Goal: Task Accomplishment & Management: Manage account settings

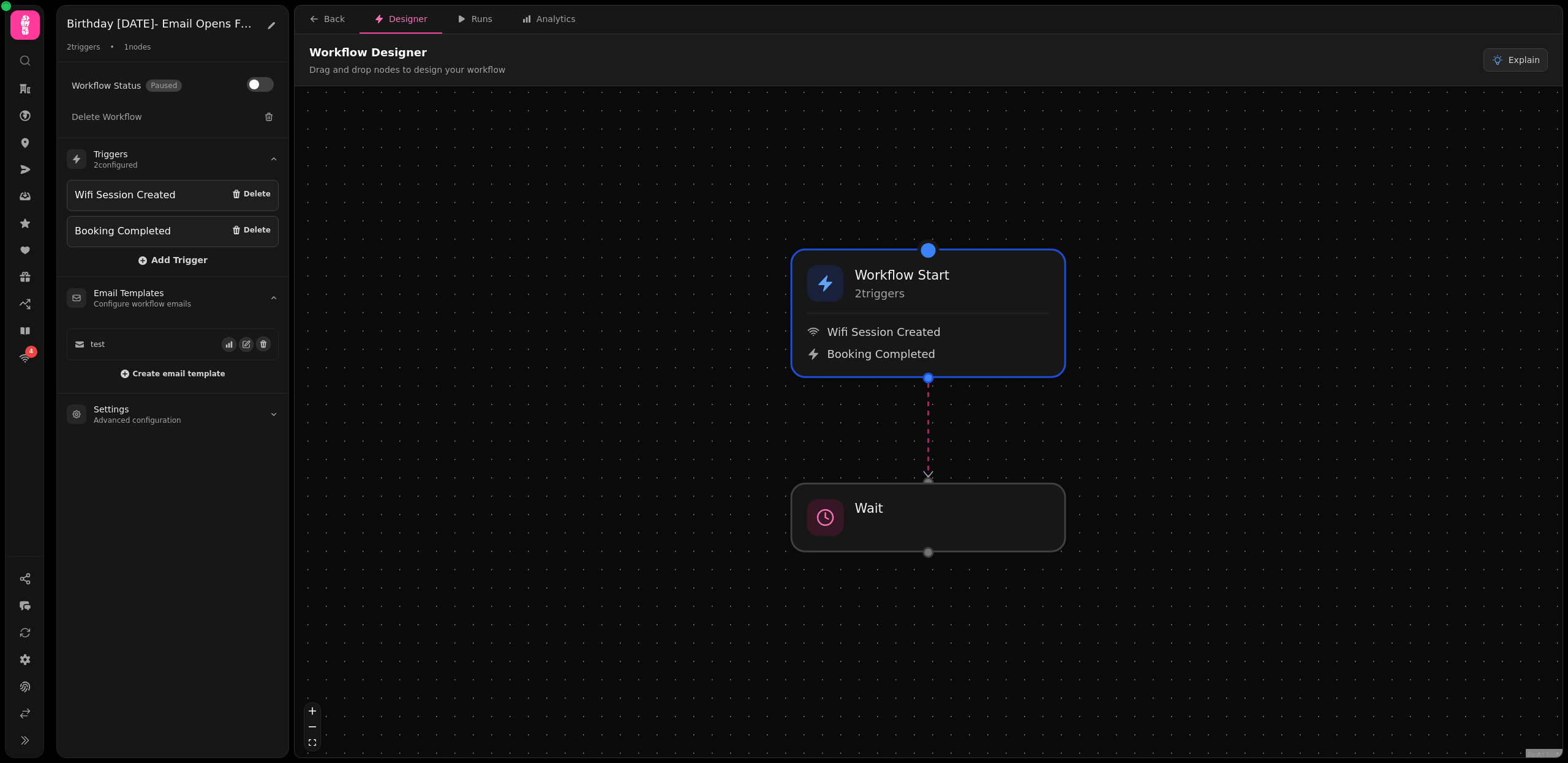
drag, startPoint x: 569, startPoint y: 308, endPoint x: 569, endPoint y: 284, distance: 24.0
click at [569, 284] on div "Workflow Start 2 trigger s Wifi Session Created Booking Completed Wait" at bounding box center [928, 423] width 1268 height 674
click at [27, 137] on icon at bounding box center [25, 142] width 12 height 12
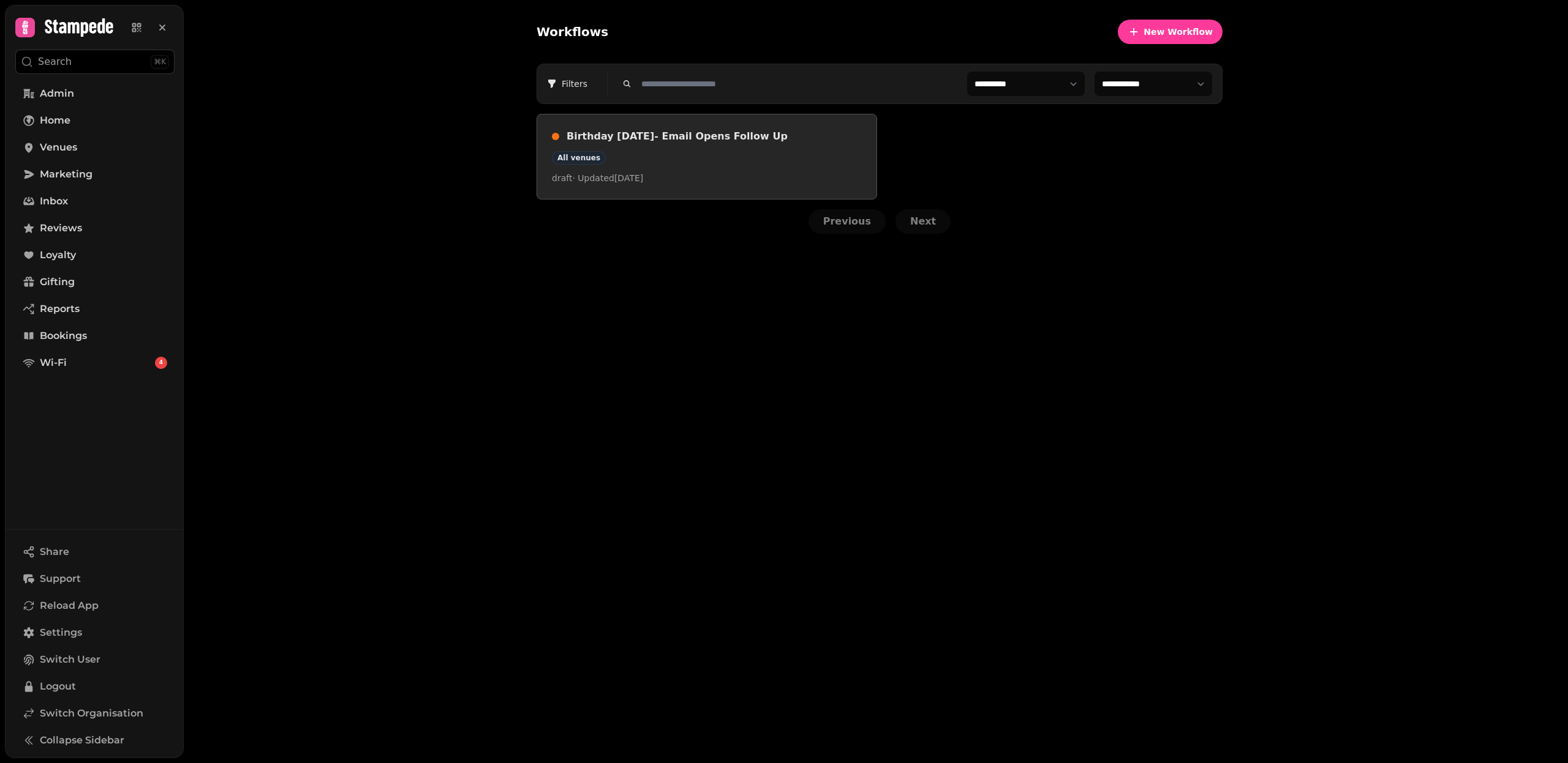
click at [702, 151] on div "All venues" at bounding box center [707, 158] width 310 height 13
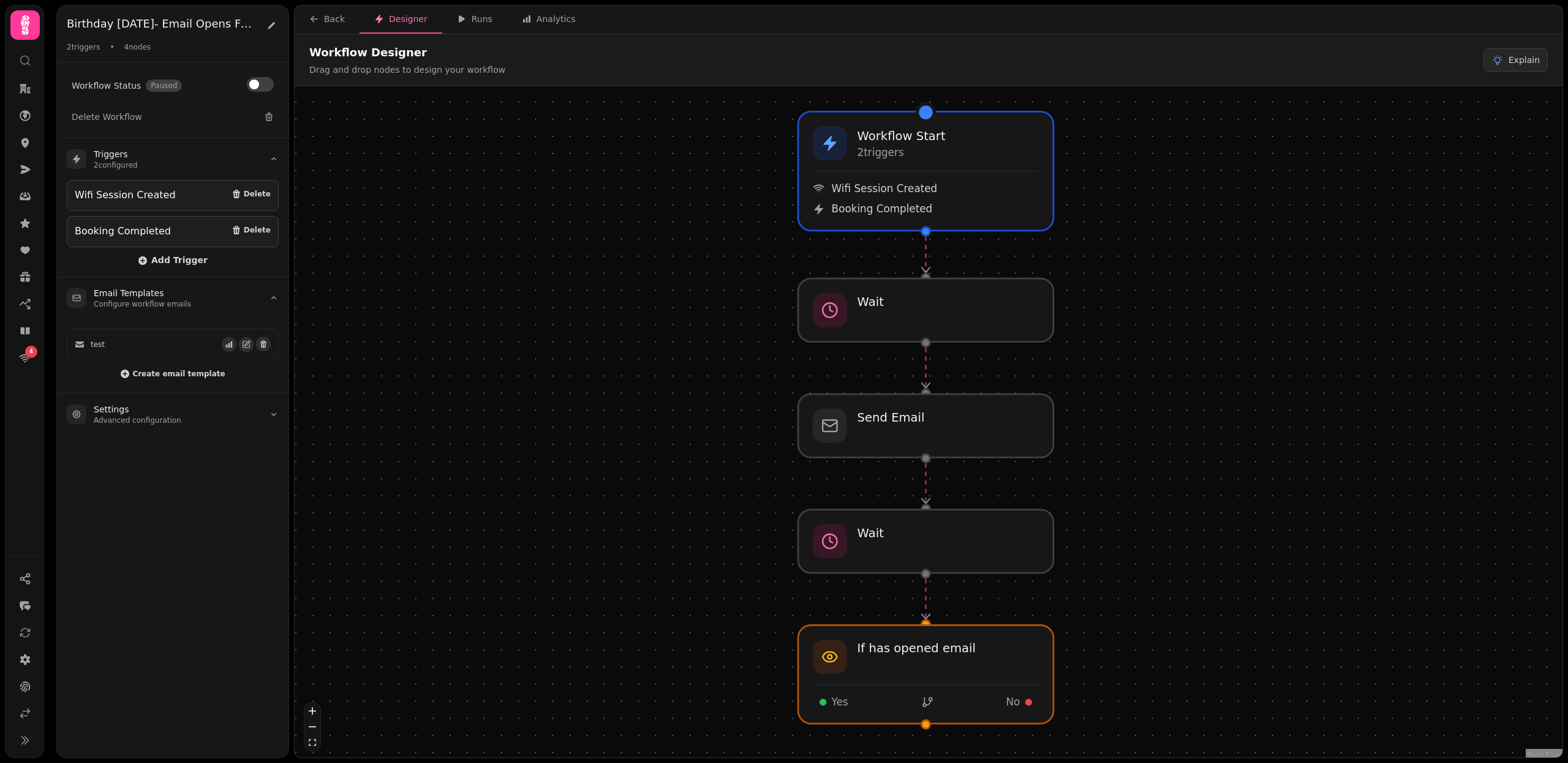
drag, startPoint x: 761, startPoint y: 465, endPoint x: 758, endPoint y: 459, distance: 6.7
click at [758, 459] on div "Workflow Start 2 trigger s Wifi Session Created Booking Completed Send Email Wa…" at bounding box center [928, 423] width 1268 height 674
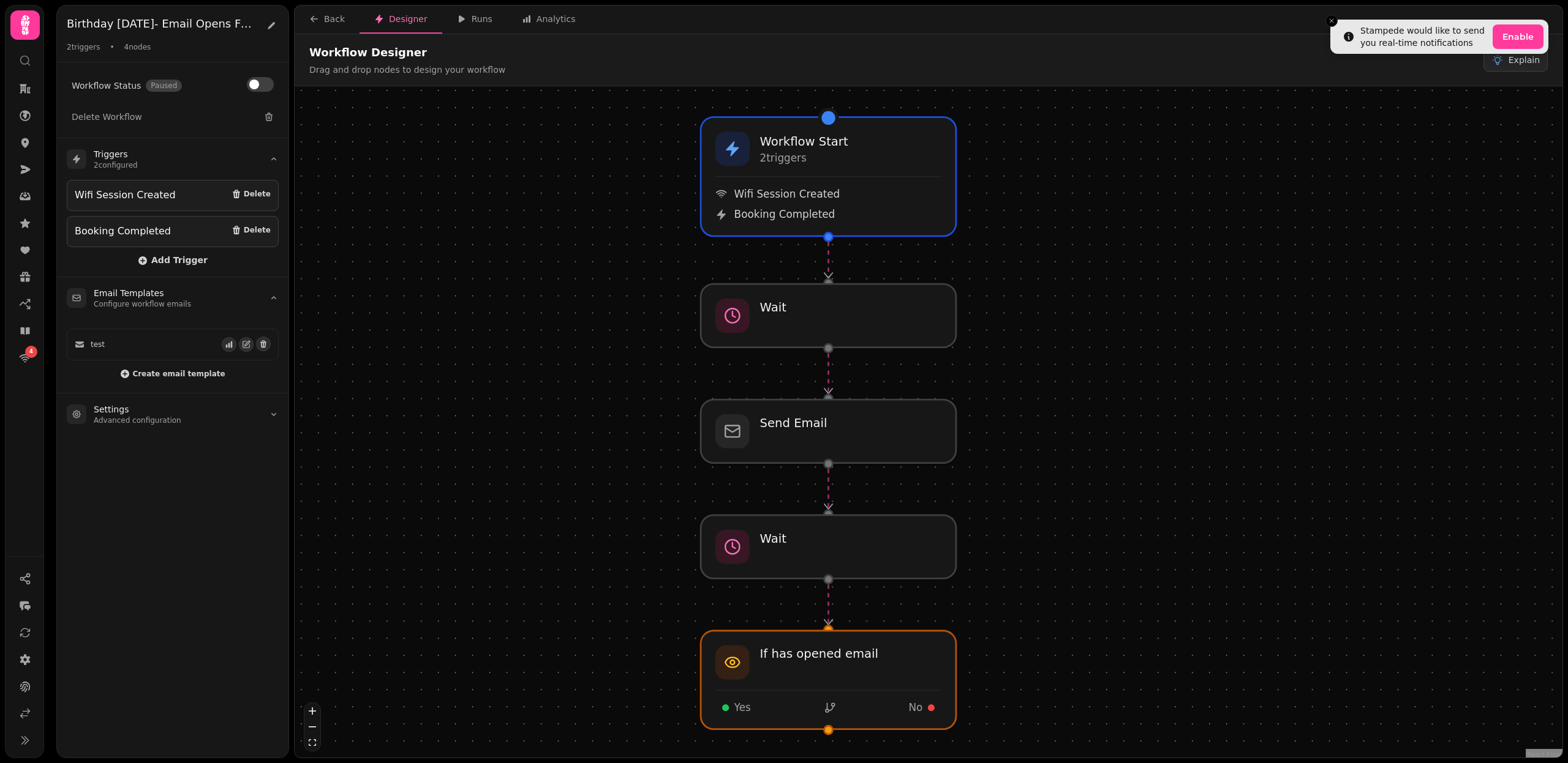
drag, startPoint x: 1104, startPoint y: 409, endPoint x: 1005, endPoint y: 415, distance: 99.2
click at [1005, 415] on div "Workflow Start 2 trigger s Wifi Session Created Booking Completed Send Email Wa…" at bounding box center [928, 423] width 1268 height 674
click at [857, 320] on div at bounding box center [828, 316] width 260 height 65
select select "*****"
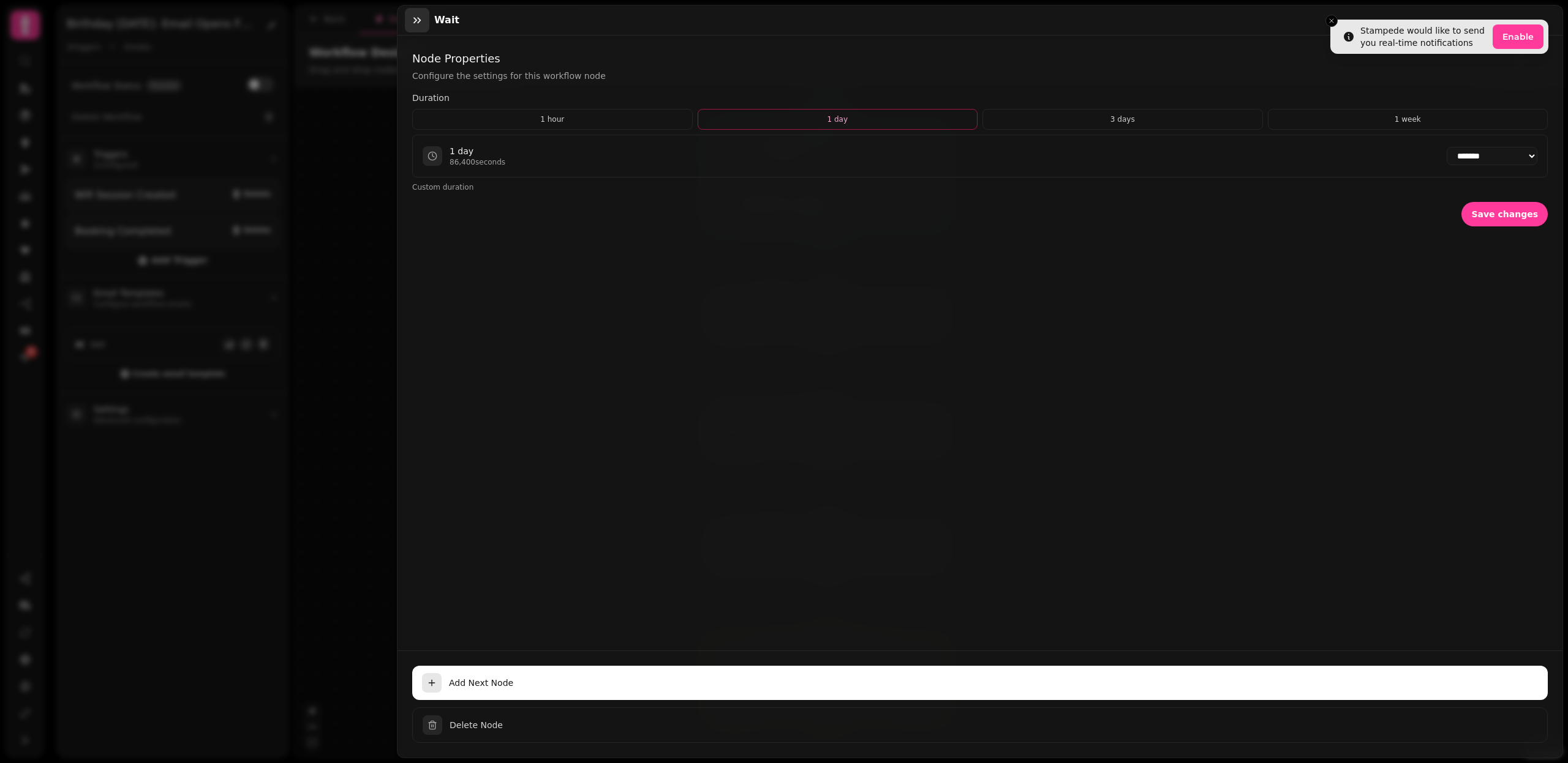
click at [415, 16] on icon "button" at bounding box center [417, 20] width 12 height 12
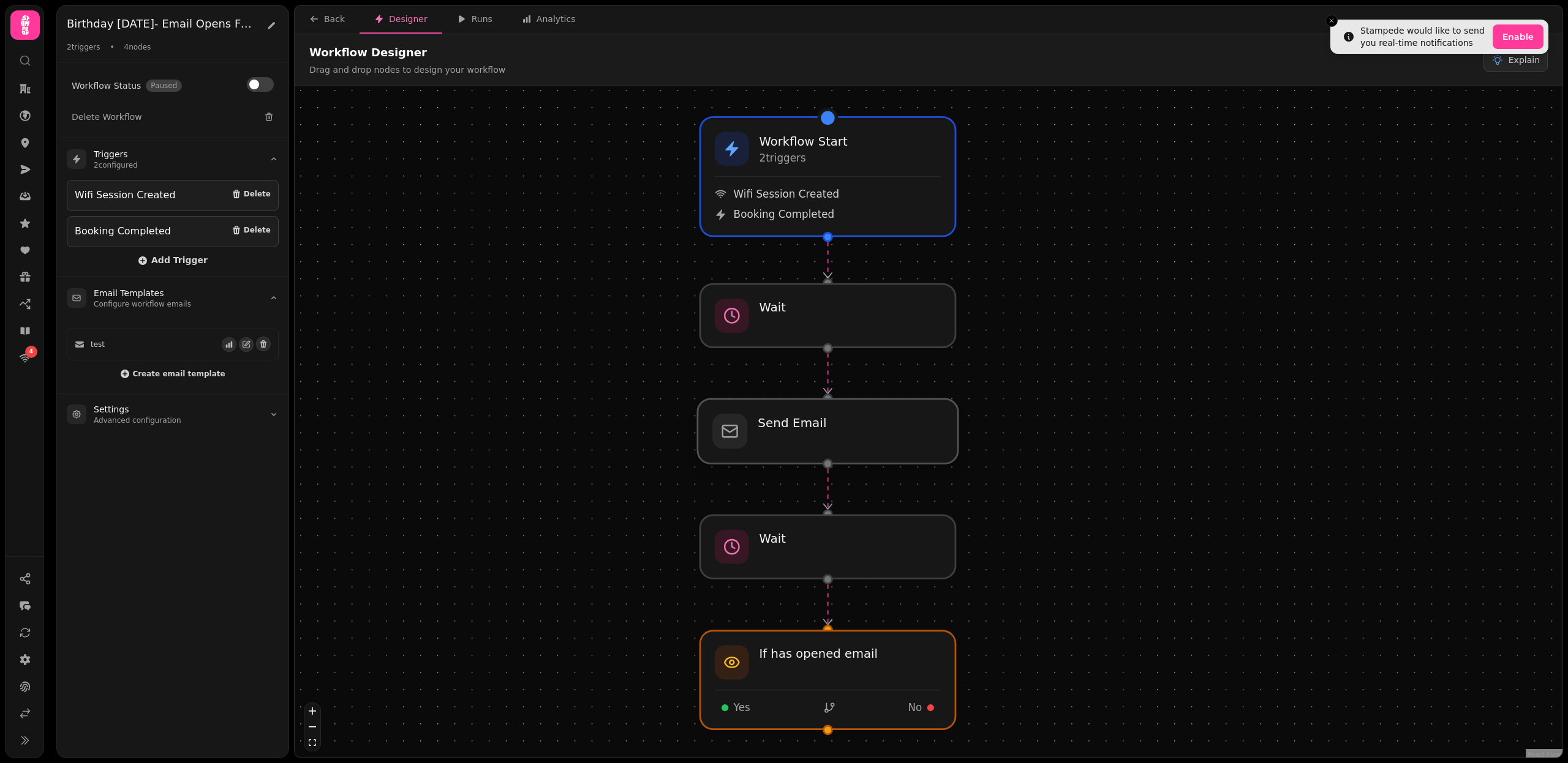
click at [802, 429] on div at bounding box center [828, 431] width 260 height 65
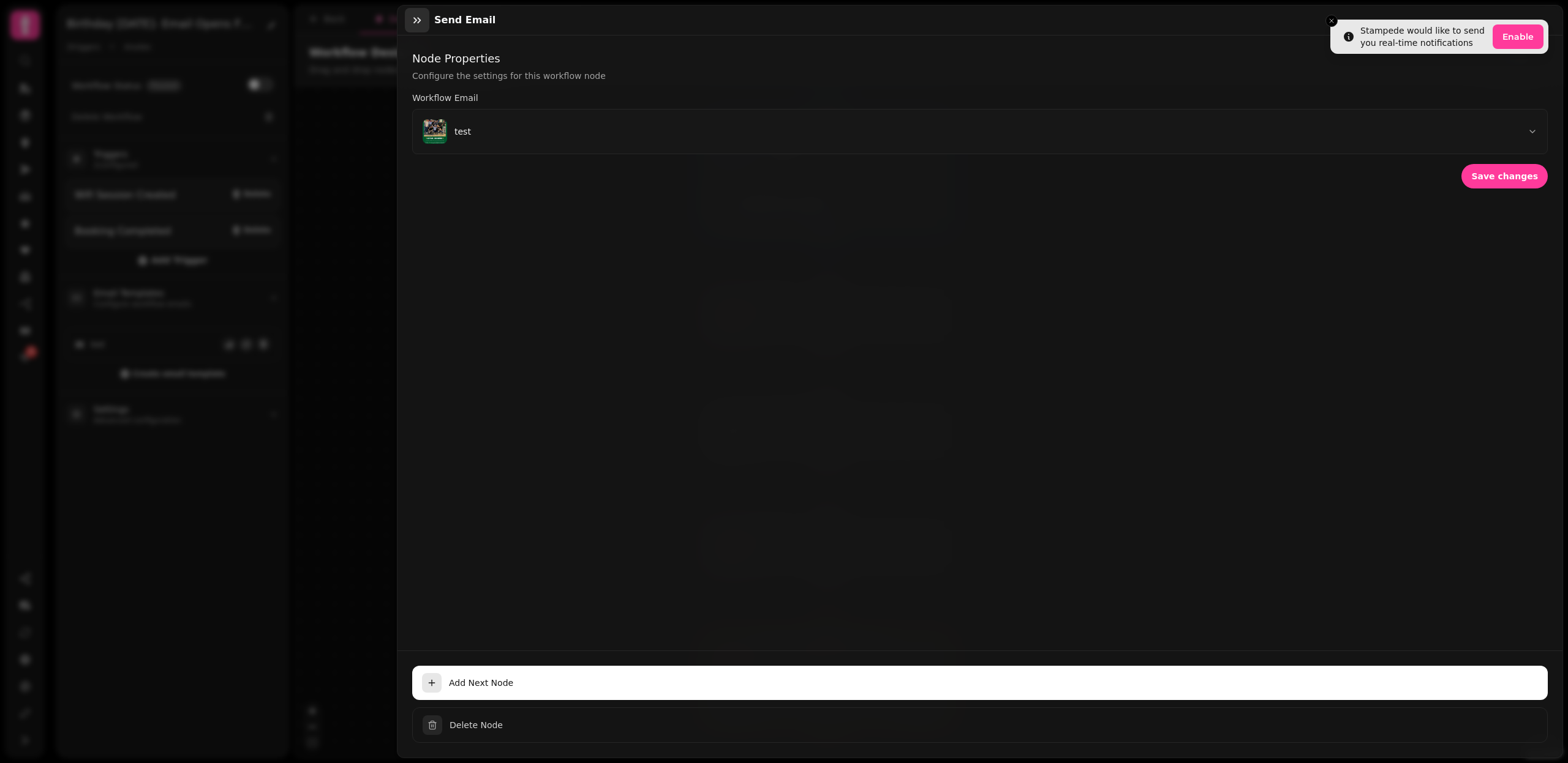
click at [418, 19] on icon "button" at bounding box center [417, 20] width 12 height 12
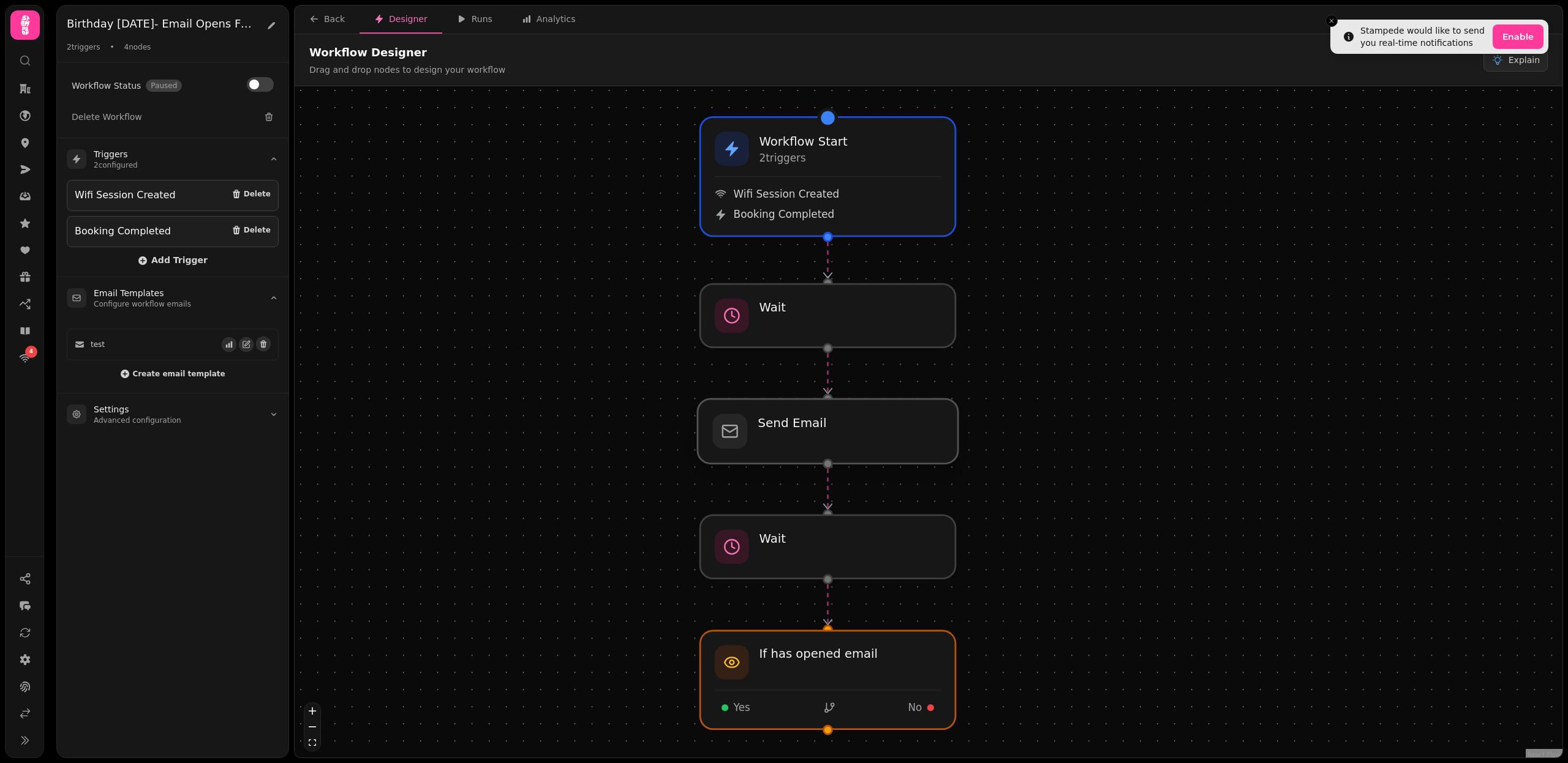
click at [826, 428] on div at bounding box center [828, 431] width 260 height 65
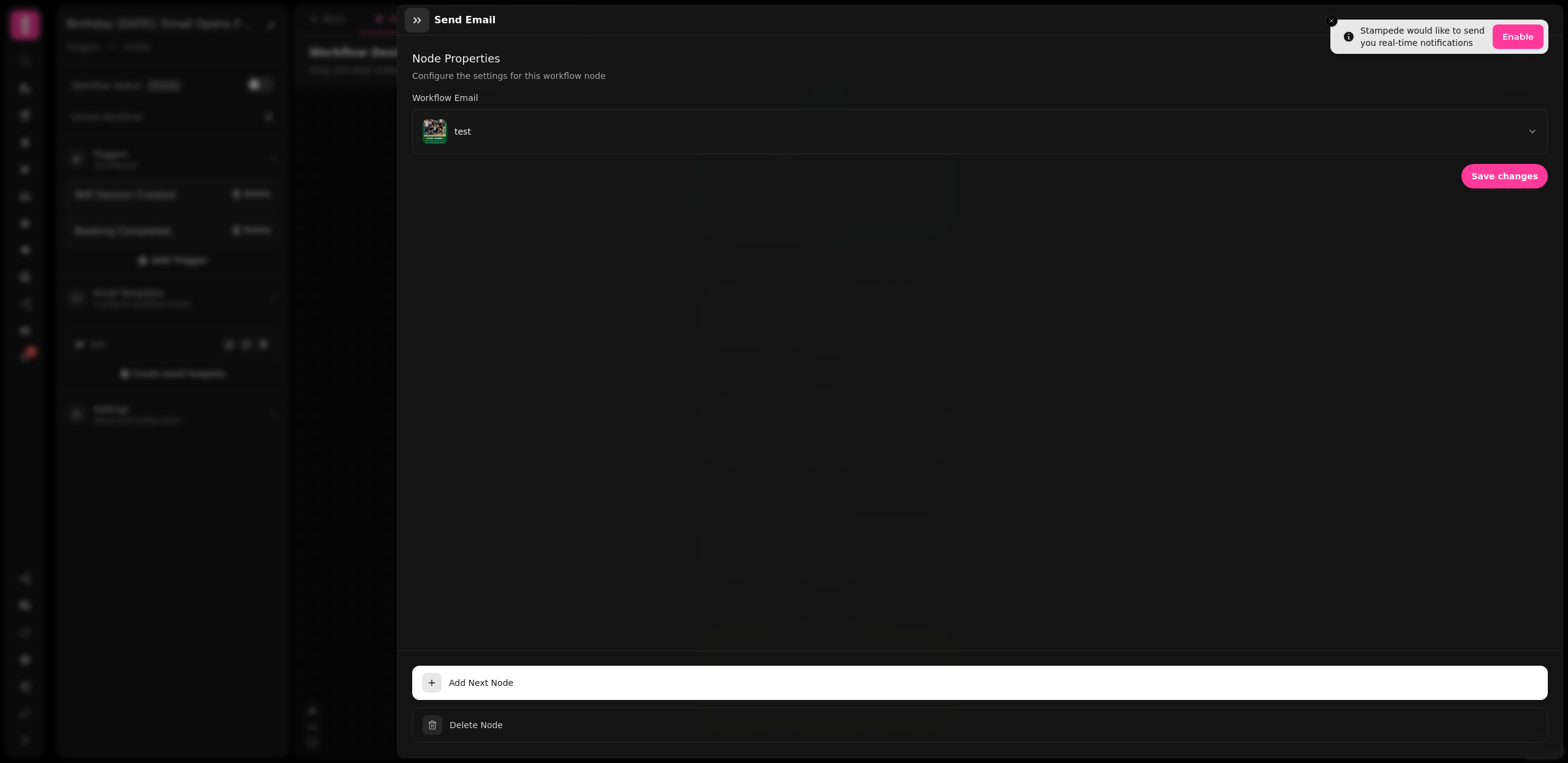
click at [420, 19] on icon "button" at bounding box center [417, 20] width 12 height 12
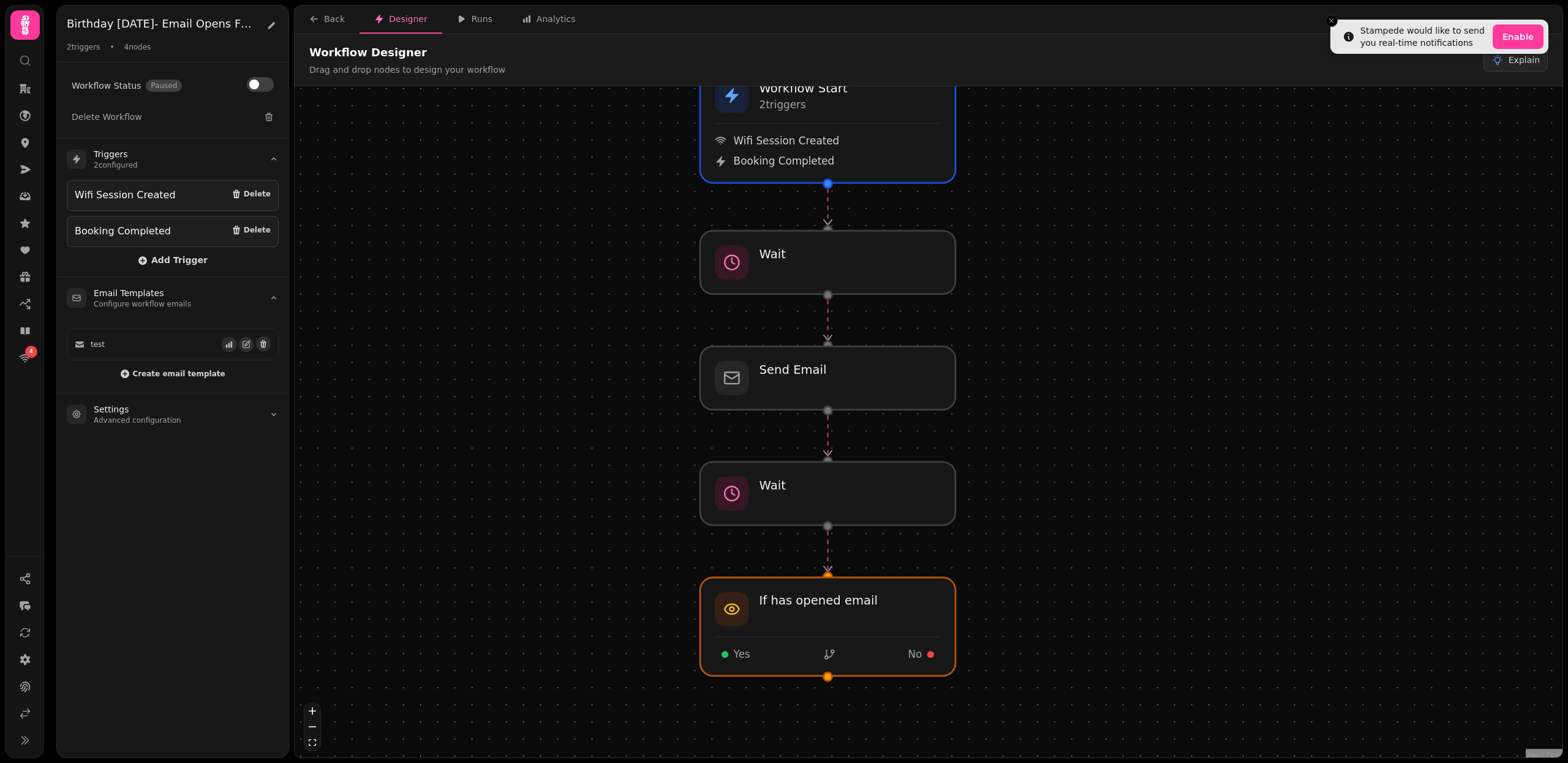
drag, startPoint x: 658, startPoint y: 538, endPoint x: 658, endPoint y: 484, distance: 54.0
click at [658, 484] on div "Workflow Start 2 trigger s Wifi Session Created Booking Completed Send Email Wa…" at bounding box center [928, 423] width 1268 height 674
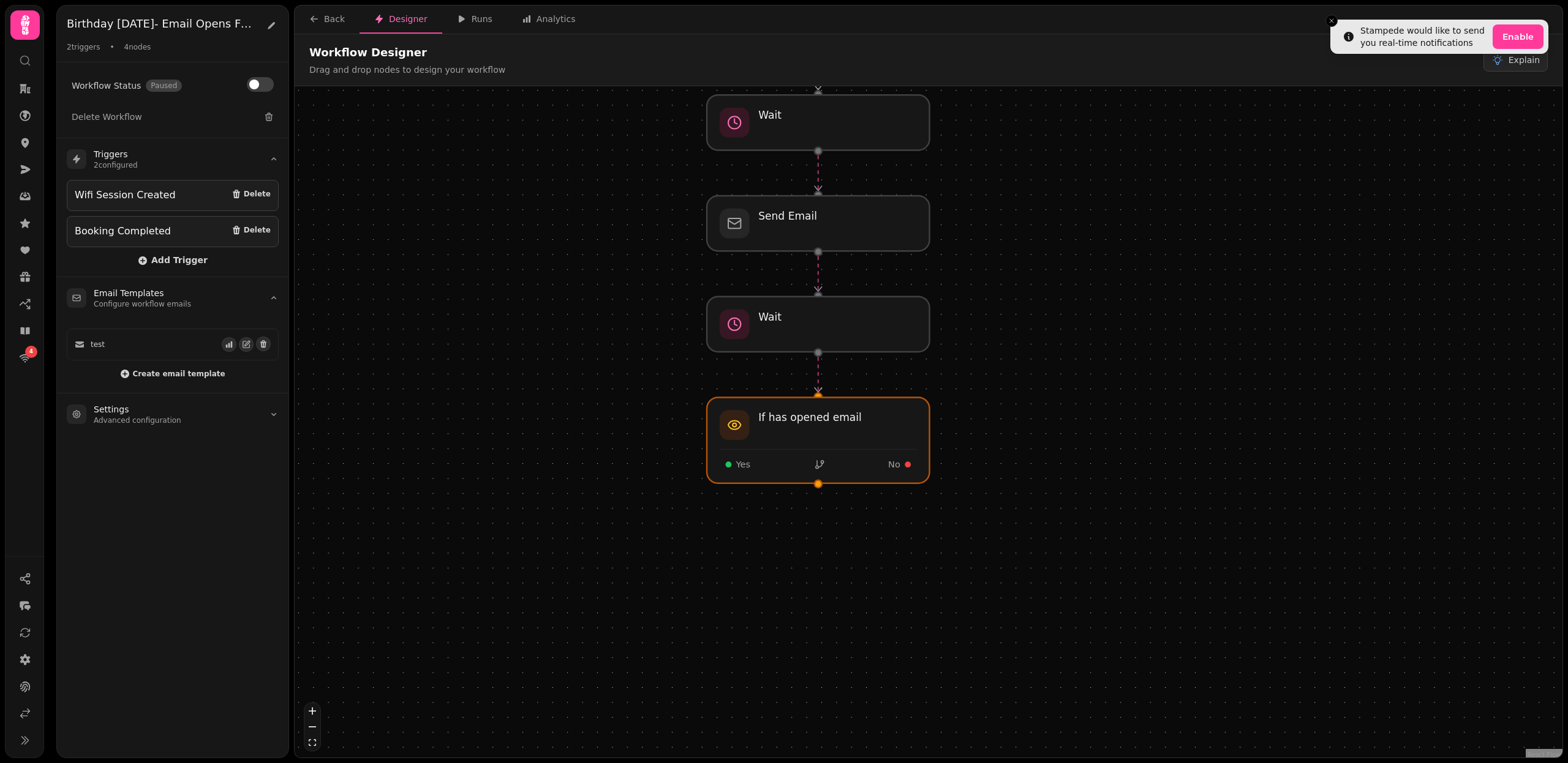
drag, startPoint x: 681, startPoint y: 599, endPoint x: 673, endPoint y: 375, distance: 224.1
click at [673, 375] on div "Workflow Start 2 trigger s Wifi Session Created Booking Completed Send Email Wa…" at bounding box center [928, 423] width 1268 height 674
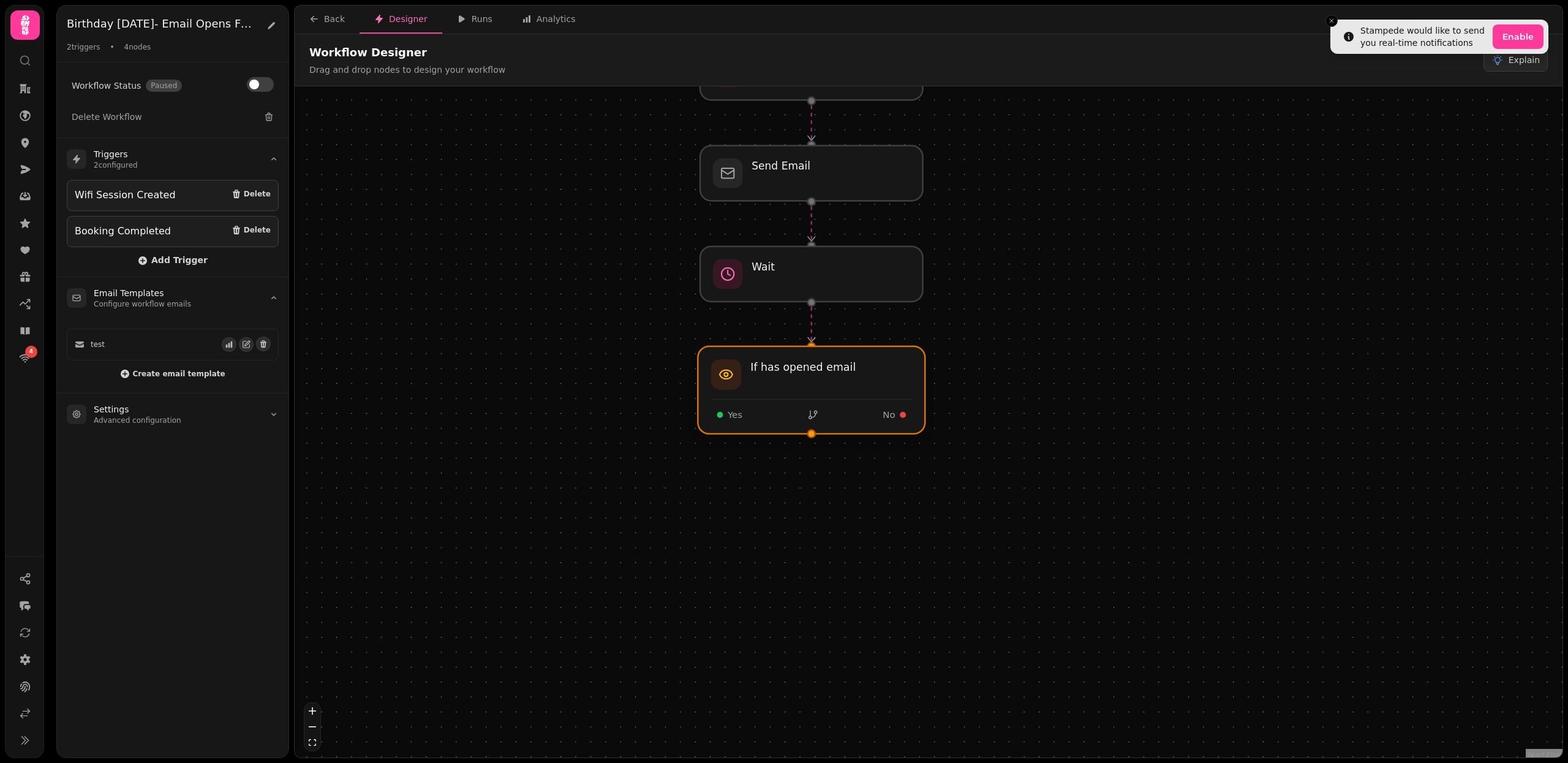
click at [802, 385] on div at bounding box center [811, 390] width 227 height 87
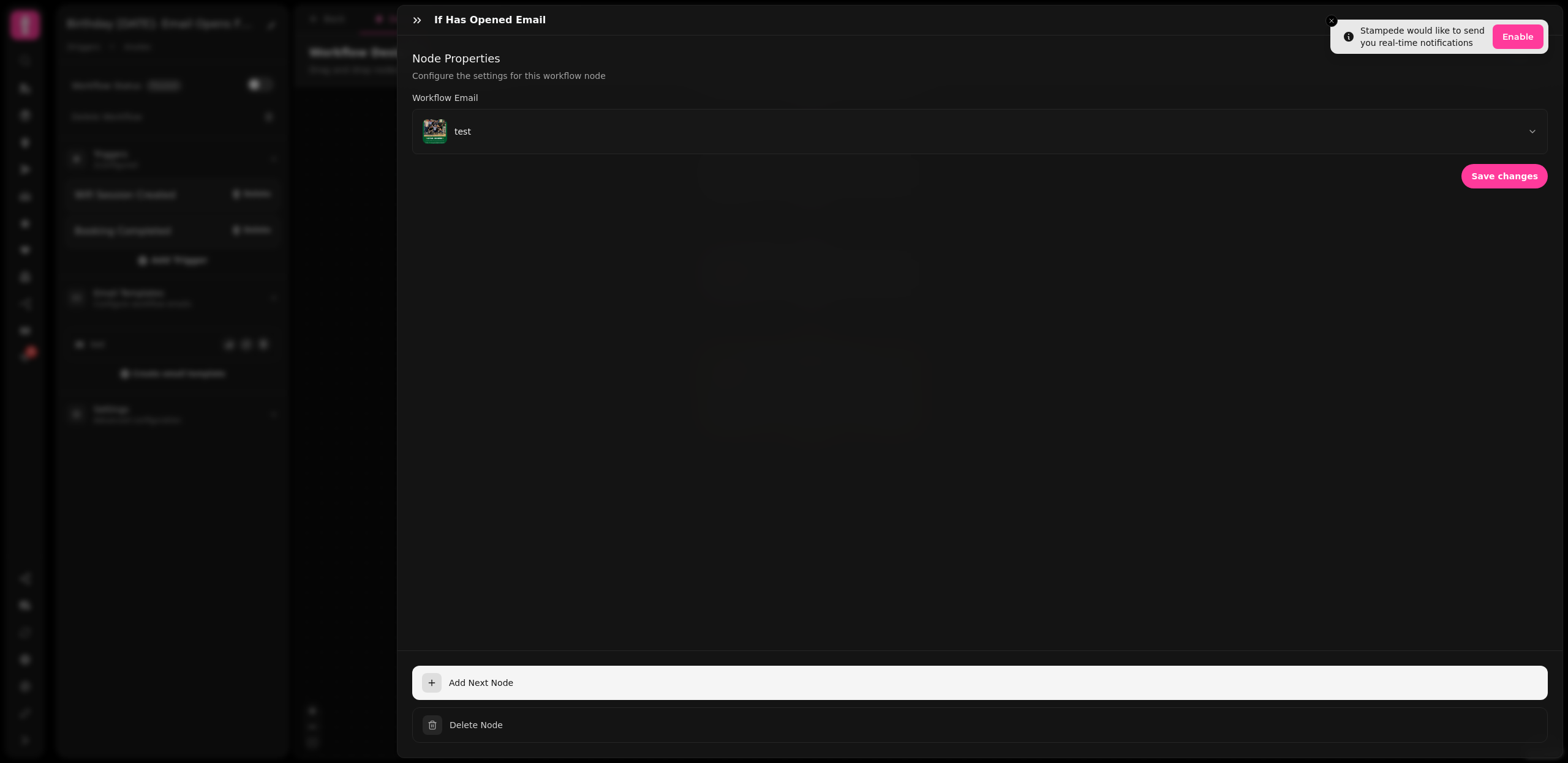
click at [433, 682] on icon "button" at bounding box center [432, 683] width 10 height 10
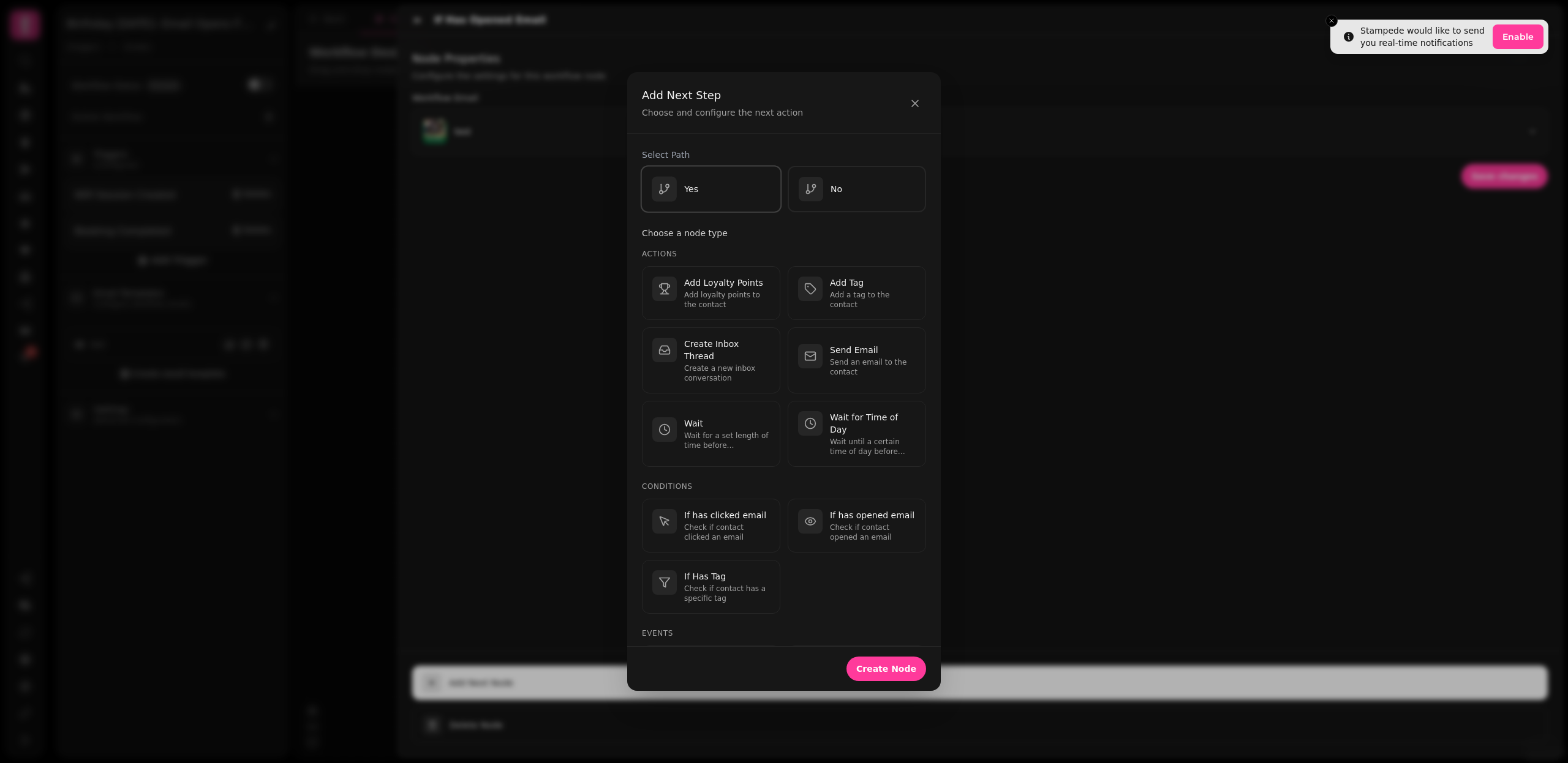
click at [706, 199] on div "Yes" at bounding box center [711, 189] width 118 height 25
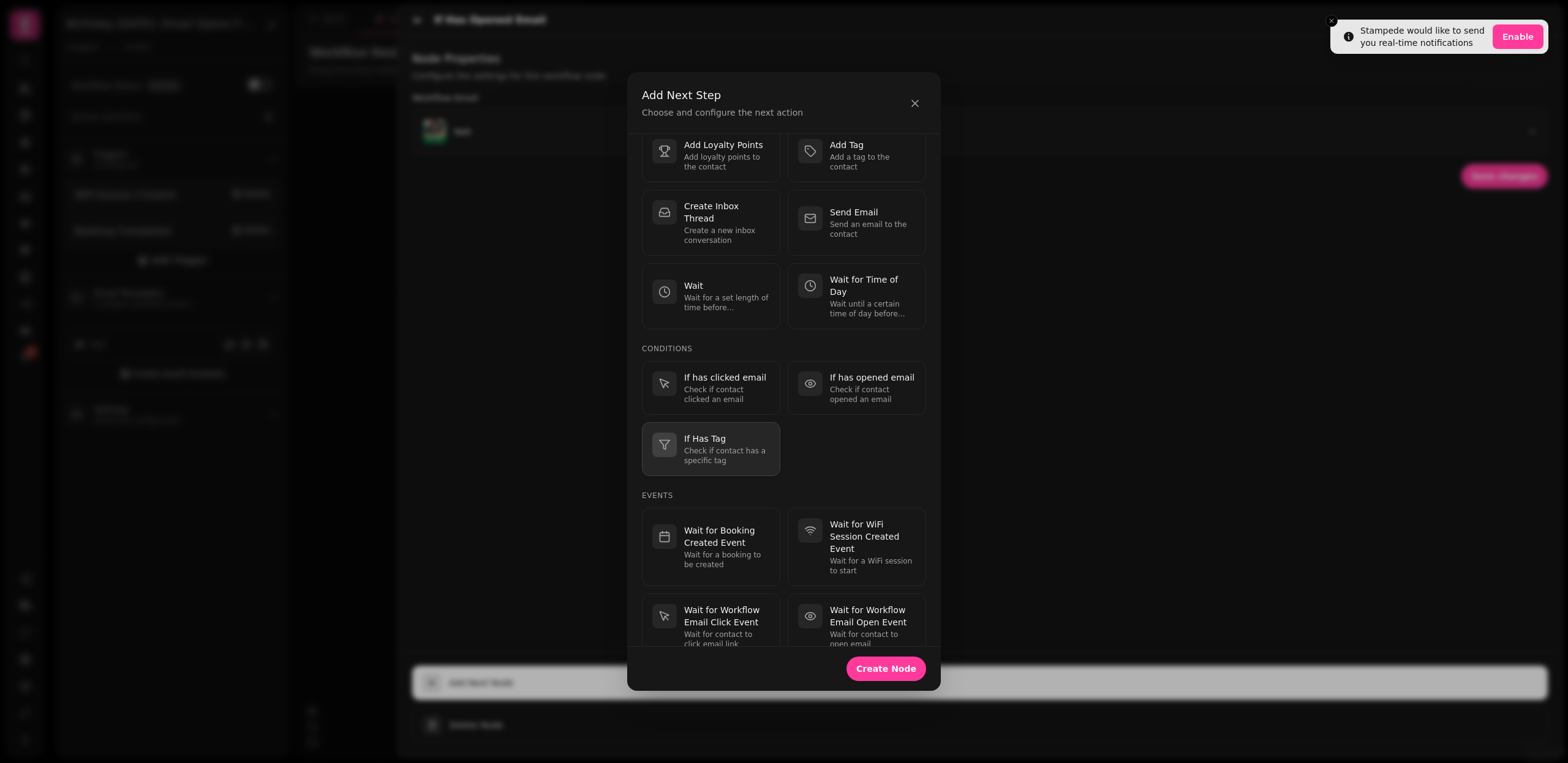
scroll to position [128, 0]
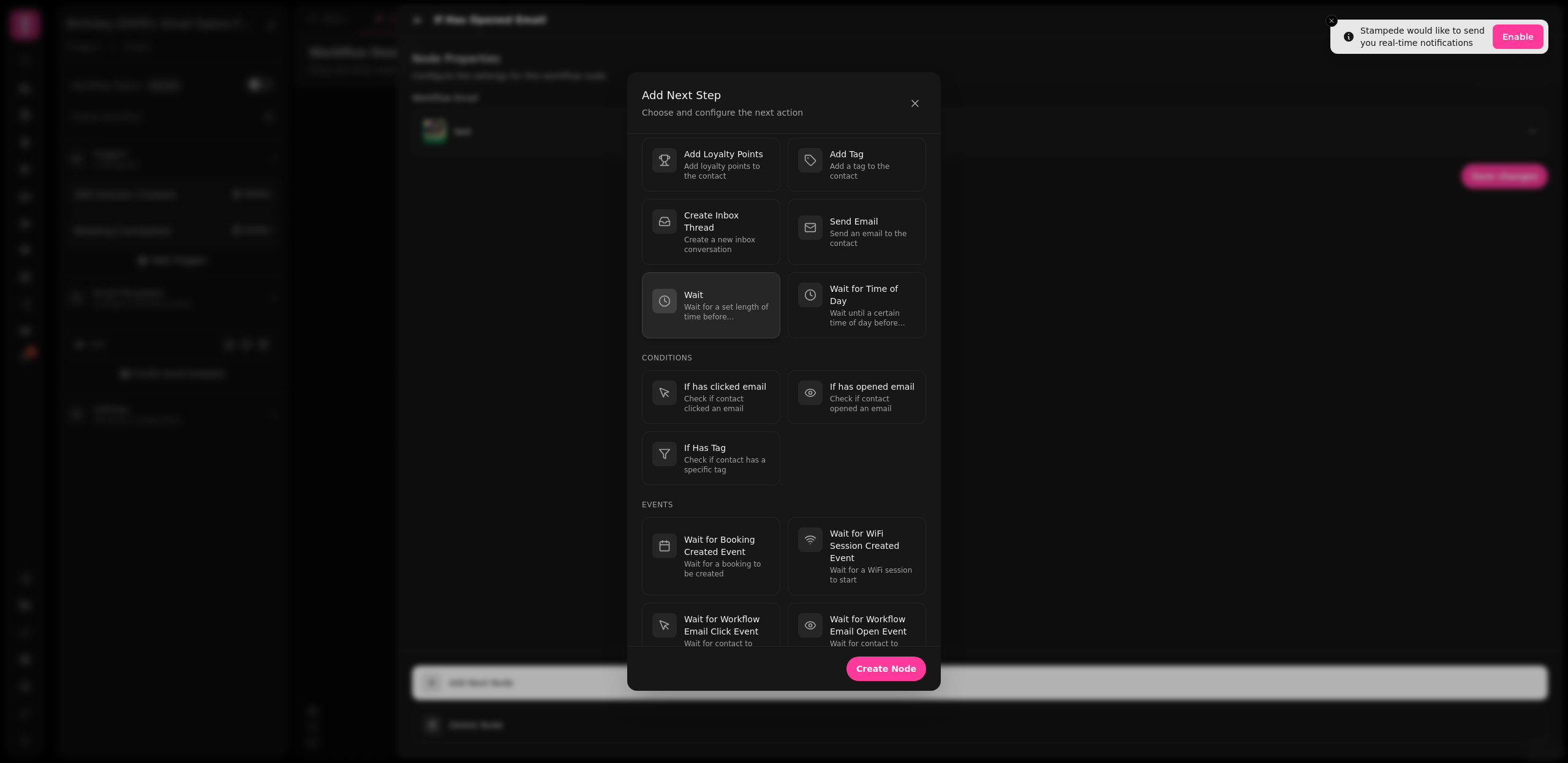
click at [713, 303] on p "Wait for a set length of time before continuing." at bounding box center [727, 312] width 86 height 20
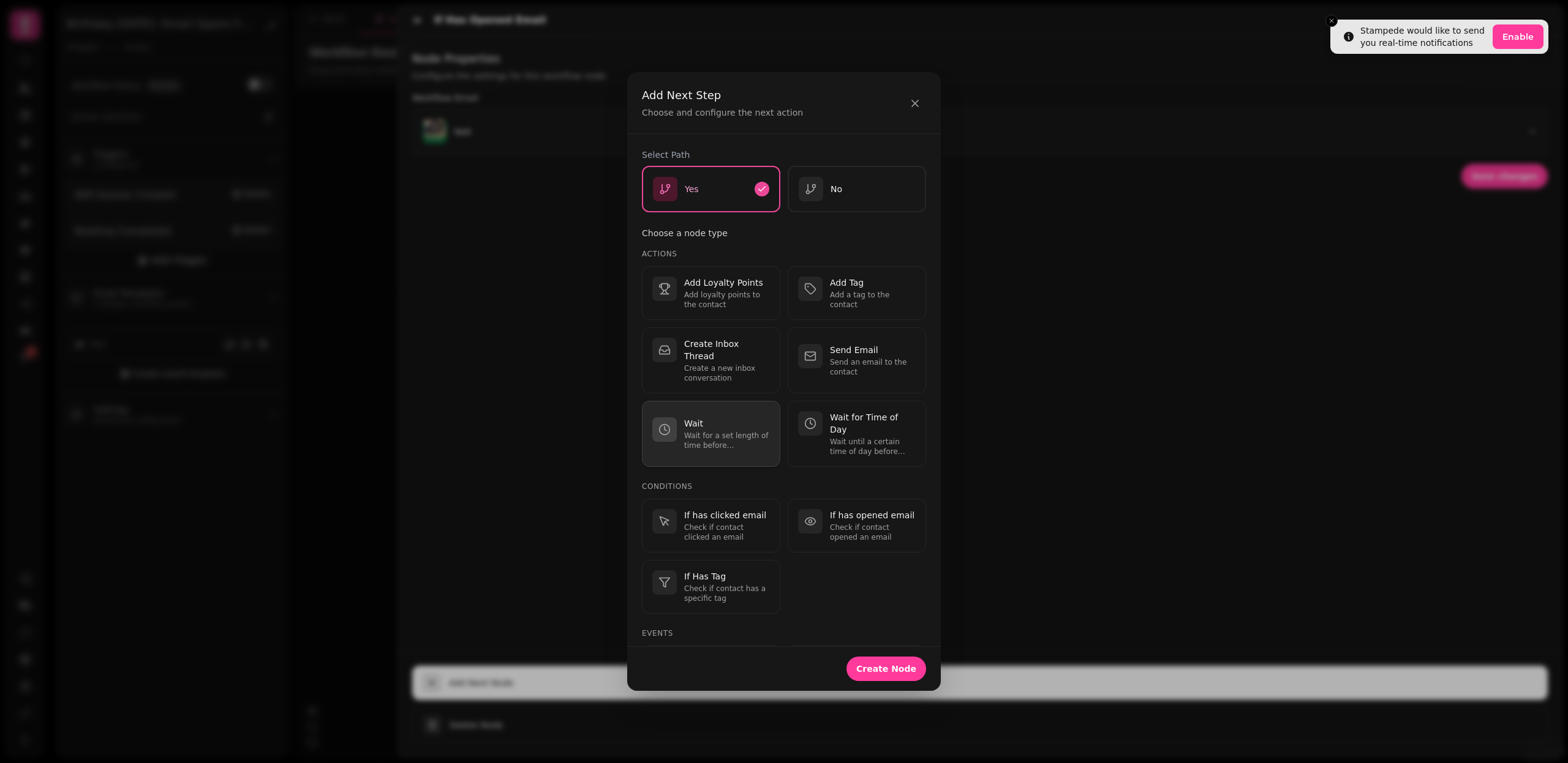
select select "**"
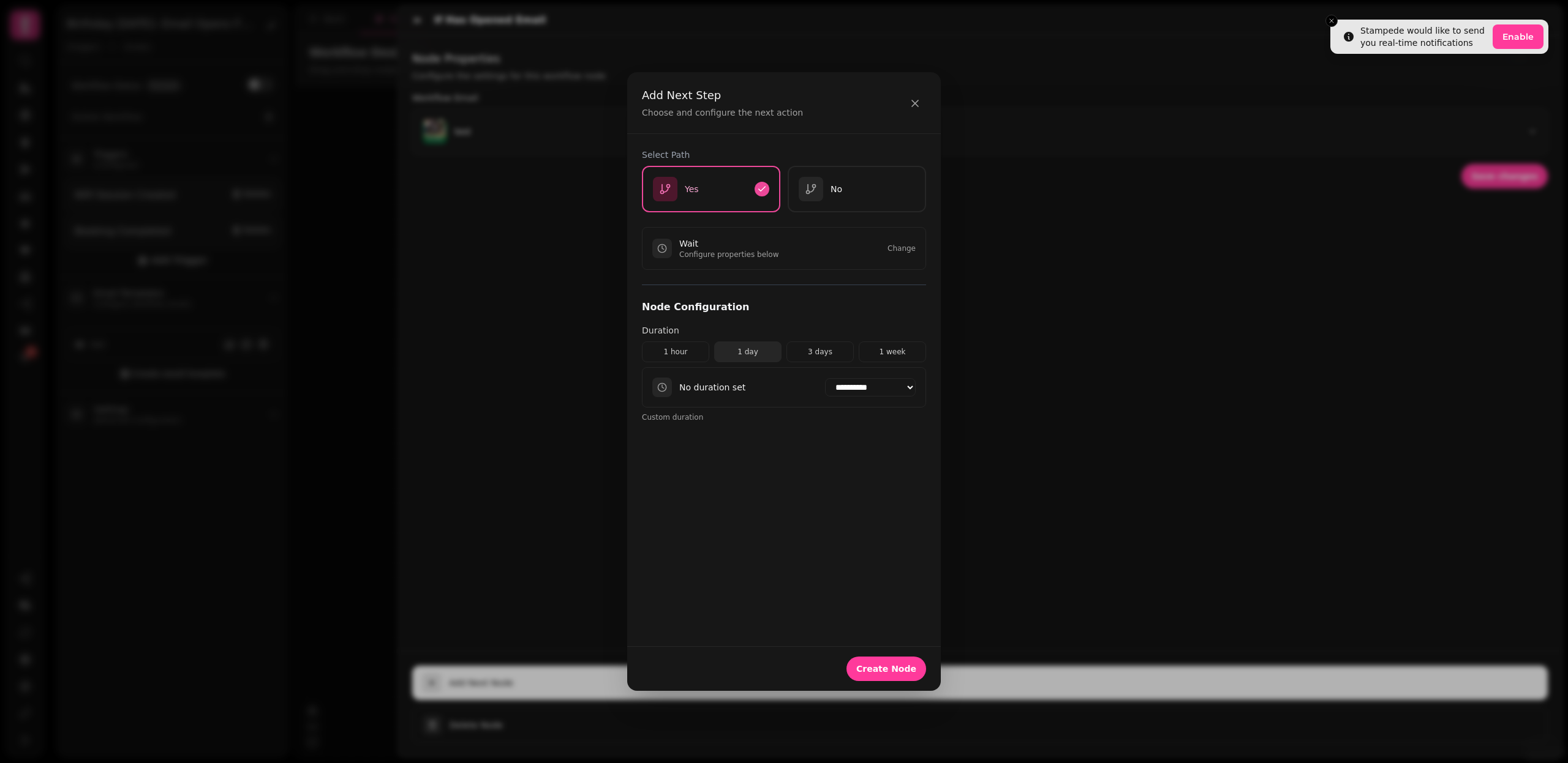
click at [735, 346] on button "1 day" at bounding box center [748, 351] width 67 height 21
click at [910, 669] on span "Create Node" at bounding box center [886, 668] width 60 height 8
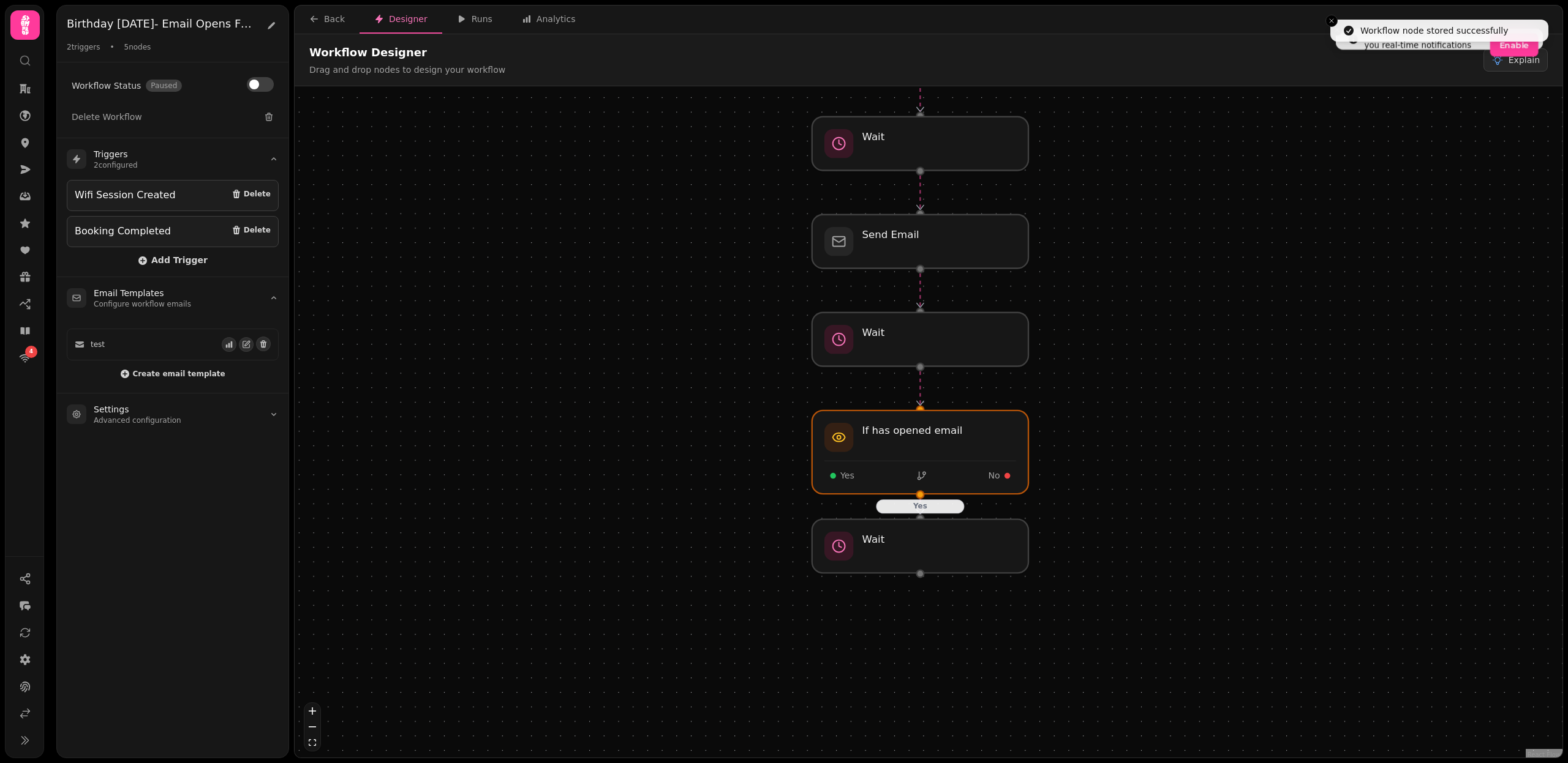
drag, startPoint x: 1080, startPoint y: 616, endPoint x: 1065, endPoint y: 437, distance: 179.6
click at [1065, 437] on div "Yes Workflow Start 2 trigger s Wifi Session Created Booking Completed Send Emai…" at bounding box center [928, 423] width 1268 height 674
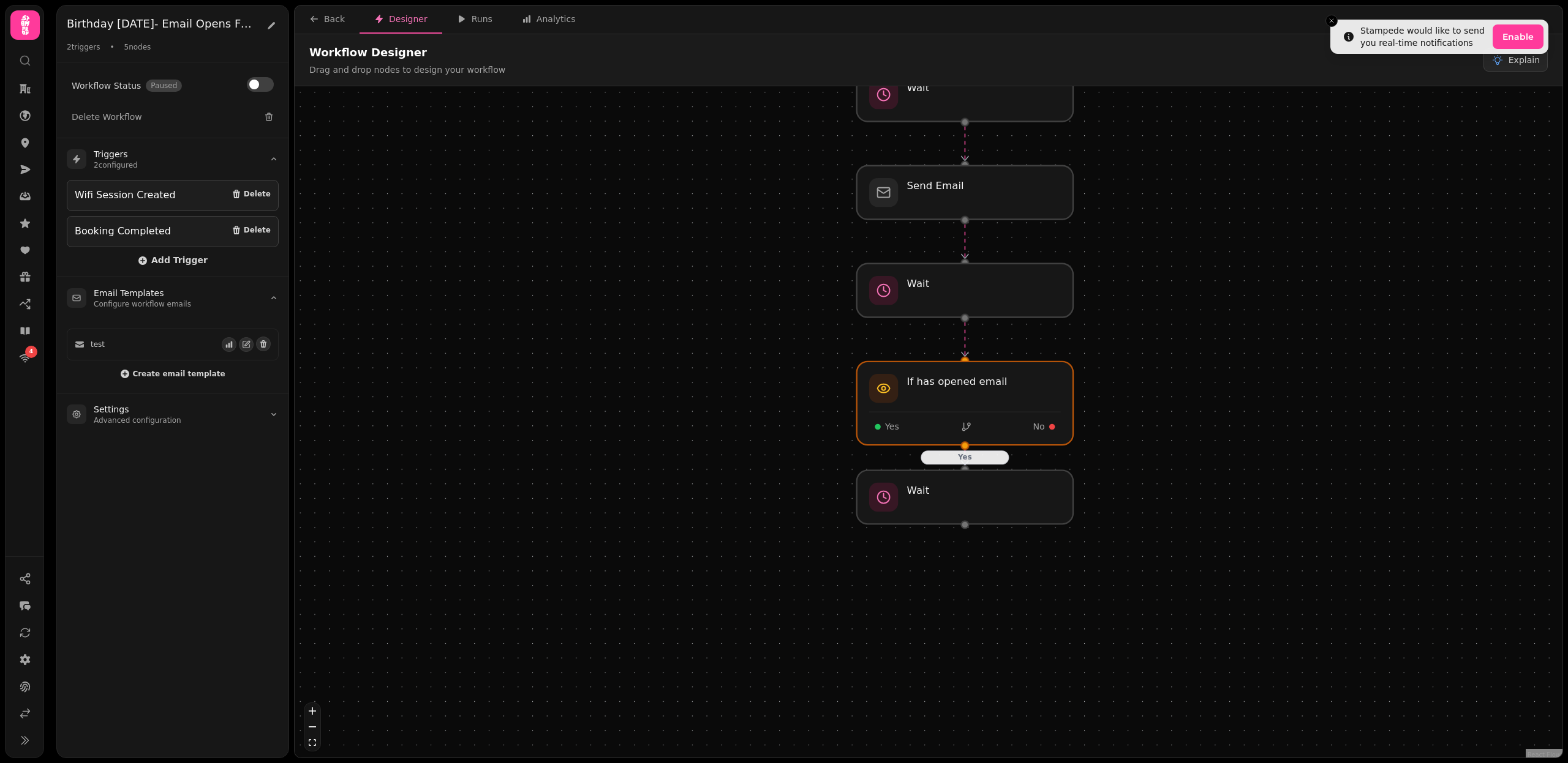
drag, startPoint x: 969, startPoint y: 548, endPoint x: 1053, endPoint y: 523, distance: 87.6
click at [1053, 523] on div "Yes Workflow Start 2 trigger s Wifi Session Created Booking Completed Send Emai…" at bounding box center [928, 423] width 1268 height 674
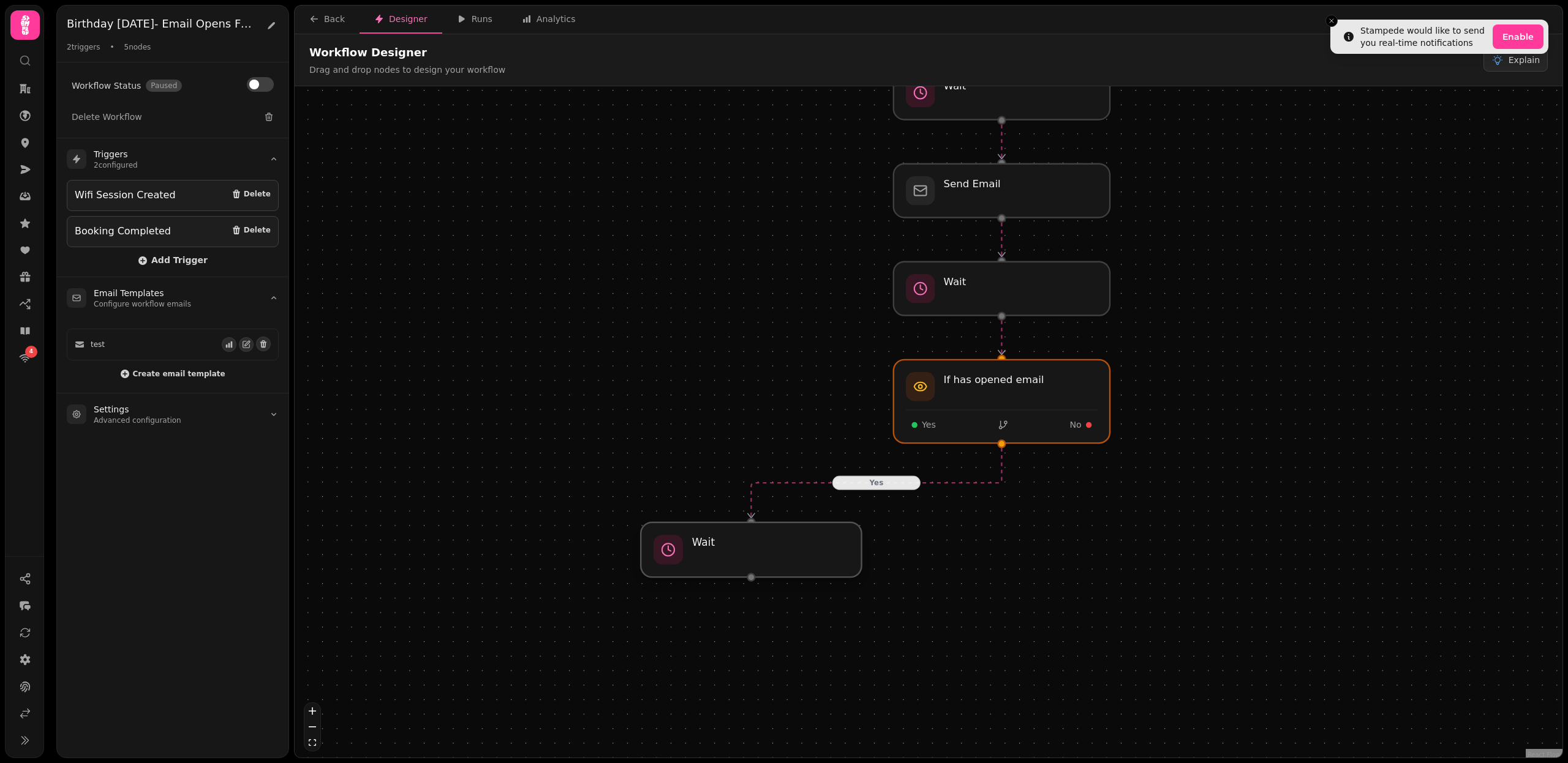
drag, startPoint x: 1021, startPoint y: 506, endPoint x: 768, endPoint y: 559, distance: 258.5
click at [768, 559] on div at bounding box center [751, 550] width 220 height 54
click at [766, 554] on div at bounding box center [751, 550] width 220 height 54
select select "*****"
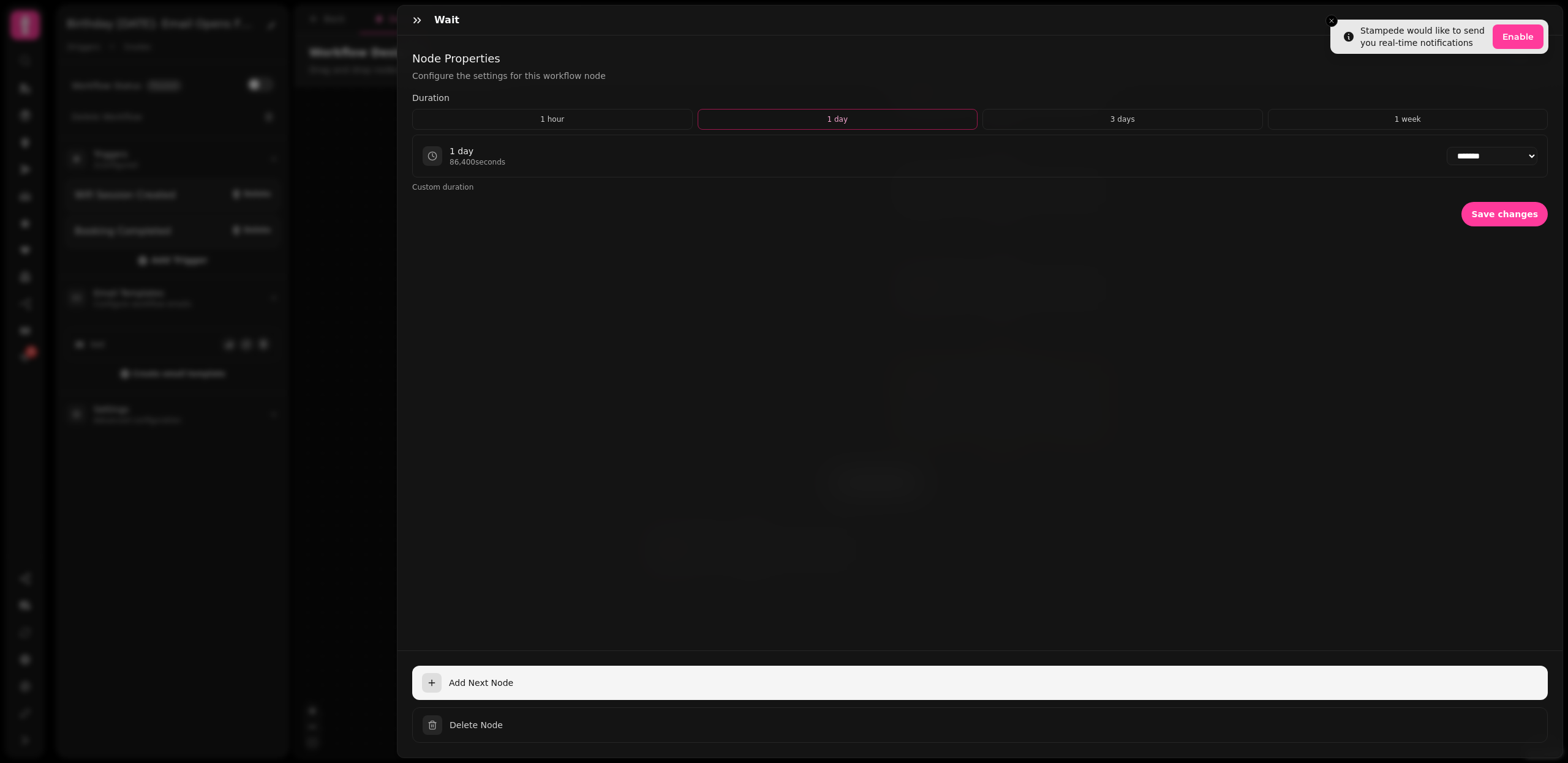
click at [425, 686] on div "button" at bounding box center [432, 683] width 20 height 20
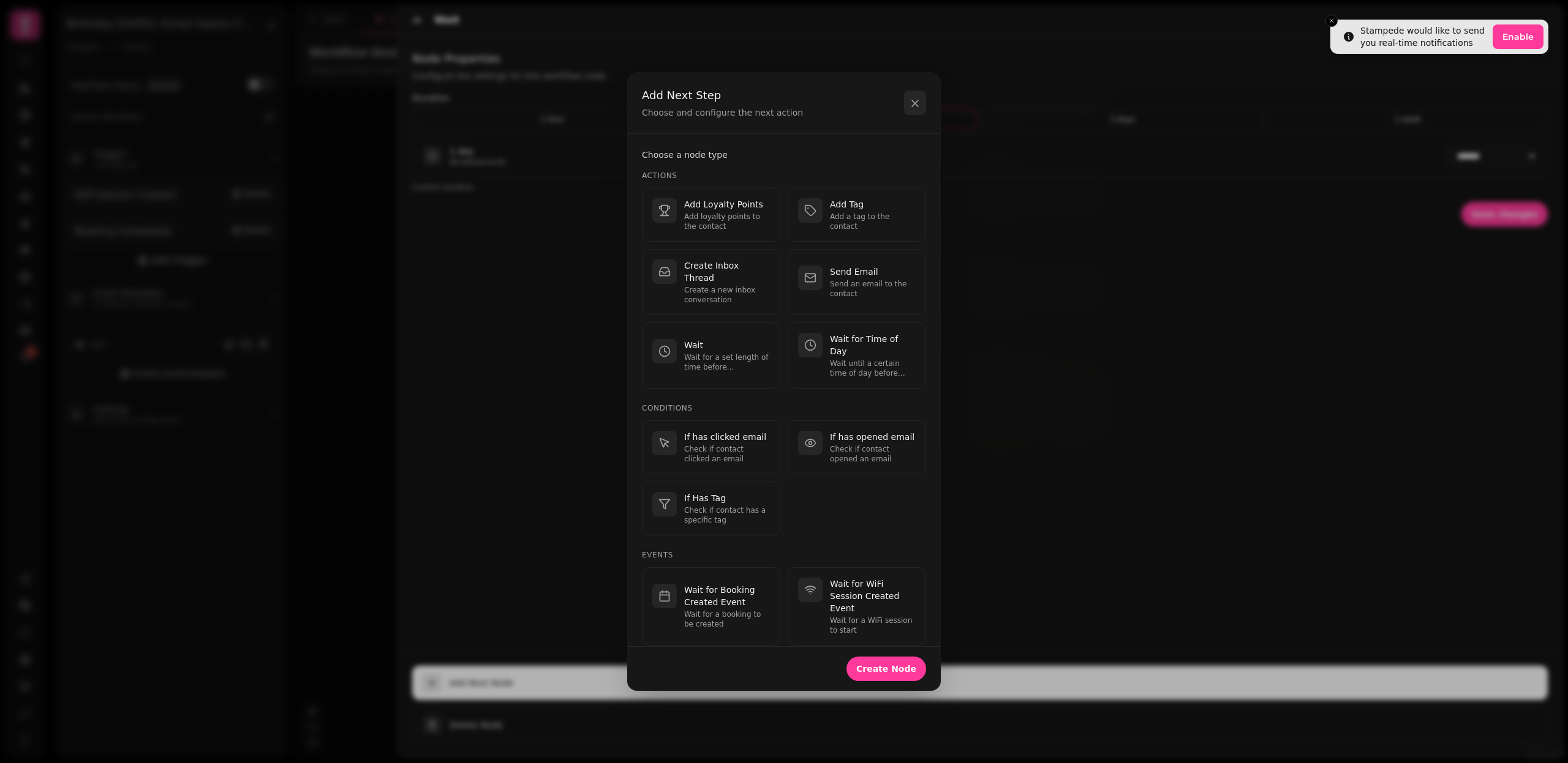
click at [912, 100] on icon "button" at bounding box center [915, 103] width 12 height 12
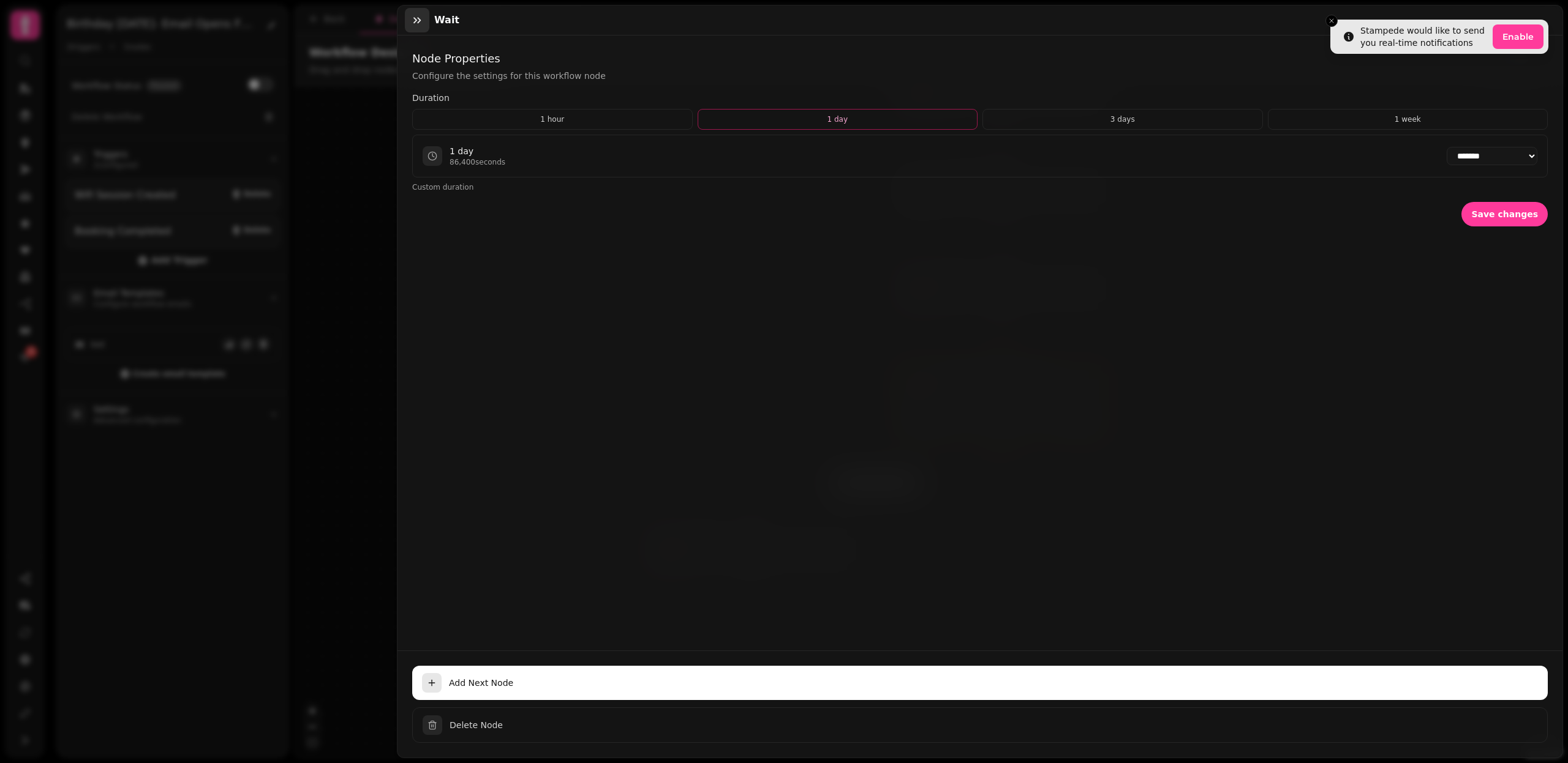
click at [415, 15] on icon "button" at bounding box center [417, 20] width 12 height 12
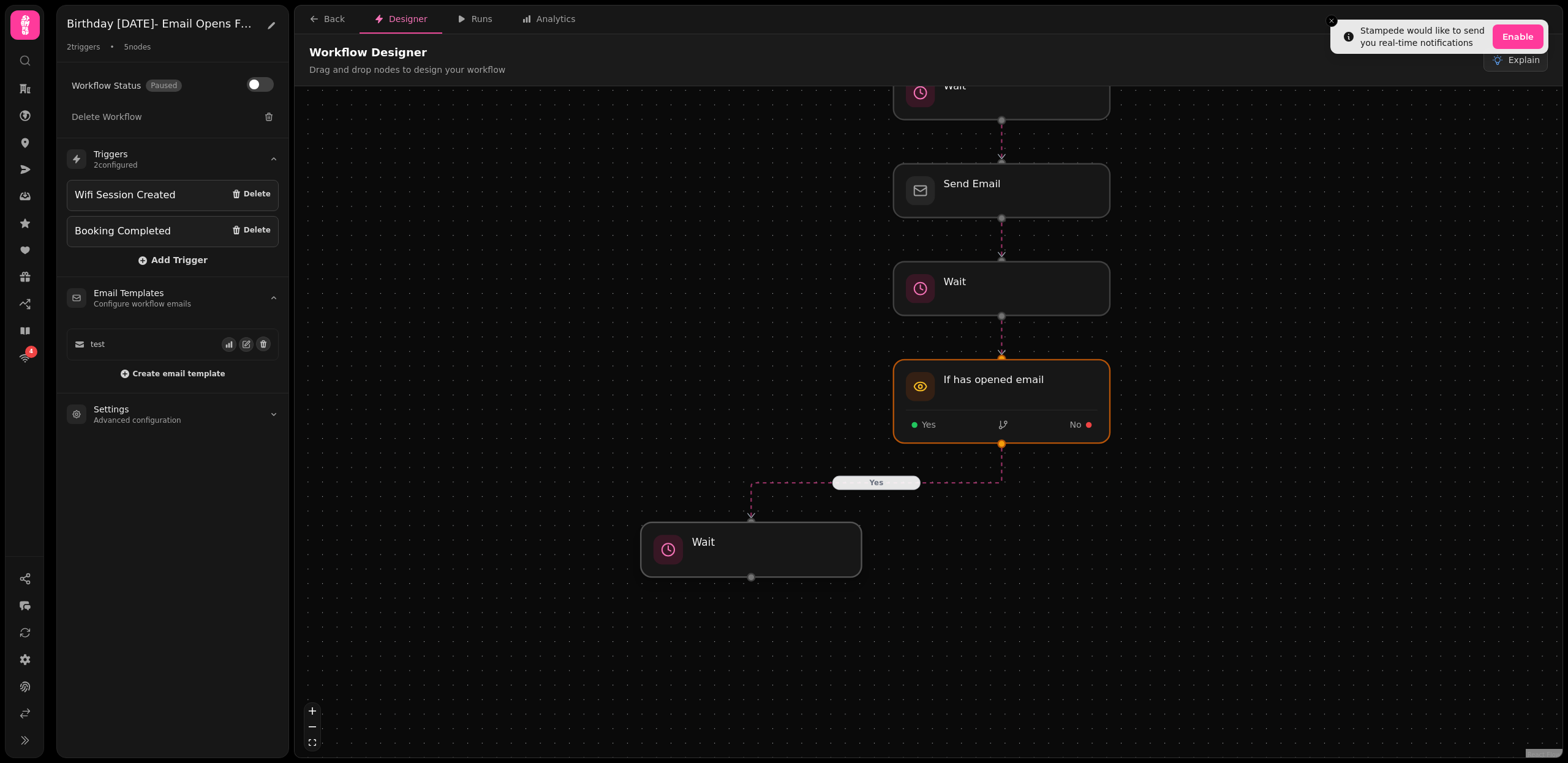
click at [765, 540] on div at bounding box center [751, 550] width 220 height 54
select select "*****"
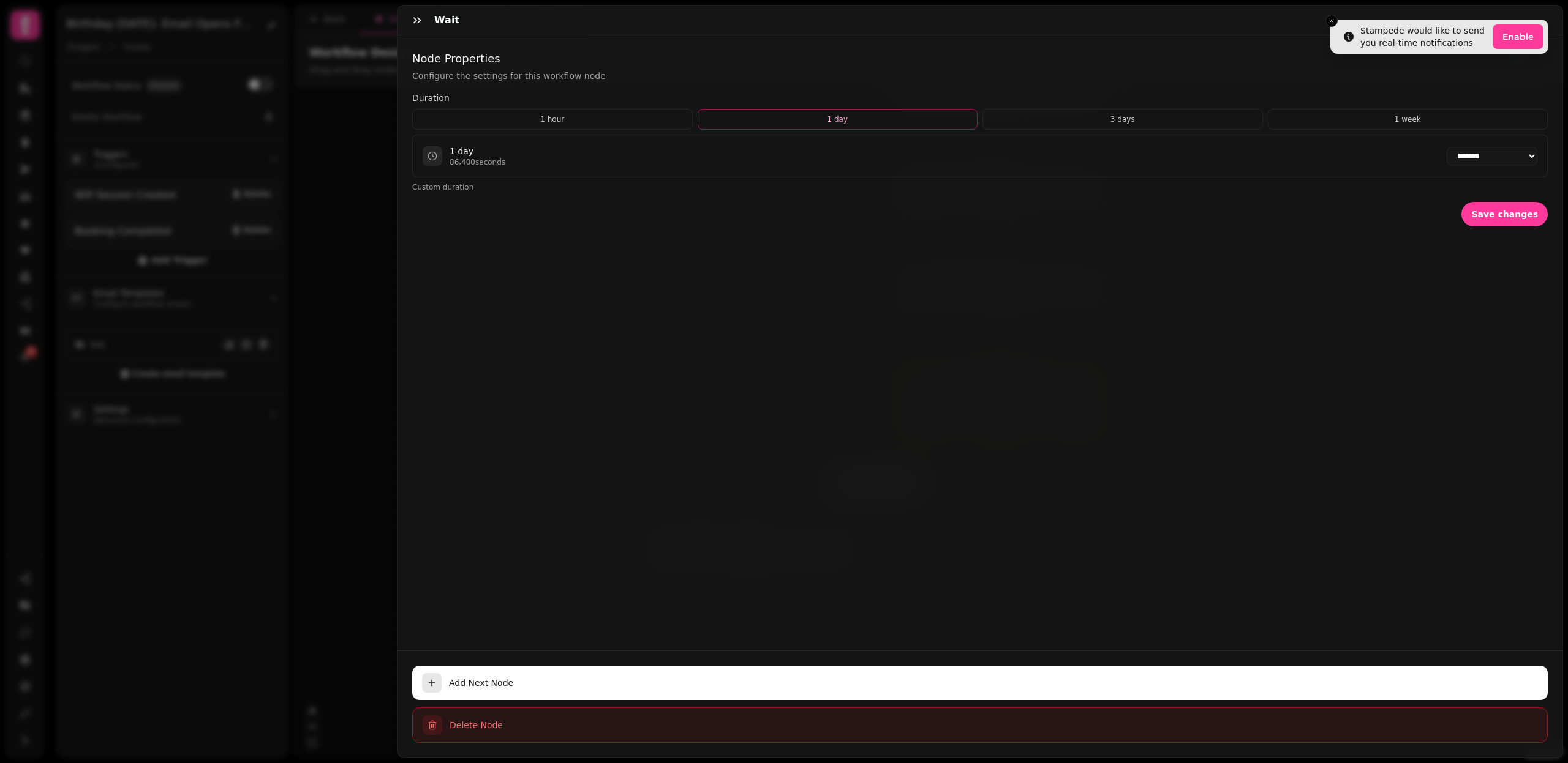
click at [482, 724] on span "Delete Node" at bounding box center [993, 725] width 1088 height 12
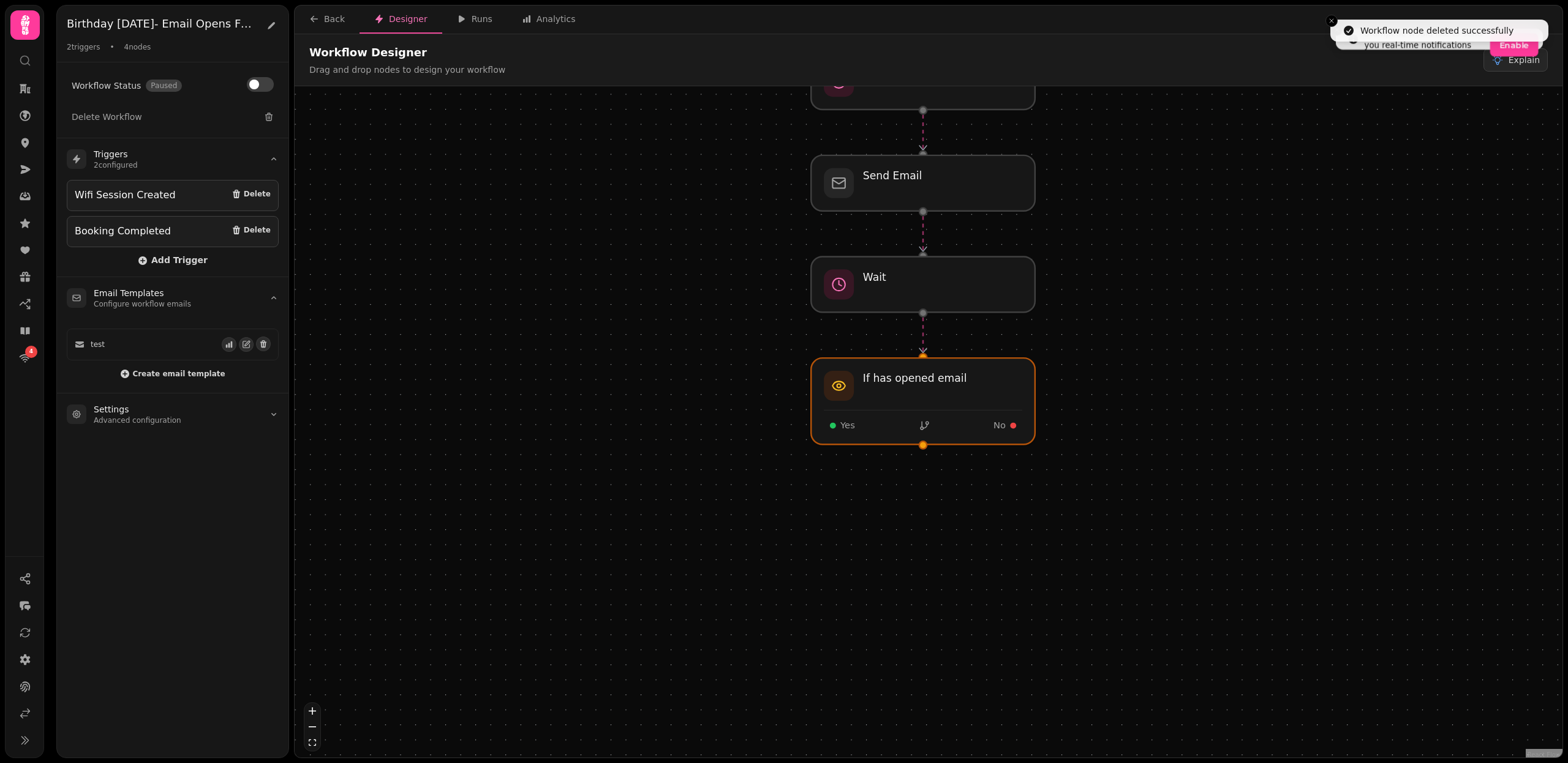
drag, startPoint x: 732, startPoint y: 614, endPoint x: 731, endPoint y: 351, distance: 263.0
click at [731, 351] on div "Workflow Start 2 trigger s Wifi Session Created Booking Completed Send Email Wa…" at bounding box center [928, 423] width 1268 height 674
click at [939, 409] on div at bounding box center [922, 398] width 229 height 88
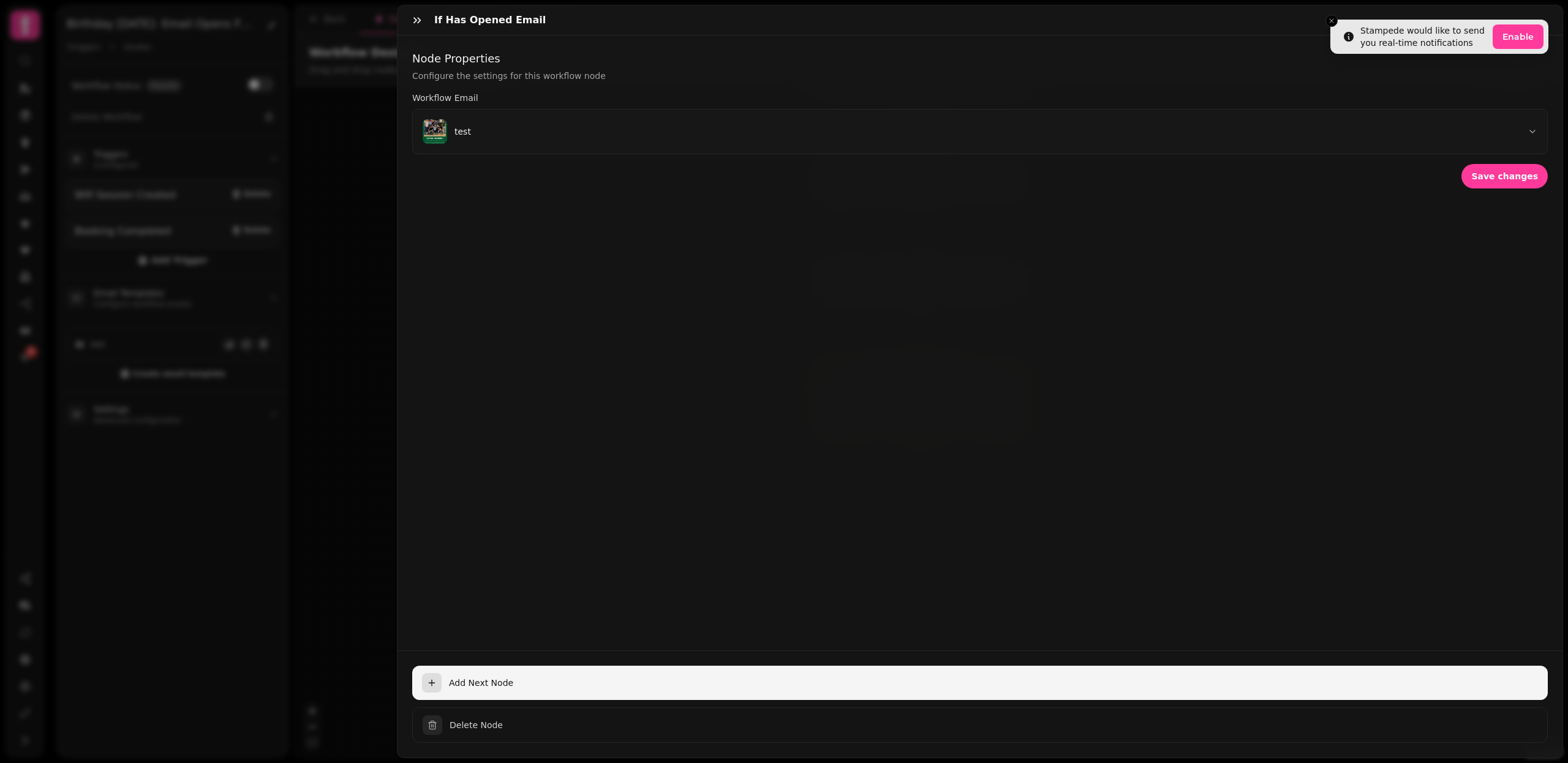
click at [476, 675] on button "Add Next Node" at bounding box center [980, 683] width 1135 height 35
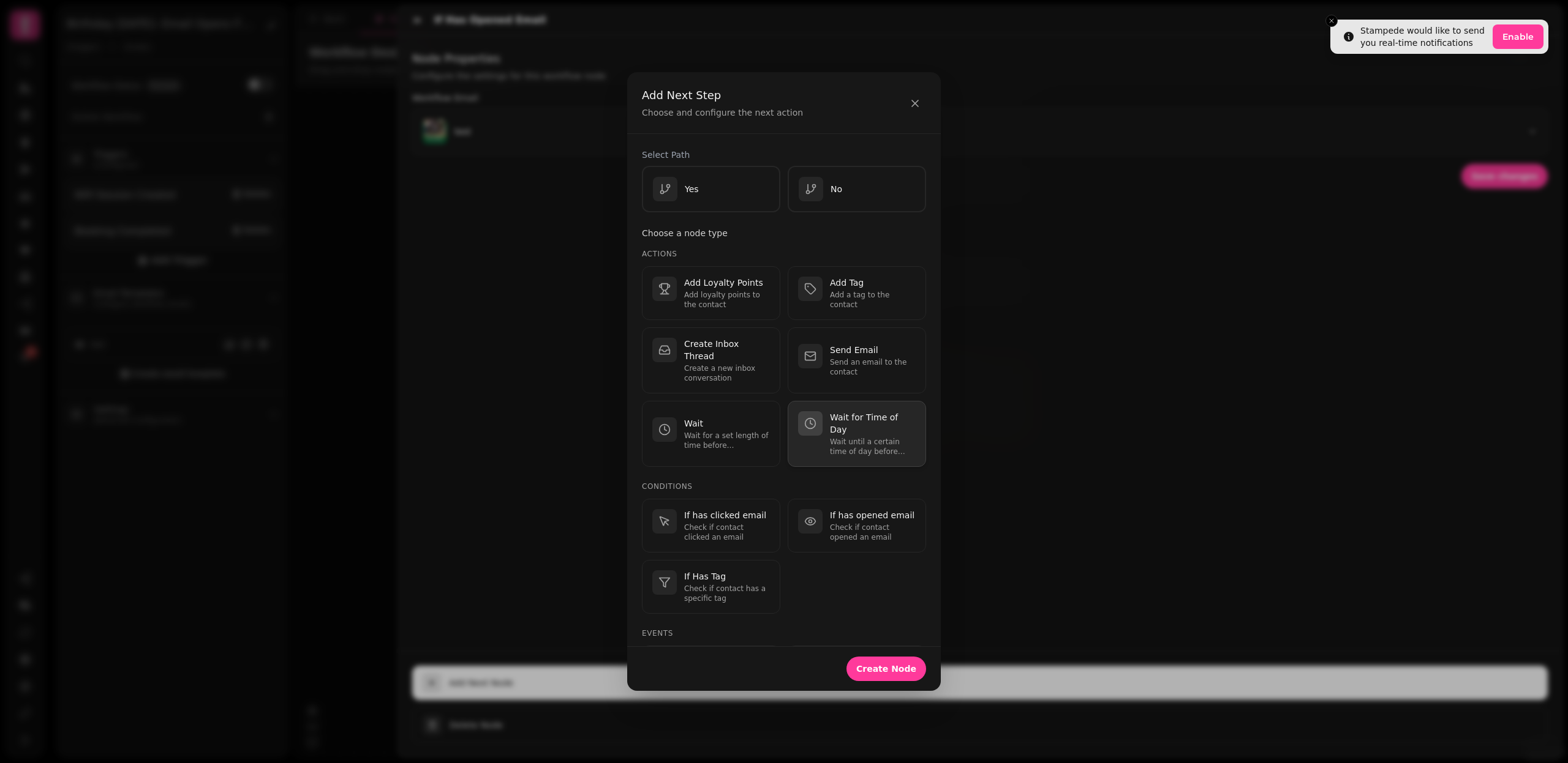
click at [864, 437] on p "Wait until a certain time of day before continuing." at bounding box center [873, 447] width 86 height 20
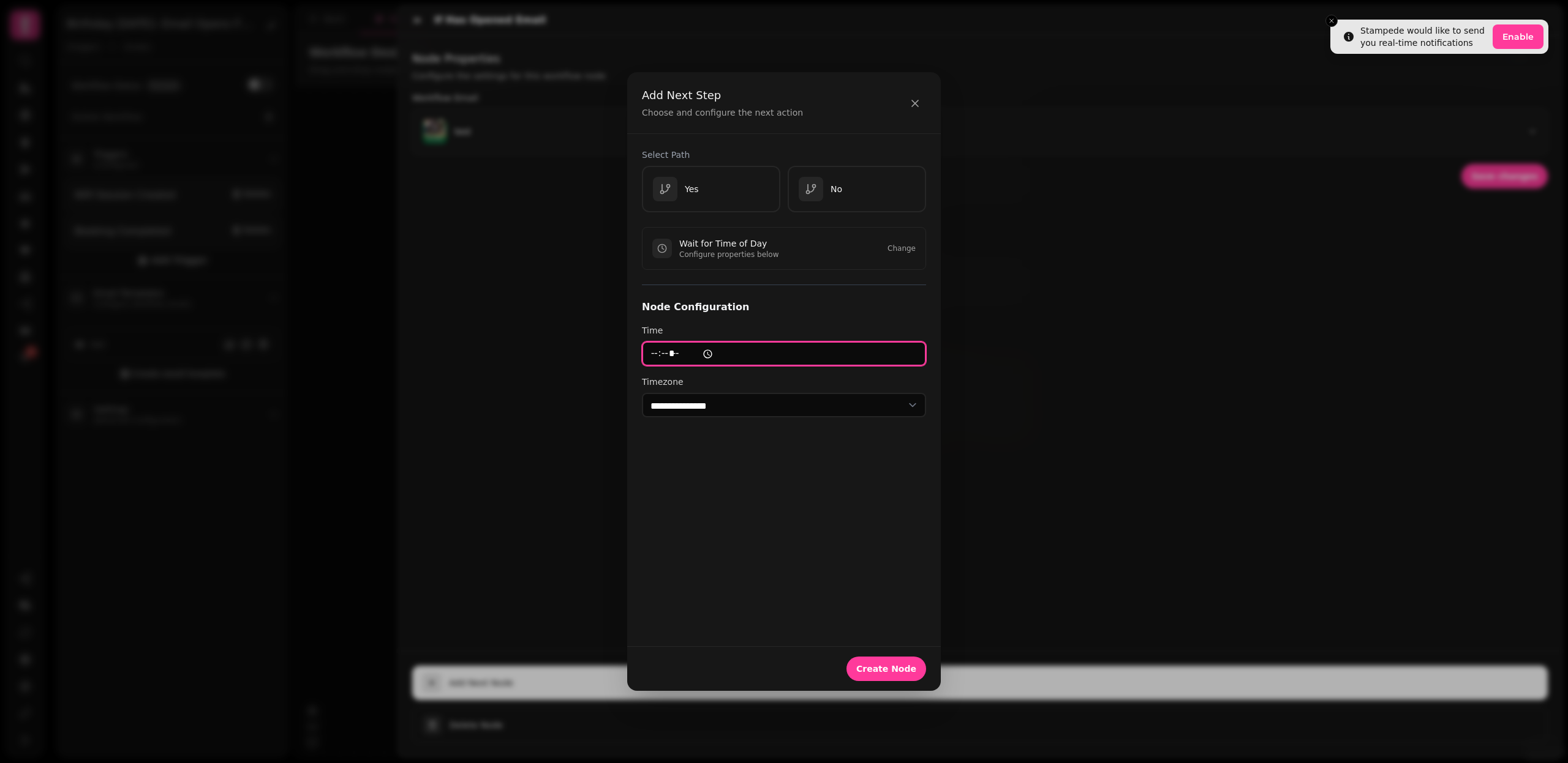
click at [736, 354] on input "time" at bounding box center [783, 354] width 284 height 25
click at [658, 356] on input "time" at bounding box center [783, 354] width 284 height 25
type input "*****"
click at [689, 408] on select "**********" at bounding box center [783, 405] width 284 height 25
select select "**********"
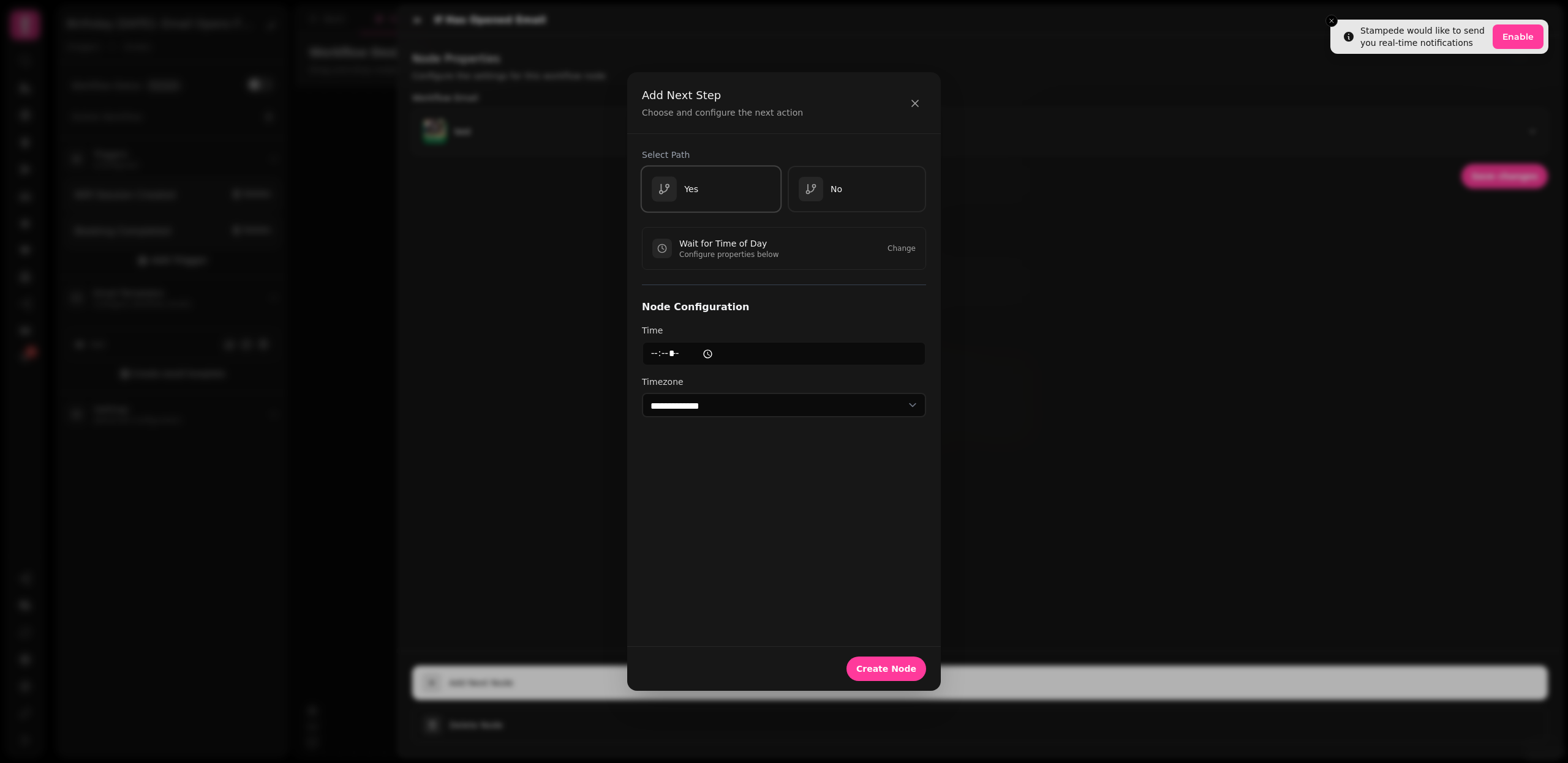
click at [698, 187] on p "Yes" at bounding box center [691, 189] width 14 height 12
click at [898, 674] on button "Create Node" at bounding box center [886, 669] width 80 height 25
click at [888, 669] on span "Create Node" at bounding box center [886, 668] width 60 height 8
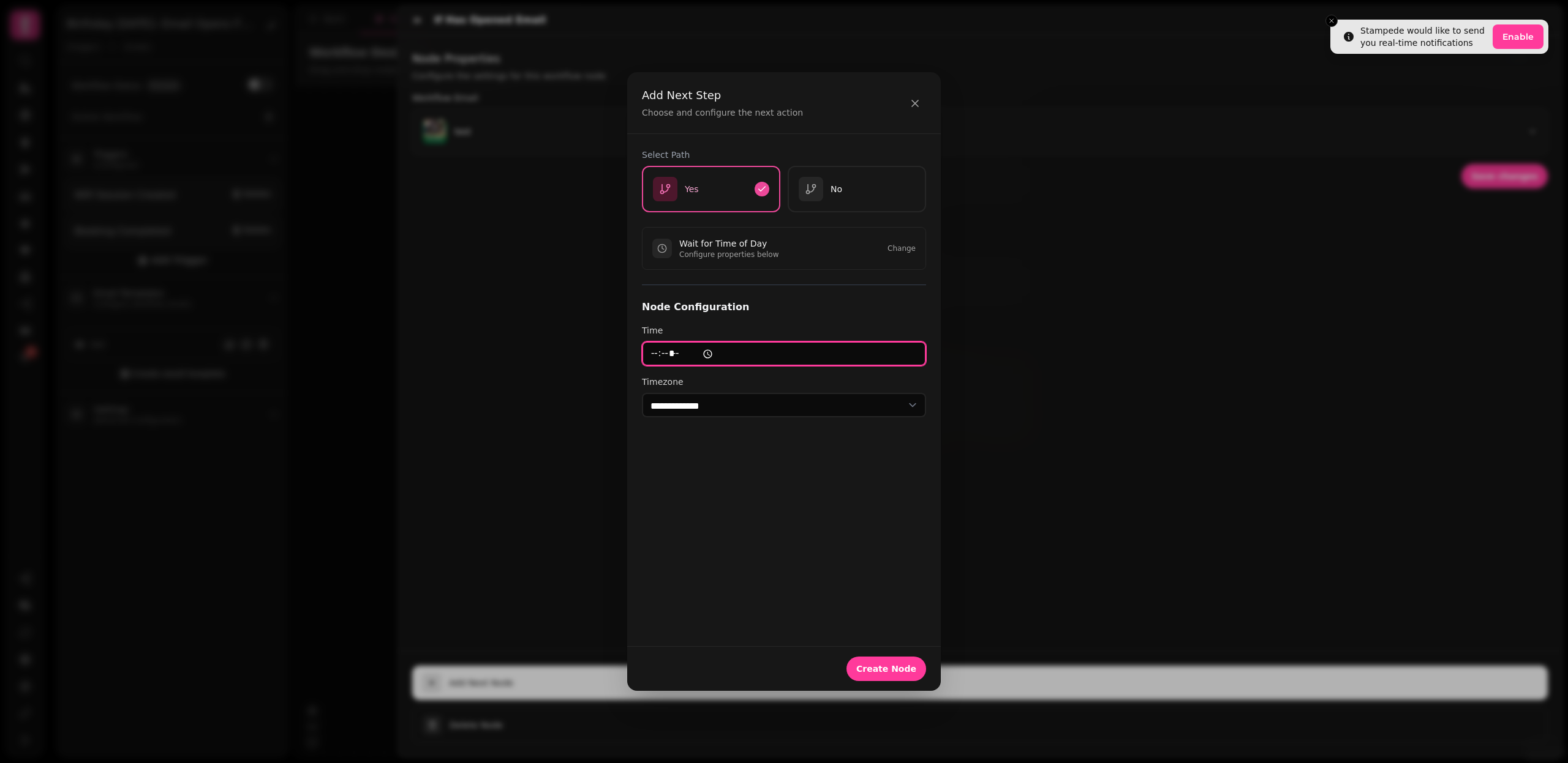
click at [728, 346] on input "*****" at bounding box center [783, 354] width 284 height 25
click at [689, 354] on input "*****" at bounding box center [783, 354] width 284 height 25
type input "*****"
click at [901, 677] on button "Create Node" at bounding box center [886, 669] width 80 height 25
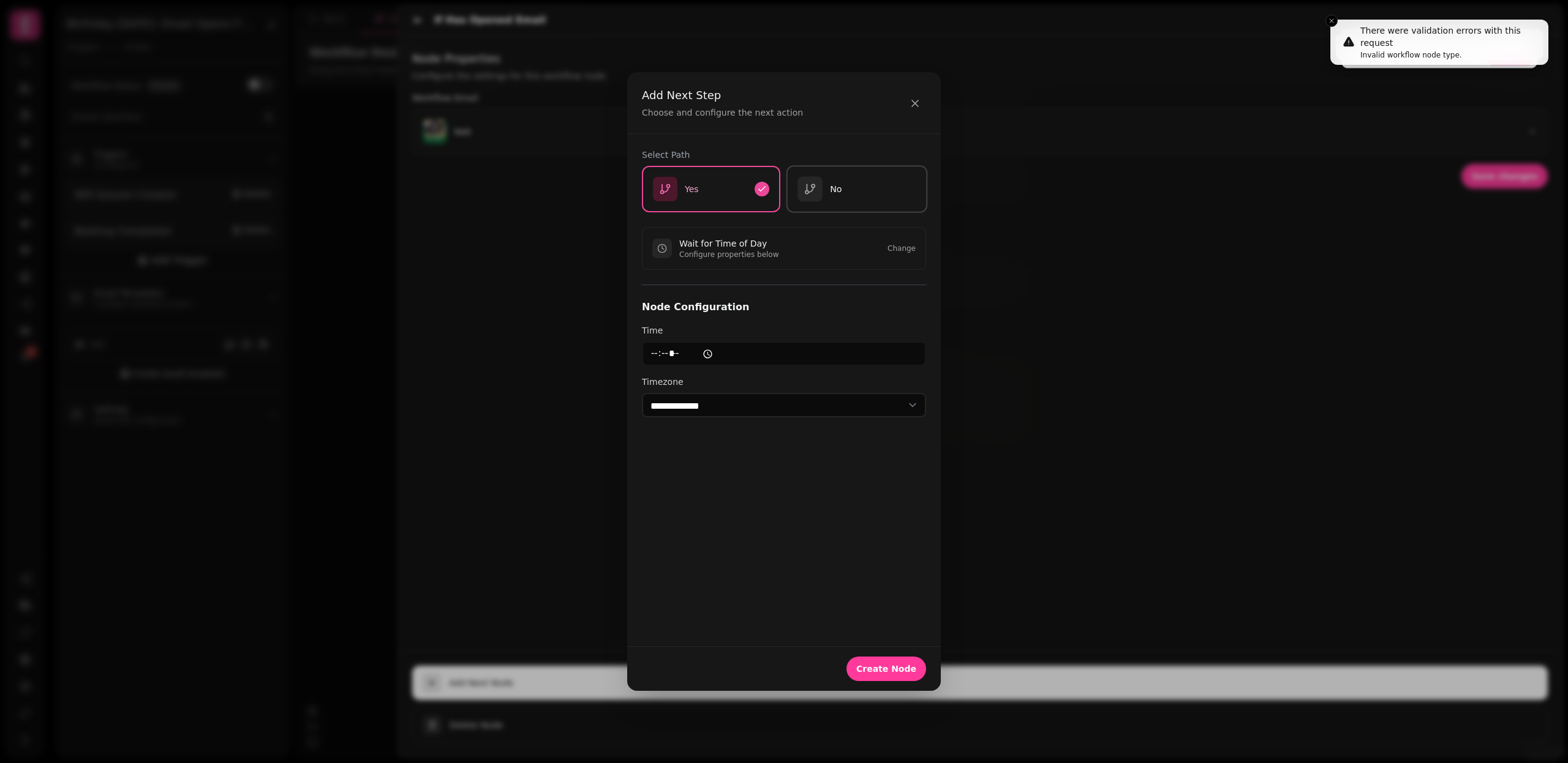
click at [820, 198] on div "button" at bounding box center [810, 189] width 26 height 25
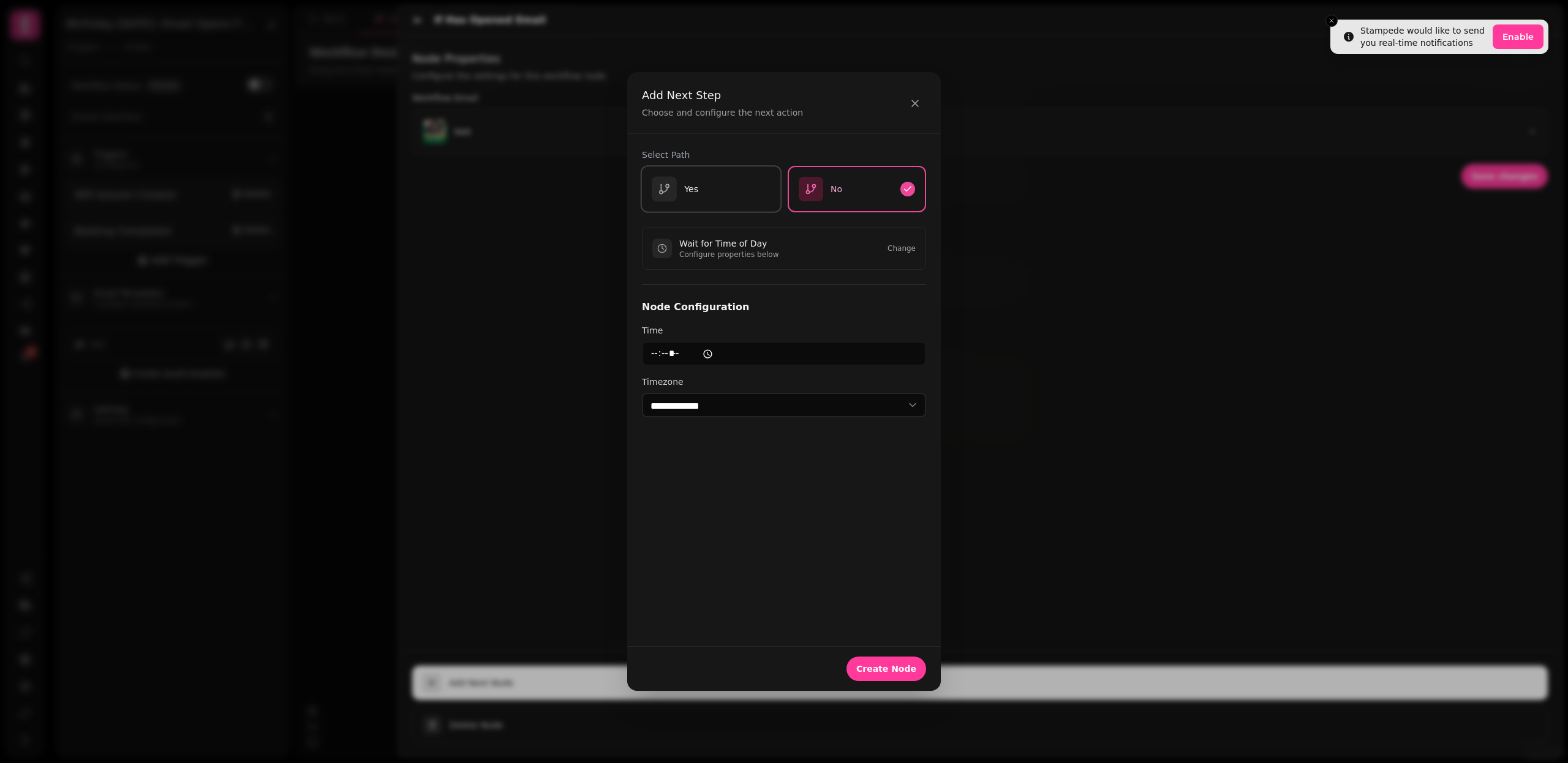
click at [731, 202] on button "Yes" at bounding box center [712, 189] width 141 height 48
click at [739, 252] on p "Configure properties below" at bounding box center [729, 255] width 100 height 10
click at [911, 245] on button "Change" at bounding box center [902, 248] width 28 height 10
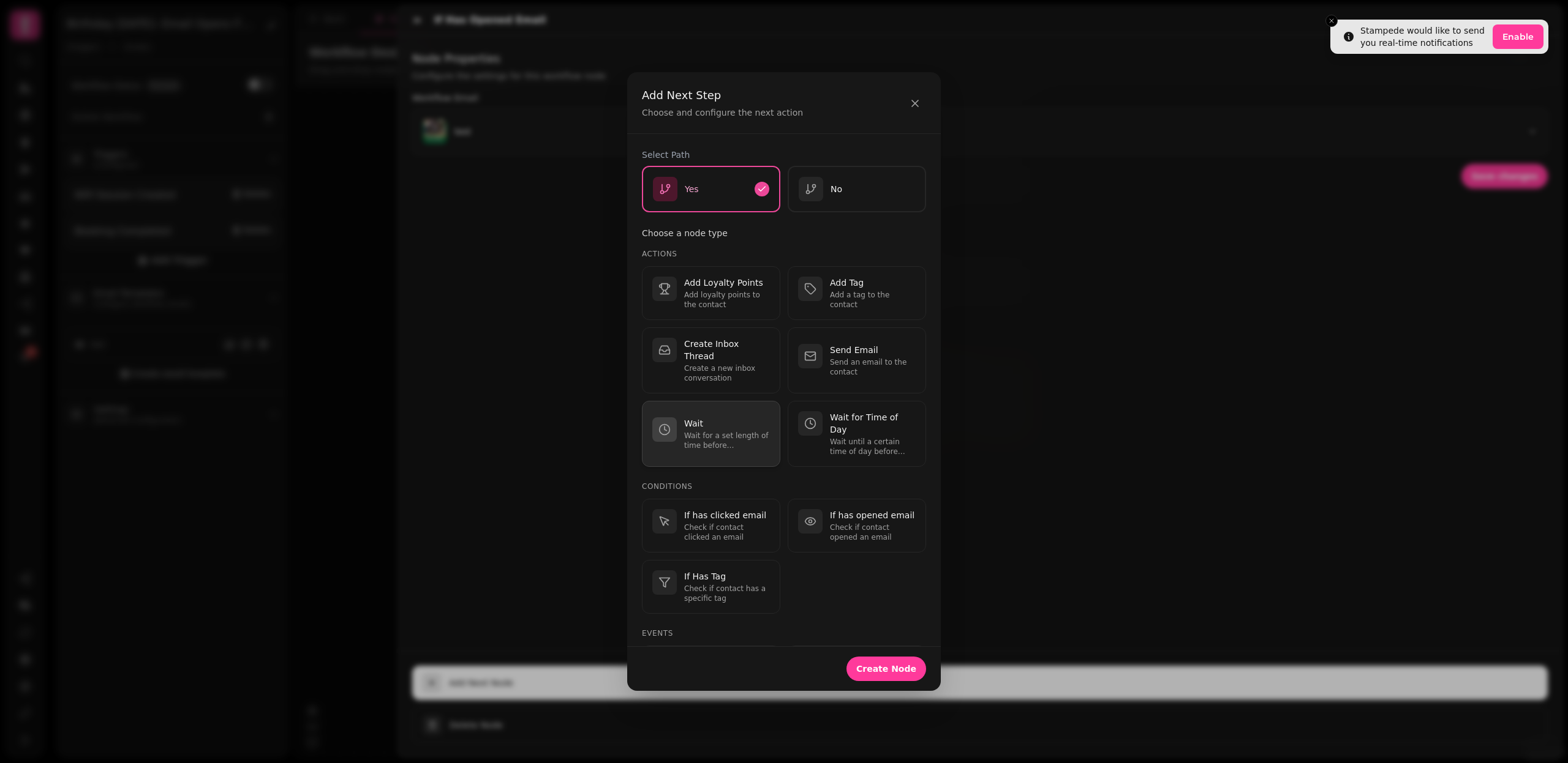
click at [716, 431] on p "Wait for a set length of time before continuing." at bounding box center [727, 441] width 86 height 20
select select "**"
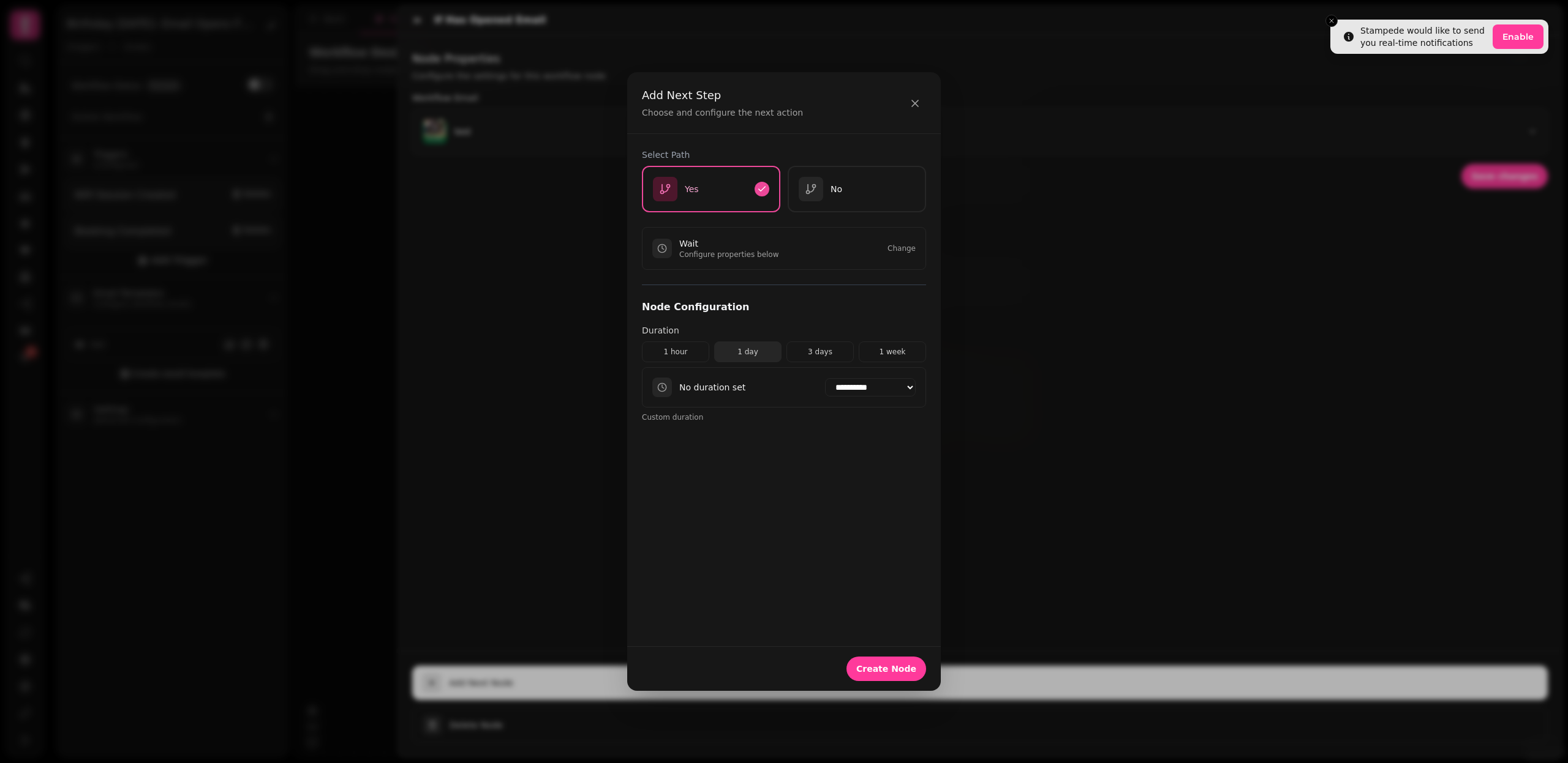
click at [738, 353] on button "1 day" at bounding box center [748, 351] width 67 height 21
click at [883, 673] on span "Create Node" at bounding box center [886, 668] width 60 height 8
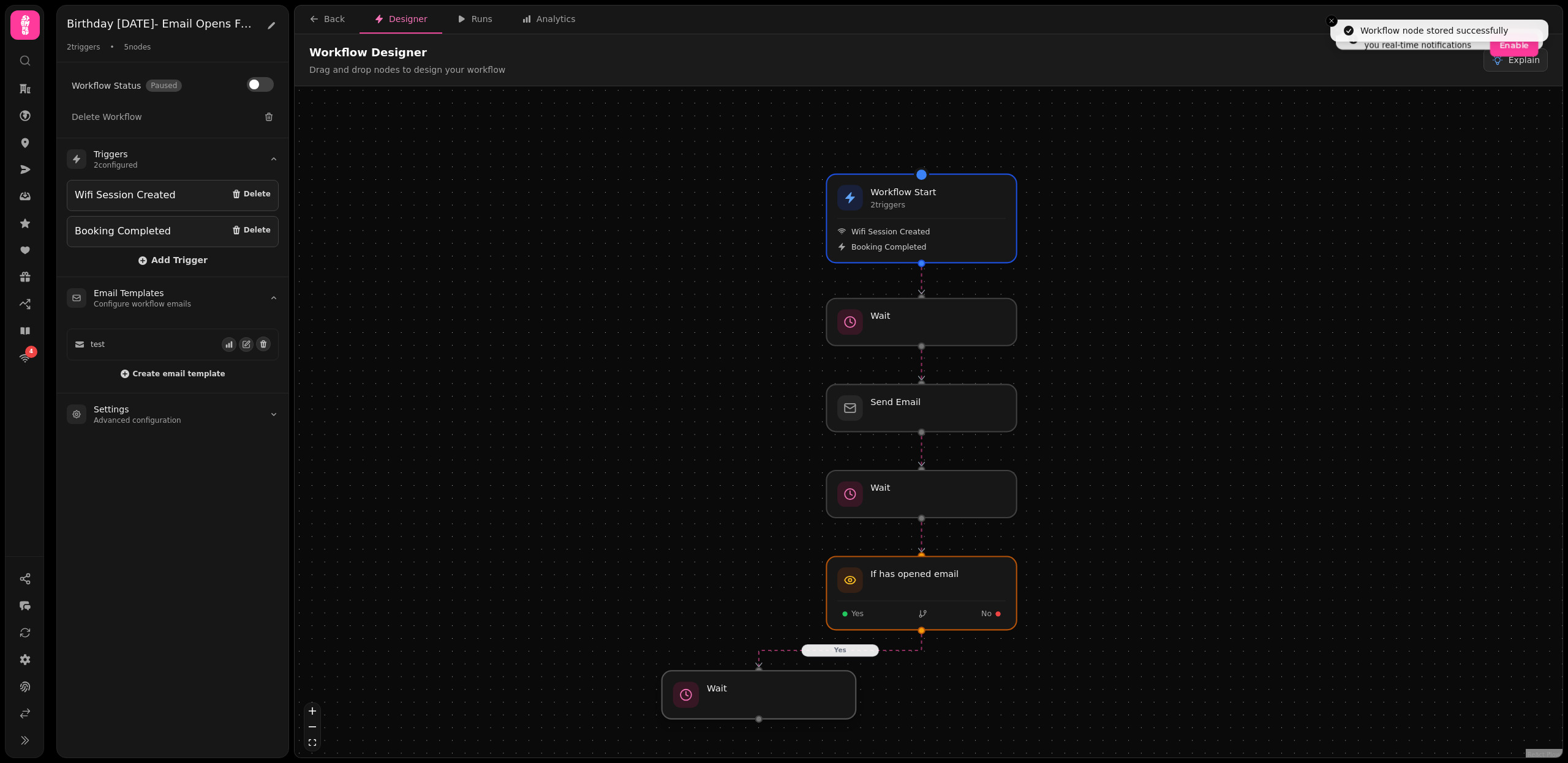
drag, startPoint x: 916, startPoint y: 671, endPoint x: 751, endPoint y: 687, distance: 165.8
click at [751, 687] on div at bounding box center [759, 695] width 194 height 49
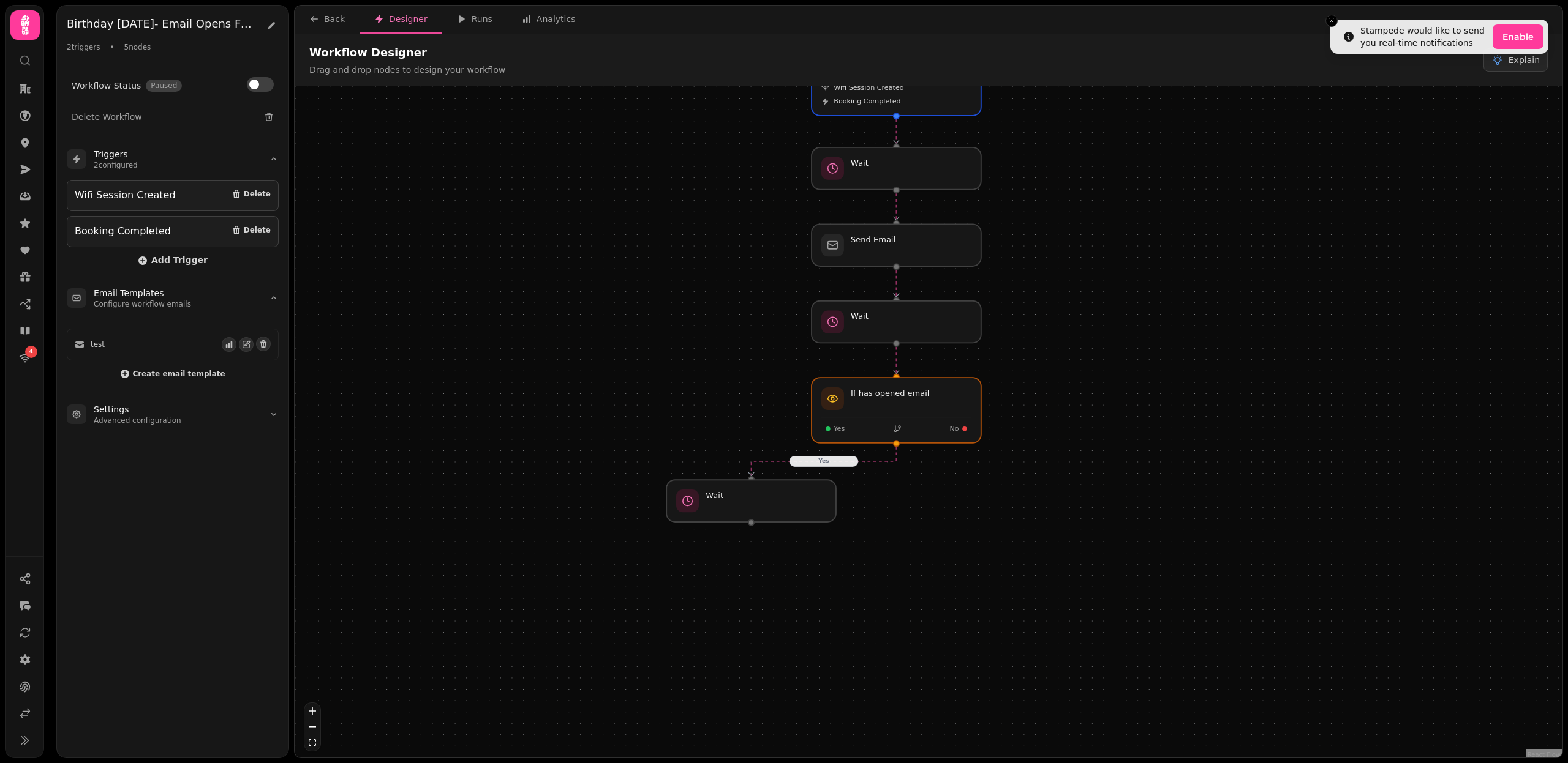
drag, startPoint x: 700, startPoint y: 576, endPoint x: 694, endPoint y: 363, distance: 213.1
click at [694, 363] on div "Yes Workflow Start 2 trigger s Wifi Session Created Booking Completed Send Emai…" at bounding box center [928, 423] width 1268 height 674
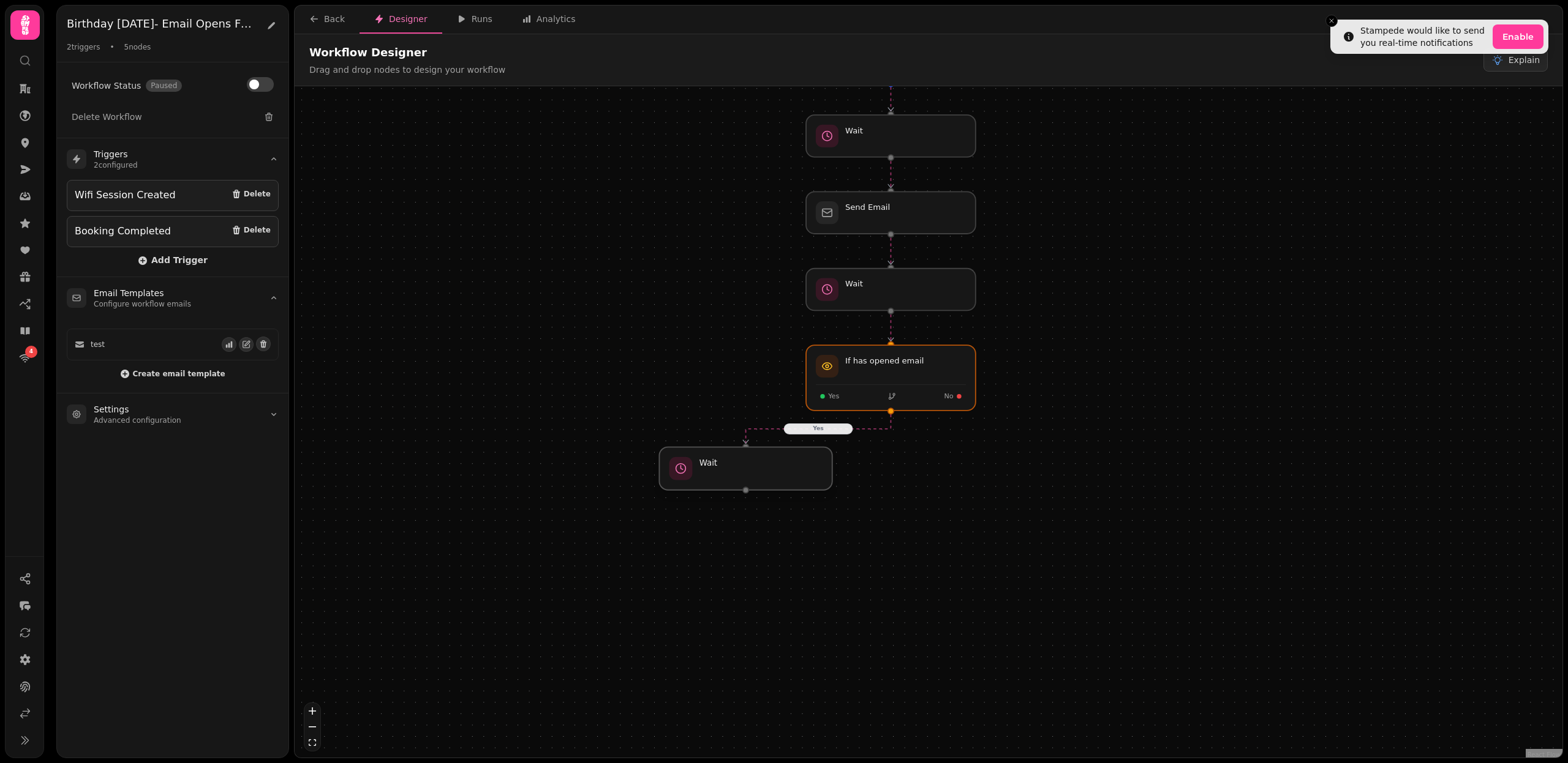
click at [740, 470] on div at bounding box center [745, 469] width 173 height 43
select select "*****"
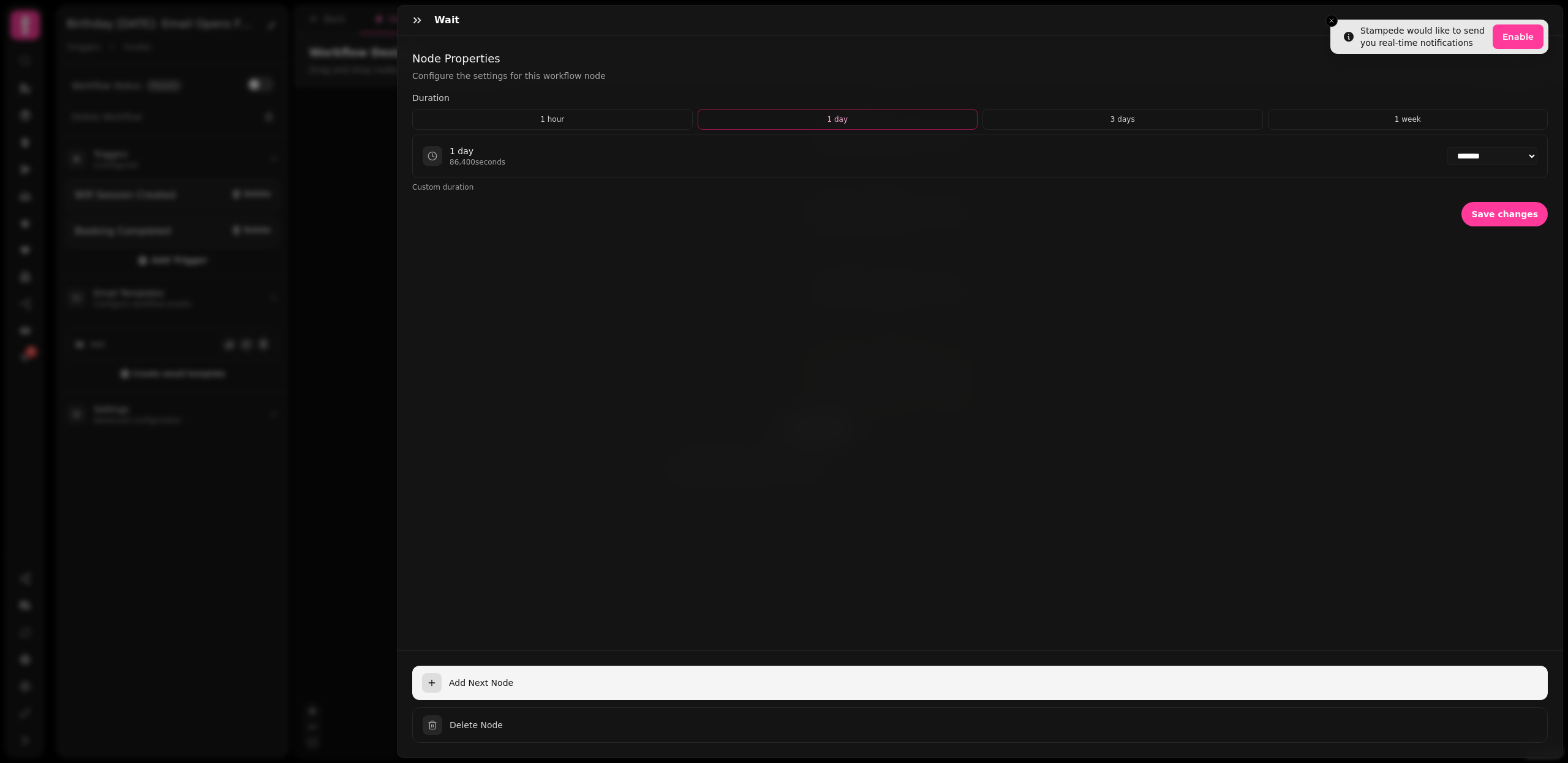
click at [476, 681] on span "Add Next Node" at bounding box center [994, 682] width 1089 height 12
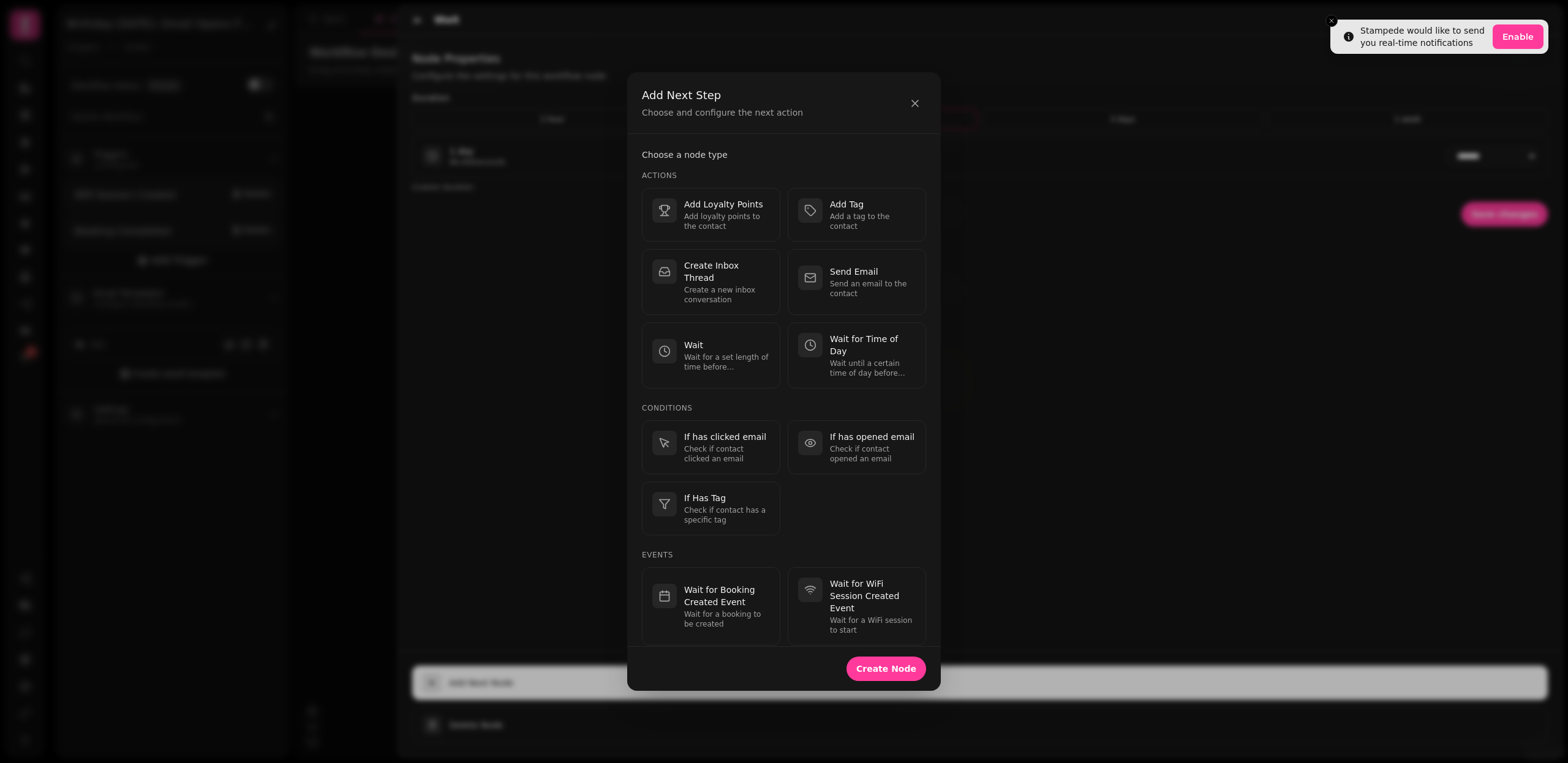
scroll to position [54, 0]
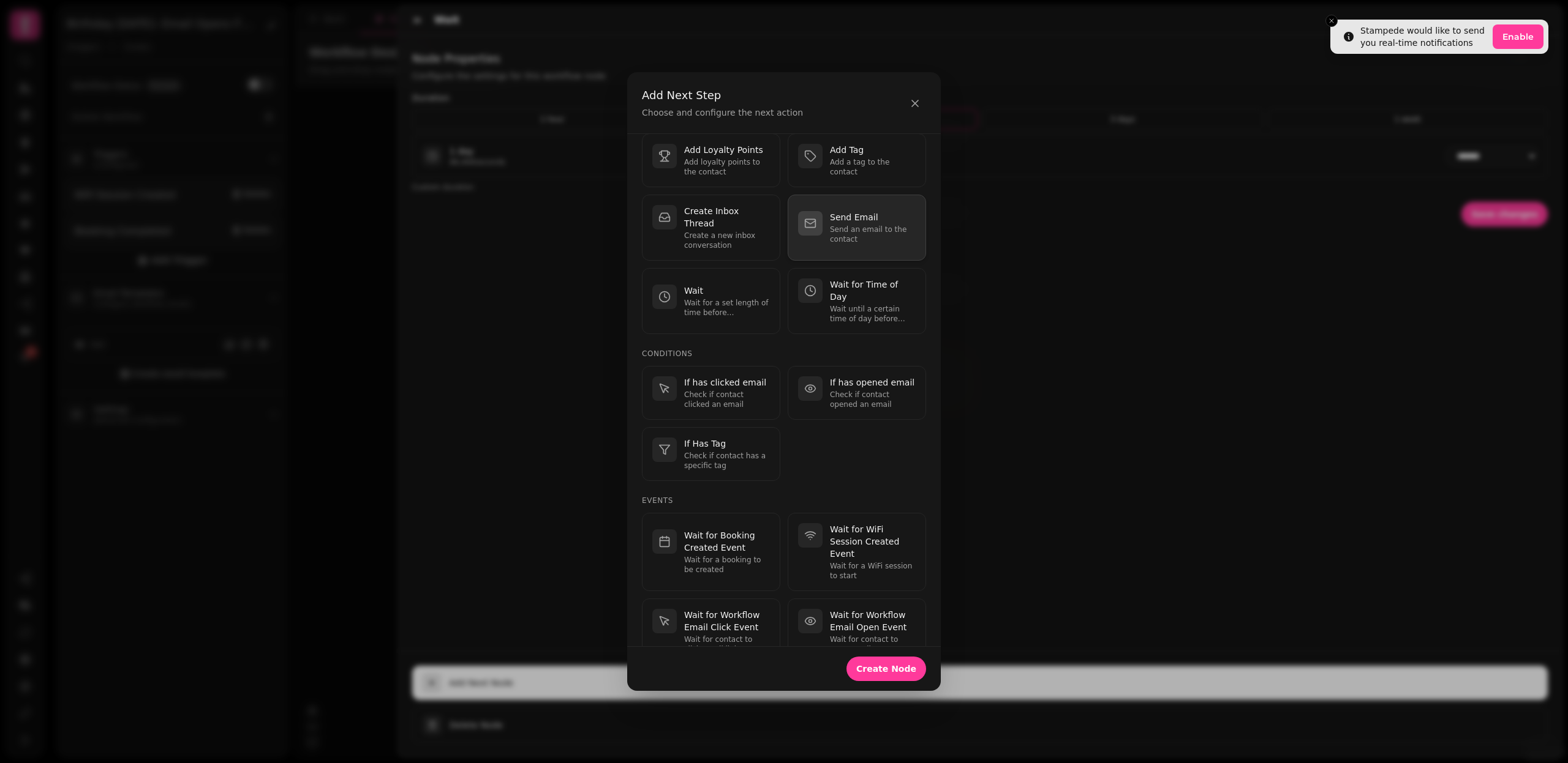
click at [870, 211] on p "Send Email" at bounding box center [873, 217] width 86 height 12
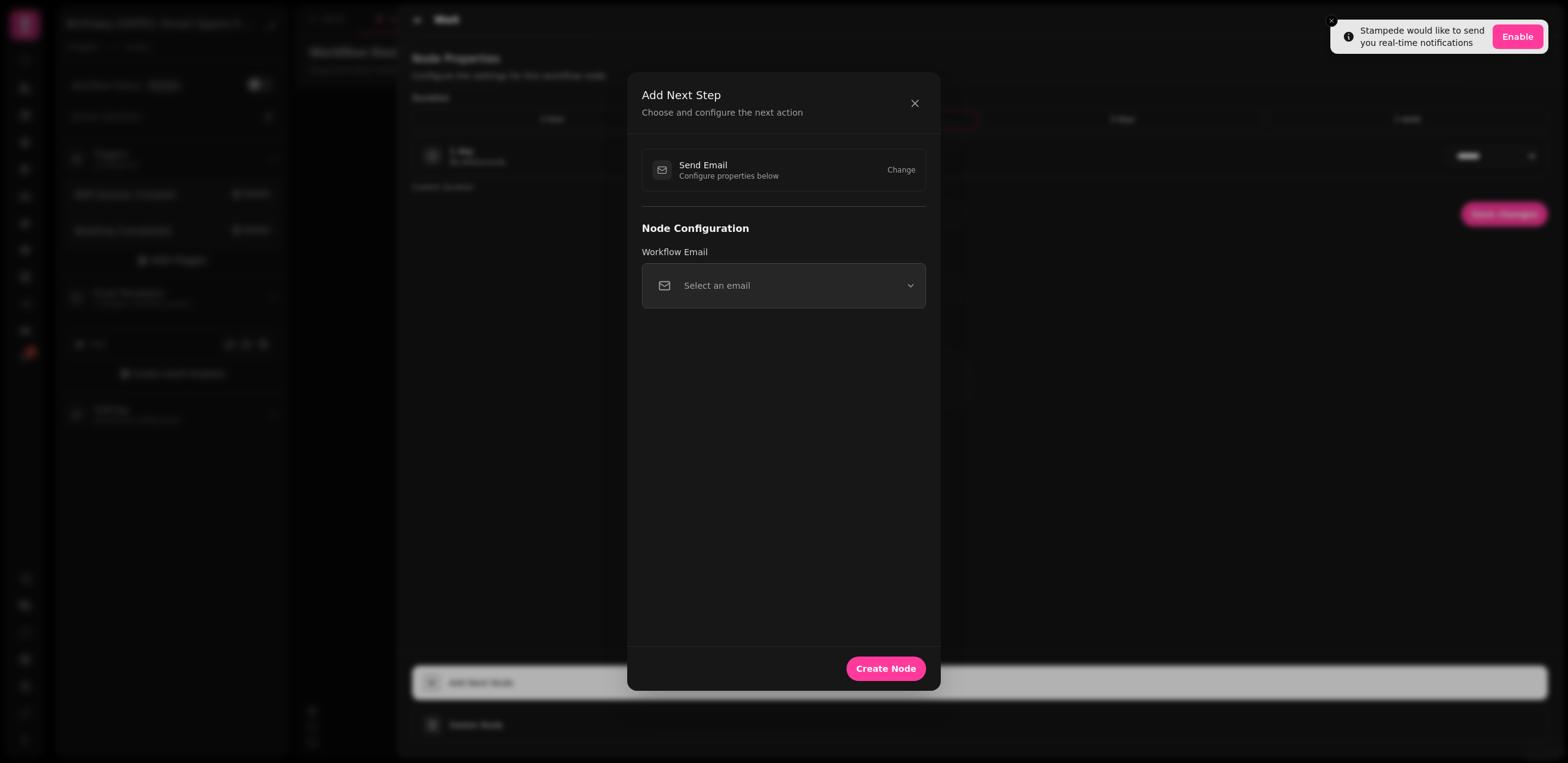
click at [783, 301] on button "Select an email" at bounding box center [783, 285] width 284 height 45
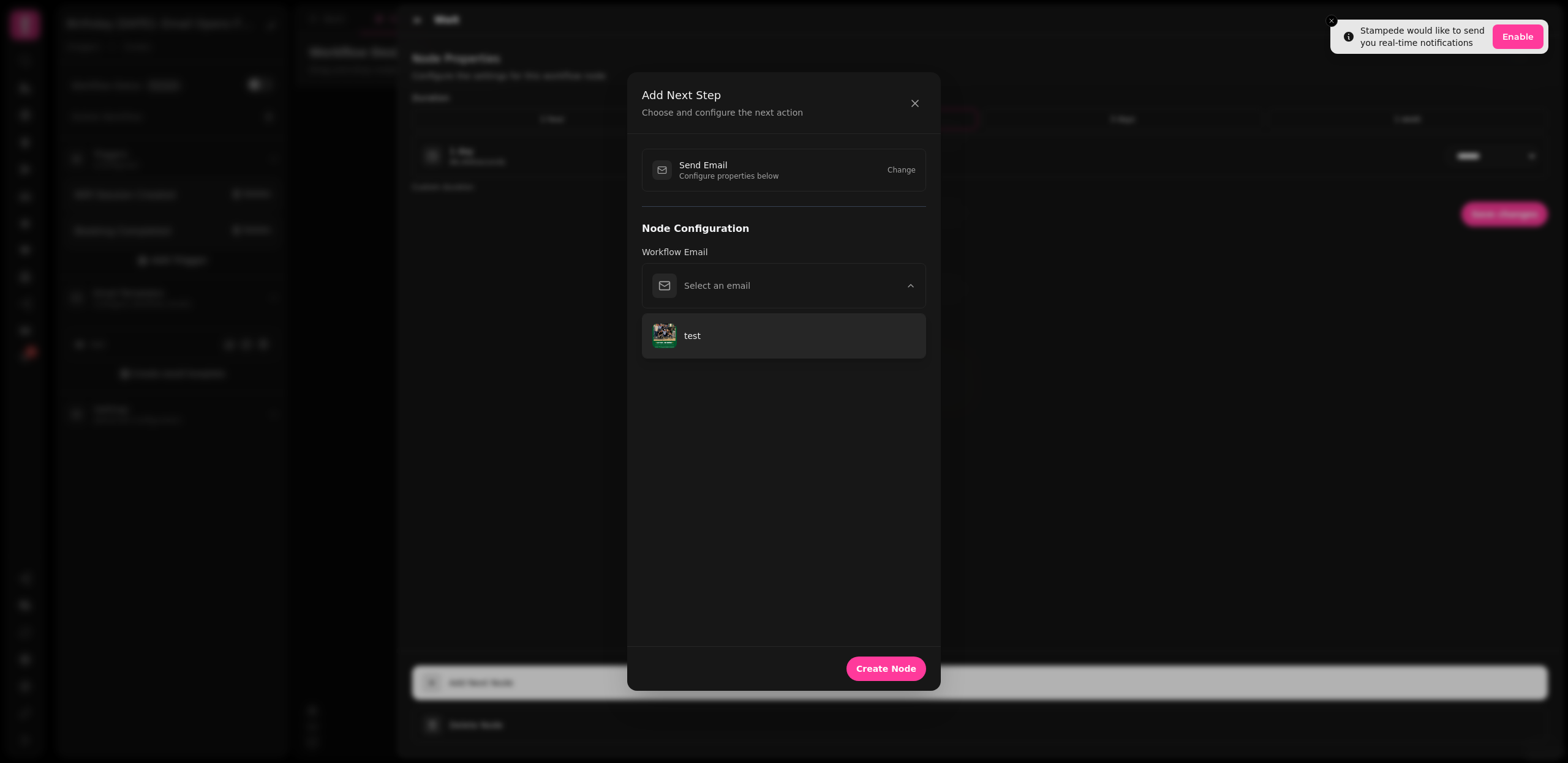
click at [772, 349] on button "test" at bounding box center [784, 336] width 283 height 44
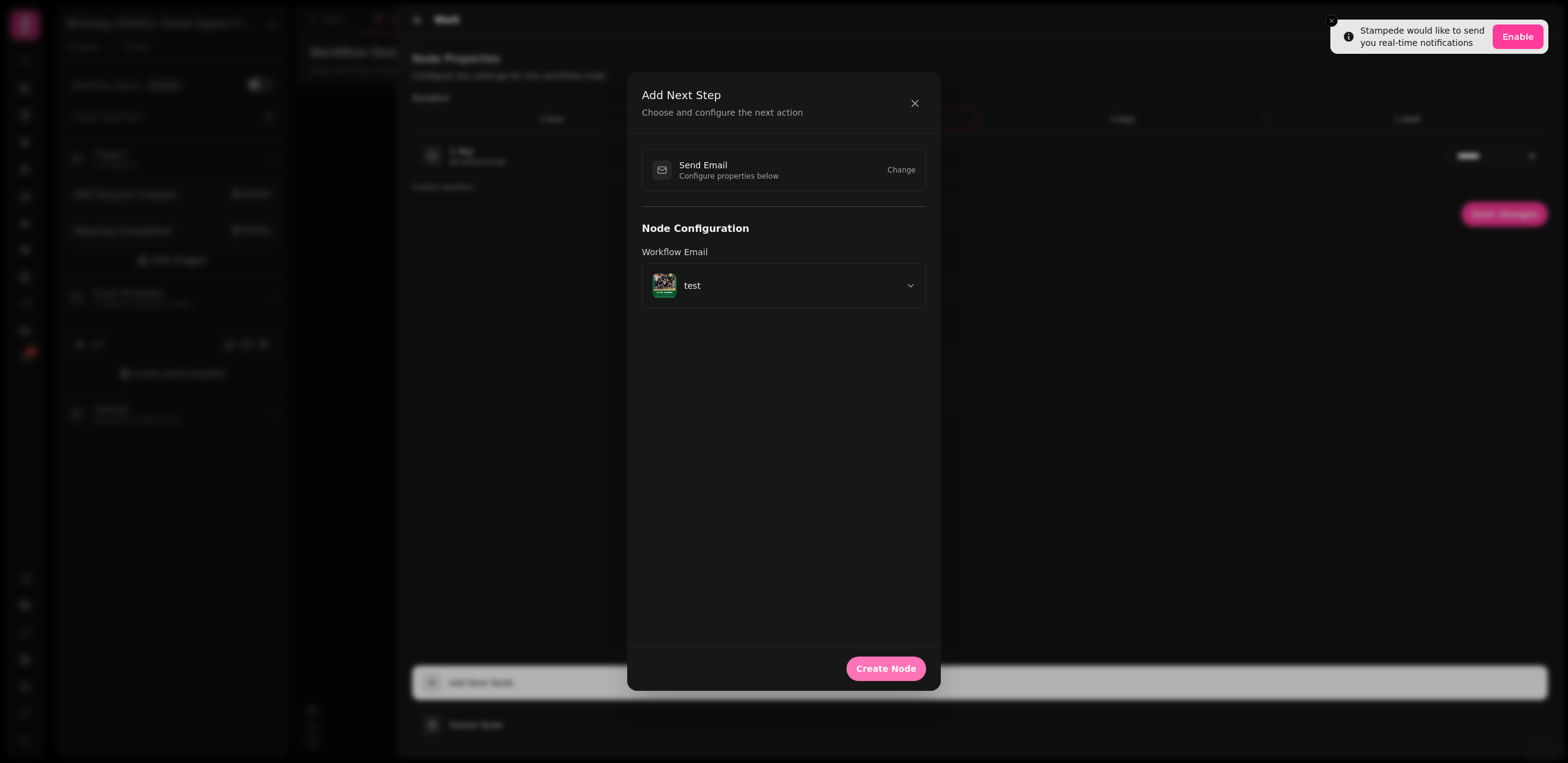
click at [893, 668] on span "Create Node" at bounding box center [886, 668] width 60 height 8
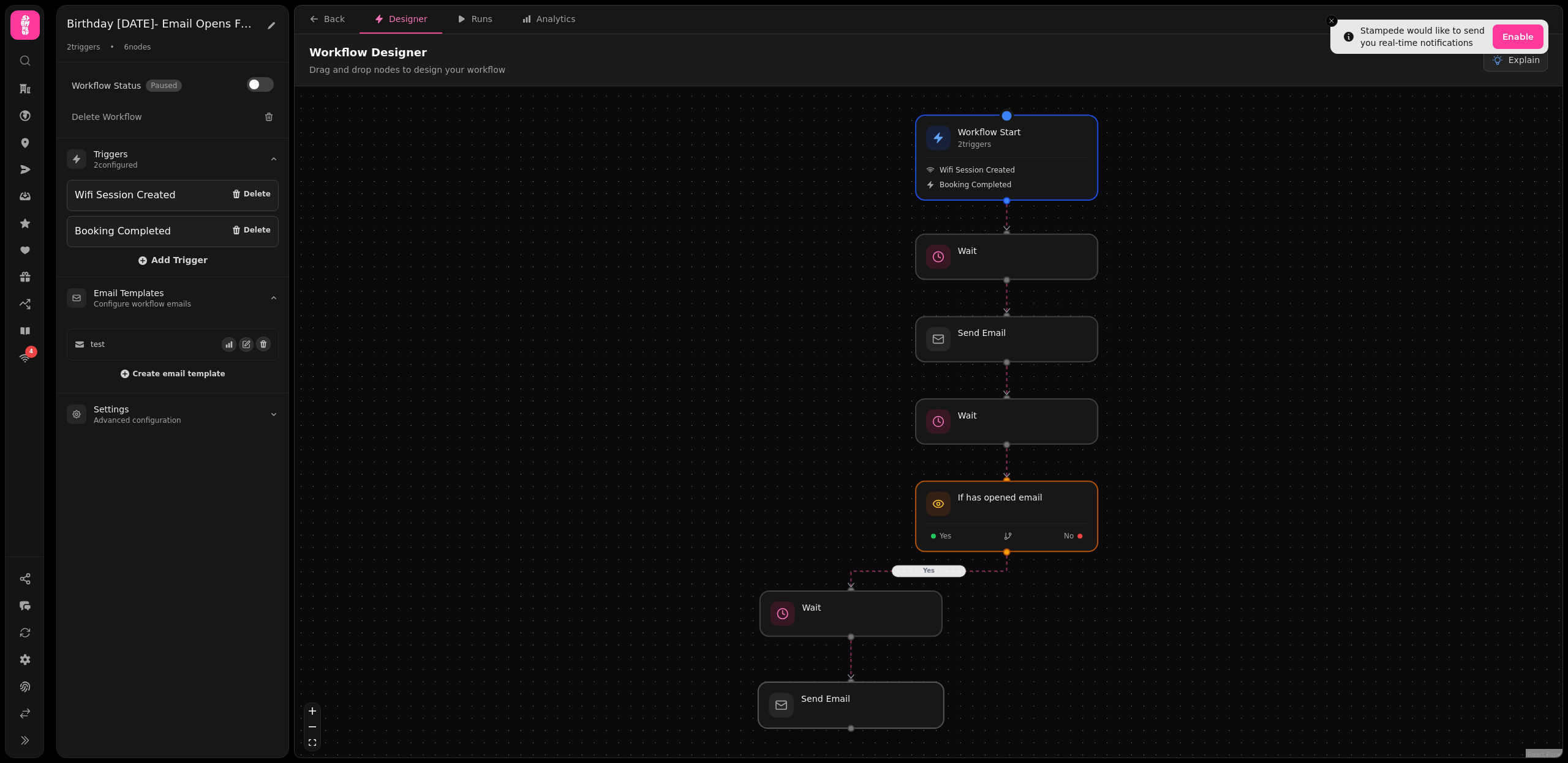
drag, startPoint x: 1024, startPoint y: 719, endPoint x: 871, endPoint y: 713, distance: 153.1
click at [871, 713] on div at bounding box center [851, 705] width 186 height 46
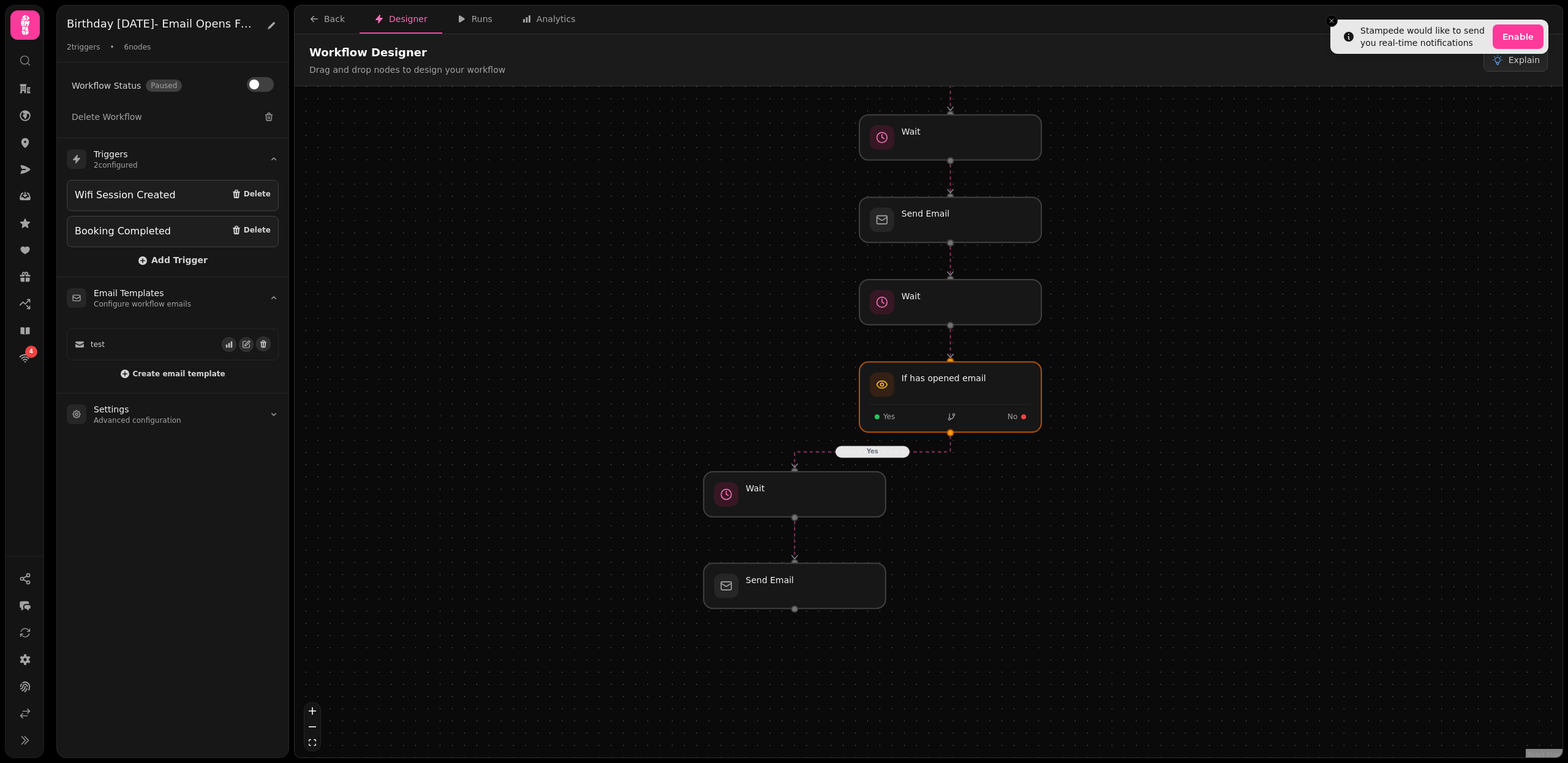
drag, startPoint x: 974, startPoint y: 703, endPoint x: 900, endPoint y: 543, distance: 176.3
click at [900, 543] on div "Yes Workflow Start 2 trigger s Wifi Session Created Booking Completed Send Emai…" at bounding box center [928, 423] width 1268 height 674
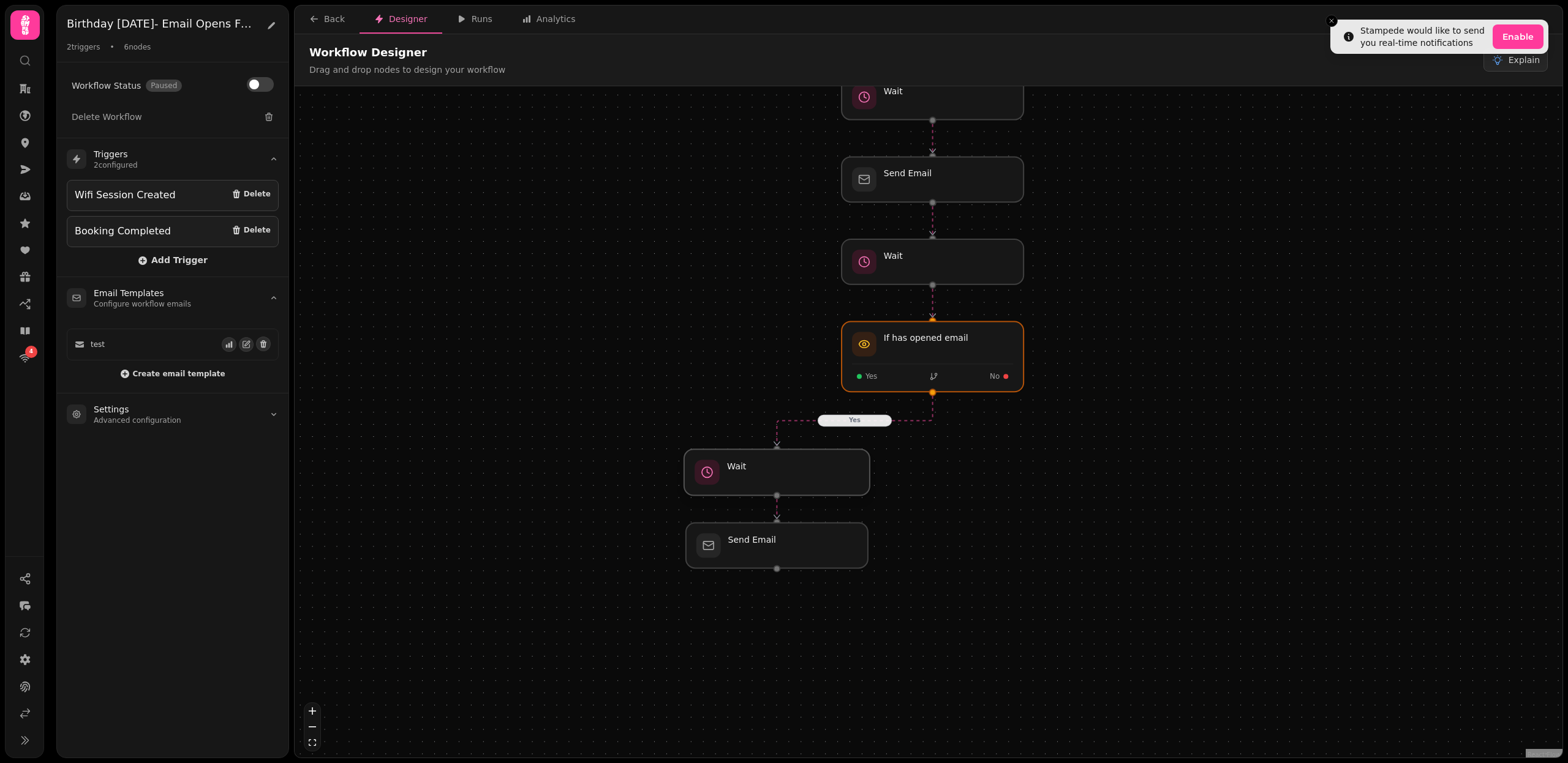
drag, startPoint x: 804, startPoint y: 458, endPoint x: 804, endPoint y: 478, distance: 20.0
click at [804, 478] on div at bounding box center [777, 472] width 186 height 46
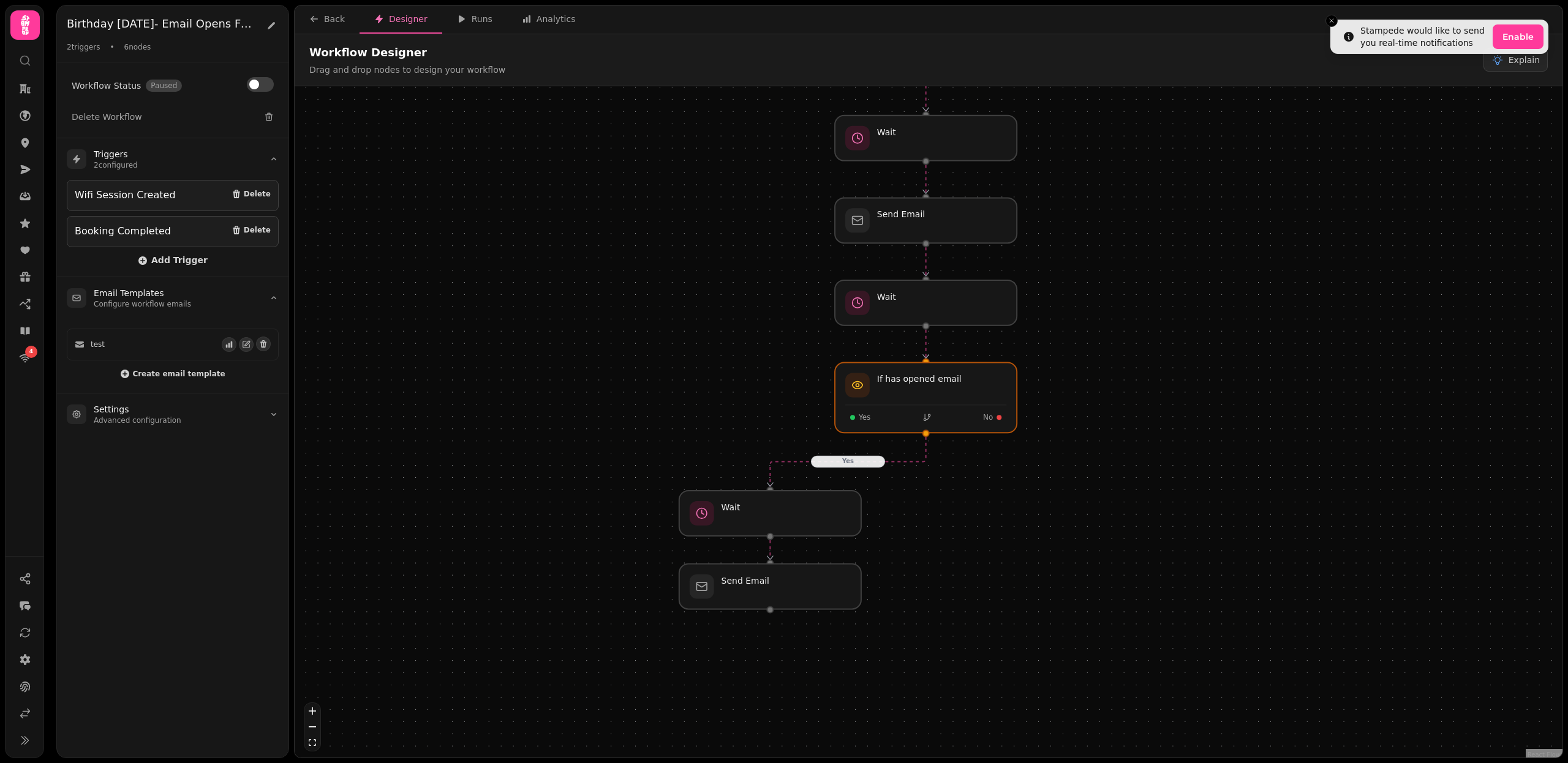
drag, startPoint x: 960, startPoint y: 527, endPoint x: 953, endPoint y: 567, distance: 40.6
click at [953, 567] on div "Yes Workflow Start 2 trigger s Wifi Session Created Booking Completed Send Emai…" at bounding box center [928, 423] width 1268 height 674
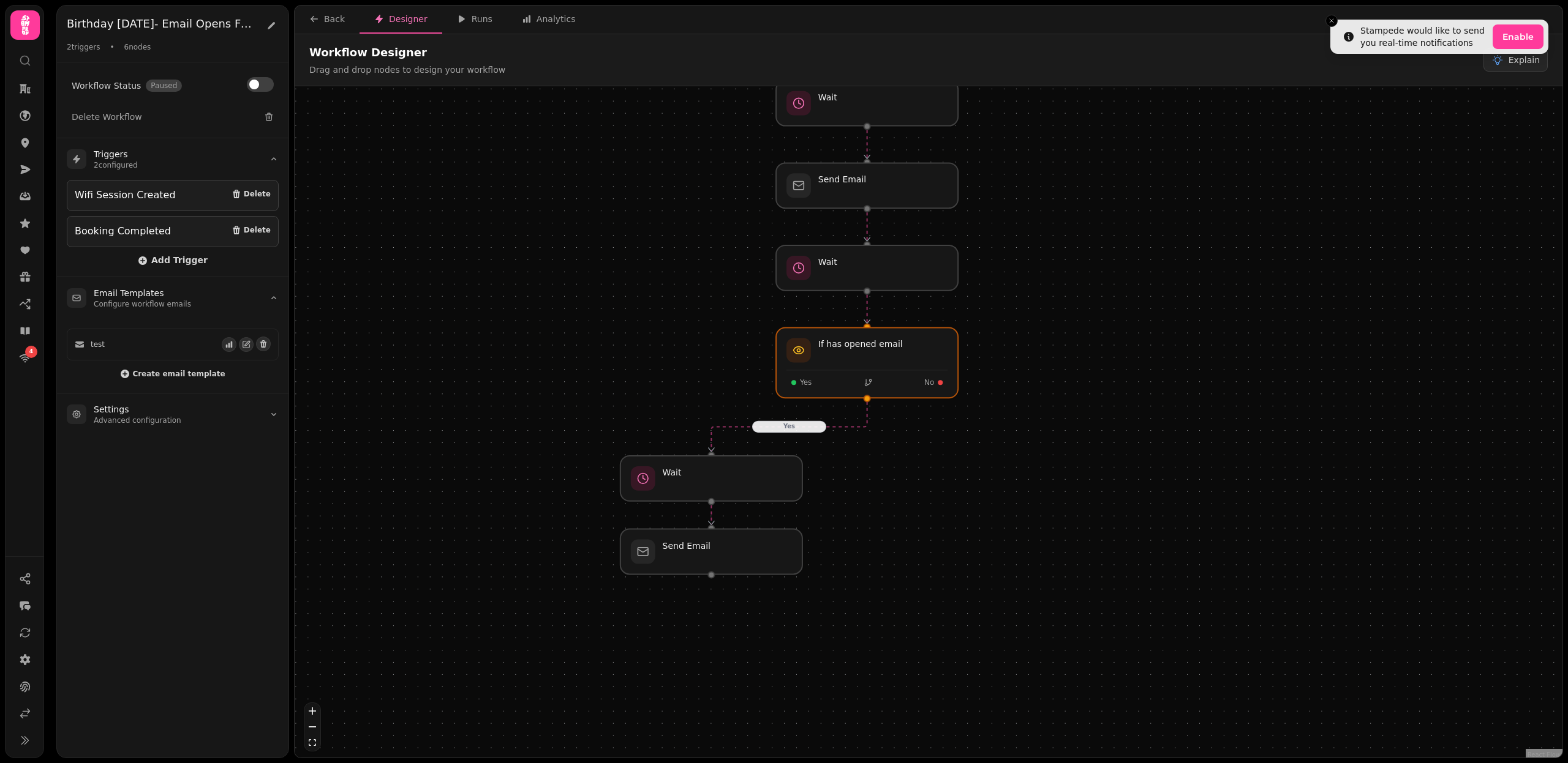
drag, startPoint x: 953, startPoint y: 567, endPoint x: 894, endPoint y: 532, distance: 68.6
click at [894, 532] on div "Yes Workflow Start 2 trigger s Wifi Session Created Booking Completed Send Emai…" at bounding box center [928, 423] width 1268 height 674
click at [857, 269] on div at bounding box center [867, 266] width 186 height 46
select select "******"
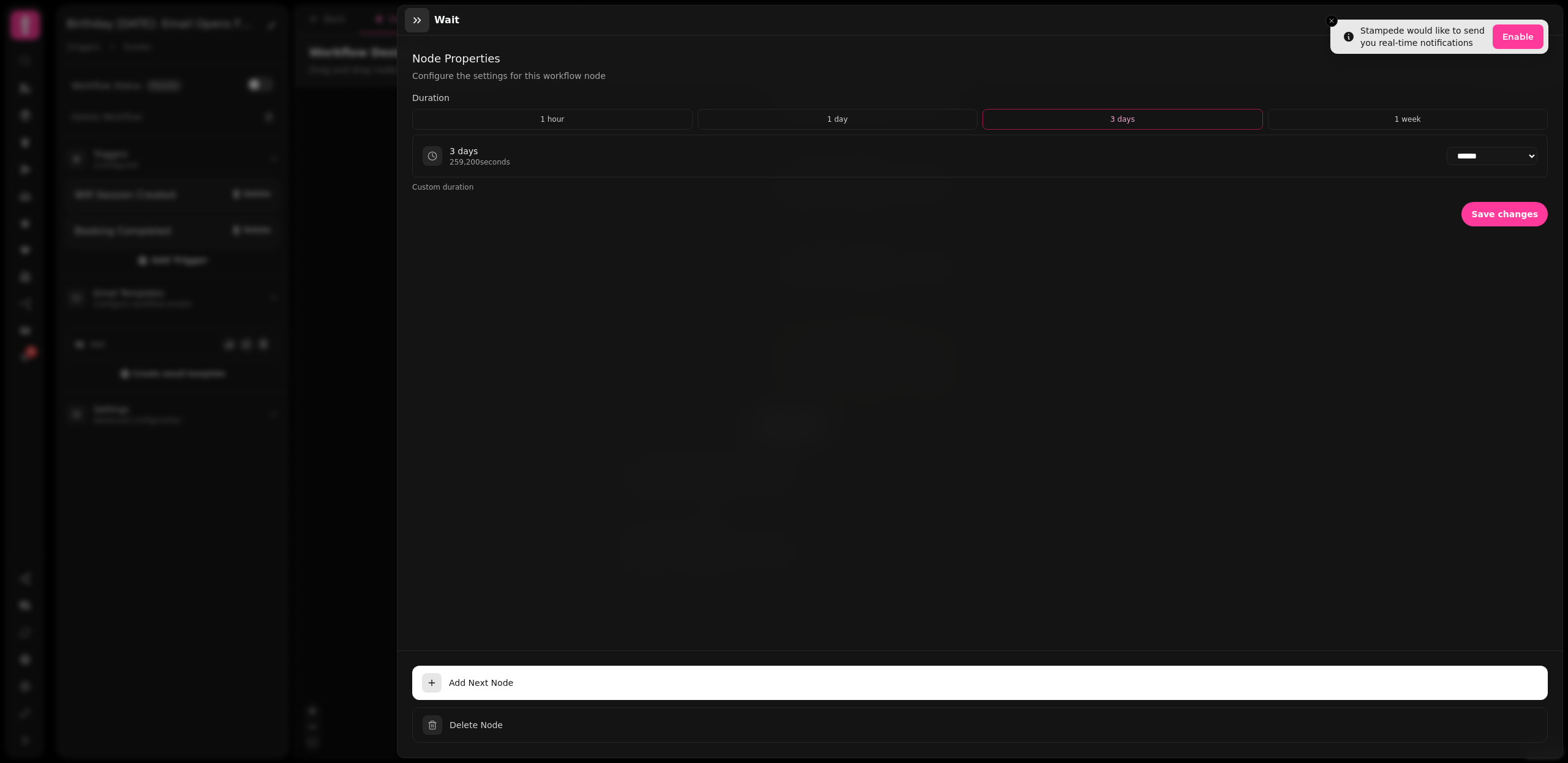
click at [418, 15] on icon "button" at bounding box center [417, 20] width 12 height 12
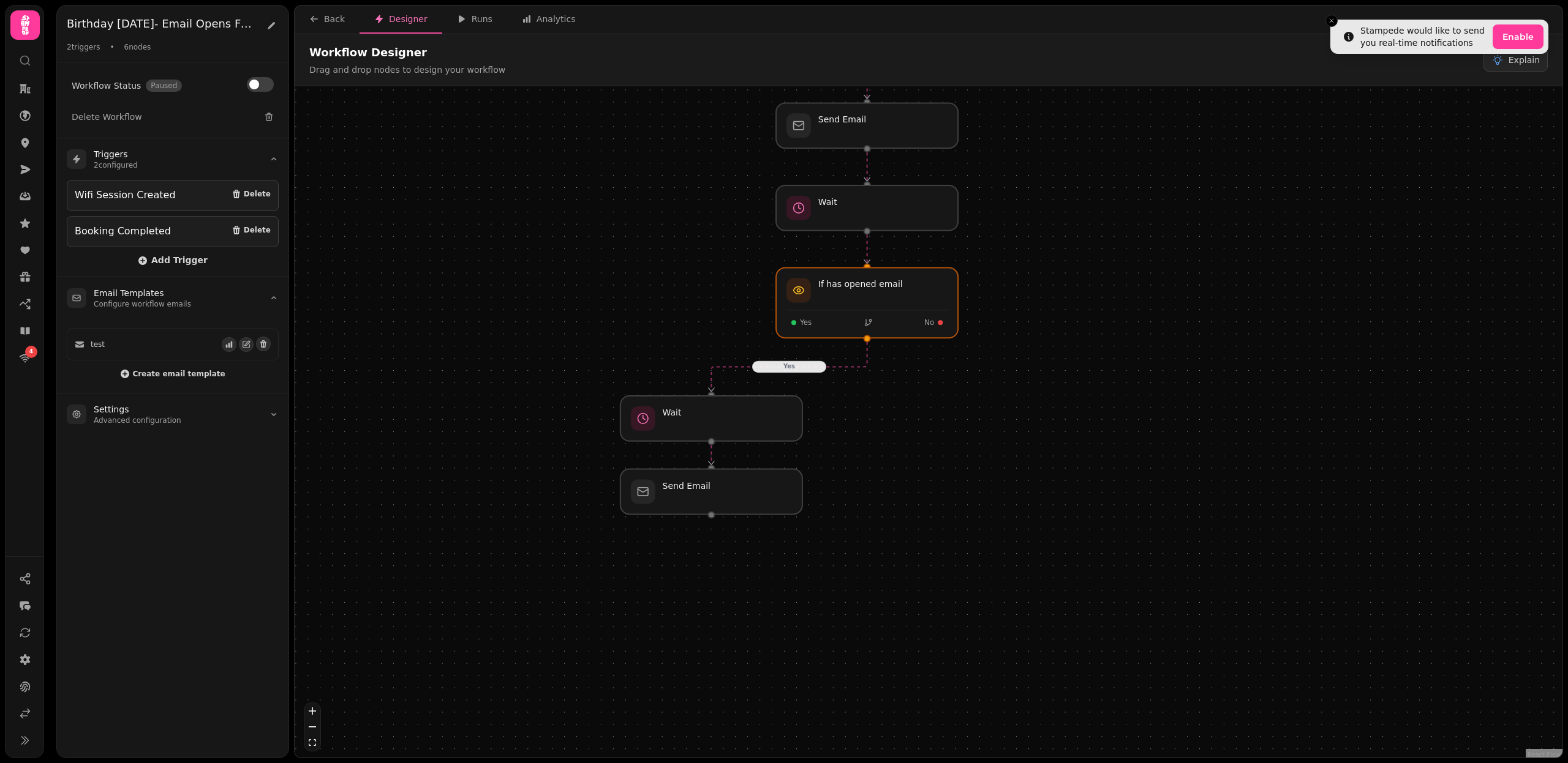
drag, startPoint x: 856, startPoint y: 642, endPoint x: 855, endPoint y: 577, distance: 65.0
click at [855, 577] on div "Yes Workflow Start 2 trigger s Wifi Session Created Booking Completed Send Emai…" at bounding box center [928, 423] width 1268 height 674
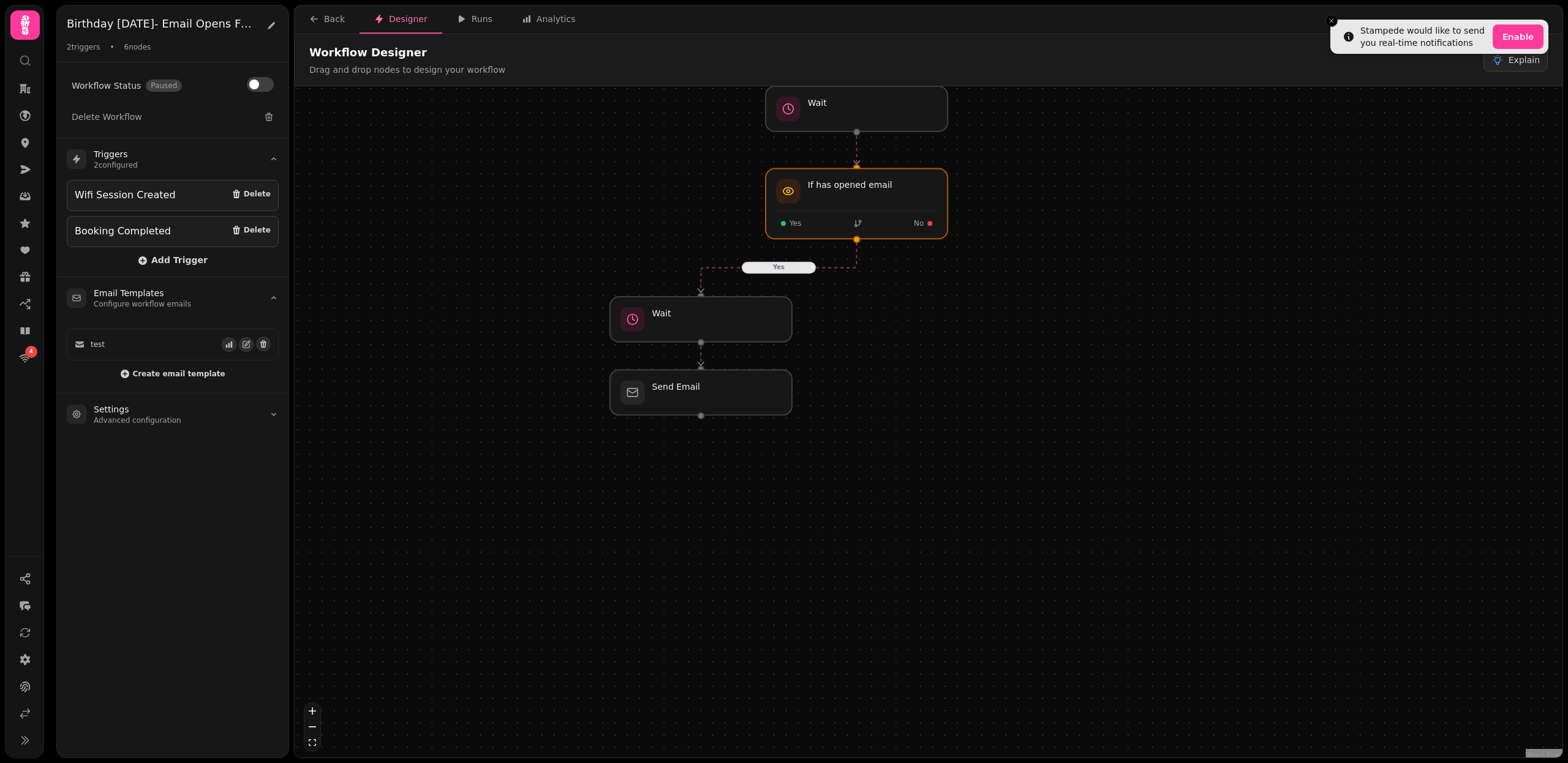
drag, startPoint x: 821, startPoint y: 580, endPoint x: 812, endPoint y: 484, distance: 96.4
click at [812, 484] on div "Yes Workflow Start 2 trigger s Wifi Session Created Booking Completed Send Emai…" at bounding box center [928, 423] width 1268 height 674
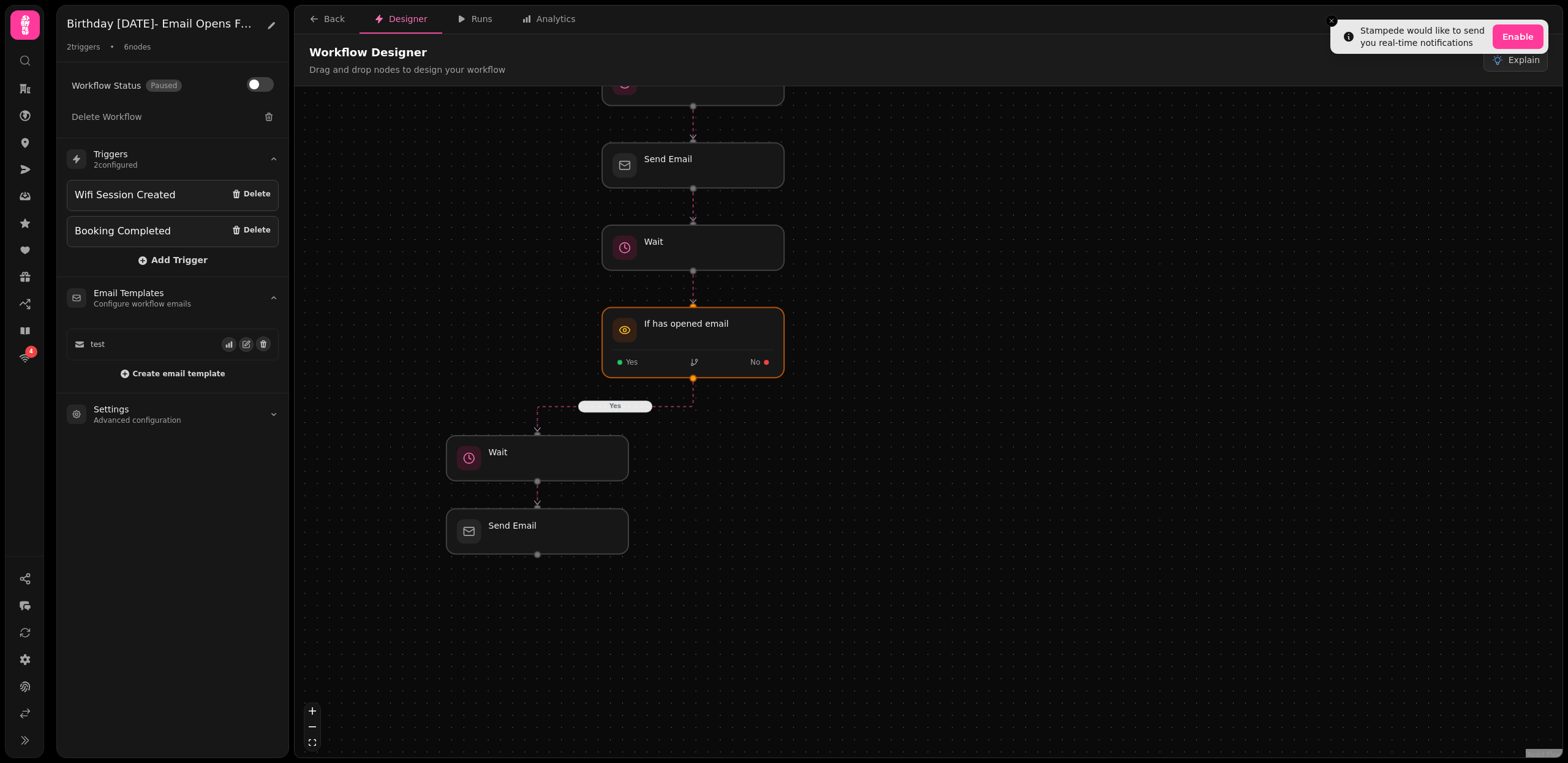
drag, startPoint x: 938, startPoint y: 398, endPoint x: 773, endPoint y: 539, distance: 217.0
click at [773, 539] on div "Yes Workflow Start 2 trigger s Wifi Session Created Booking Completed Send Emai…" at bounding box center [928, 423] width 1268 height 674
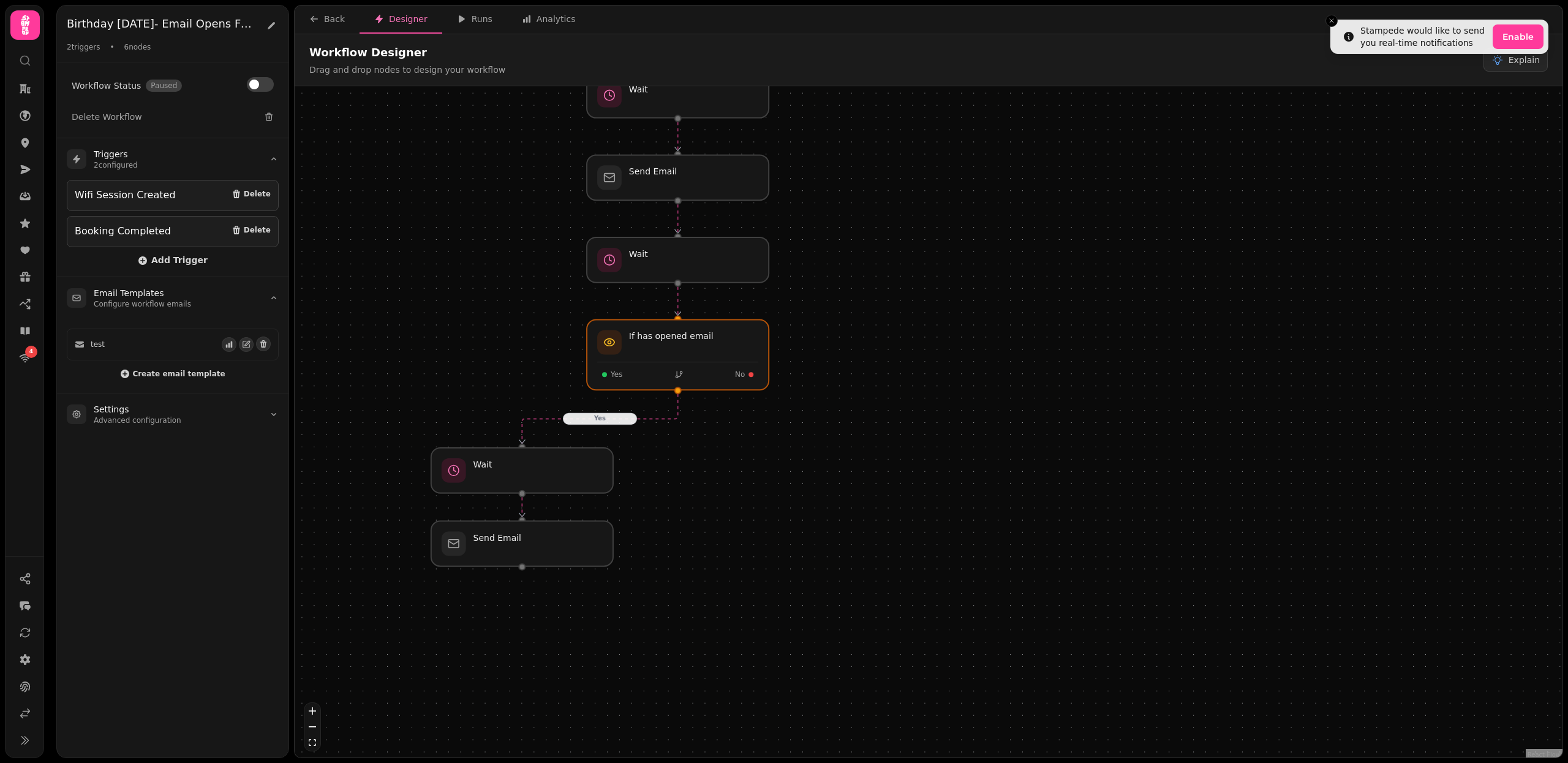
drag, startPoint x: 781, startPoint y: 533, endPoint x: 766, endPoint y: 545, distance: 19.2
click at [766, 545] on div "Yes Workflow Start 2 trigger s Wifi Session Created Booking Completed Send Emai…" at bounding box center [928, 423] width 1268 height 674
click at [719, 368] on div at bounding box center [678, 354] width 186 height 72
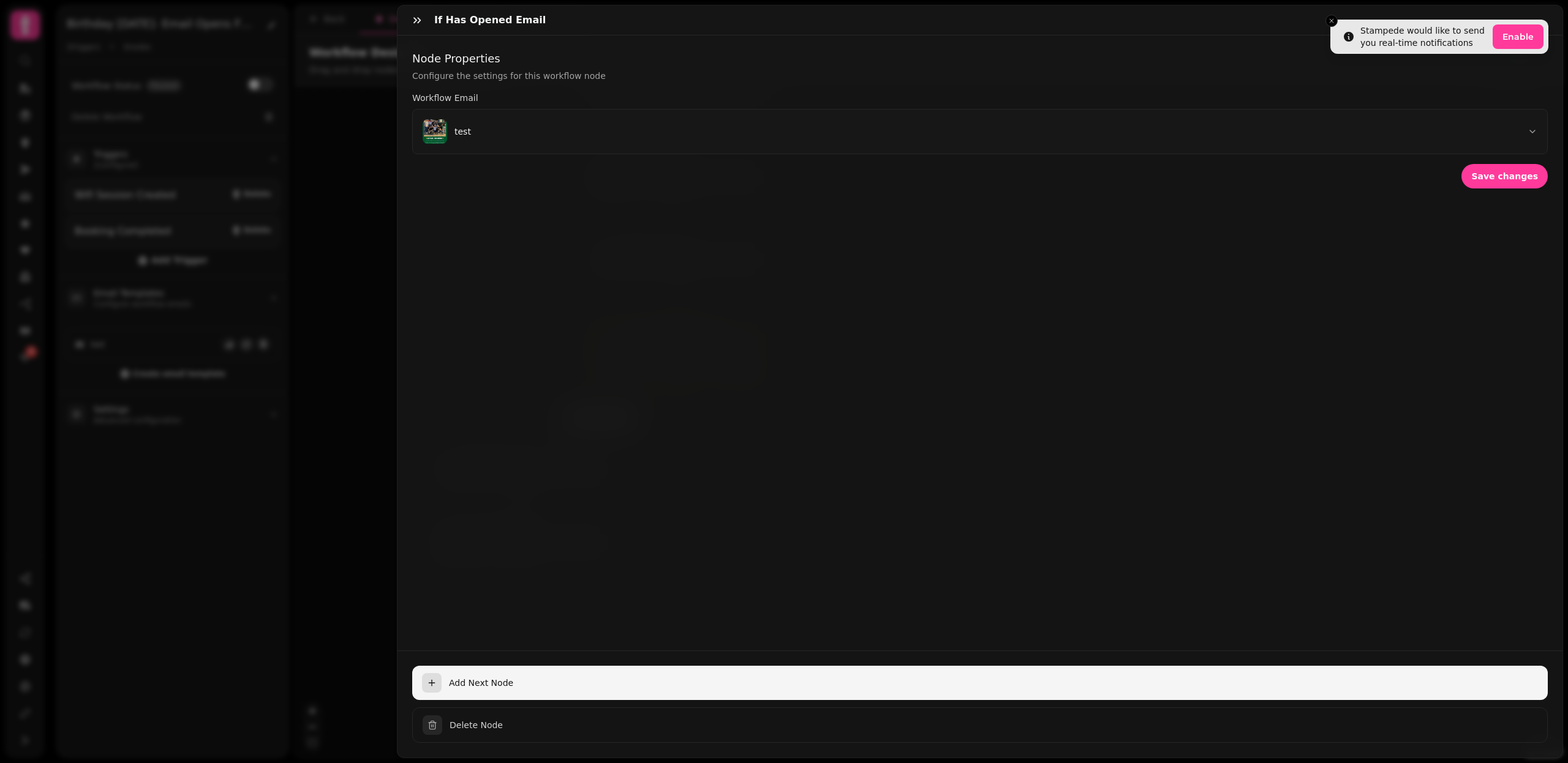
click at [456, 684] on span "Add Next Node" at bounding box center [994, 682] width 1089 height 12
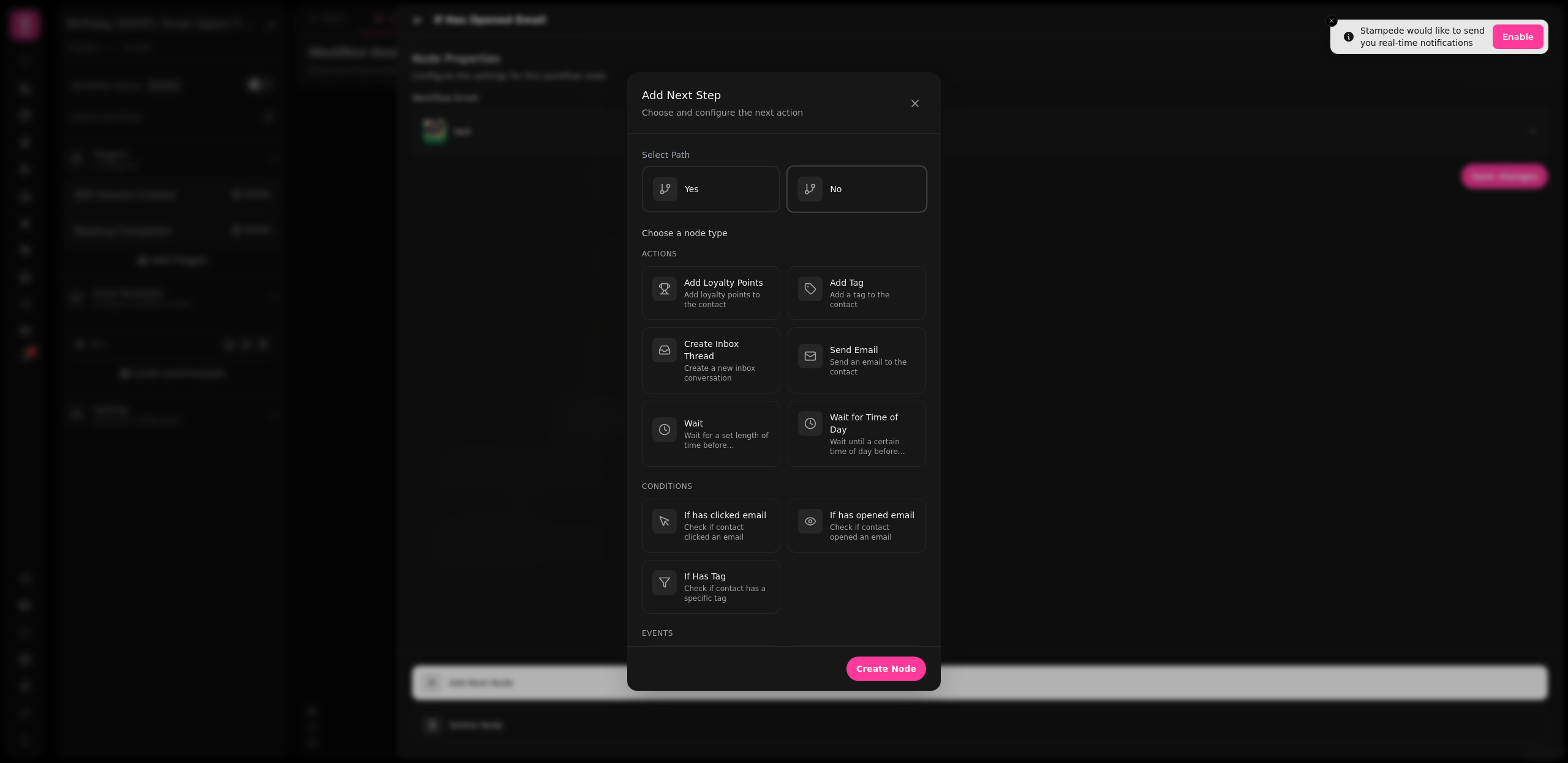
click at [823, 179] on div "No" at bounding box center [819, 189] width 44 height 25
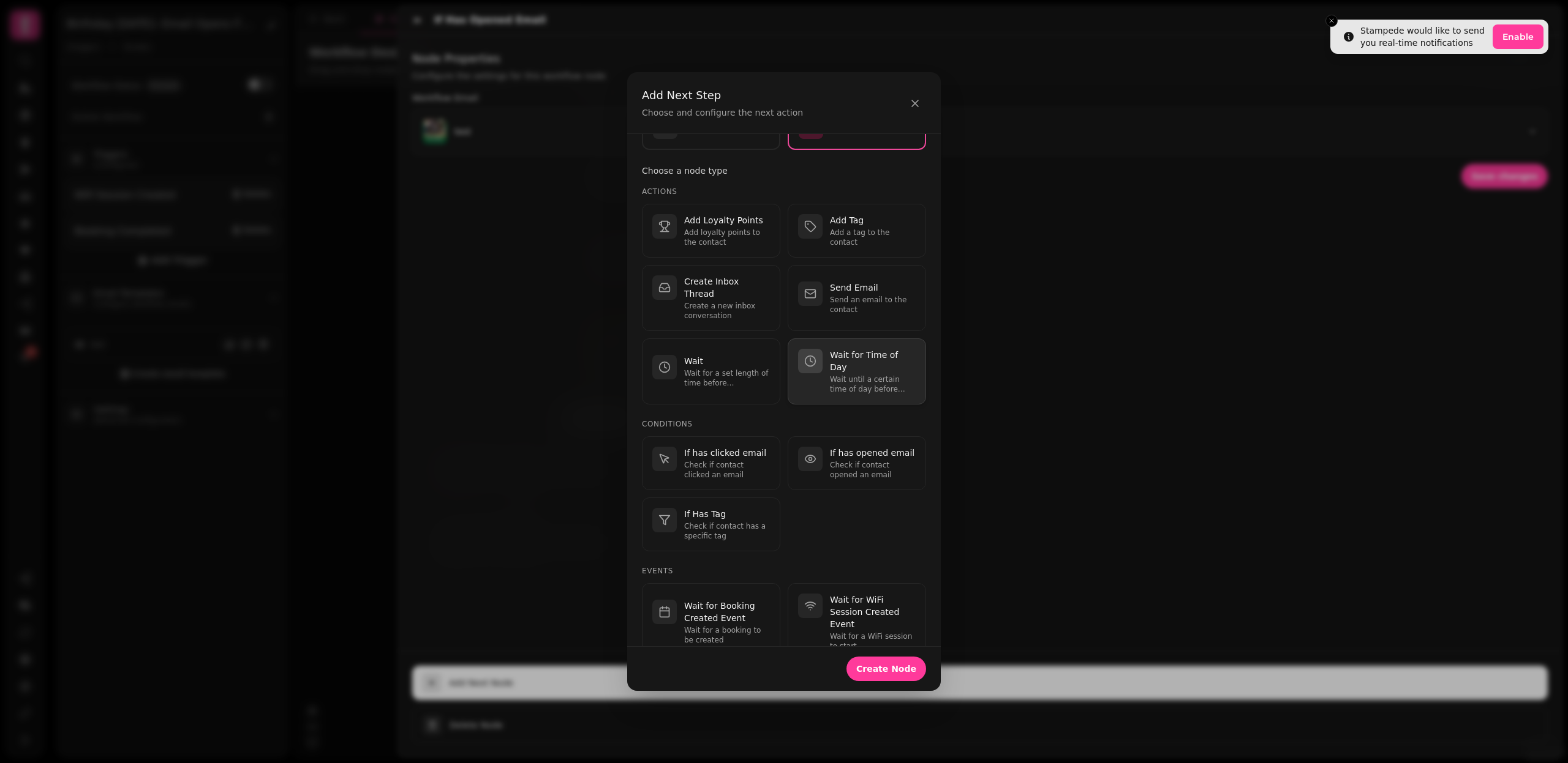
scroll to position [67, 0]
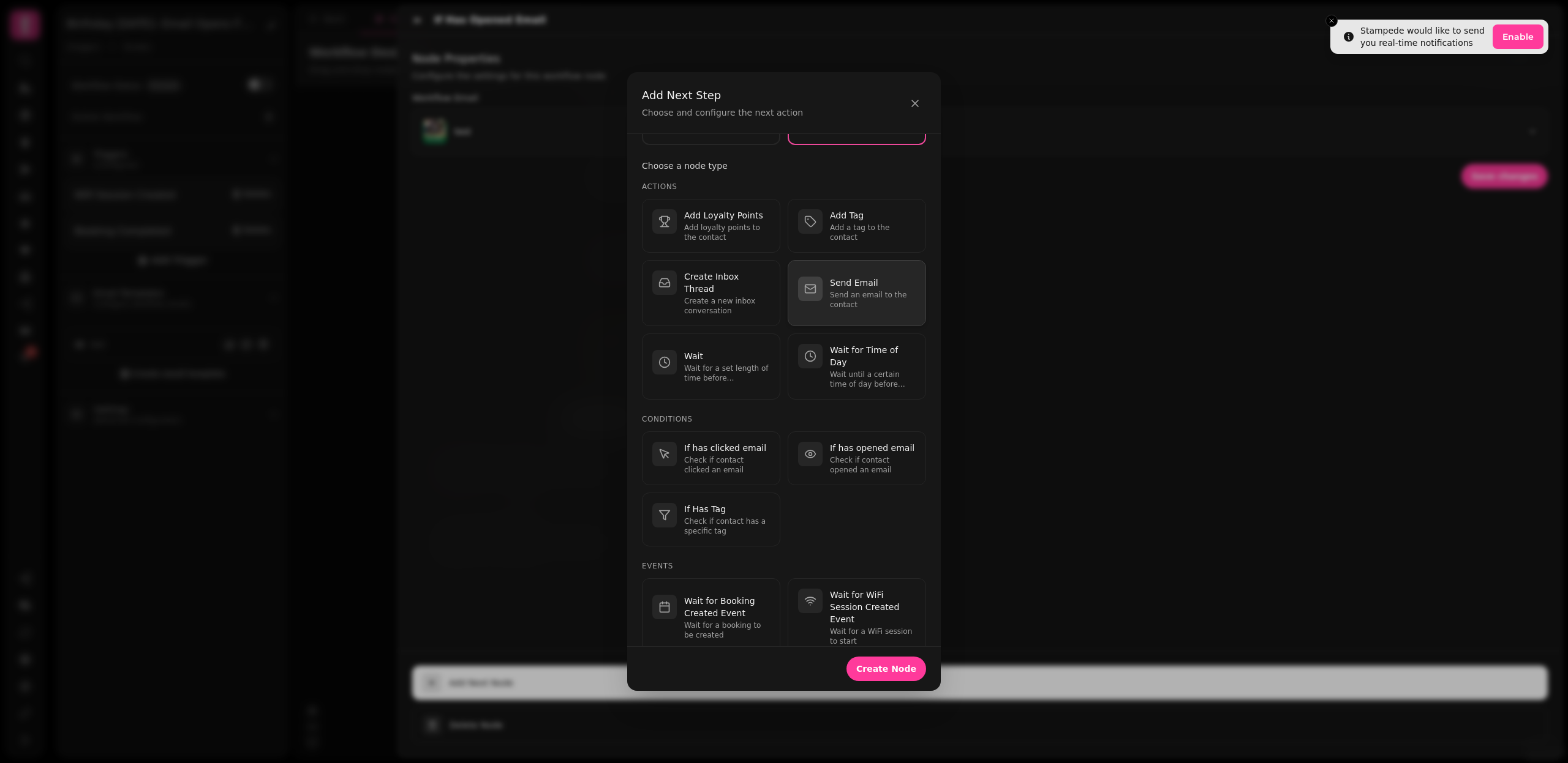
click at [866, 290] on p "Send an email to the contact" at bounding box center [873, 300] width 86 height 20
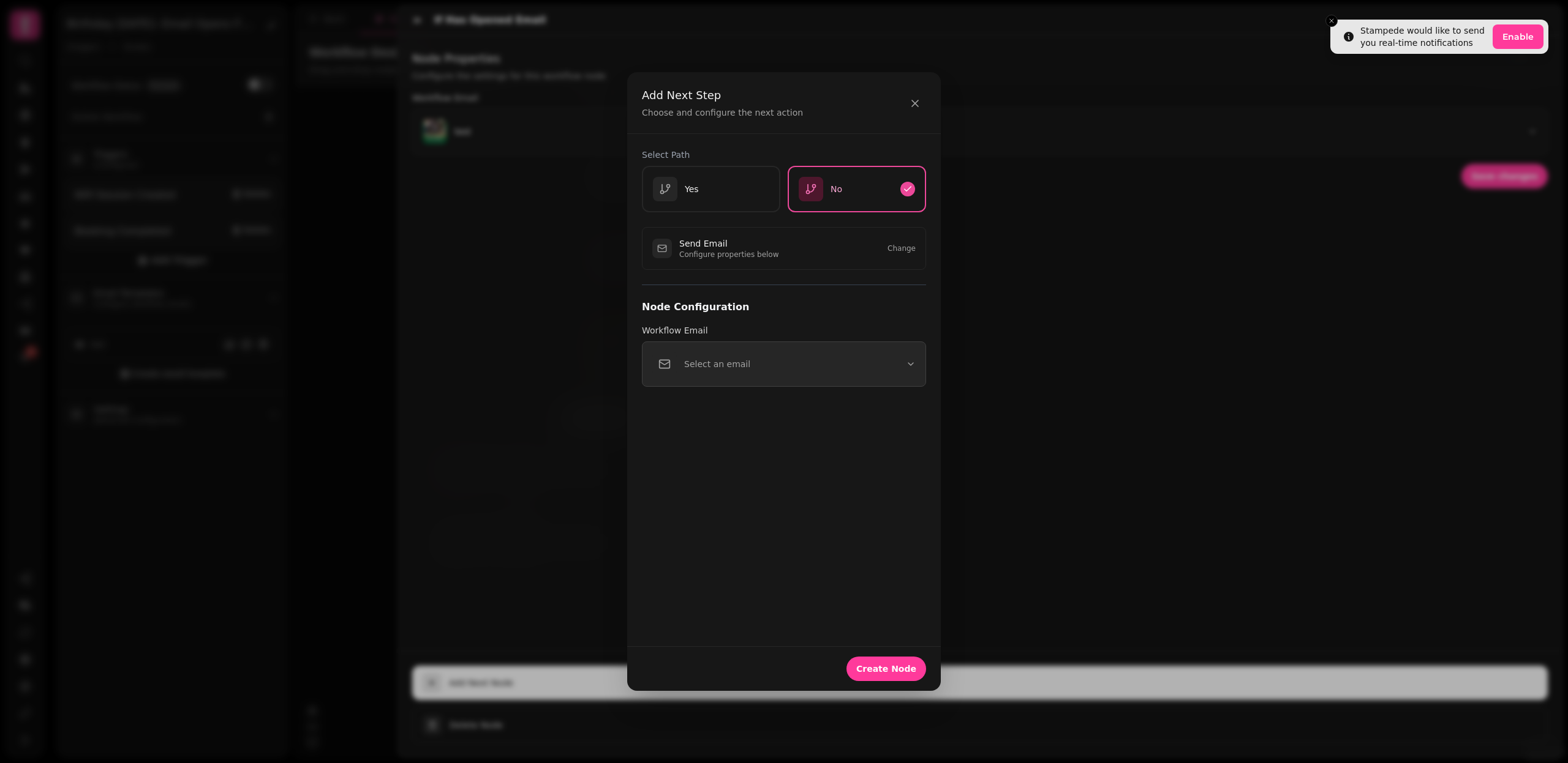
click at [833, 361] on button "Select an email" at bounding box center [783, 363] width 284 height 45
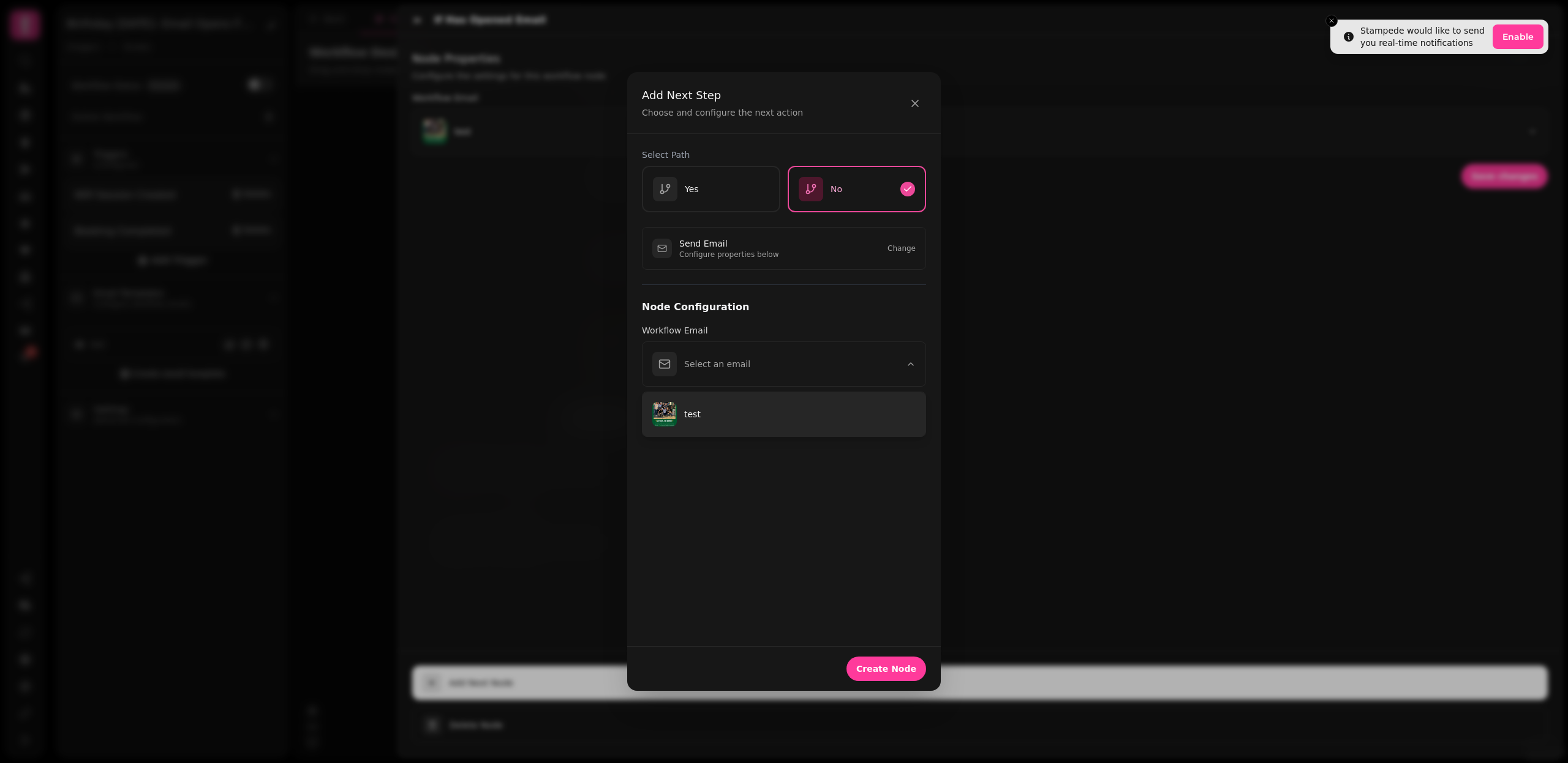
click at [784, 425] on button "test" at bounding box center [784, 414] width 283 height 44
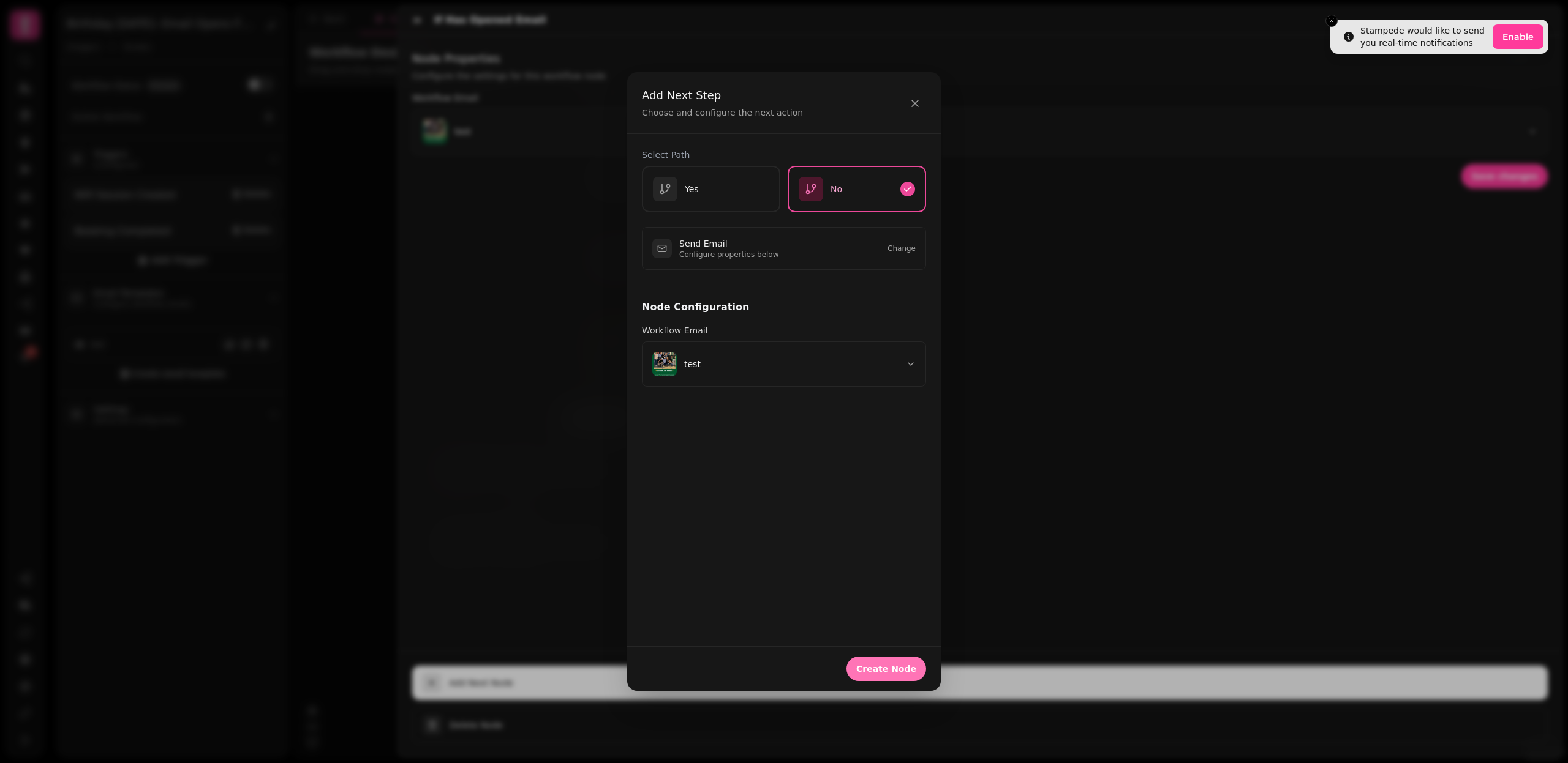
click at [905, 671] on span "Create Node" at bounding box center [886, 668] width 60 height 8
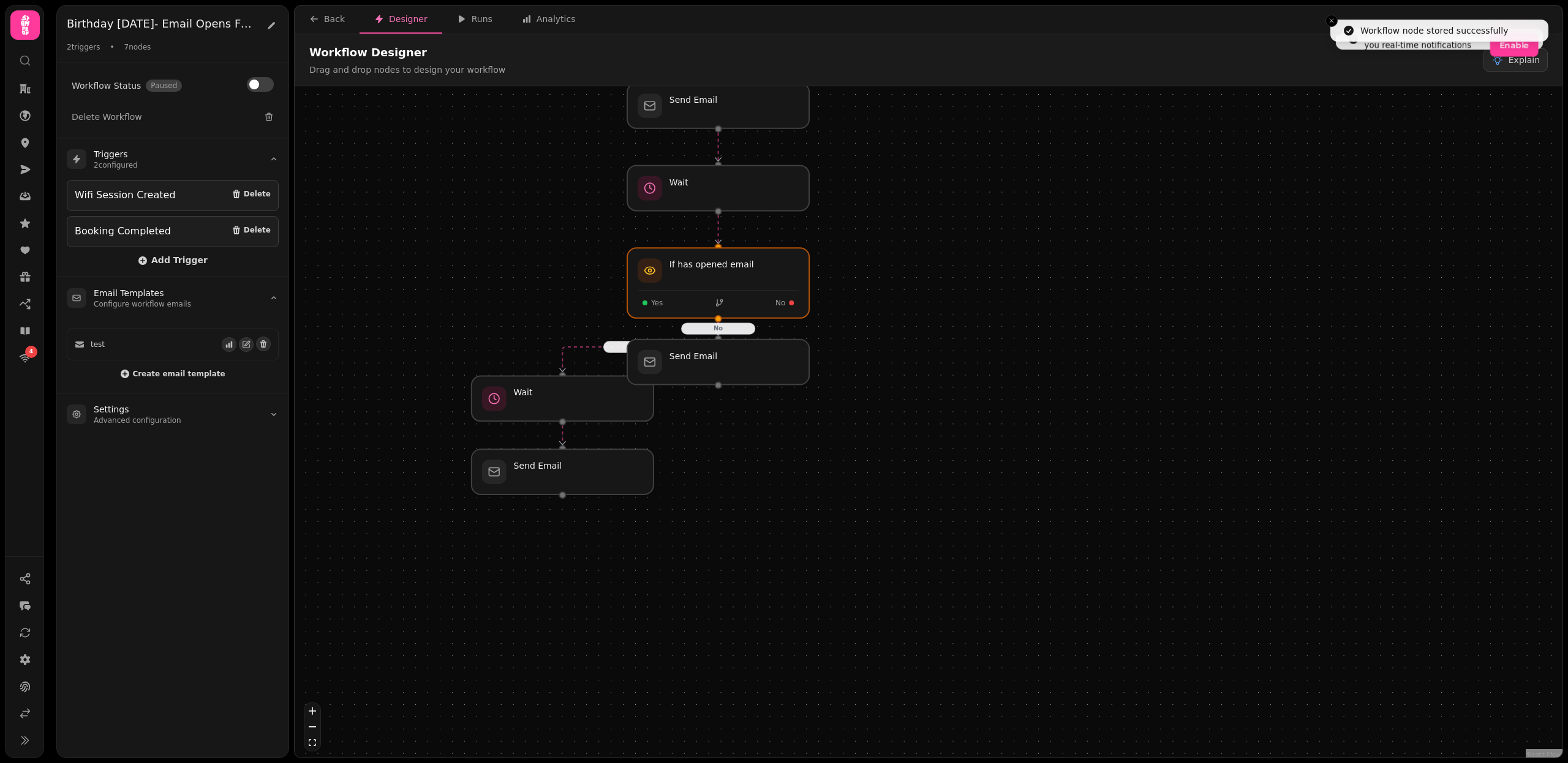
drag, startPoint x: 1139, startPoint y: 589, endPoint x: 847, endPoint y: 349, distance: 378.0
click at [847, 349] on div "Yes No Workflow Start 2 trigger s Wifi Session Created Booking Completed Send E…" at bounding box center [928, 423] width 1268 height 674
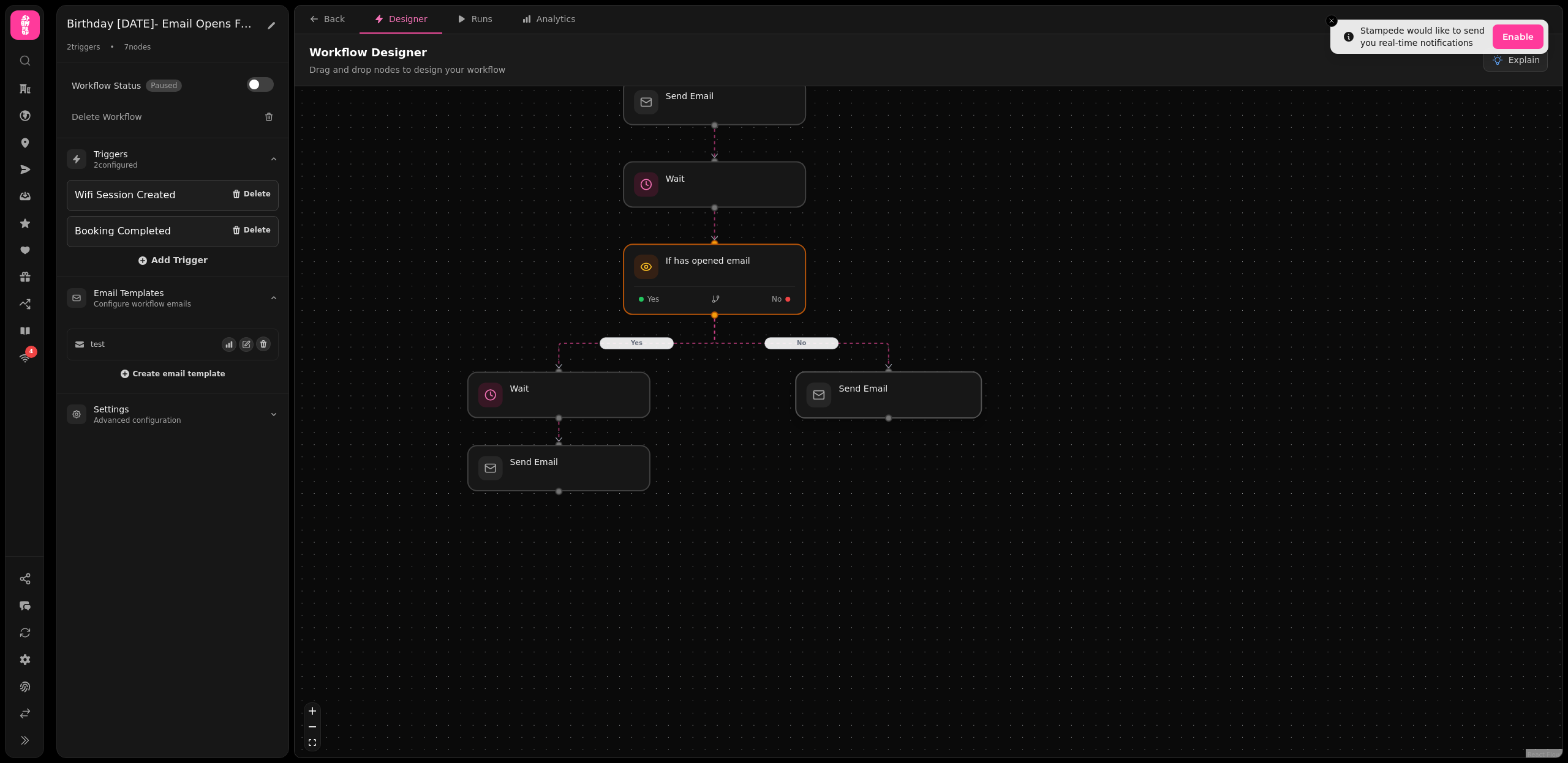
drag, startPoint x: 759, startPoint y: 360, endPoint x: 932, endPoint y: 396, distance: 176.7
click at [932, 396] on div at bounding box center [888, 395] width 186 height 46
click at [932, 479] on div "Yes No Workflow Start 2 trigger s Wifi Session Created Booking Completed Send E…" at bounding box center [928, 423] width 1268 height 674
click at [891, 394] on div at bounding box center [888, 395] width 186 height 46
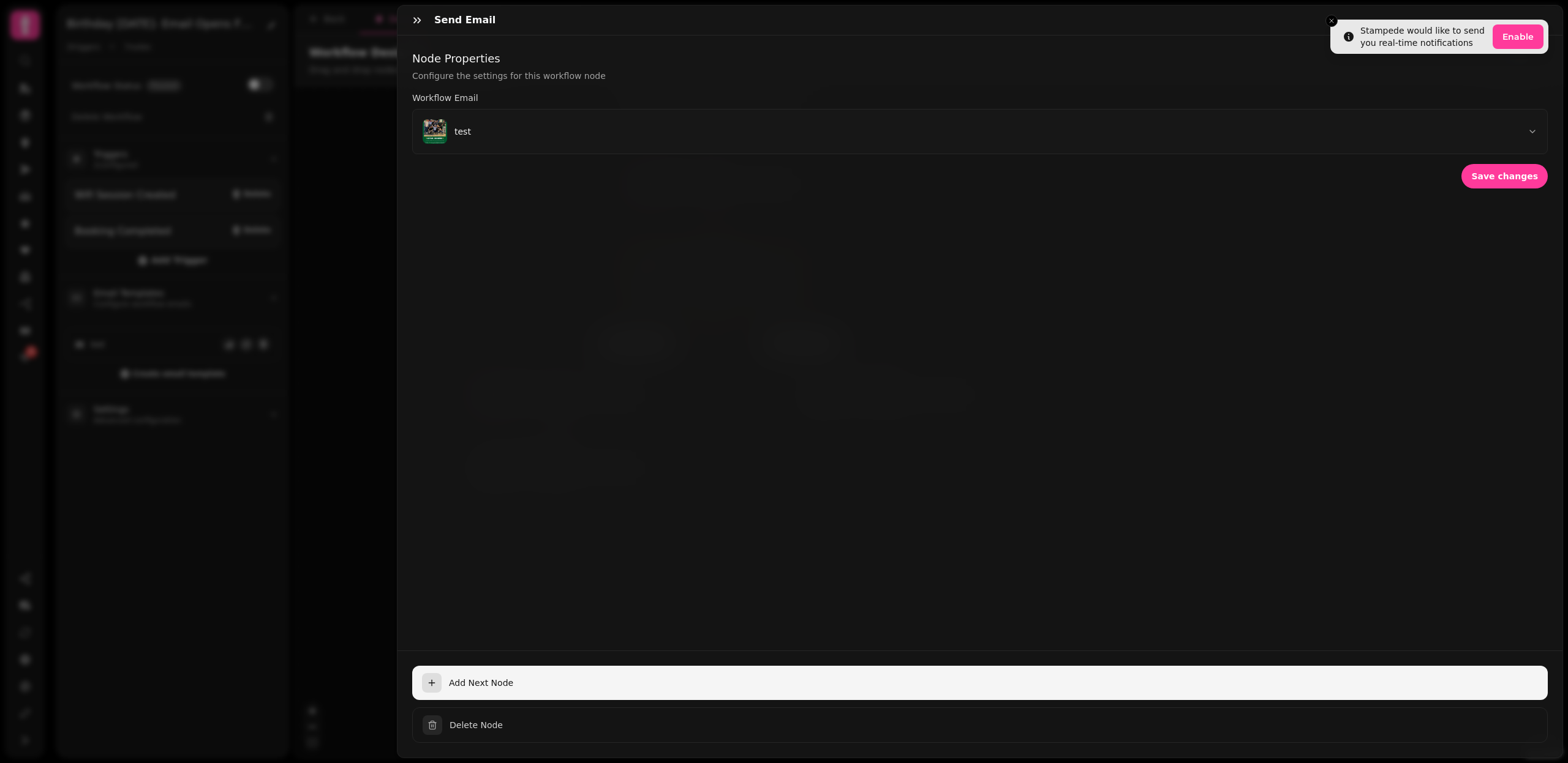
click at [481, 680] on span "Add Next Node" at bounding box center [994, 682] width 1089 height 12
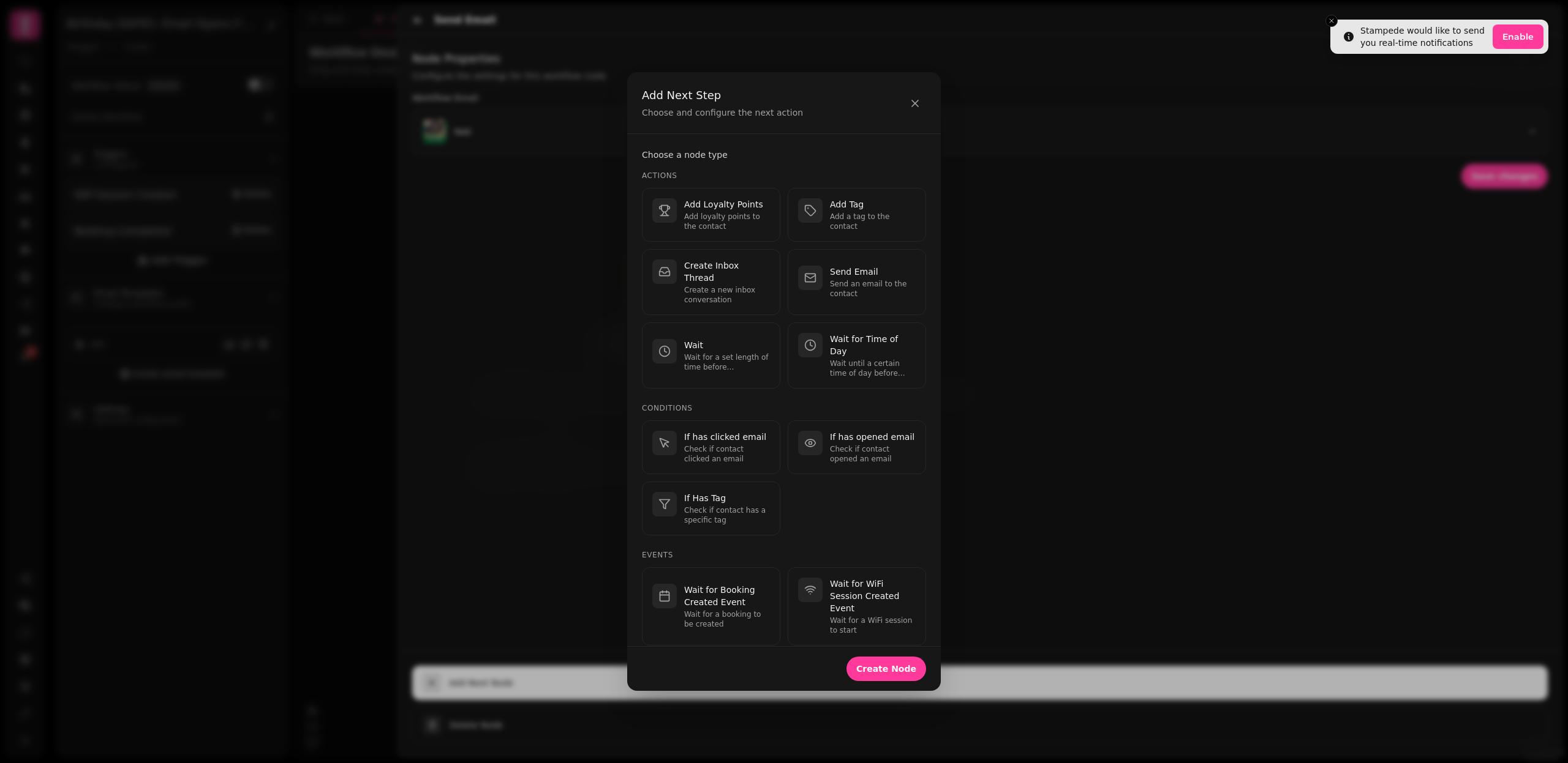
scroll to position [25, 0]
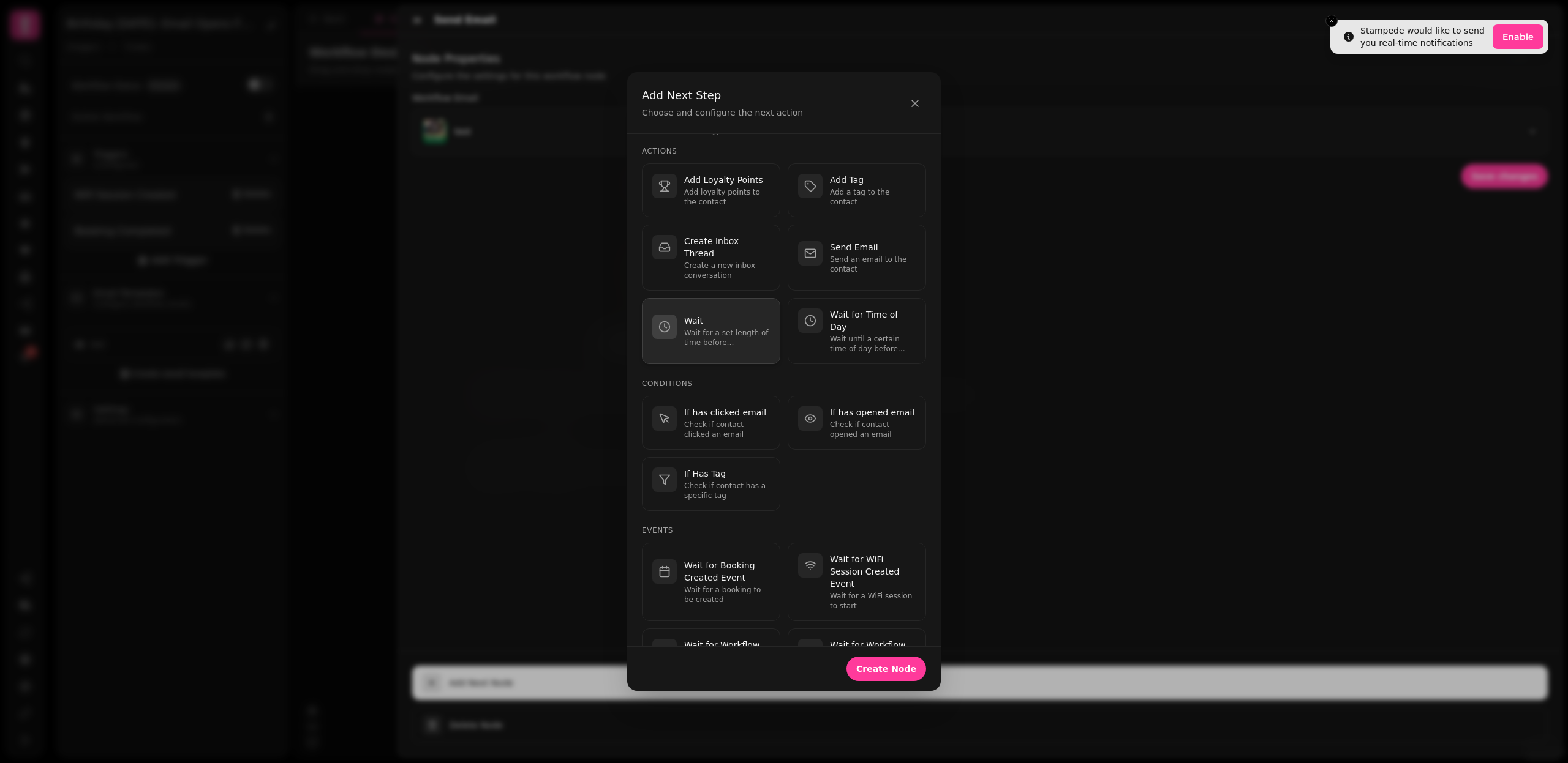
click at [706, 328] on p "Wait for a set length of time before continuing." at bounding box center [727, 338] width 86 height 20
select select "**"
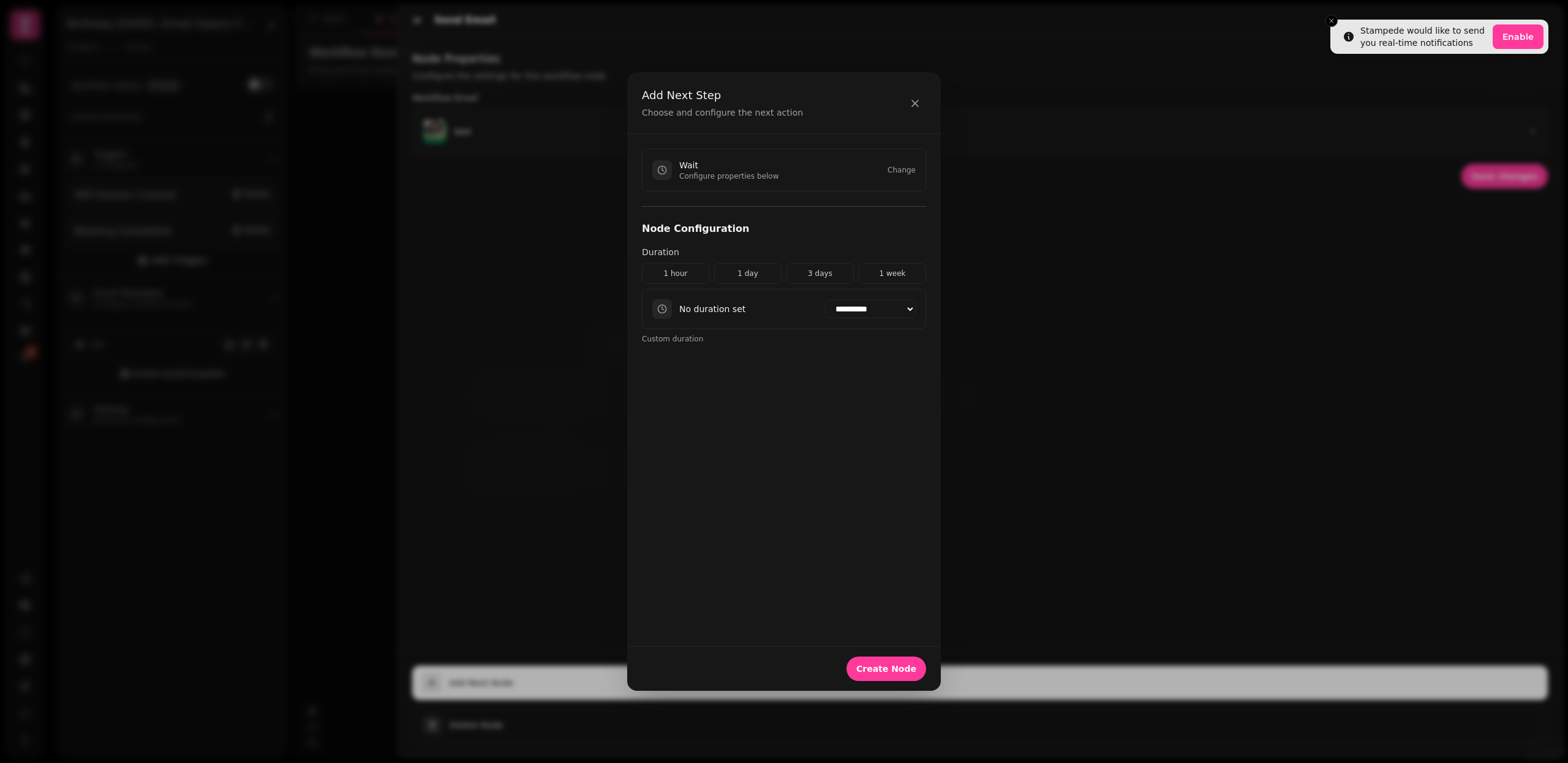
scroll to position [0, 0]
click at [809, 277] on button "3 days" at bounding box center [820, 273] width 67 height 21
click at [912, 669] on span "Create Node" at bounding box center [886, 668] width 60 height 8
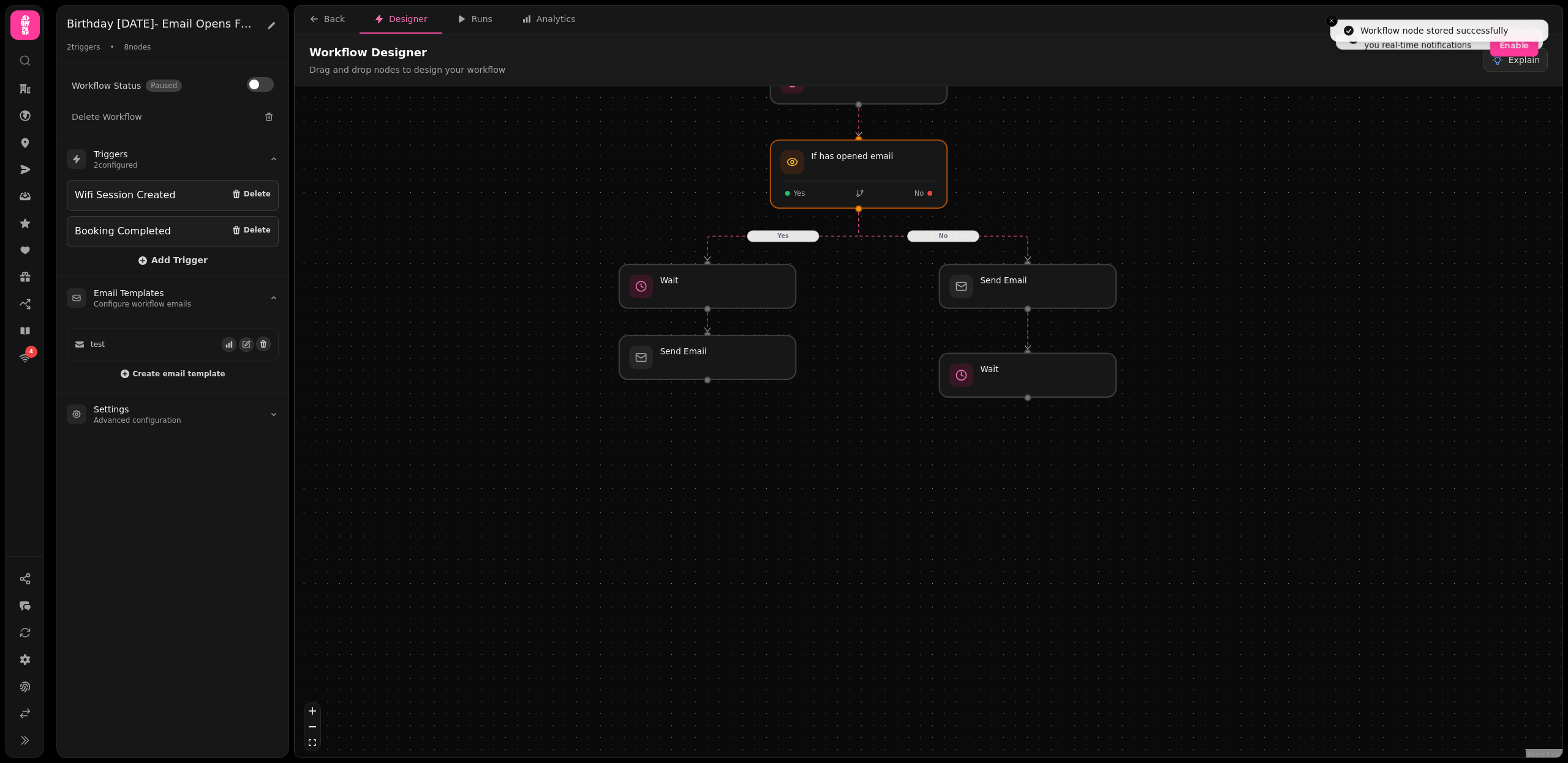
drag, startPoint x: 939, startPoint y: 660, endPoint x: 872, endPoint y: 323, distance: 343.6
click at [872, 323] on div "Yes No Workflow Start 2 trigger s Wifi Session Created Booking Completed Send E…" at bounding box center [928, 423] width 1268 height 674
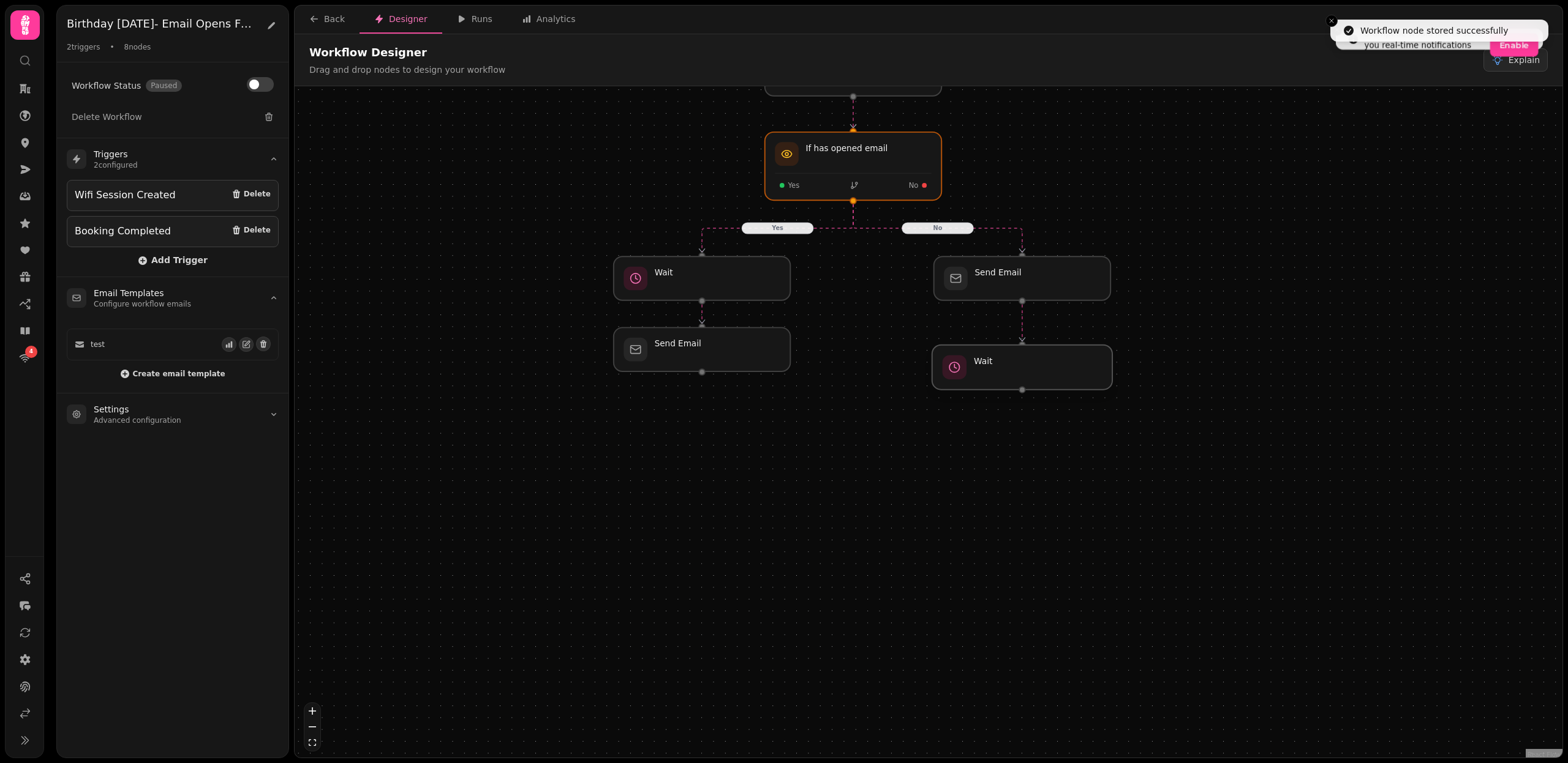
click at [998, 370] on div at bounding box center [1022, 368] width 180 height 44
select select "******"
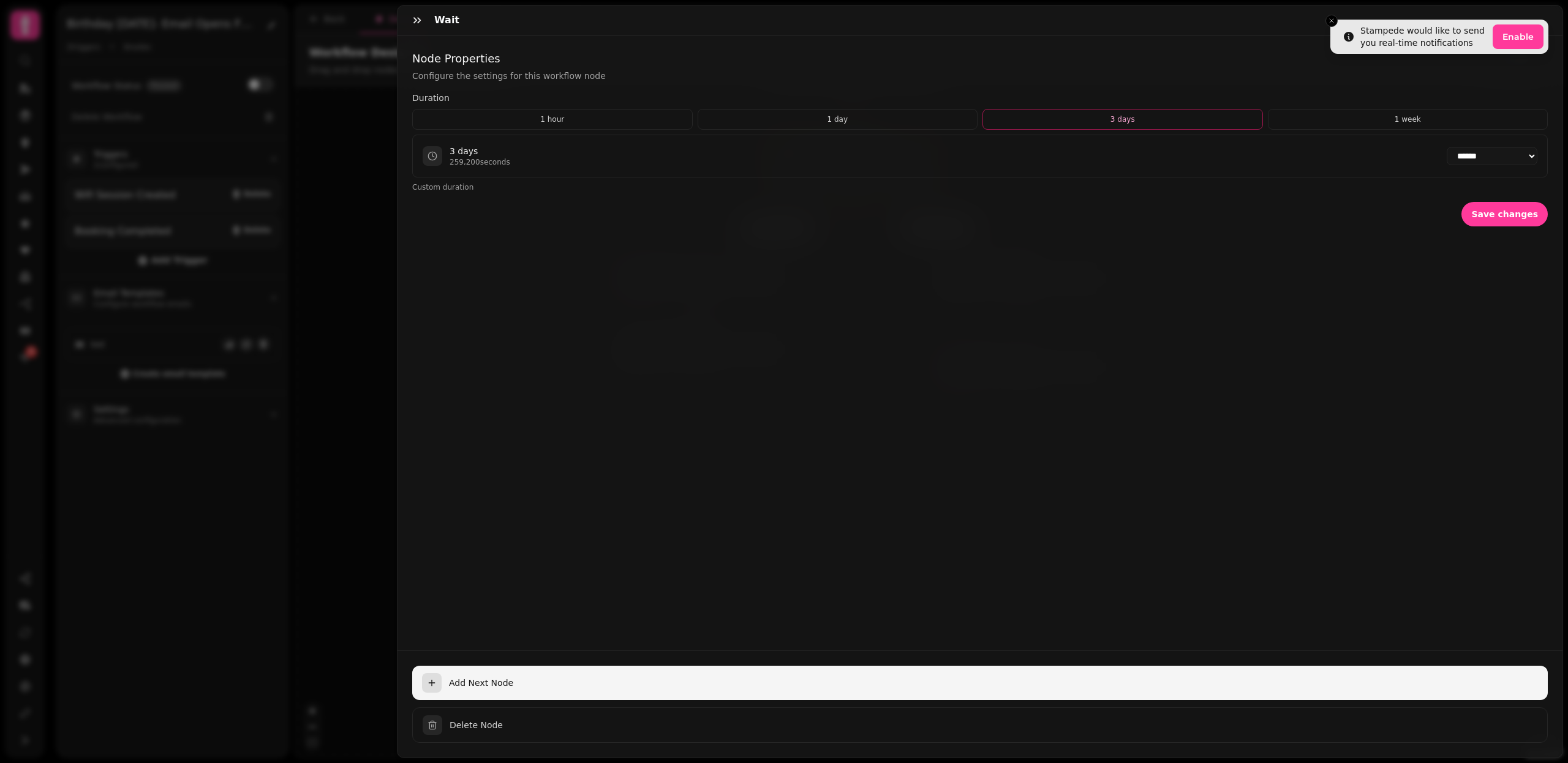
click at [476, 683] on span "Add Next Node" at bounding box center [994, 682] width 1089 height 12
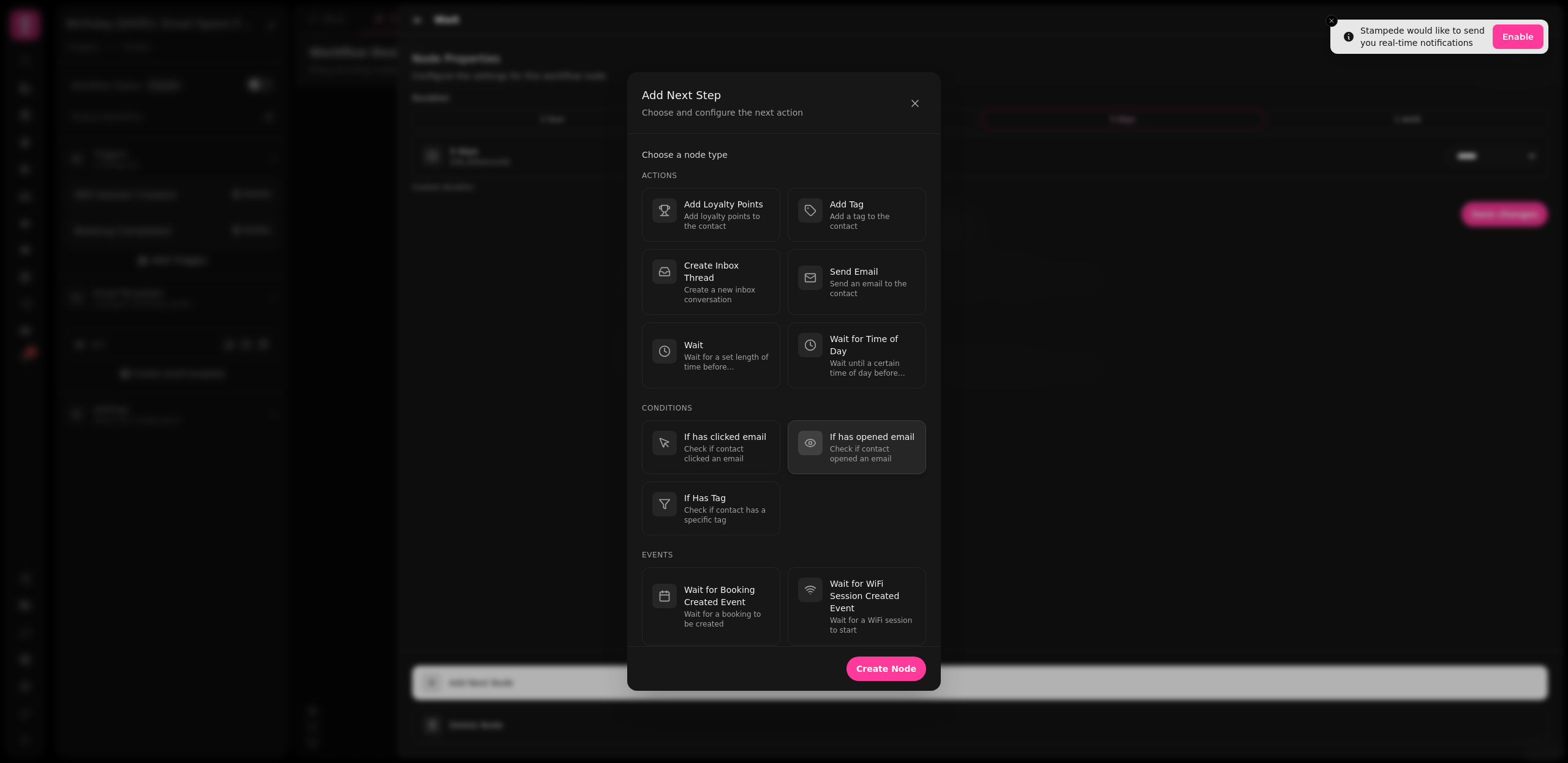
click at [841, 444] on p "Check if contact opened an email" at bounding box center [873, 454] width 86 height 20
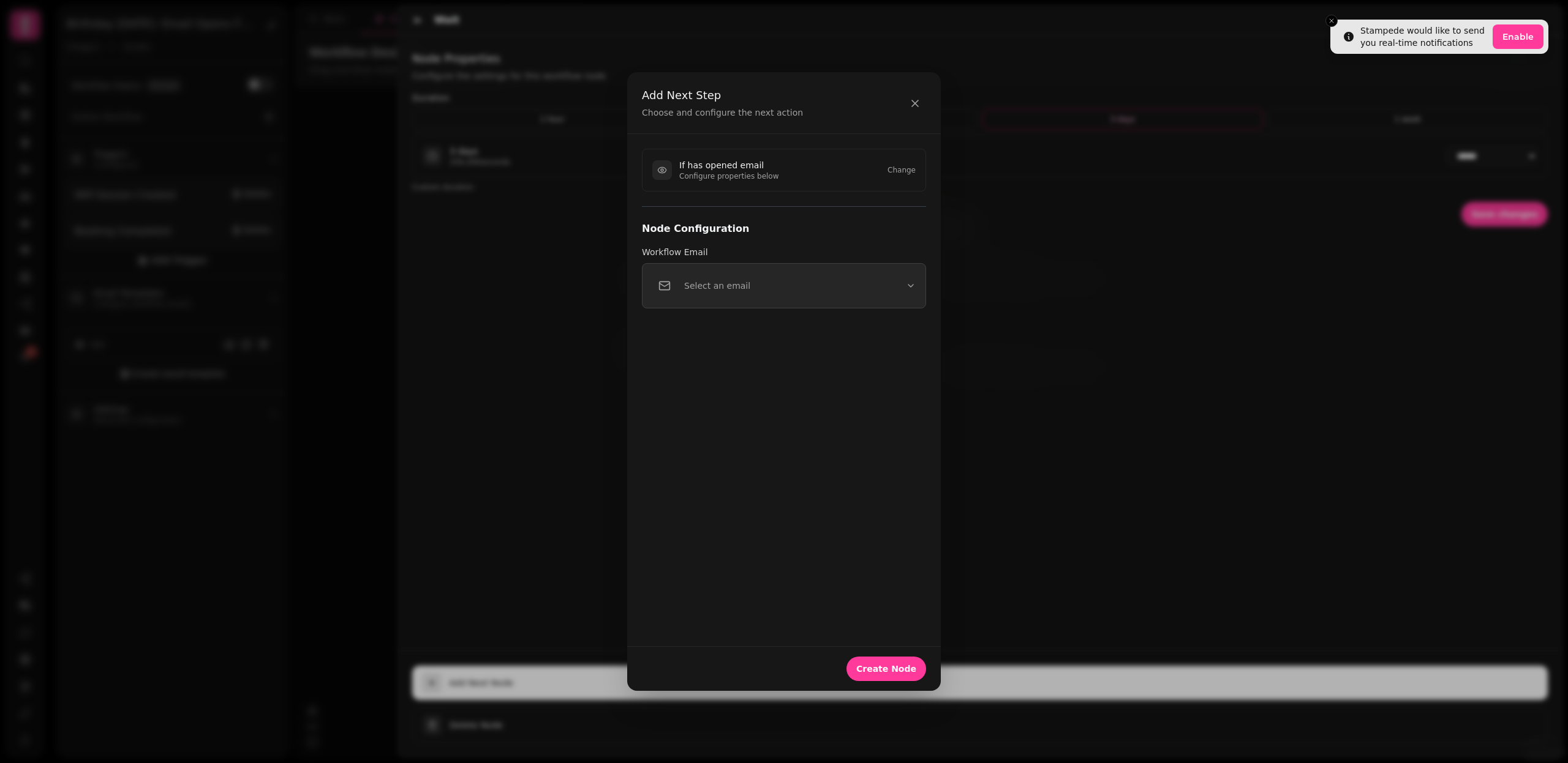
click at [740, 294] on div "Select an email" at bounding box center [701, 286] width 98 height 25
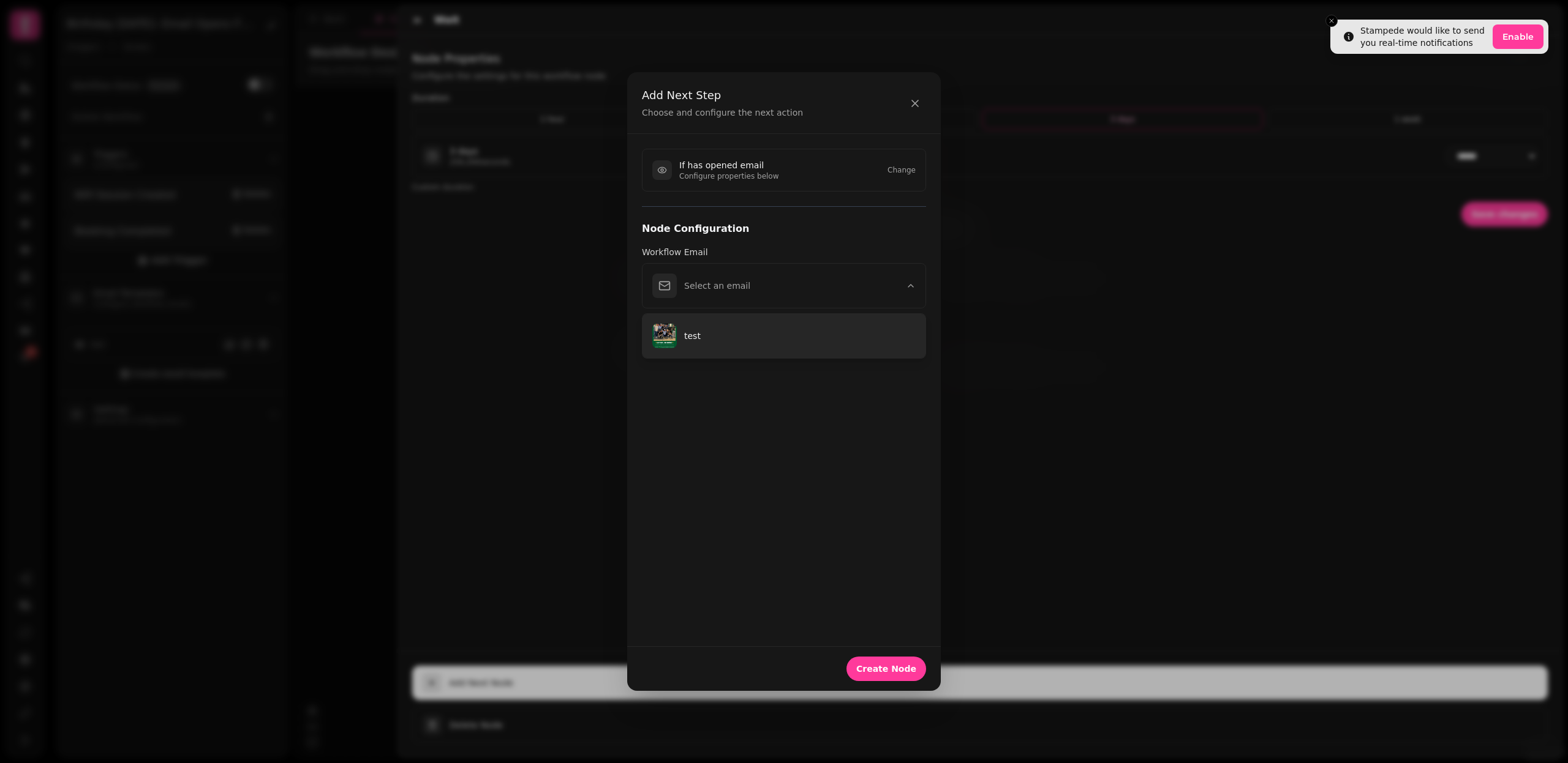
click at [740, 335] on p "test" at bounding box center [800, 335] width 231 height 12
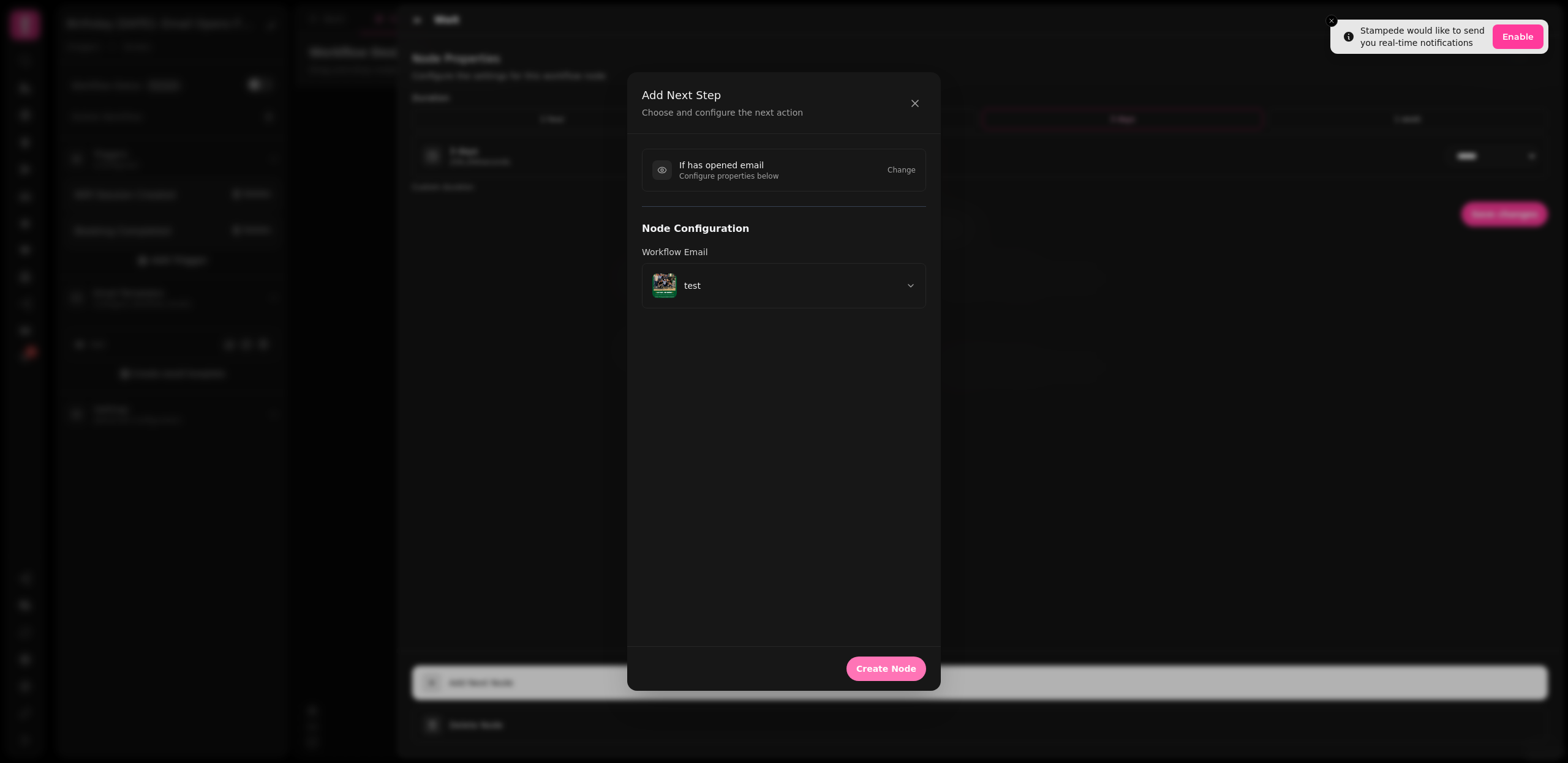
click at [890, 675] on button "Create Node" at bounding box center [886, 669] width 80 height 25
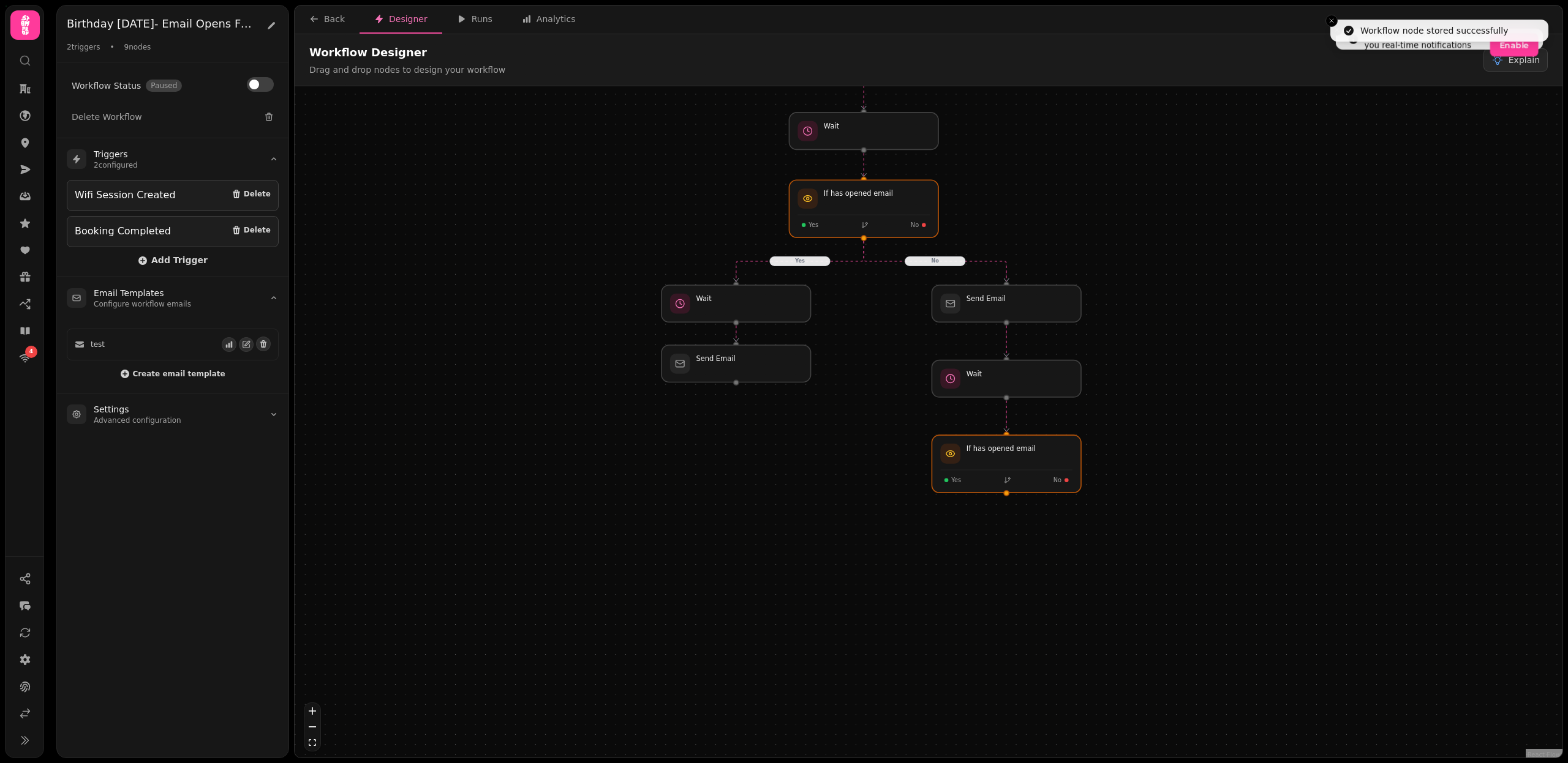
drag, startPoint x: 965, startPoint y: 624, endPoint x: 884, endPoint y: 348, distance: 287.6
click at [884, 348] on div "Yes No Workflow Start 2 trigger s Wifi Session Created Booking Completed Send E…" at bounding box center [928, 423] width 1268 height 674
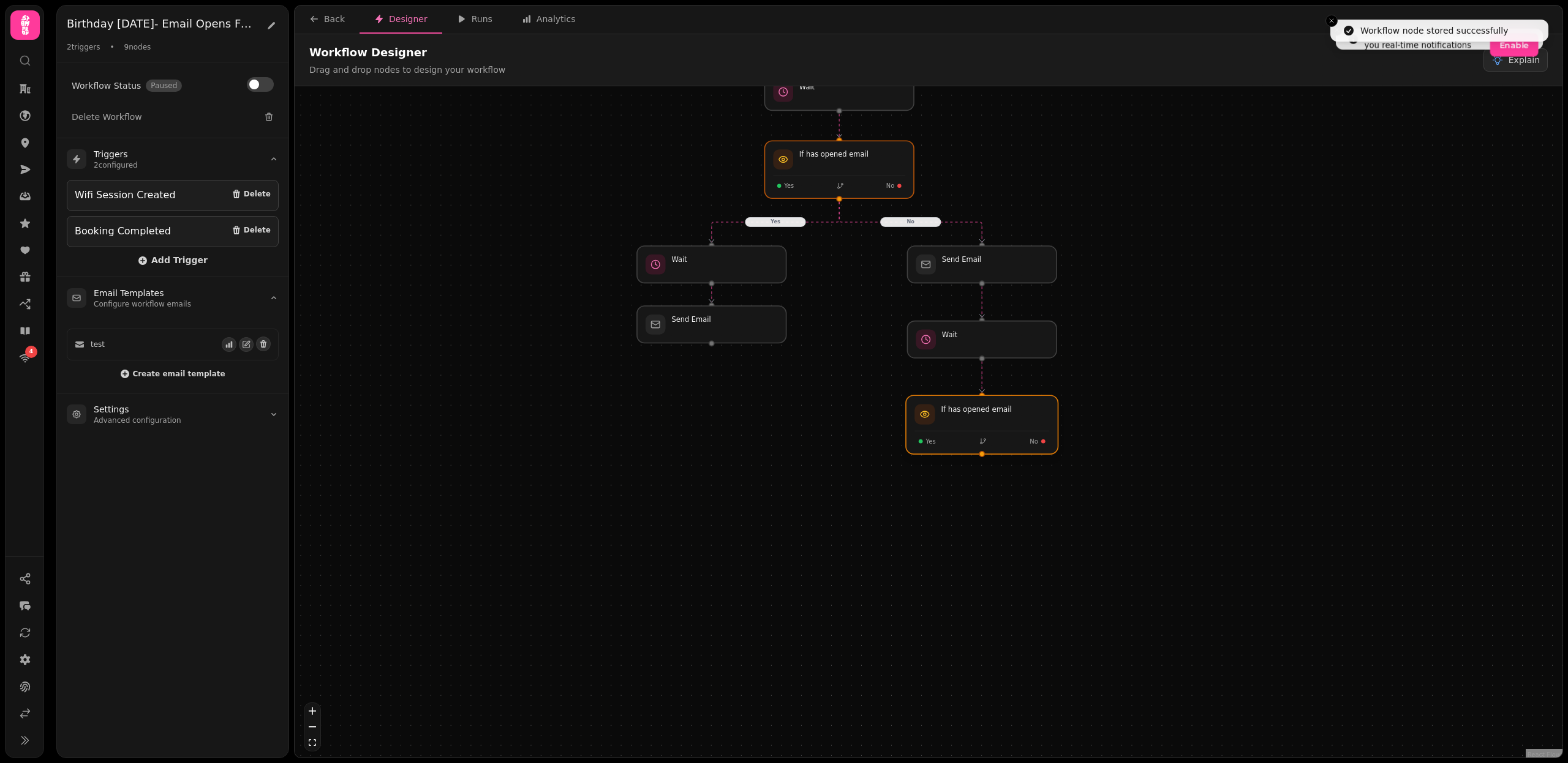
click at [969, 428] on div at bounding box center [981, 424] width 152 height 58
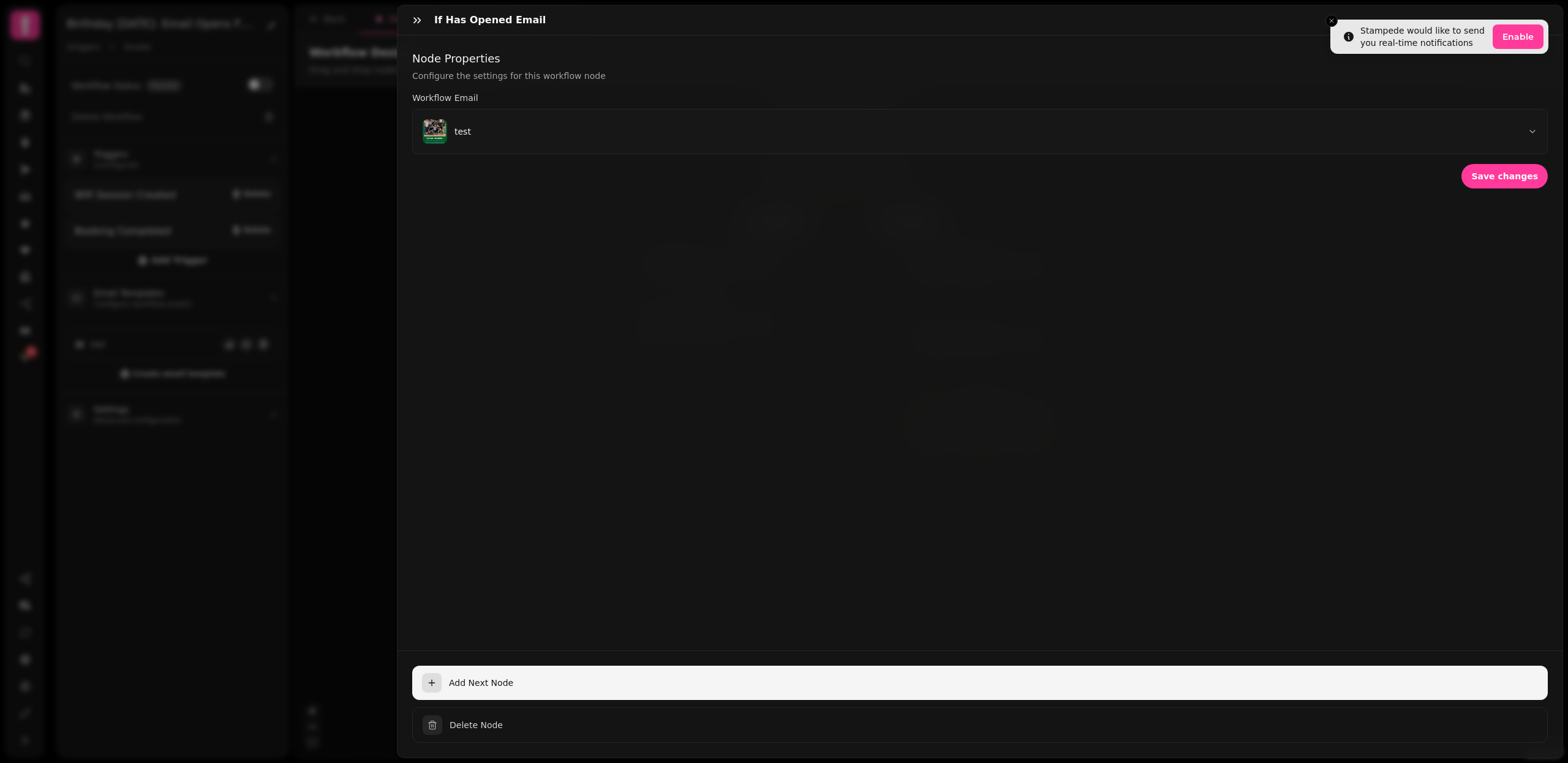
click at [498, 682] on span "Add Next Node" at bounding box center [994, 682] width 1089 height 12
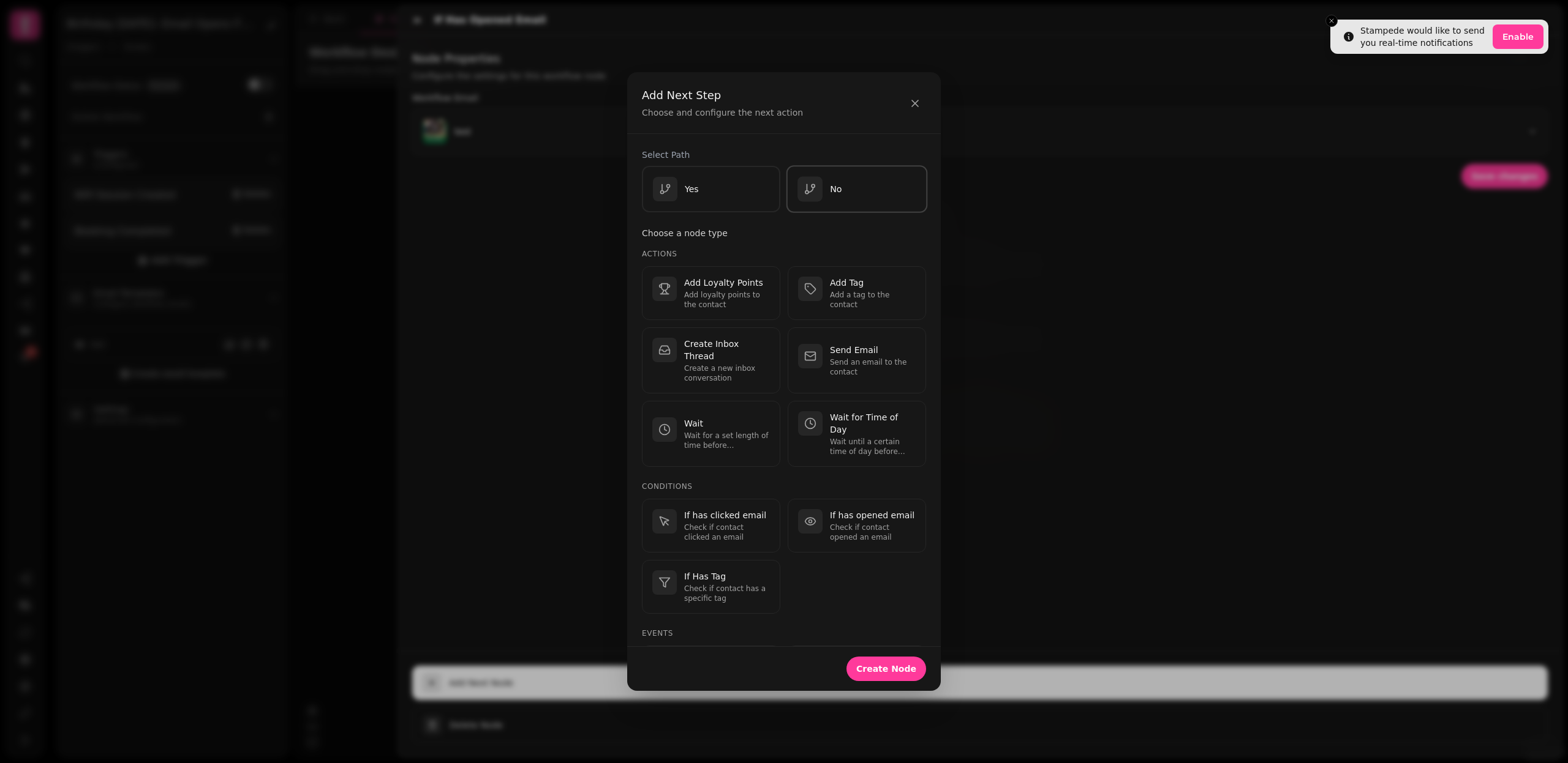
click at [859, 202] on button "No" at bounding box center [857, 189] width 141 height 48
click at [876, 669] on span "Create Node" at bounding box center [886, 668] width 60 height 8
click at [858, 297] on p "Add a tag to the contact" at bounding box center [873, 300] width 86 height 20
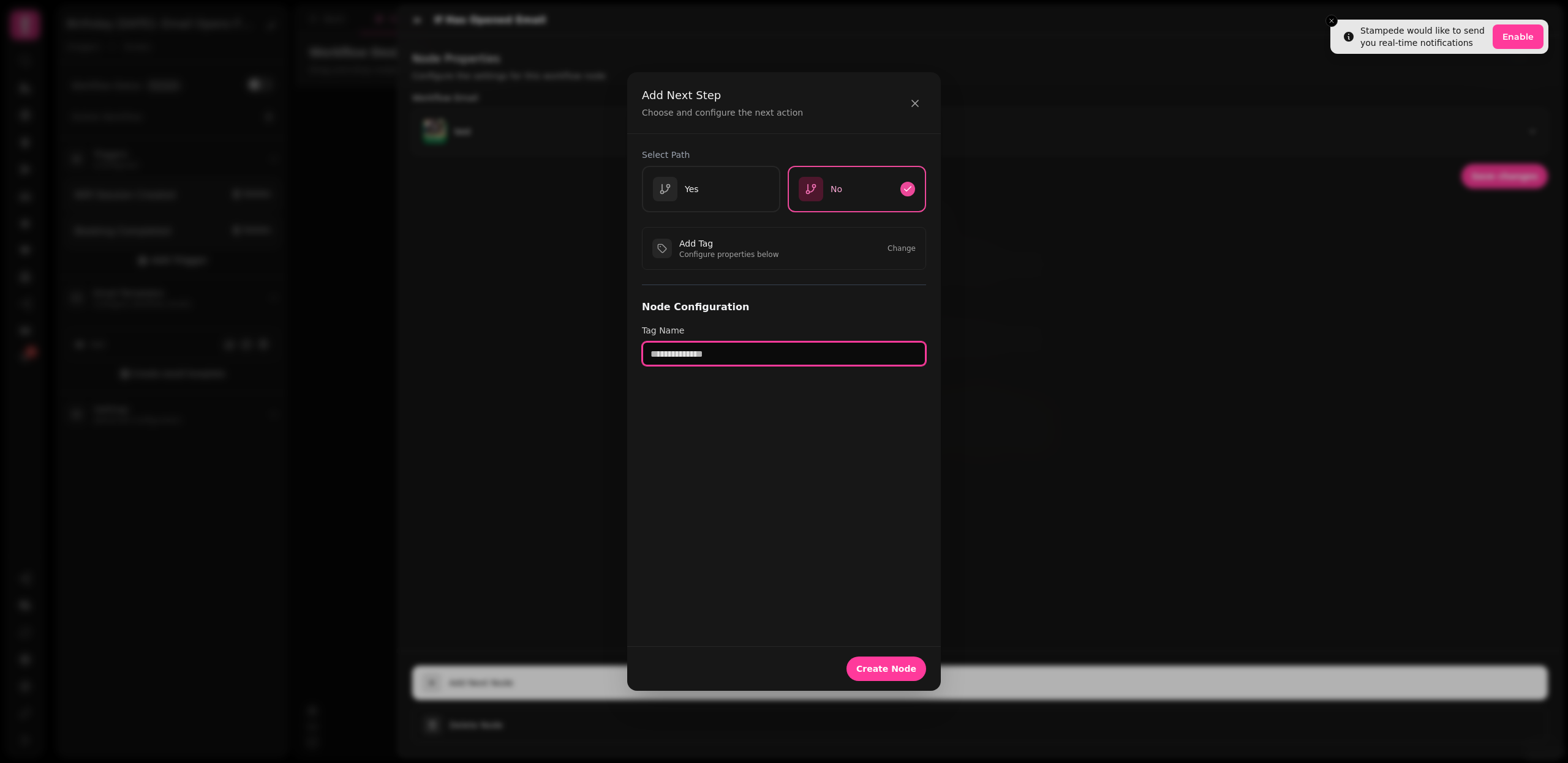
click at [751, 358] on input "text" at bounding box center [783, 354] width 284 height 25
type input "**********"
click at [891, 660] on button "Create Node" at bounding box center [886, 669] width 80 height 25
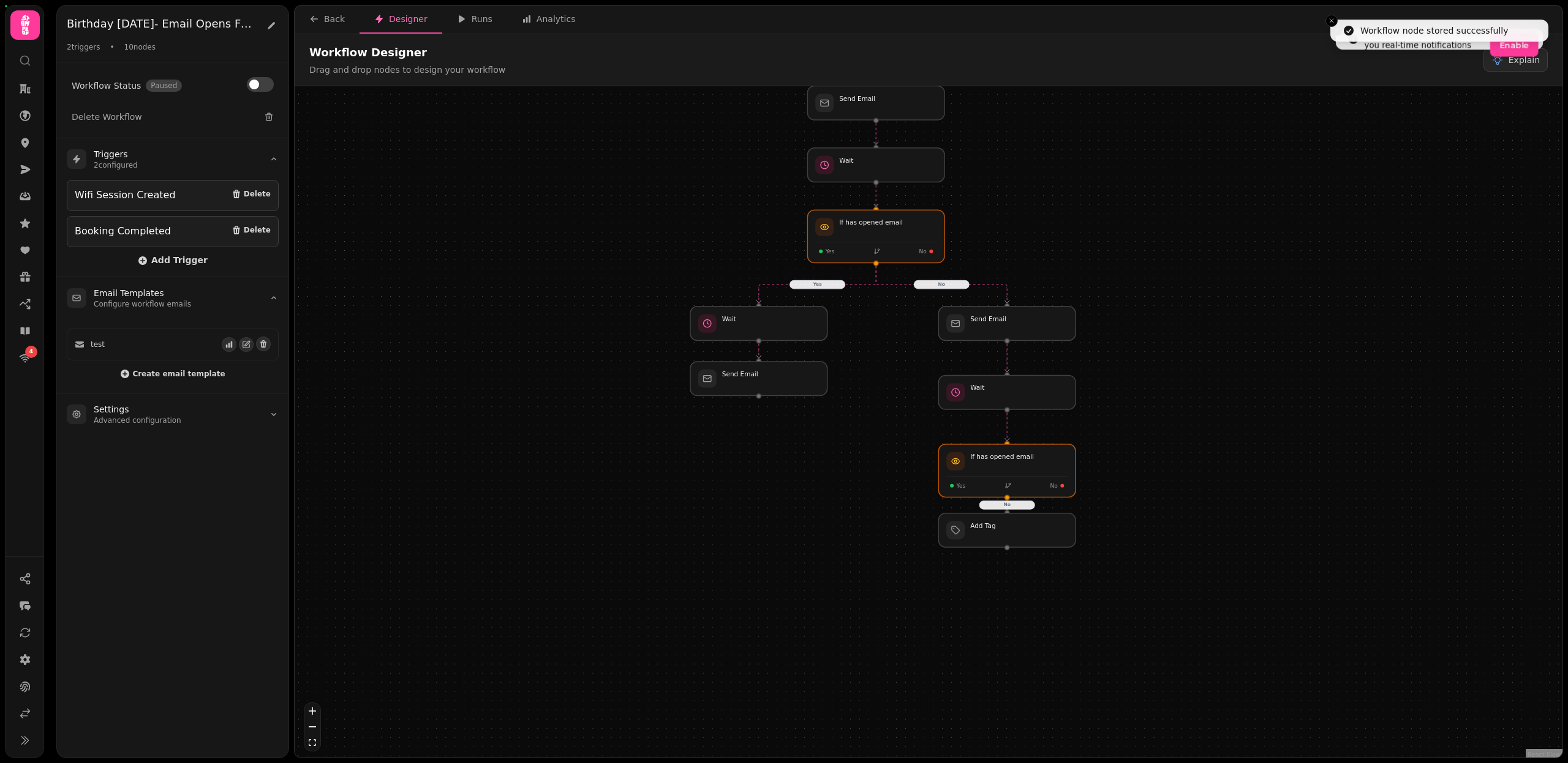
drag, startPoint x: 951, startPoint y: 603, endPoint x: 901, endPoint y: 405, distance: 204.2
click at [901, 405] on div "Yes No No Workflow Start 2 trigger s Wifi Session Created Booking Completed Sen…" at bounding box center [928, 423] width 1268 height 674
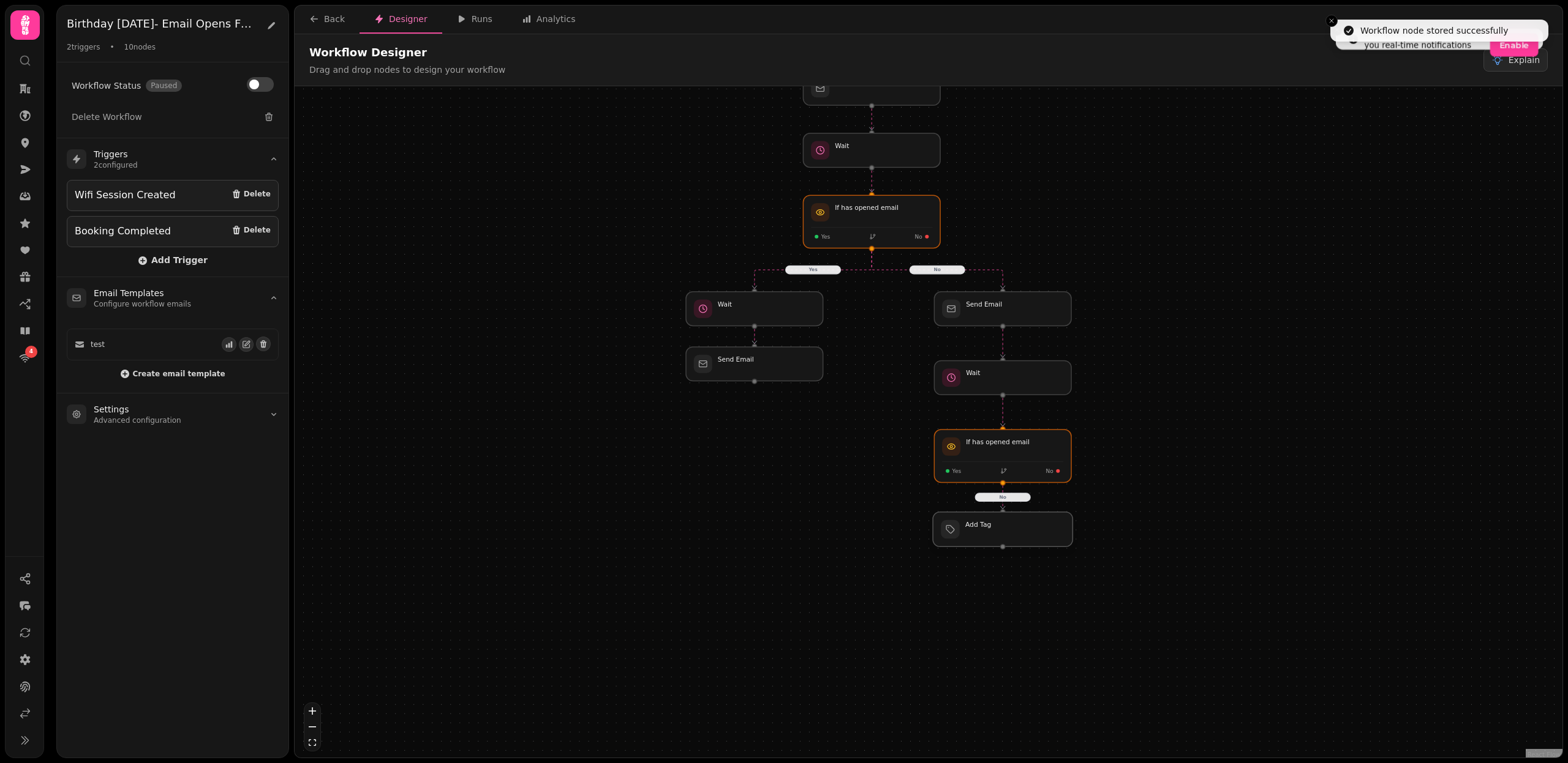
drag, startPoint x: 1030, startPoint y: 519, endPoint x: 1030, endPoint y: 534, distance: 15.0
click at [1030, 534] on div at bounding box center [1003, 529] width 140 height 35
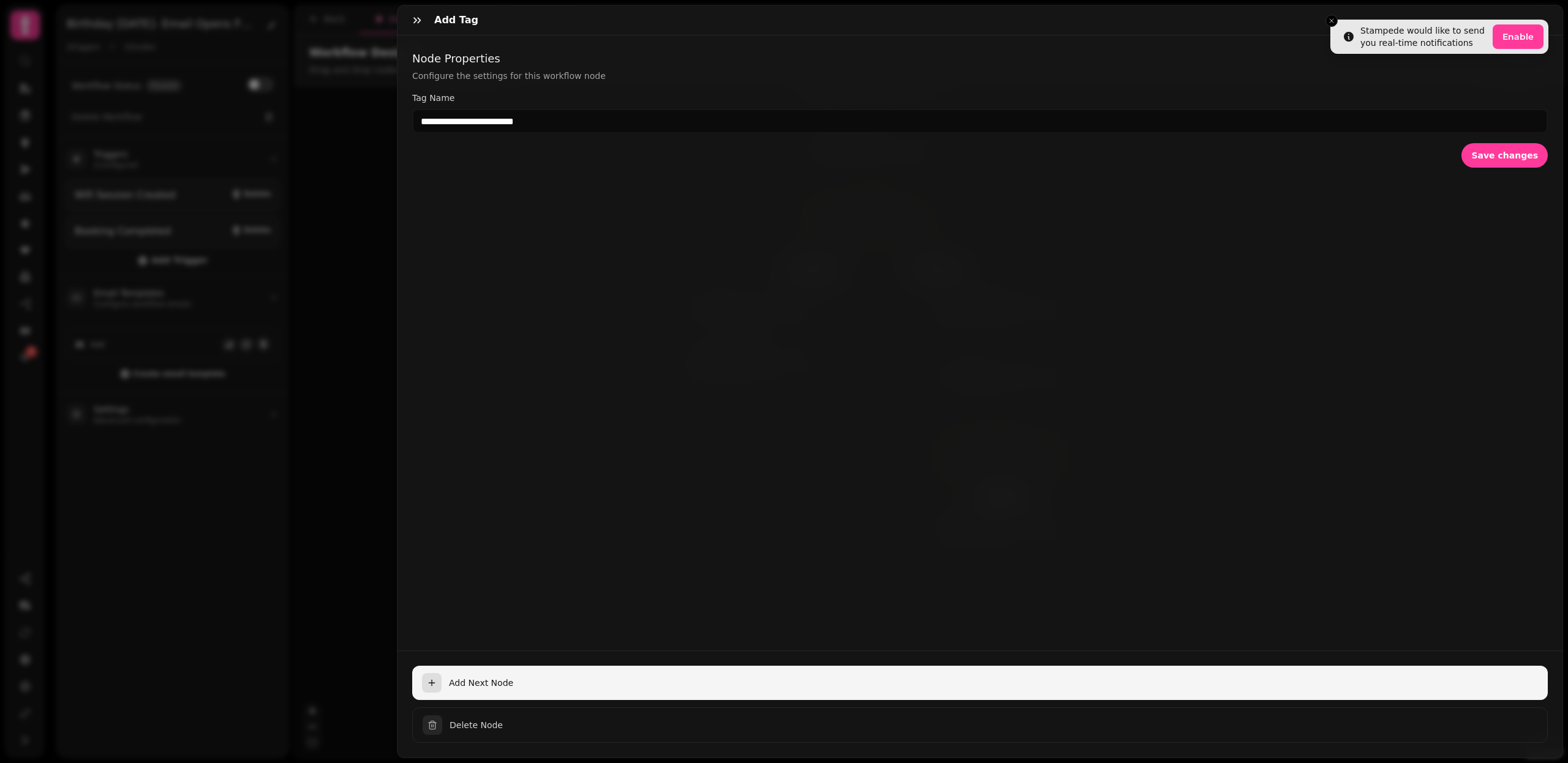
click at [469, 685] on span "Add Next Node" at bounding box center [994, 682] width 1089 height 12
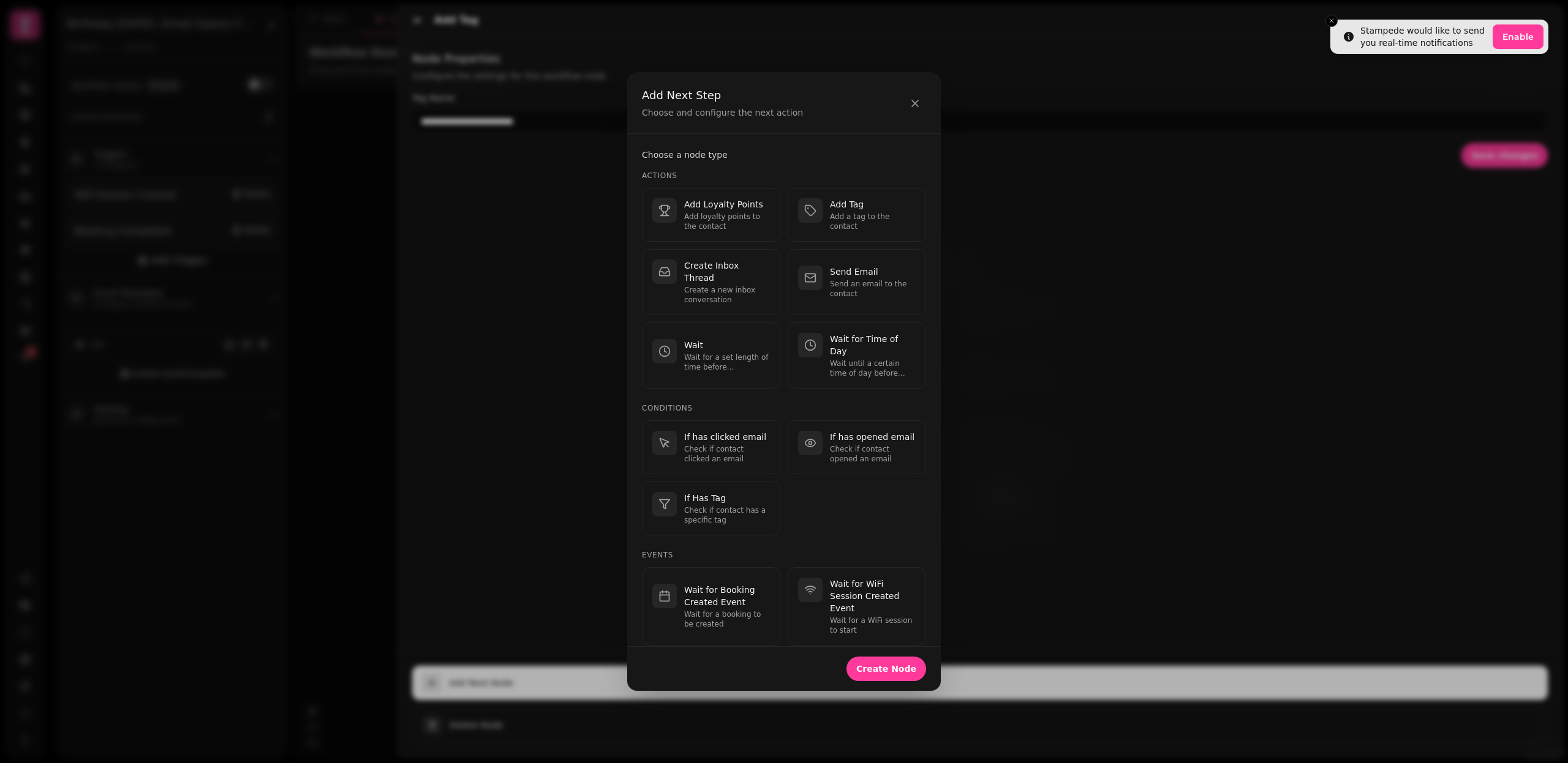
scroll to position [148, 0]
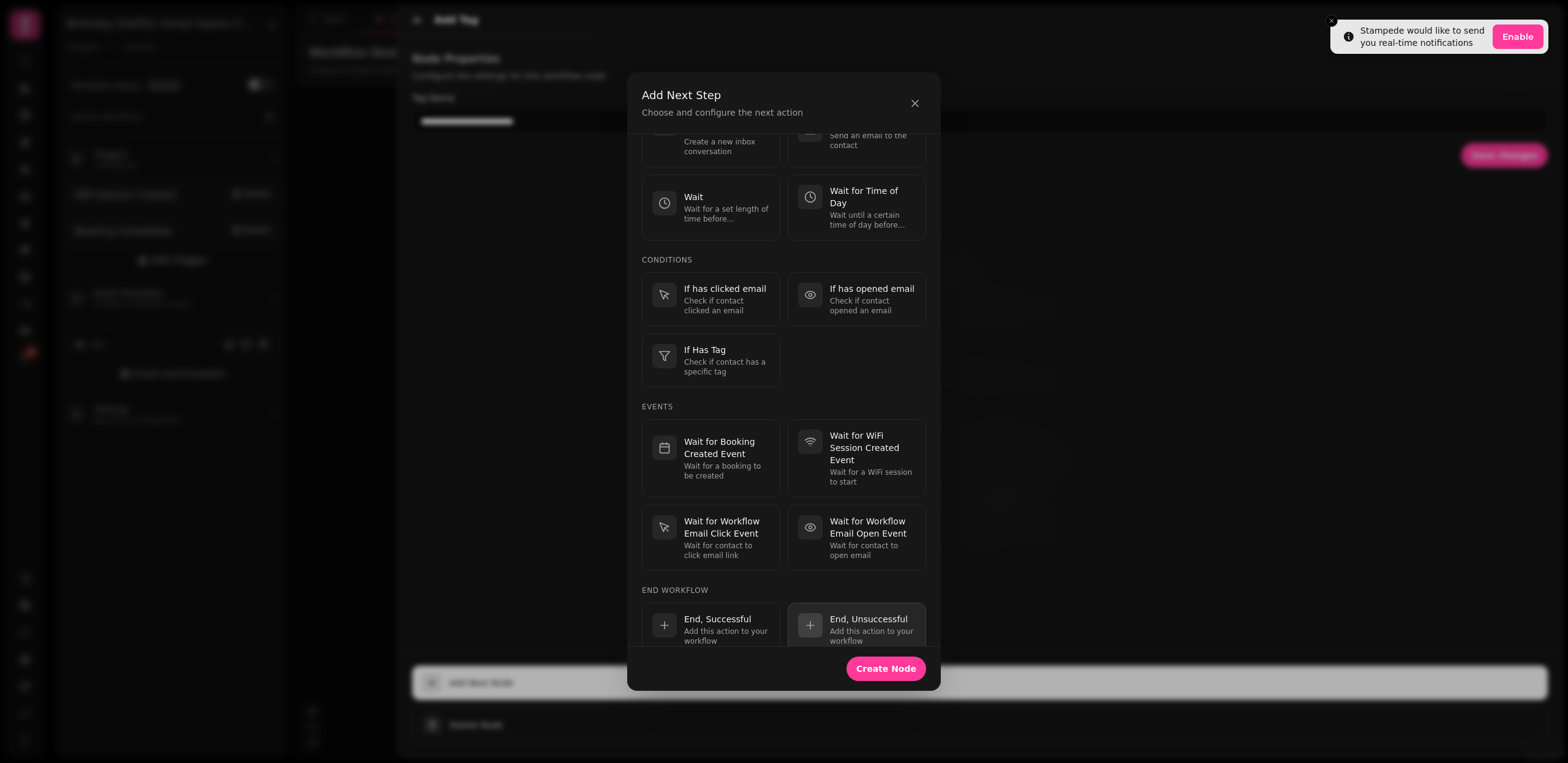
click at [876, 627] on p "Add this action to your workflow" at bounding box center [873, 636] width 86 height 20
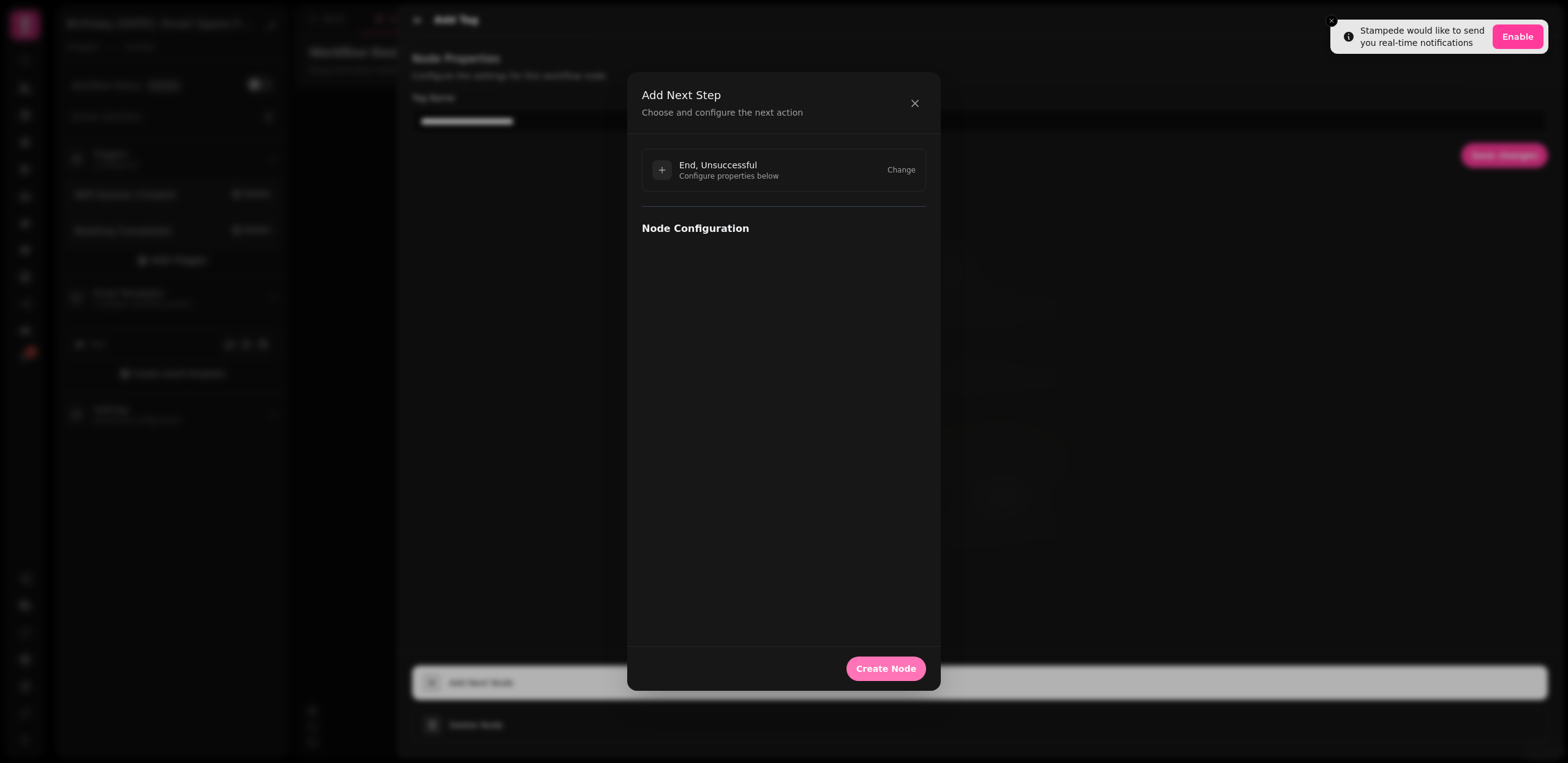
click at [888, 665] on span "Create Node" at bounding box center [886, 668] width 60 height 8
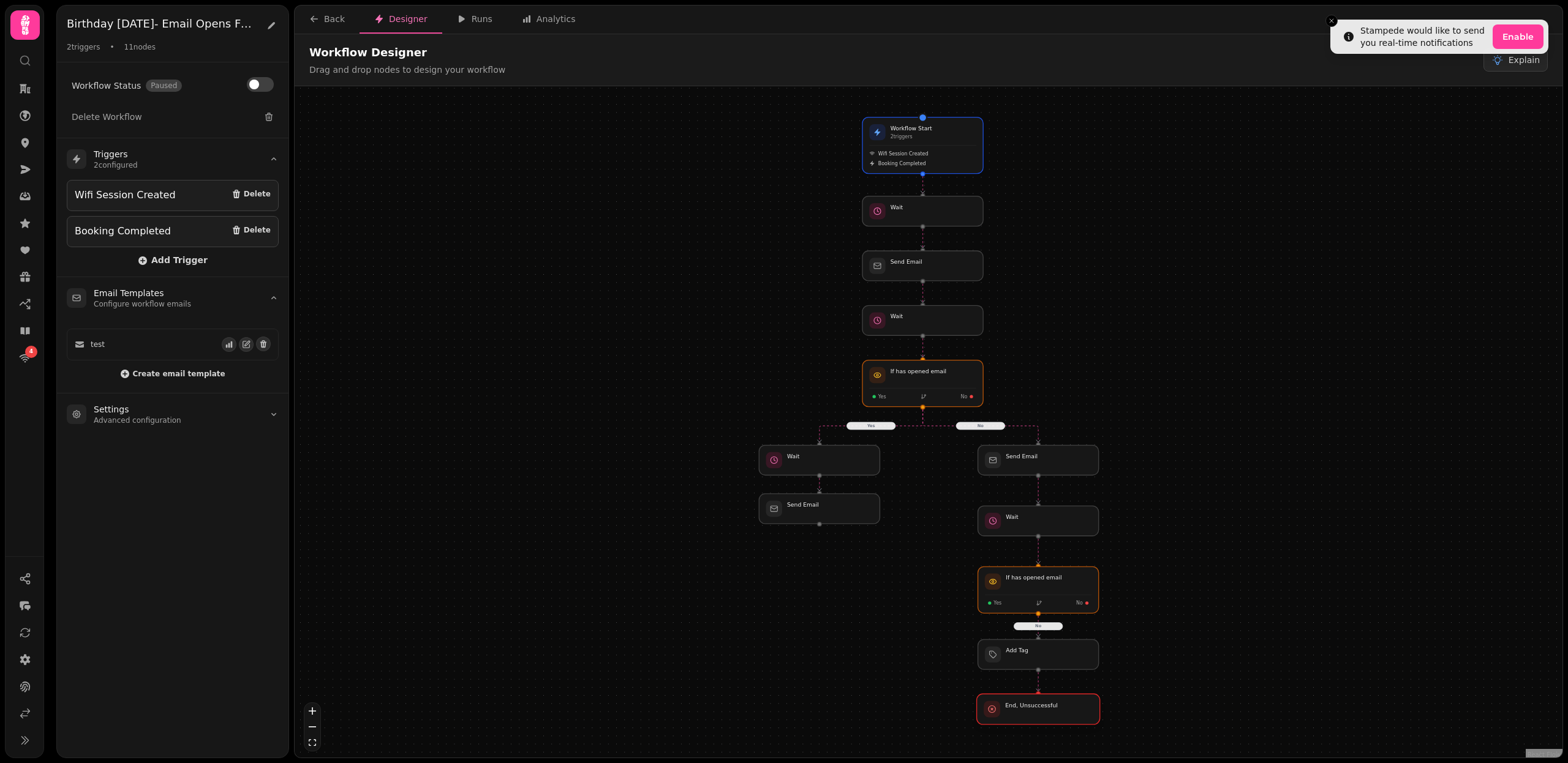
click at [1075, 715] on div at bounding box center [1038, 709] width 123 height 30
click at [803, 509] on div at bounding box center [819, 508] width 123 height 30
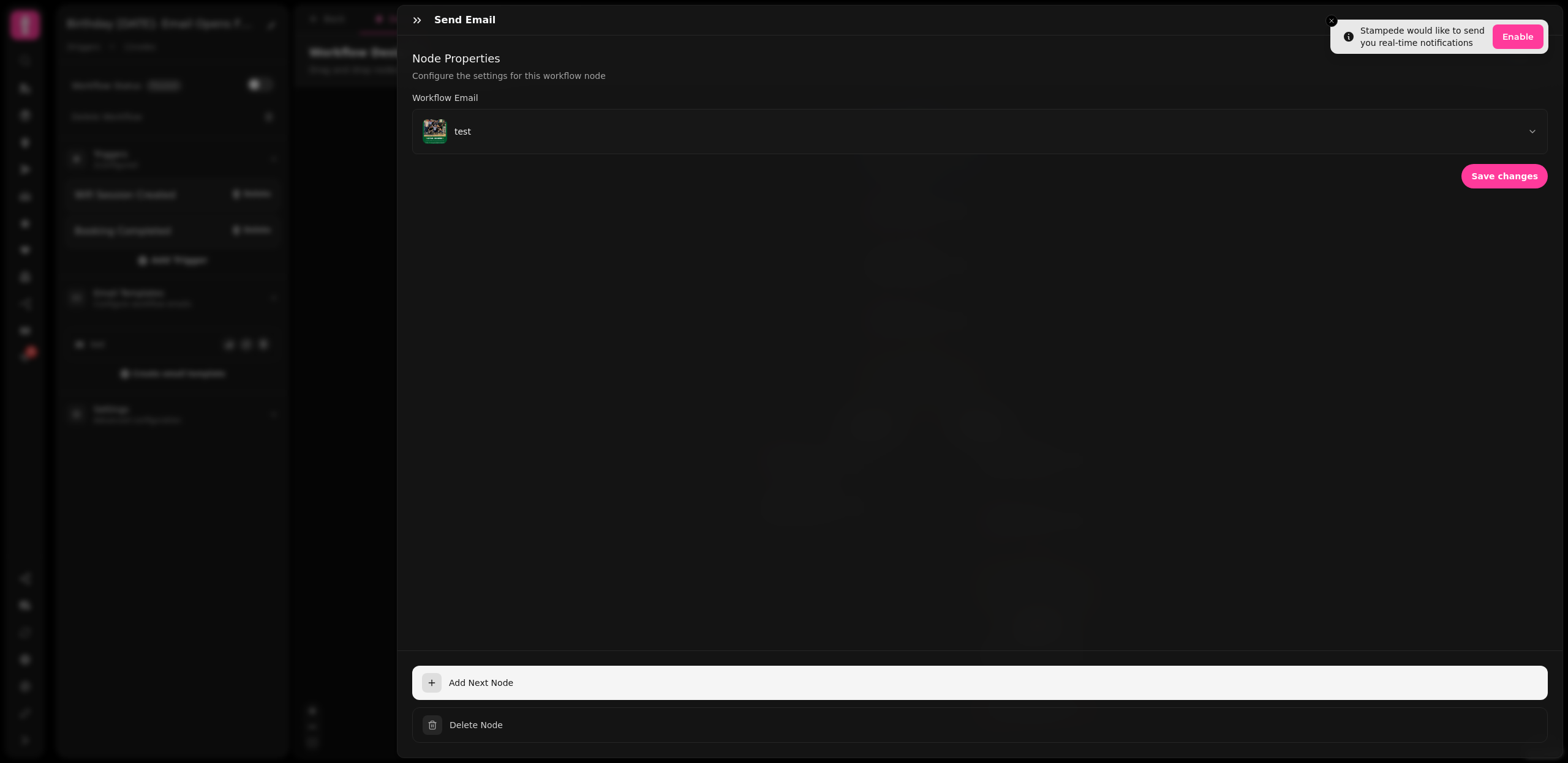
click at [490, 677] on button "Add Next Node" at bounding box center [980, 683] width 1135 height 35
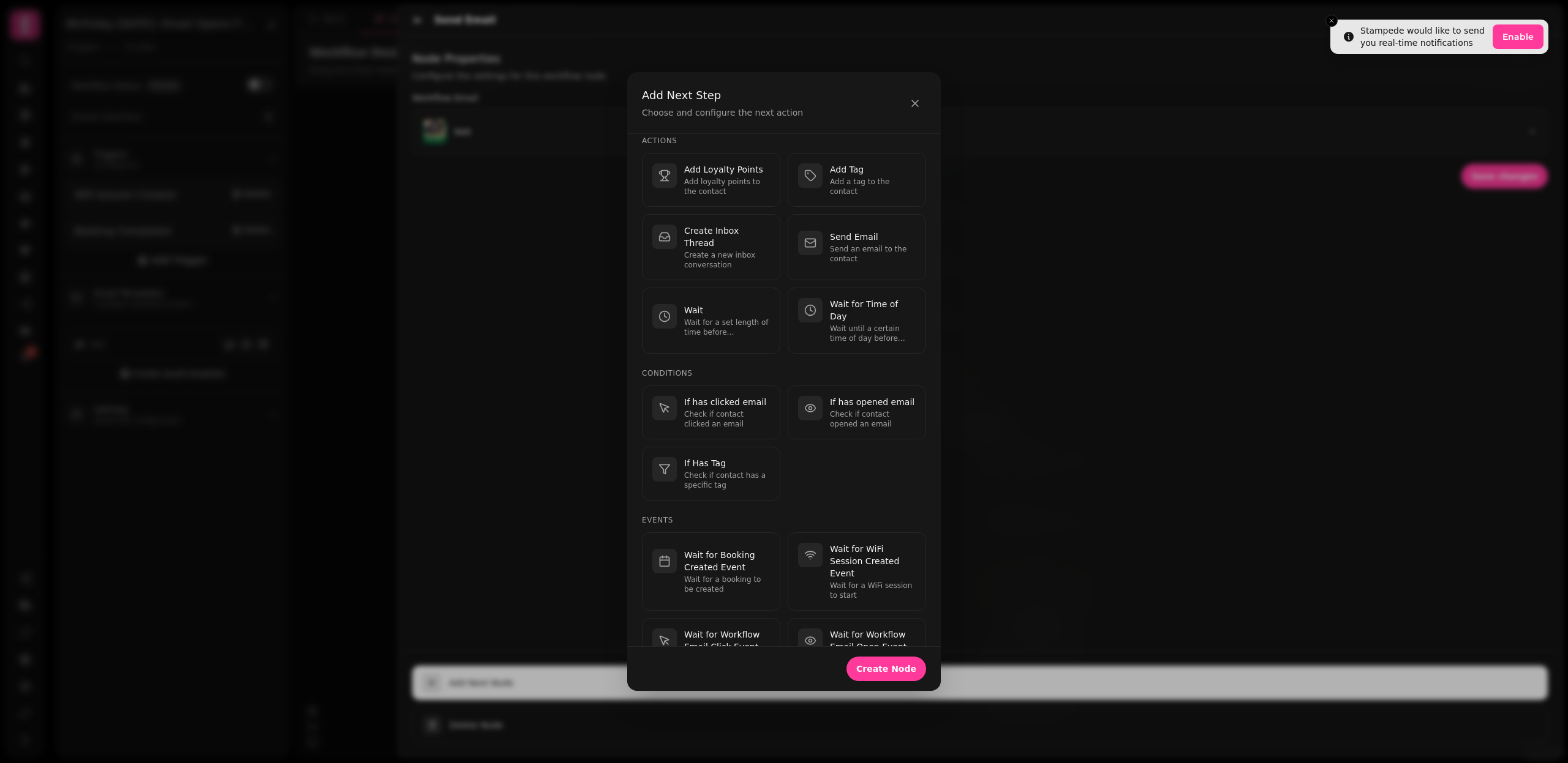
scroll to position [25, 0]
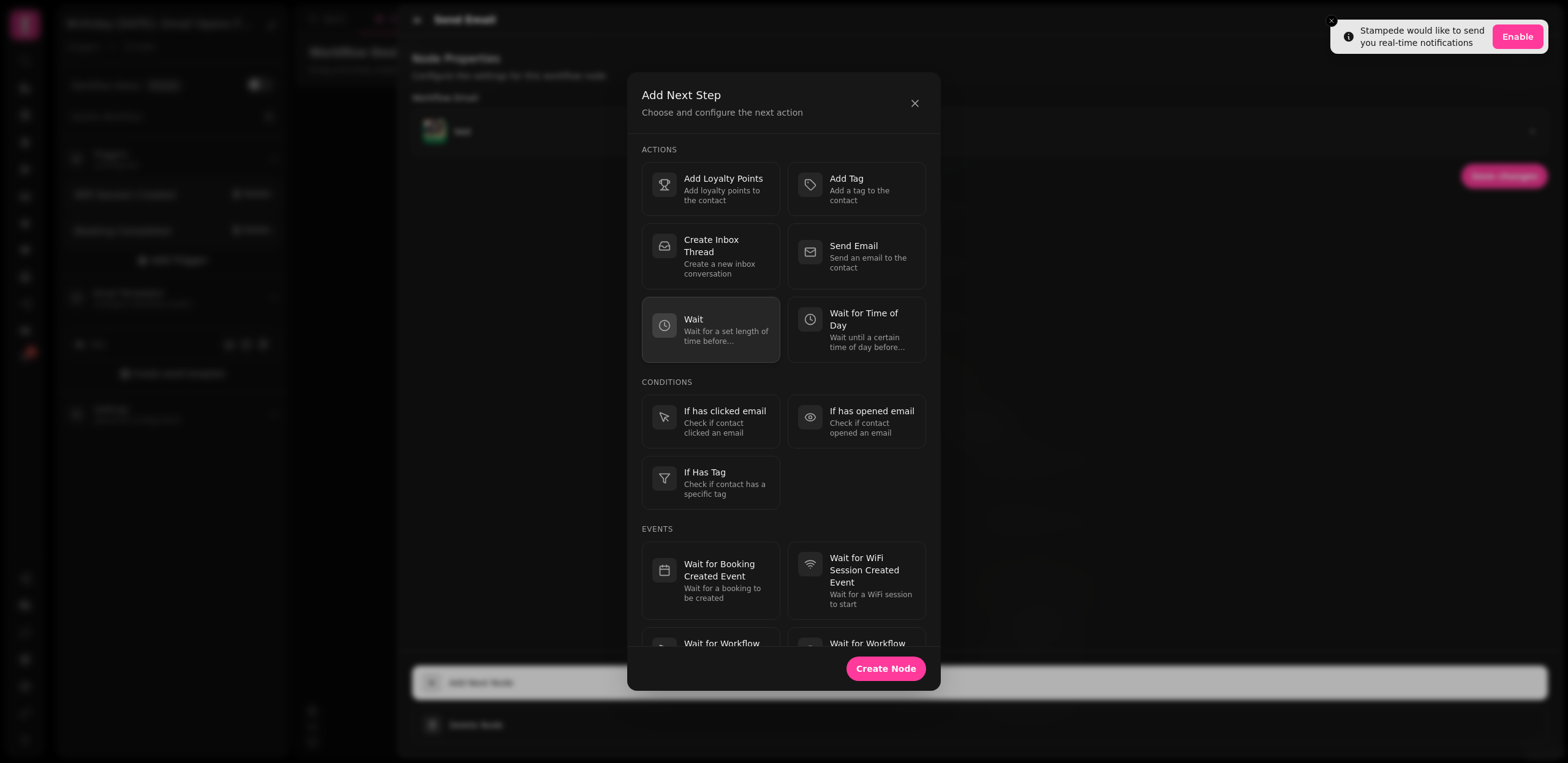
click at [724, 327] on p "Wait for a set length of time before continuing." at bounding box center [727, 337] width 86 height 20
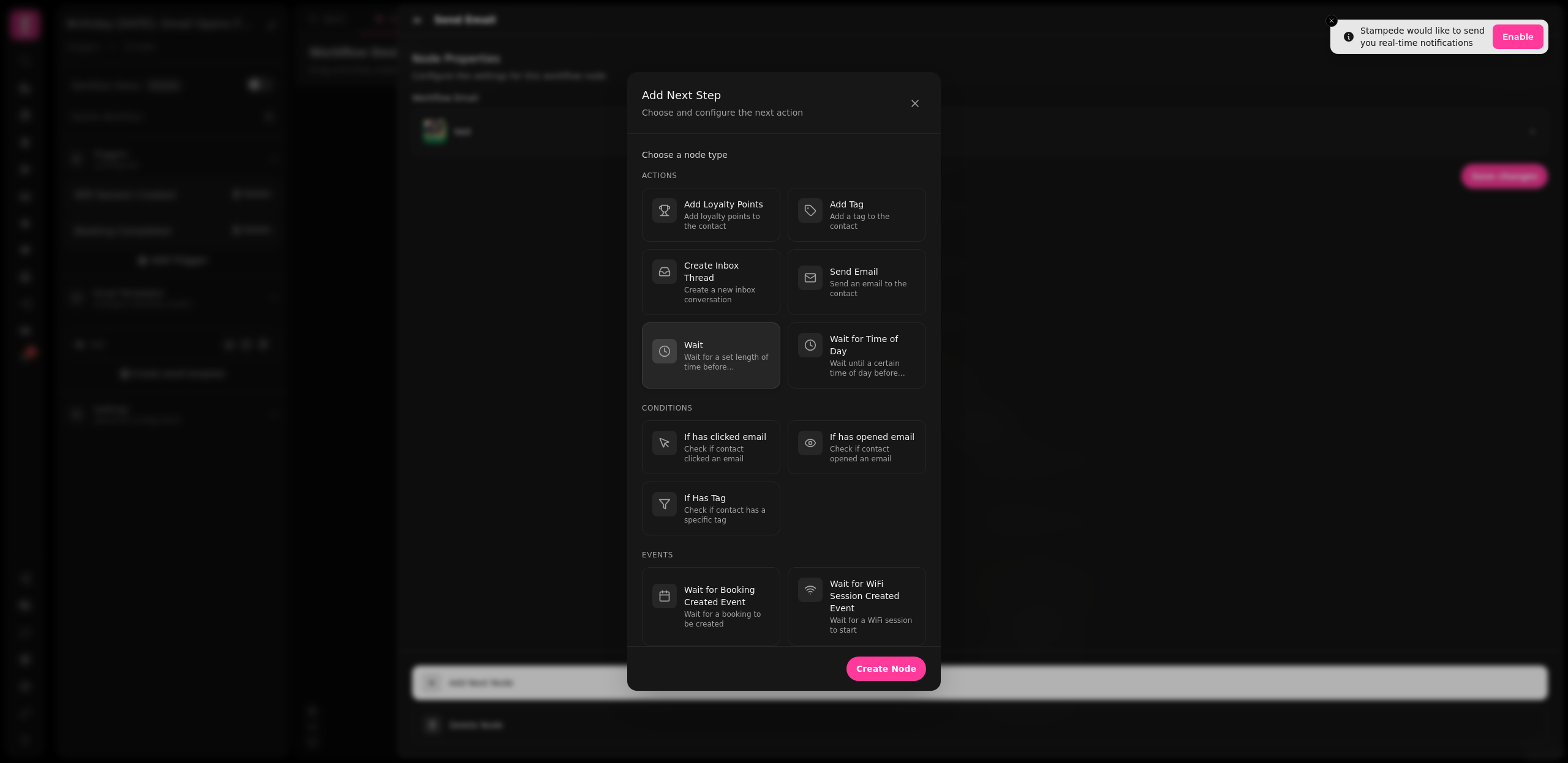
select select "**"
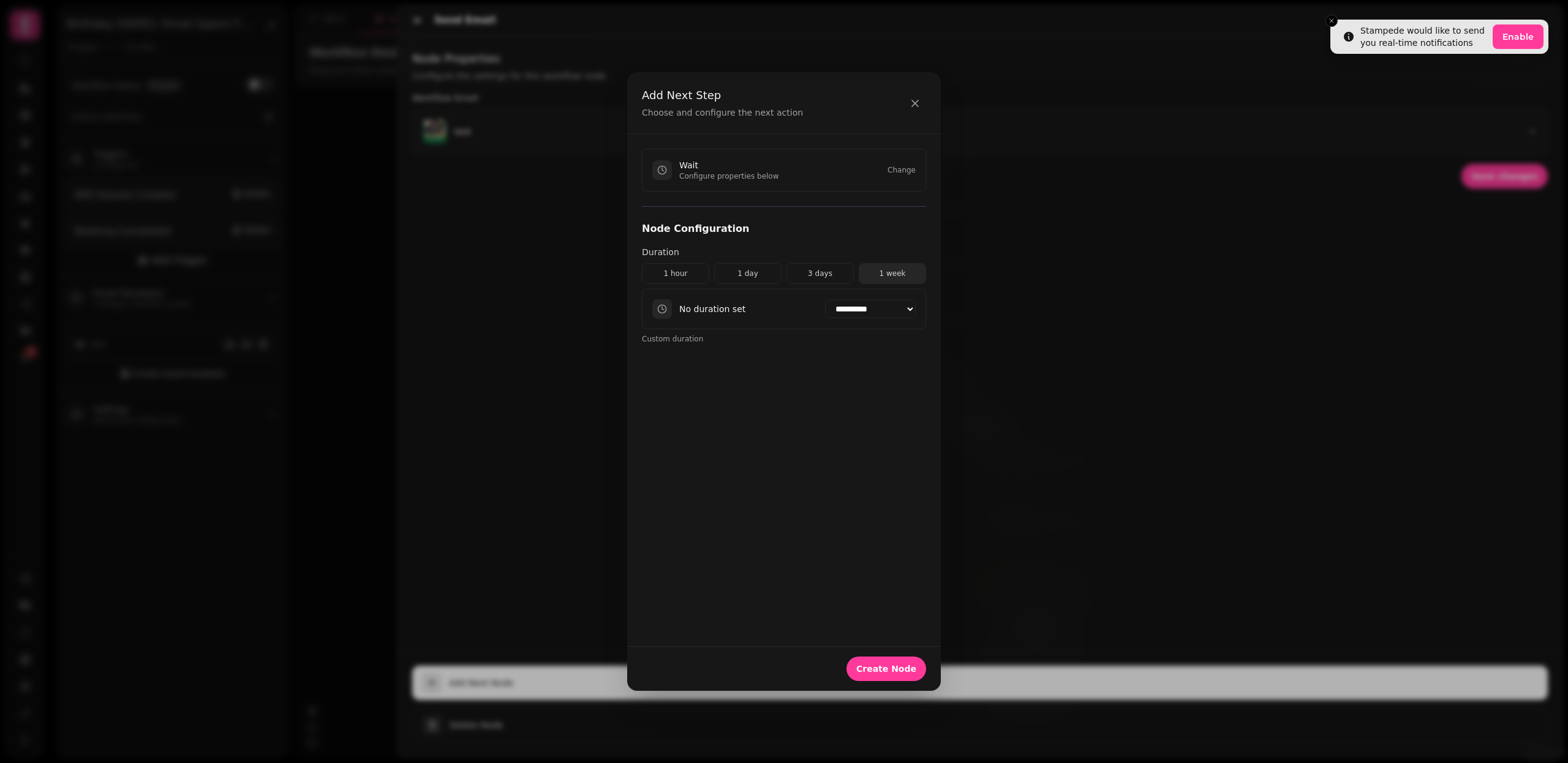
click at [870, 270] on button "1 week" at bounding box center [893, 273] width 67 height 21
click at [889, 668] on span "Create Node" at bounding box center [886, 668] width 60 height 8
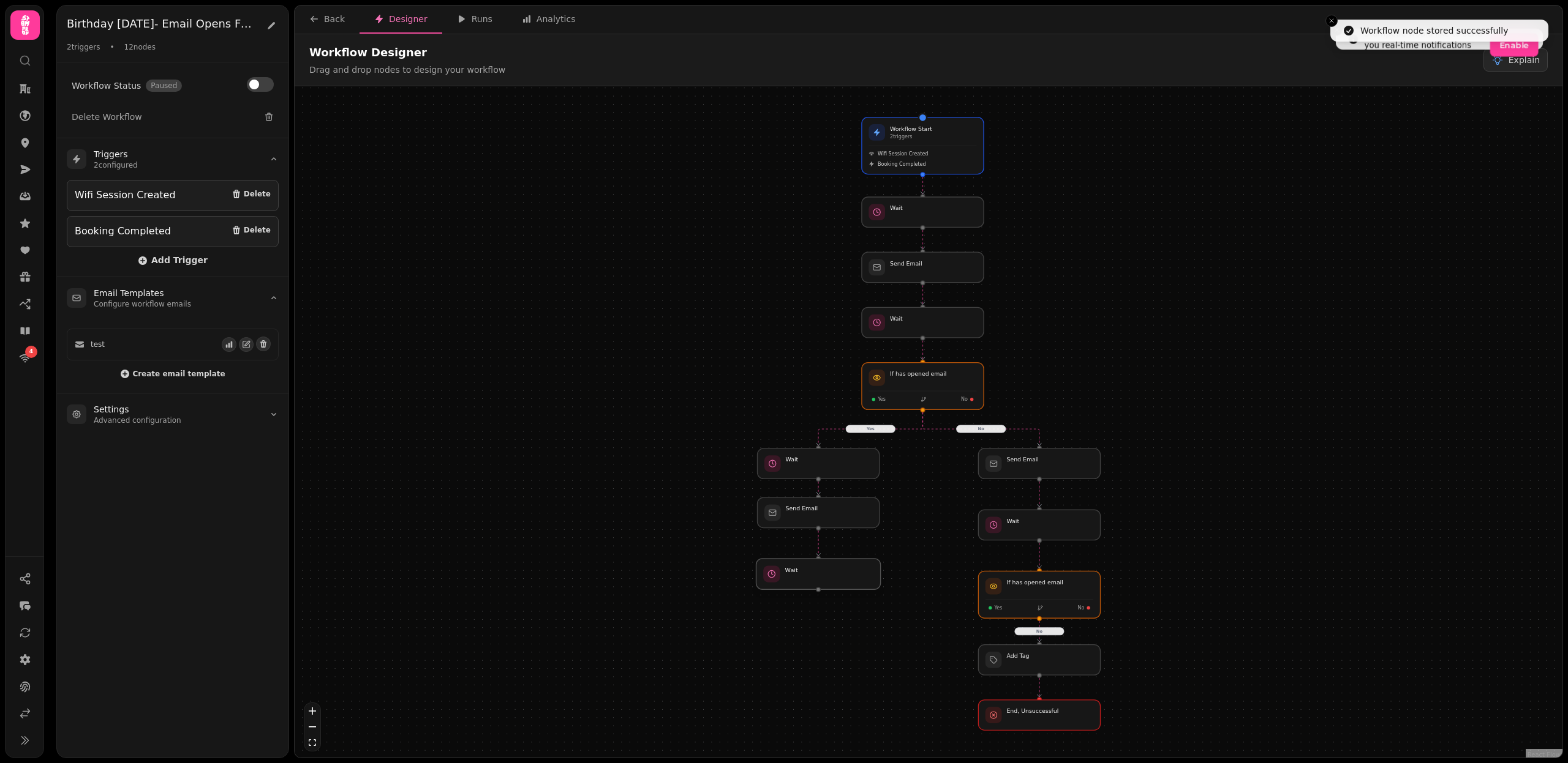
drag, startPoint x: 909, startPoint y: 580, endPoint x: 806, endPoint y: 583, distance: 103.0
click at [806, 583] on div at bounding box center [818, 574] width 124 height 30
drag, startPoint x: 814, startPoint y: 583, endPoint x: 814, endPoint y: 574, distance: 9.0
click at [814, 574] on div at bounding box center [818, 567] width 124 height 30
click at [826, 574] on div at bounding box center [818, 567] width 124 height 30
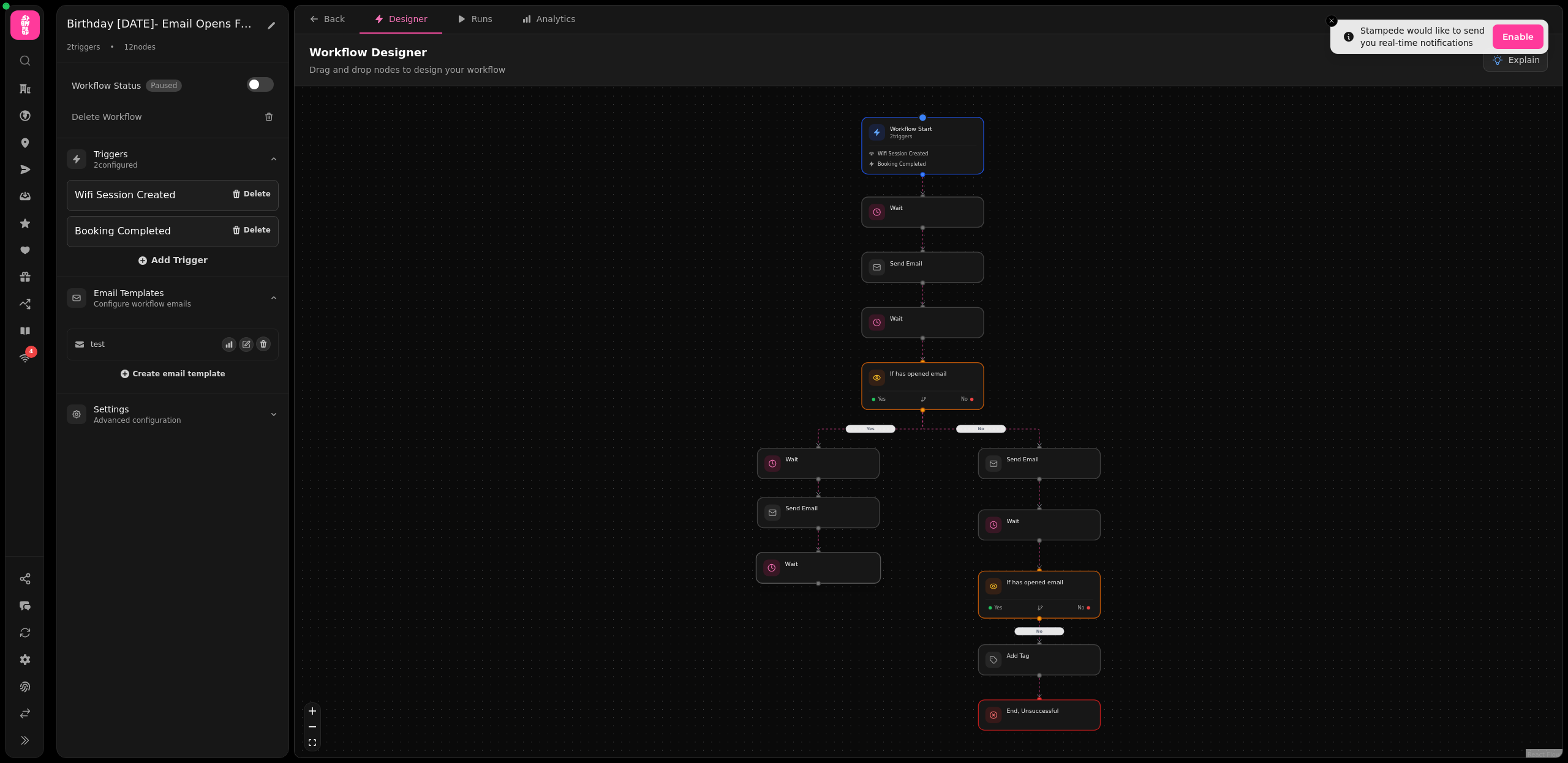
select select "******"
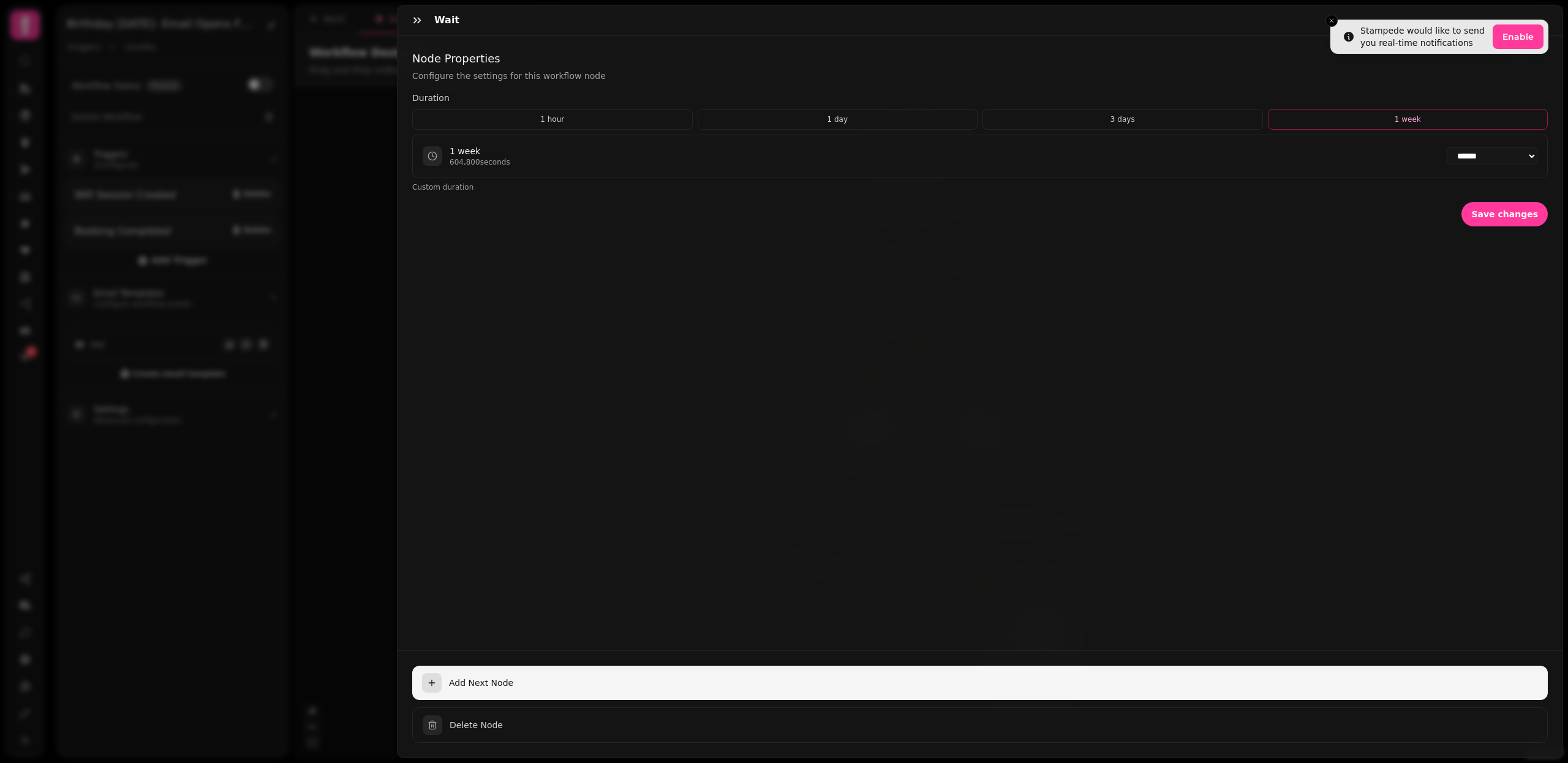
click at [466, 678] on span "Add Next Node" at bounding box center [994, 682] width 1089 height 12
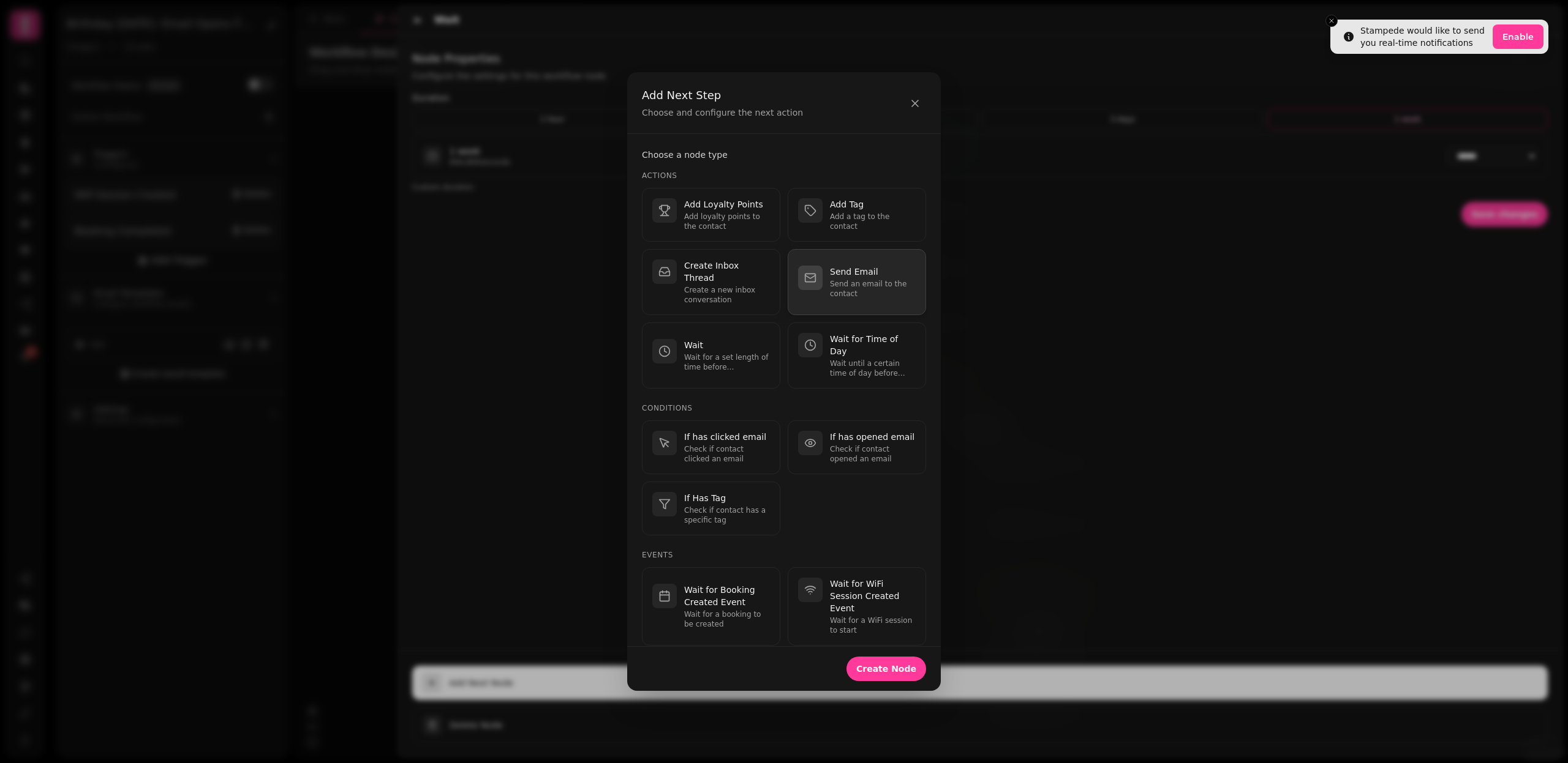
click at [847, 266] on p "Send Email" at bounding box center [873, 271] width 86 height 12
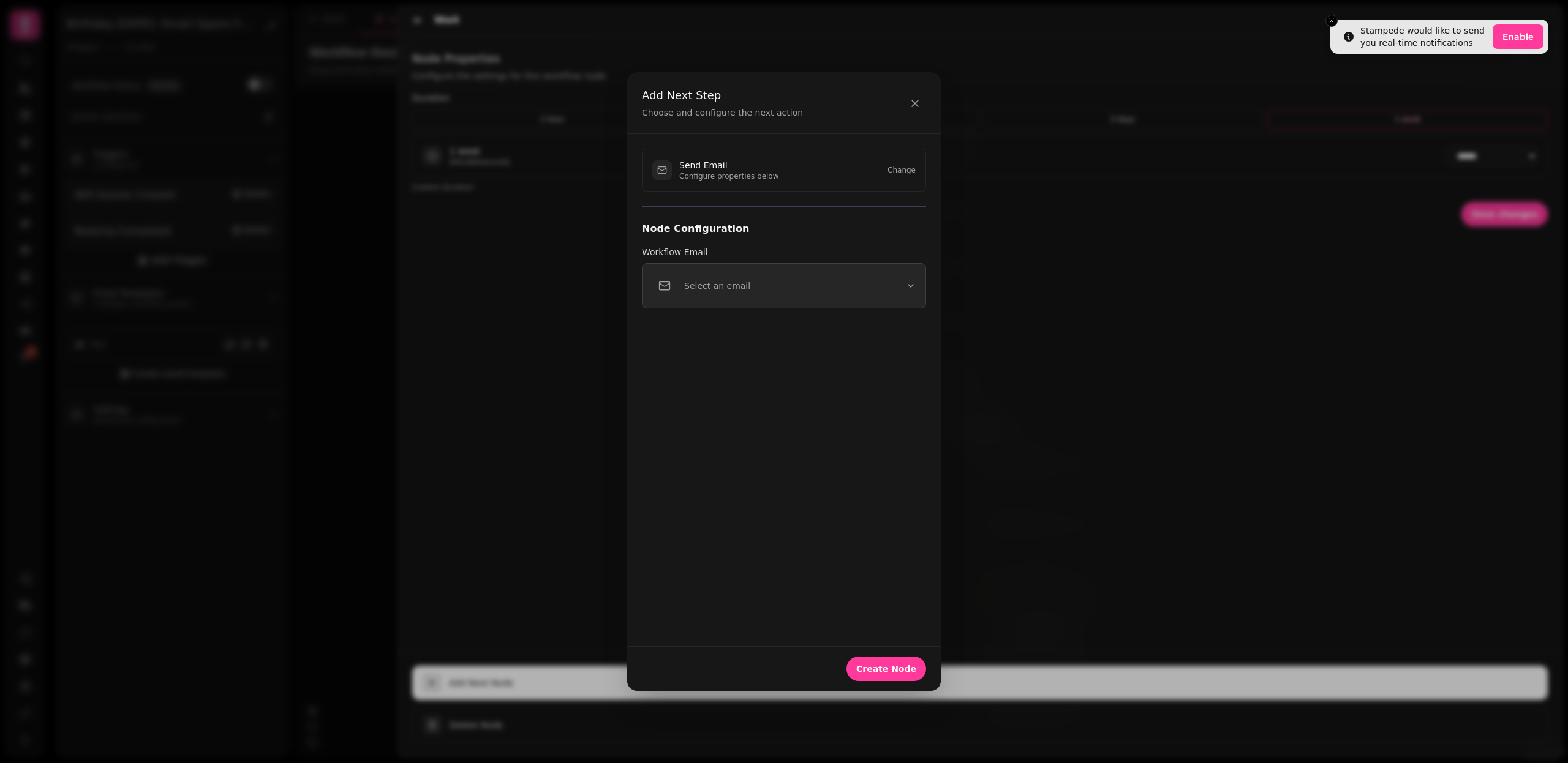
click at [758, 287] on button "Select an email" at bounding box center [783, 285] width 284 height 45
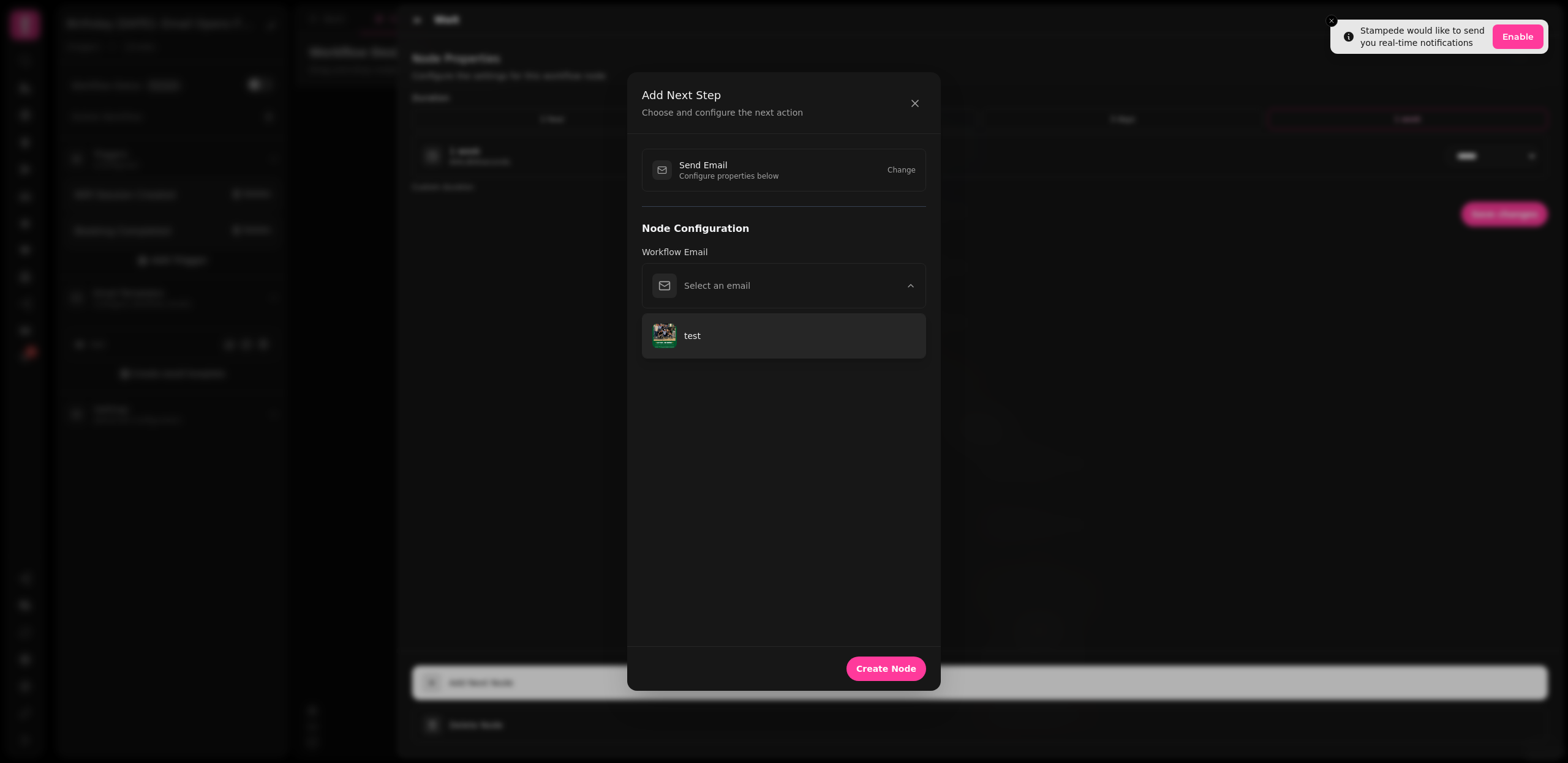
click at [747, 327] on button "test" at bounding box center [784, 336] width 283 height 44
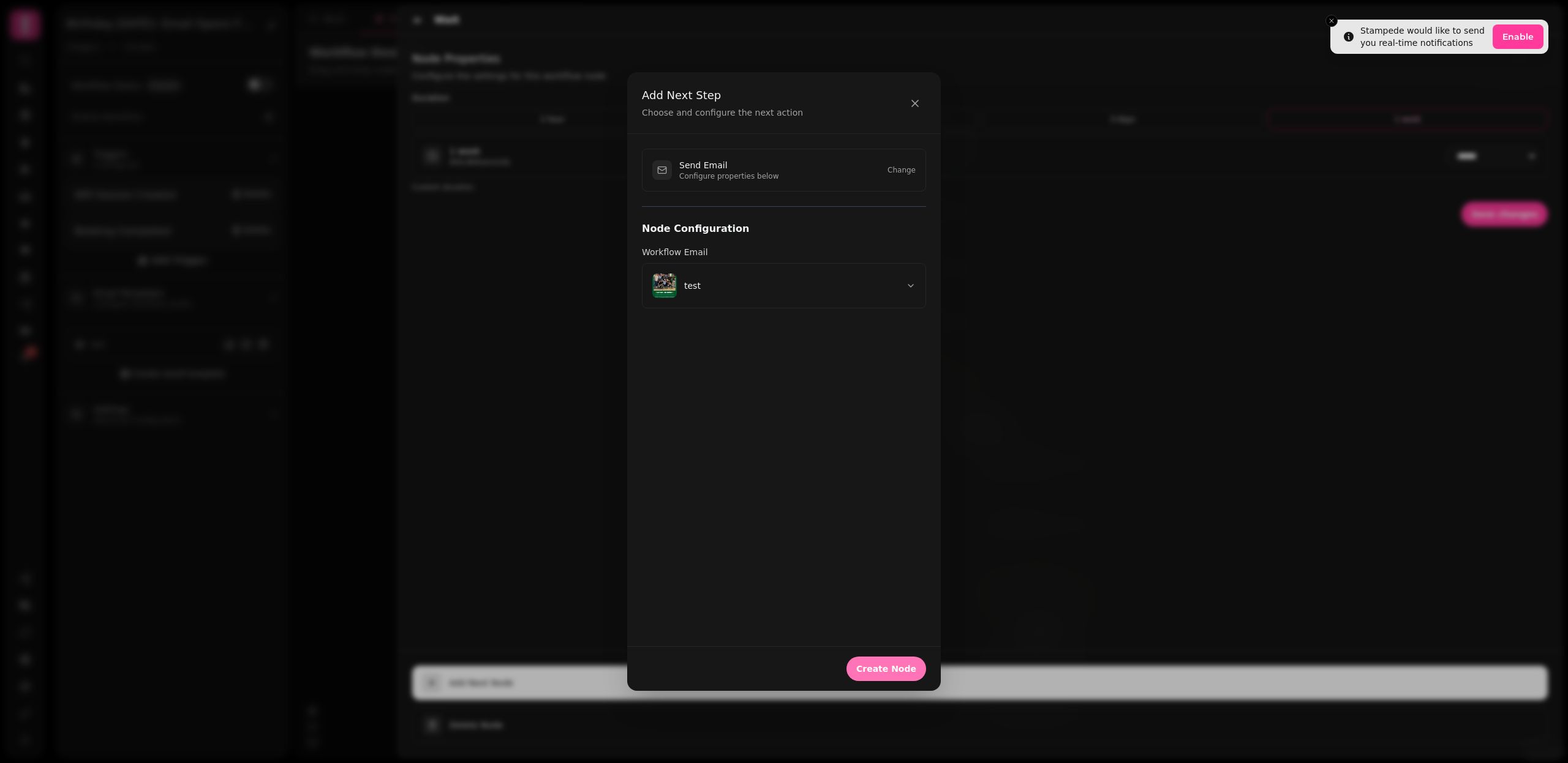
click at [884, 669] on span "Create Node" at bounding box center [886, 668] width 60 height 8
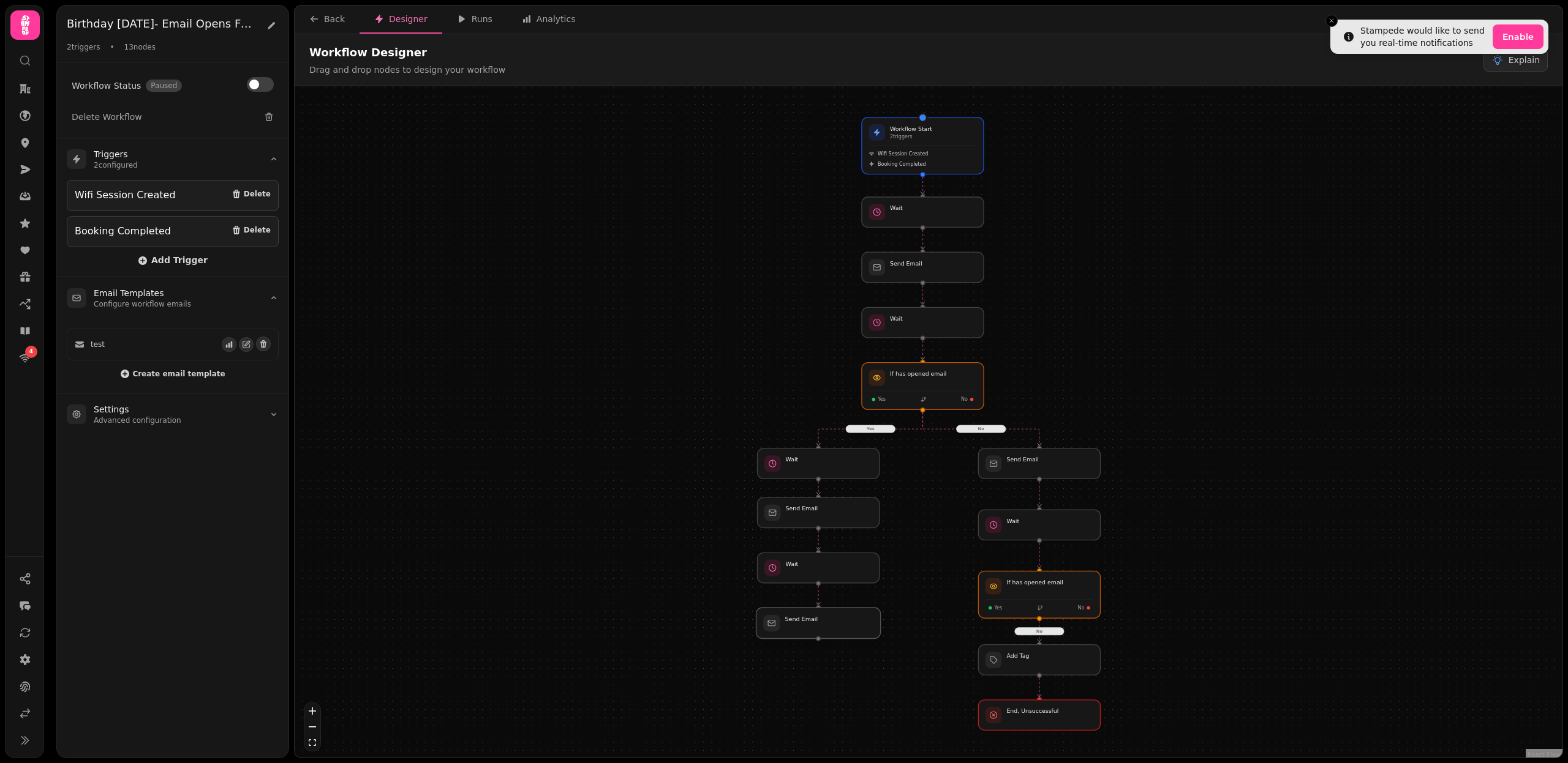
drag, startPoint x: 904, startPoint y: 641, endPoint x: 800, endPoint y: 634, distance: 104.2
click at [800, 634] on div at bounding box center [818, 622] width 124 height 30
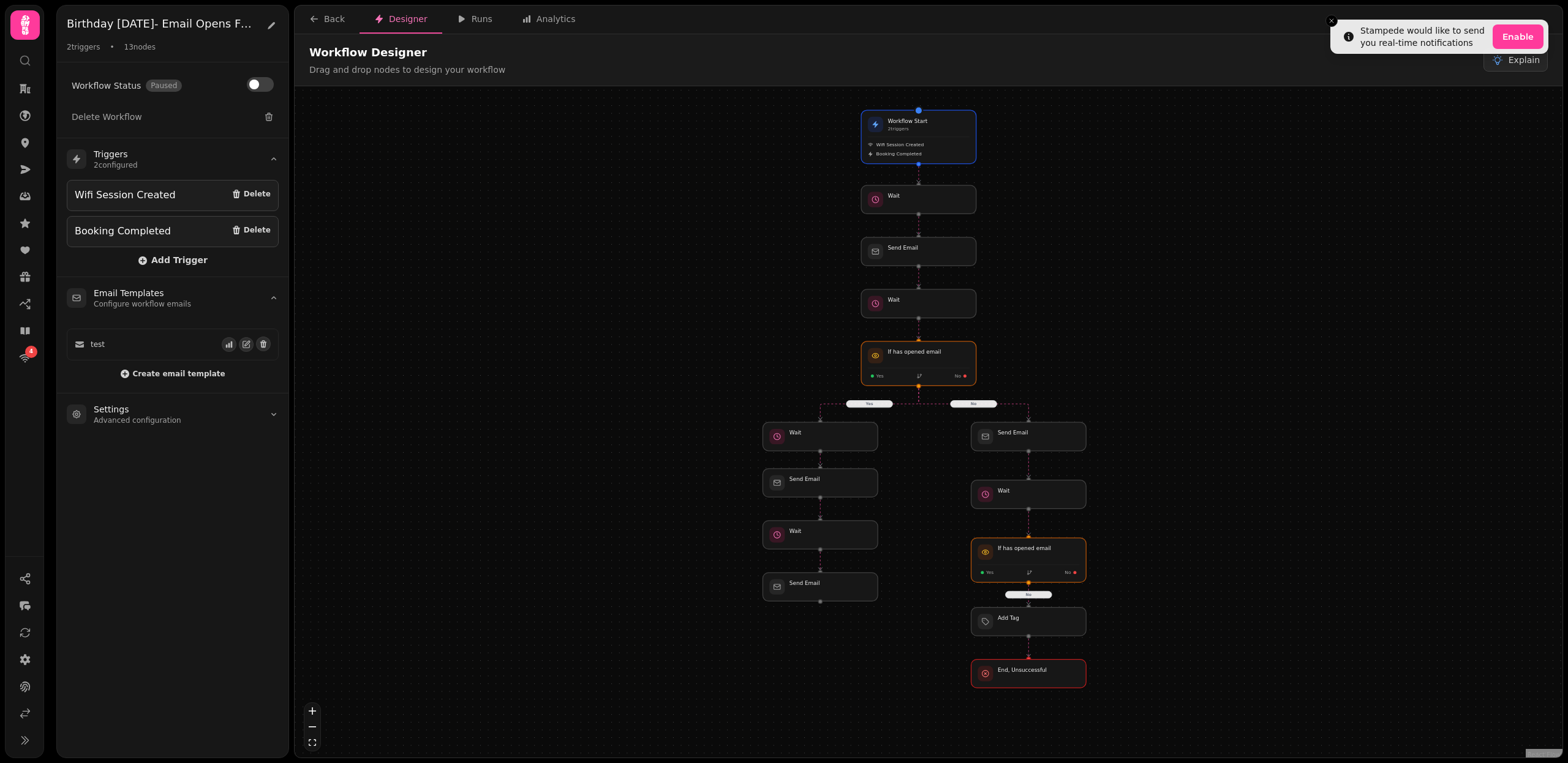
drag, startPoint x: 851, startPoint y: 681, endPoint x: 851, endPoint y: 640, distance: 41.0
click at [851, 640] on div "Yes No No Workflow Start 2 trigger s Wifi Session Created Booking Completed Sen…" at bounding box center [928, 423] width 1268 height 674
click at [843, 580] on div at bounding box center [820, 580] width 117 height 30
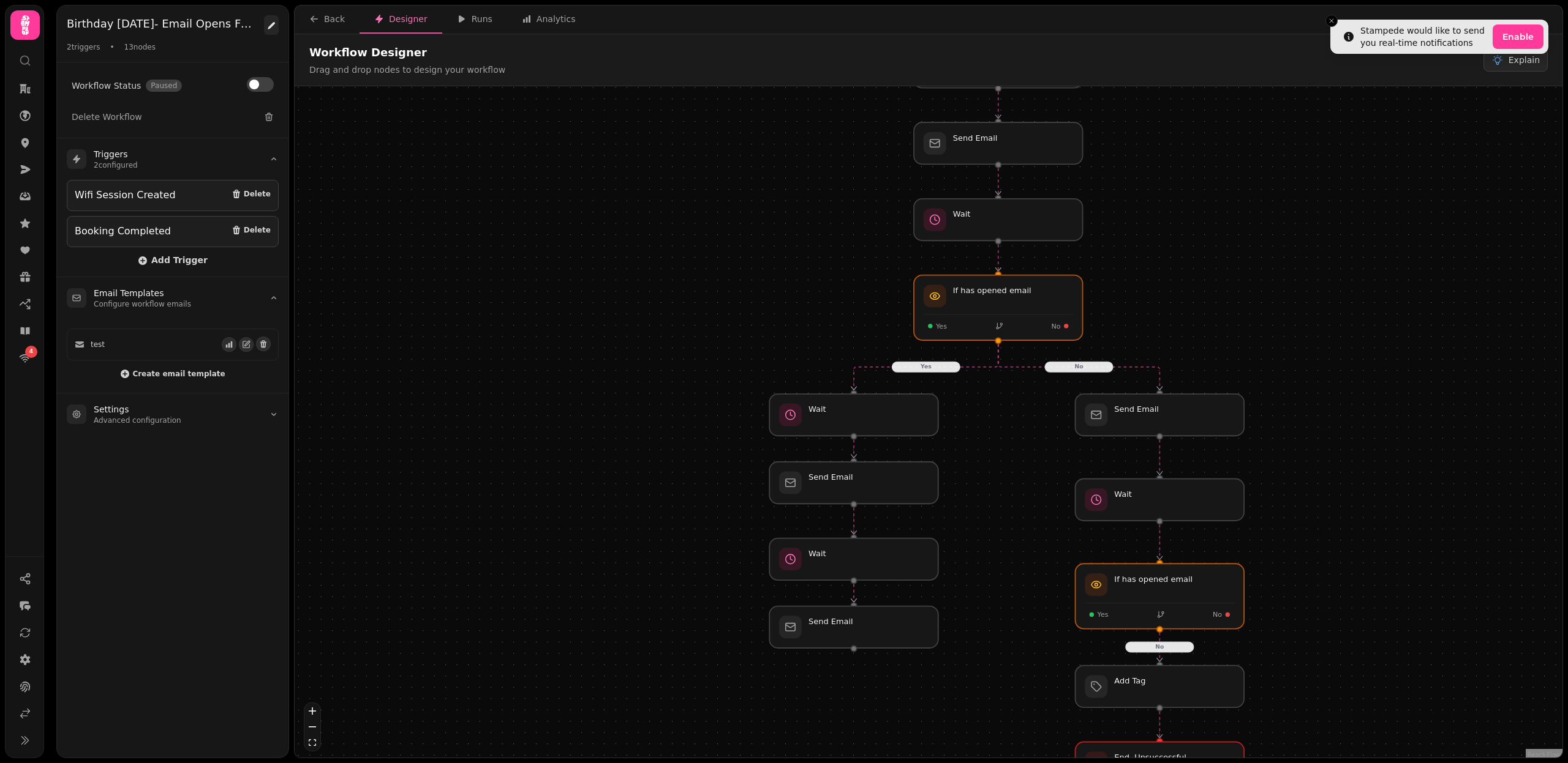
click at [267, 23] on icon at bounding box center [271, 25] width 10 height 10
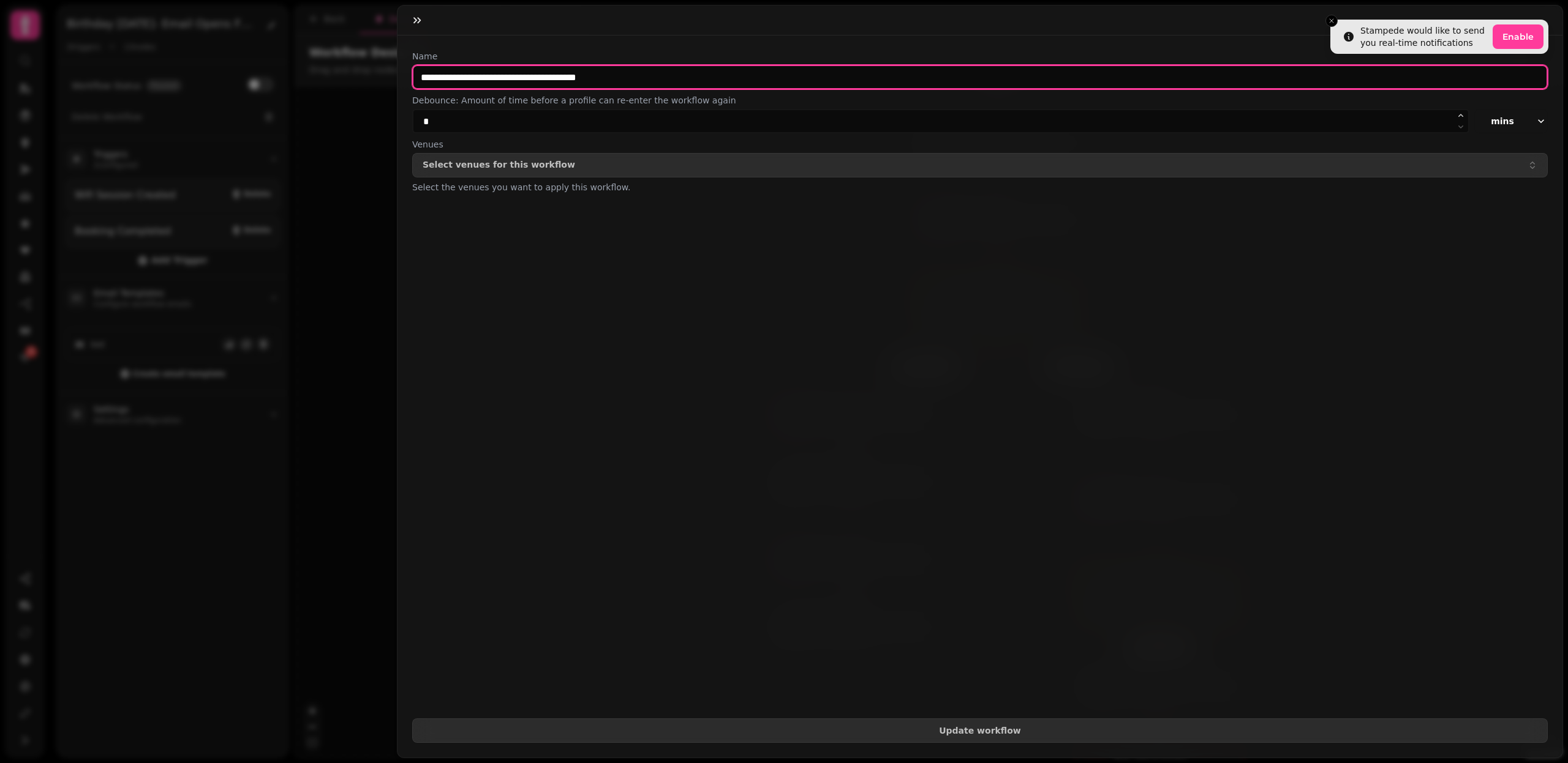
click at [542, 66] on input "**********" at bounding box center [980, 77] width 1135 height 25
type input "**********"
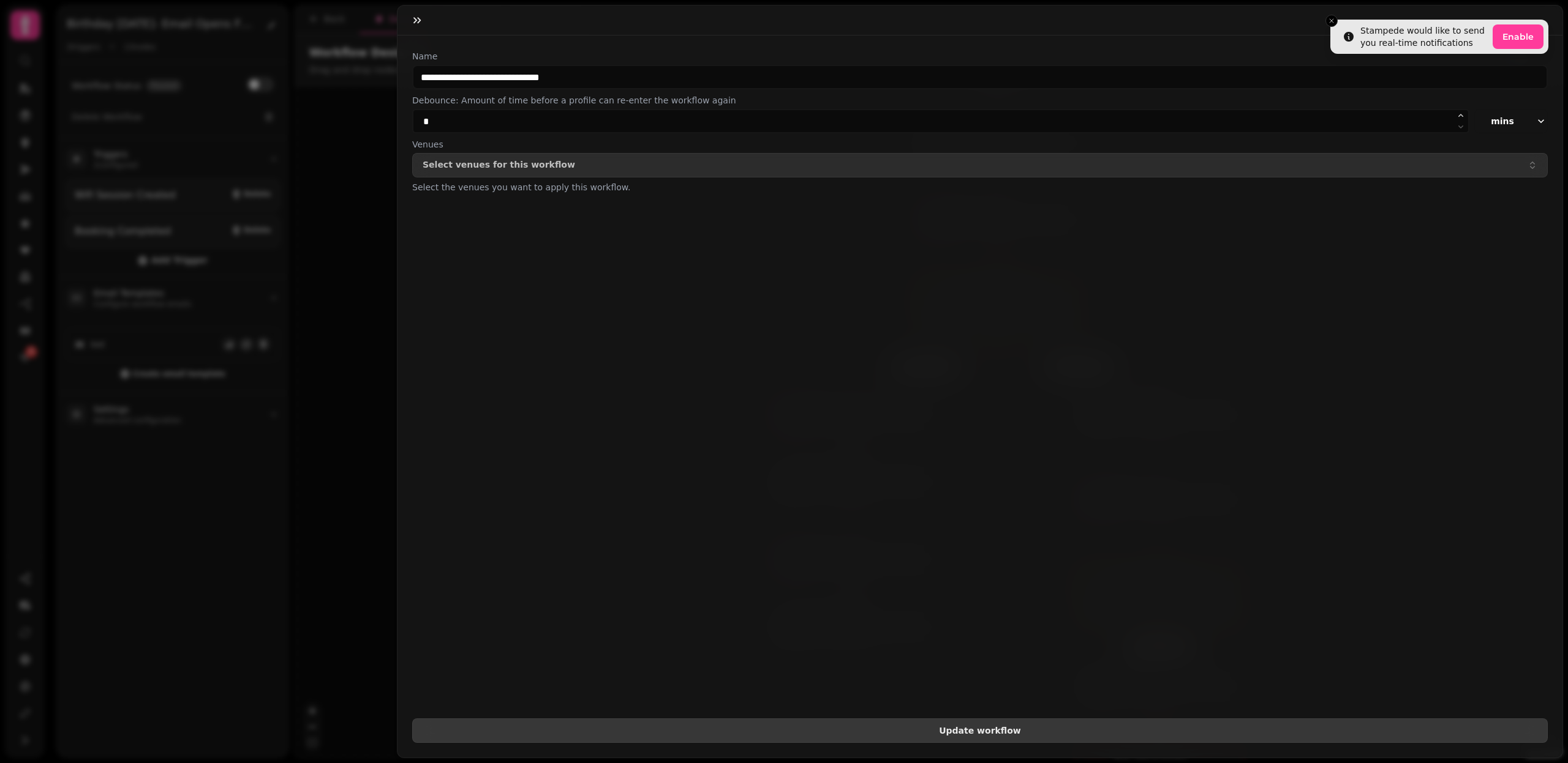
click at [1026, 728] on span "Update workflow" at bounding box center [980, 731] width 1115 height 8
click at [420, 21] on icon "button" at bounding box center [417, 20] width 7 height 6
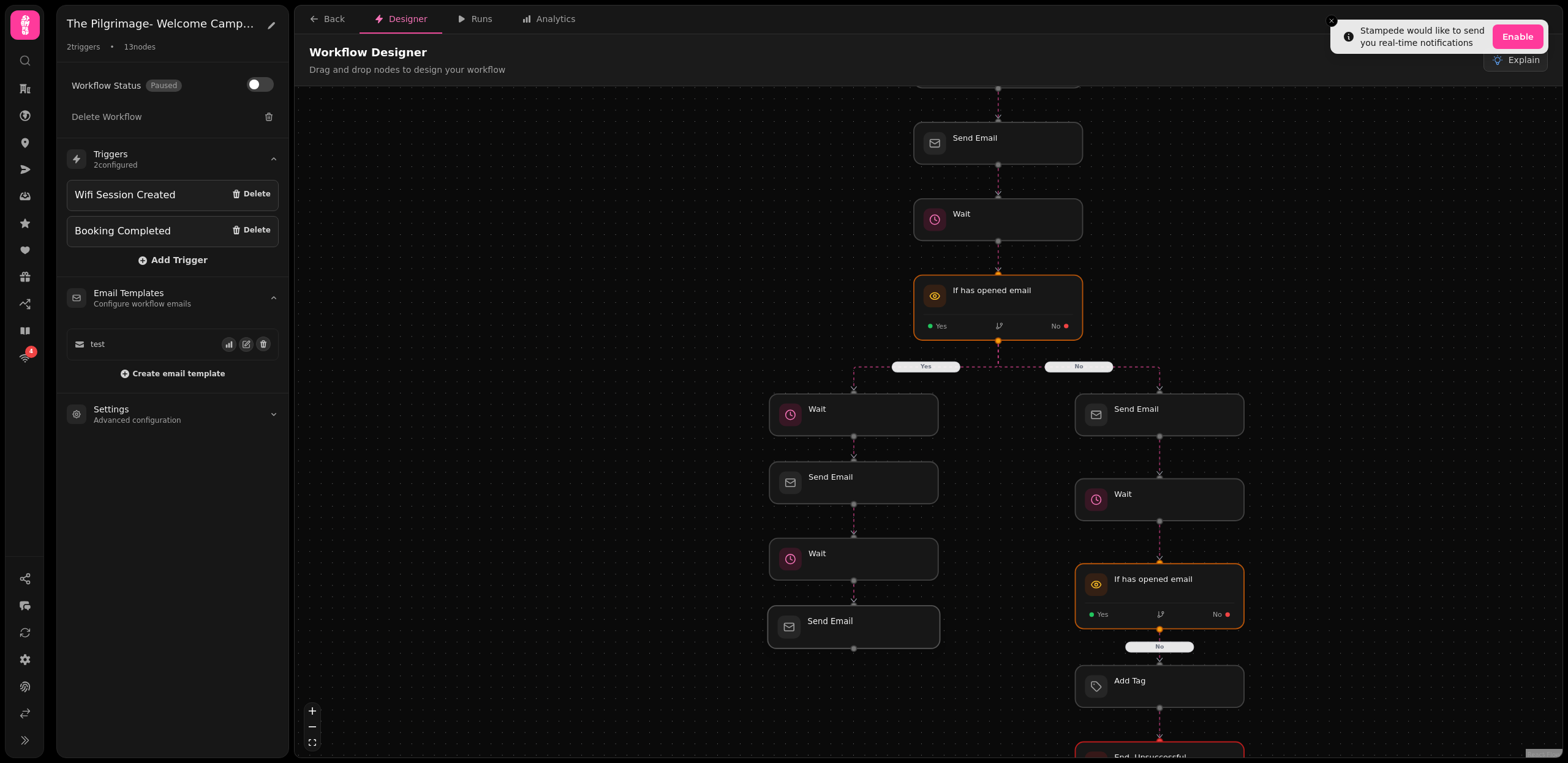
click at [876, 626] on div at bounding box center [853, 627] width 172 height 43
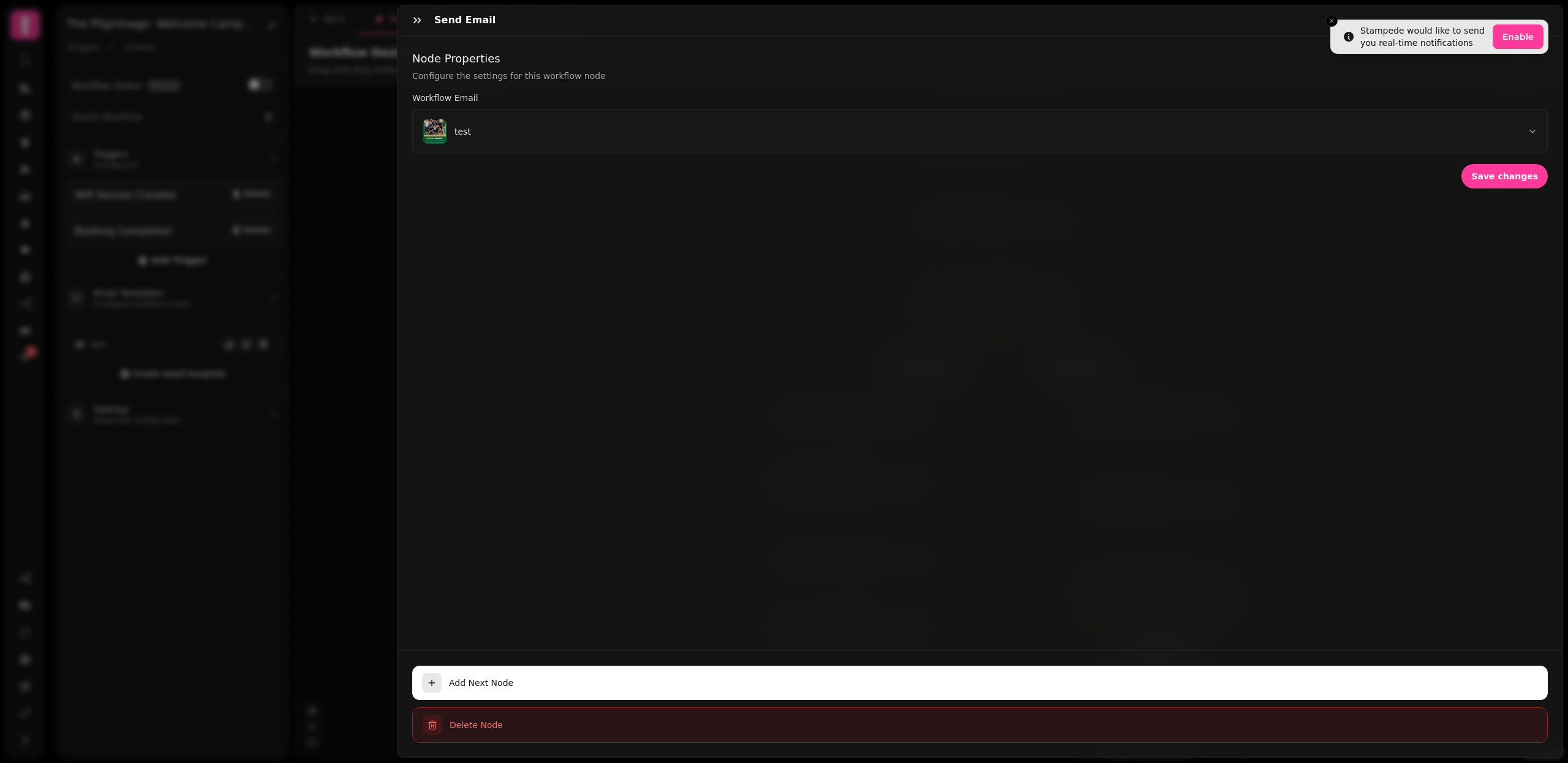
click at [548, 721] on span "Delete Node" at bounding box center [993, 725] width 1088 height 12
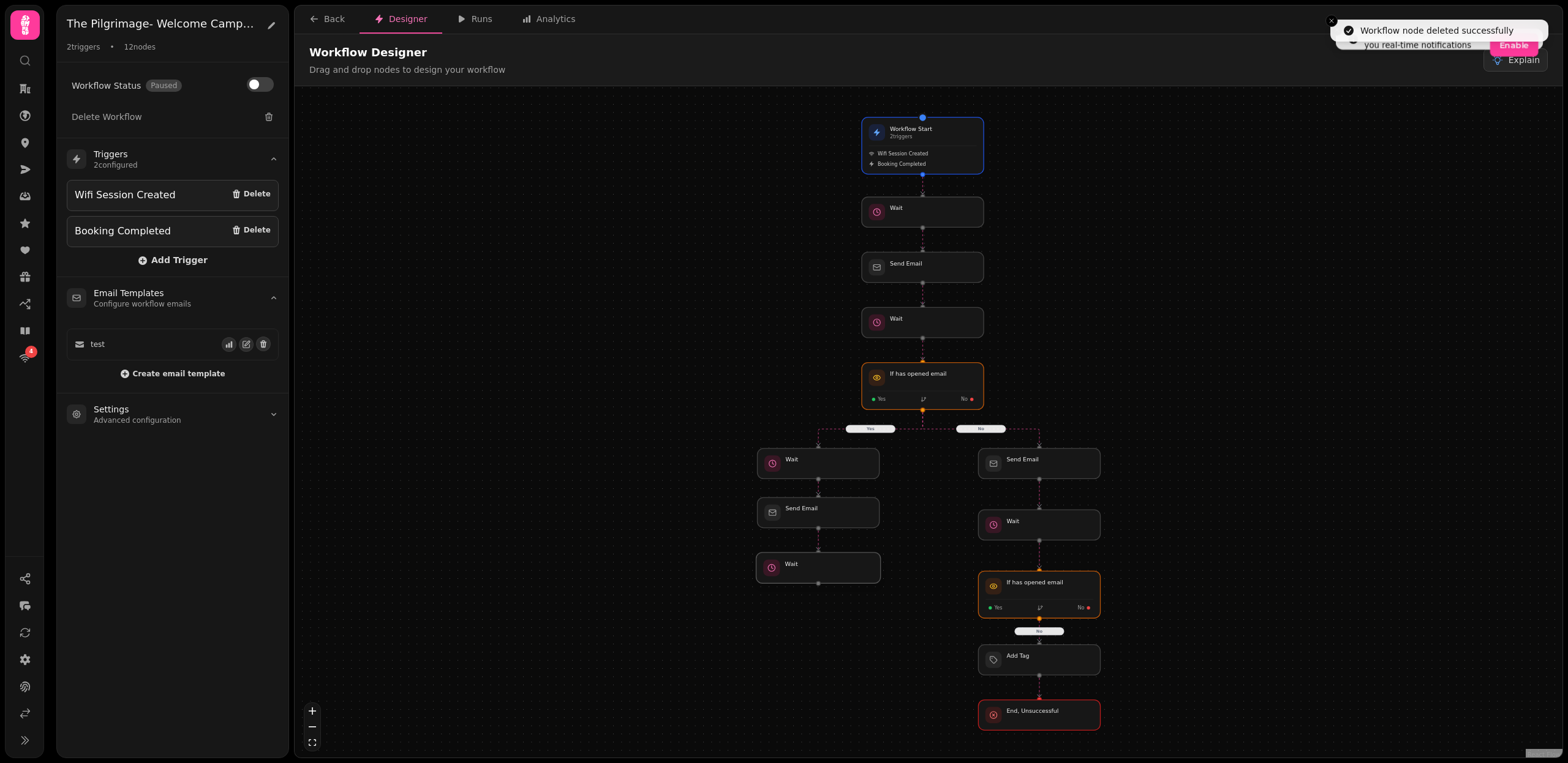
click at [811, 567] on div at bounding box center [818, 567] width 124 height 30
select select "******"
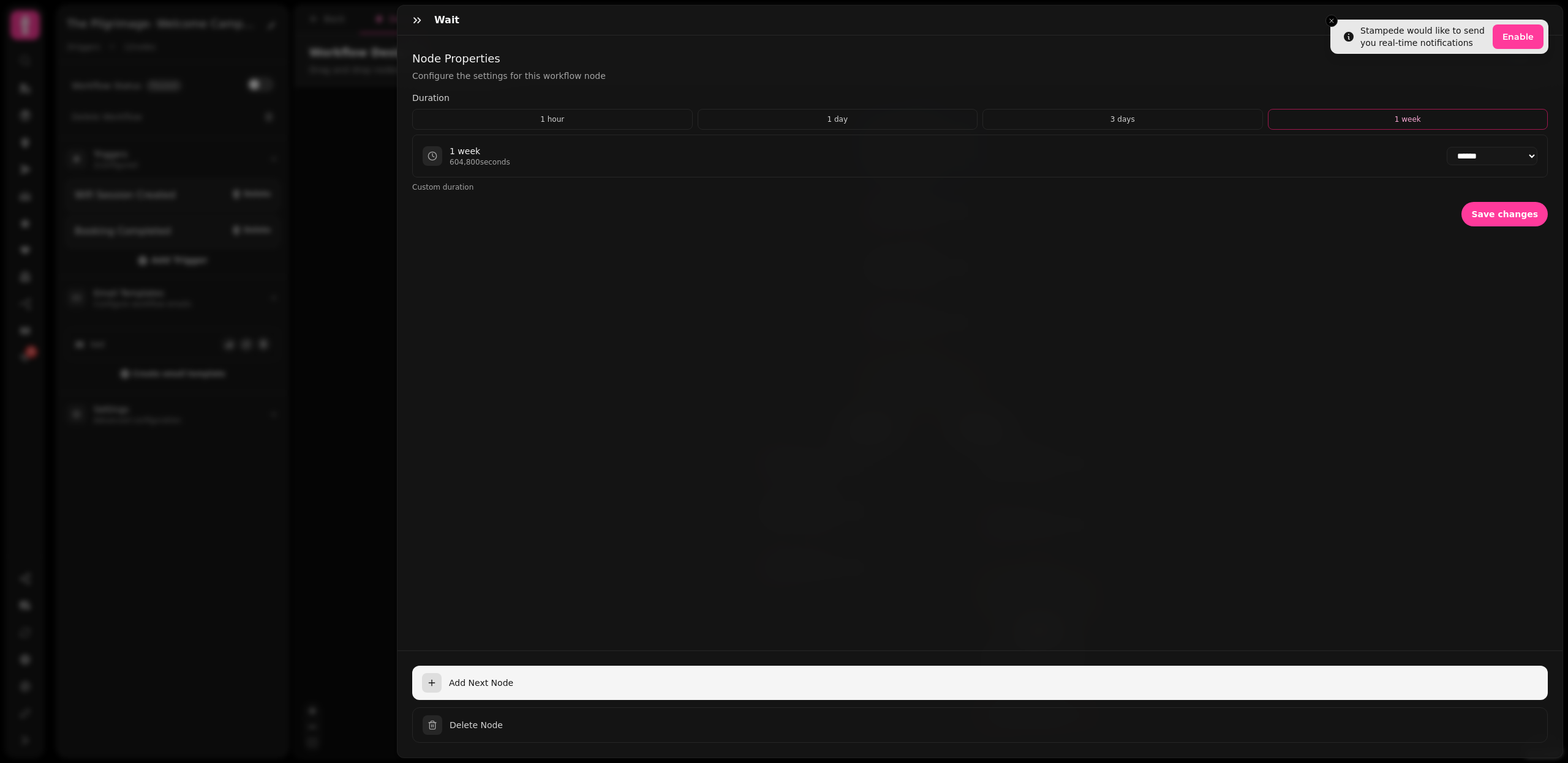
click at [487, 679] on span "Add Next Node" at bounding box center [994, 682] width 1089 height 12
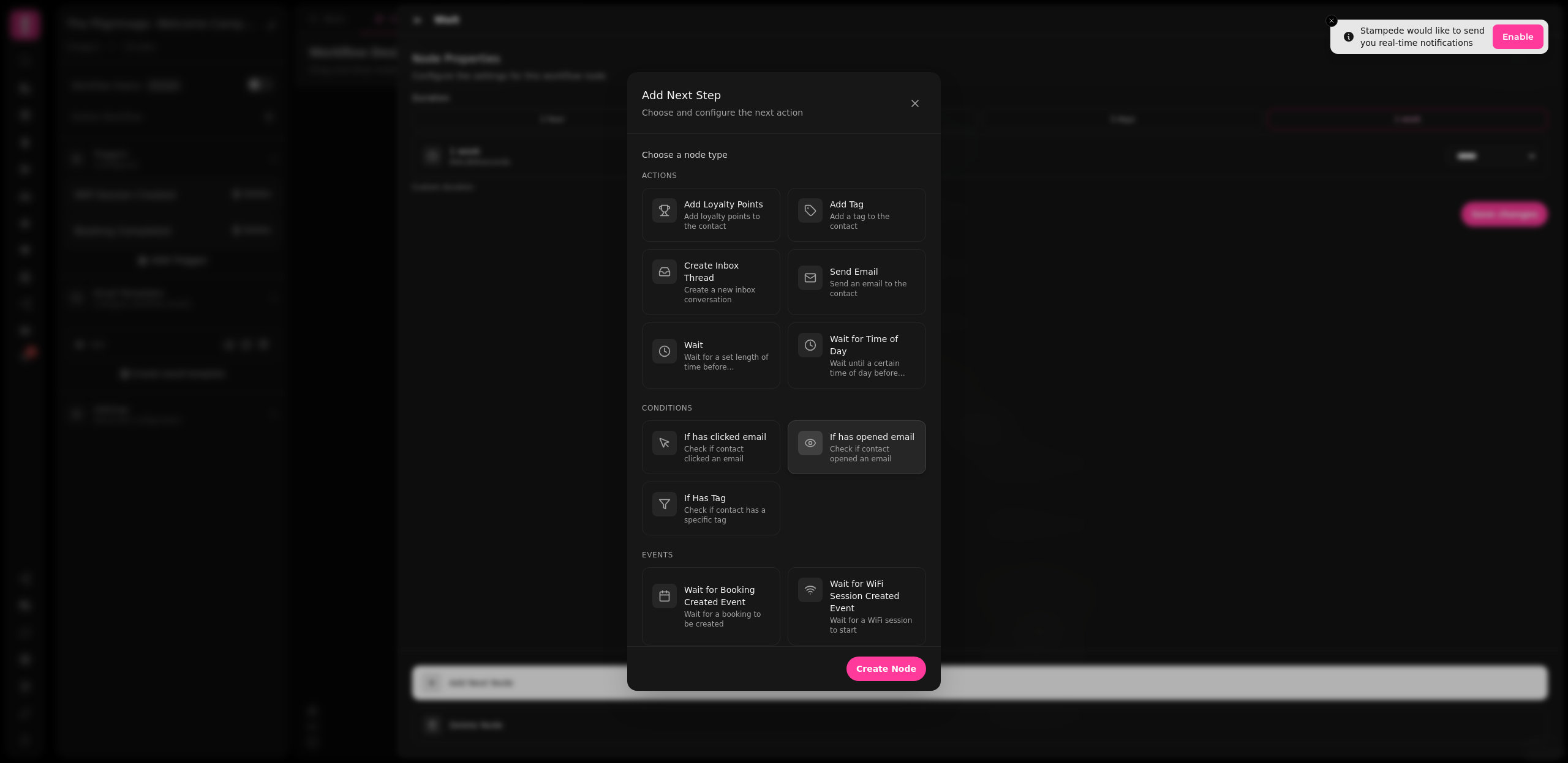
click at [824, 431] on div "If has opened email Check if contact opened an email" at bounding box center [856, 447] width 118 height 33
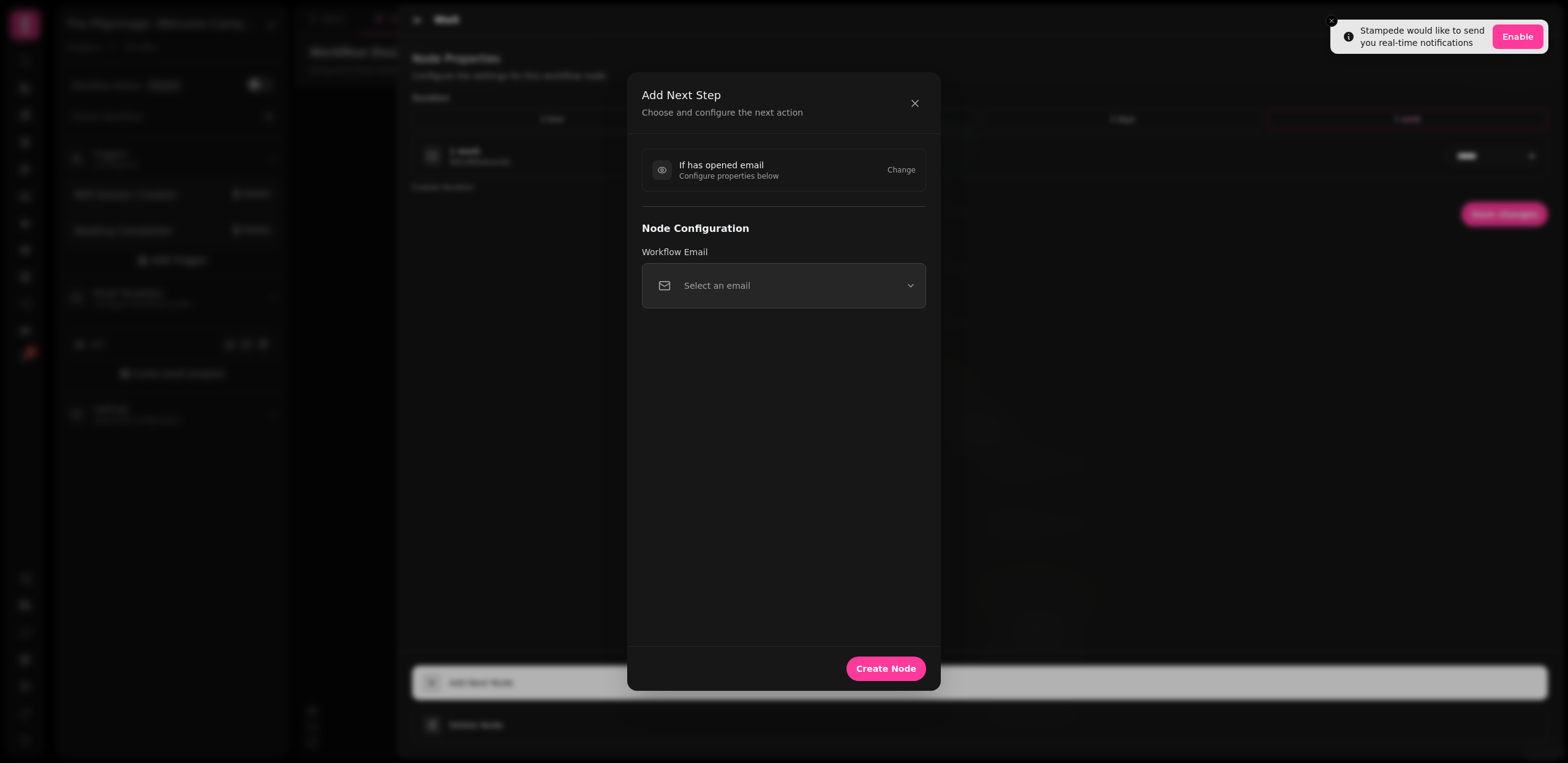
click at [711, 291] on p "Select an email" at bounding box center [717, 285] width 66 height 12
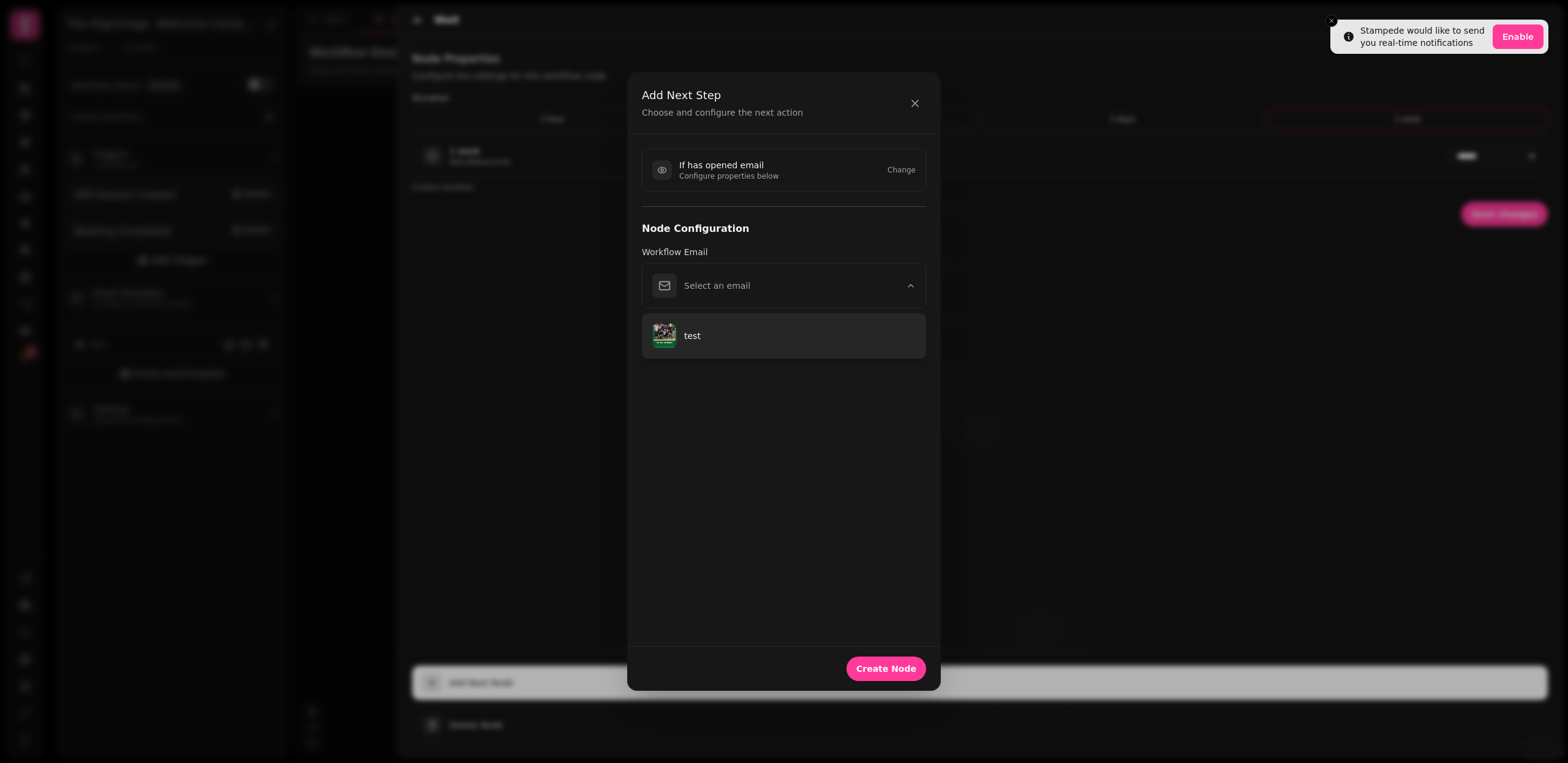
click at [711, 352] on button "test" at bounding box center [784, 336] width 283 height 44
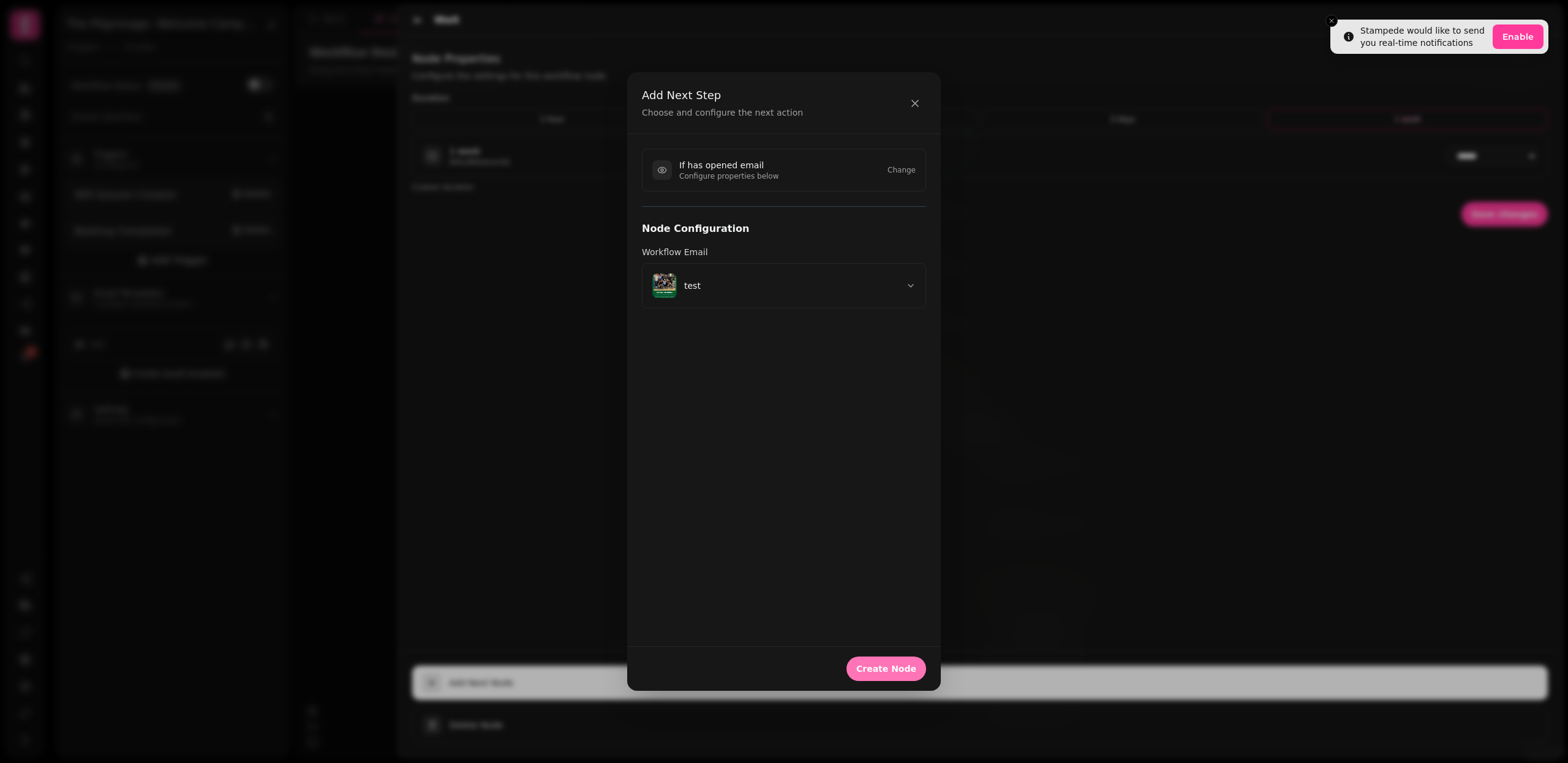
click at [898, 667] on span "Create Node" at bounding box center [886, 668] width 60 height 8
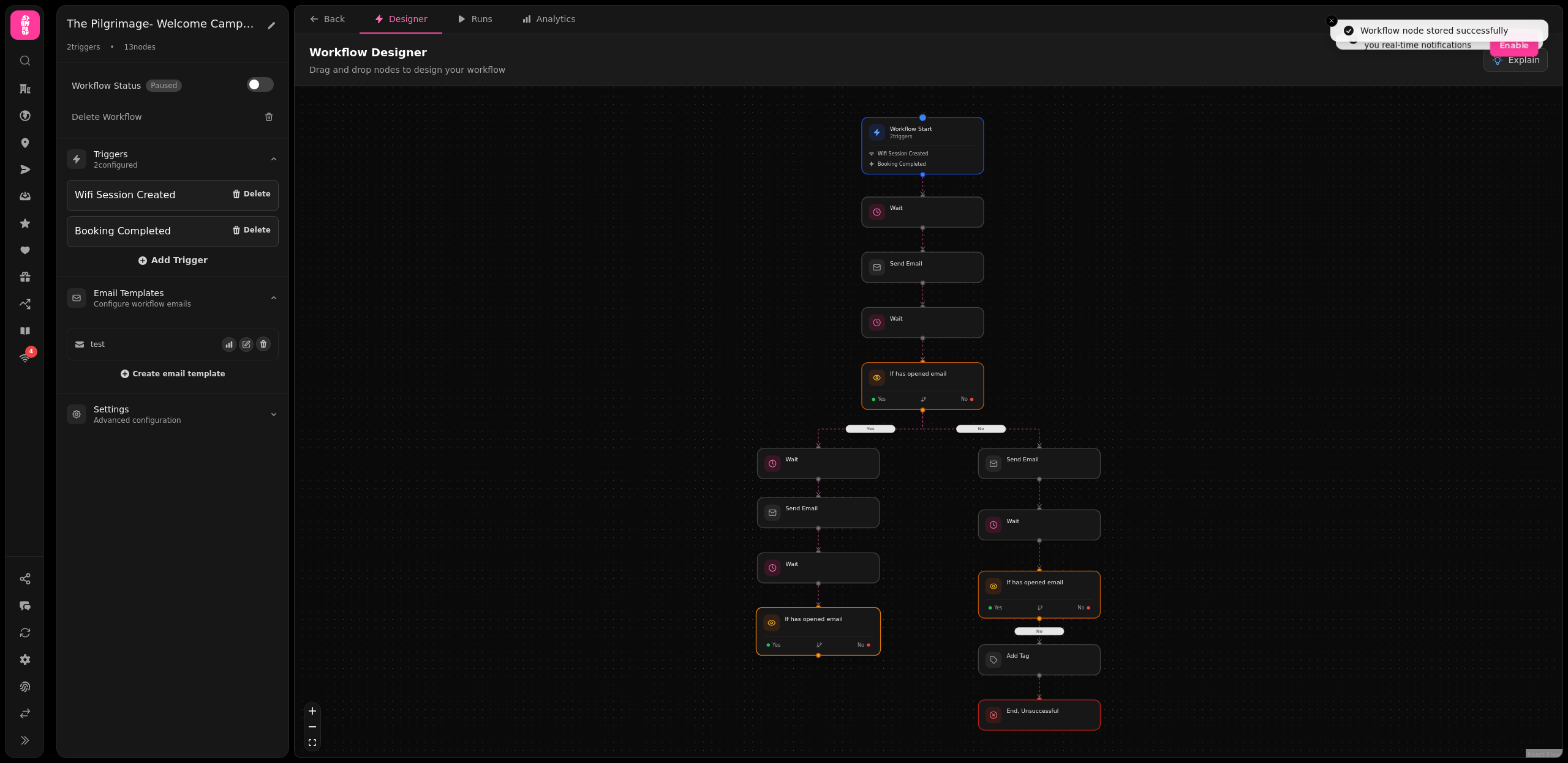
drag, startPoint x: 897, startPoint y: 640, endPoint x: 791, endPoint y: 636, distance: 106.1
click at [791, 636] on div at bounding box center [818, 631] width 124 height 48
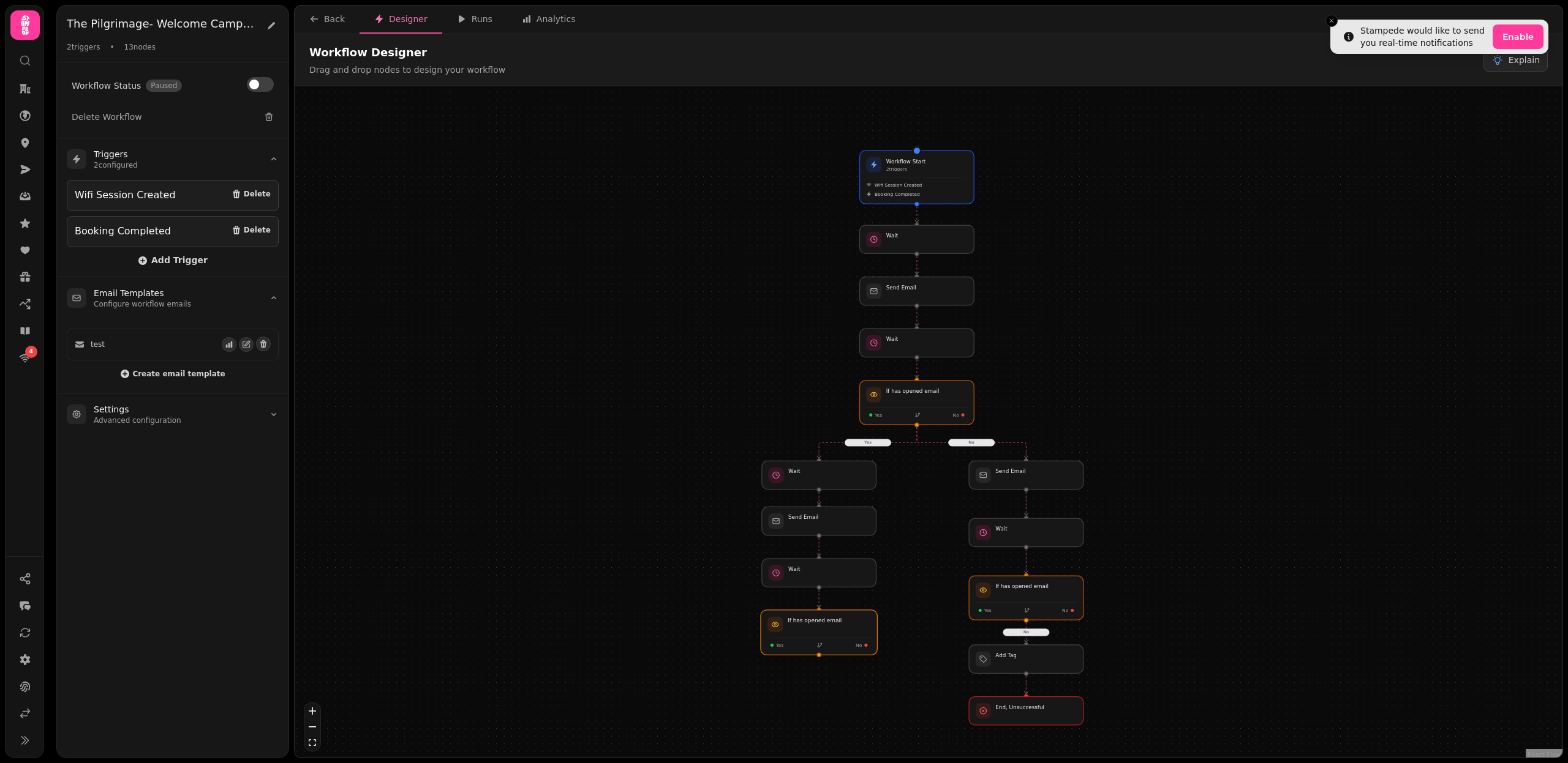
click at [828, 638] on div at bounding box center [819, 632] width 116 height 44
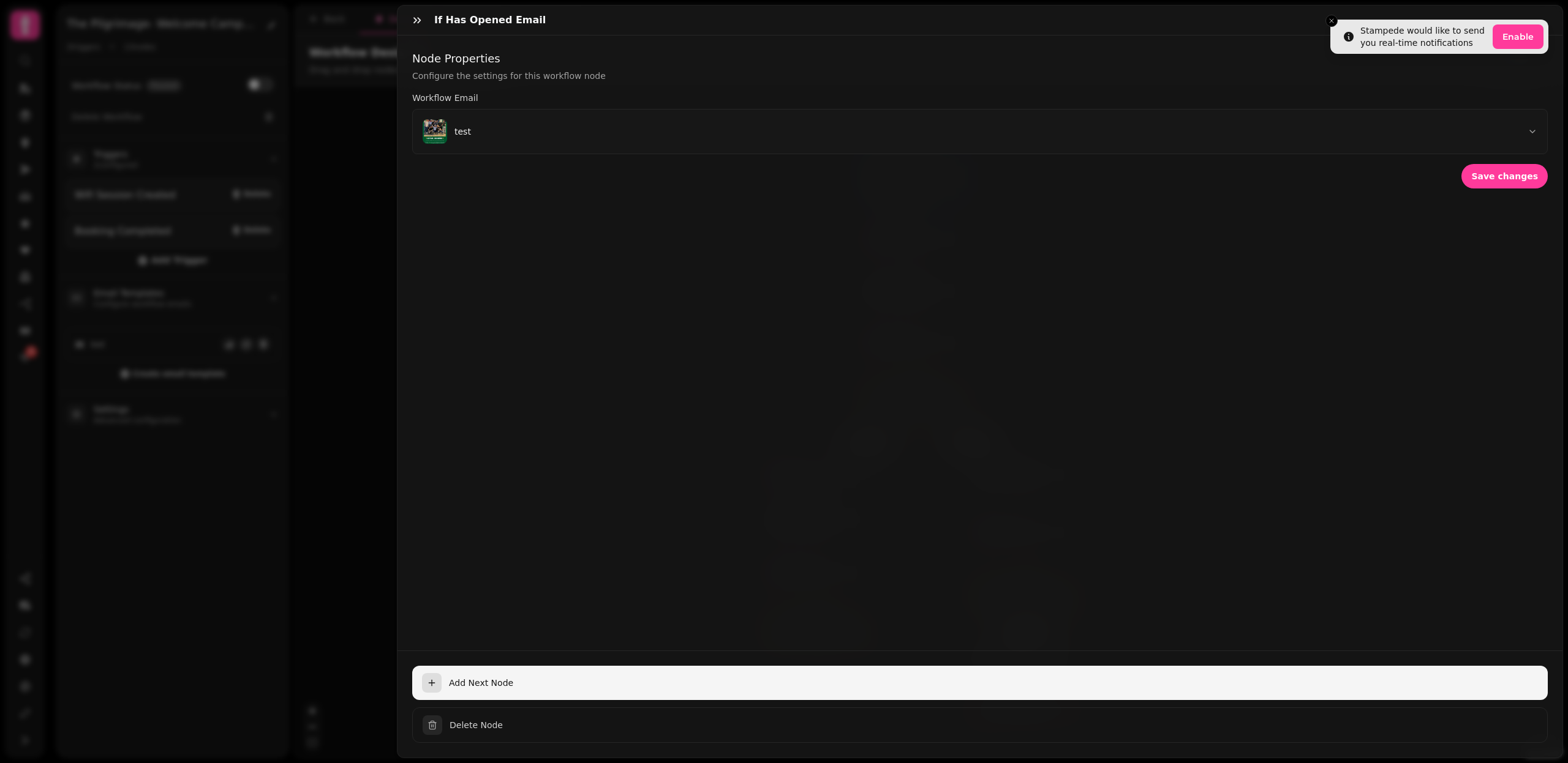
click at [482, 682] on span "Add Next Node" at bounding box center [994, 682] width 1089 height 12
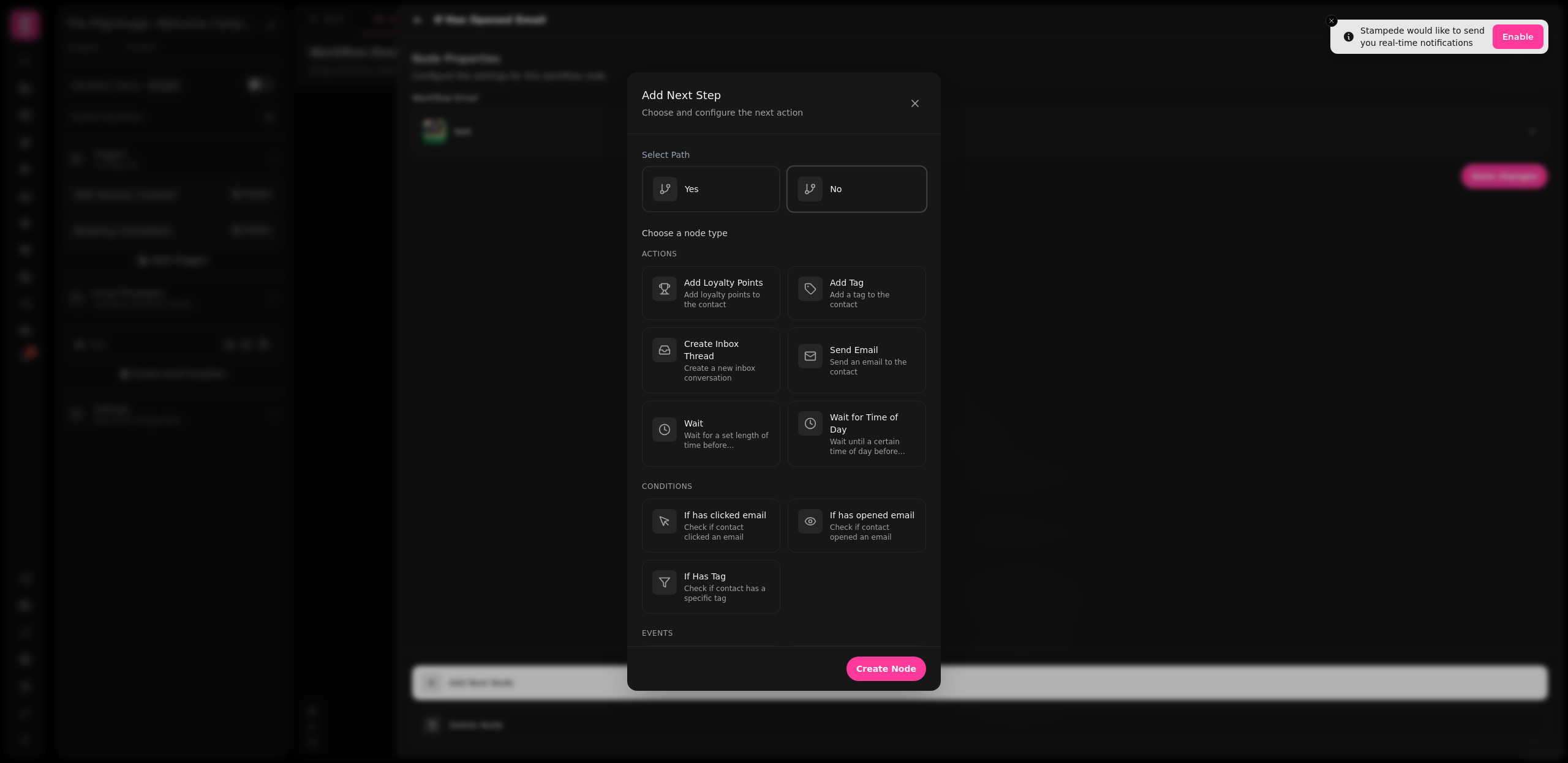
click at [844, 191] on div "No" at bounding box center [856, 189] width 118 height 25
click at [842, 298] on p "Add a tag to the contact" at bounding box center [873, 300] width 86 height 20
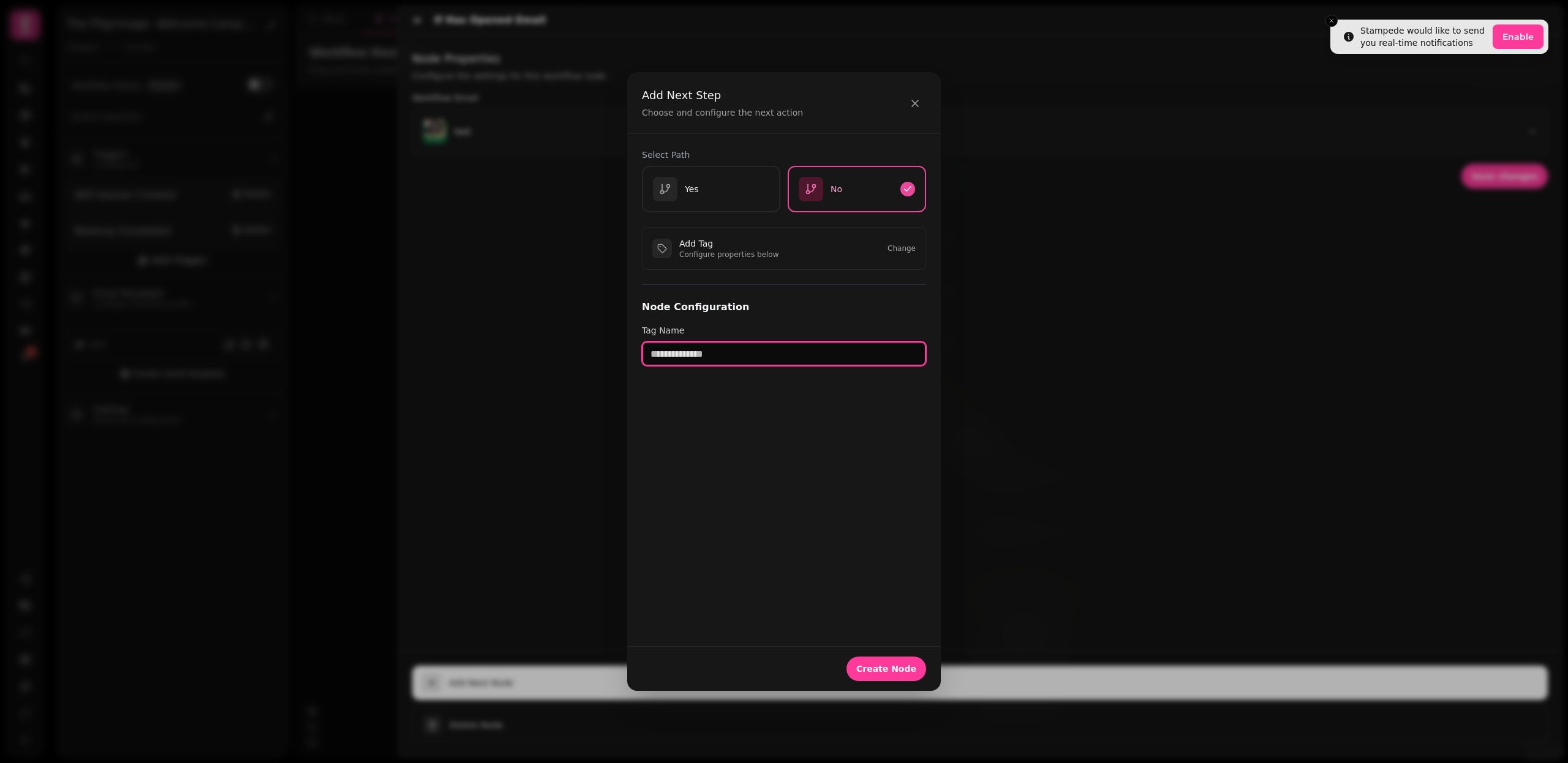
click at [730, 363] on input "text" at bounding box center [783, 354] width 284 height 25
click at [766, 355] on input "**********" at bounding box center [783, 354] width 284 height 25
type input "**********"
click at [895, 667] on span "Create Node" at bounding box center [886, 668] width 60 height 8
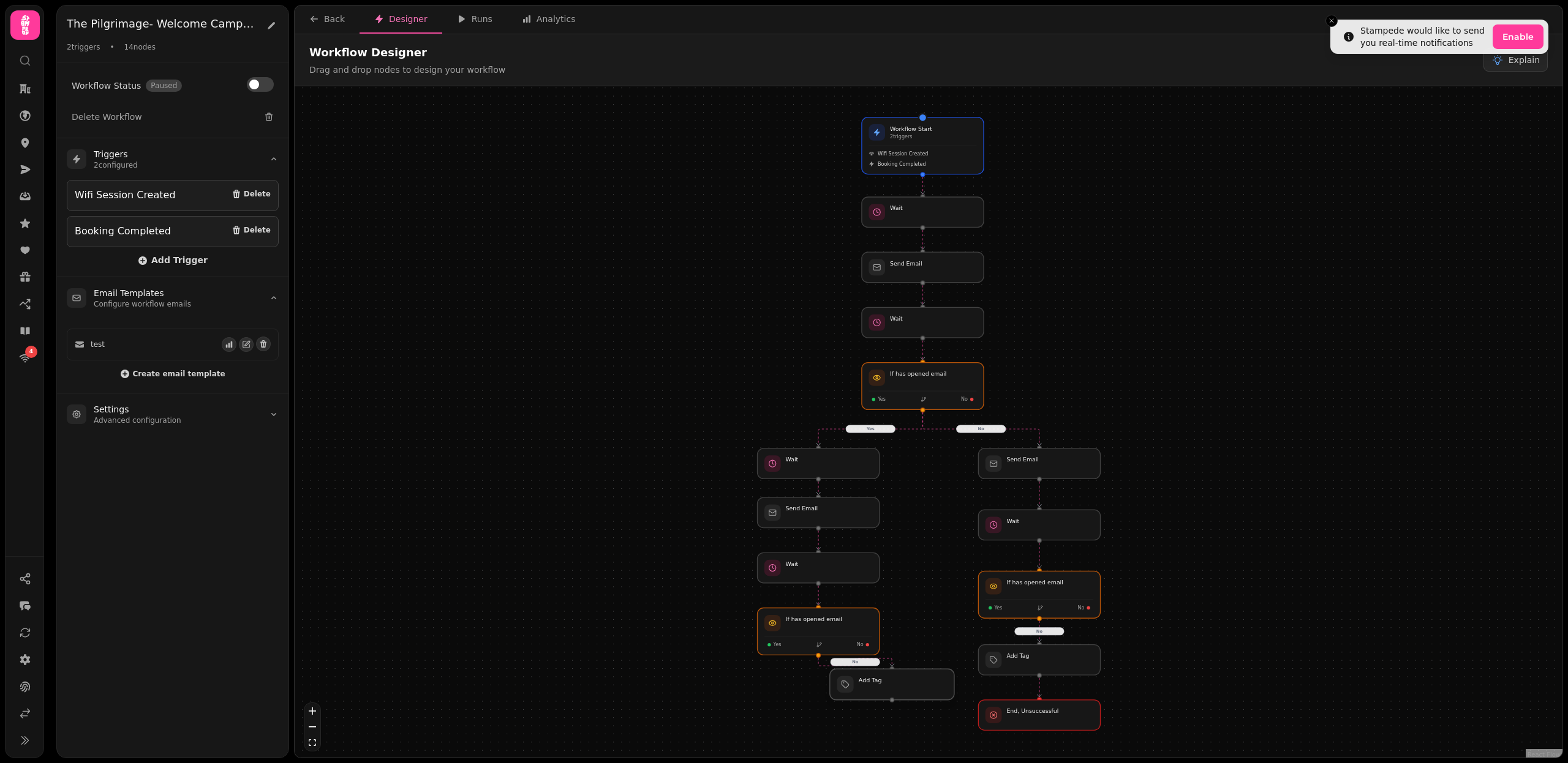
drag, startPoint x: 924, startPoint y: 688, endPoint x: 893, endPoint y: 691, distance: 31.1
click at [893, 691] on div at bounding box center [892, 684] width 124 height 30
drag, startPoint x: 1055, startPoint y: 470, endPoint x: 1151, endPoint y: 469, distance: 96.0
click at [1151, 469] on div at bounding box center [1131, 463] width 124 height 30
drag, startPoint x: 1053, startPoint y: 525, endPoint x: 1148, endPoint y: 525, distance: 95.0
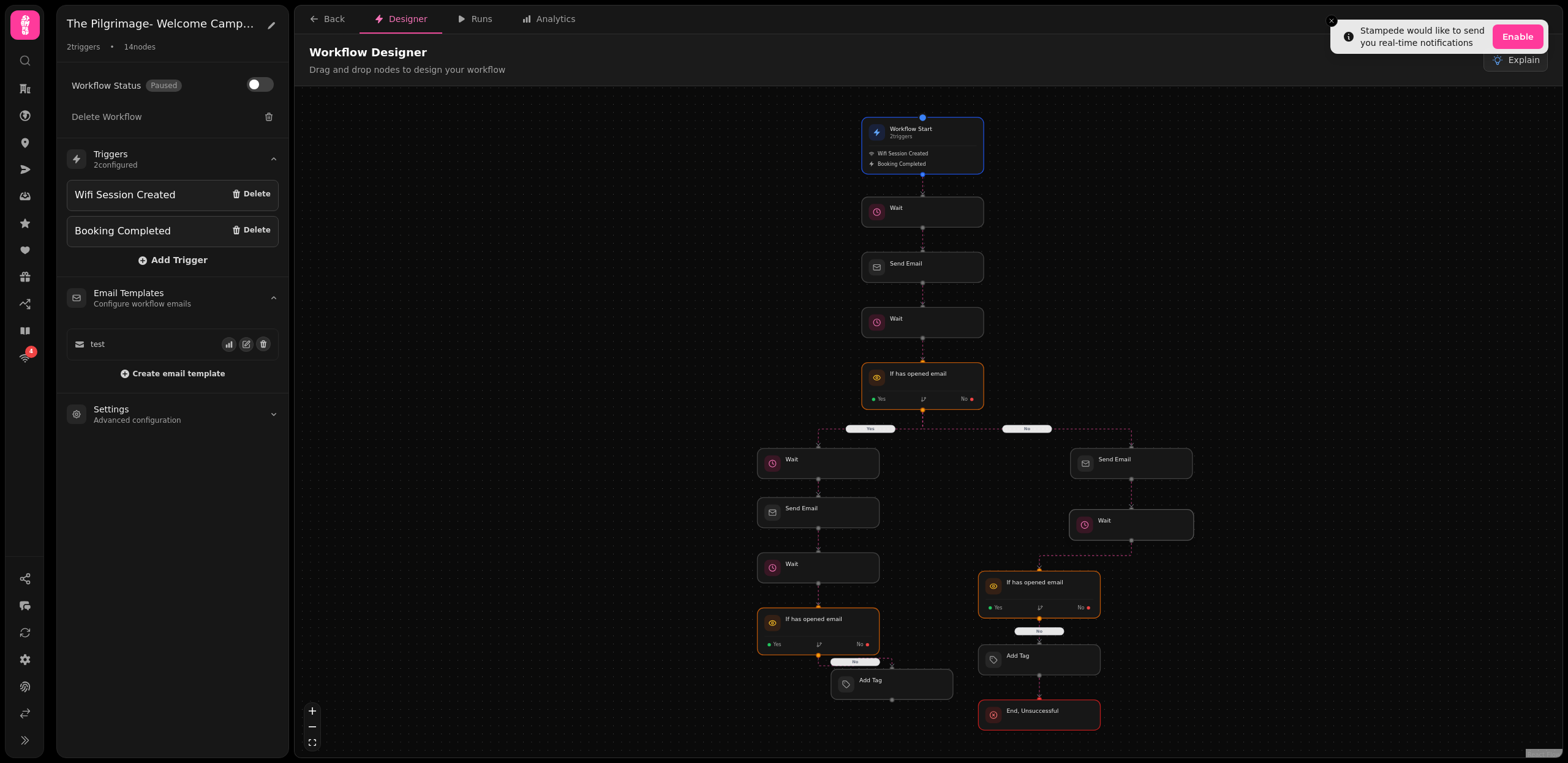
click at [1148, 525] on div at bounding box center [1131, 525] width 124 height 30
drag, startPoint x: 1047, startPoint y: 593, endPoint x: 1139, endPoint y: 592, distance: 92.0
click at [1139, 592] on div at bounding box center [1131, 595] width 124 height 48
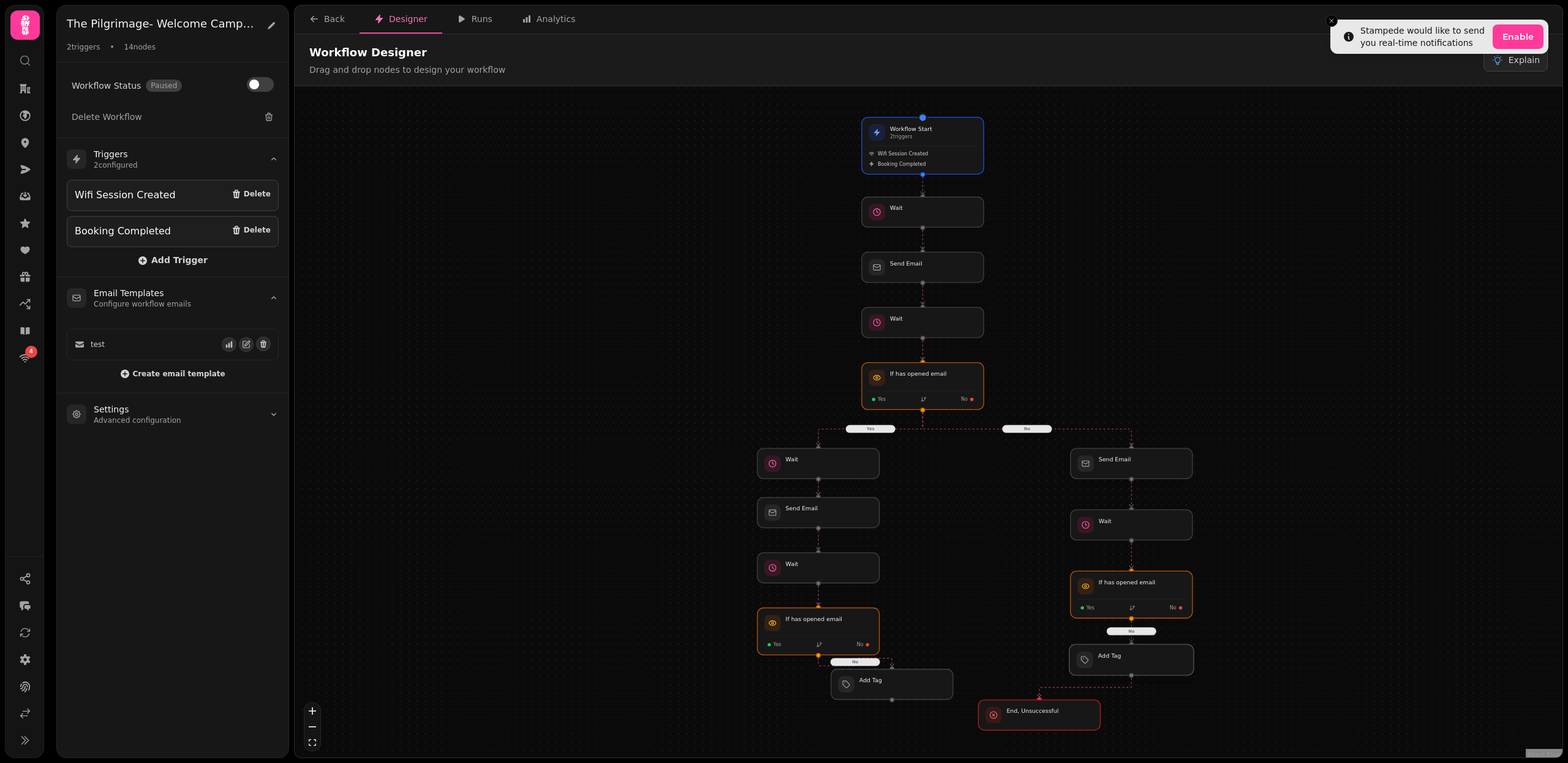
drag, startPoint x: 1050, startPoint y: 666, endPoint x: 1144, endPoint y: 665, distance: 94.0
click at [1144, 665] on div at bounding box center [1131, 659] width 124 height 30
drag, startPoint x: 1051, startPoint y: 729, endPoint x: 1149, endPoint y: 727, distance: 98.0
click at [1149, 727] on div at bounding box center [1131, 714] width 124 height 30
drag, startPoint x: 901, startPoint y: 677, endPoint x: 942, endPoint y: 698, distance: 46.1
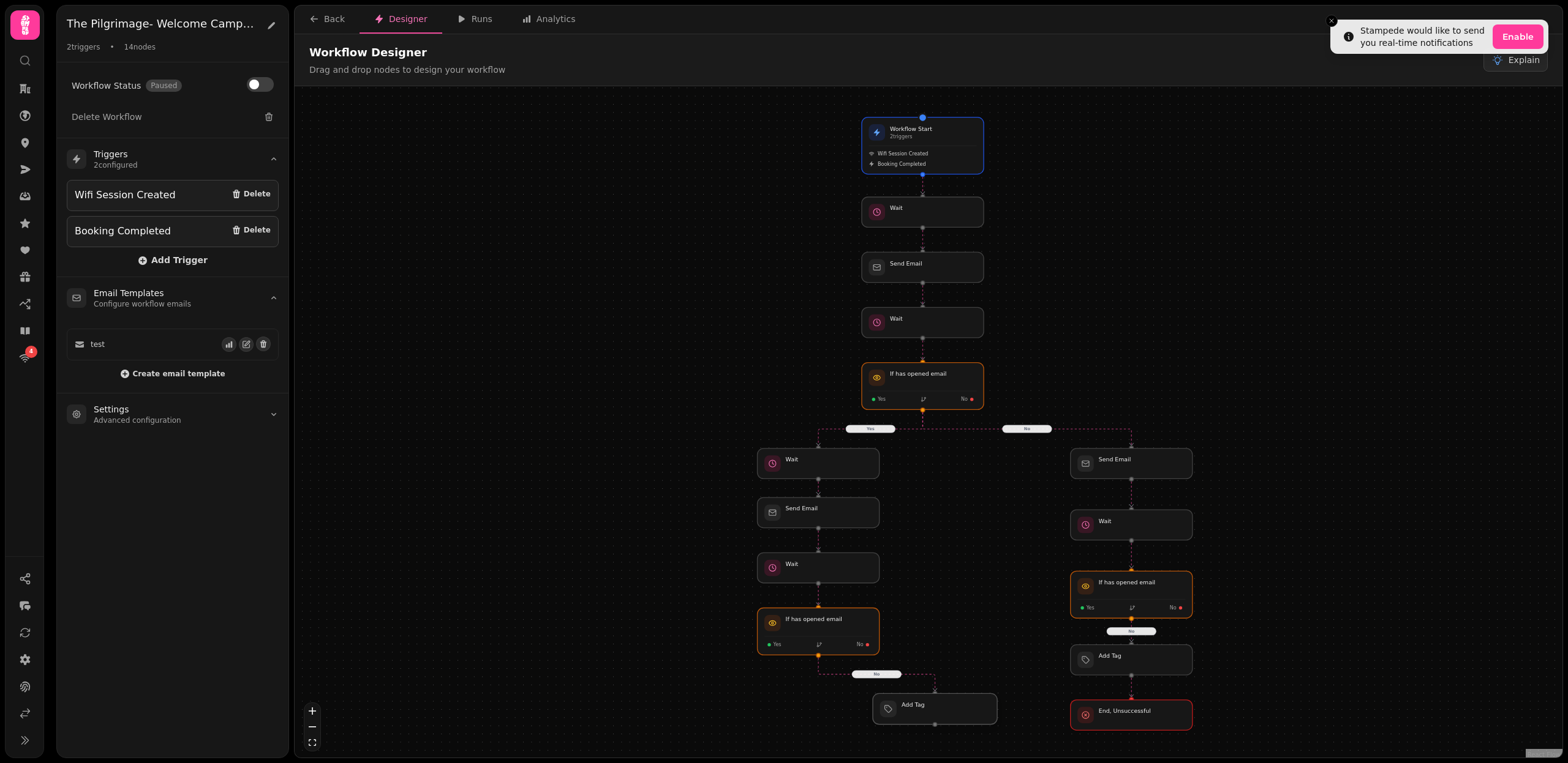
click at [942, 698] on div at bounding box center [935, 708] width 124 height 30
click at [792, 632] on div at bounding box center [818, 631] width 124 height 48
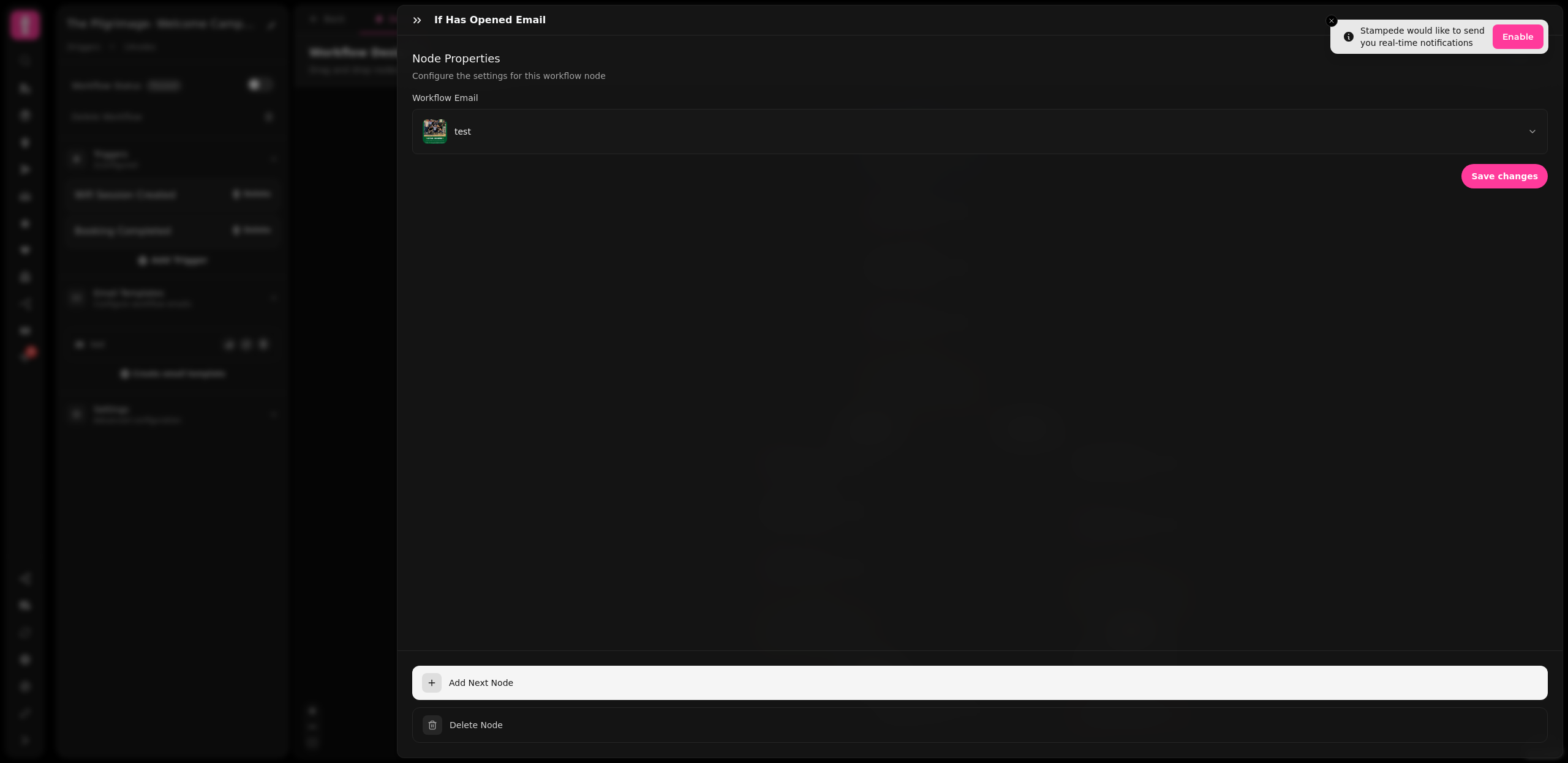
click at [466, 686] on span "Add Next Node" at bounding box center [994, 682] width 1089 height 12
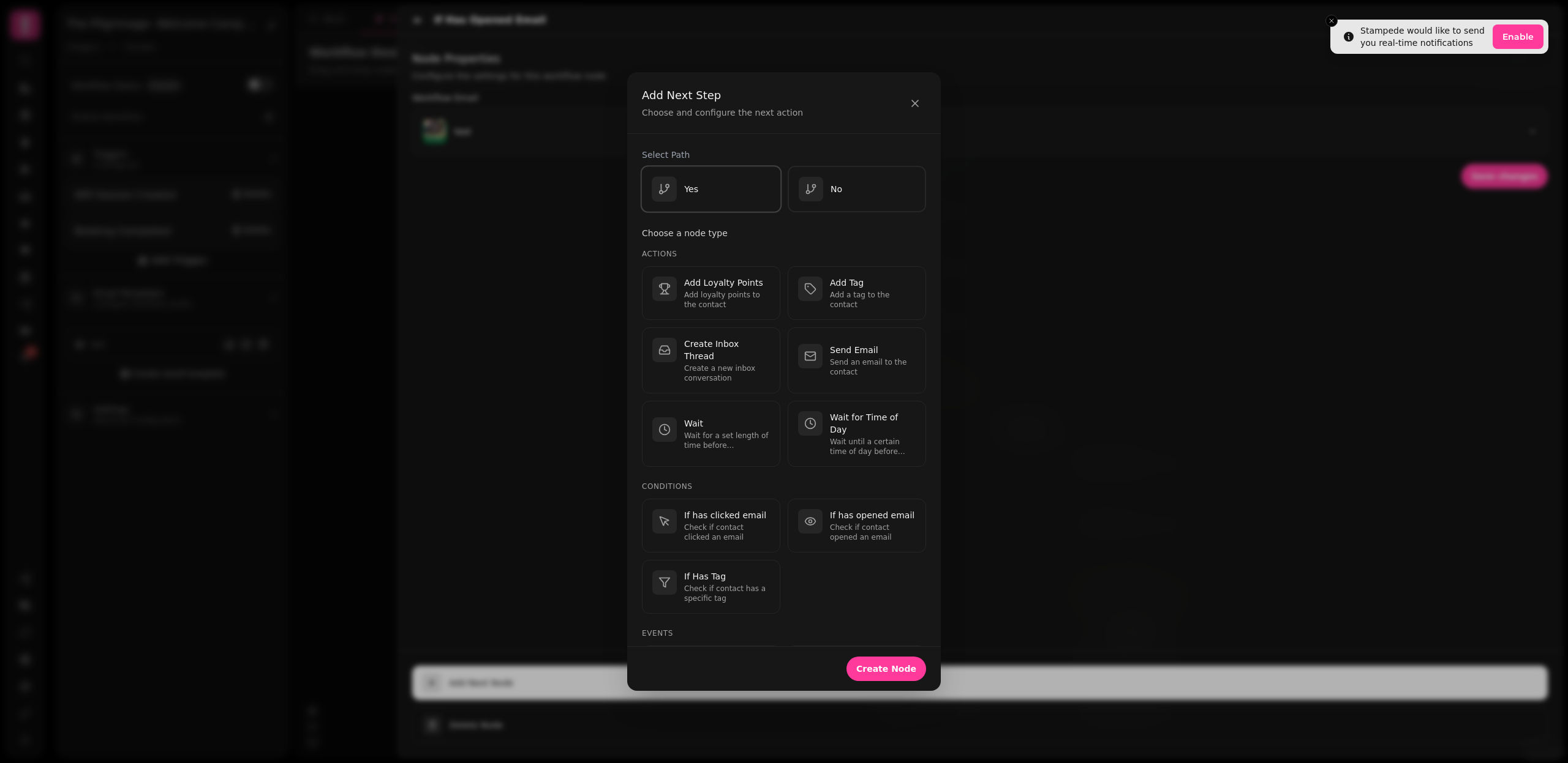
click at [689, 178] on div "Yes" at bounding box center [675, 189] width 47 height 25
click at [874, 669] on span "Create Node" at bounding box center [886, 668] width 60 height 8
click at [714, 431] on p "Wait for a set length of time before continuing." at bounding box center [727, 441] width 86 height 20
select select "**"
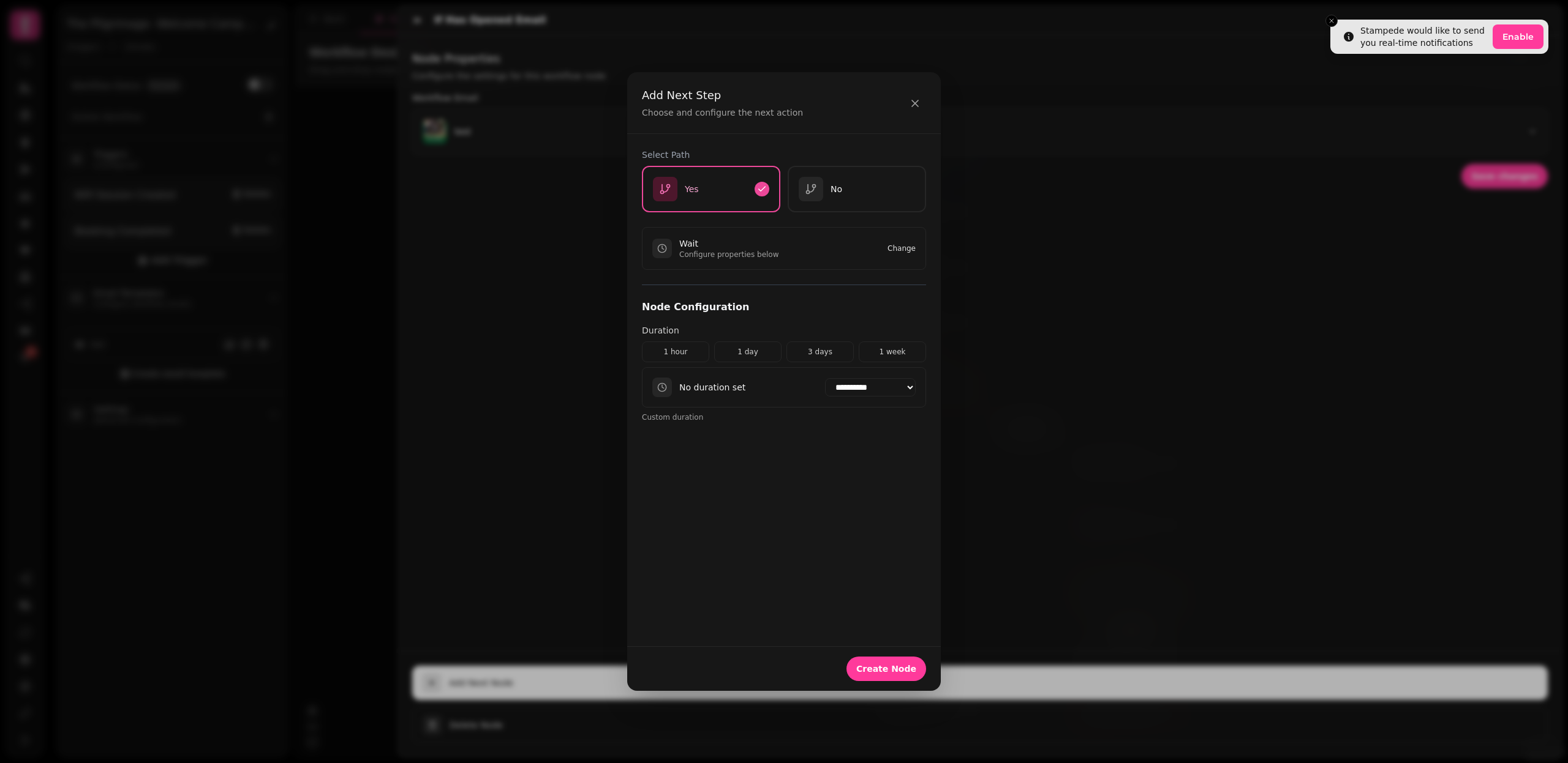
click at [902, 246] on button "Change" at bounding box center [902, 248] width 28 height 10
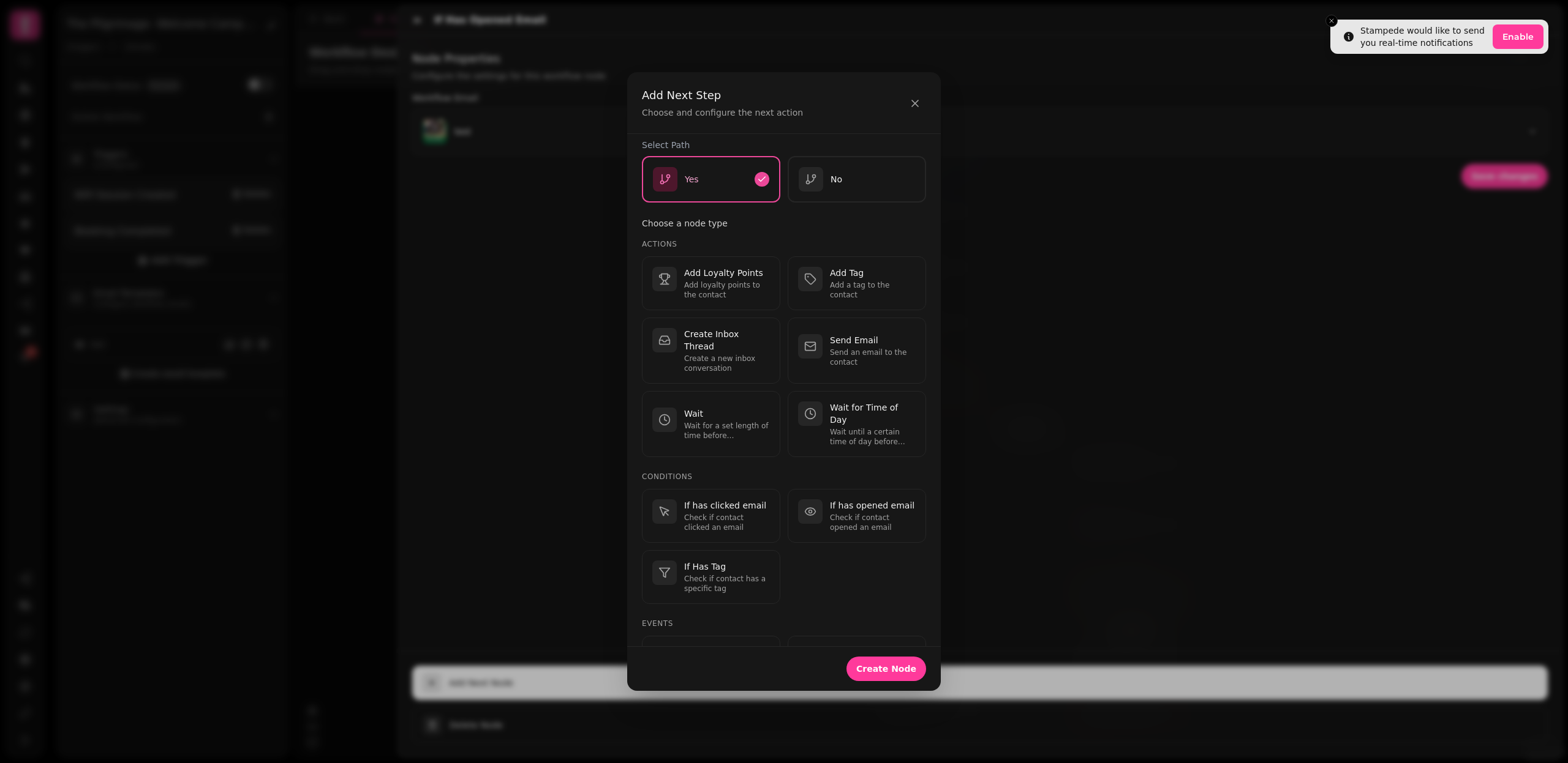
scroll to position [7, 0]
click at [864, 350] on p "Send an email to the contact" at bounding box center [873, 360] width 86 height 20
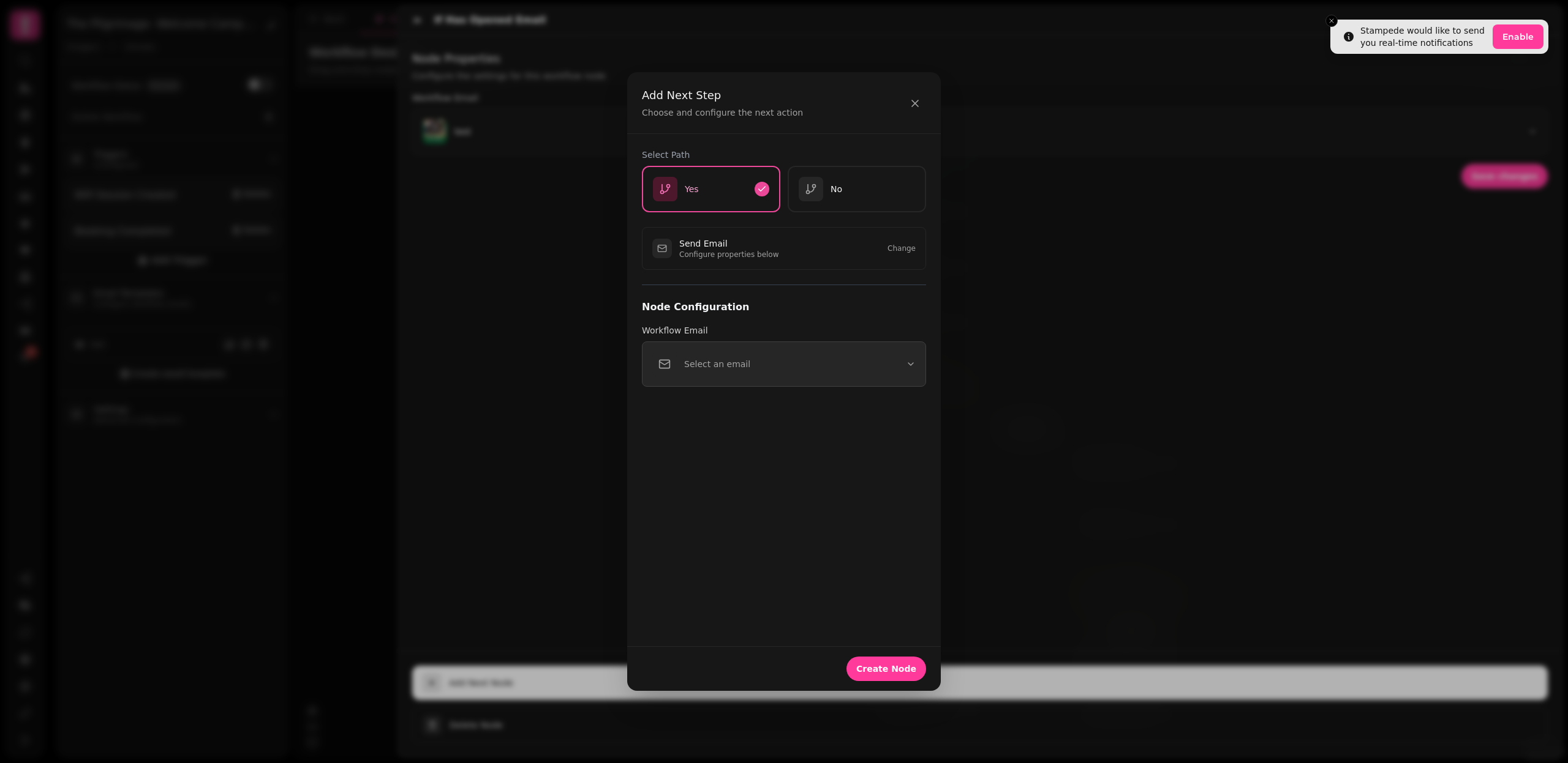
click at [876, 342] on button "Select an email" at bounding box center [783, 363] width 284 height 45
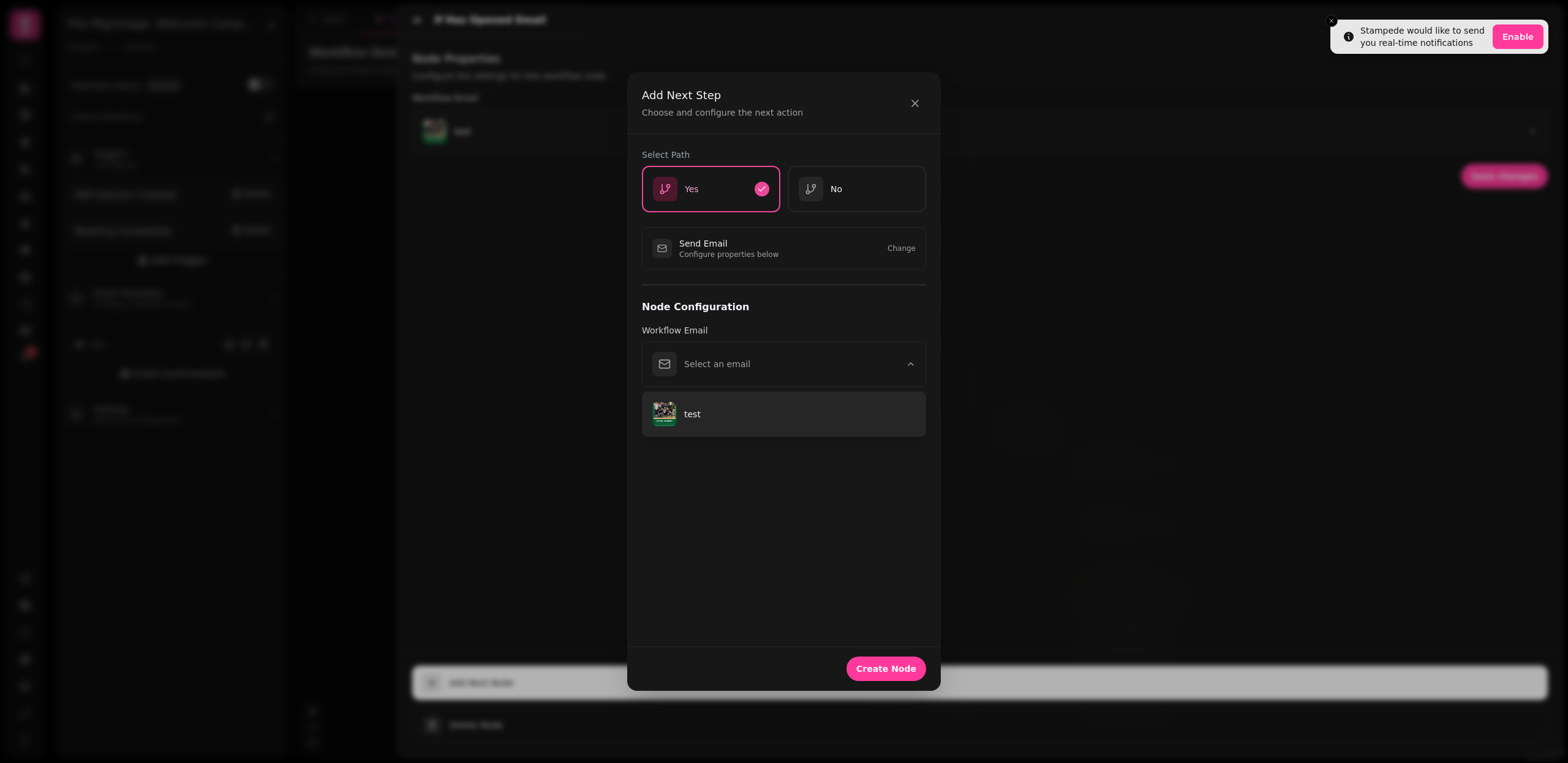
click at [829, 412] on p "test" at bounding box center [800, 414] width 231 height 12
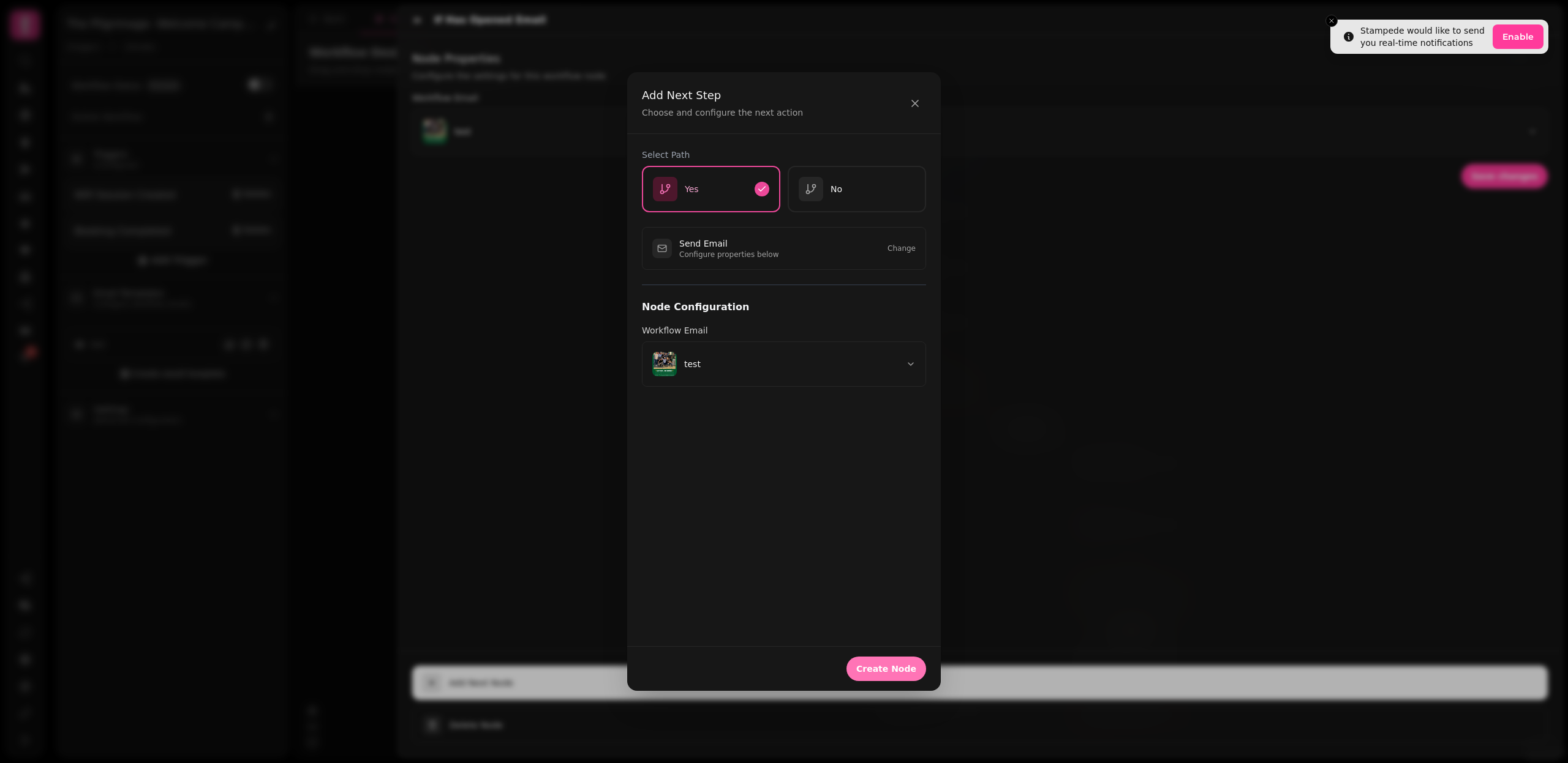
click at [884, 666] on span "Create Node" at bounding box center [886, 668] width 60 height 8
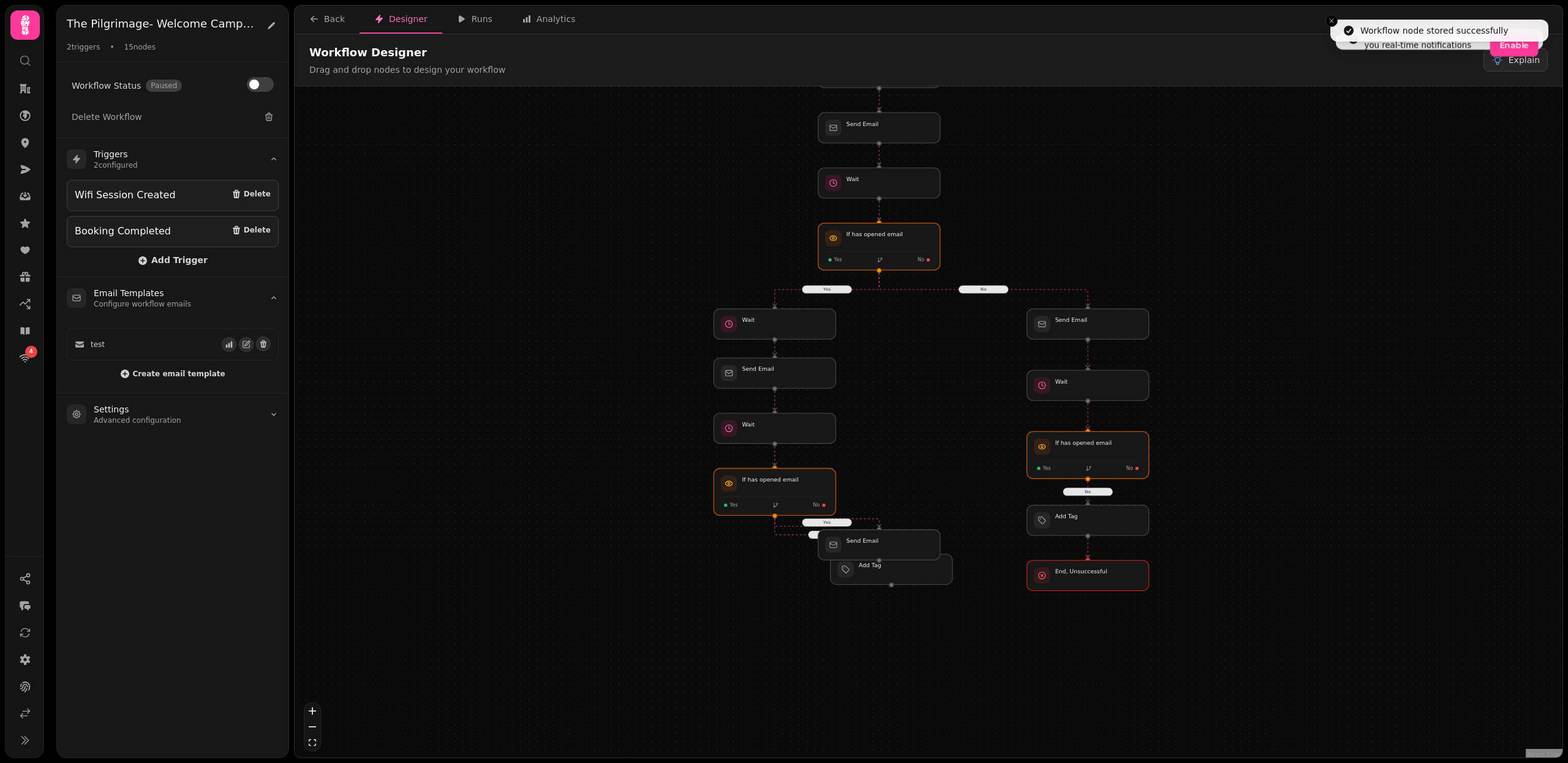
drag, startPoint x: 893, startPoint y: 623, endPoint x: 896, endPoint y: 483, distance: 140.0
click at [896, 483] on div "Yes No No No Yes Workflow Start 2 trigger s Wifi Session Created Booking Comple…" at bounding box center [928, 423] width 1268 height 674
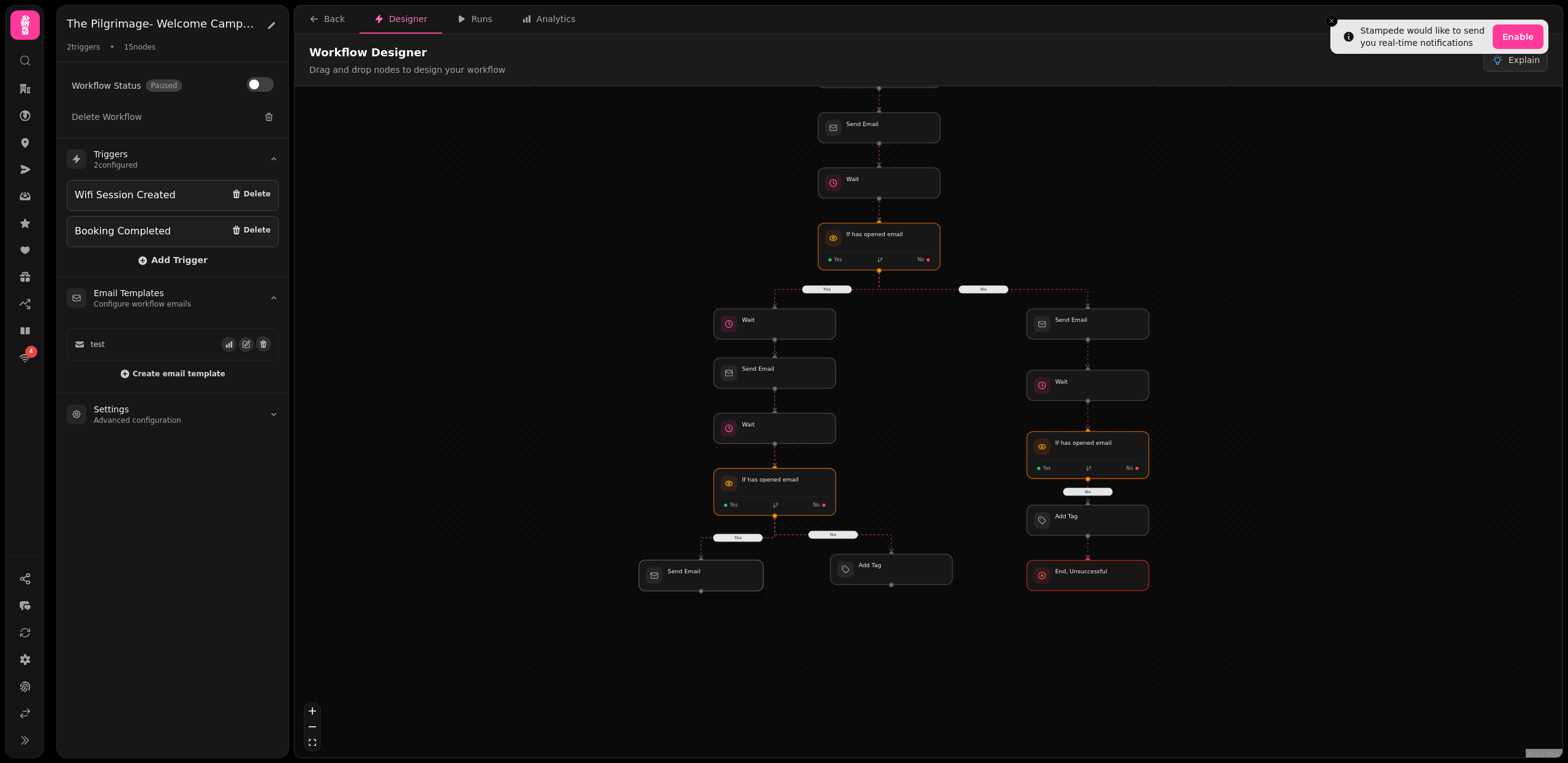
drag, startPoint x: 886, startPoint y: 548, endPoint x: 706, endPoint y: 576, distance: 182.2
click at [706, 576] on div at bounding box center [700, 575] width 124 height 30
drag, startPoint x: 701, startPoint y: 577, endPoint x: 701, endPoint y: 568, distance: 9.0
click at [701, 568] on div at bounding box center [700, 569] width 124 height 30
drag, startPoint x: 905, startPoint y: 573, endPoint x: 883, endPoint y: 573, distance: 22.0
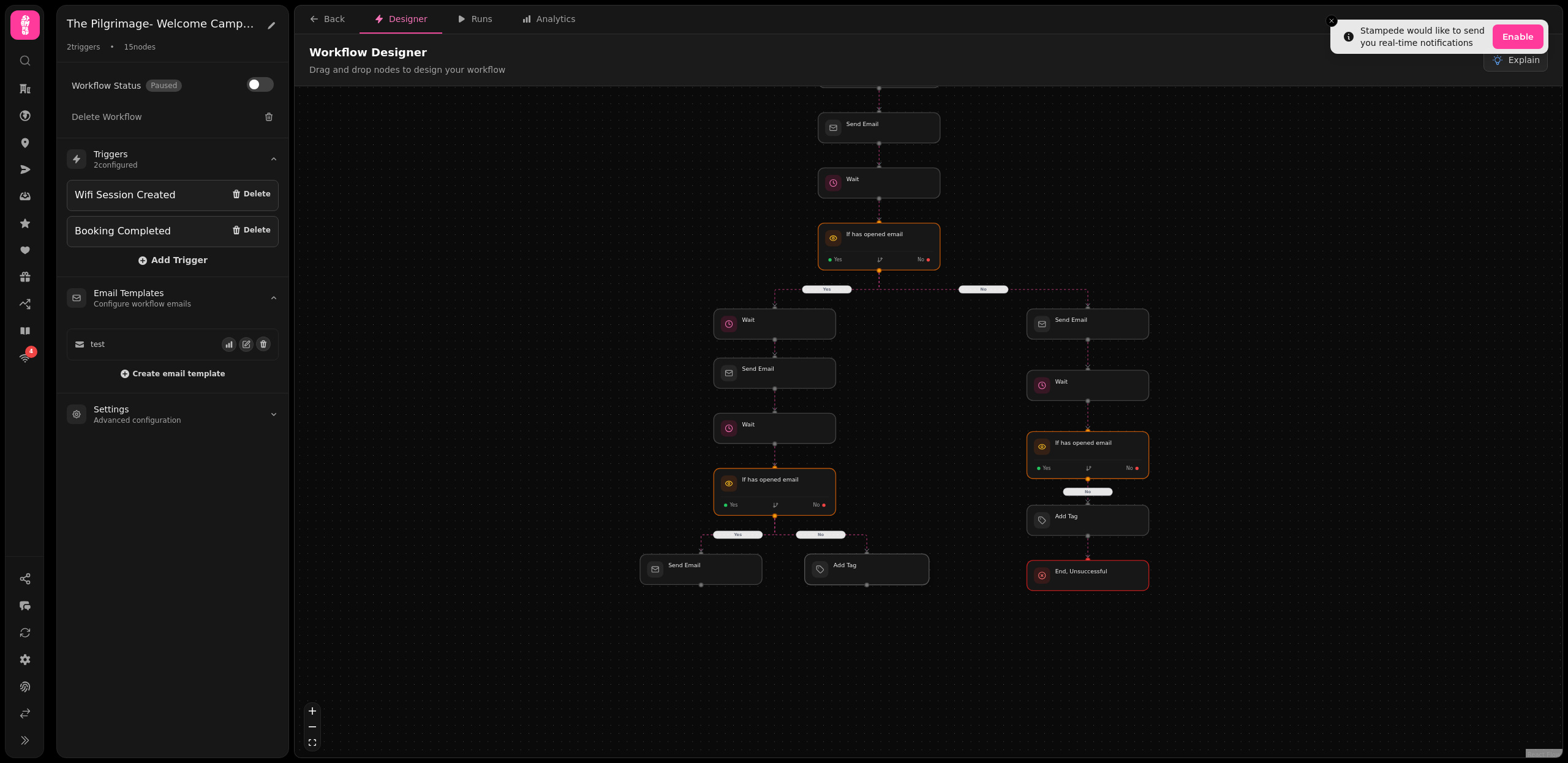
click at [883, 573] on div at bounding box center [866, 569] width 124 height 30
click at [875, 573] on div at bounding box center [866, 569] width 124 height 30
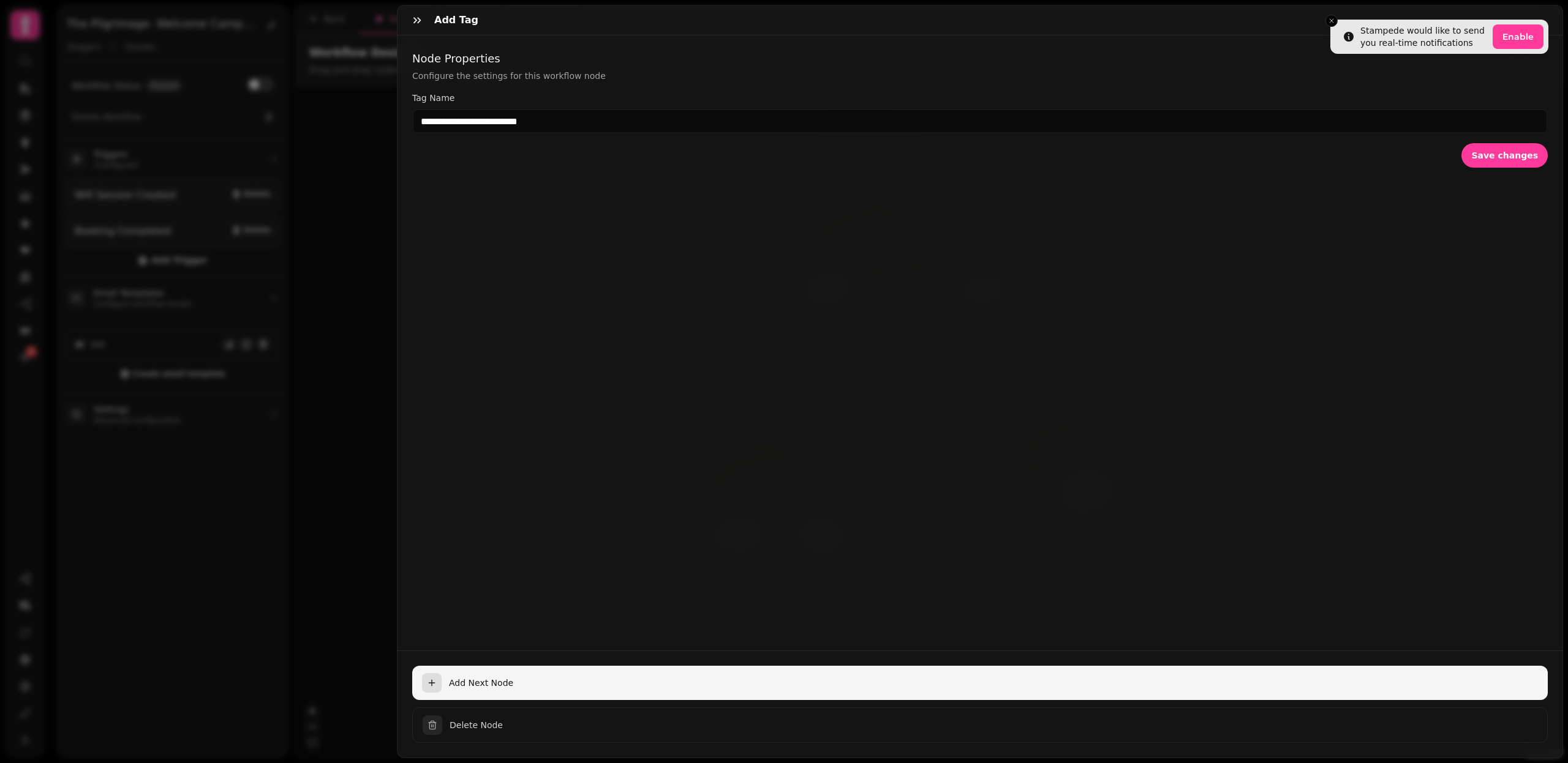
click at [481, 673] on button "Add Next Node" at bounding box center [980, 683] width 1135 height 35
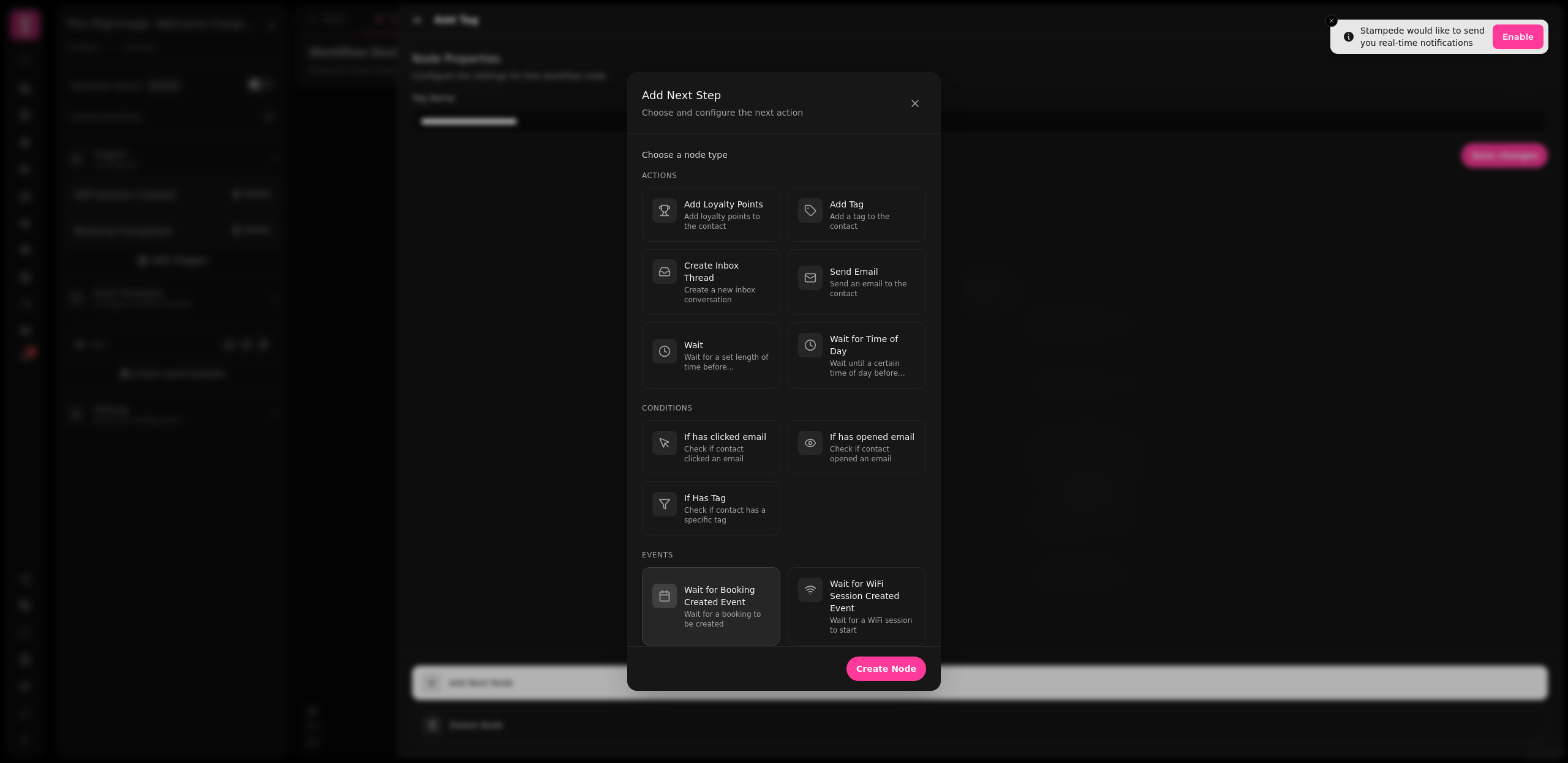
scroll to position [148, 0]
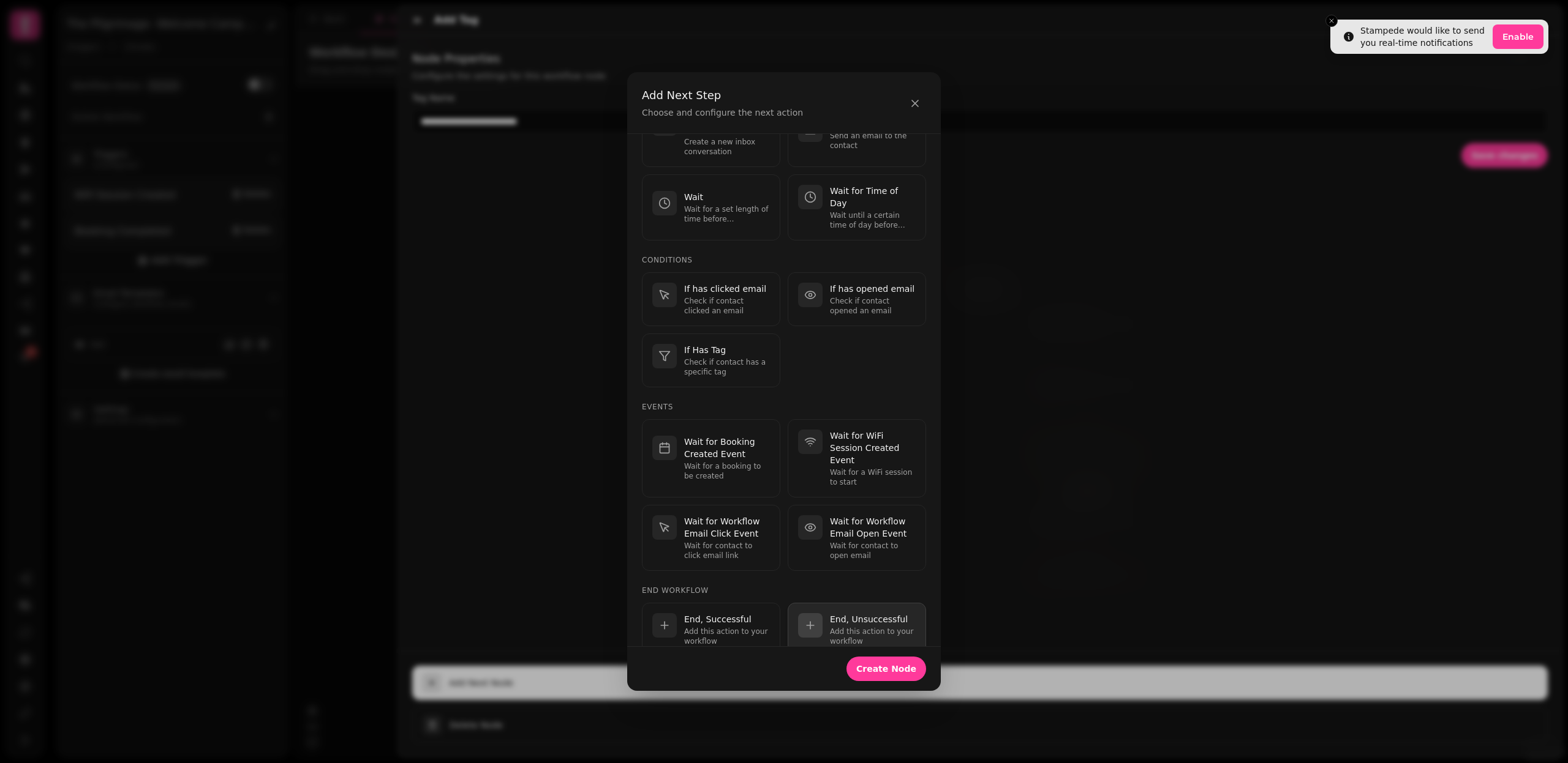
click at [861, 627] on p "Add this action to your workflow" at bounding box center [873, 636] width 86 height 20
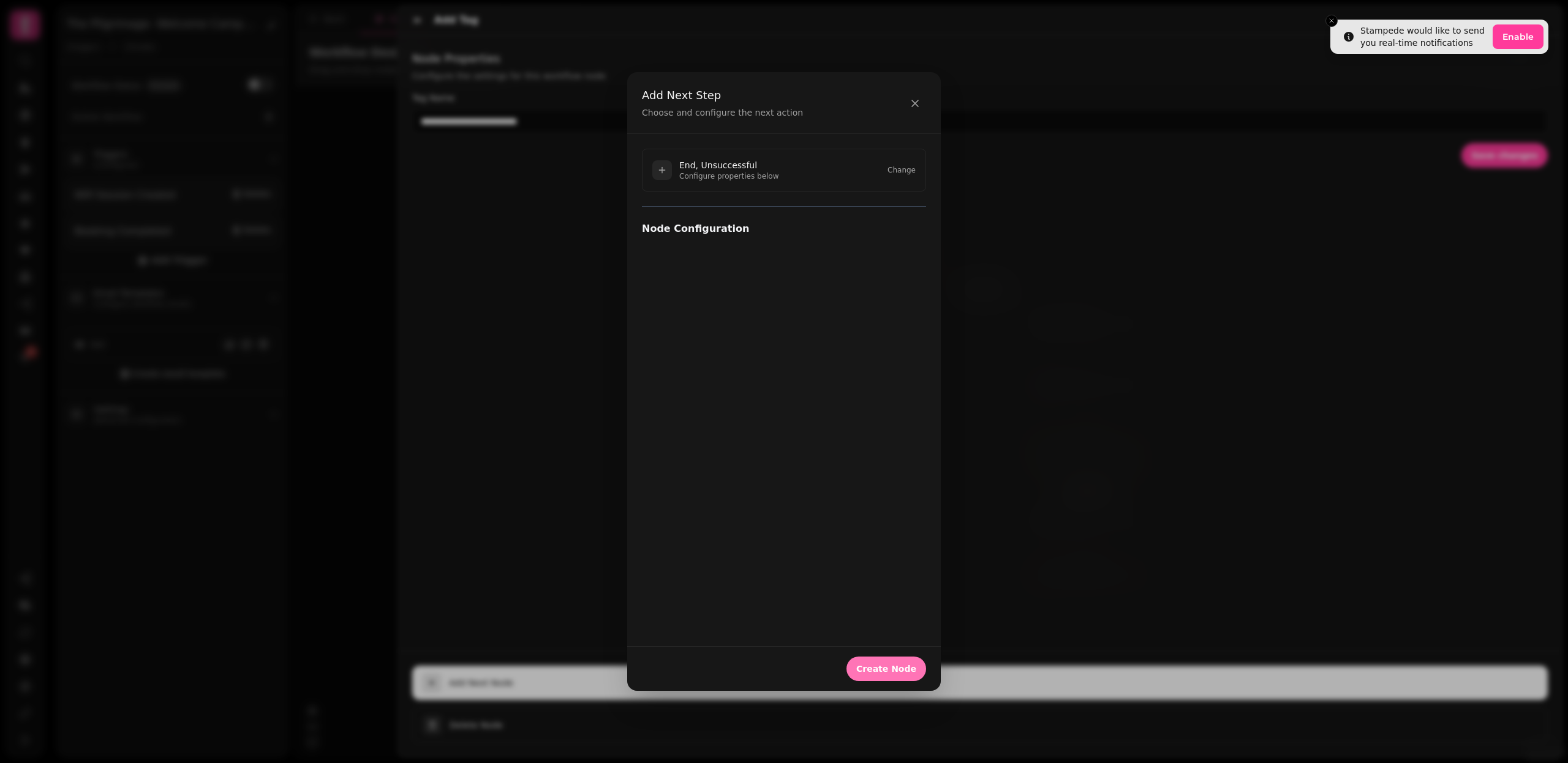
click at [893, 668] on span "Create Node" at bounding box center [886, 668] width 60 height 8
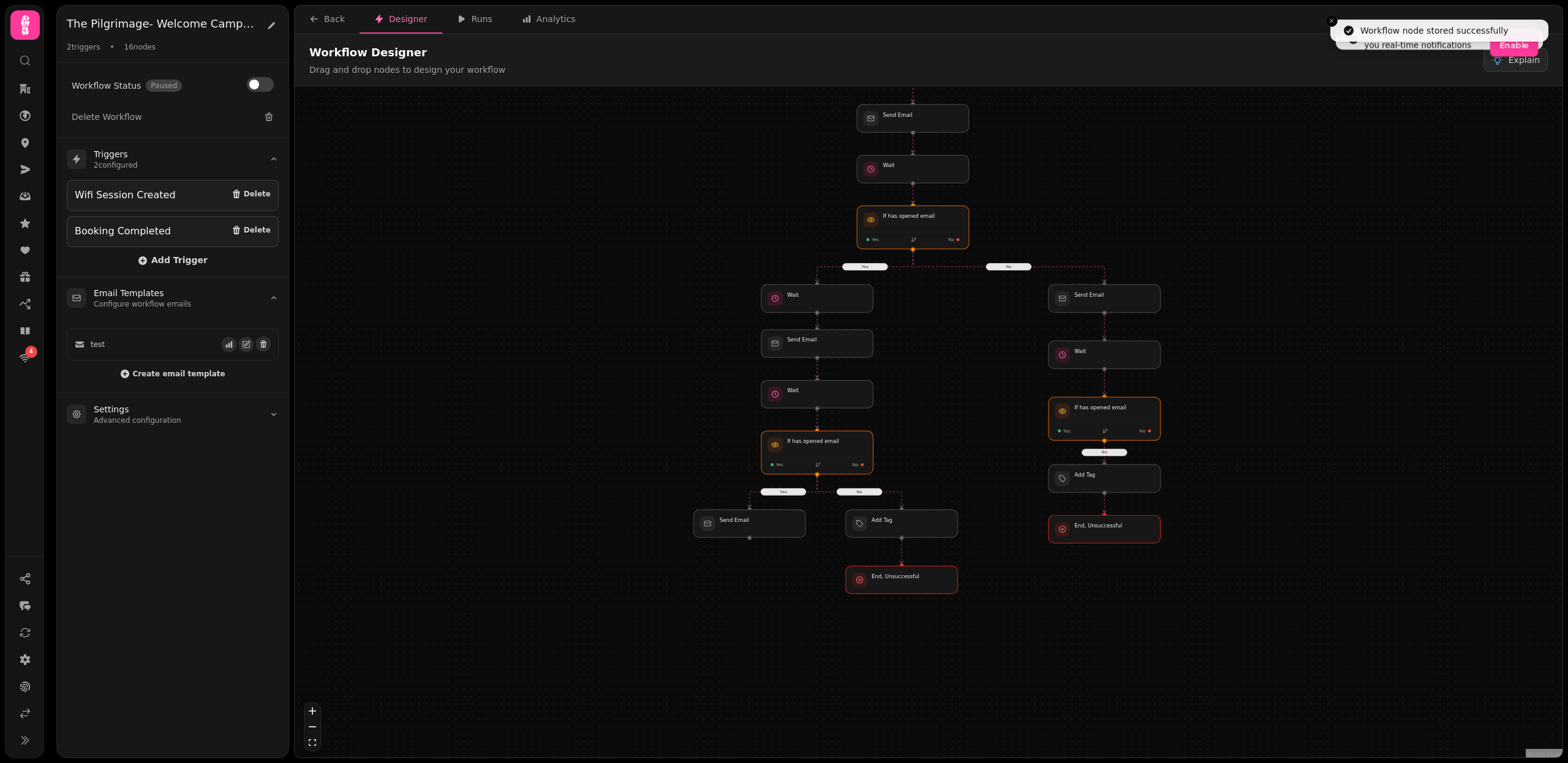
drag, startPoint x: 775, startPoint y: 719, endPoint x: 770, endPoint y: 553, distance: 166.1
click at [770, 553] on div "Yes No No No Yes Workflow Start 2 trigger s Wifi Session Created Booking Comple…" at bounding box center [928, 423] width 1268 height 674
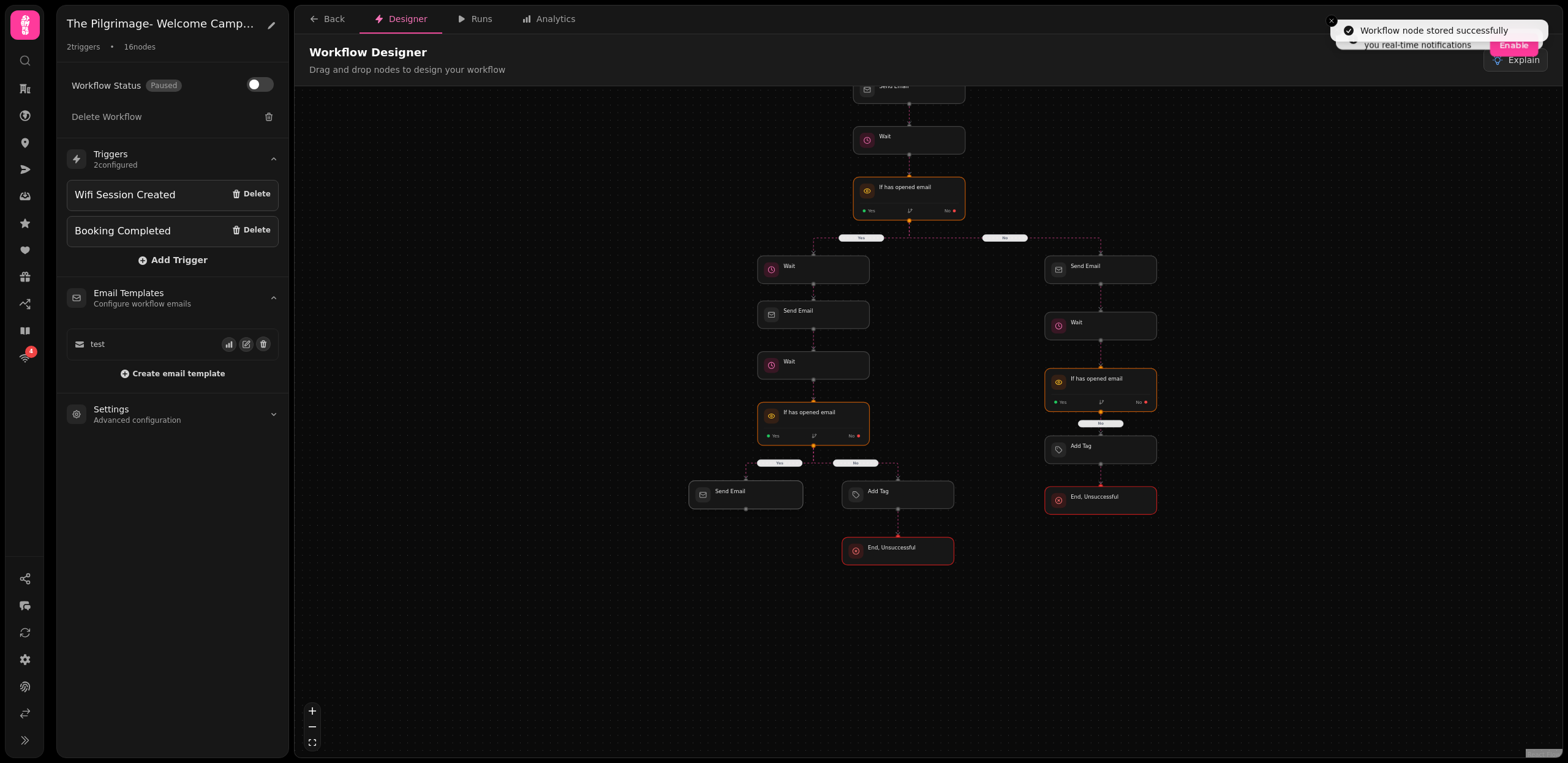
click at [765, 484] on div at bounding box center [746, 495] width 114 height 28
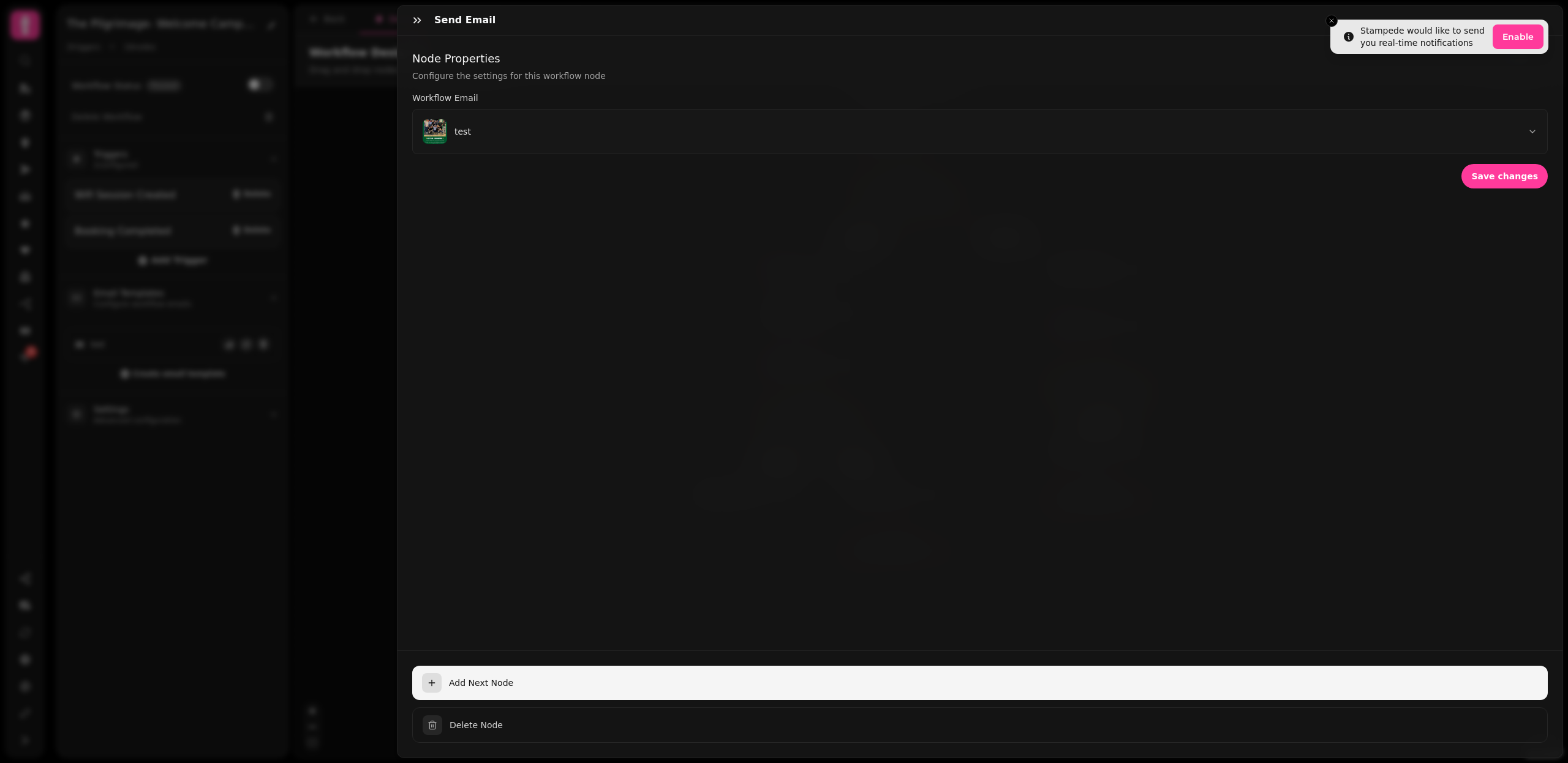
click at [478, 687] on span "Add Next Node" at bounding box center [994, 682] width 1089 height 12
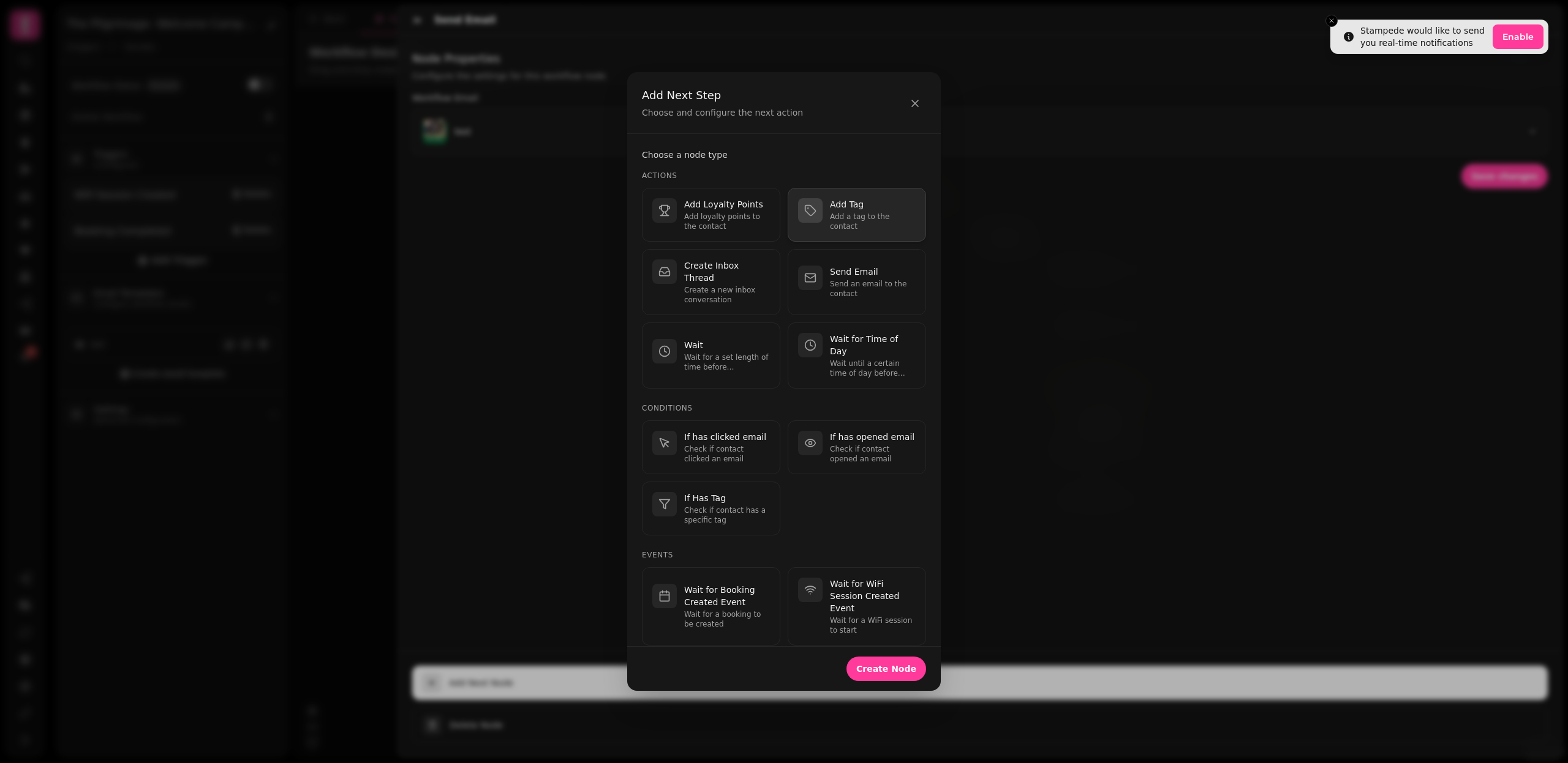
click at [837, 219] on p "Add a tag to the contact" at bounding box center [873, 222] width 86 height 20
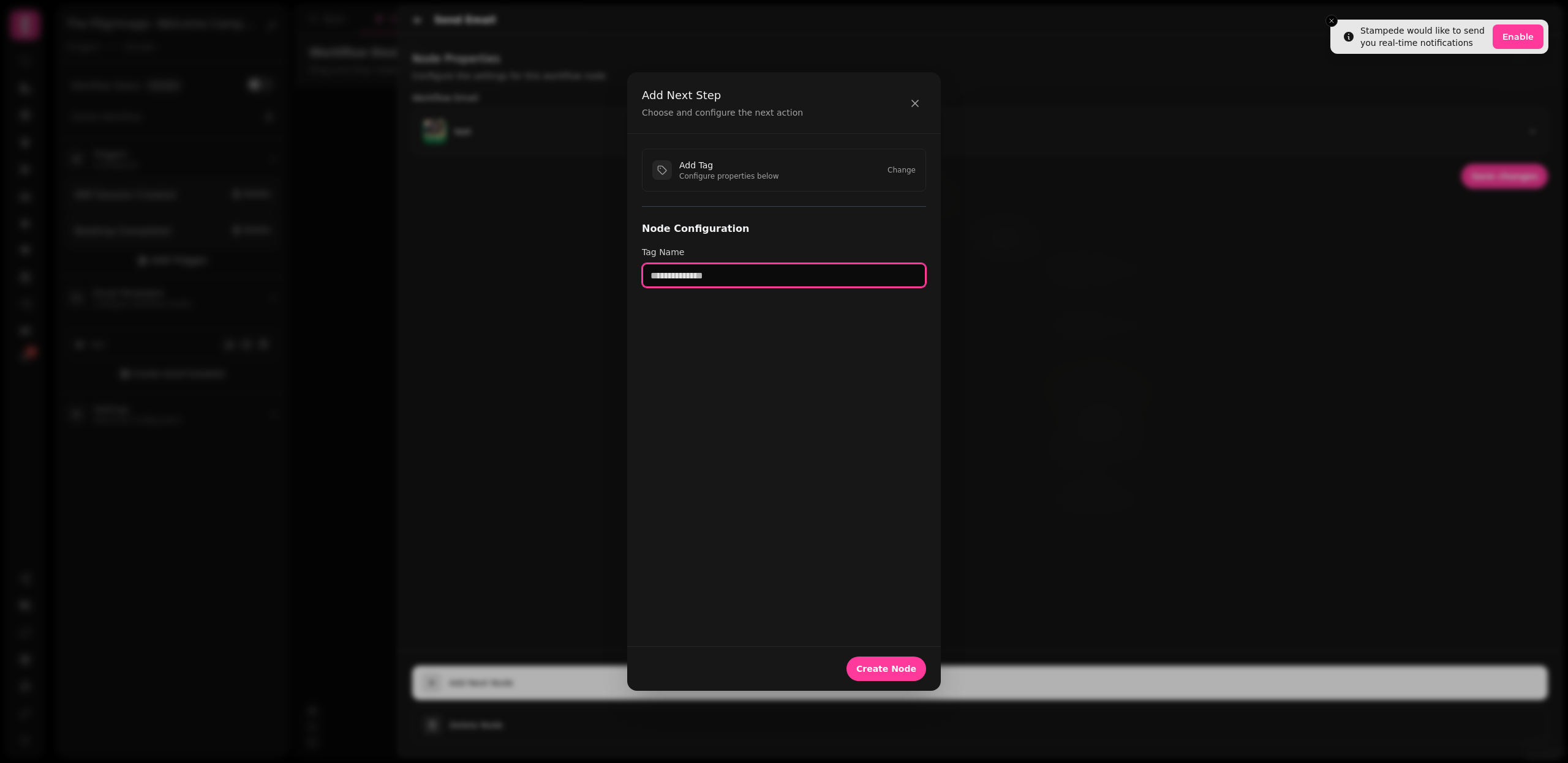
click at [765, 284] on input "text" at bounding box center [783, 275] width 284 height 25
type input "**********"
click at [888, 664] on span "Create Node" at bounding box center [886, 668] width 60 height 8
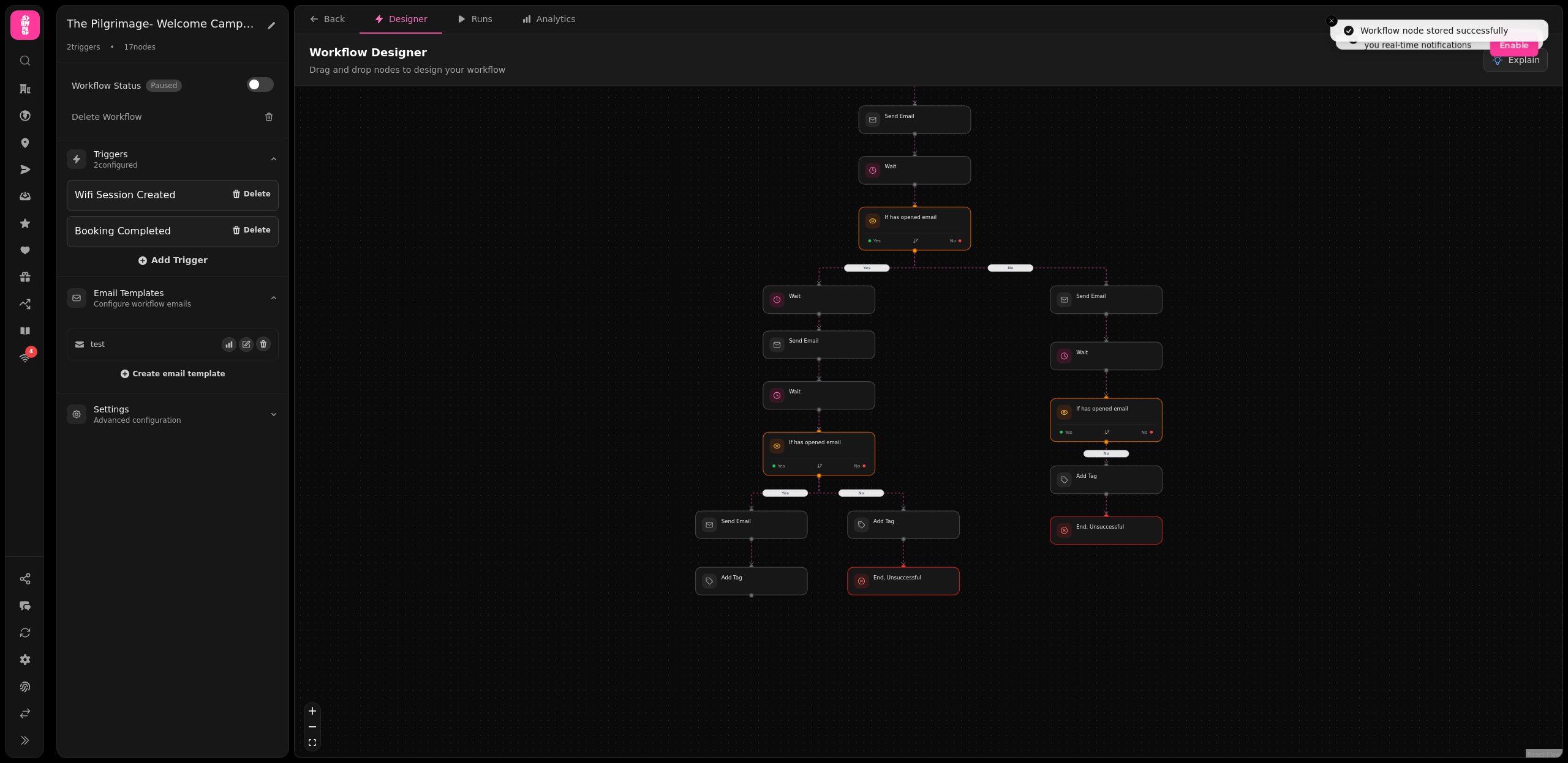
drag, startPoint x: 651, startPoint y: 630, endPoint x: 651, endPoint y: 492, distance: 138.0
click at [651, 492] on div "Yes No No No Yes Workflow Start 2 trigger s Wifi Session Created Booking Comple…" at bounding box center [928, 423] width 1268 height 674
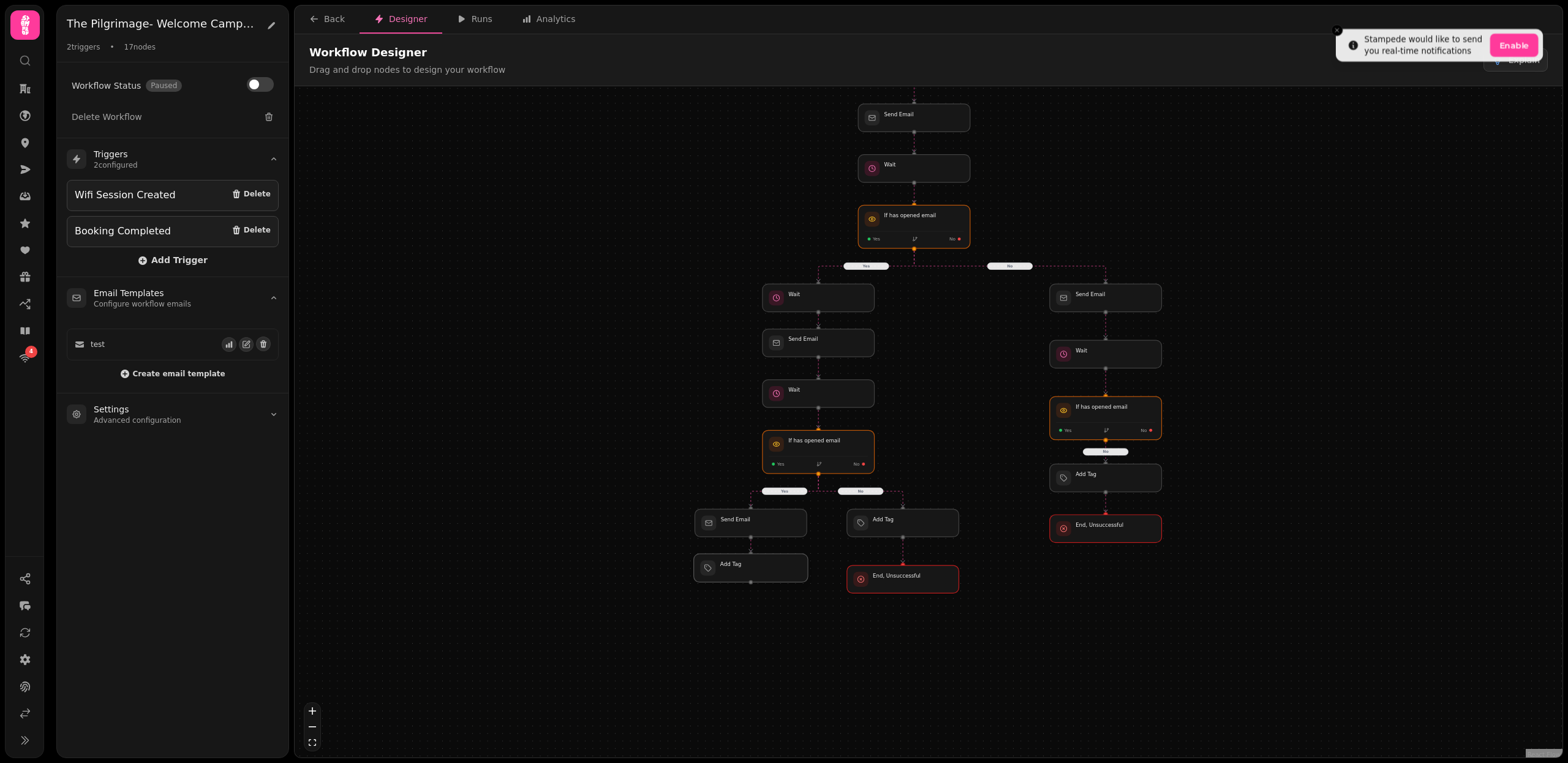
drag, startPoint x: 758, startPoint y: 574, endPoint x: 758, endPoint y: 565, distance: 9.0
click at [758, 565] on div at bounding box center [750, 568] width 114 height 28
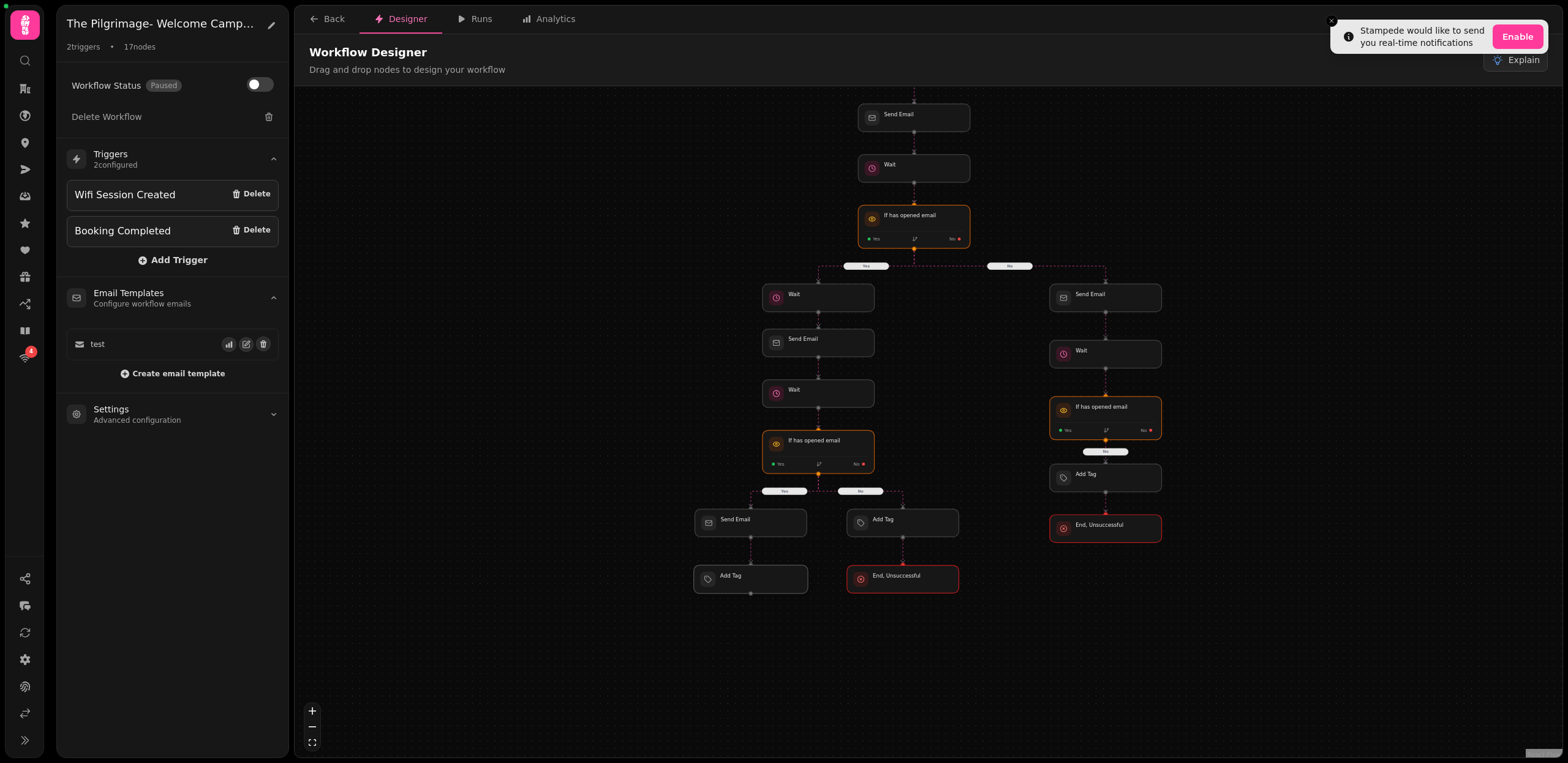
drag, startPoint x: 758, startPoint y: 566, endPoint x: 758, endPoint y: 578, distance: 12.0
click at [758, 578] on div at bounding box center [750, 580] width 114 height 28
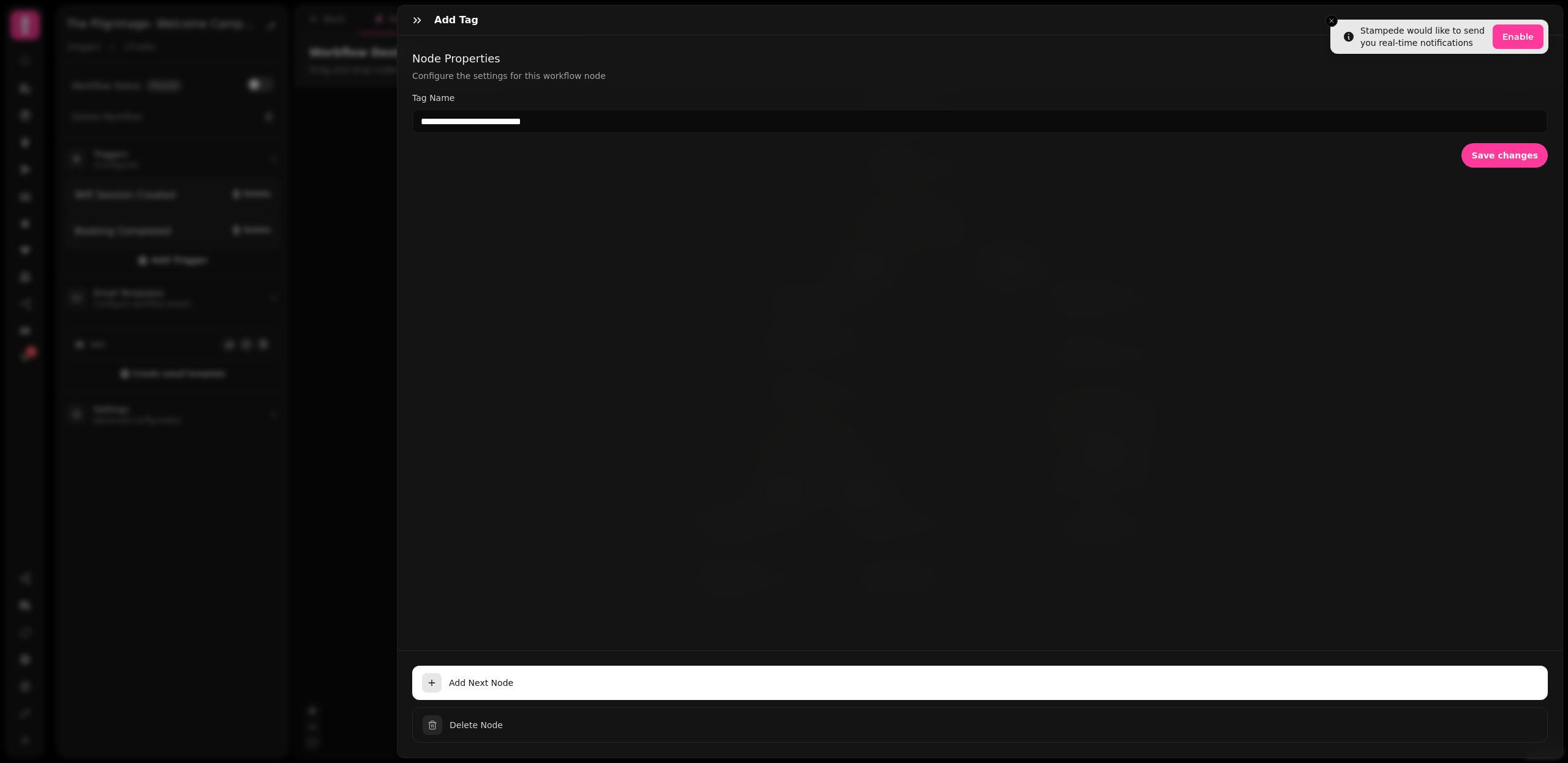
click at [499, 664] on div "Add Next Node Delete Node" at bounding box center [980, 704] width 1165 height 107
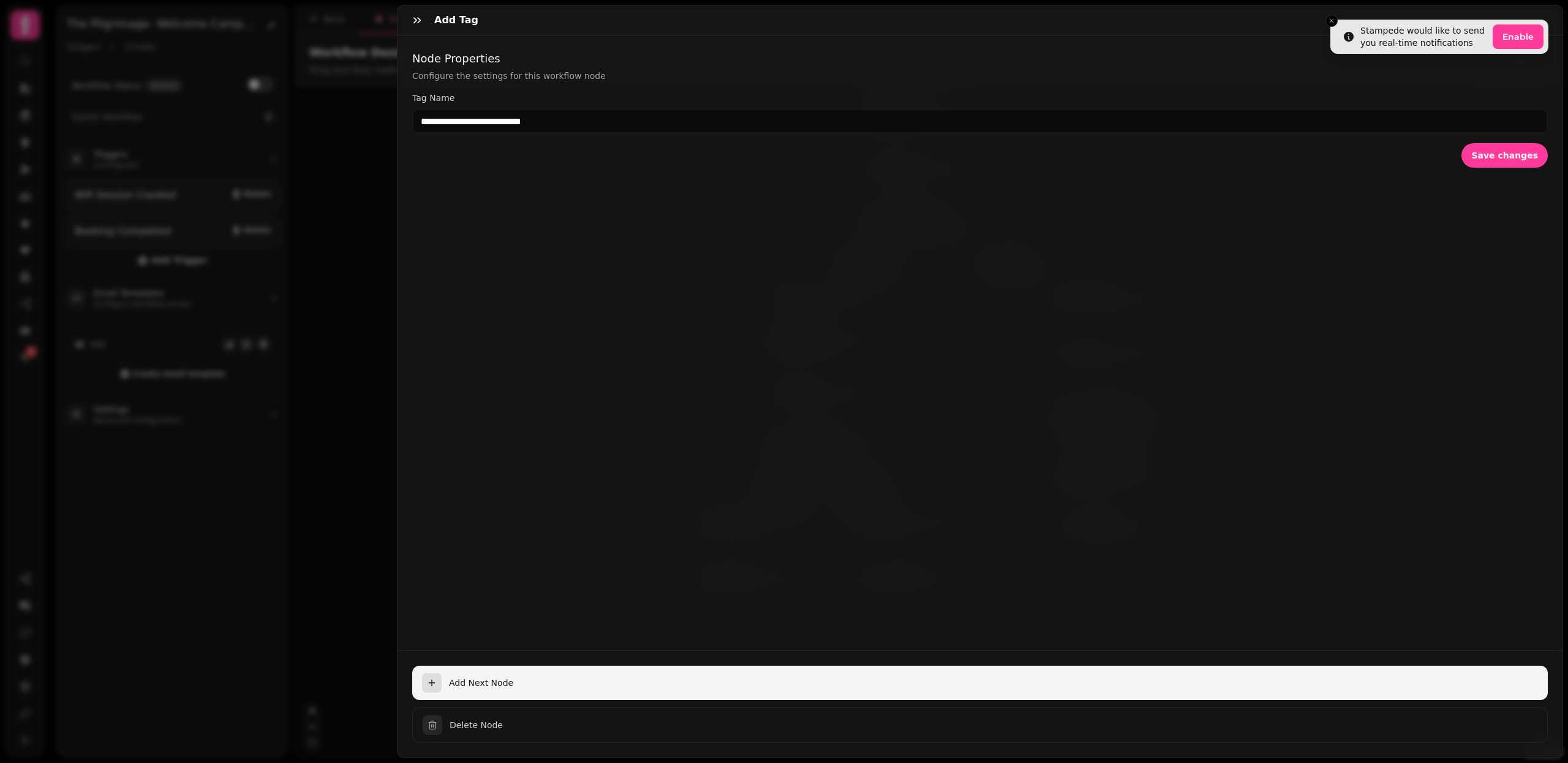
click at [493, 689] on span "Add Next Node" at bounding box center [994, 682] width 1089 height 12
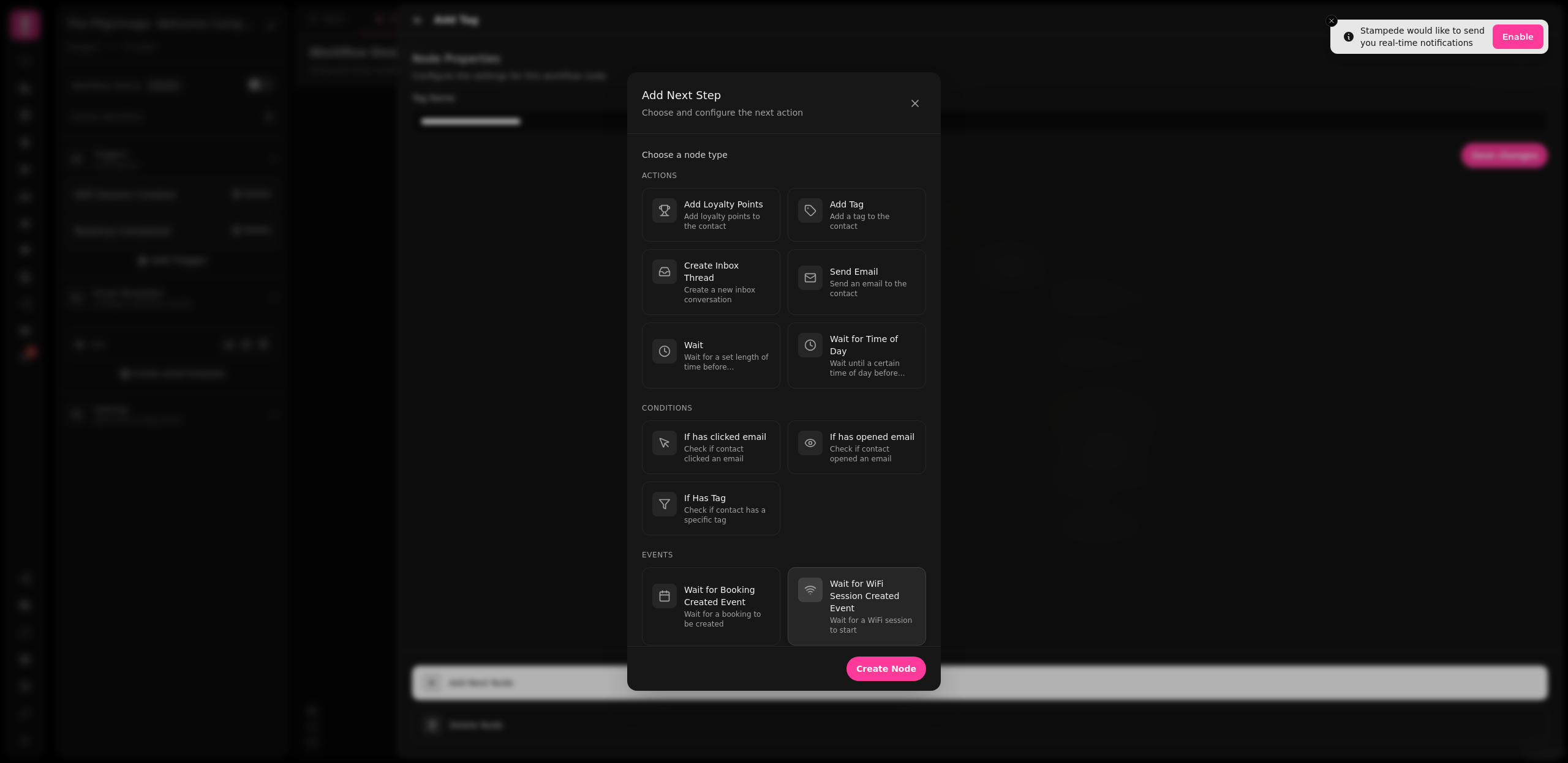
scroll to position [148, 0]
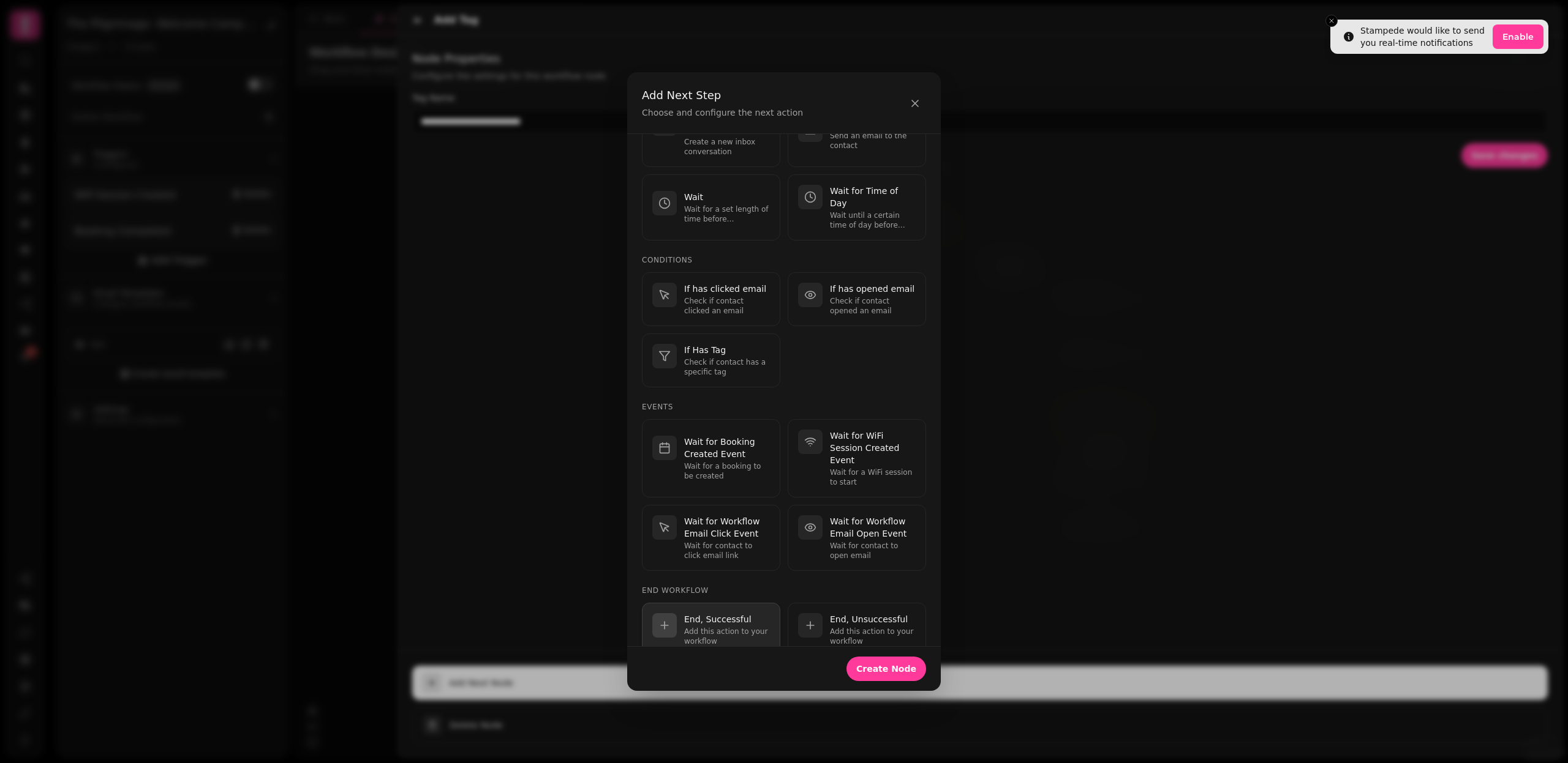
click at [720, 627] on p "Add this action to your workflow" at bounding box center [727, 636] width 86 height 20
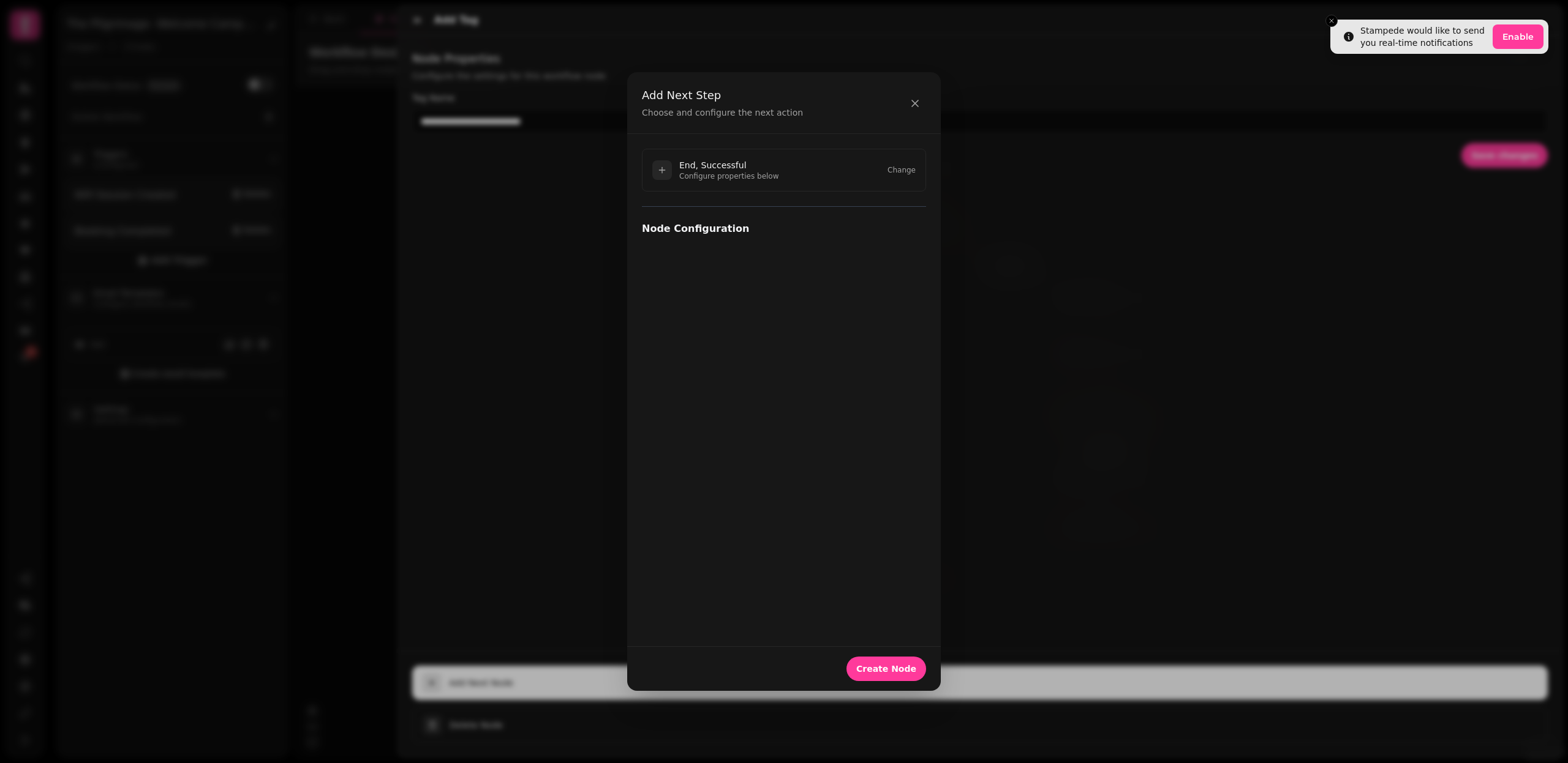
scroll to position [0, 0]
click at [900, 664] on span "Create Node" at bounding box center [886, 668] width 60 height 8
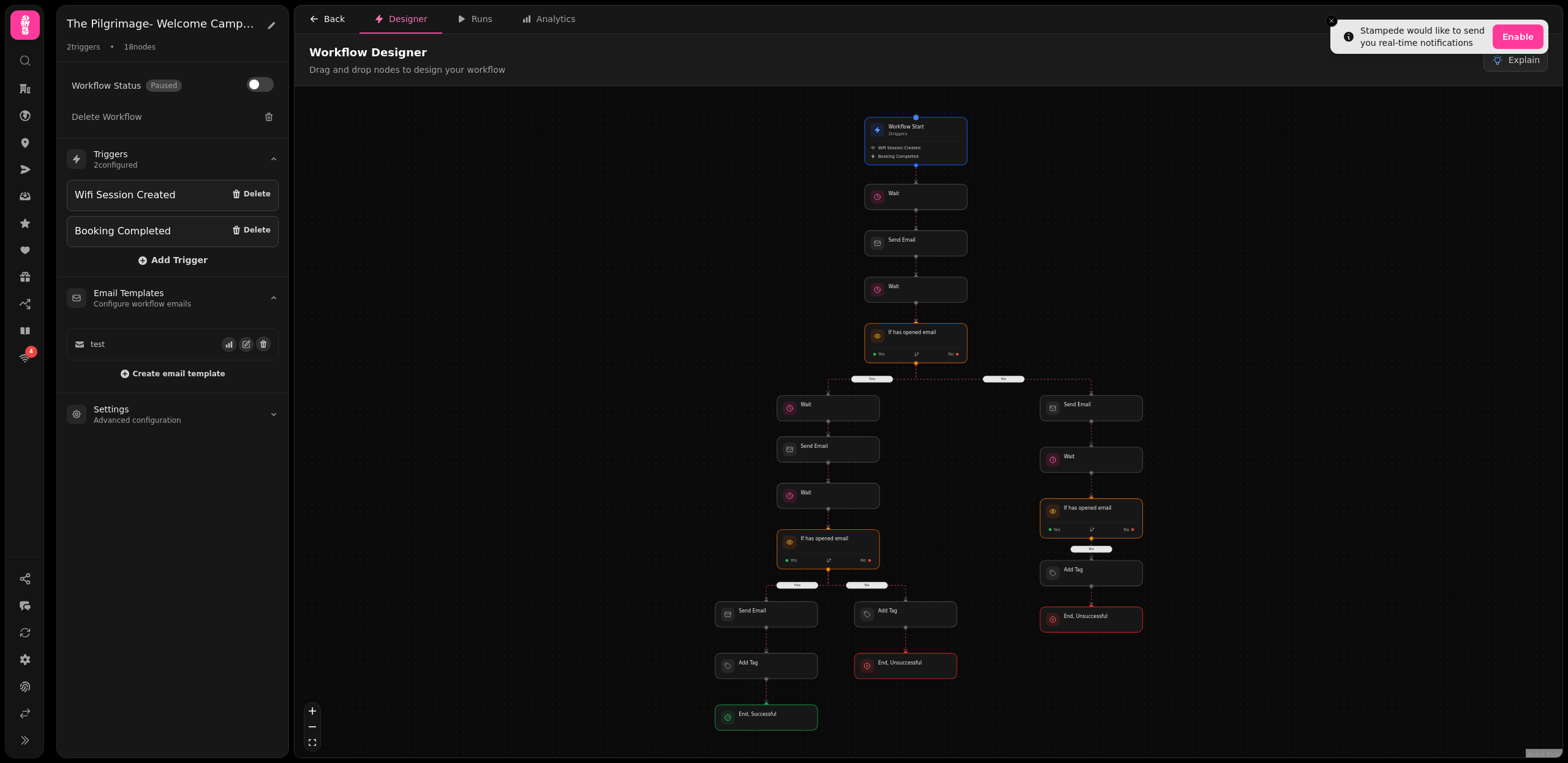
click at [318, 16] on icon "button" at bounding box center [314, 19] width 10 height 10
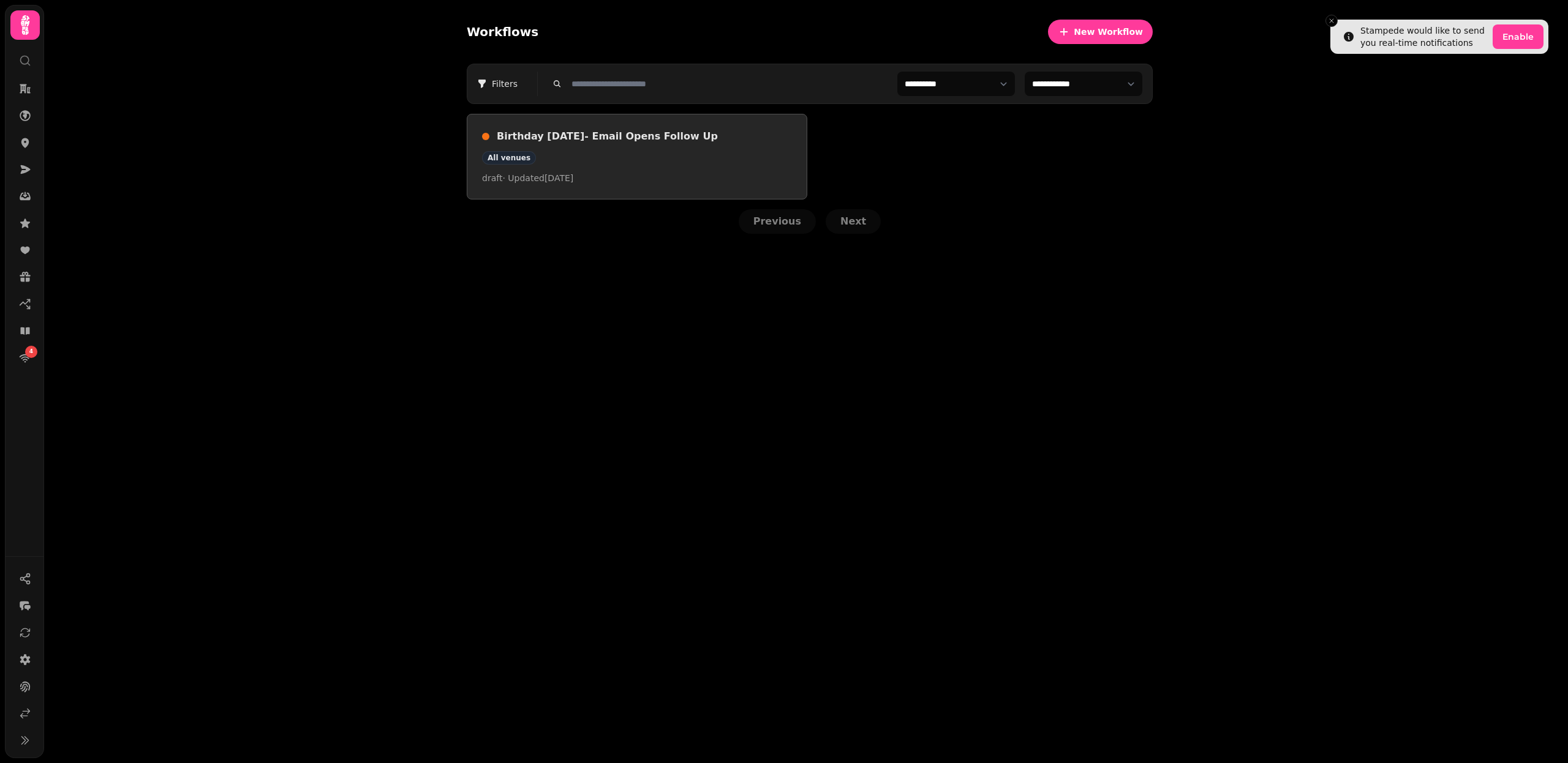
click at [627, 113] on link "Birthday in 2 weeks- Email Opens Follow Up All venues draft · Updated 21 Aug 20…" at bounding box center [637, 156] width 341 height 86
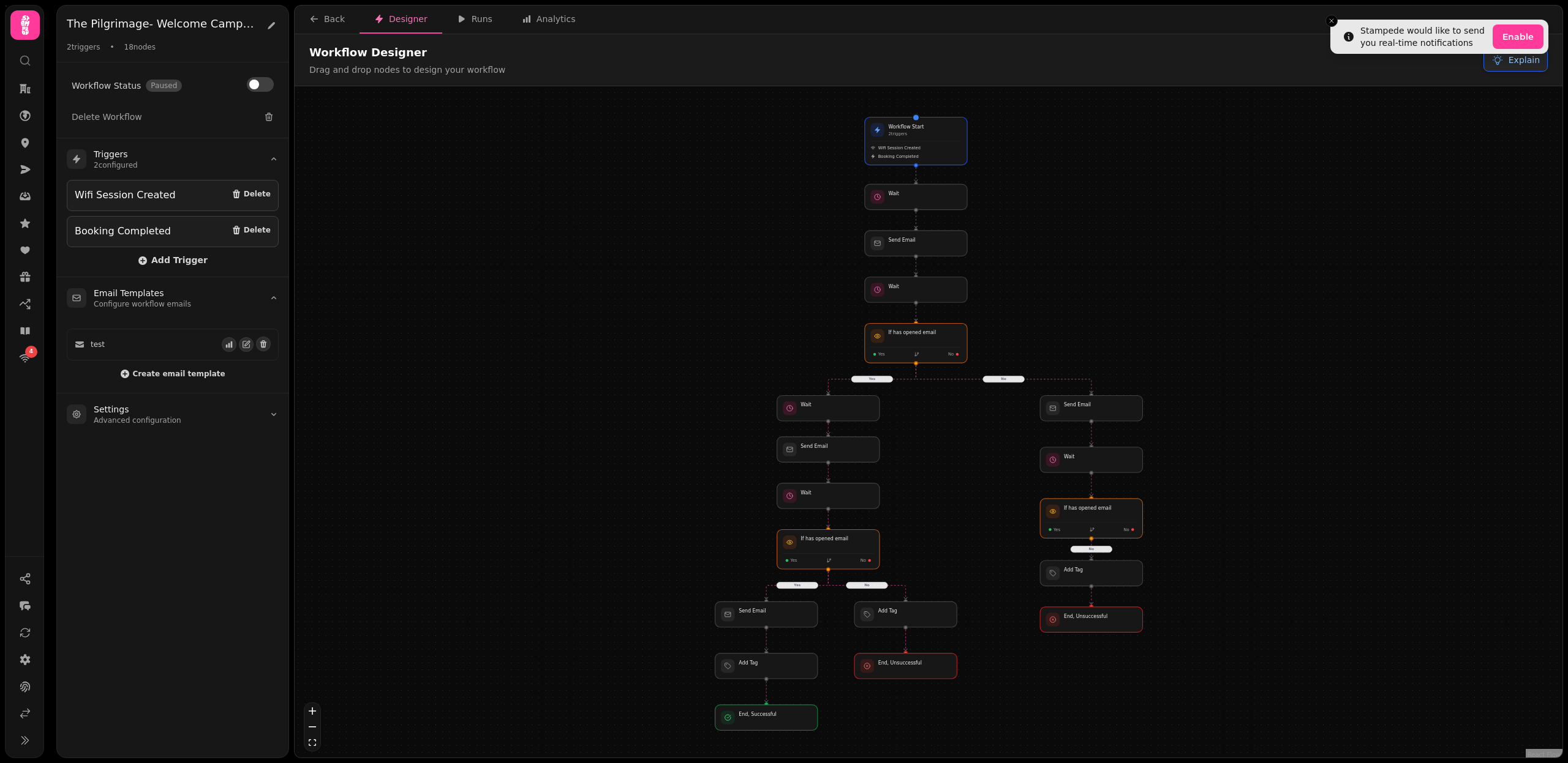
click at [1498, 64] on icon at bounding box center [1497, 60] width 12 height 12
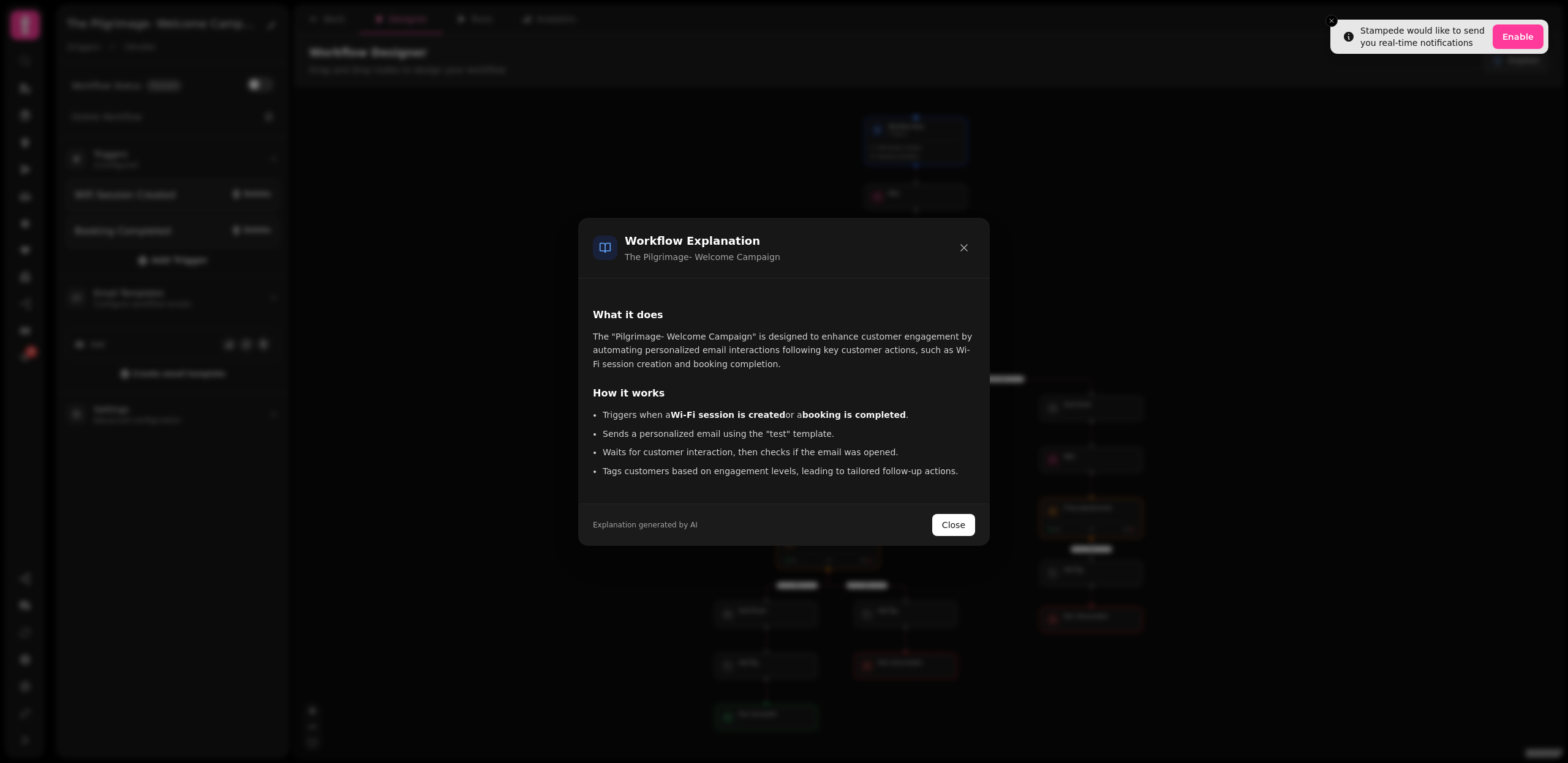
scroll to position [213, 0]
click at [945, 525] on button "Close" at bounding box center [953, 525] width 43 height 22
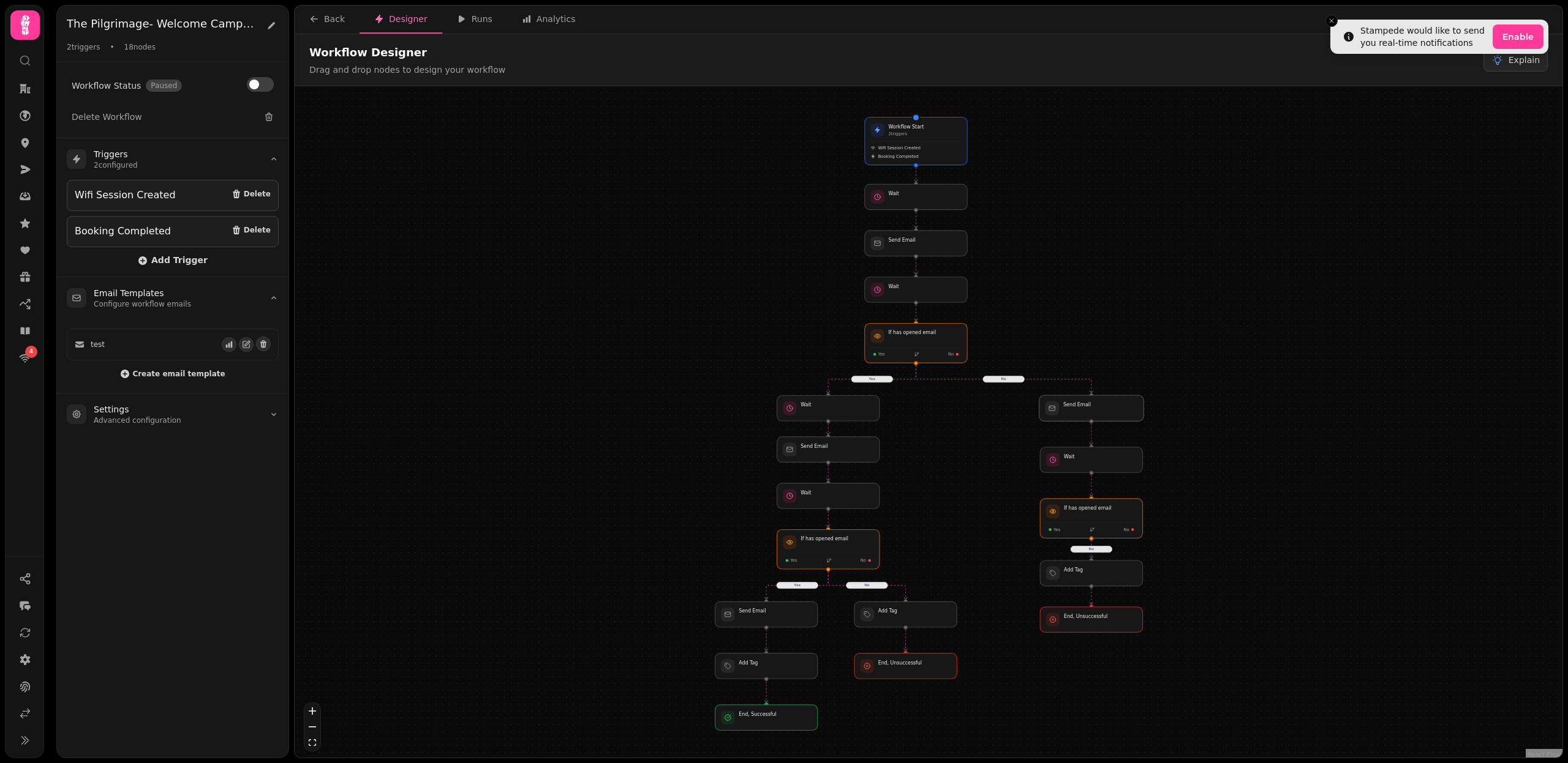
click at [1092, 412] on div at bounding box center [1091, 408] width 104 height 25
click at [327, 27] on button "Back" at bounding box center [327, 20] width 65 height 28
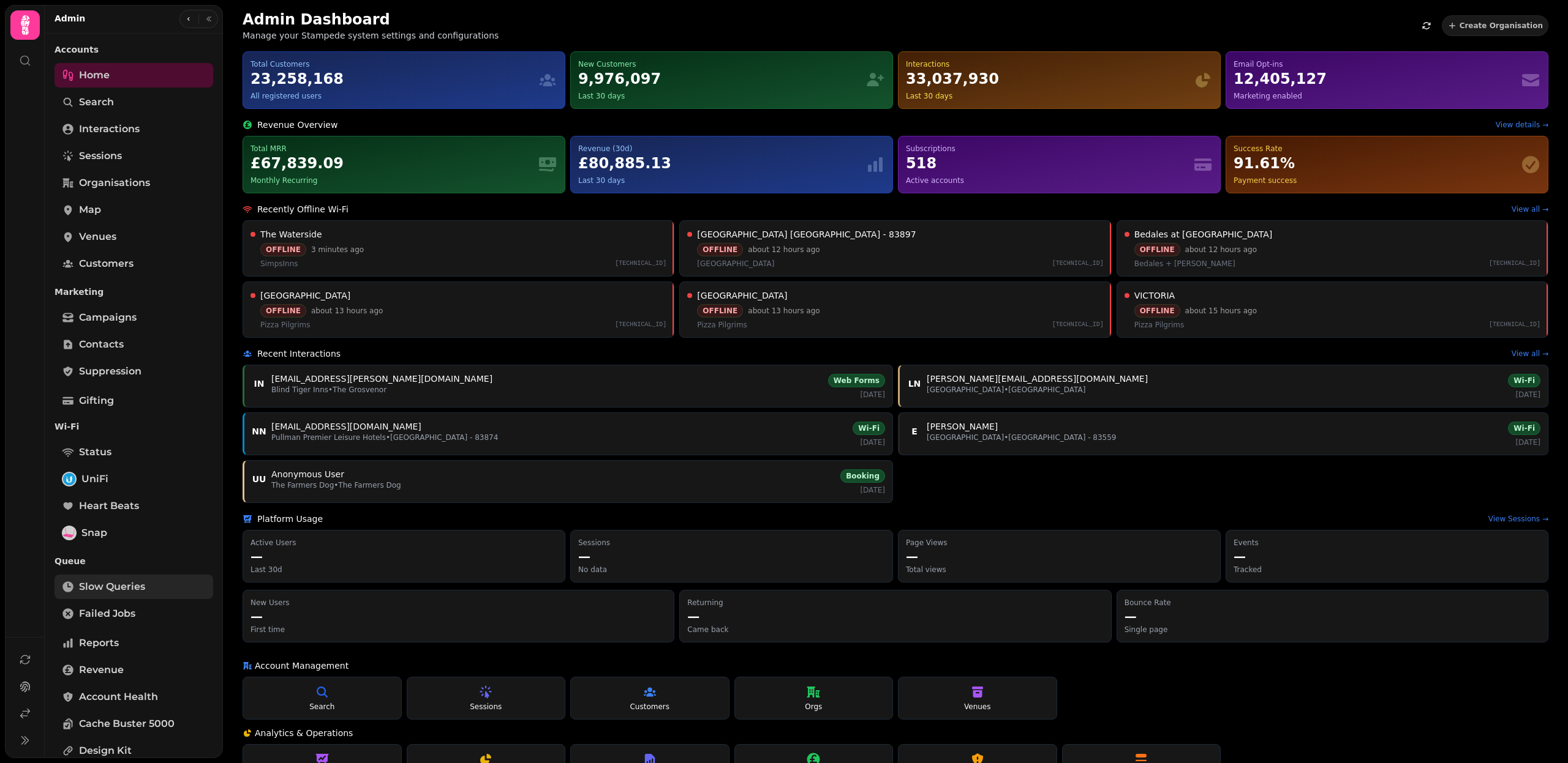
scroll to position [78, 0]
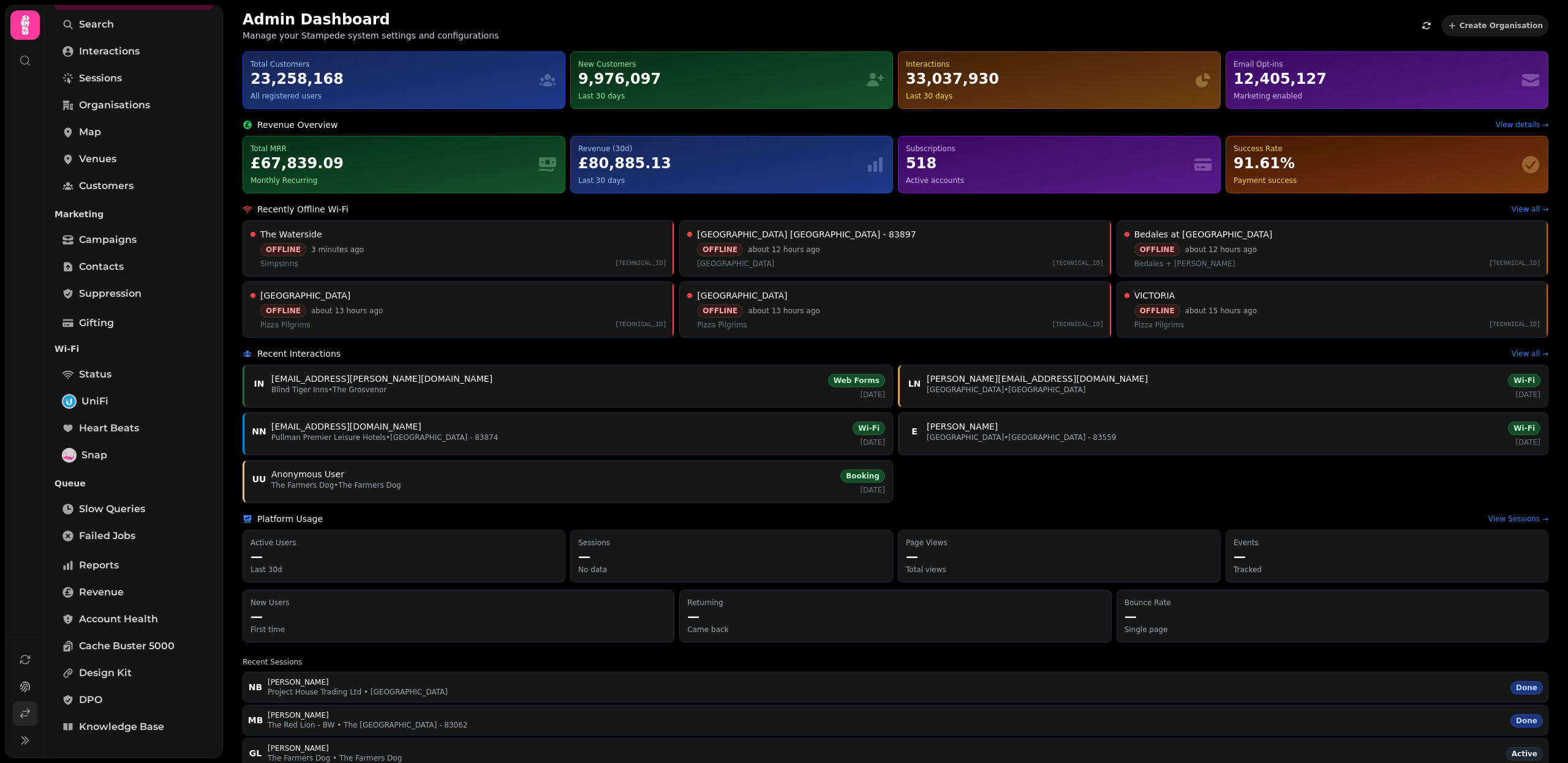
click at [22, 712] on icon at bounding box center [25, 714] width 12 height 12
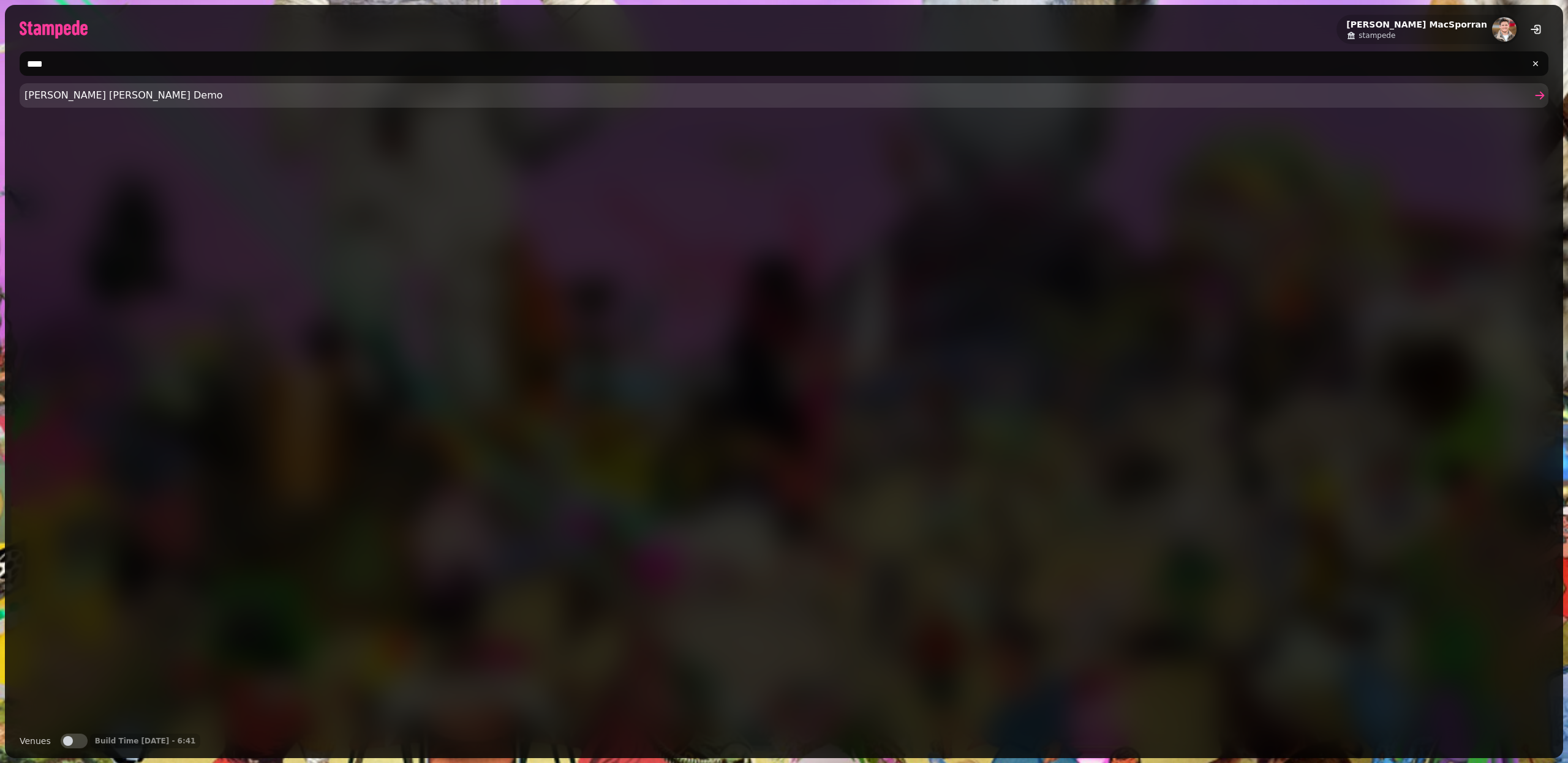
type input "****"
click at [67, 95] on span "Kane Moffat Demo" at bounding box center [777, 95] width 1506 height 15
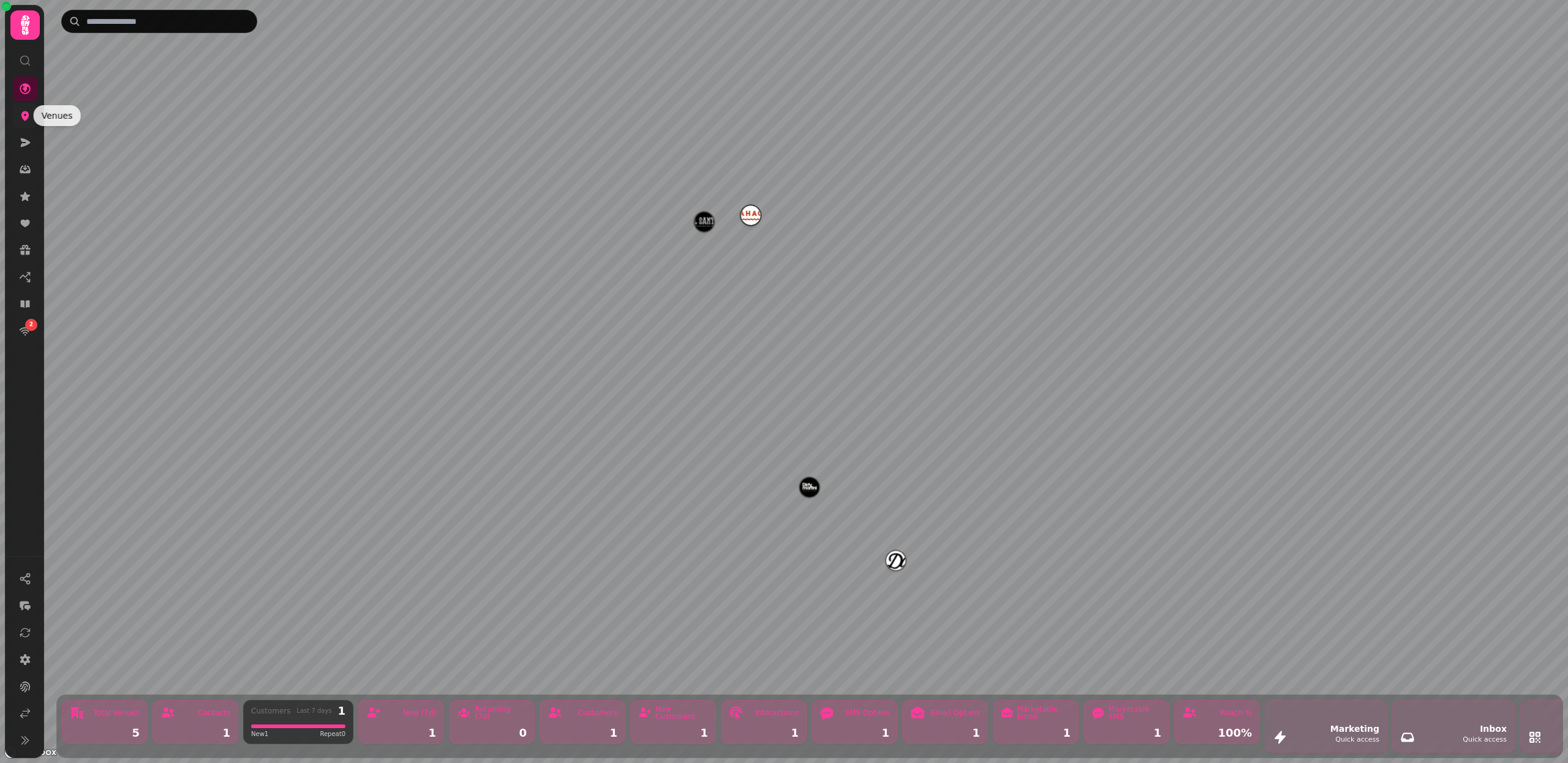
click at [16, 119] on link at bounding box center [26, 116] width 25 height 25
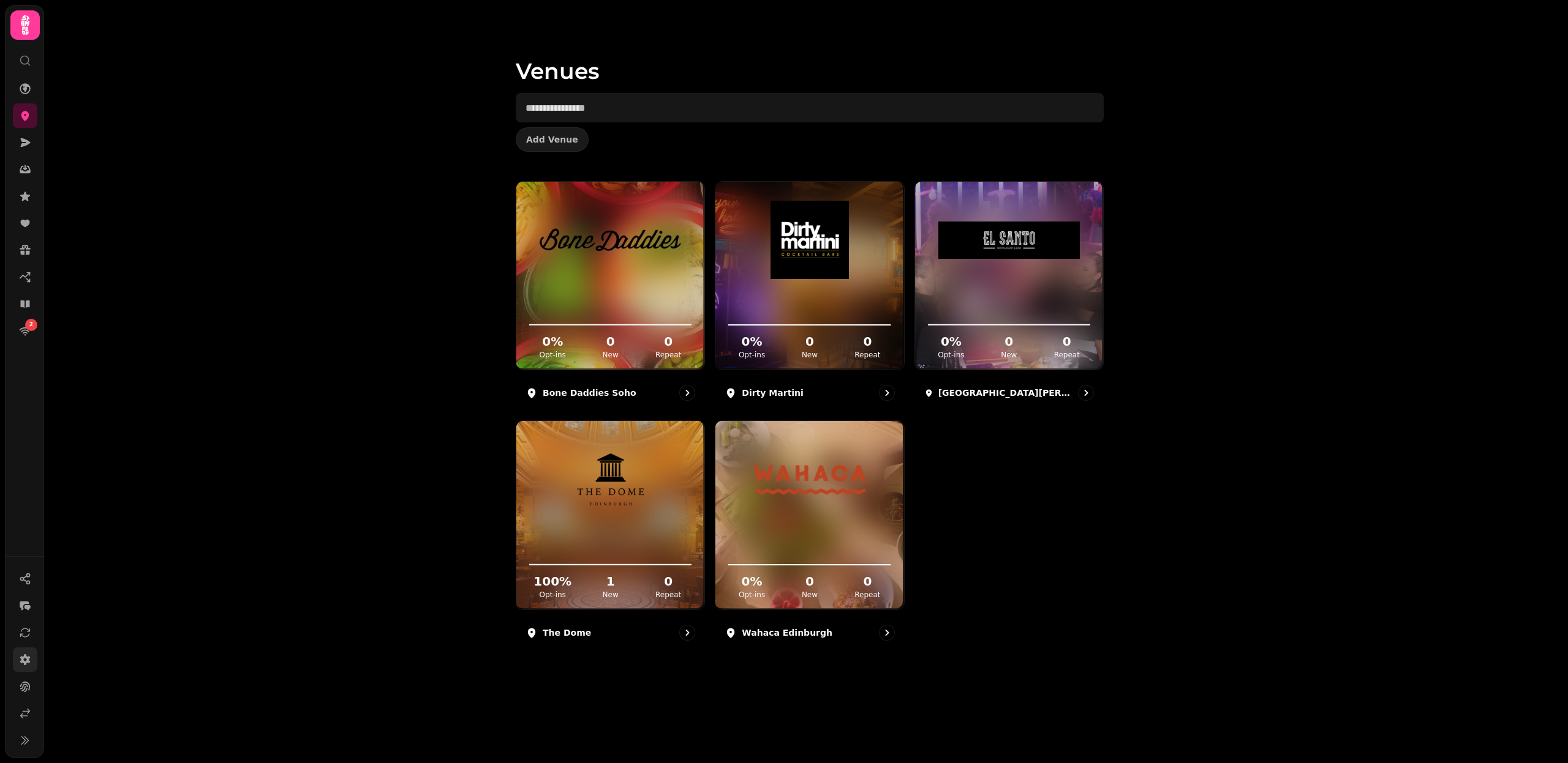
click at [22, 668] on link at bounding box center [26, 660] width 25 height 25
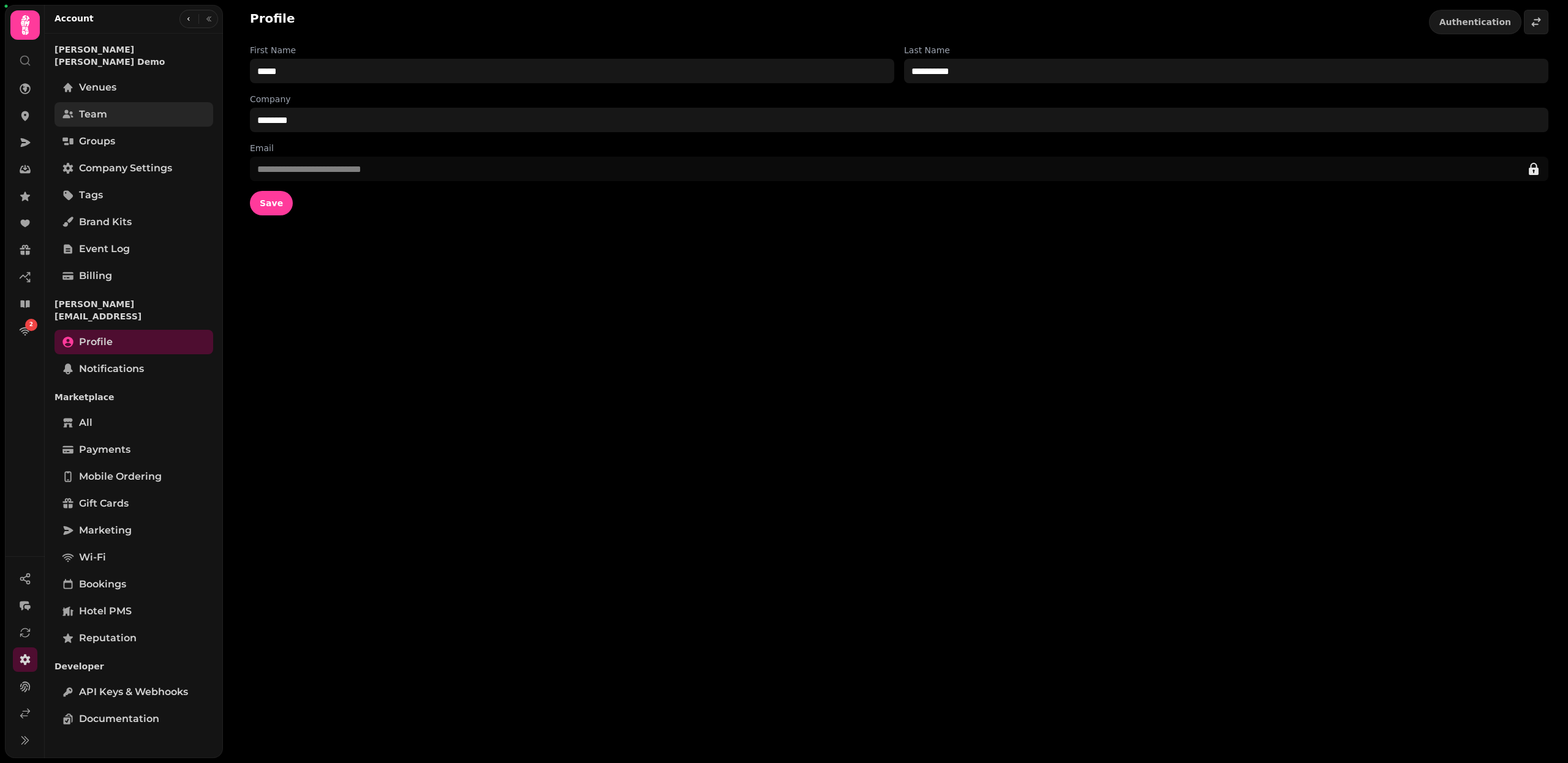
click at [107, 104] on link "Team" at bounding box center [133, 114] width 159 height 25
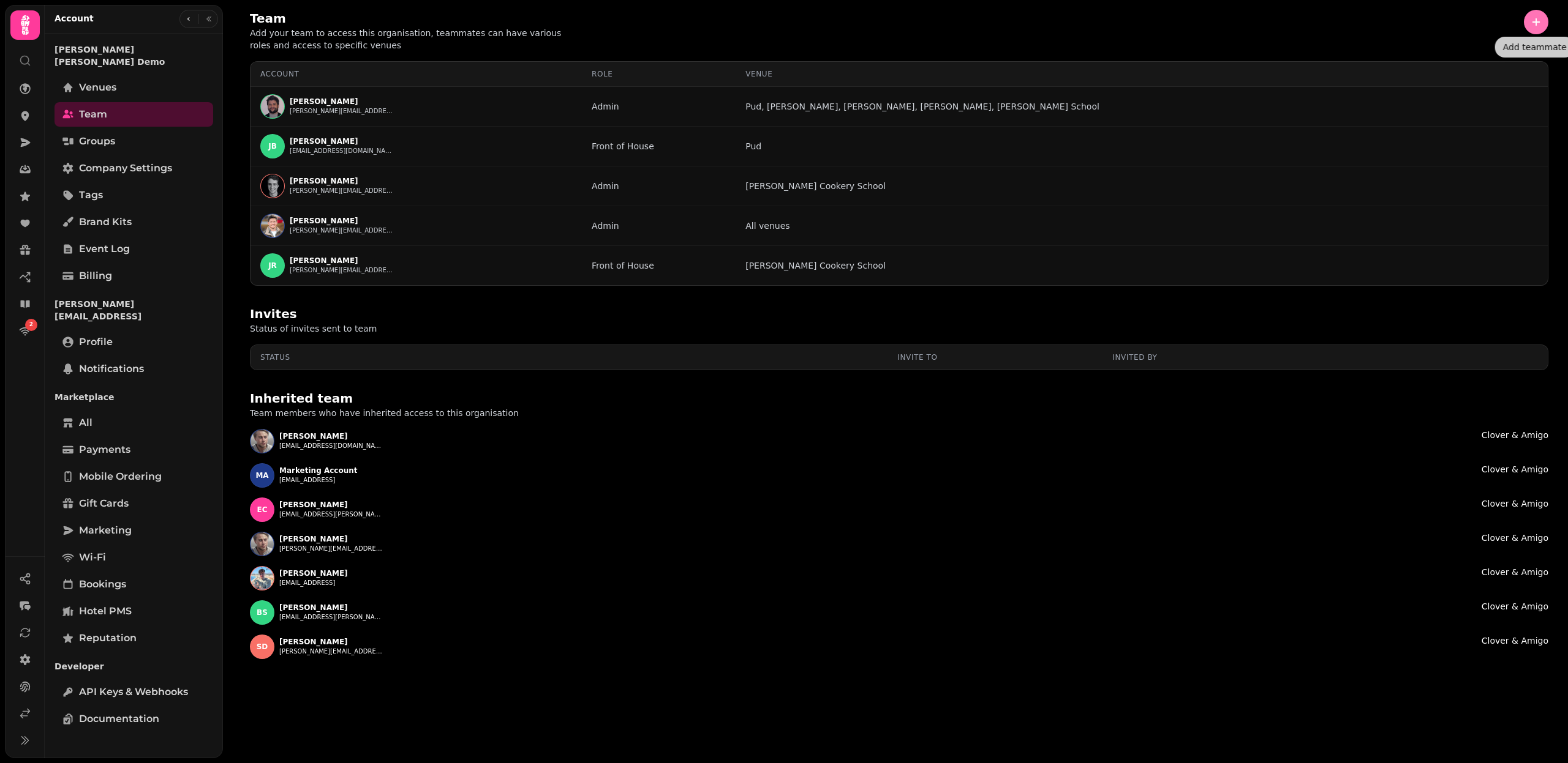
click at [1532, 18] on icon "button" at bounding box center [1536, 21] width 12 height 12
select select "*****"
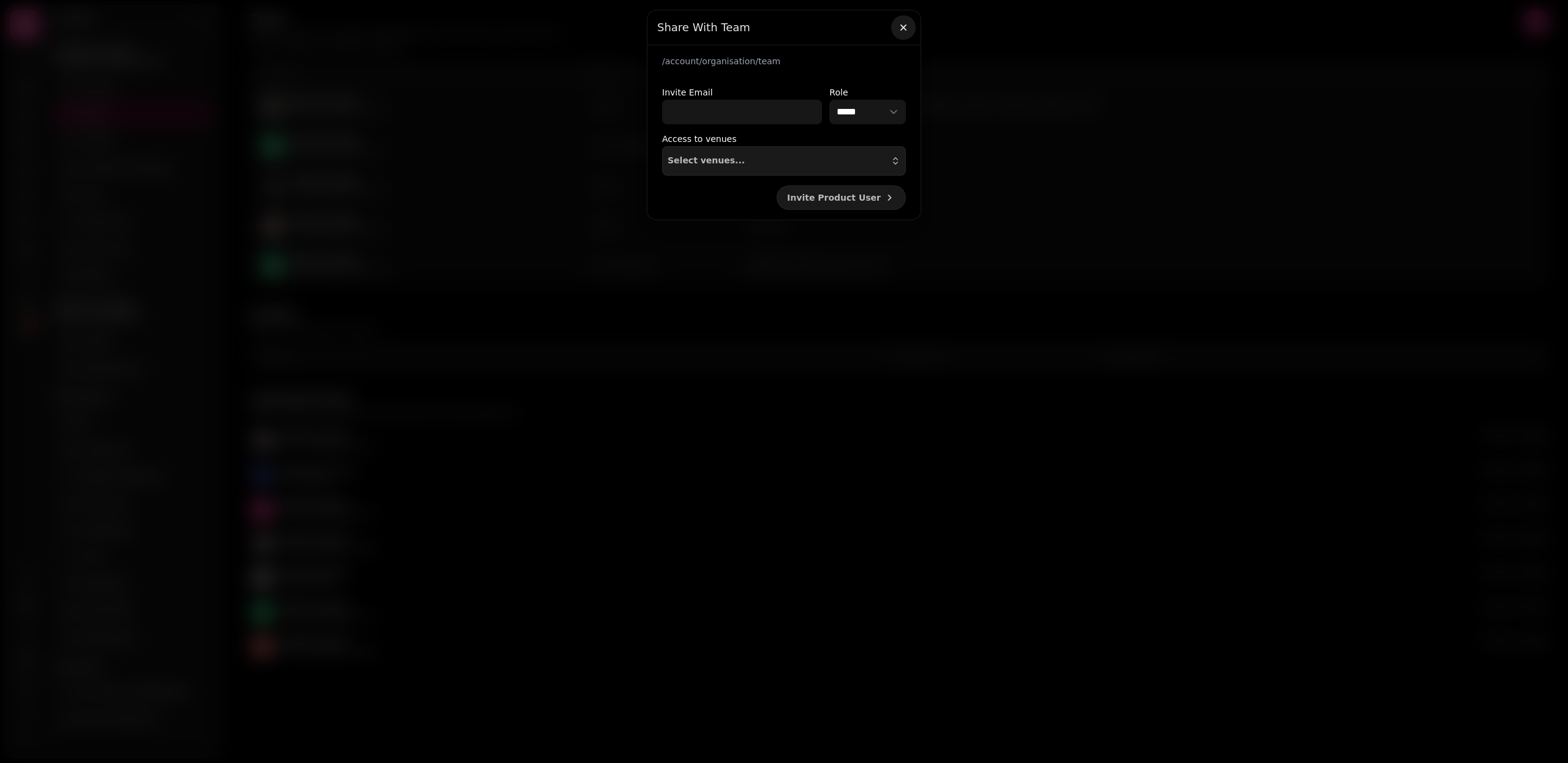
click at [909, 21] on icon "button" at bounding box center [903, 27] width 12 height 12
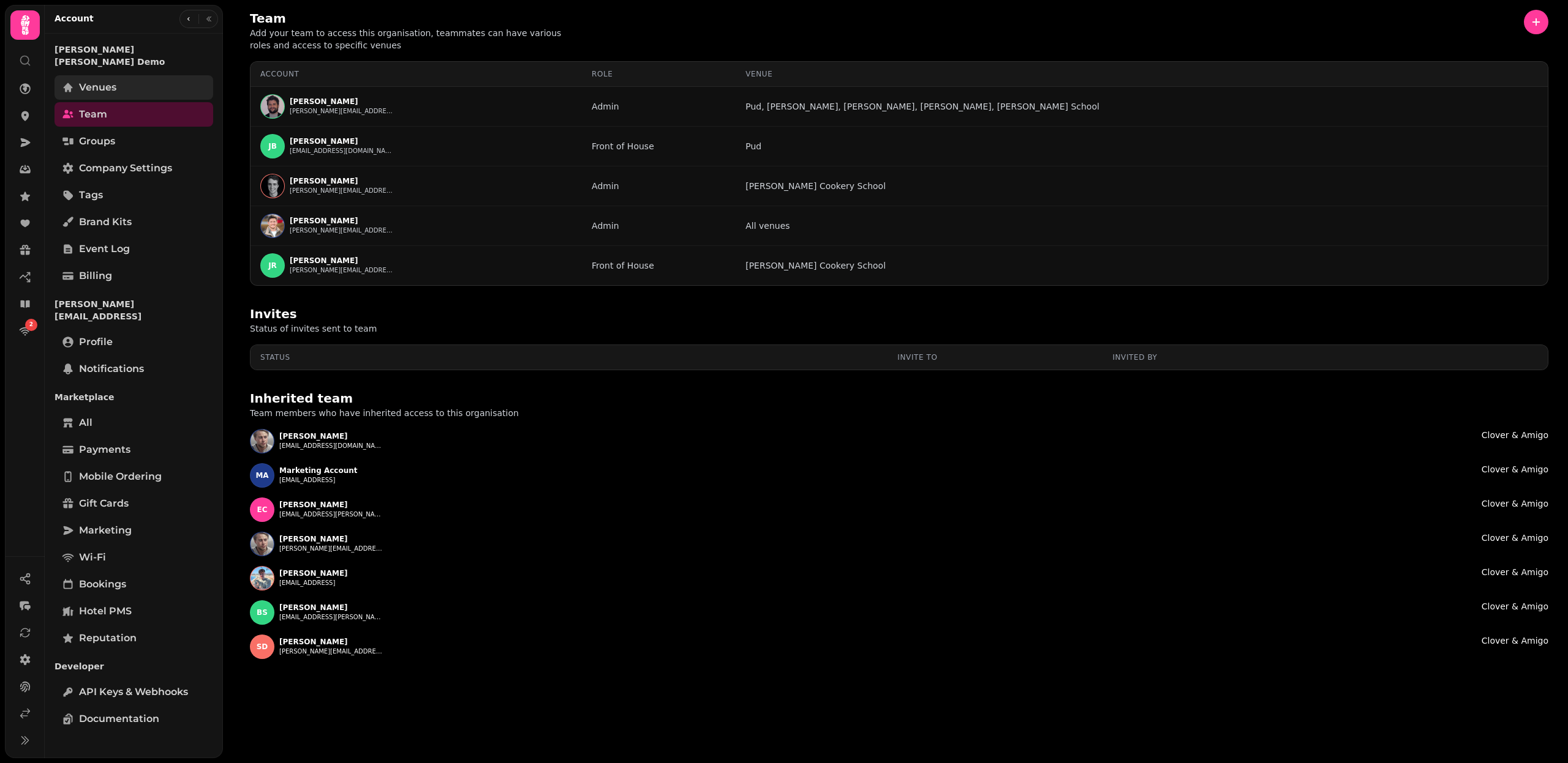
click at [141, 79] on link "Venues" at bounding box center [133, 88] width 159 height 25
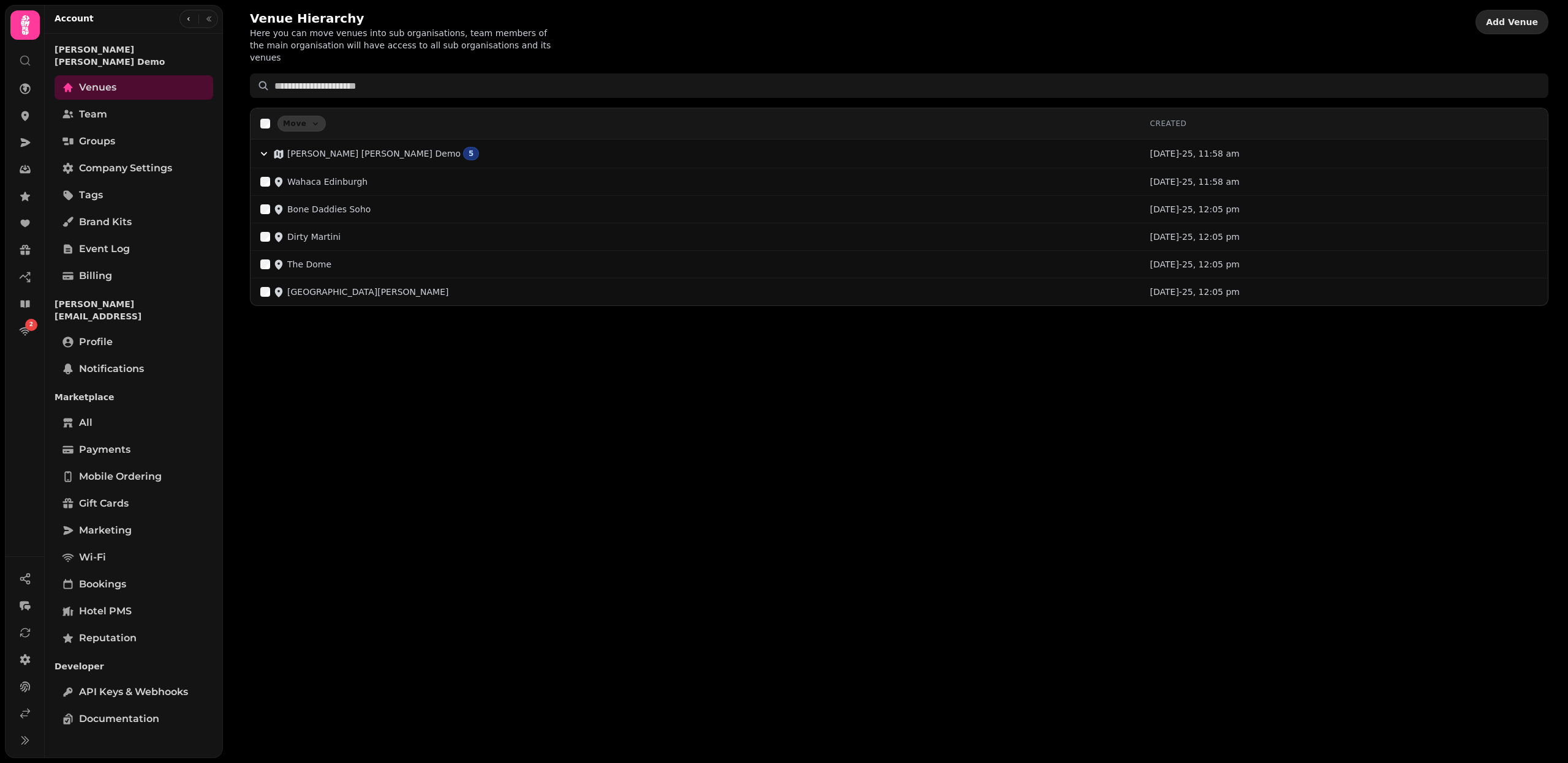
click at [1504, 31] on button "Add Venue" at bounding box center [1511, 22] width 73 height 25
click at [1505, 32] on button "Click me" at bounding box center [1514, 37] width 58 height 25
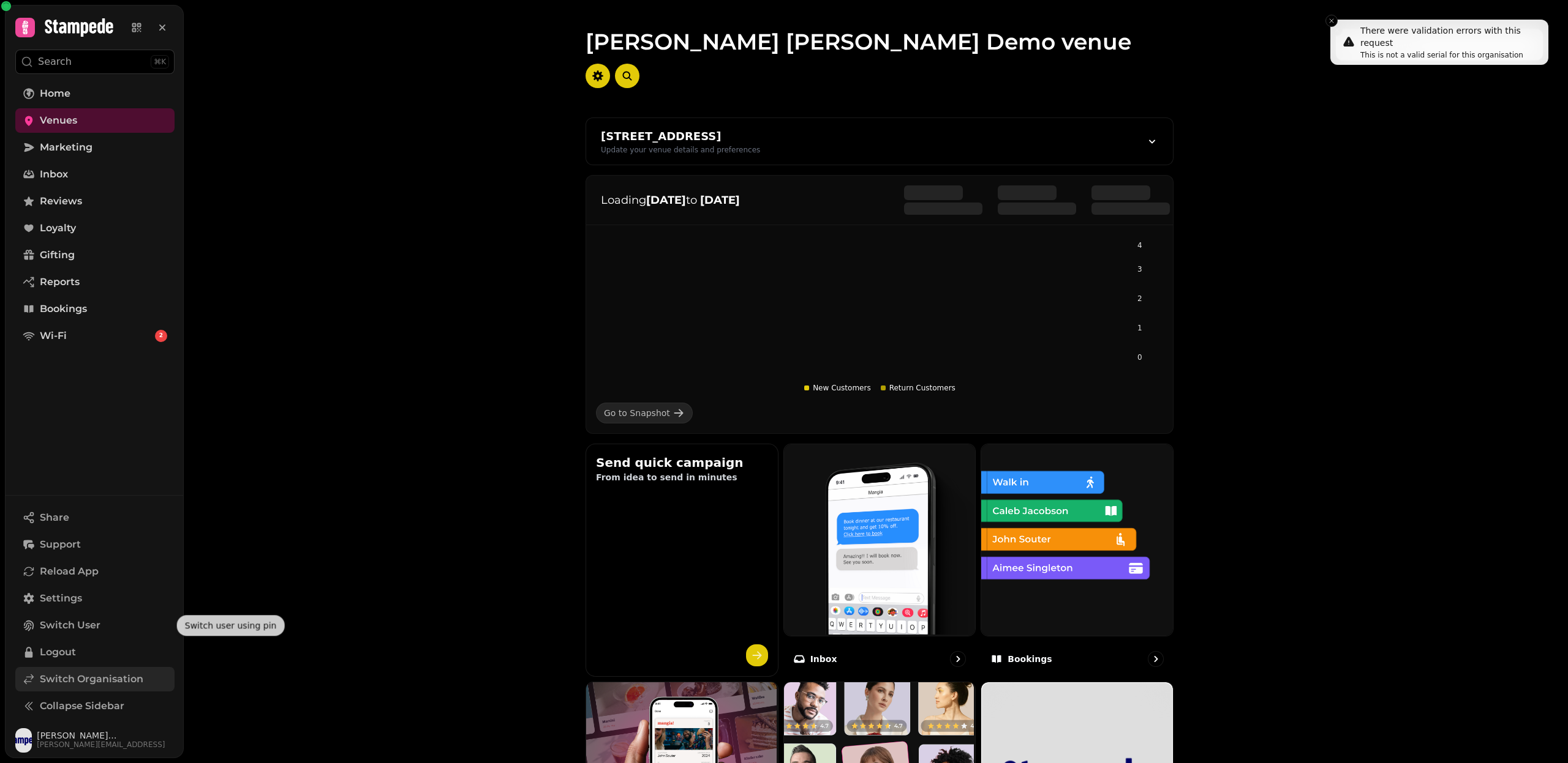
click at [95, 682] on span "Switch Organisation" at bounding box center [91, 679] width 104 height 15
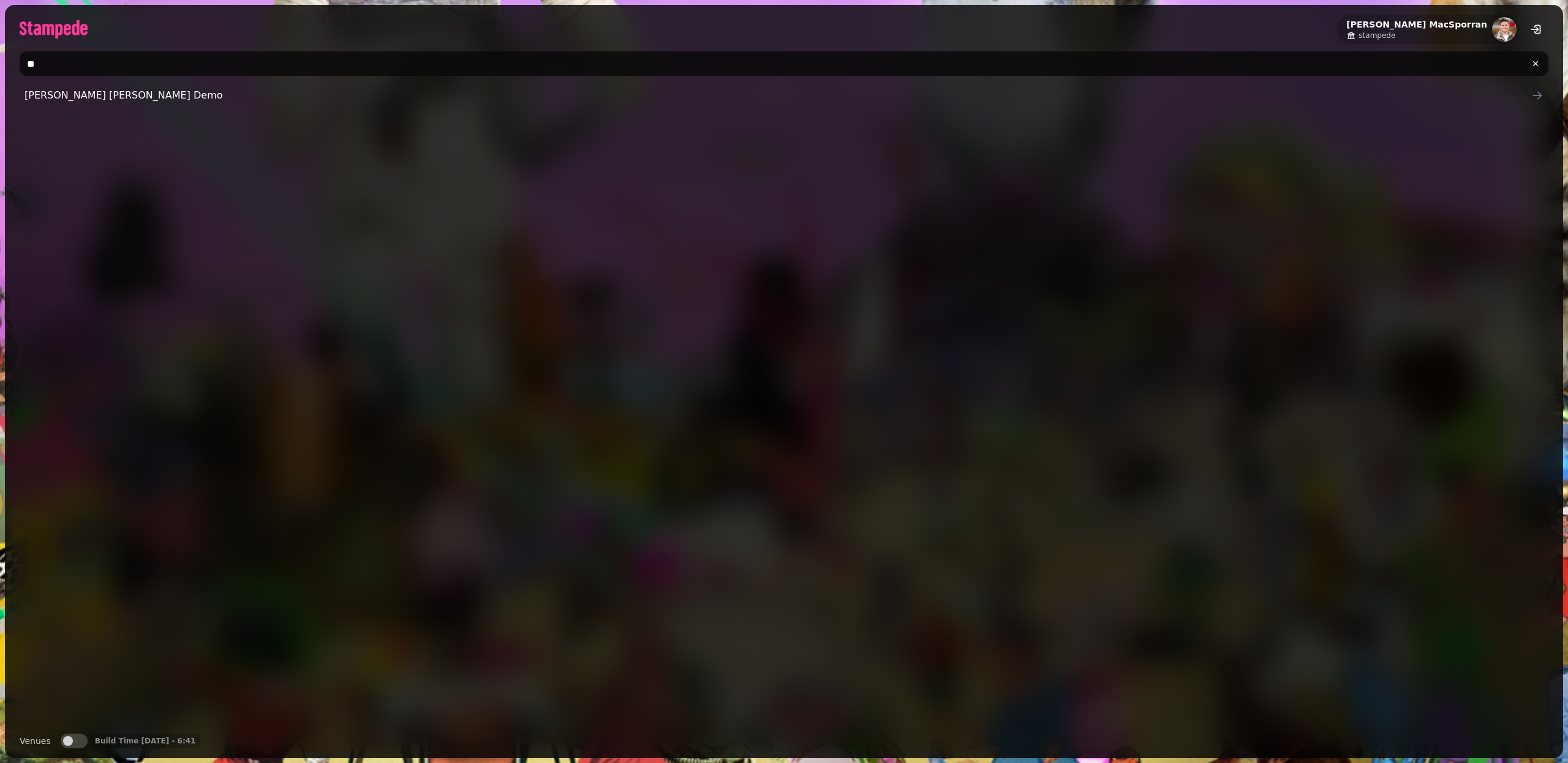
type input "*"
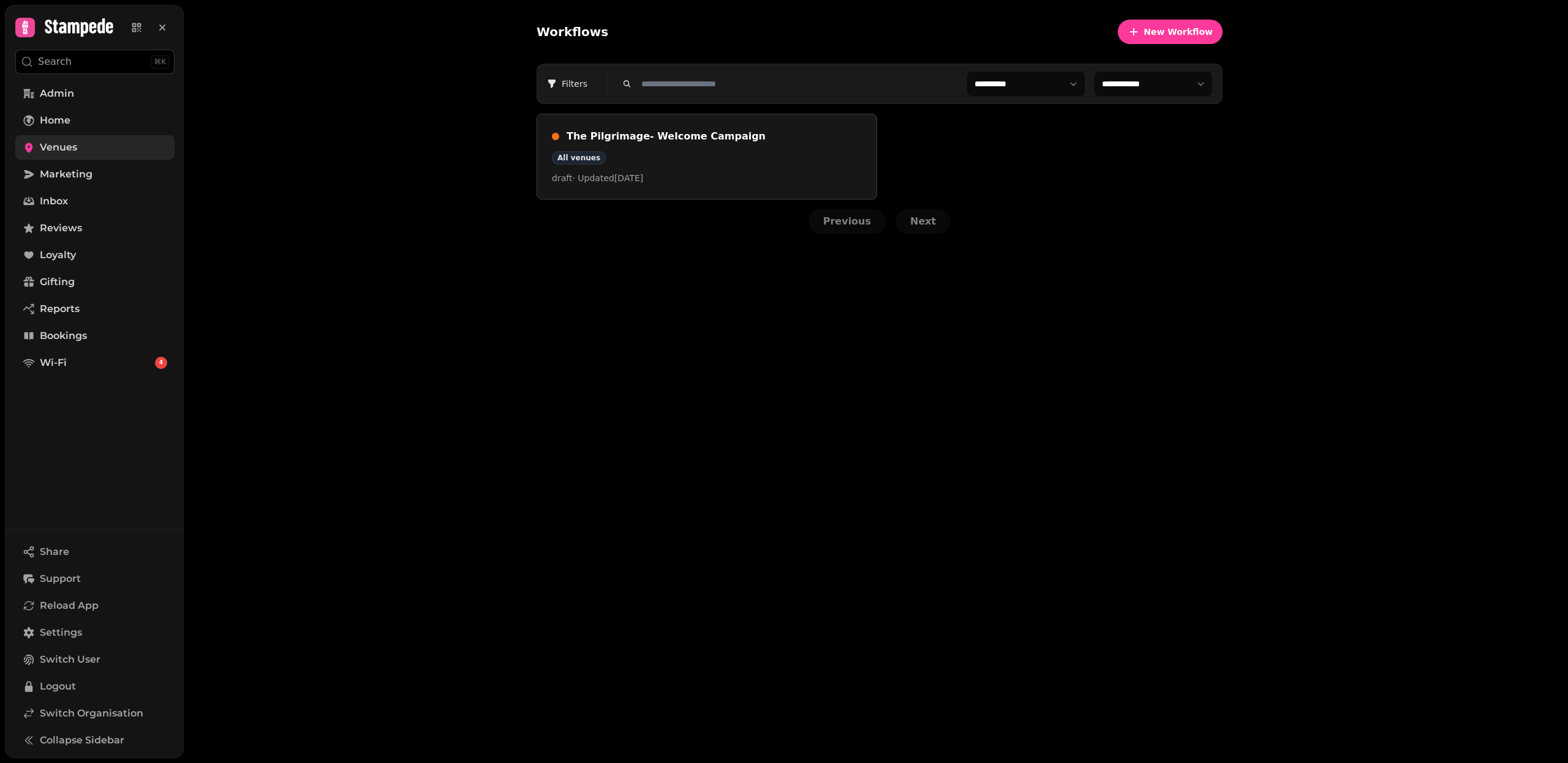
click at [66, 154] on span "Venues" at bounding box center [58, 147] width 37 height 15
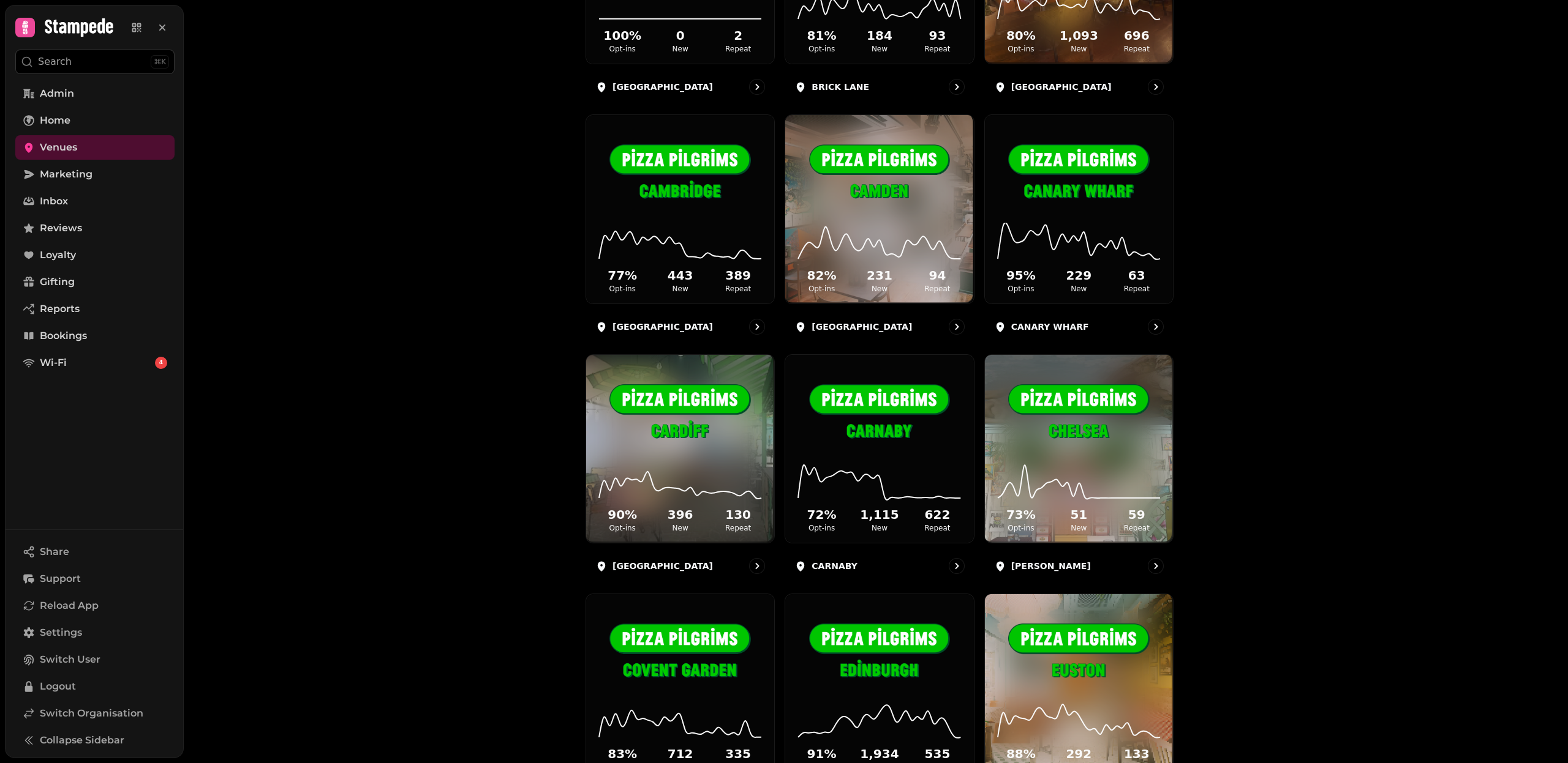
scroll to position [411, 0]
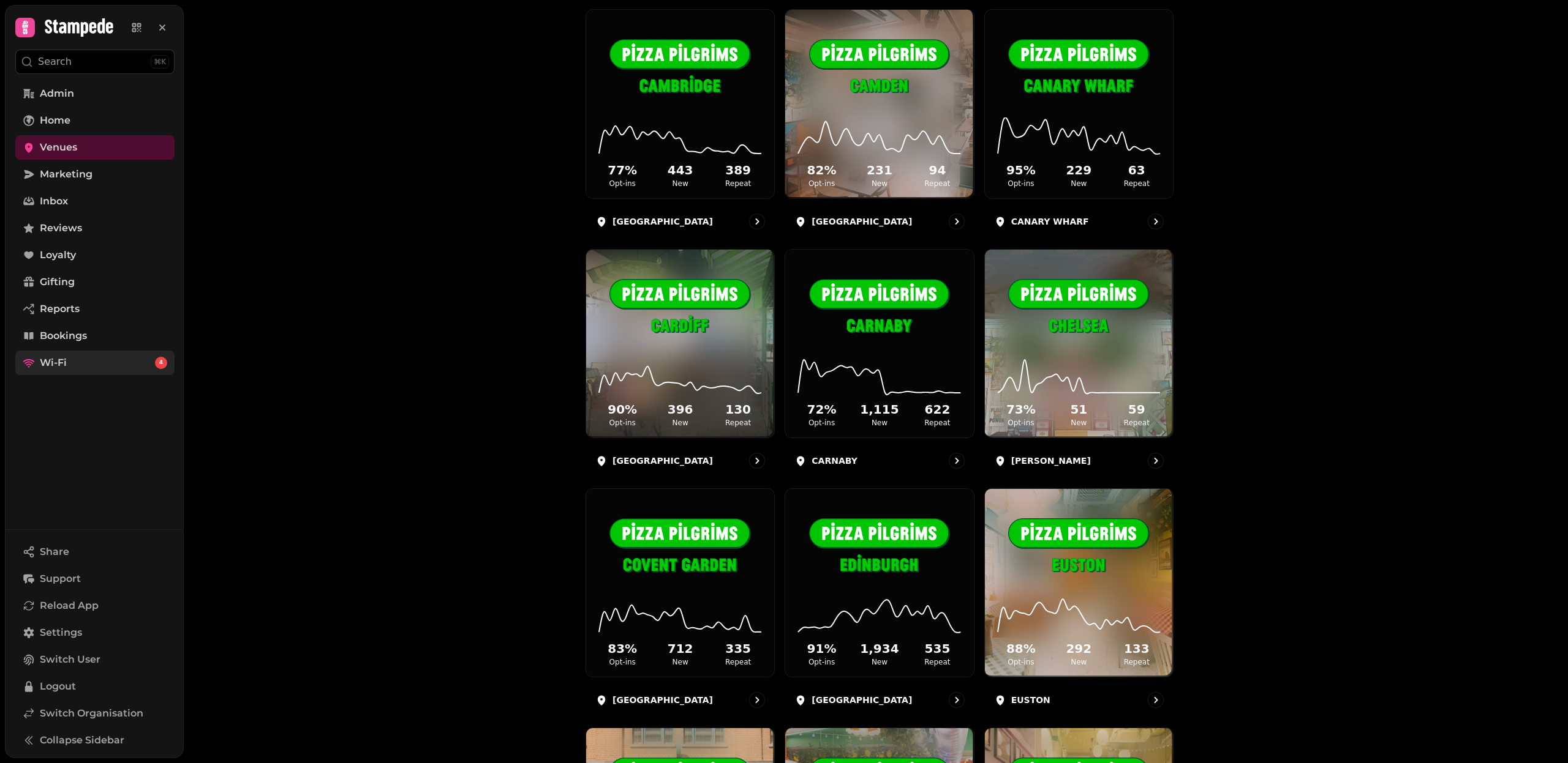
click at [107, 360] on link "Wi-Fi 4" at bounding box center [95, 363] width 160 height 25
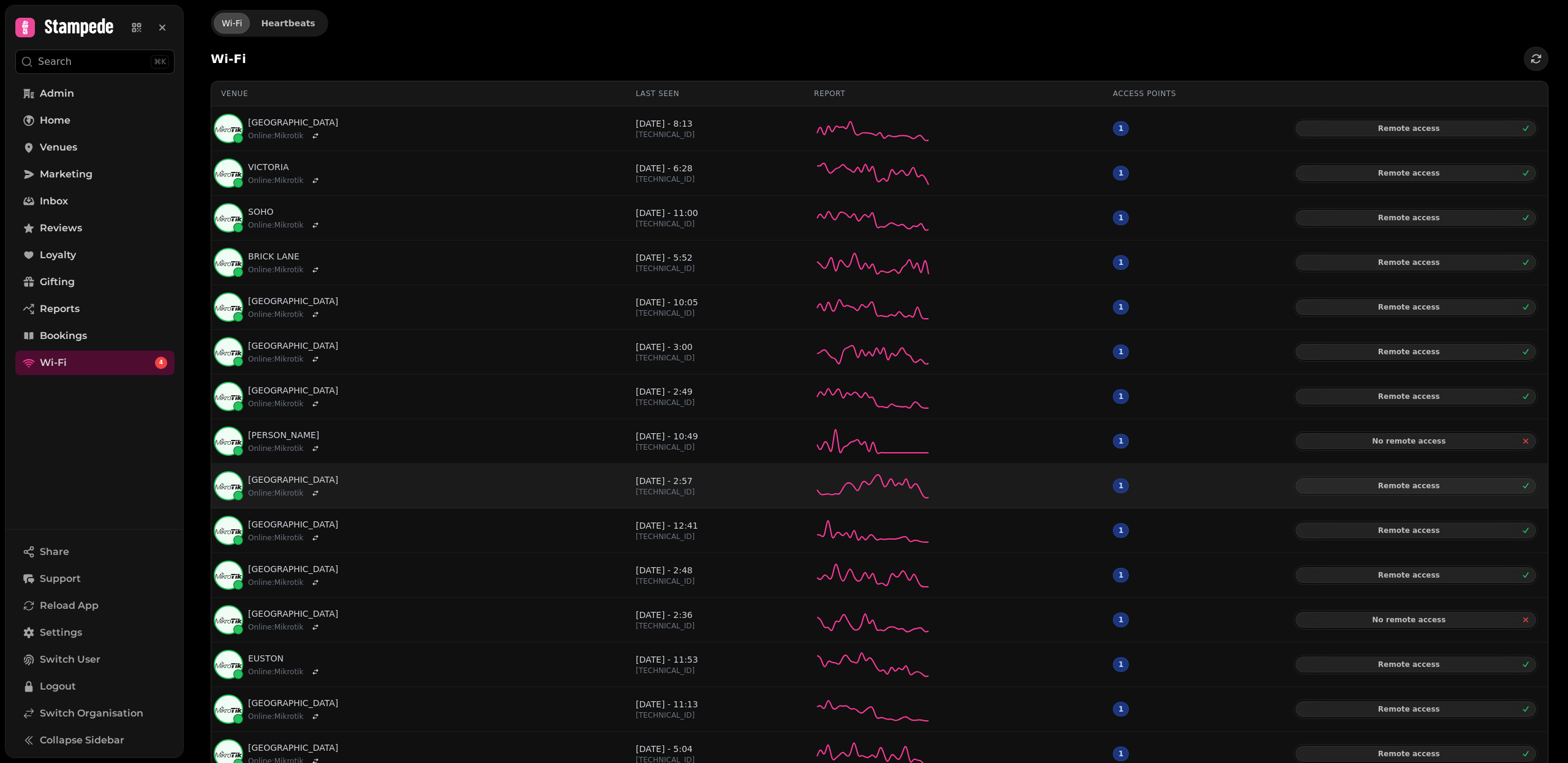
scroll to position [57, 0]
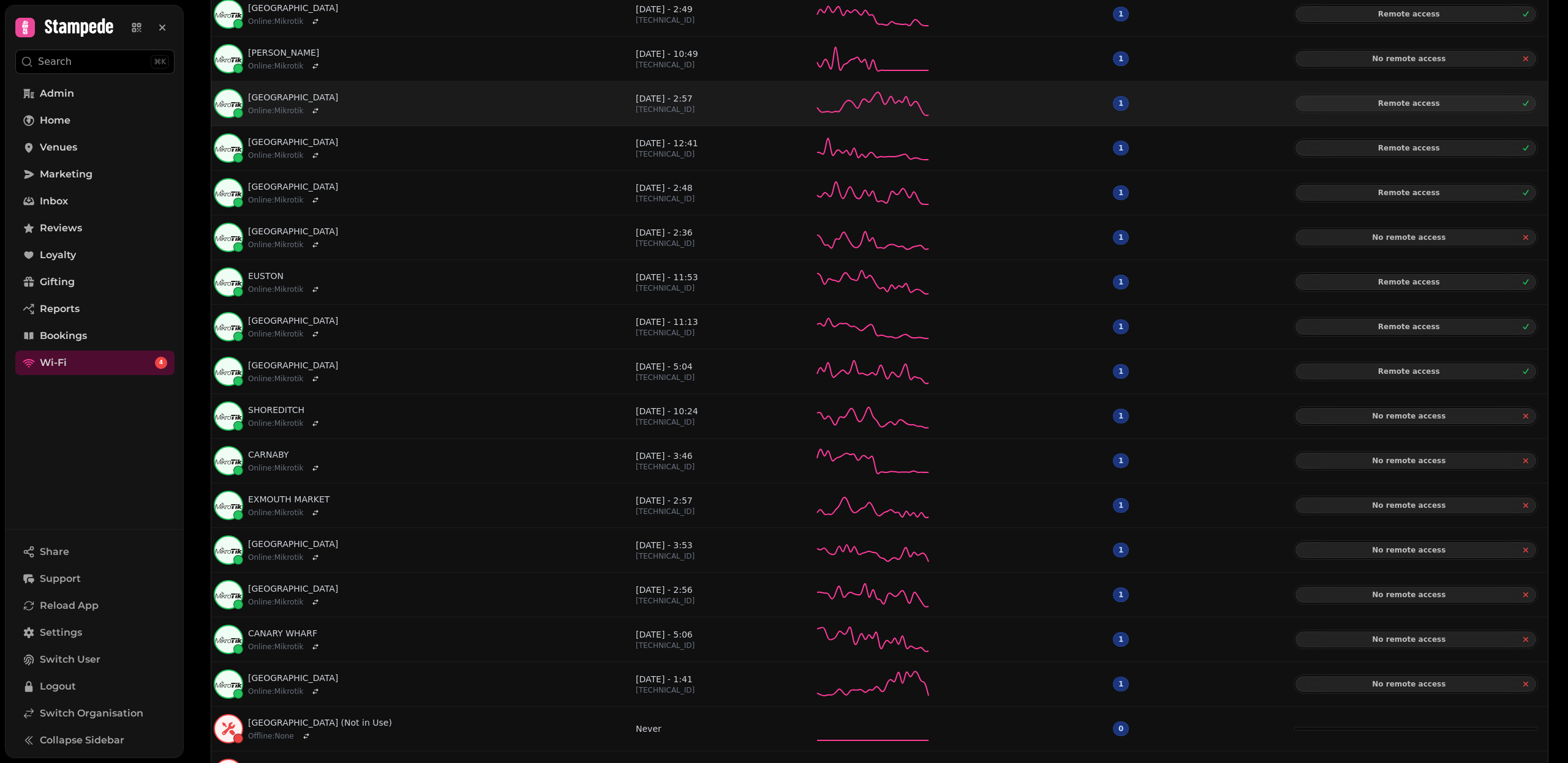
scroll to position [508, 0]
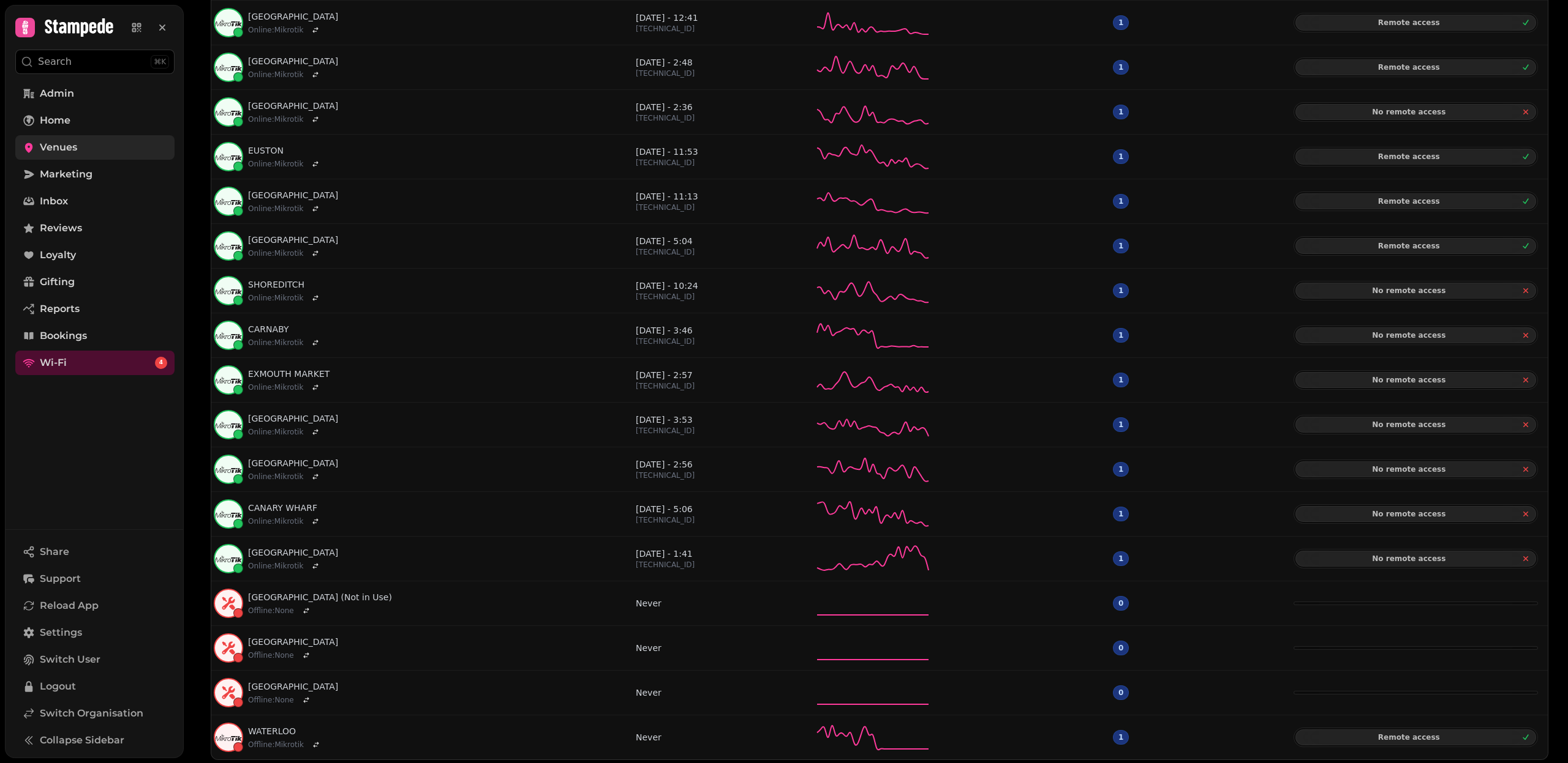
click at [77, 140] on link "Venues" at bounding box center [95, 148] width 160 height 25
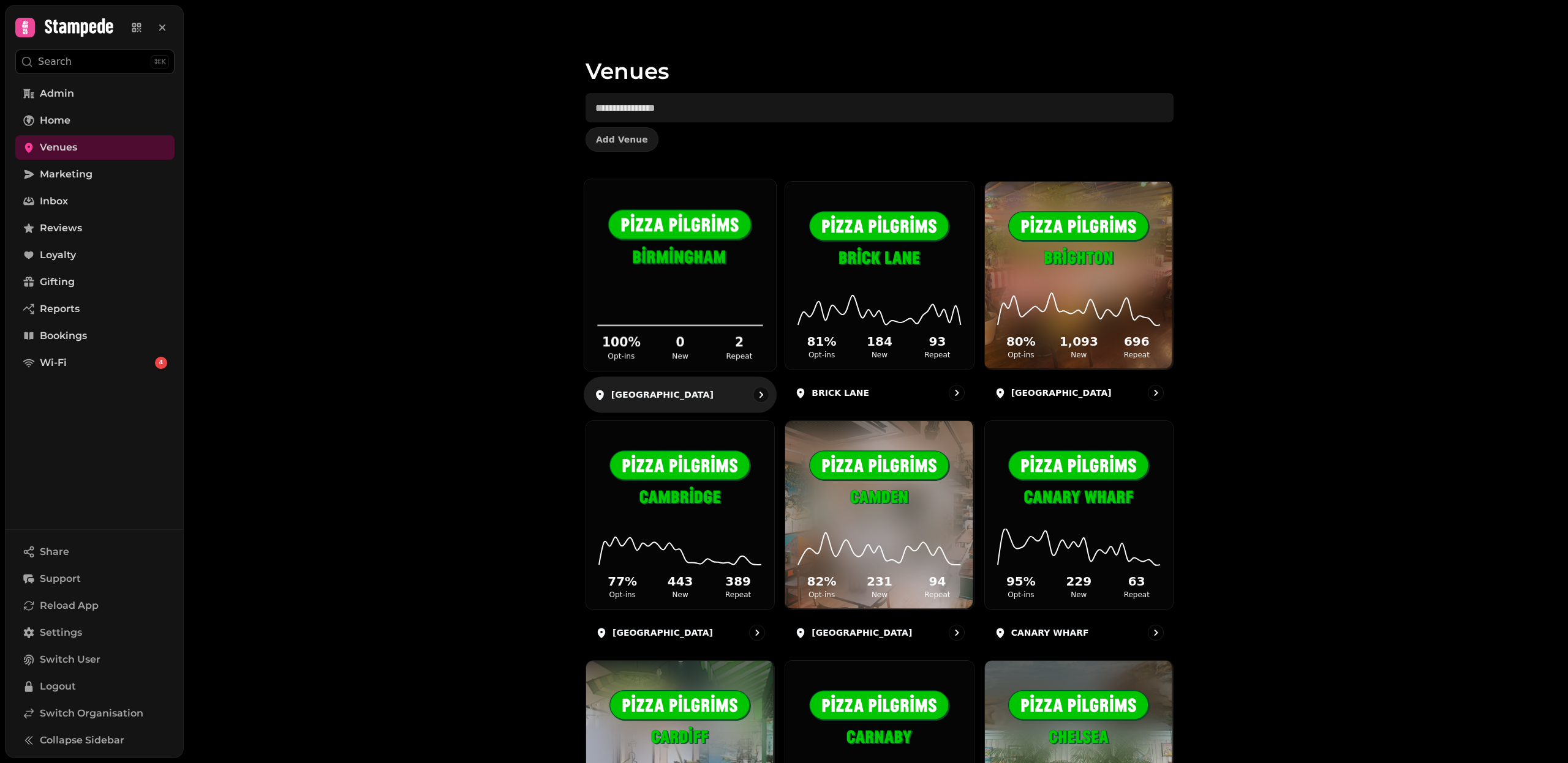
click at [680, 281] on div "100 % Opt-ins 0 New 2 Repeat" at bounding box center [680, 325] width 192 height 92
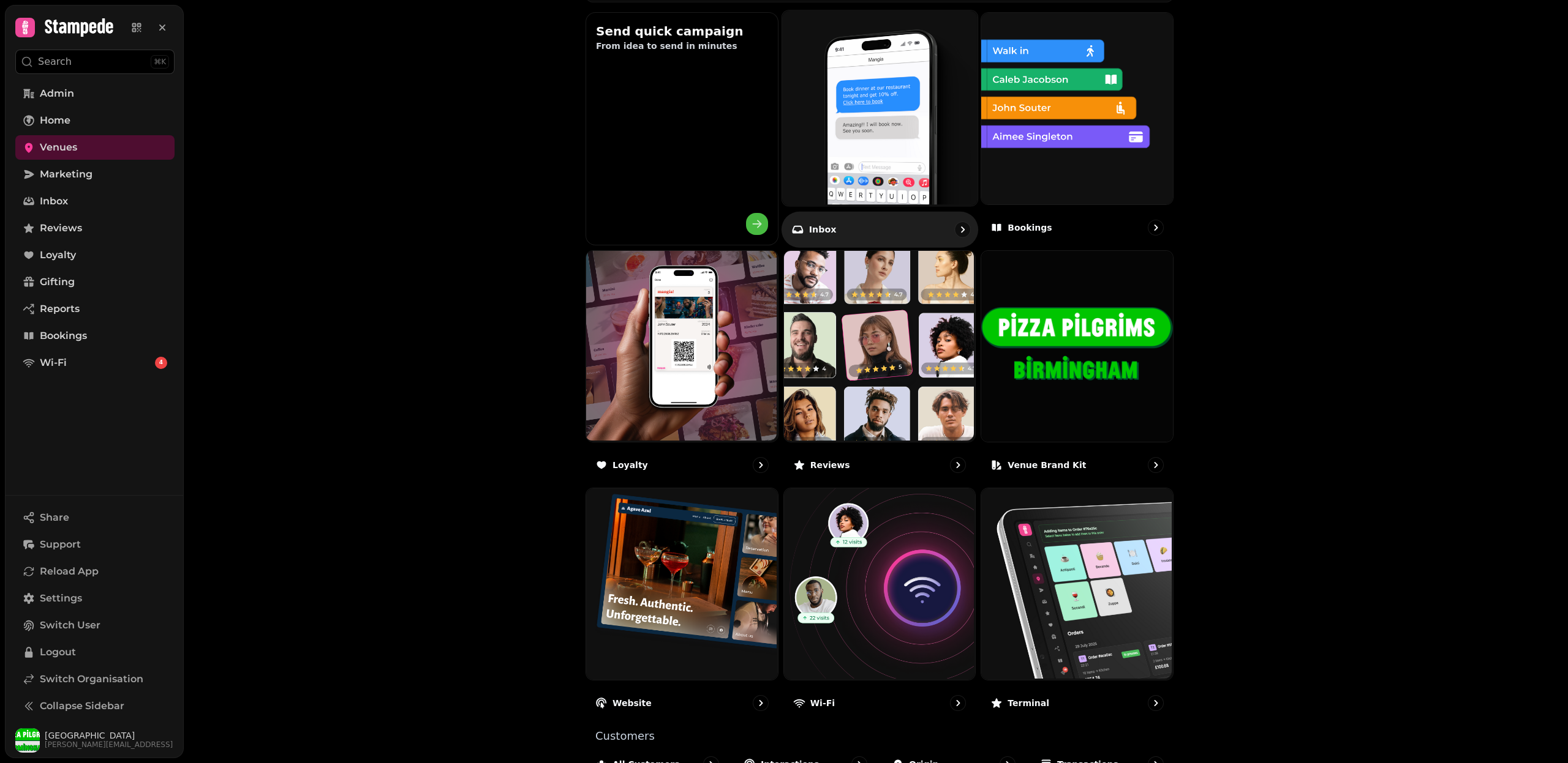
scroll to position [477, 0]
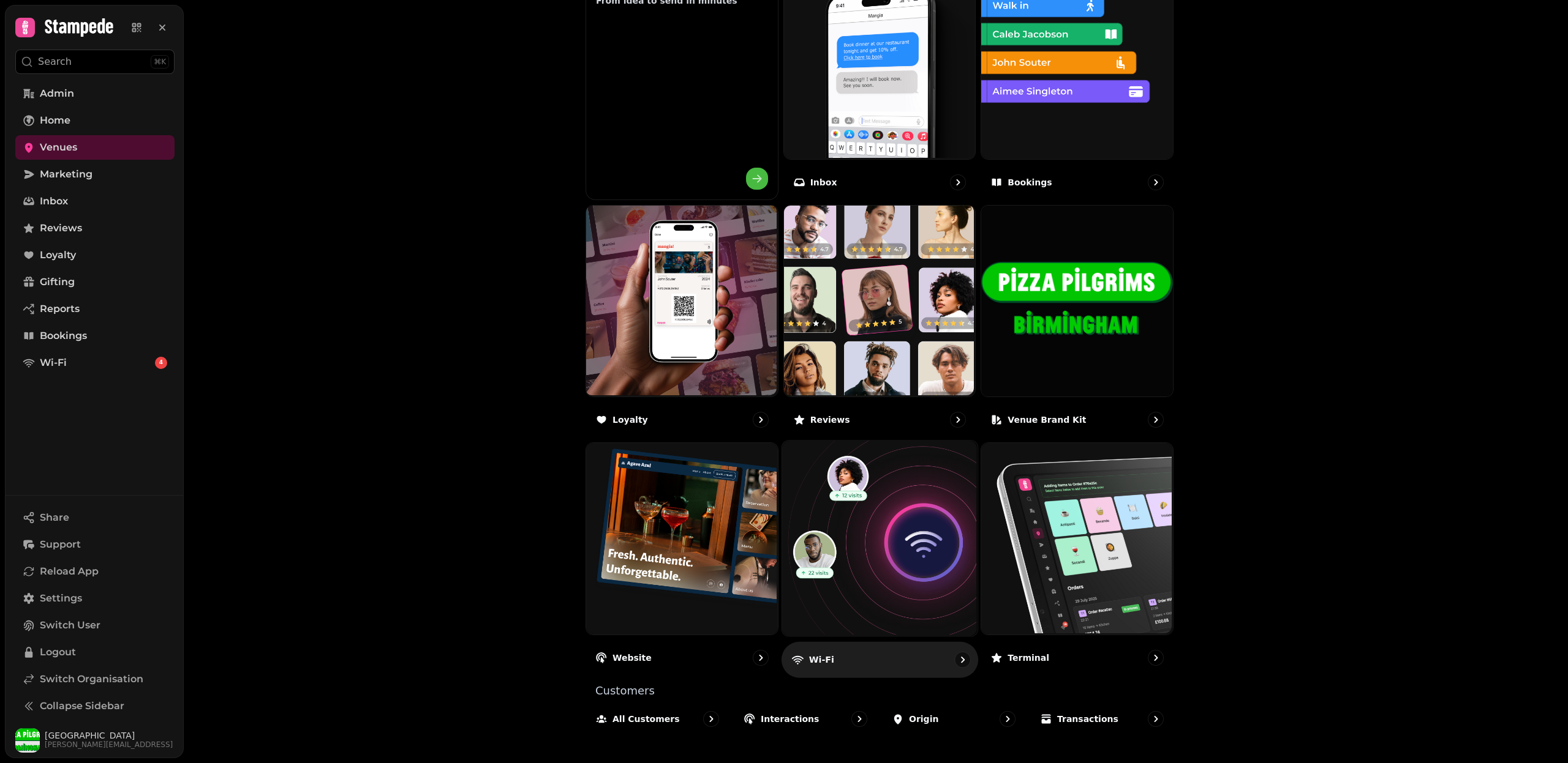
click at [910, 580] on img at bounding box center [877, 537] width 195 height 195
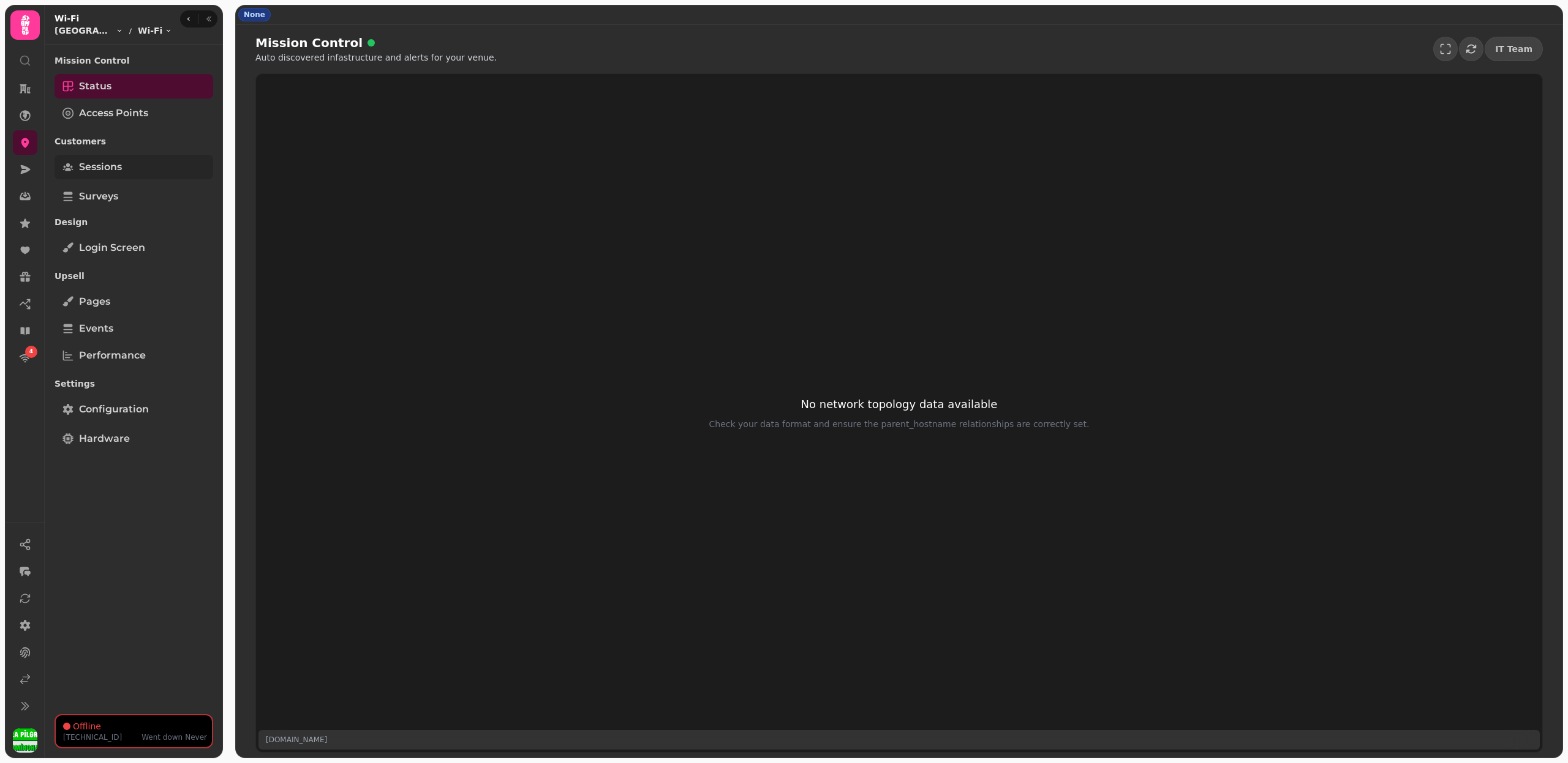
click at [138, 173] on link "Sessions" at bounding box center [133, 167] width 159 height 25
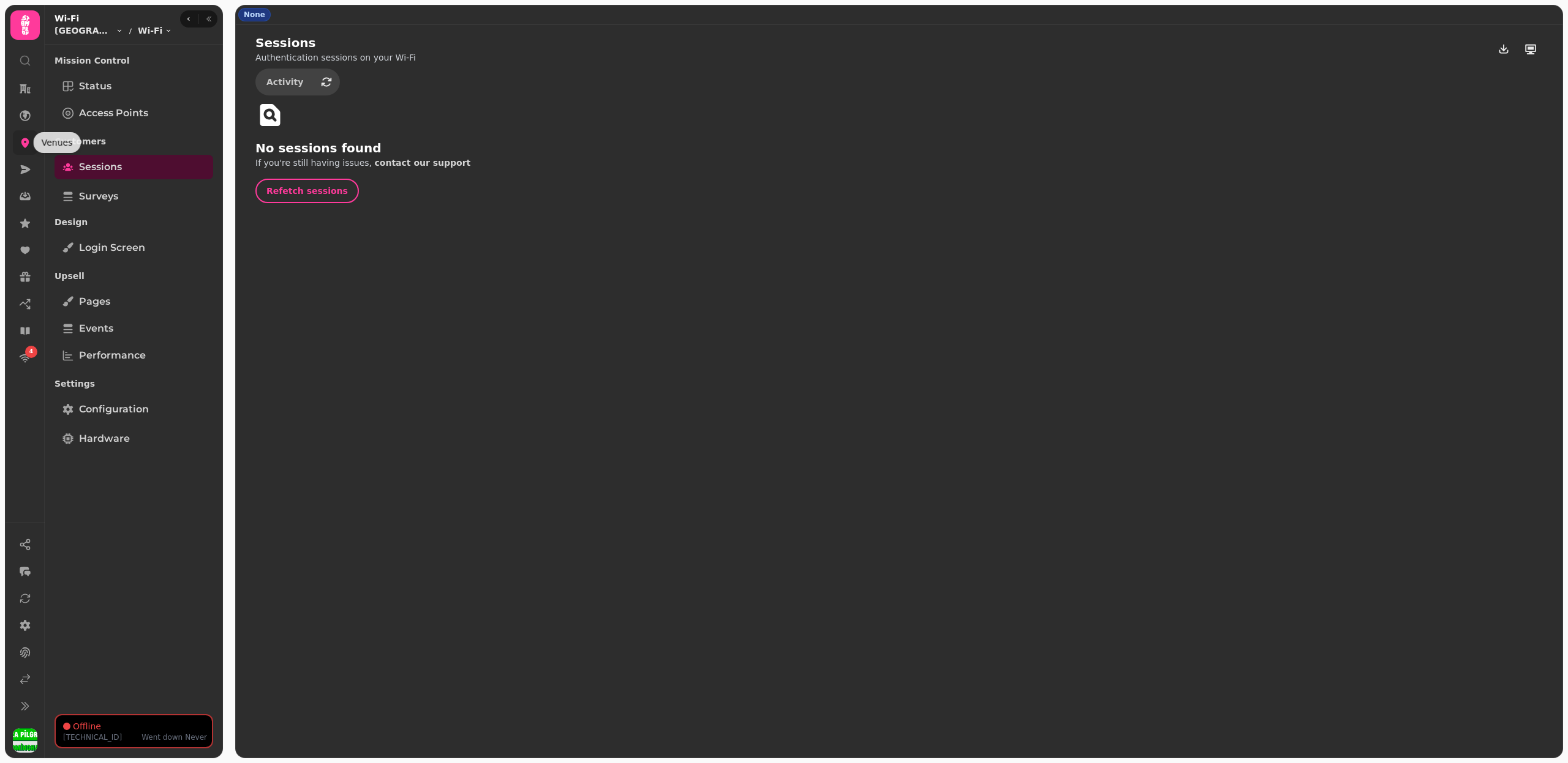
click at [25, 140] on icon at bounding box center [26, 143] width 8 height 10
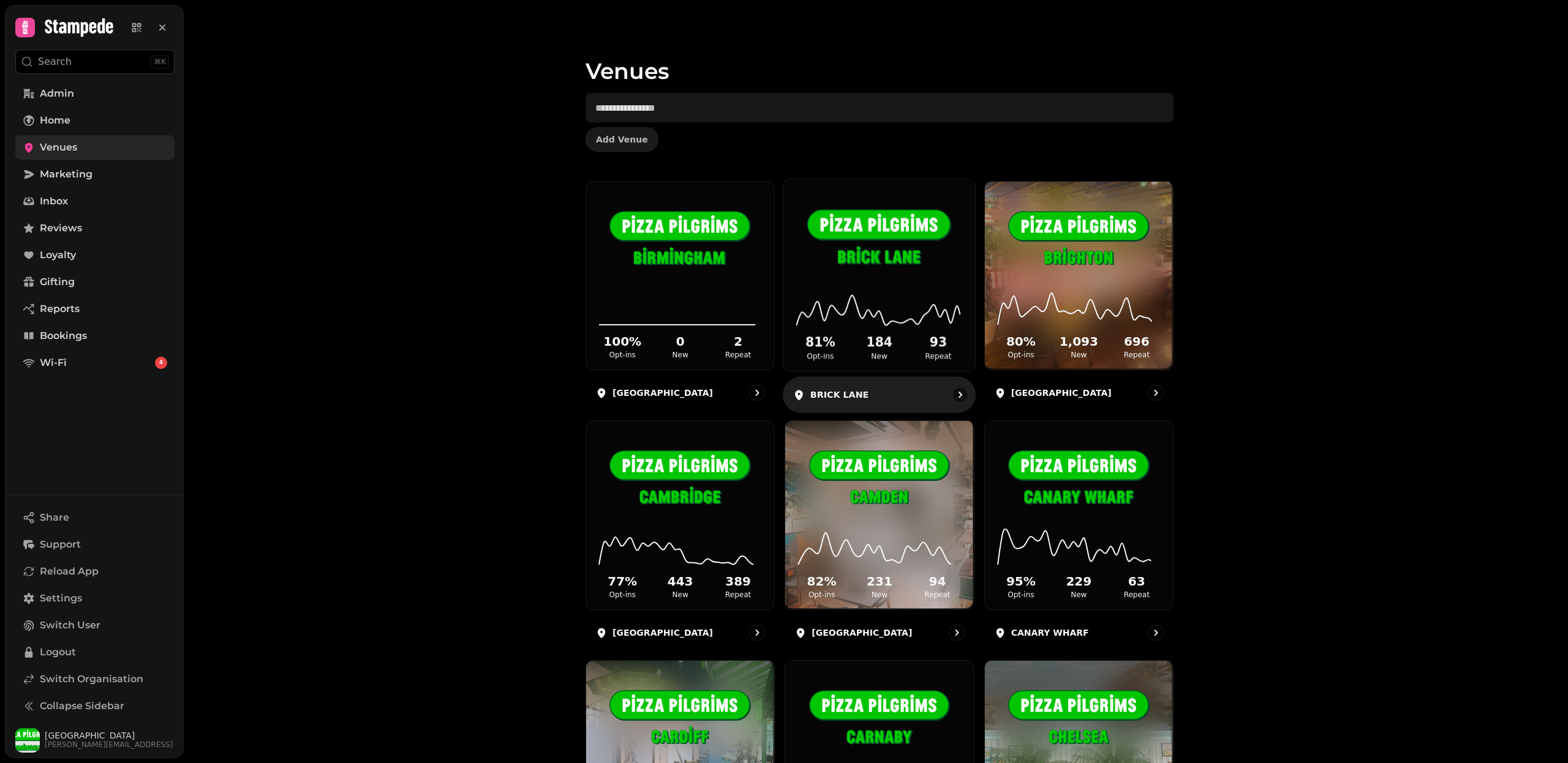
click at [898, 275] on img at bounding box center [879, 239] width 144 height 81
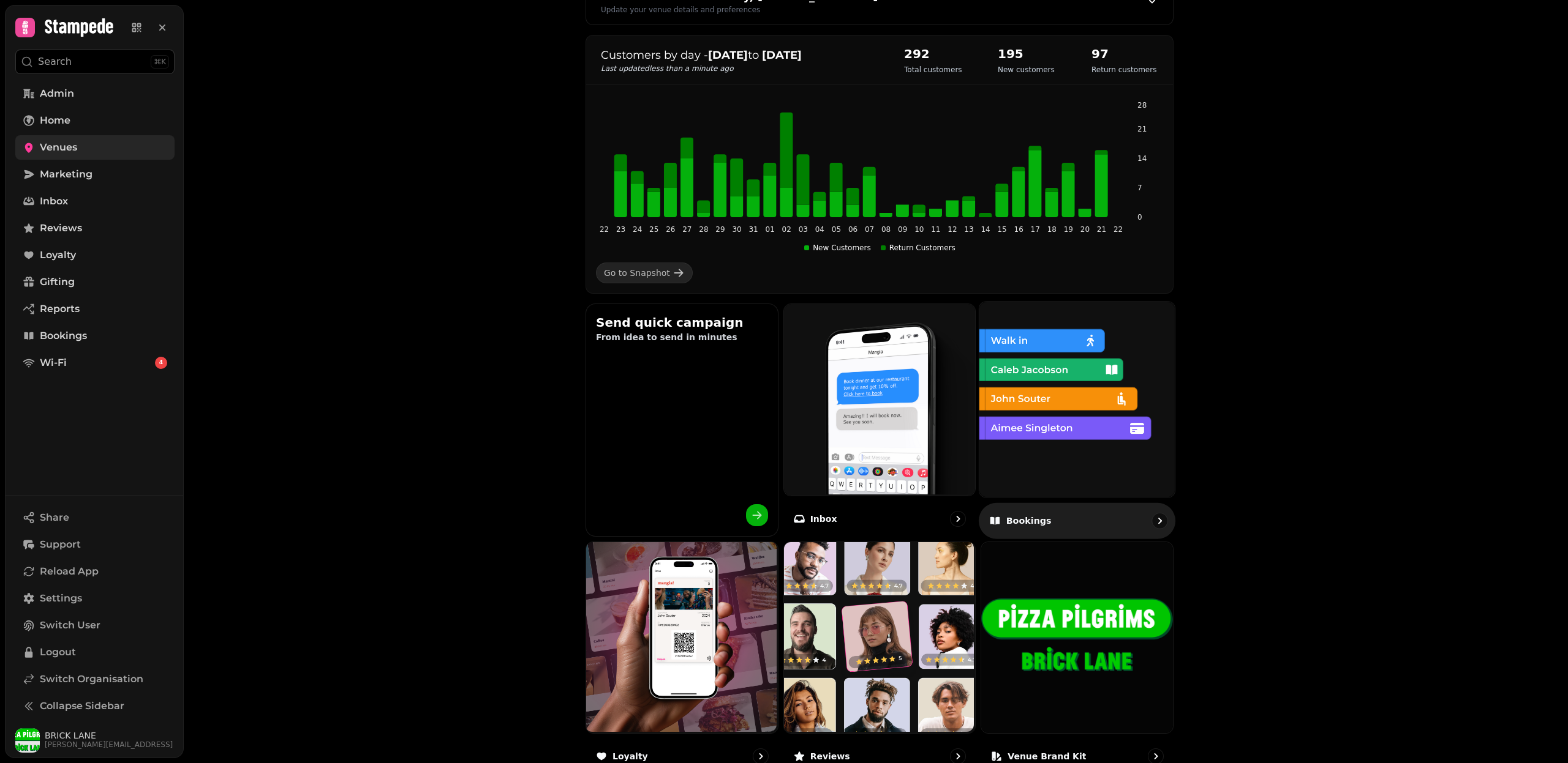
scroll to position [477, 0]
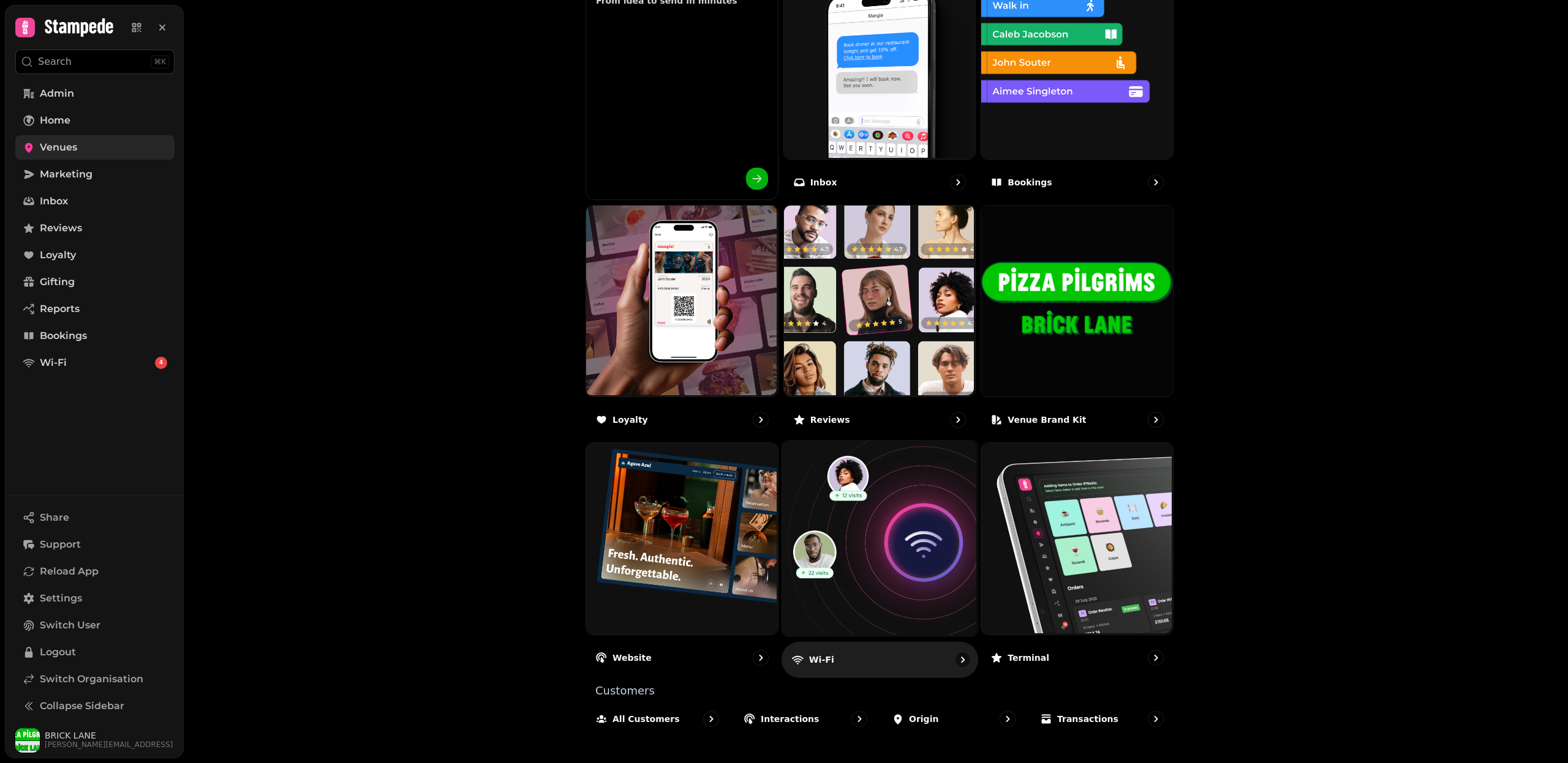
click at [906, 553] on img at bounding box center [877, 537] width 195 height 195
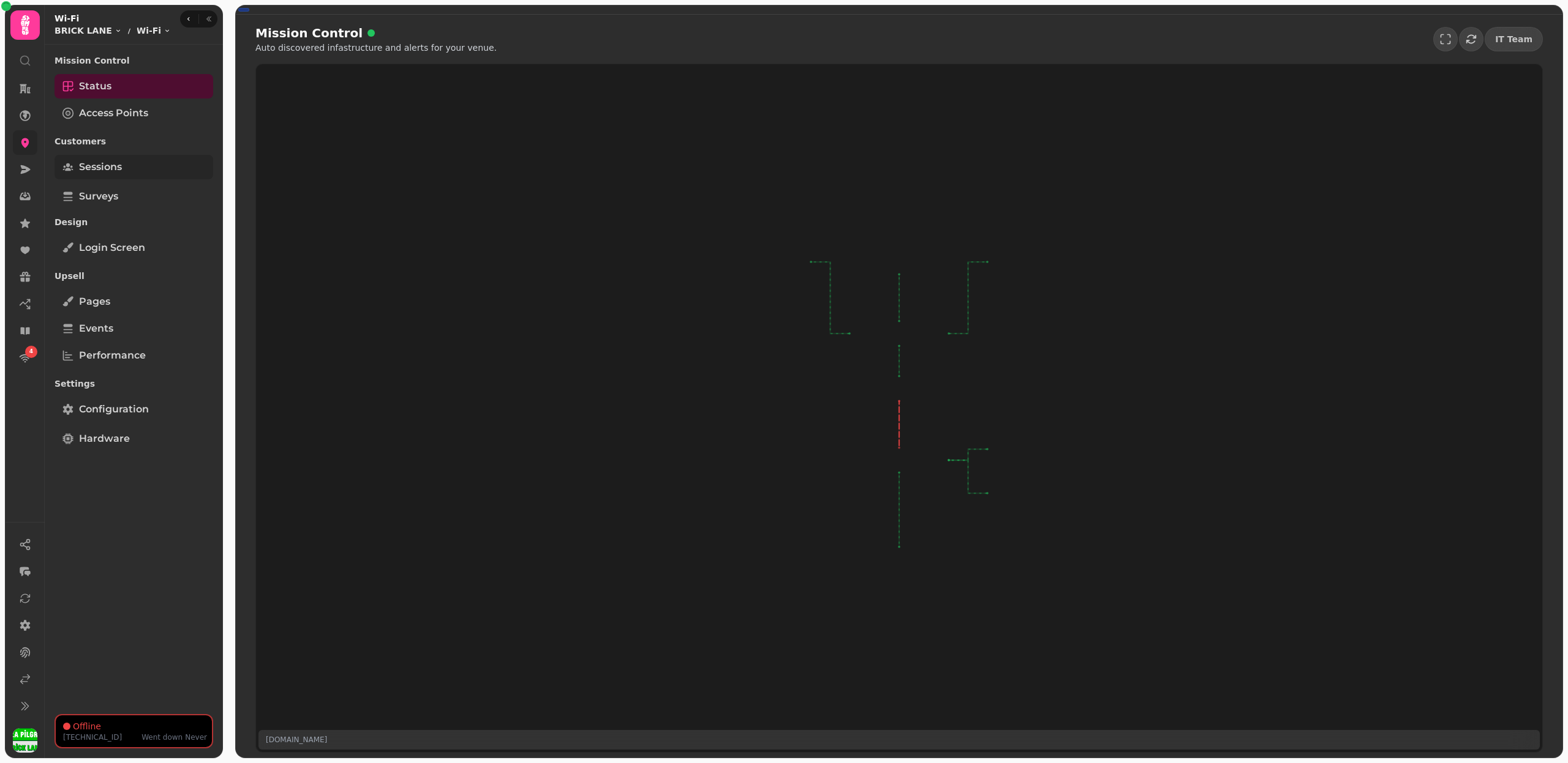
click at [138, 169] on link "Sessions" at bounding box center [133, 167] width 159 height 25
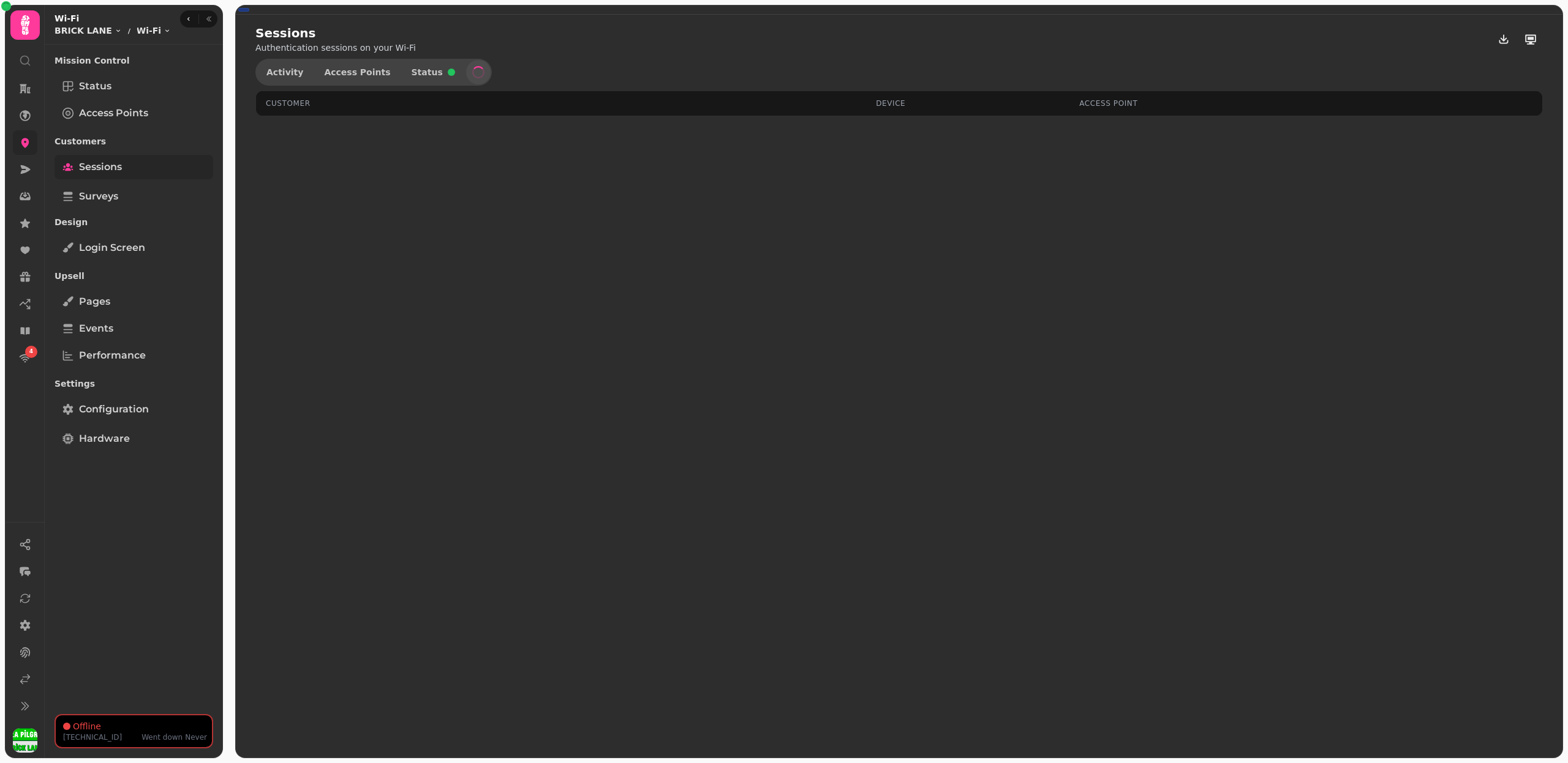
select select "**"
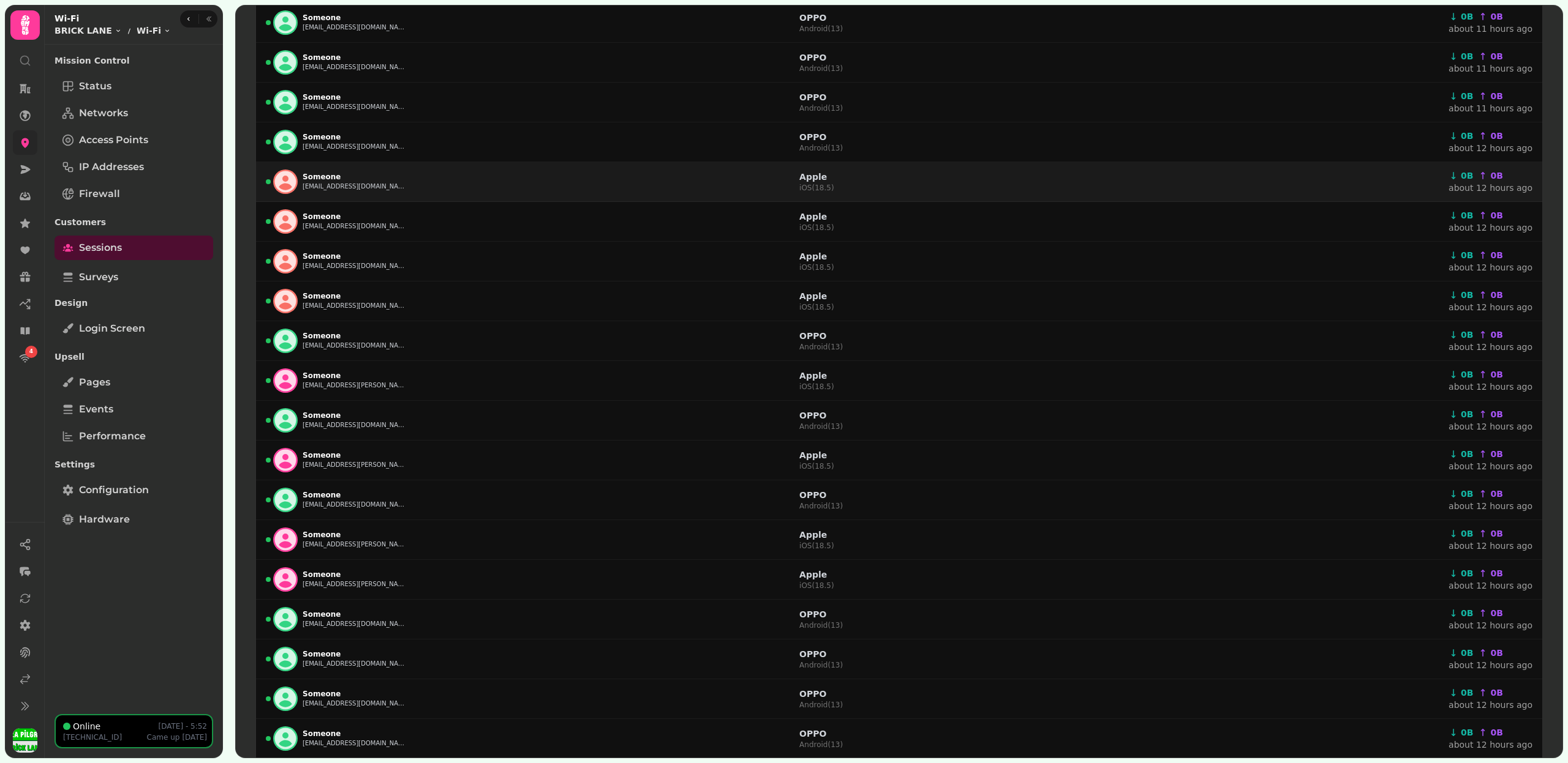
scroll to position [473, 0]
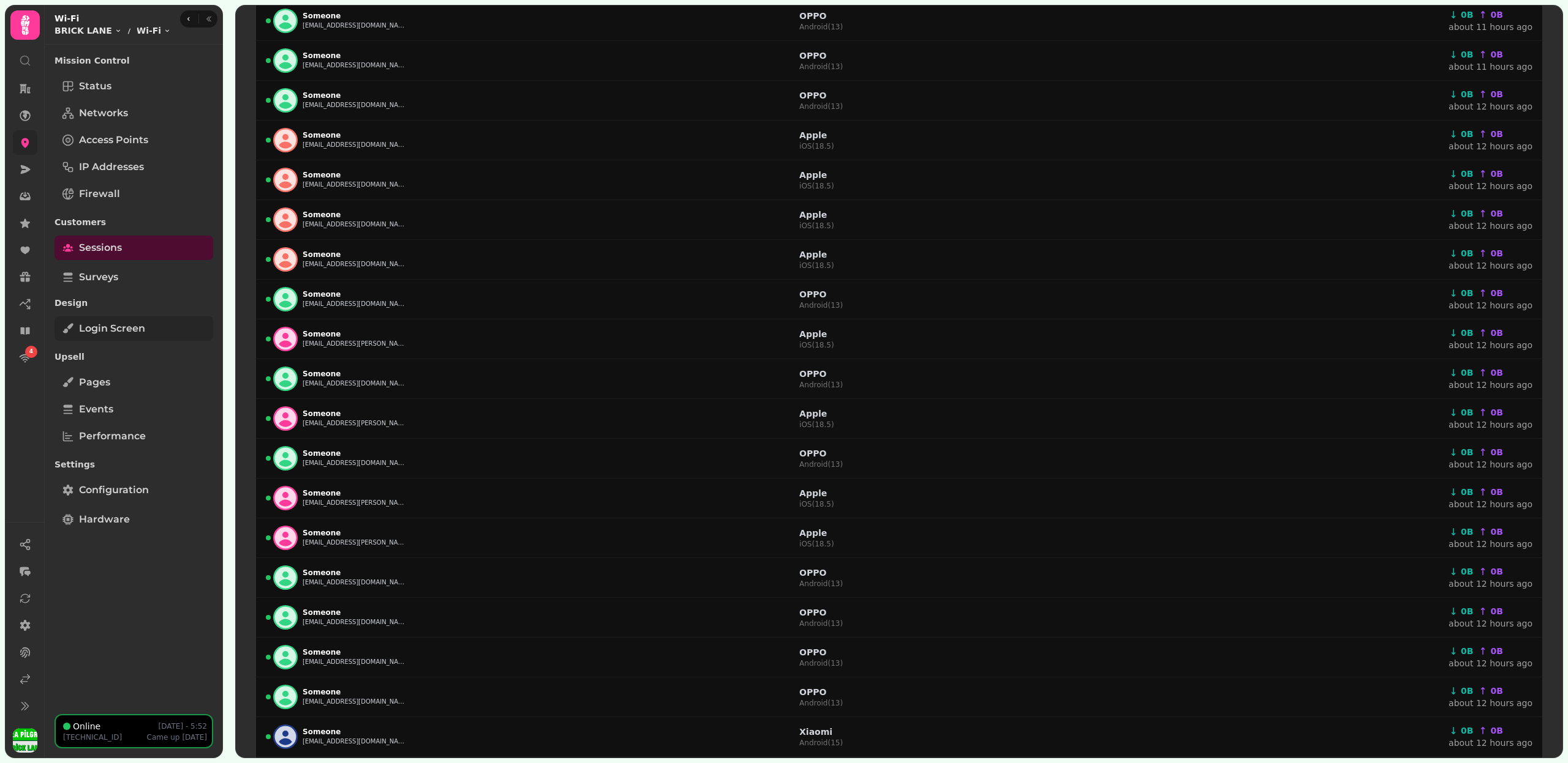
click at [153, 331] on link "Login screen" at bounding box center [133, 329] width 159 height 25
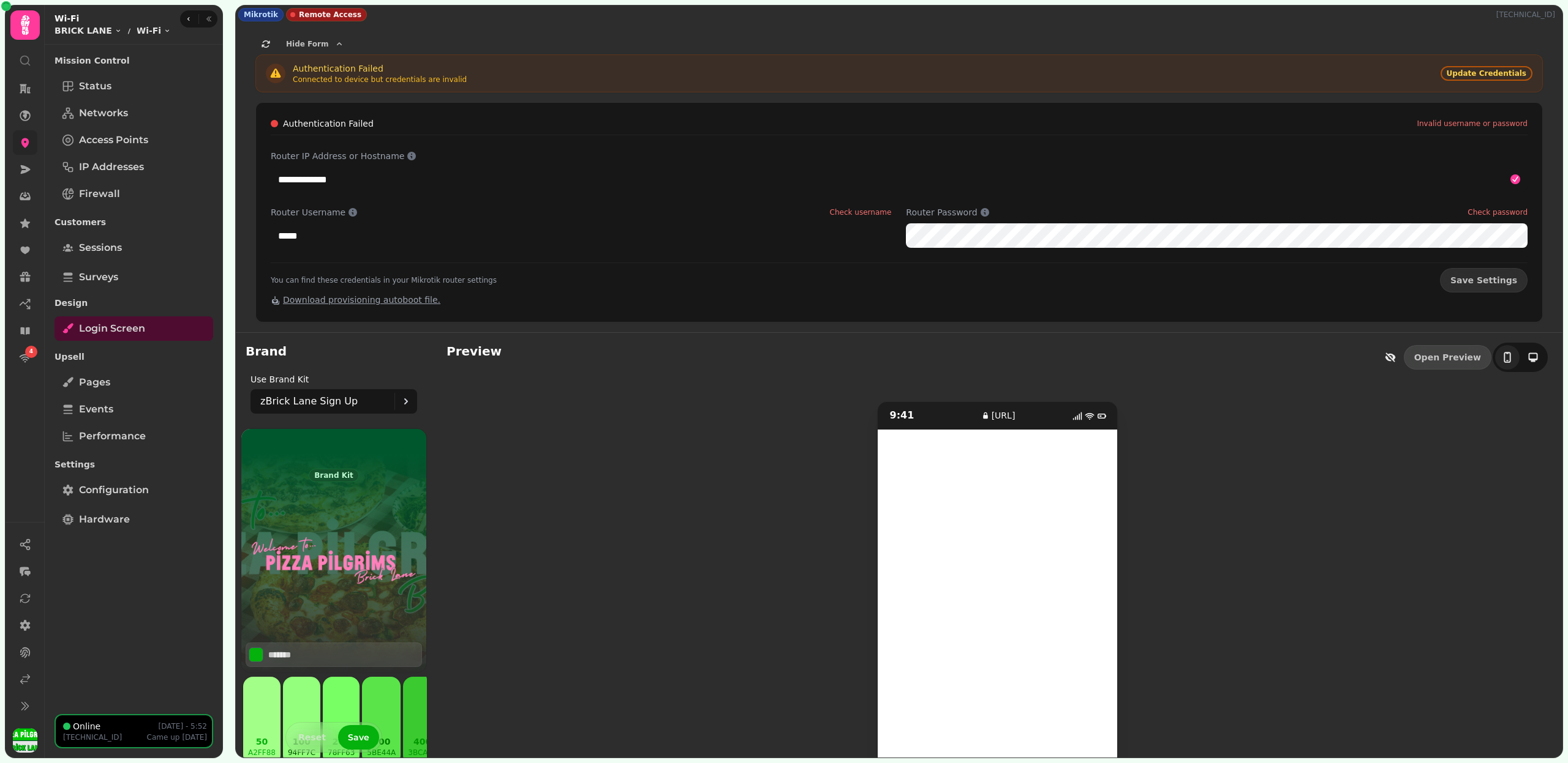
scroll to position [58, 0]
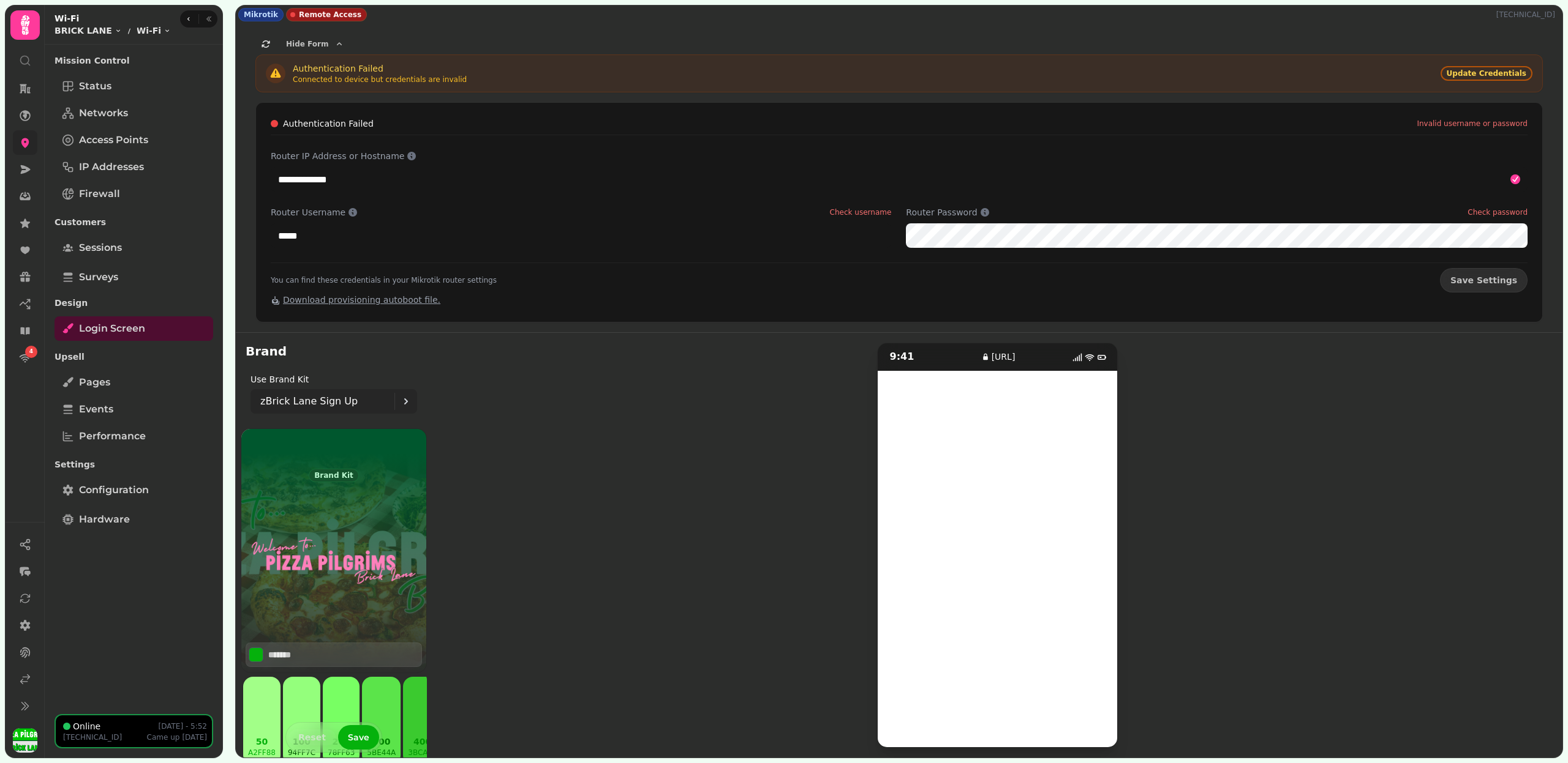
click at [313, 403] on p "zBrick Lane Sign Up" at bounding box center [308, 401] width 97 height 15
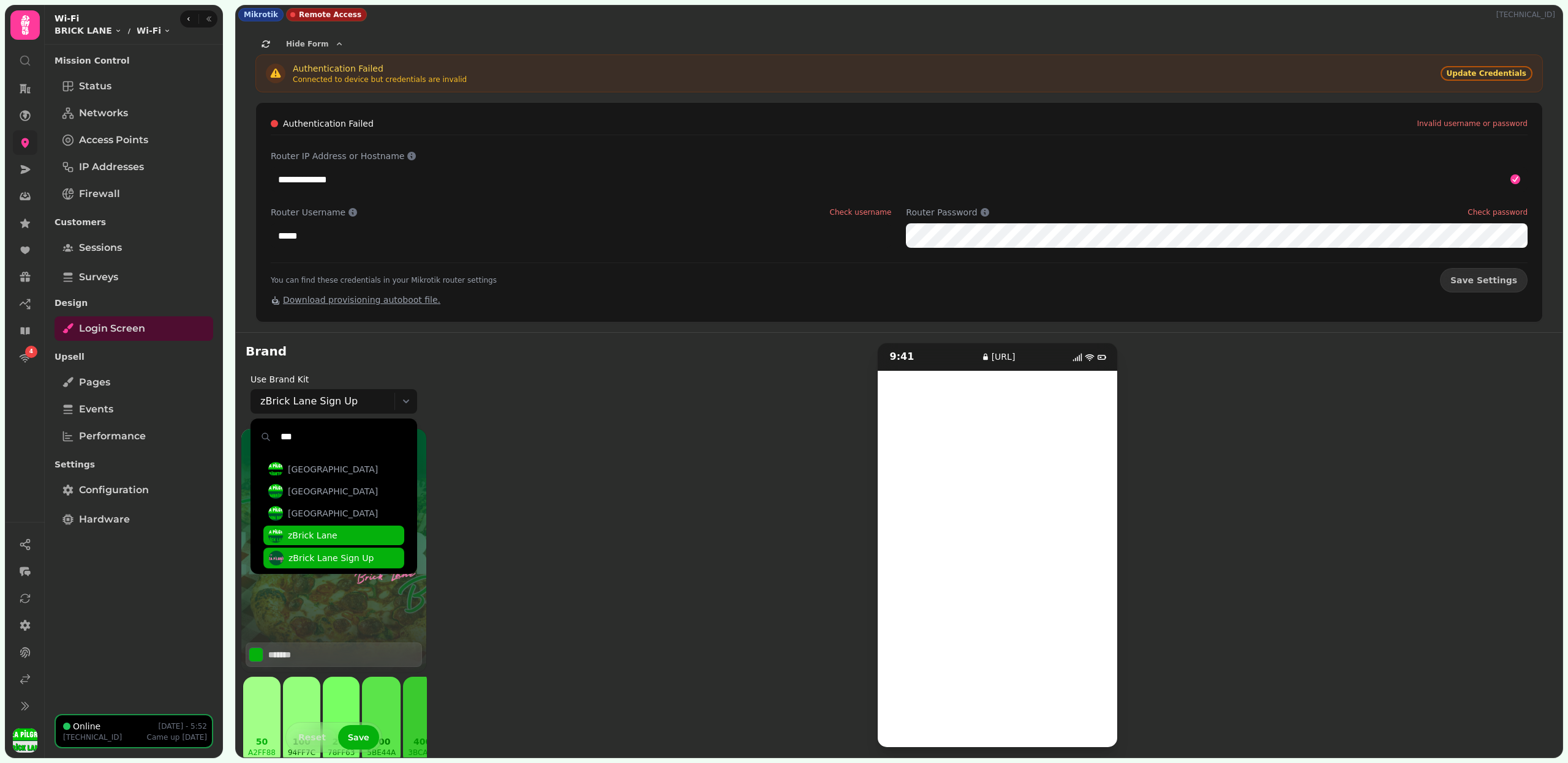
type input "***"
click at [322, 538] on span "zBrick Lane" at bounding box center [313, 535] width 49 height 12
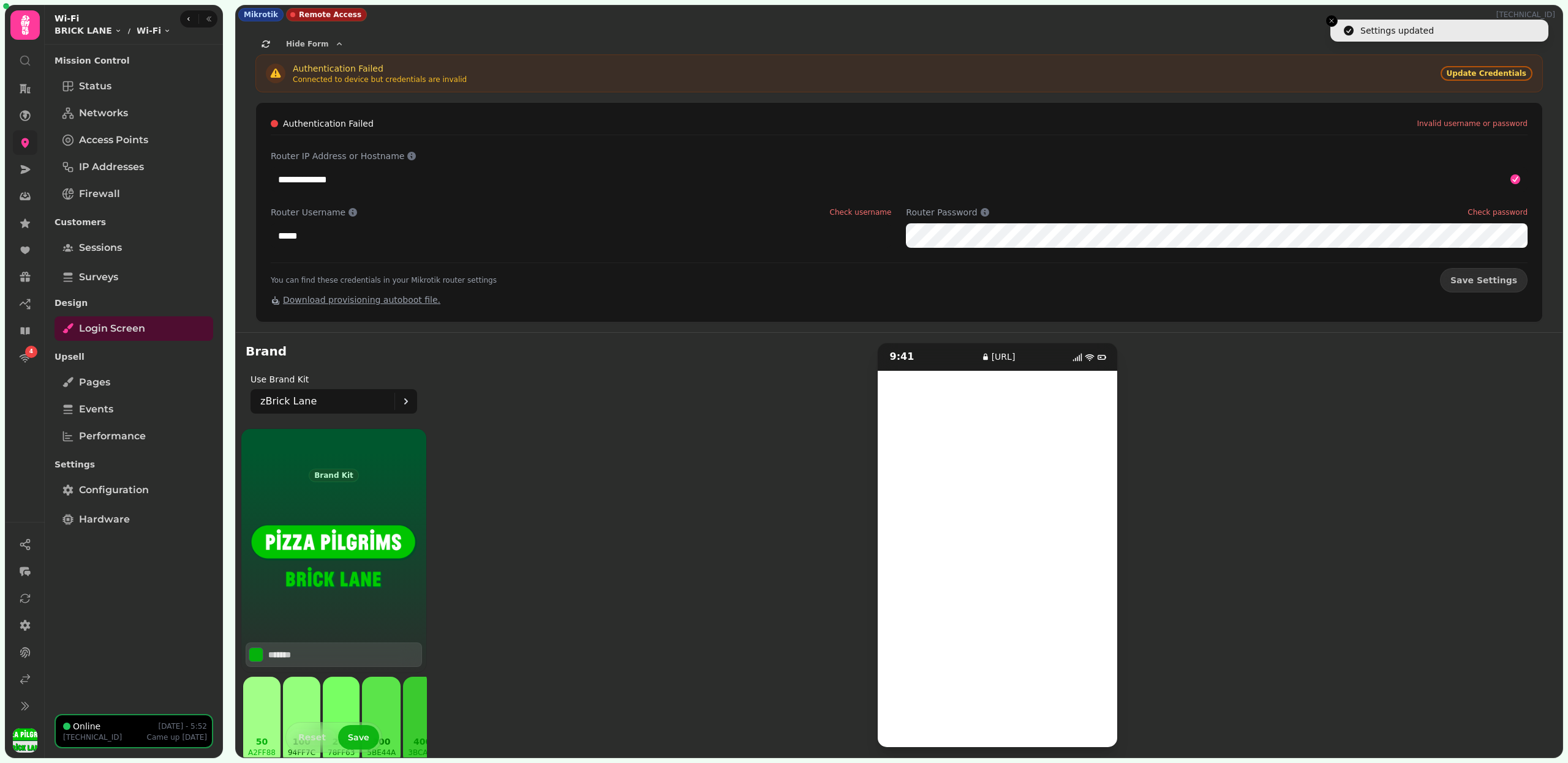
click at [358, 738] on span "Save" at bounding box center [359, 738] width 21 height 8
click at [141, 497] on link "Configuration" at bounding box center [133, 490] width 159 height 25
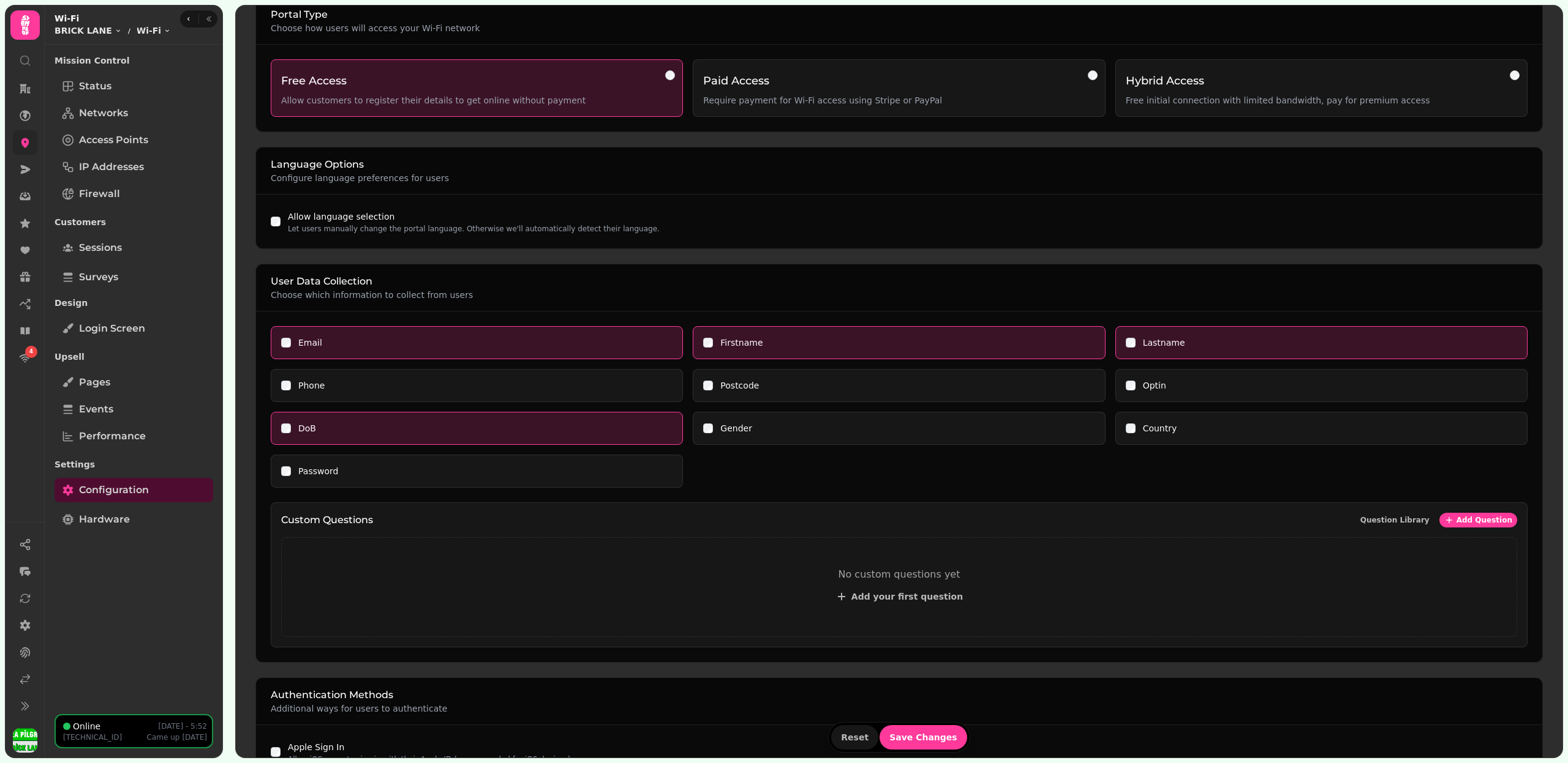
scroll to position [830, 0]
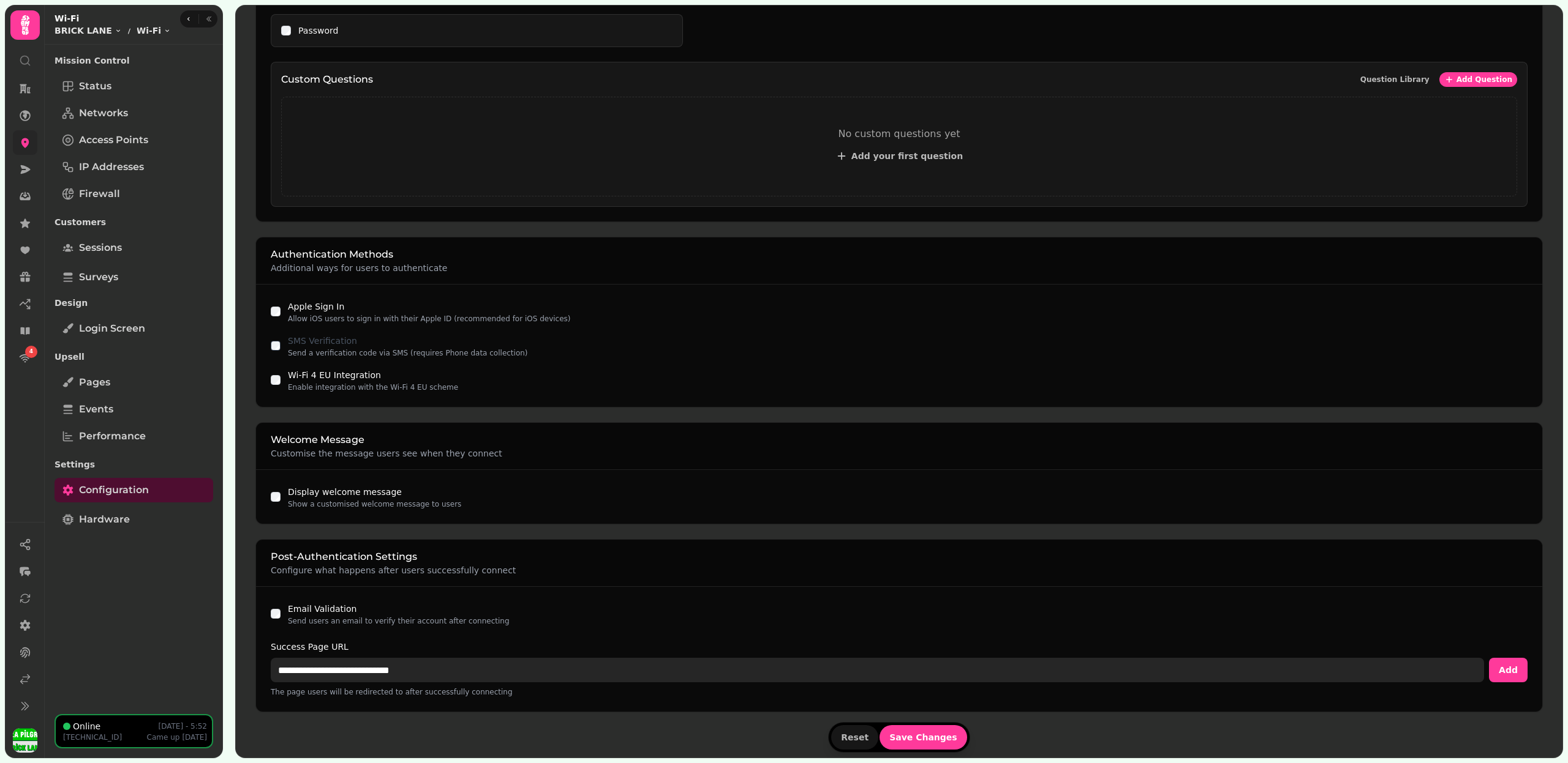
click at [370, 659] on input "**********" at bounding box center [877, 670] width 1213 height 25
paste input "**"
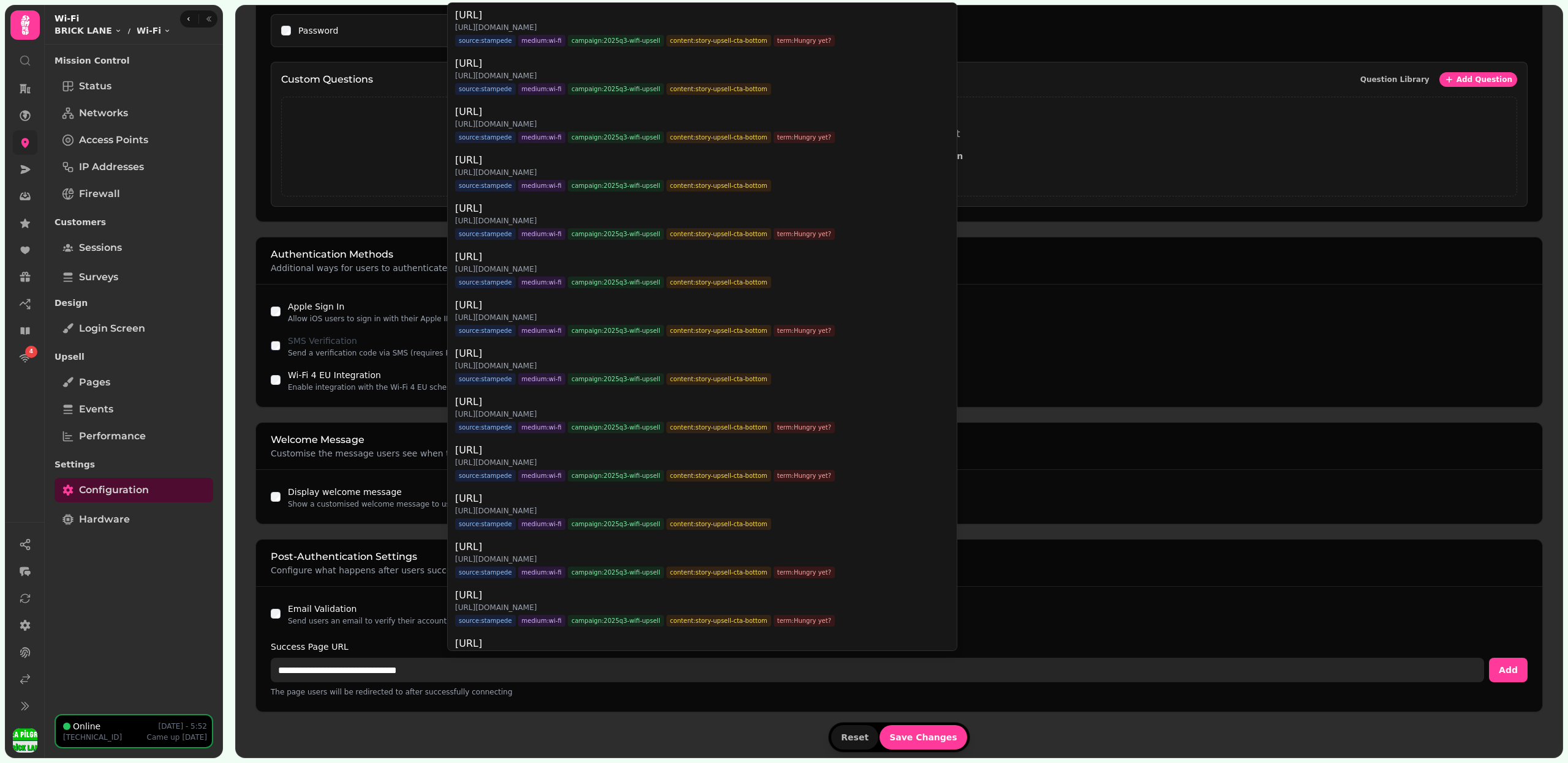
type input "**********"
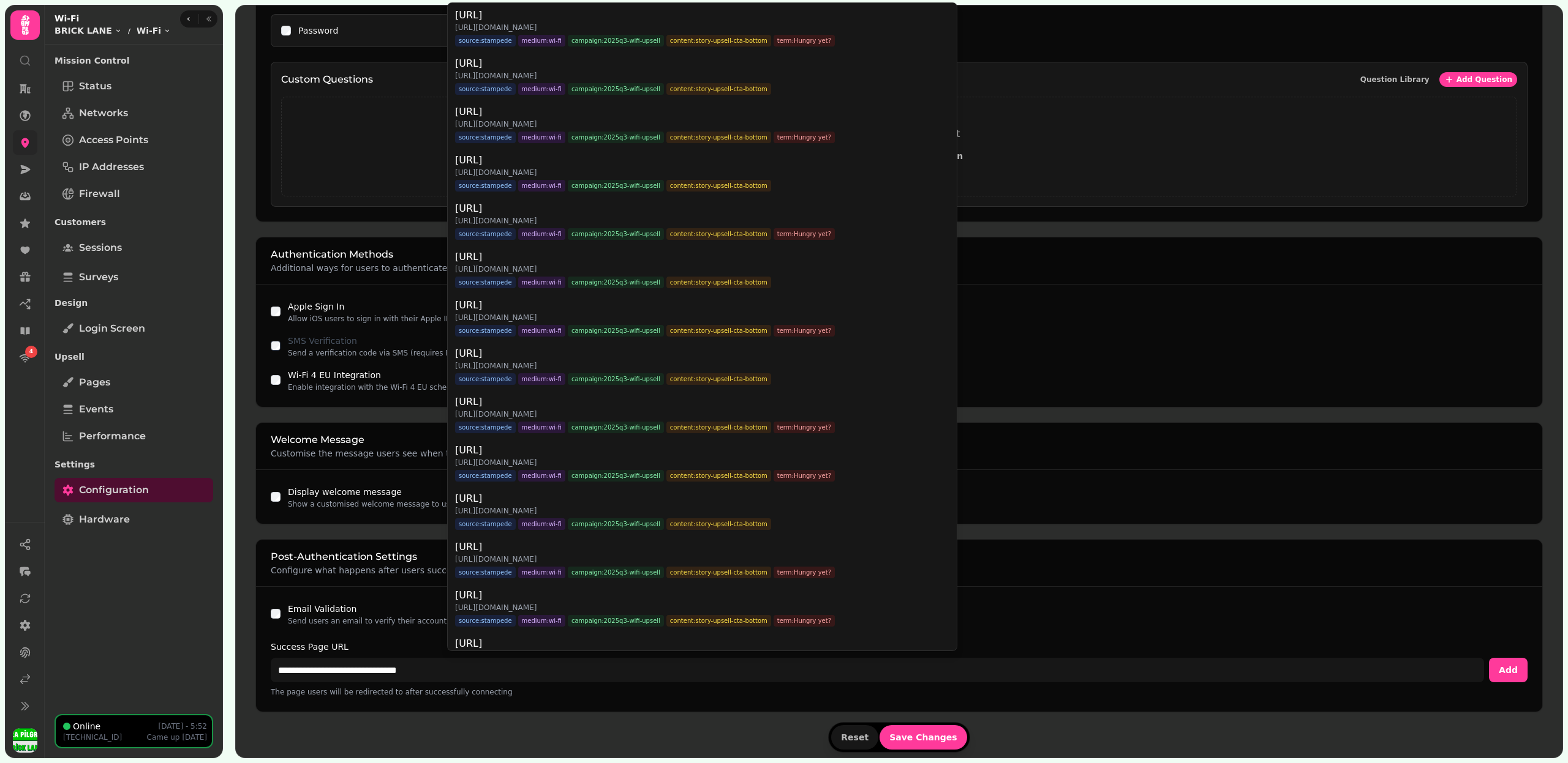
click at [442, 740] on form "Portal Type Choose how users will access your Wi-Fi network Free Access Allow c…" at bounding box center [898, 156] width 1287 height 1201
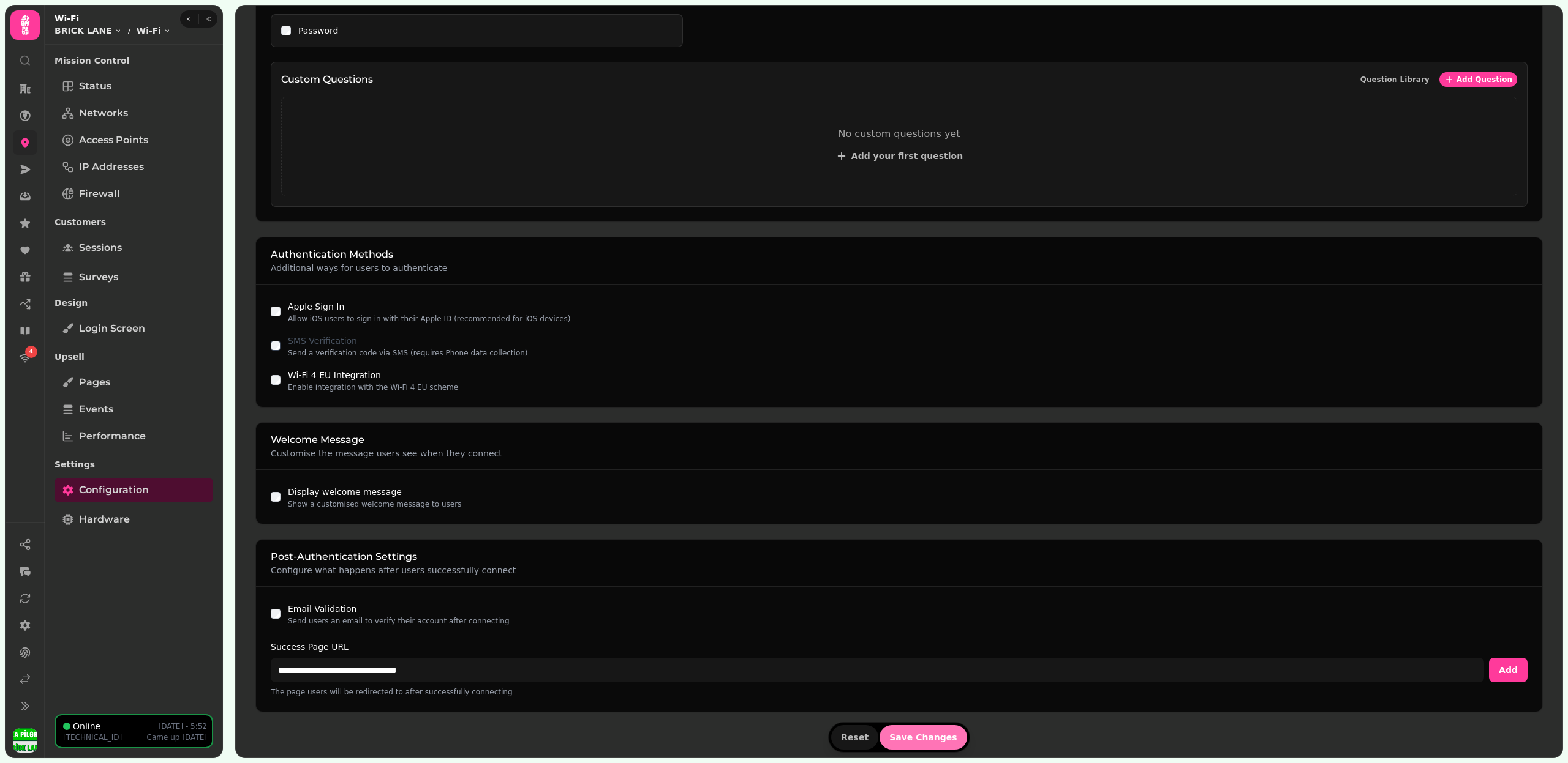
click at [914, 733] on span "Save Changes" at bounding box center [923, 738] width 68 height 8
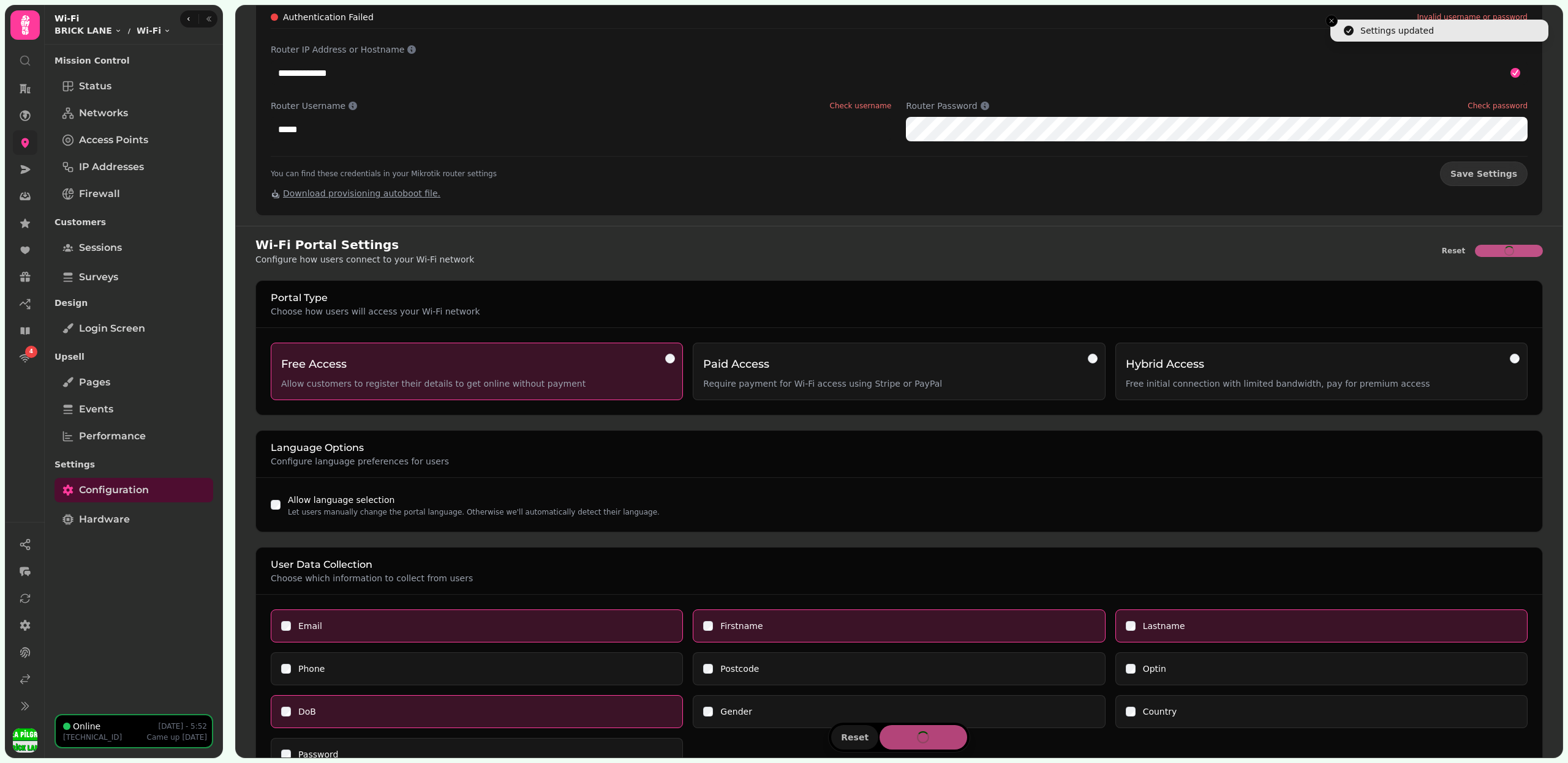
scroll to position [0, 0]
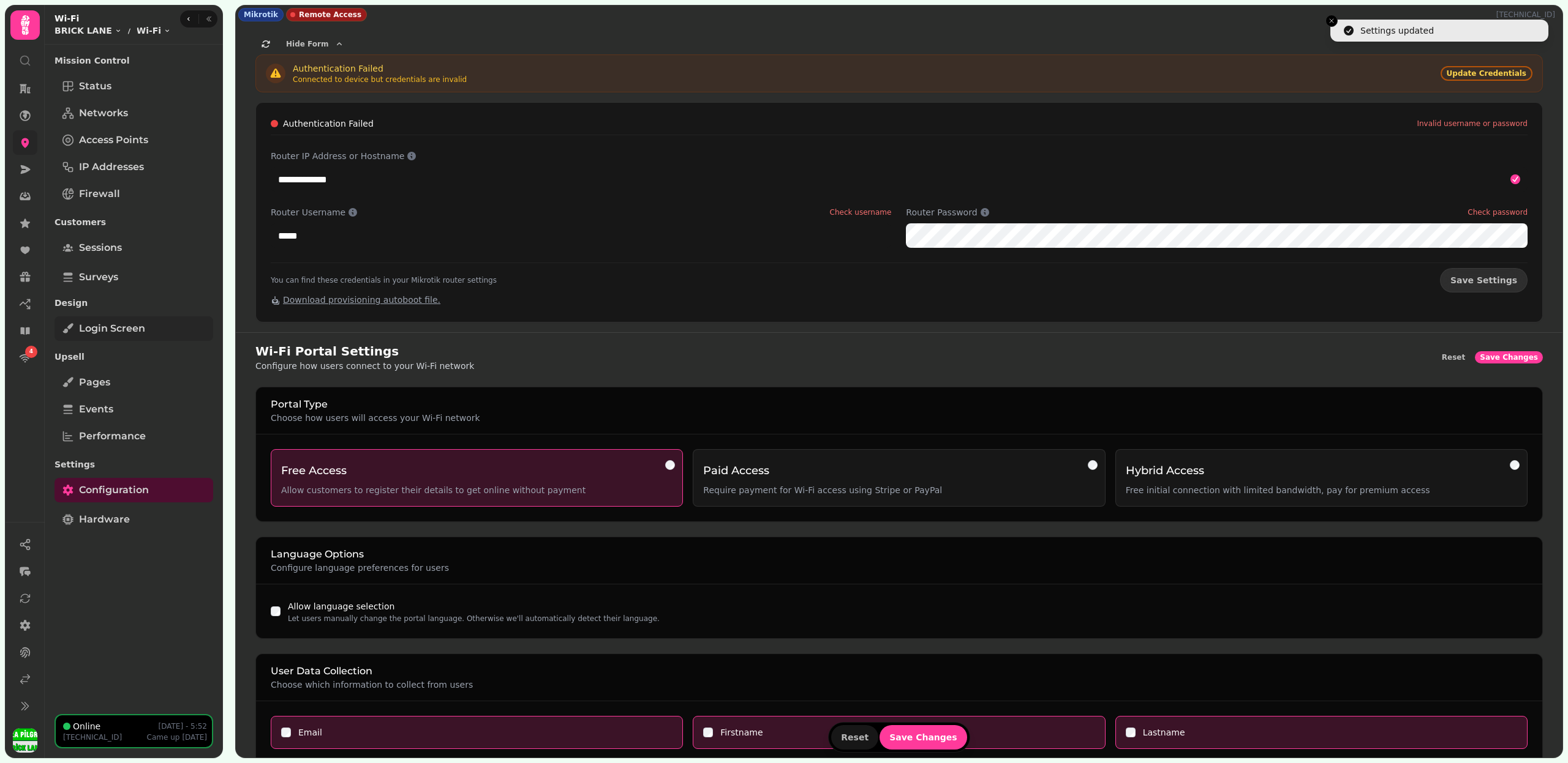
click at [128, 331] on span "Login screen" at bounding box center [112, 329] width 66 height 15
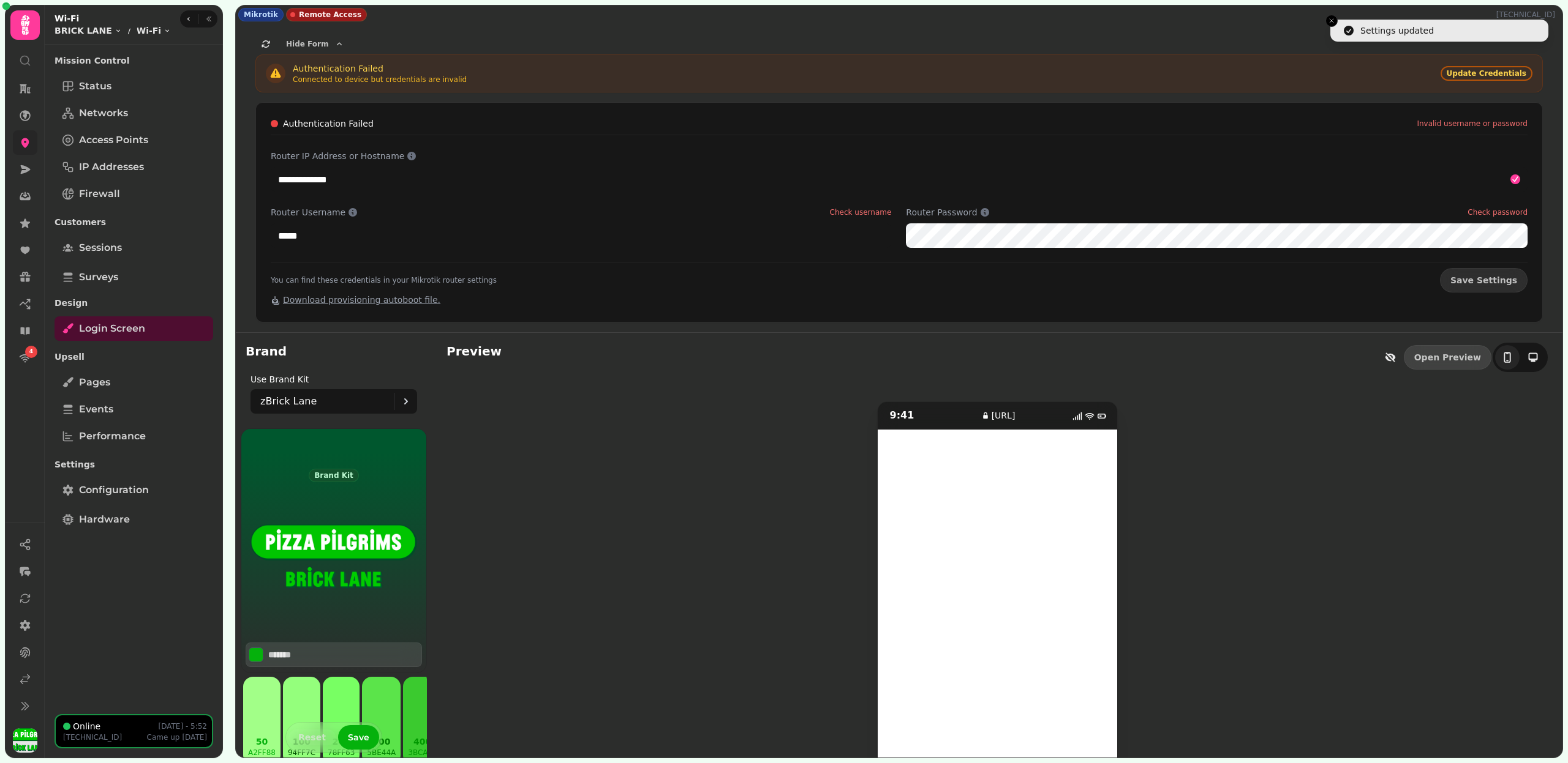
scroll to position [58, 0]
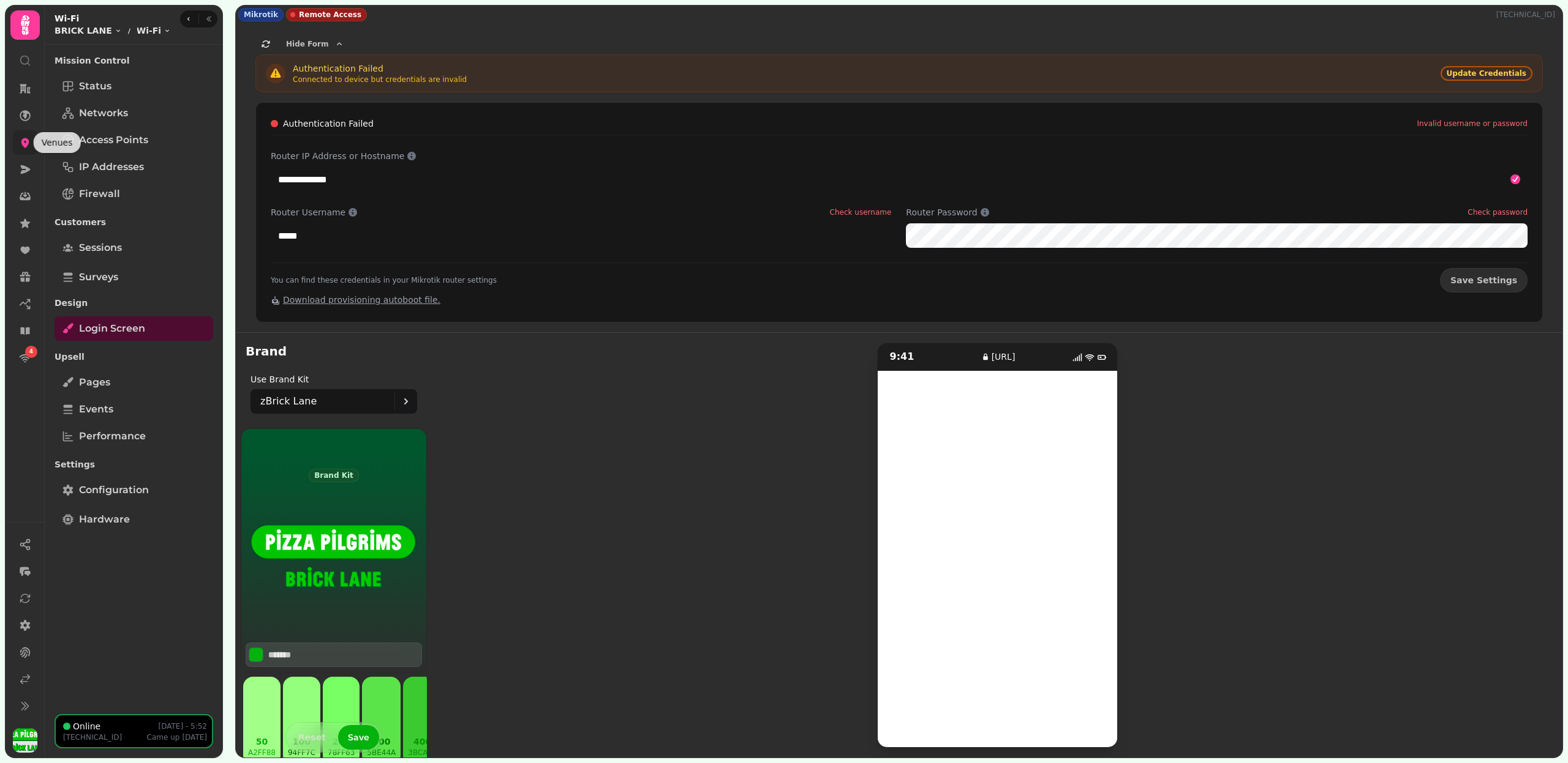
click at [24, 141] on icon at bounding box center [25, 142] width 12 height 12
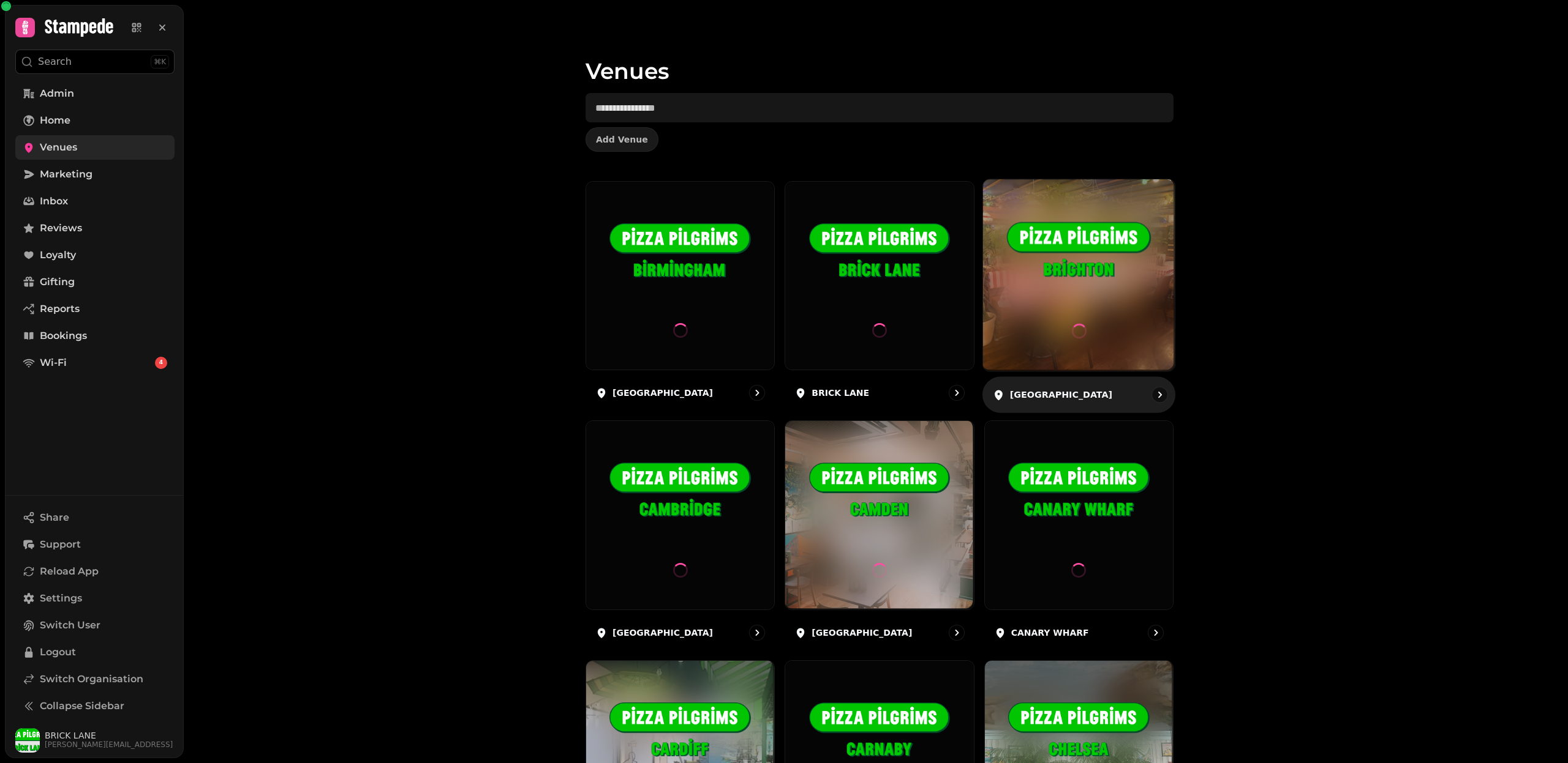
click at [1060, 315] on div at bounding box center [1079, 275] width 192 height 192
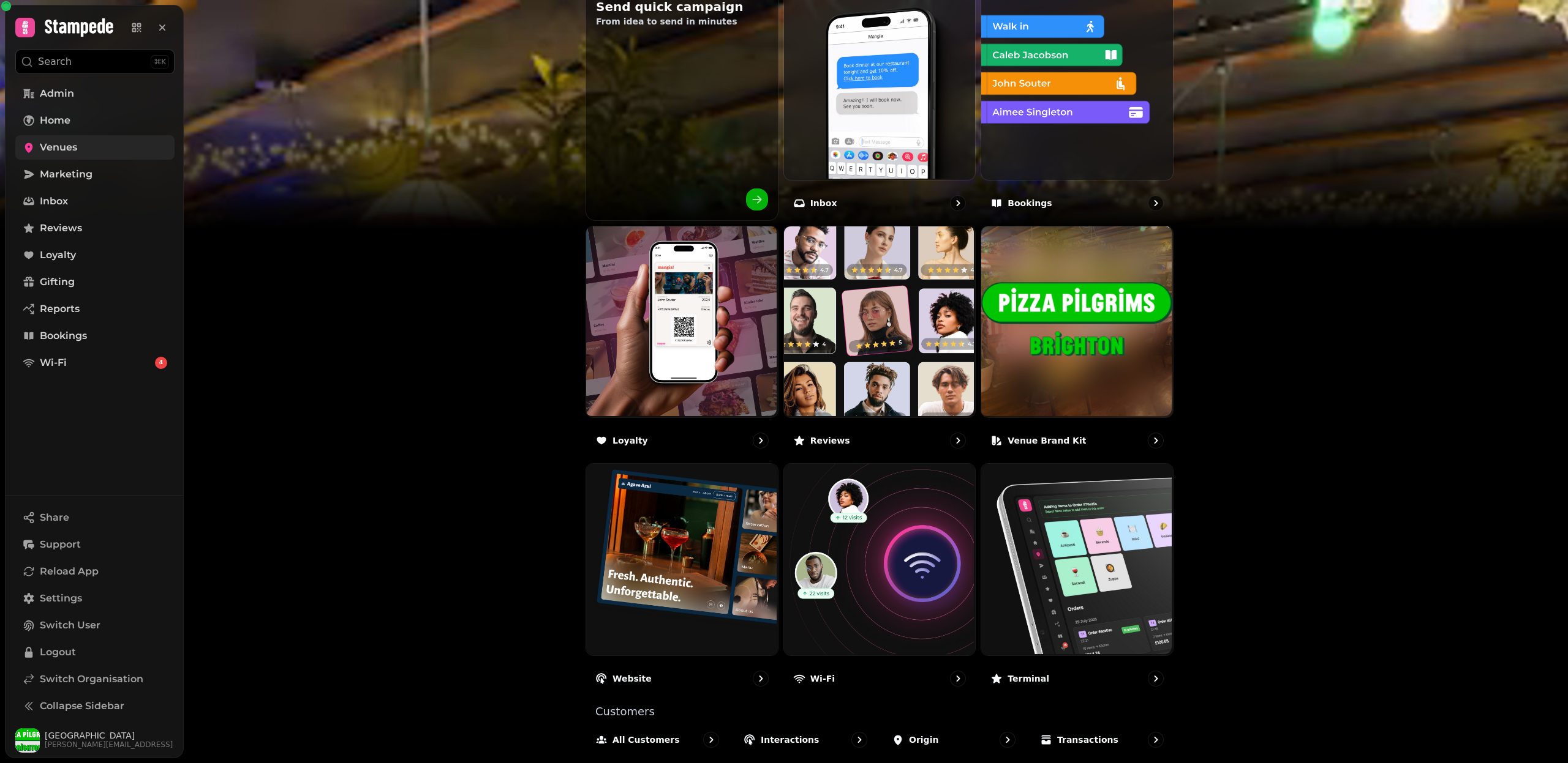
scroll to position [477, 0]
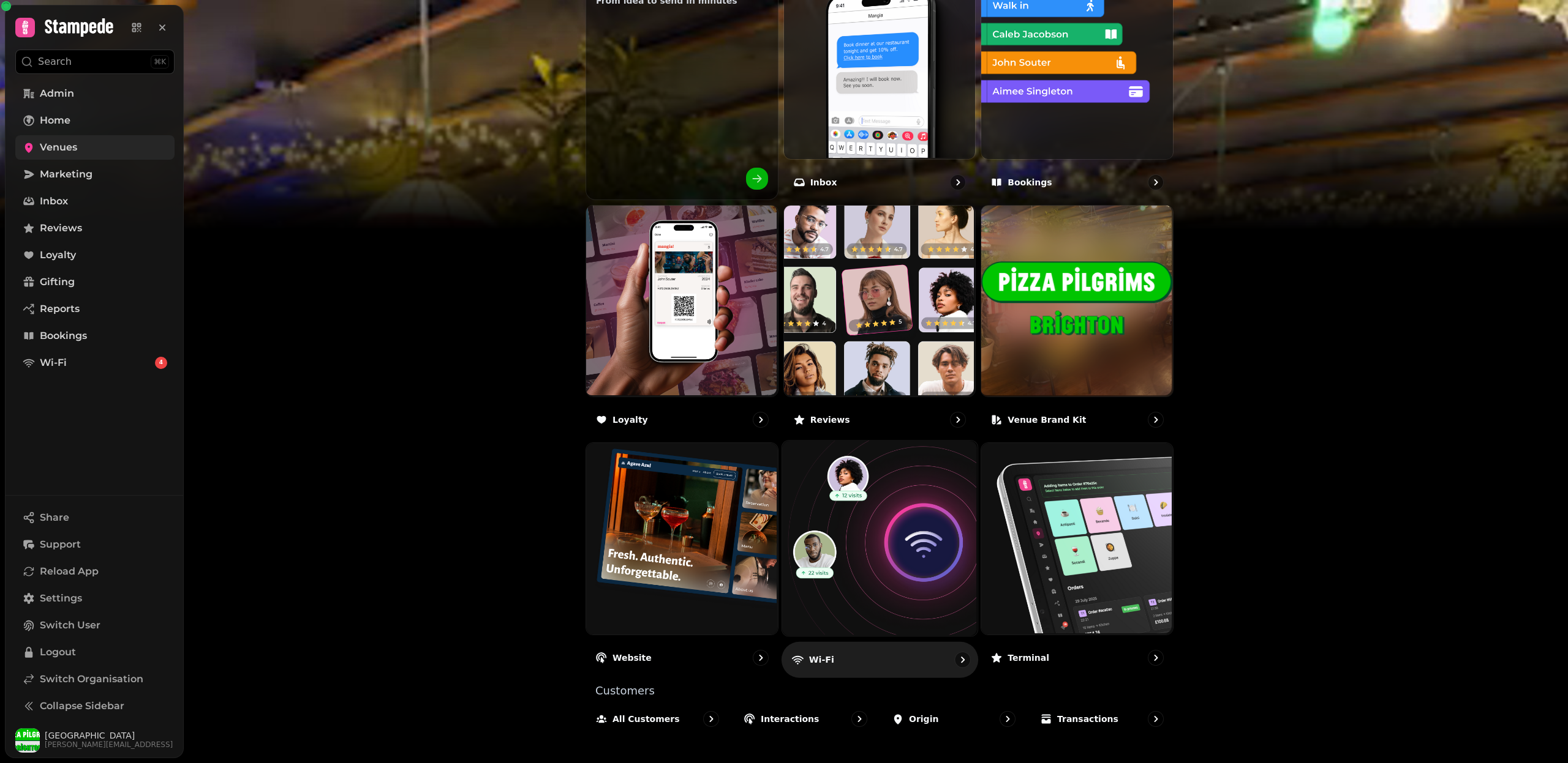
click at [881, 495] on img at bounding box center [877, 537] width 195 height 195
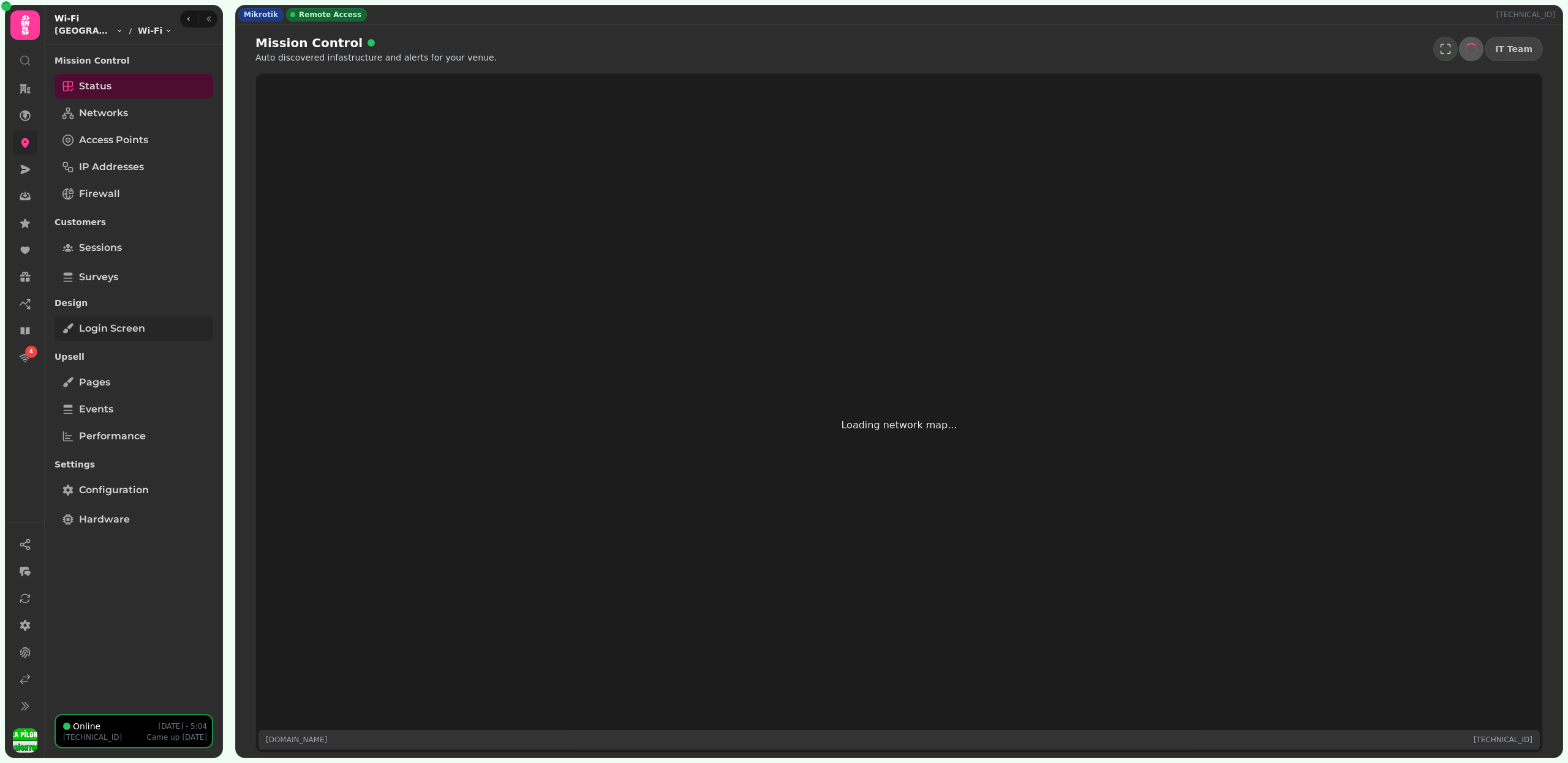
click at [144, 339] on link "Login screen" at bounding box center [133, 329] width 159 height 25
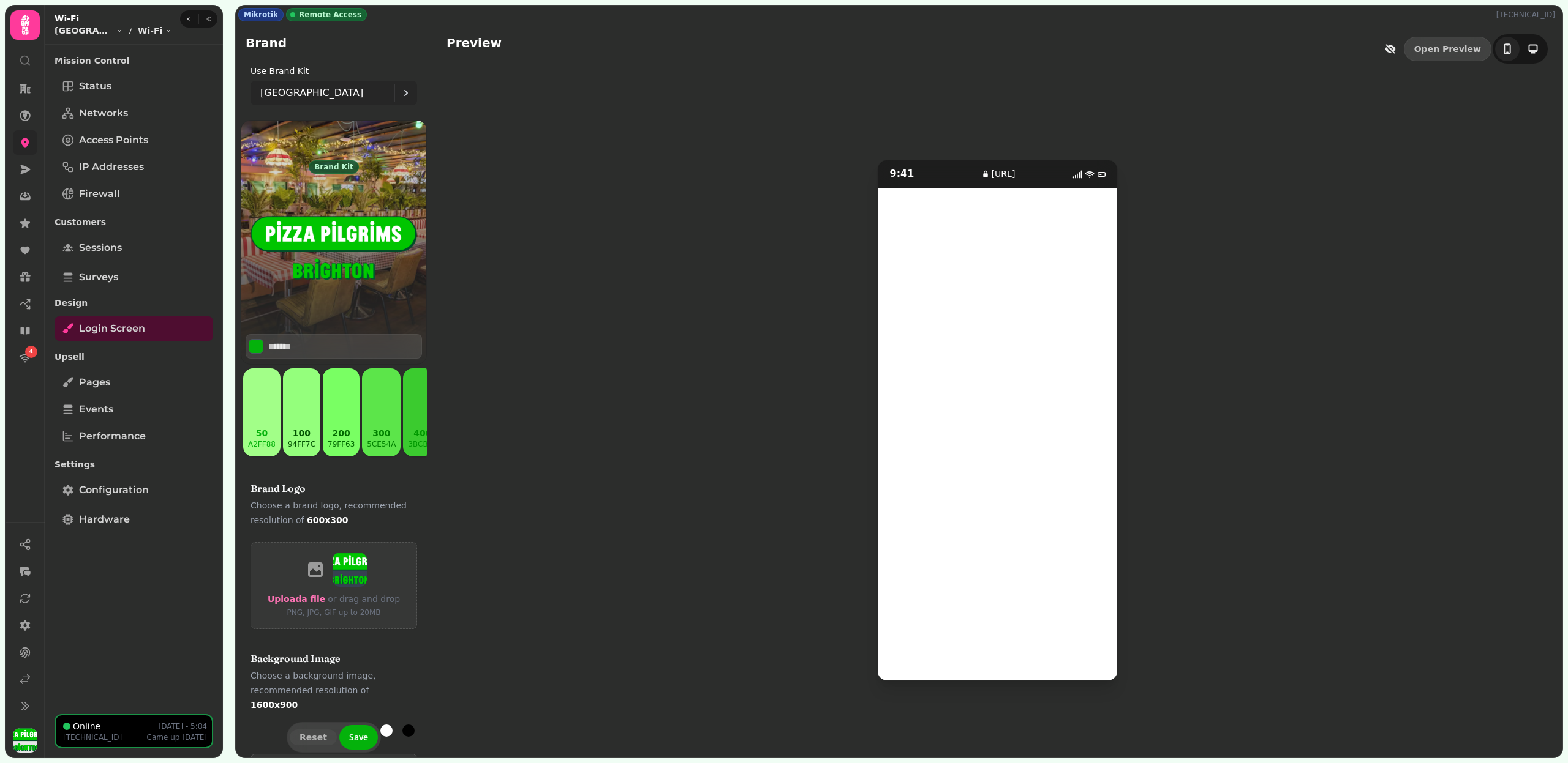
click at [299, 97] on div "[GEOGRAPHIC_DATA]" at bounding box center [327, 93] width 134 height 25
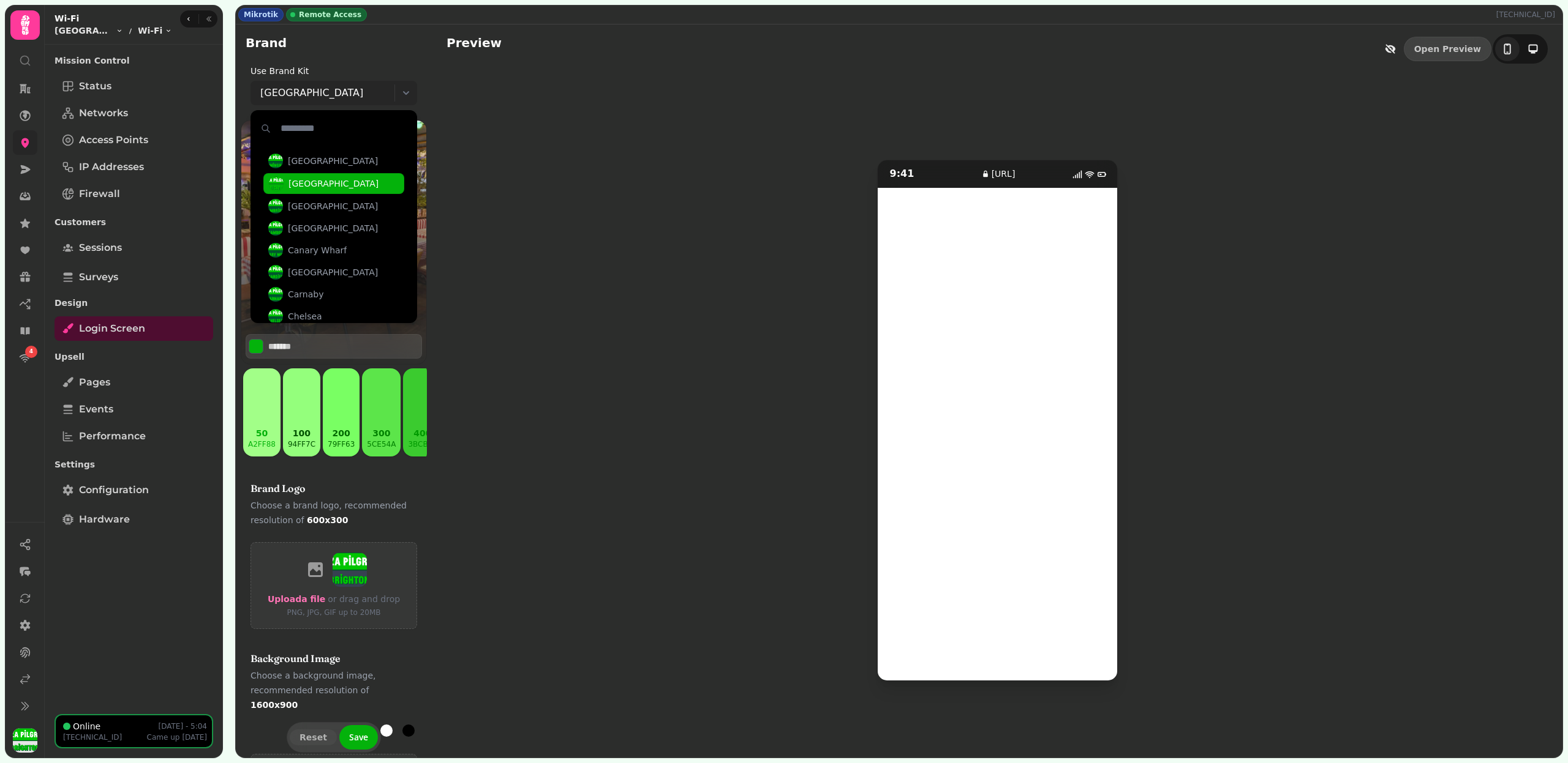
click at [299, 93] on div "[GEOGRAPHIC_DATA]" at bounding box center [327, 93] width 134 height 25
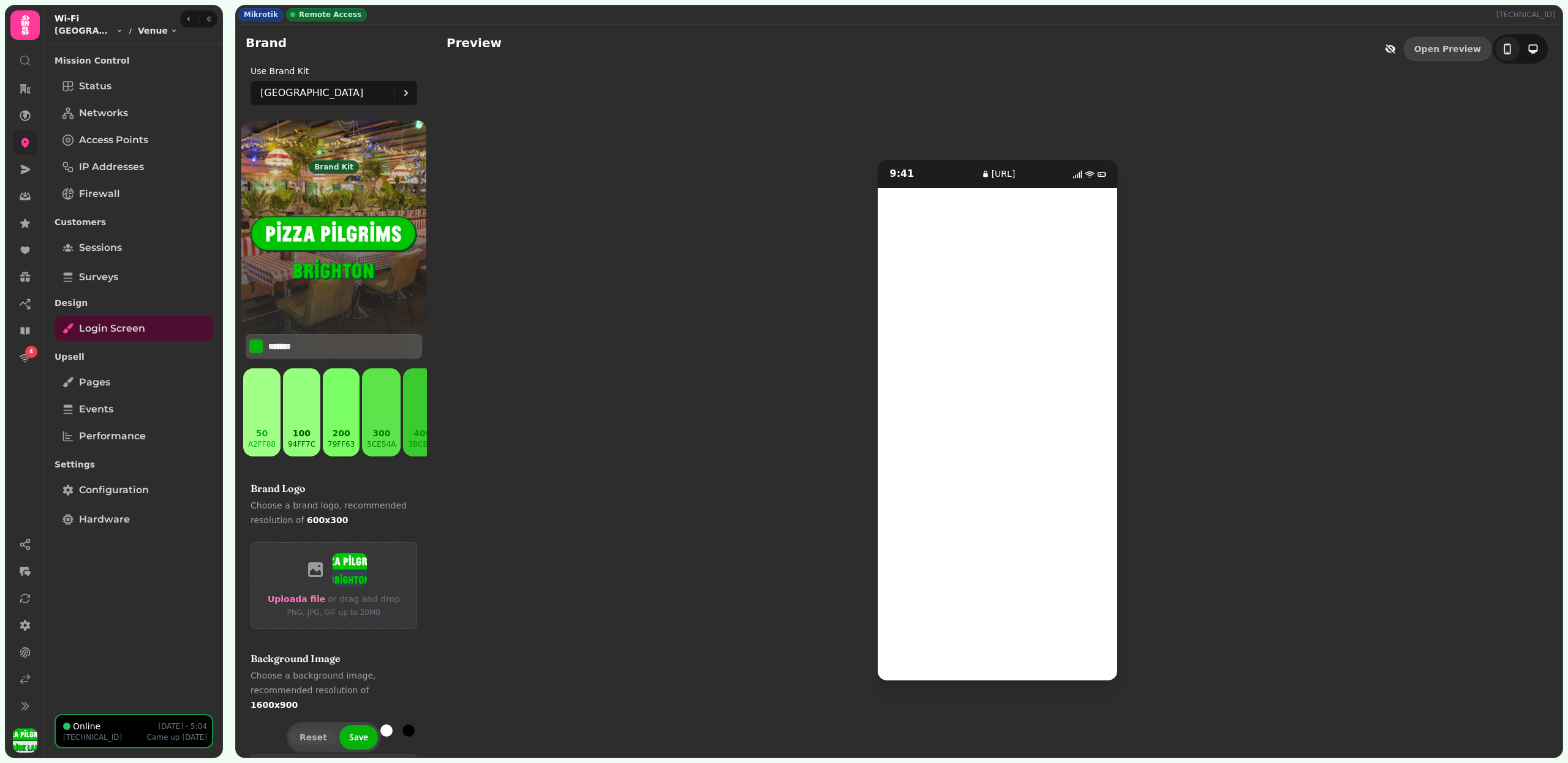
click at [304, 340] on input "*******" at bounding box center [311, 346] width 86 height 12
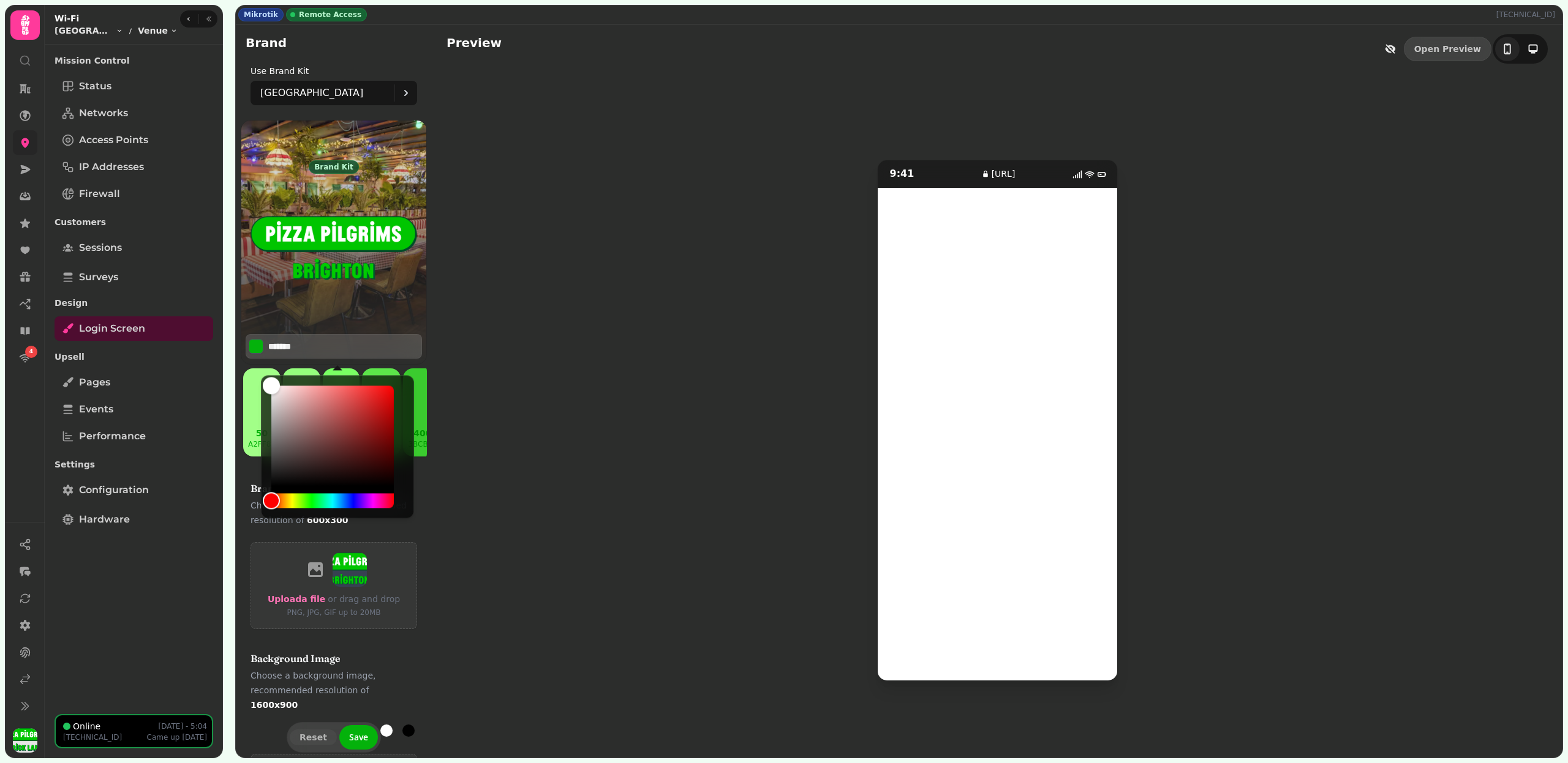
click at [304, 340] on input "*******" at bounding box center [311, 346] width 86 height 12
paste input
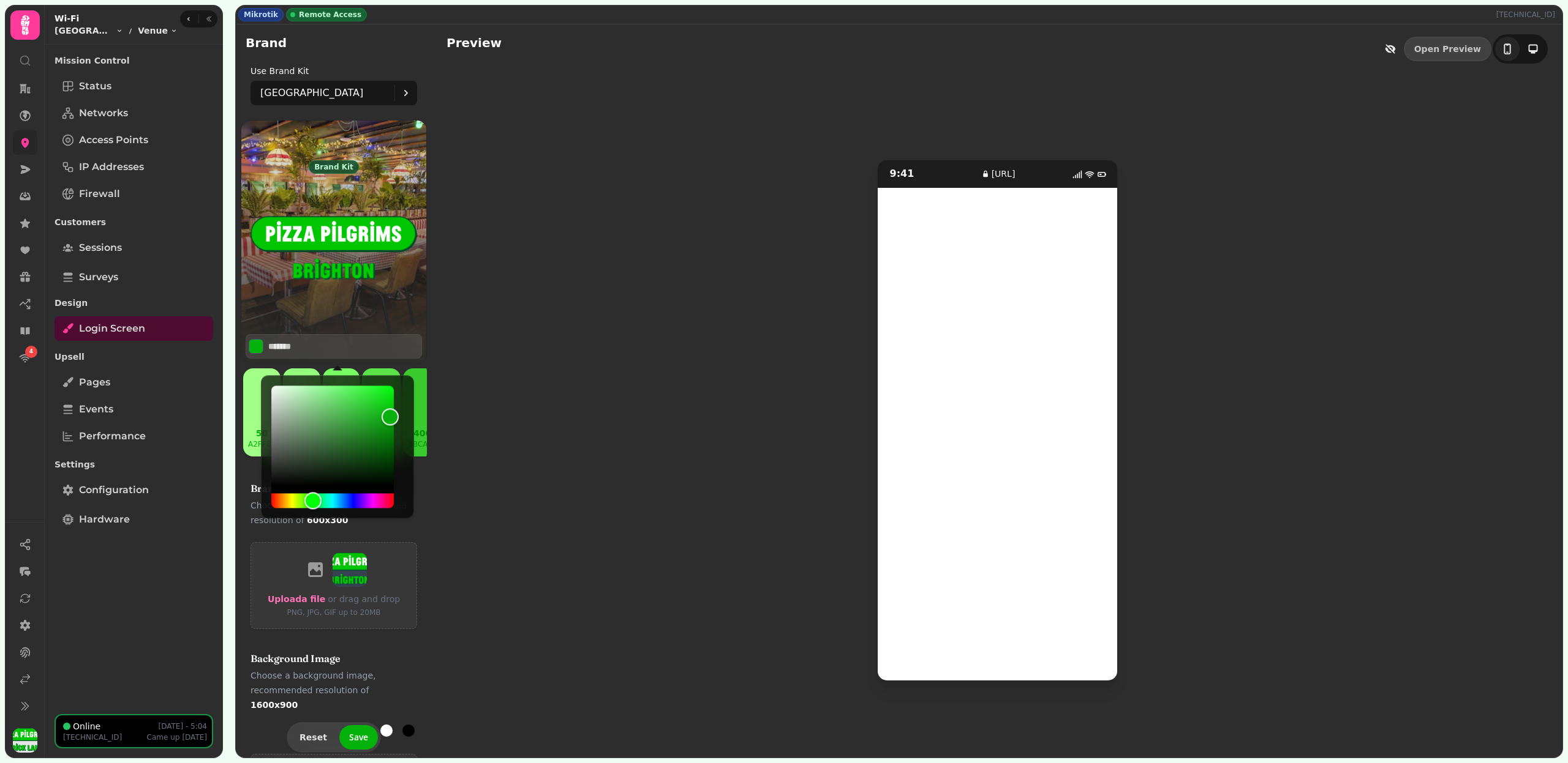
type input "*******"
click at [420, 364] on div "Brand kit Brighton ******* 50 a2ff88 100 94ff7c 200 78ff63 300 5be44a 400 3bca2…" at bounding box center [334, 578] width 186 height 917
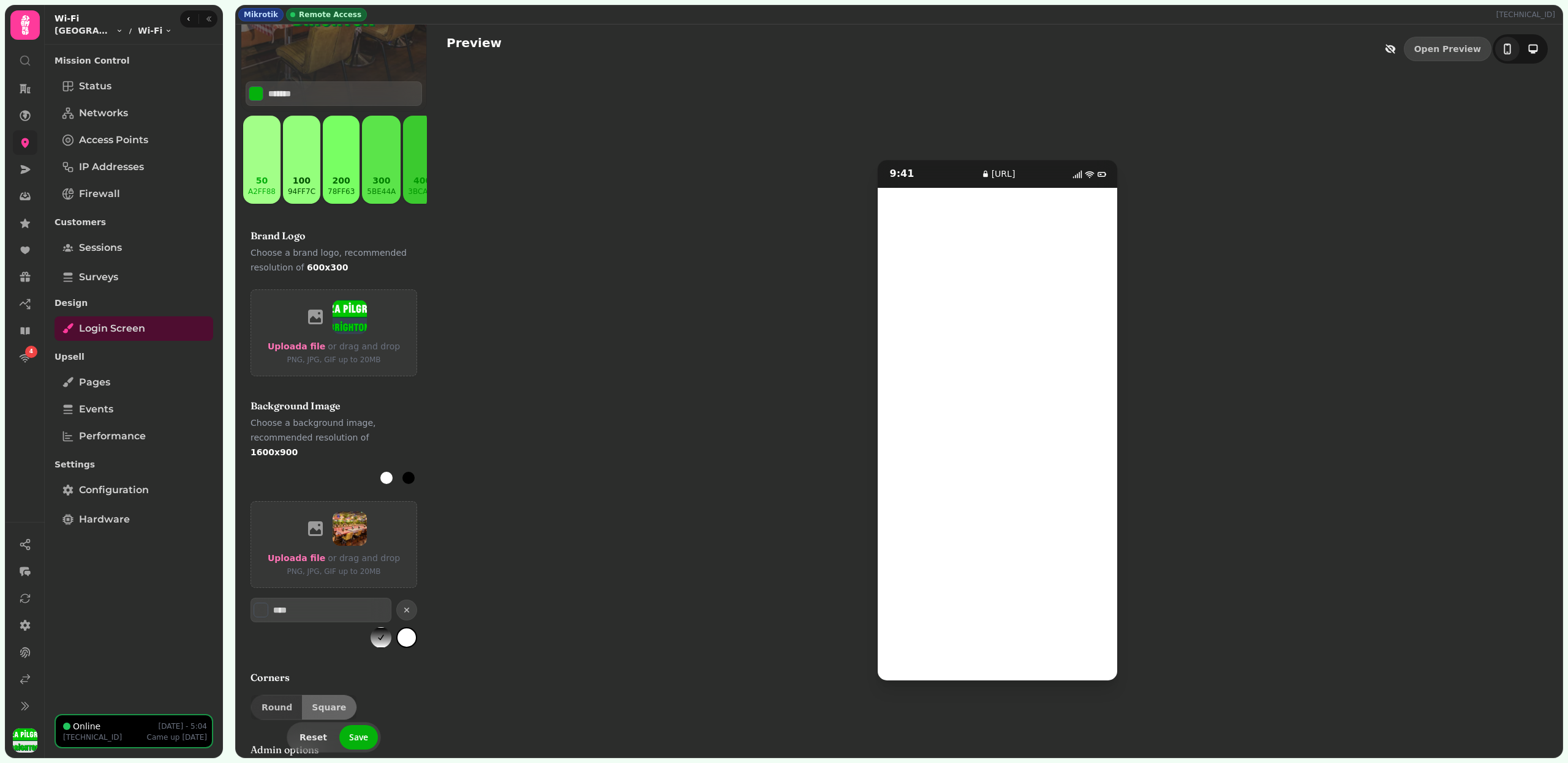
scroll to position [280, 0]
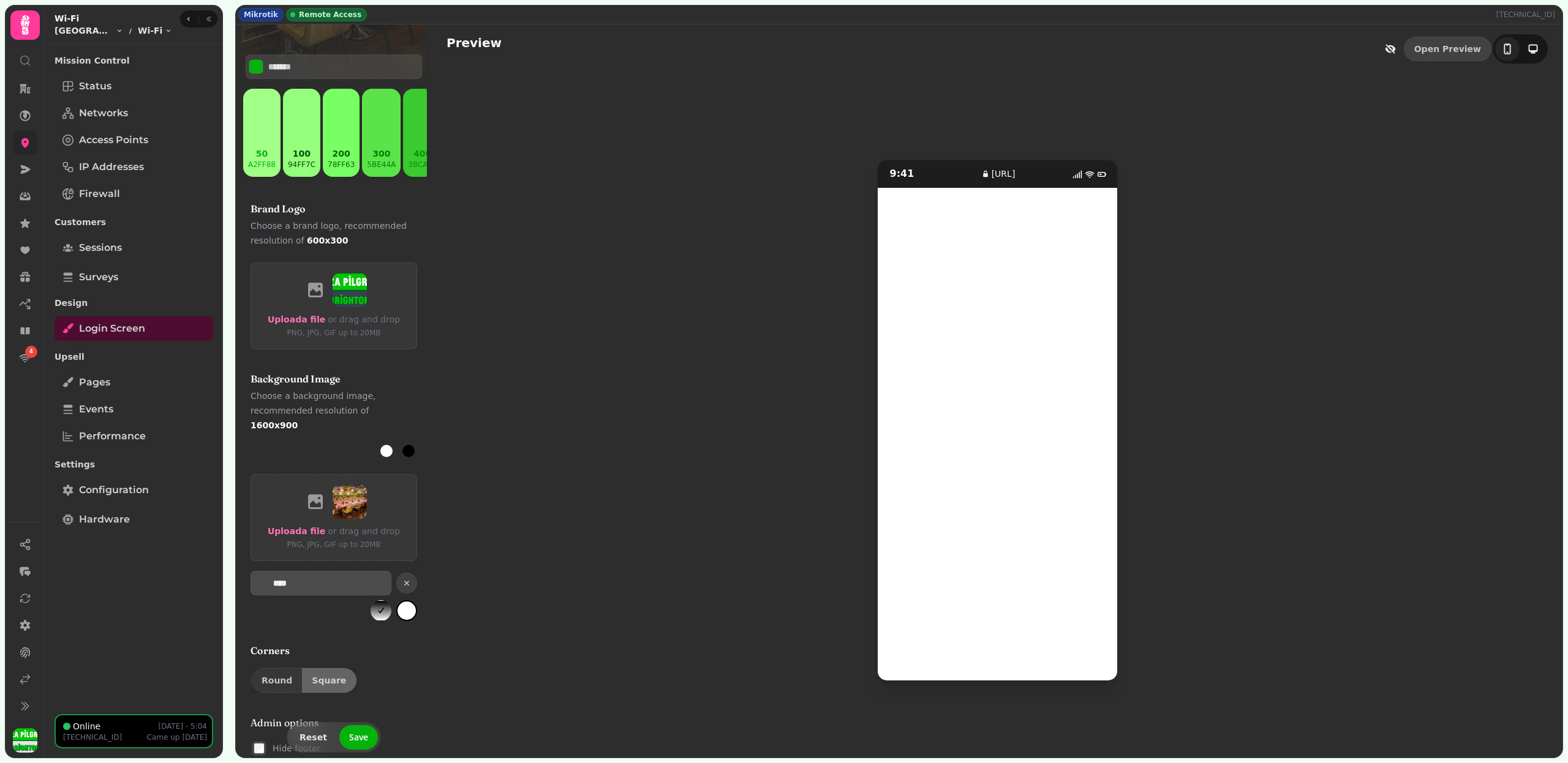
click at [310, 577] on input "****" at bounding box center [316, 583] width 86 height 12
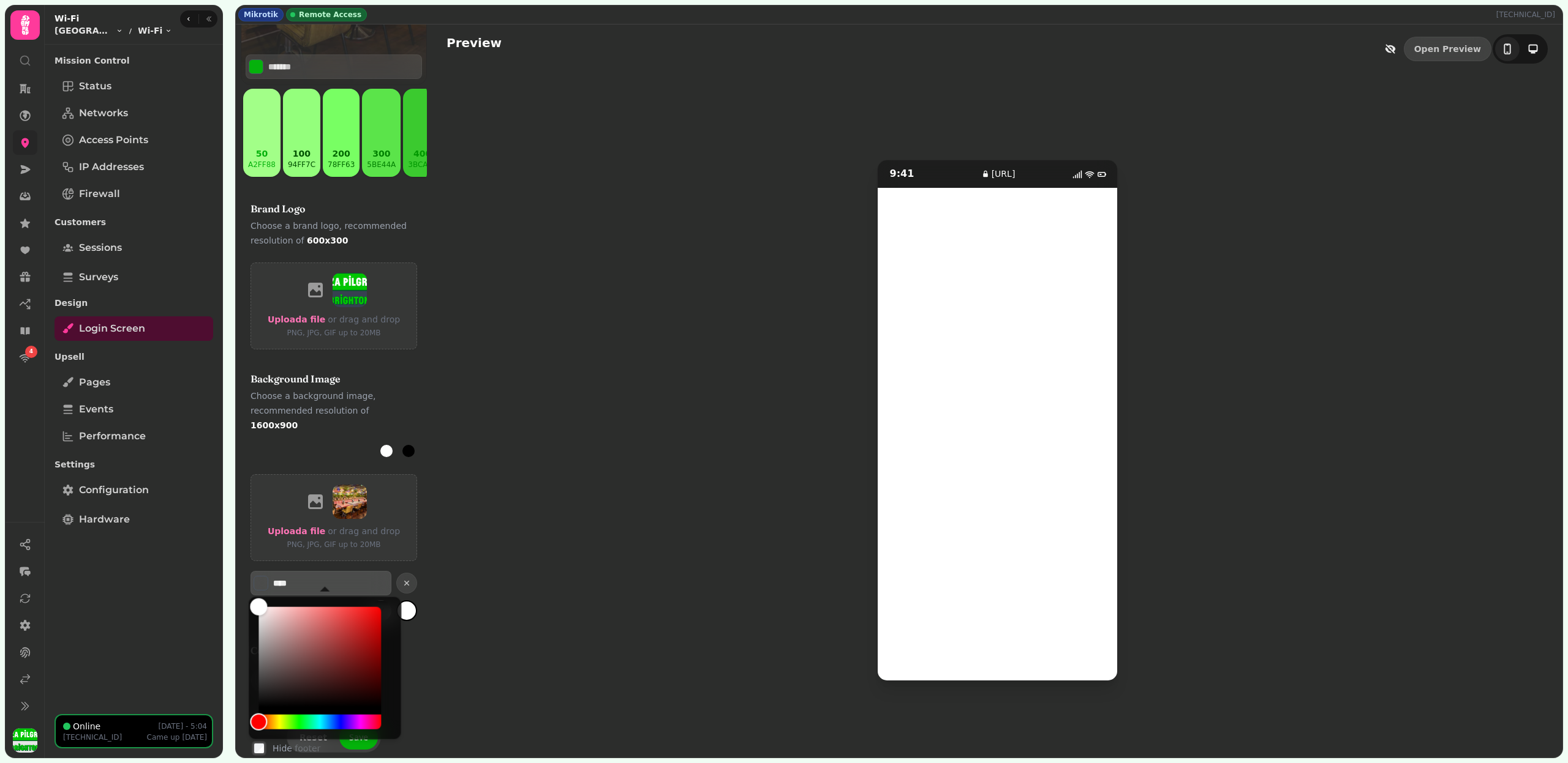
click at [310, 577] on input "****" at bounding box center [316, 583] width 86 height 12
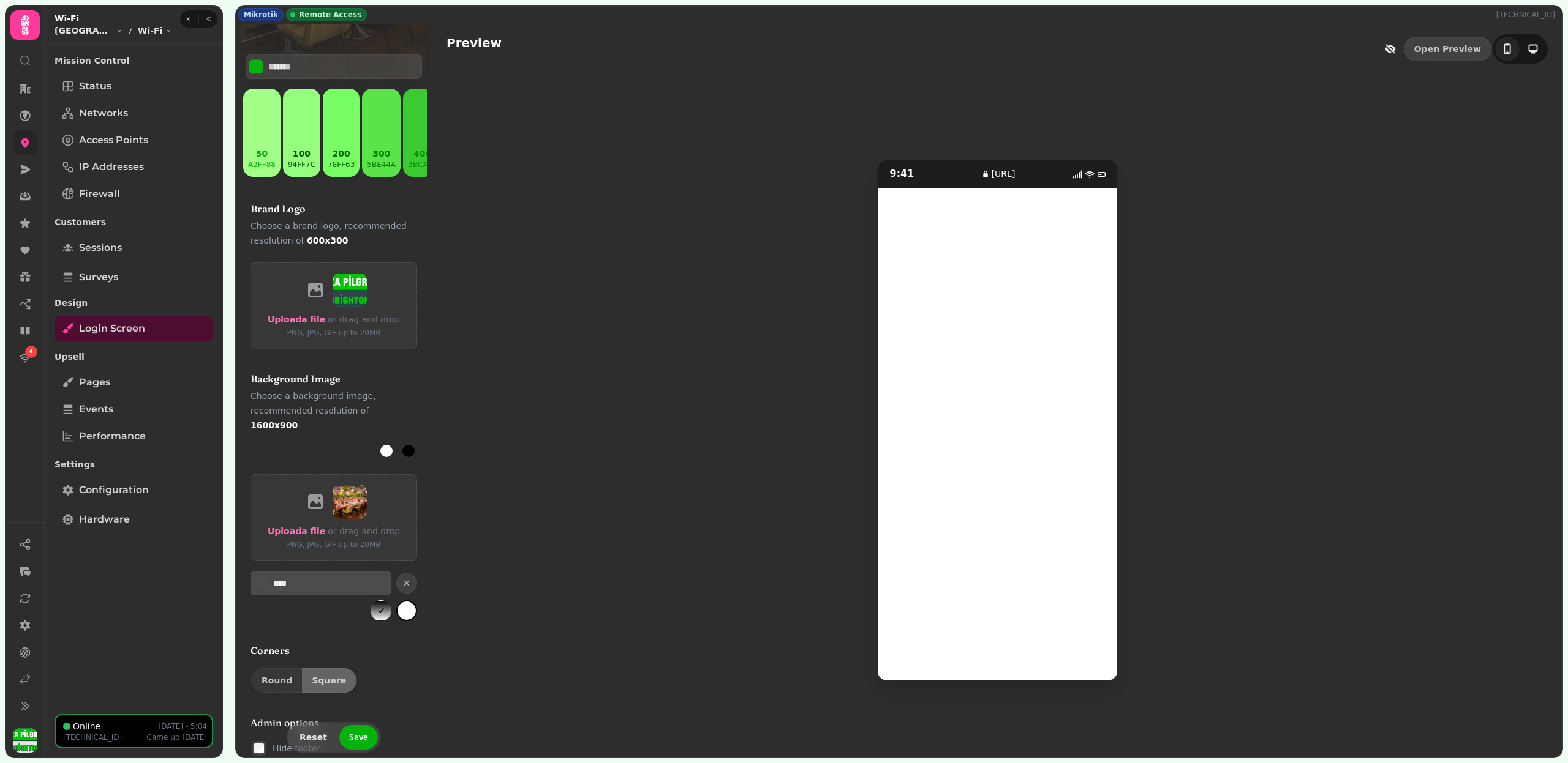
click at [310, 577] on input "****" at bounding box center [316, 583] width 86 height 12
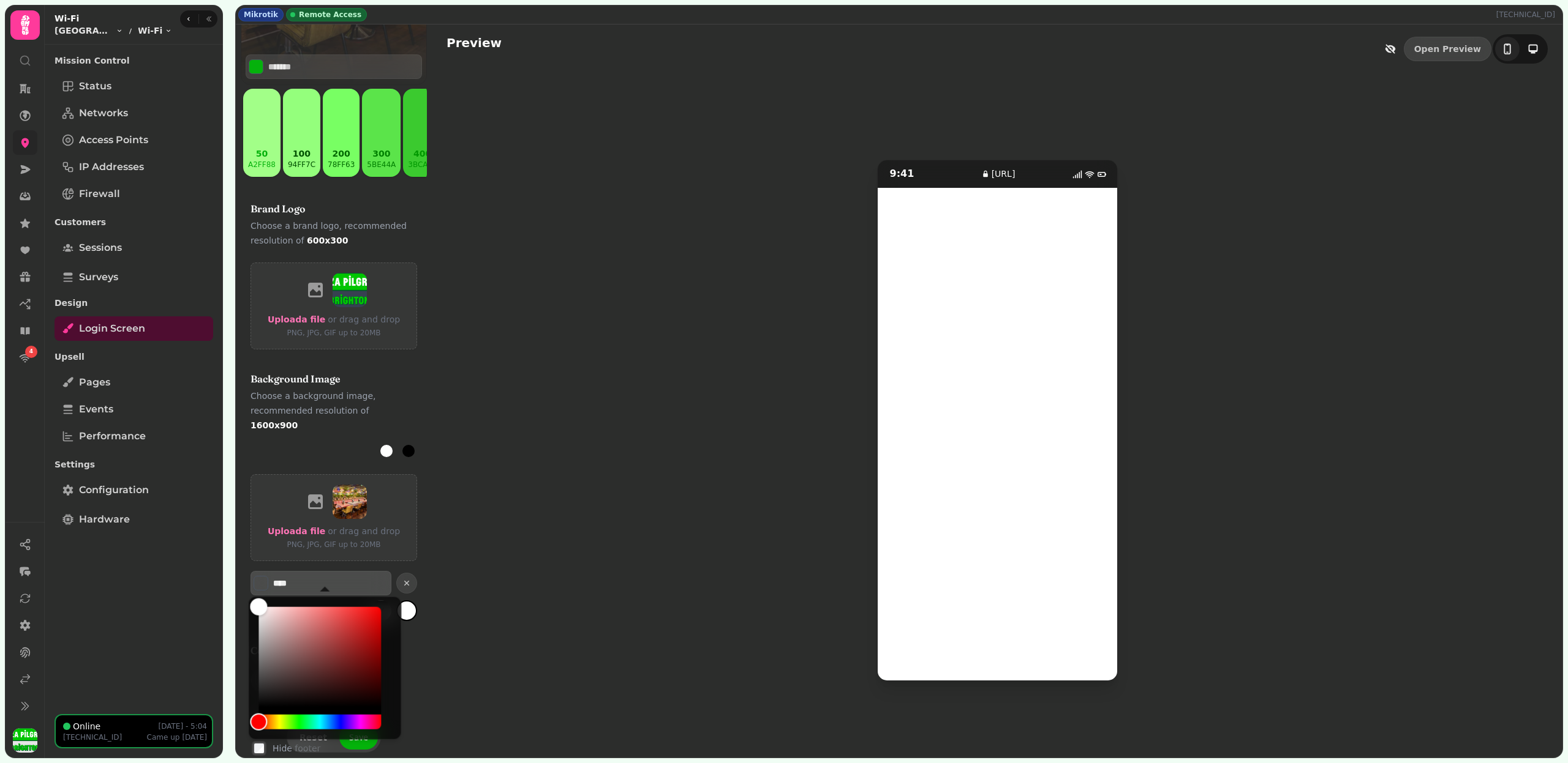
click at [310, 577] on input "****" at bounding box center [316, 583] width 86 height 12
paste input "***"
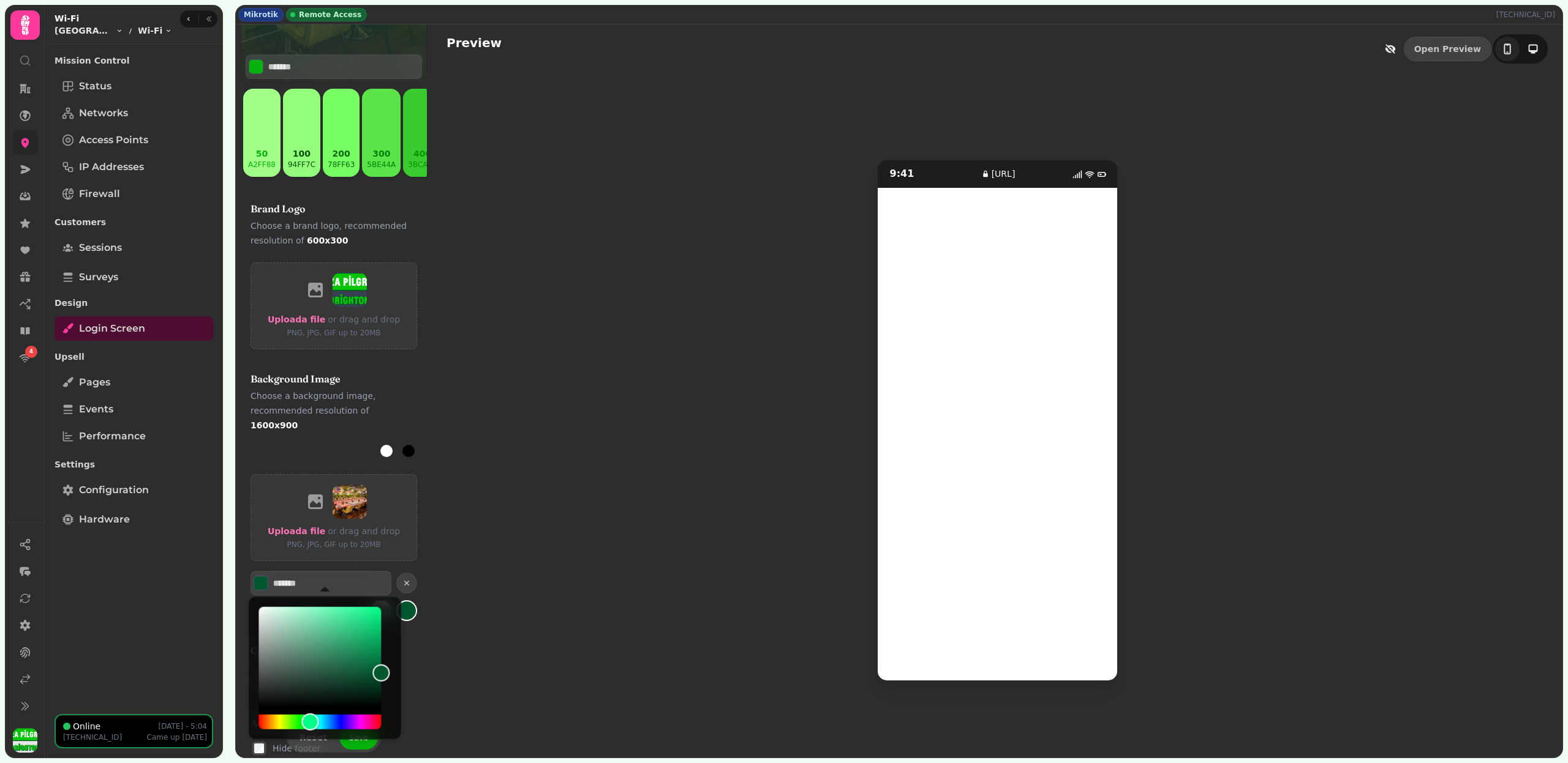
type input "*******"
click at [345, 586] on div "*******" at bounding box center [333, 596] width 166 height 50
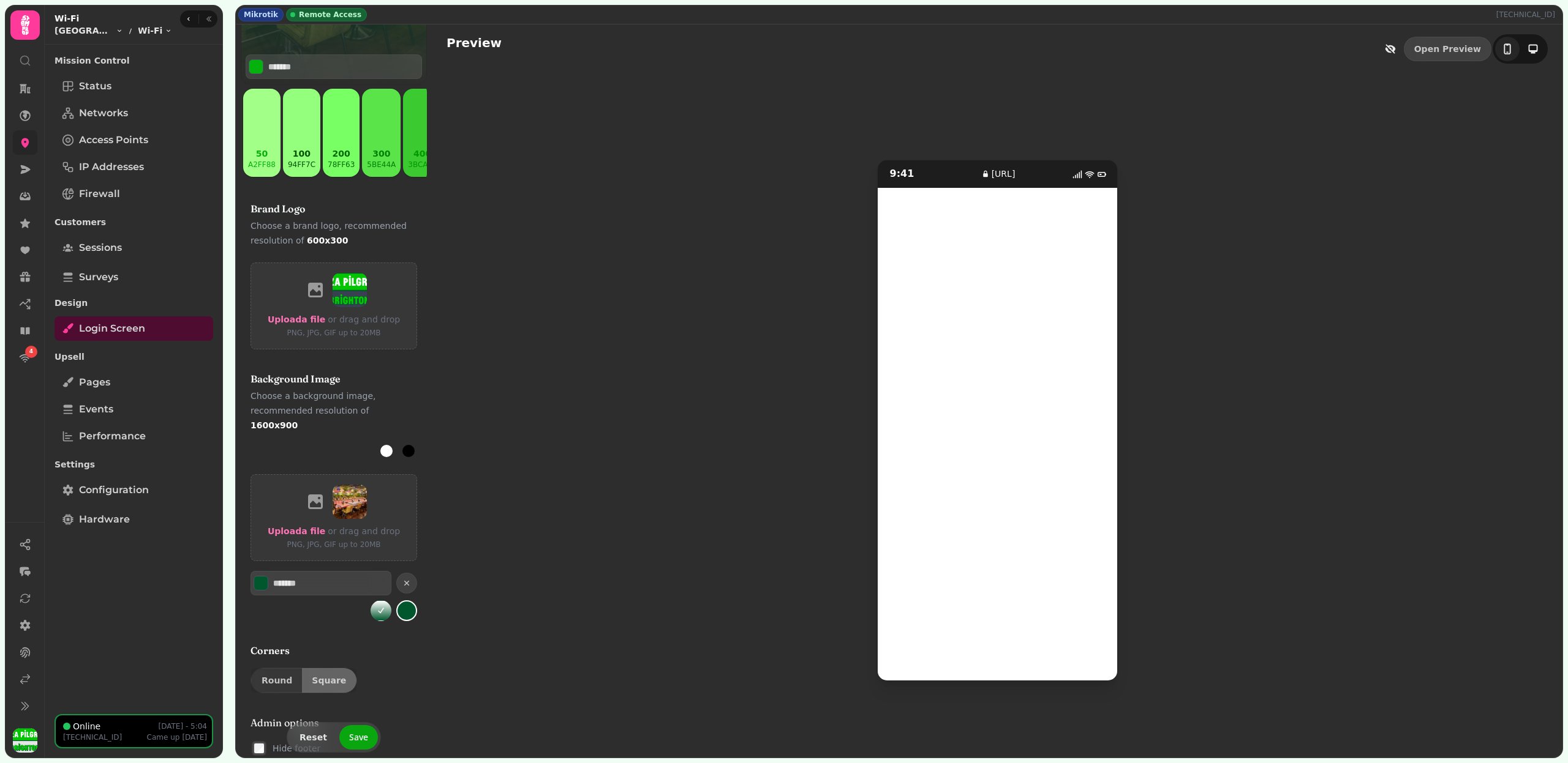
click at [350, 736] on span "Save" at bounding box center [358, 738] width 19 height 8
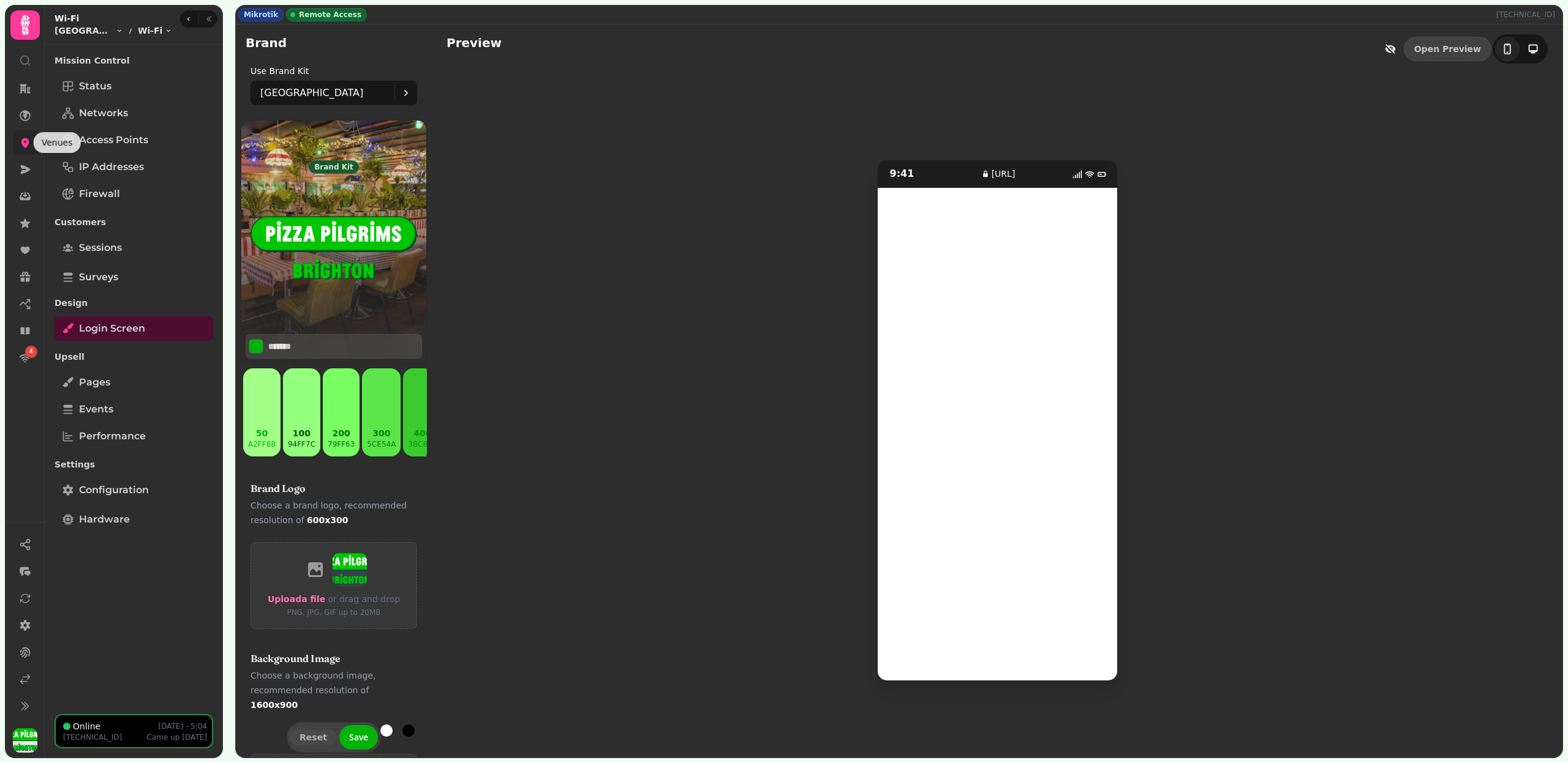
click at [23, 141] on icon at bounding box center [26, 143] width 8 height 10
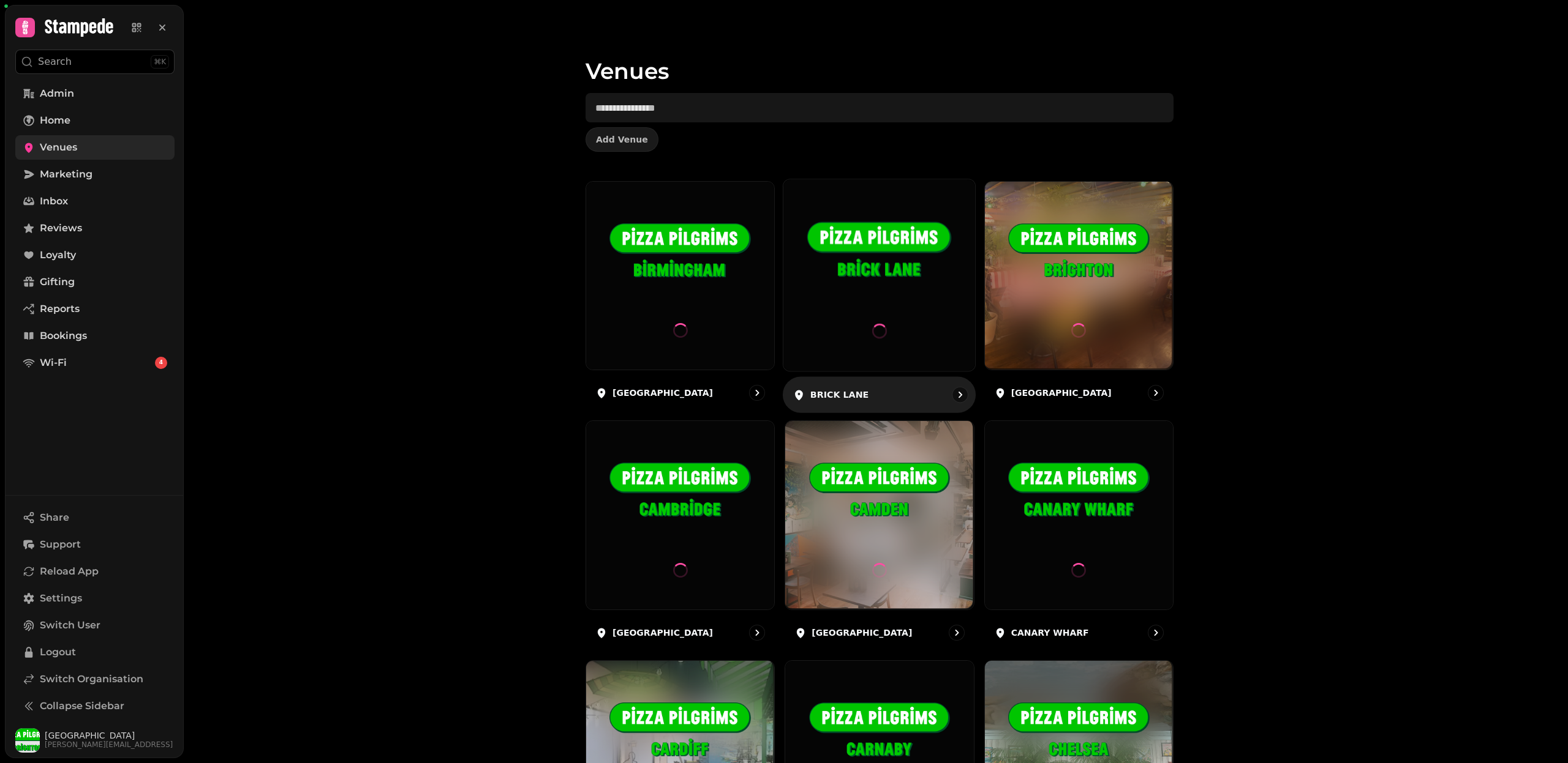
click at [847, 281] on img at bounding box center [879, 252] width 144 height 81
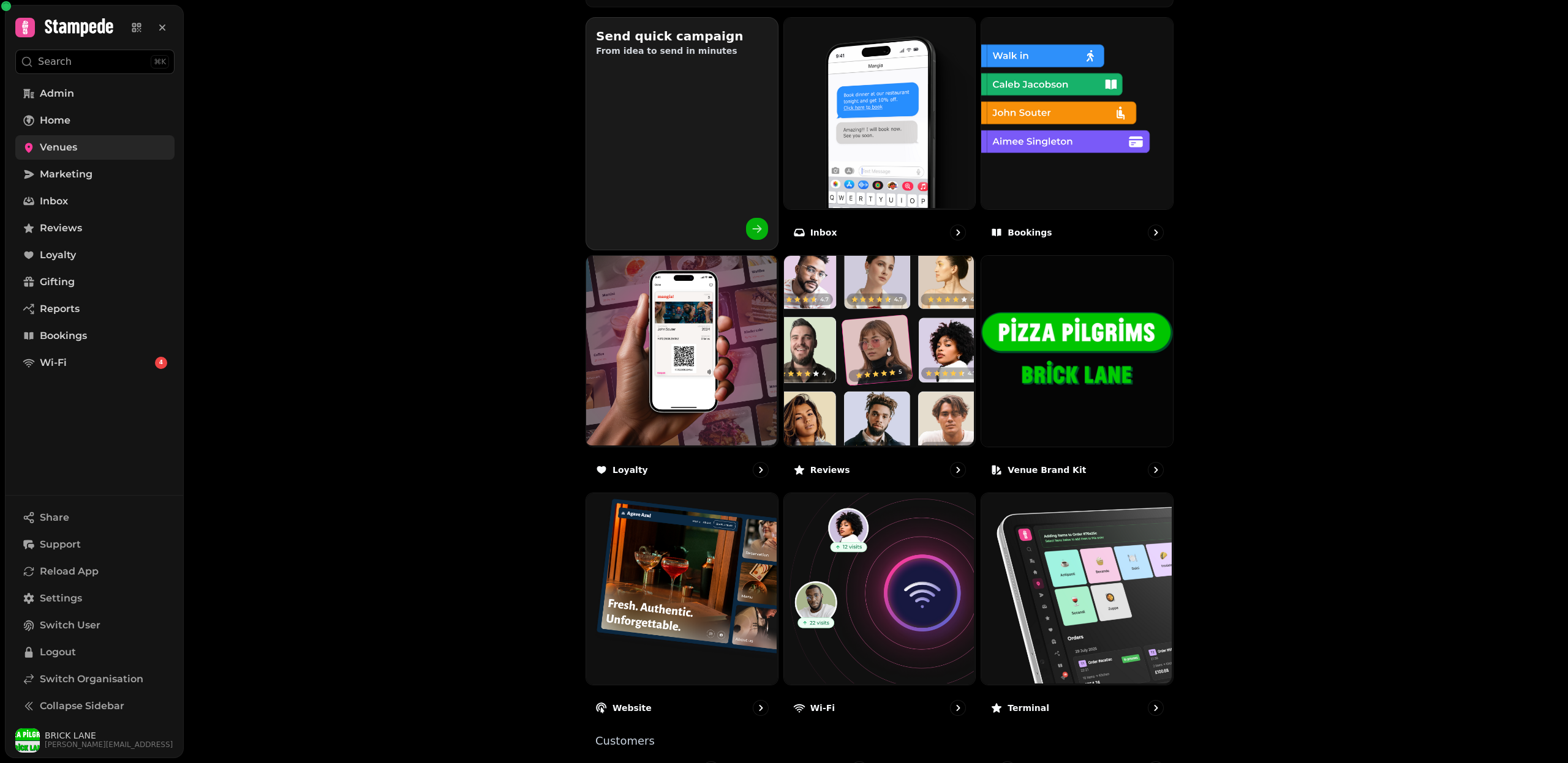
scroll to position [477, 0]
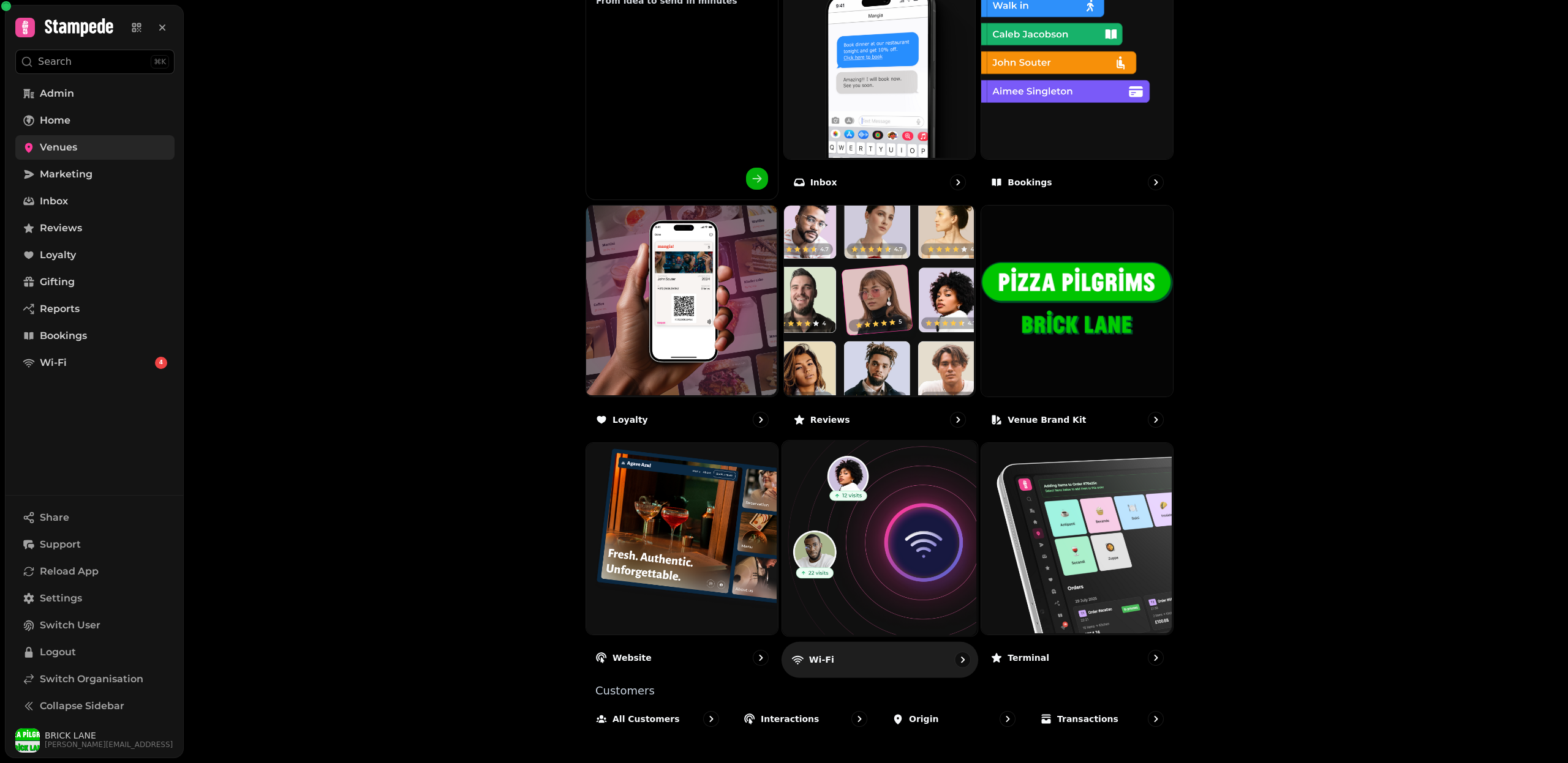
click at [895, 529] on img at bounding box center [877, 537] width 195 height 195
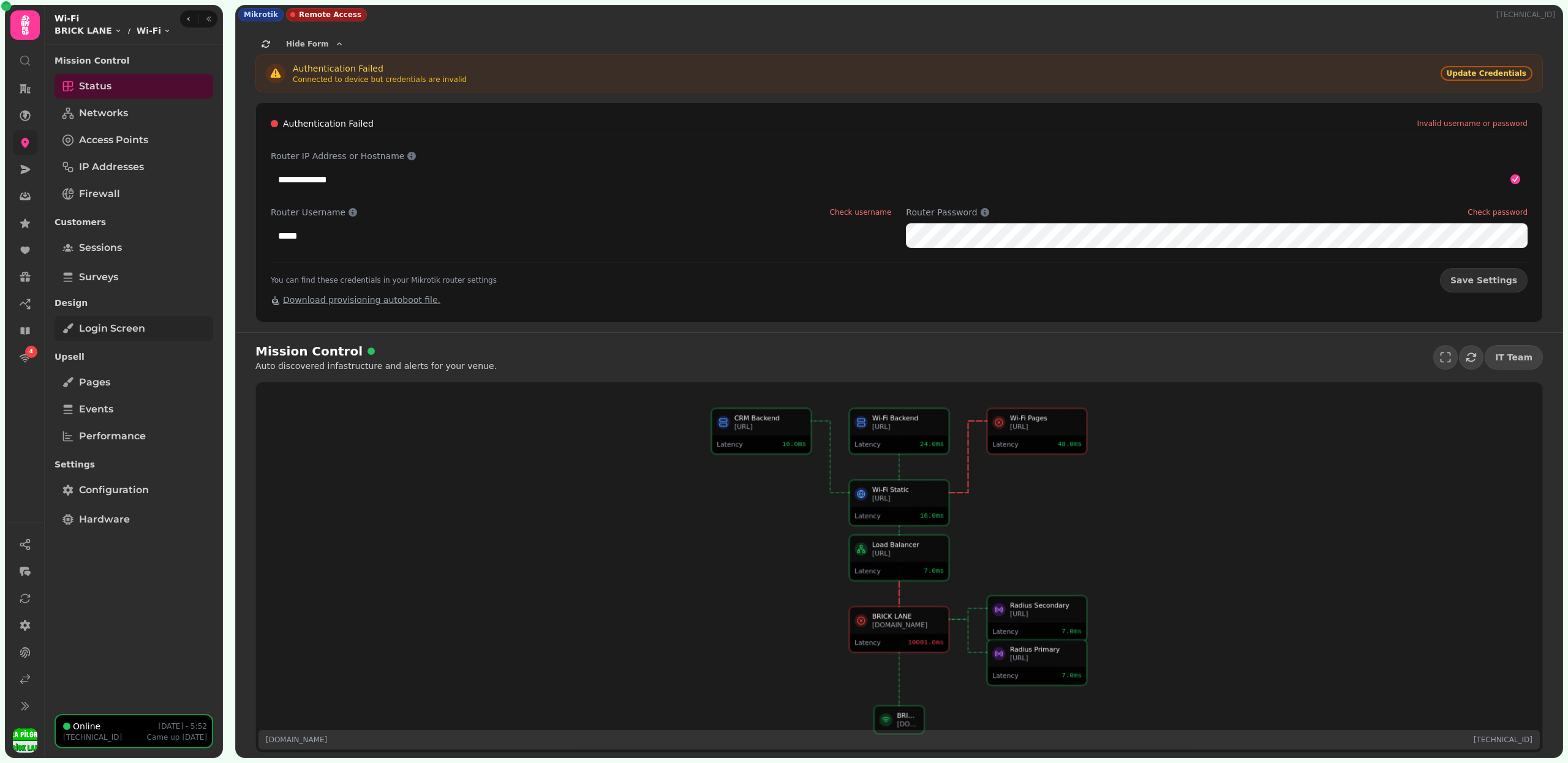
click at [104, 326] on span "Login screen" at bounding box center [112, 329] width 66 height 15
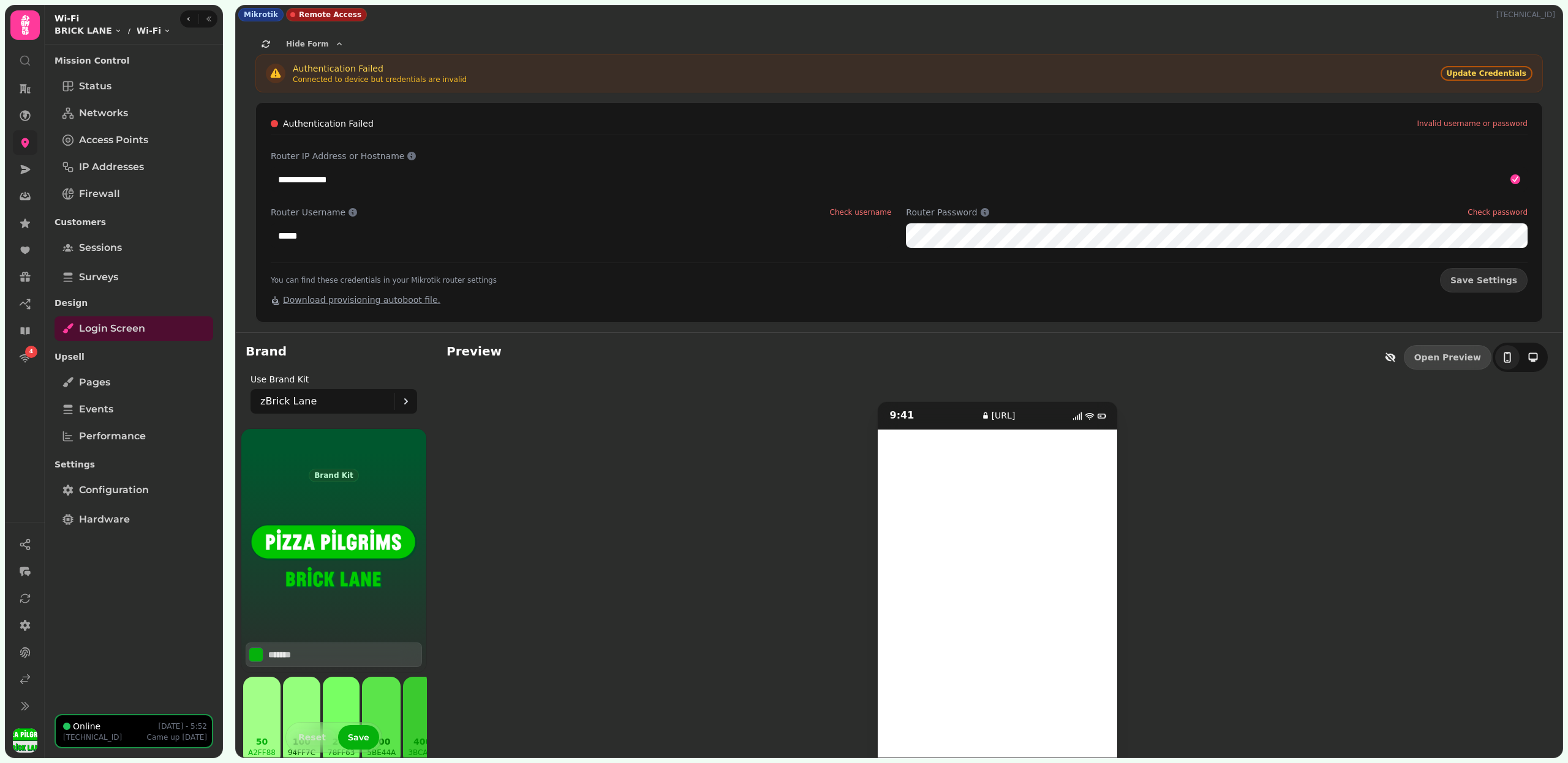
click at [1528, 18] on p "[TECHNICAL_ID]" at bounding box center [1528, 15] width 63 height 10
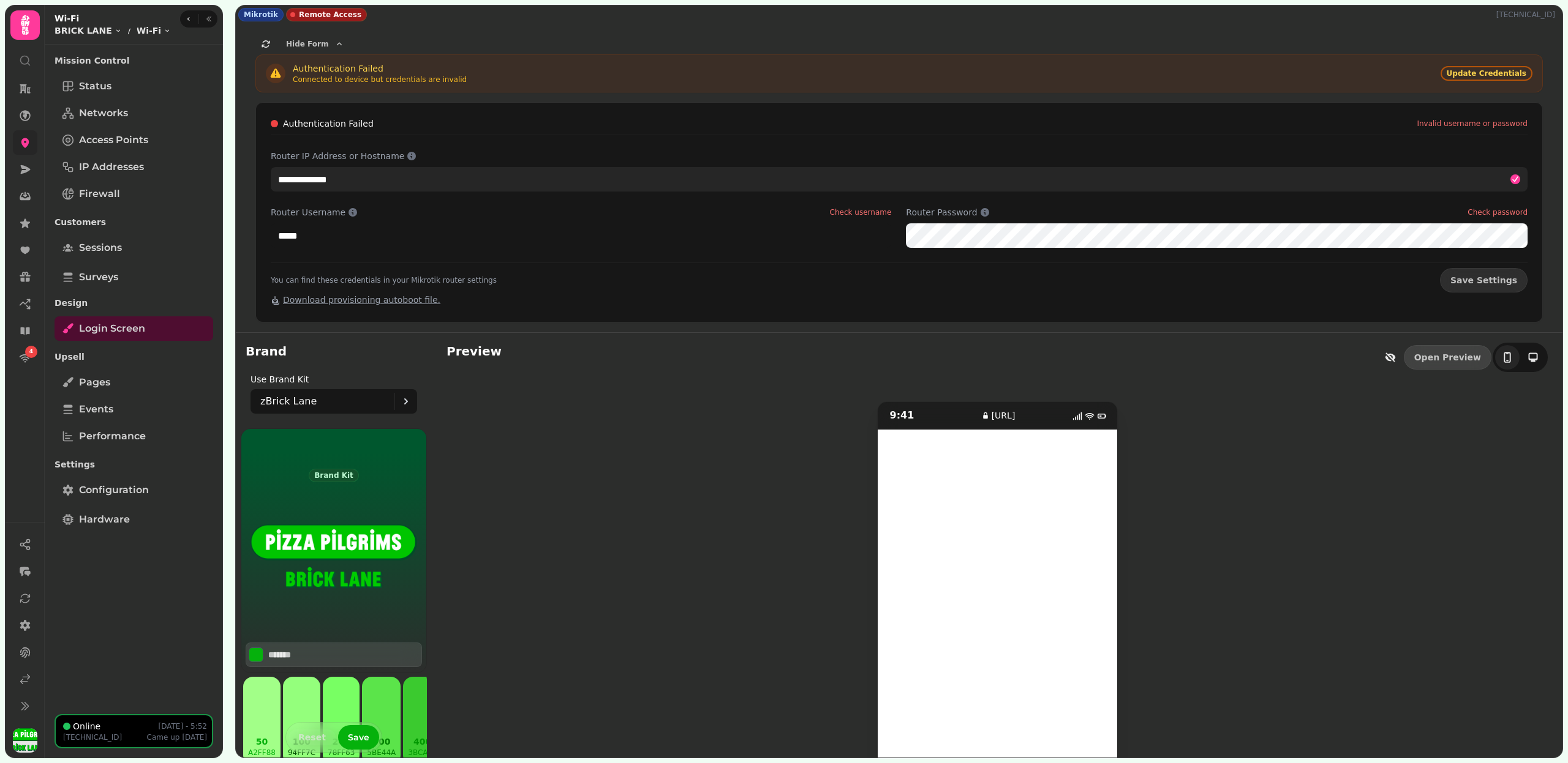
click at [350, 179] on input "**********" at bounding box center [899, 179] width 1257 height 25
paste input "text"
type input "**********"
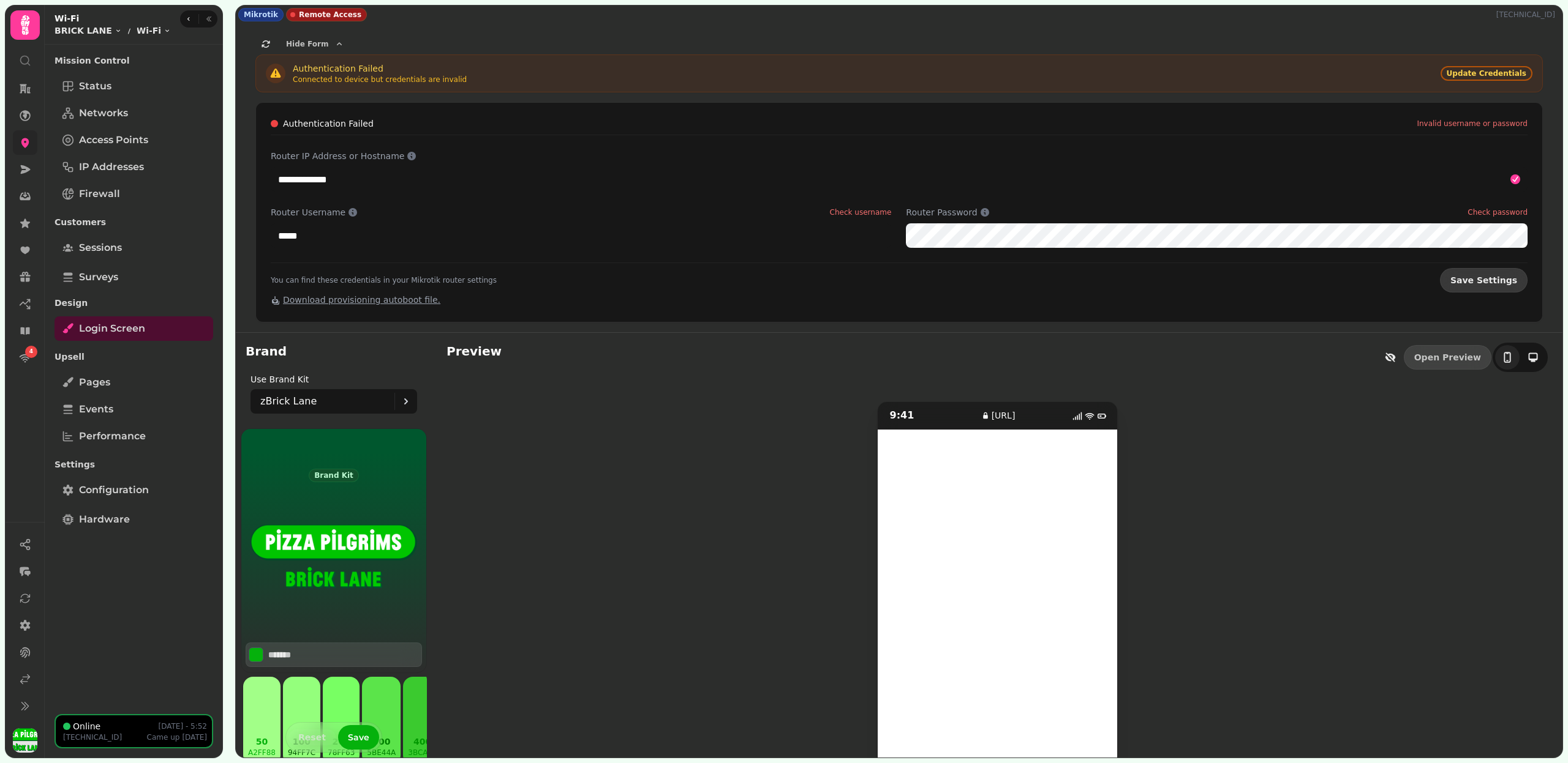
click at [1496, 280] on span "Save Settings" at bounding box center [1483, 280] width 67 height 8
click at [1479, 288] on button "Save Settings" at bounding box center [1483, 280] width 87 height 25
click at [109, 246] on span "Sessions" at bounding box center [100, 248] width 43 height 15
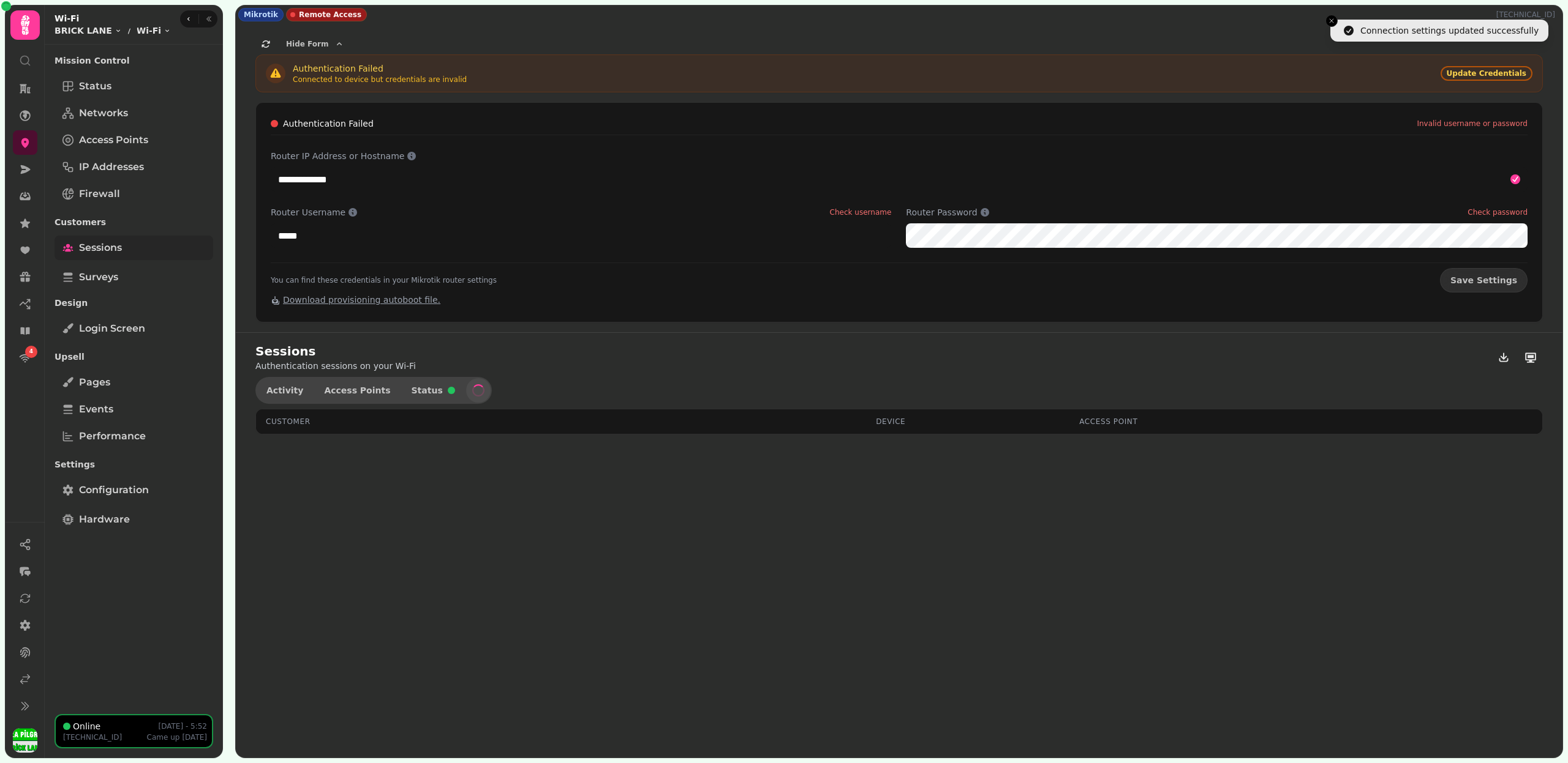
select select "**"
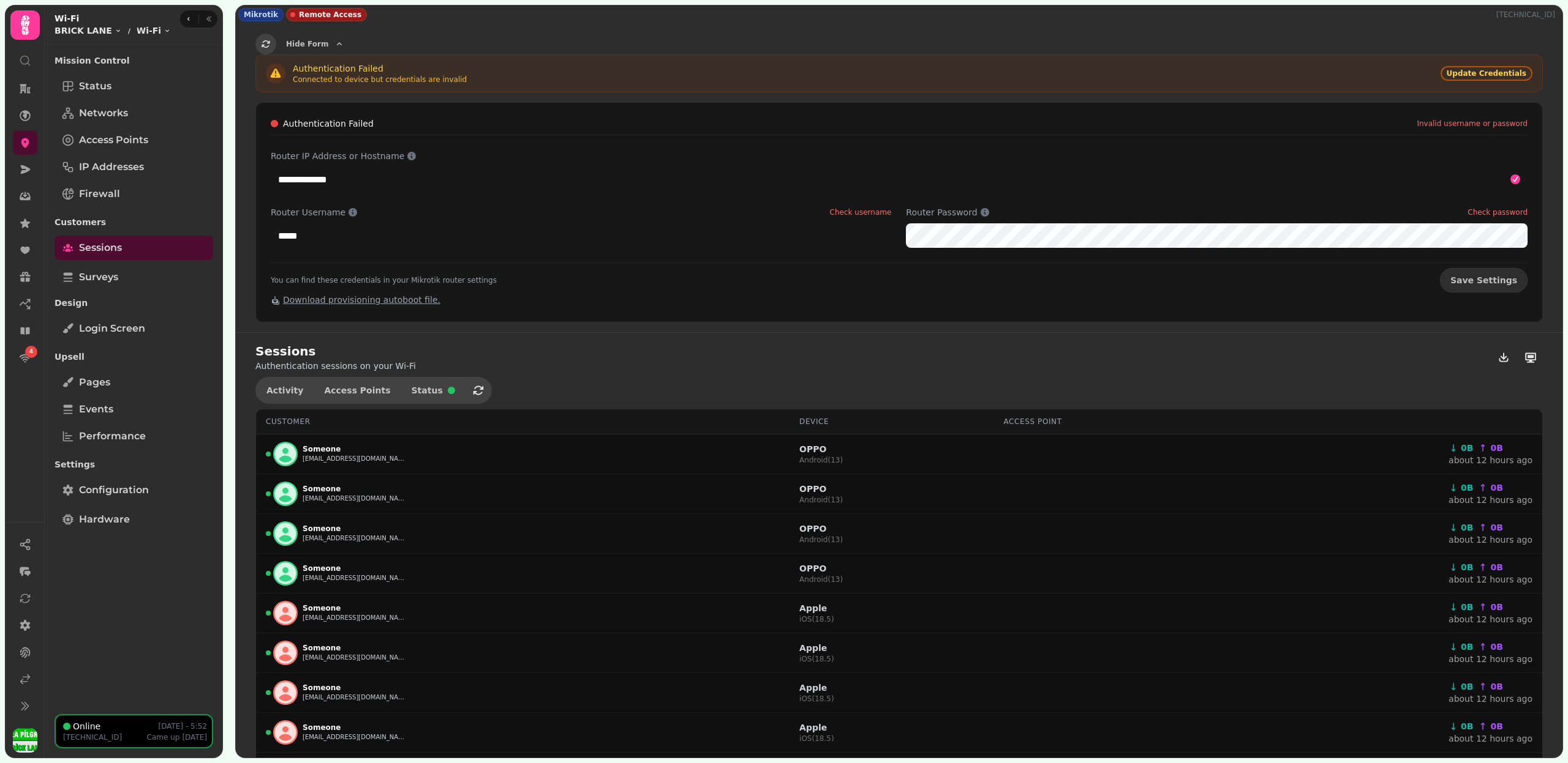
click at [265, 39] on icon "button" at bounding box center [266, 44] width 10 height 10
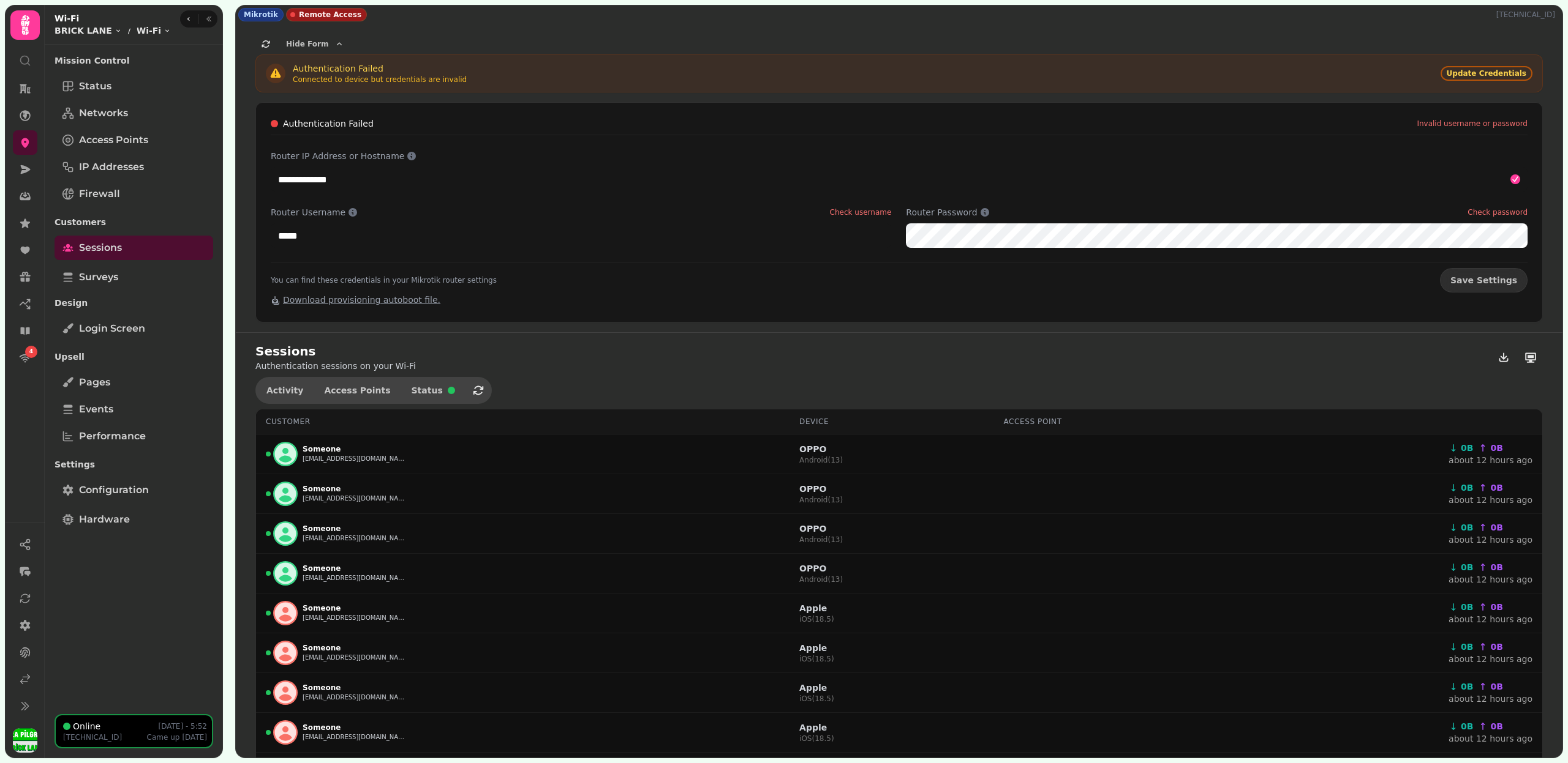
click at [343, 67] on div "Authentication Failed" at bounding box center [379, 68] width 174 height 12
copy div "Authentication Failed"
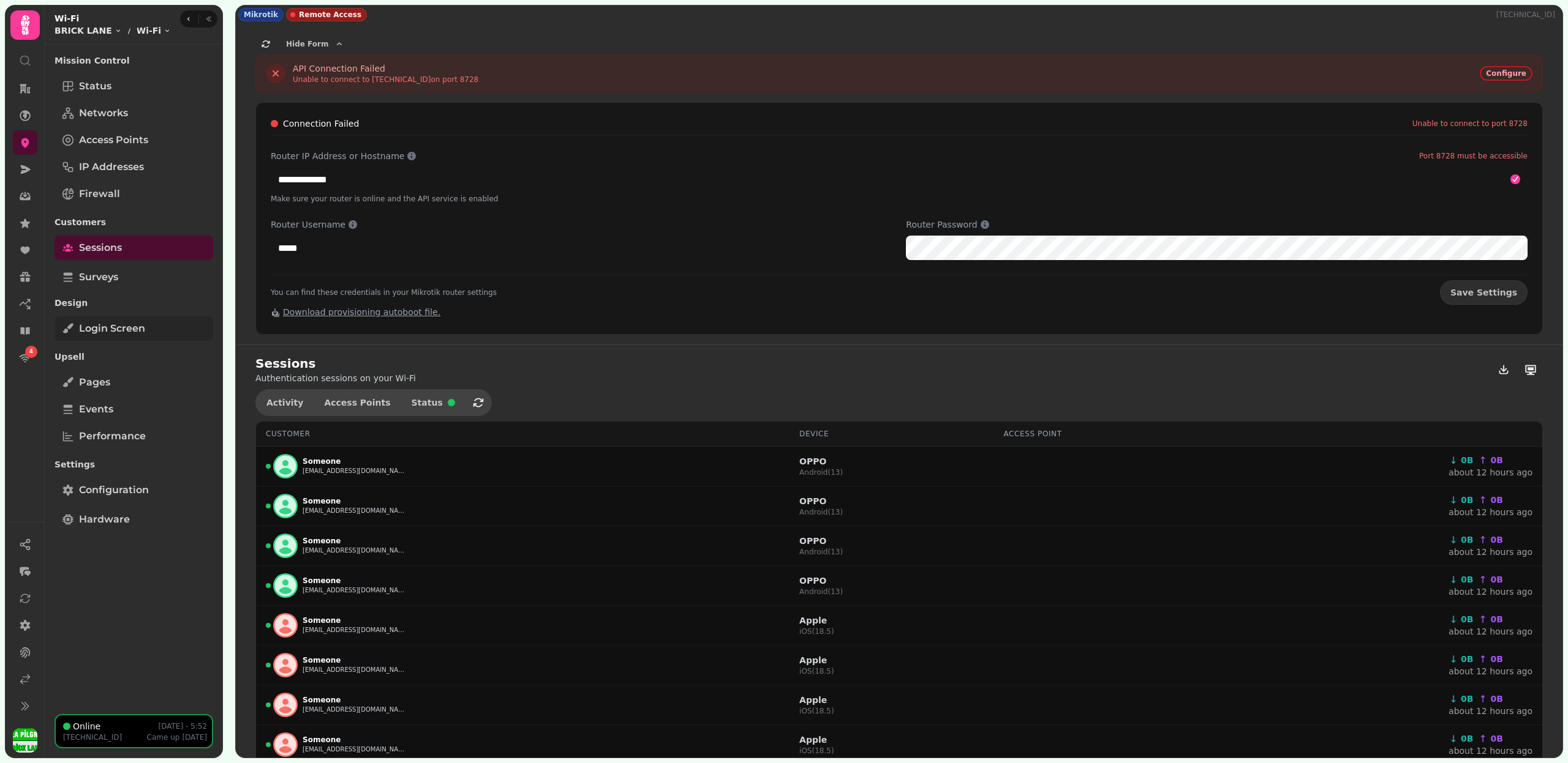
click at [141, 326] on span "Login screen" at bounding box center [112, 329] width 66 height 15
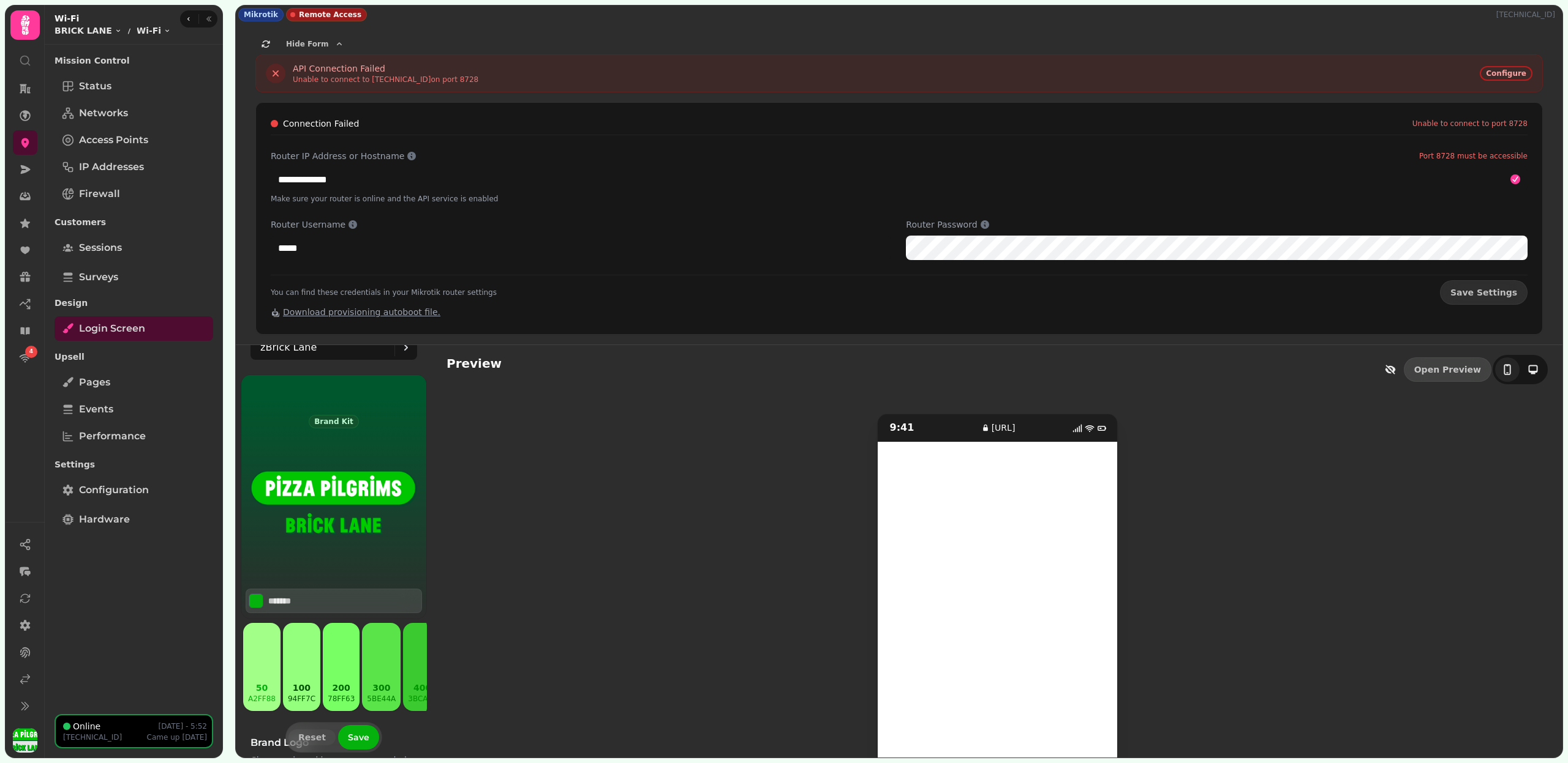
scroll to position [59, 0]
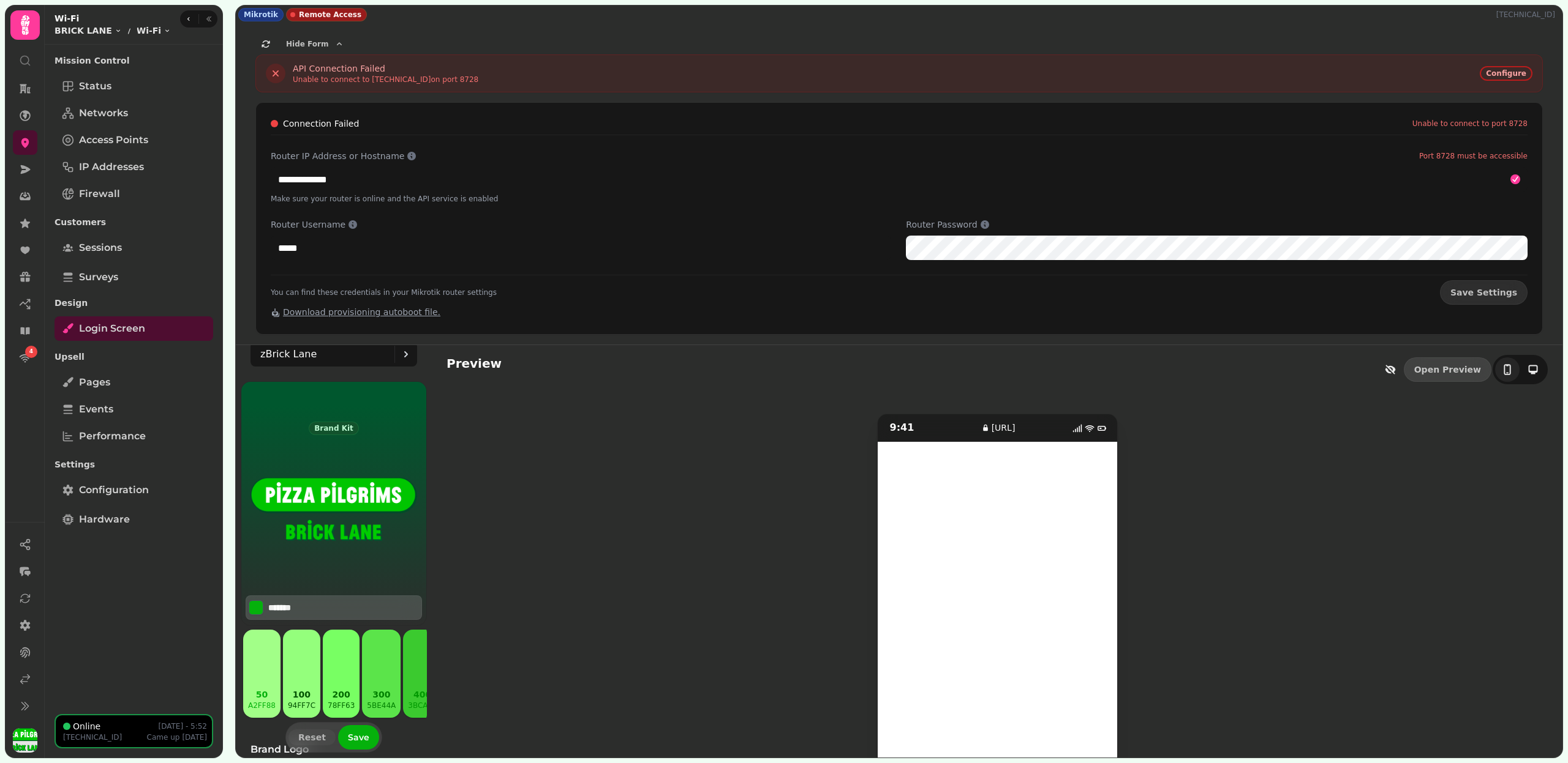
click at [284, 604] on input "*******" at bounding box center [311, 608] width 86 height 12
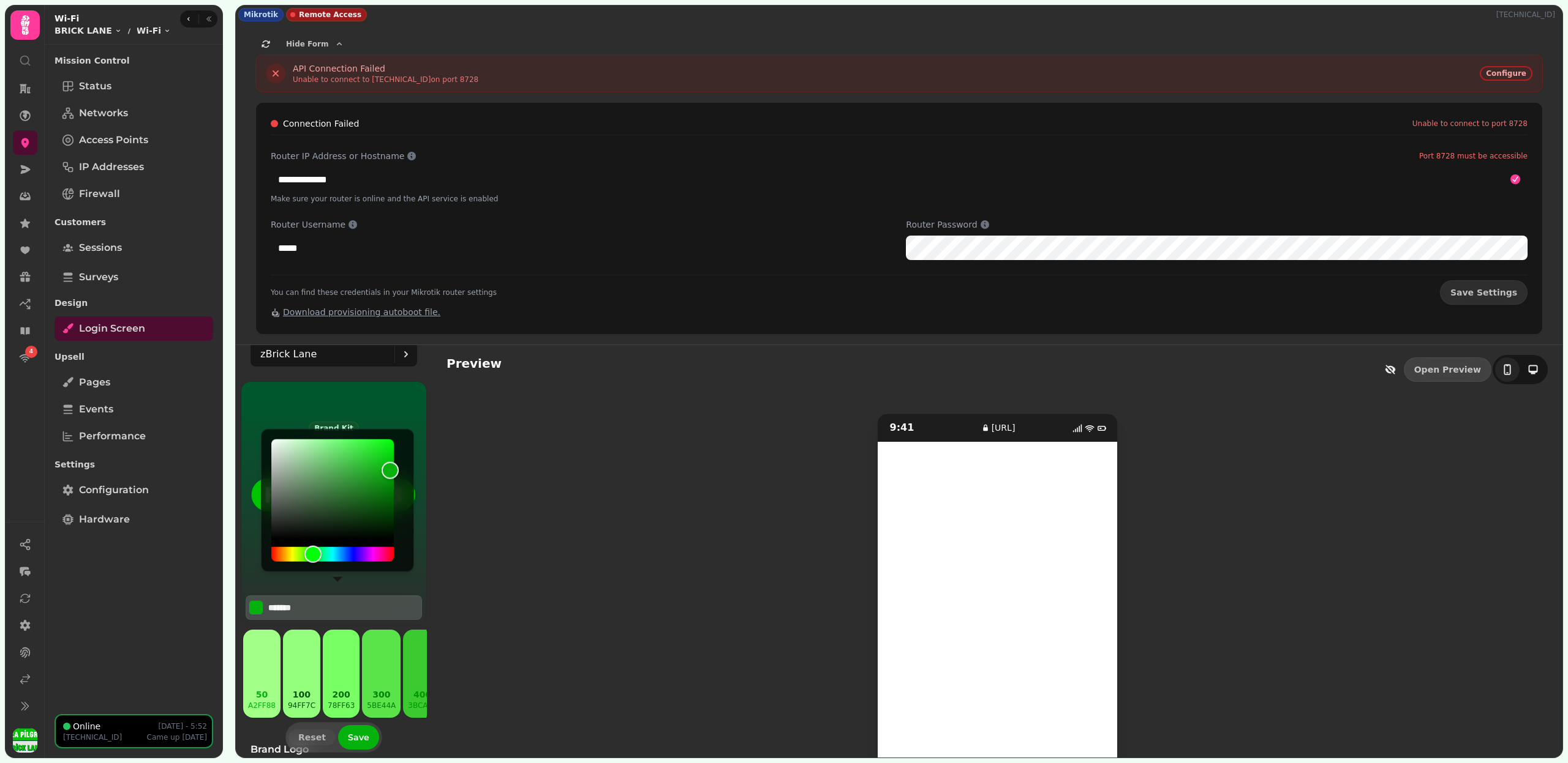
click at [284, 604] on input "*******" at bounding box center [311, 608] width 86 height 12
click at [342, 691] on p "200" at bounding box center [341, 695] width 27 height 12
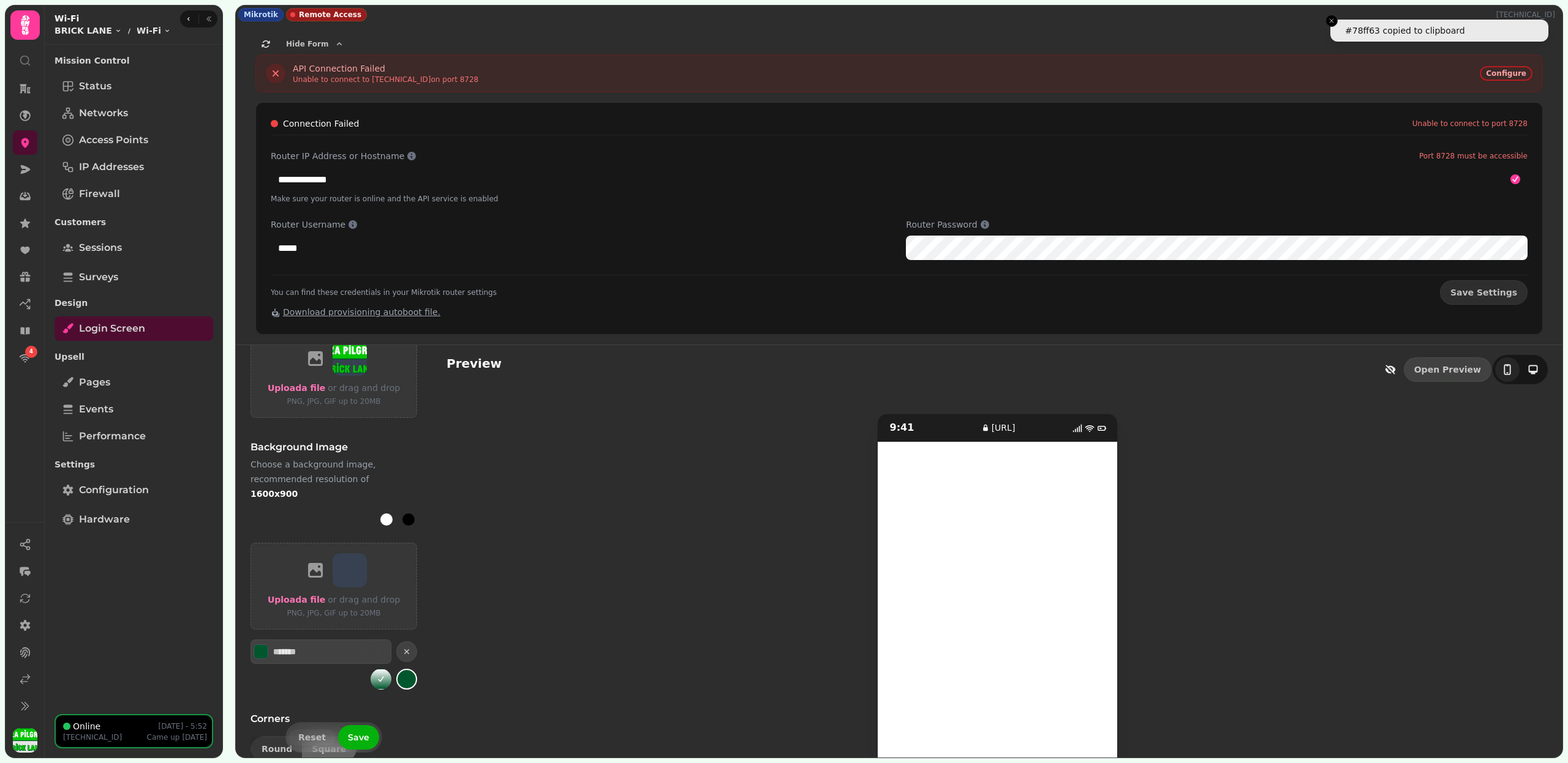
scroll to position [617, 0]
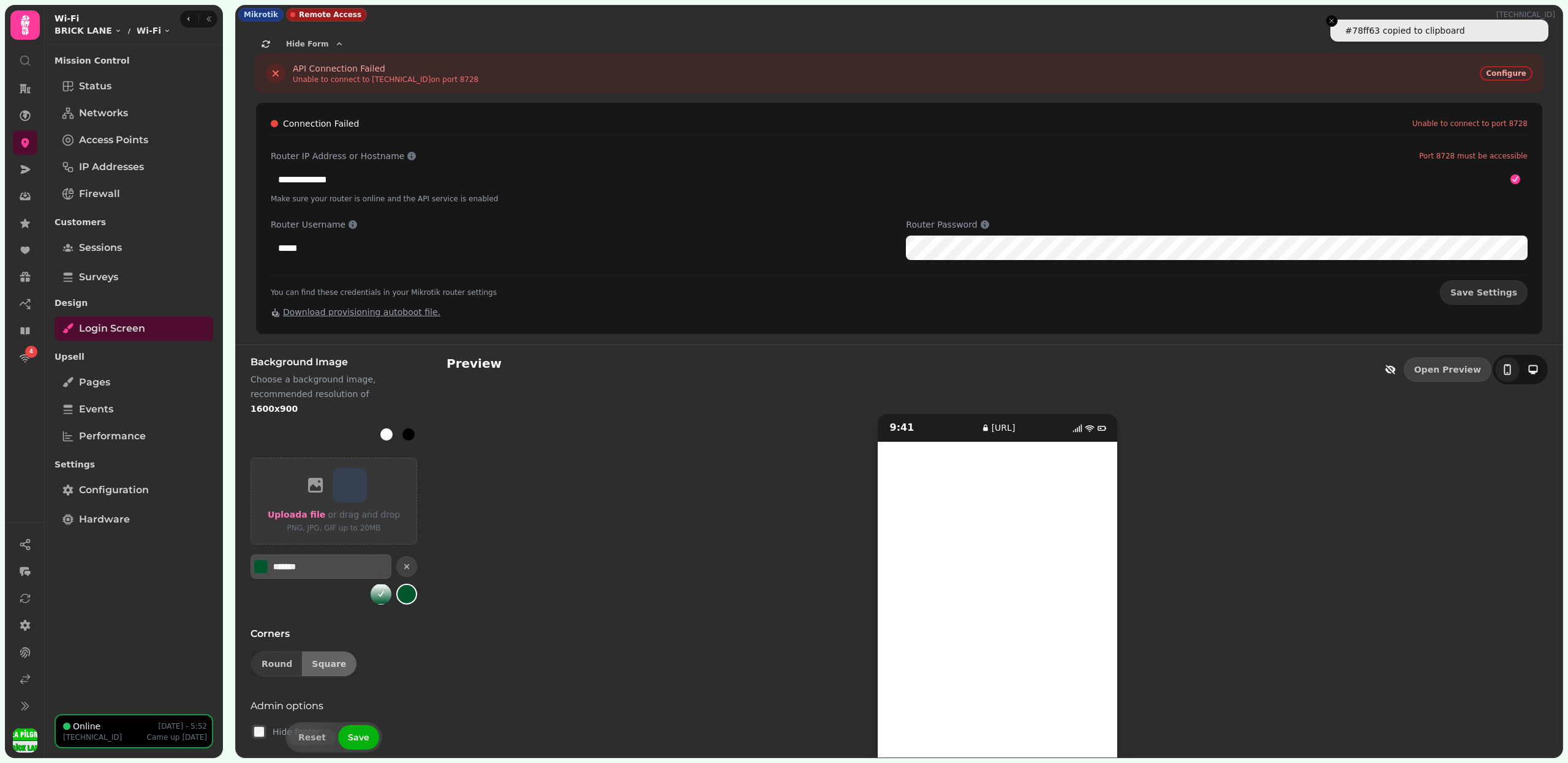
click at [286, 561] on input "*******" at bounding box center [316, 566] width 86 height 12
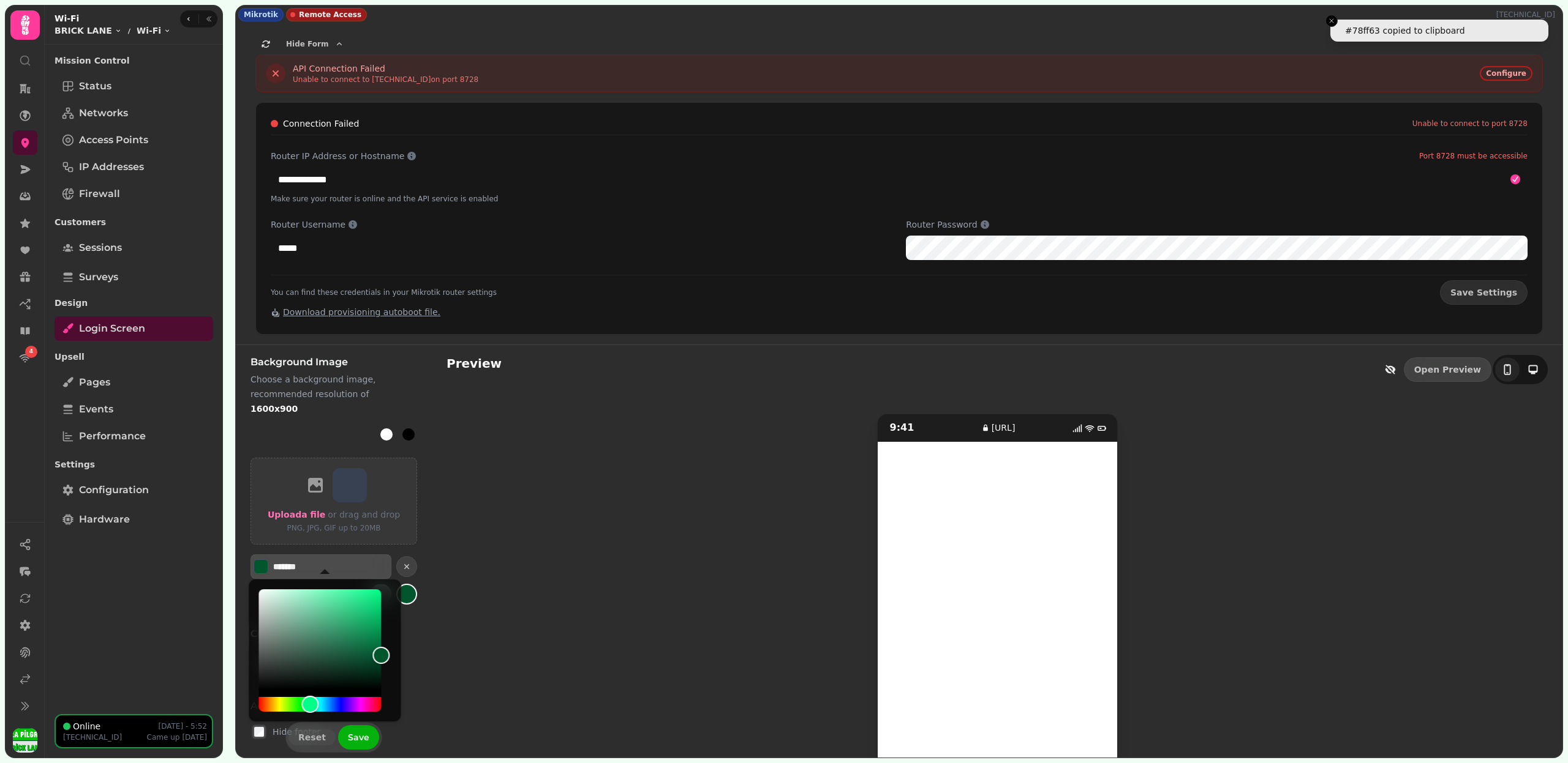
click at [286, 561] on input "*******" at bounding box center [316, 566] width 86 height 12
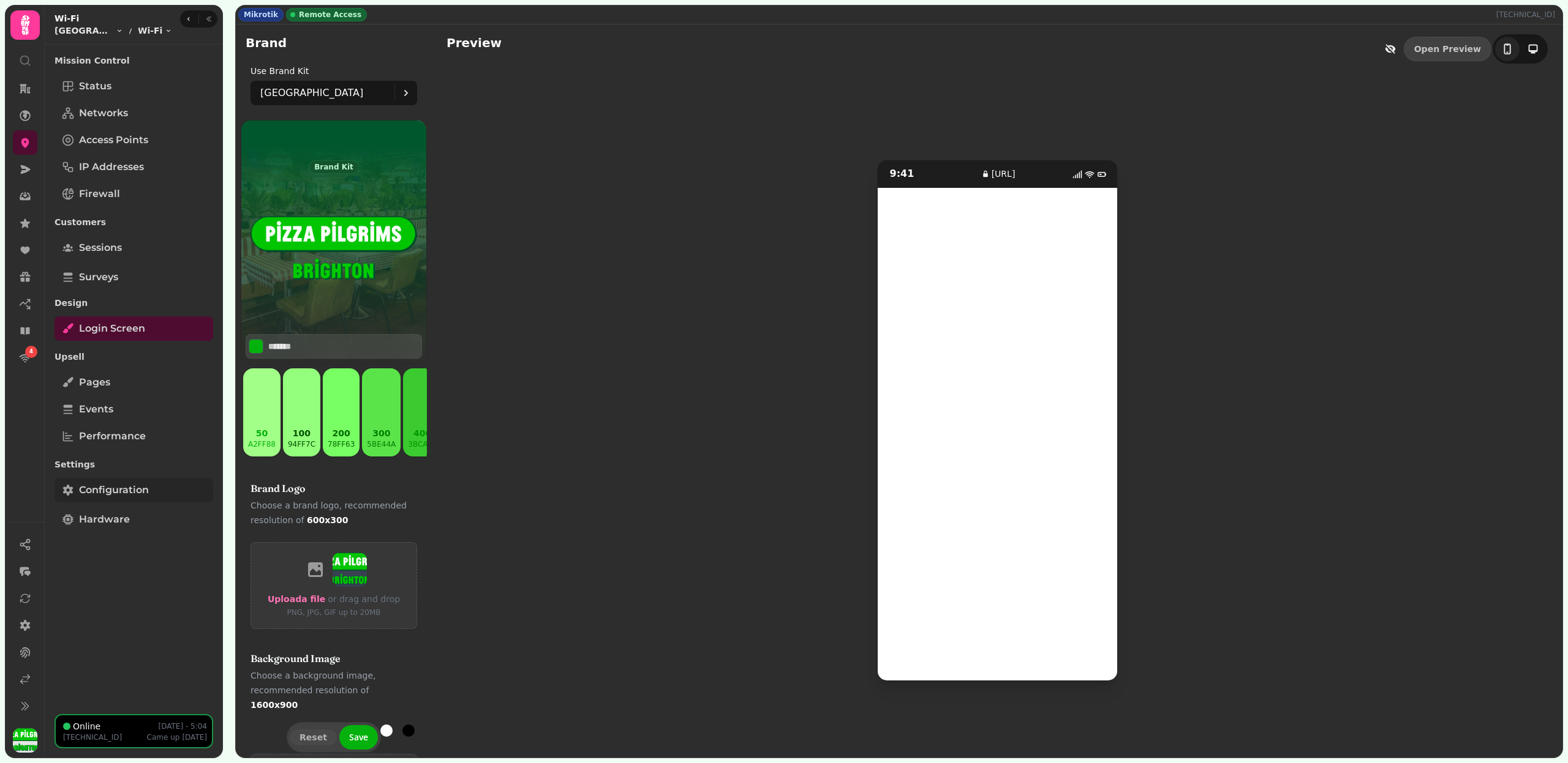
click at [165, 485] on link "Configuration" at bounding box center [133, 490] width 159 height 25
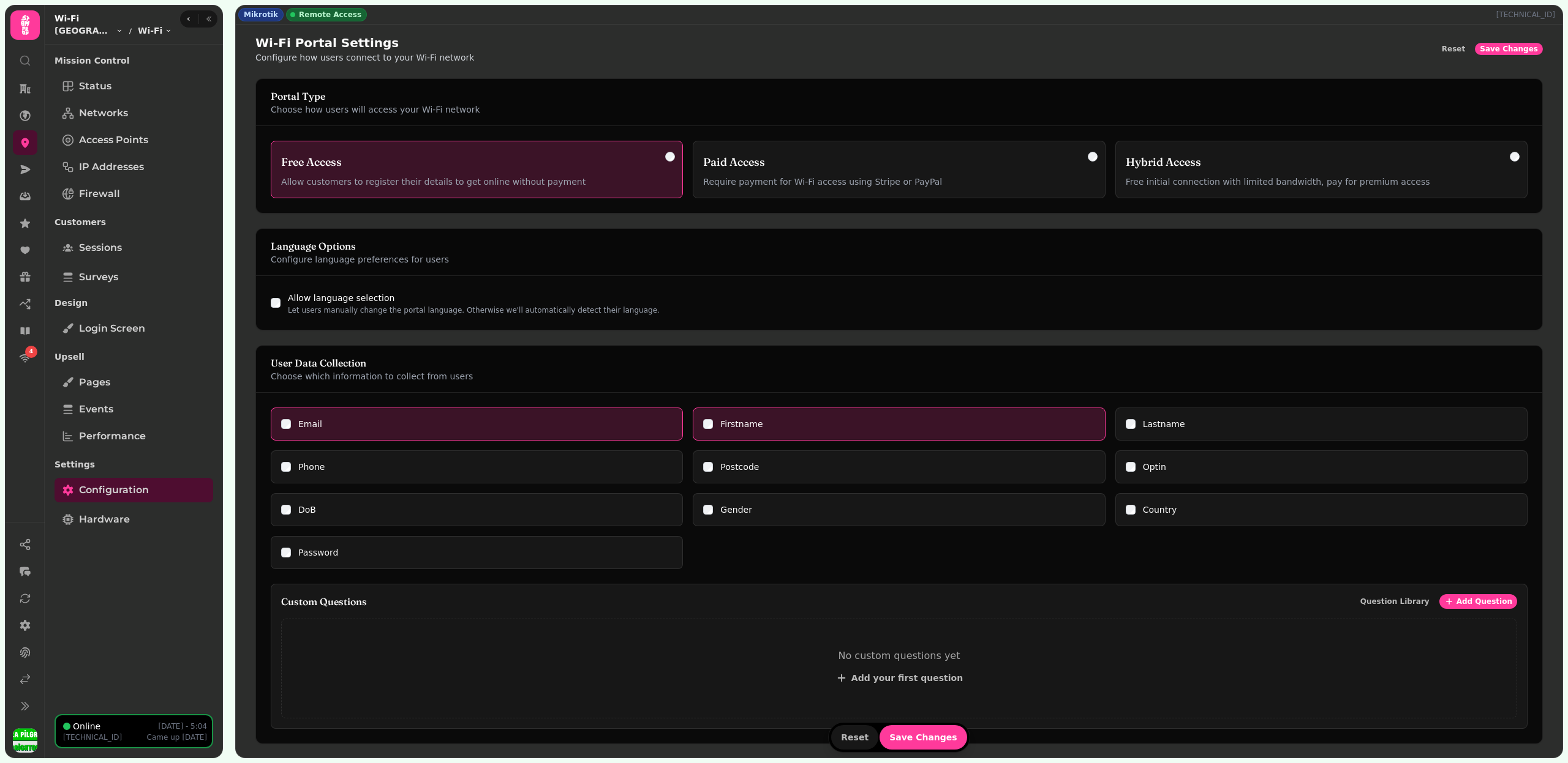
click at [1135, 420] on div "Lastname" at bounding box center [1321, 423] width 392 height 12
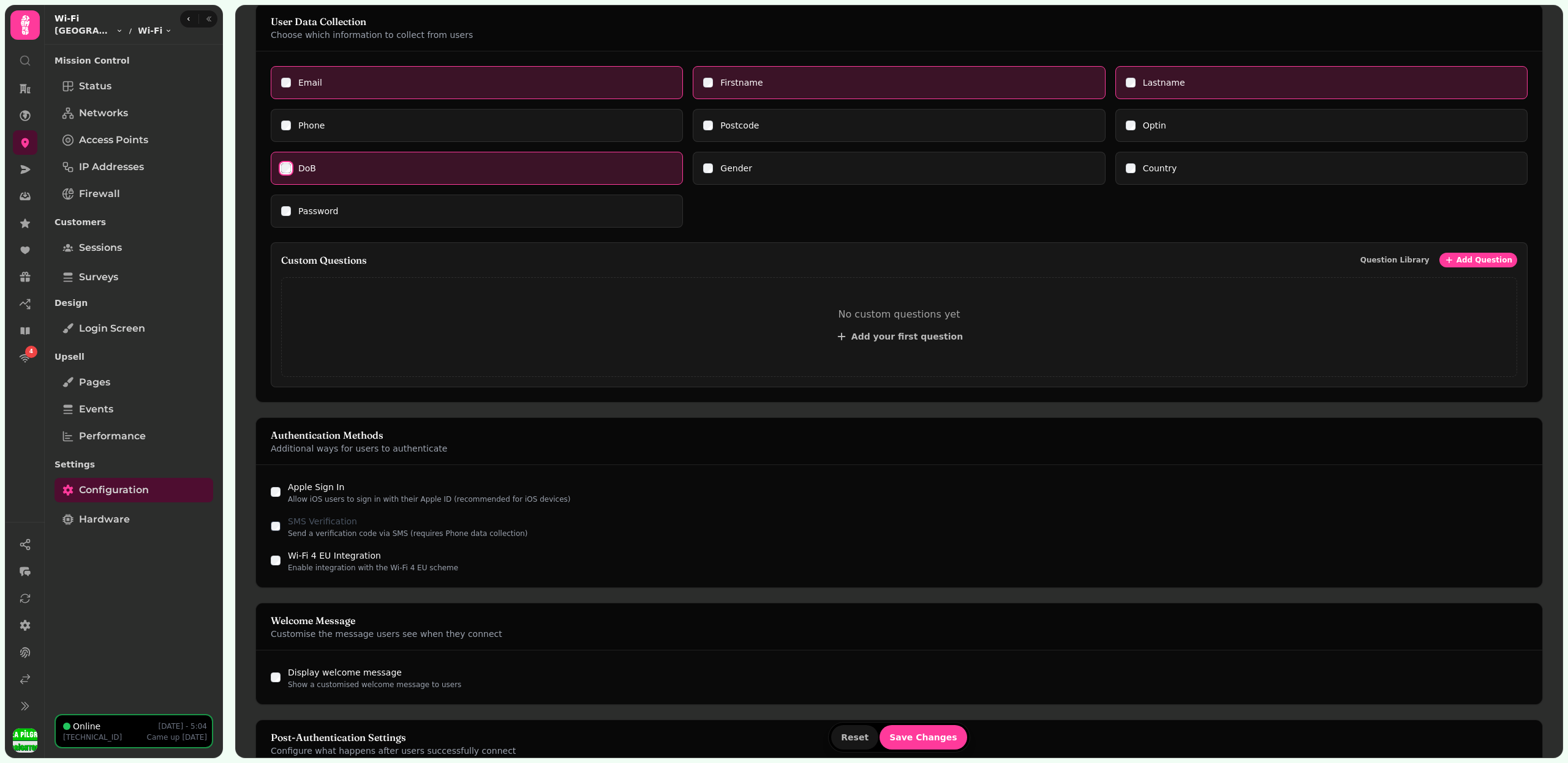
scroll to position [524, 0]
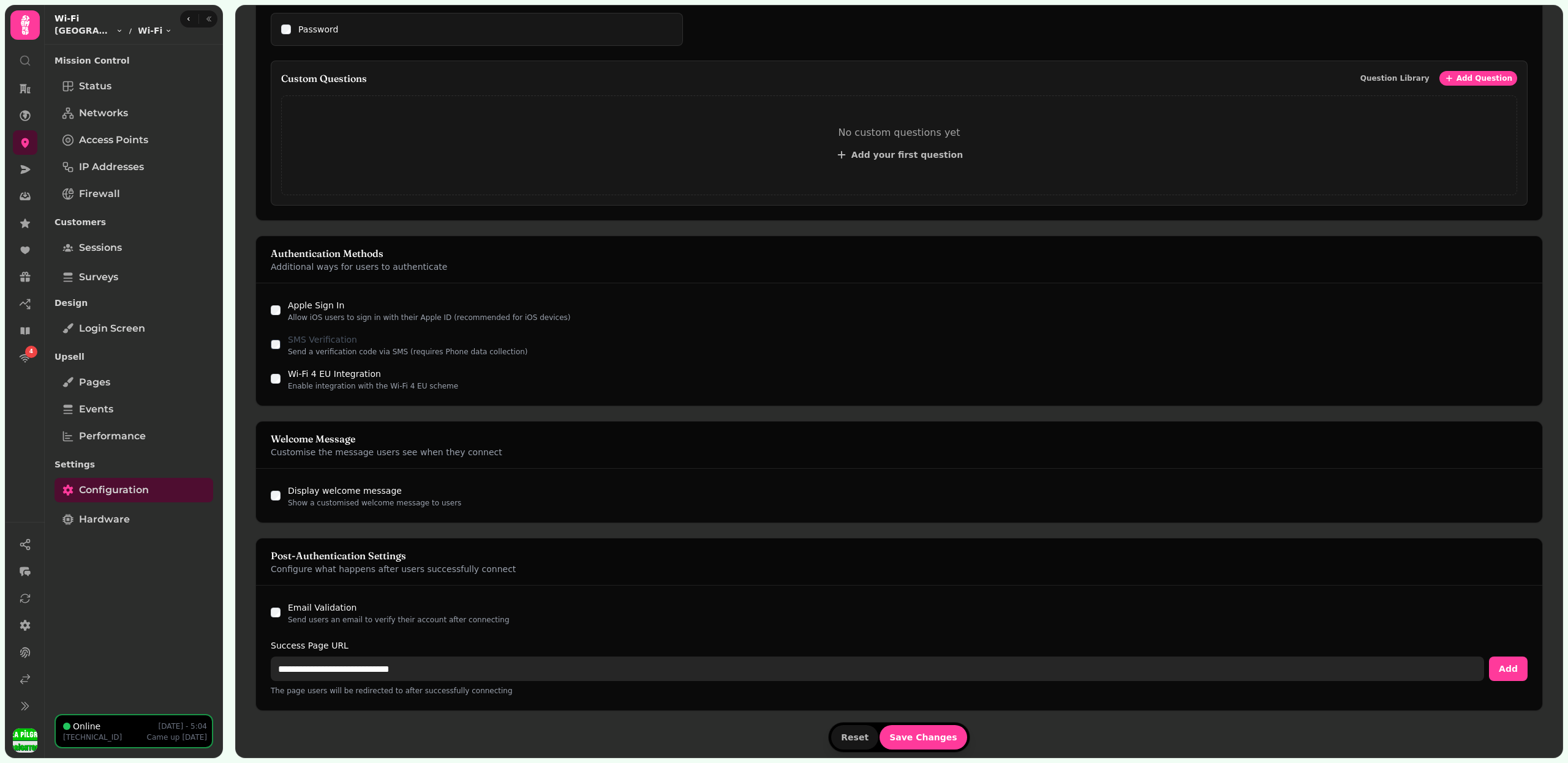
click at [332, 657] on input "**********" at bounding box center [877, 669] width 1213 height 25
paste input "**"
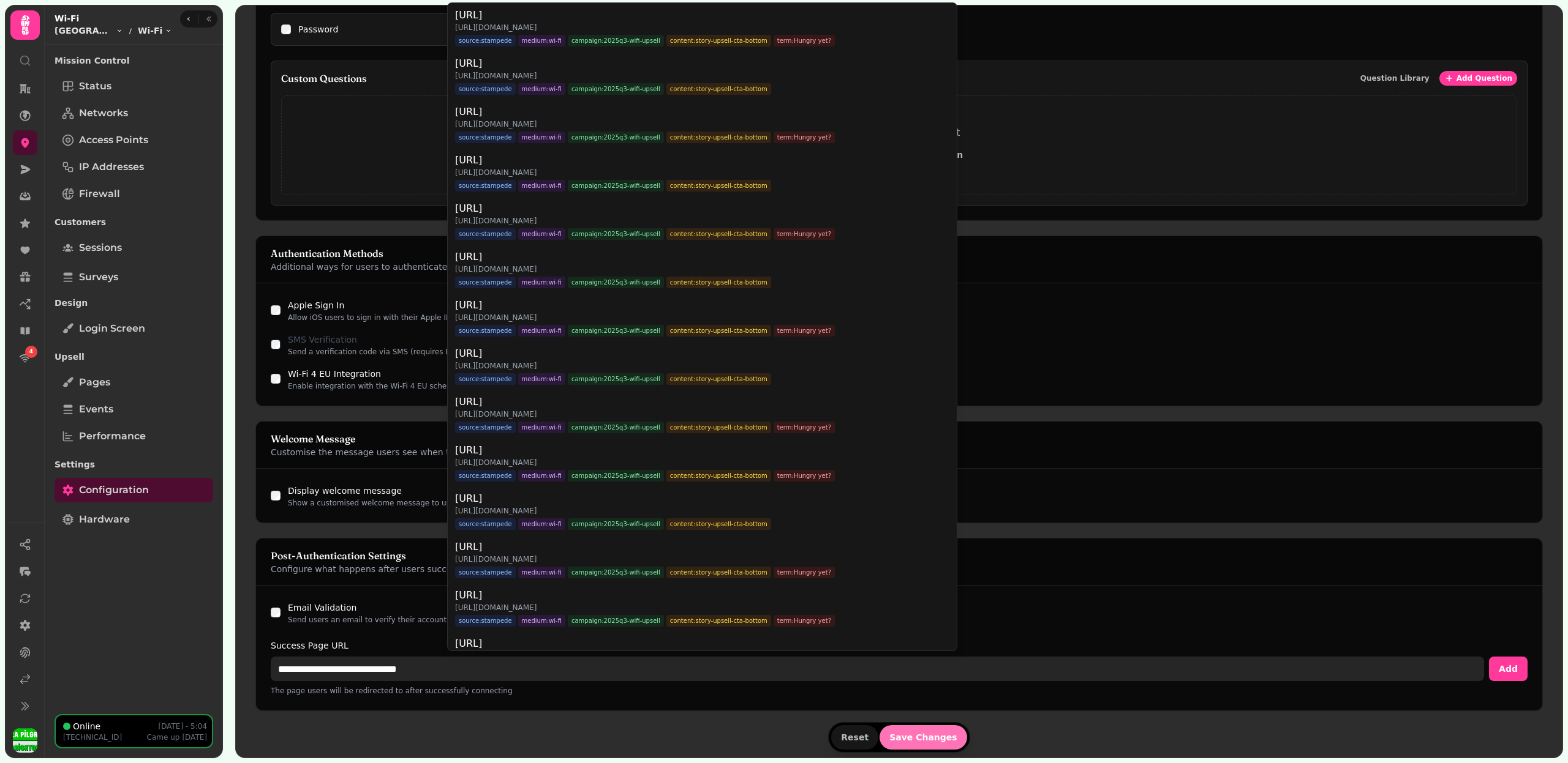
type input "**********"
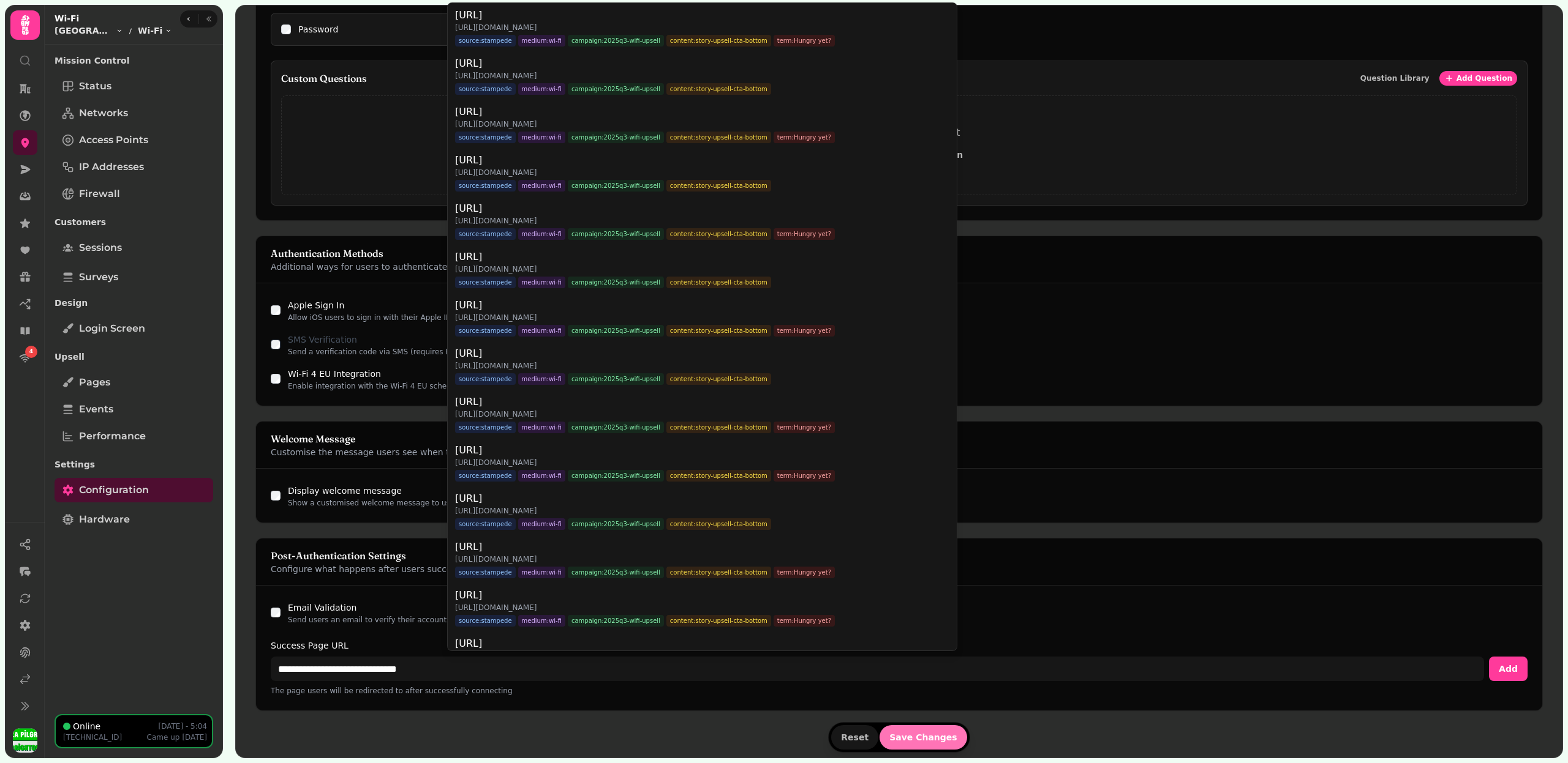
click at [926, 733] on form "Portal Type Choose how users will access your Wi-Fi network Free Access Allow c…" at bounding box center [898, 155] width 1287 height 1201
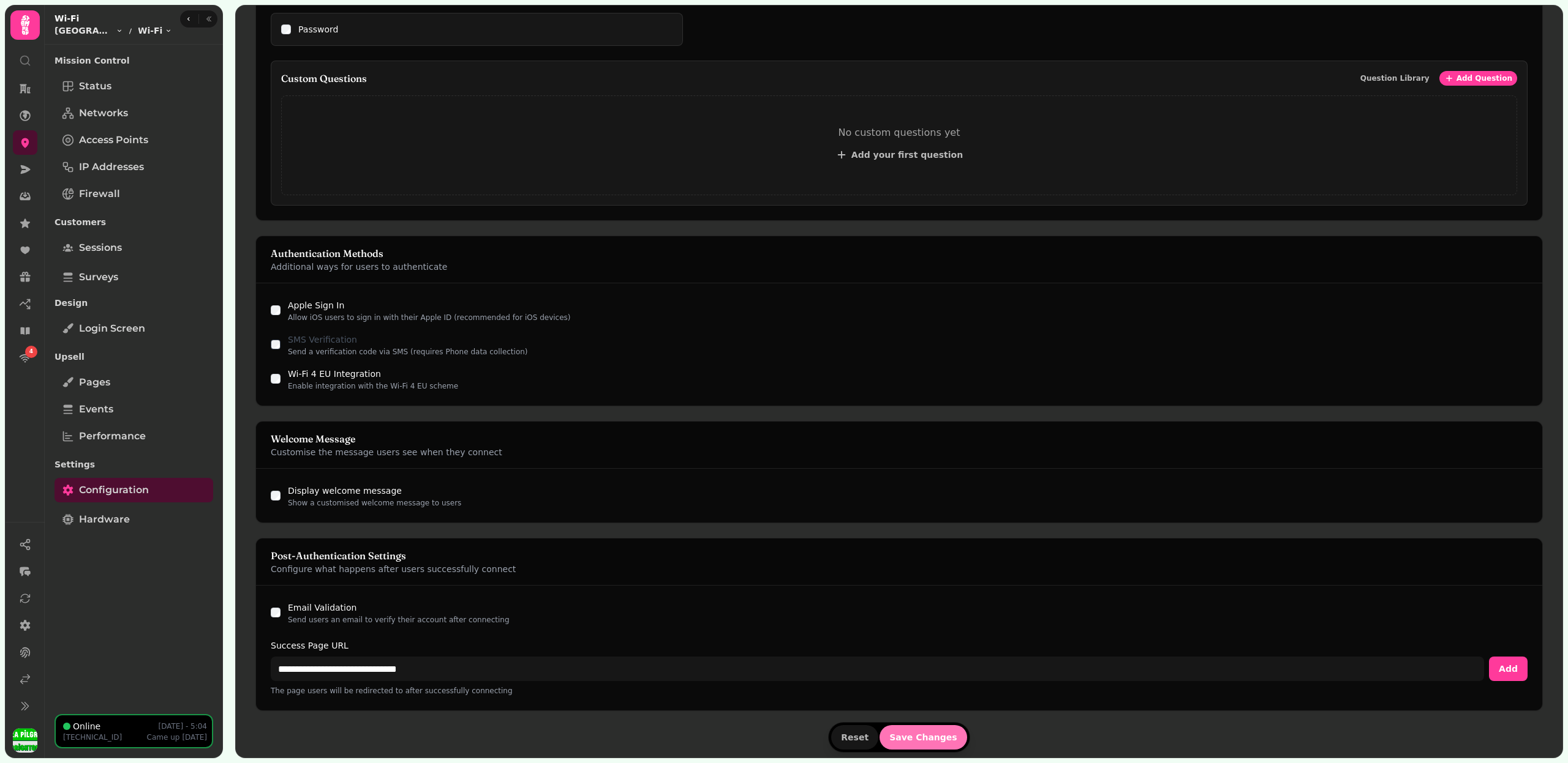
click at [926, 733] on span "Save Changes" at bounding box center [923, 738] width 68 height 8
click at [941, 725] on button "Save Changes" at bounding box center [923, 738] width 87 height 25
click at [940, 727] on button "Save Changes" at bounding box center [923, 738] width 87 height 25
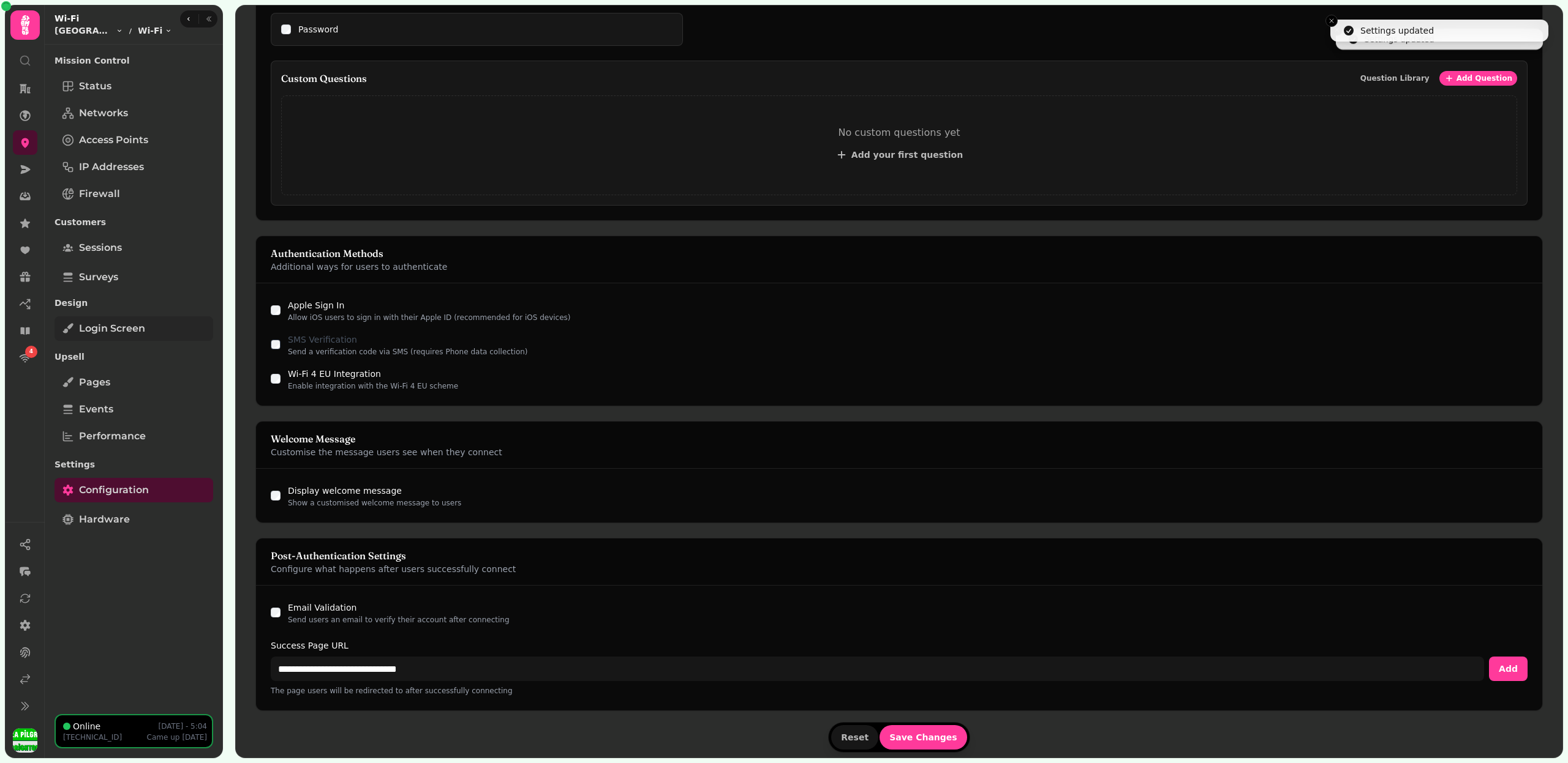
click at [148, 320] on link "Login screen" at bounding box center [133, 329] width 159 height 25
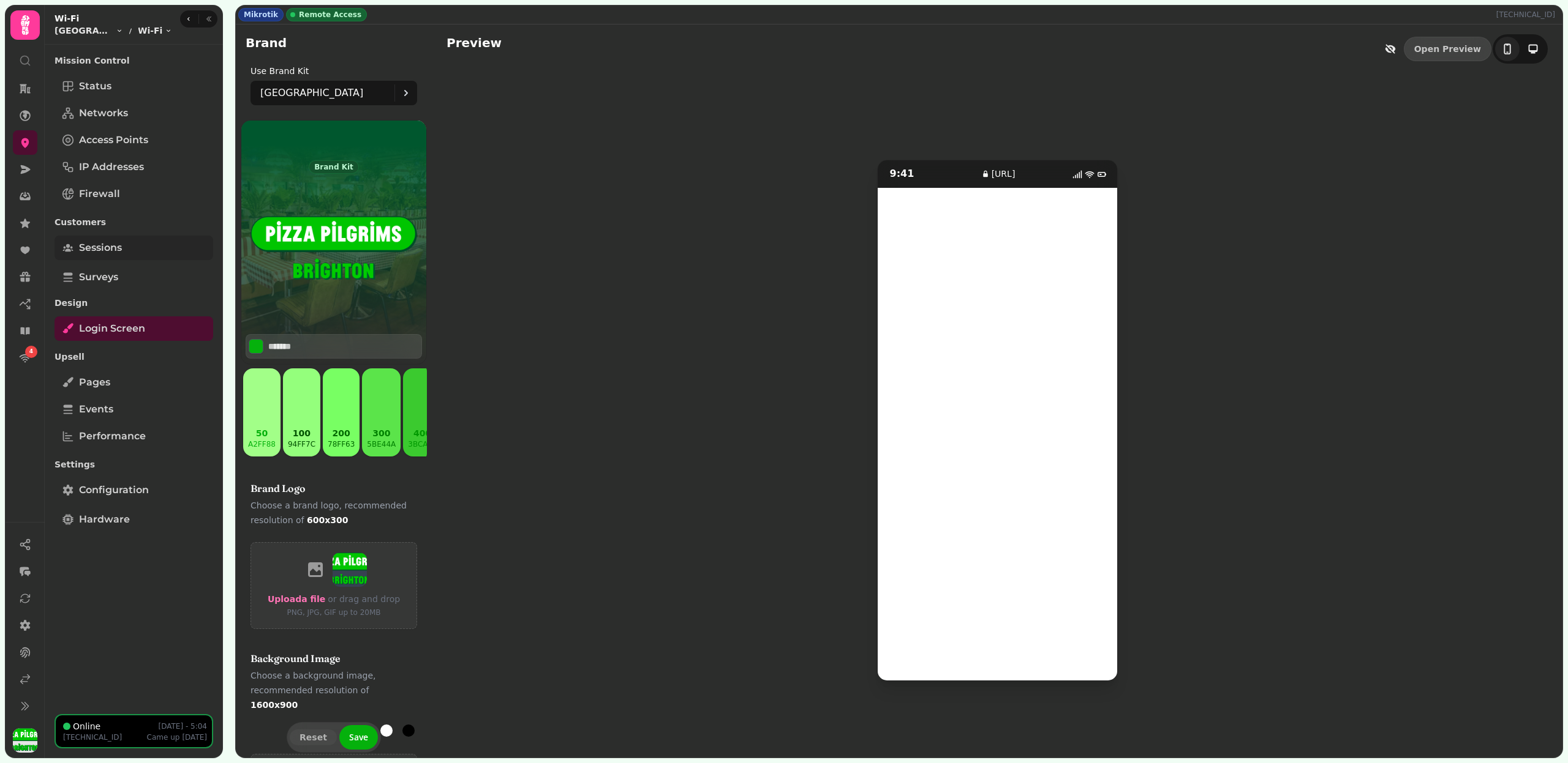
click at [137, 247] on link "Sessions" at bounding box center [133, 248] width 159 height 25
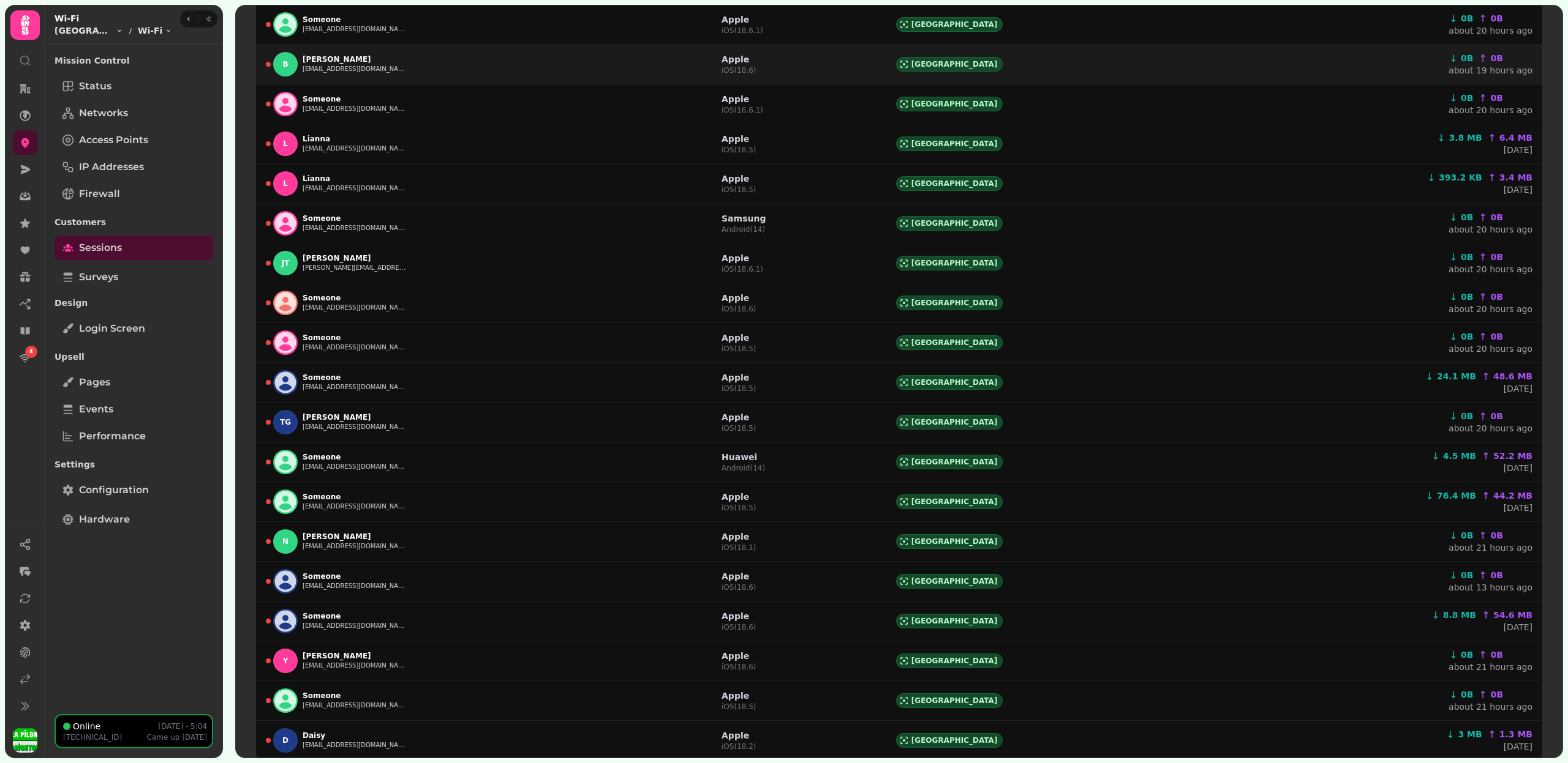
scroll to position [400, 0]
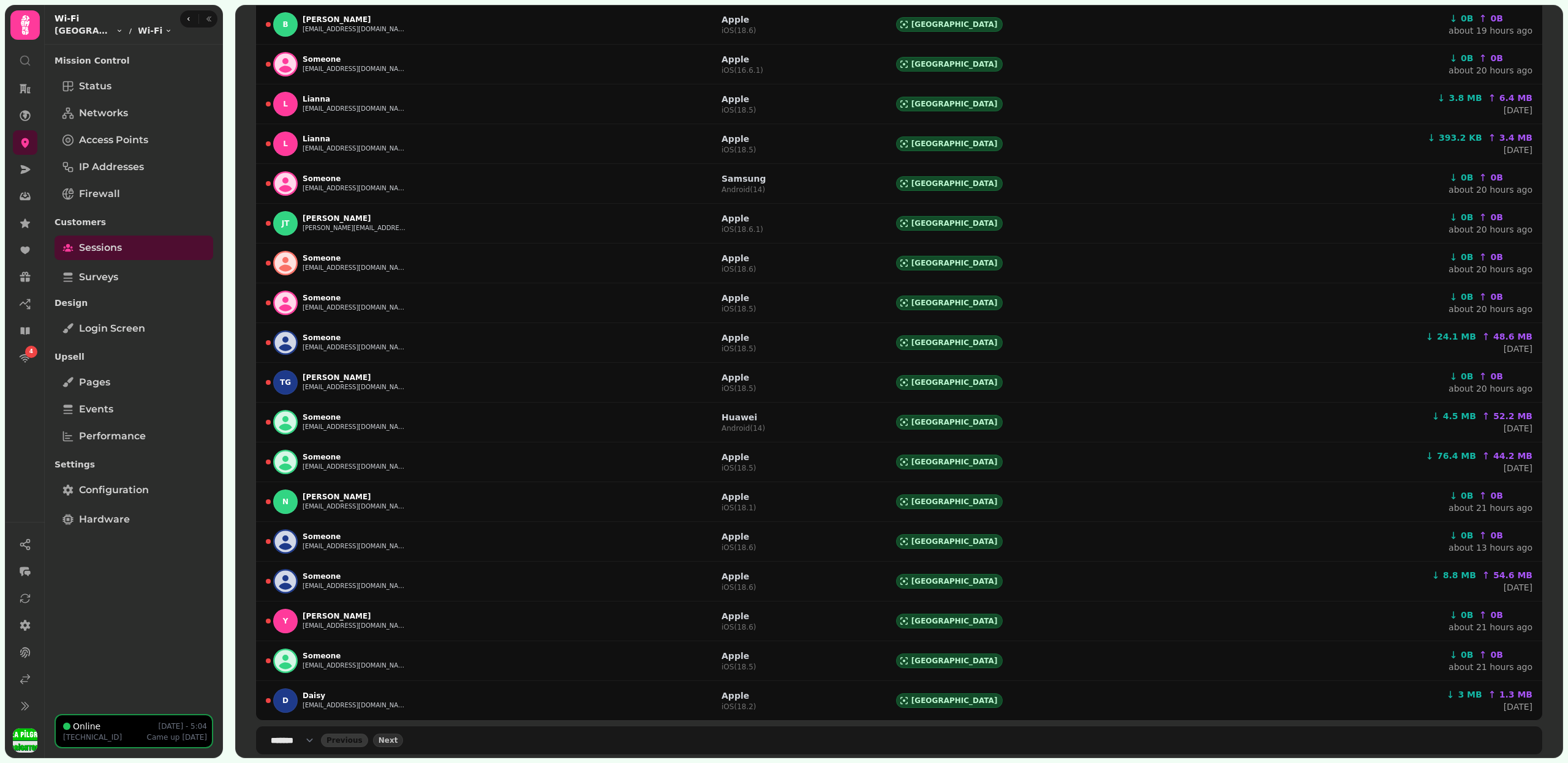
click at [308, 734] on select "**** * **** ** **** ** **** ** **** *** **** *** **** ***" at bounding box center [295, 740] width 50 height 12
select select "***"
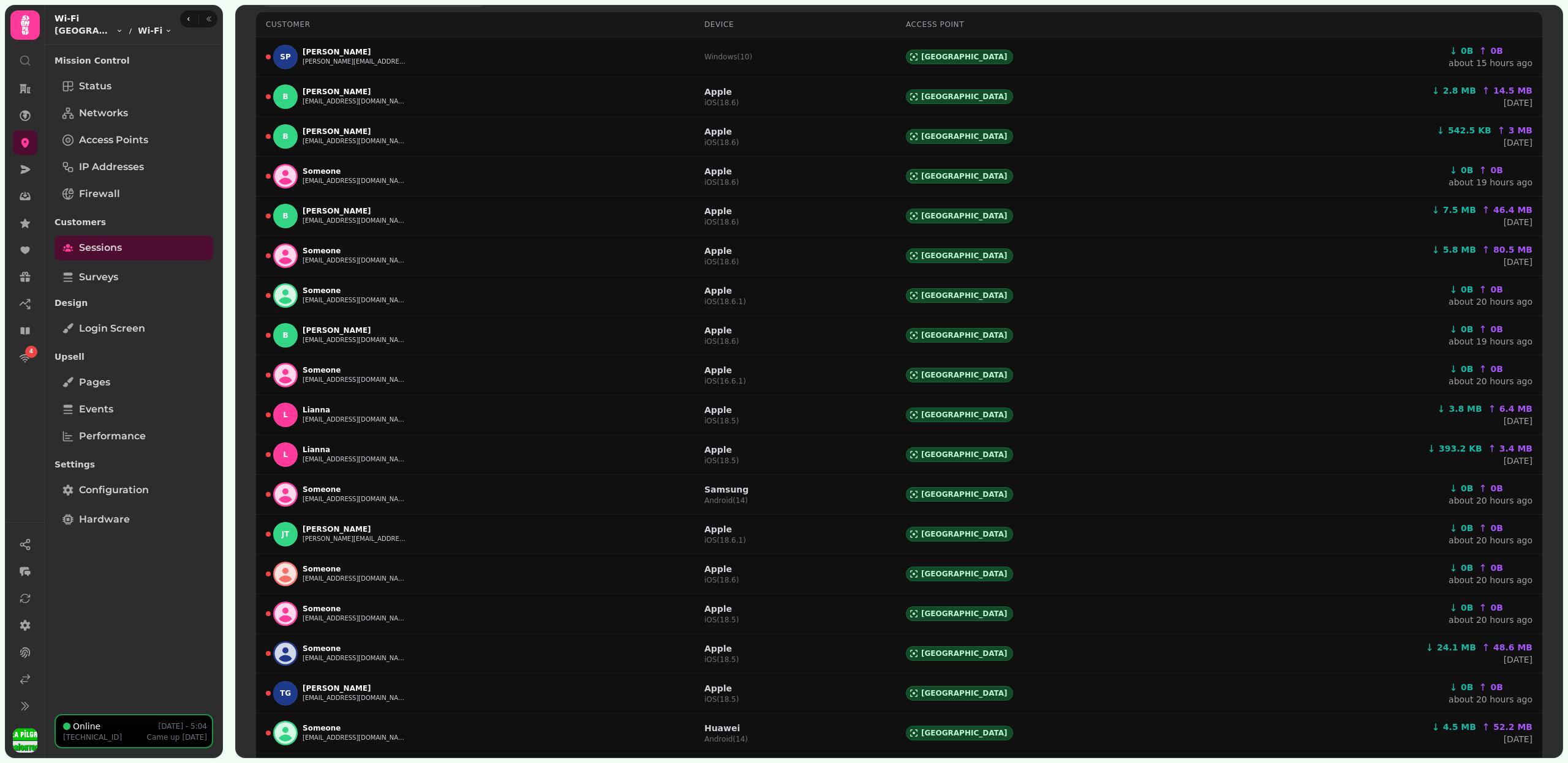
scroll to position [0, 0]
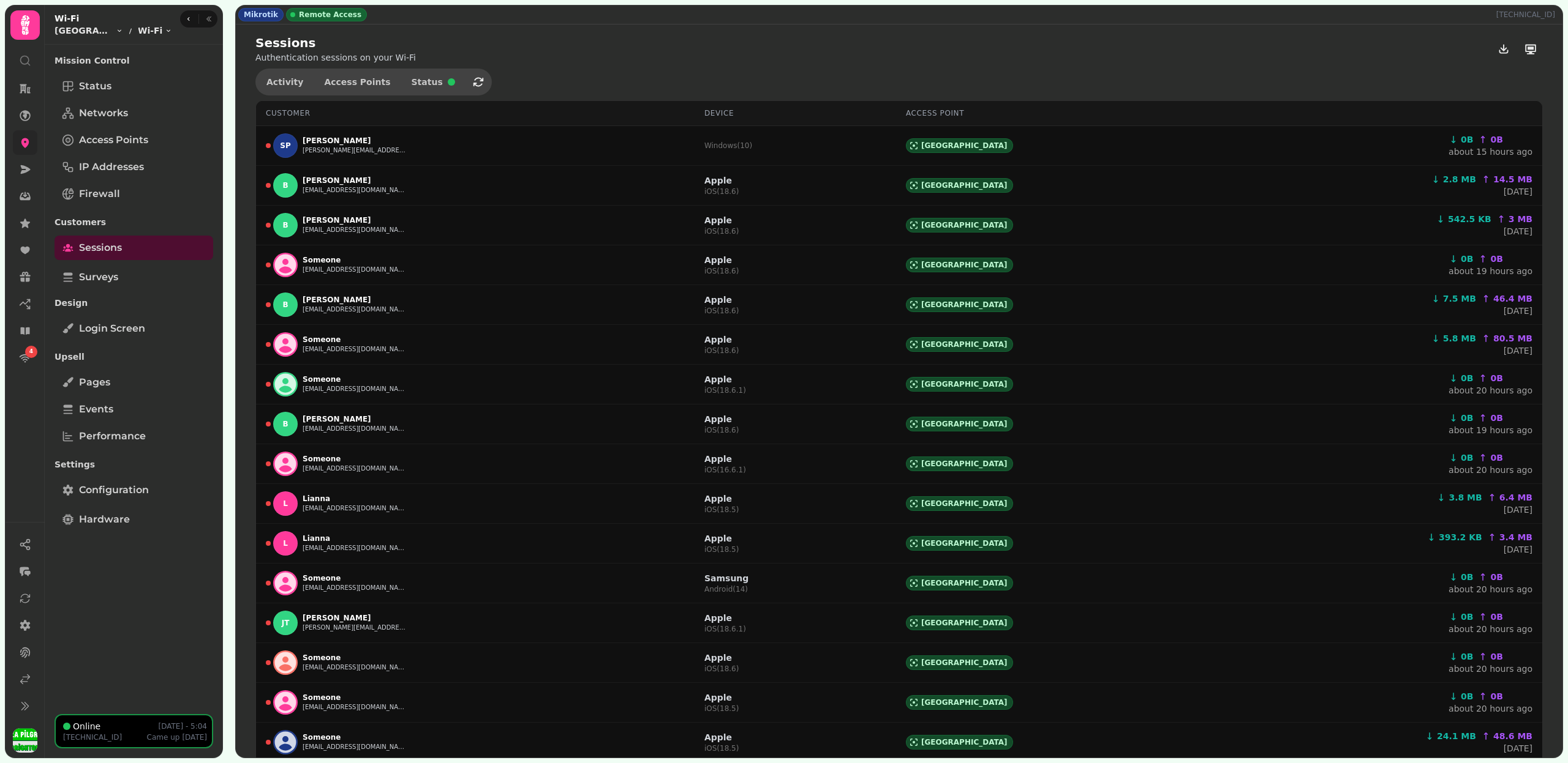
click at [23, 147] on icon at bounding box center [25, 142] width 12 height 12
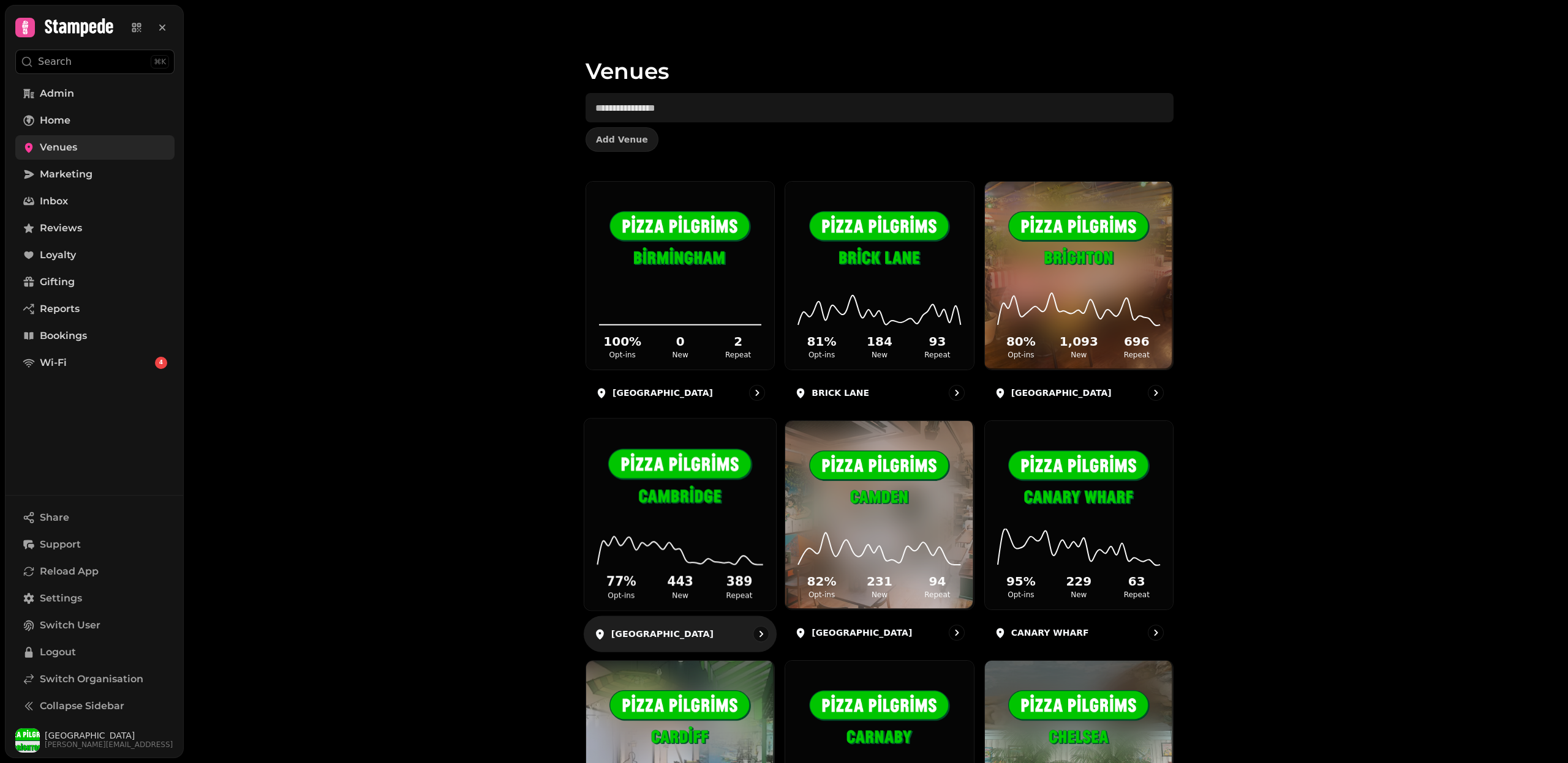
click at [677, 514] on img at bounding box center [680, 479] width 144 height 81
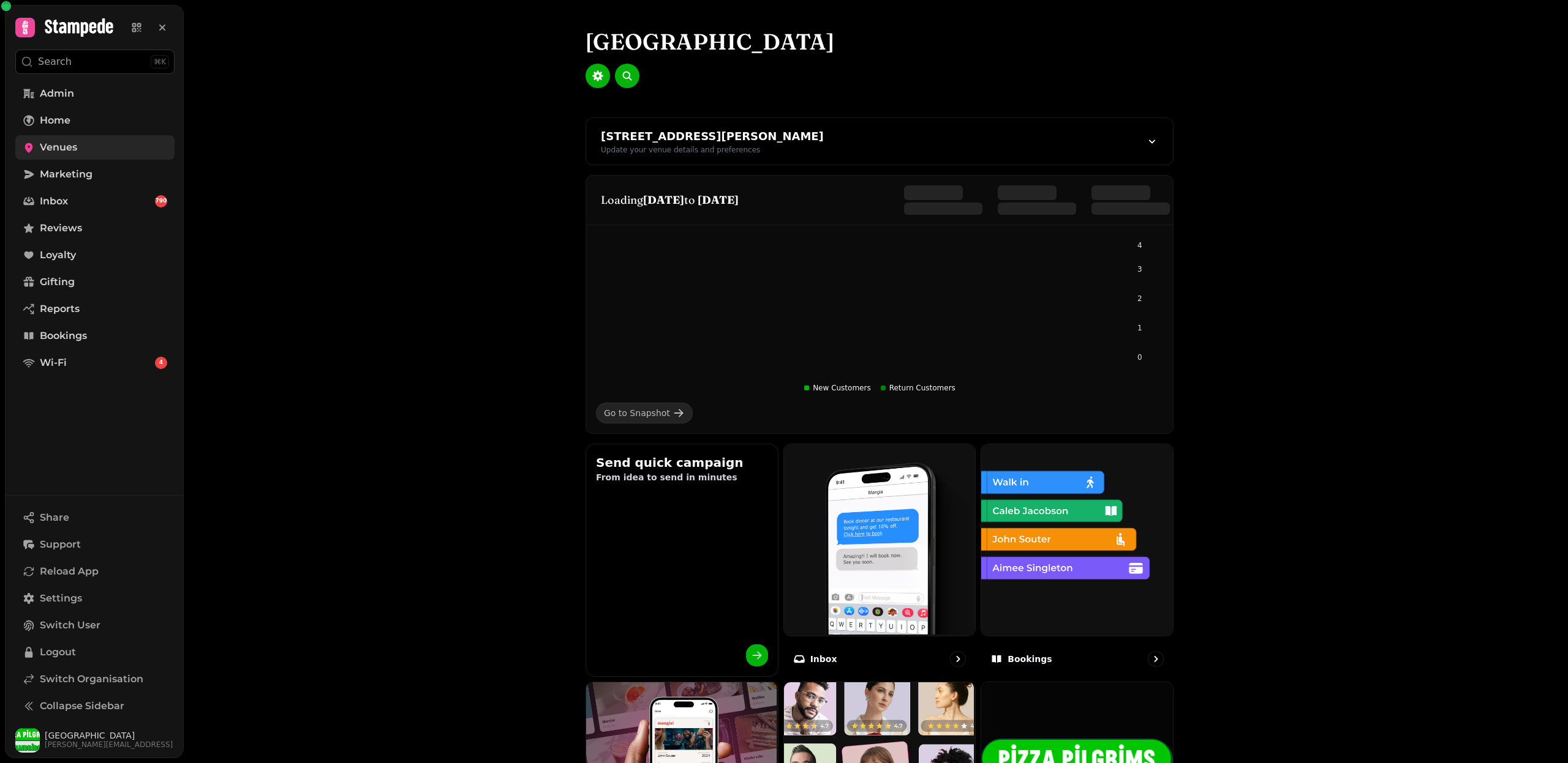
scroll to position [477, 0]
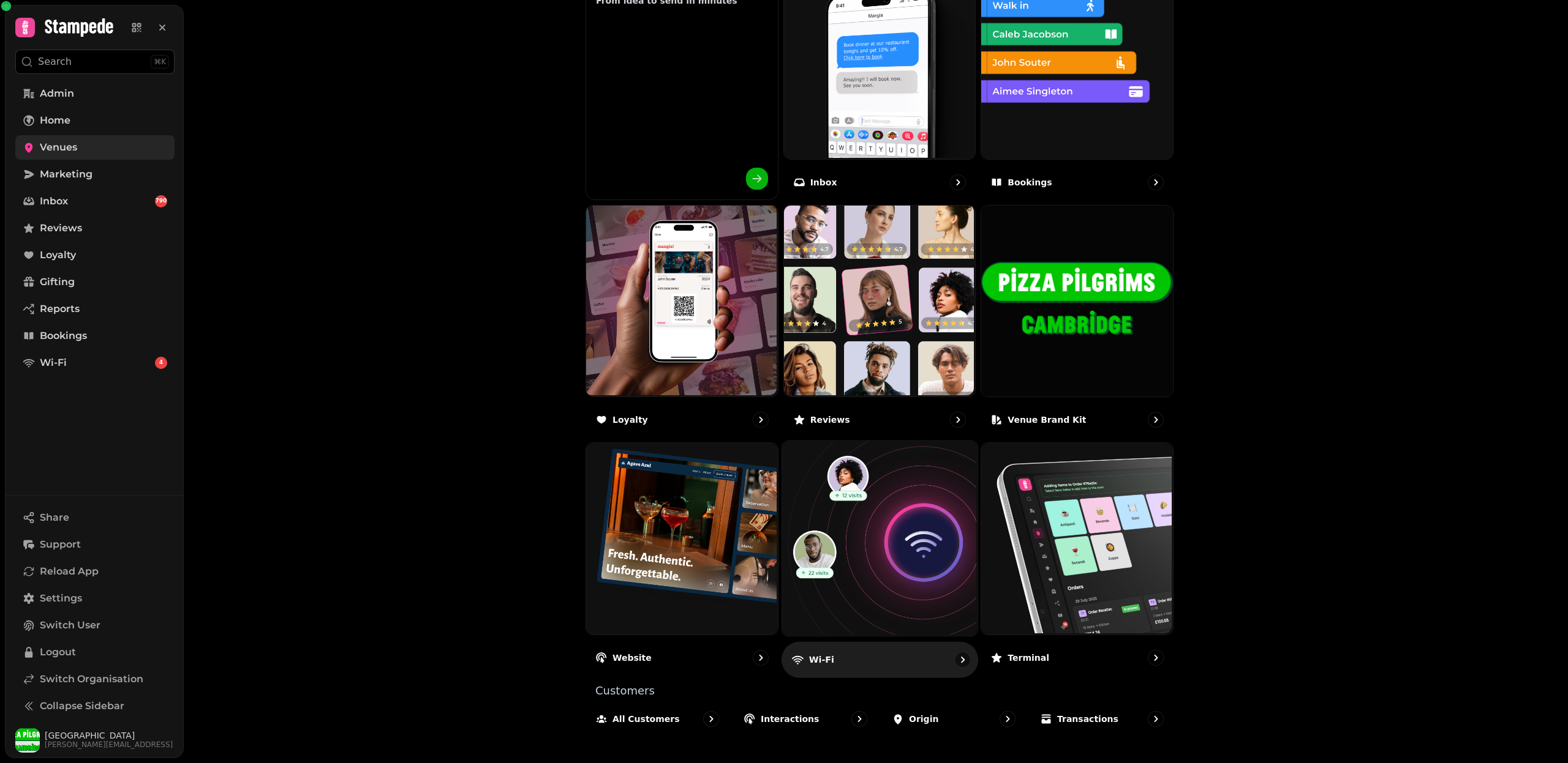
click at [859, 578] on img at bounding box center [877, 537] width 195 height 195
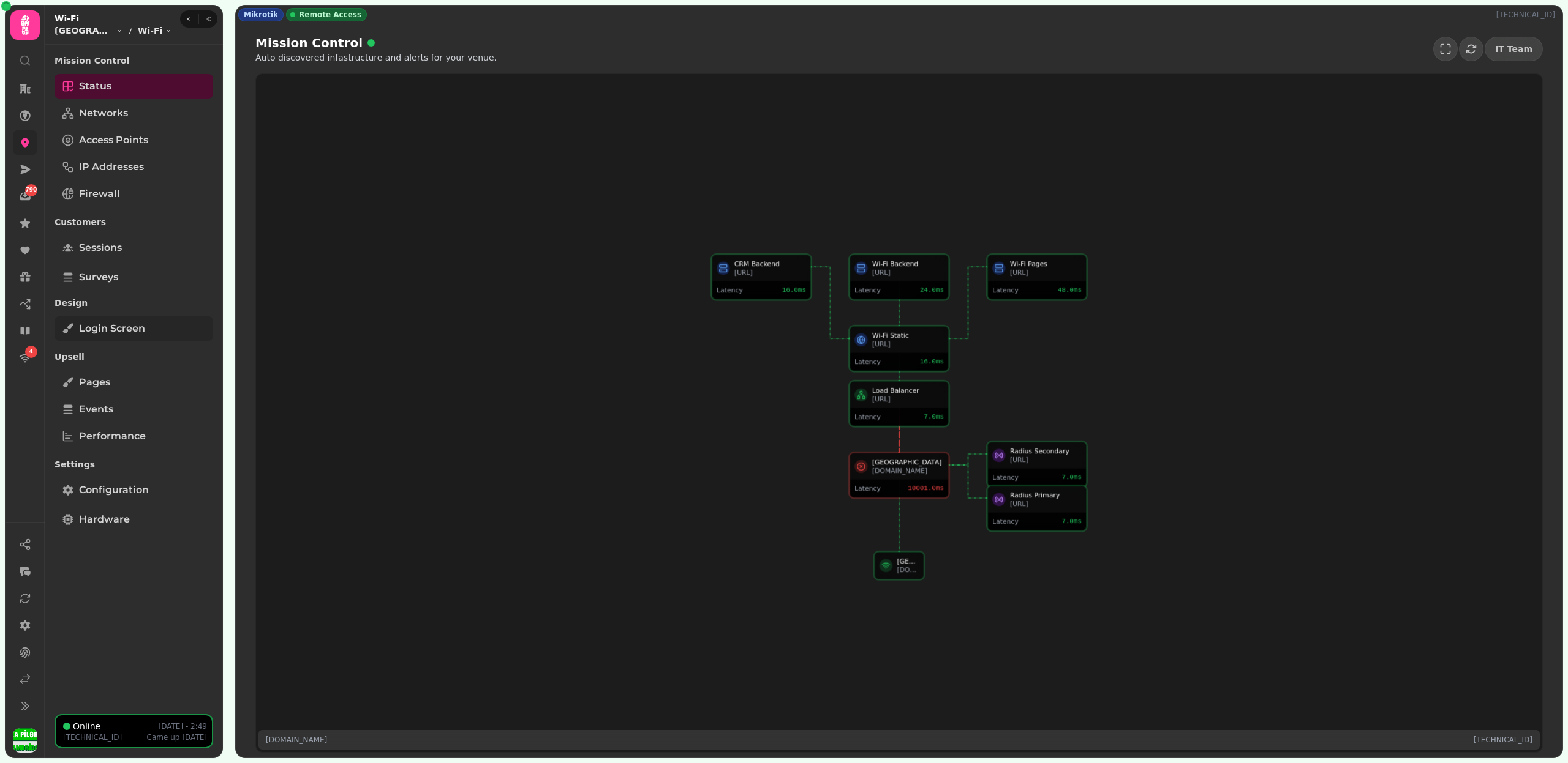
click at [137, 329] on span "Login screen" at bounding box center [112, 329] width 66 height 15
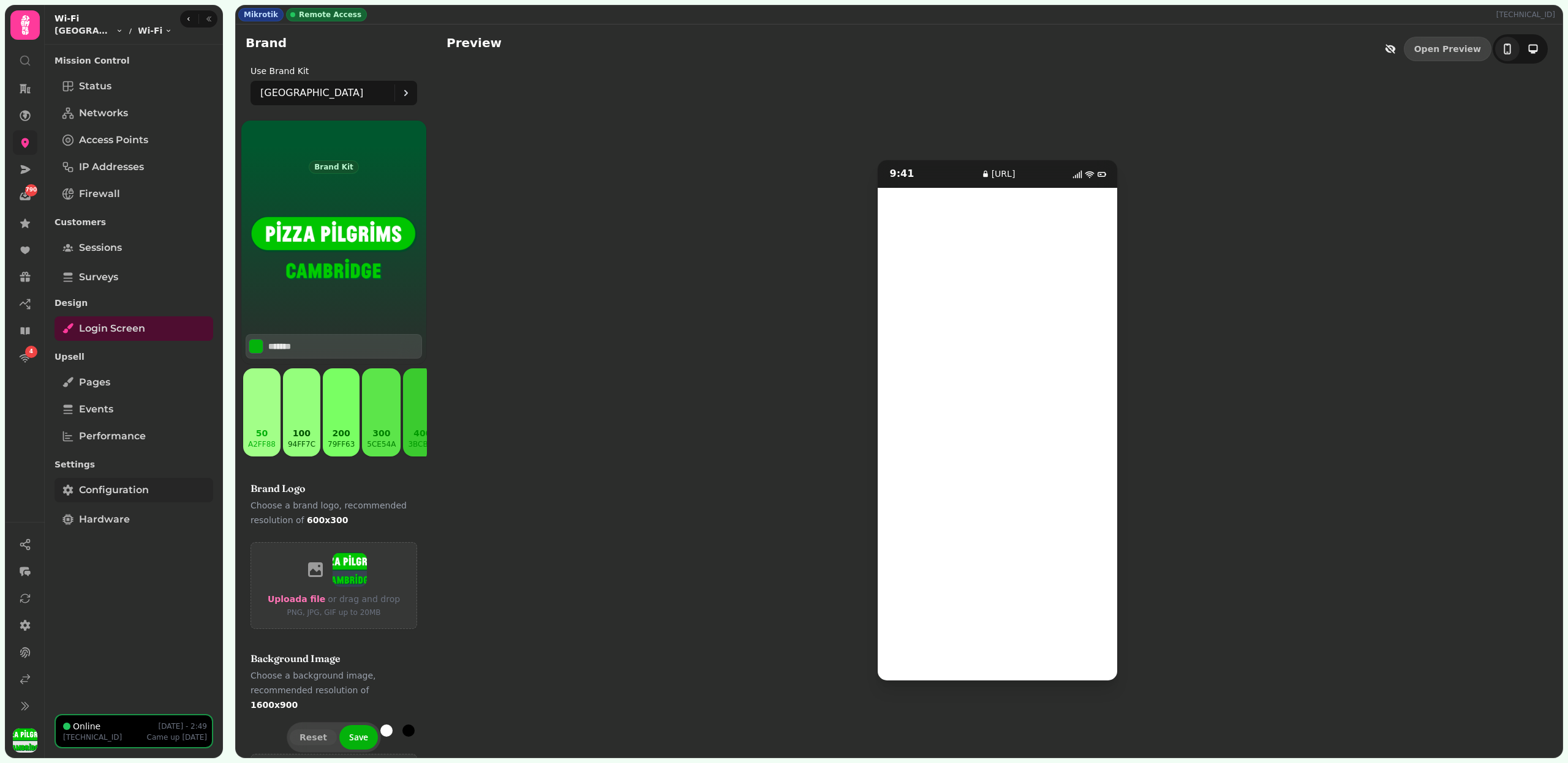
click at [130, 492] on span "Configuration" at bounding box center [114, 490] width 70 height 15
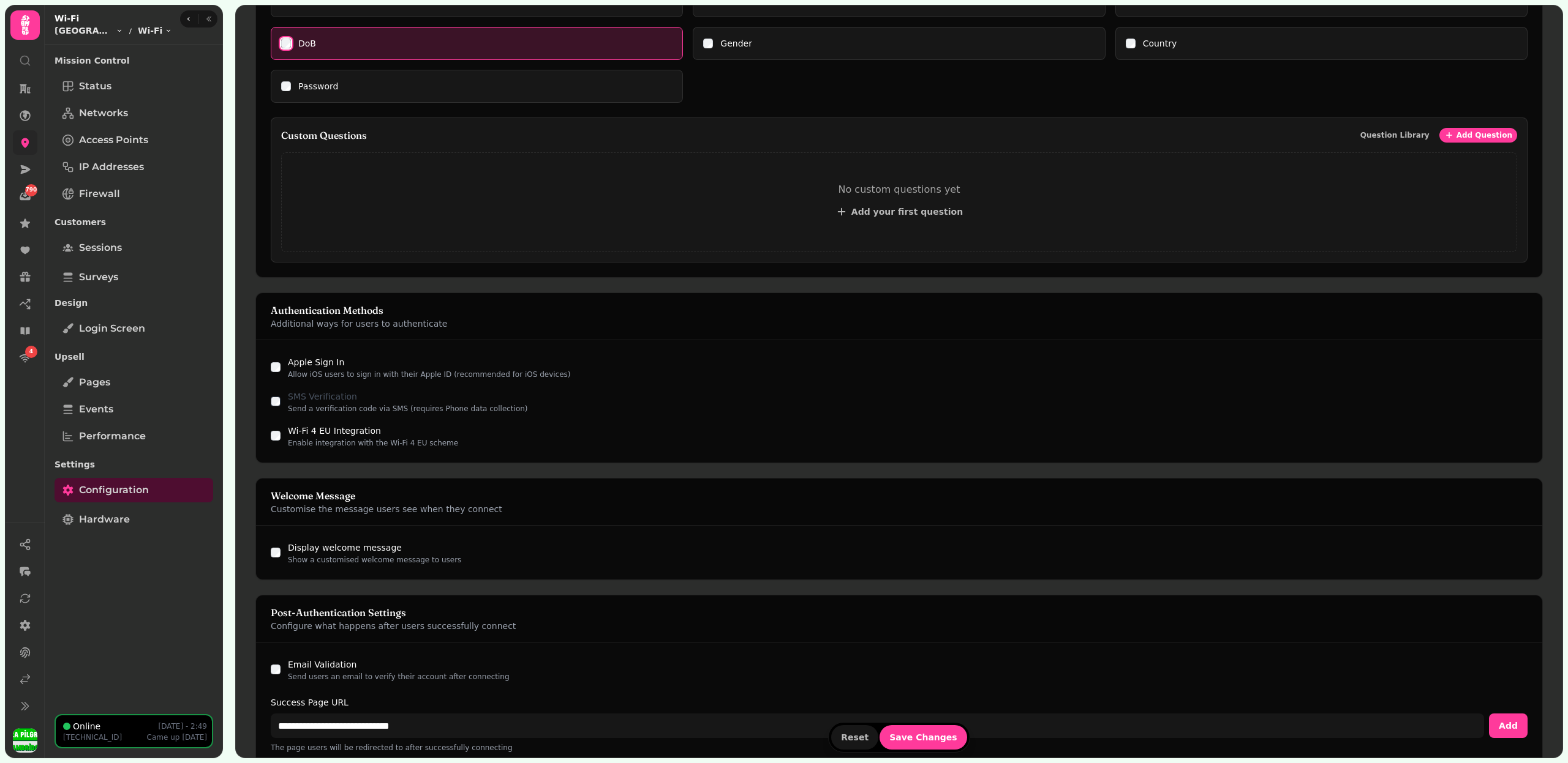
scroll to position [524, 0]
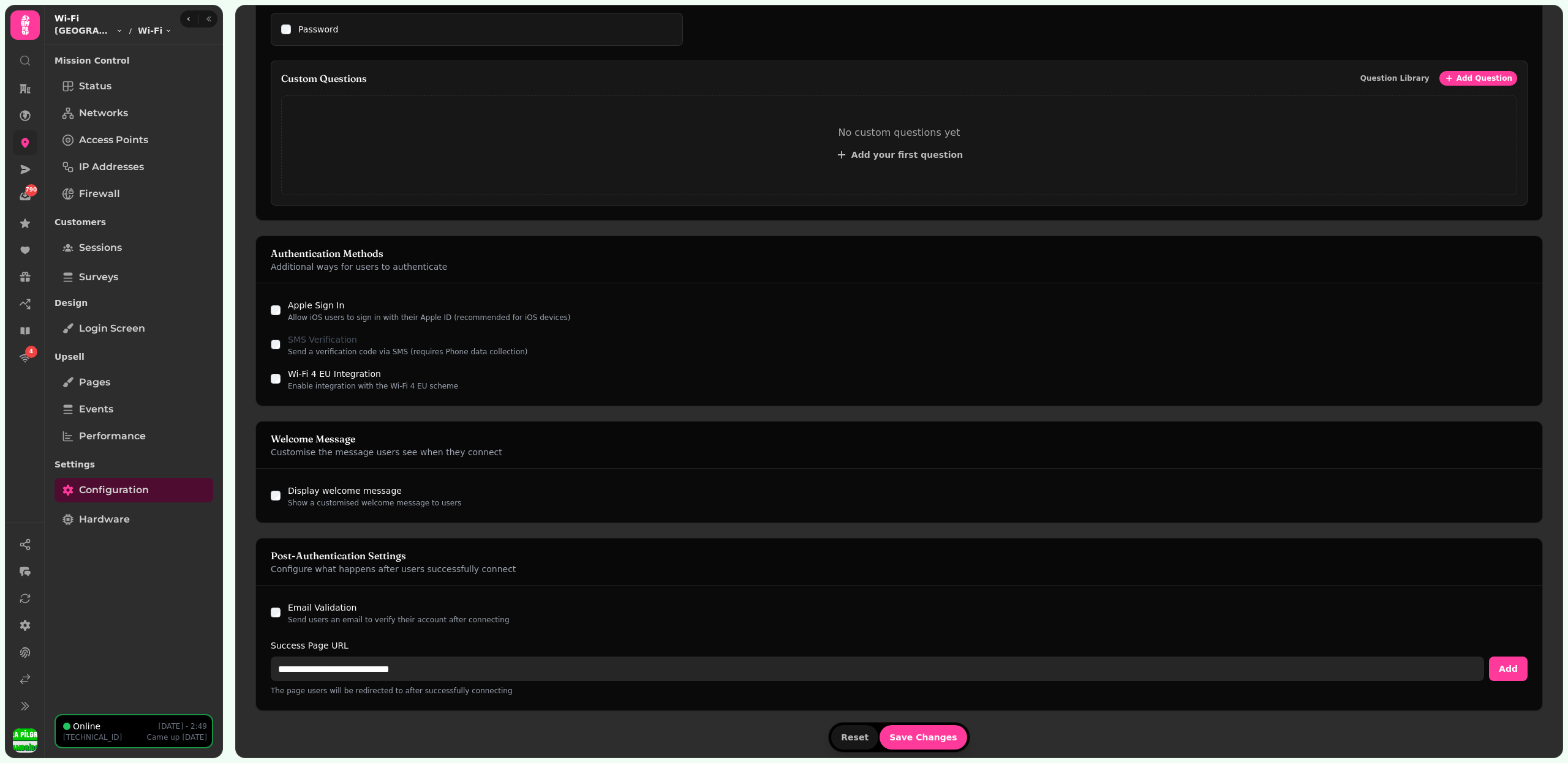
click at [343, 659] on input "**********" at bounding box center [877, 669] width 1213 height 25
paste input "**"
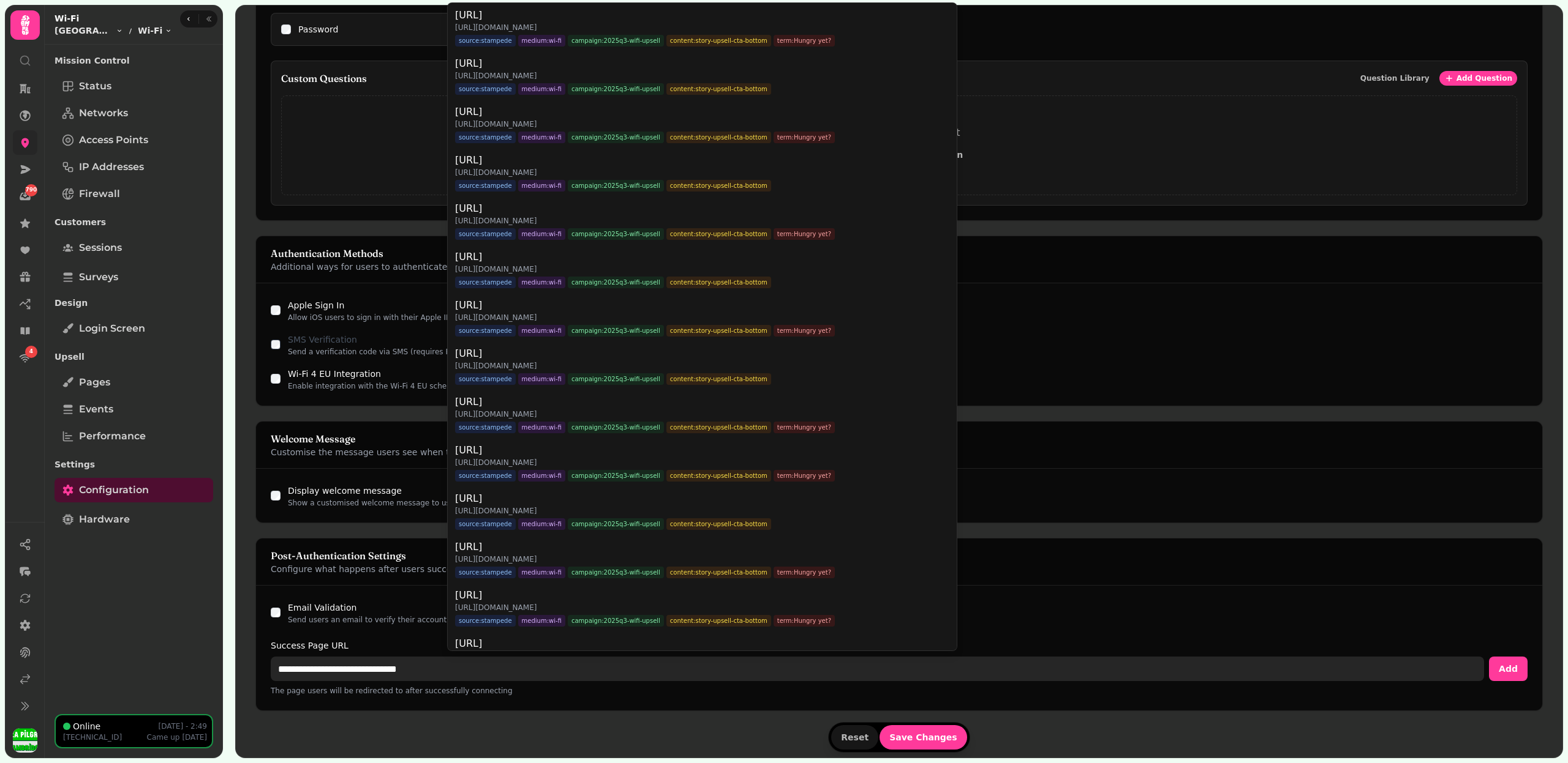
type input "**********"
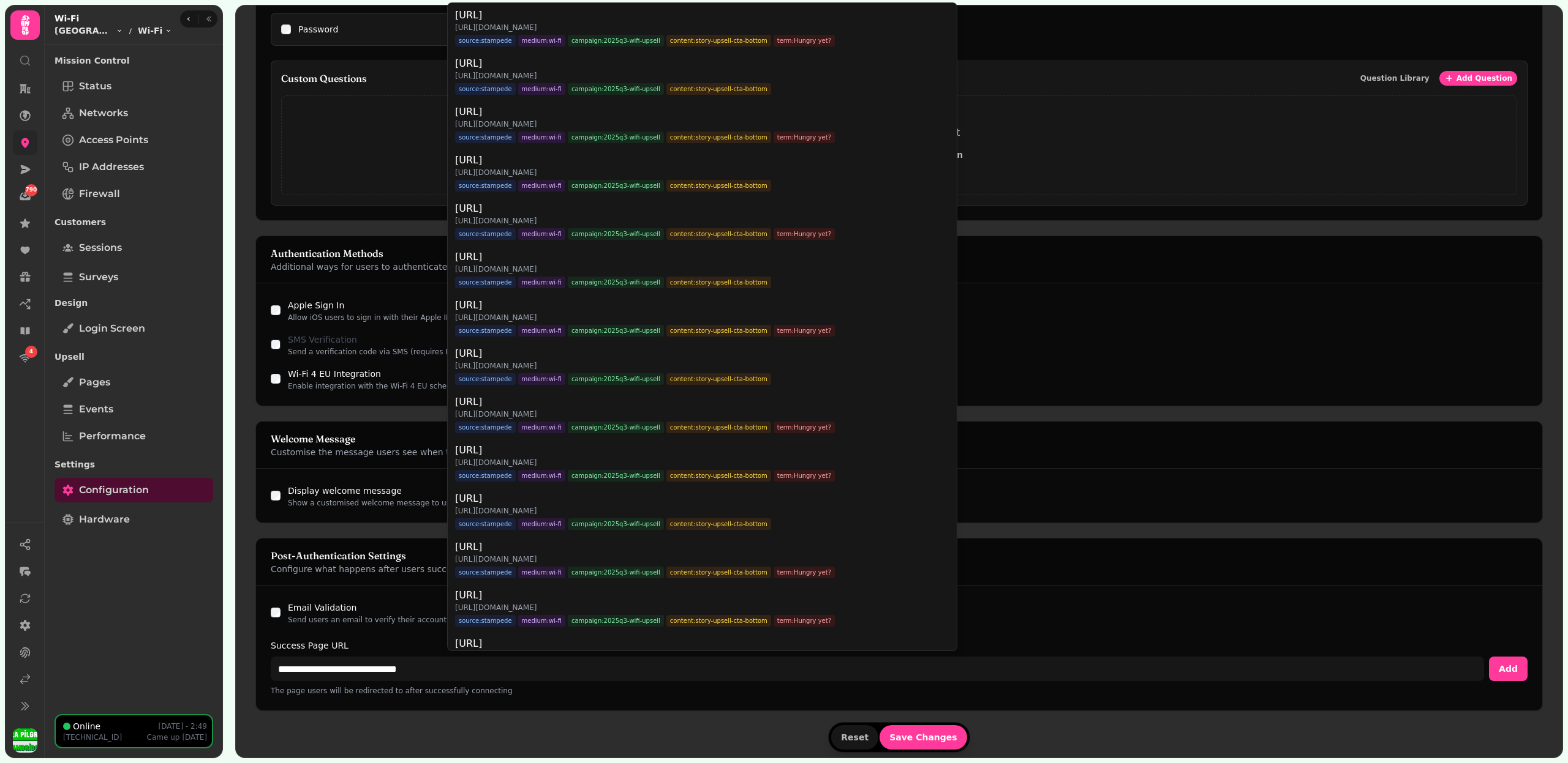
click at [275, 608] on div "**********" at bounding box center [898, 648] width 1286 height 125
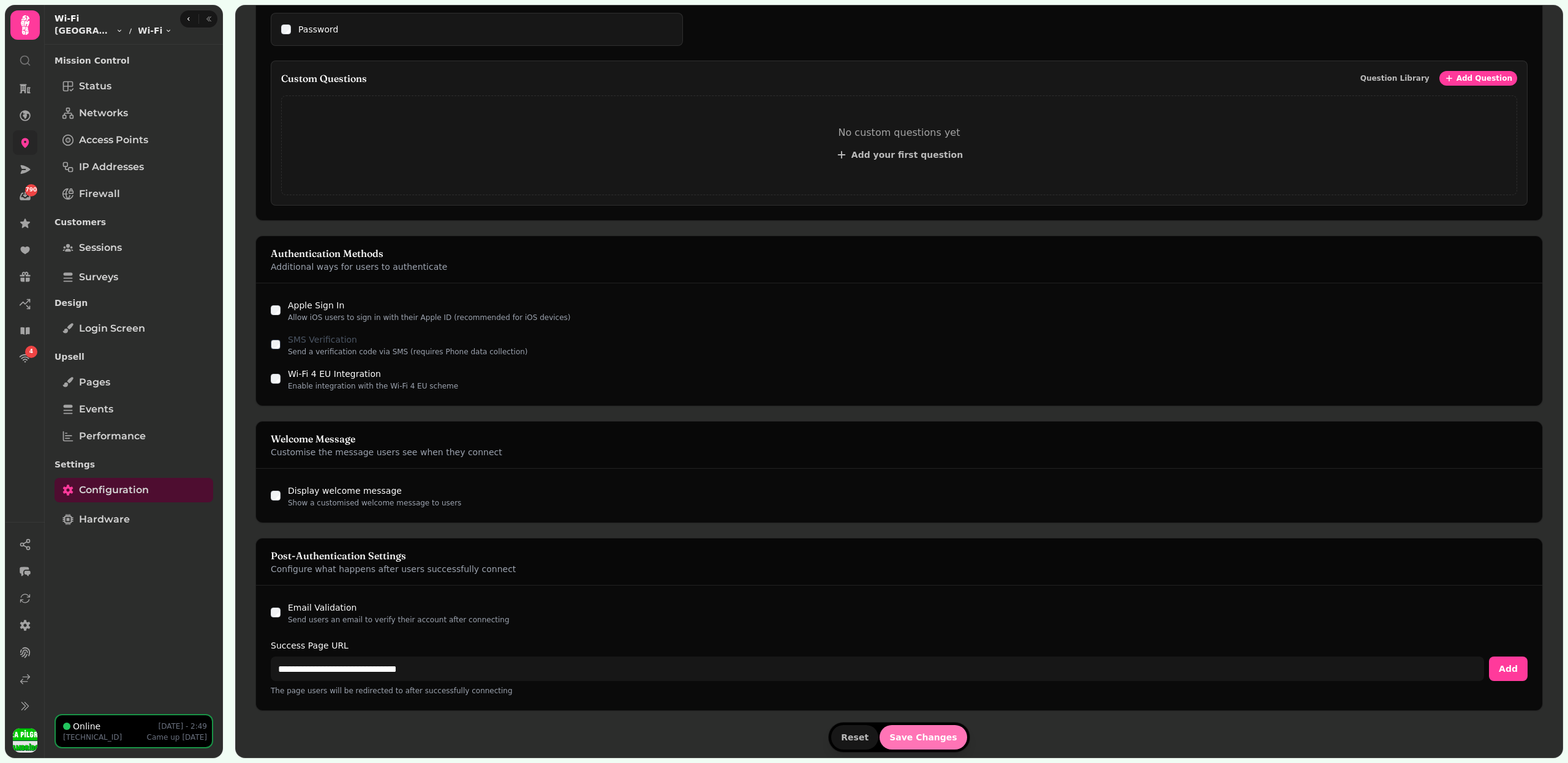
click at [916, 725] on button "Save Changes" at bounding box center [923, 738] width 87 height 25
click at [916, 727] on button "Save Changes" at bounding box center [923, 738] width 87 height 25
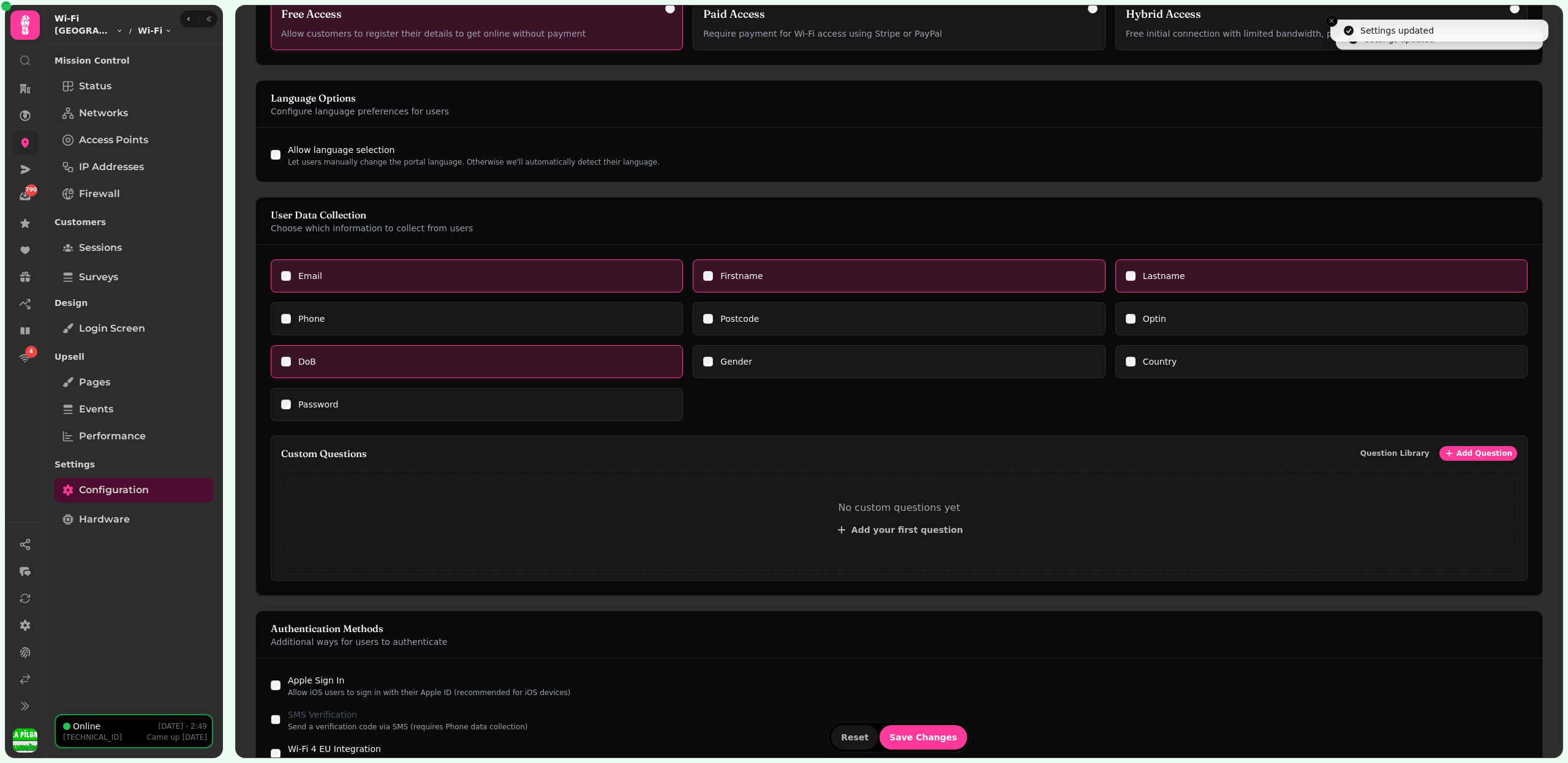
scroll to position [0, 0]
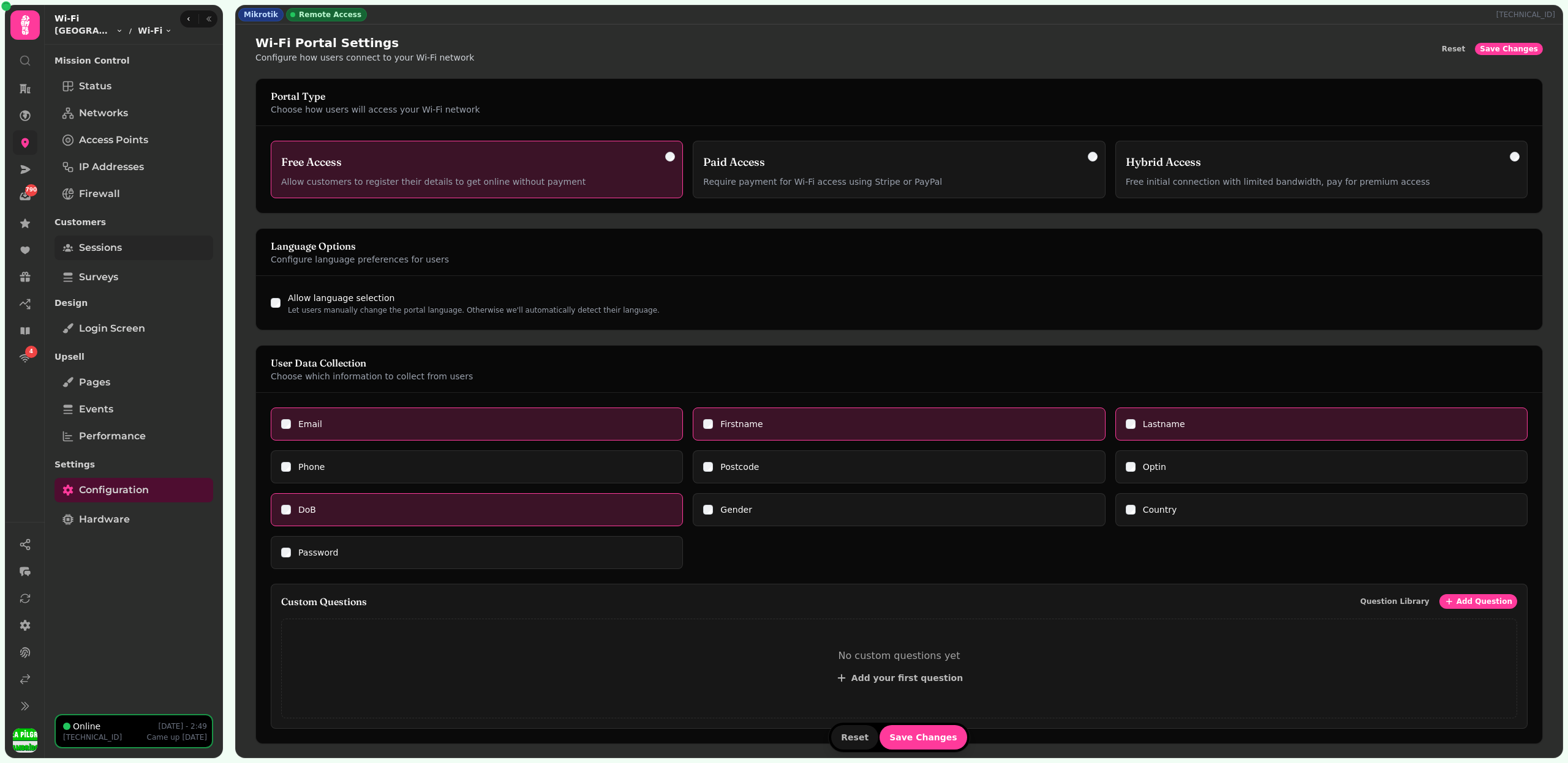
click at [128, 250] on link "Sessions" at bounding box center [133, 248] width 159 height 25
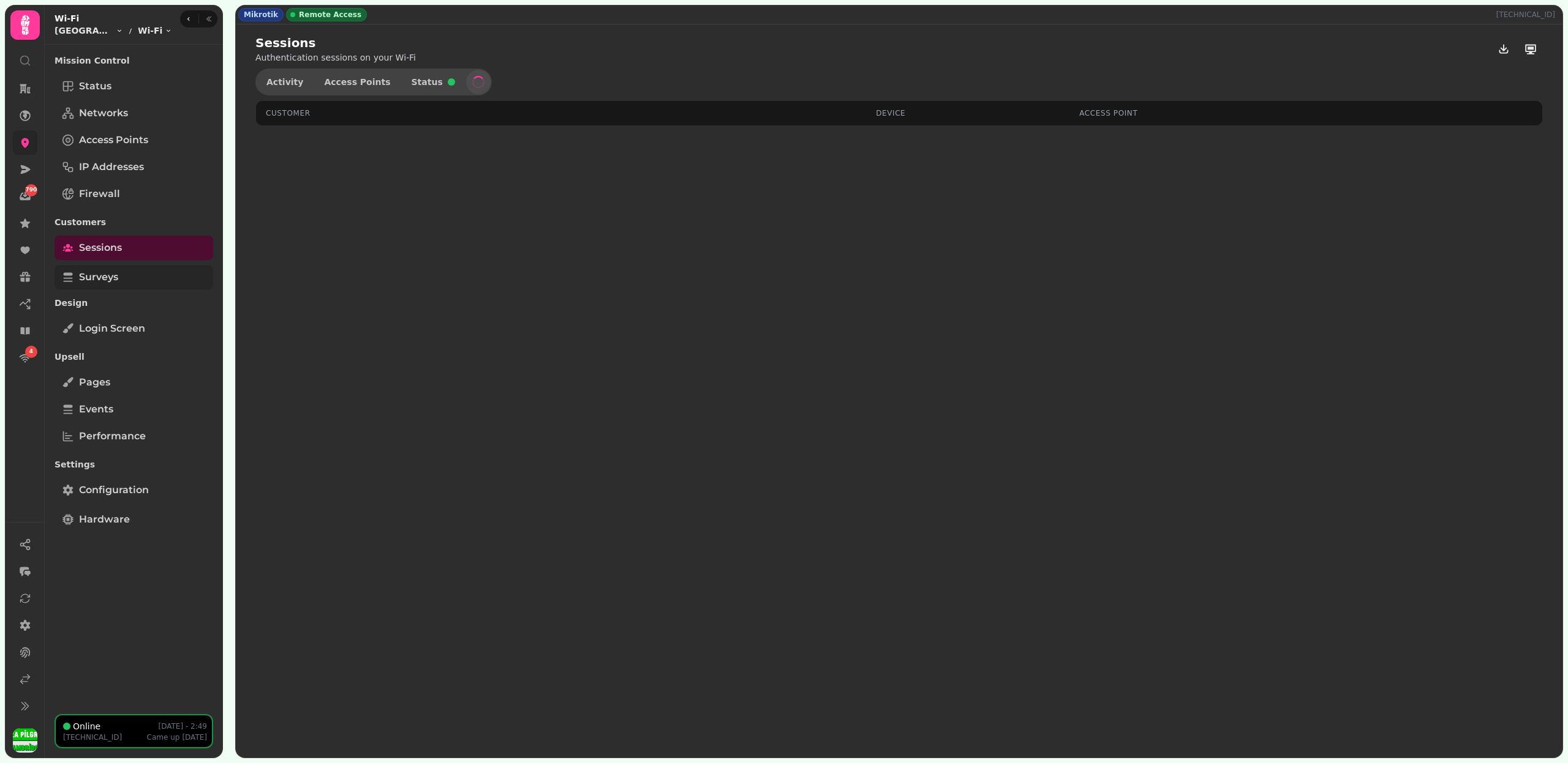
select select "**"
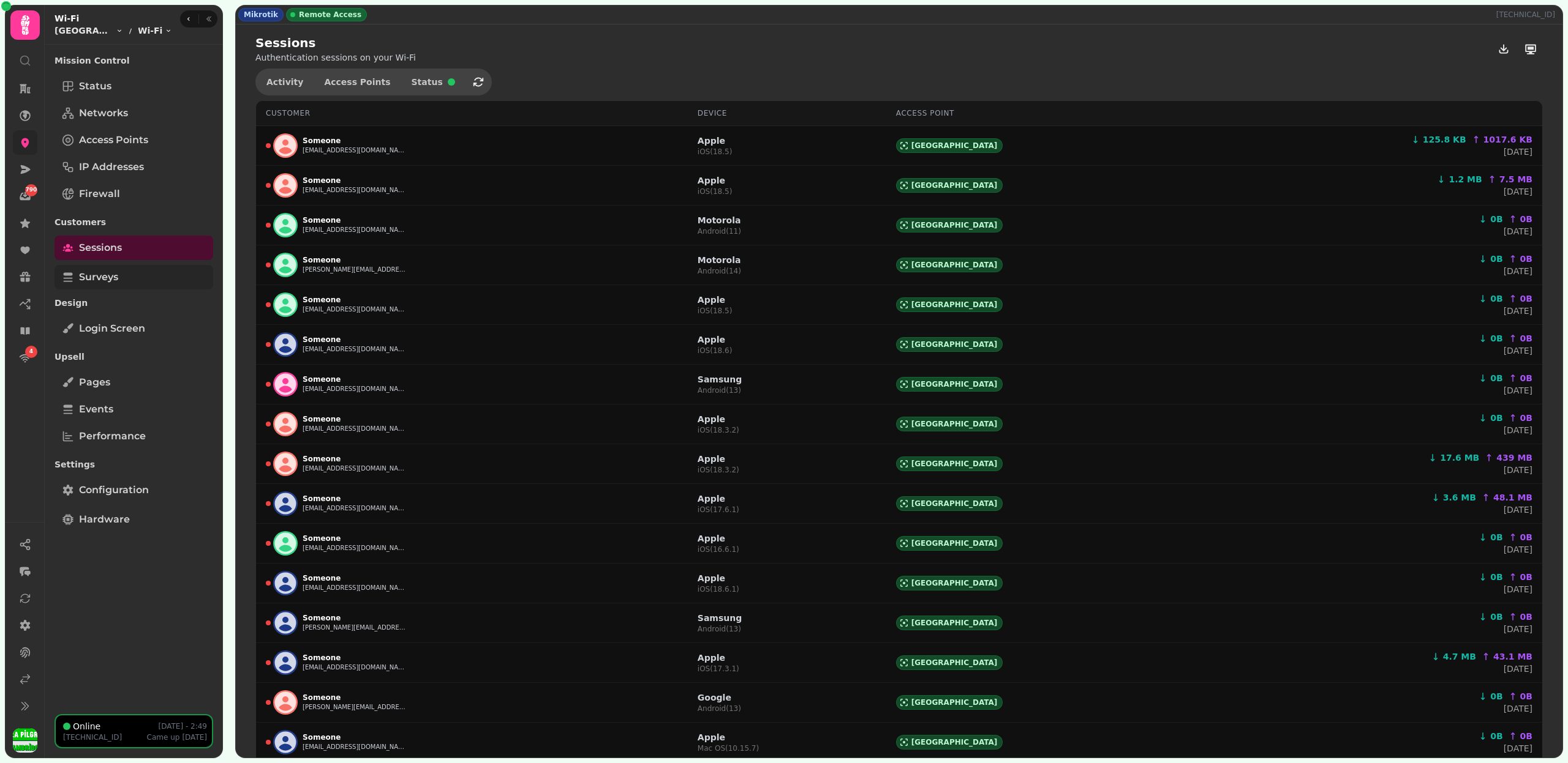
click at [128, 275] on link "Surveys" at bounding box center [133, 277] width 159 height 25
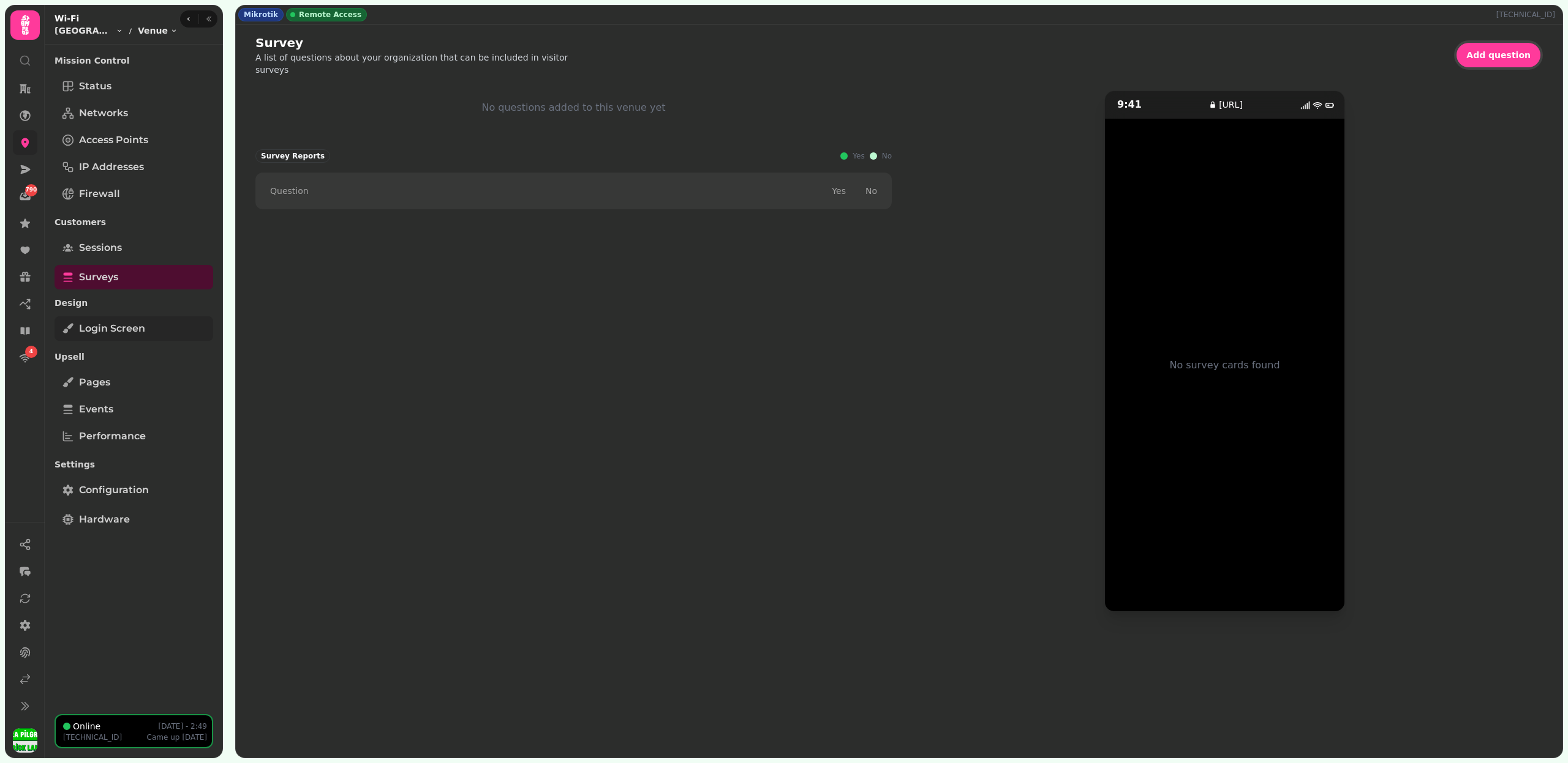
click at [167, 326] on link "Login screen" at bounding box center [133, 329] width 159 height 25
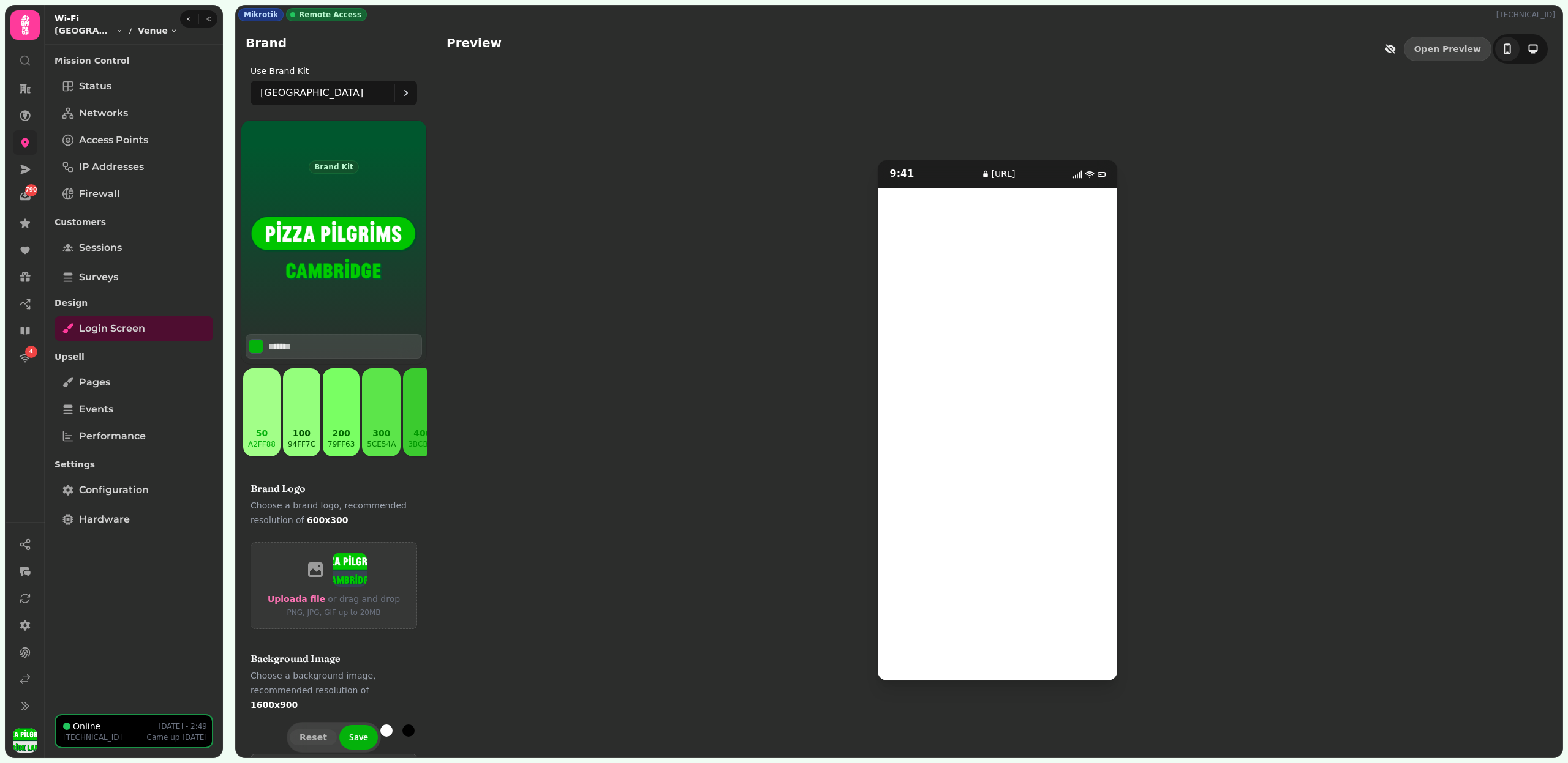
click at [26, 136] on icon at bounding box center [25, 142] width 12 height 12
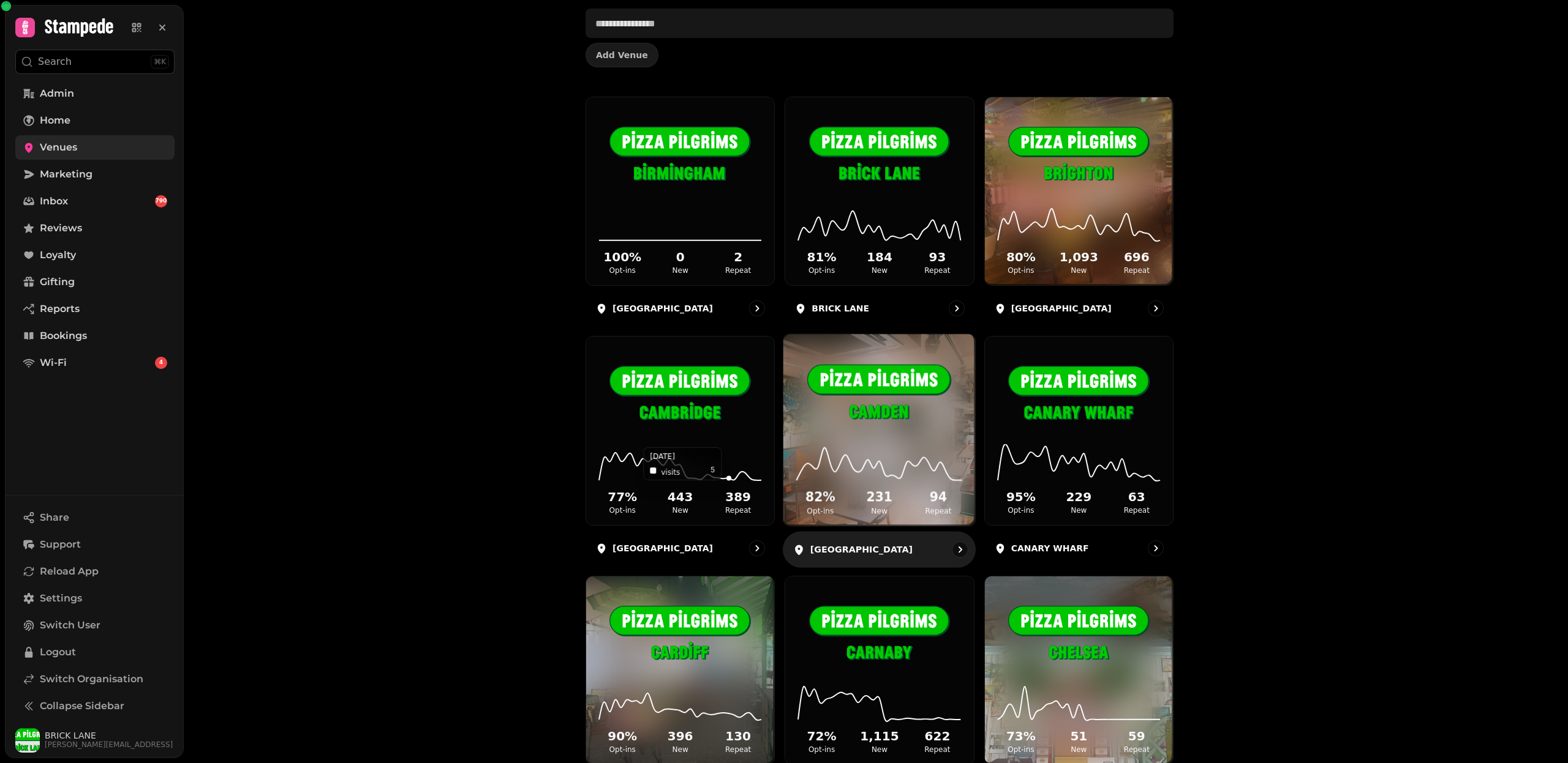
scroll to position [135, 0]
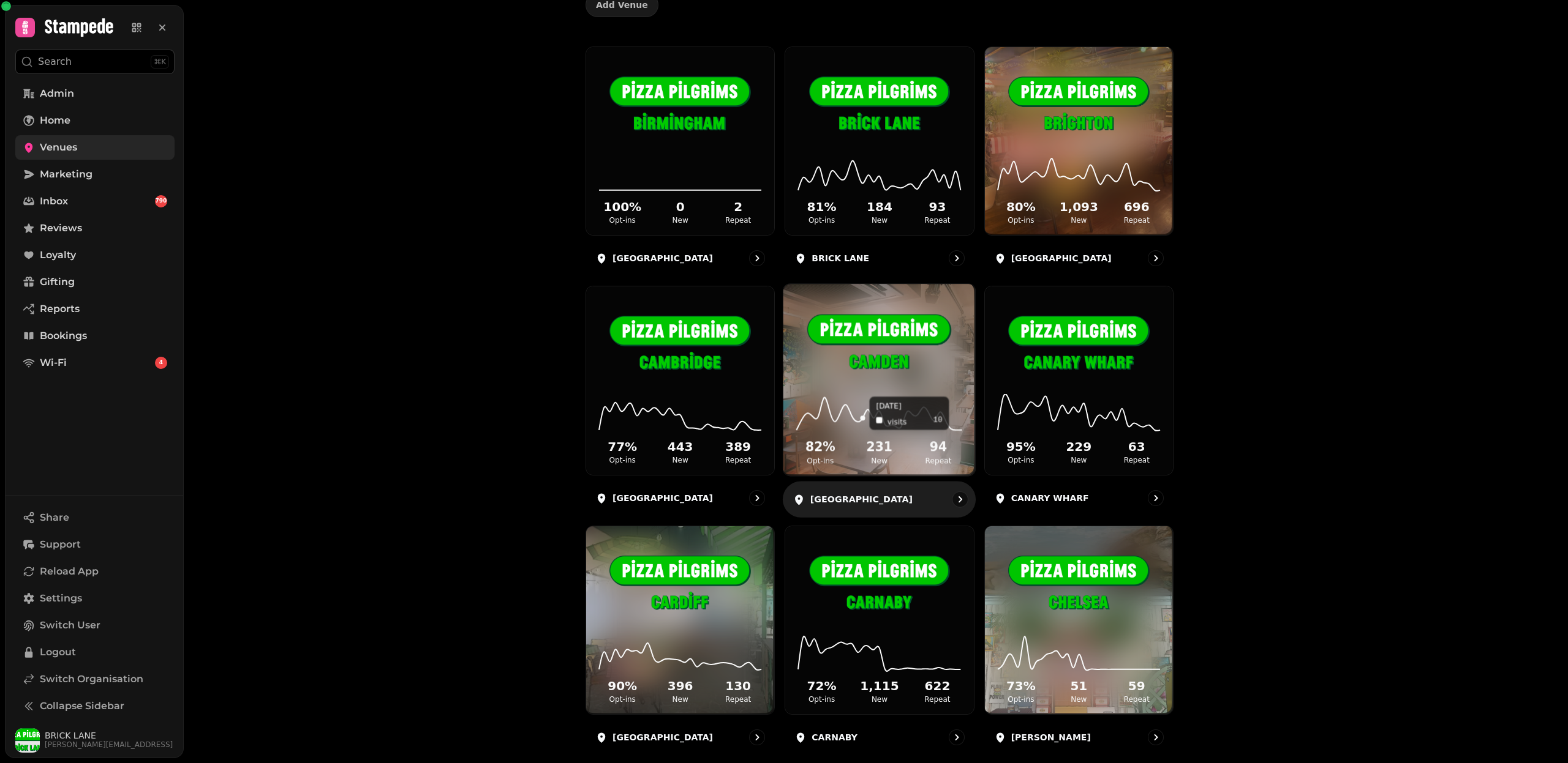
click at [865, 409] on icon at bounding box center [879, 414] width 172 height 39
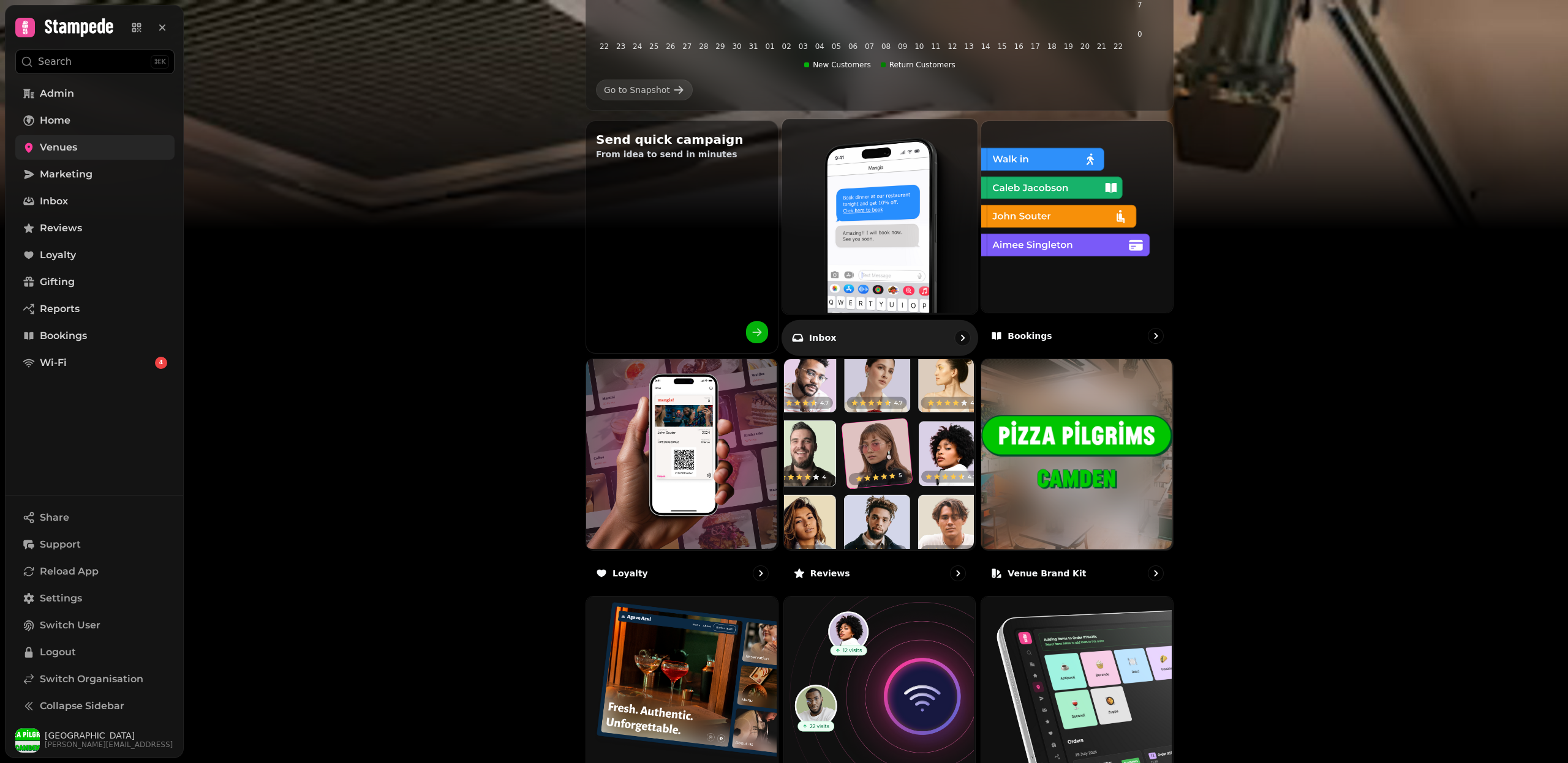
scroll to position [458, 0]
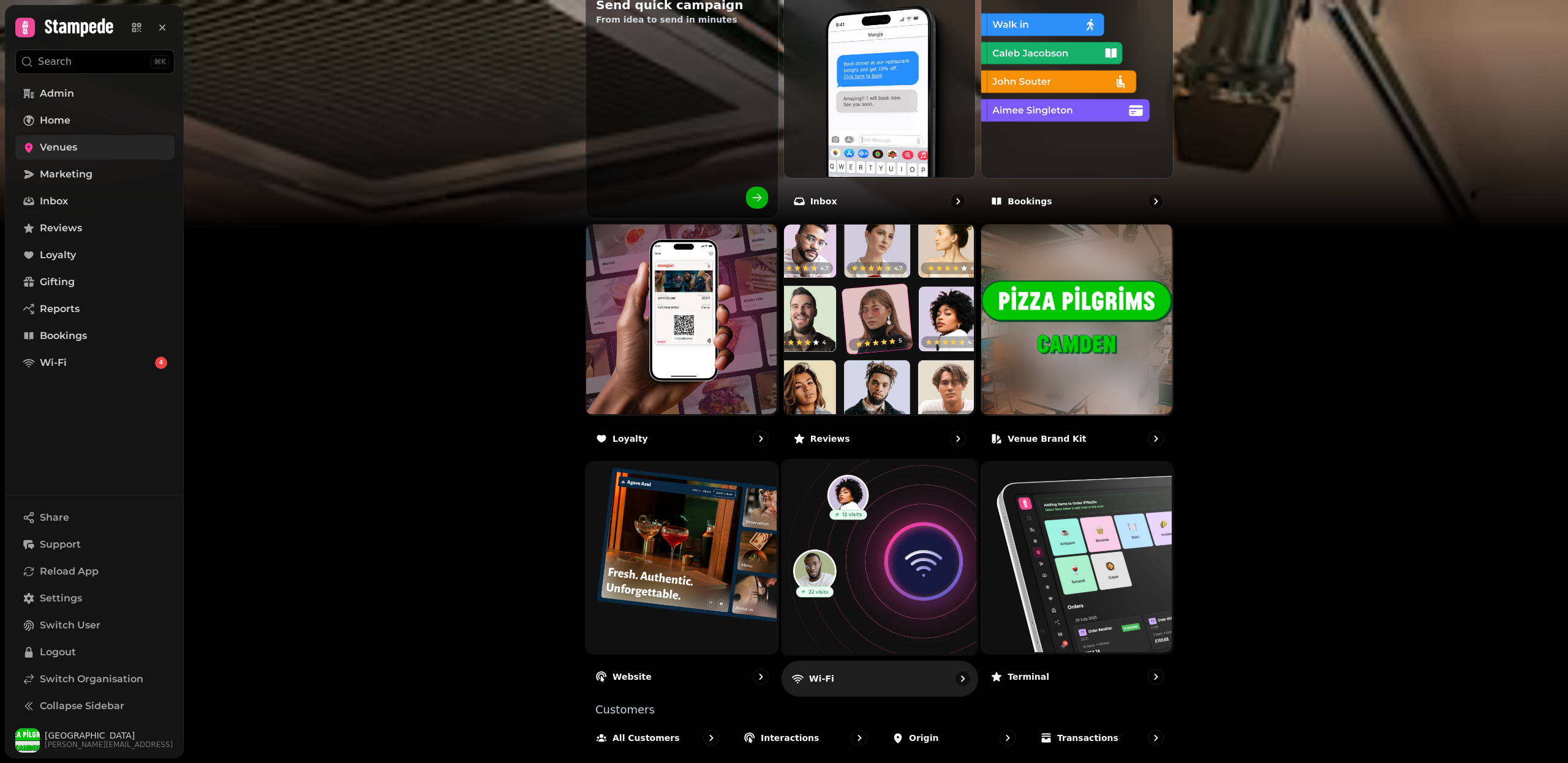
click at [874, 549] on img at bounding box center [877, 556] width 195 height 195
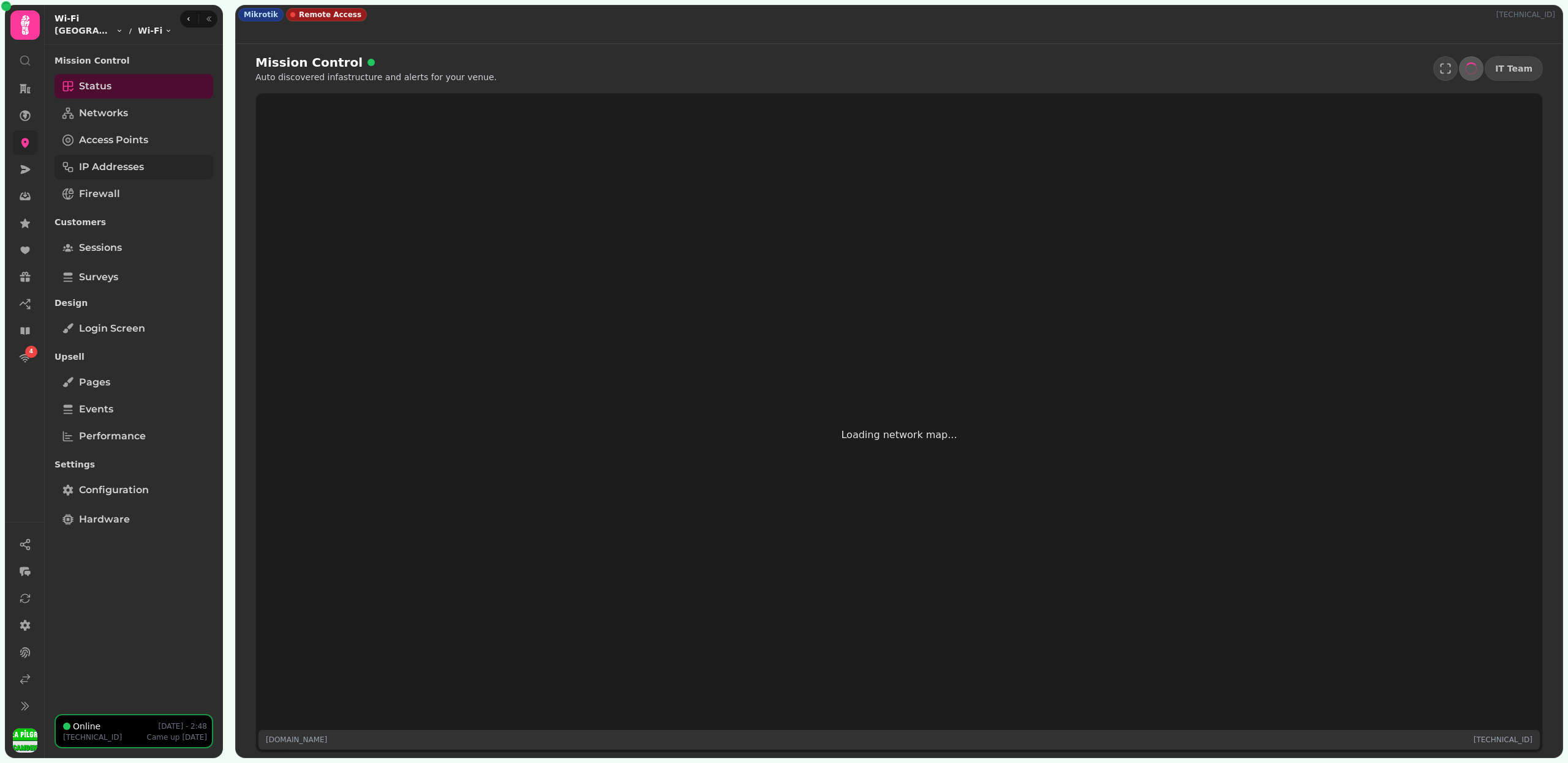
click at [153, 167] on link "IP Addresses" at bounding box center [133, 167] width 159 height 25
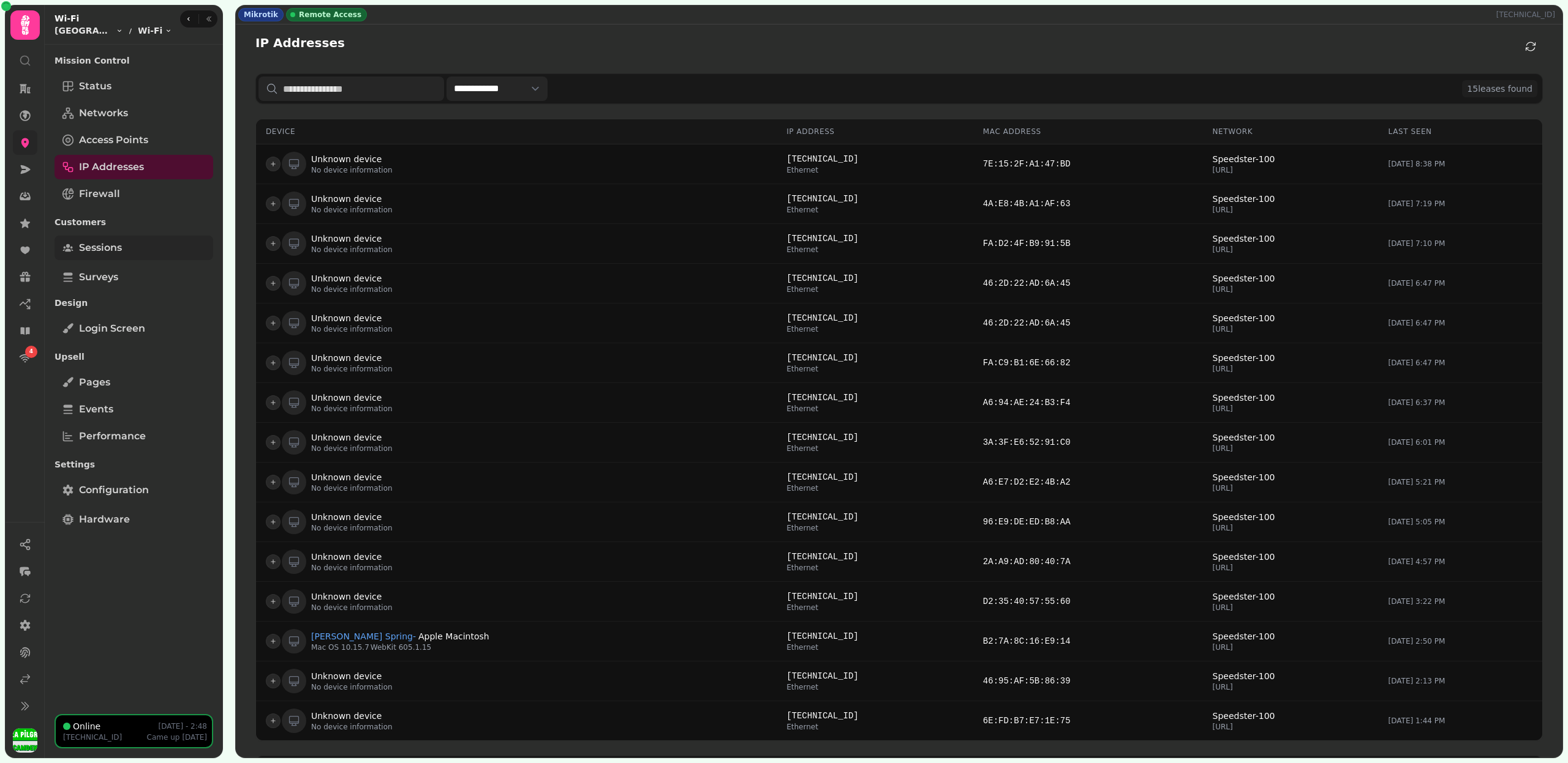
click at [140, 251] on link "Sessions" at bounding box center [133, 248] width 159 height 25
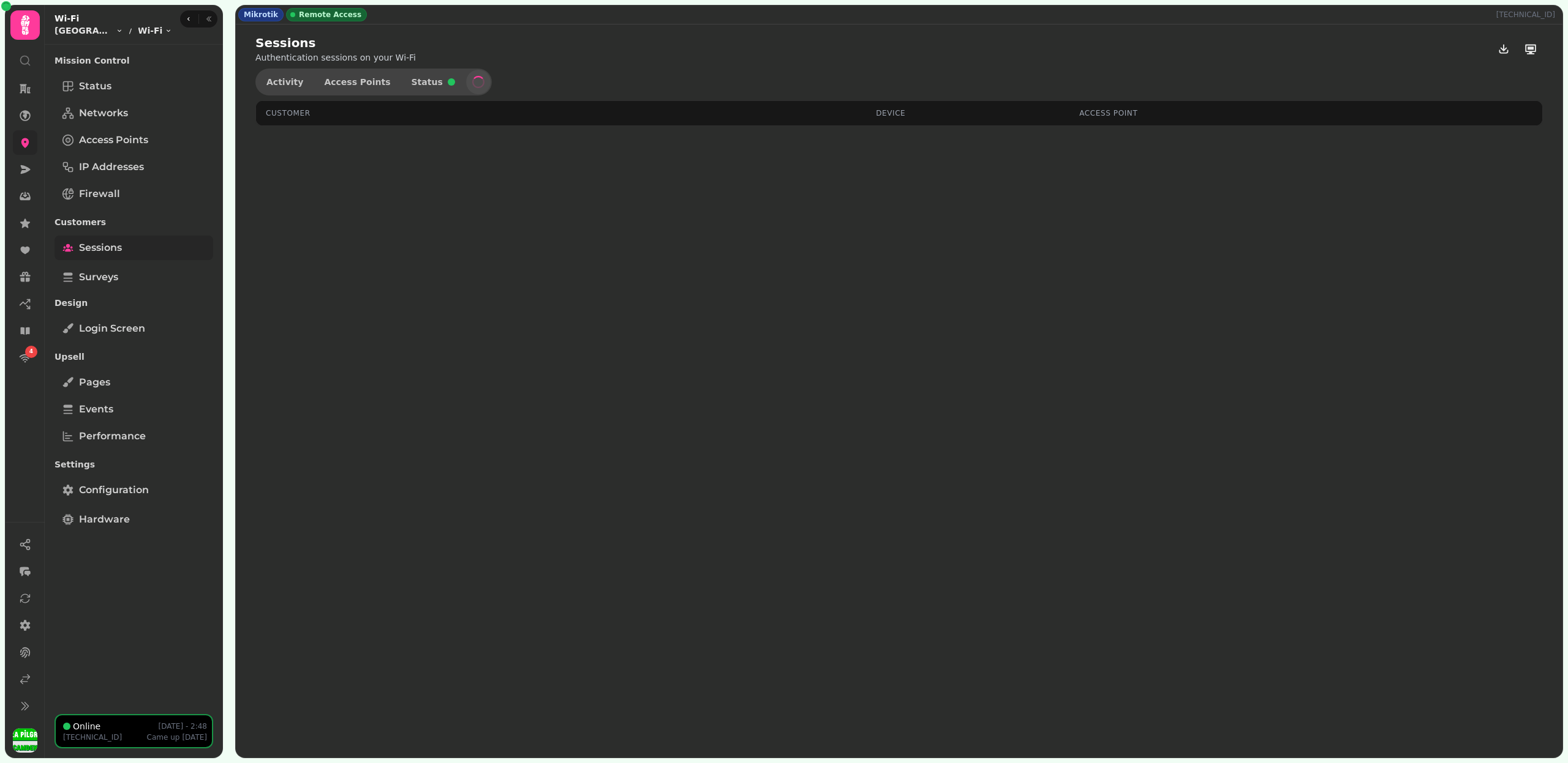
select select "**"
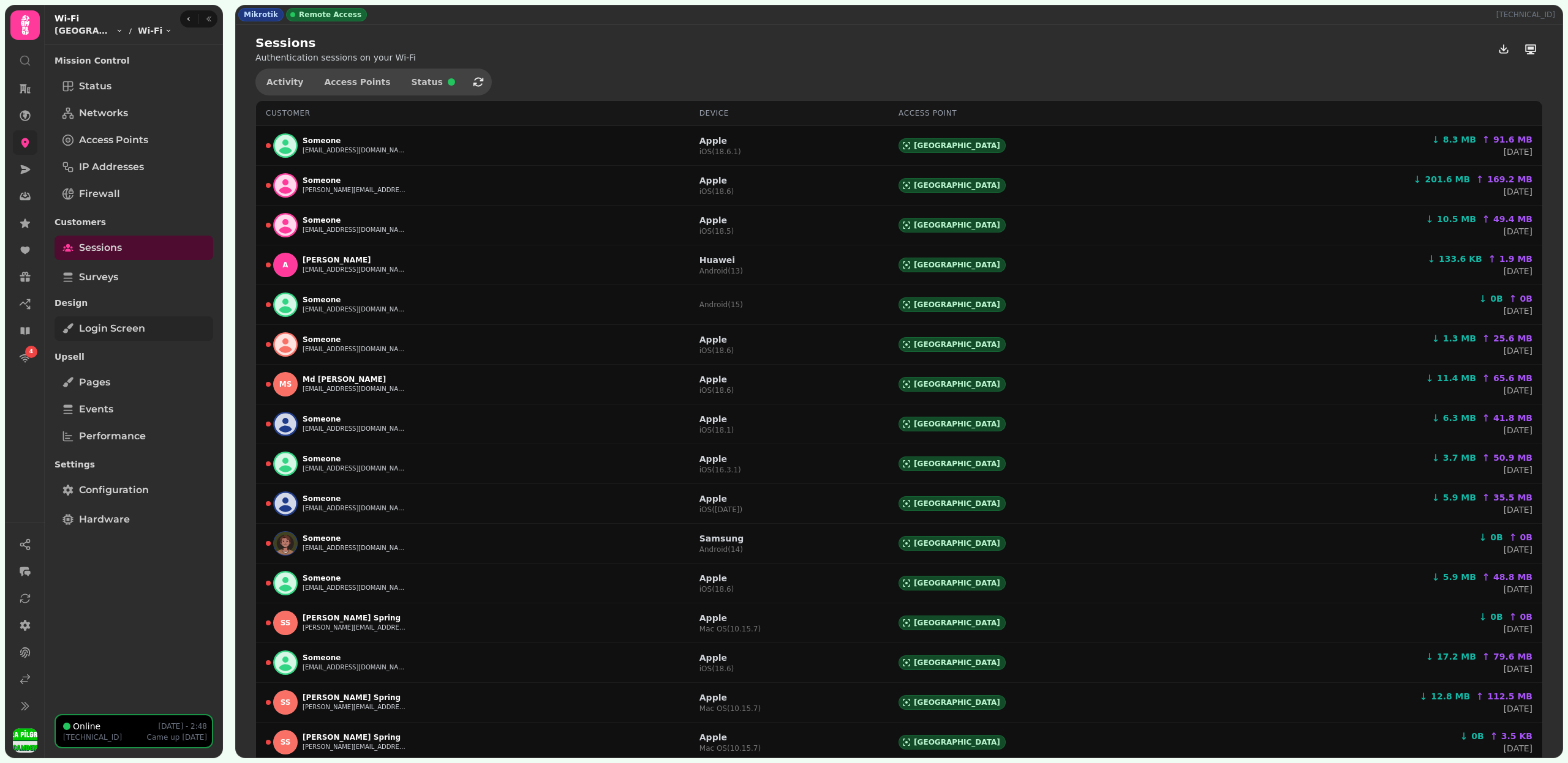
click at [132, 321] on span "Login screen" at bounding box center [112, 329] width 66 height 15
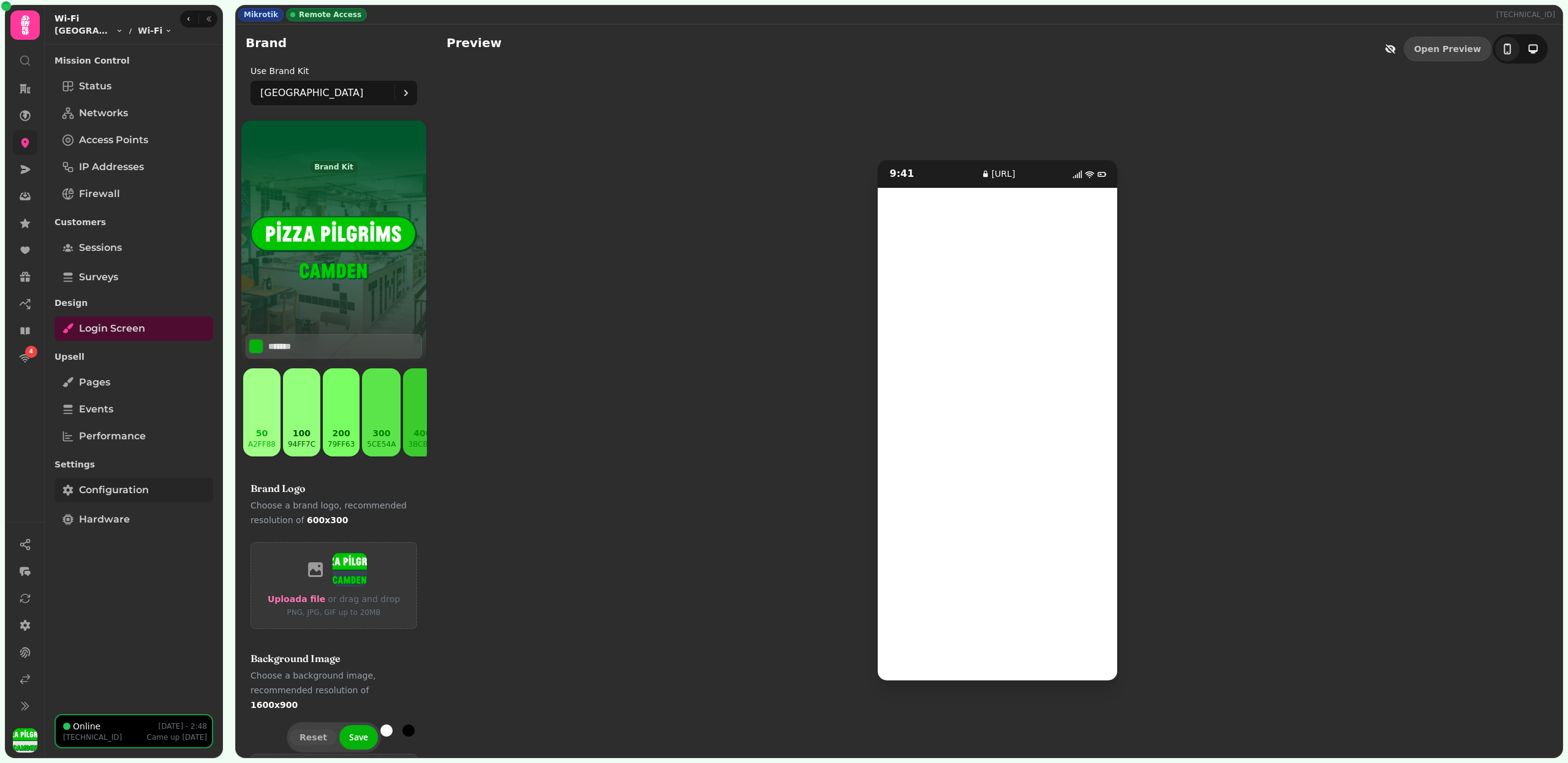
click at [134, 492] on span "Configuration" at bounding box center [114, 490] width 70 height 15
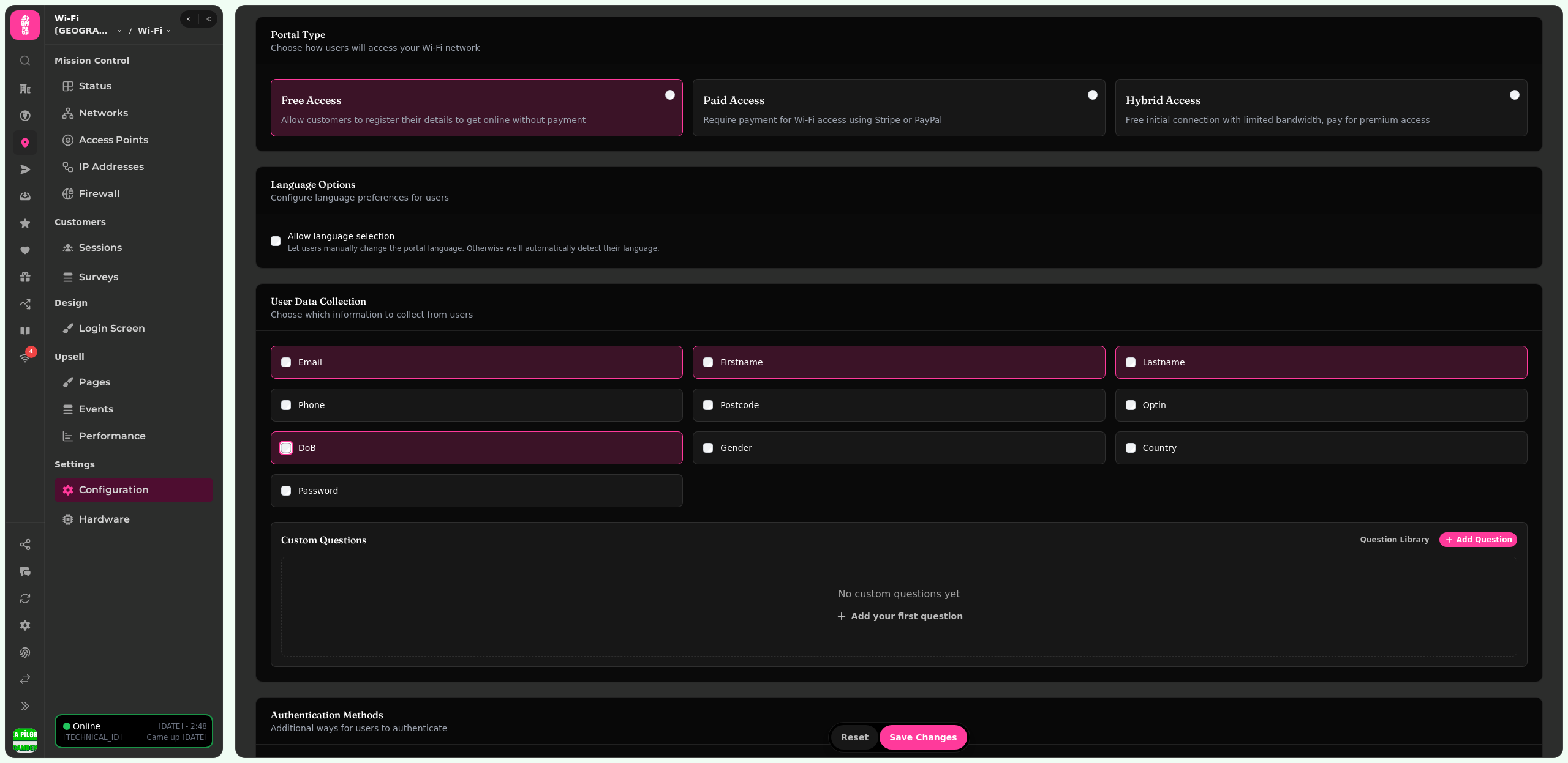
scroll to position [82, 0]
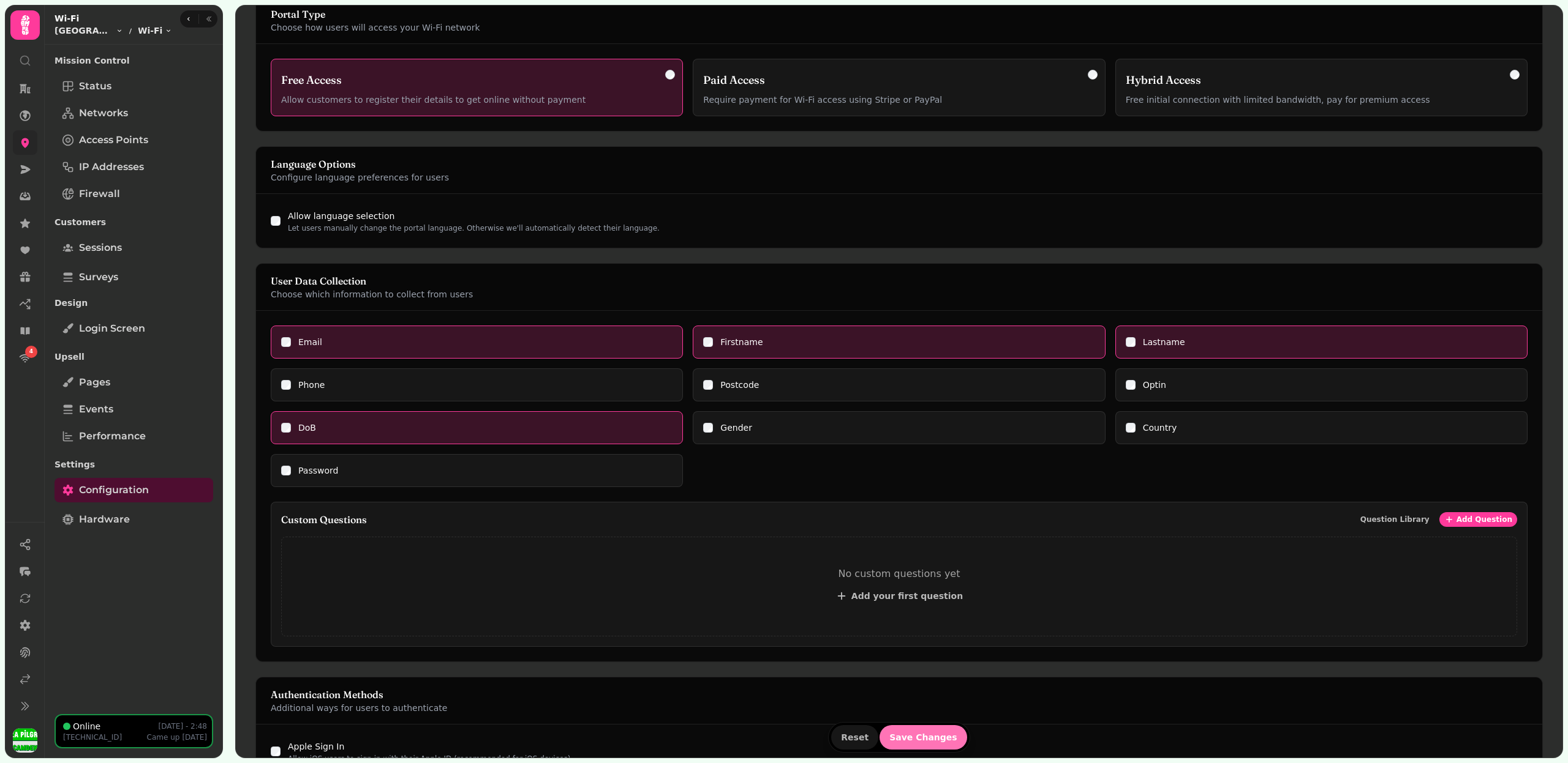
click at [925, 734] on span "Save Changes" at bounding box center [923, 738] width 68 height 8
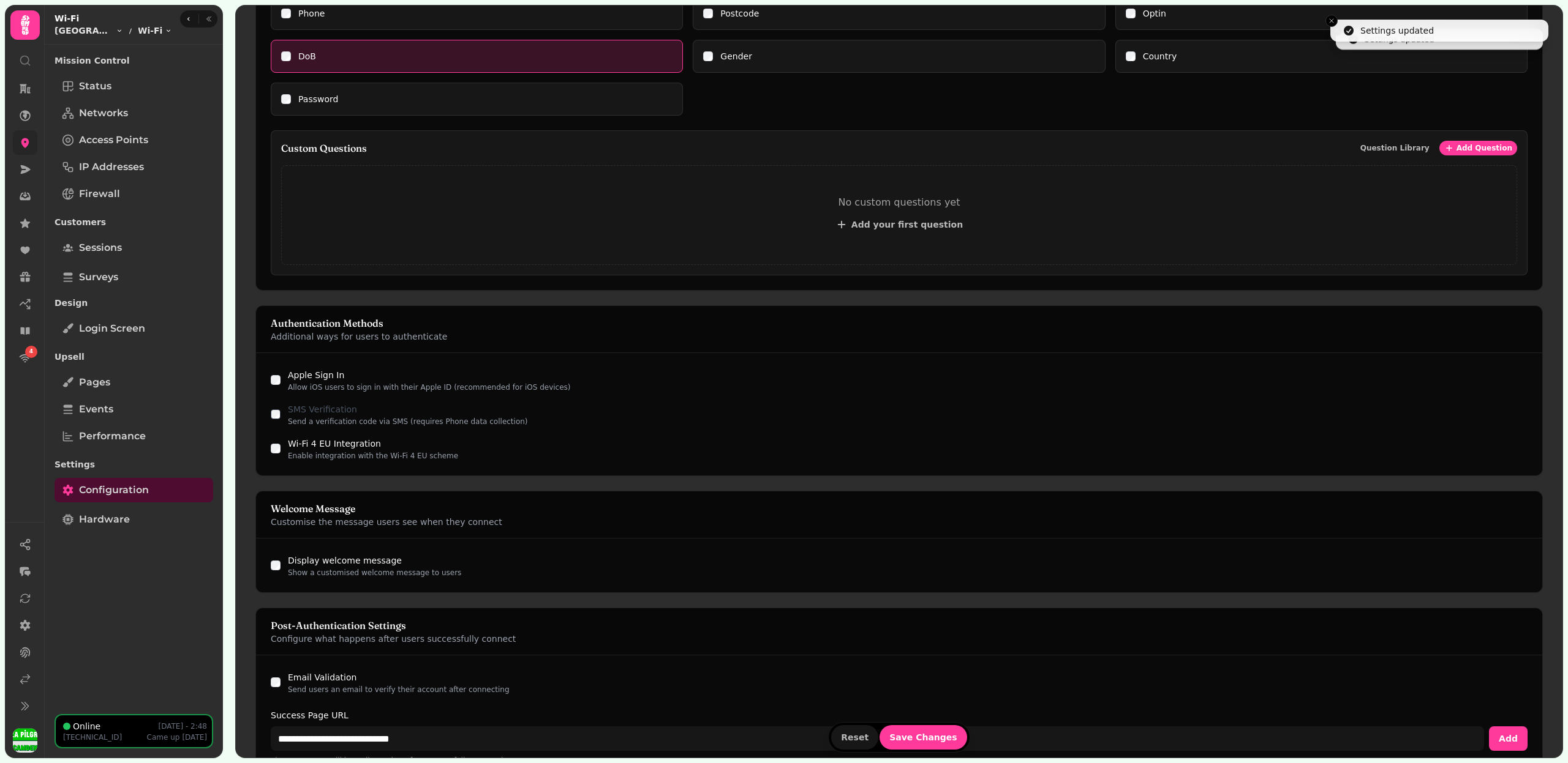
scroll to position [524, 0]
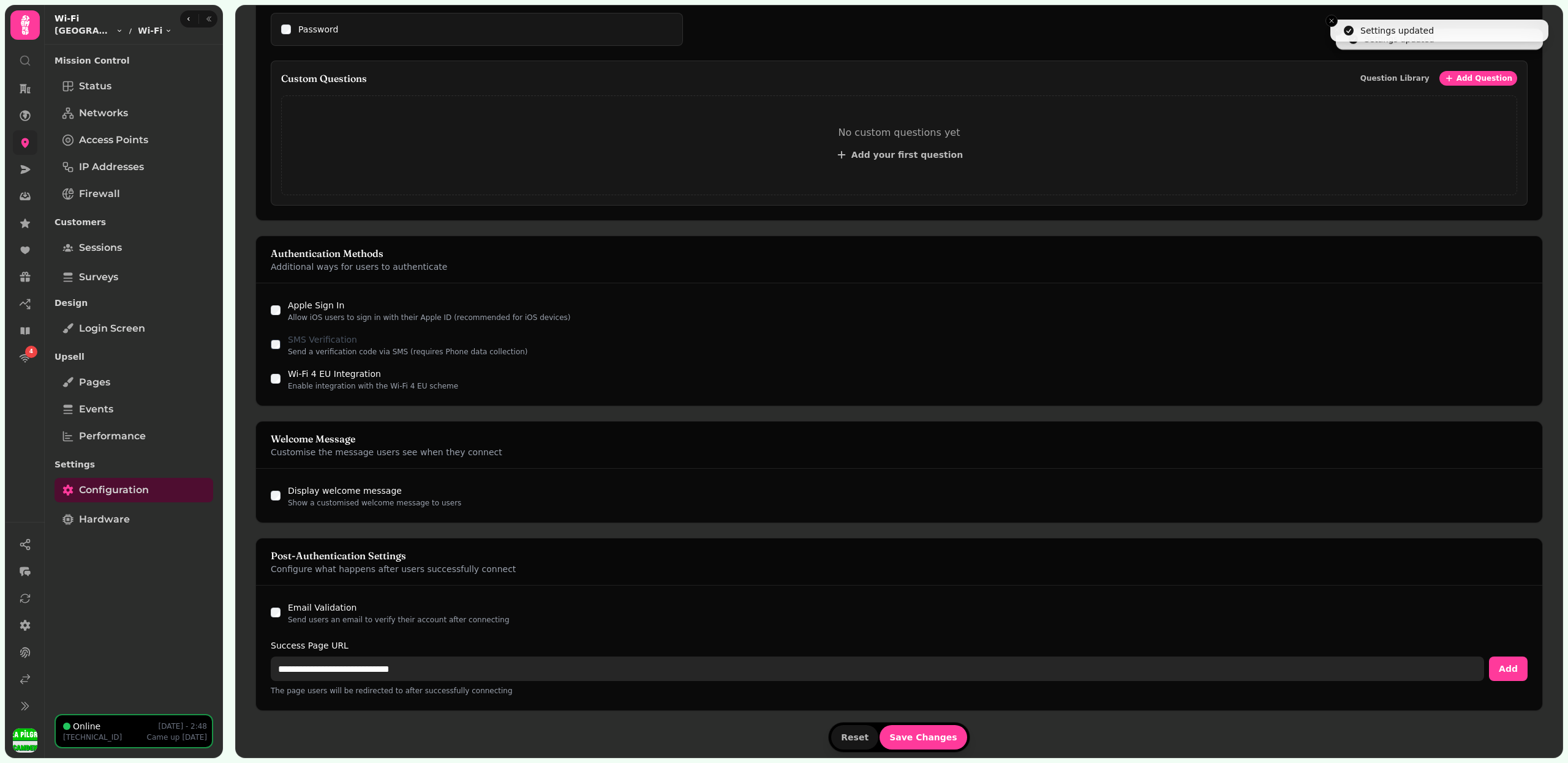
click at [310, 664] on input "**********" at bounding box center [877, 669] width 1213 height 25
paste input "**"
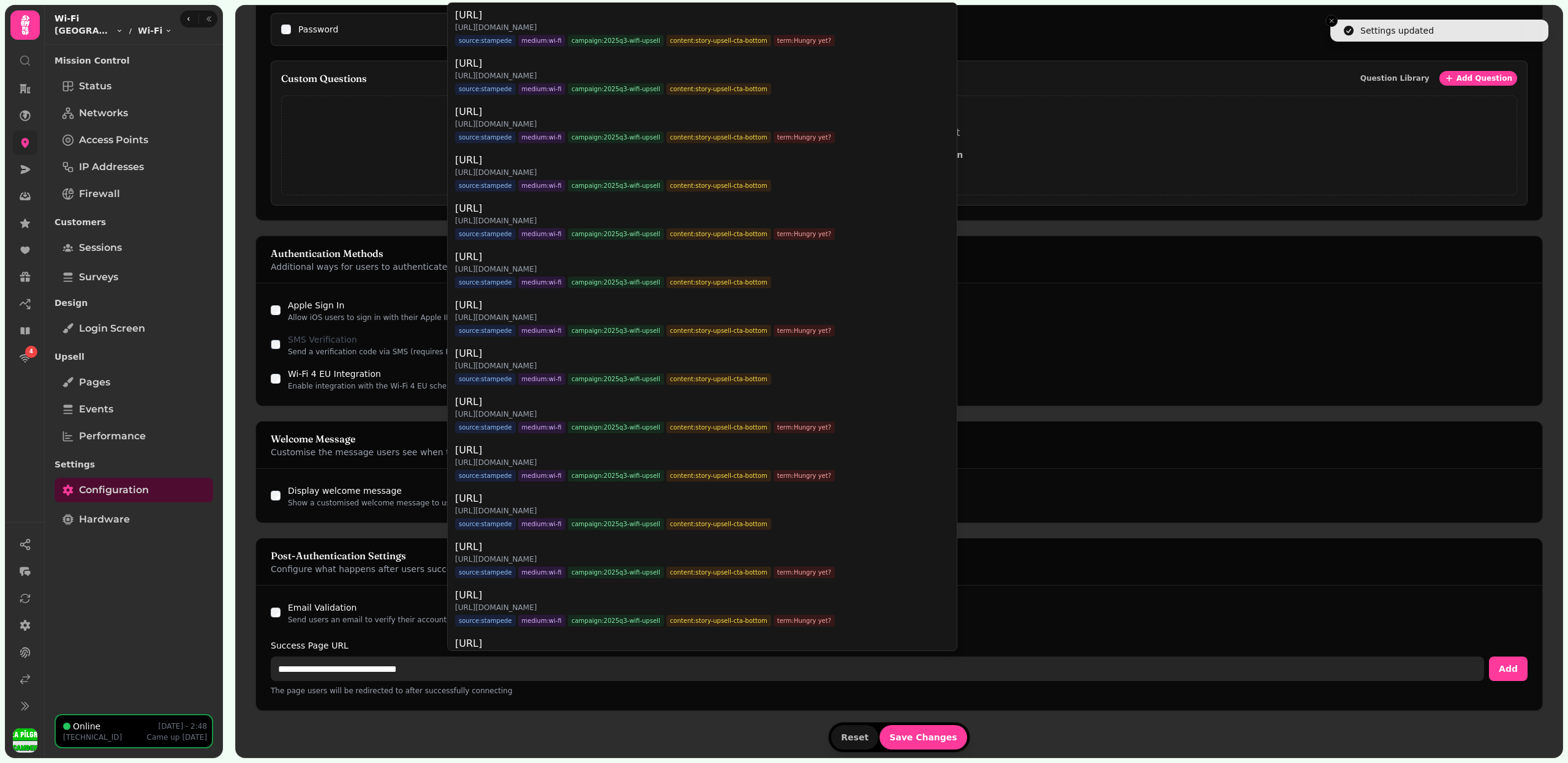
type input "**********"
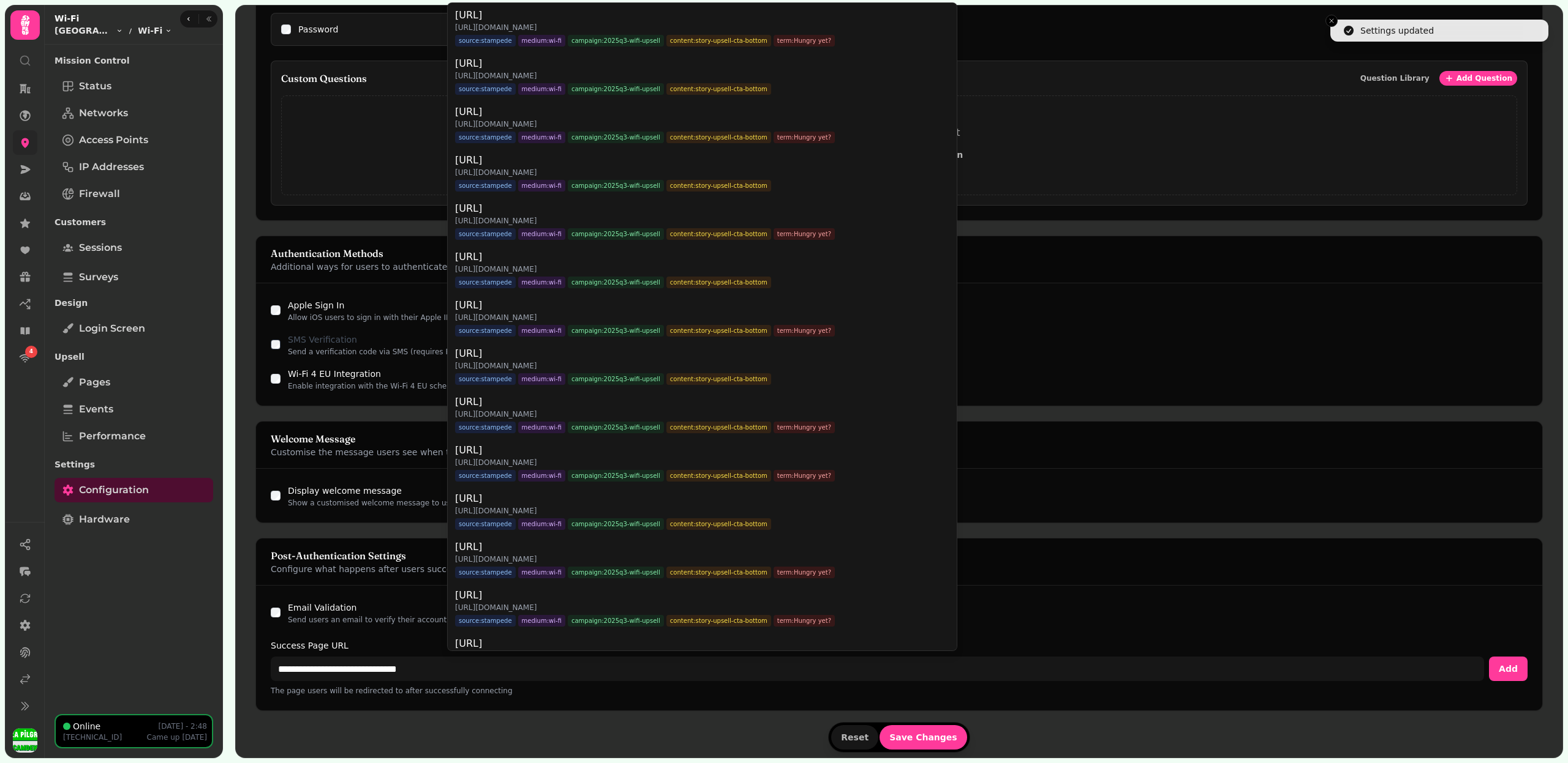
click at [279, 606] on div "**********" at bounding box center [898, 648] width 1286 height 125
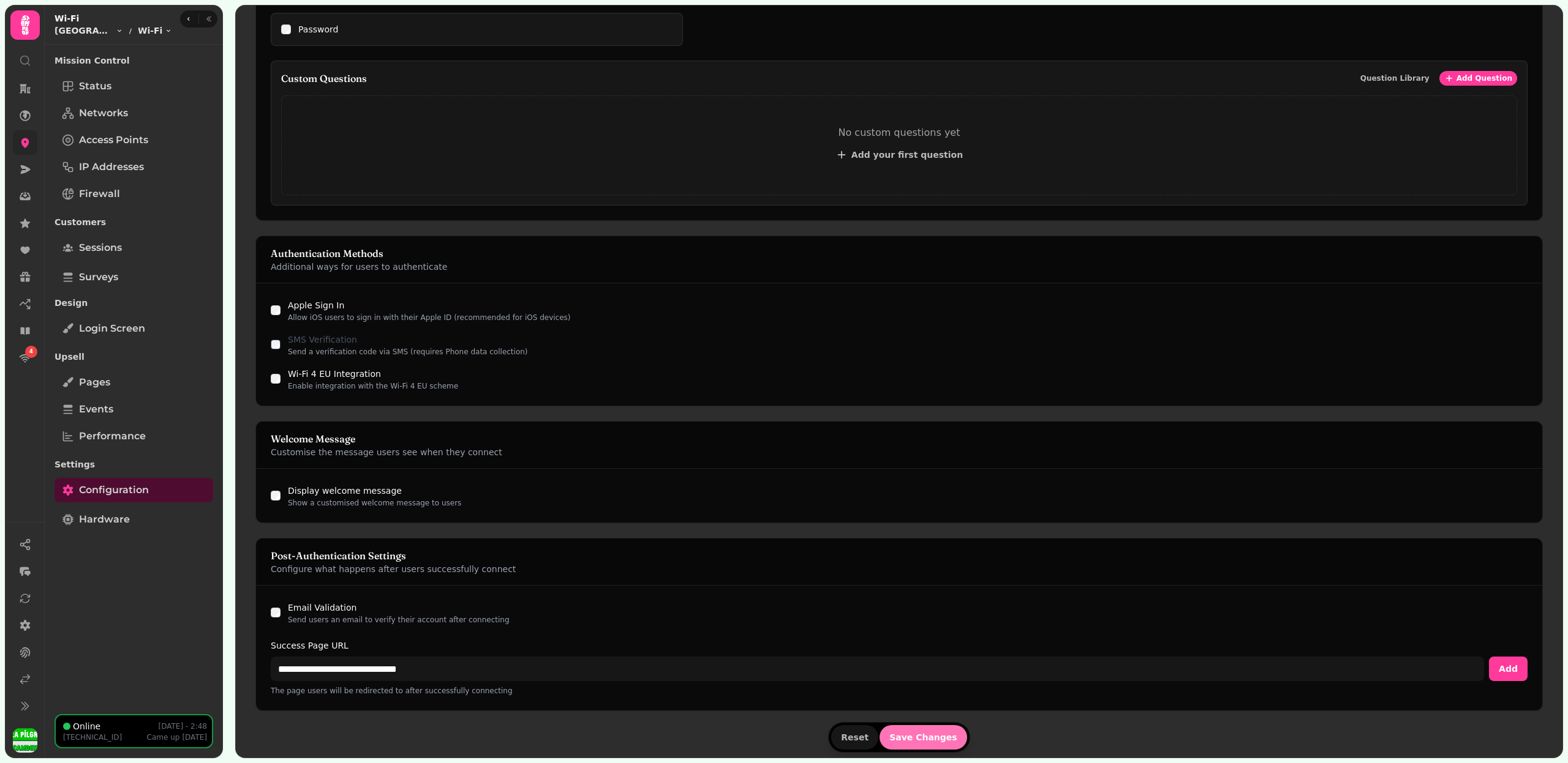
click at [897, 737] on span "Save Changes" at bounding box center [923, 738] width 68 height 8
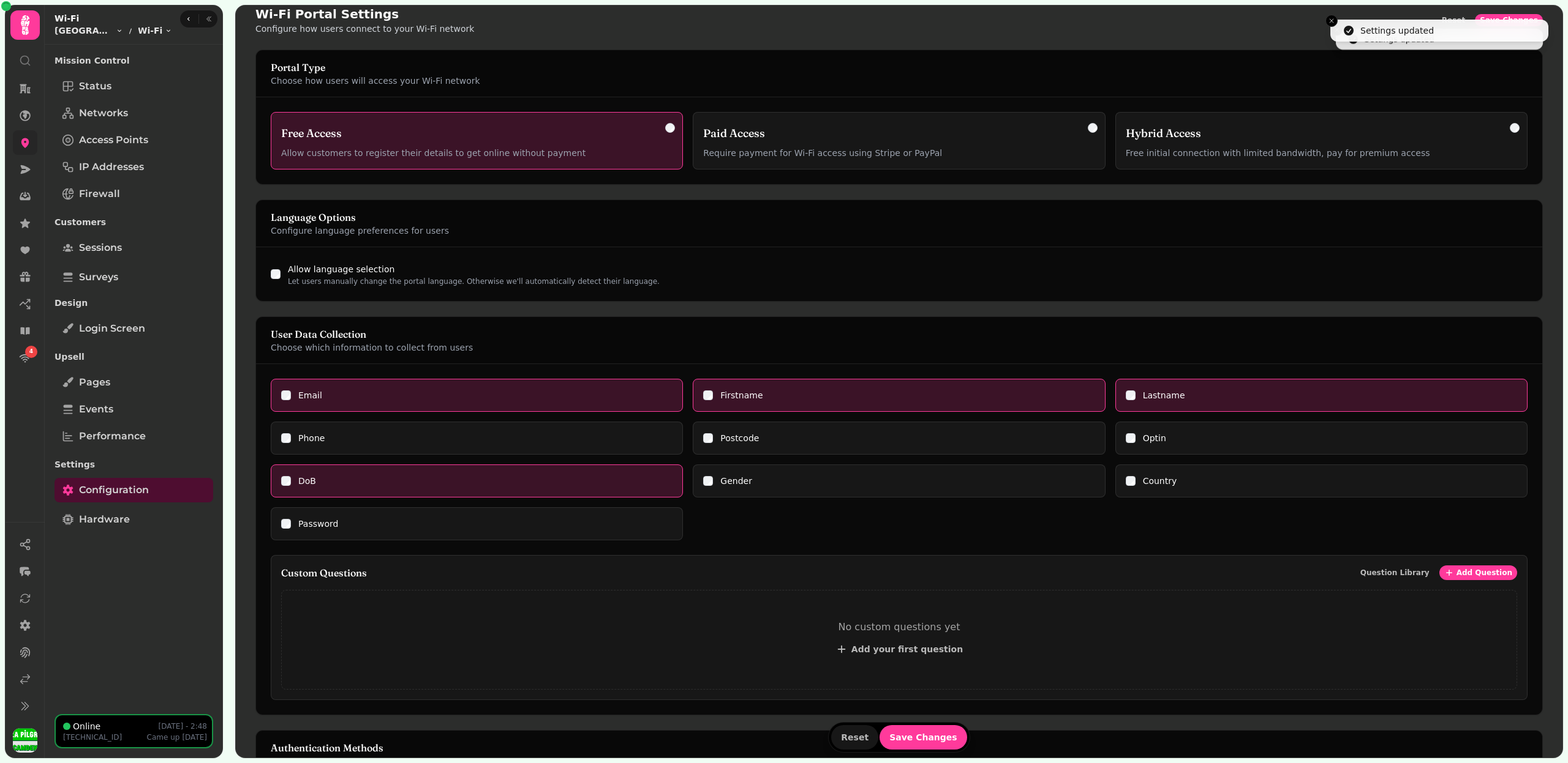
scroll to position [0, 0]
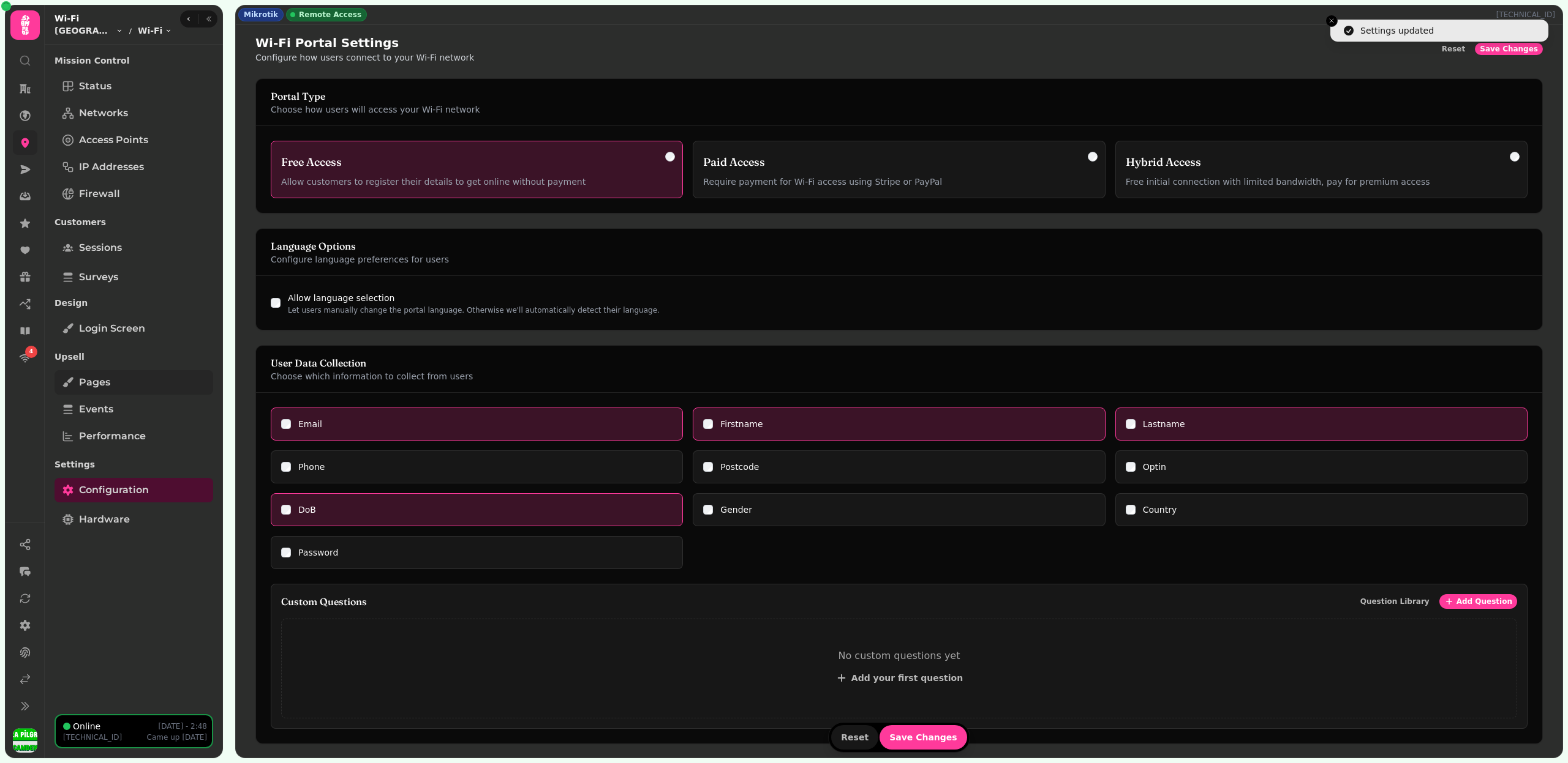
click at [123, 381] on link "Pages" at bounding box center [133, 382] width 159 height 25
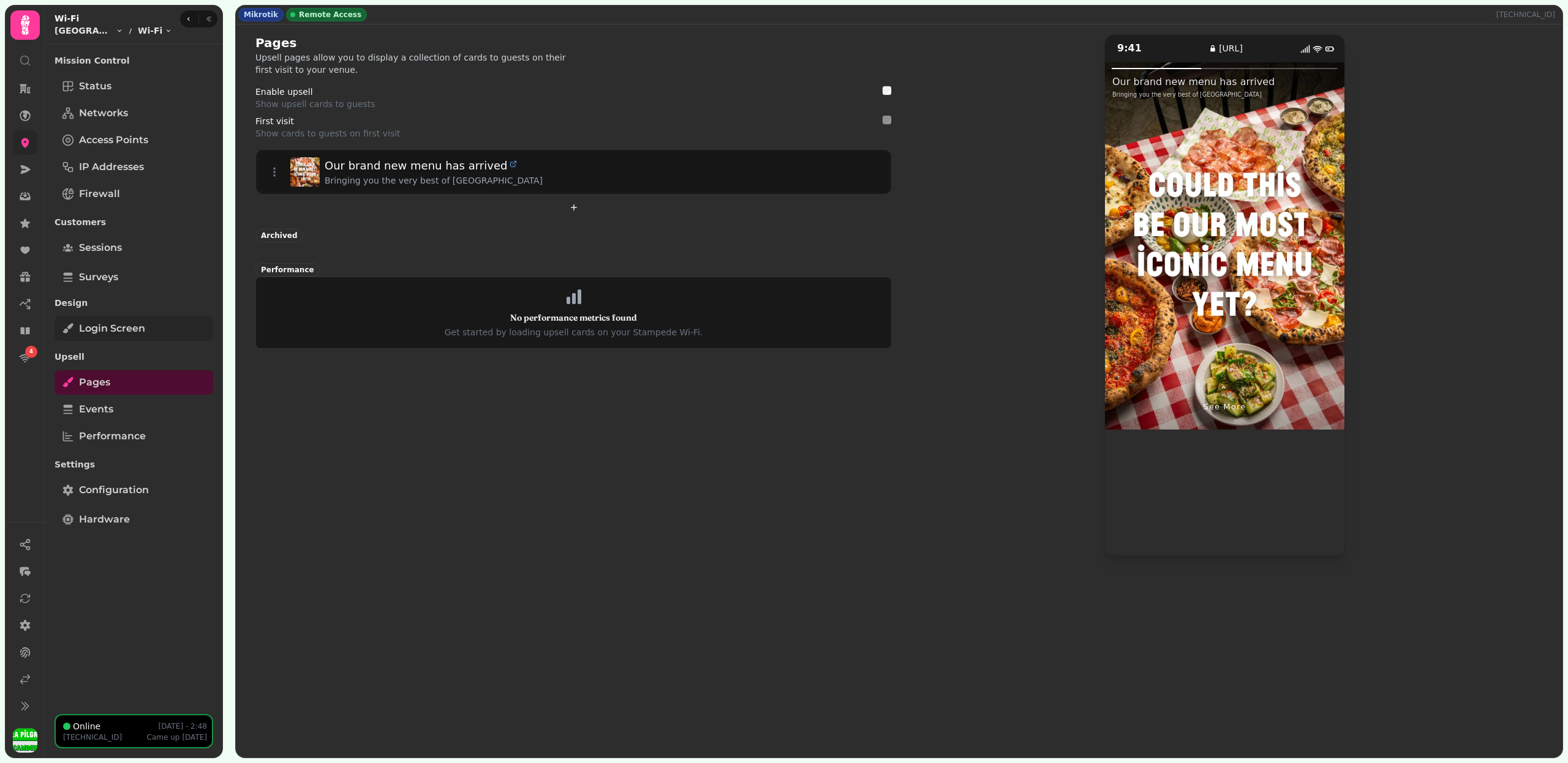
click at [141, 330] on span "Login screen" at bounding box center [112, 329] width 66 height 15
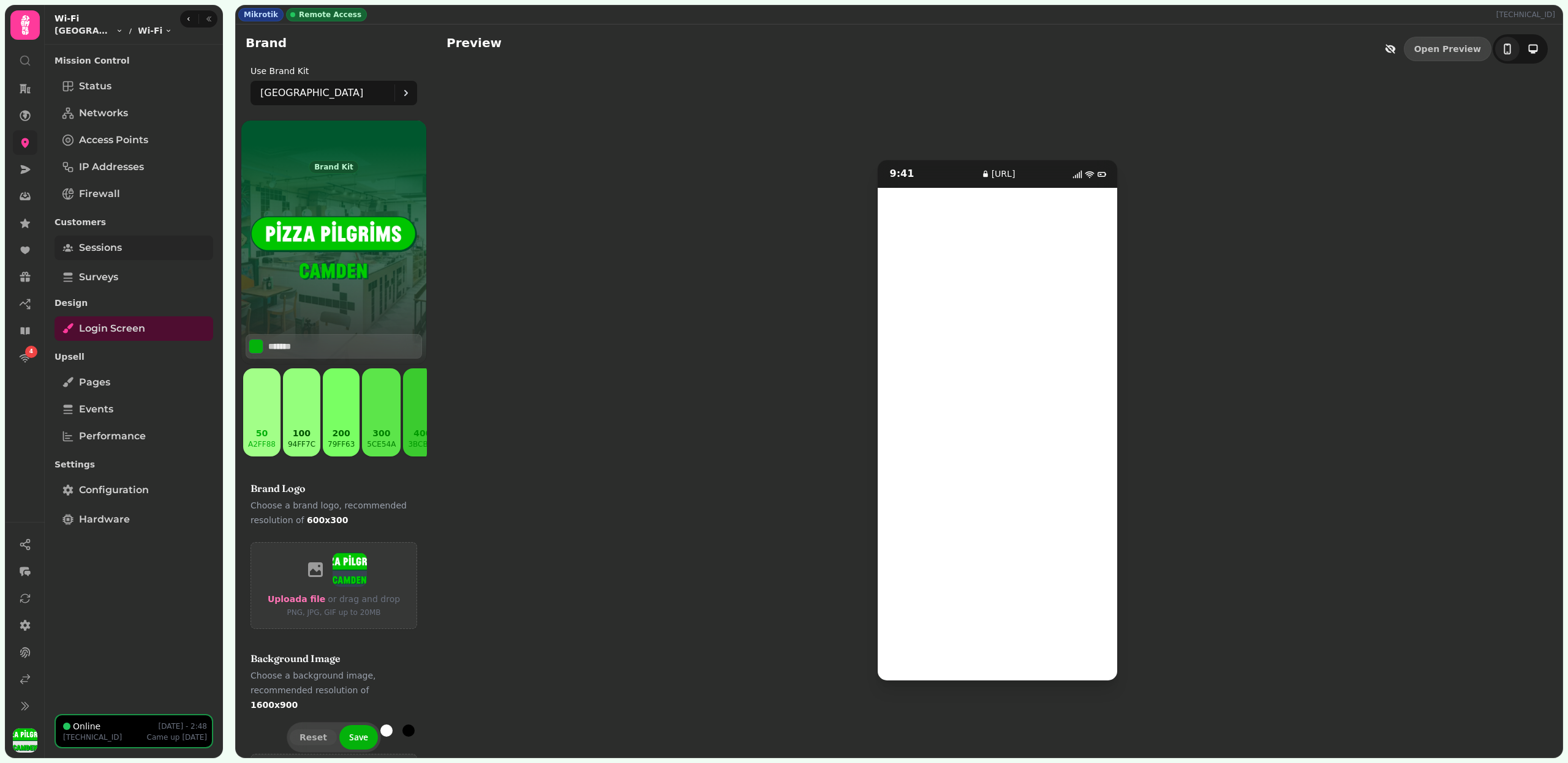
click at [118, 244] on span "Sessions" at bounding box center [100, 248] width 43 height 15
select select "**"
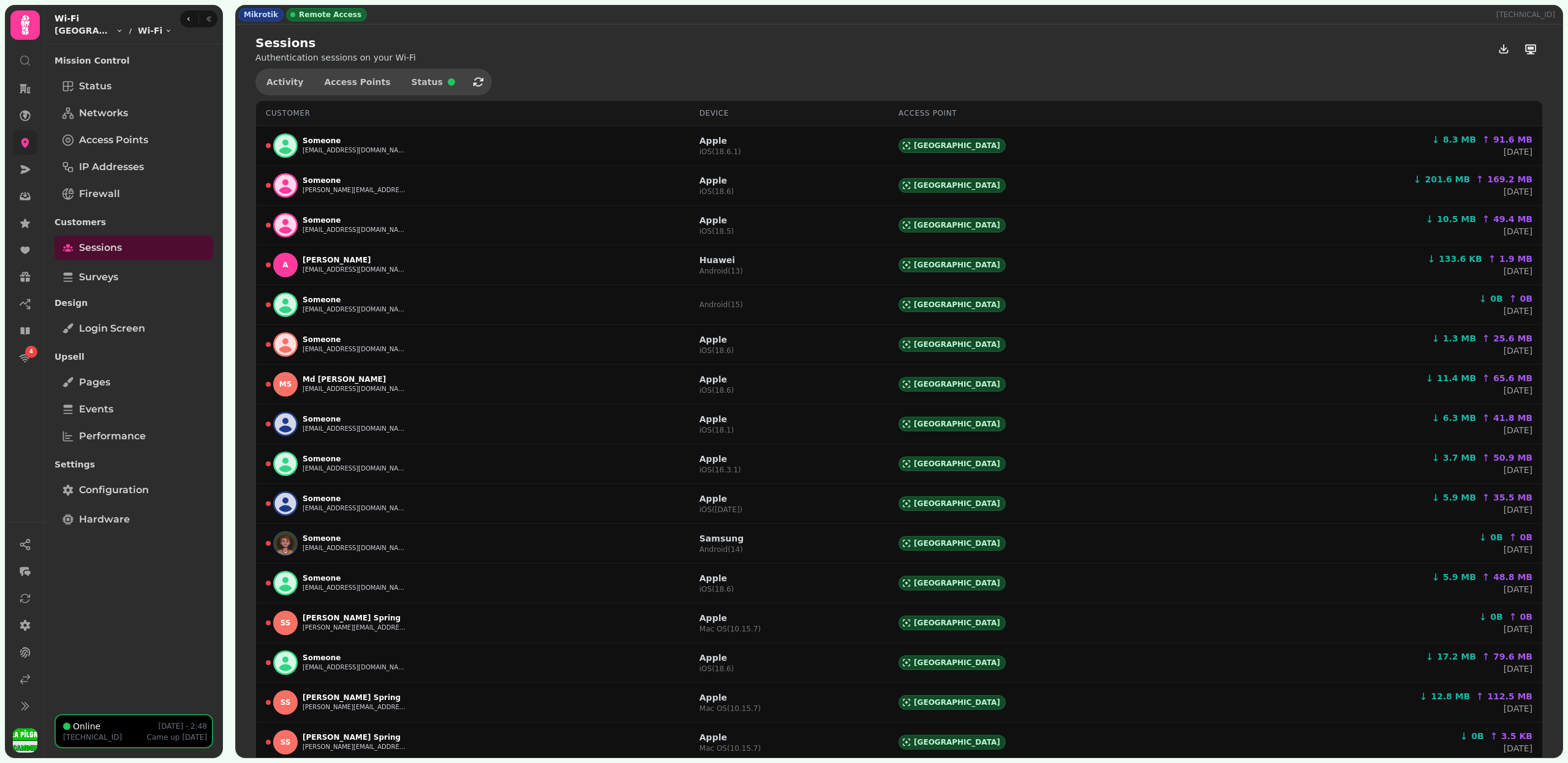
click at [19, 155] on nav "4" at bounding box center [25, 223] width 32 height 294
click at [19, 150] on link at bounding box center [26, 143] width 25 height 25
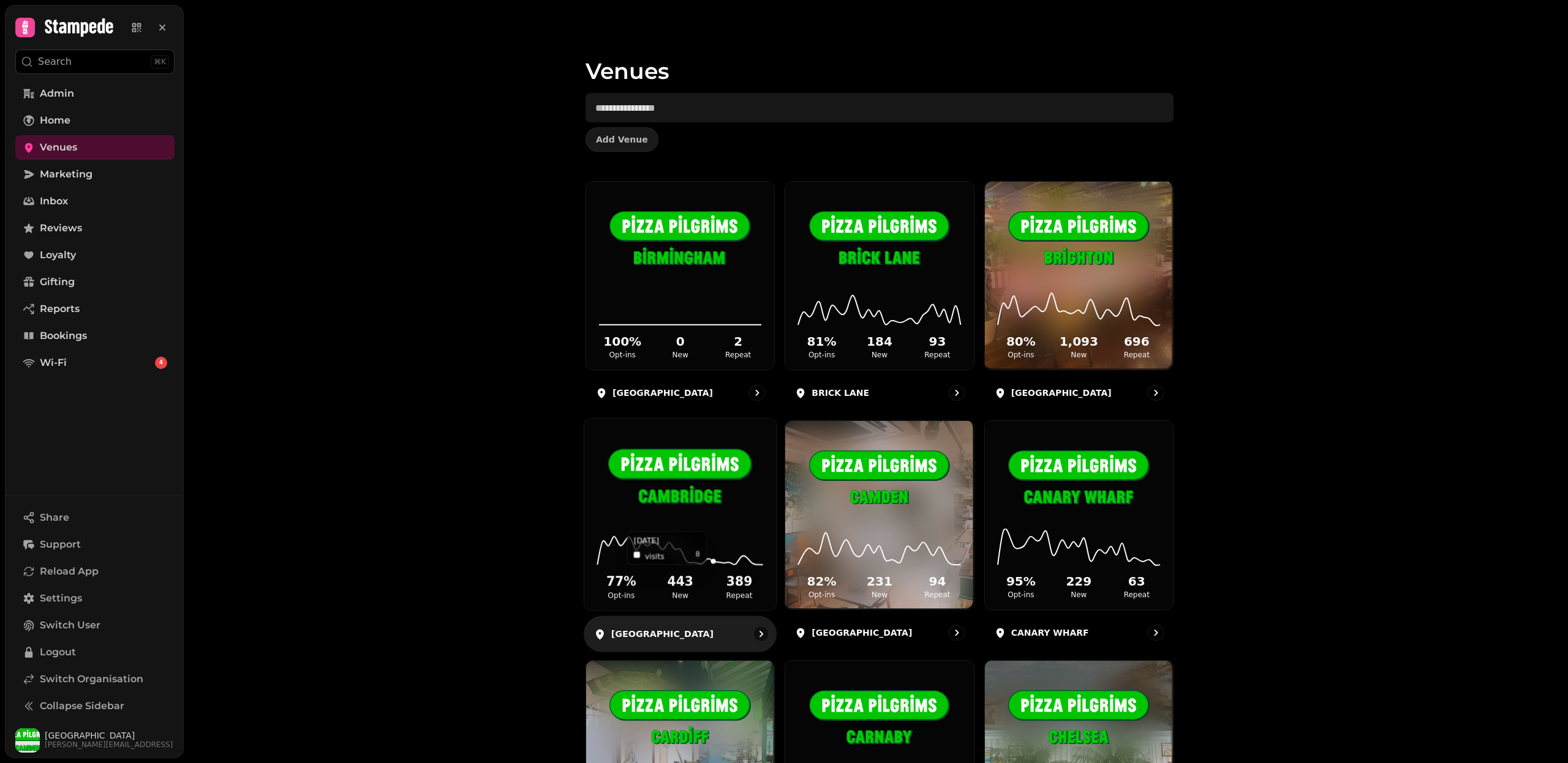
click at [711, 539] on icon at bounding box center [680, 548] width 172 height 39
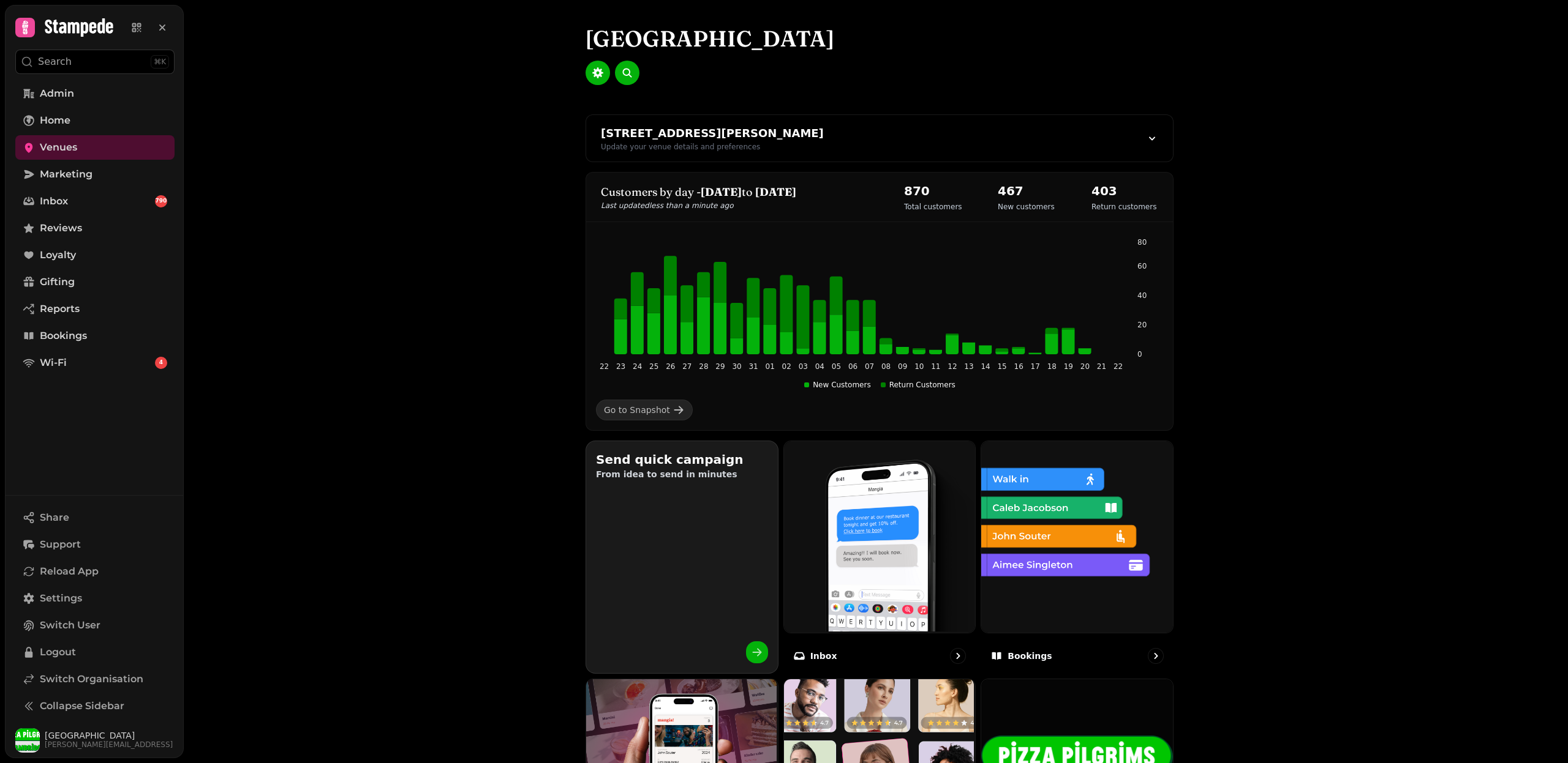
scroll to position [6, 0]
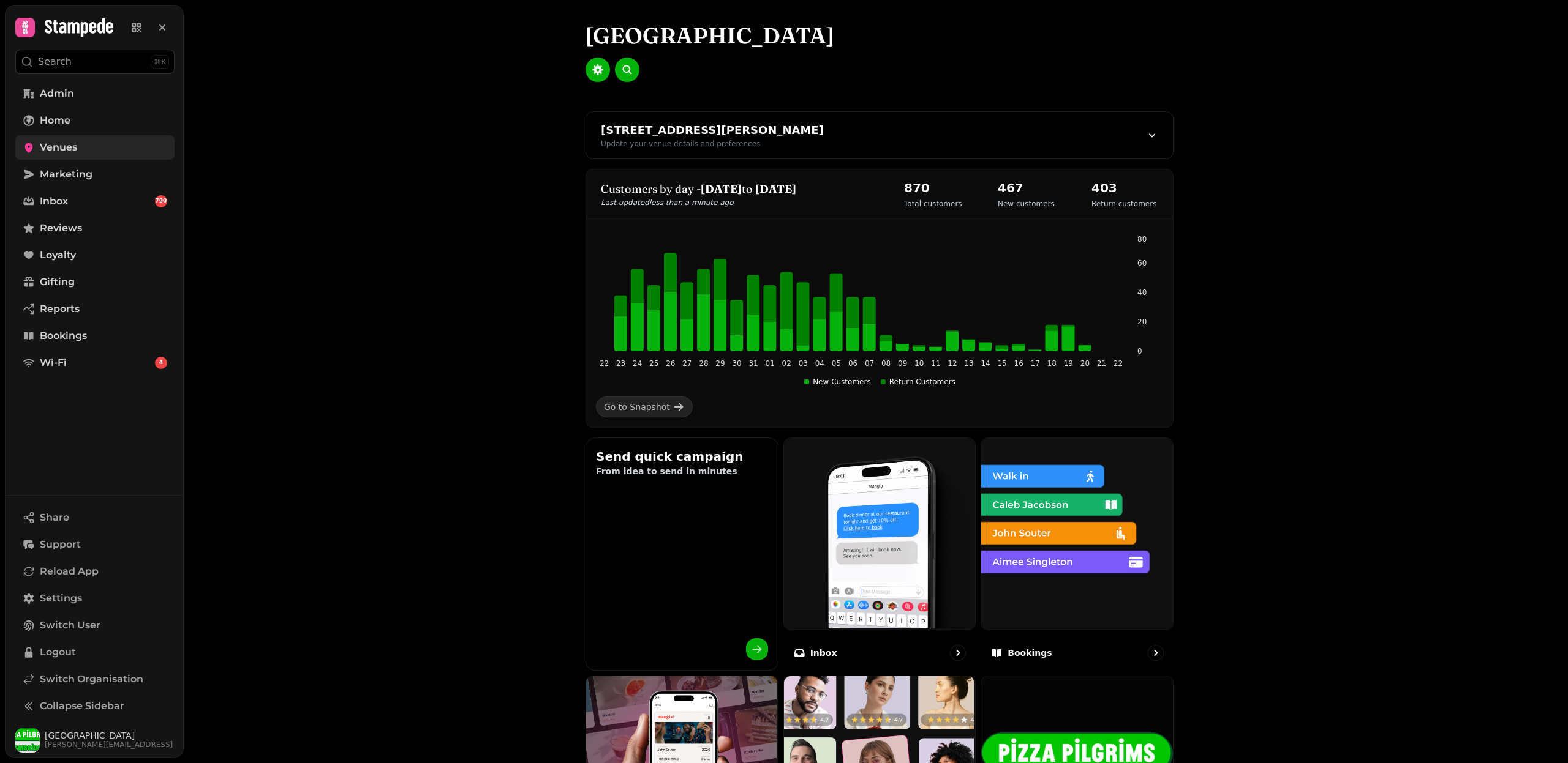
click at [47, 145] on span "Venues" at bounding box center [58, 147] width 37 height 15
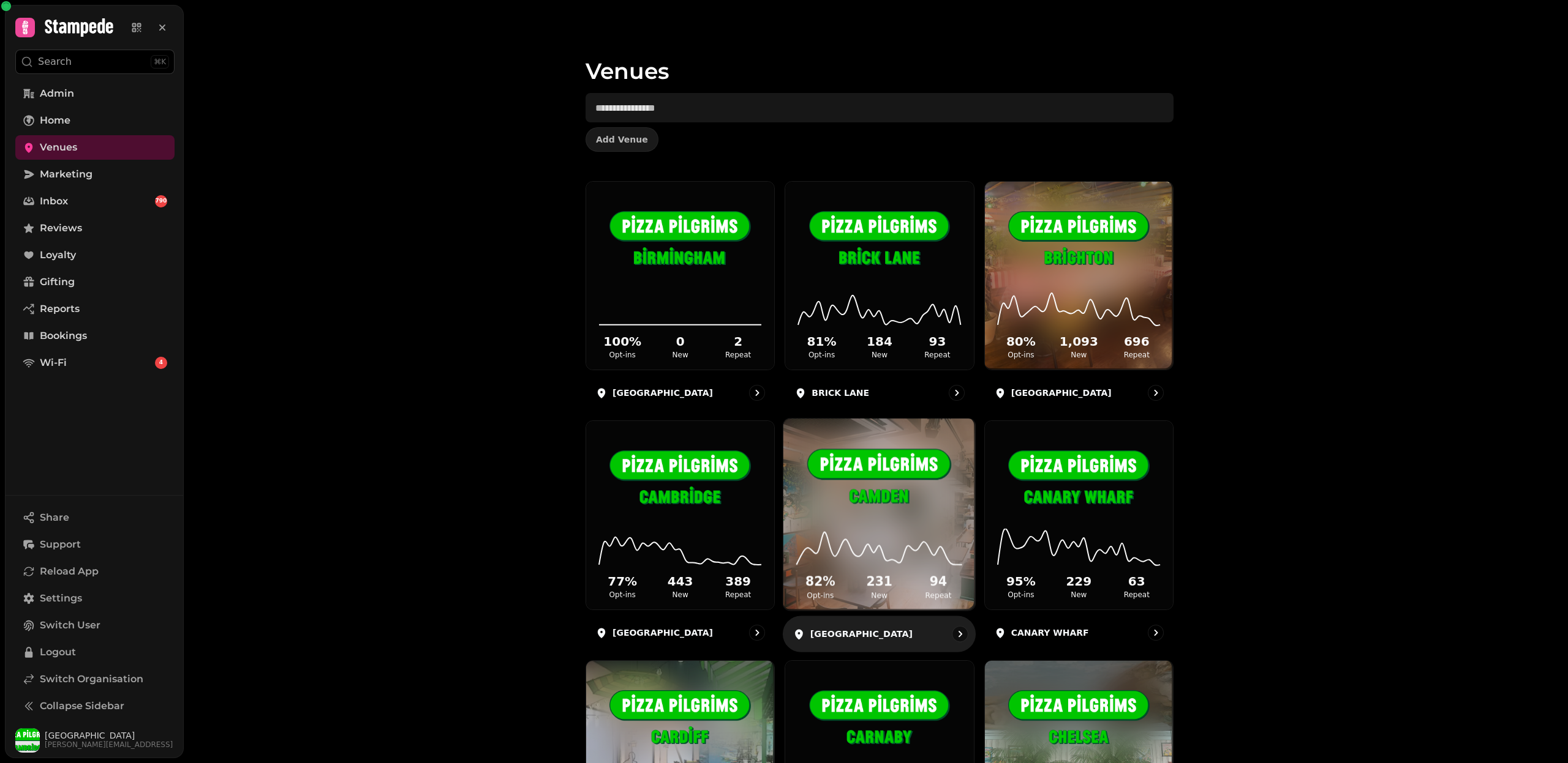
click at [823, 502] on img at bounding box center [879, 479] width 144 height 81
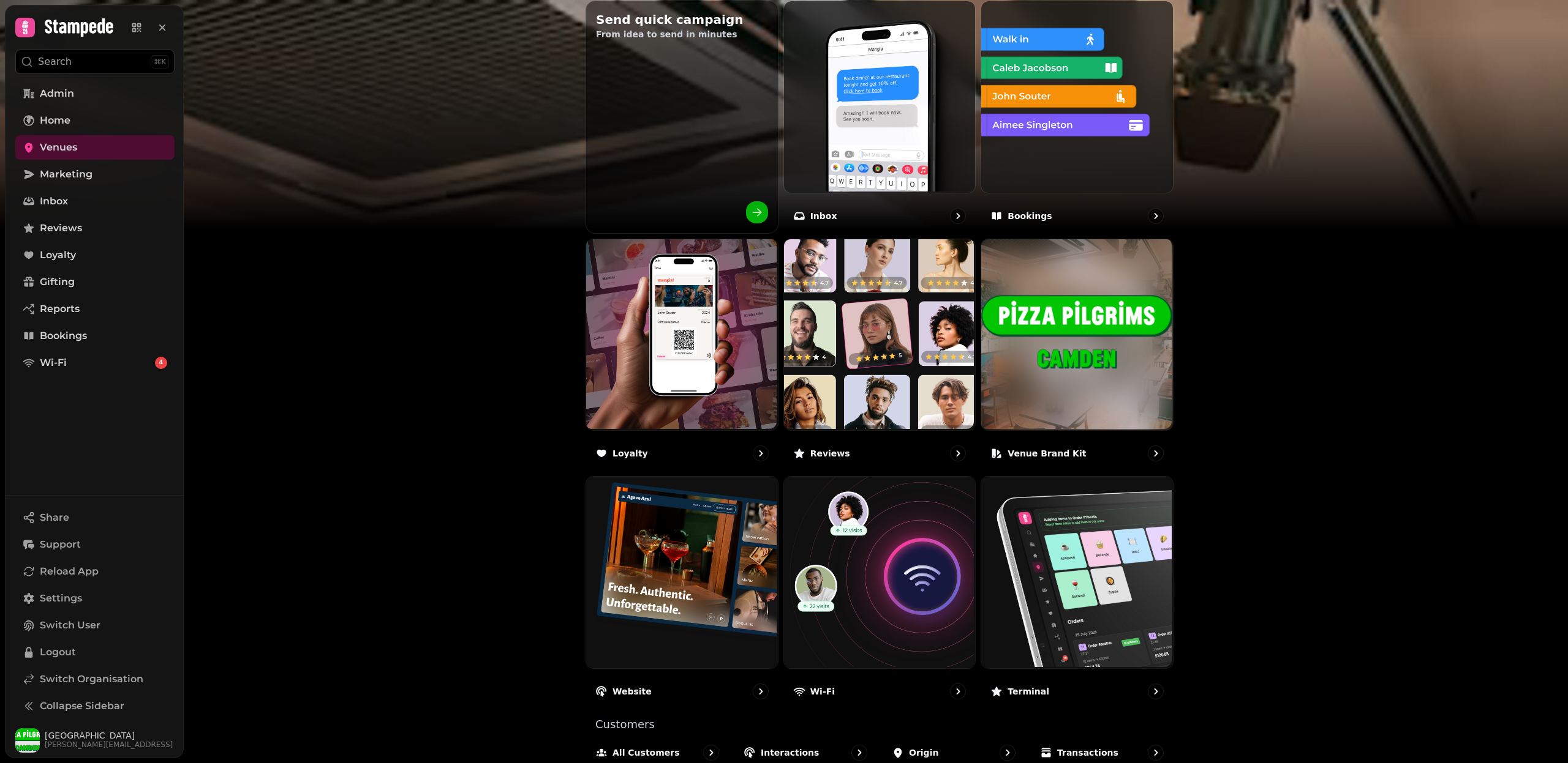
scroll to position [477, 0]
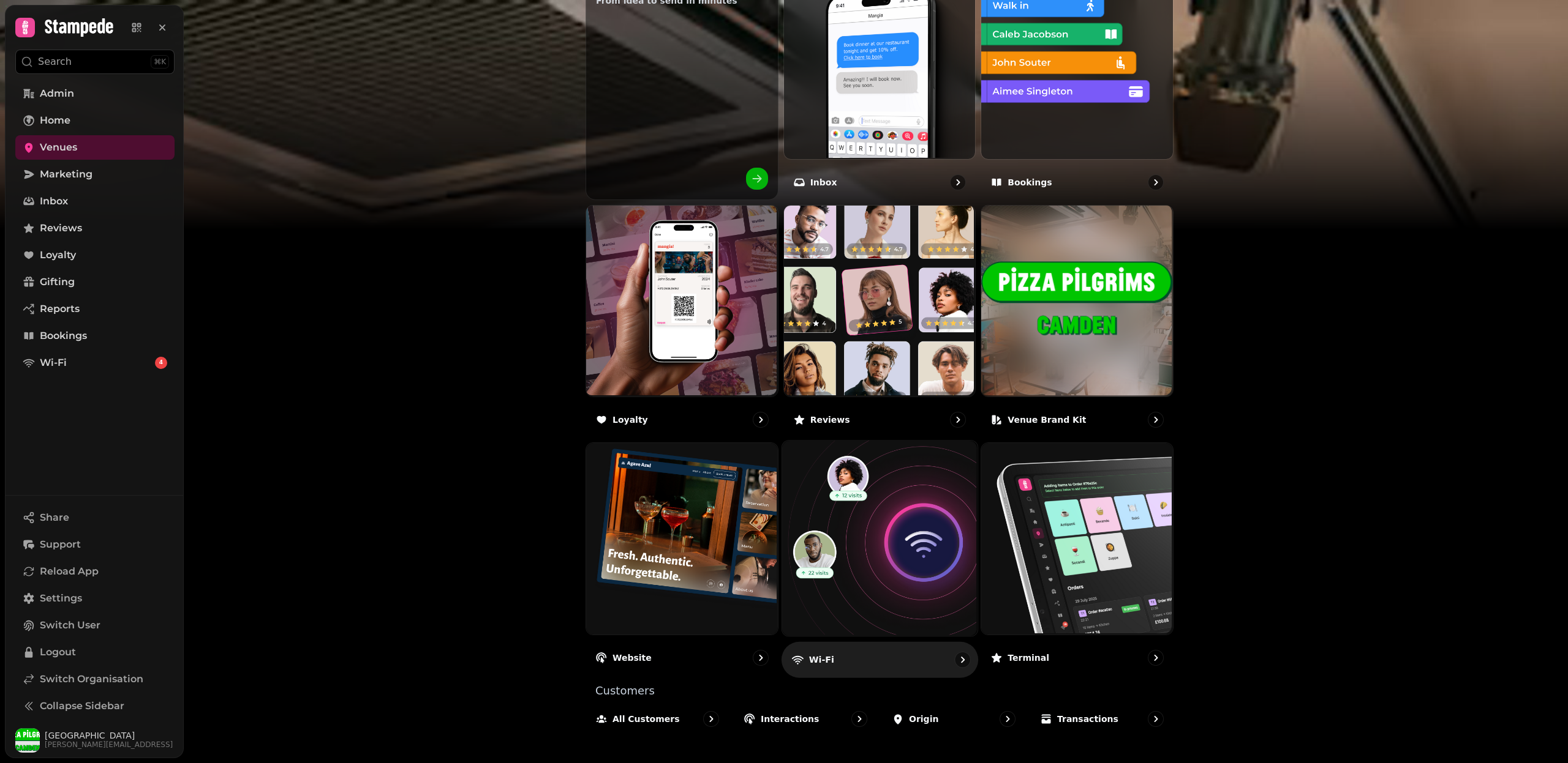
click at [889, 530] on img at bounding box center [877, 537] width 195 height 195
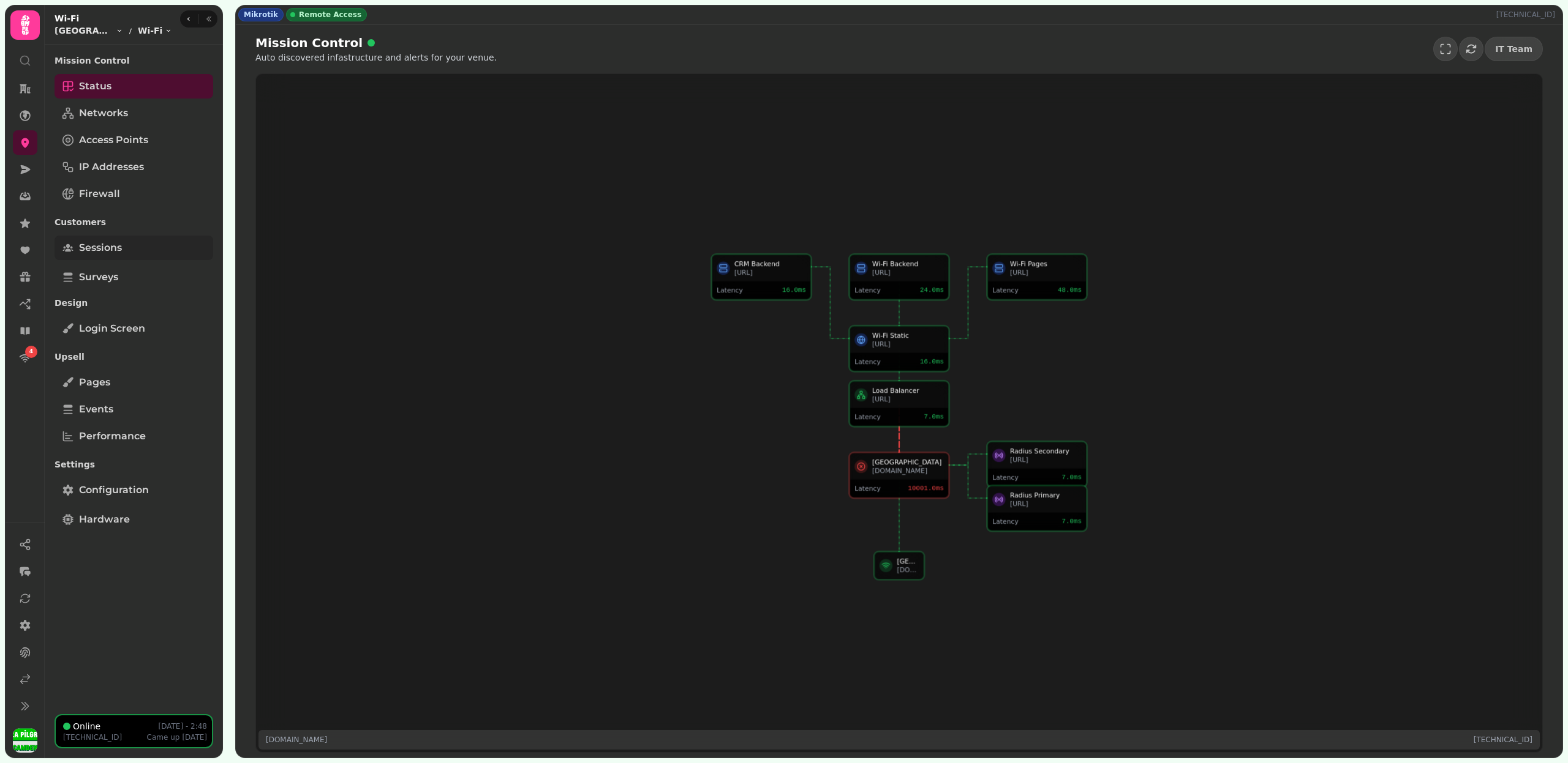
click at [112, 253] on span "Sessions" at bounding box center [100, 248] width 43 height 15
select select "**"
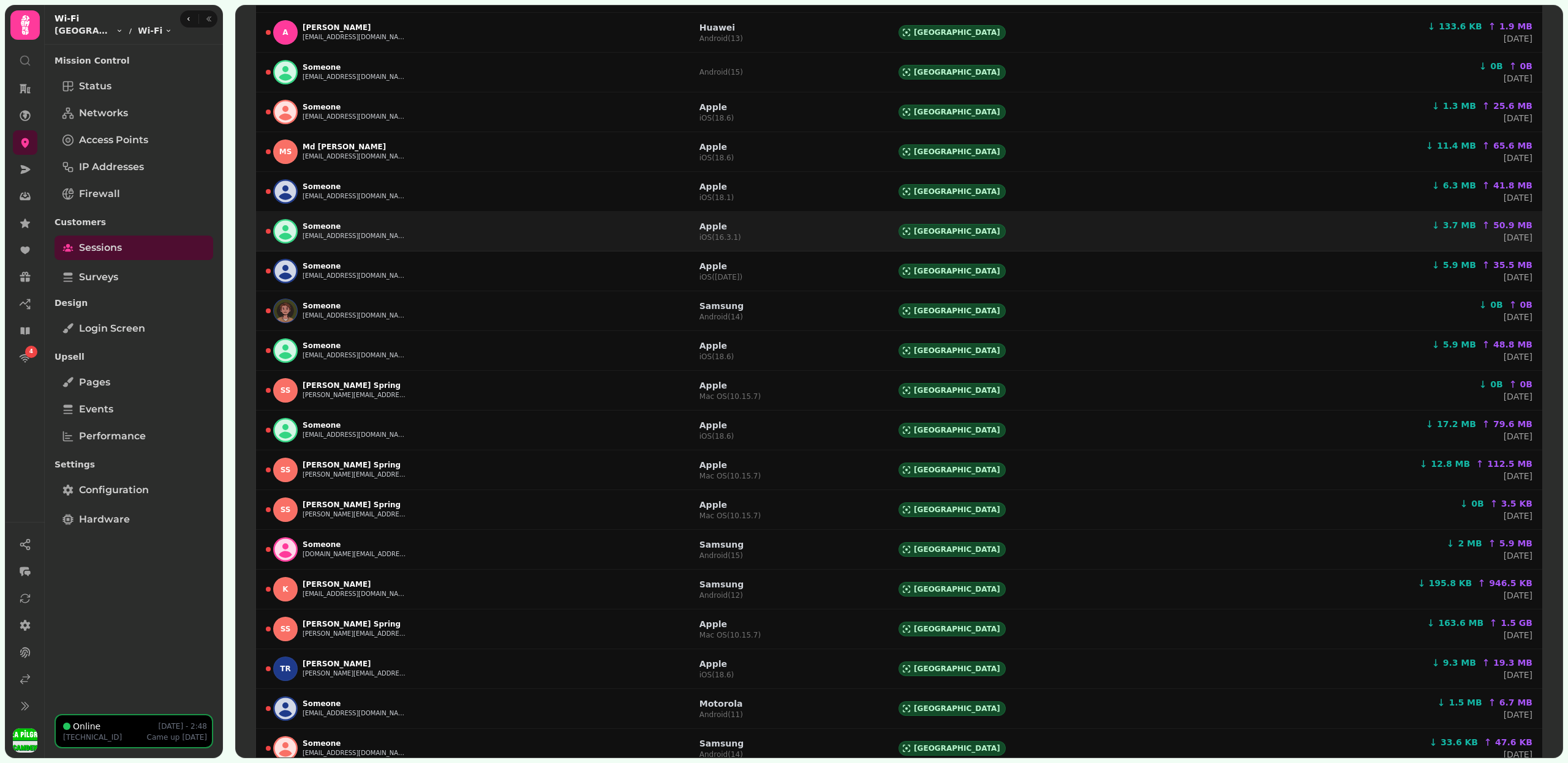
scroll to position [400, 0]
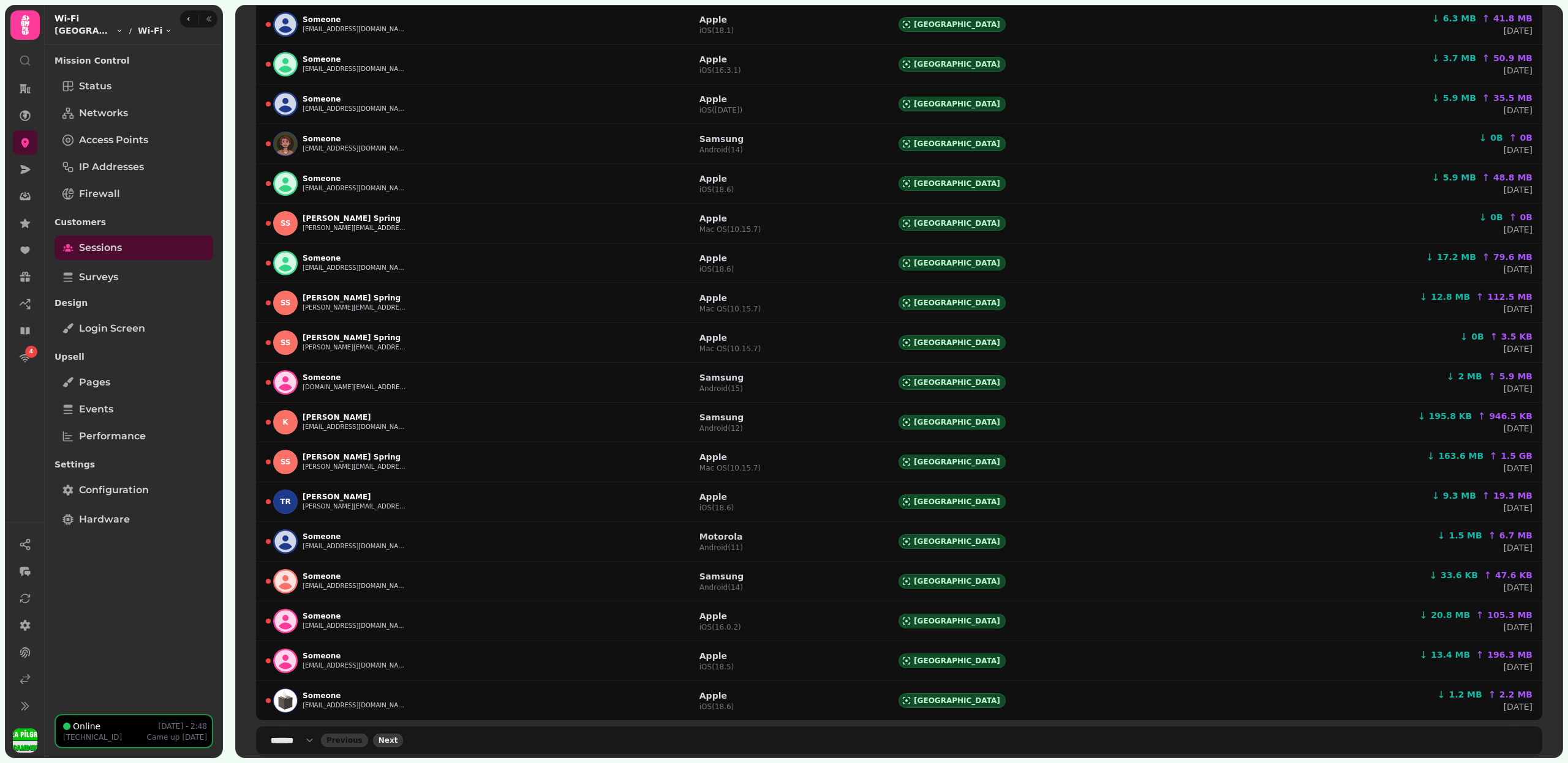
click at [398, 737] on span "Next" at bounding box center [388, 740] width 20 height 7
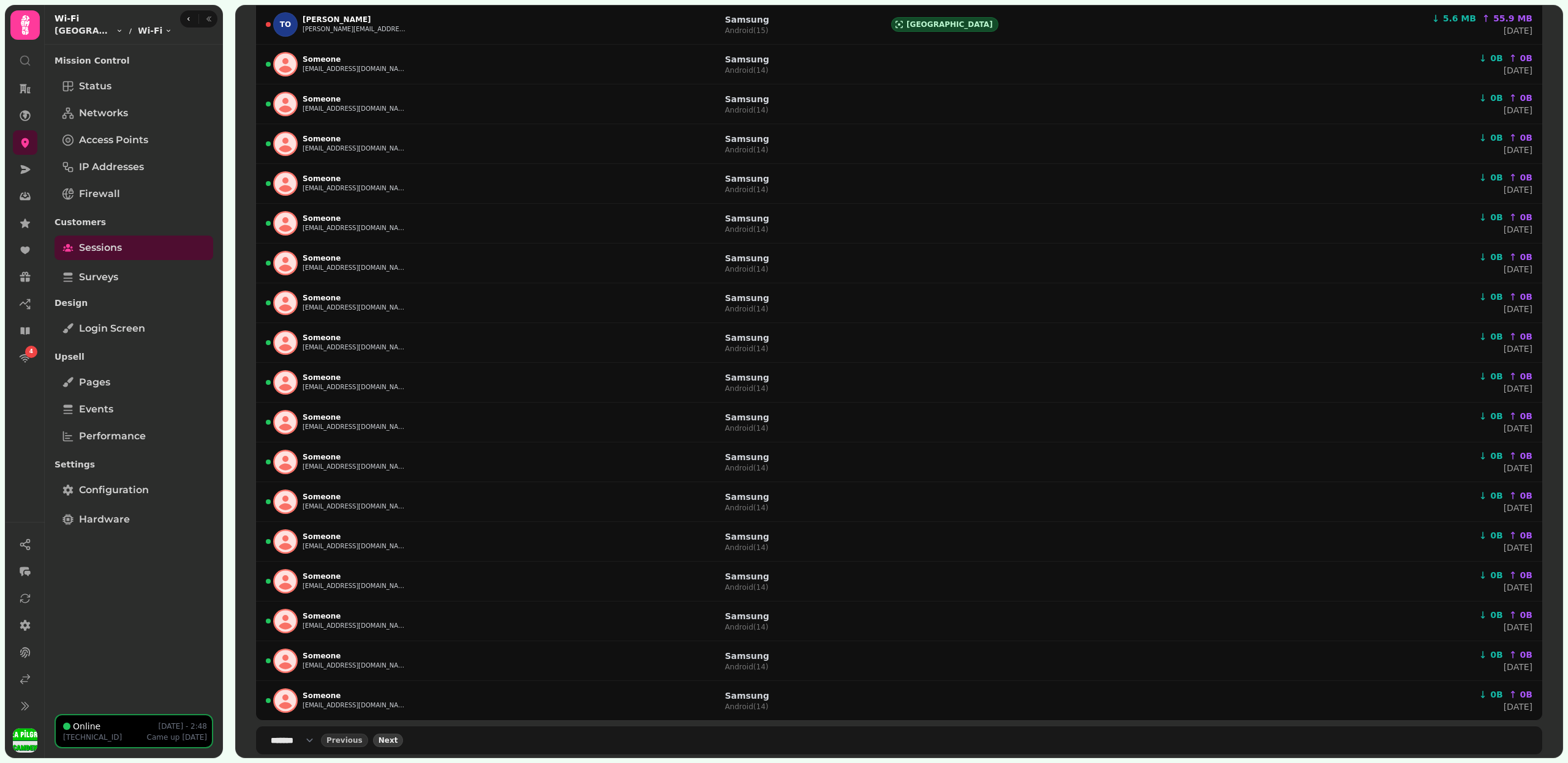
click at [398, 737] on span "Next" at bounding box center [388, 740] width 20 height 7
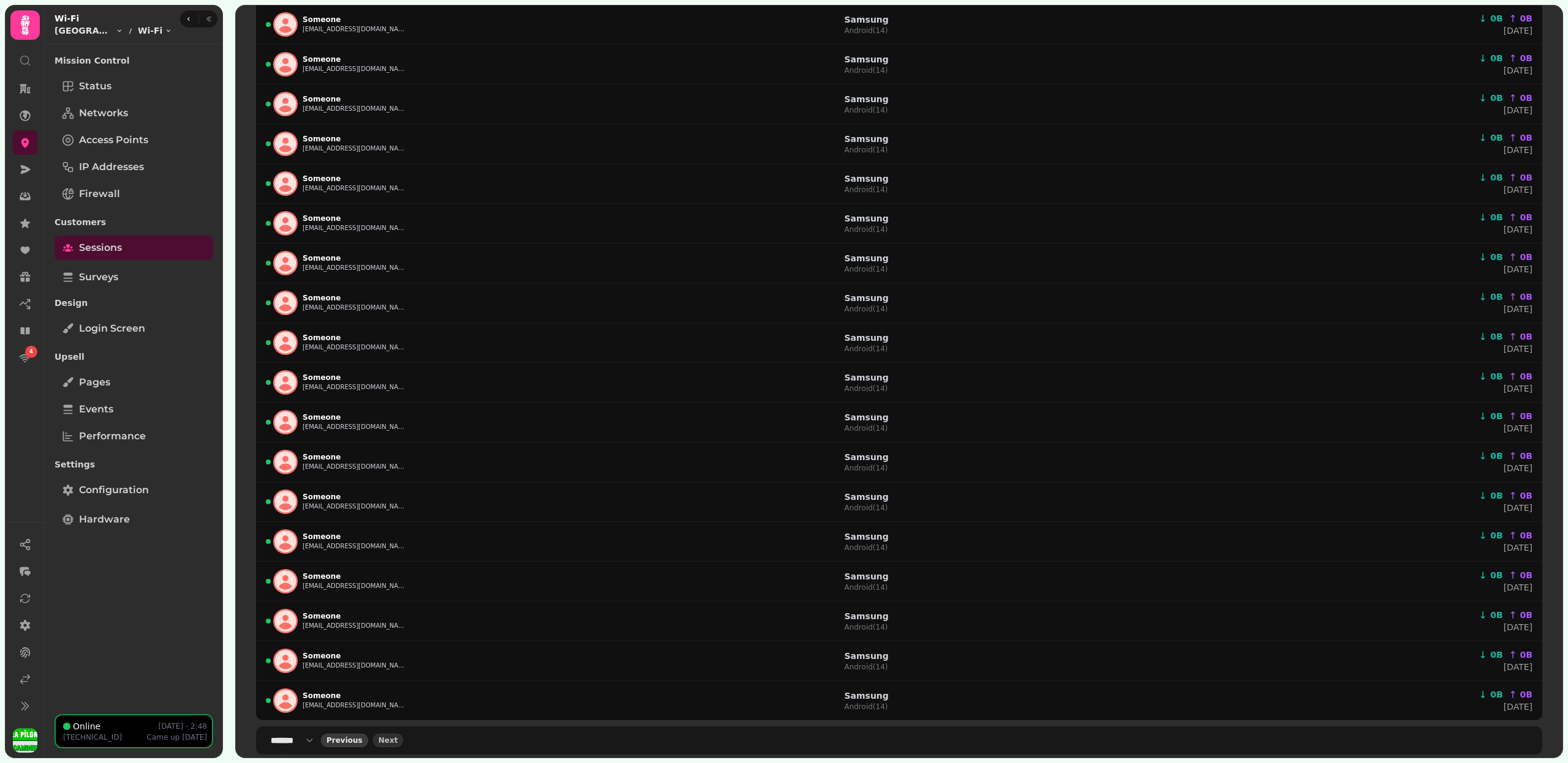
click at [363, 737] on span "Previous" at bounding box center [345, 740] width 36 height 7
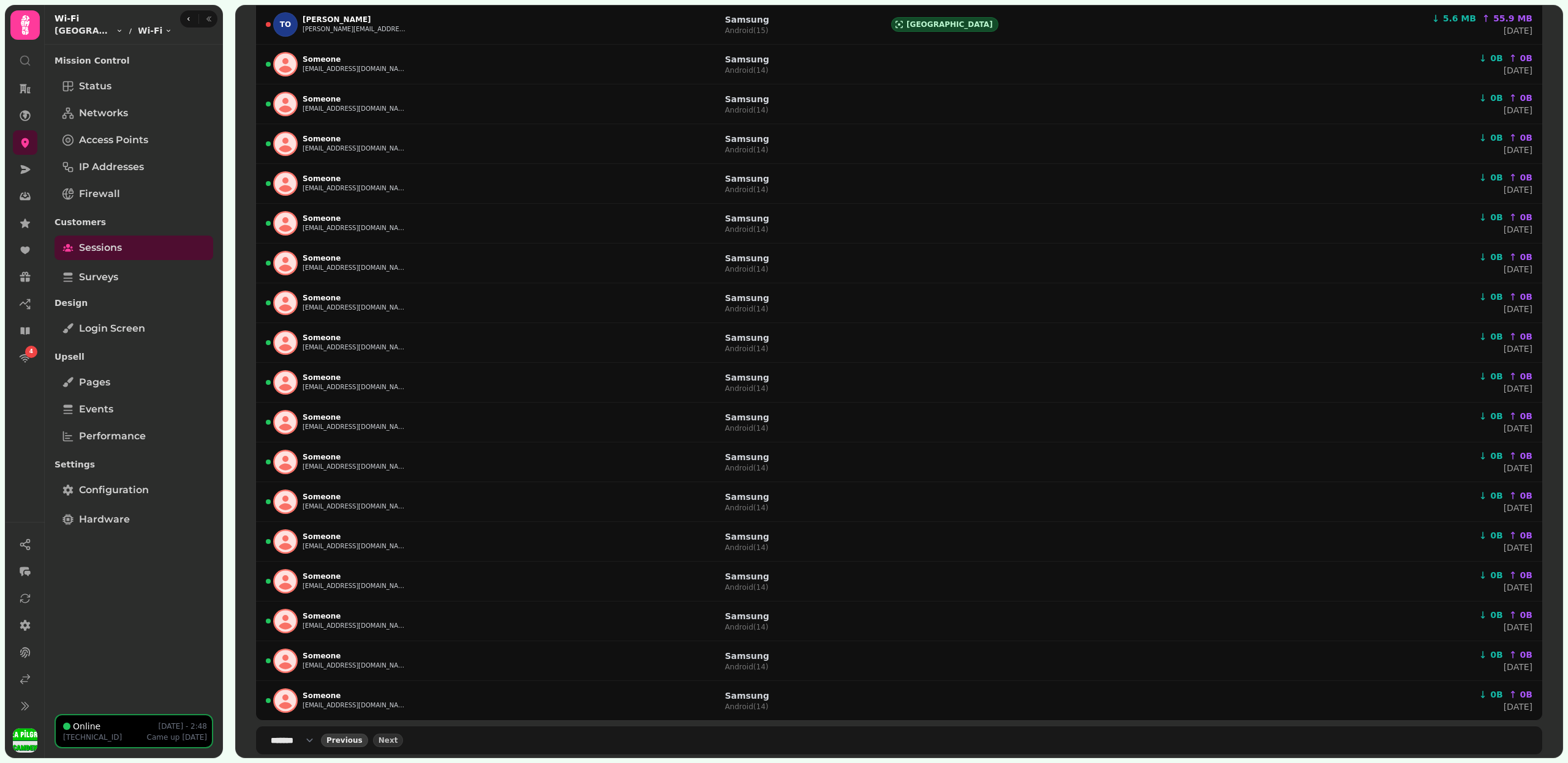
click at [363, 737] on span "Previous" at bounding box center [345, 740] width 36 height 7
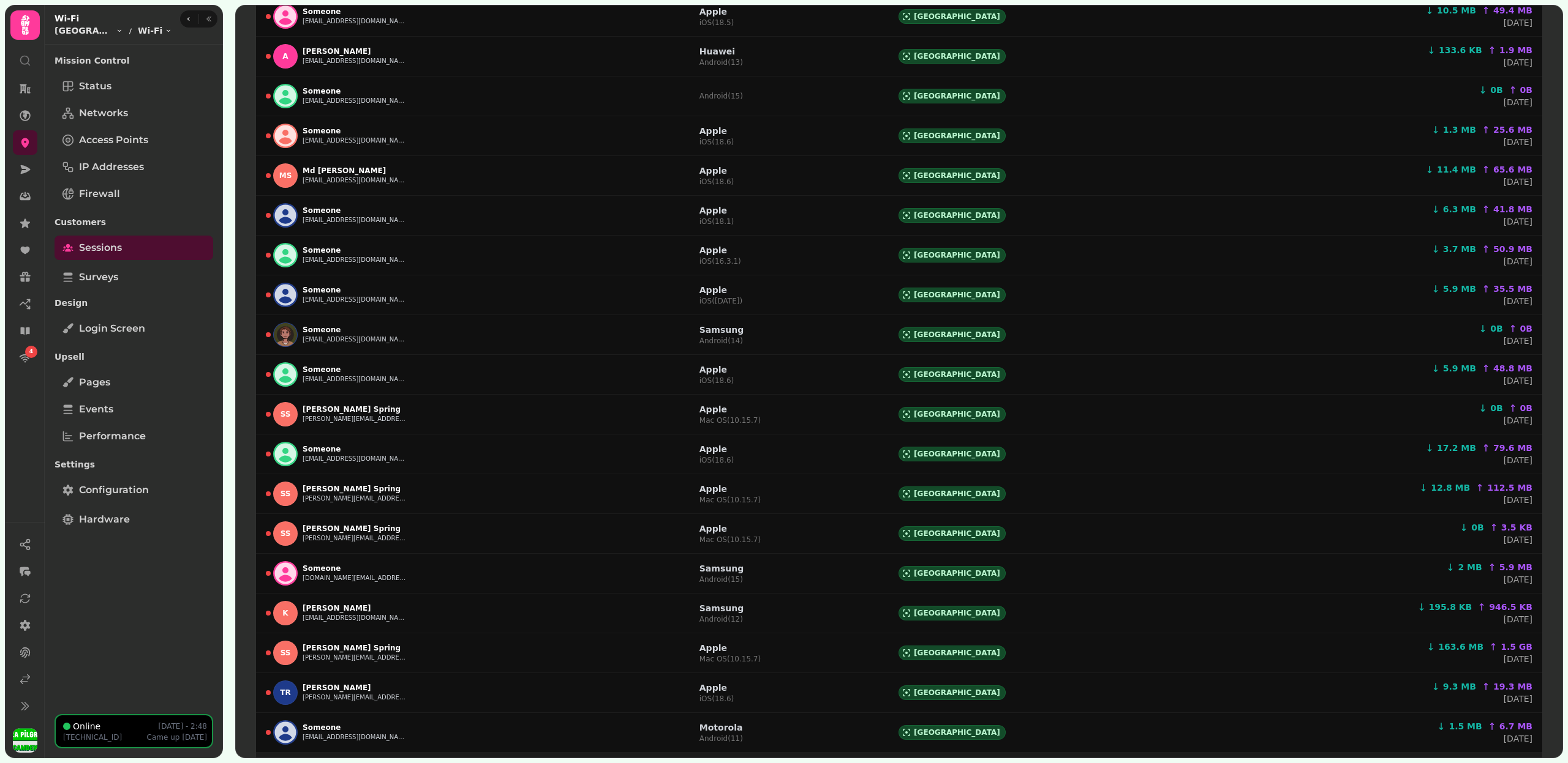
scroll to position [0, 0]
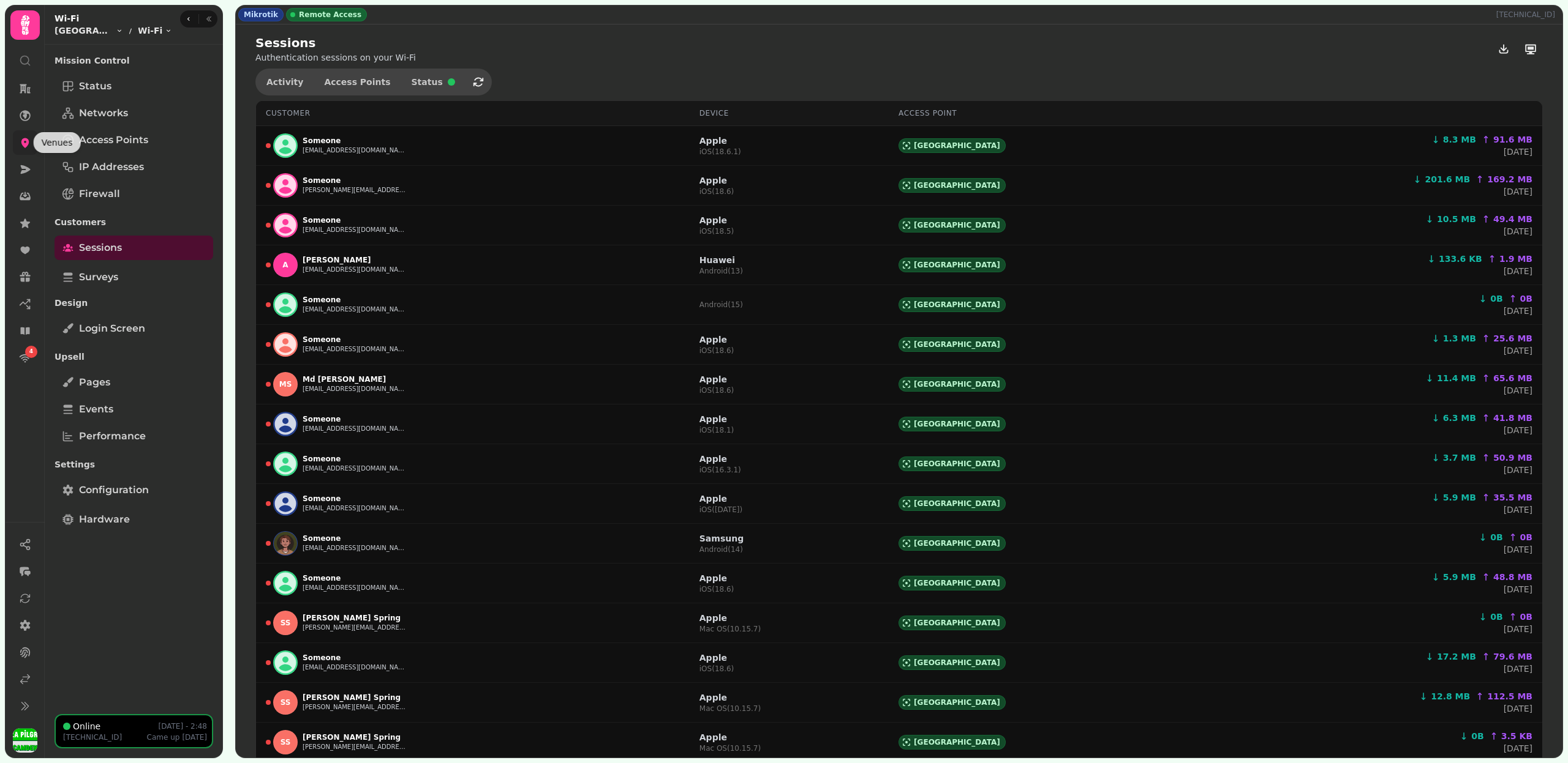
click at [23, 145] on icon at bounding box center [26, 143] width 8 height 10
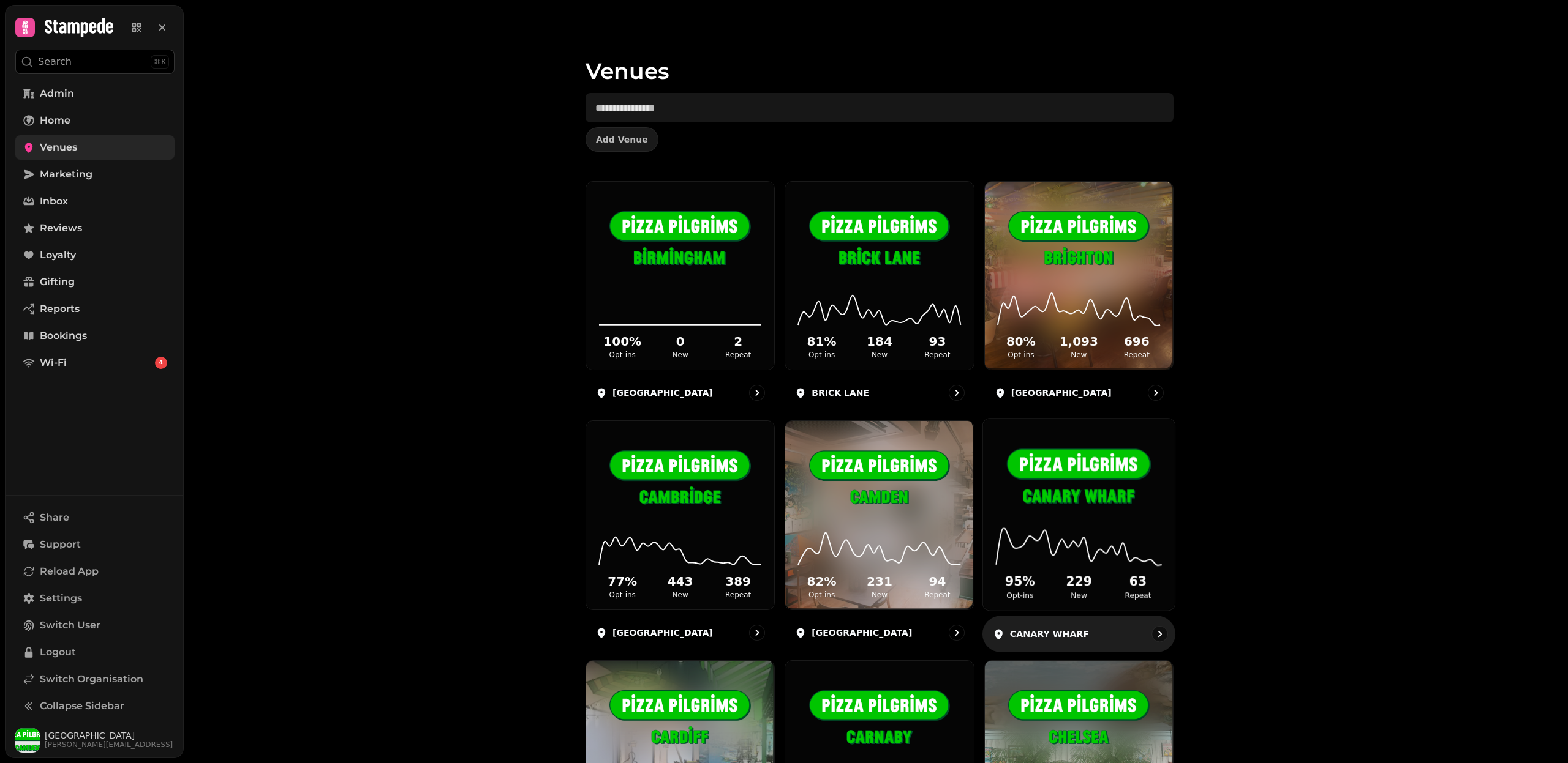
click at [1094, 505] on img at bounding box center [1079, 479] width 144 height 81
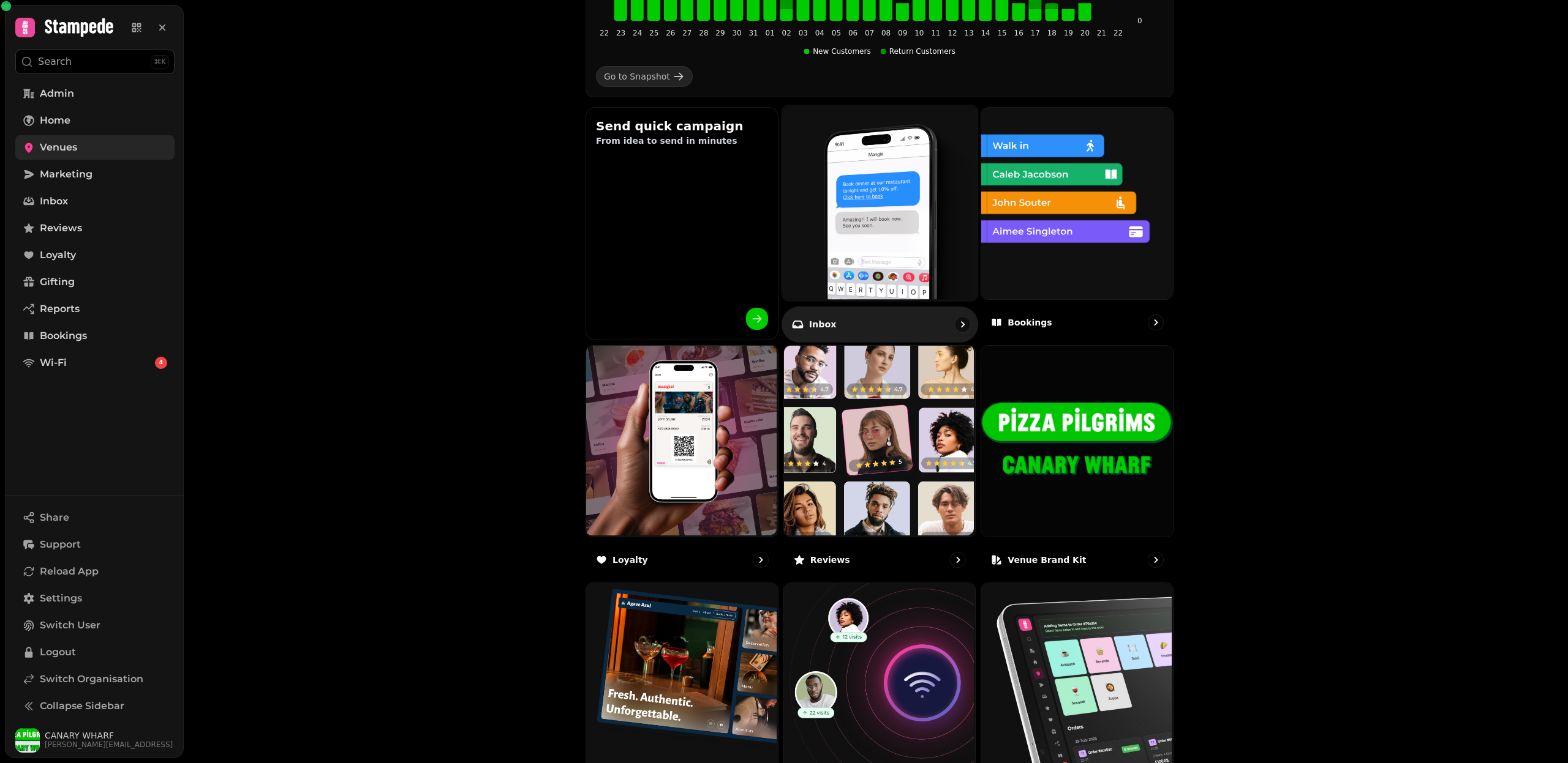
scroll to position [382, 0]
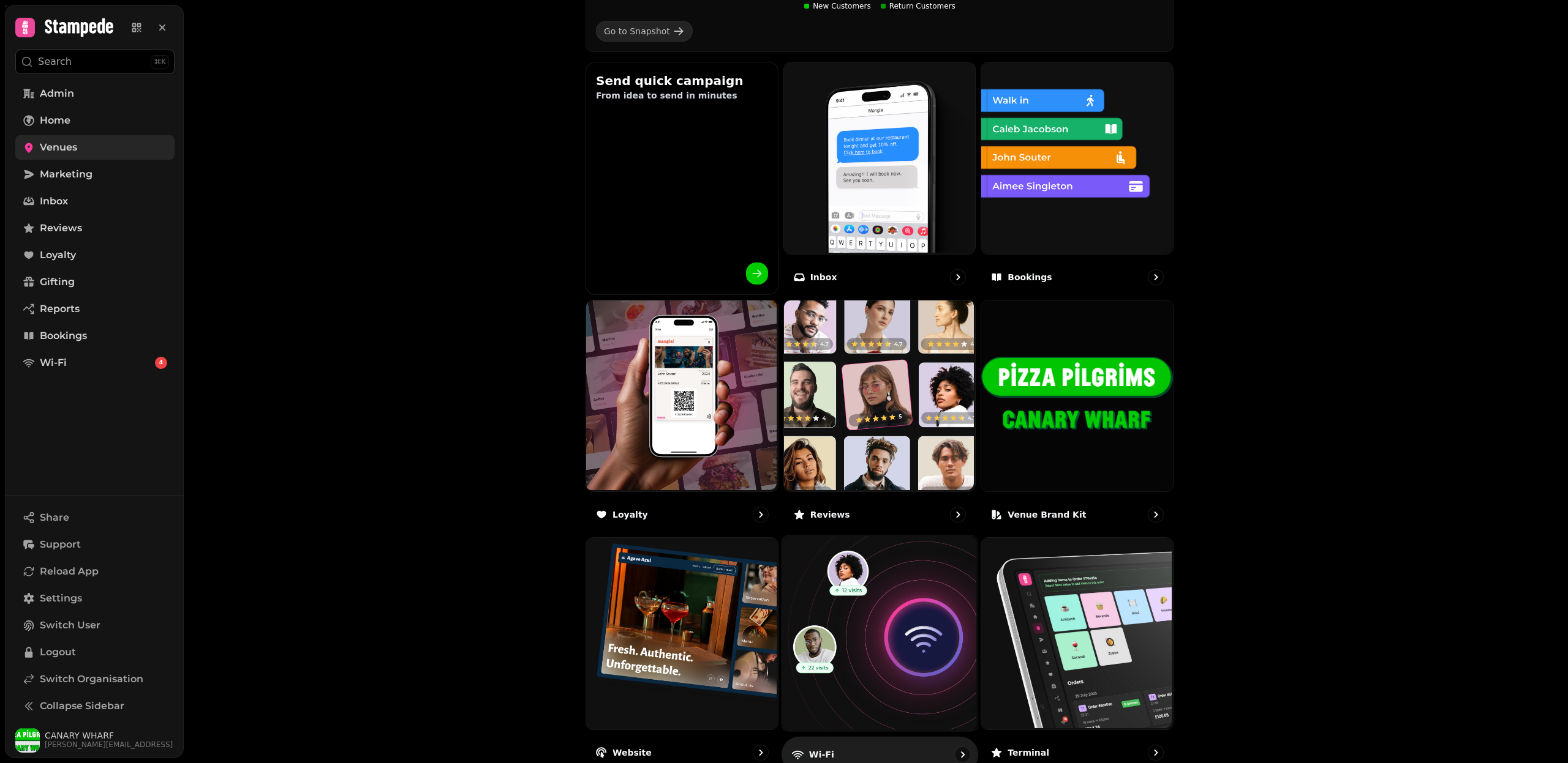
click at [881, 605] on img at bounding box center [877, 632] width 195 height 195
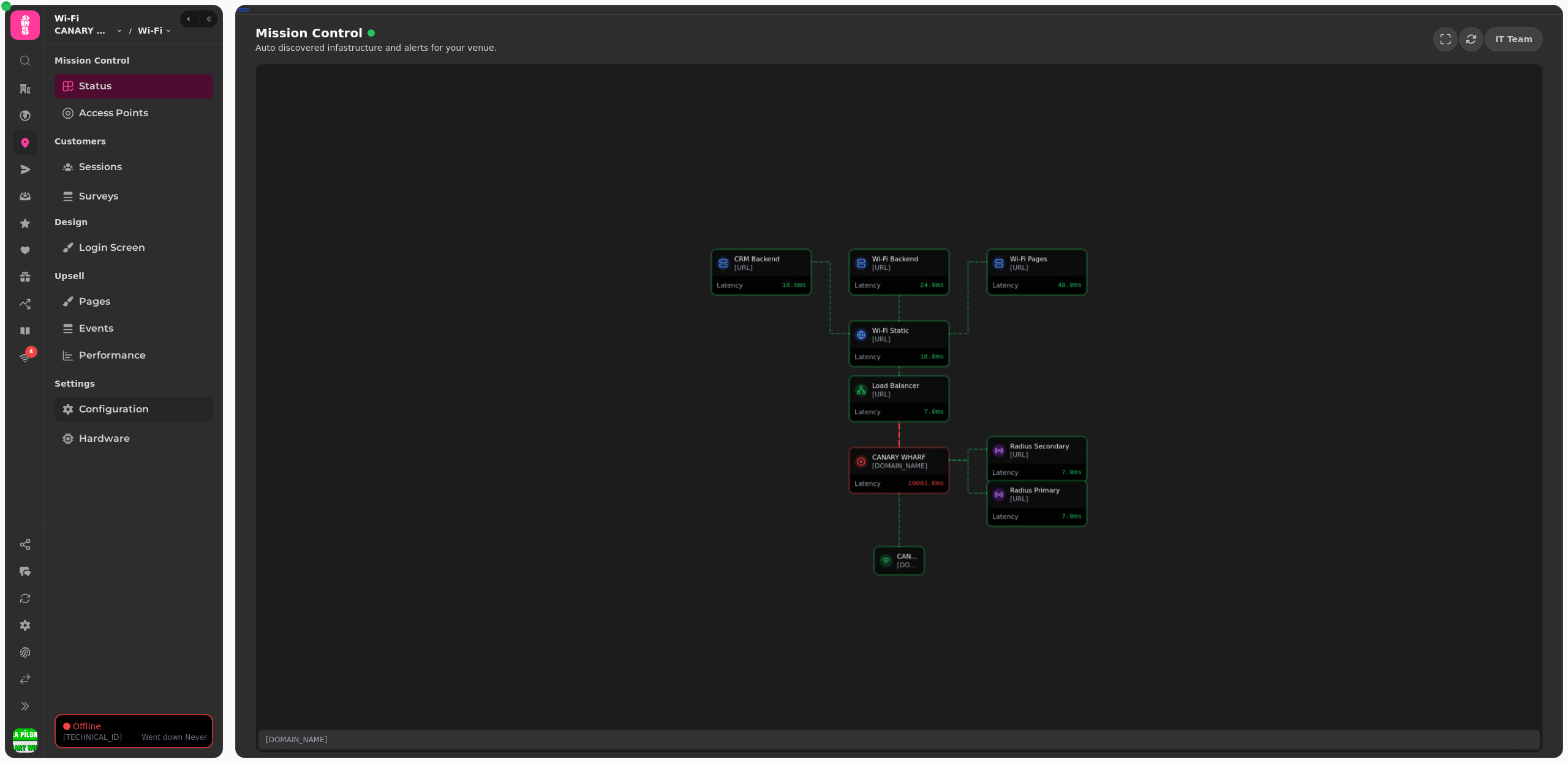
click at [142, 411] on span "Configuration" at bounding box center [114, 409] width 70 height 15
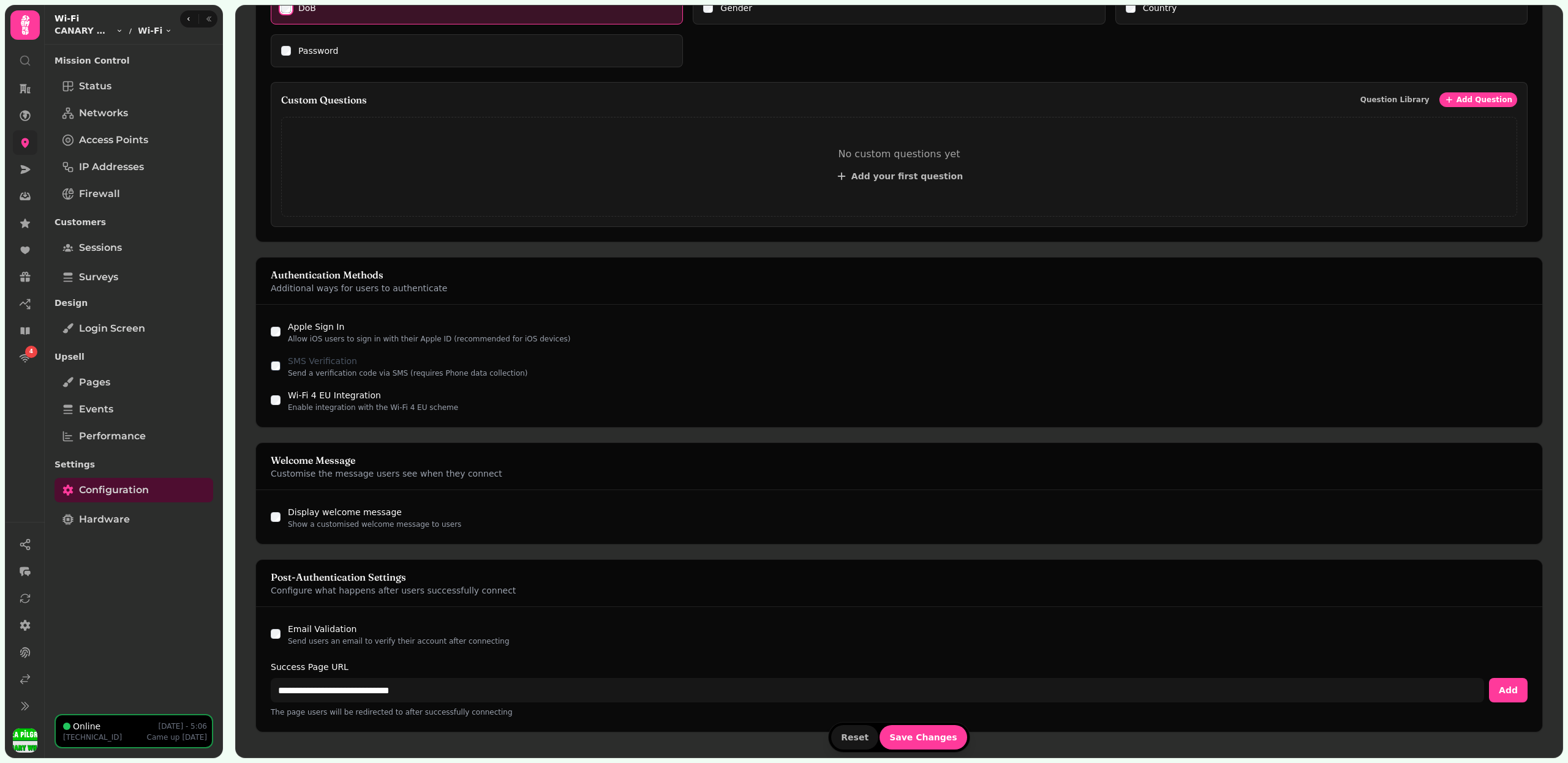
scroll to position [843, 0]
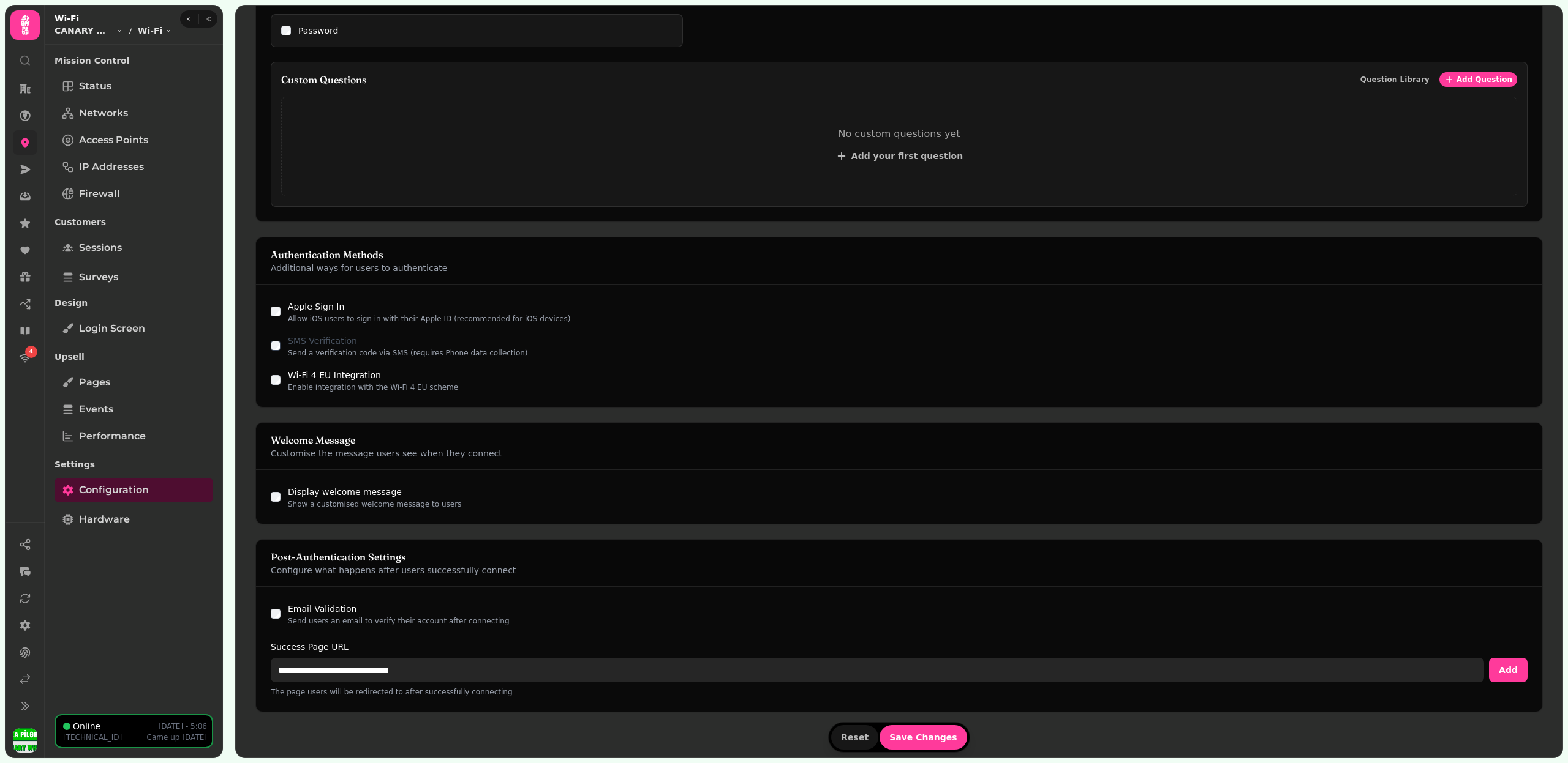
click at [351, 658] on input "**********" at bounding box center [877, 670] width 1213 height 25
type input "*"
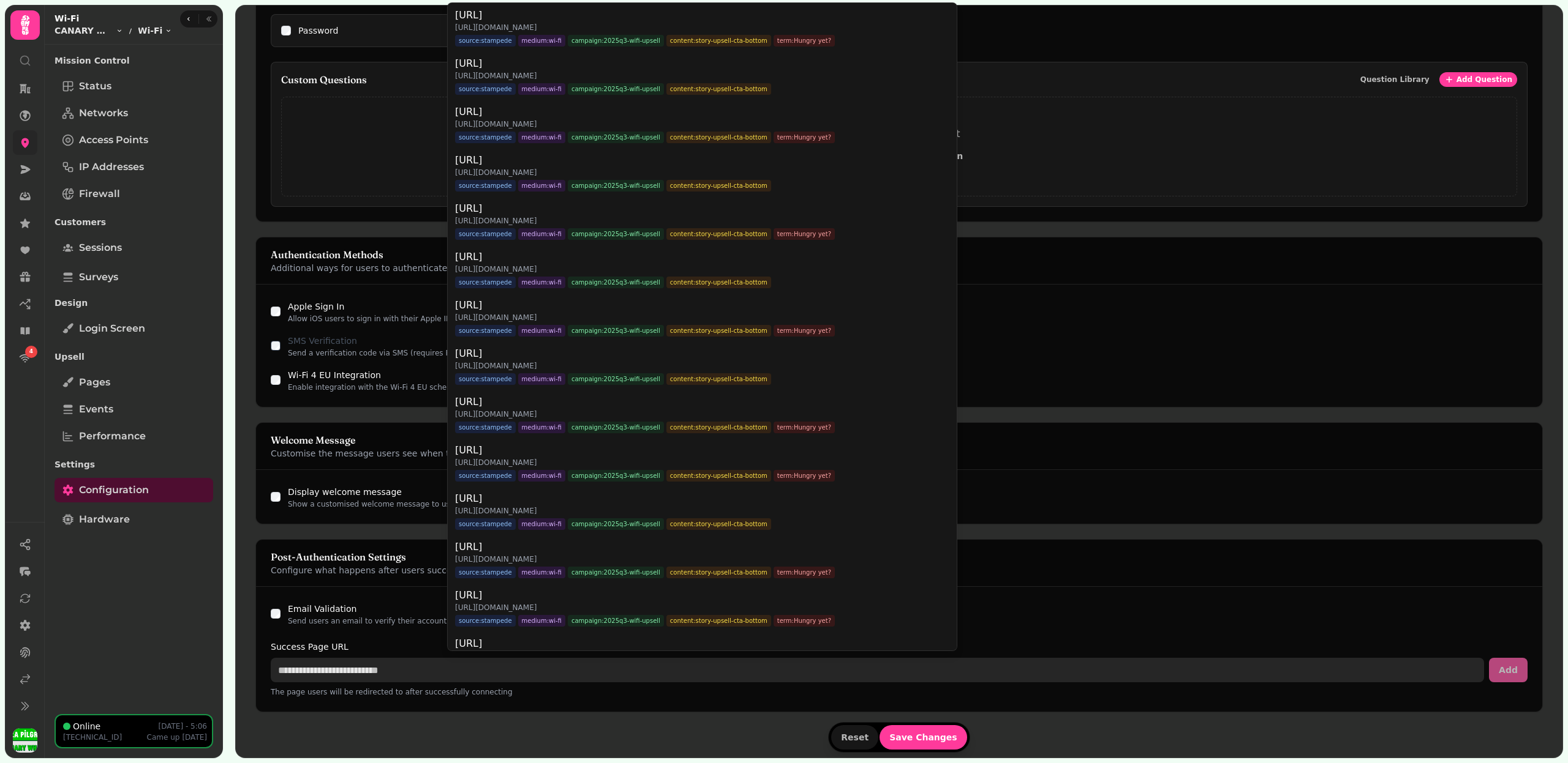
paste input "**********"
type input "**********"
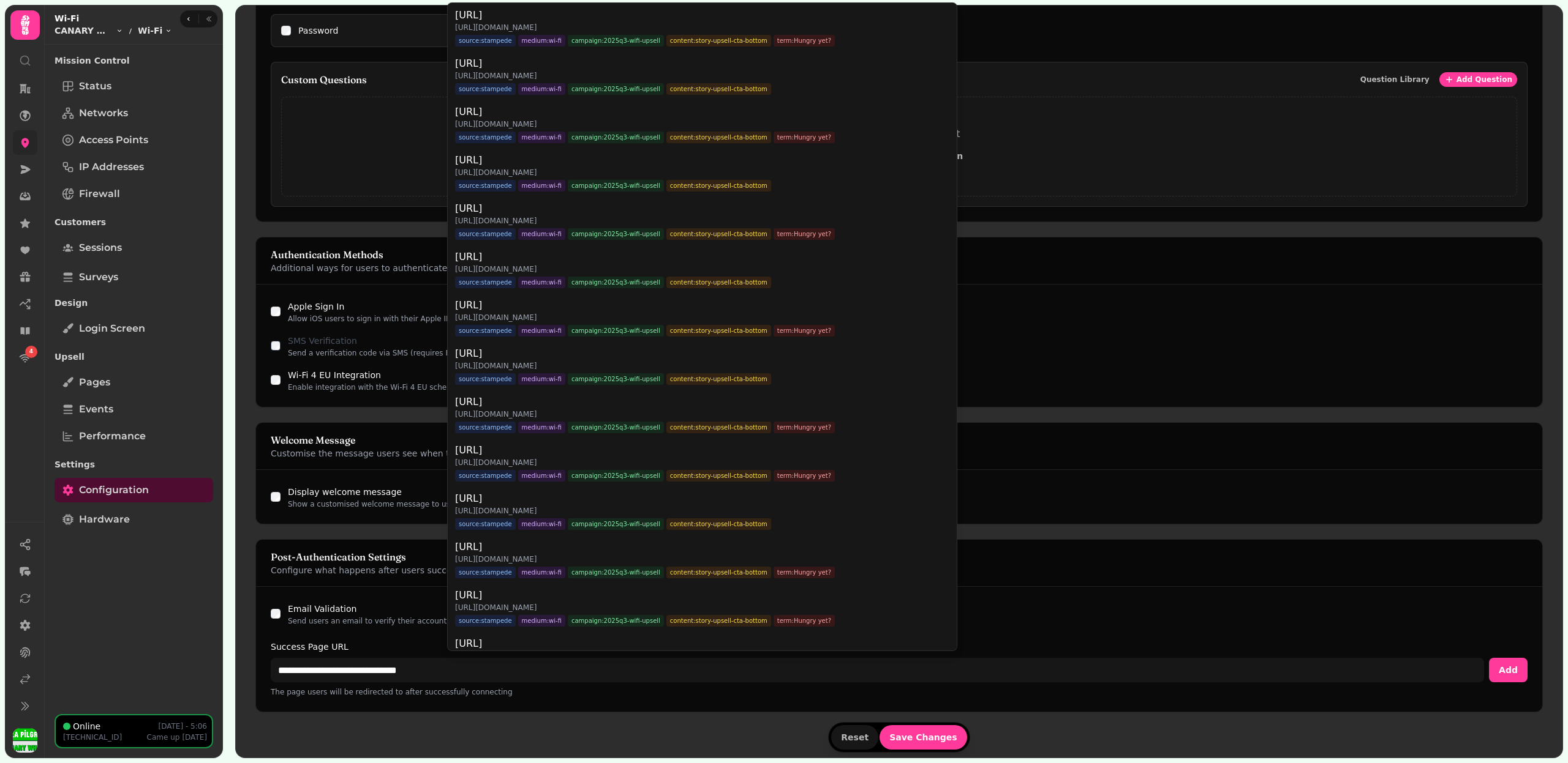
click at [277, 603] on div "**********" at bounding box center [898, 650] width 1286 height 125
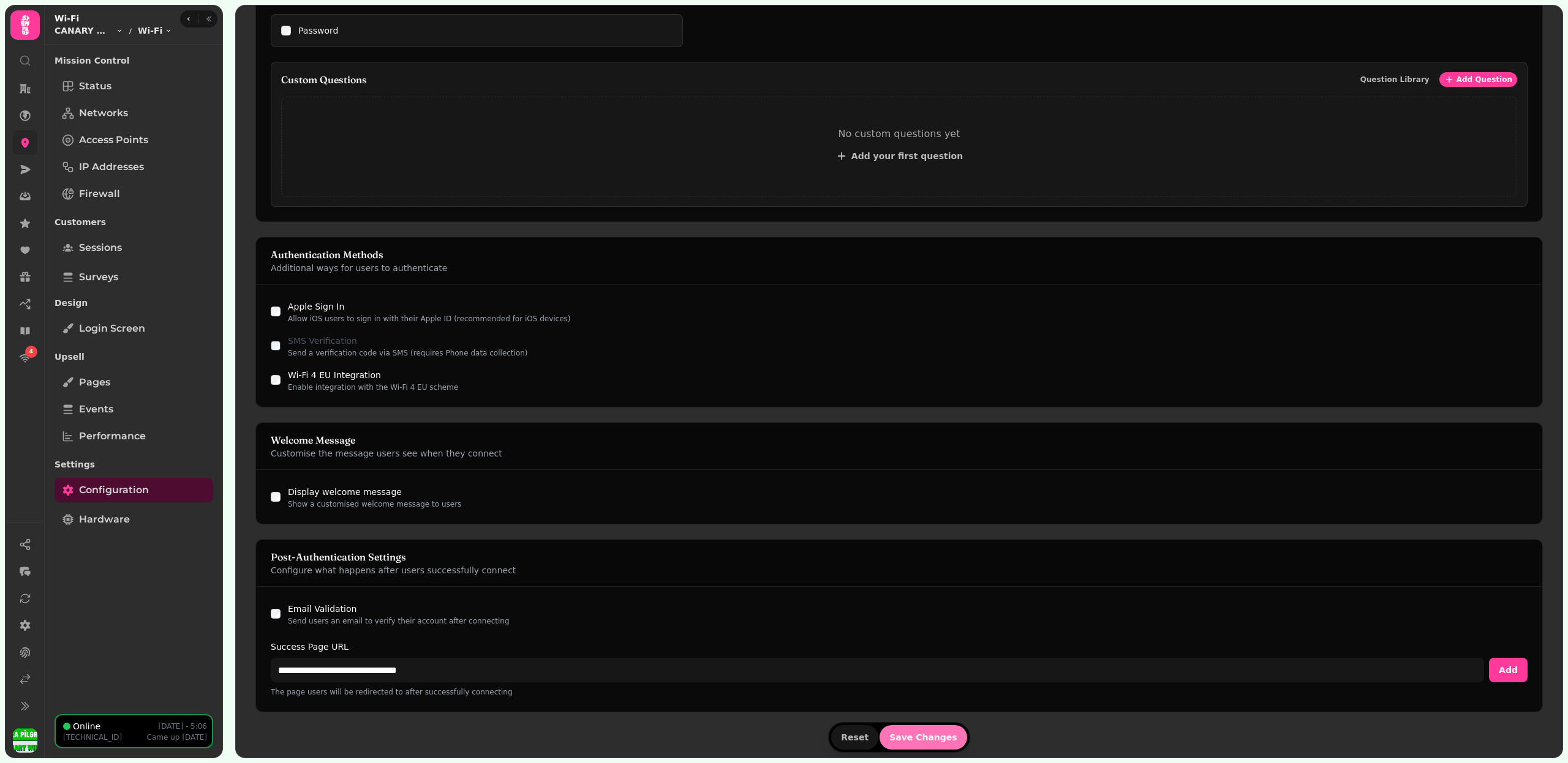
click at [920, 734] on span "Save Changes" at bounding box center [923, 738] width 68 height 8
click at [919, 734] on span "Save Changes" at bounding box center [923, 738] width 68 height 8
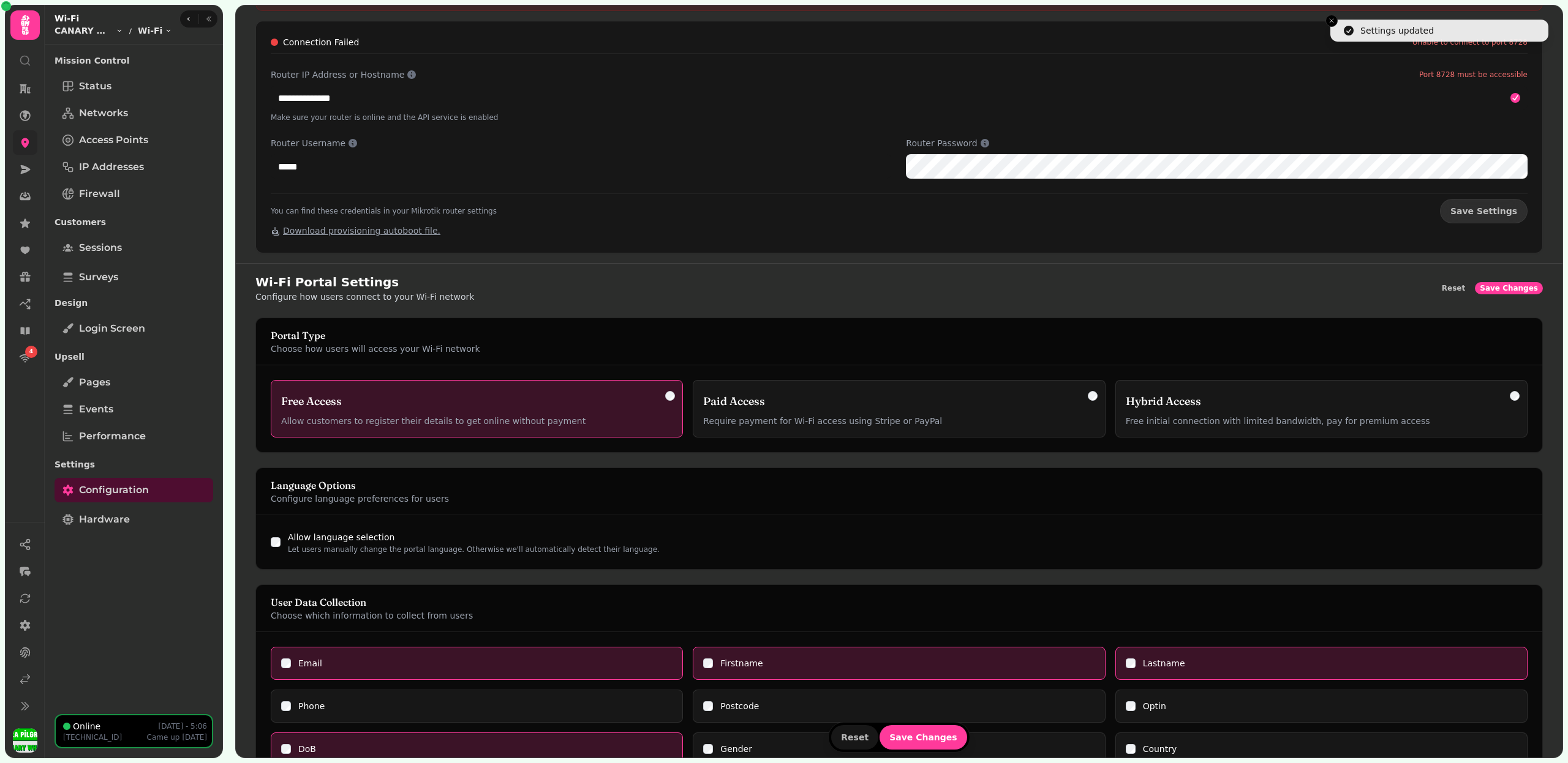
scroll to position [0, 0]
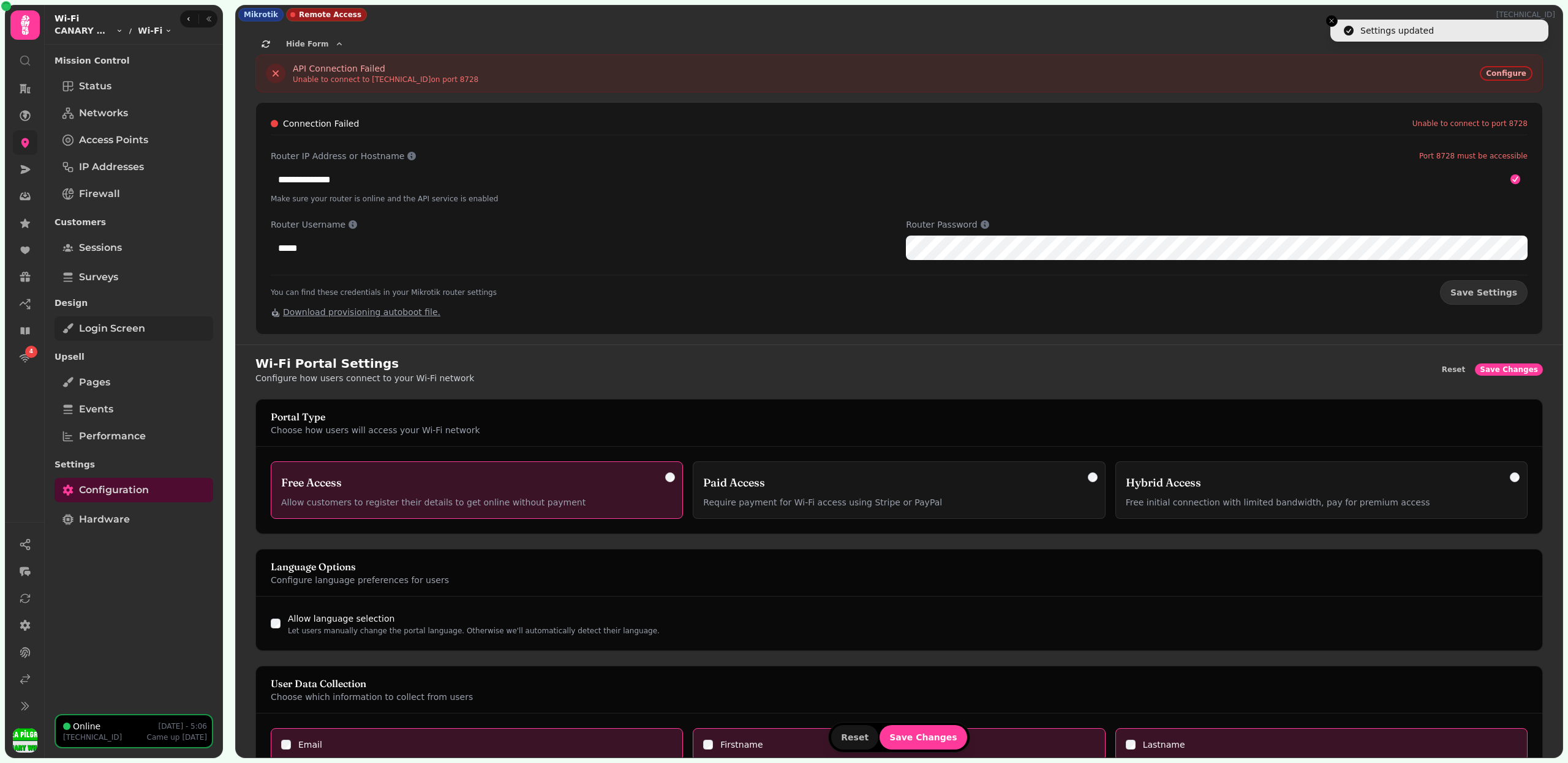
click at [142, 318] on link "Login screen" at bounding box center [133, 329] width 159 height 25
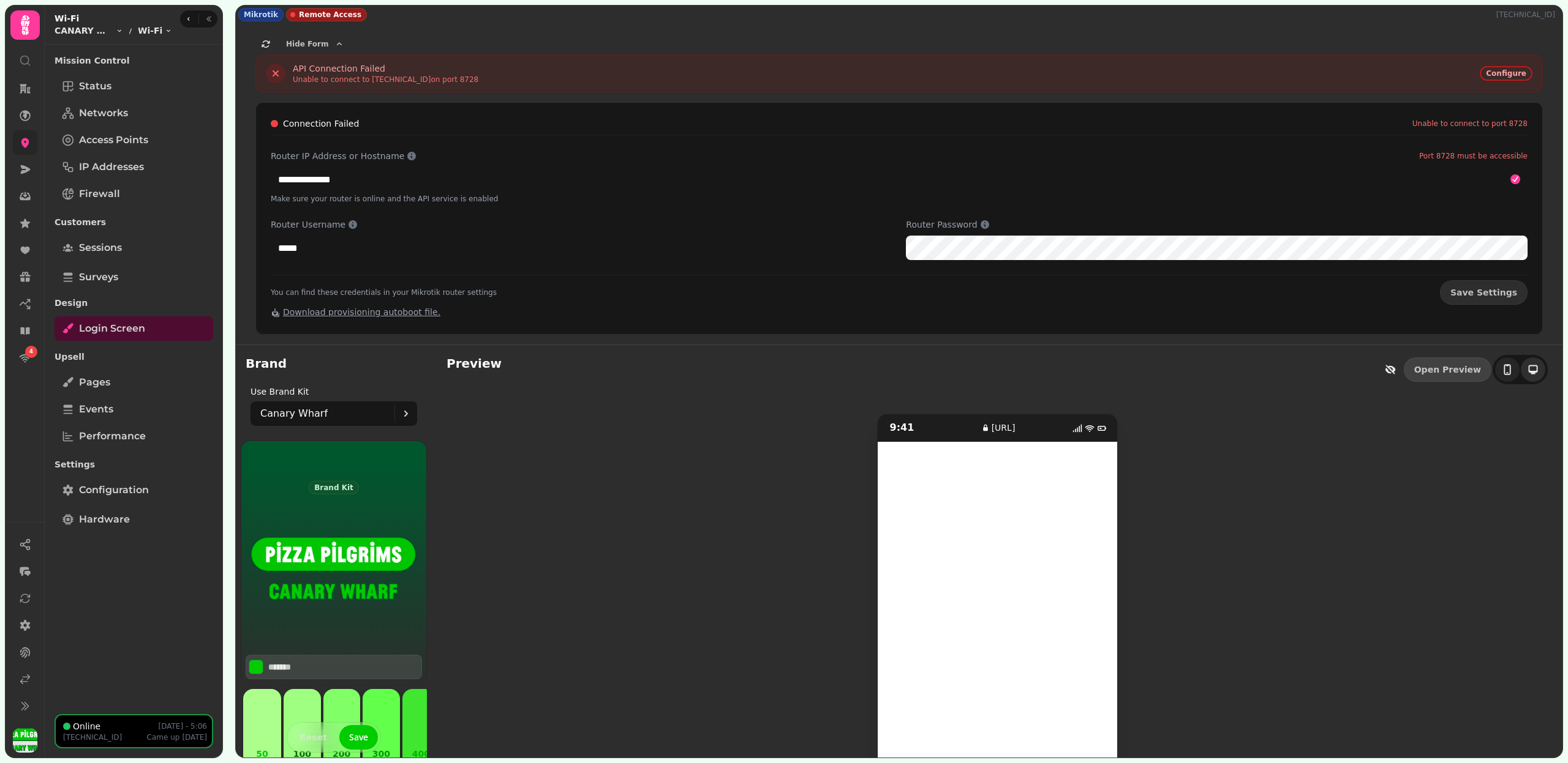
click at [1528, 370] on icon "toggle-phone" at bounding box center [1533, 369] width 12 height 12
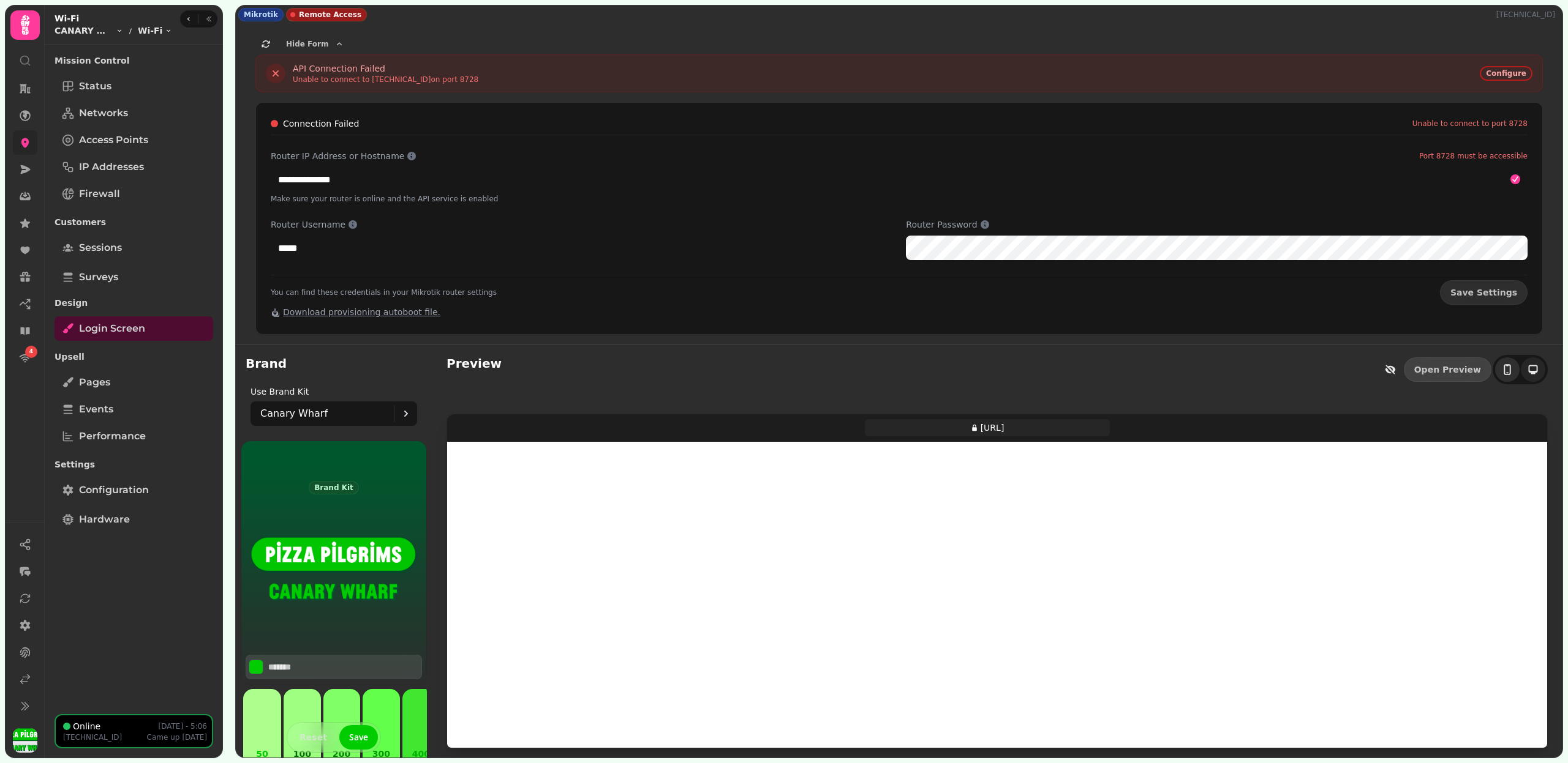
click at [1515, 372] on button "toggle-phone" at bounding box center [1507, 370] width 25 height 25
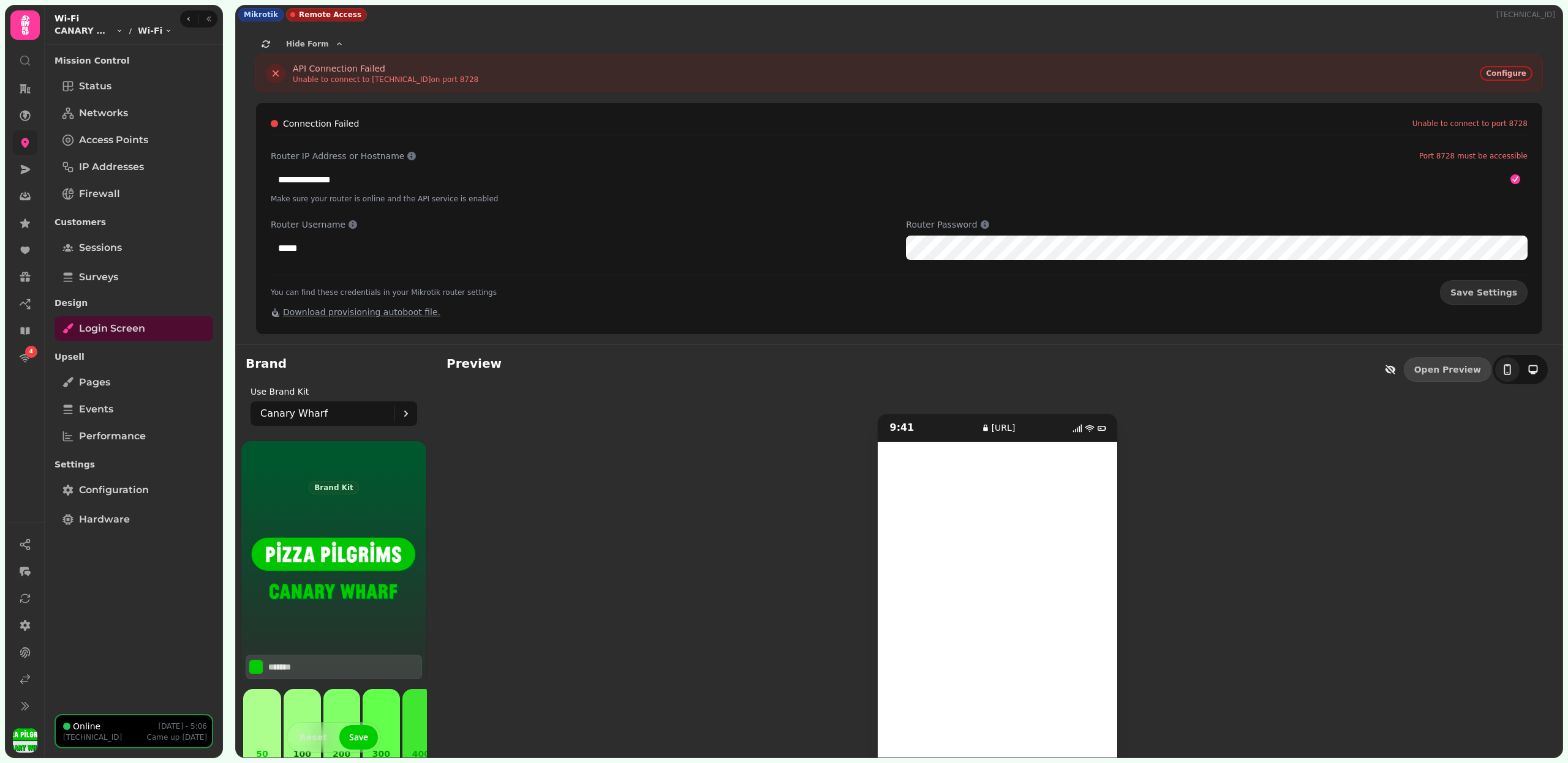
click at [126, 395] on div "Pages Events Performance" at bounding box center [133, 409] width 159 height 78
click at [123, 381] on link "Pages" at bounding box center [133, 382] width 159 height 25
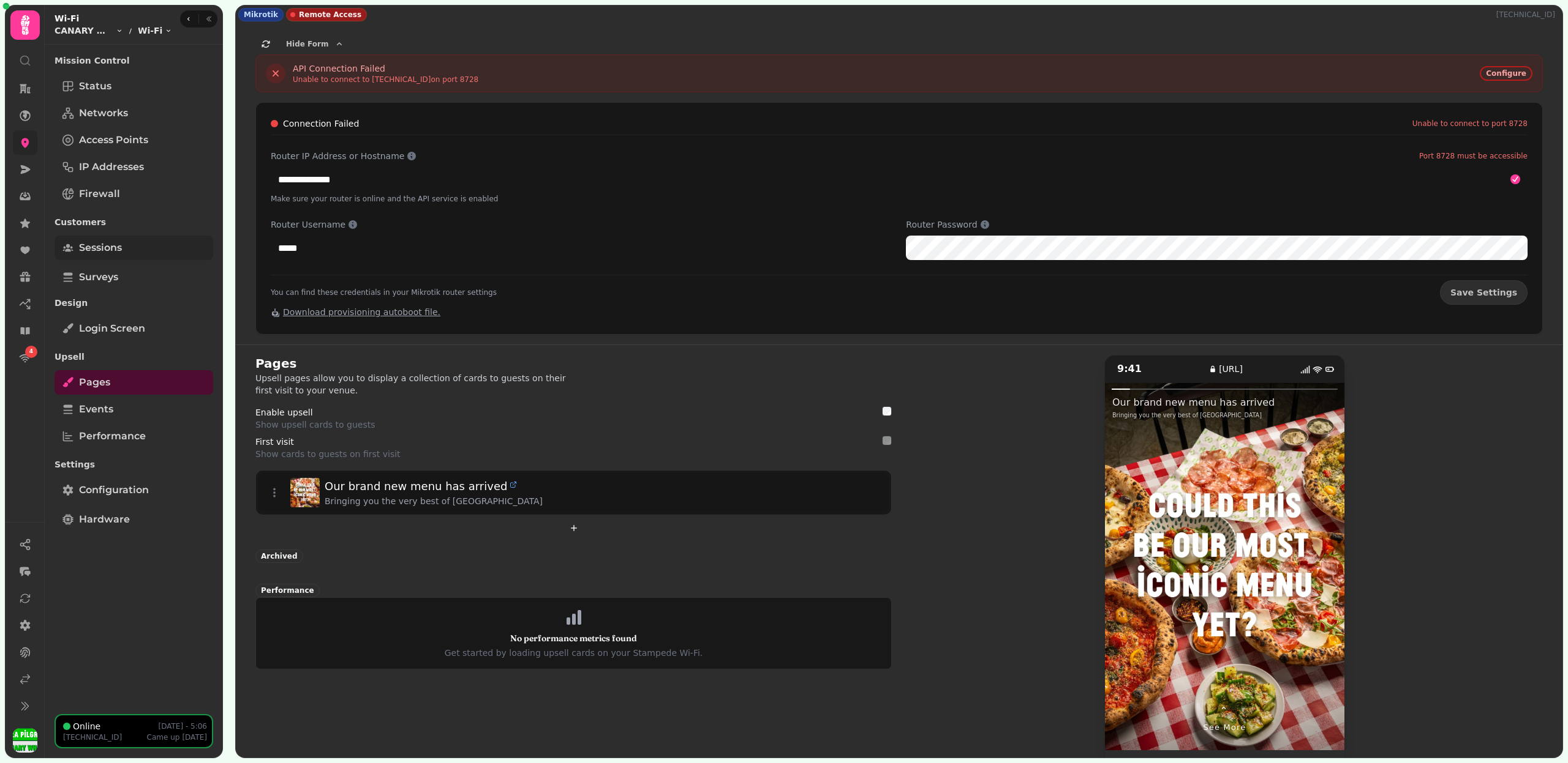
click at [132, 238] on link "Sessions" at bounding box center [133, 248] width 159 height 25
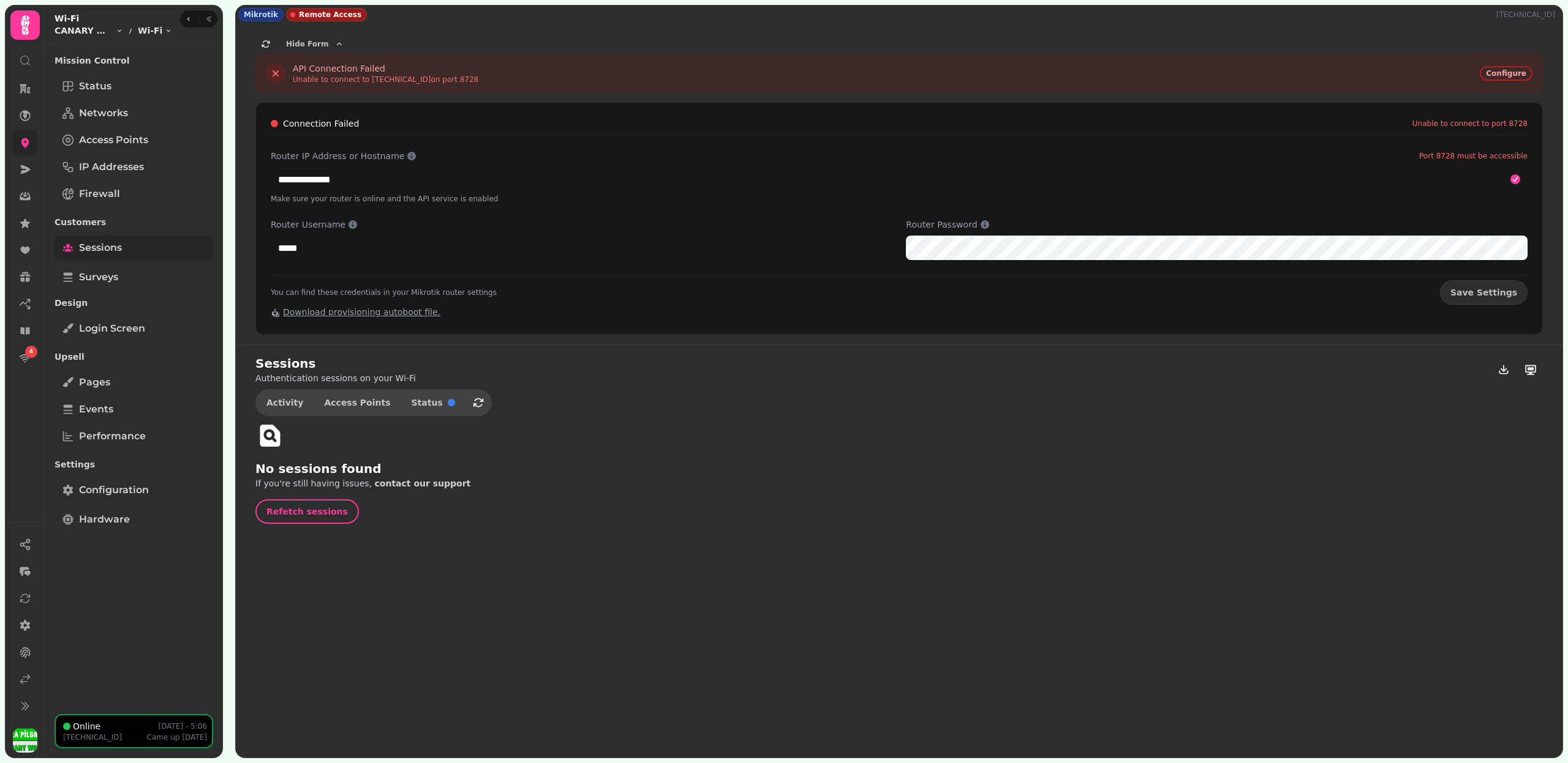
click at [129, 247] on link "Sessions" at bounding box center [133, 248] width 159 height 25
click at [18, 137] on link at bounding box center [26, 143] width 25 height 25
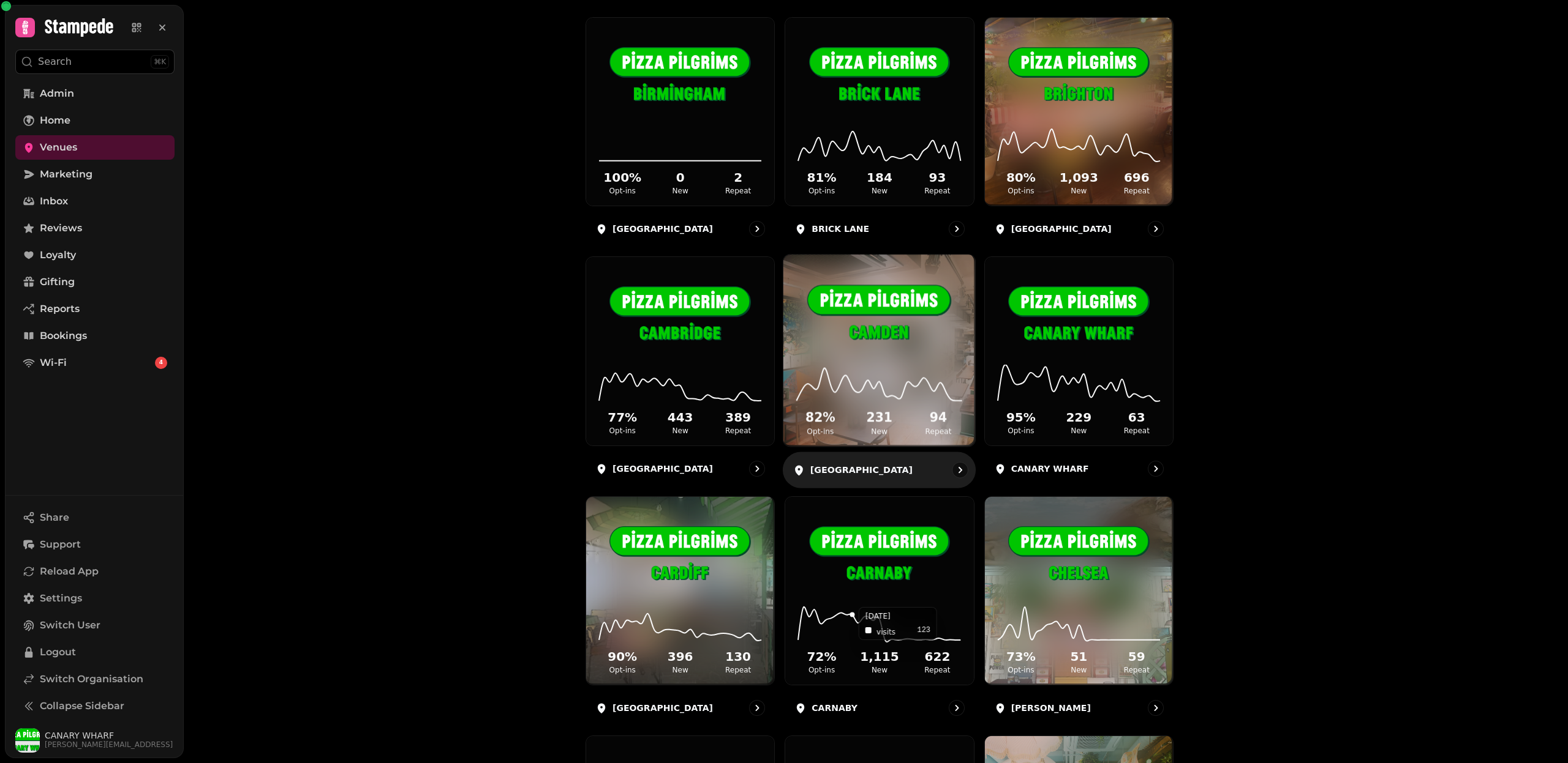
scroll to position [294, 0]
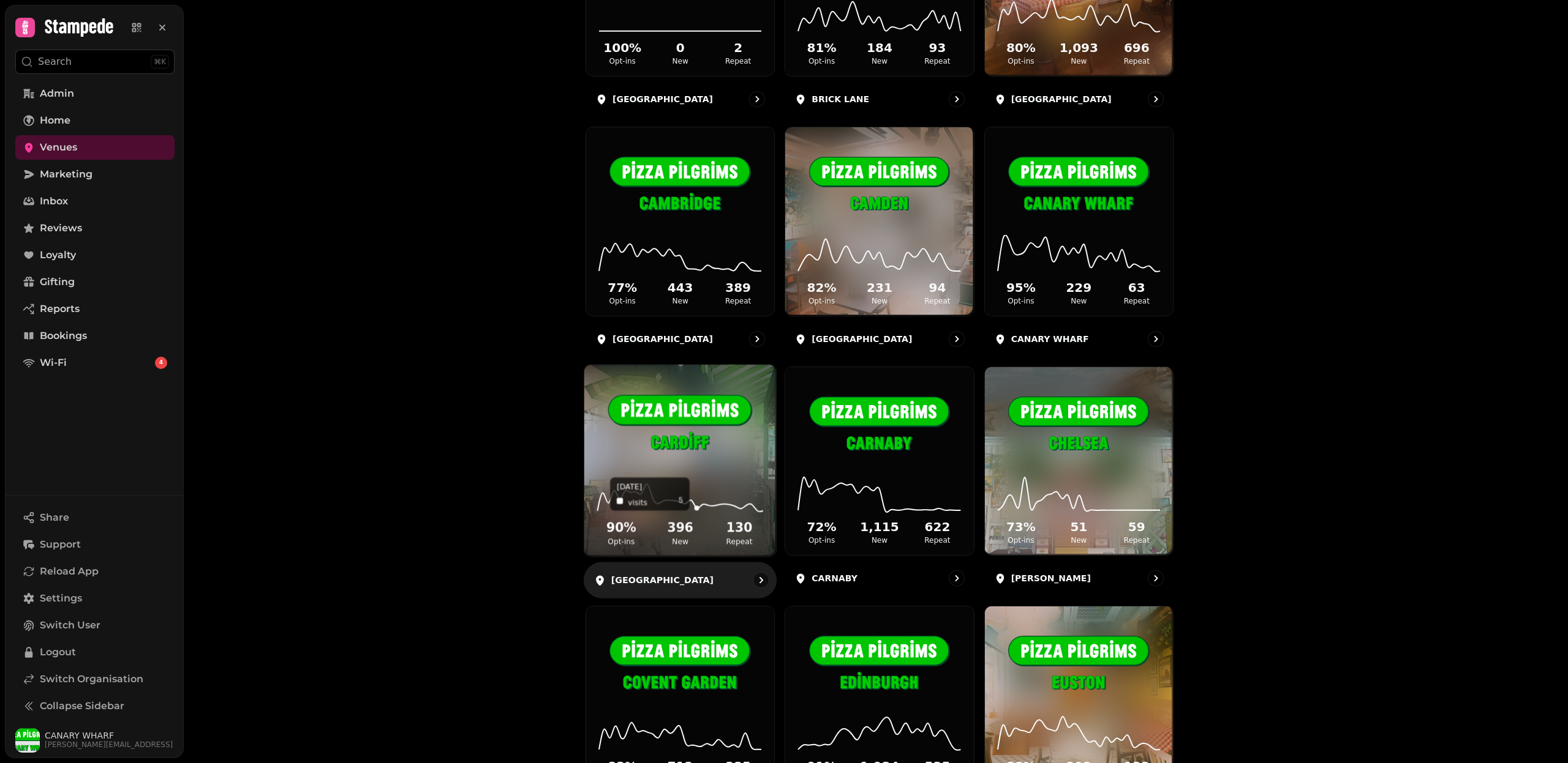
click at [698, 492] on icon at bounding box center [680, 494] width 172 height 39
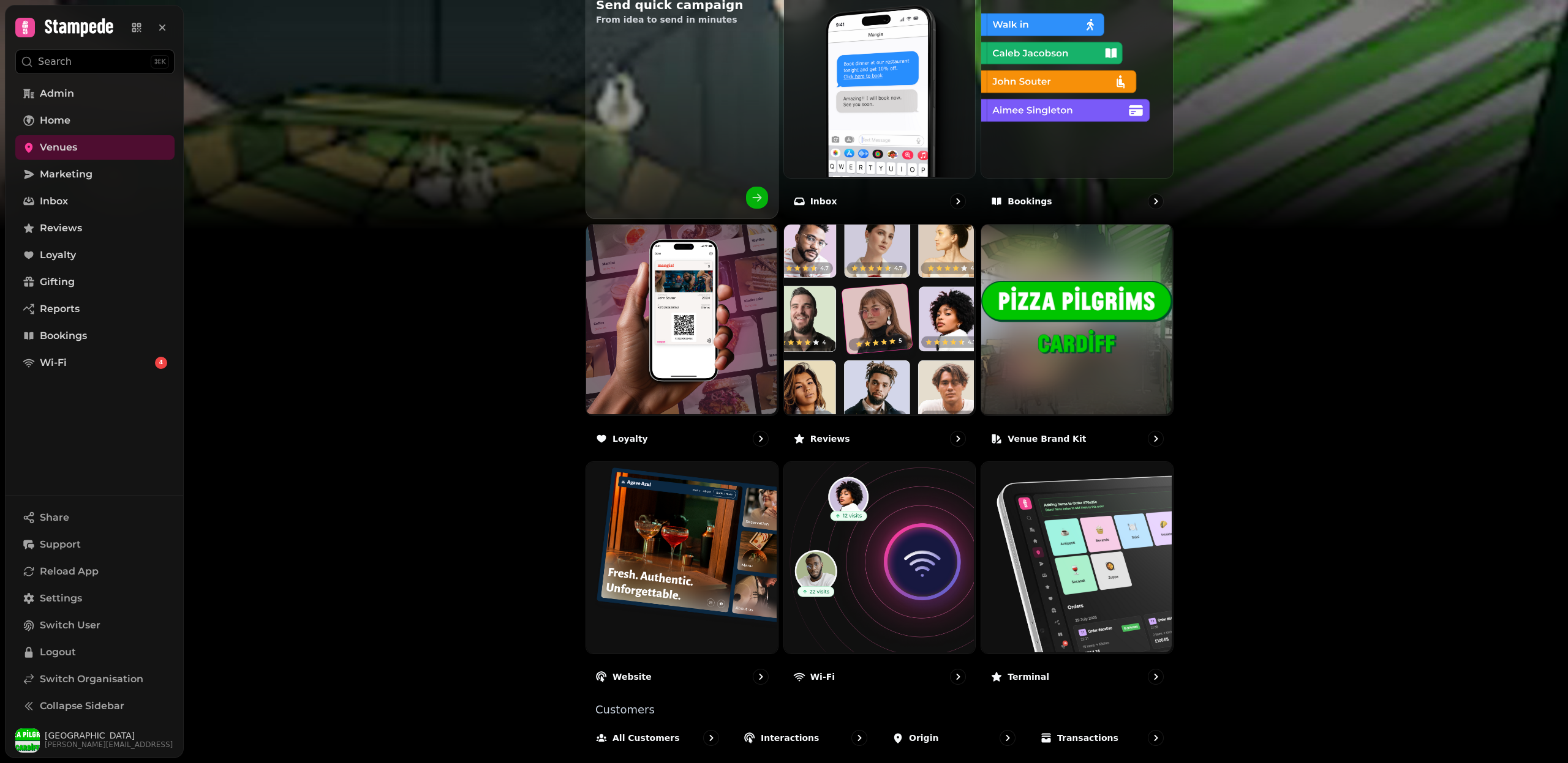
scroll to position [477, 0]
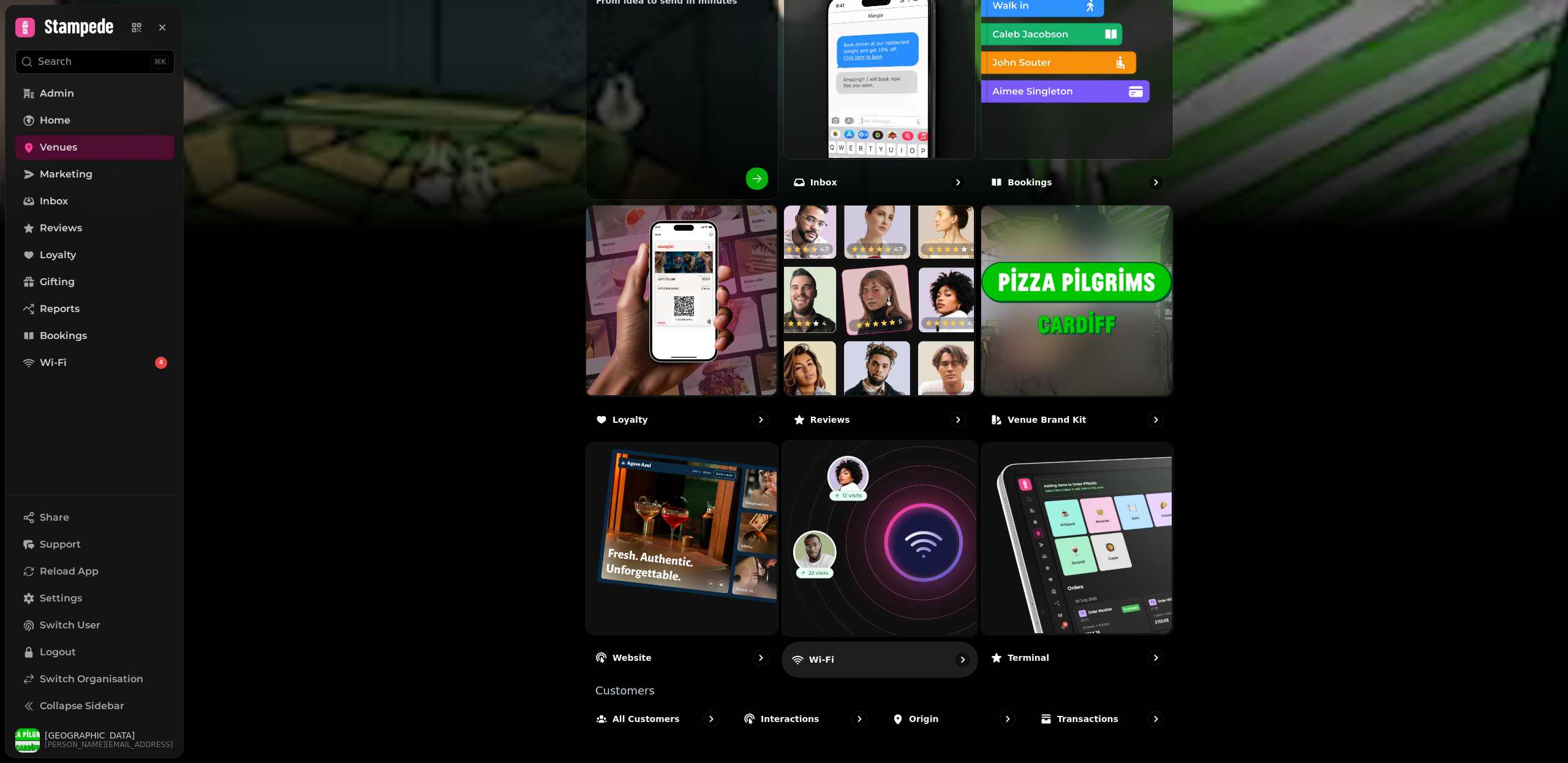
click at [822, 534] on img at bounding box center [877, 537] width 195 height 195
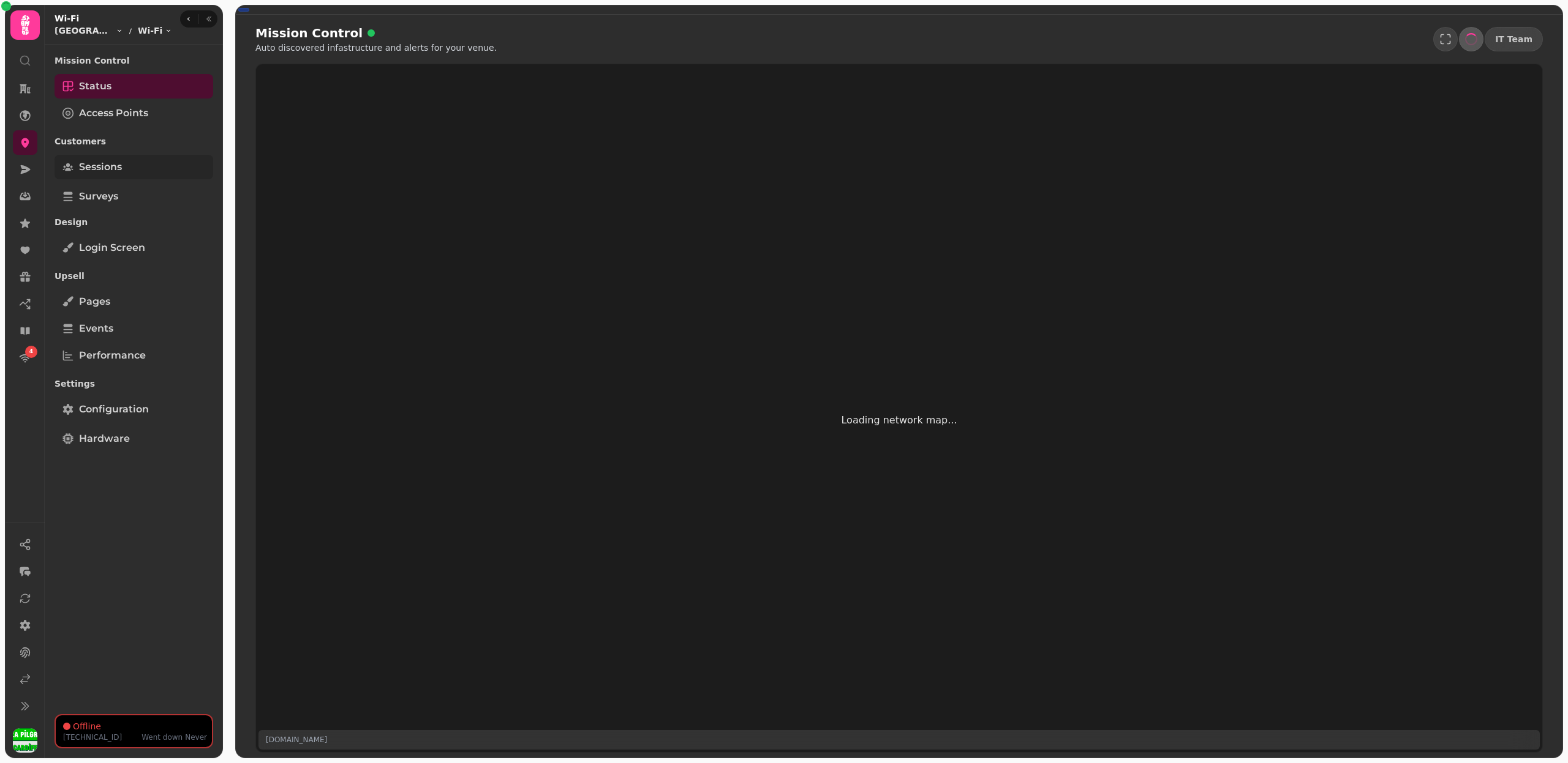
click at [121, 175] on link "Sessions" at bounding box center [133, 167] width 159 height 25
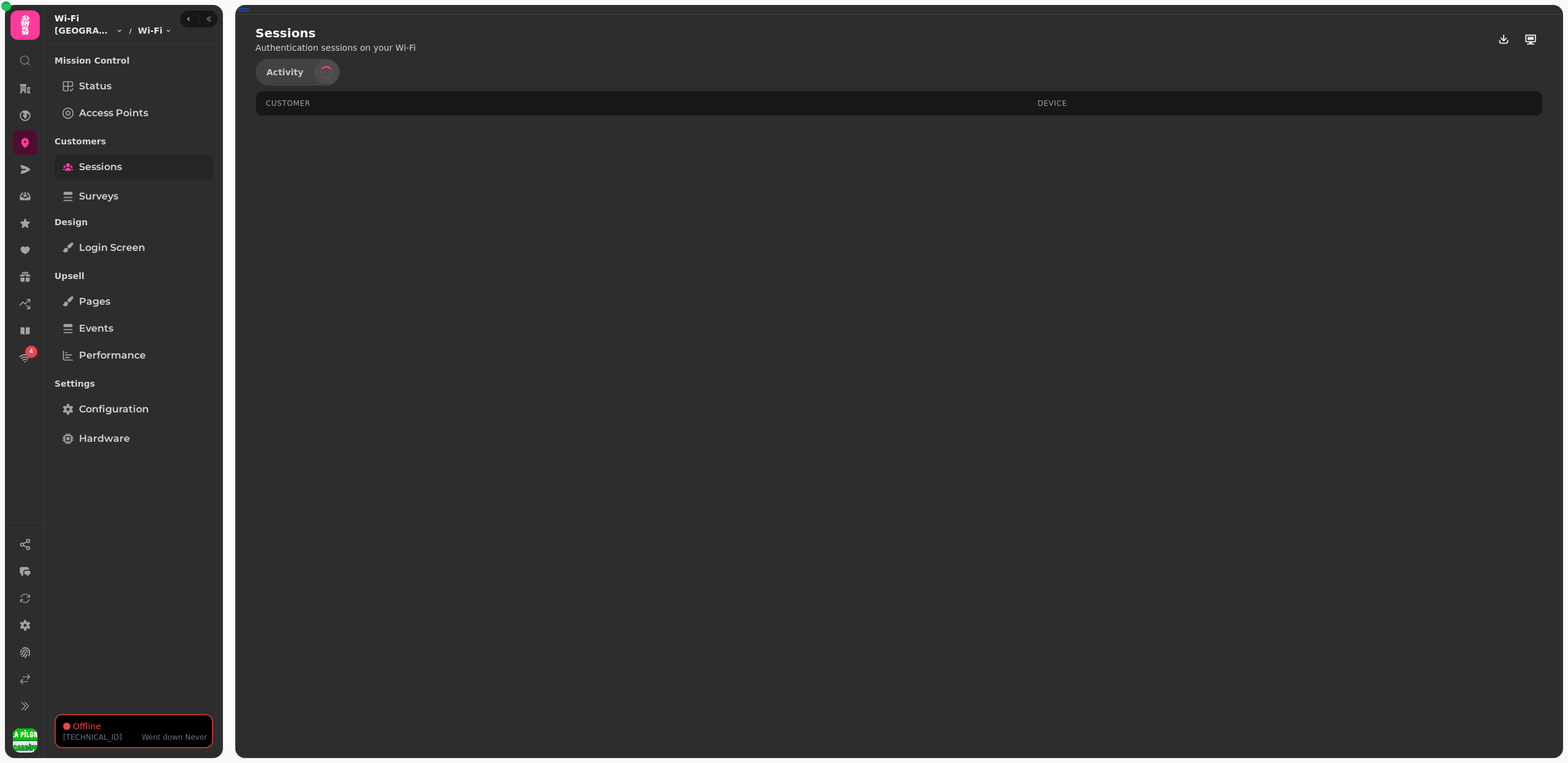
select select "**"
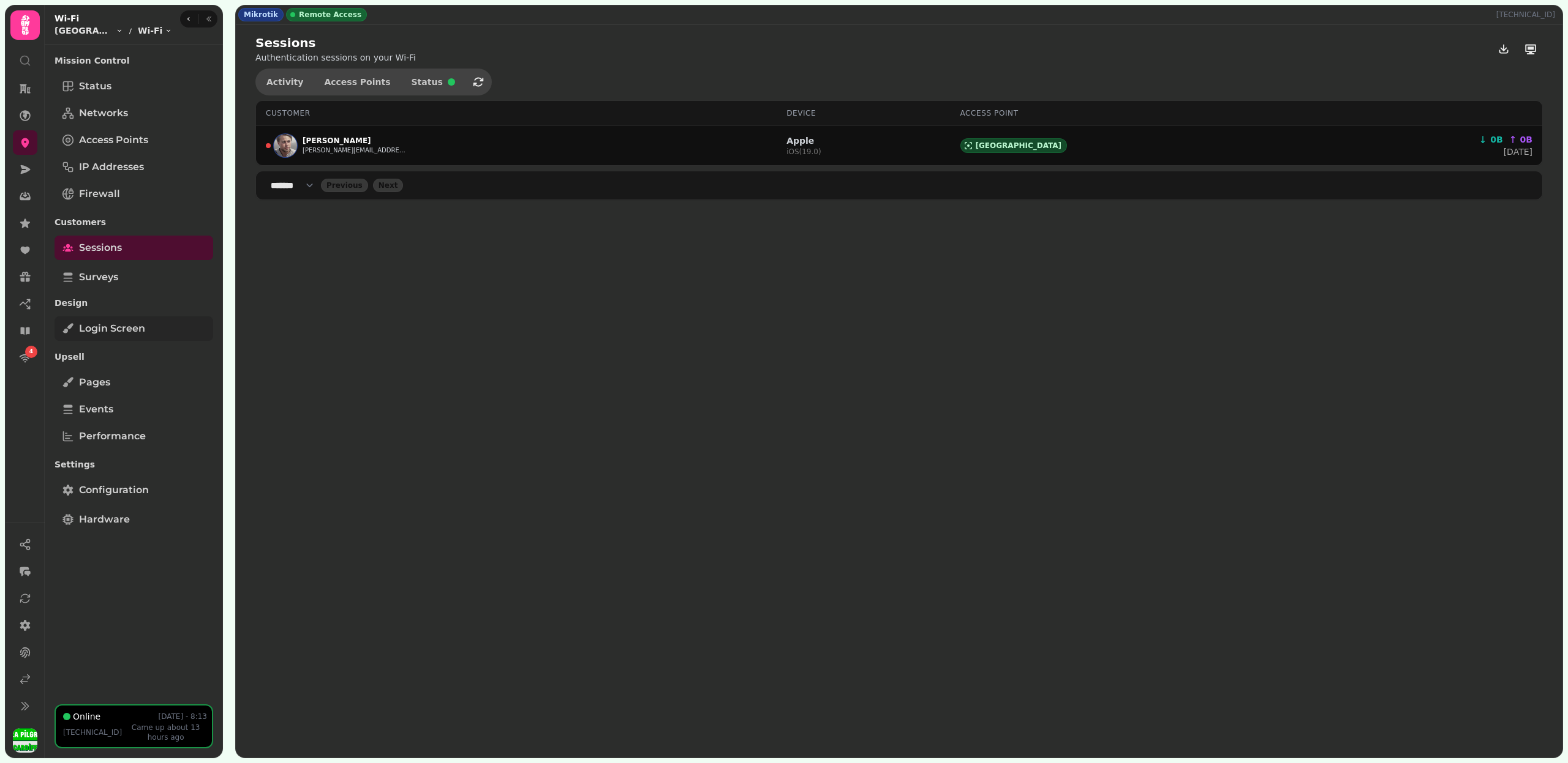
click at [107, 323] on span "Login screen" at bounding box center [112, 329] width 66 height 15
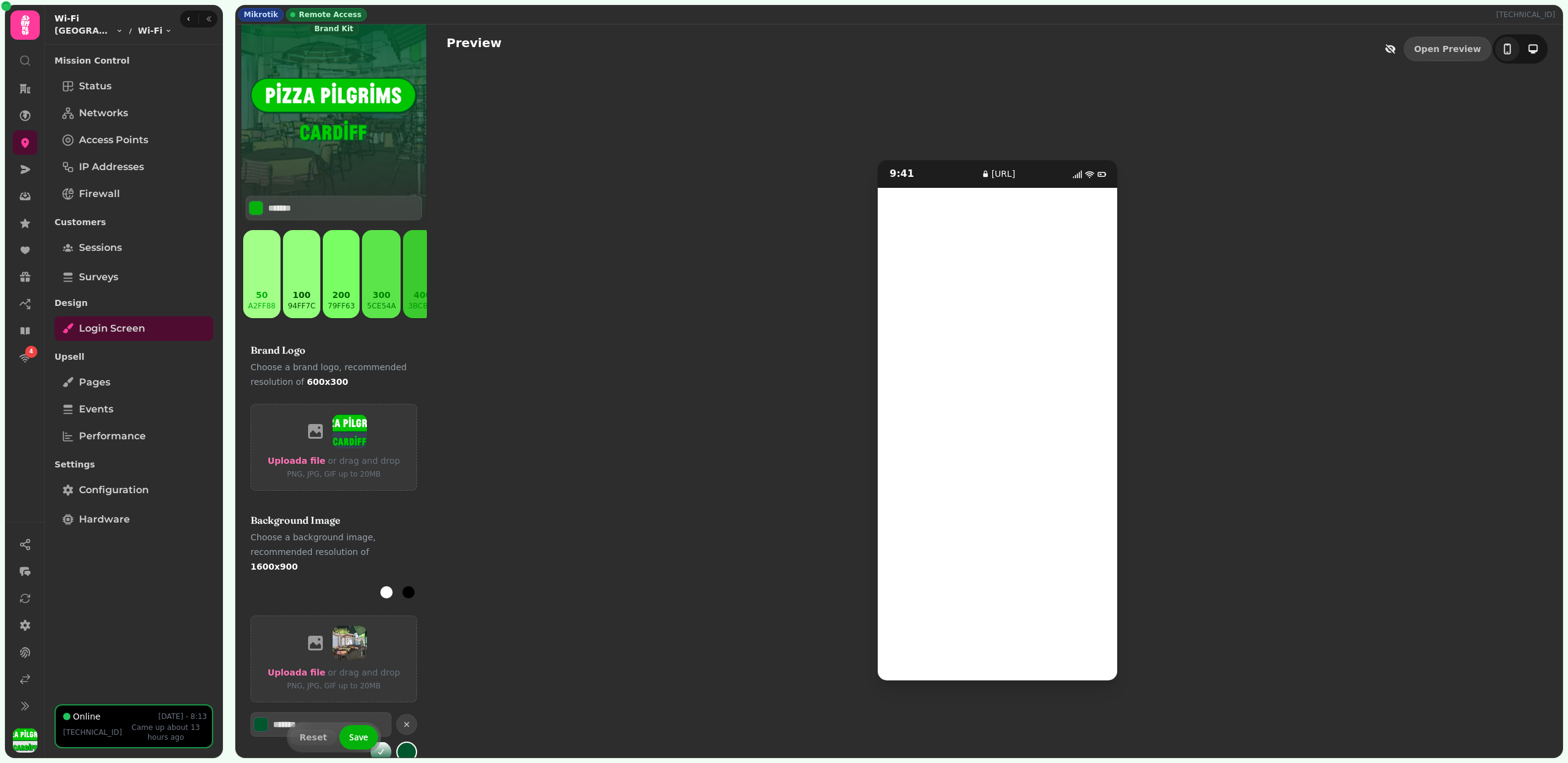
scroll to position [185, 0]
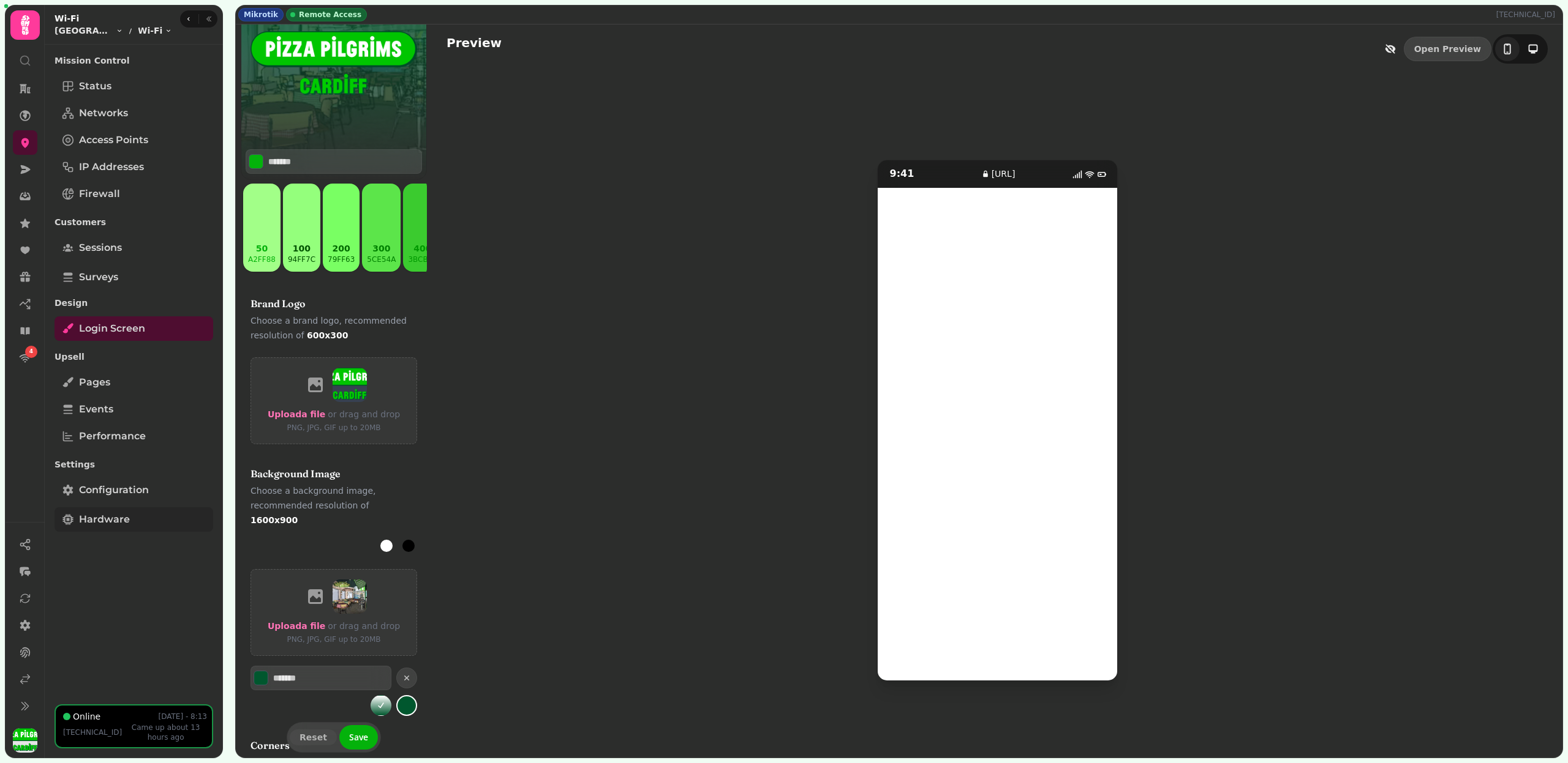
click at [140, 518] on link "Hardware" at bounding box center [133, 520] width 159 height 25
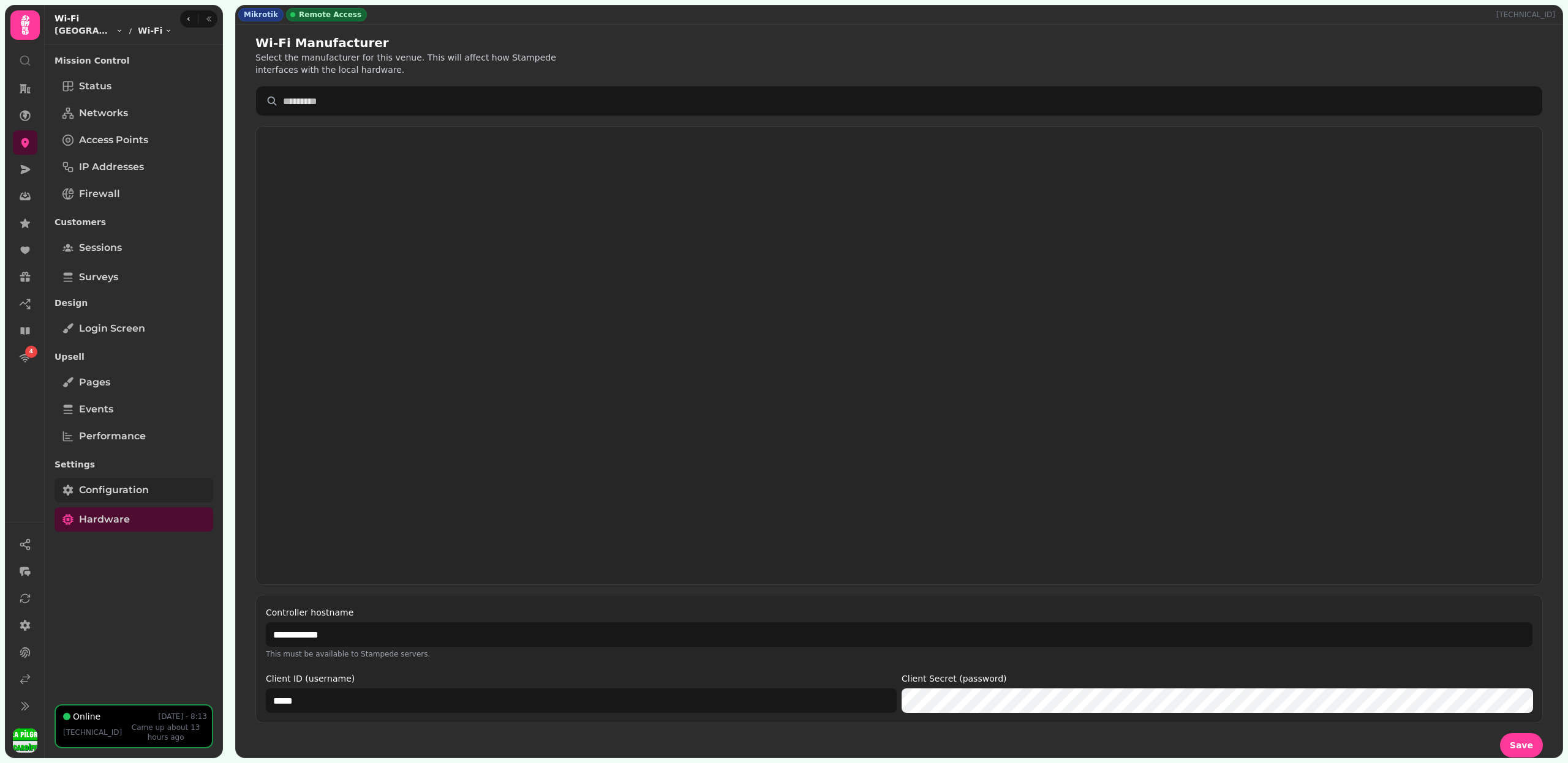
click at [142, 492] on span "Configuration" at bounding box center [114, 490] width 70 height 15
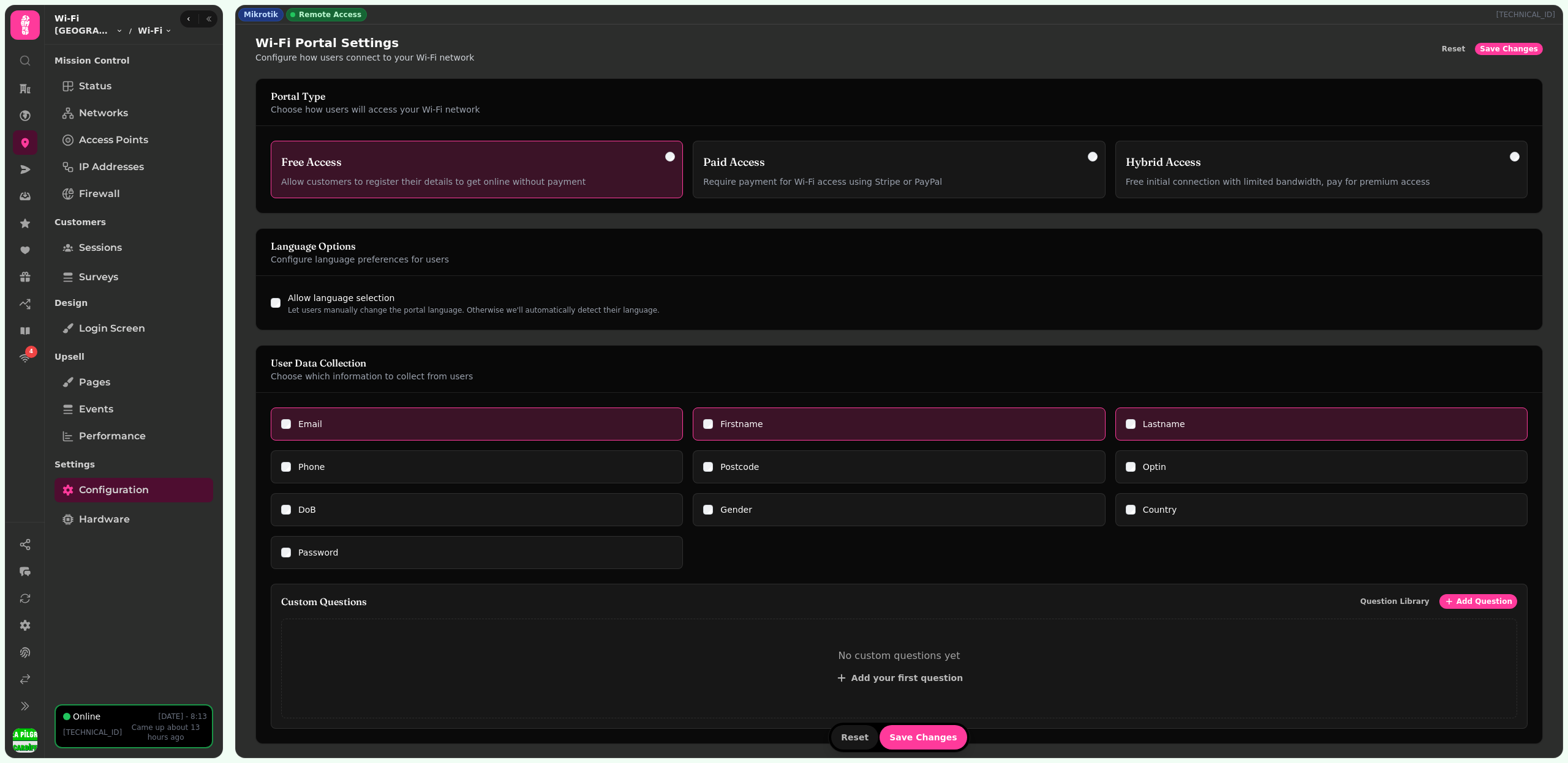
click at [291, 507] on div "DoB" at bounding box center [477, 510] width 392 height 12
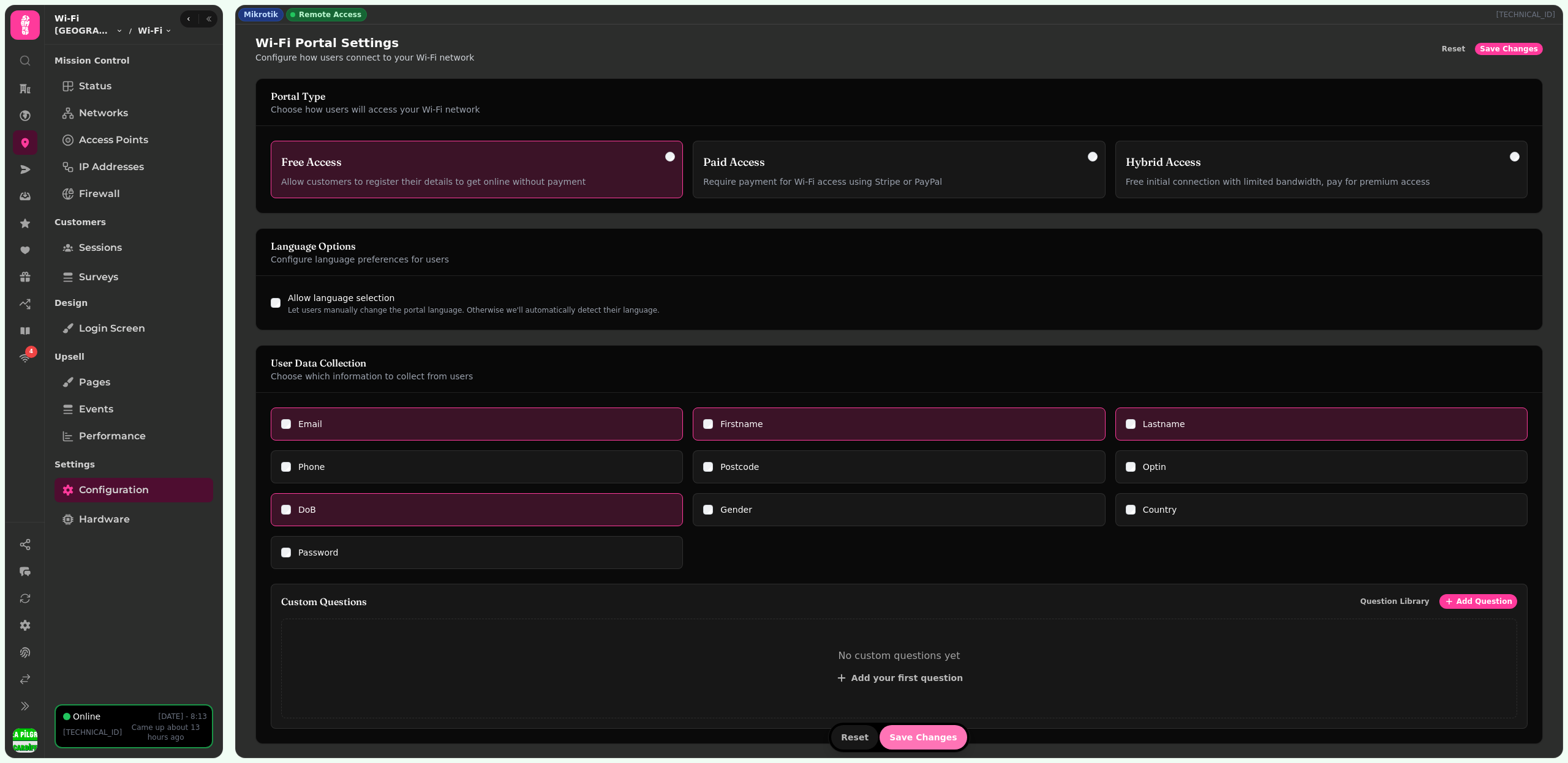
click at [914, 742] on span "Save Changes" at bounding box center [923, 738] width 68 height 8
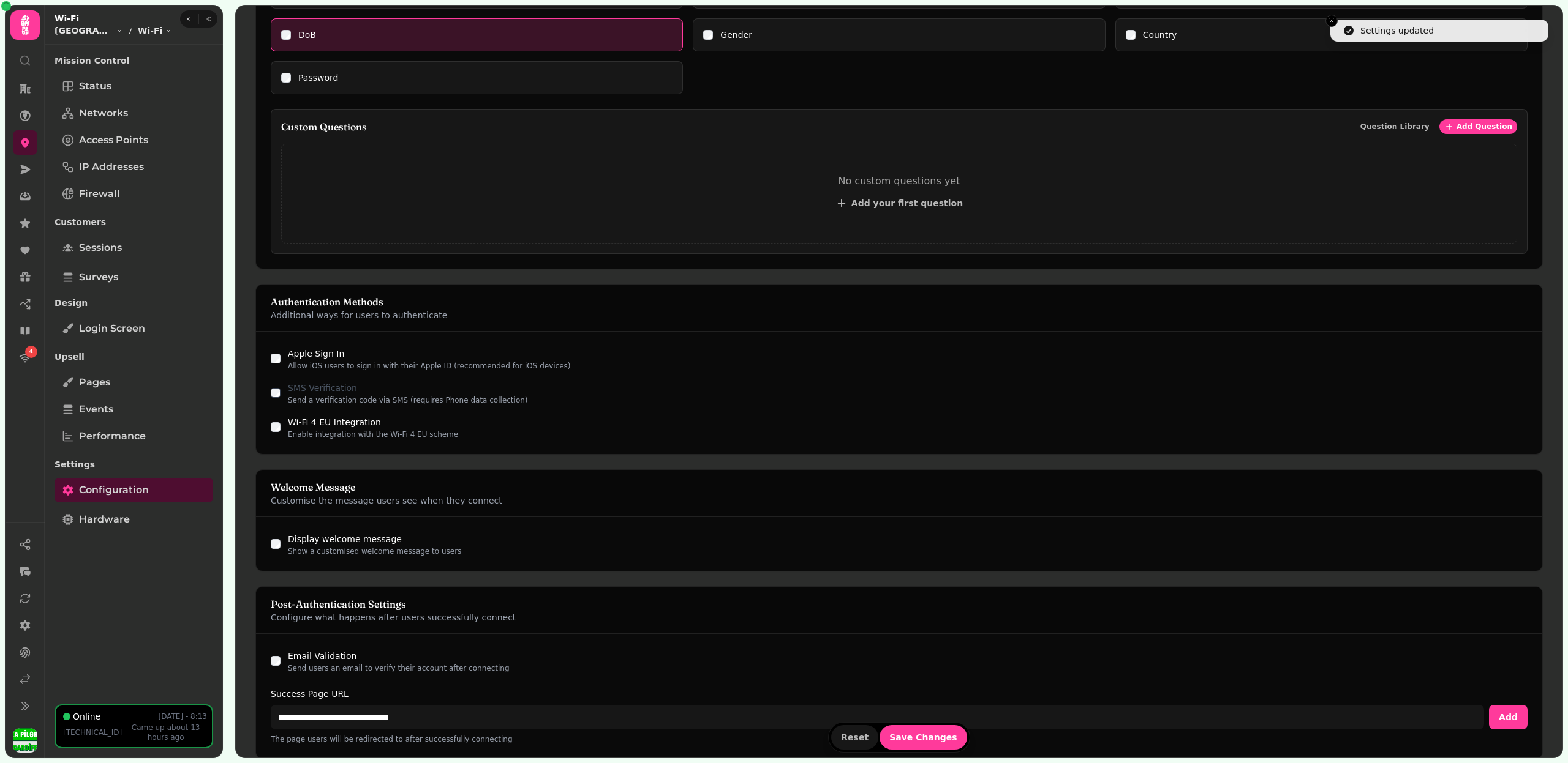
scroll to position [524, 0]
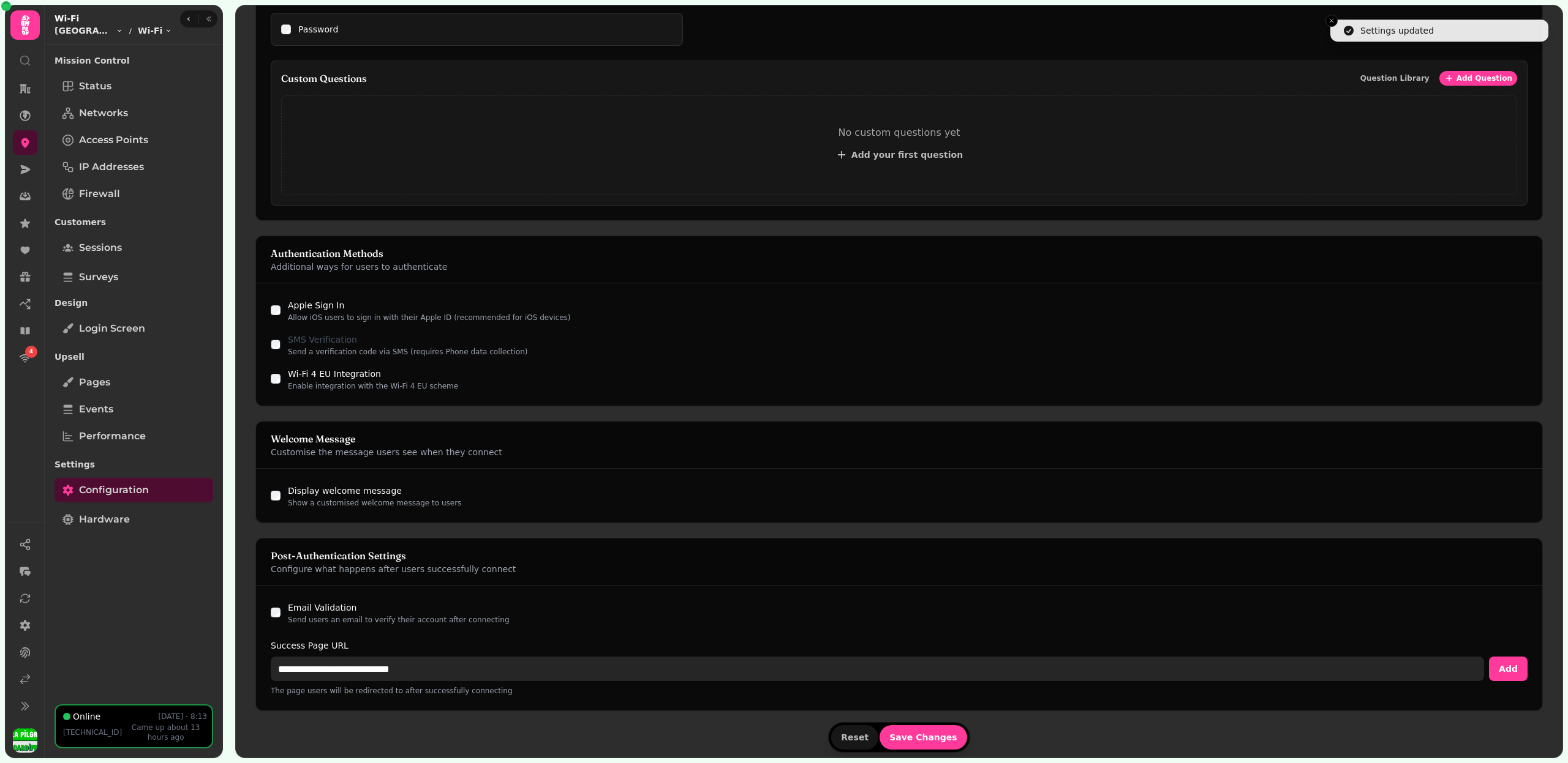
click at [299, 659] on input "**********" at bounding box center [877, 669] width 1213 height 25
paste input "**"
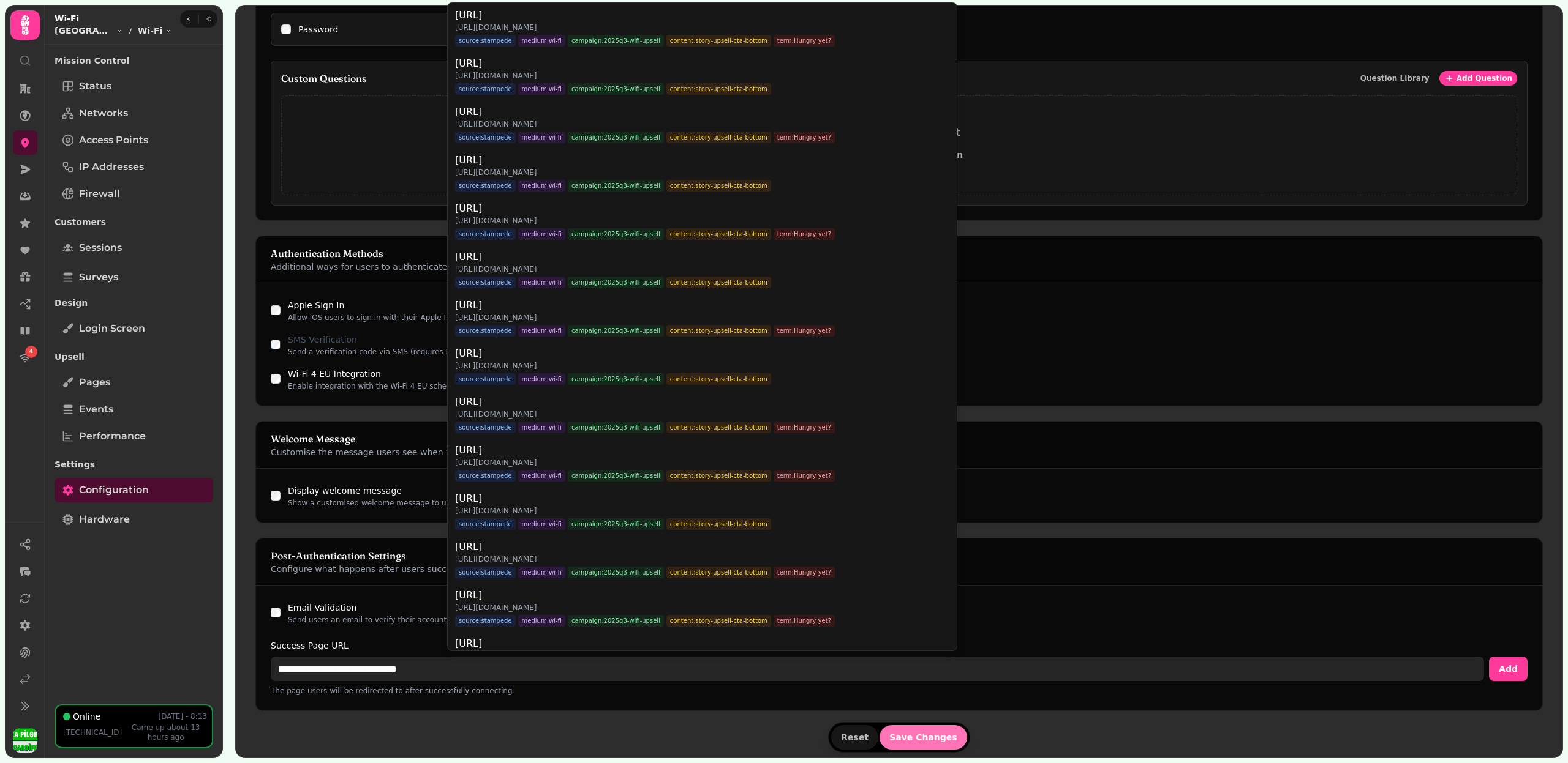
type input "**********"
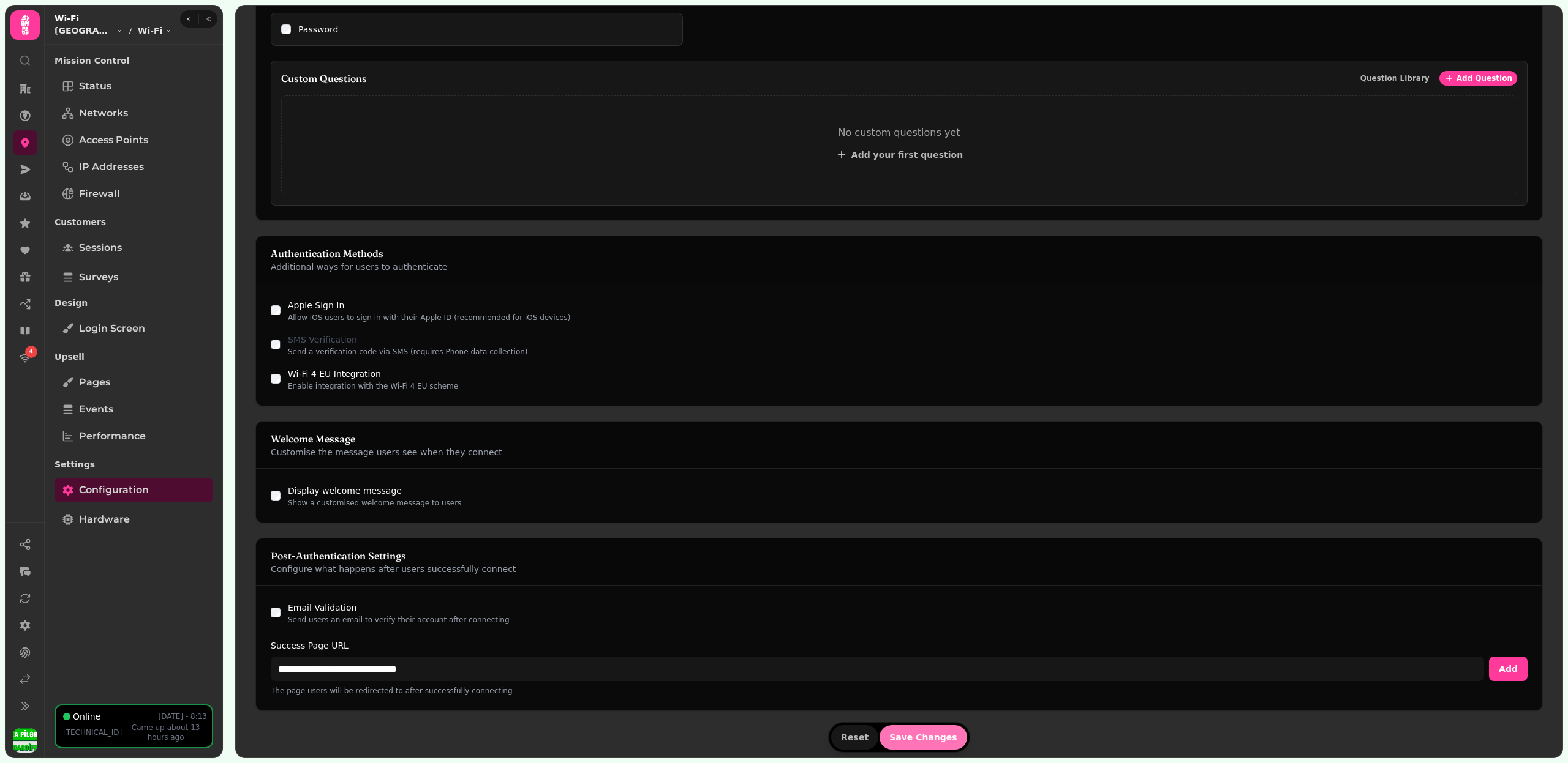
click at [928, 737] on form "Portal Type Choose how users will access your Wi-Fi network Free Access Allow c…" at bounding box center [898, 155] width 1287 height 1201
click at [928, 737] on span "Save Changes" at bounding box center [923, 738] width 68 height 8
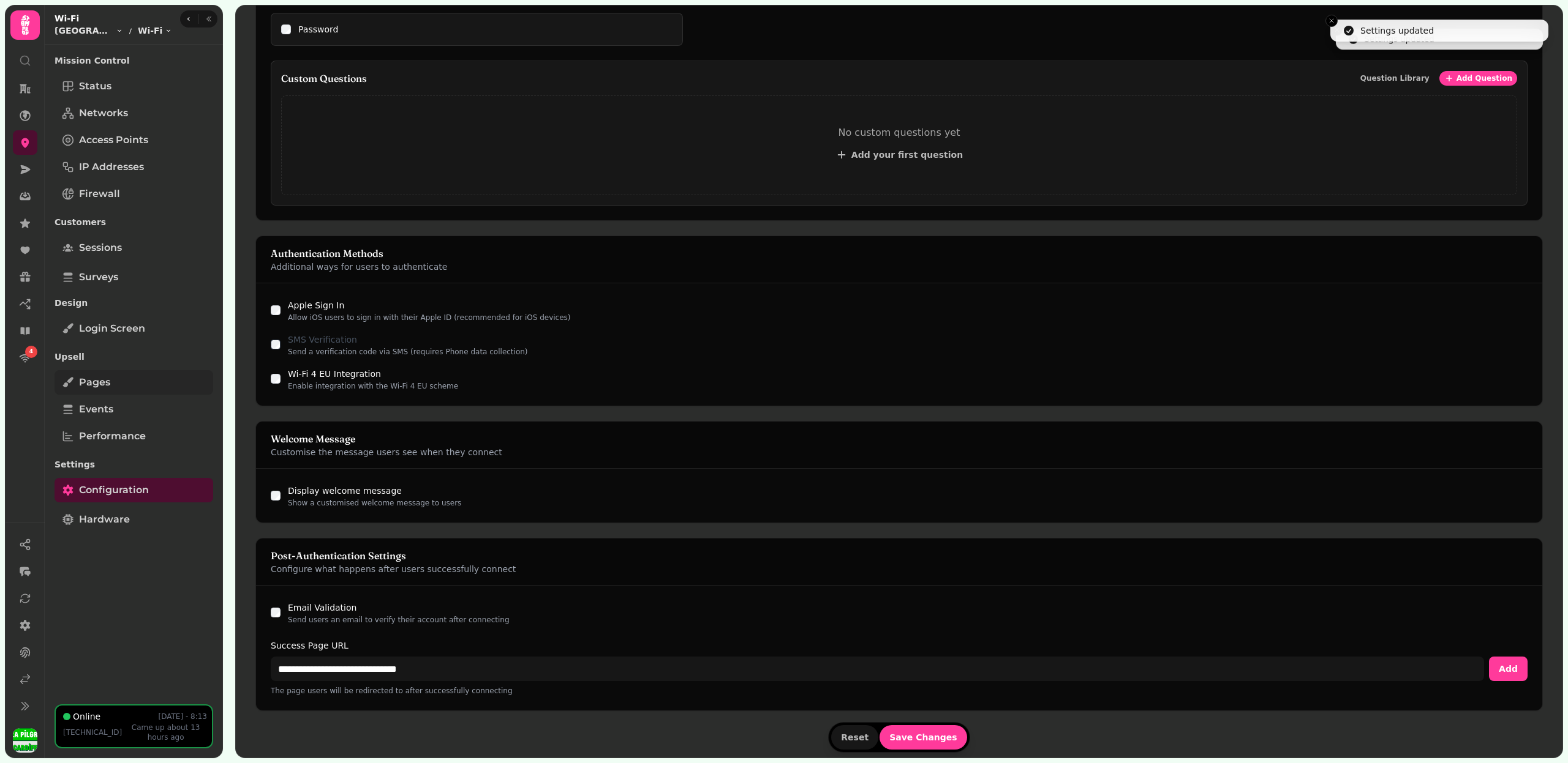
click at [118, 389] on link "Pages" at bounding box center [133, 382] width 159 height 25
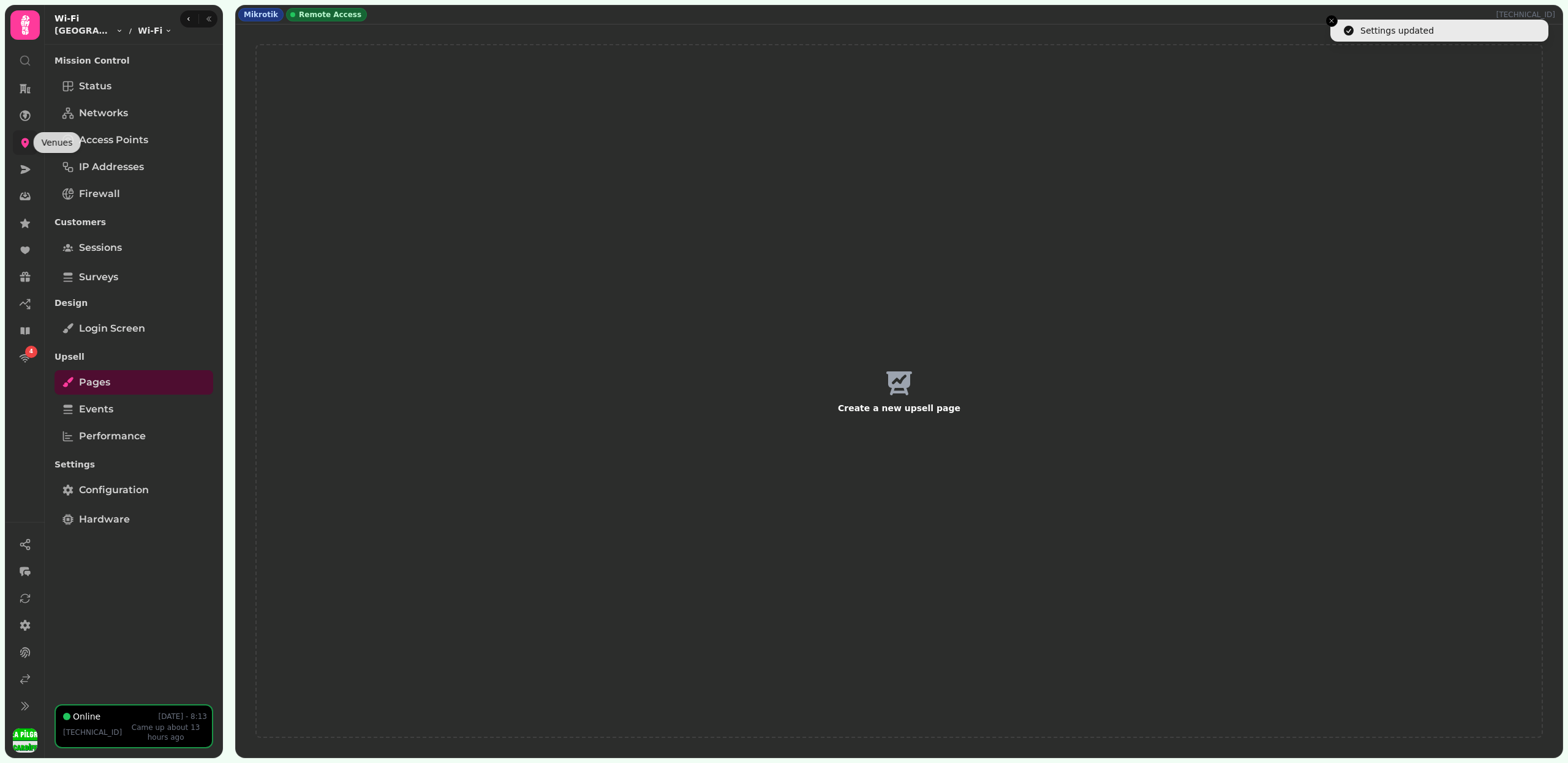
click at [22, 146] on icon at bounding box center [25, 142] width 12 height 12
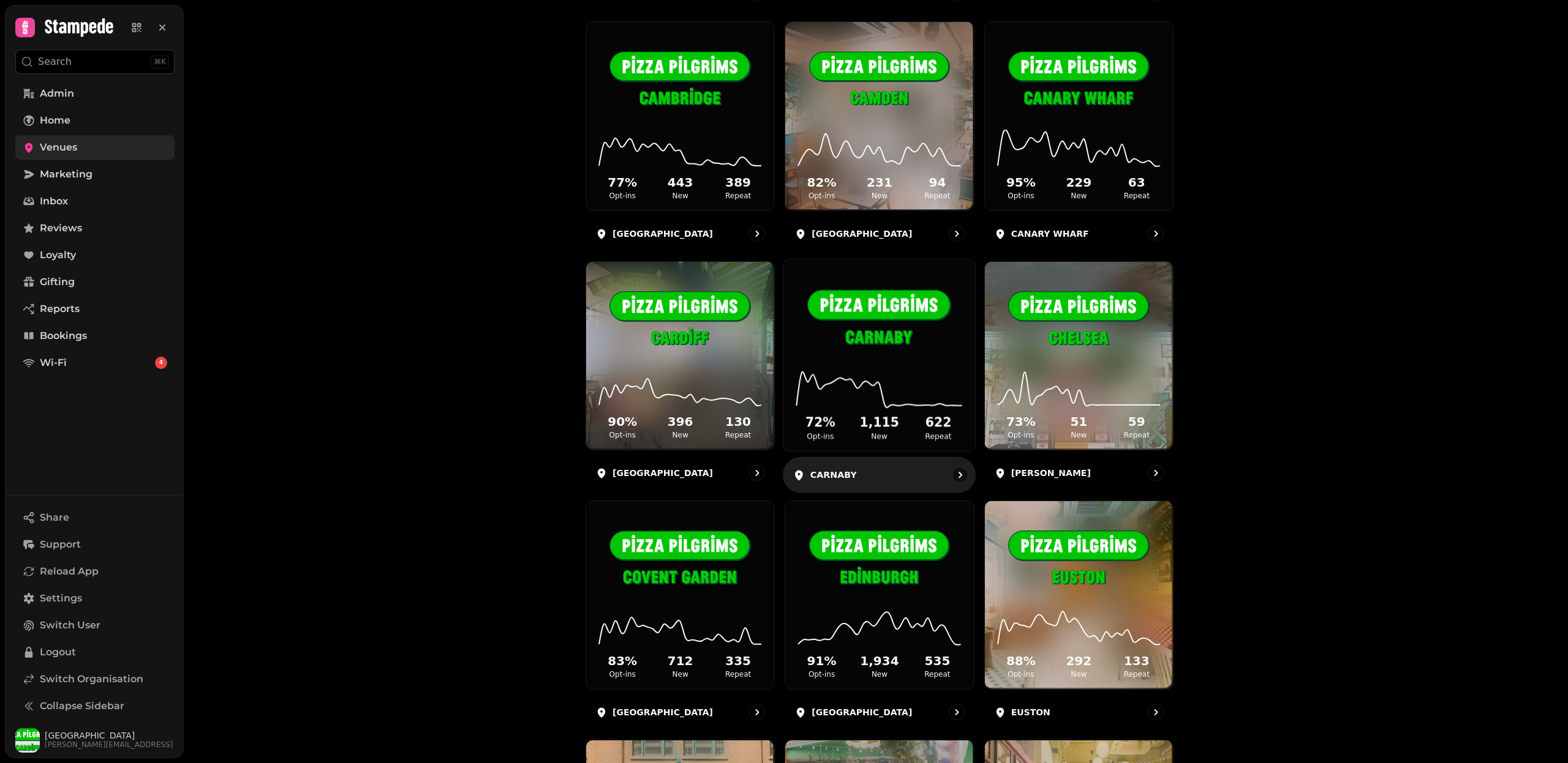
scroll to position [406, 0]
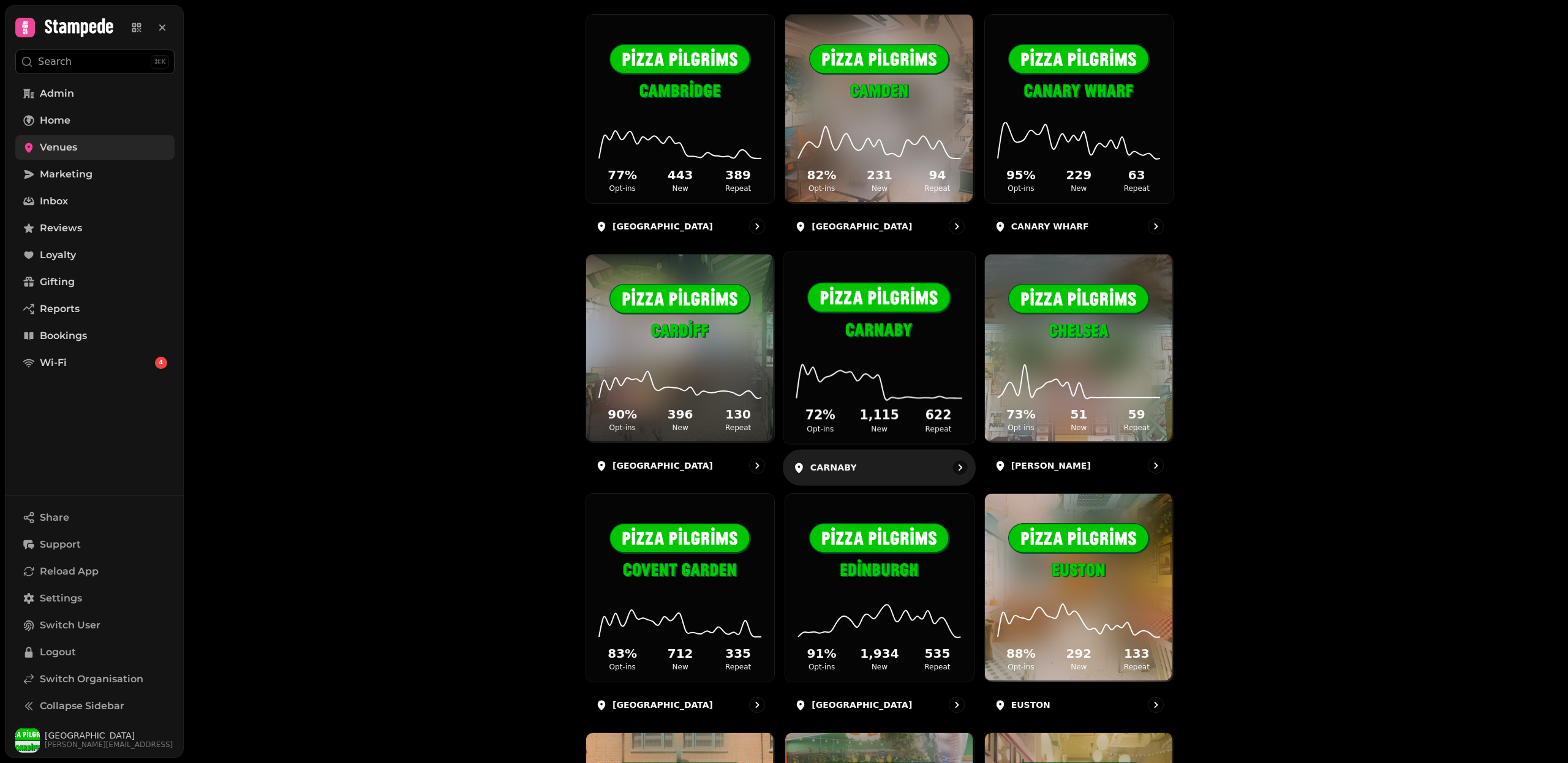
click at [869, 359] on div "72 % Opt-ins 1,115 New 622 Repeat" at bounding box center [879, 397] width 192 height 92
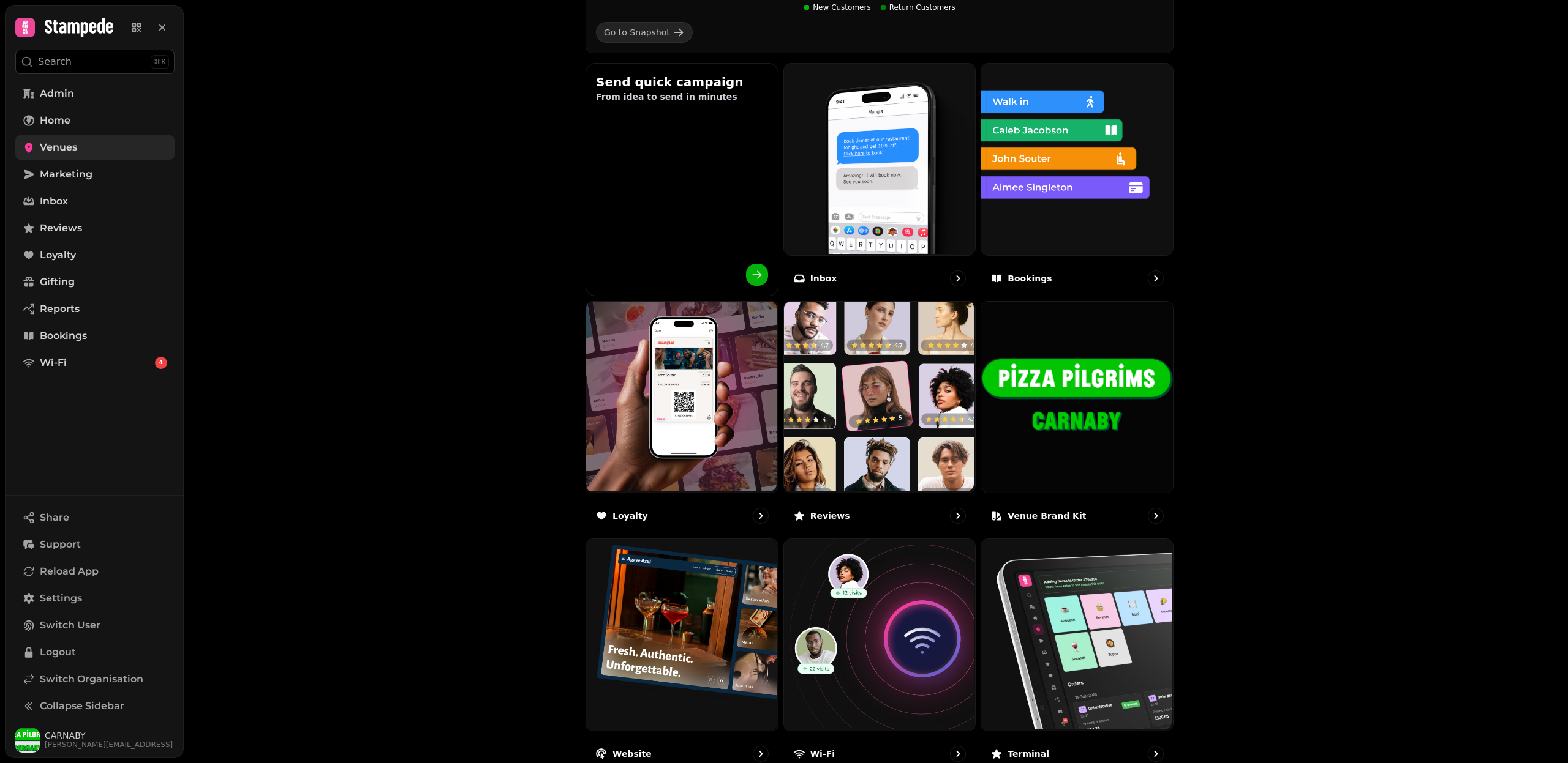
scroll to position [477, 0]
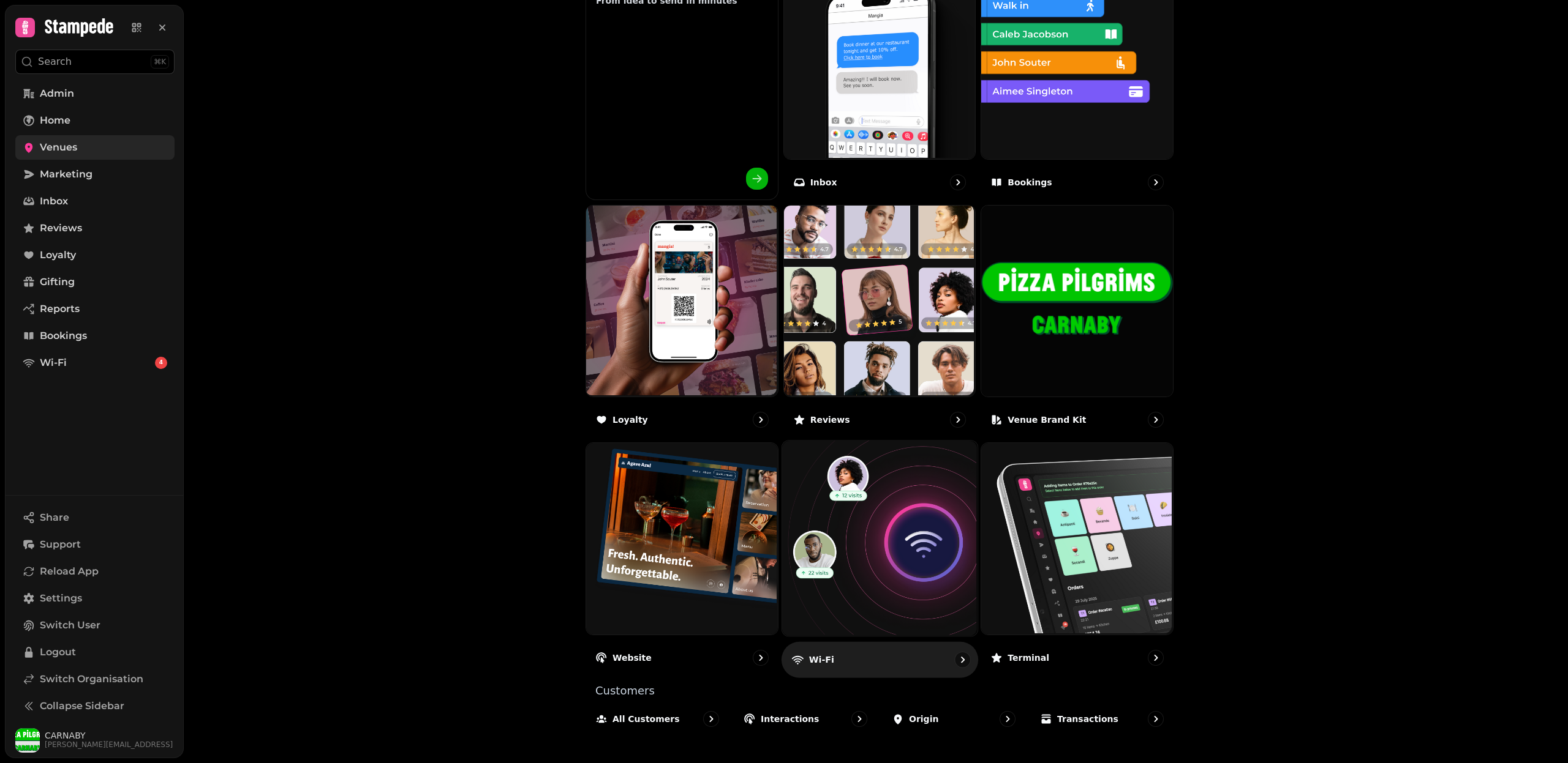
click at [872, 550] on img at bounding box center [877, 537] width 195 height 195
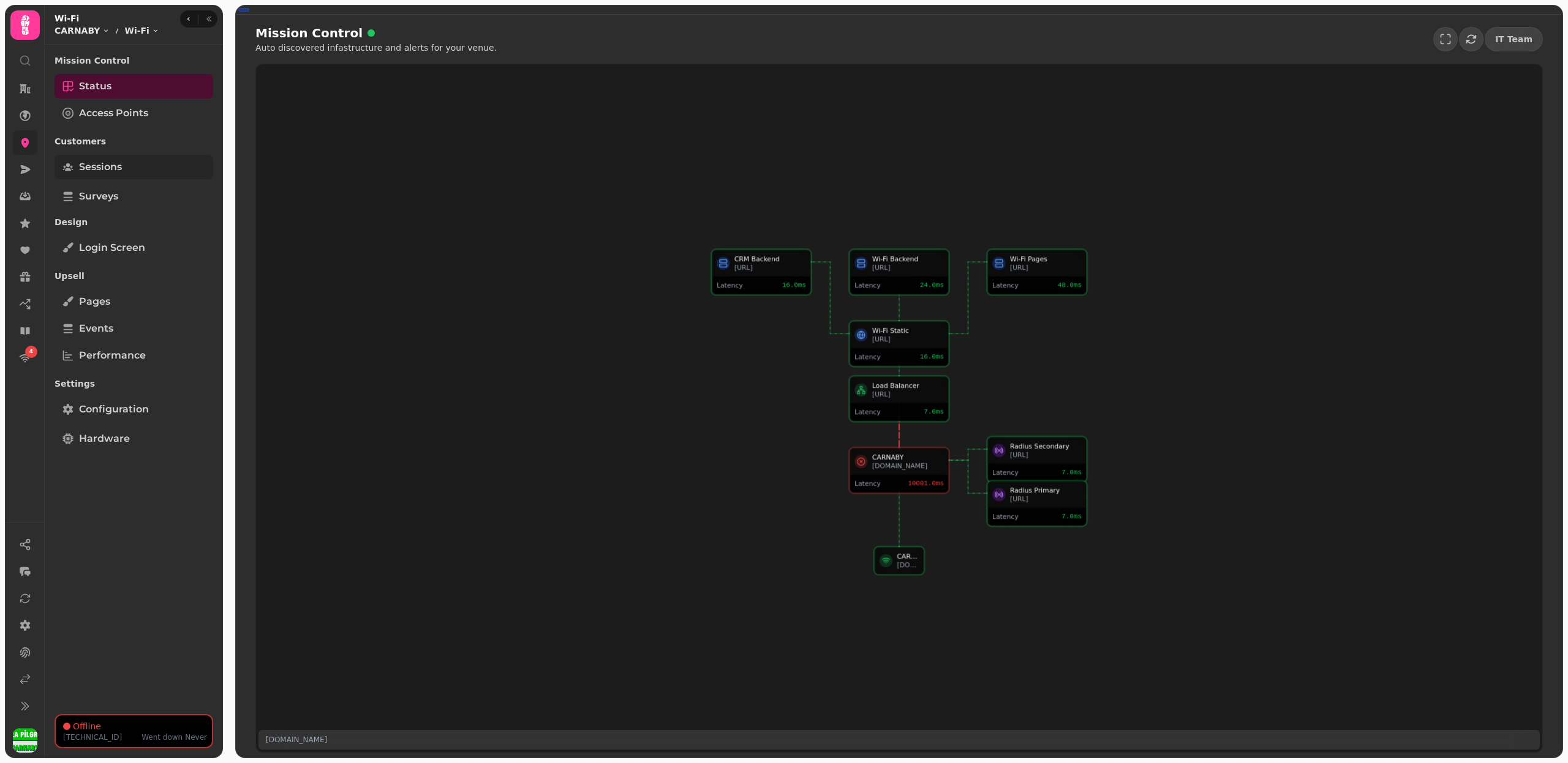
click at [141, 169] on link "Sessions" at bounding box center [133, 167] width 159 height 25
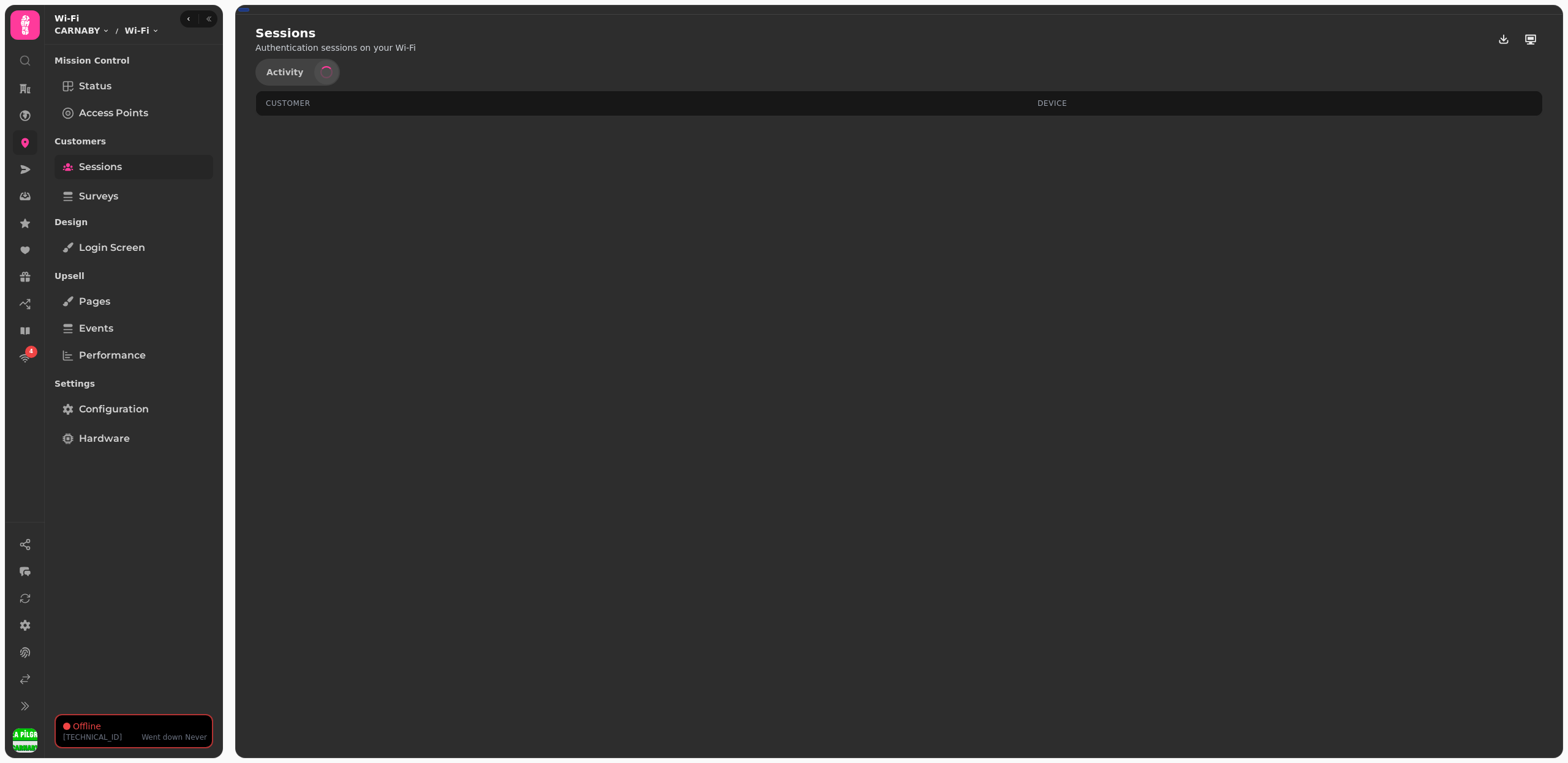
select select "**"
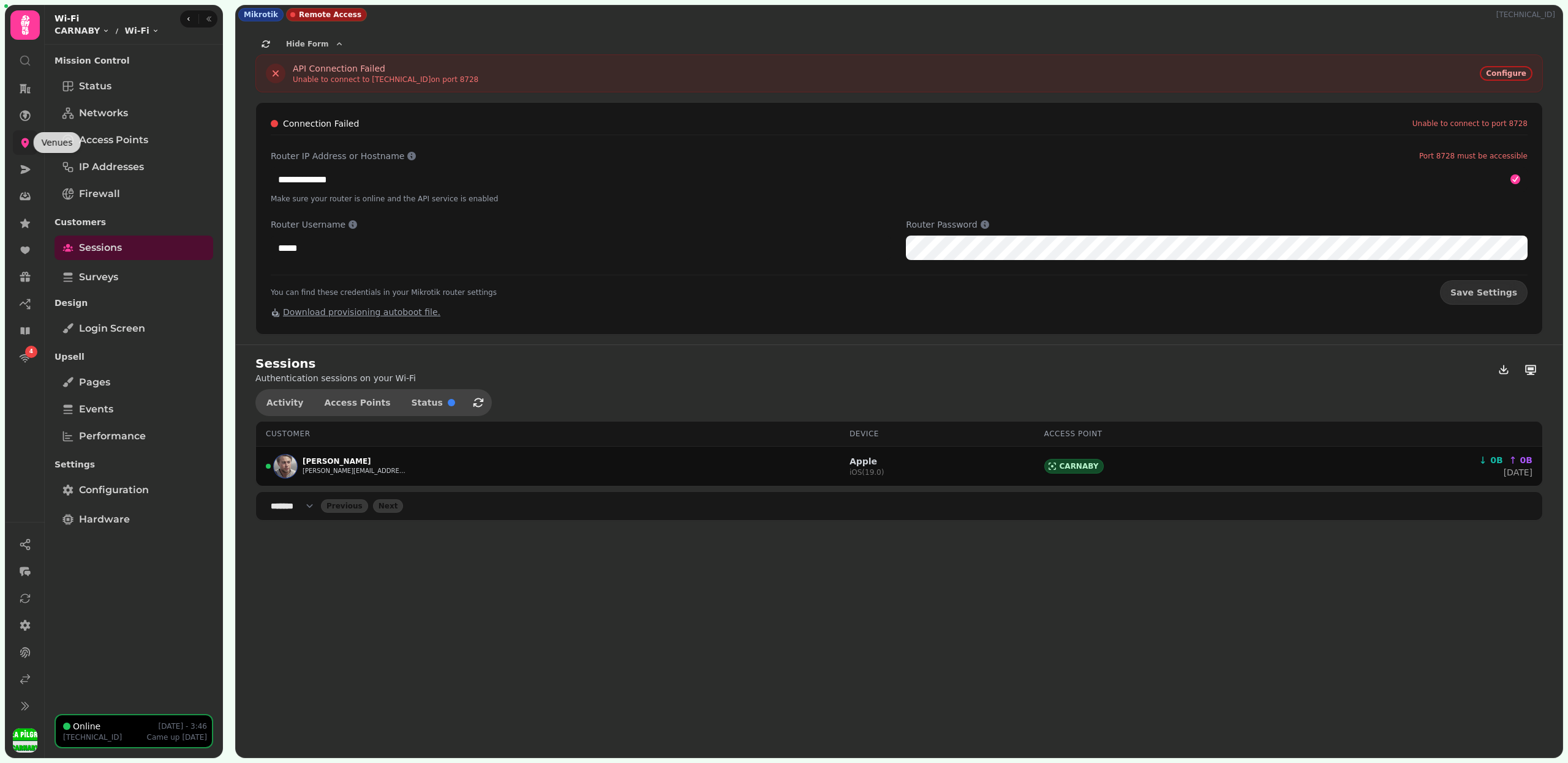
click at [23, 142] on icon at bounding box center [26, 143] width 8 height 10
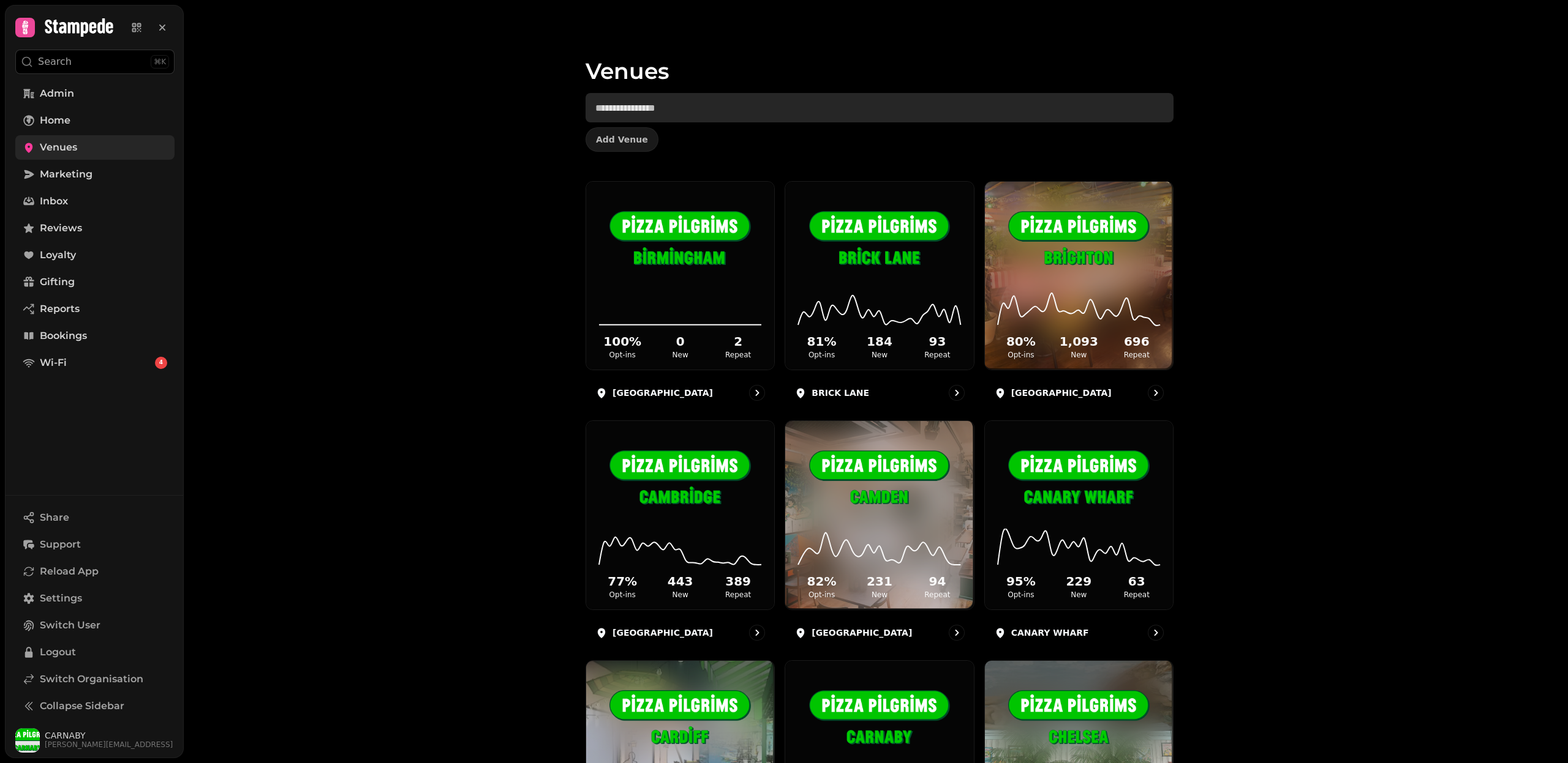
click at [662, 109] on input "text" at bounding box center [879, 108] width 588 height 30
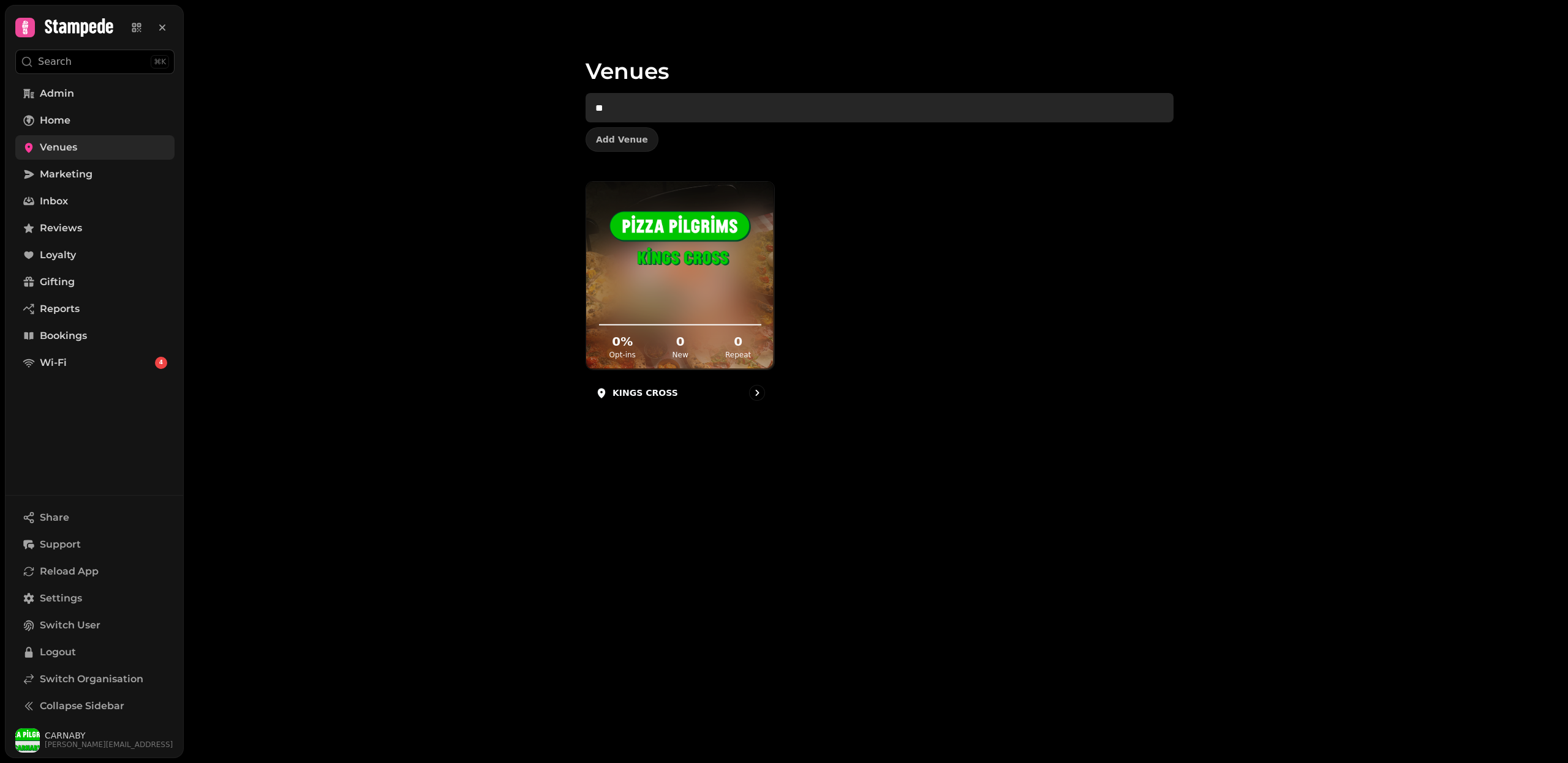
type input "*"
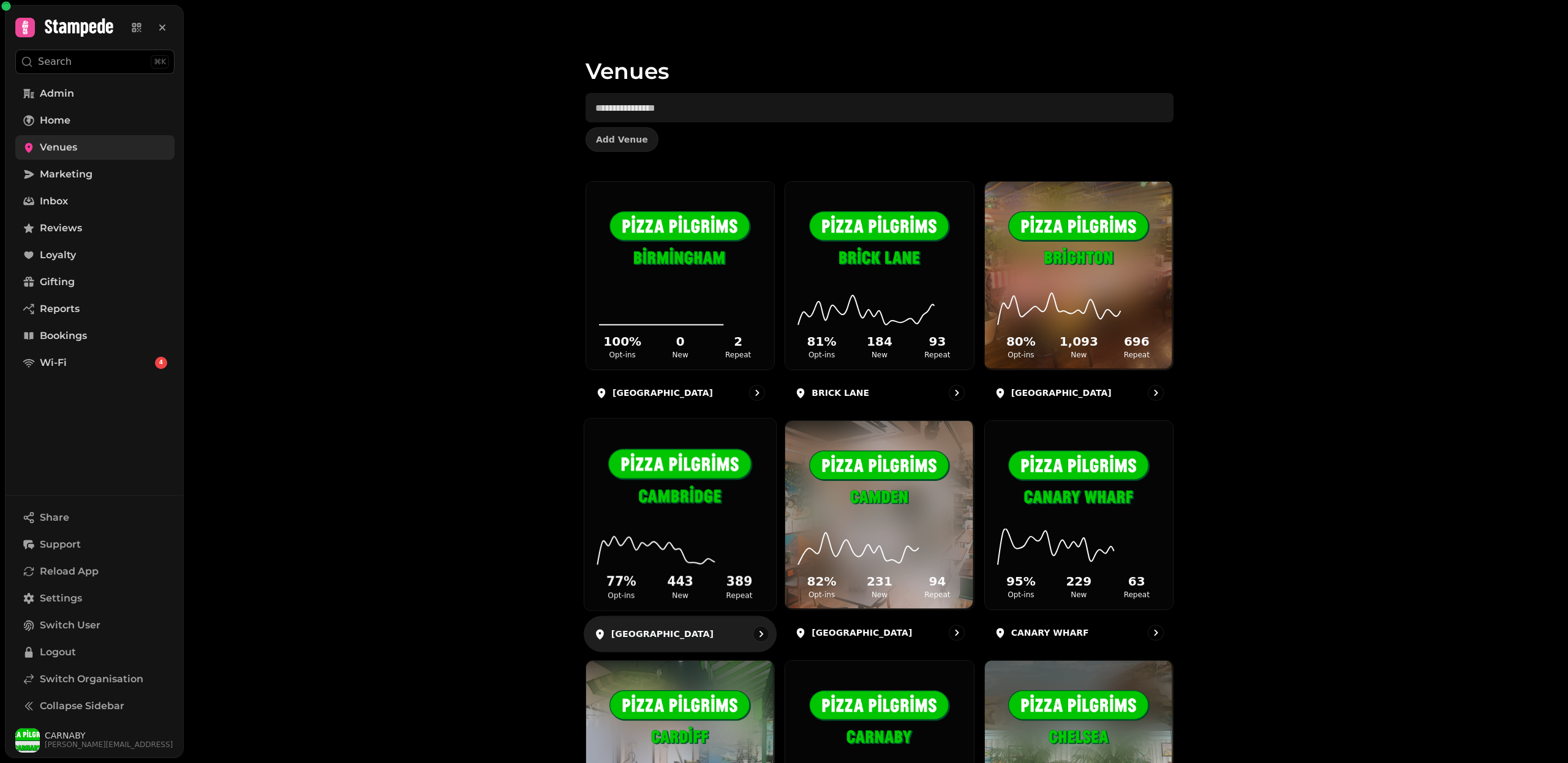
click at [721, 579] on h2 "389" at bounding box center [740, 583] width 54 height 18
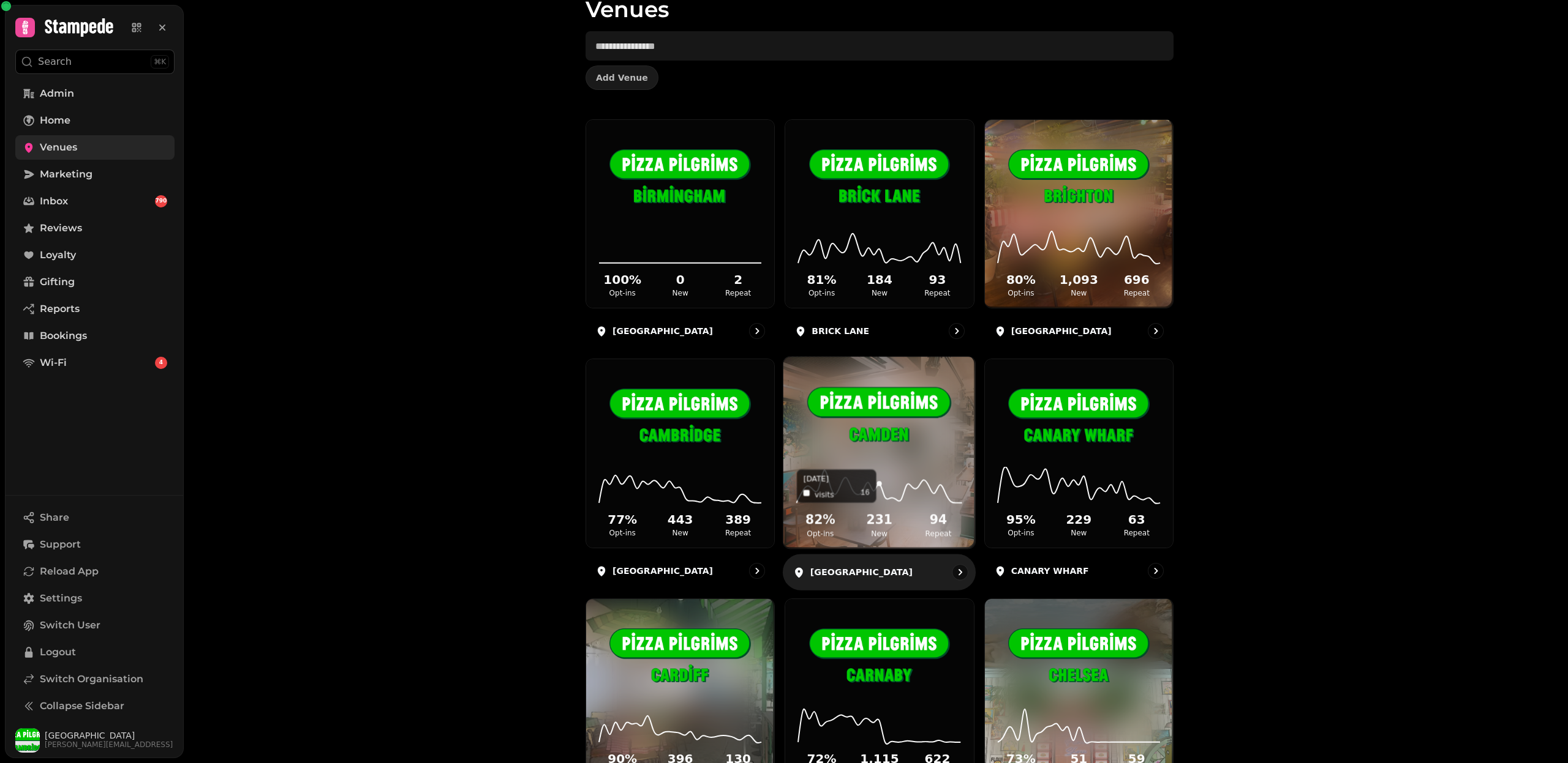
scroll to position [184, 0]
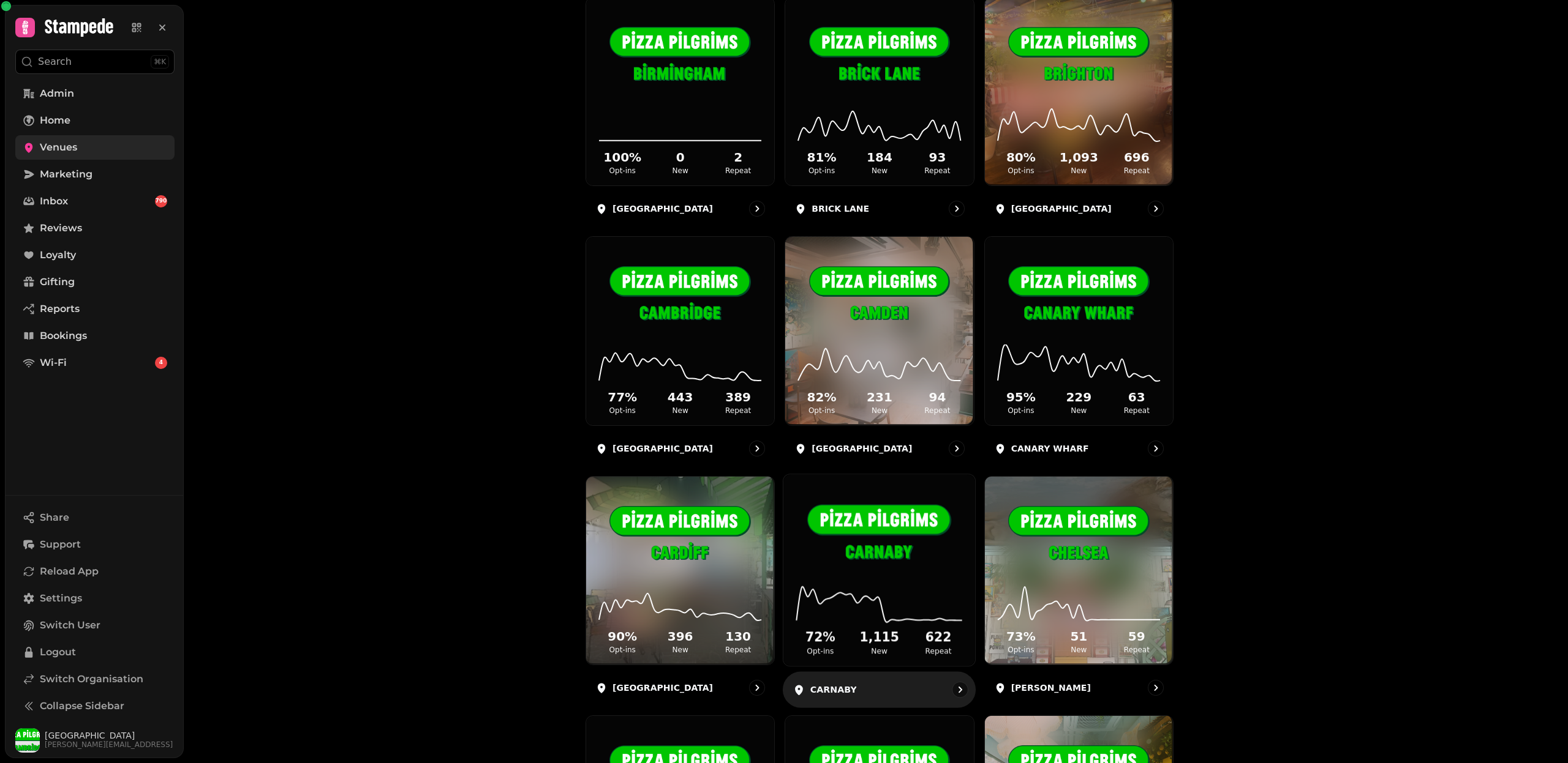
click at [874, 574] on div "72 % Opt-ins 1,115 New 622 Repeat" at bounding box center [879, 620] width 192 height 92
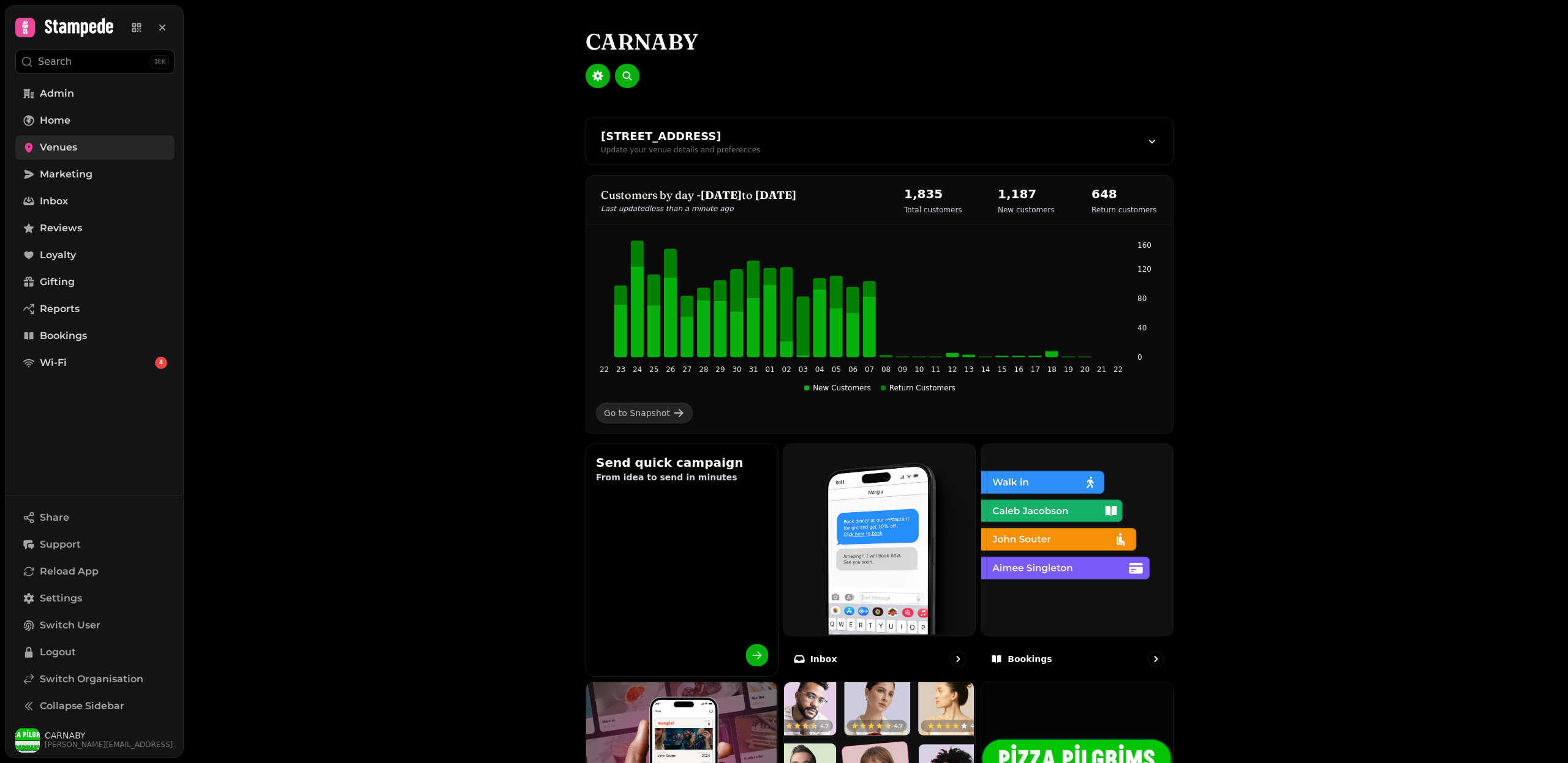
scroll to position [477, 0]
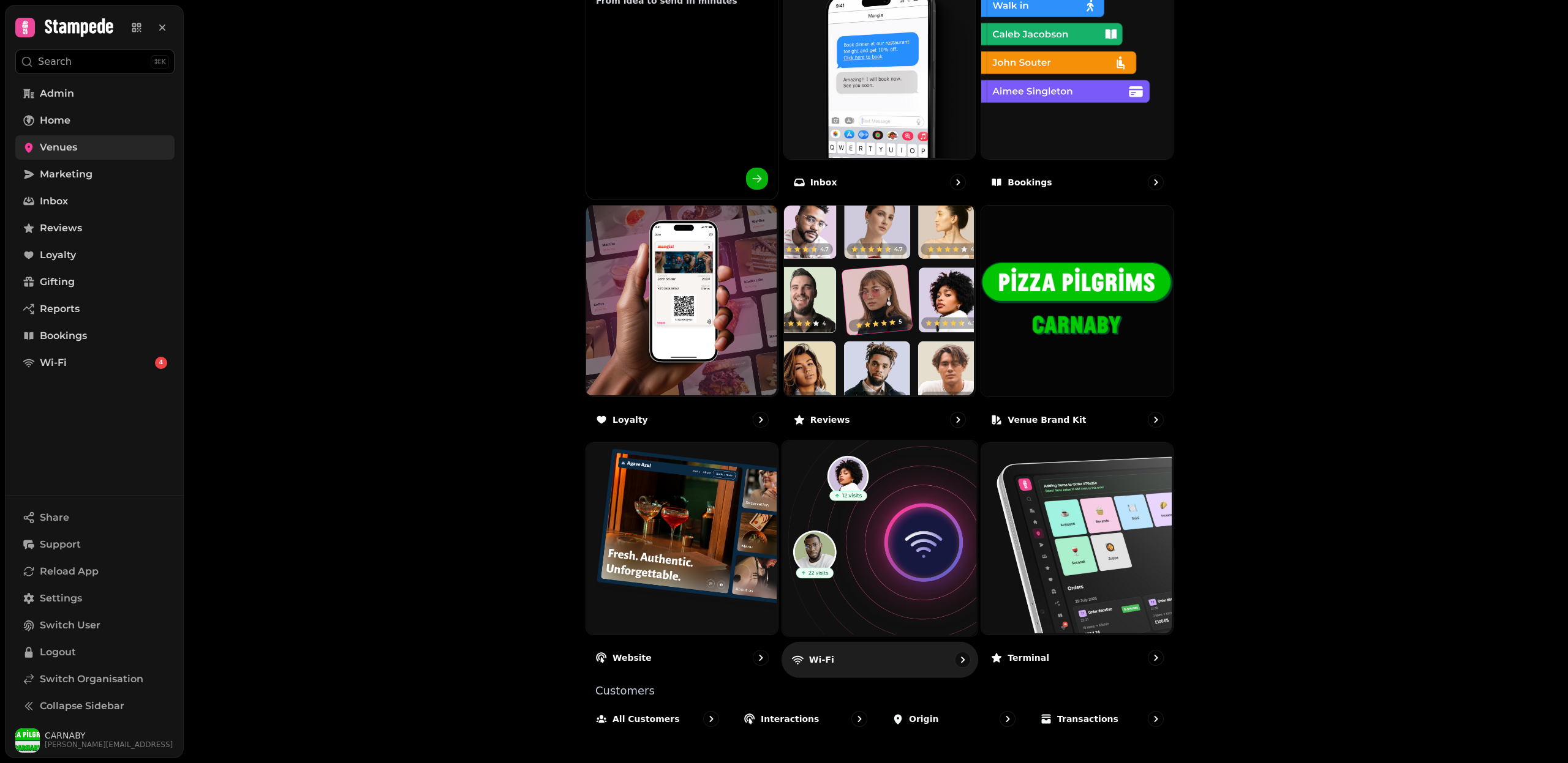
click at [869, 574] on img at bounding box center [877, 537] width 195 height 195
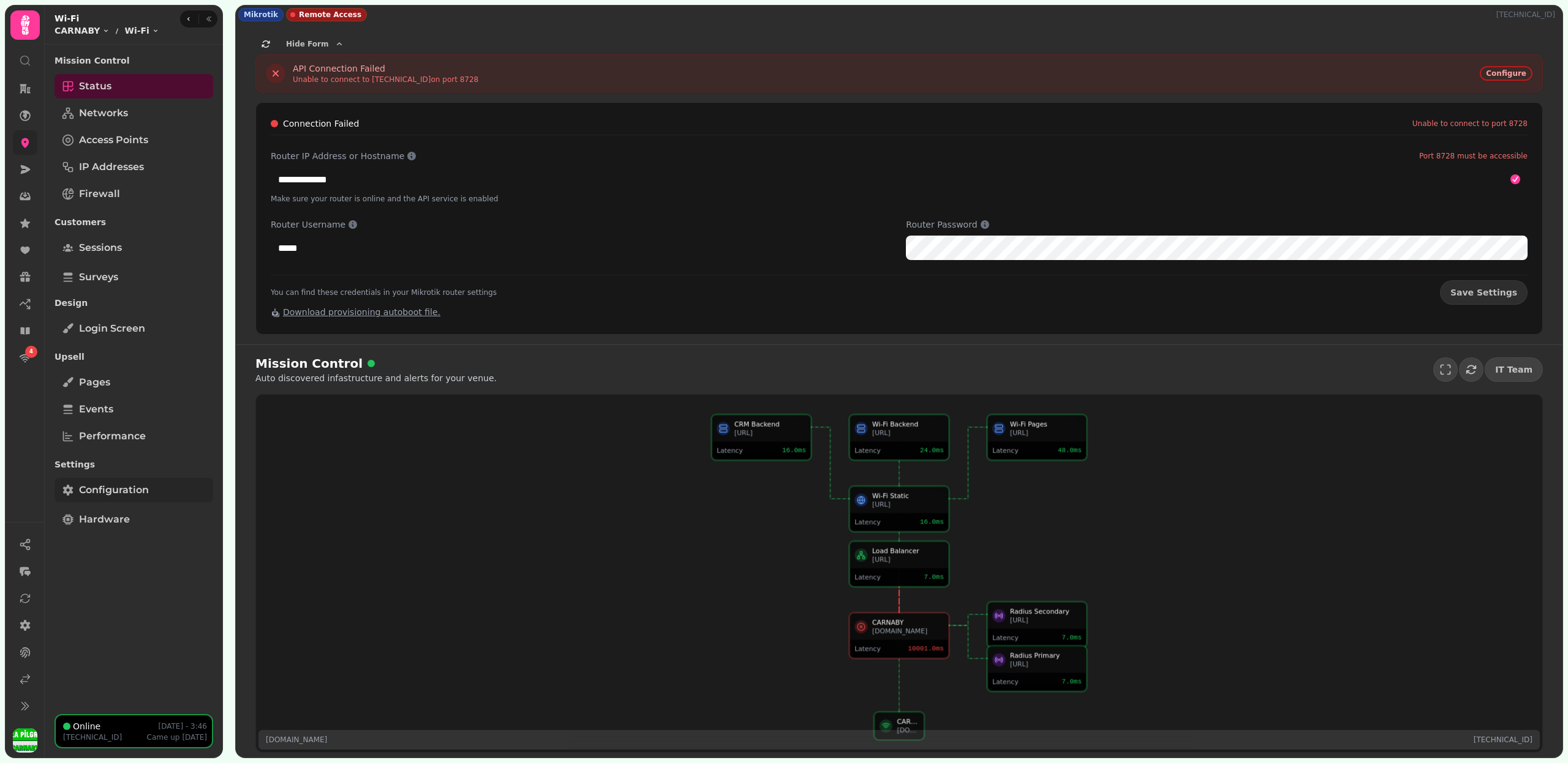
click at [134, 492] on span "Configuration" at bounding box center [114, 490] width 70 height 15
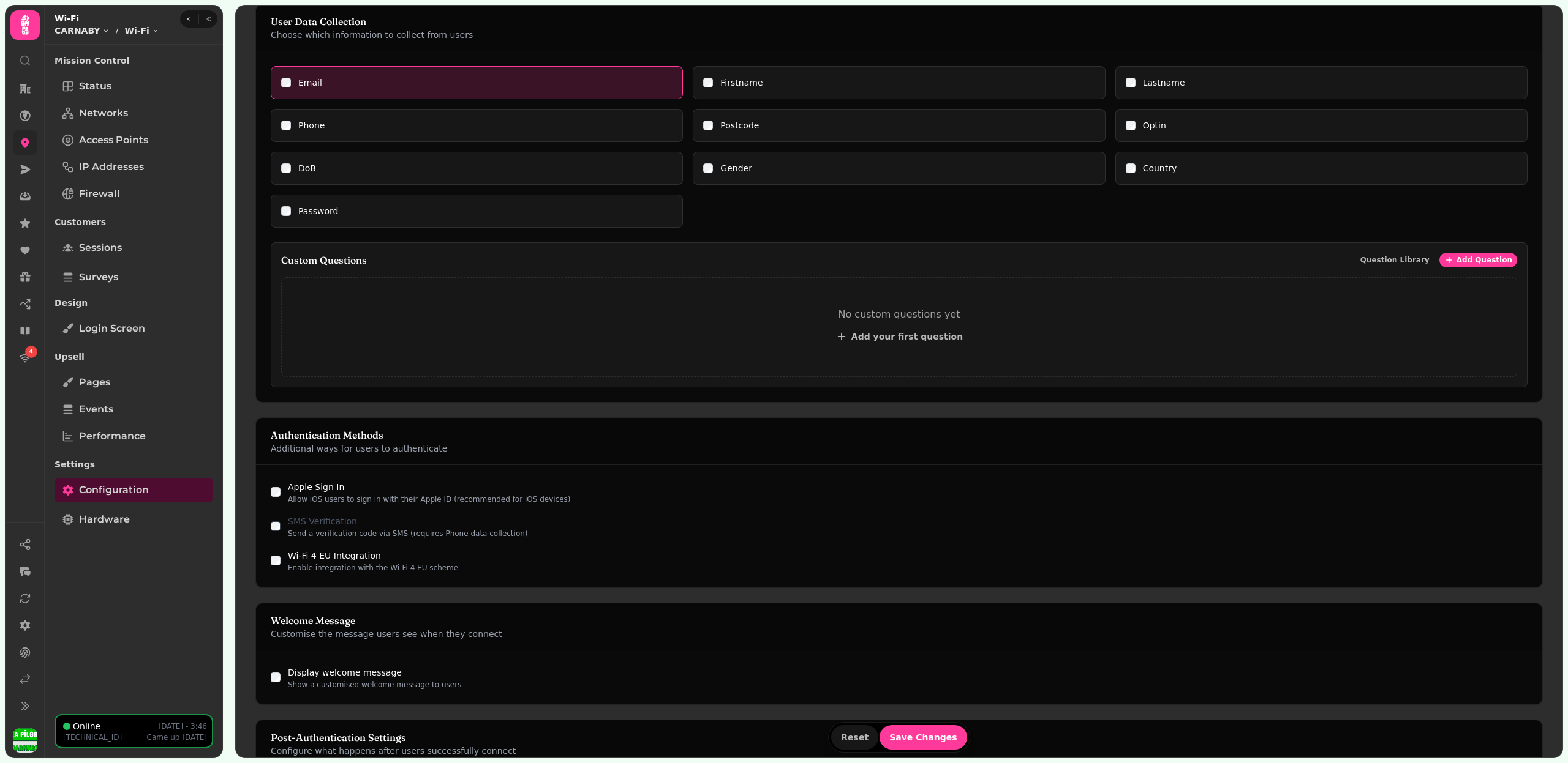
scroll to position [843, 0]
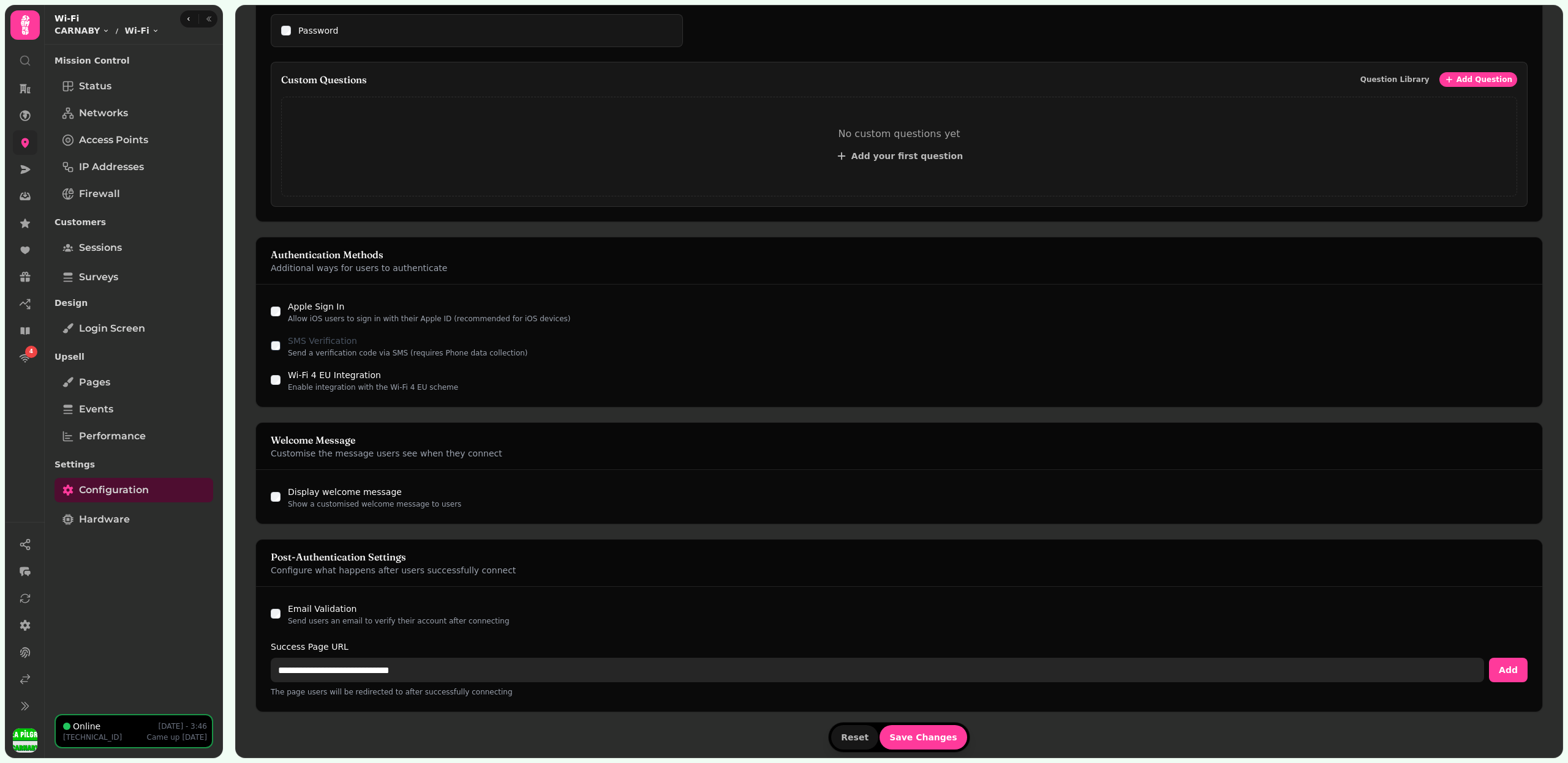
click at [399, 660] on input "**********" at bounding box center [877, 670] width 1213 height 25
paste input "**"
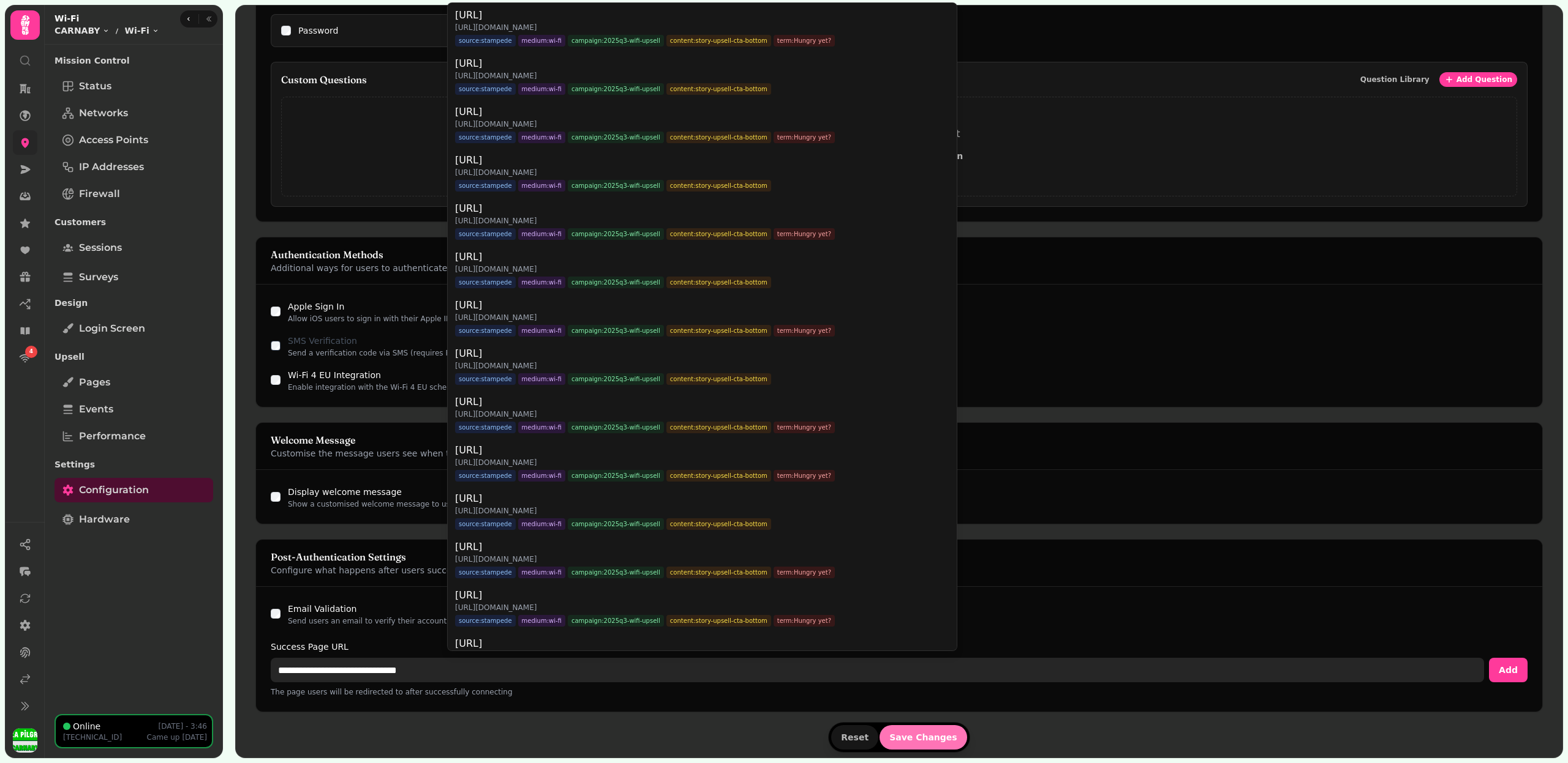
type input "**********"
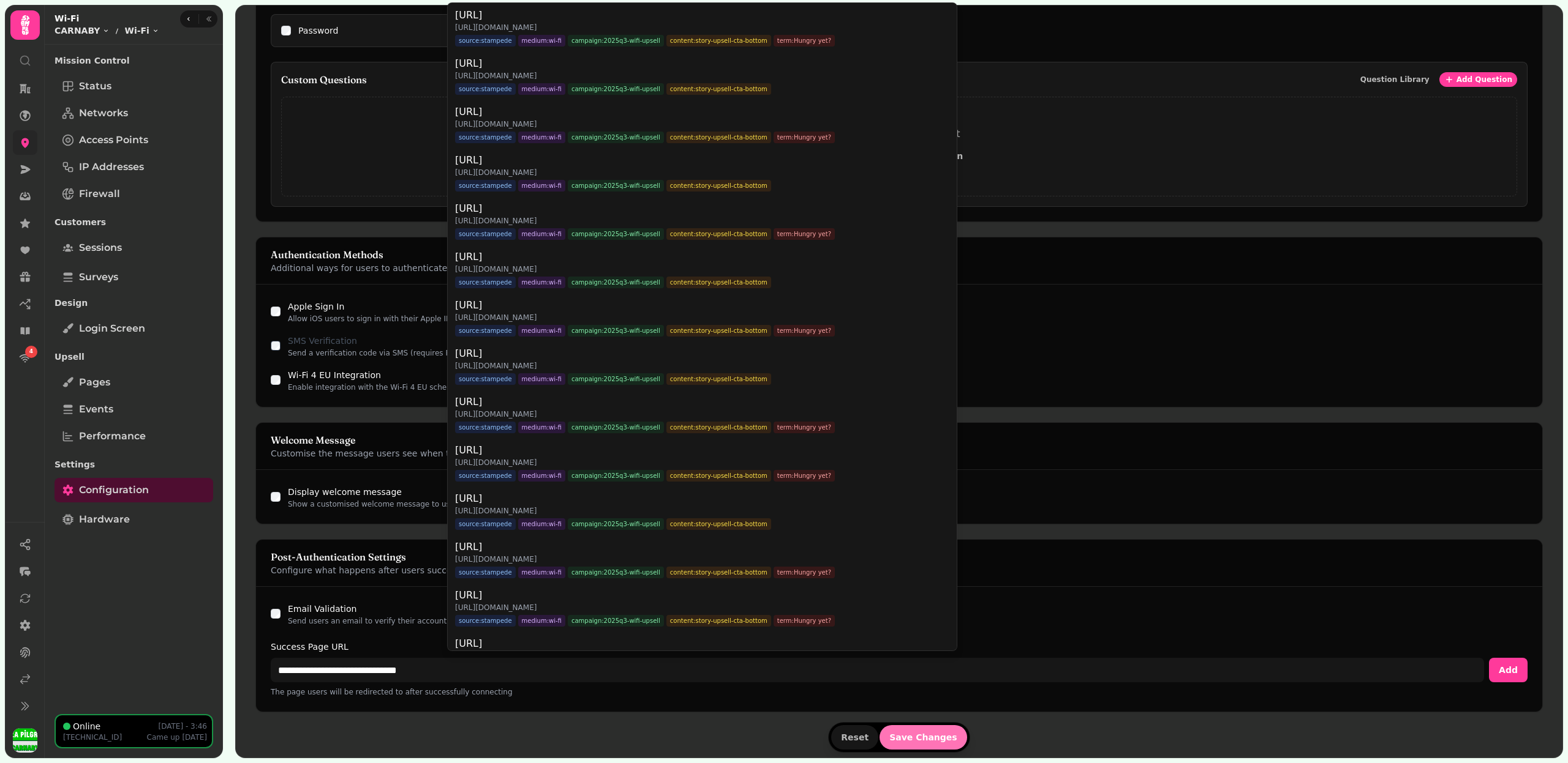
click at [920, 736] on form "Portal Type Choose how users will access your Wi-Fi network Free Access Allow c…" at bounding box center [898, 156] width 1287 height 1201
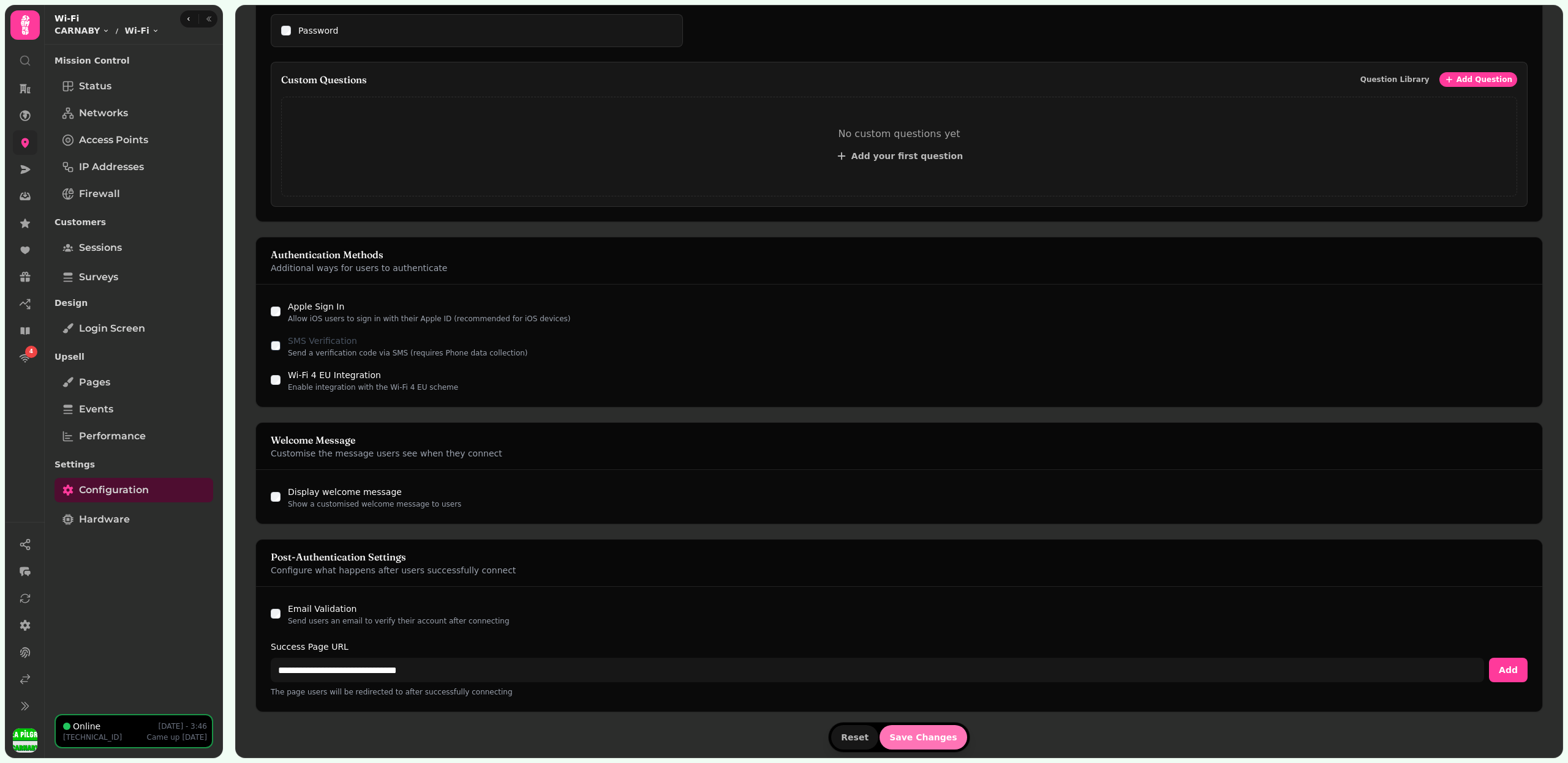
click at [920, 736] on span "Save Changes" at bounding box center [923, 738] width 68 height 8
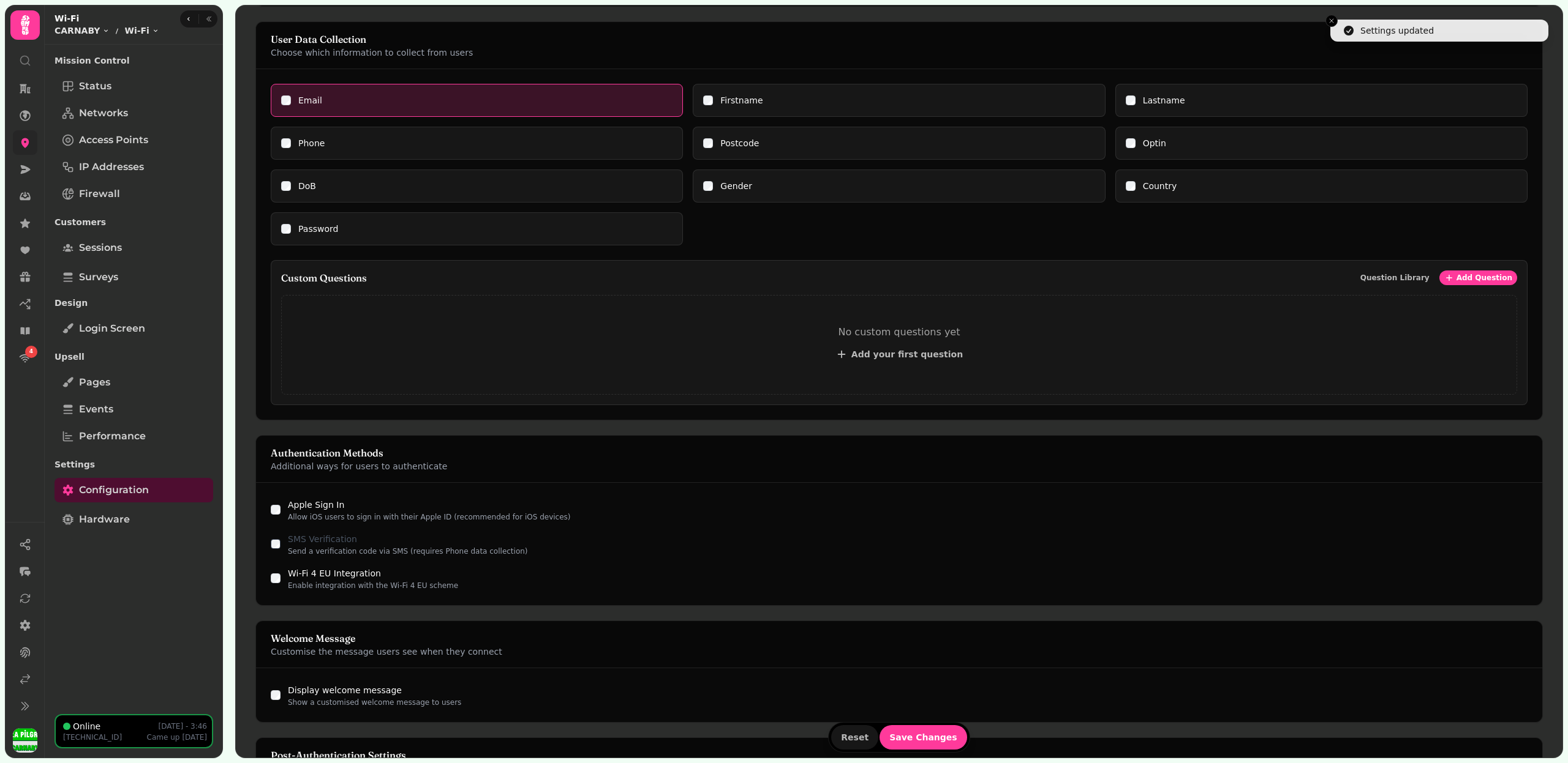
scroll to position [345, 0]
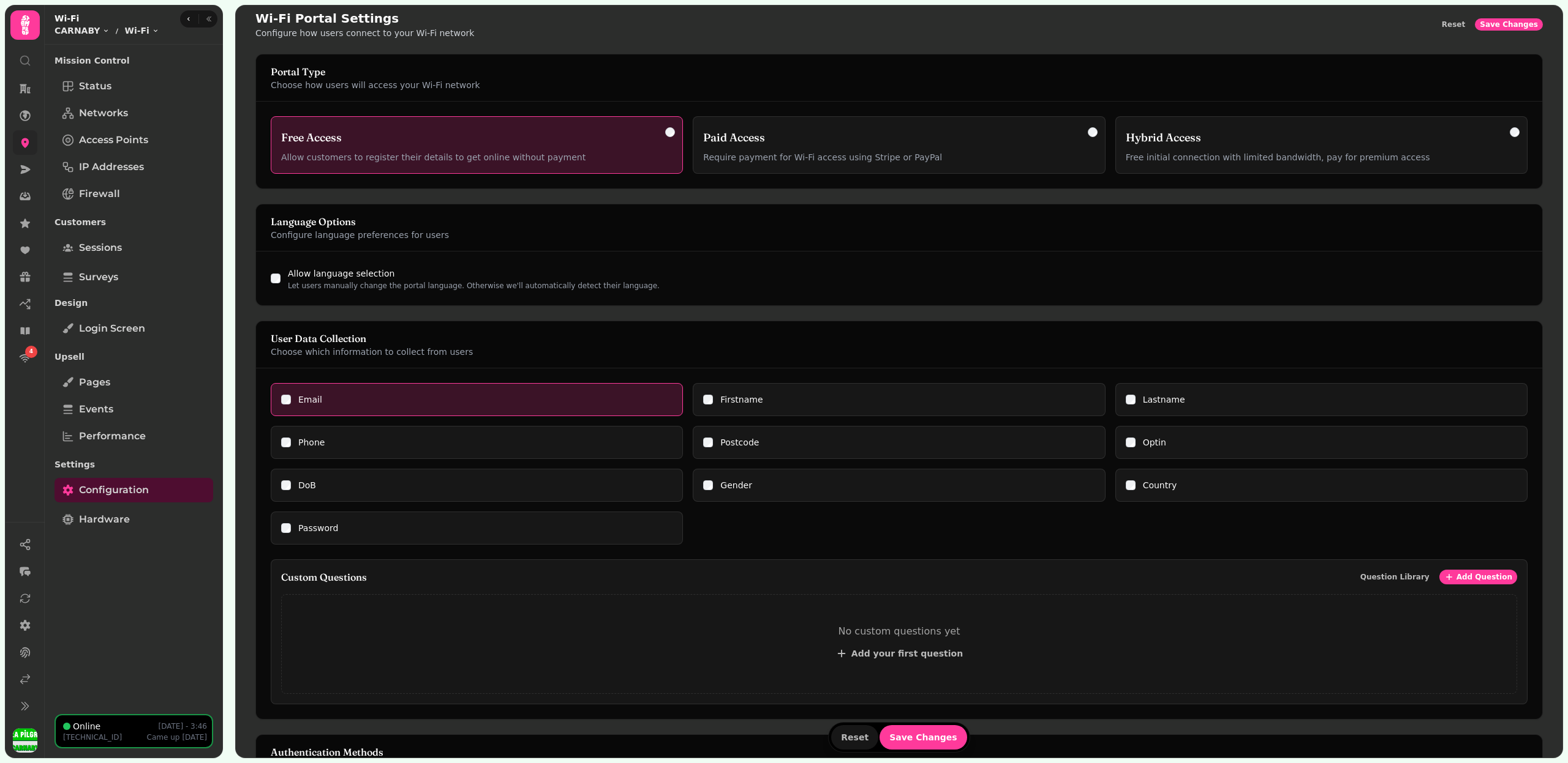
click at [286, 486] on div "DoB" at bounding box center [476, 485] width 412 height 33
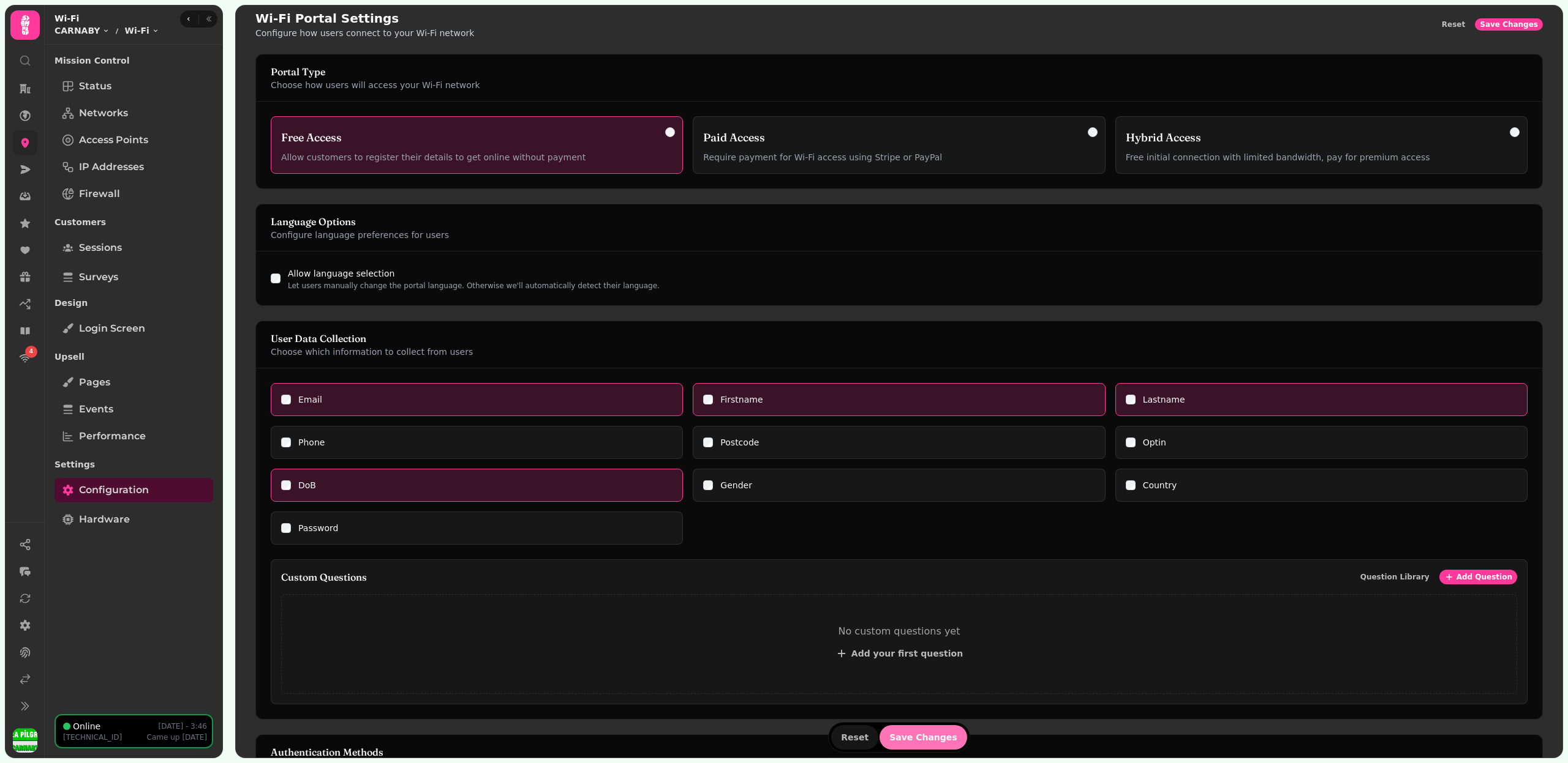
click at [939, 732] on button "Save Changes" at bounding box center [923, 738] width 87 height 25
click at [938, 737] on span "Save Changes" at bounding box center [923, 738] width 68 height 8
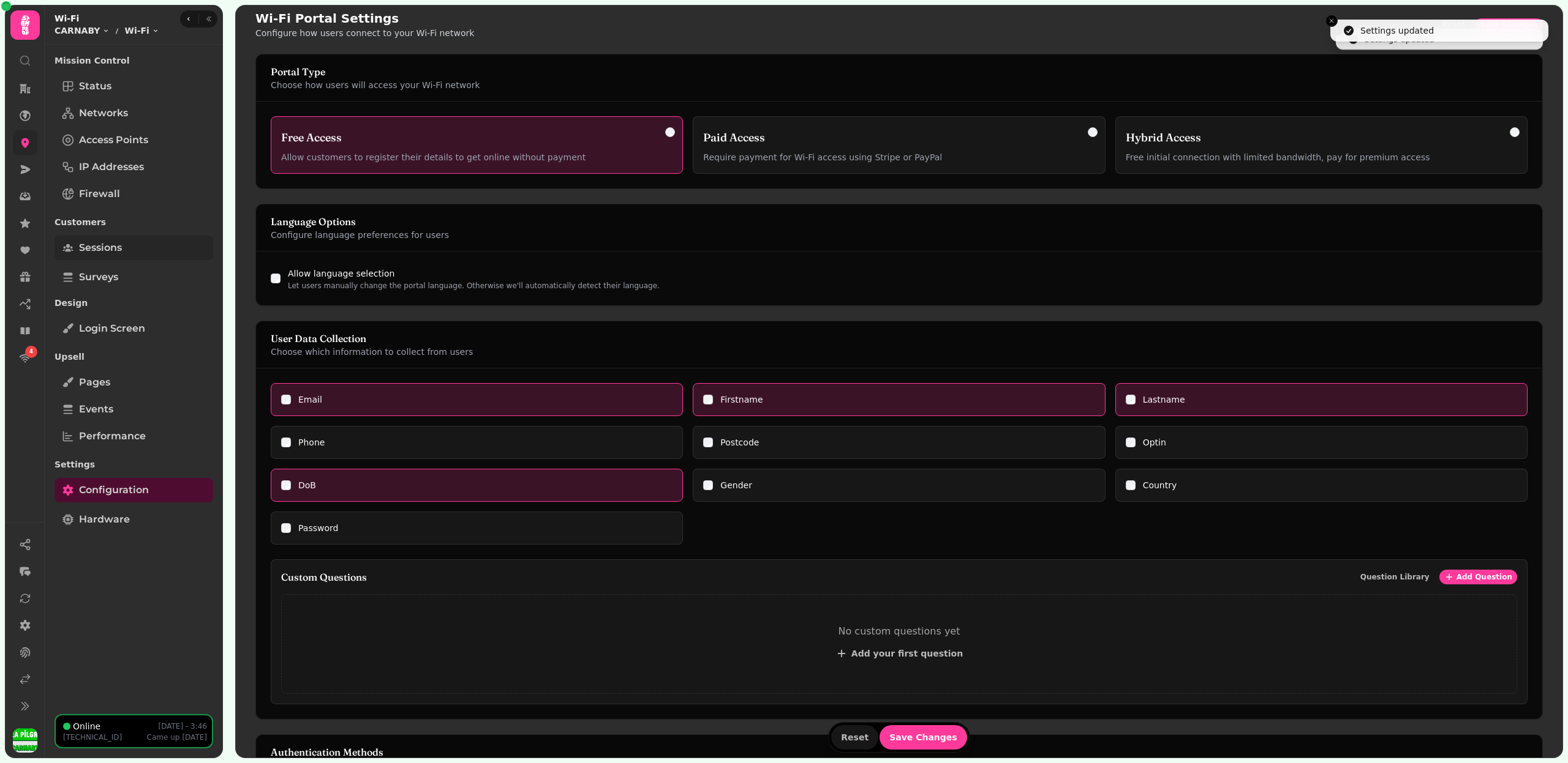
click at [140, 250] on link "Sessions" at bounding box center [133, 248] width 159 height 25
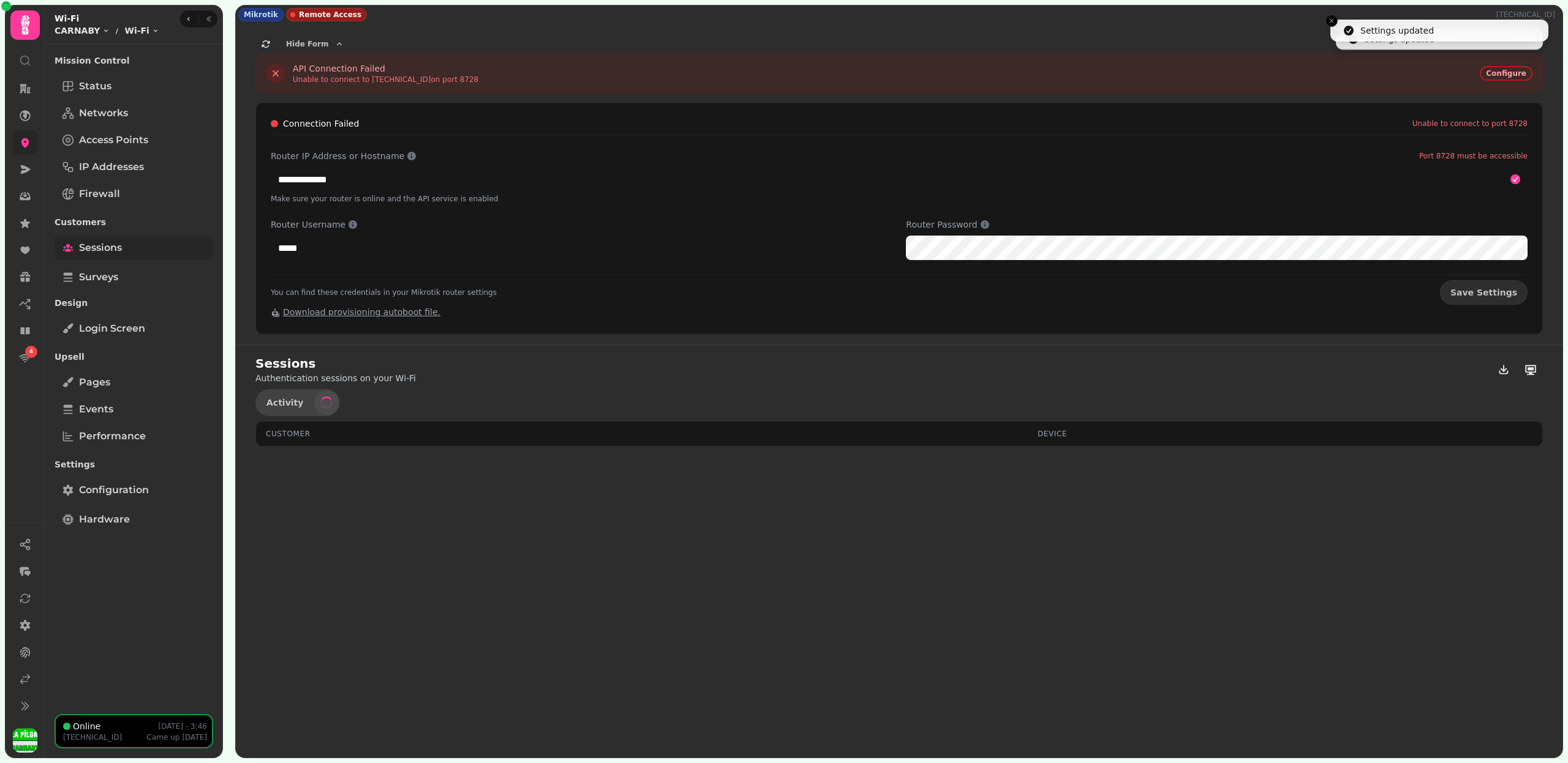
select select "**"
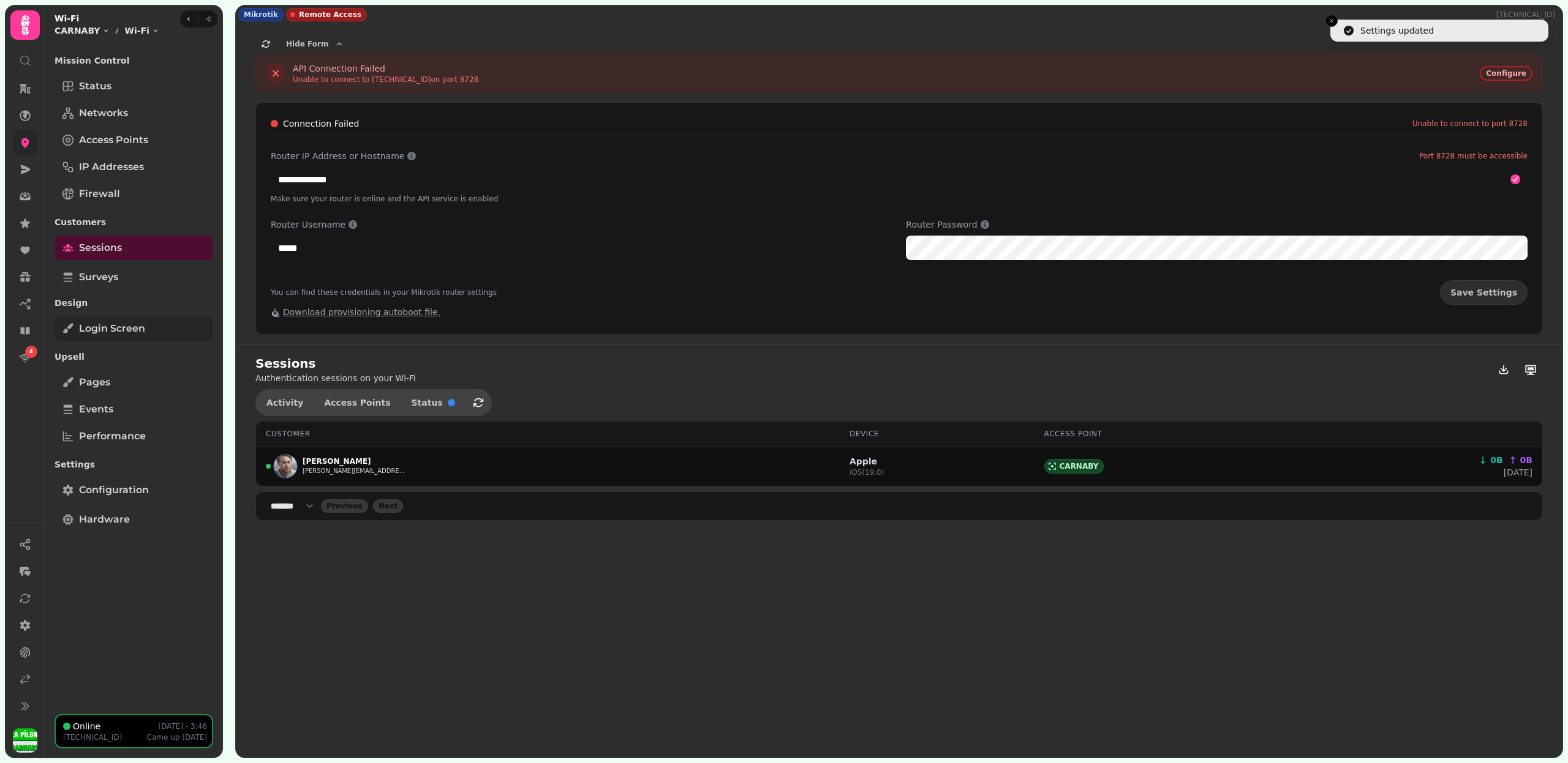
click at [133, 334] on span "Login screen" at bounding box center [112, 329] width 66 height 15
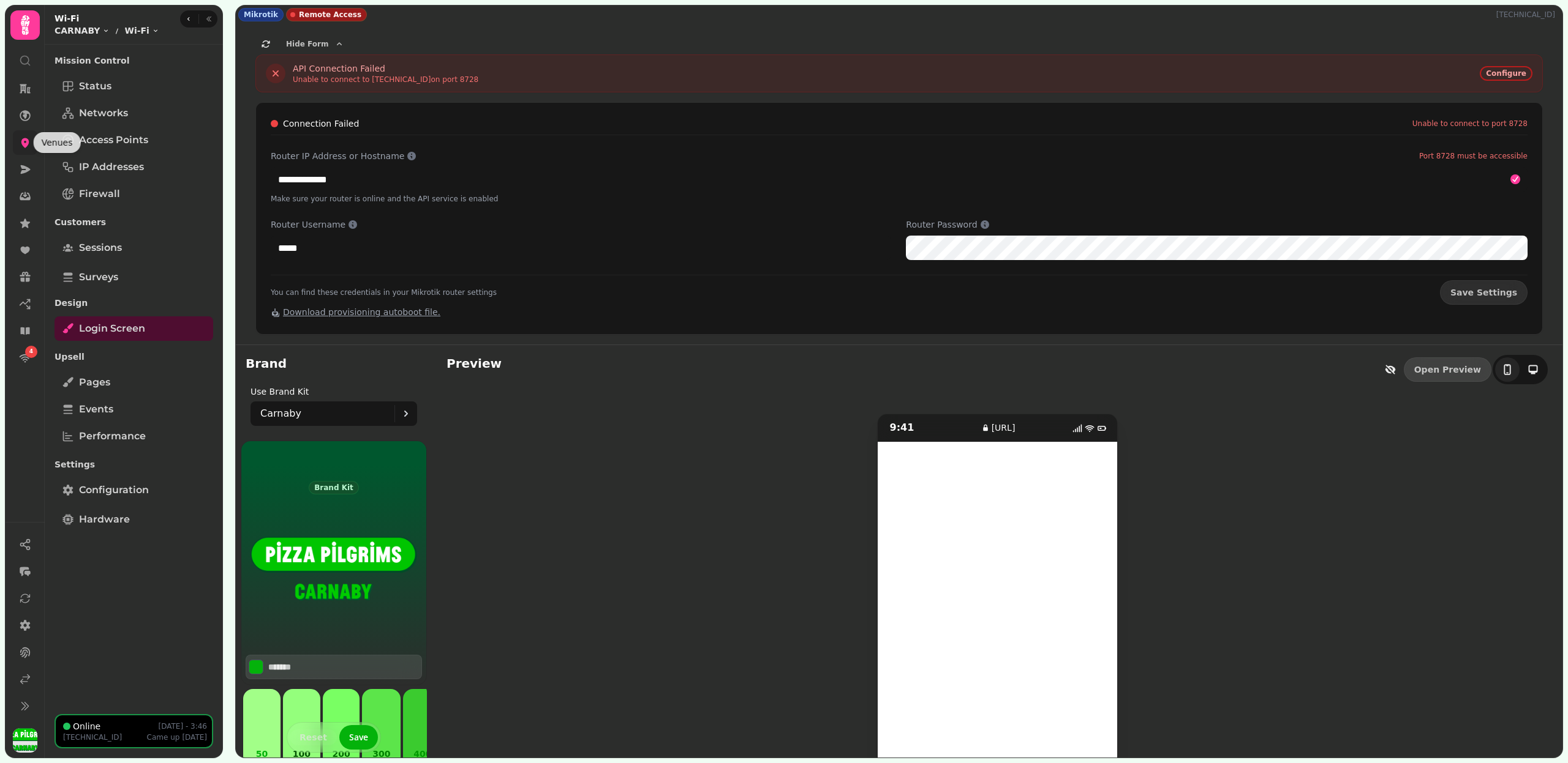
click at [21, 141] on icon at bounding box center [25, 142] width 12 height 12
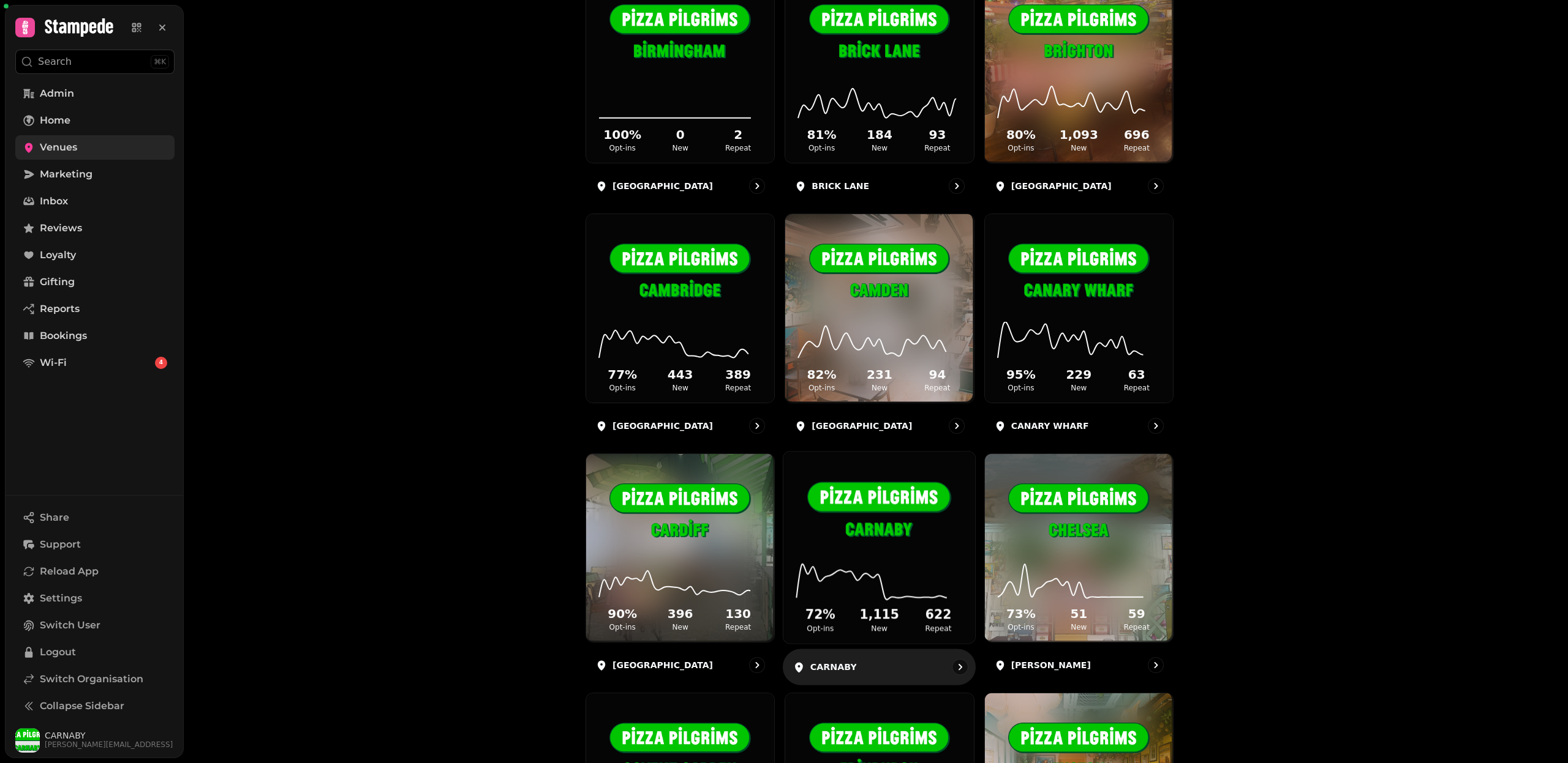
scroll to position [214, 0]
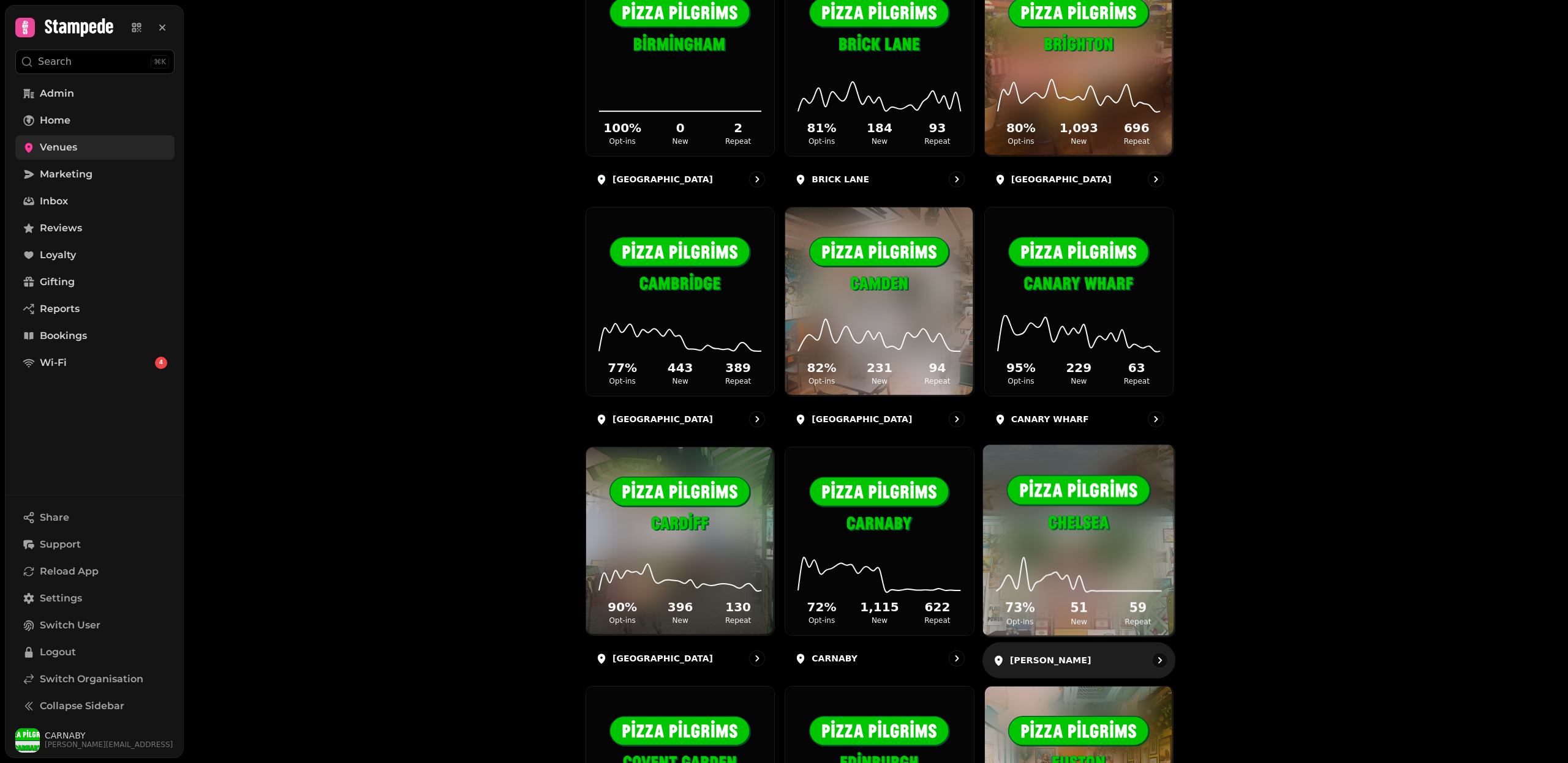
click at [1085, 555] on icon at bounding box center [1079, 574] width 172 height 39
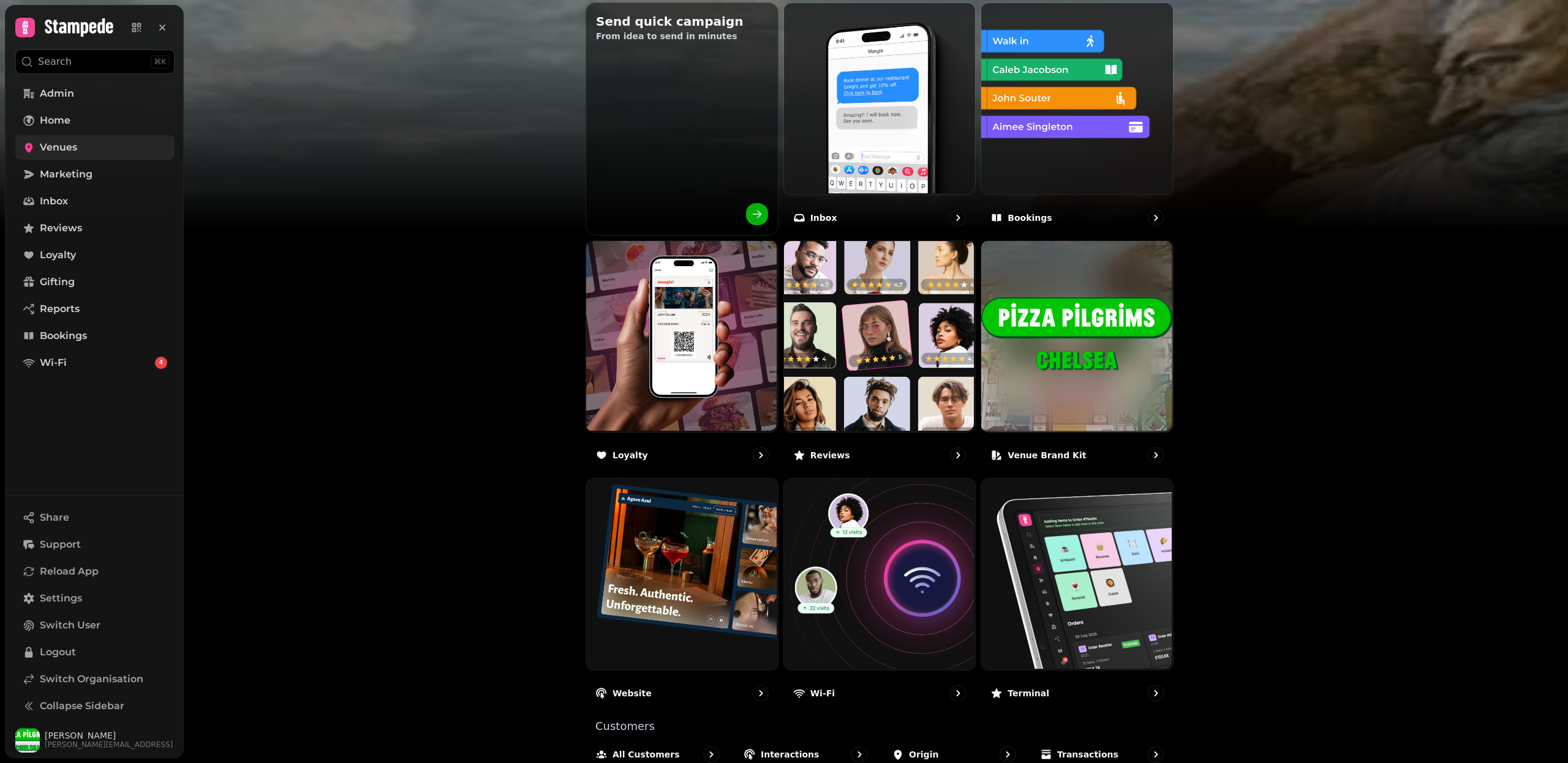
scroll to position [477, 0]
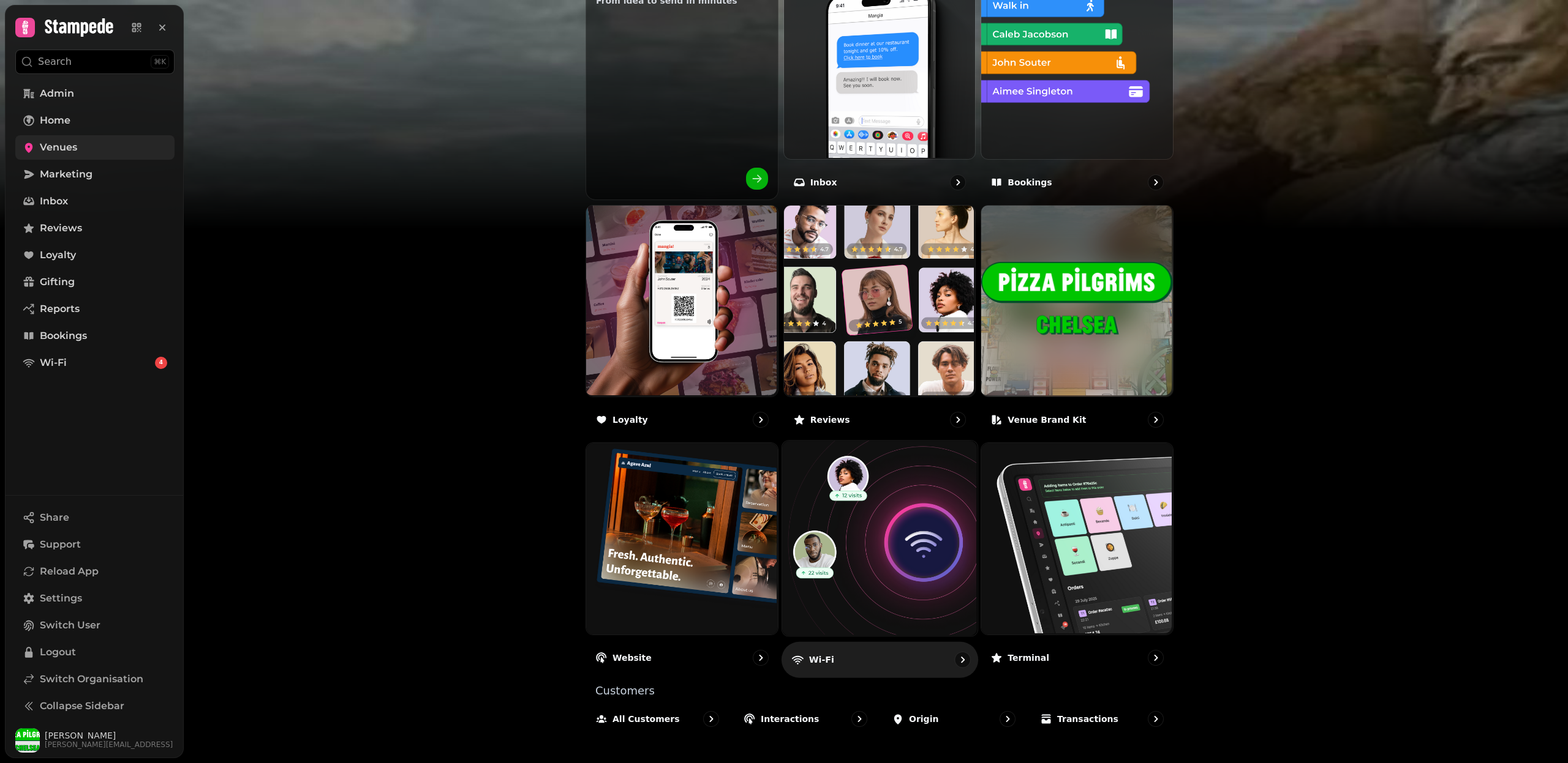
click at [854, 535] on img at bounding box center [877, 537] width 195 height 195
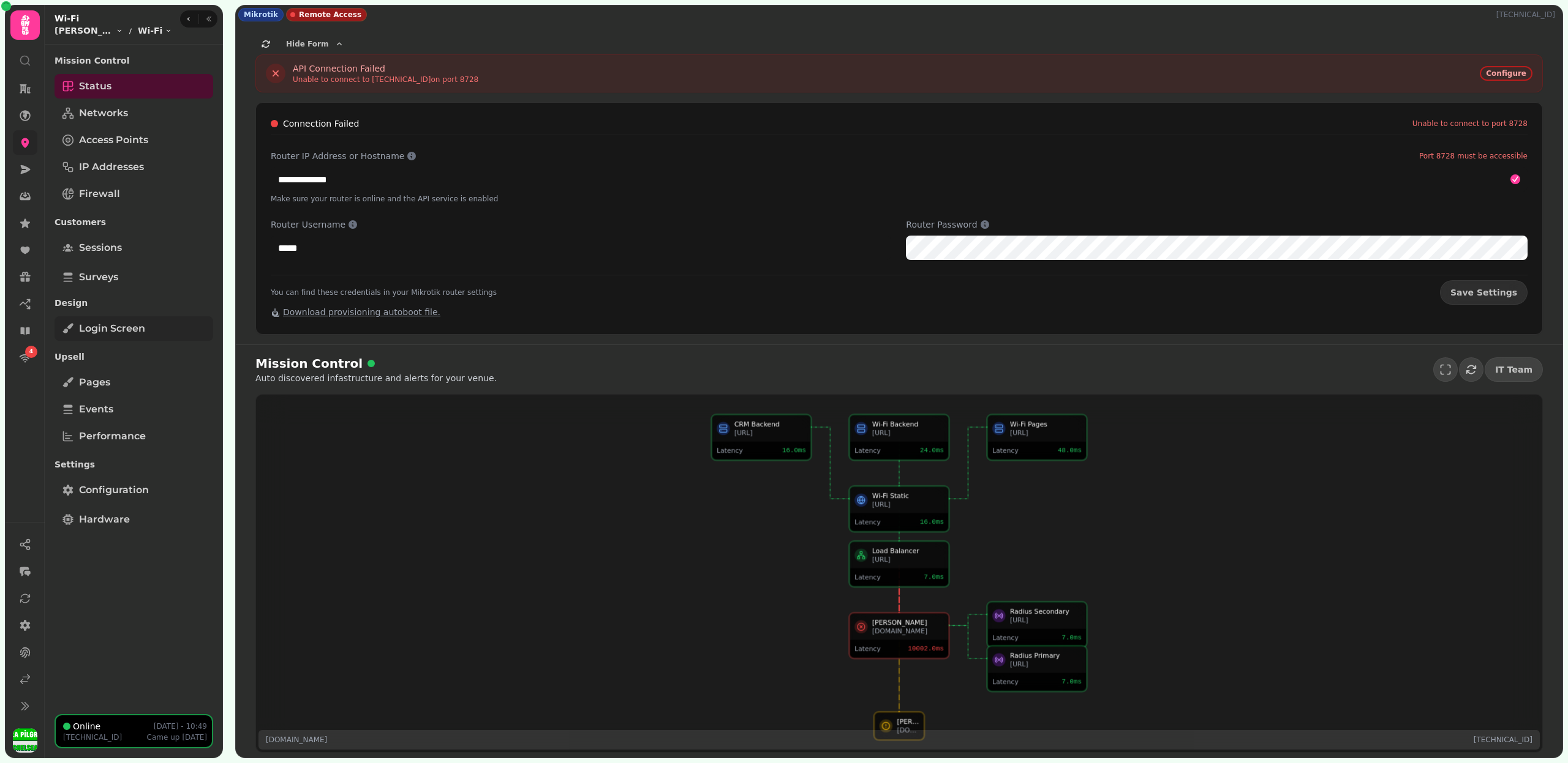
click at [140, 337] on link "Login screen" at bounding box center [133, 329] width 159 height 25
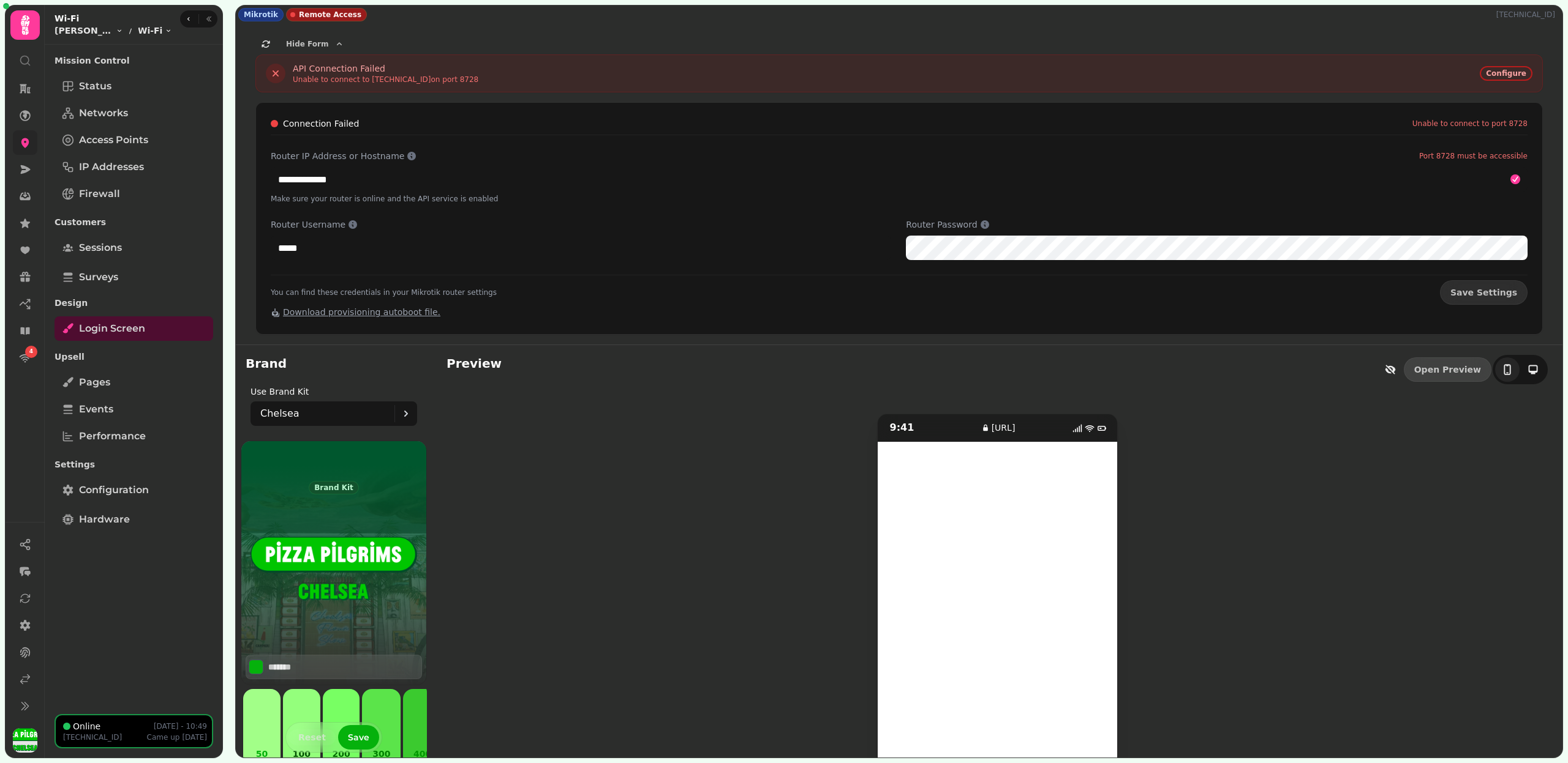
scroll to position [10, 0]
click at [124, 499] on link "Configuration" at bounding box center [133, 490] width 159 height 25
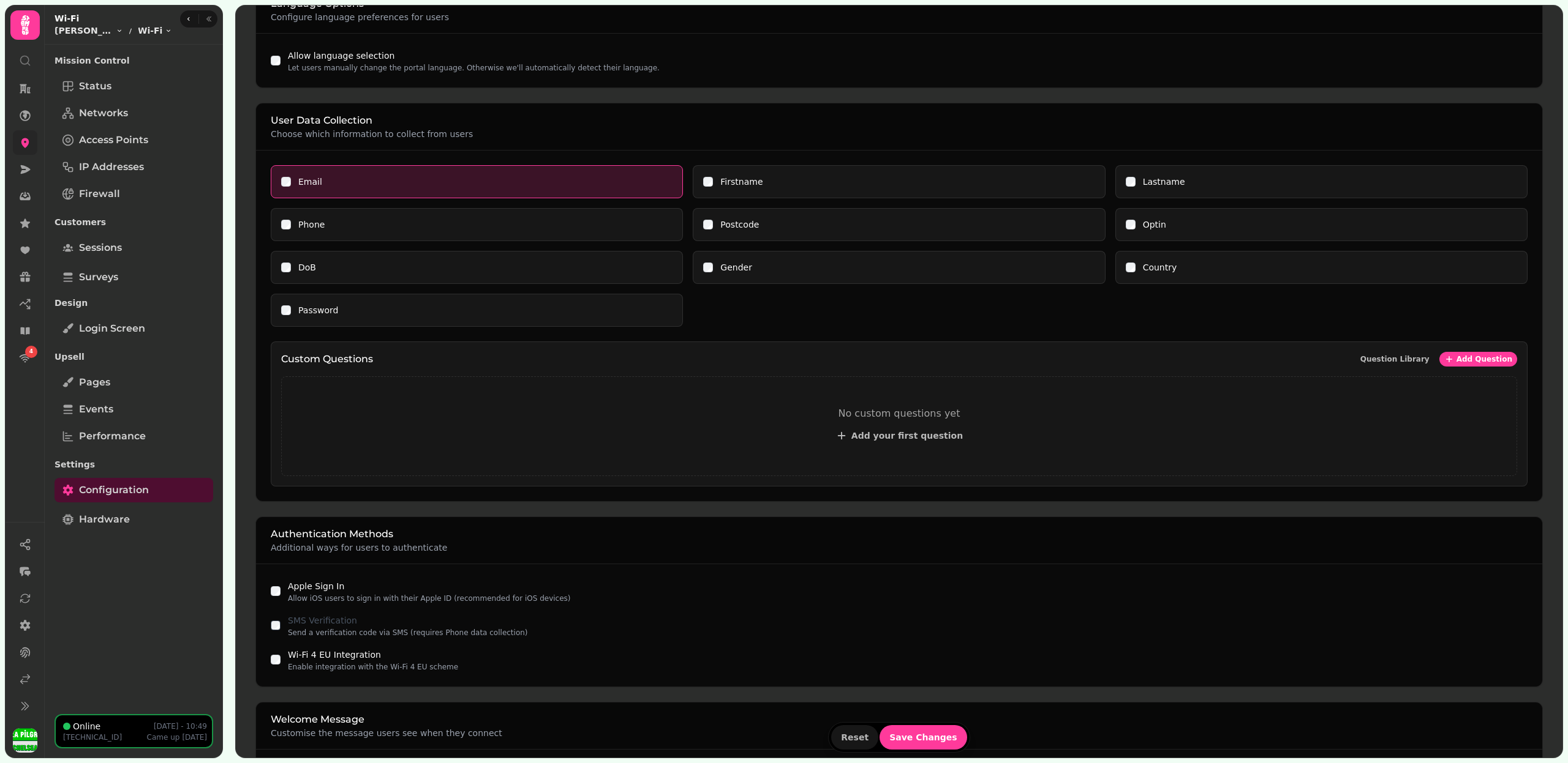
scroll to position [668, 0]
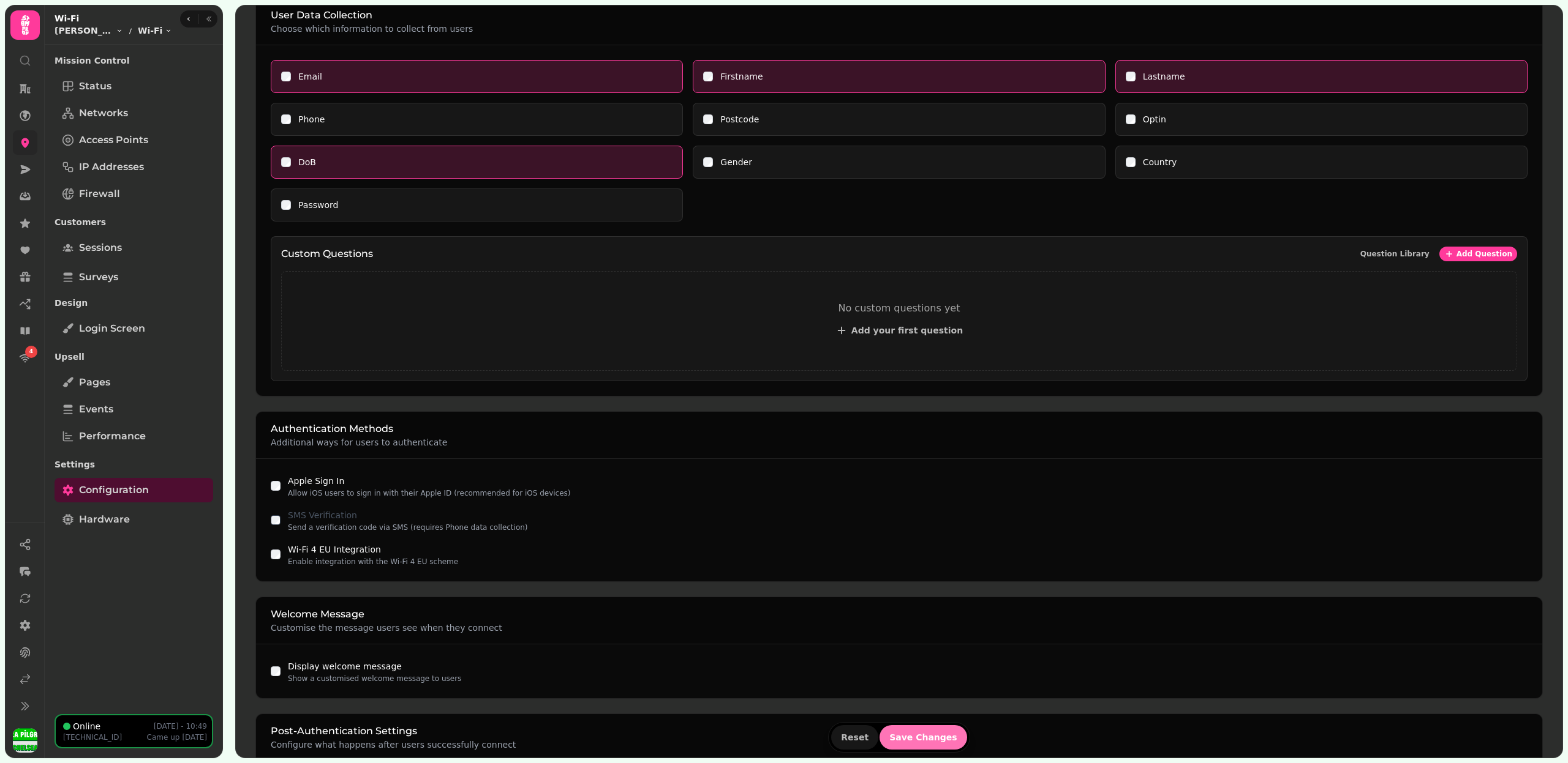
click at [924, 744] on button "Save Changes" at bounding box center [923, 738] width 87 height 25
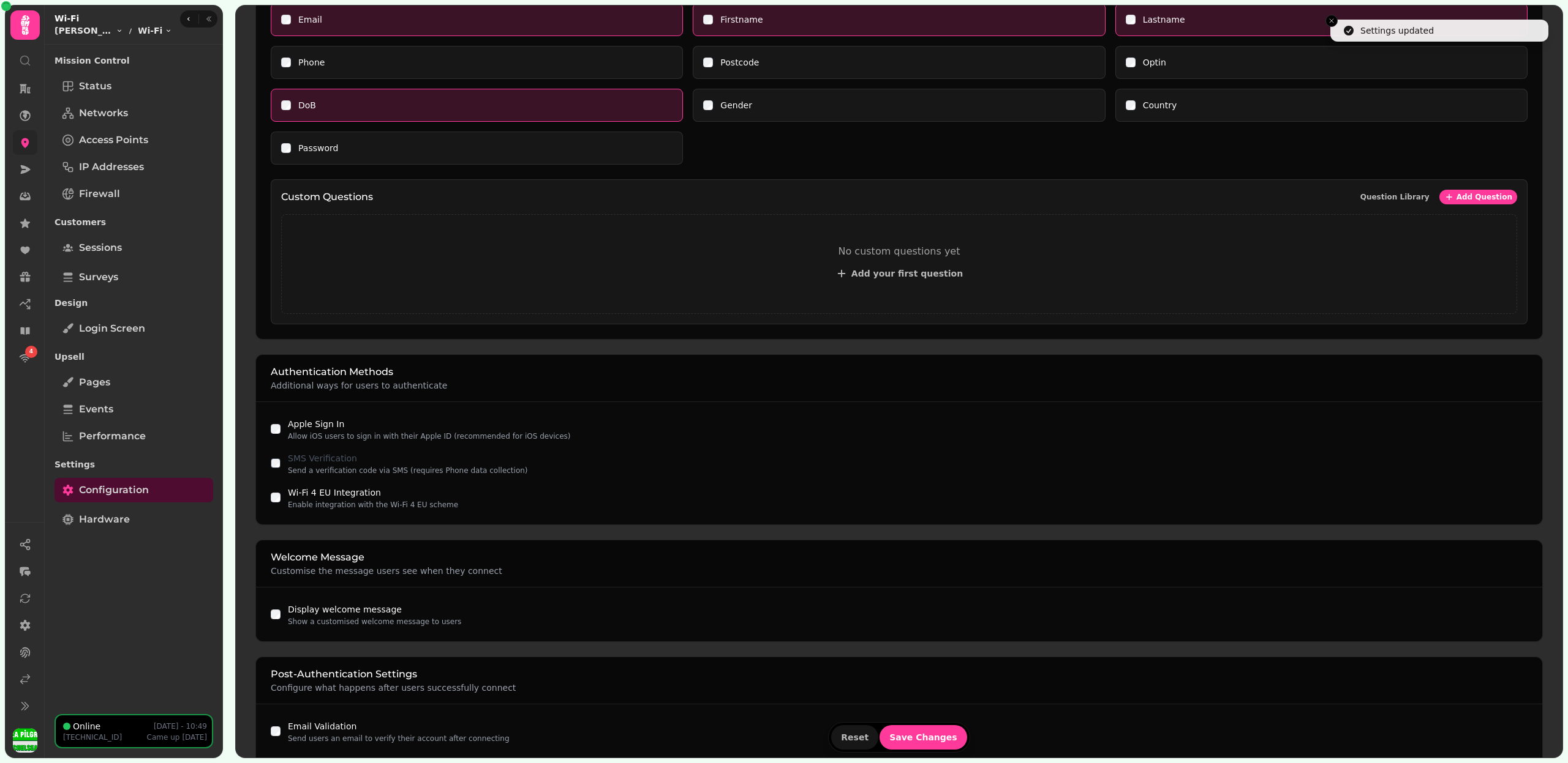
scroll to position [843, 0]
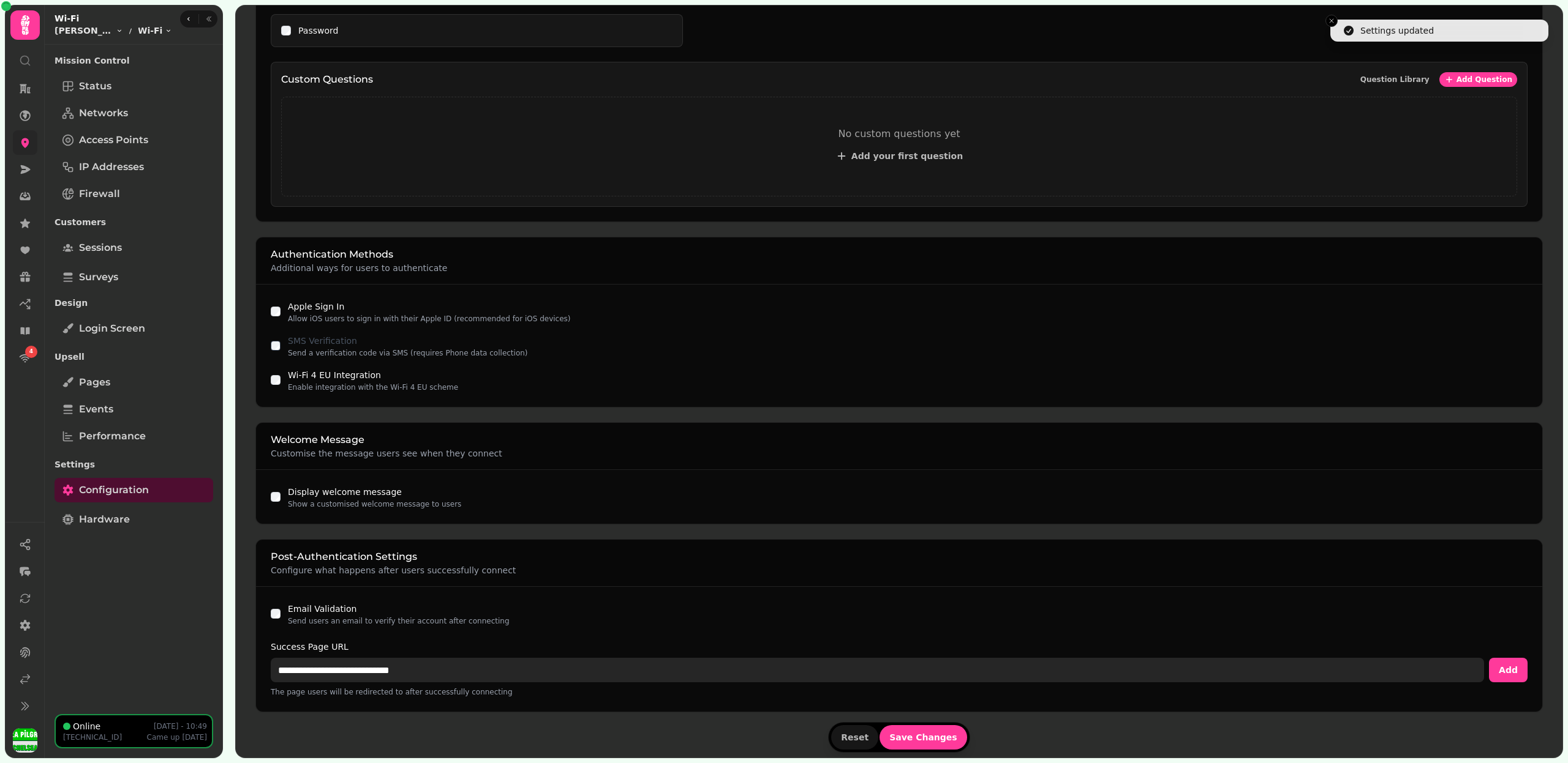
click at [417, 667] on input "**********" at bounding box center [877, 670] width 1213 height 25
paste input "**"
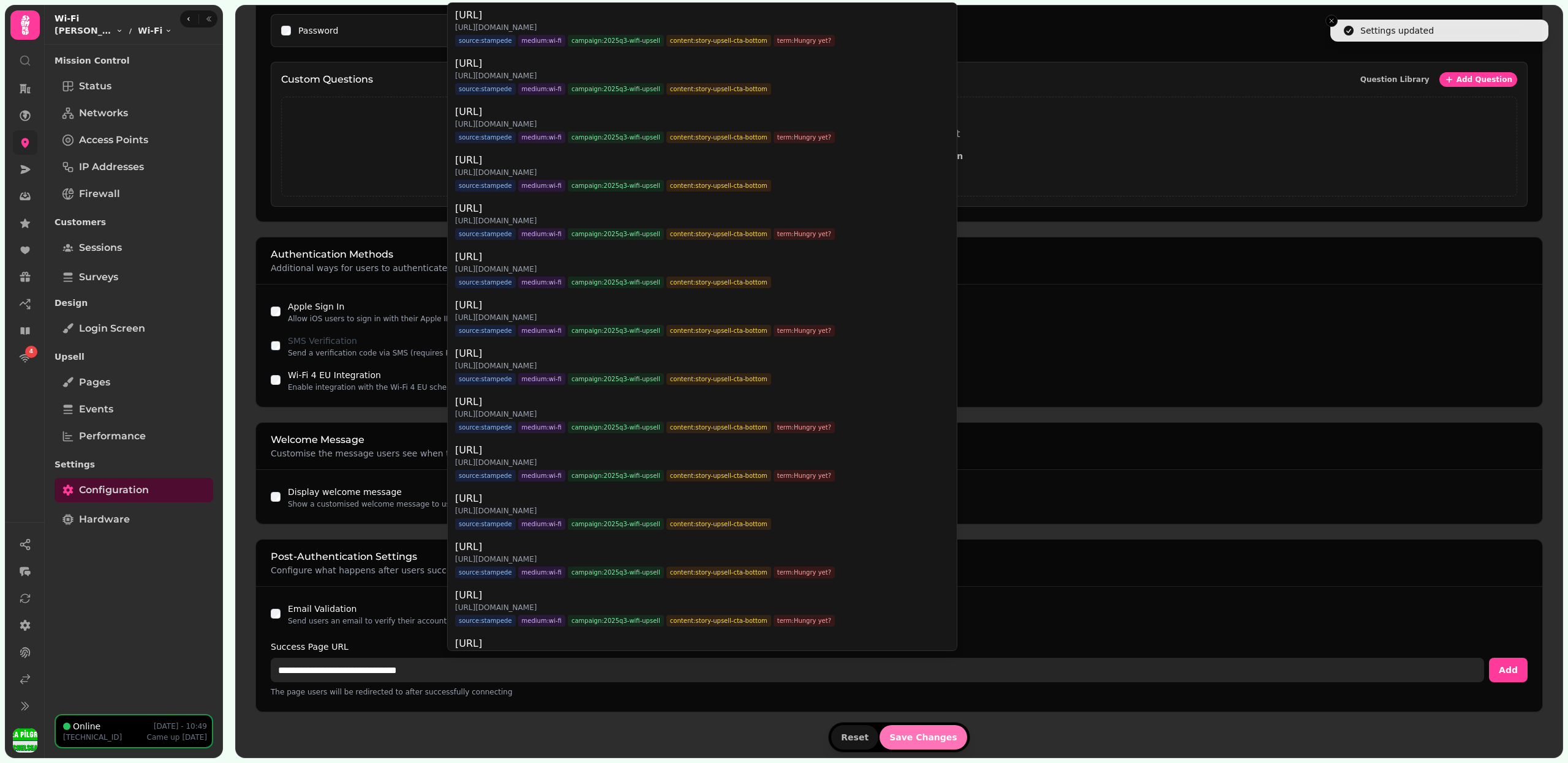
type input "**********"
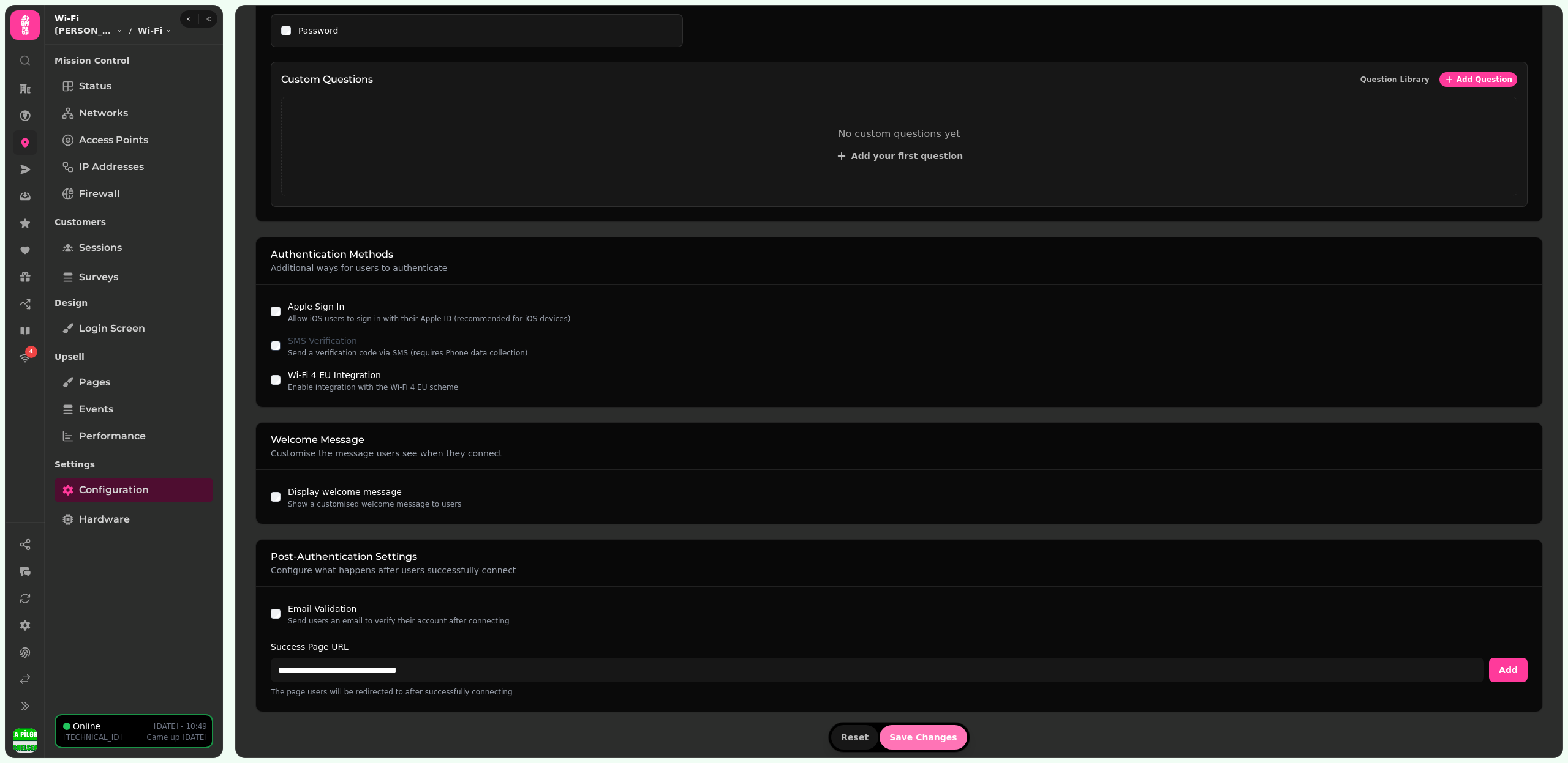
click at [922, 729] on form "Portal Type Choose how users will access your Wi-Fi network Free Access Allow c…" at bounding box center [898, 156] width 1287 height 1201
click at [922, 733] on span "Save Changes" at bounding box center [923, 738] width 68 height 8
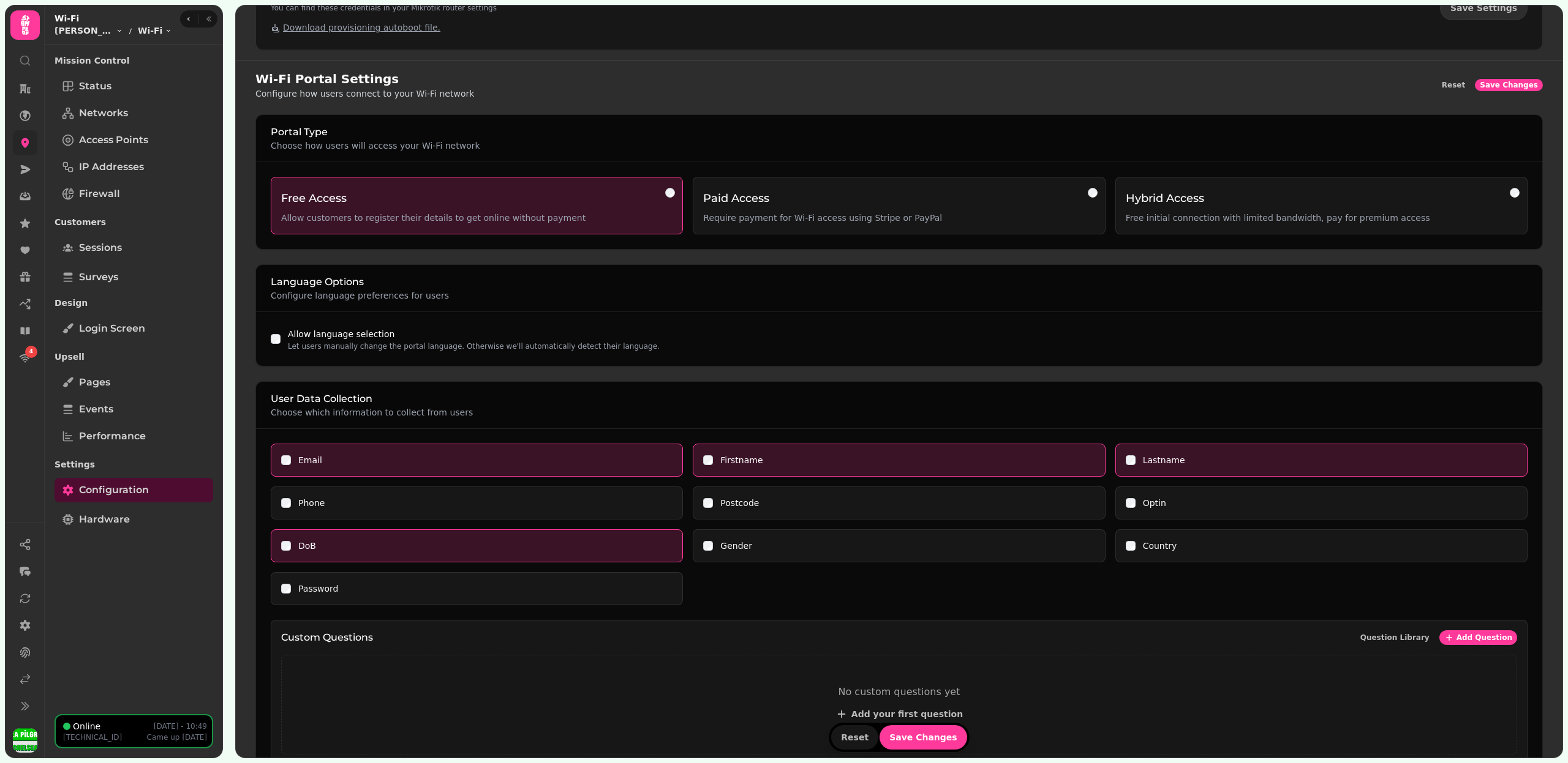
scroll to position [0, 0]
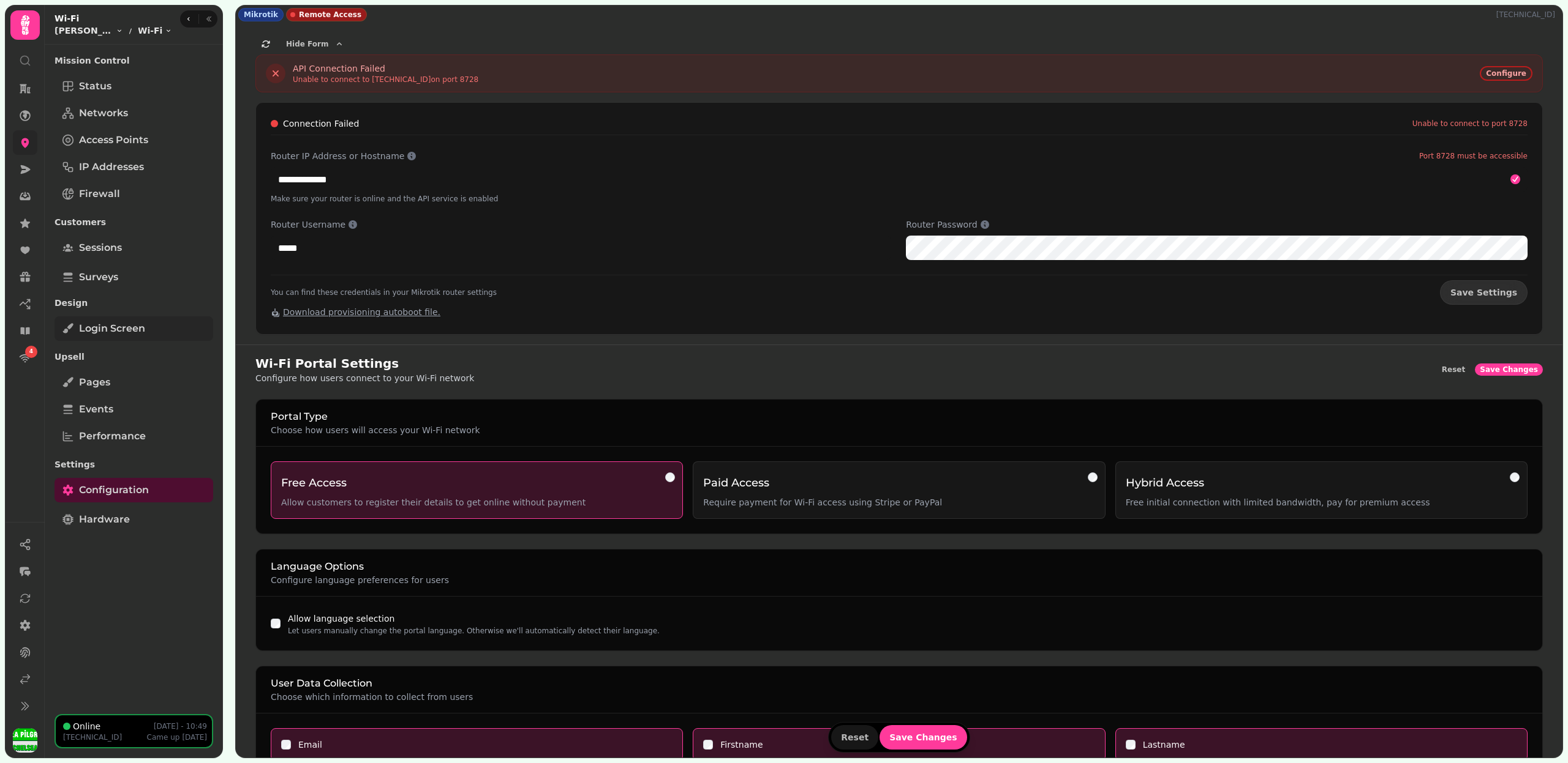
click at [145, 322] on link "Login screen" at bounding box center [133, 329] width 159 height 25
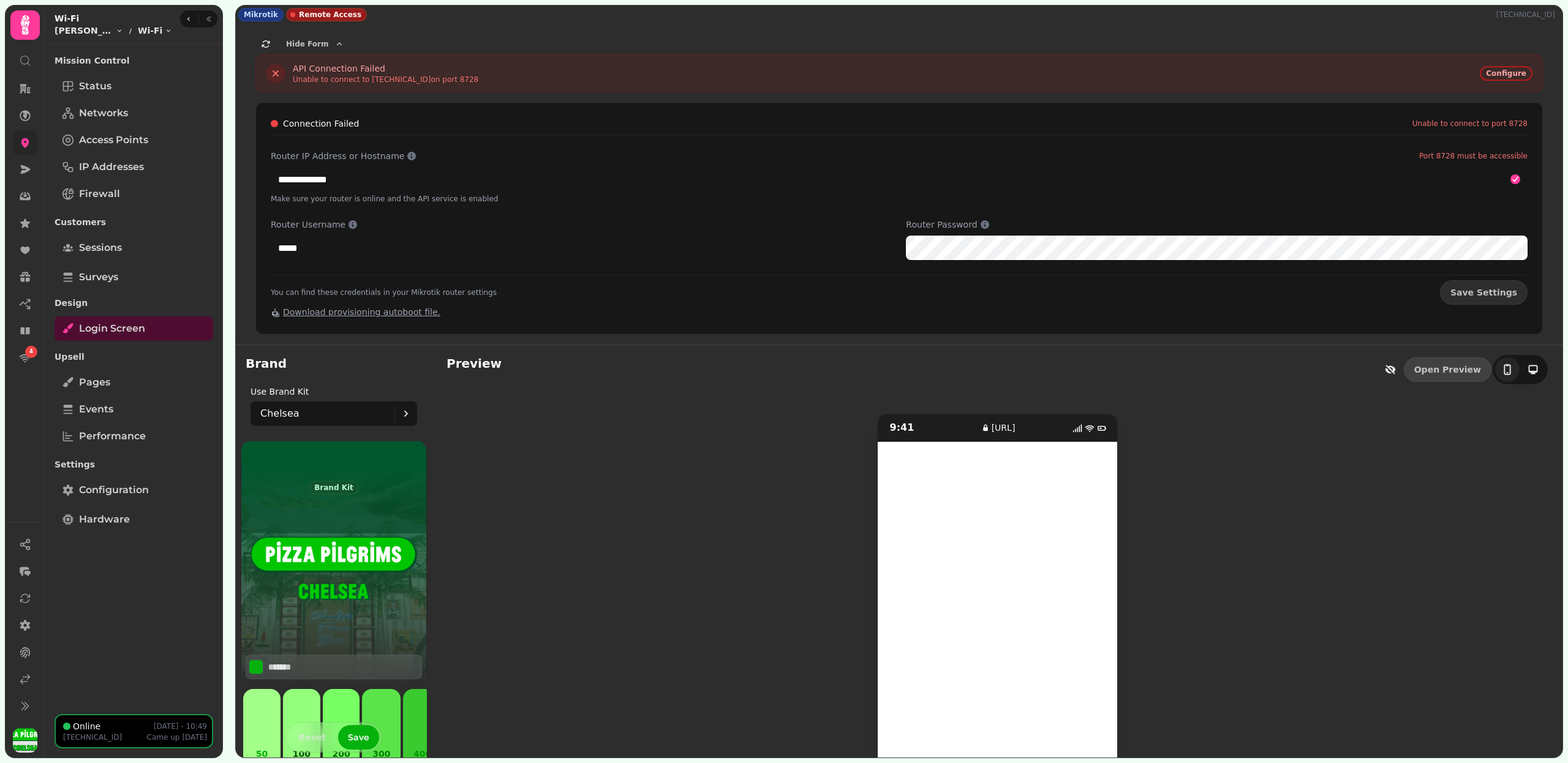
scroll to position [58, 0]
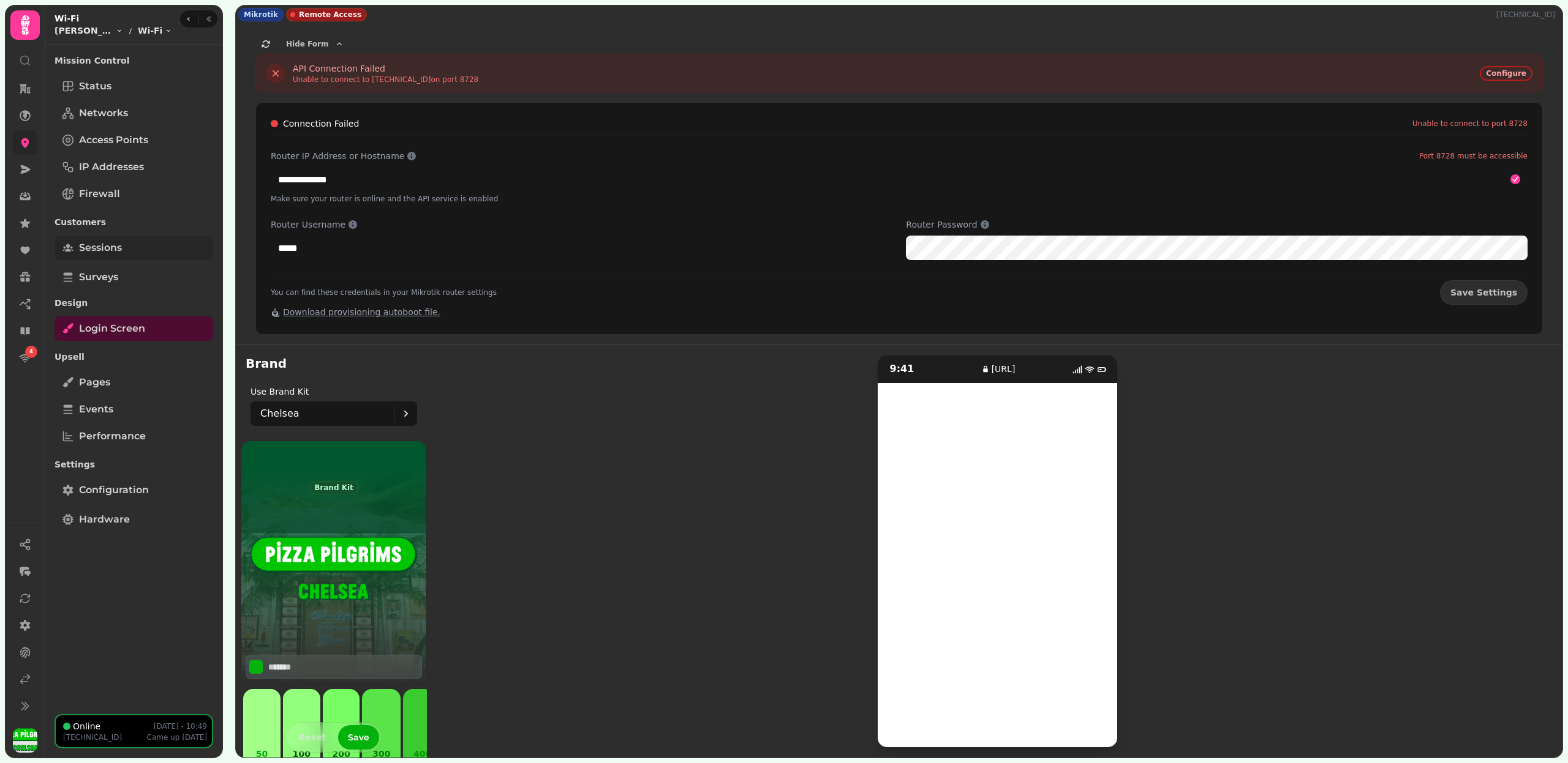
click at [132, 248] on link "Sessions" at bounding box center [133, 248] width 159 height 25
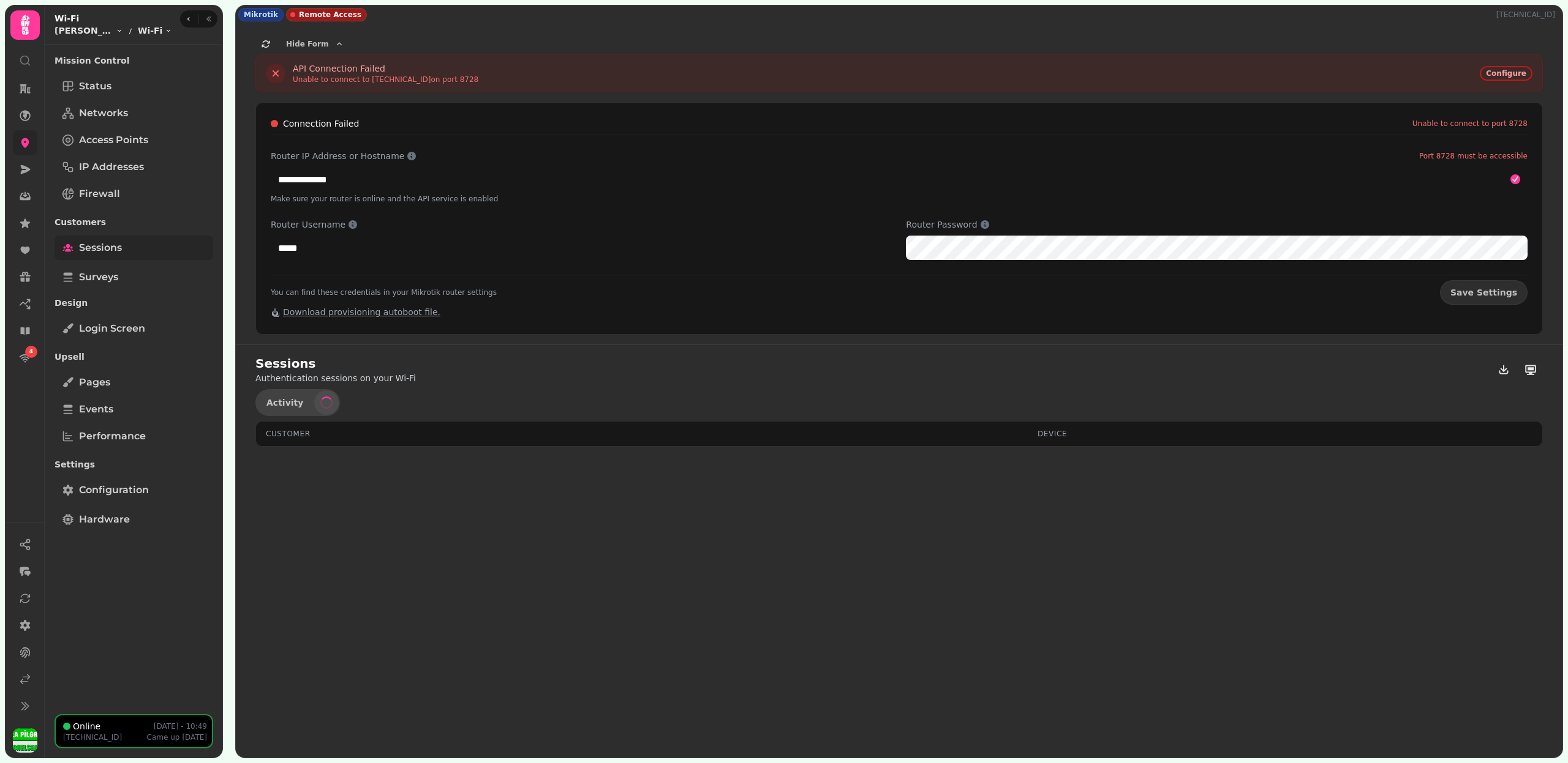
select select "**"
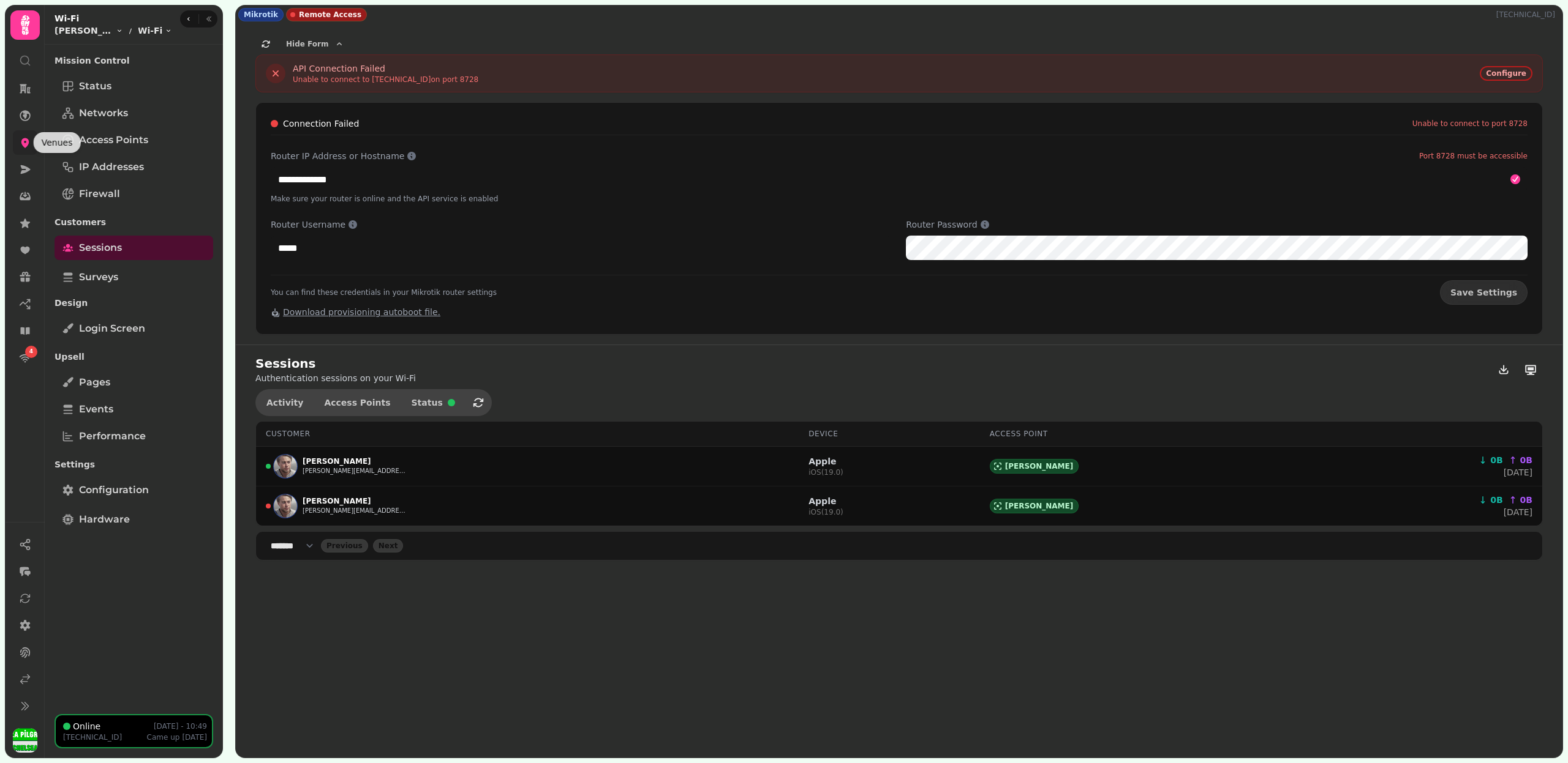
click at [19, 141] on icon at bounding box center [25, 142] width 12 height 12
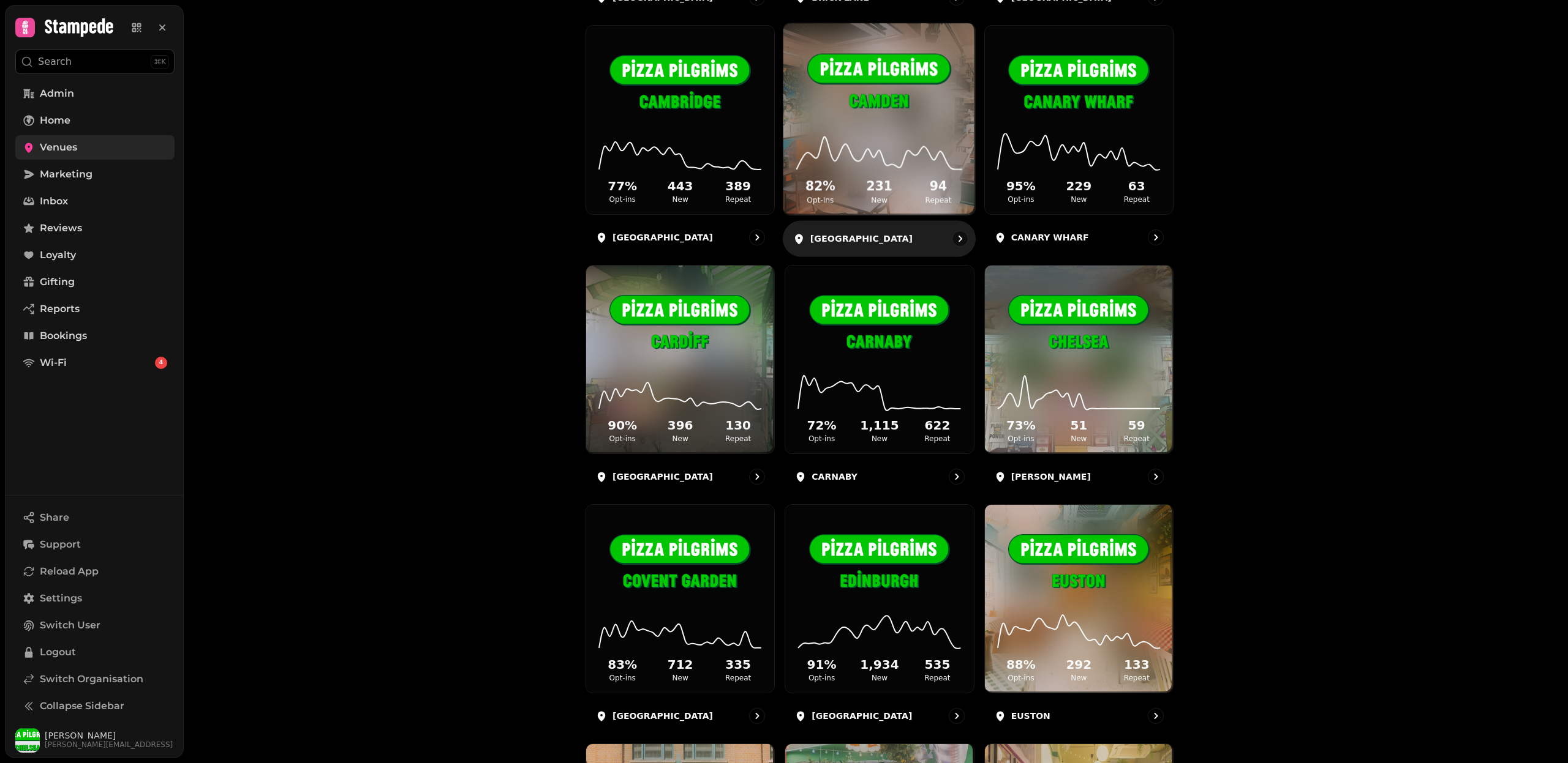
scroll to position [471, 0]
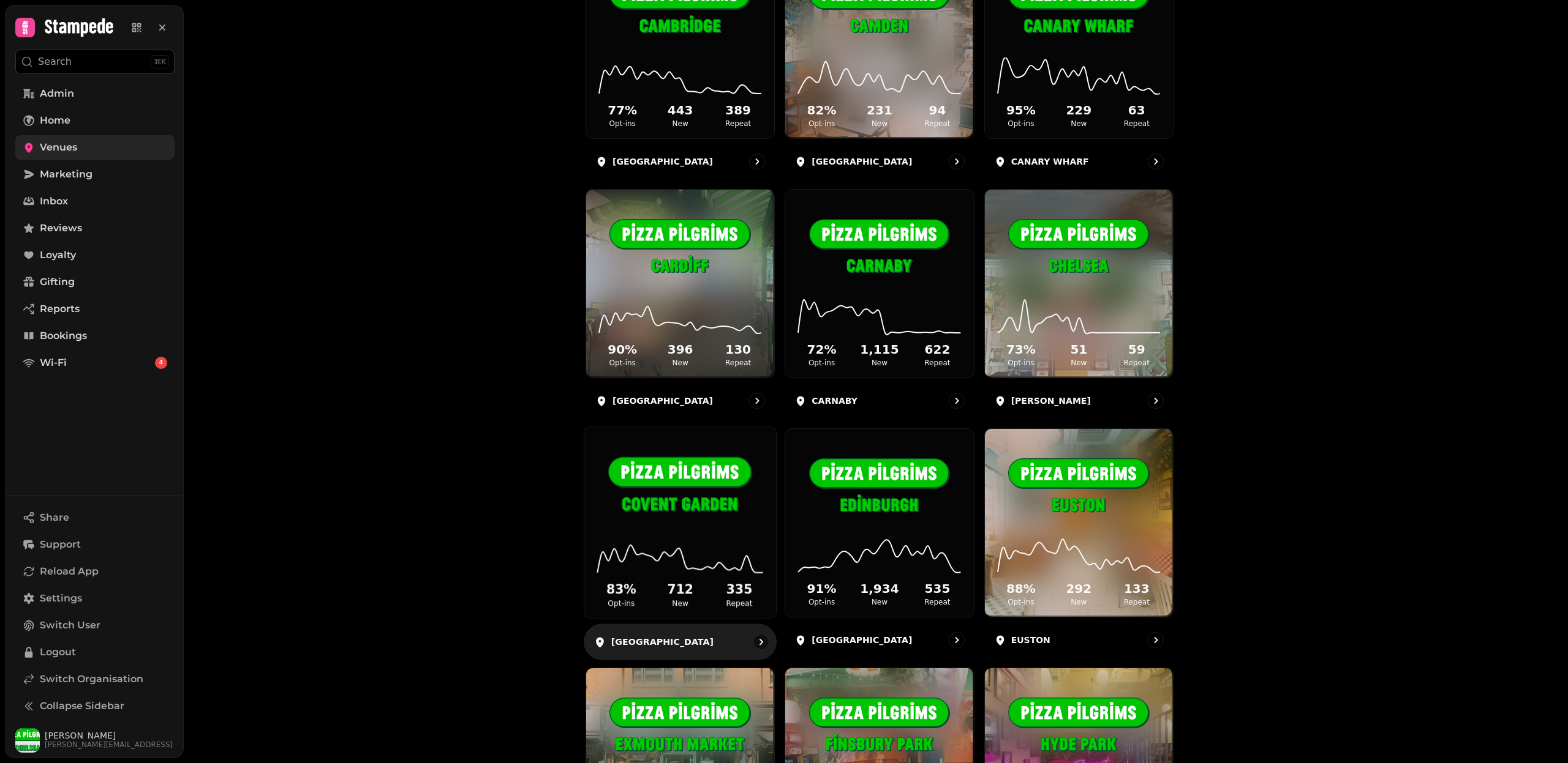
click at [693, 495] on img at bounding box center [680, 487] width 144 height 81
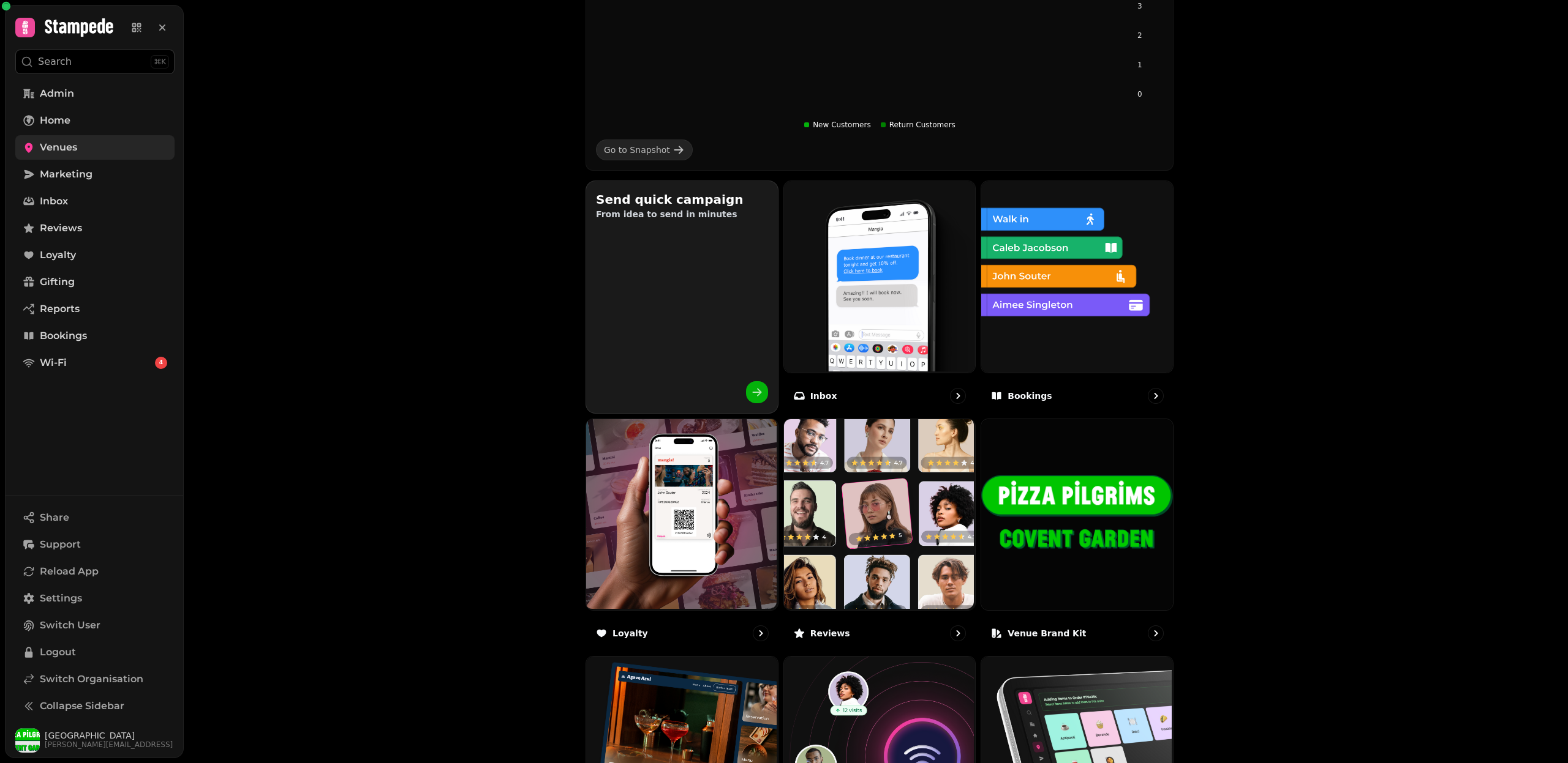
scroll to position [477, 0]
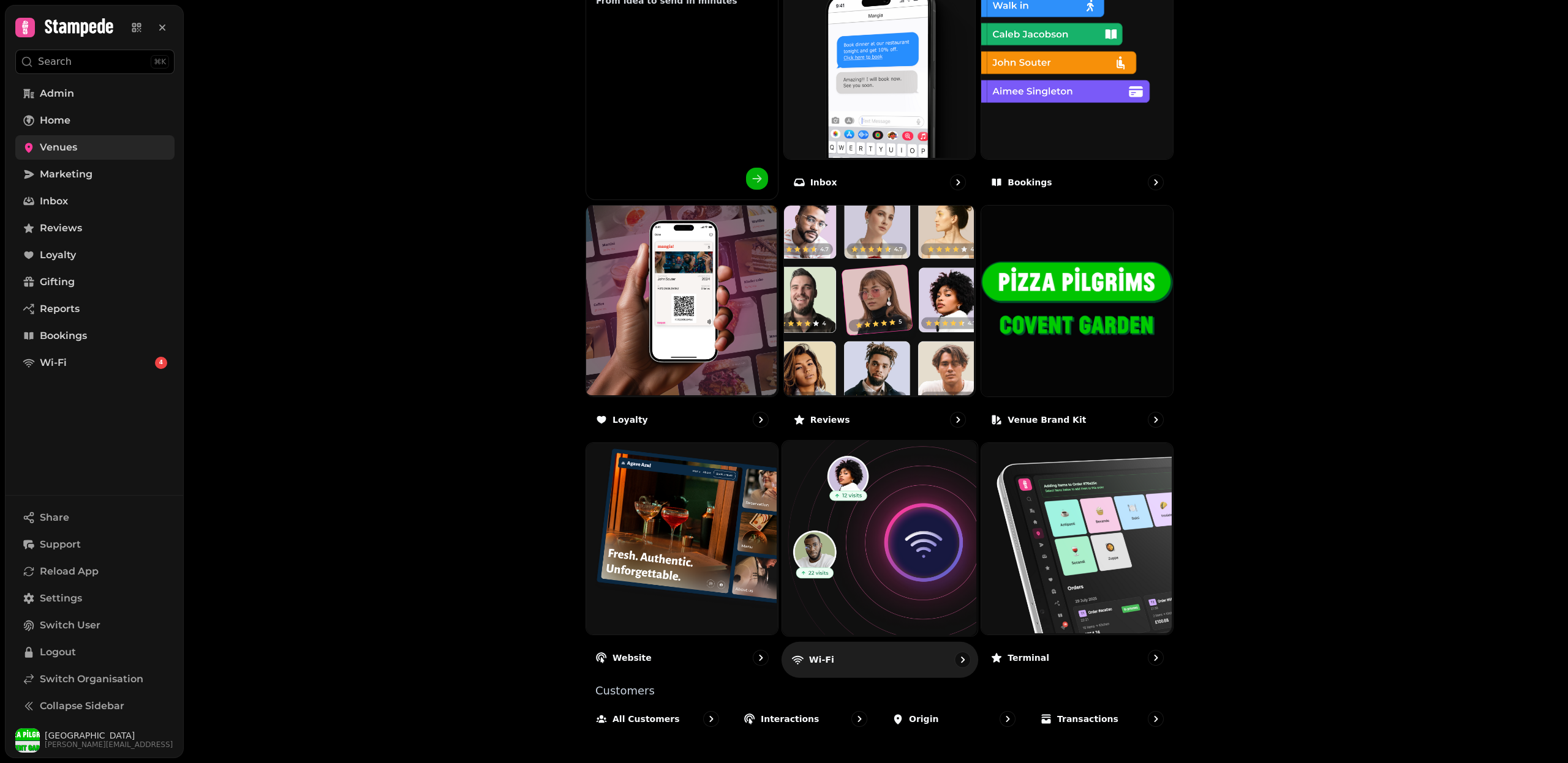
click at [876, 569] on img at bounding box center [877, 537] width 195 height 195
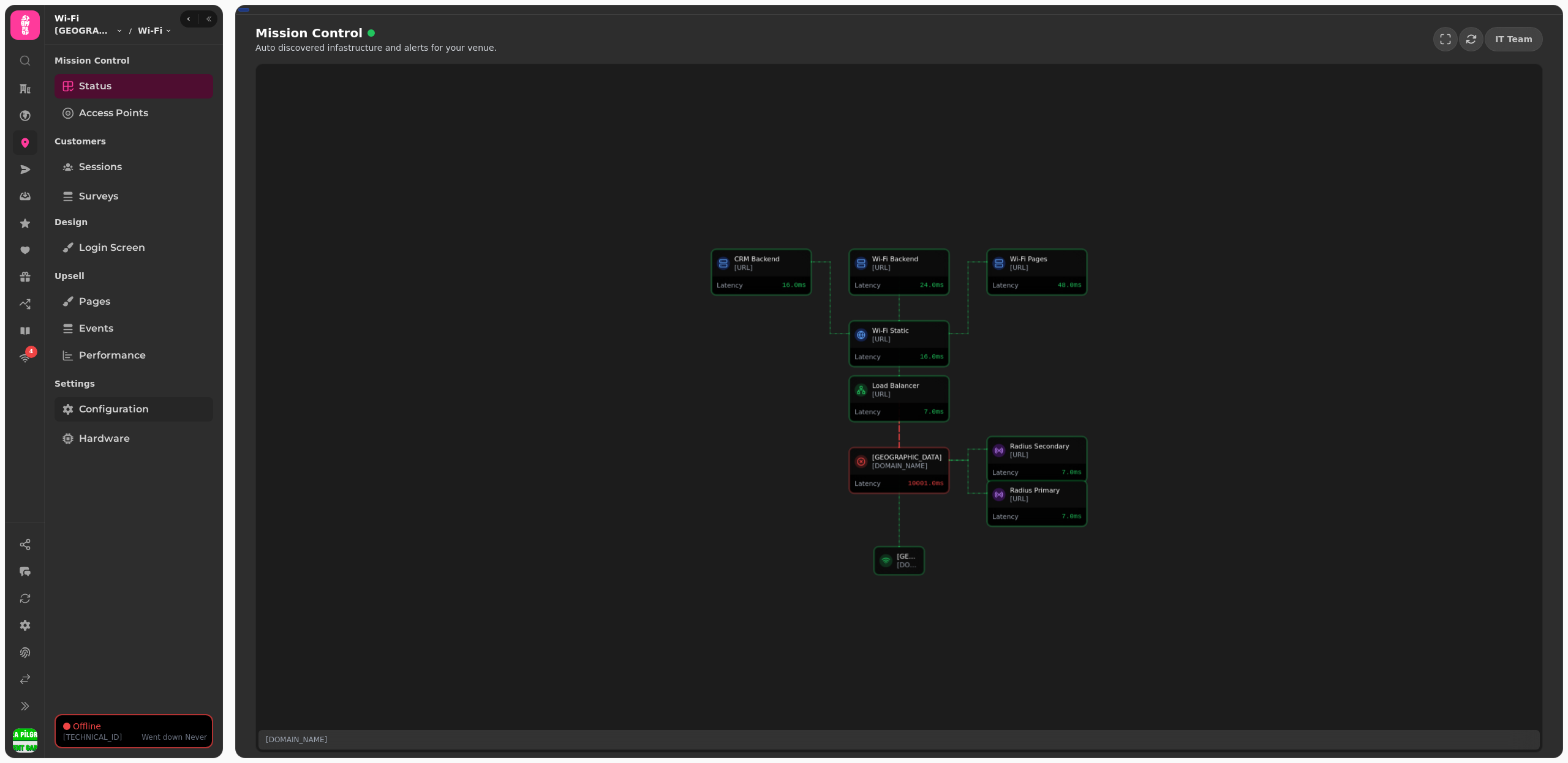
click at [153, 409] on link "Configuration" at bounding box center [133, 409] width 159 height 25
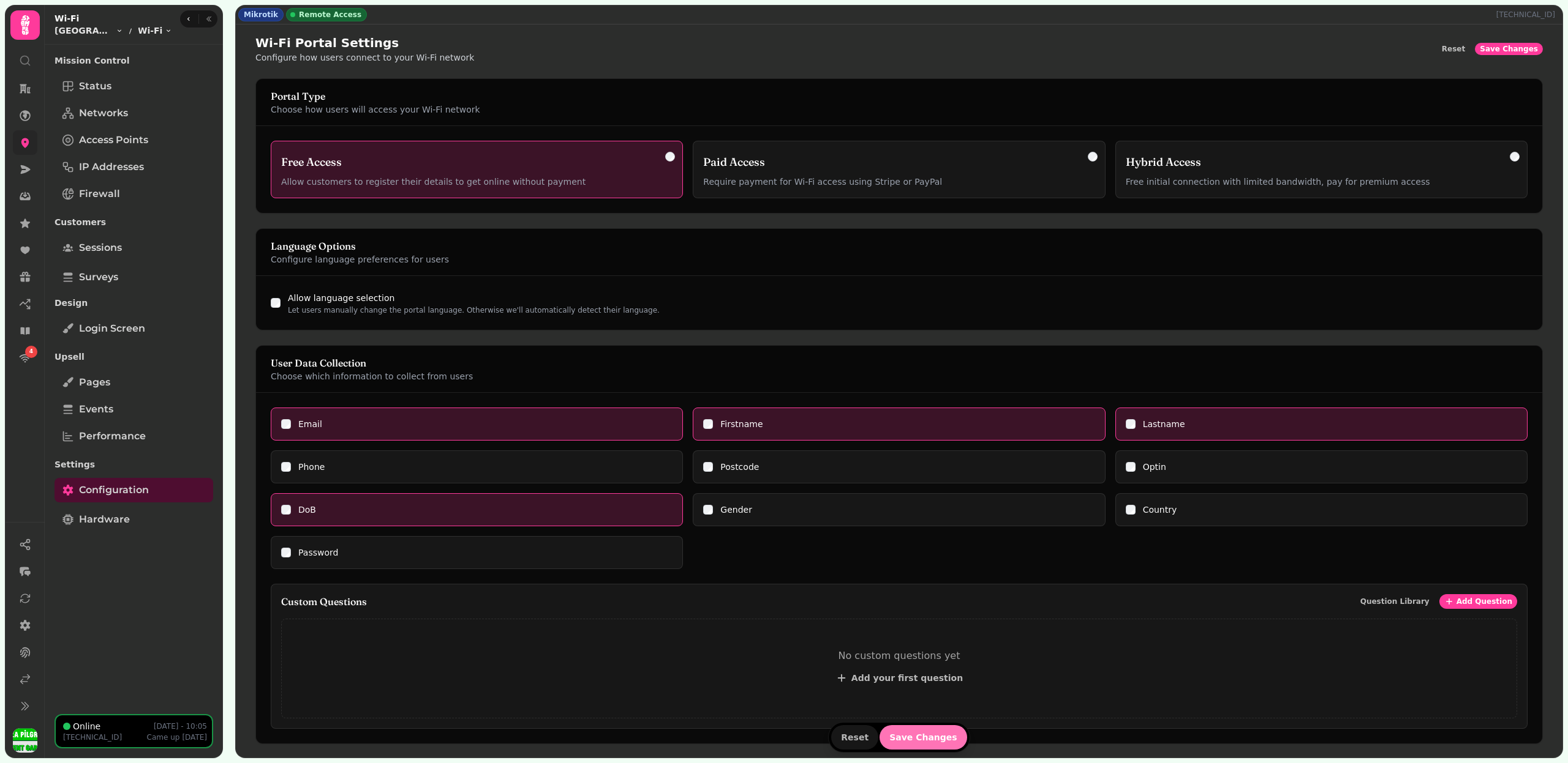
click at [921, 736] on span "Save Changes" at bounding box center [923, 738] width 68 height 8
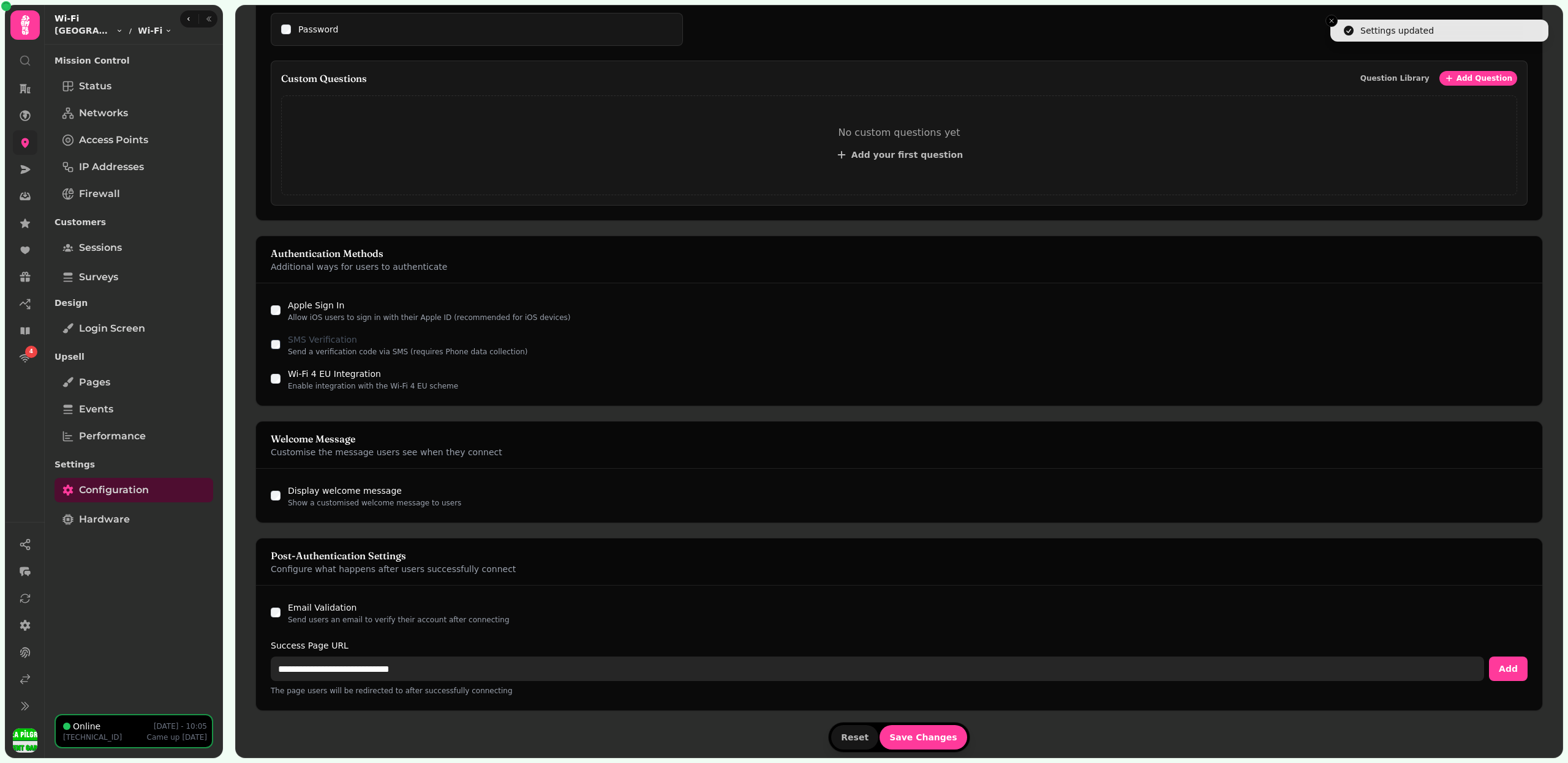
click at [371, 668] on input "**********" at bounding box center [877, 669] width 1213 height 25
paste input "**"
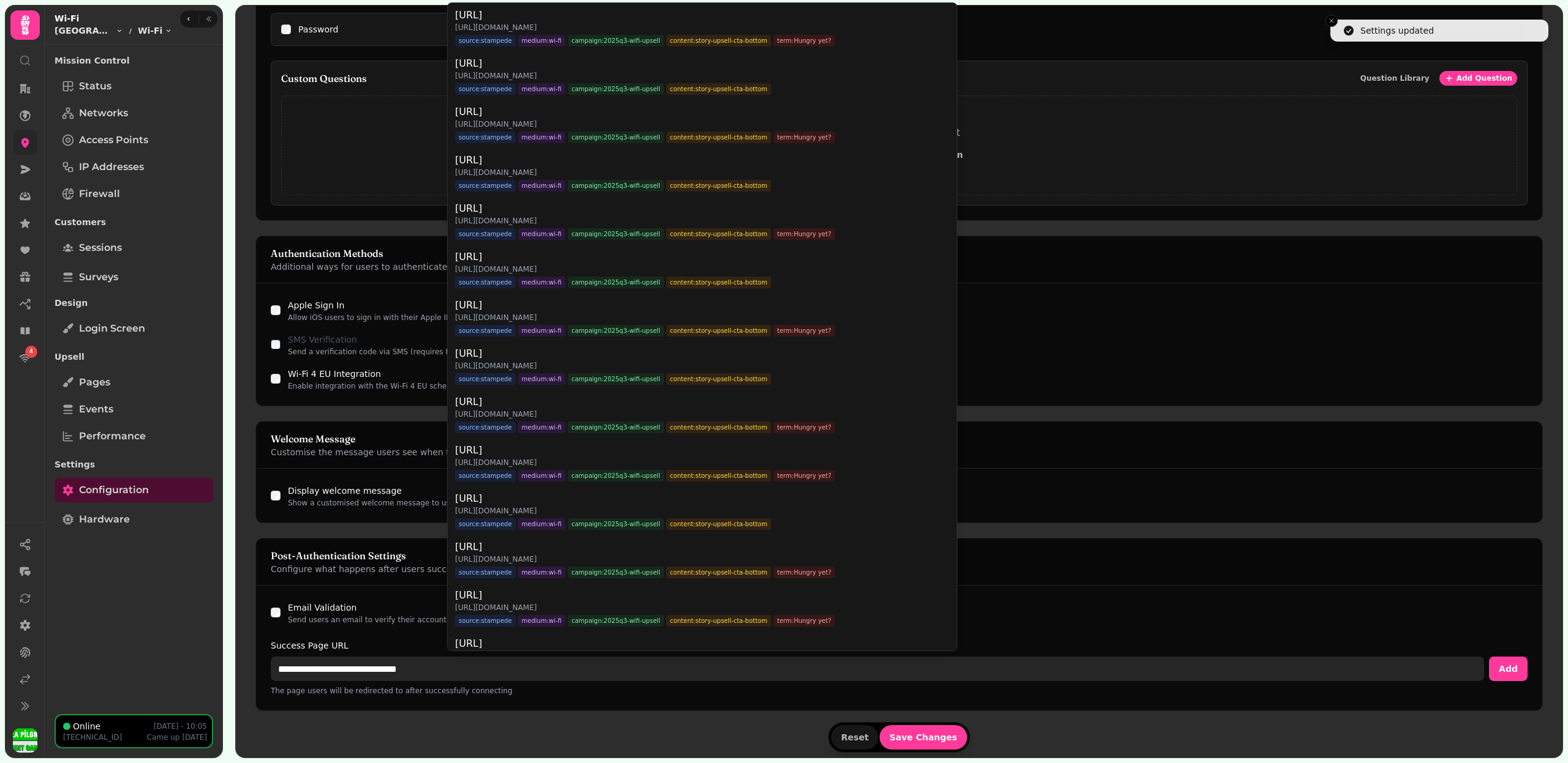
type input "**********"
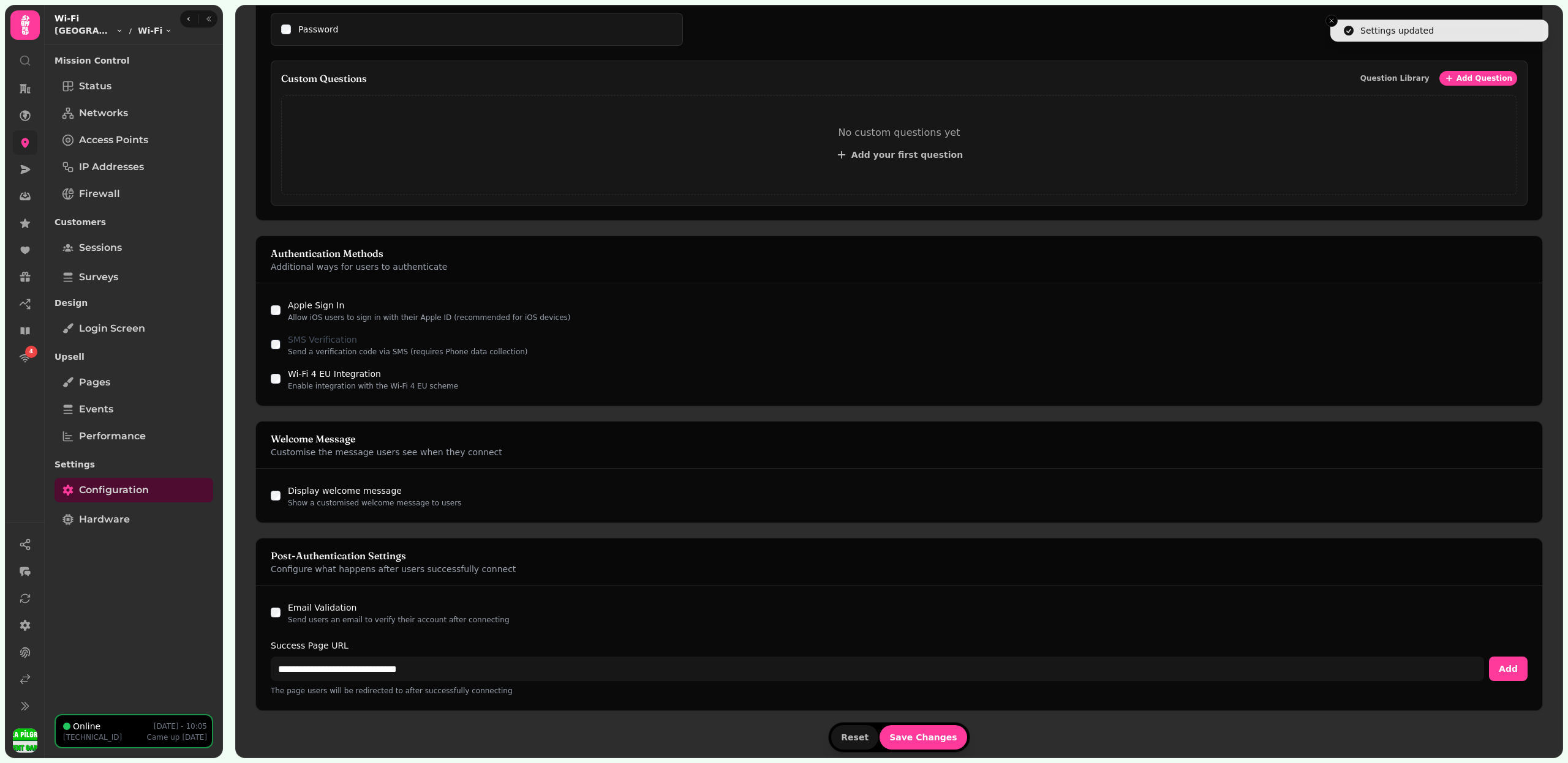
click at [927, 729] on form "Portal Type Choose how users will access your Wi-Fi network Free Access Allow c…" at bounding box center [898, 155] width 1287 height 1201
click at [927, 733] on span "Save Changes" at bounding box center [923, 738] width 68 height 8
click at [145, 331] on span "Login screen" at bounding box center [112, 329] width 66 height 15
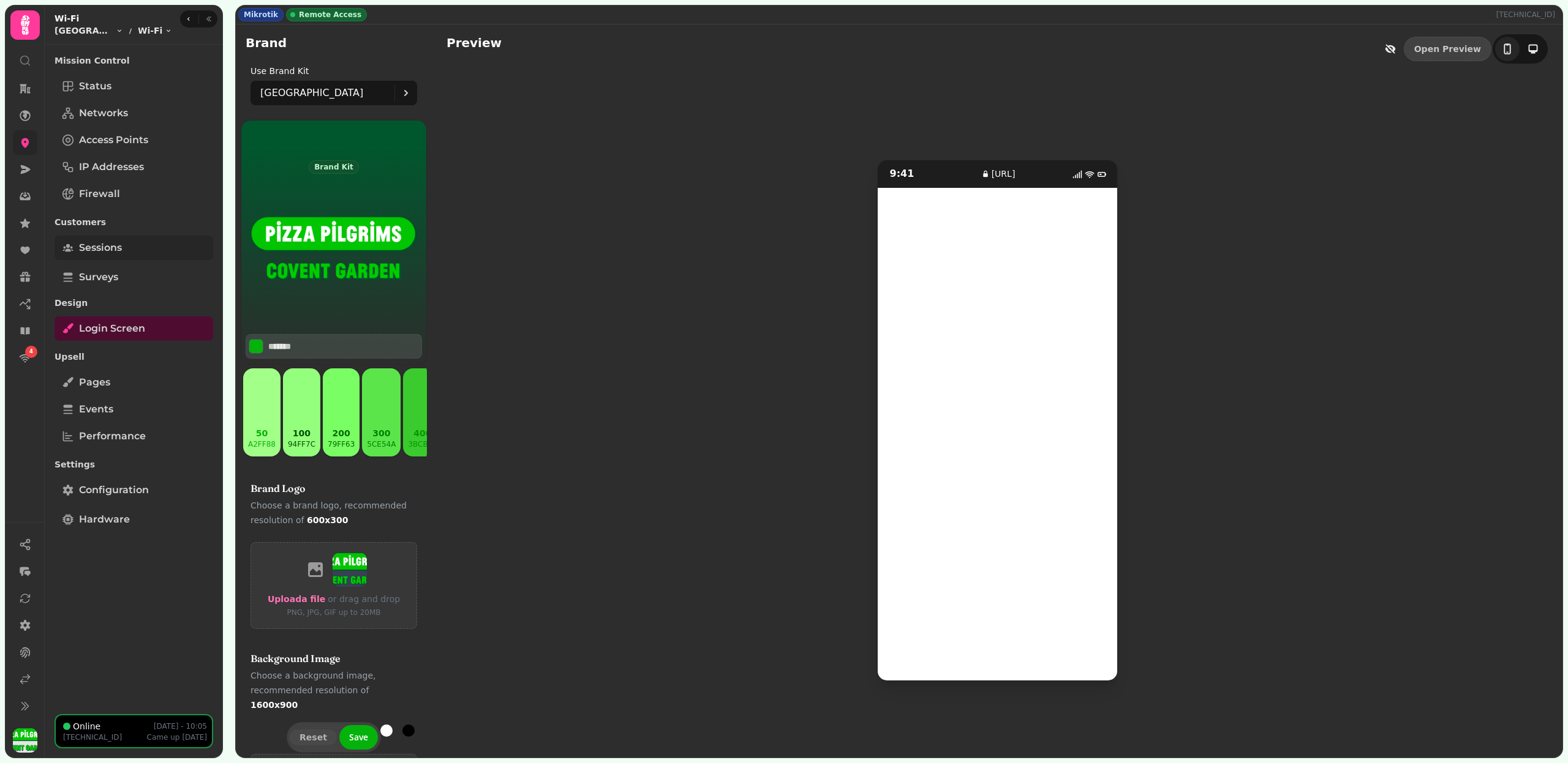
click at [102, 243] on span "Sessions" at bounding box center [100, 248] width 43 height 15
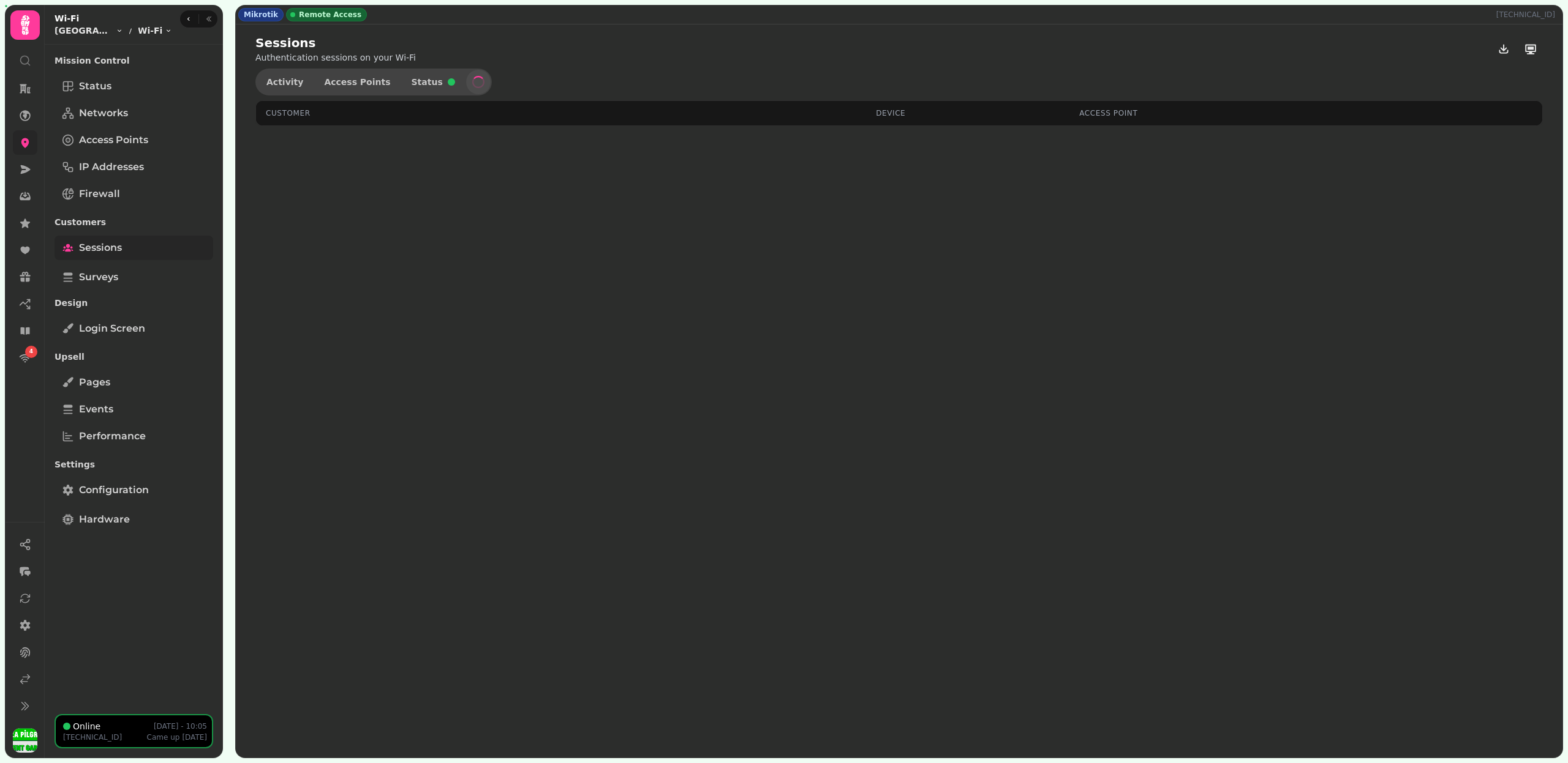
select select "**"
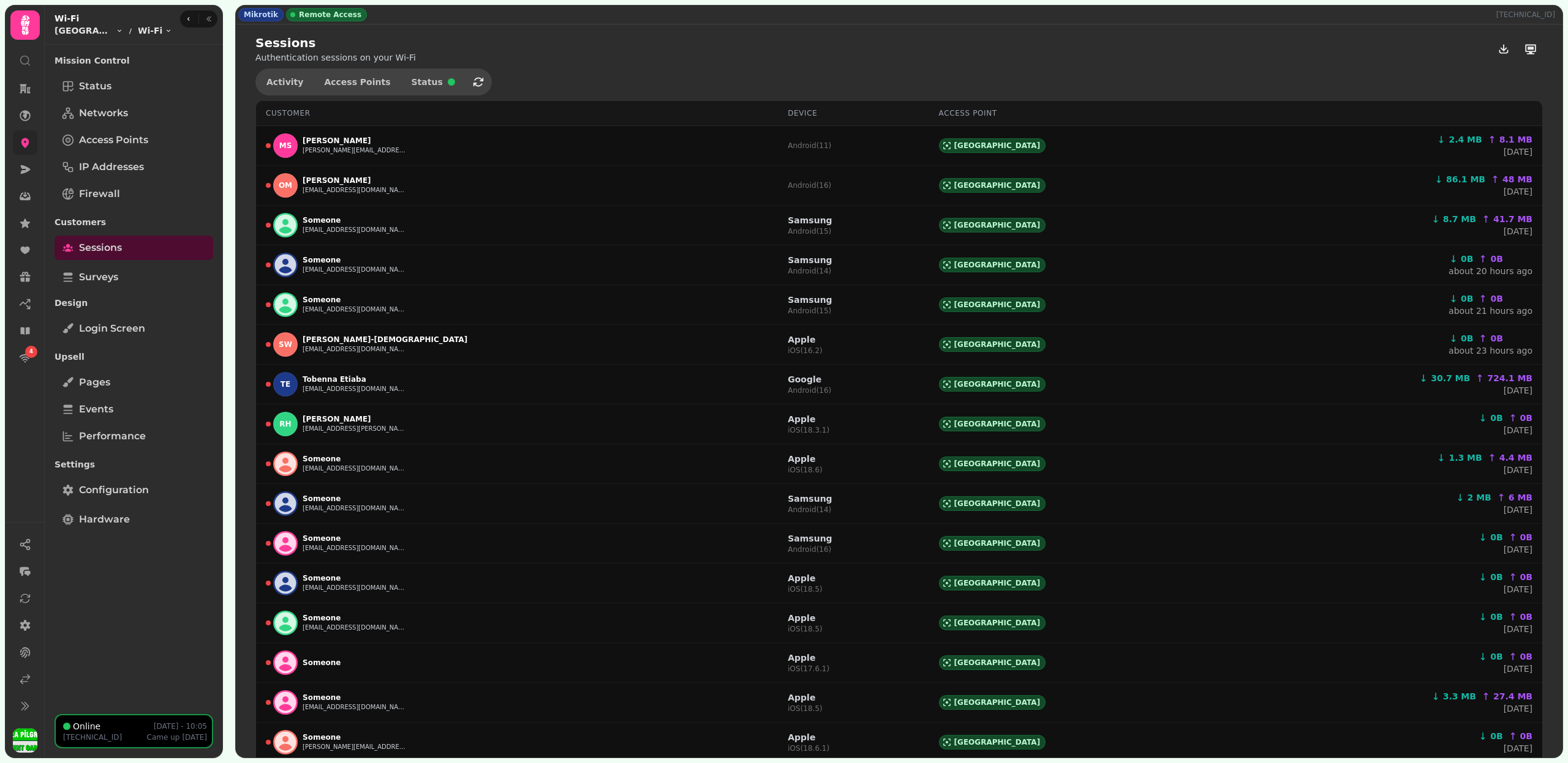
click at [23, 142] on icon at bounding box center [26, 143] width 8 height 10
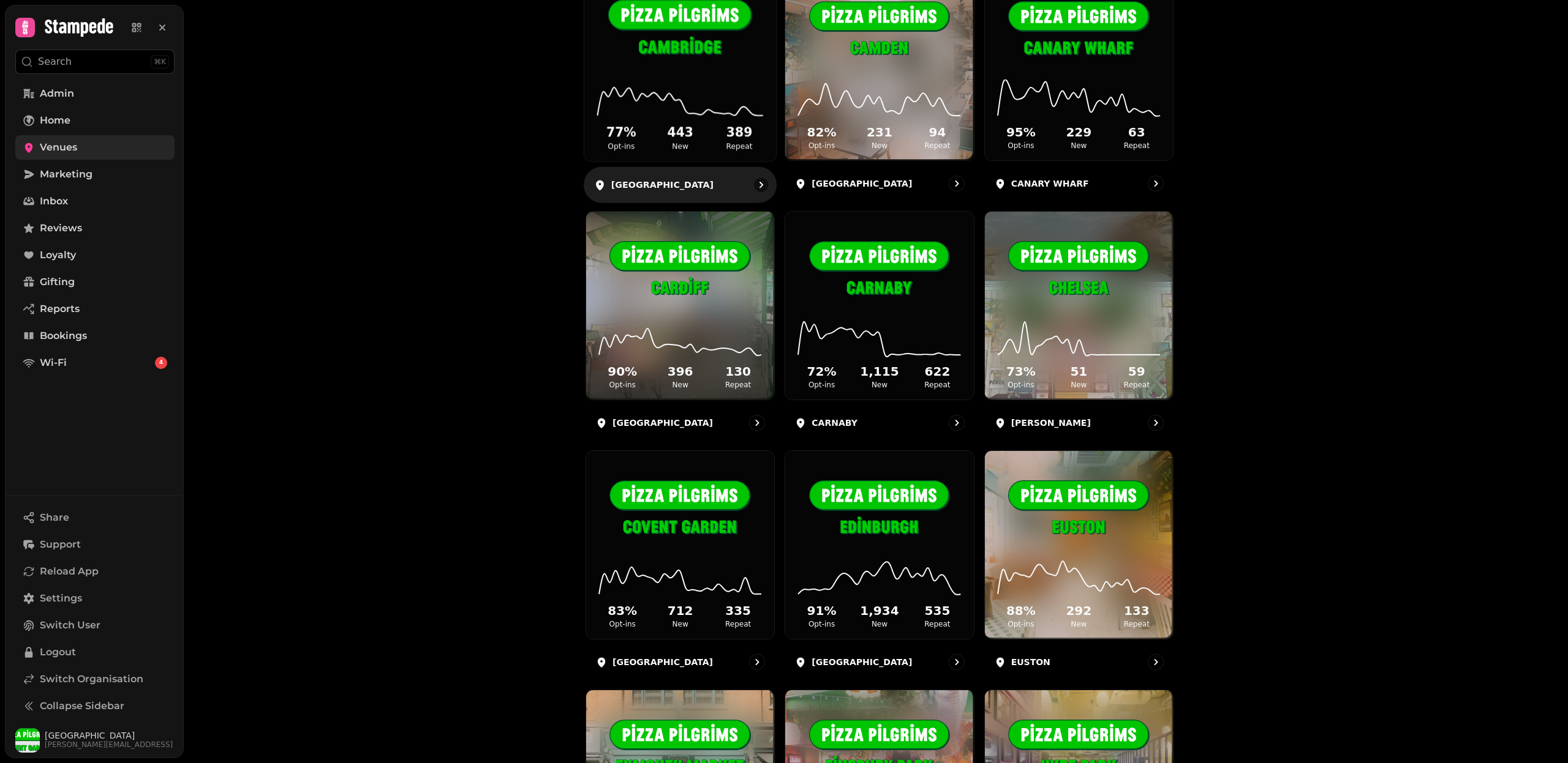
scroll to position [561, 0]
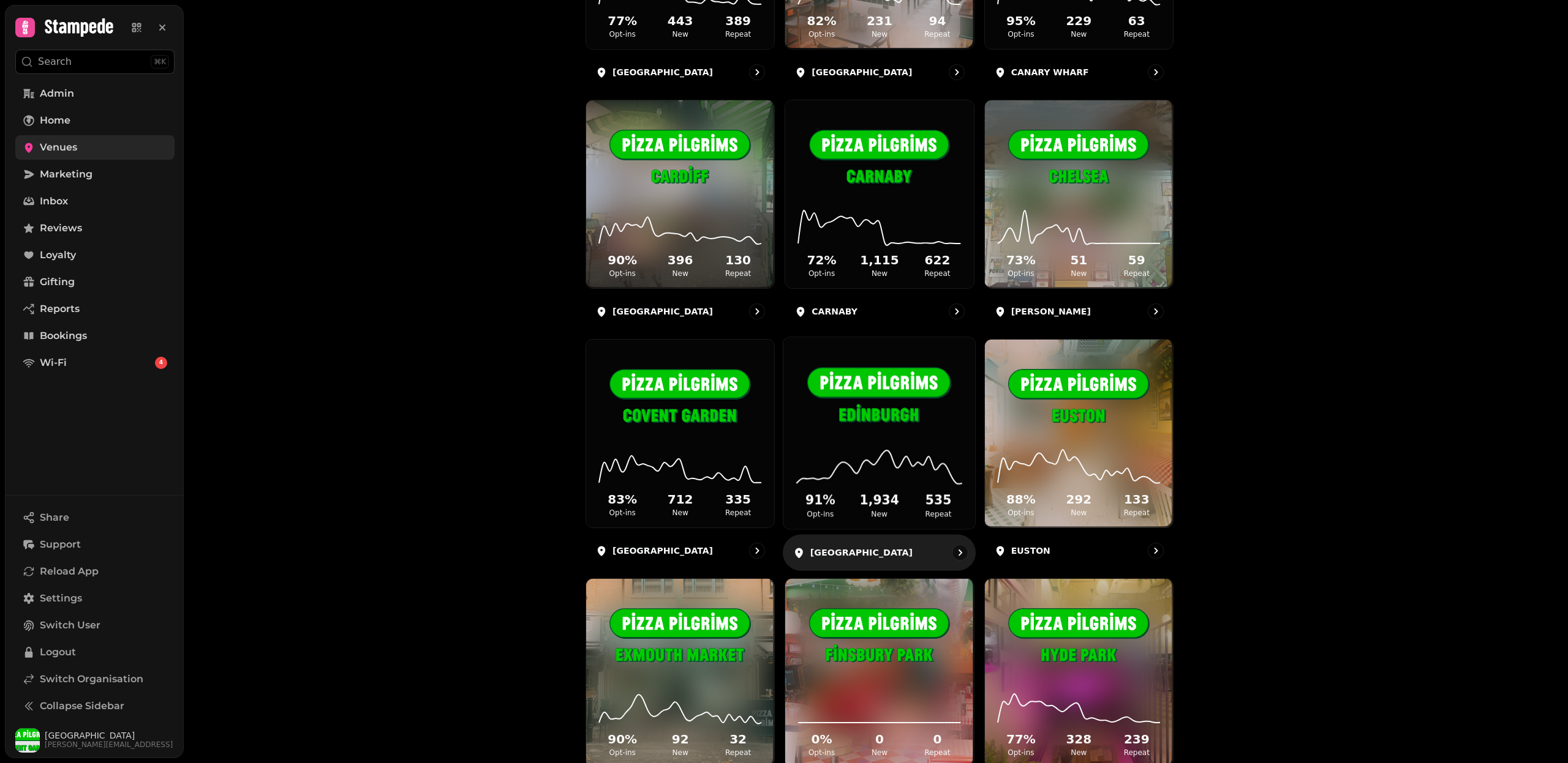
click at [868, 442] on div "91 % Opt-ins 1,934 New 535 Repeat" at bounding box center [879, 483] width 192 height 92
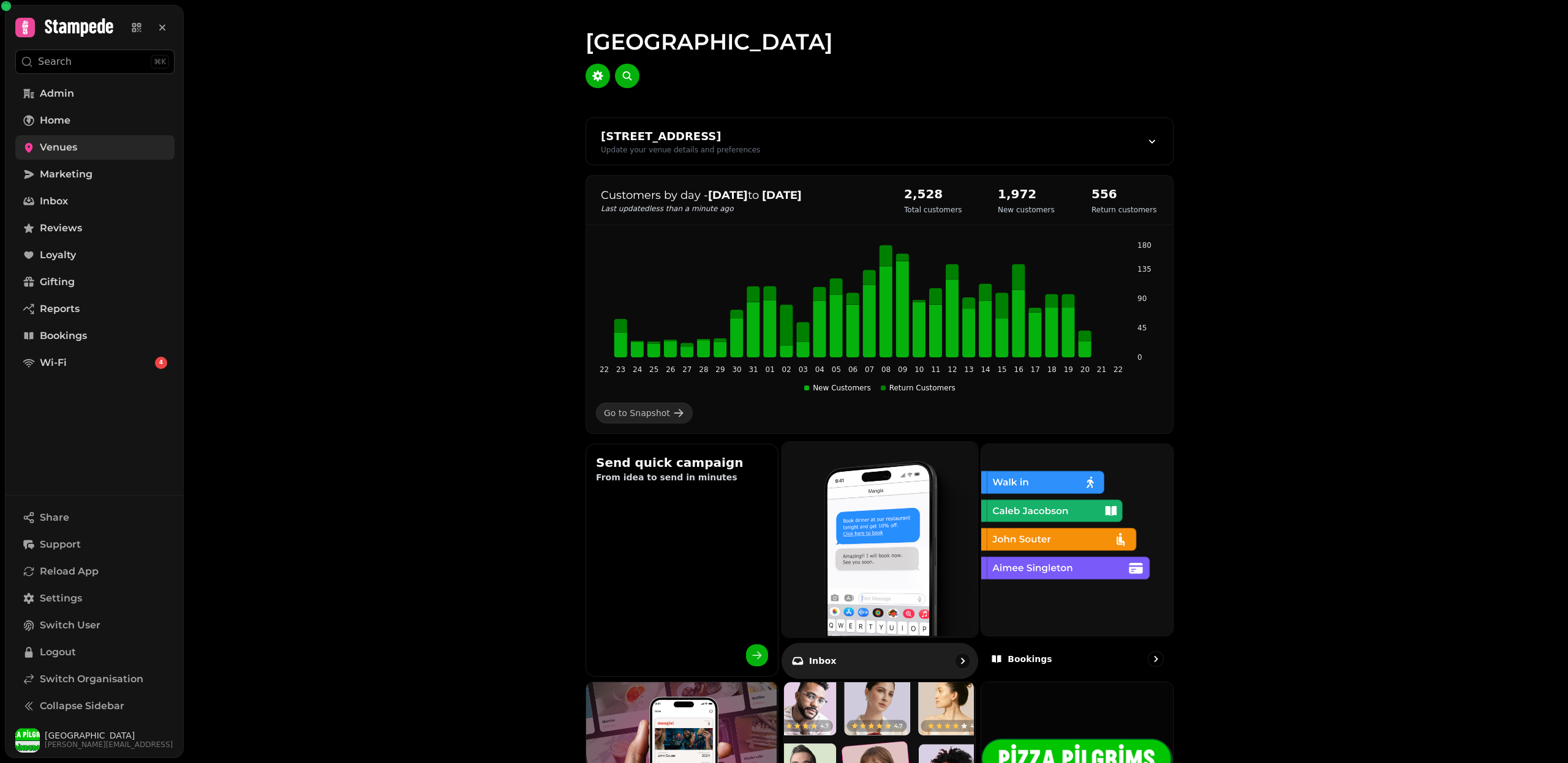
scroll to position [477, 0]
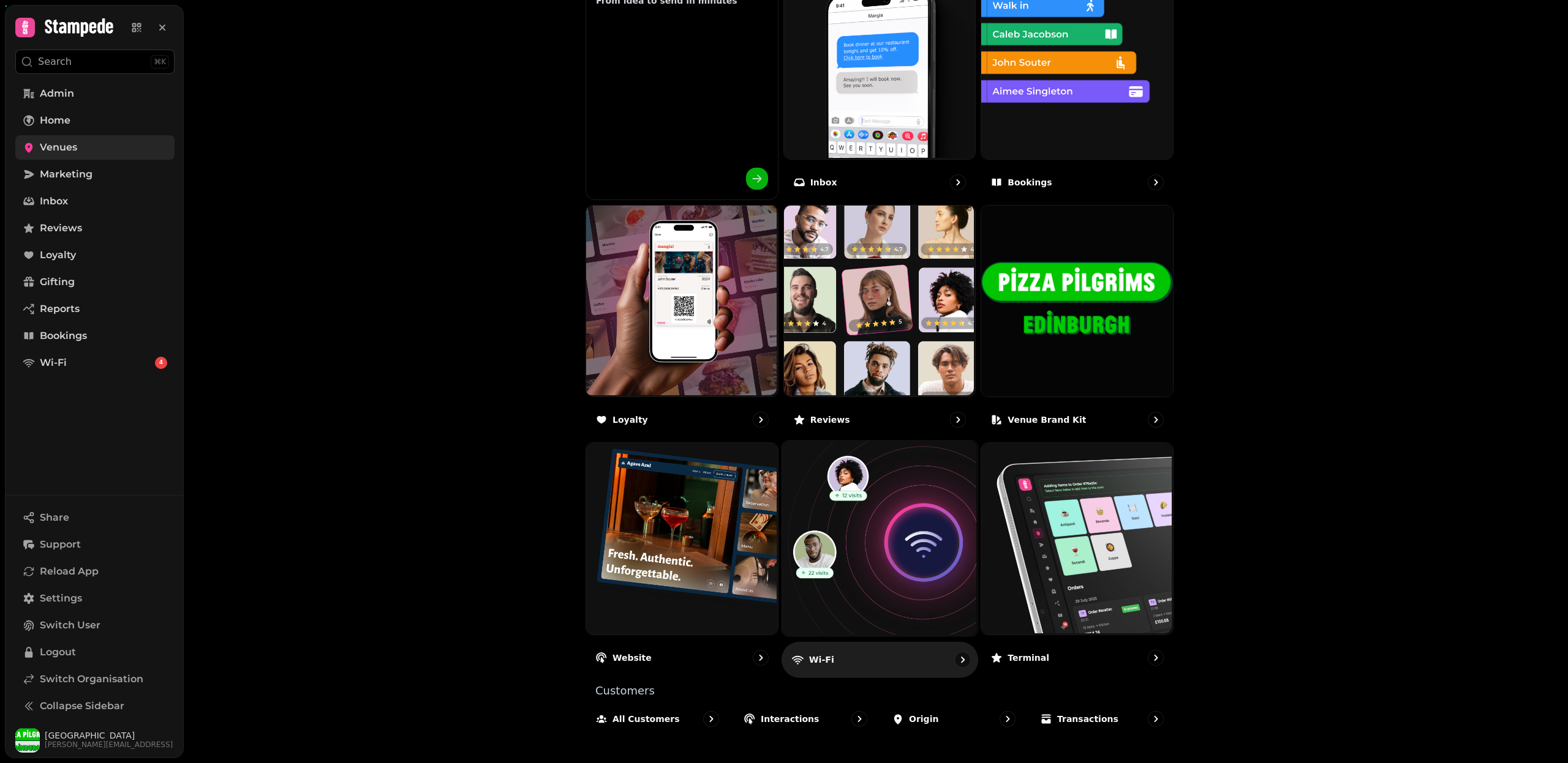
click at [851, 523] on img at bounding box center [877, 537] width 195 height 195
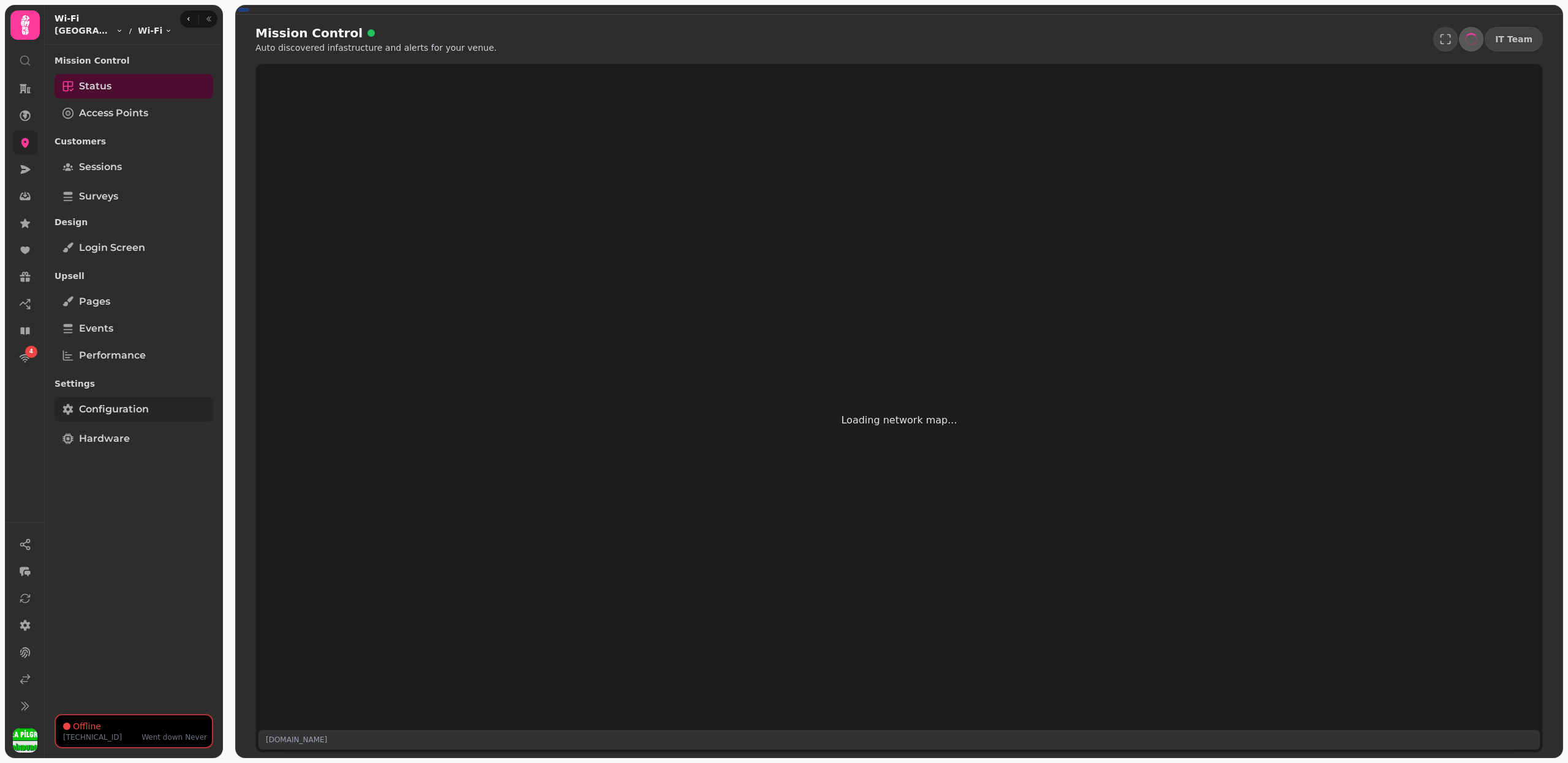
click at [149, 400] on link "Configuration" at bounding box center [133, 409] width 159 height 25
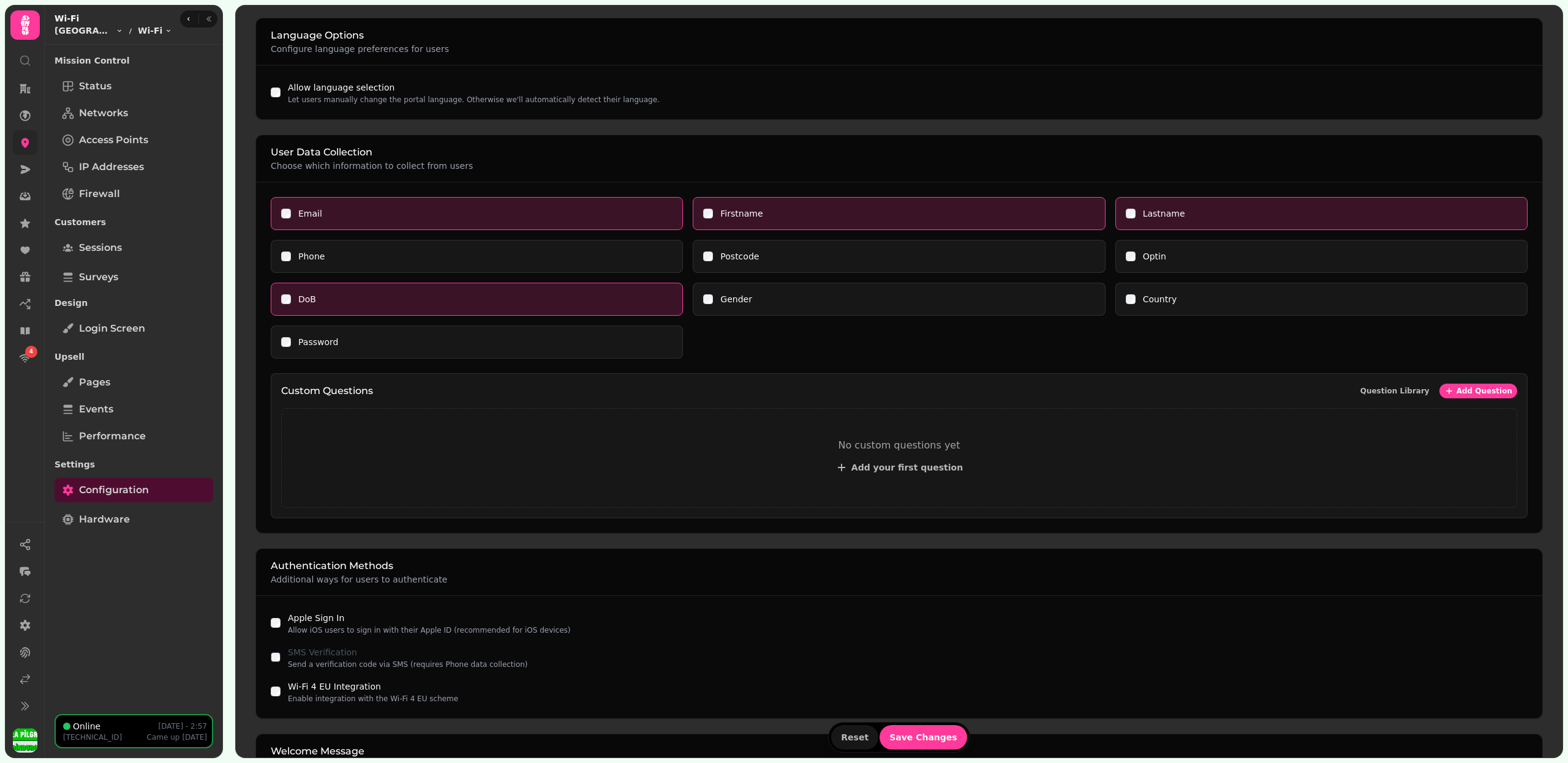
scroll to position [157, 0]
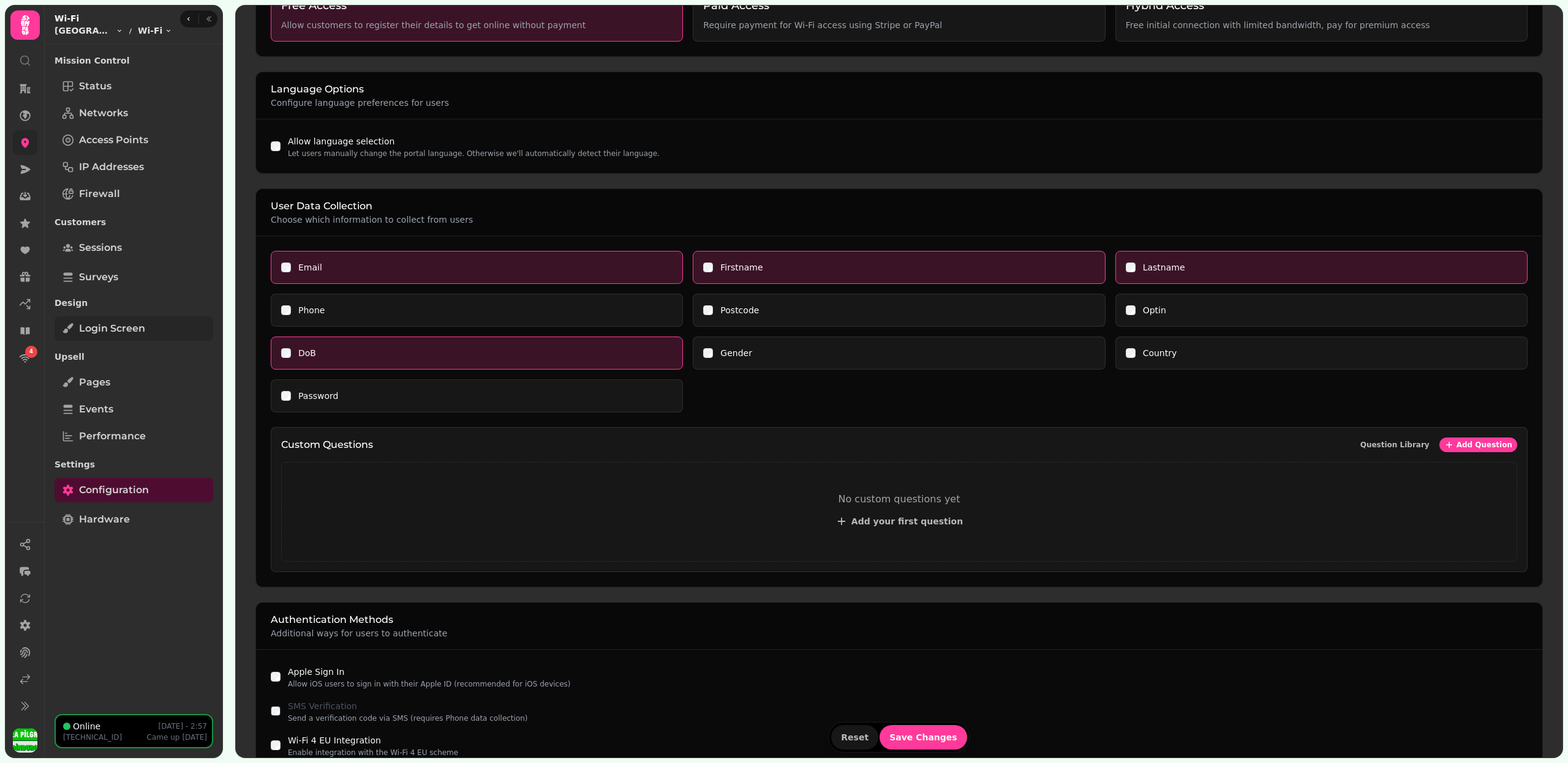
click at [145, 324] on link "Login screen" at bounding box center [133, 329] width 159 height 25
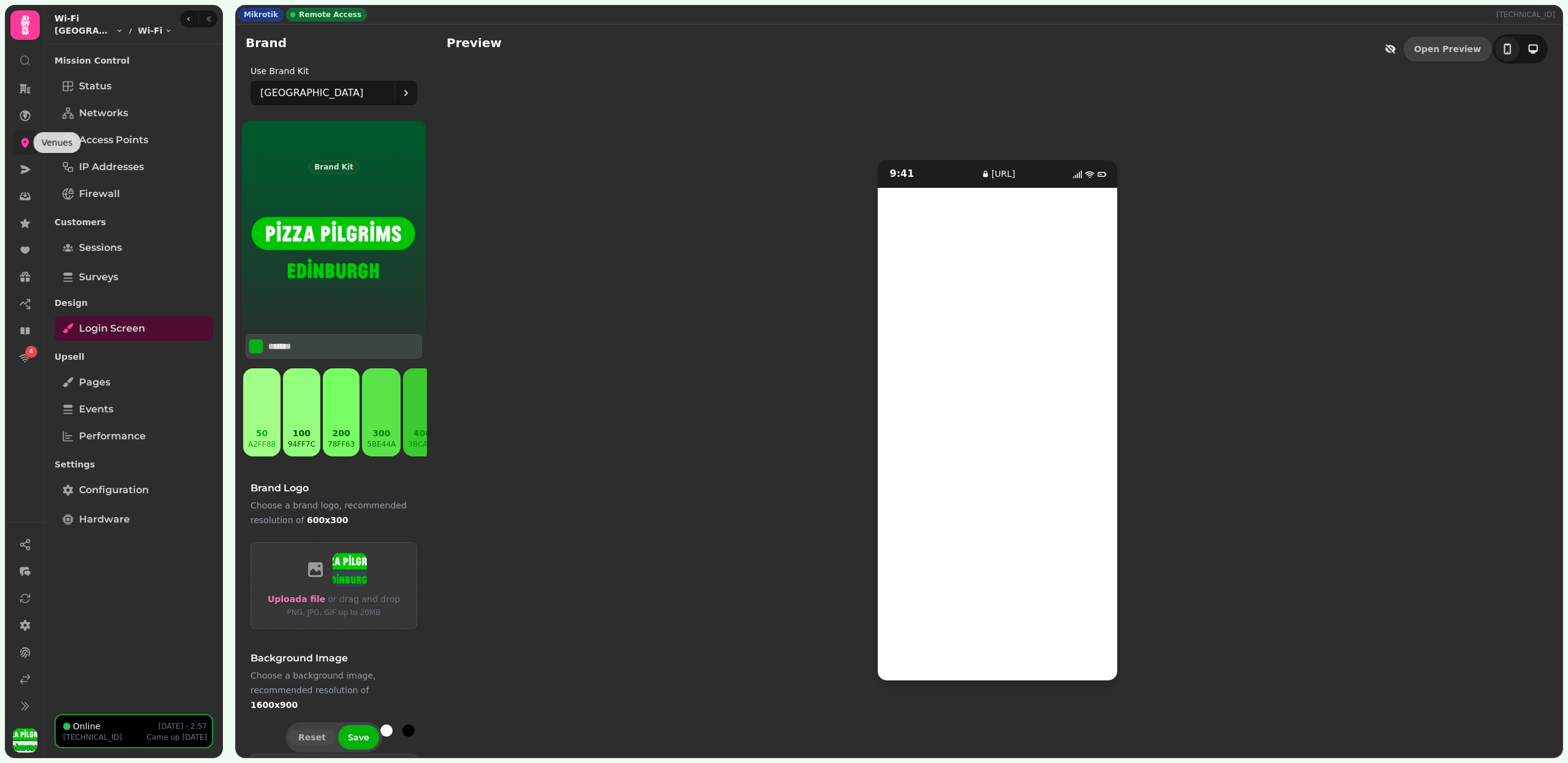
click at [16, 139] on link at bounding box center [26, 143] width 25 height 25
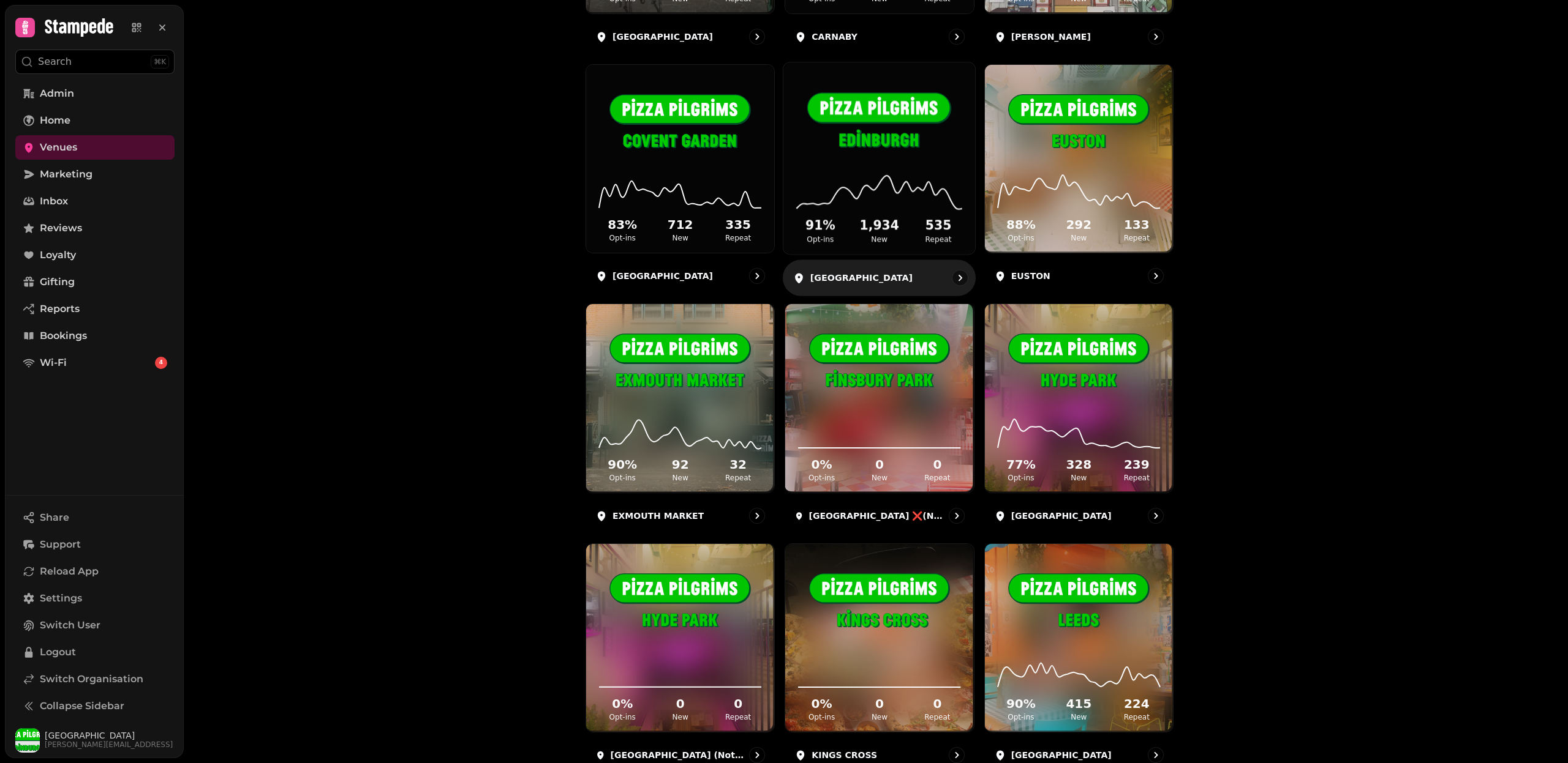
scroll to position [934, 0]
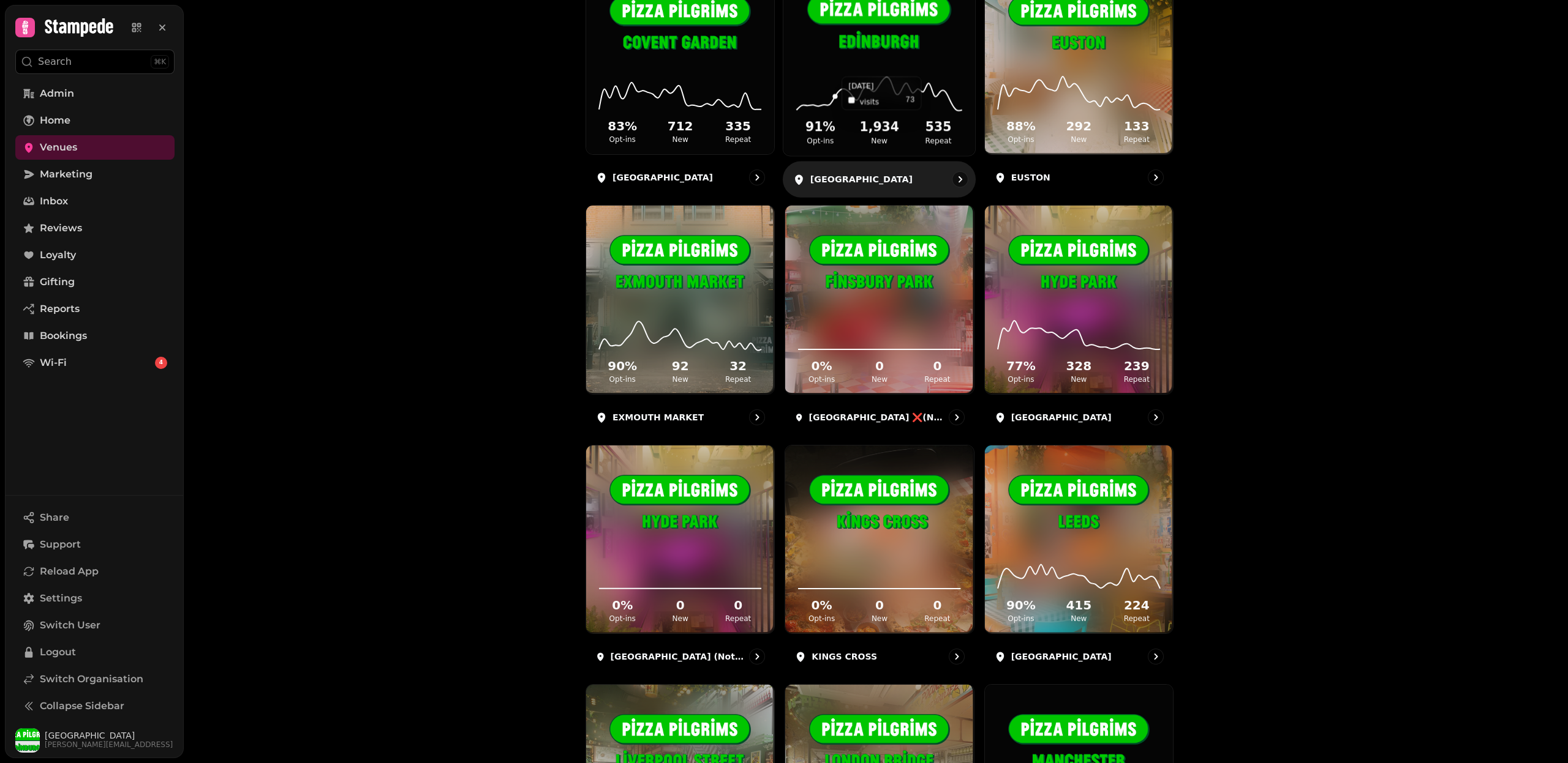
click at [837, 80] on icon at bounding box center [879, 93] width 172 height 39
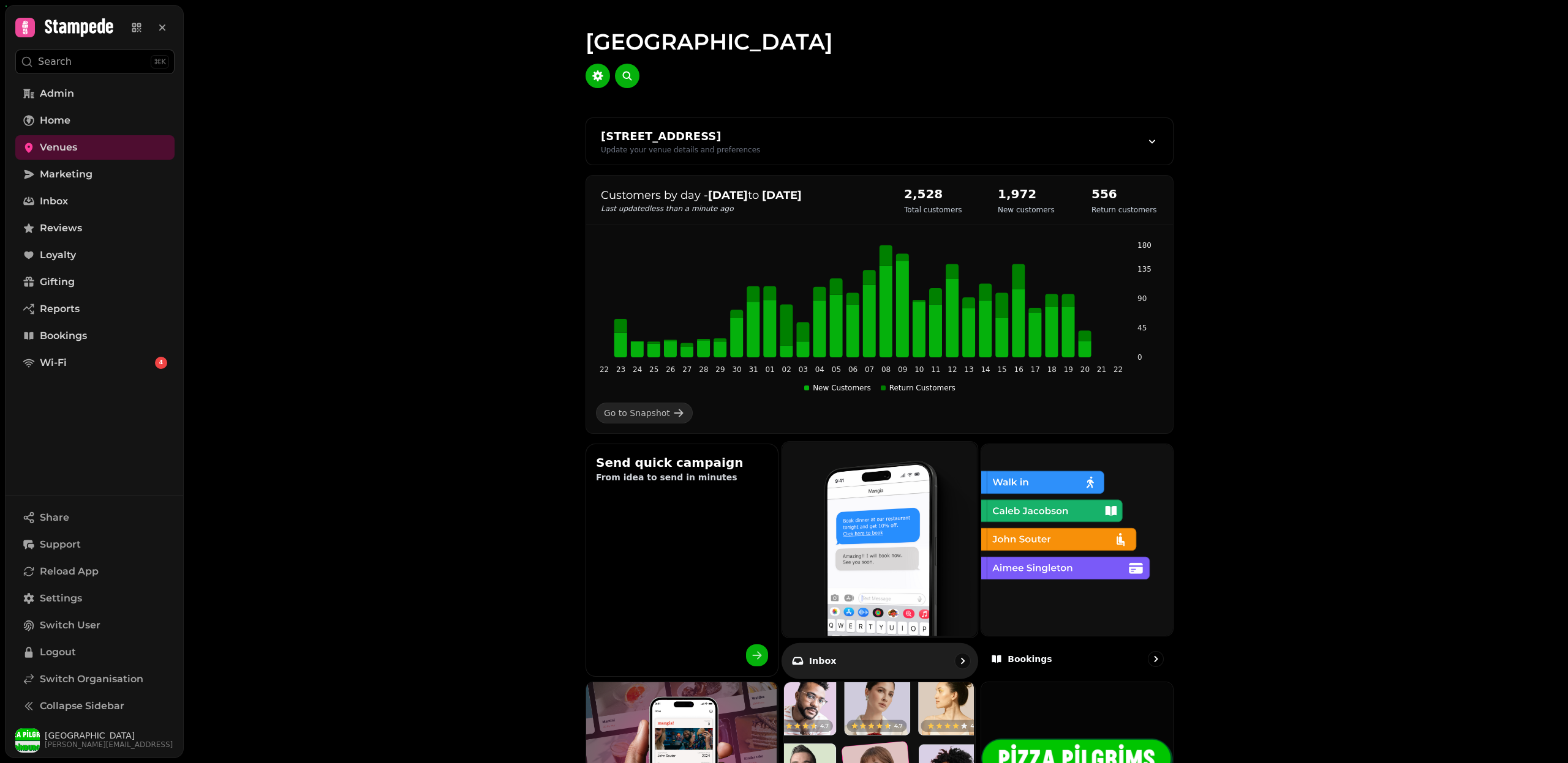
scroll to position [477, 0]
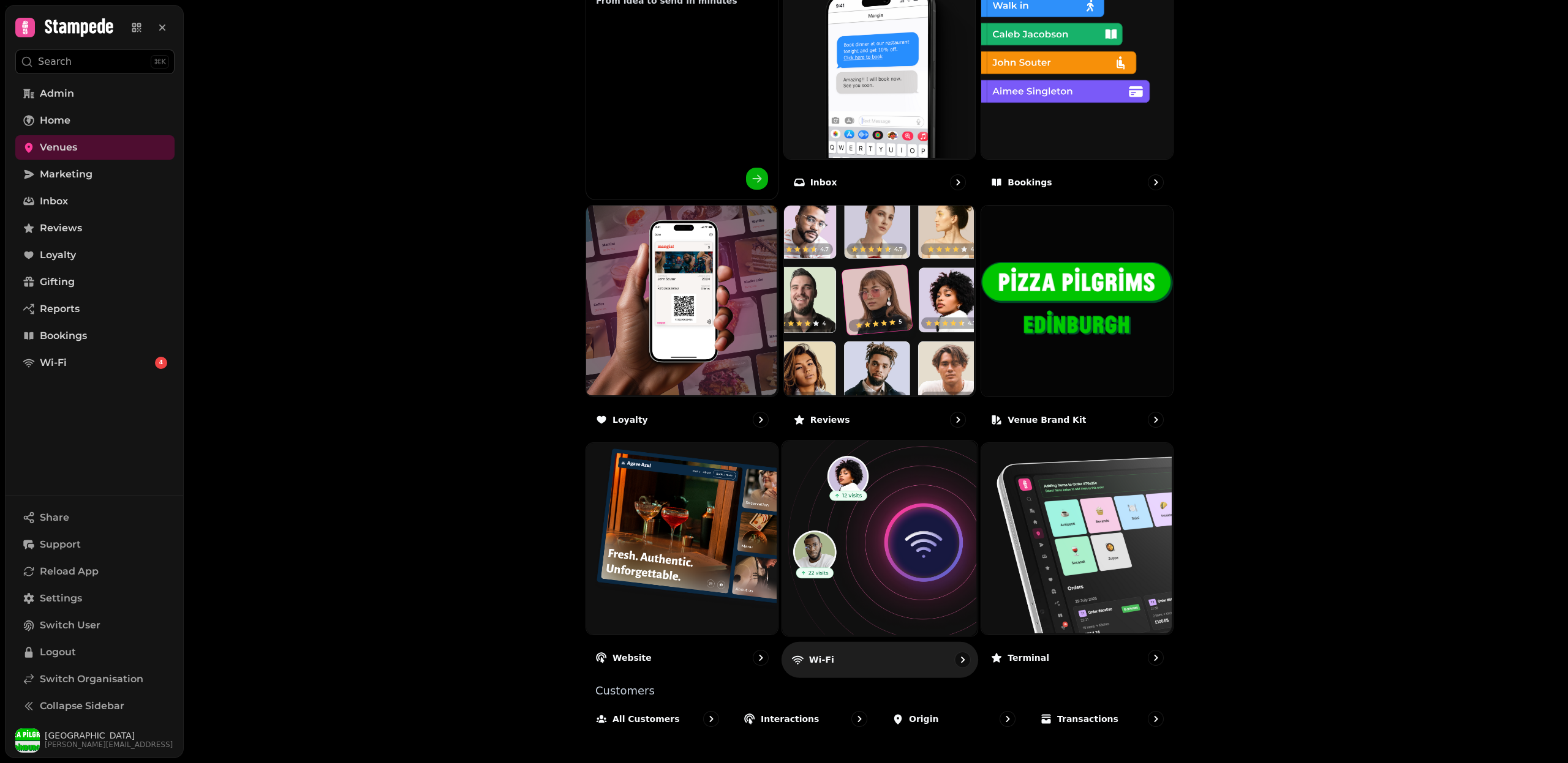
click at [850, 552] on img at bounding box center [877, 537] width 195 height 195
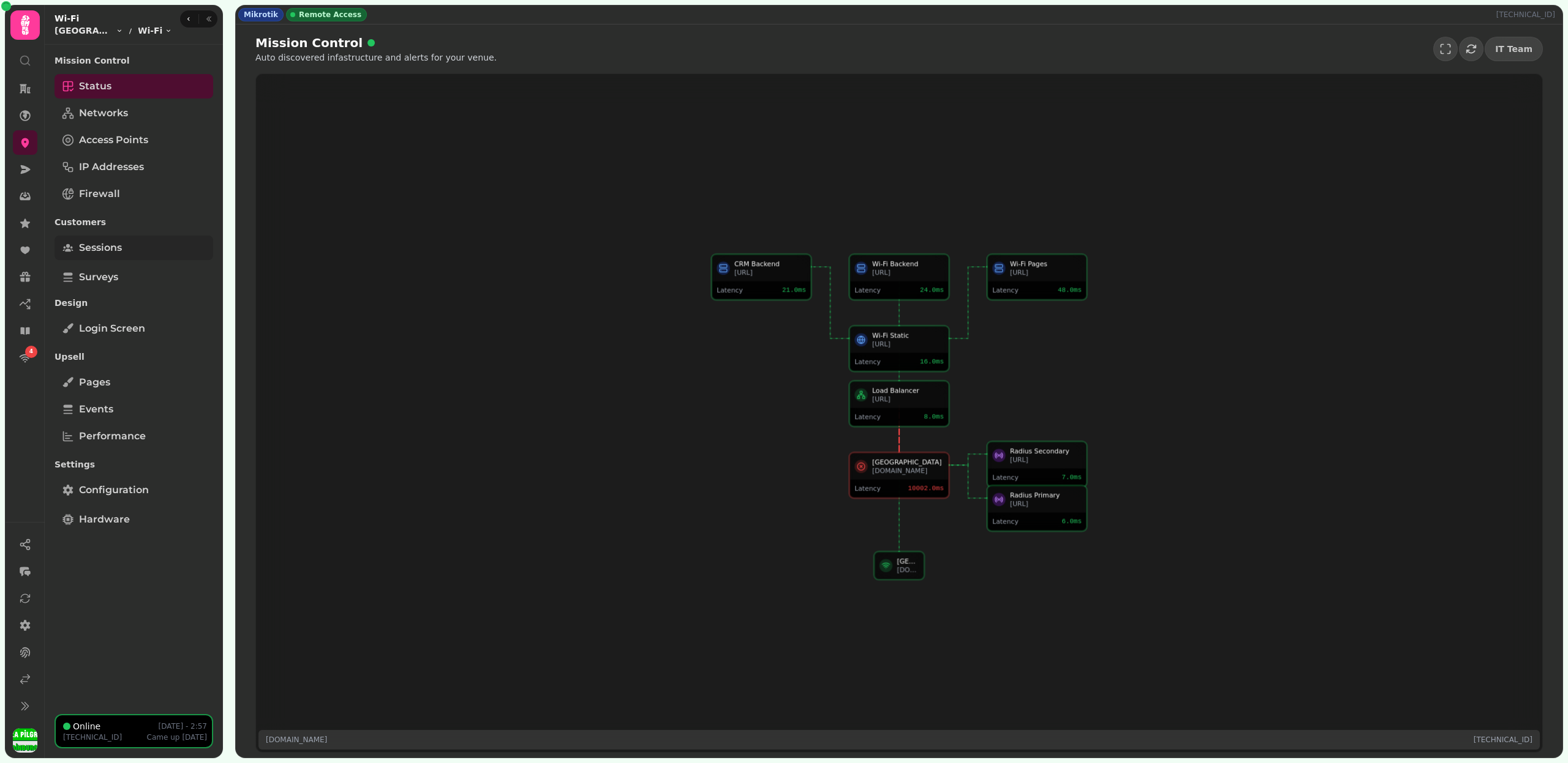
click at [108, 246] on span "Sessions" at bounding box center [100, 248] width 43 height 15
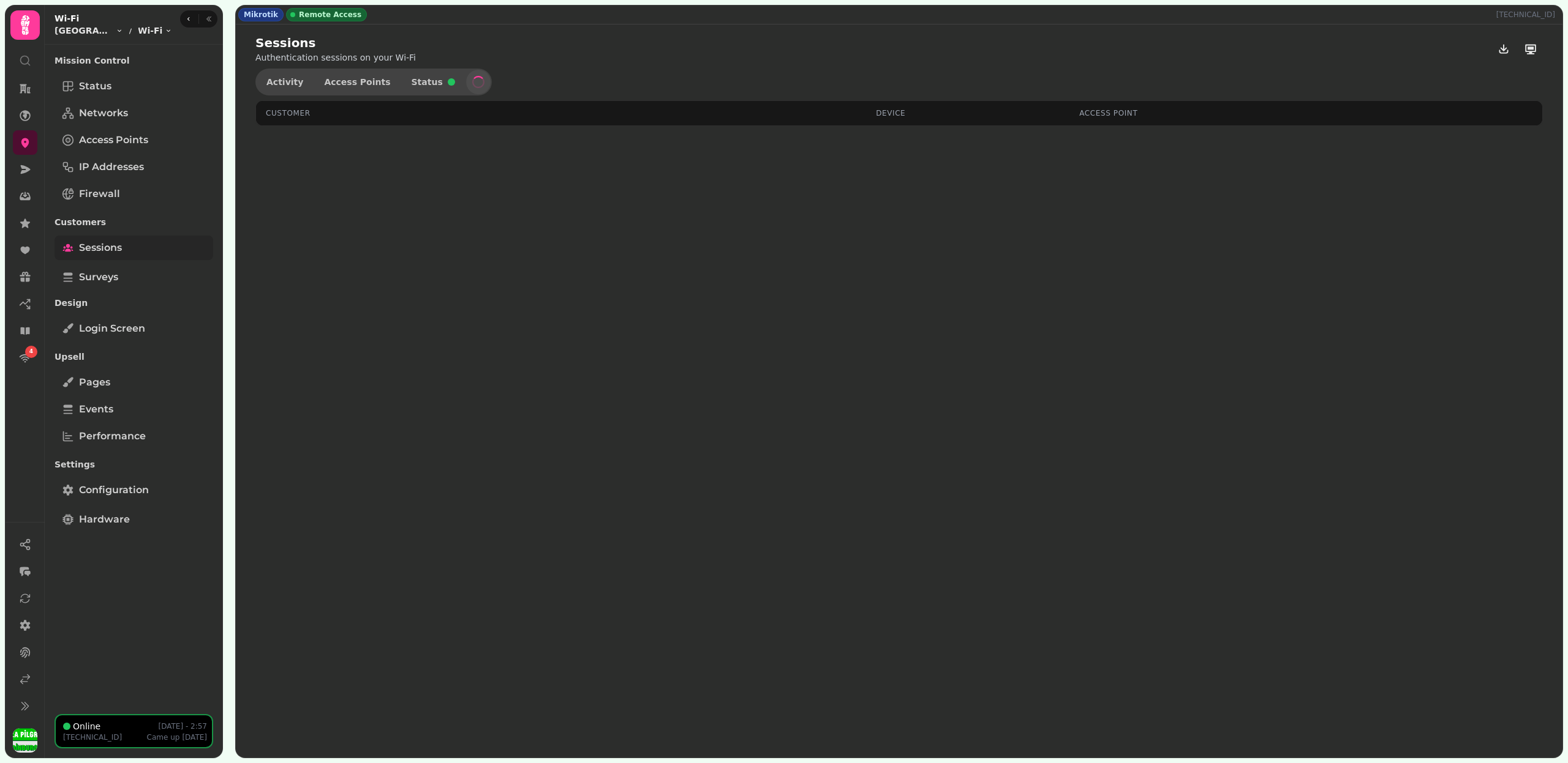
select select "**"
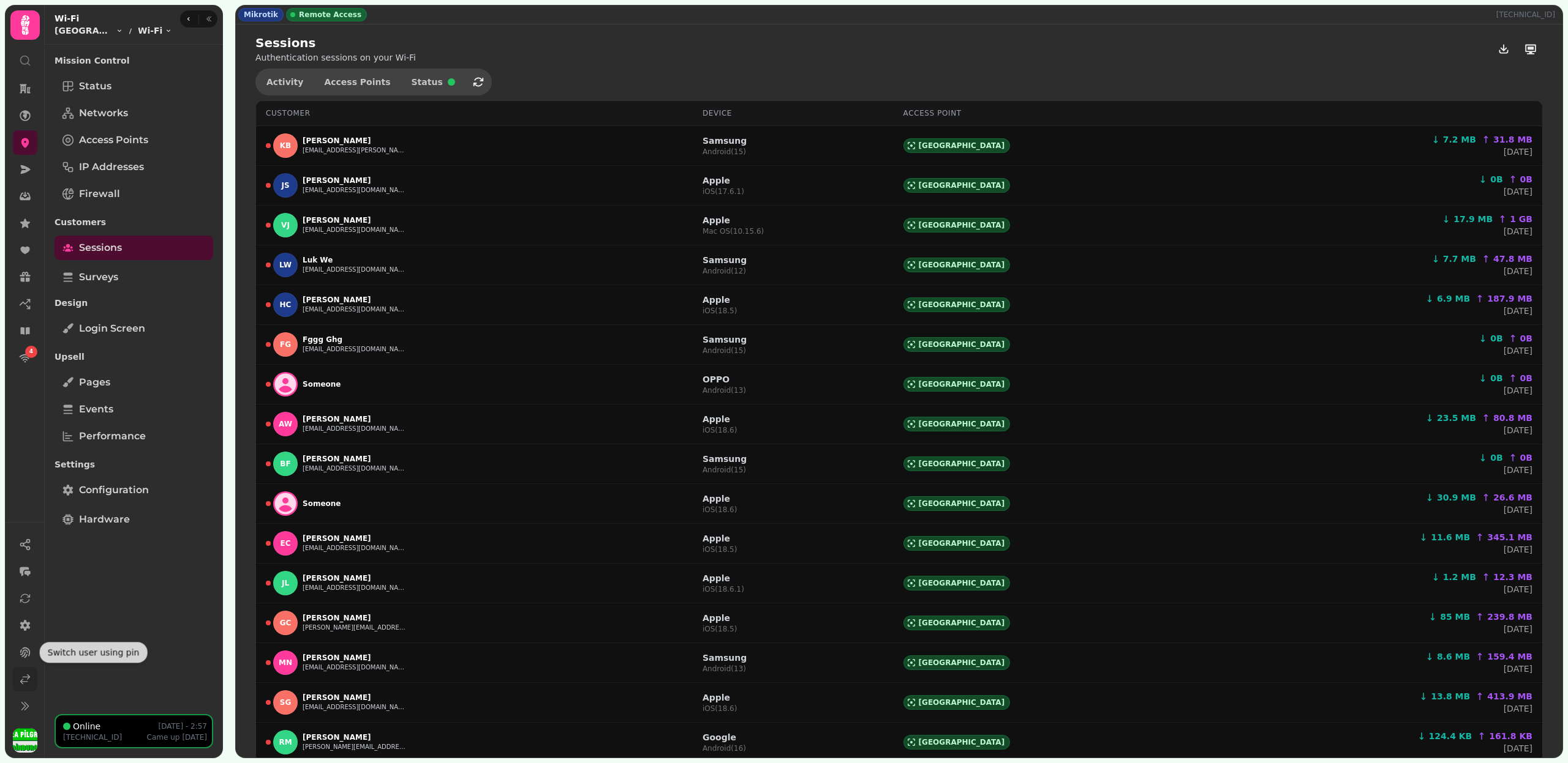
click at [21, 685] on icon at bounding box center [25, 679] width 12 height 12
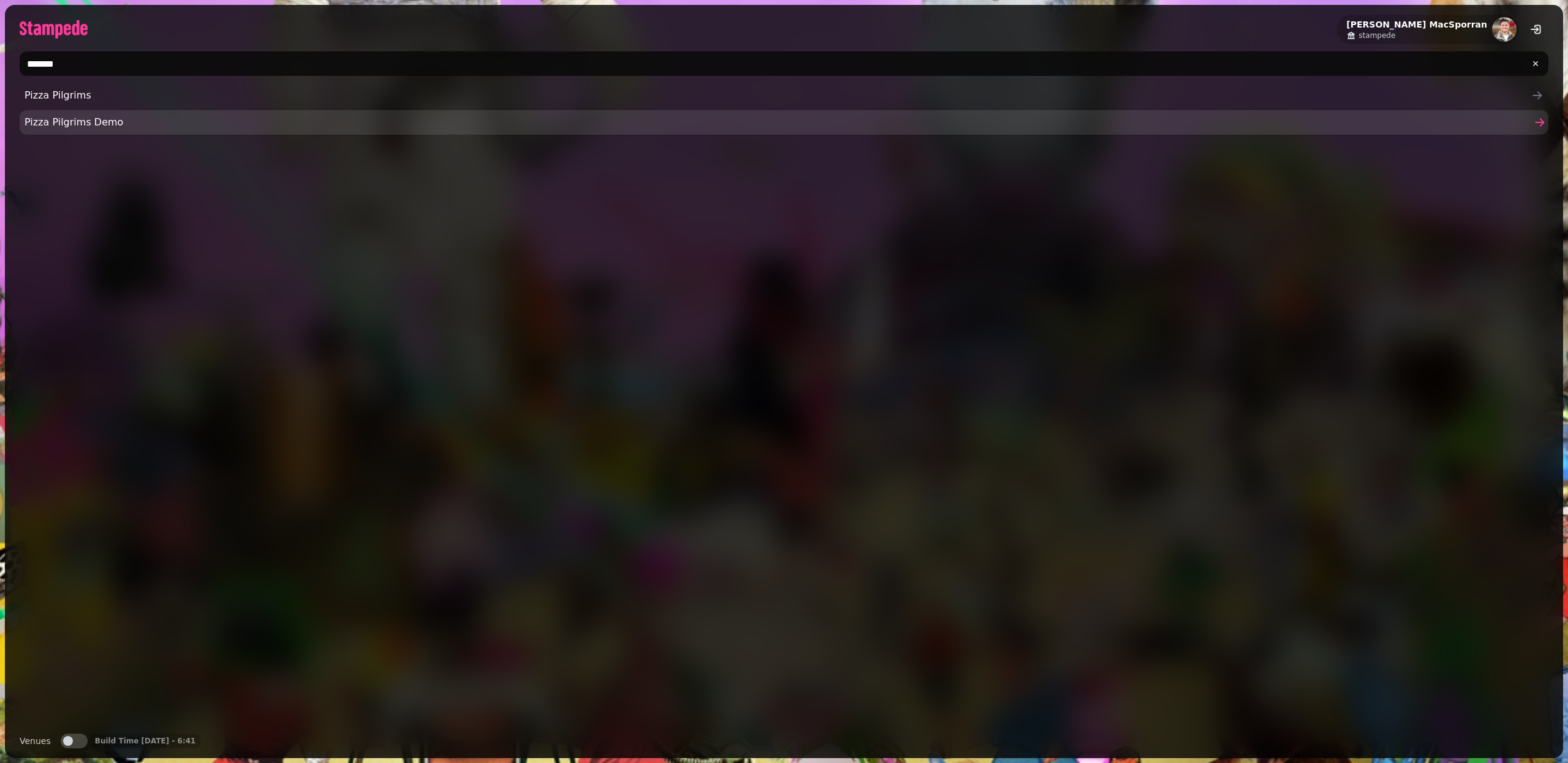
type input "*******"
click at [61, 121] on span "Pizza Pilgrims Demo" at bounding box center [777, 123] width 1506 height 15
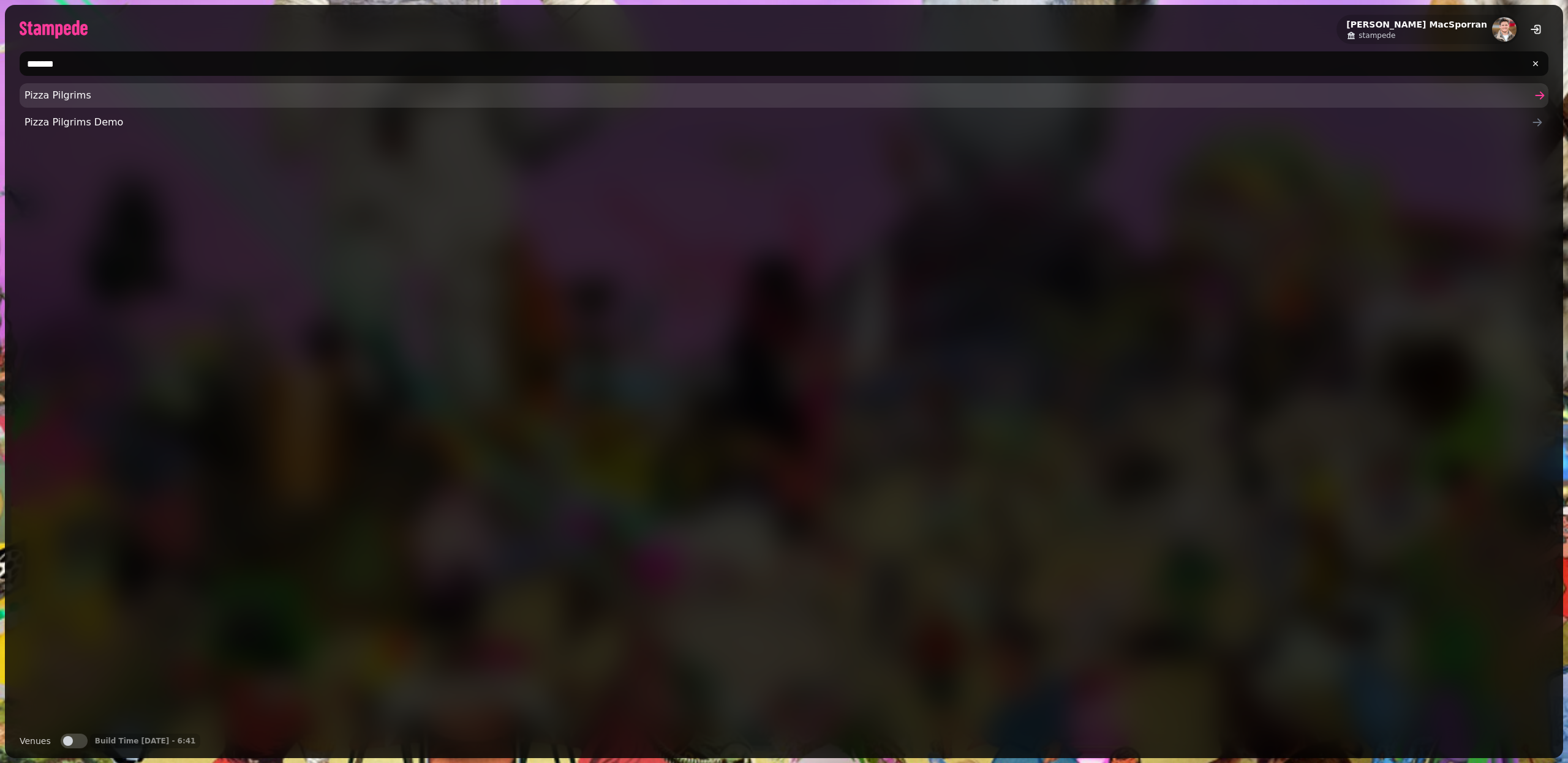
click at [83, 102] on span "Pizza Pilgrims" at bounding box center [777, 95] width 1506 height 15
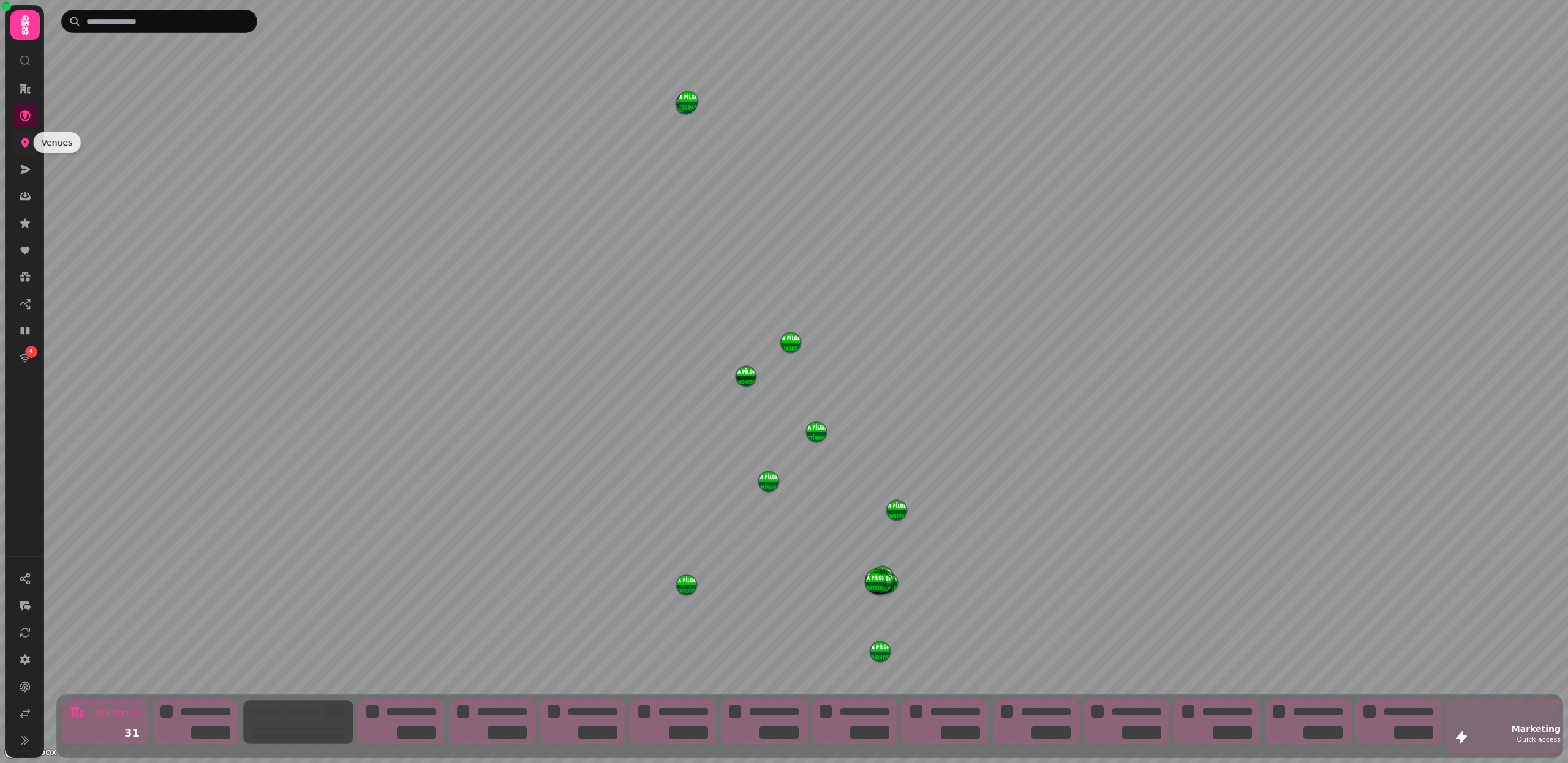
click at [24, 141] on icon at bounding box center [25, 142] width 12 height 12
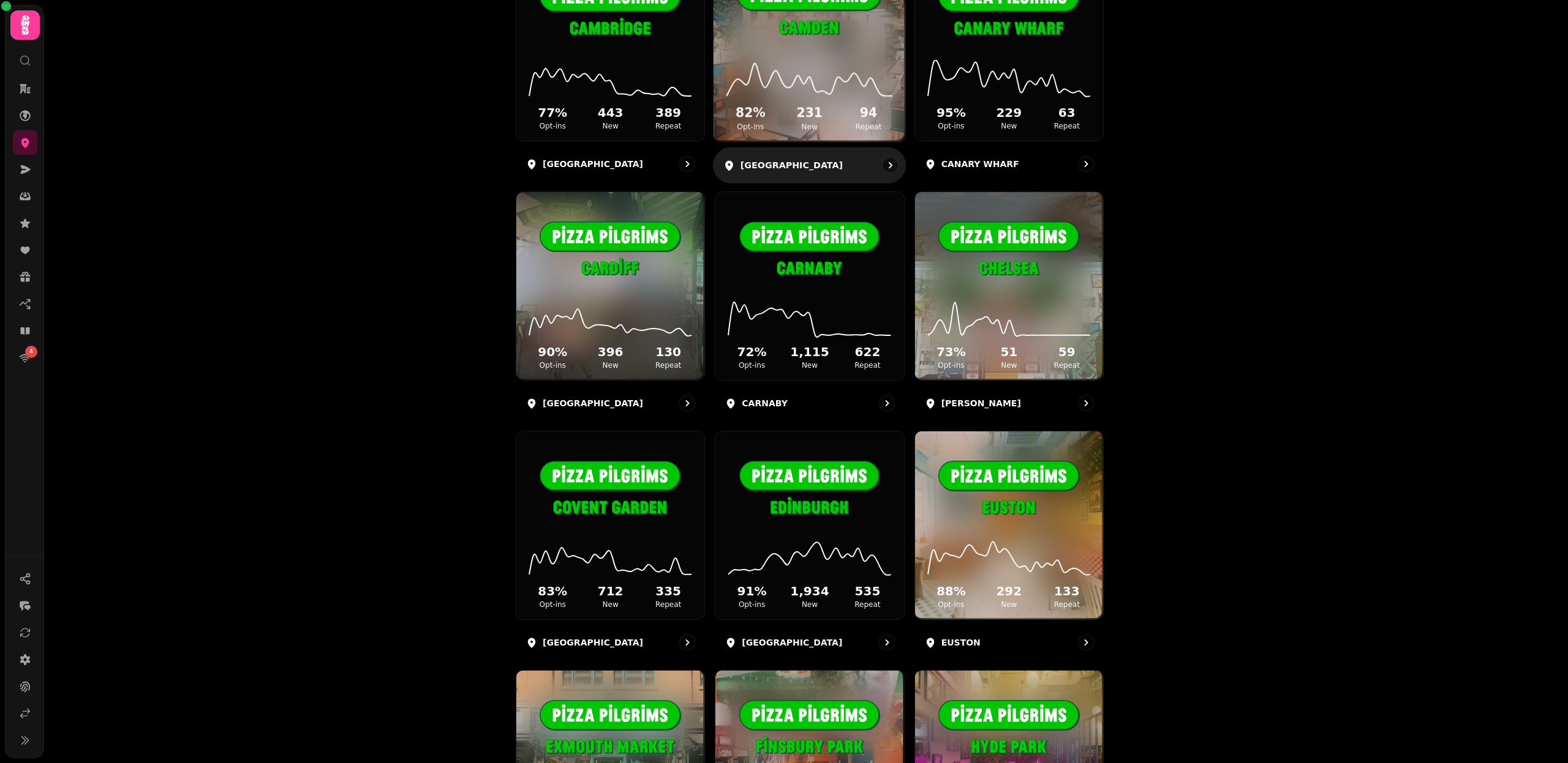
scroll to position [470, 0]
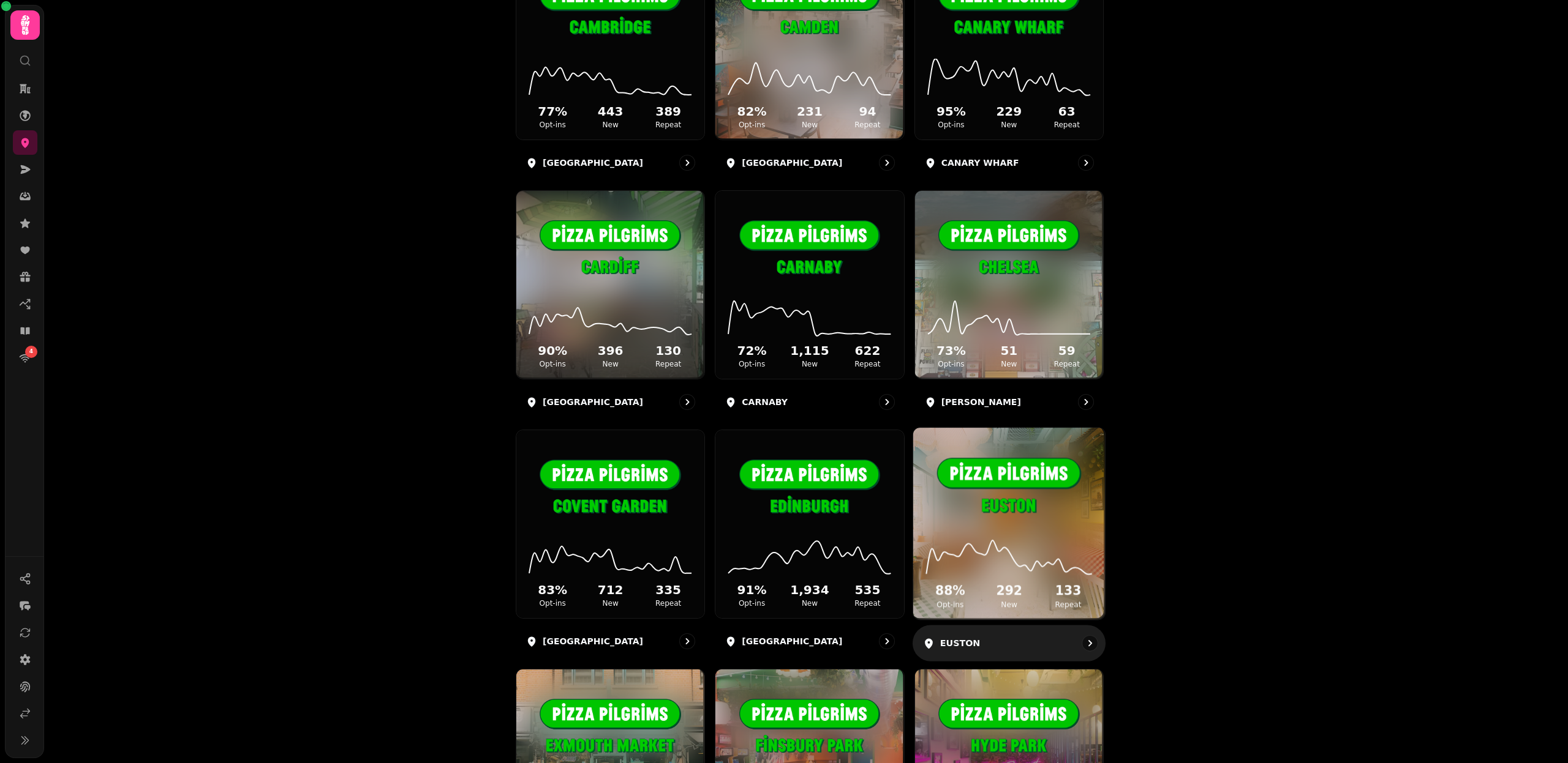
click at [1009, 497] on img at bounding box center [1009, 488] width 144 height 81
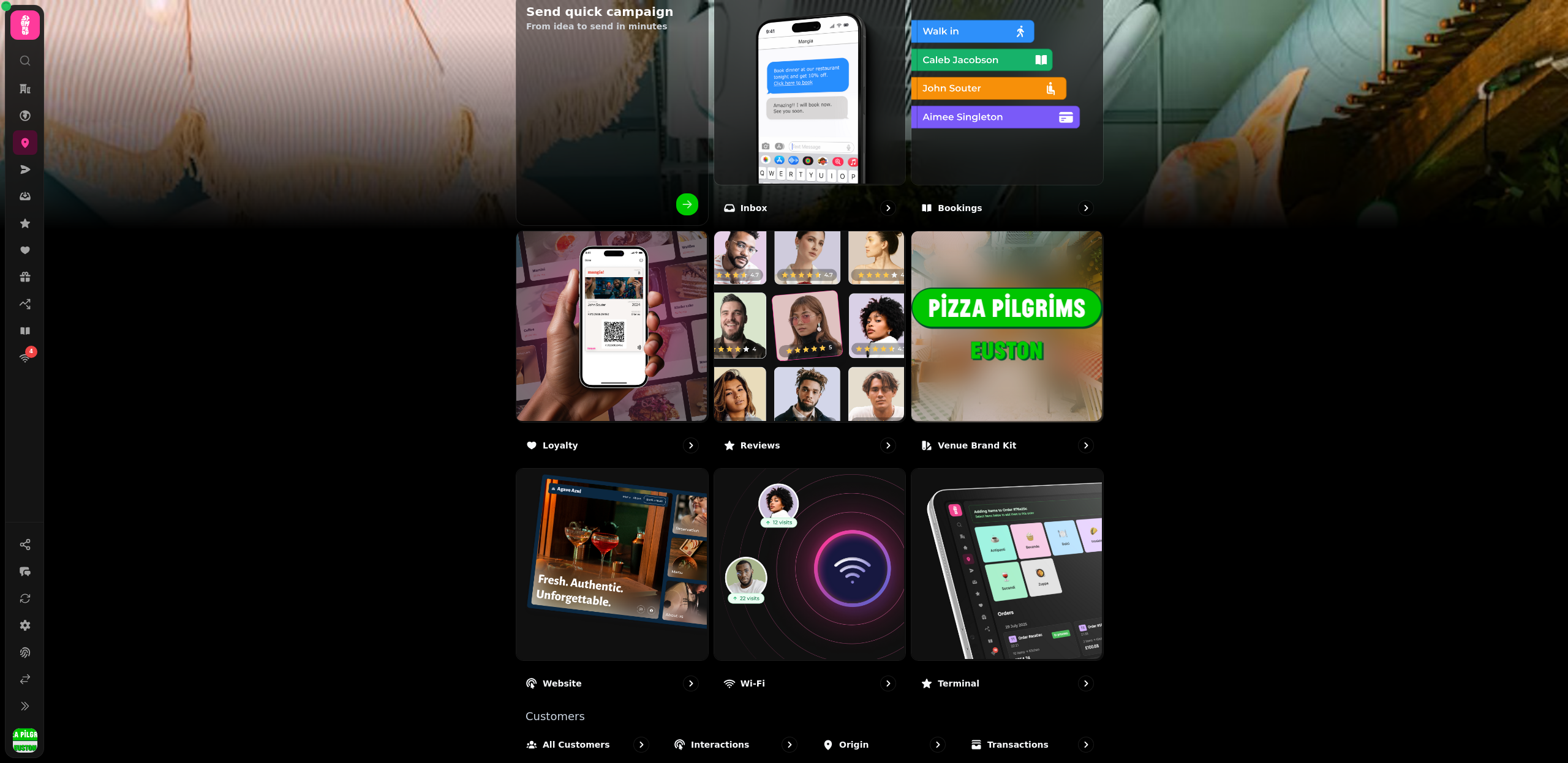
scroll to position [477, 0]
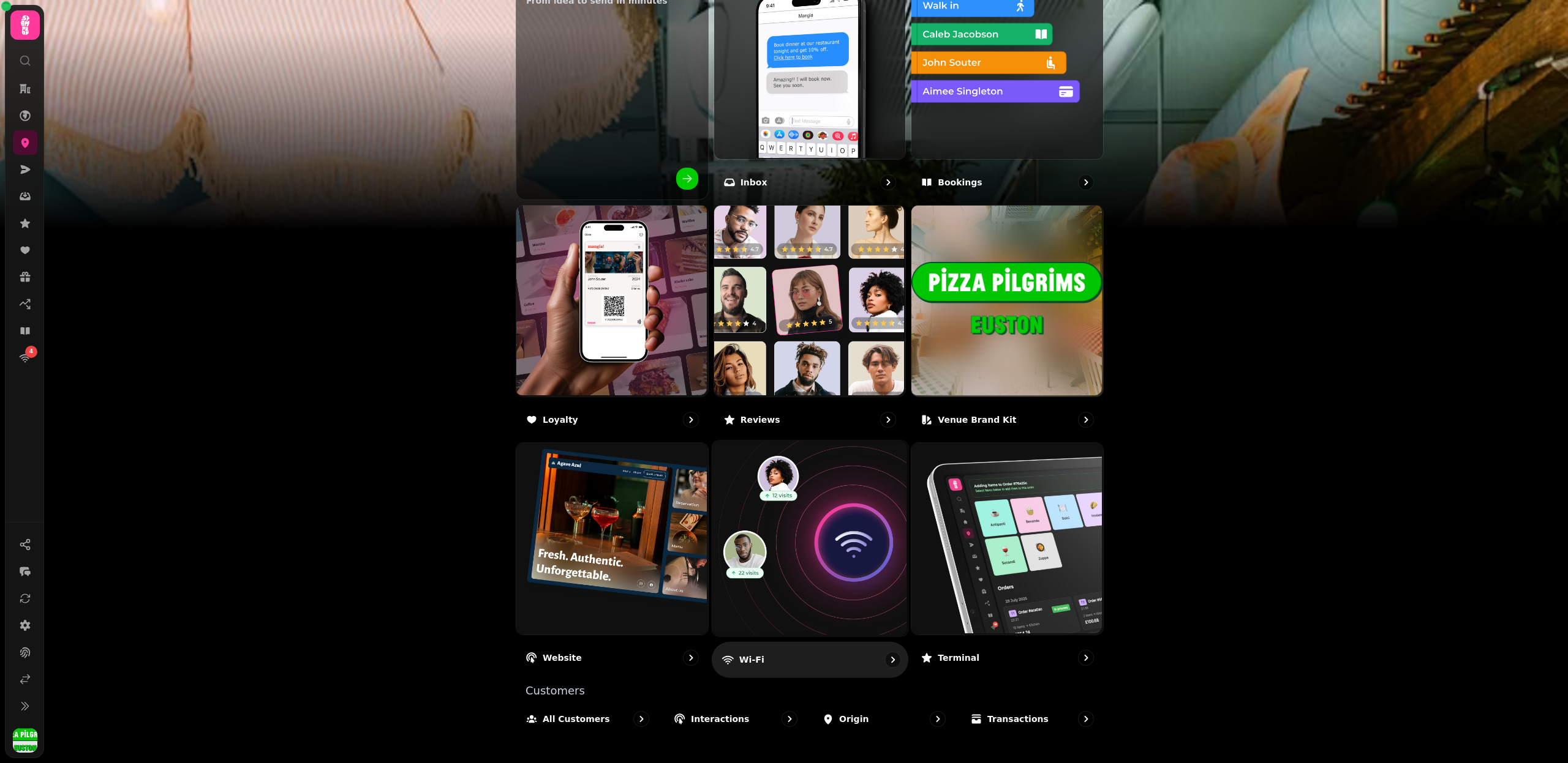
click at [835, 521] on img at bounding box center [808, 537] width 195 height 195
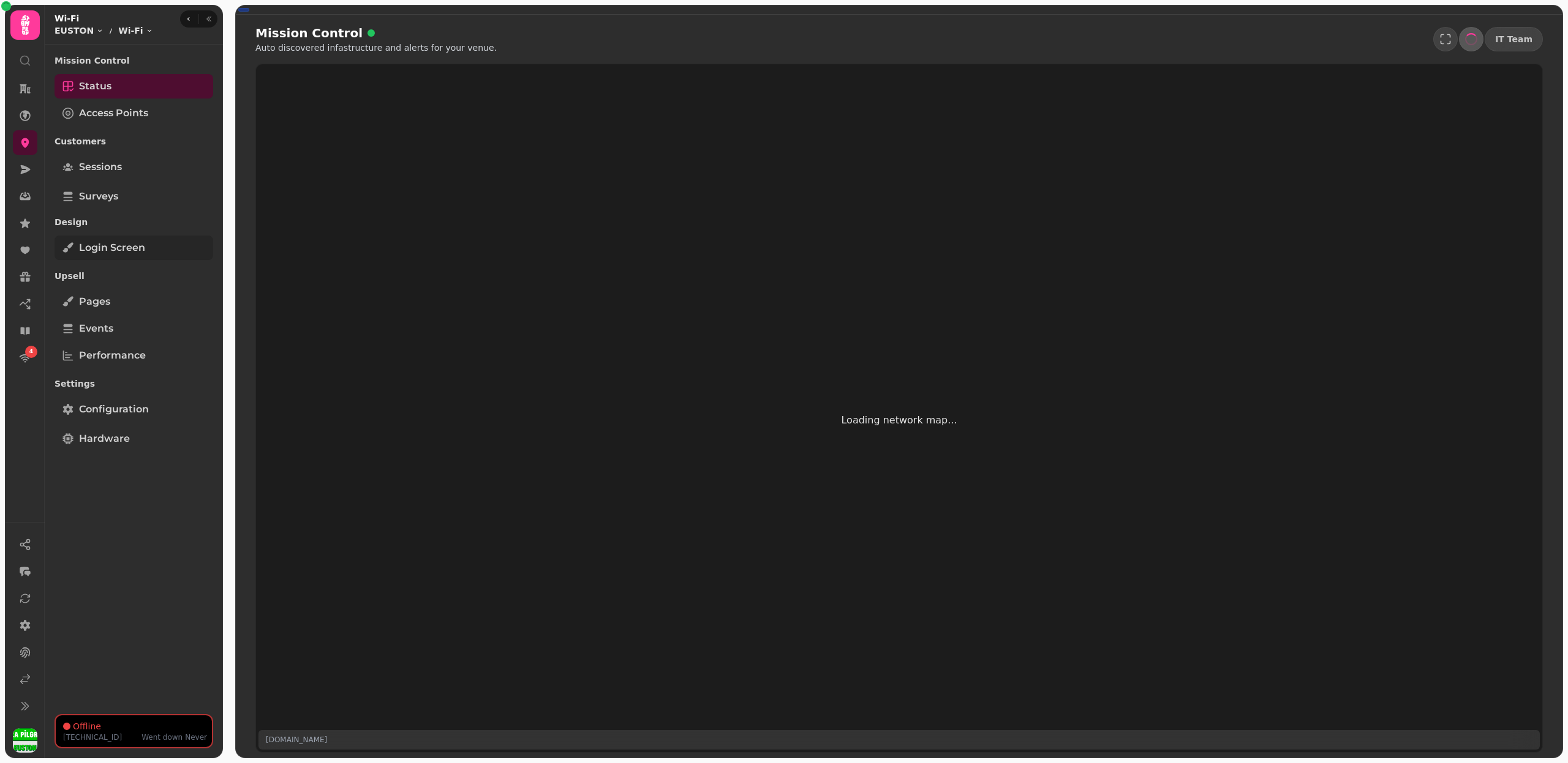
click at [141, 244] on span "Login screen" at bounding box center [112, 248] width 66 height 15
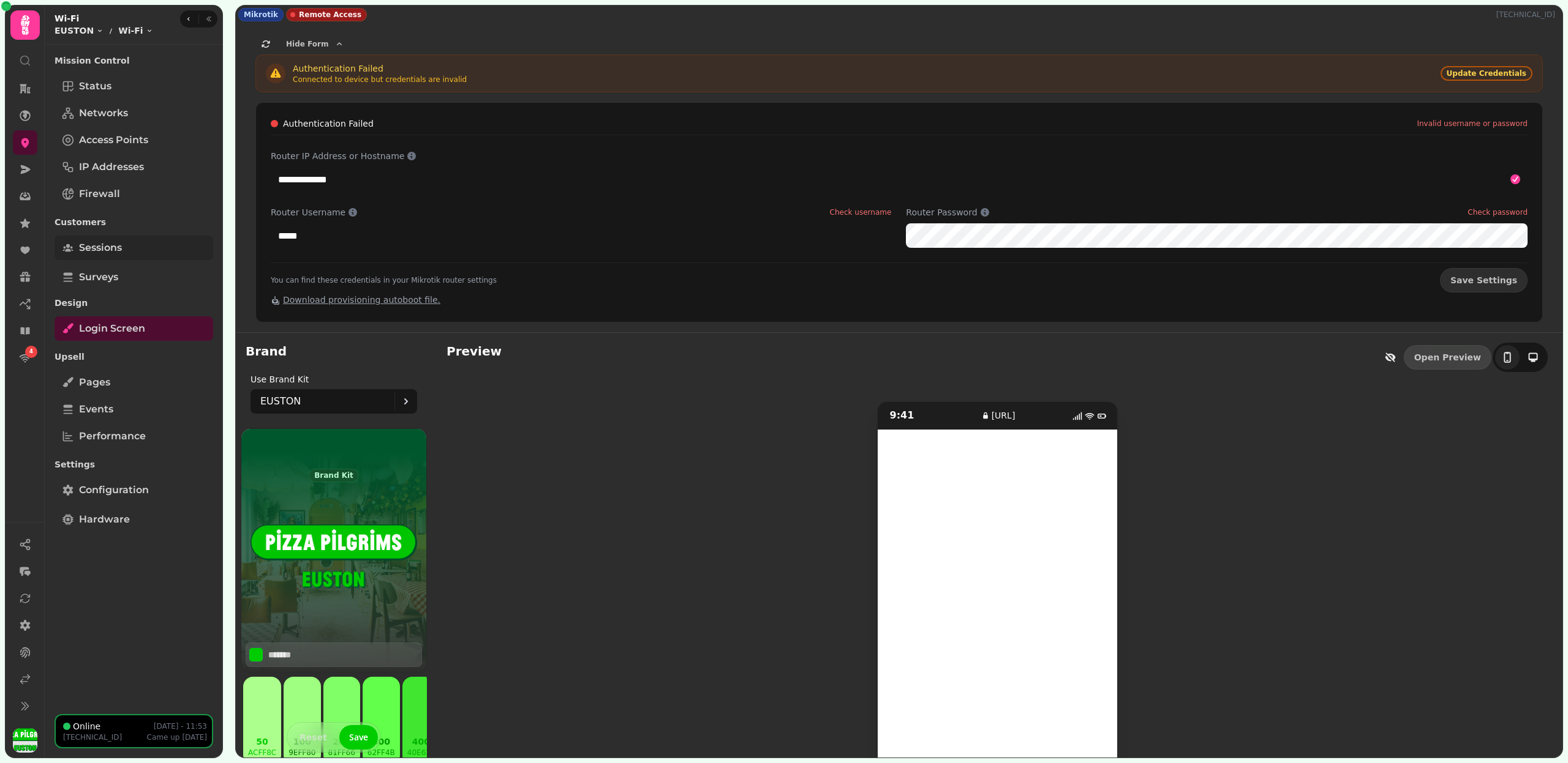
click at [162, 248] on link "Sessions" at bounding box center [133, 248] width 159 height 25
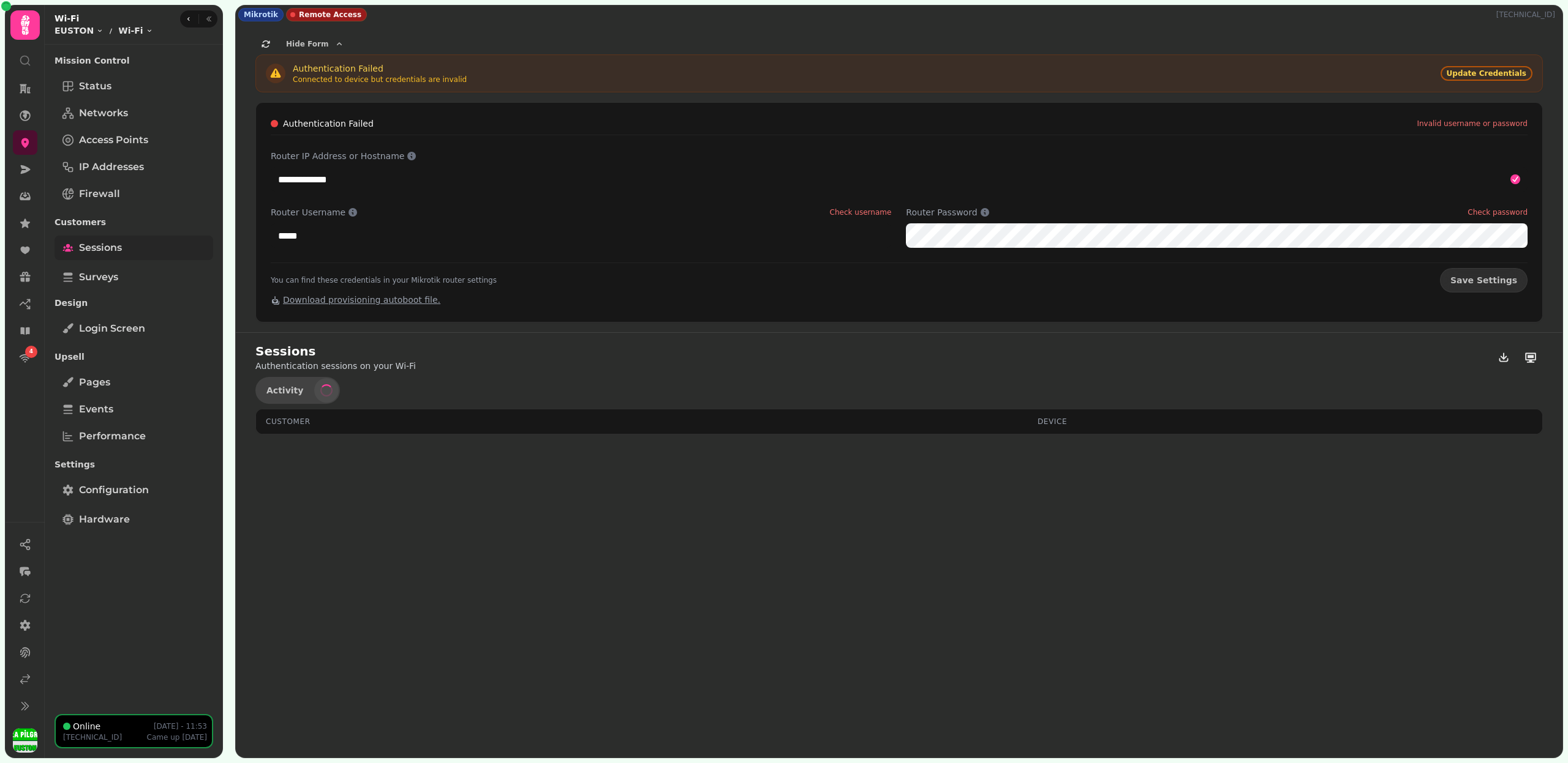
select select "**"
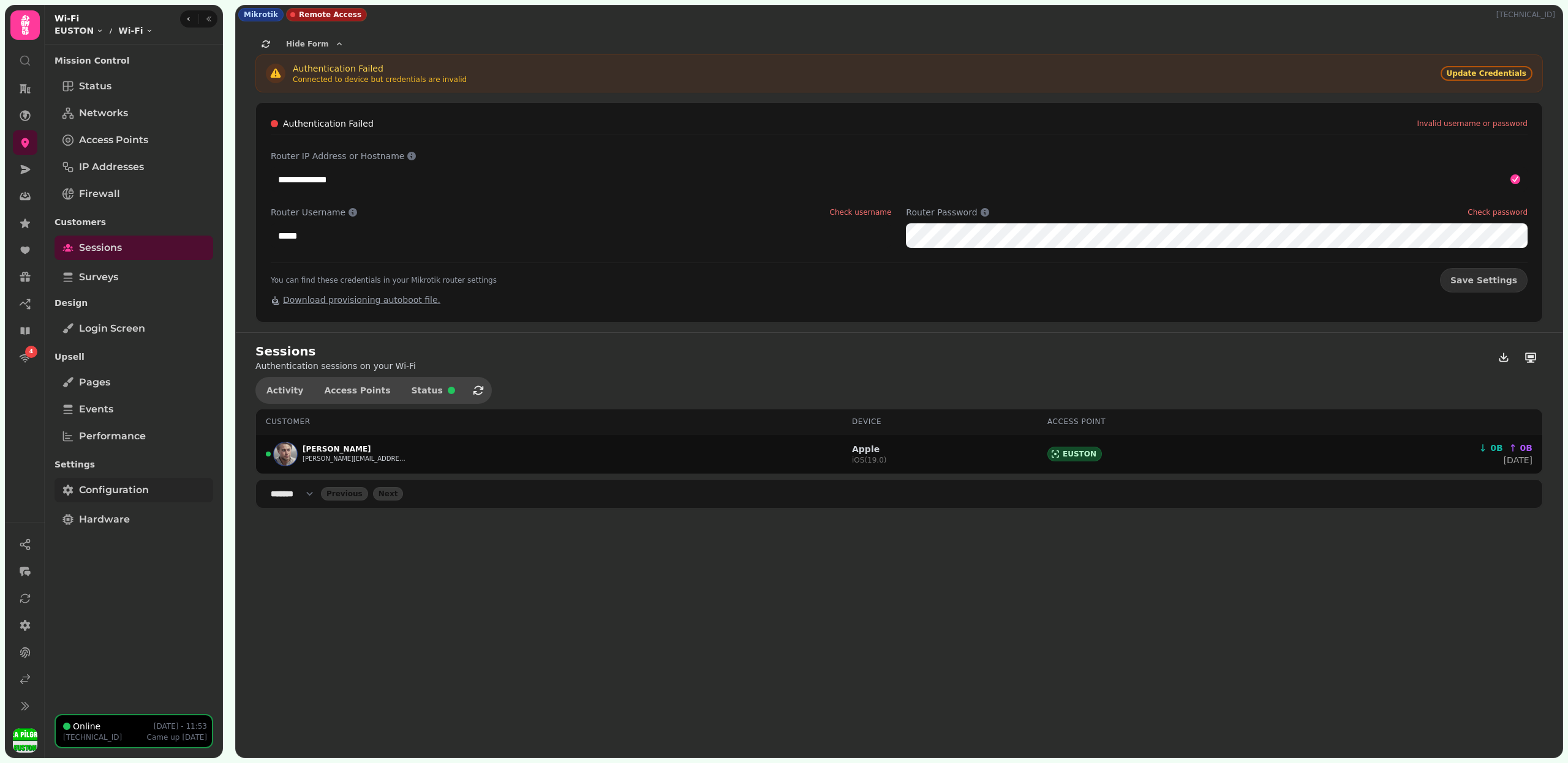
click at [121, 490] on span "Configuration" at bounding box center [114, 490] width 70 height 15
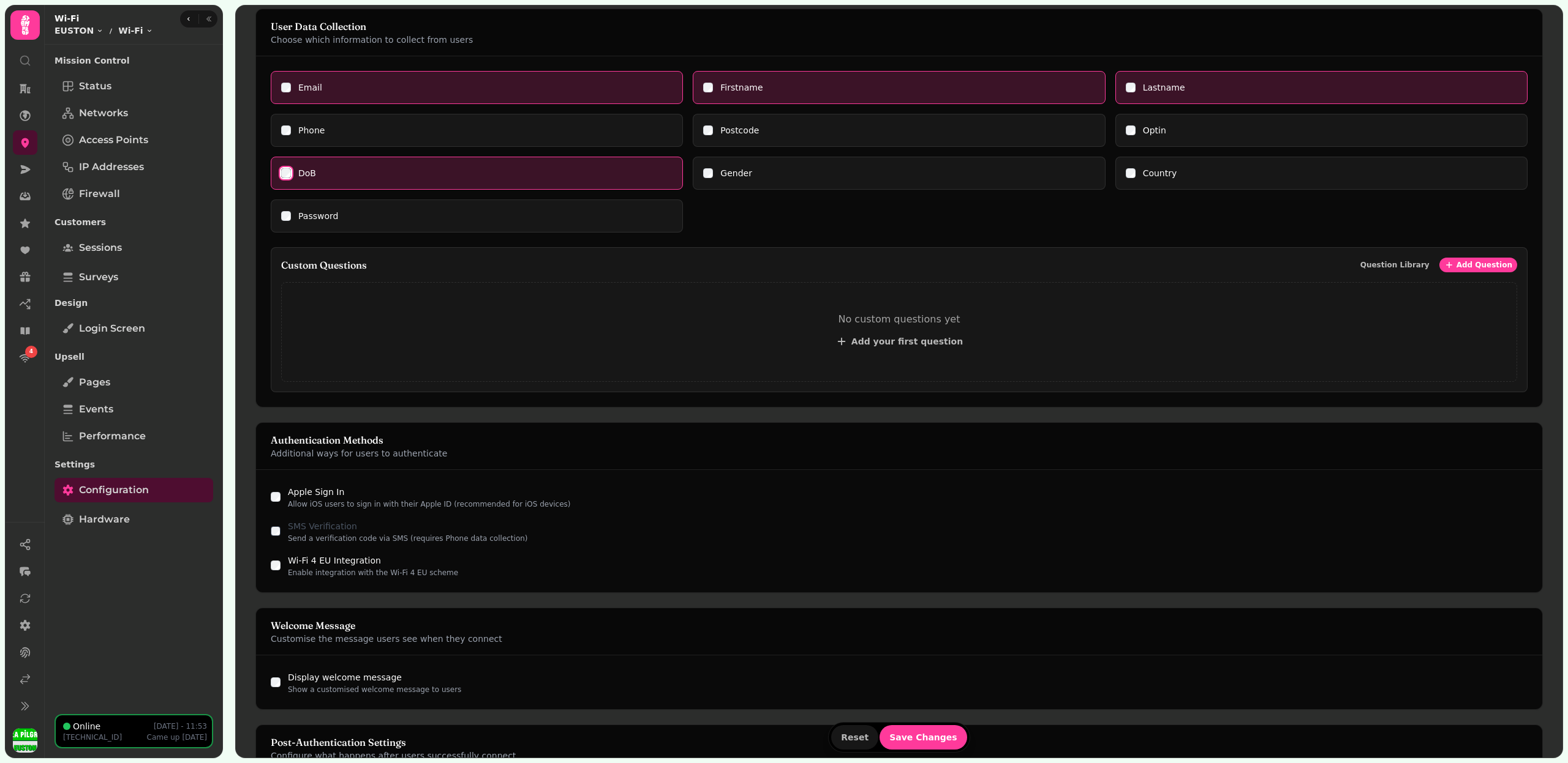
scroll to position [830, 0]
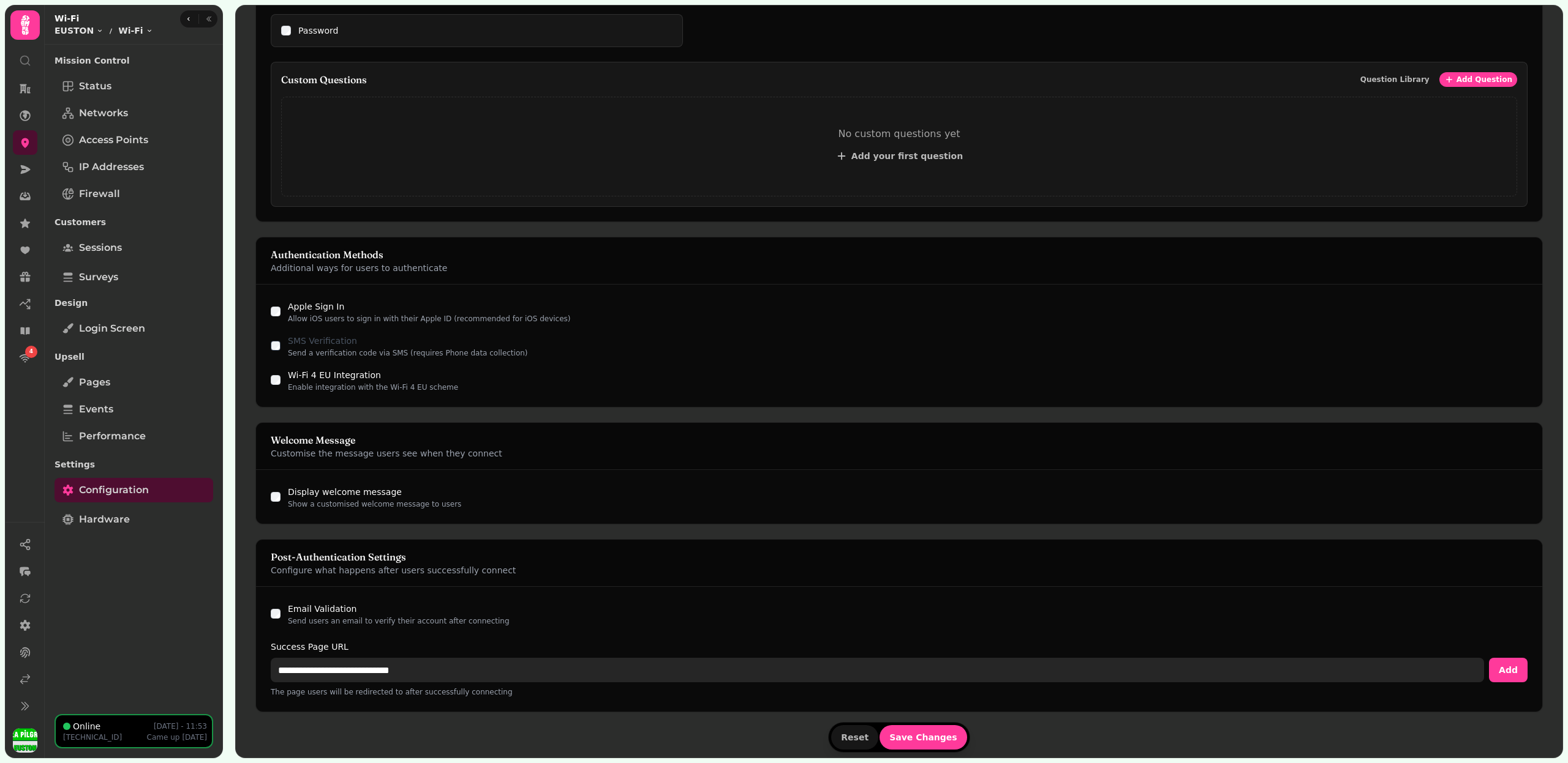
click at [375, 668] on input "**********" at bounding box center [877, 670] width 1213 height 25
paste input "**"
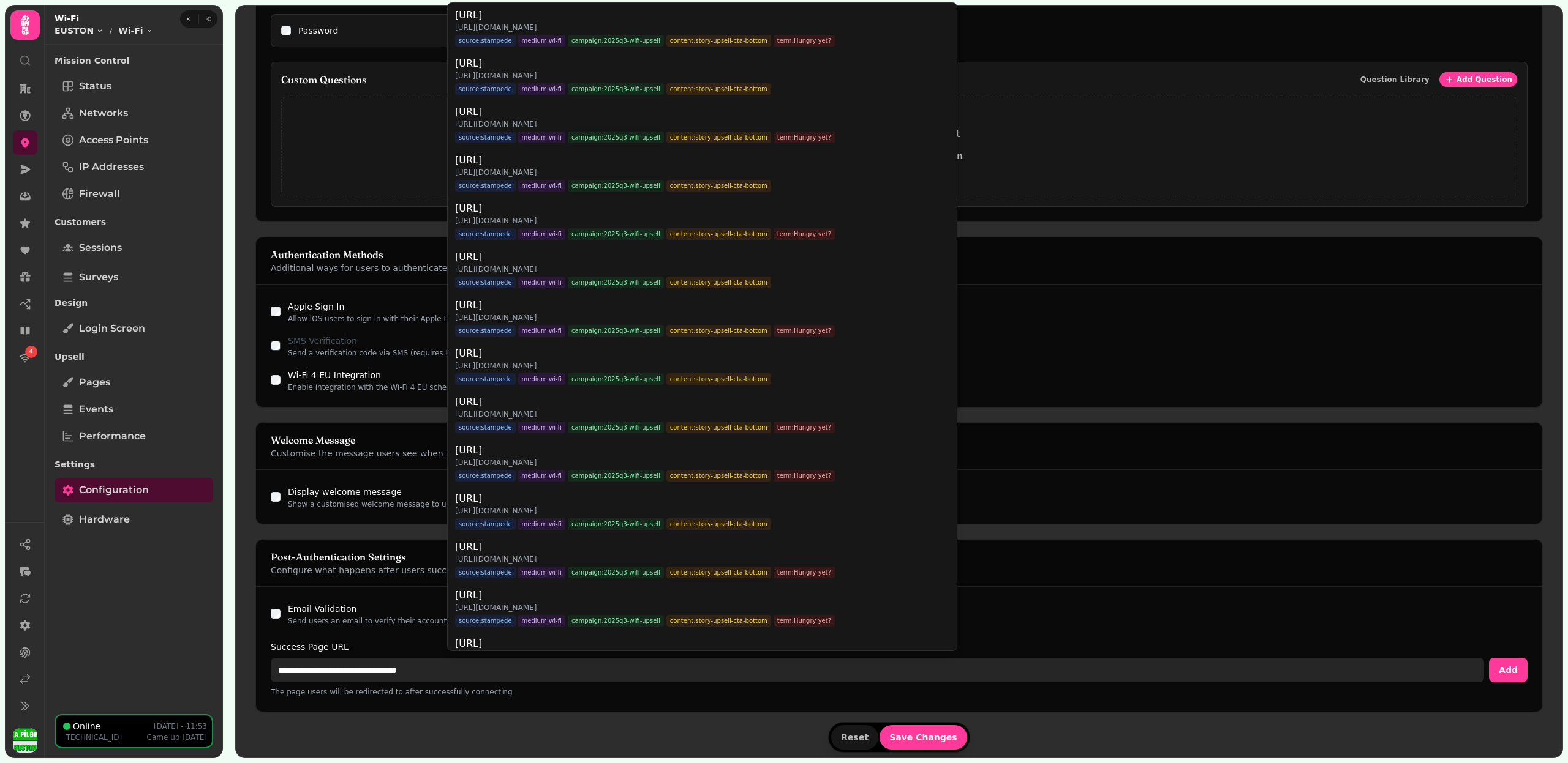
type input "**********"
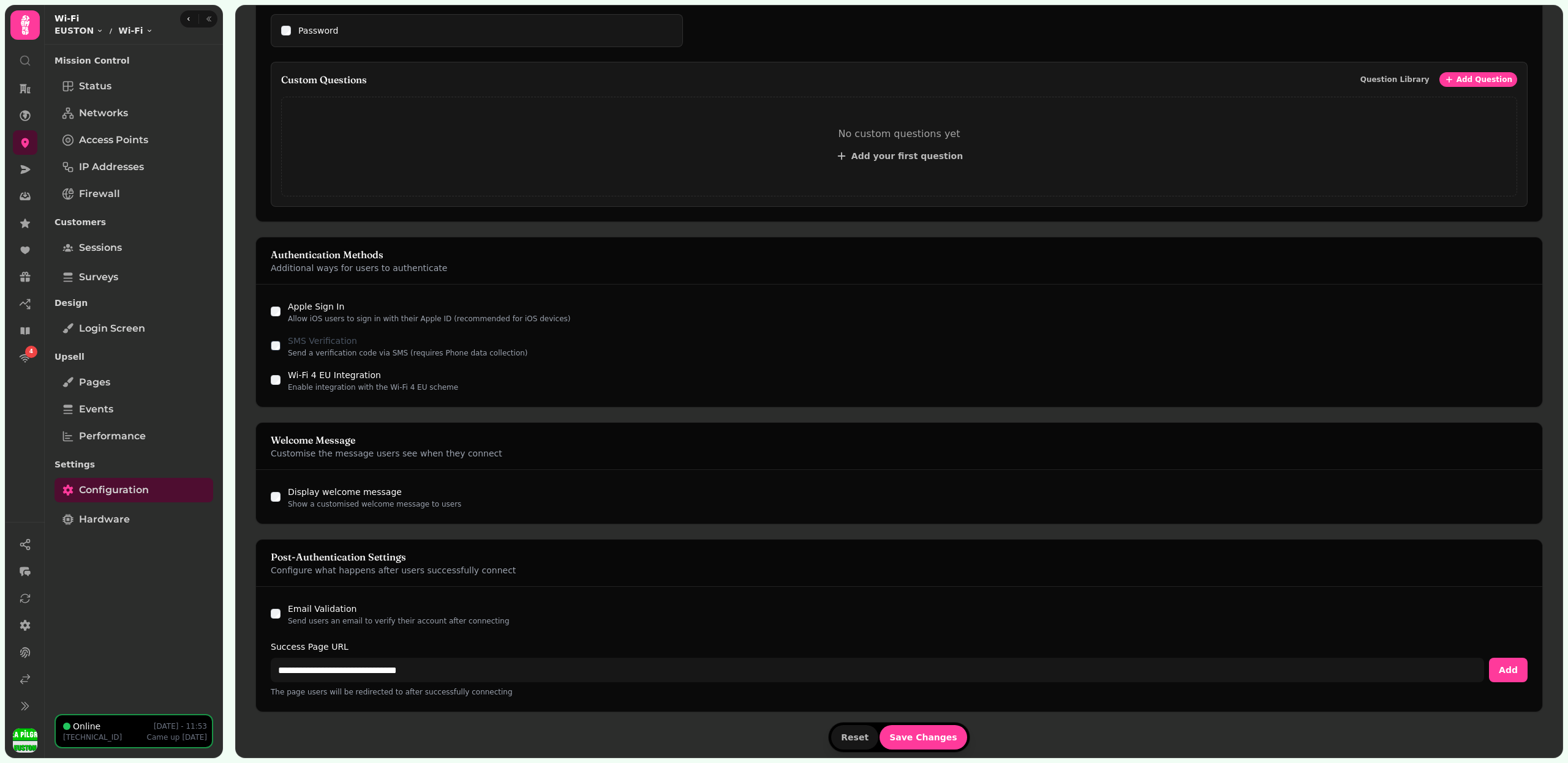
click at [276, 605] on div "**********" at bounding box center [898, 650] width 1286 height 125
click at [921, 742] on button "Save Changes" at bounding box center [923, 738] width 87 height 25
click at [921, 739] on button "Save Changes" at bounding box center [923, 738] width 87 height 25
click at [28, 139] on icon at bounding box center [26, 143] width 8 height 10
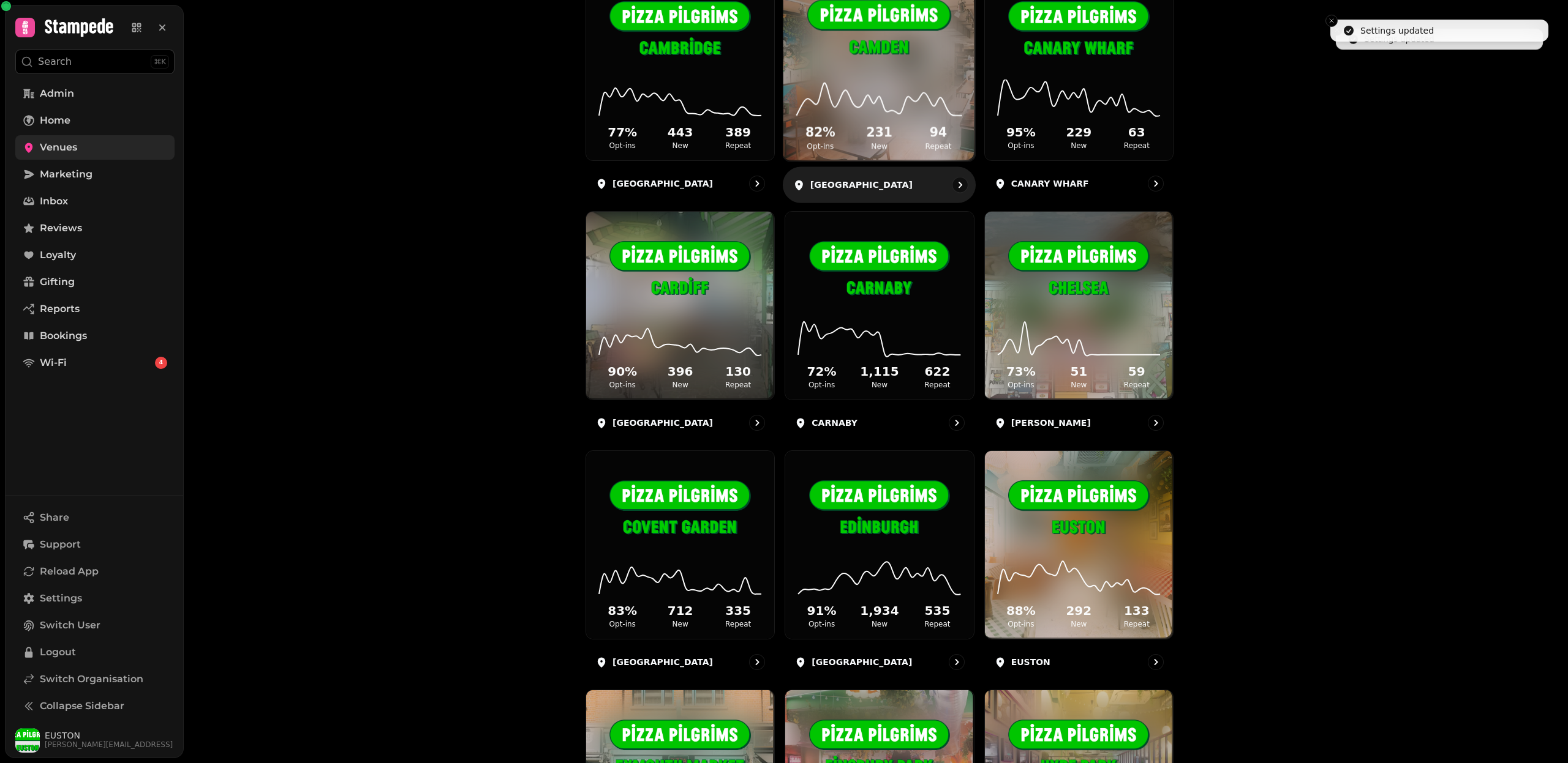
scroll to position [501, 0]
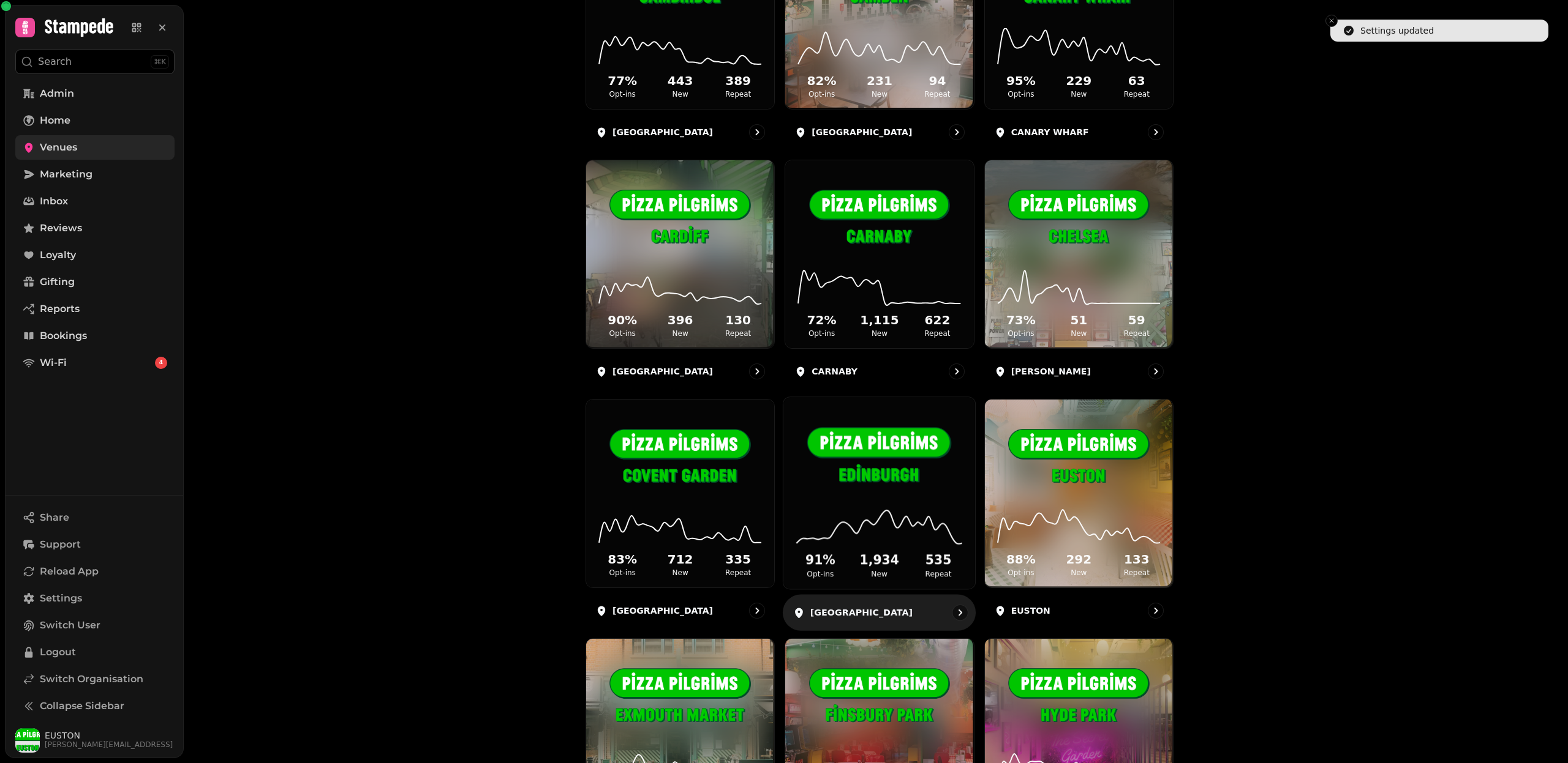
click at [890, 488] on img at bounding box center [879, 457] width 144 height 81
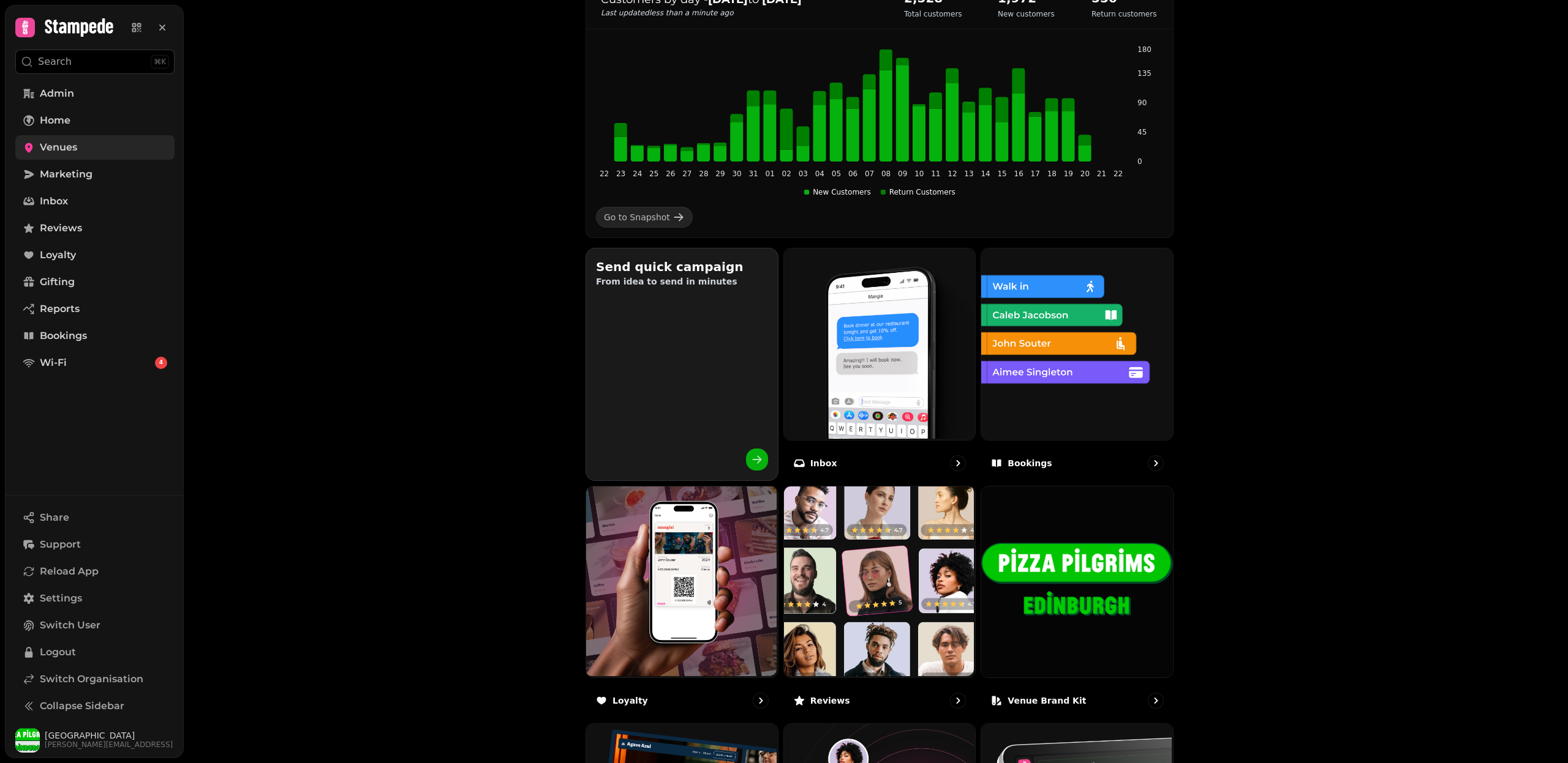
scroll to position [477, 0]
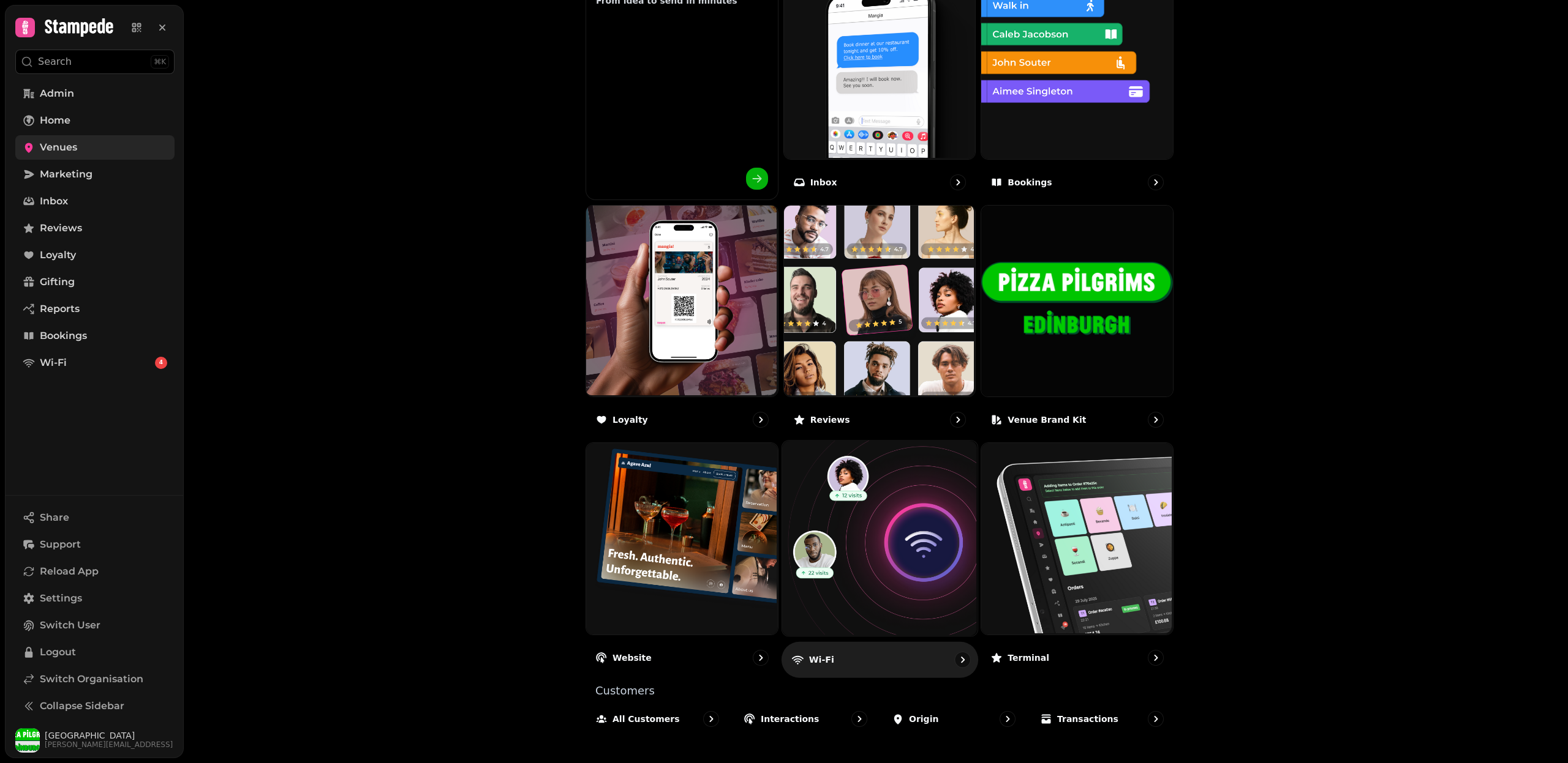
click at [848, 551] on img at bounding box center [877, 537] width 195 height 195
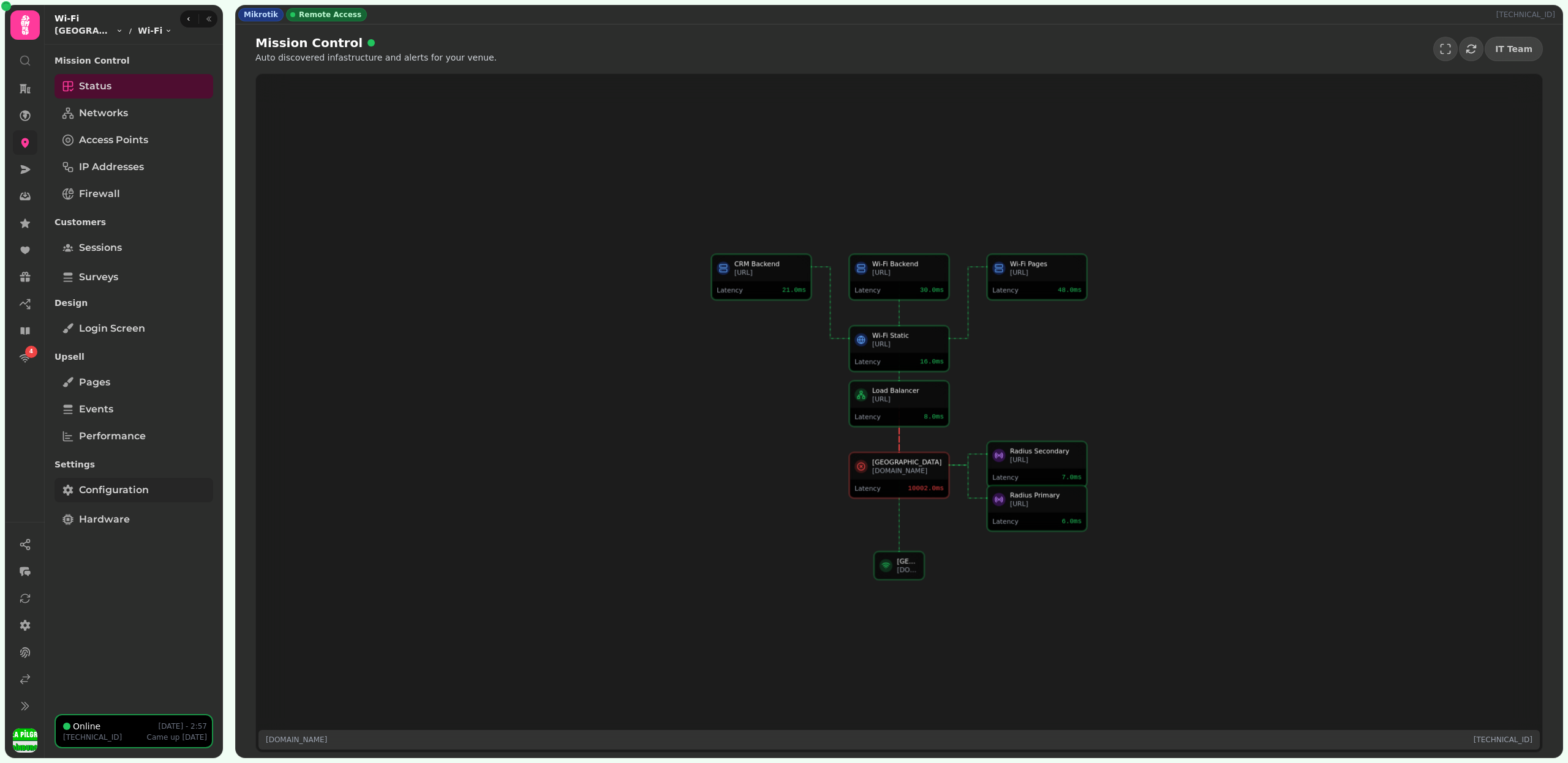
click at [137, 483] on span "Configuration" at bounding box center [114, 490] width 70 height 15
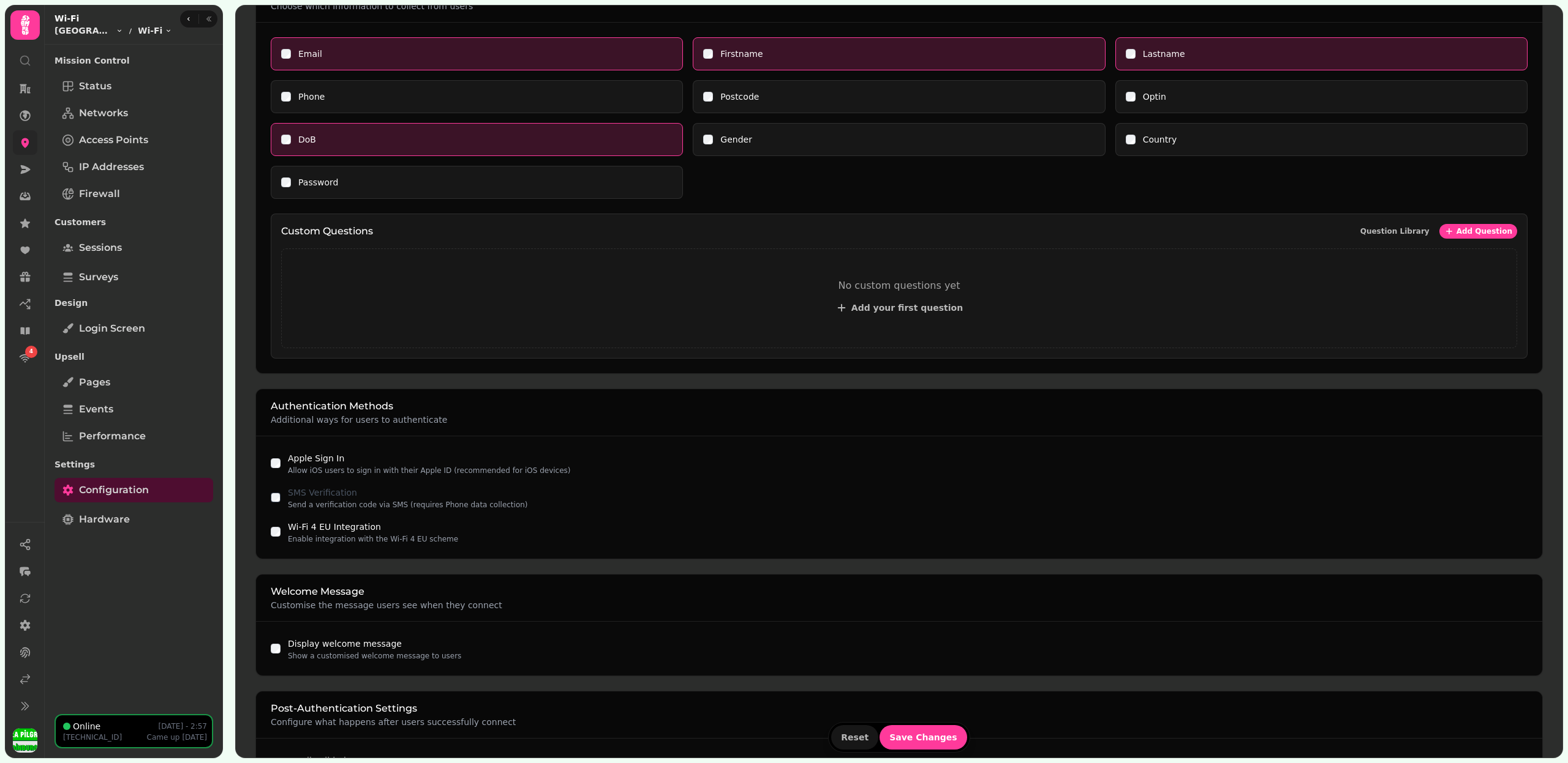
scroll to position [524, 0]
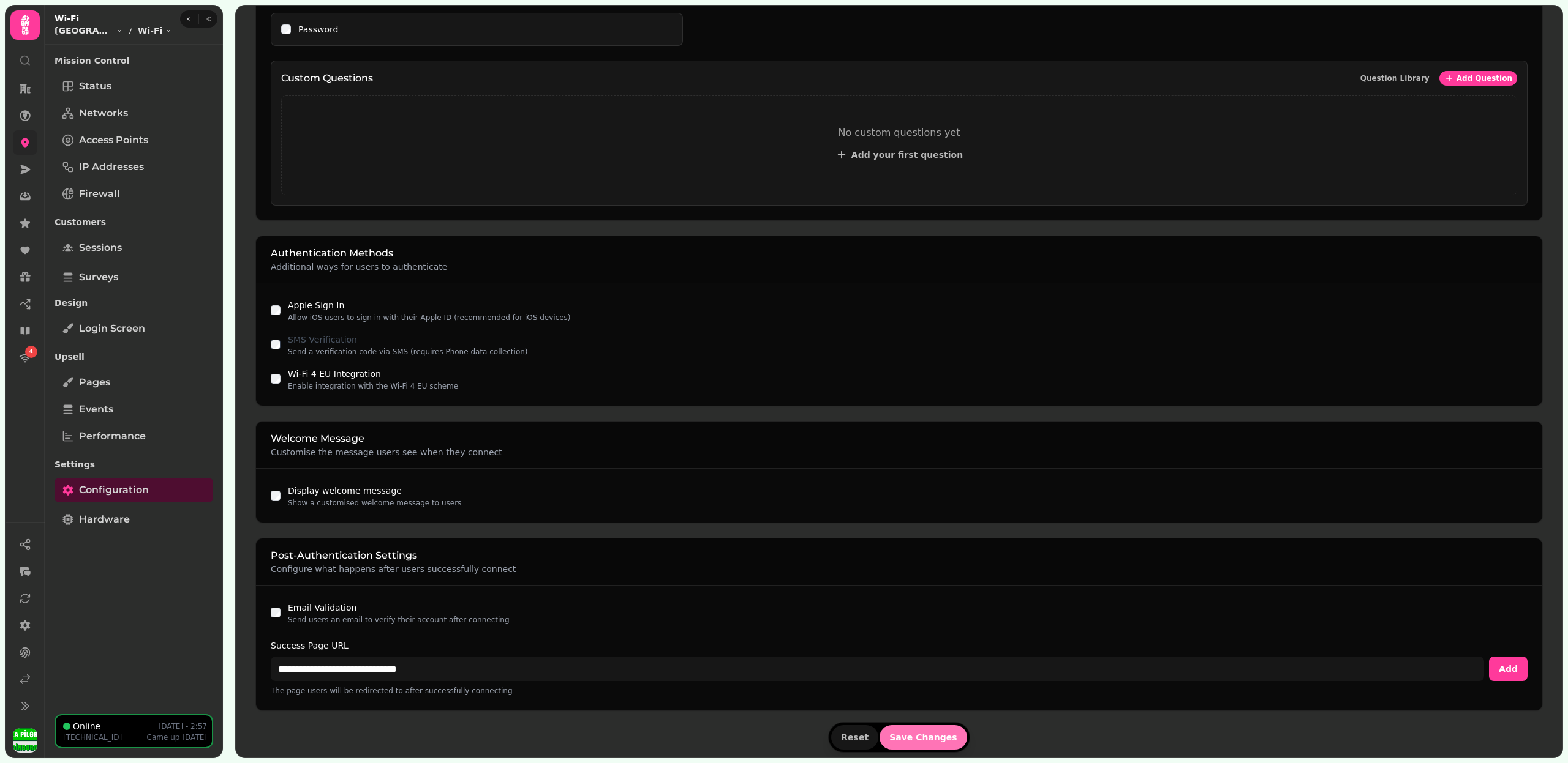
click at [899, 734] on span "Save Changes" at bounding box center [923, 738] width 68 height 8
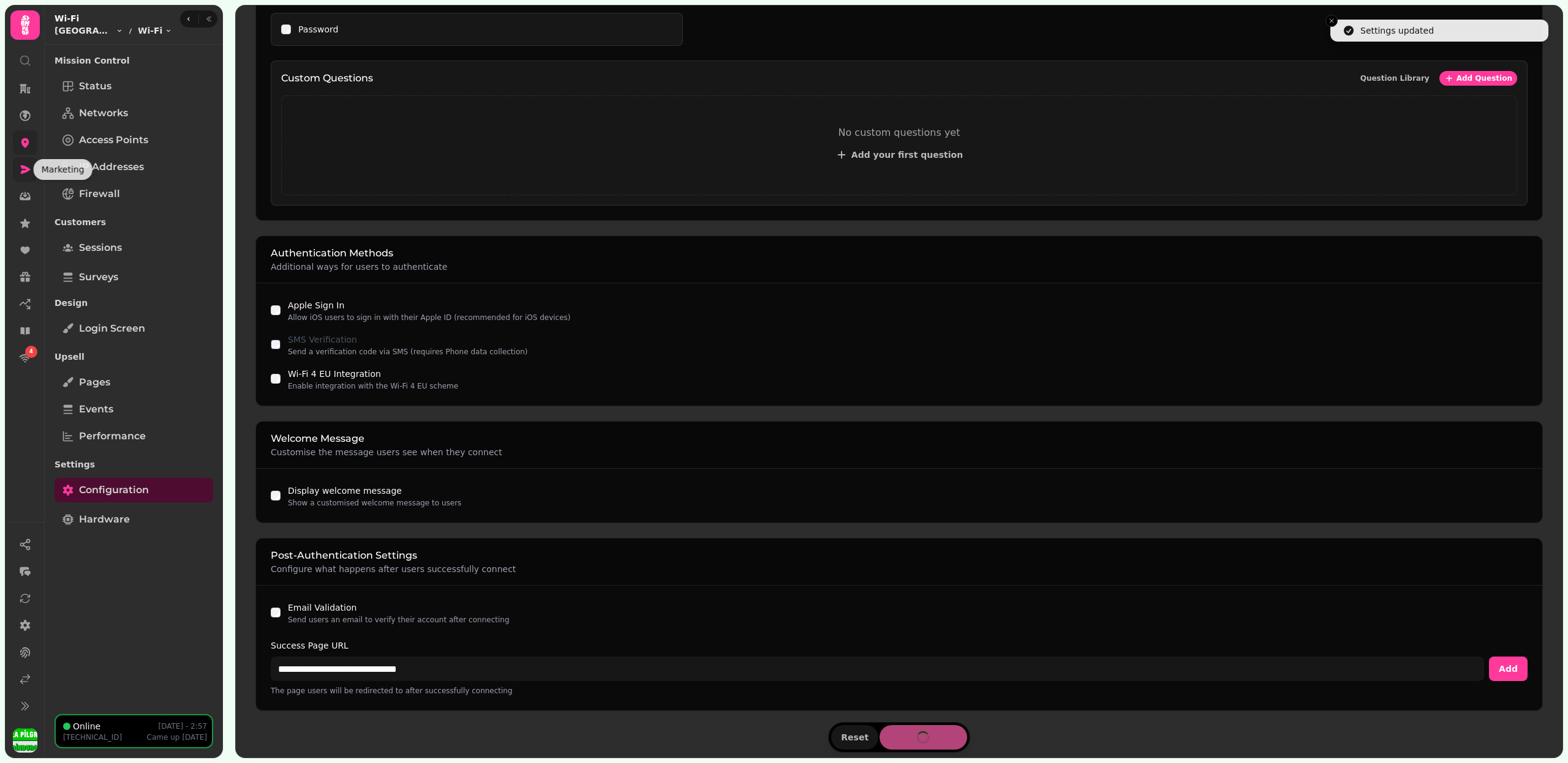
click at [25, 166] on icon at bounding box center [26, 169] width 10 height 8
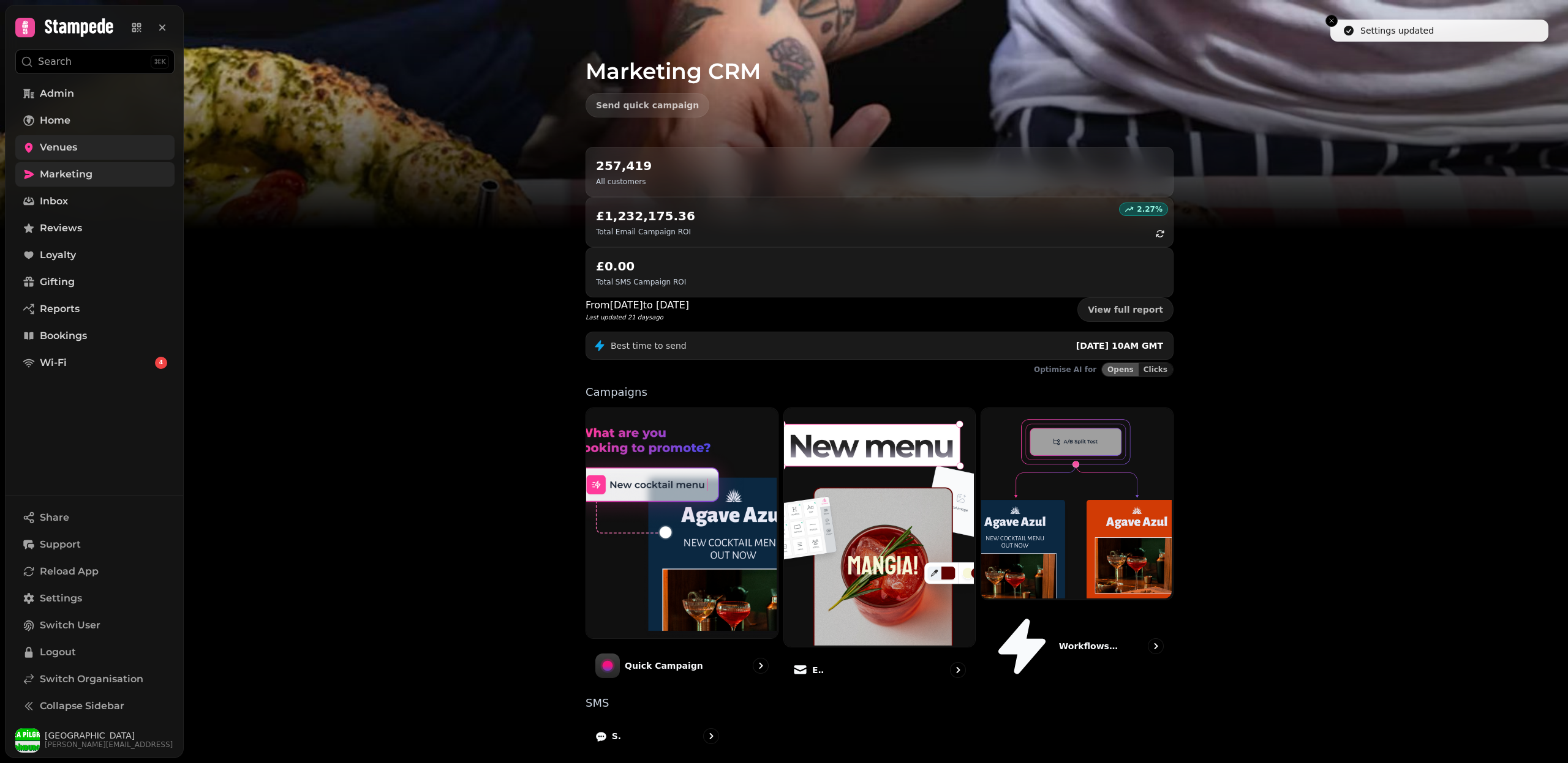
click at [71, 147] on span "Venues" at bounding box center [58, 147] width 37 height 15
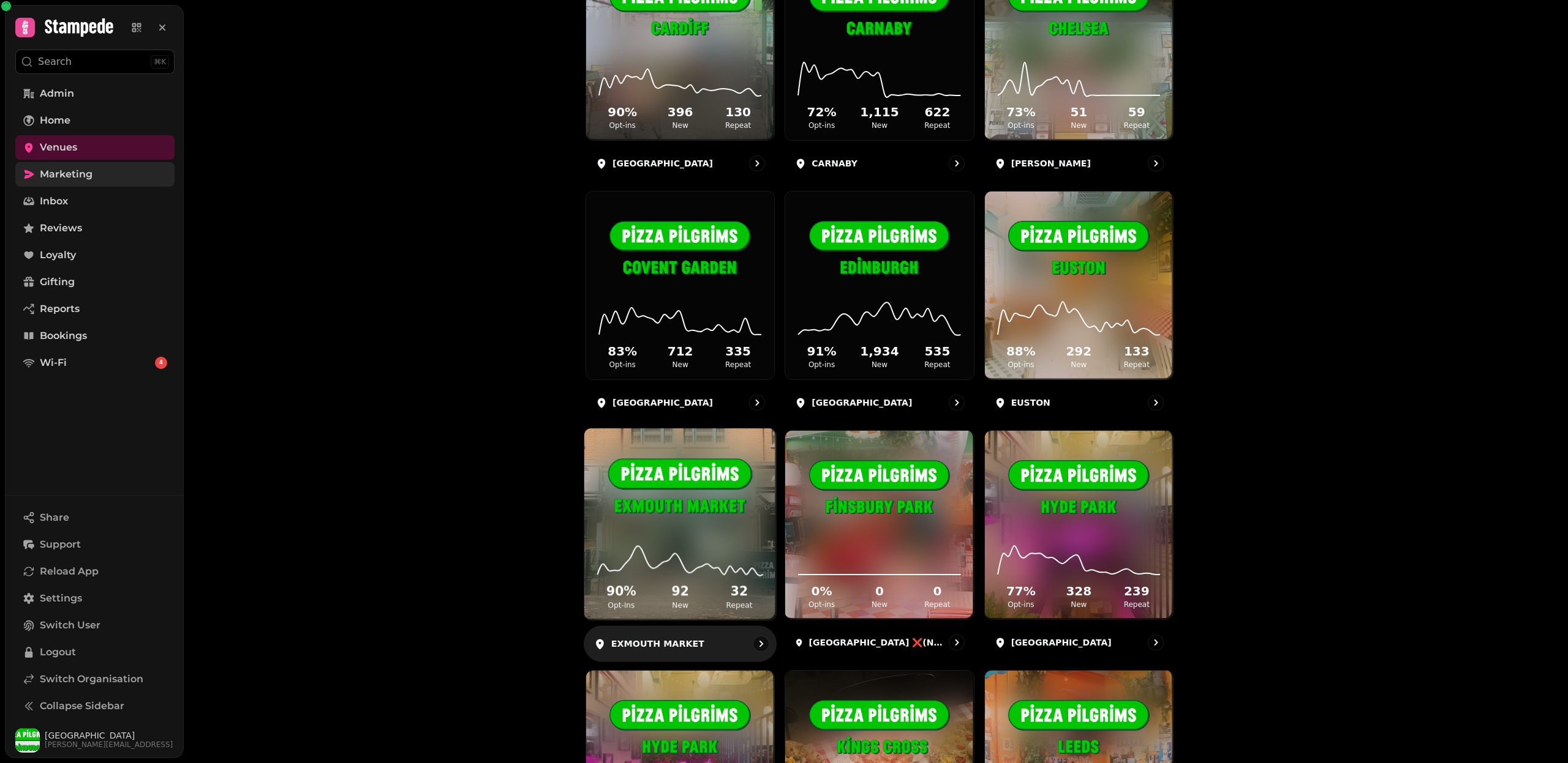
scroll to position [719, 0]
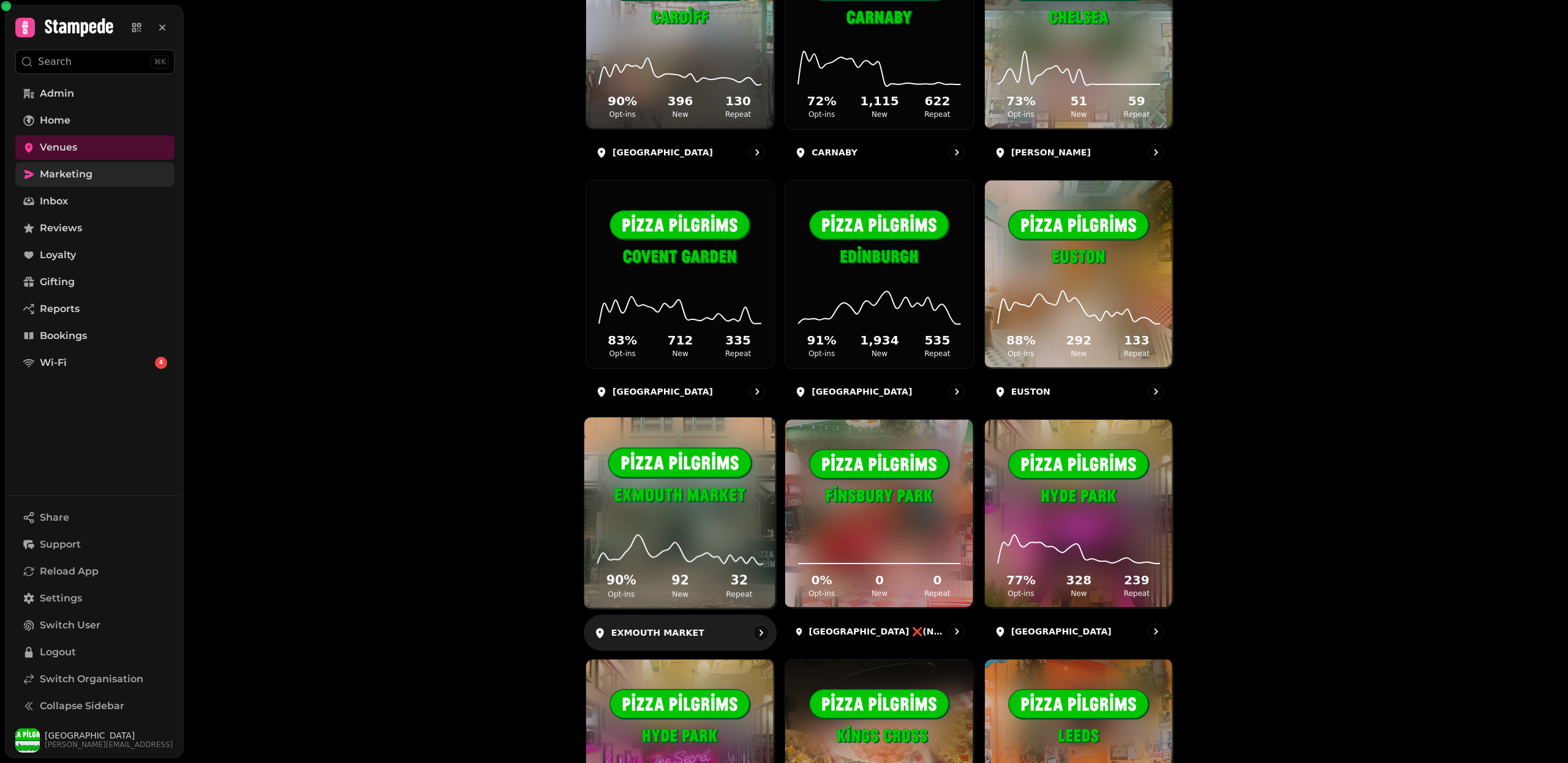
click at [648, 503] on img at bounding box center [680, 478] width 144 height 81
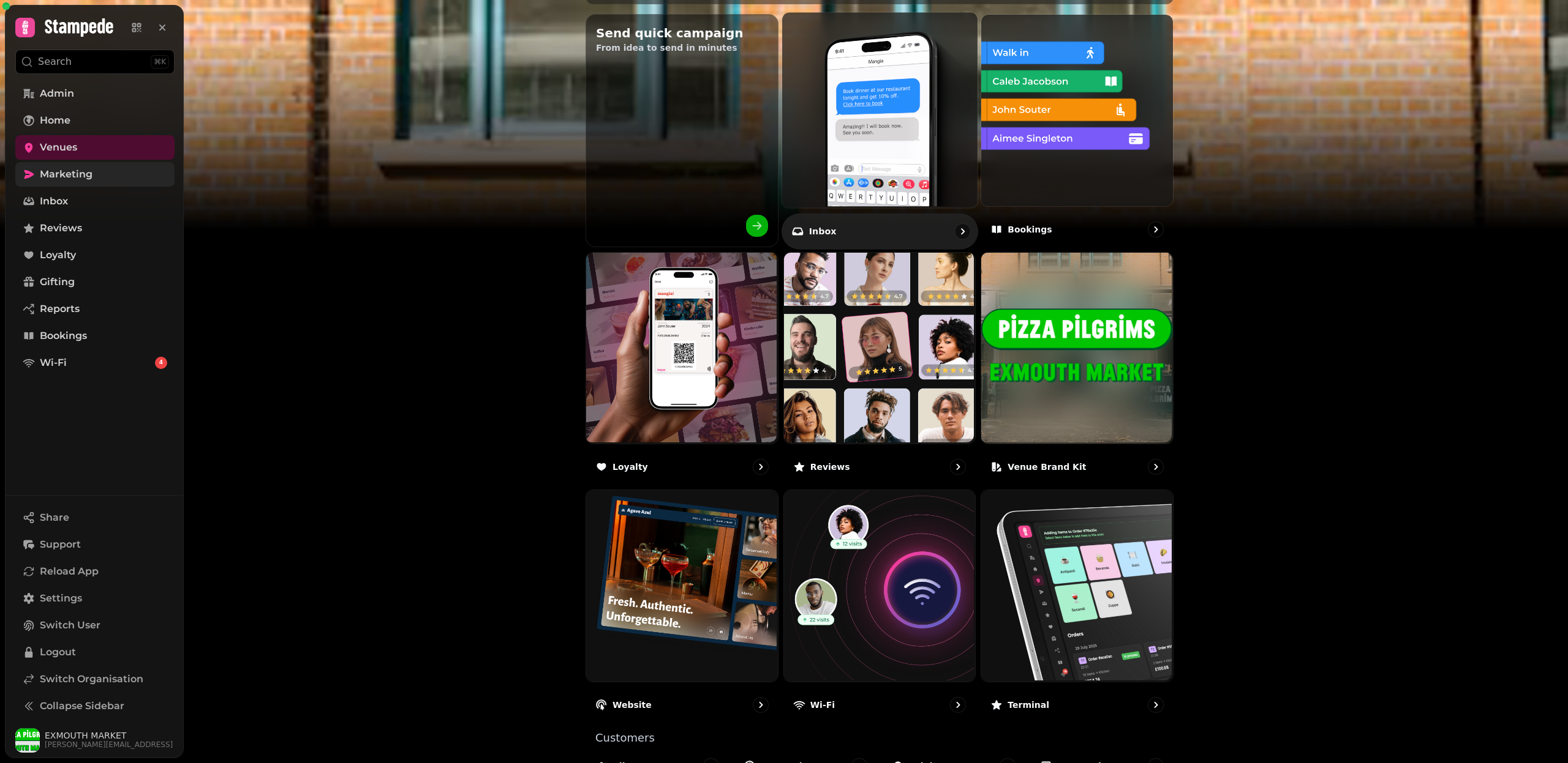
scroll to position [477, 0]
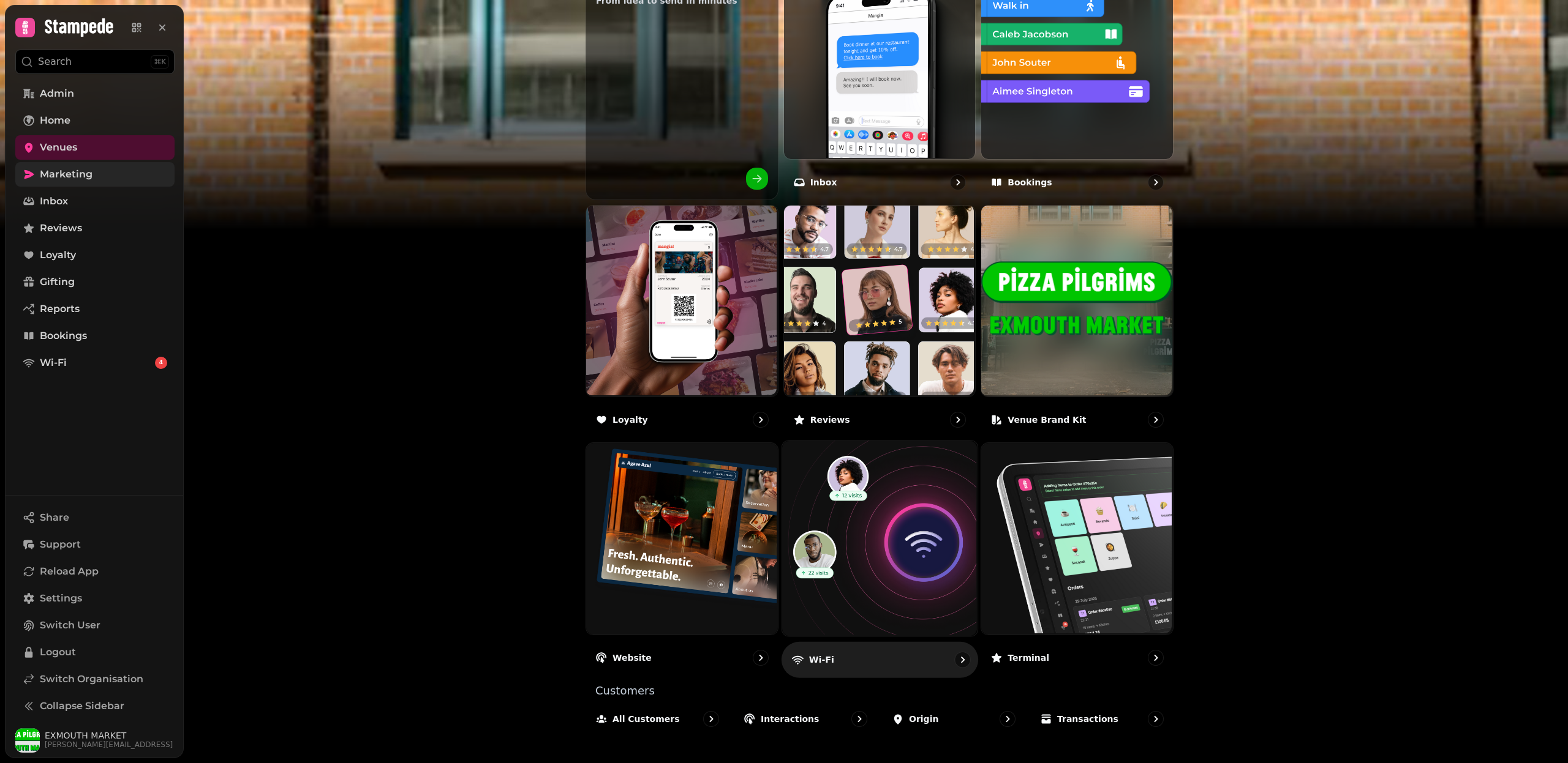
click at [919, 548] on img at bounding box center [877, 537] width 195 height 195
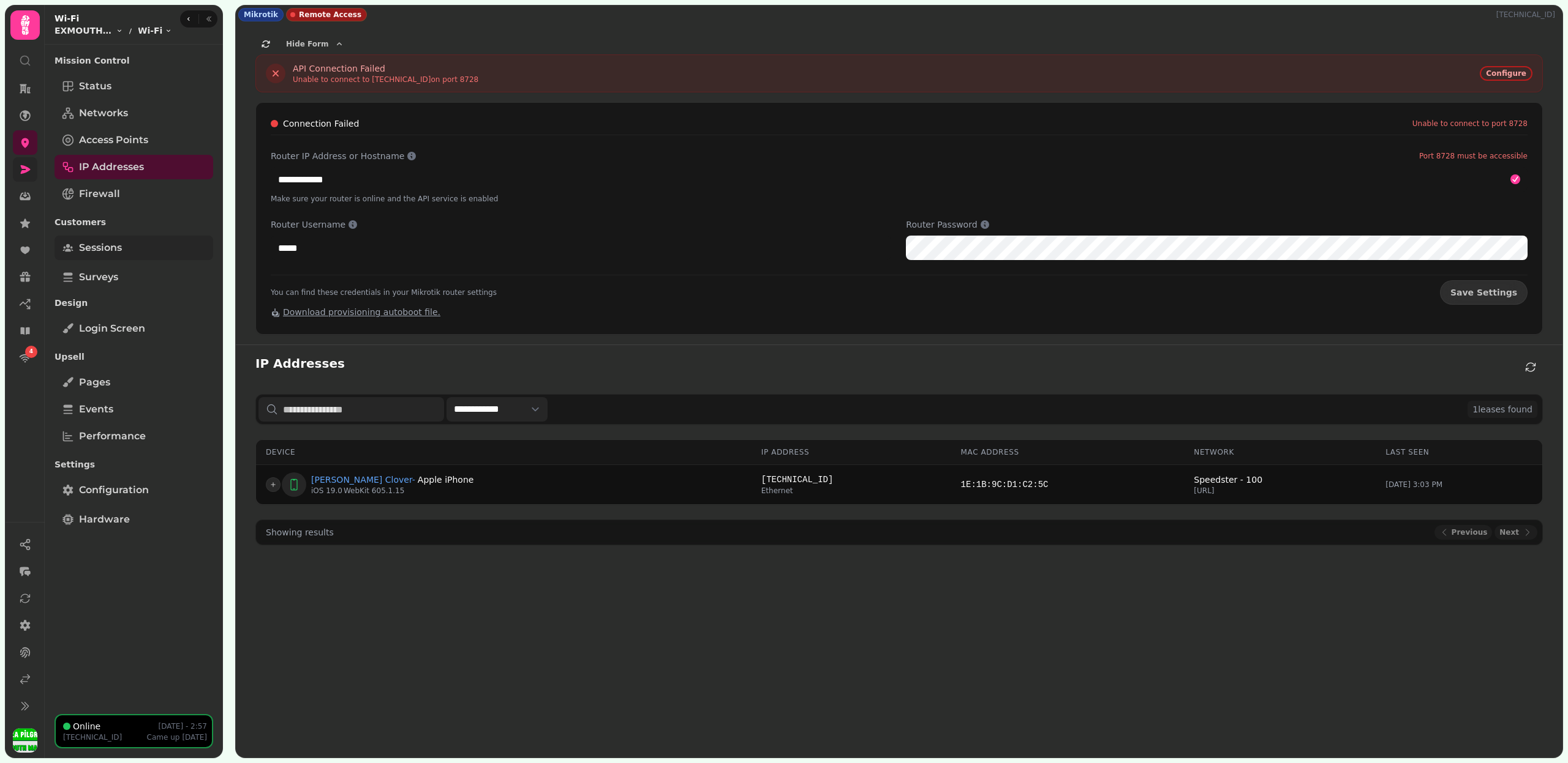
click at [121, 250] on span "Sessions" at bounding box center [100, 248] width 43 height 15
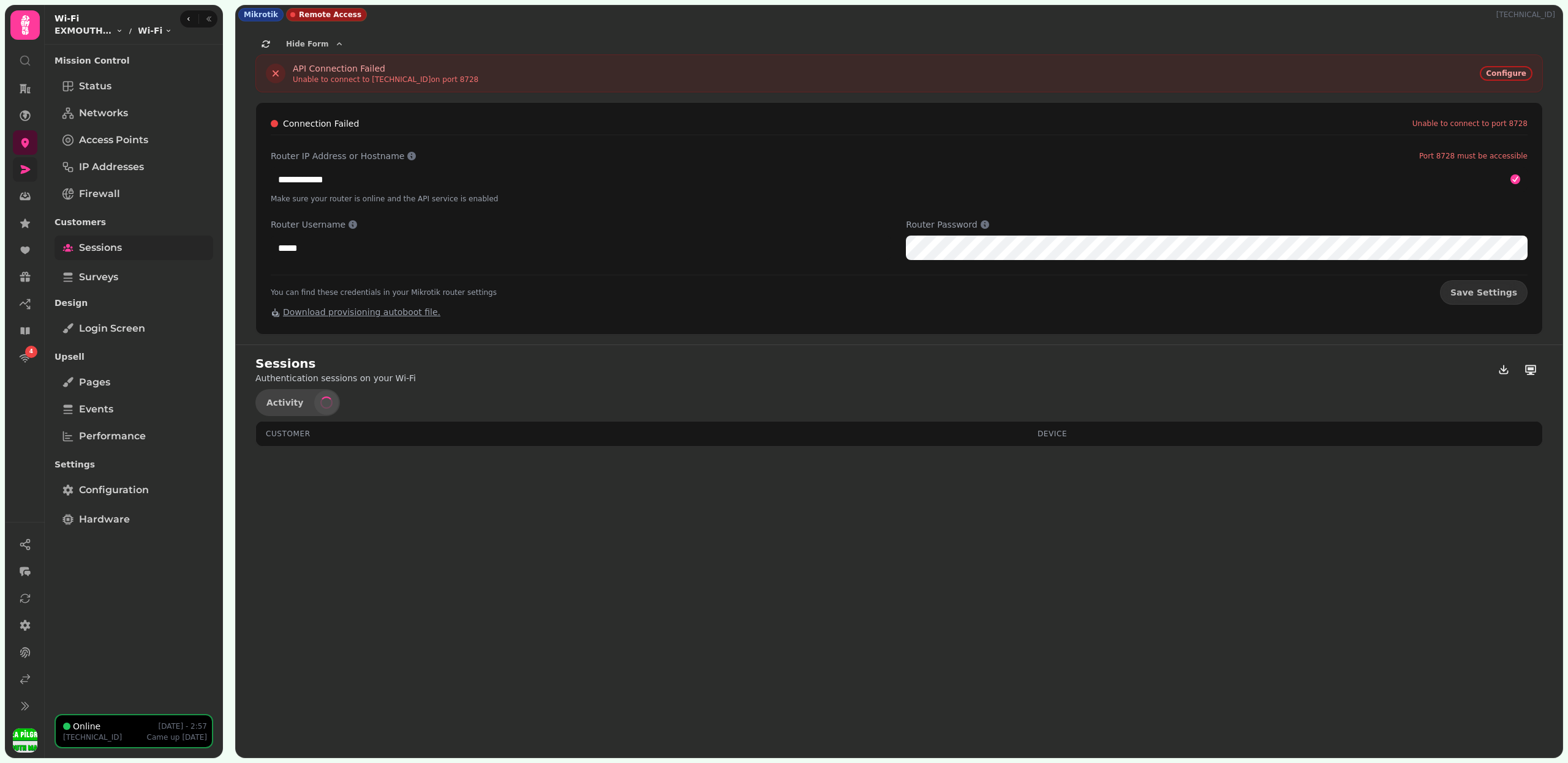
select select "**"
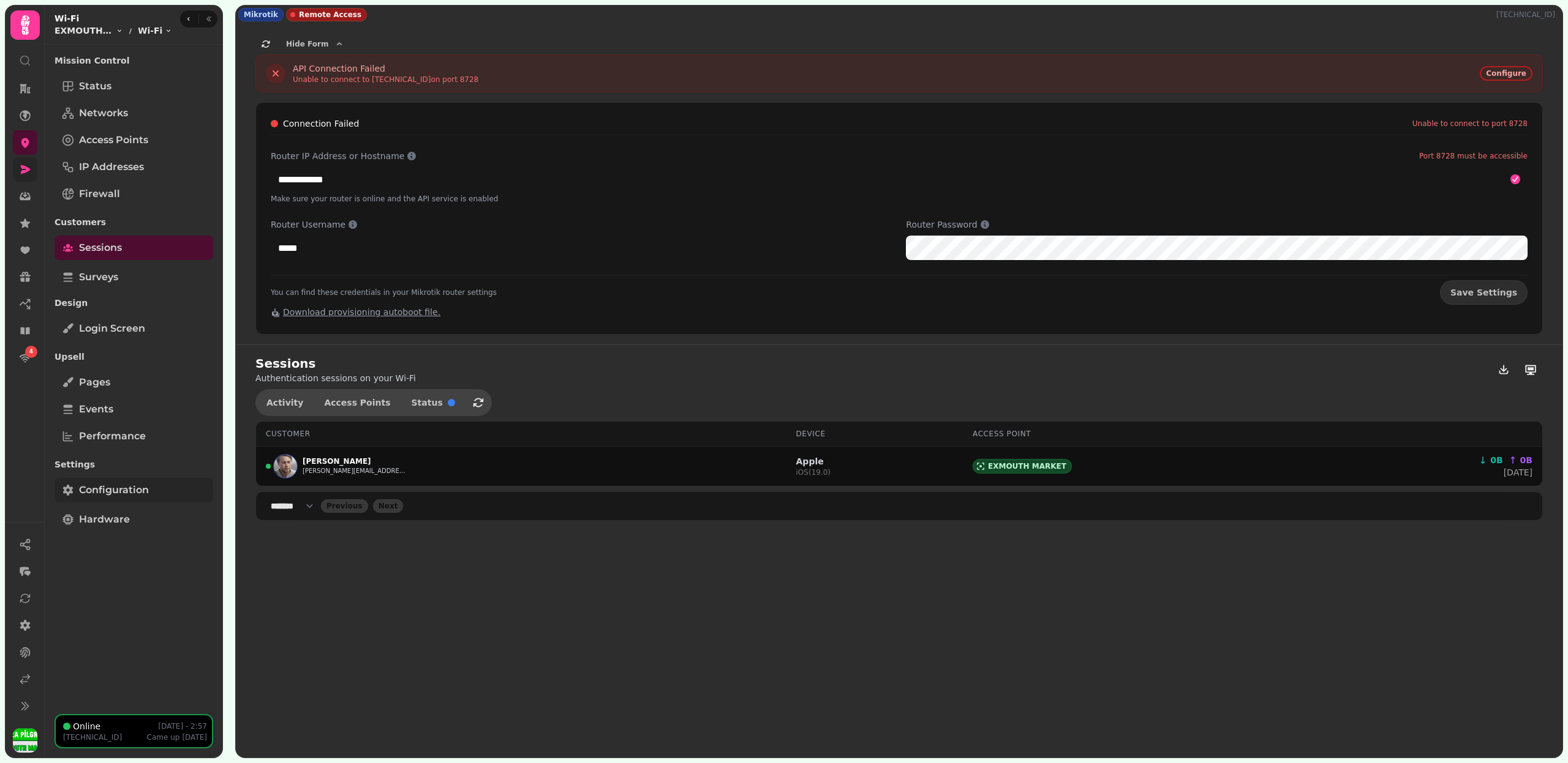
click at [122, 495] on span "Configuration" at bounding box center [114, 490] width 70 height 15
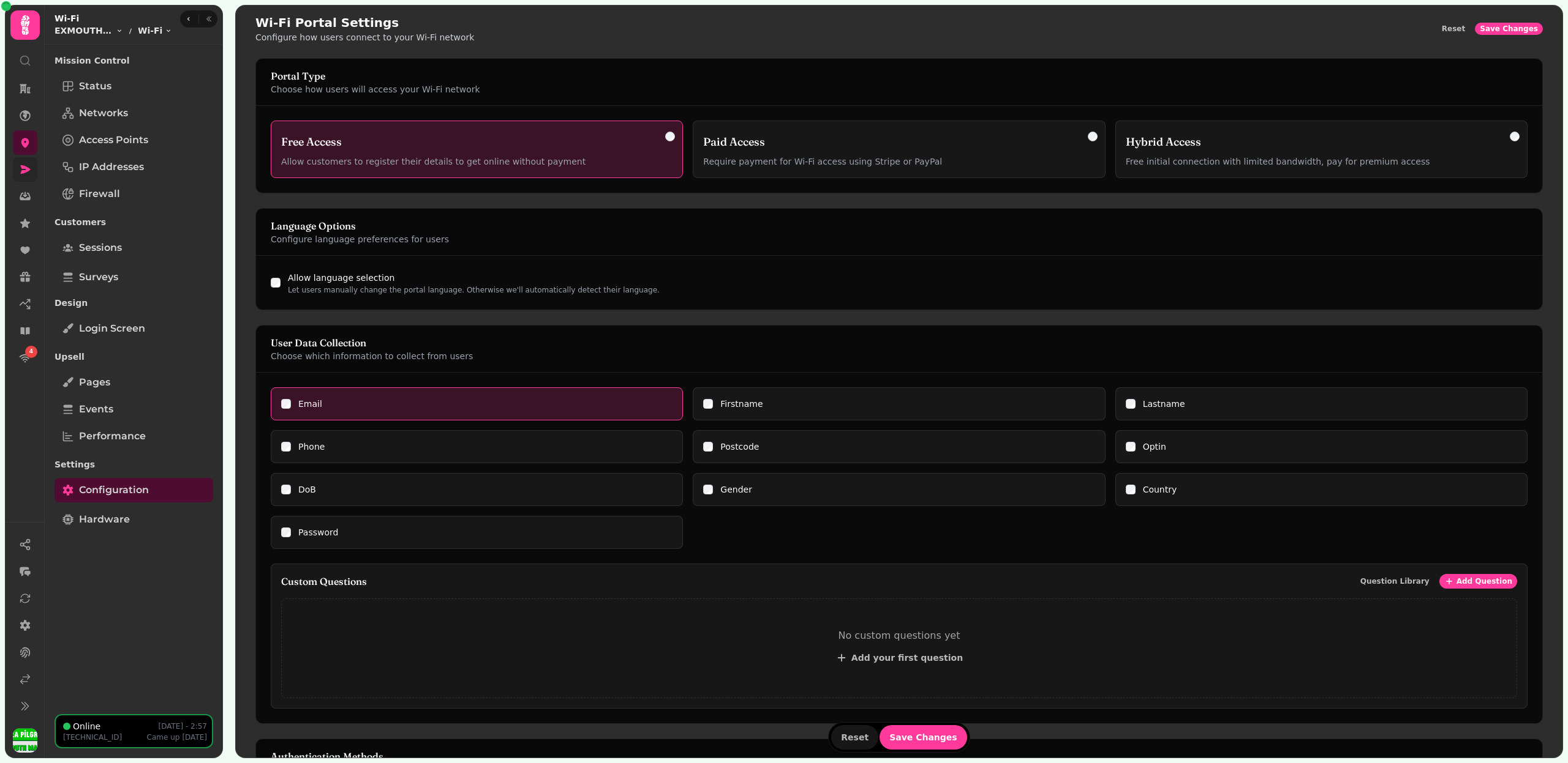
scroll to position [471, 0]
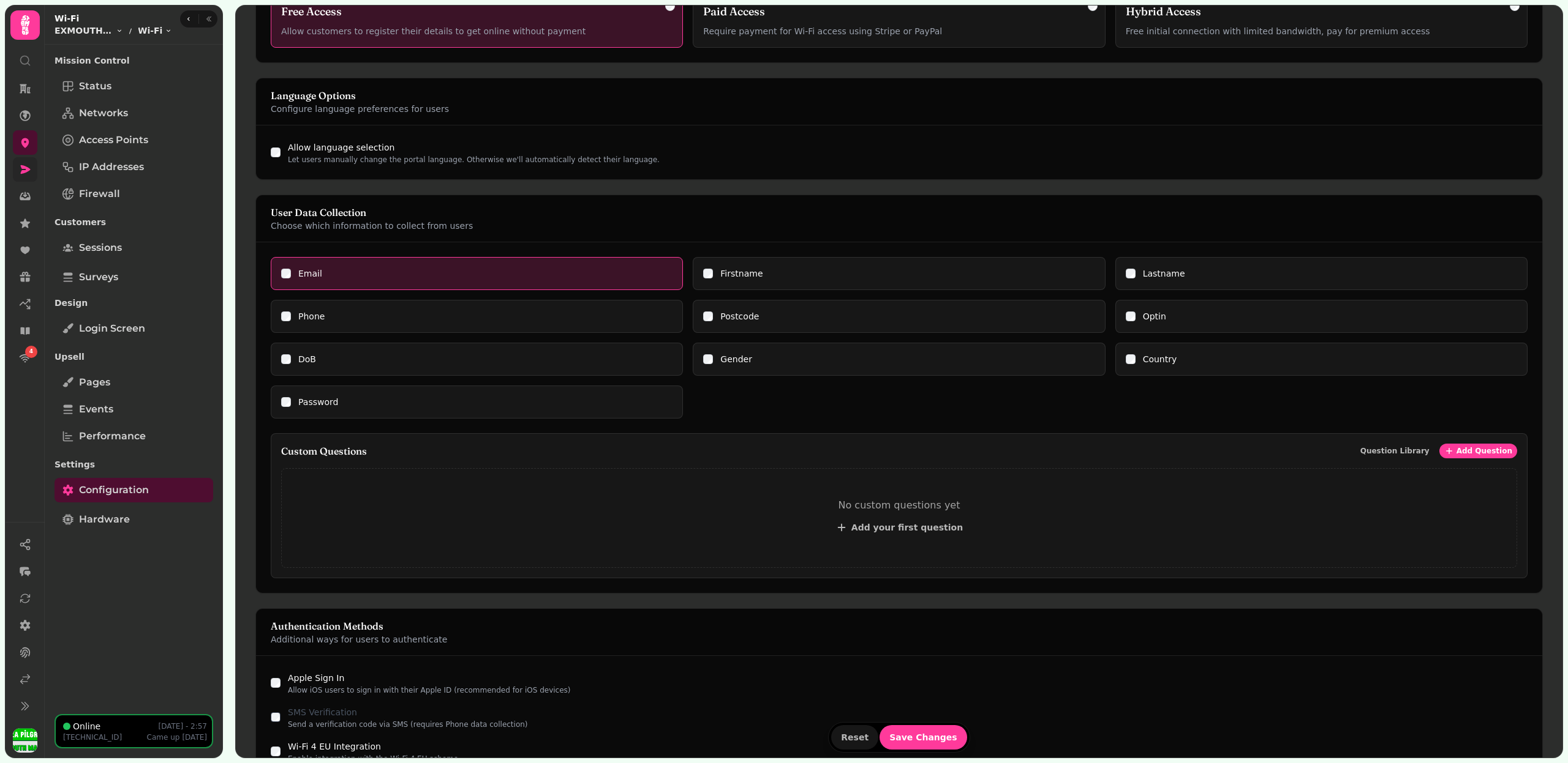
click at [281, 358] on div "DoB" at bounding box center [477, 359] width 392 height 12
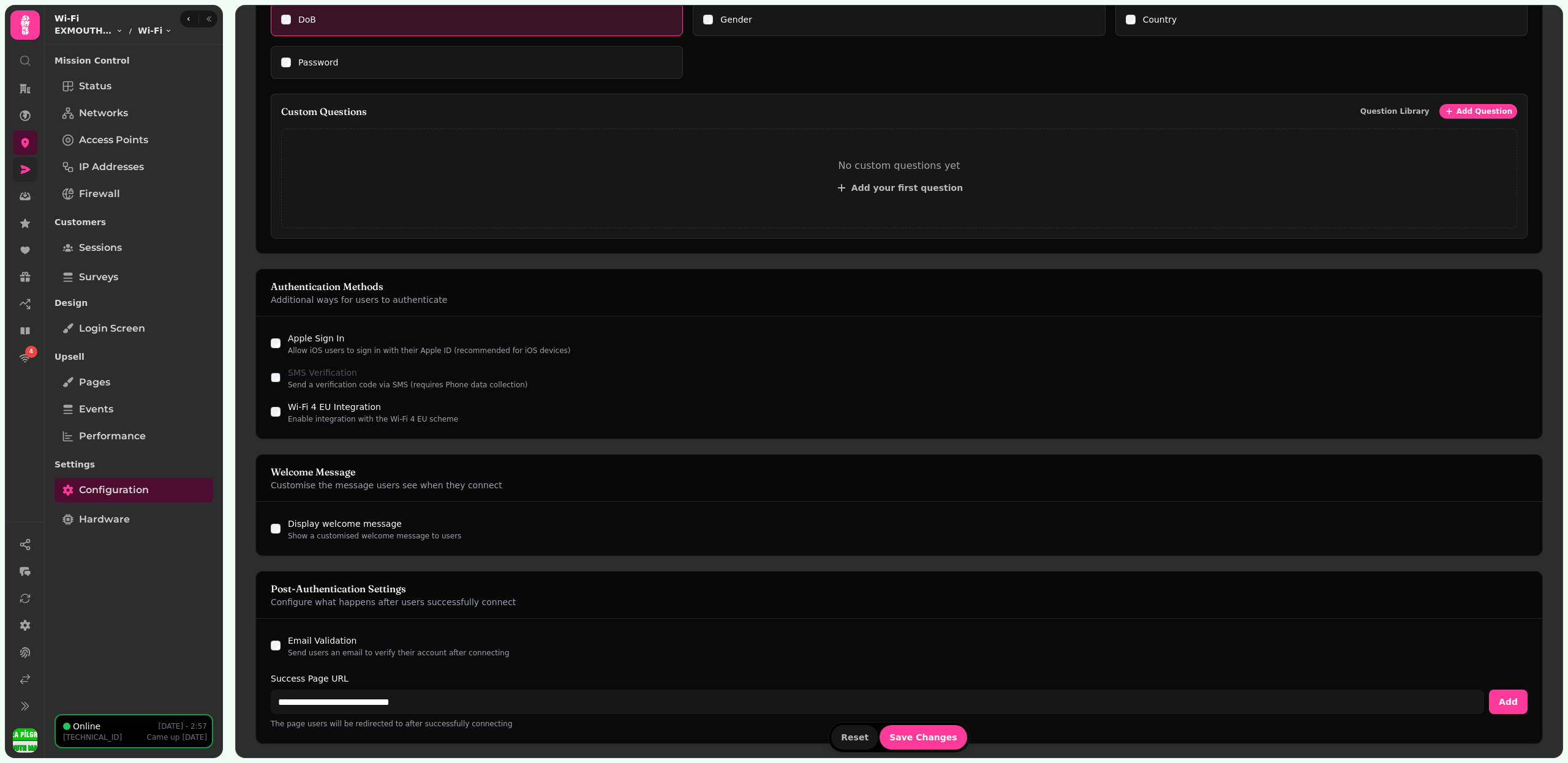
scroll to position [843, 0]
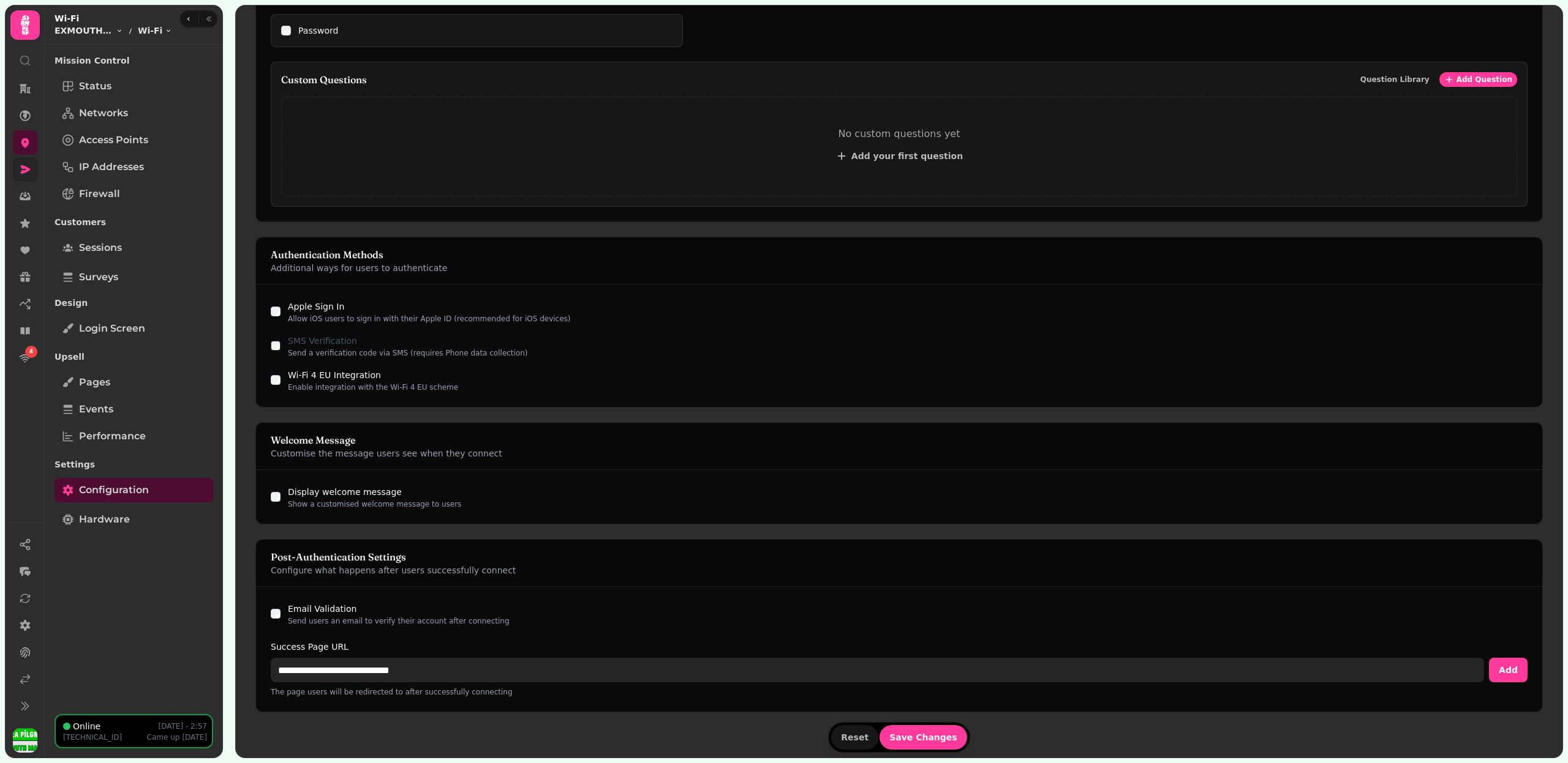
click at [334, 666] on input "**********" at bounding box center [877, 670] width 1213 height 25
paste input "**"
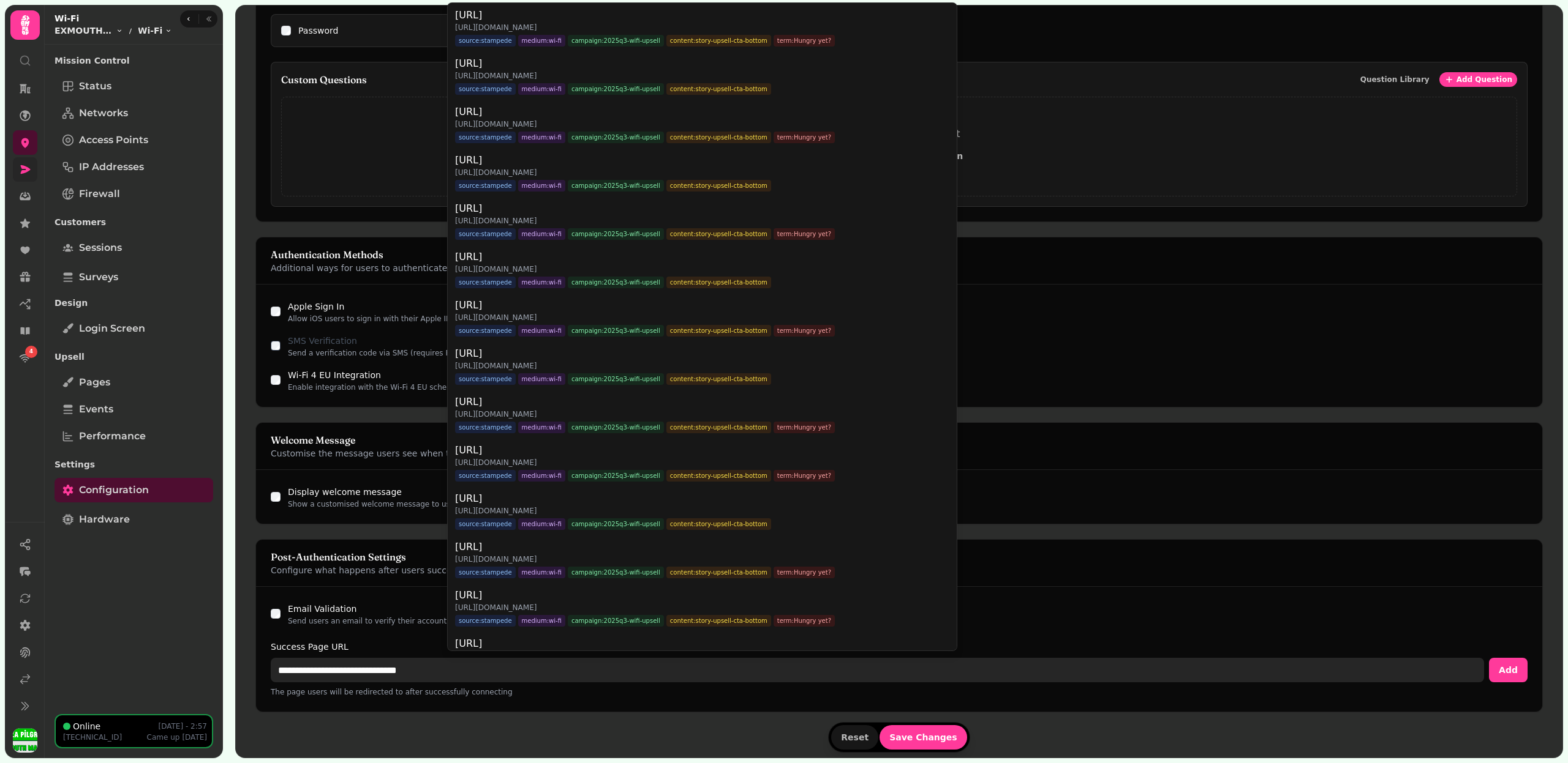
type input "**********"
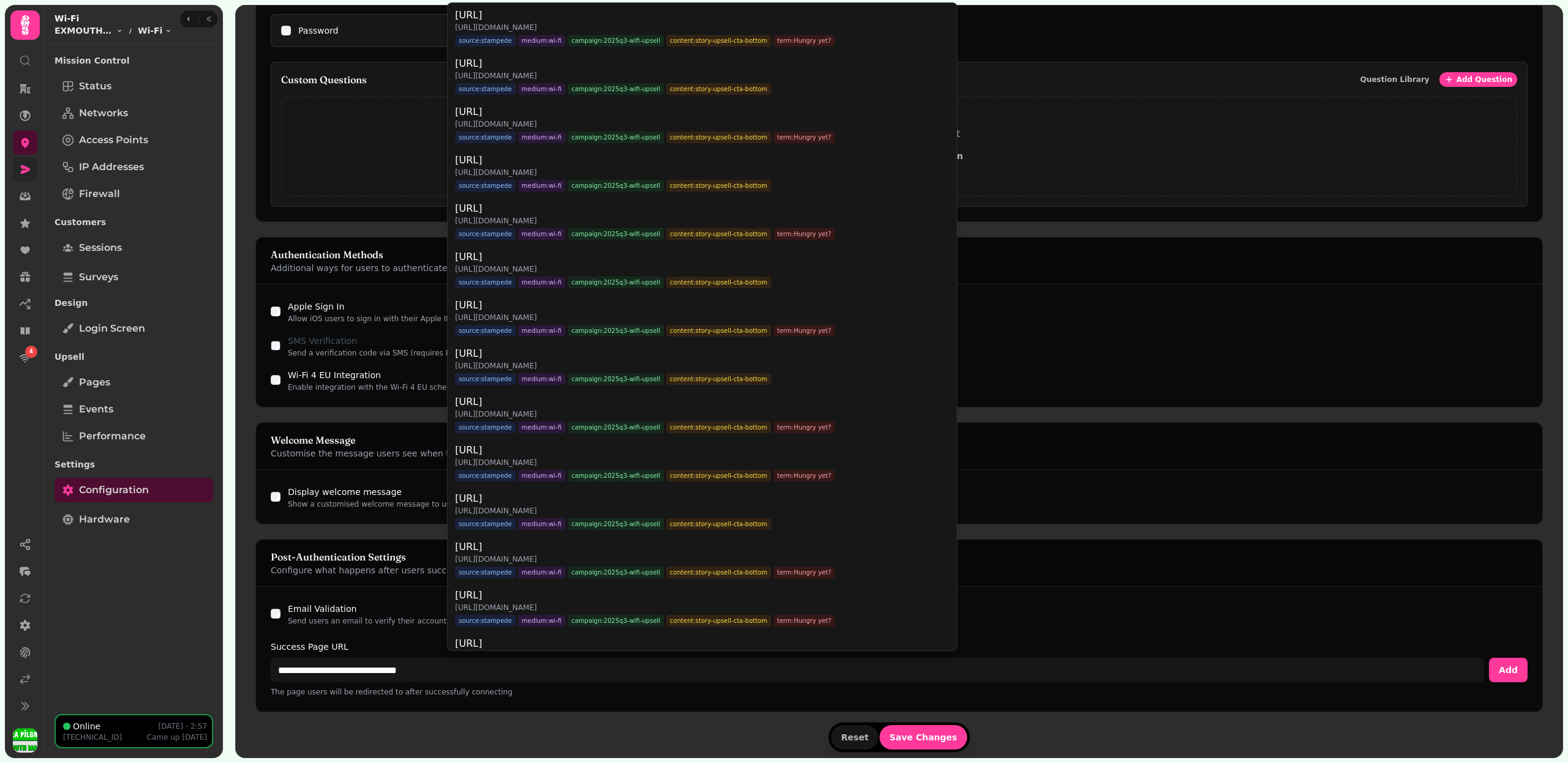
click at [946, 744] on form "Portal Type Choose how users will access your Wi-Fi network Free Access Allow c…" at bounding box center [898, 156] width 1287 height 1201
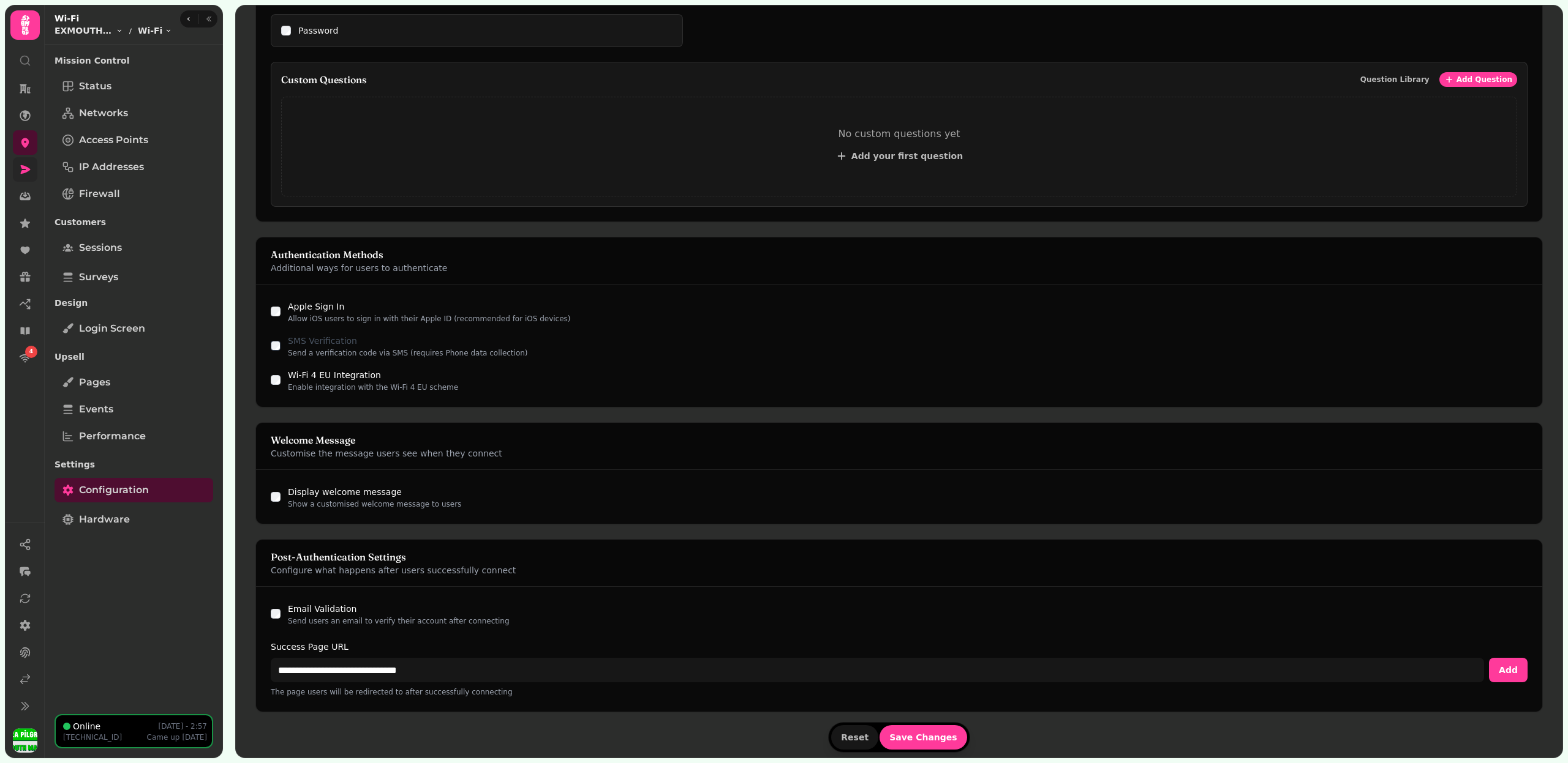
click at [946, 744] on button "Save Changes" at bounding box center [923, 738] width 87 height 25
click at [935, 737] on span "Save Changes" at bounding box center [923, 738] width 68 height 8
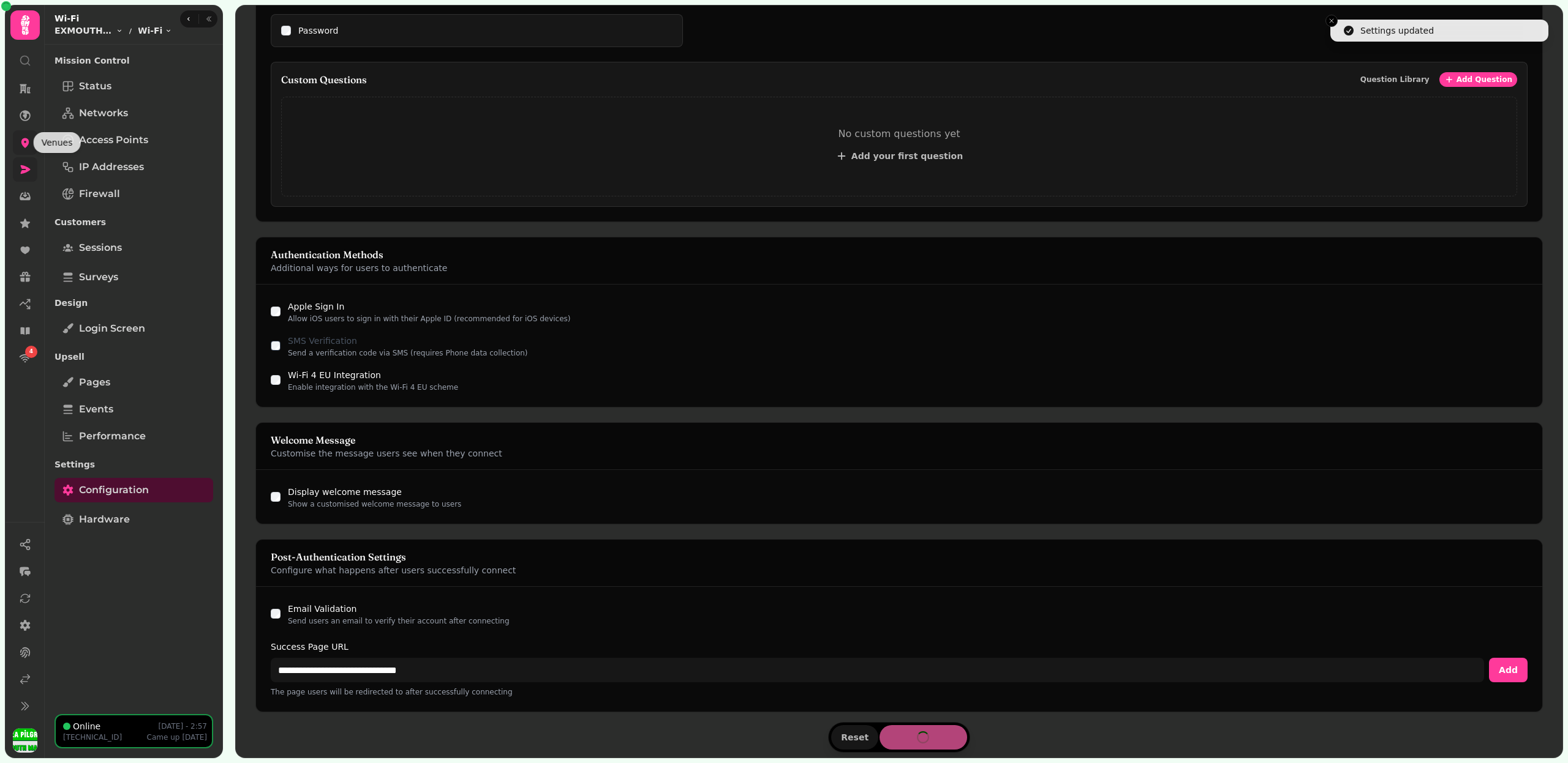
click at [24, 140] on icon at bounding box center [26, 143] width 8 height 10
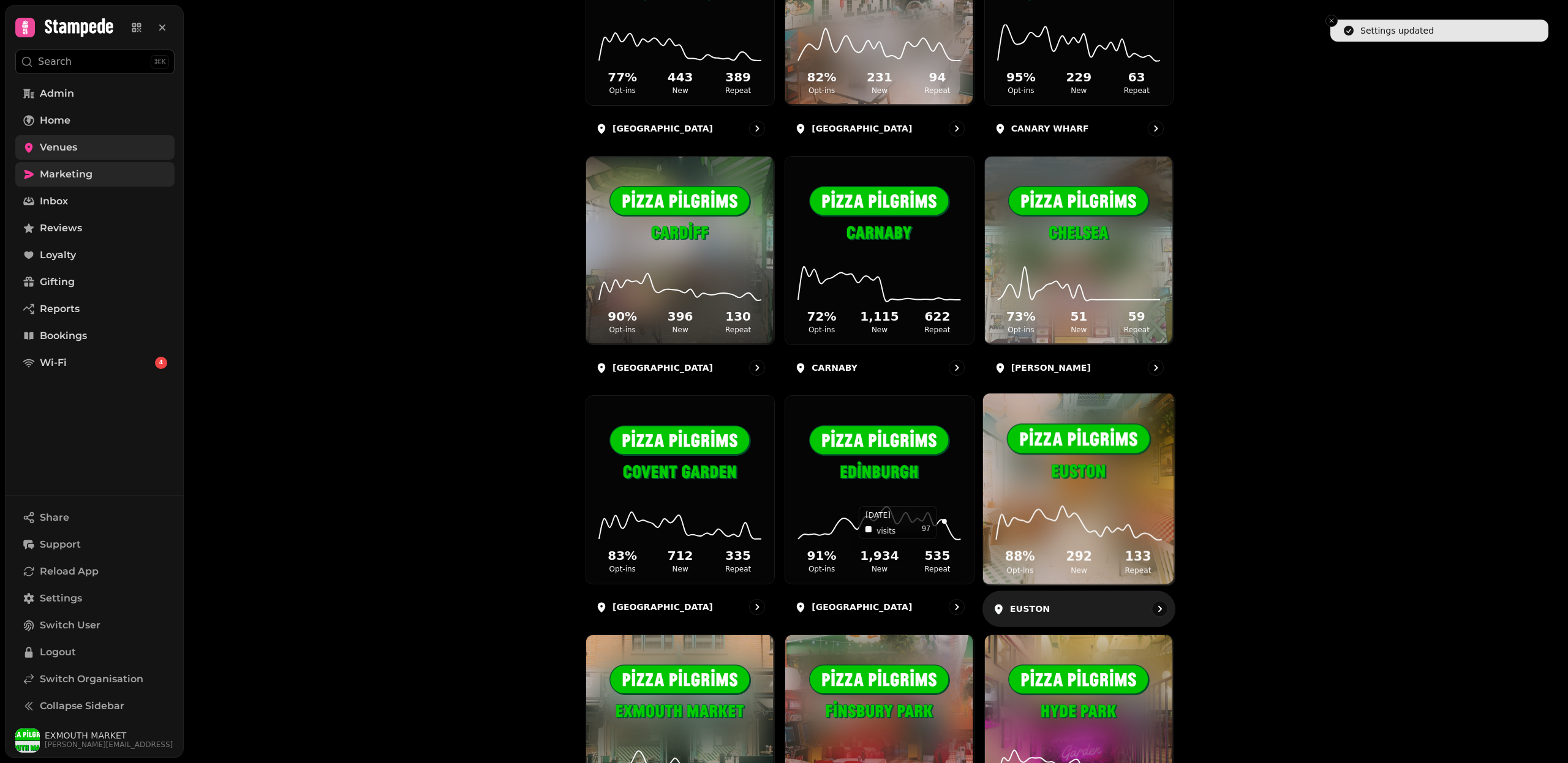
scroll to position [513, 0]
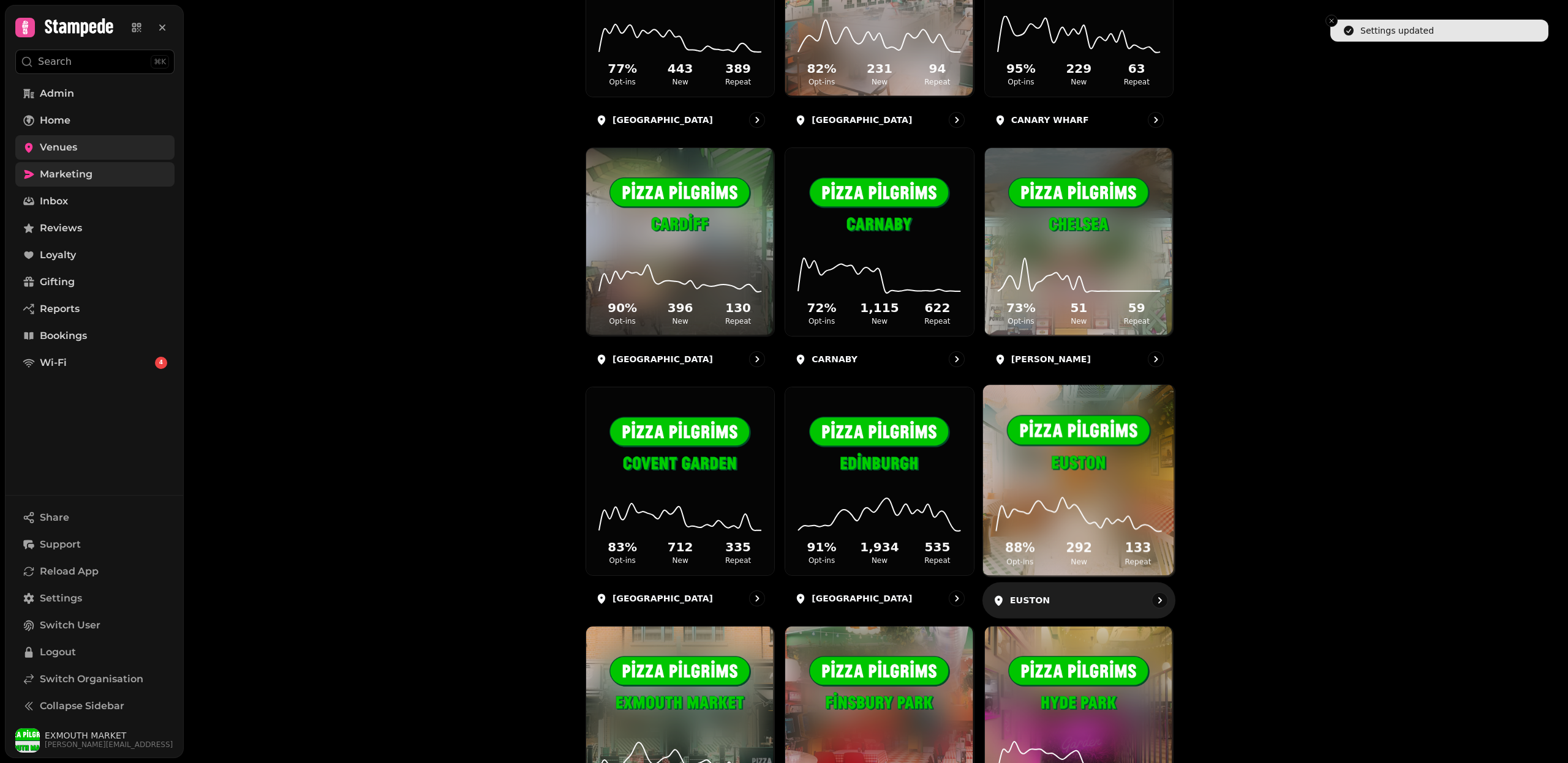
click at [1058, 460] on img at bounding box center [1079, 445] width 144 height 81
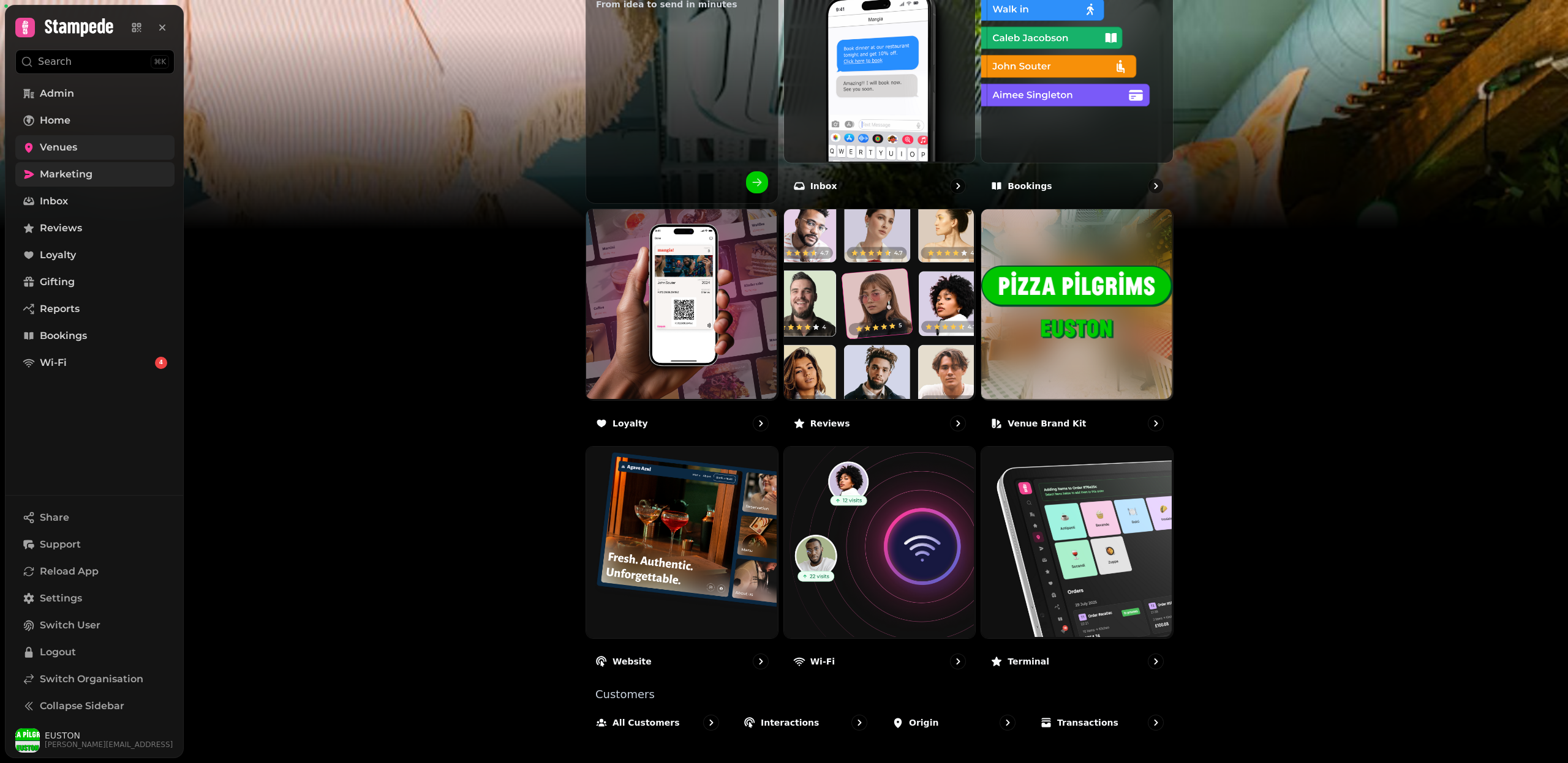
scroll to position [477, 0]
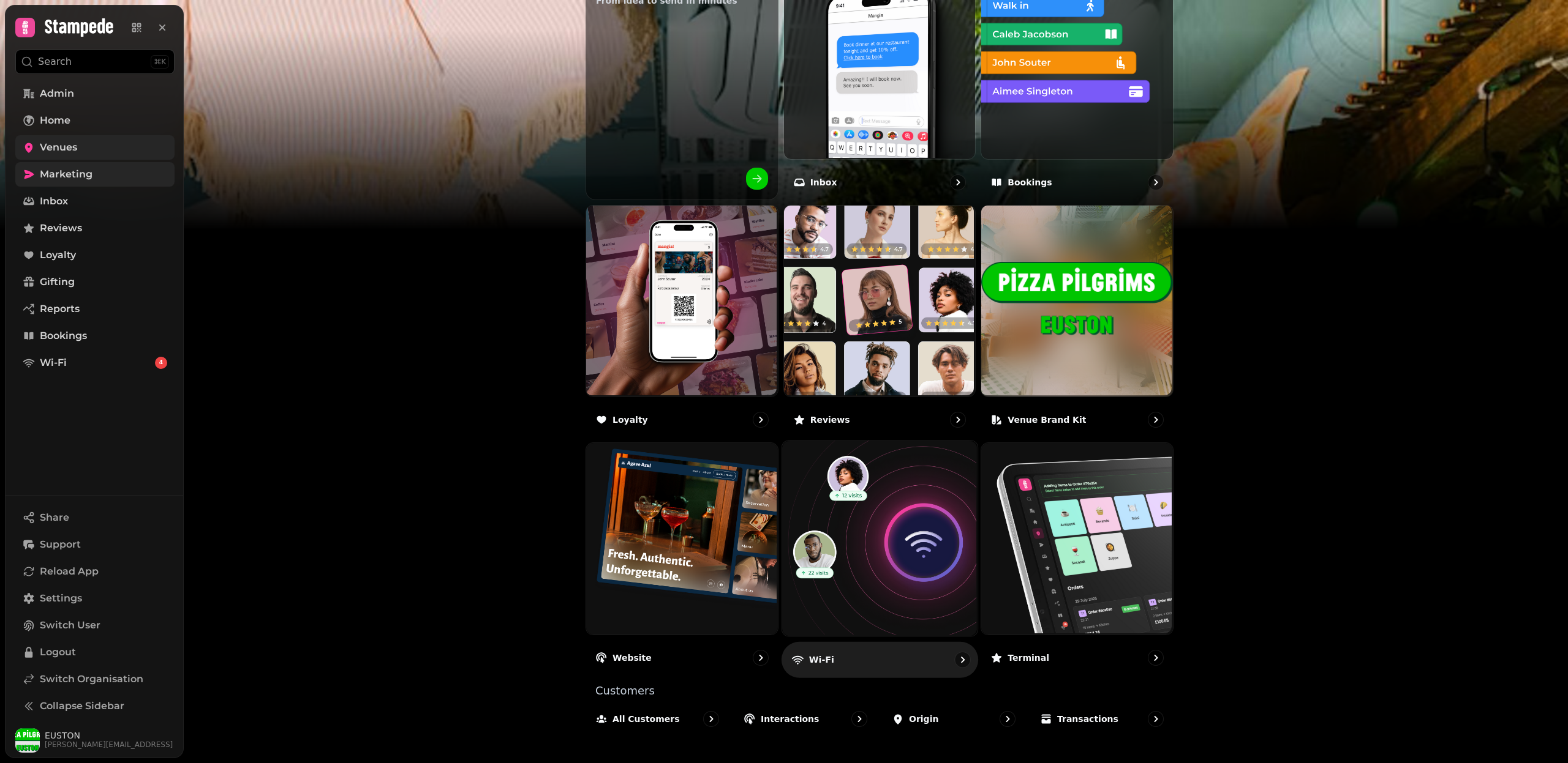
click at [888, 539] on img at bounding box center [877, 537] width 195 height 195
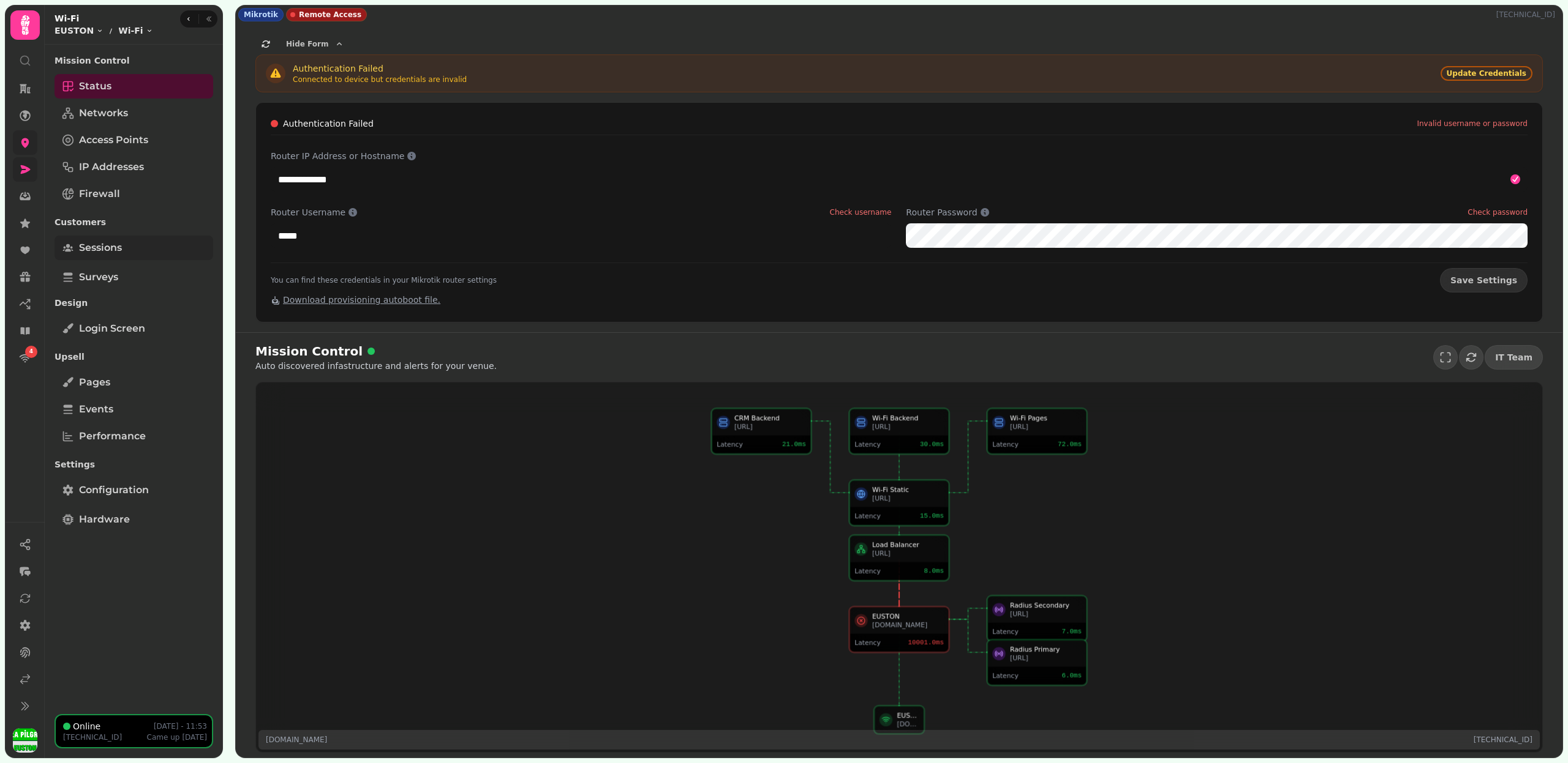
click at [127, 245] on link "Sessions" at bounding box center [133, 248] width 159 height 25
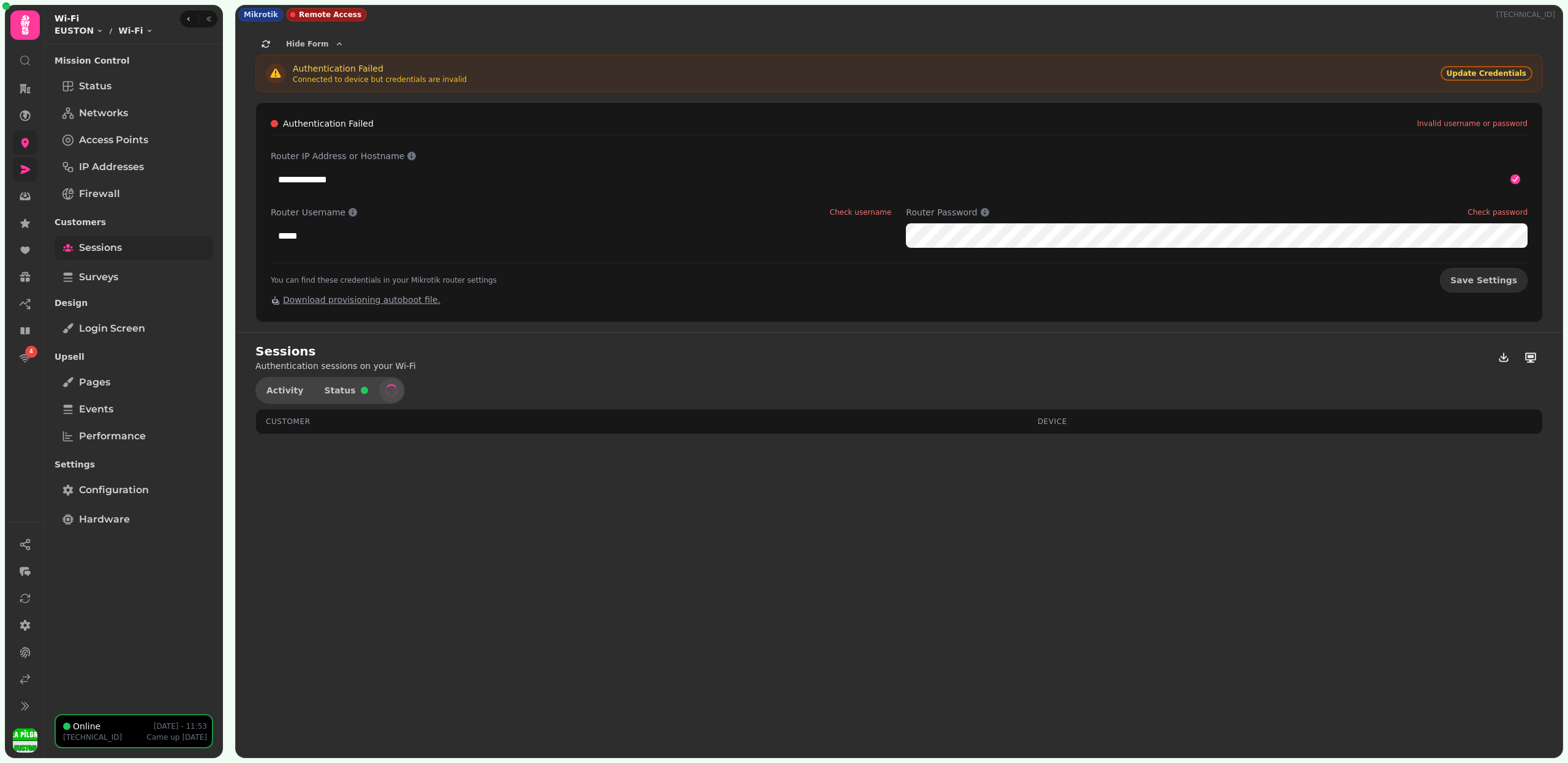
select select "**"
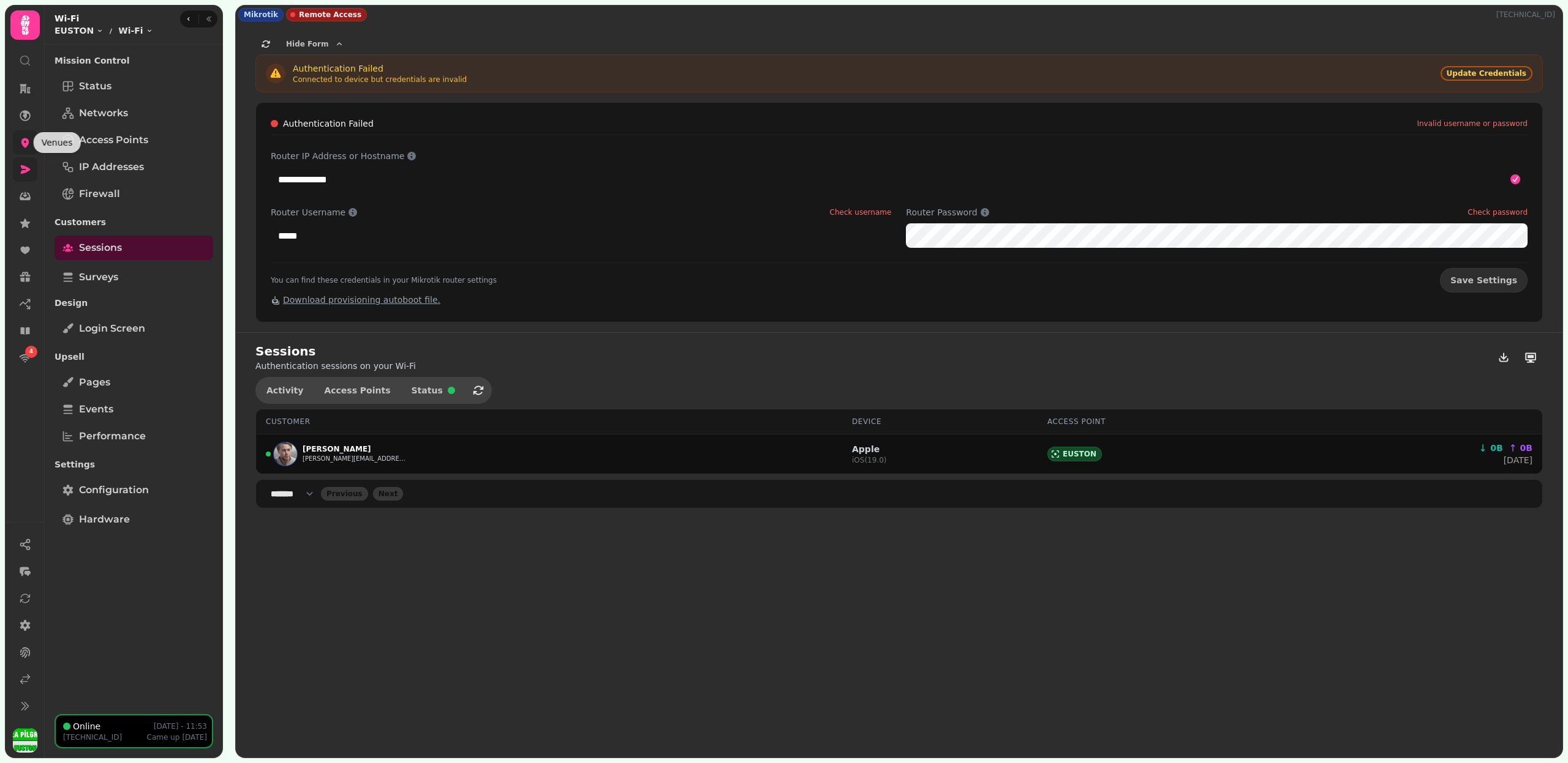
click at [26, 139] on icon at bounding box center [26, 143] width 8 height 10
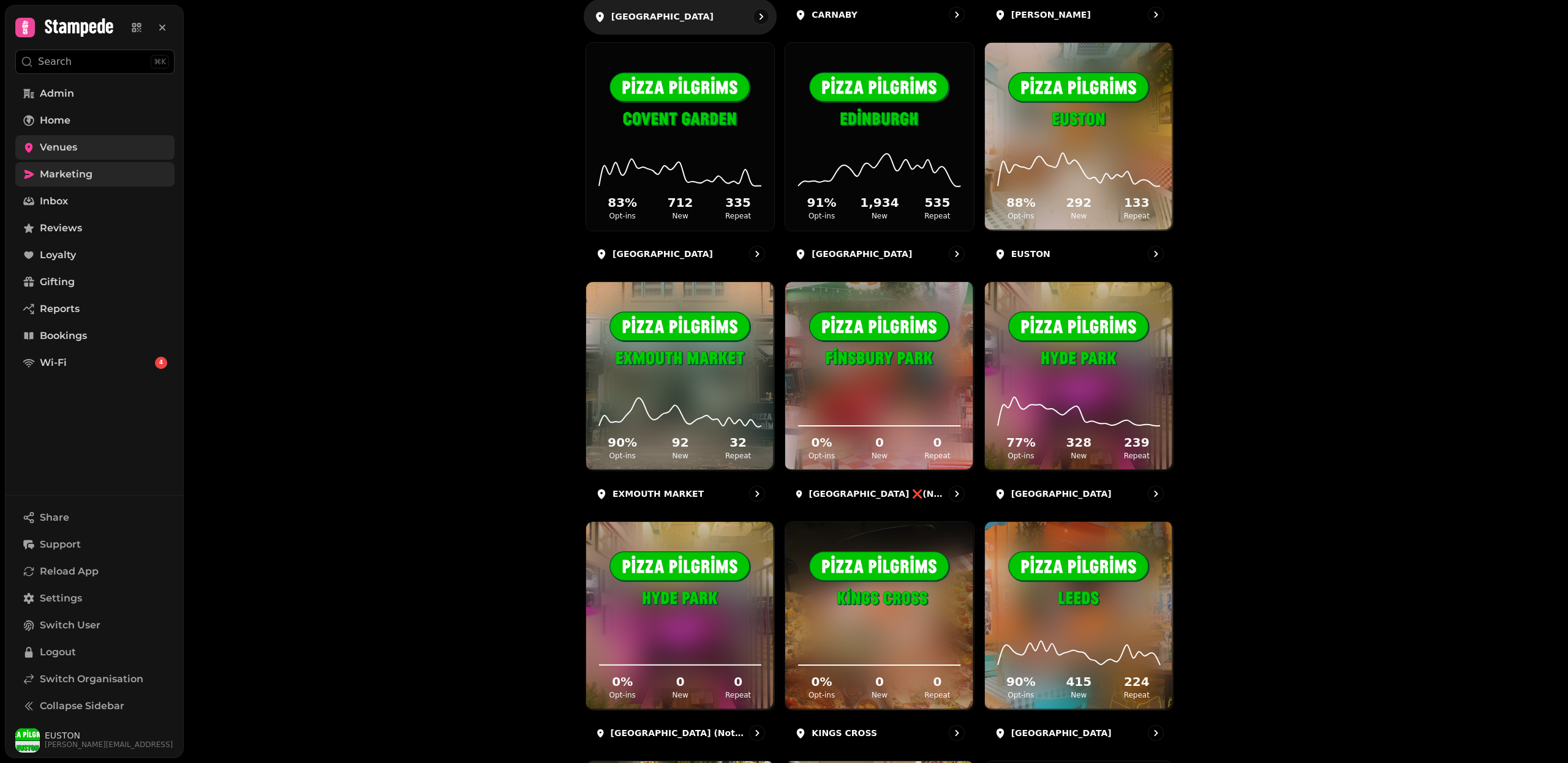
scroll to position [960, 0]
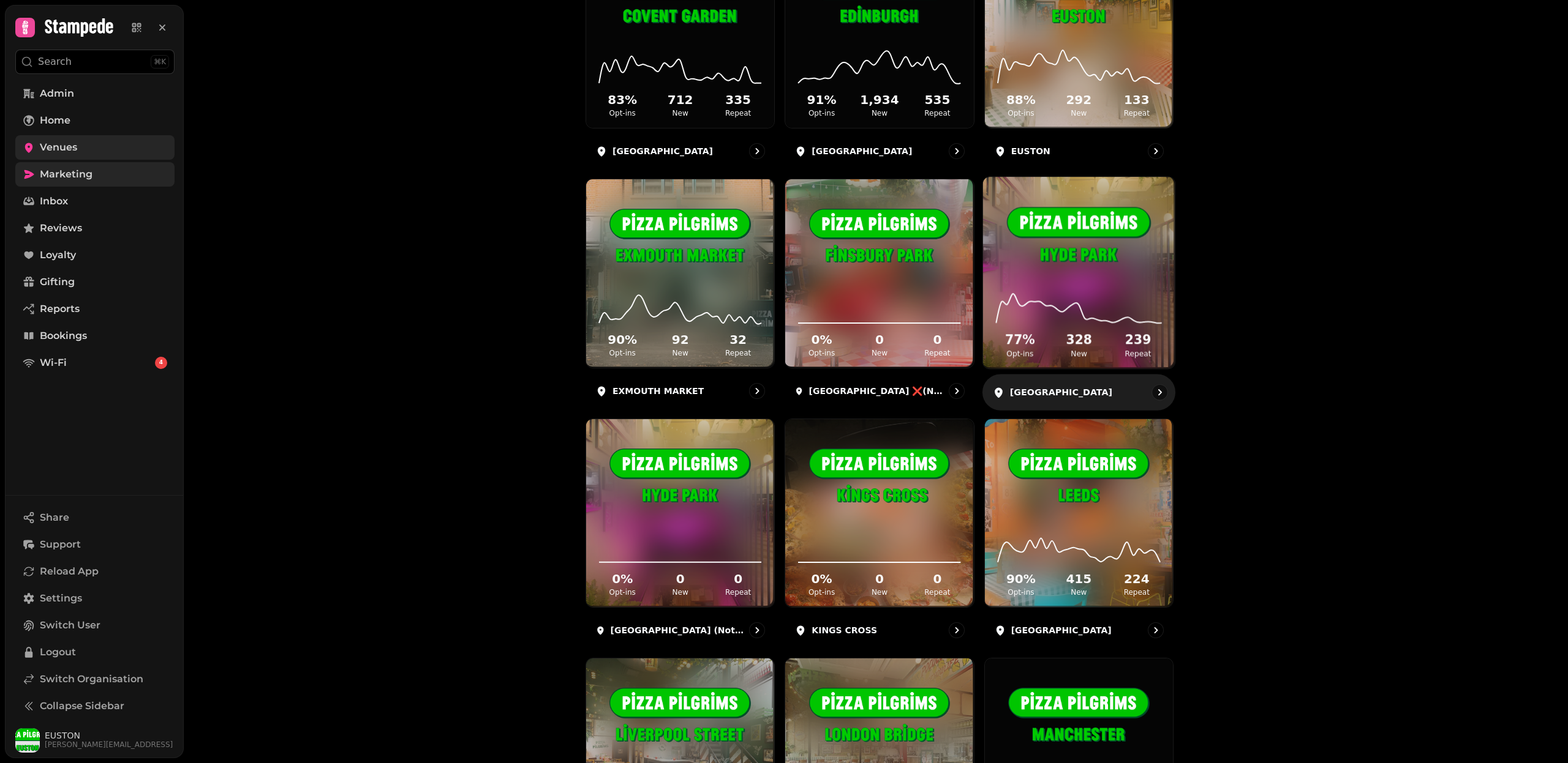
click at [1063, 279] on div "77 % Opt-ins 328 New 239 Repeat" at bounding box center [1079, 322] width 192 height 92
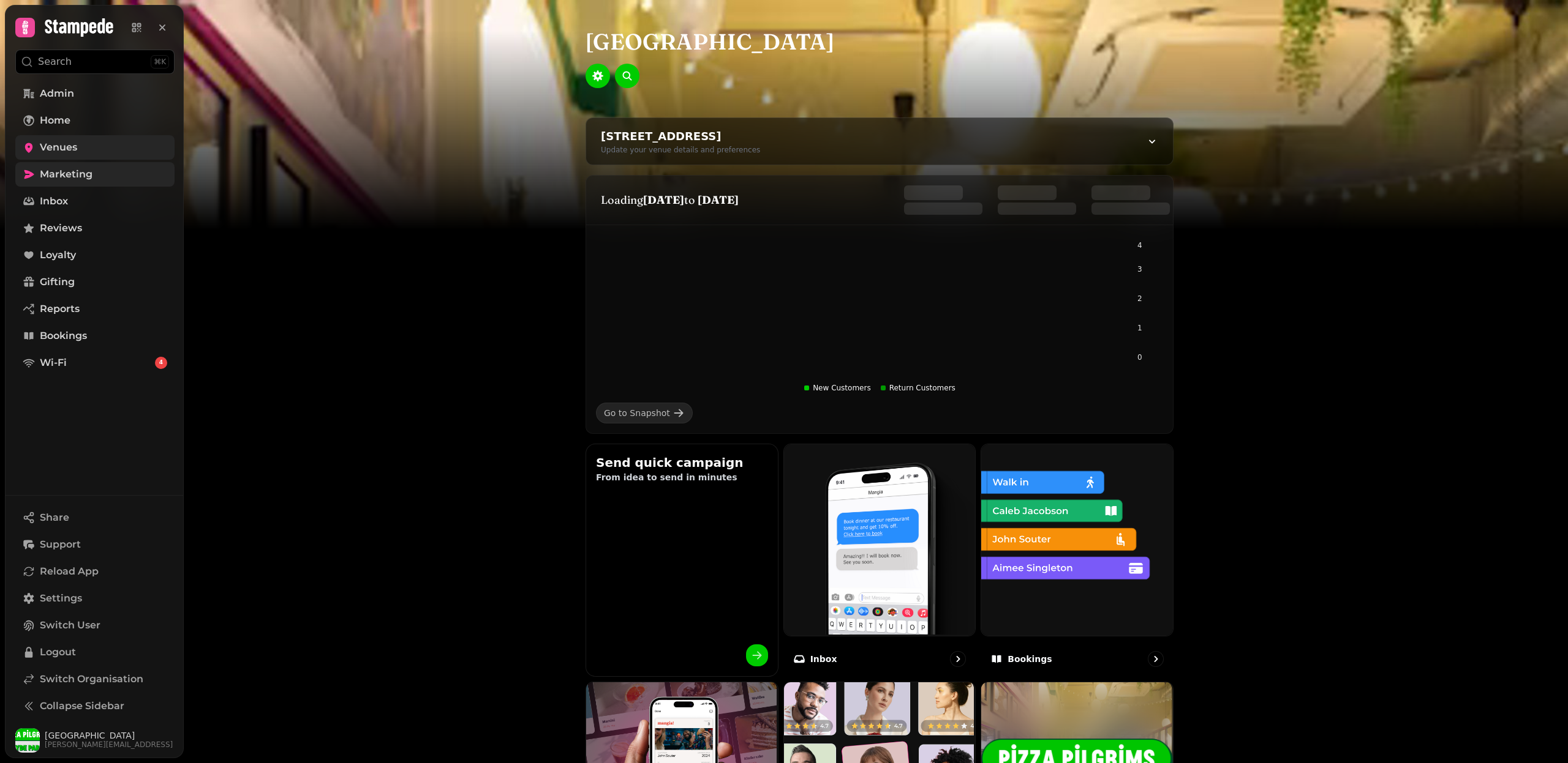
scroll to position [477, 0]
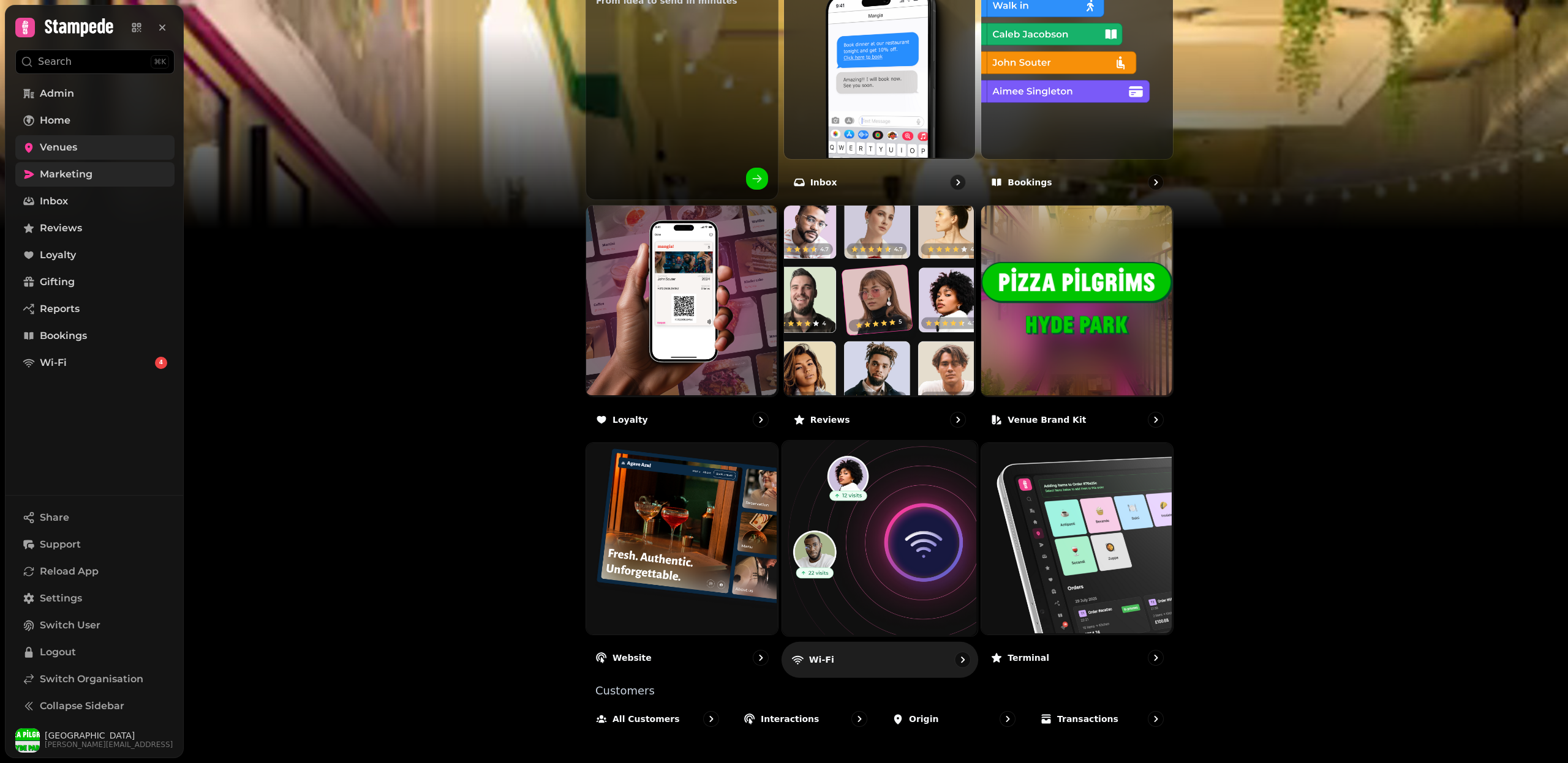
click at [900, 519] on img at bounding box center [877, 537] width 195 height 195
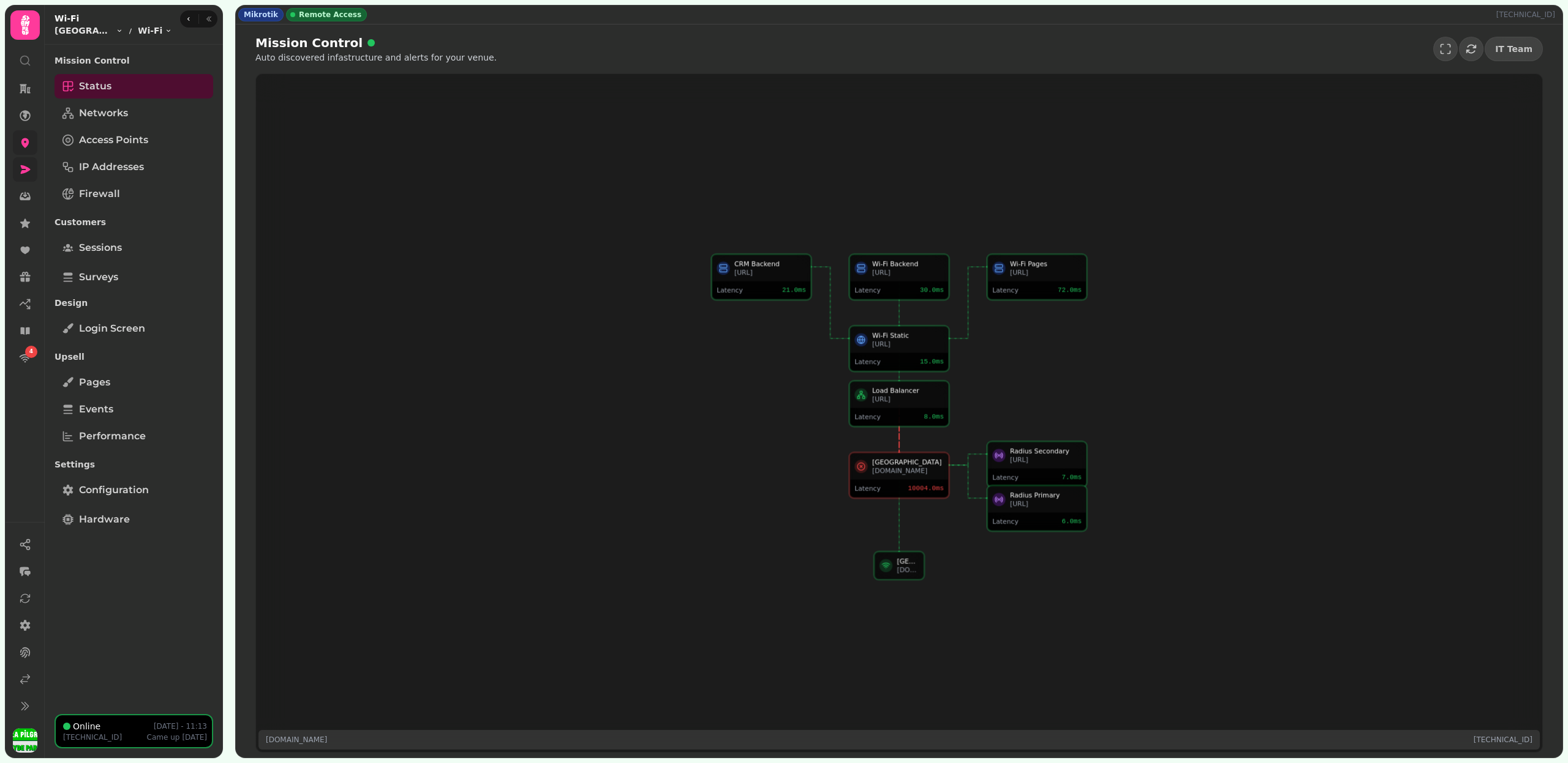
click at [130, 505] on div "Mission Control Status Networks Access Points IP Addresses Firewall Customers S…" at bounding box center [133, 379] width 179 height 660
click at [130, 483] on span "Configuration" at bounding box center [114, 490] width 70 height 15
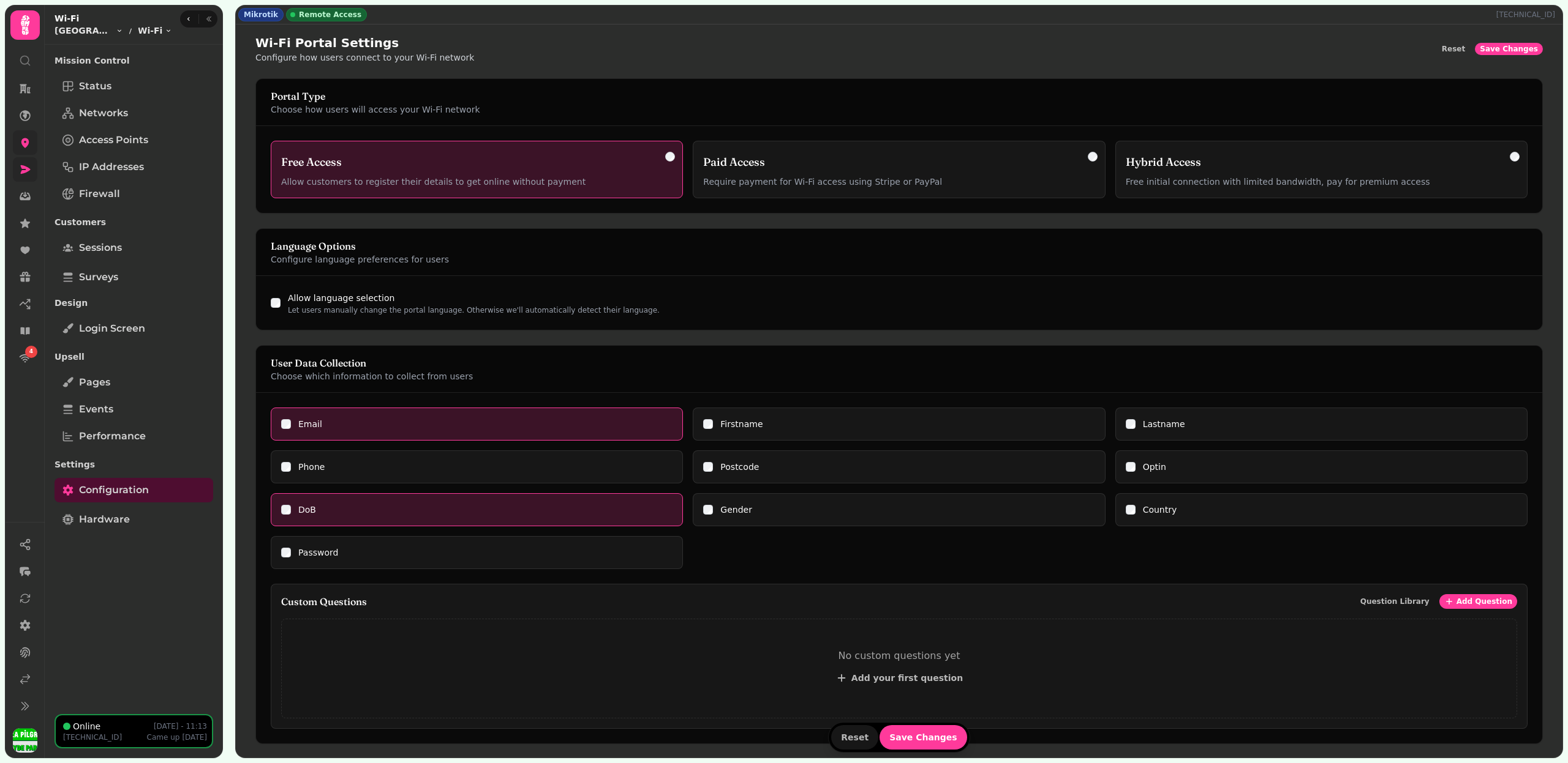
click at [707, 427] on div "Firstname" at bounding box center [899, 423] width 392 height 12
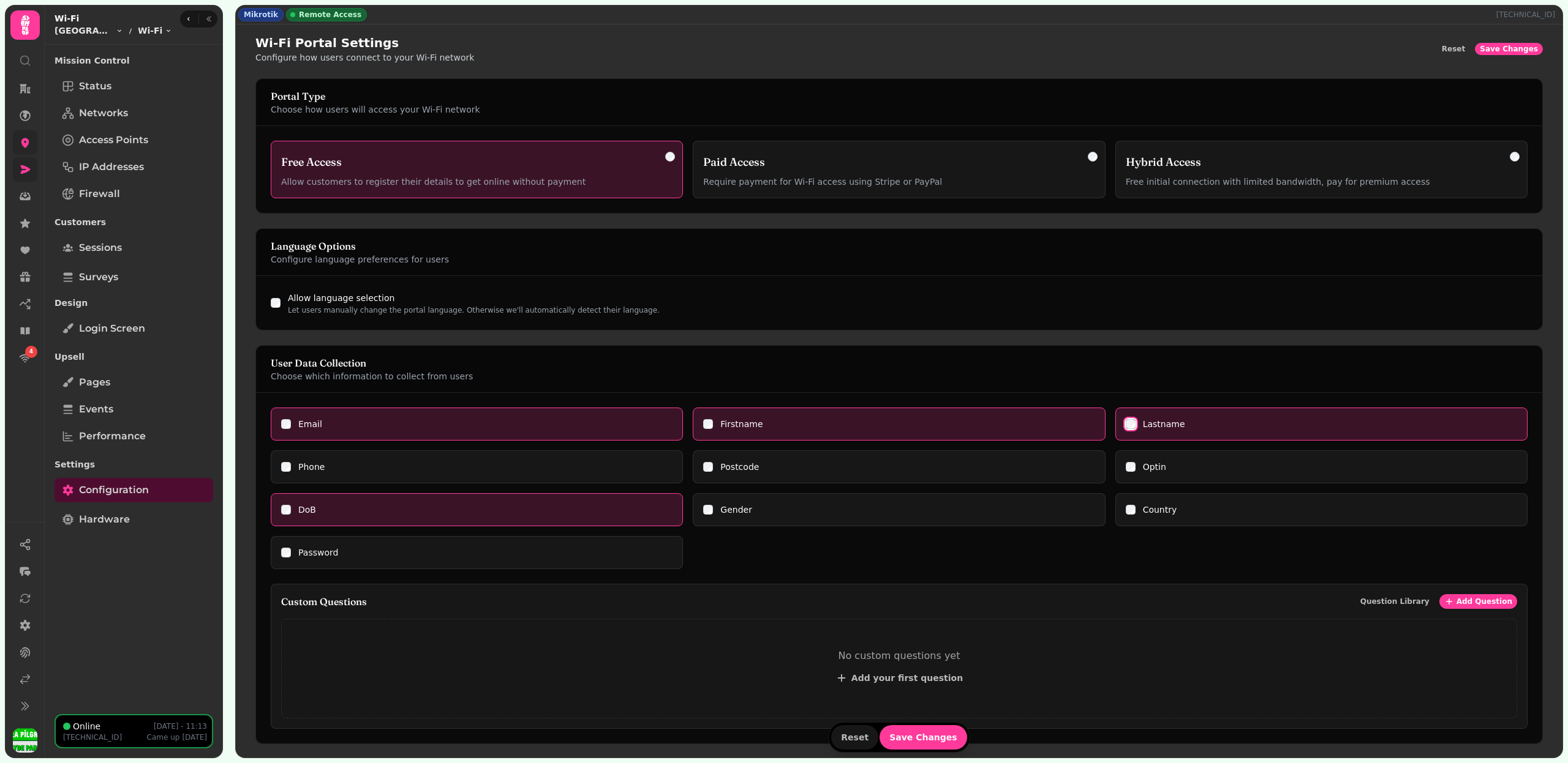
scroll to position [524, 0]
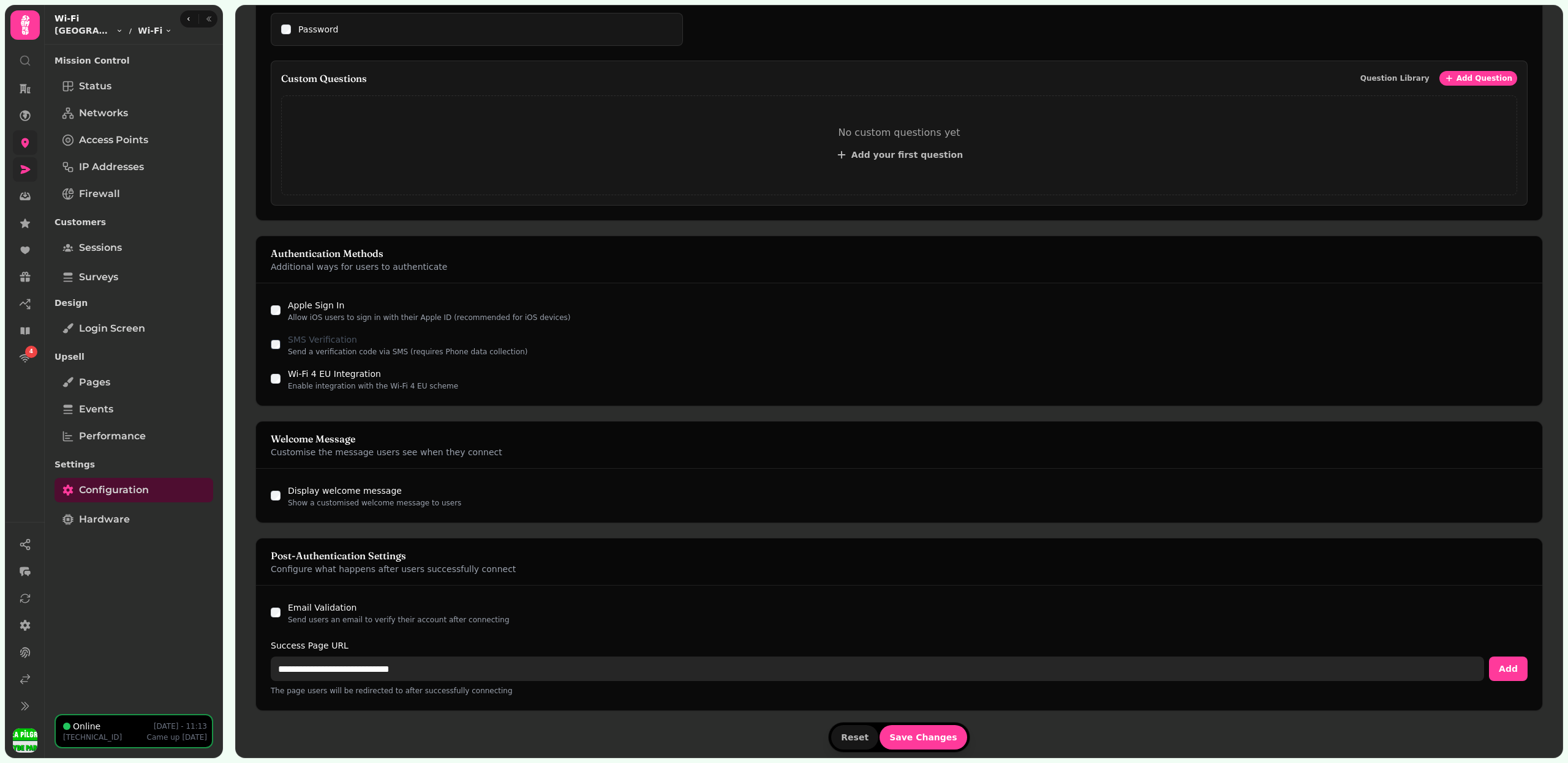
click at [313, 669] on input "**********" at bounding box center [877, 669] width 1213 height 25
paste input "**"
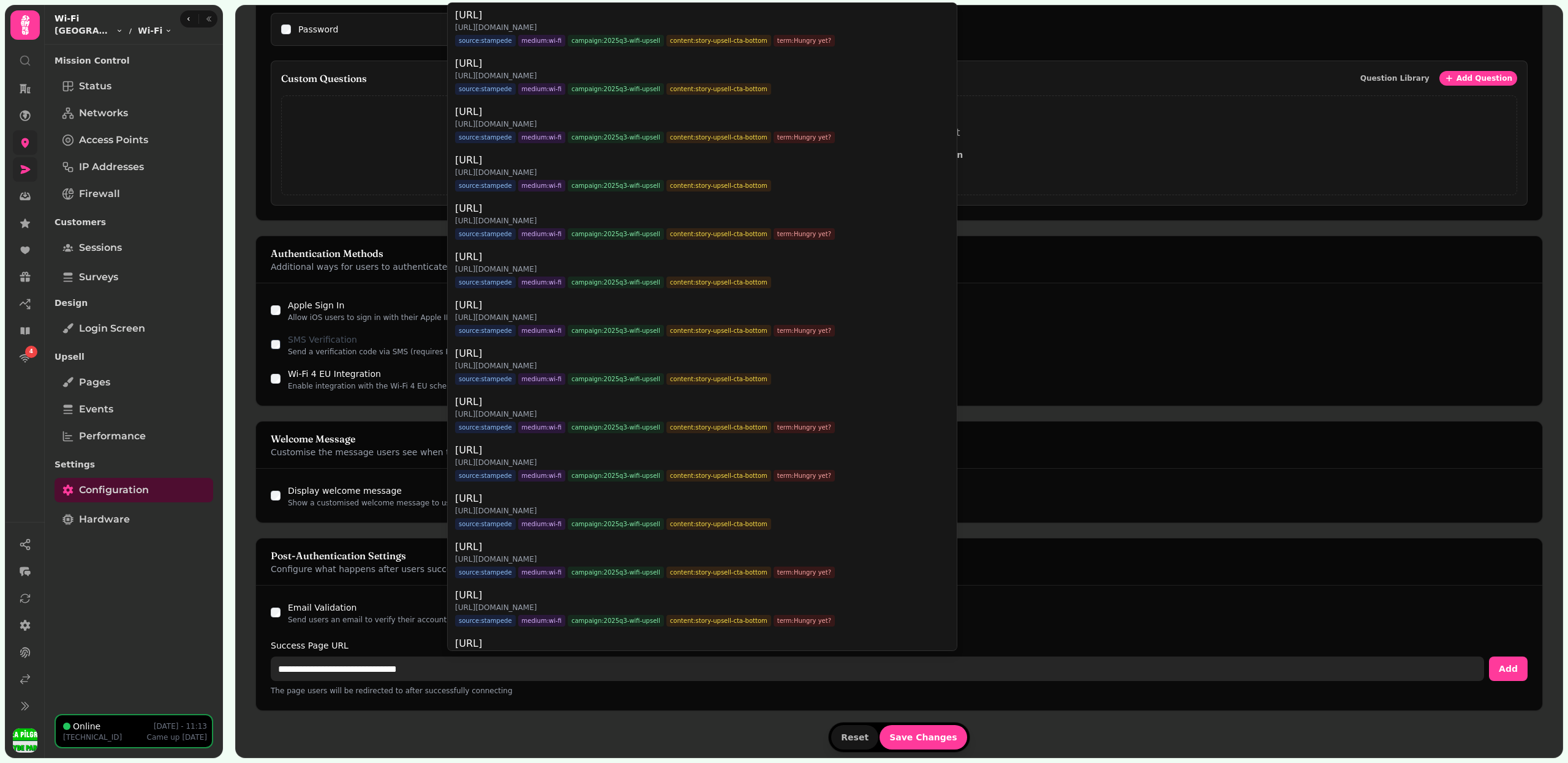
type input "**********"
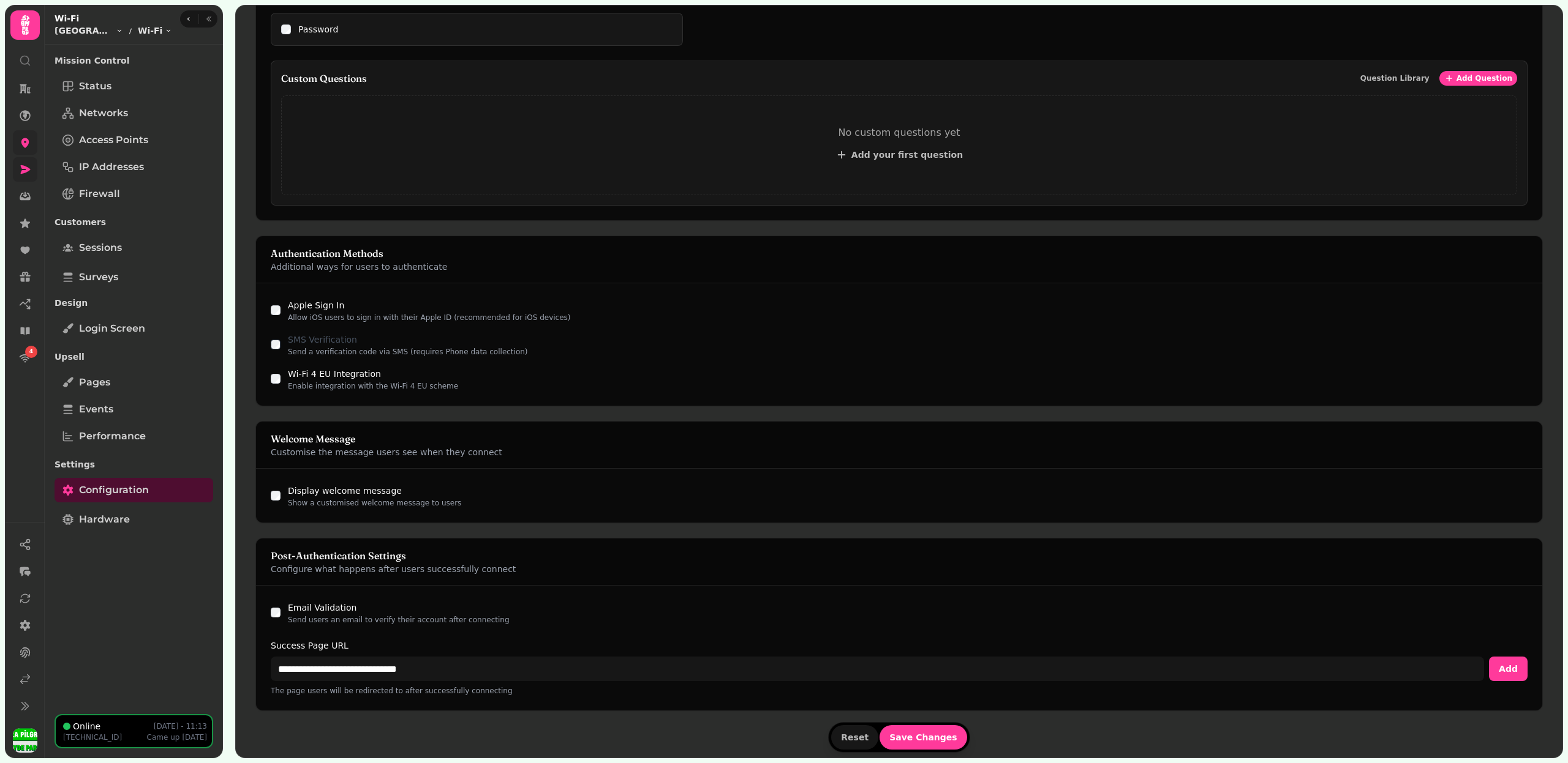
click at [936, 737] on form "Portal Type Choose how users will access your Wi-Fi network Free Access Allow c…" at bounding box center [898, 155] width 1287 height 1201
click at [936, 737] on span "Save Changes" at bounding box center [923, 738] width 68 height 8
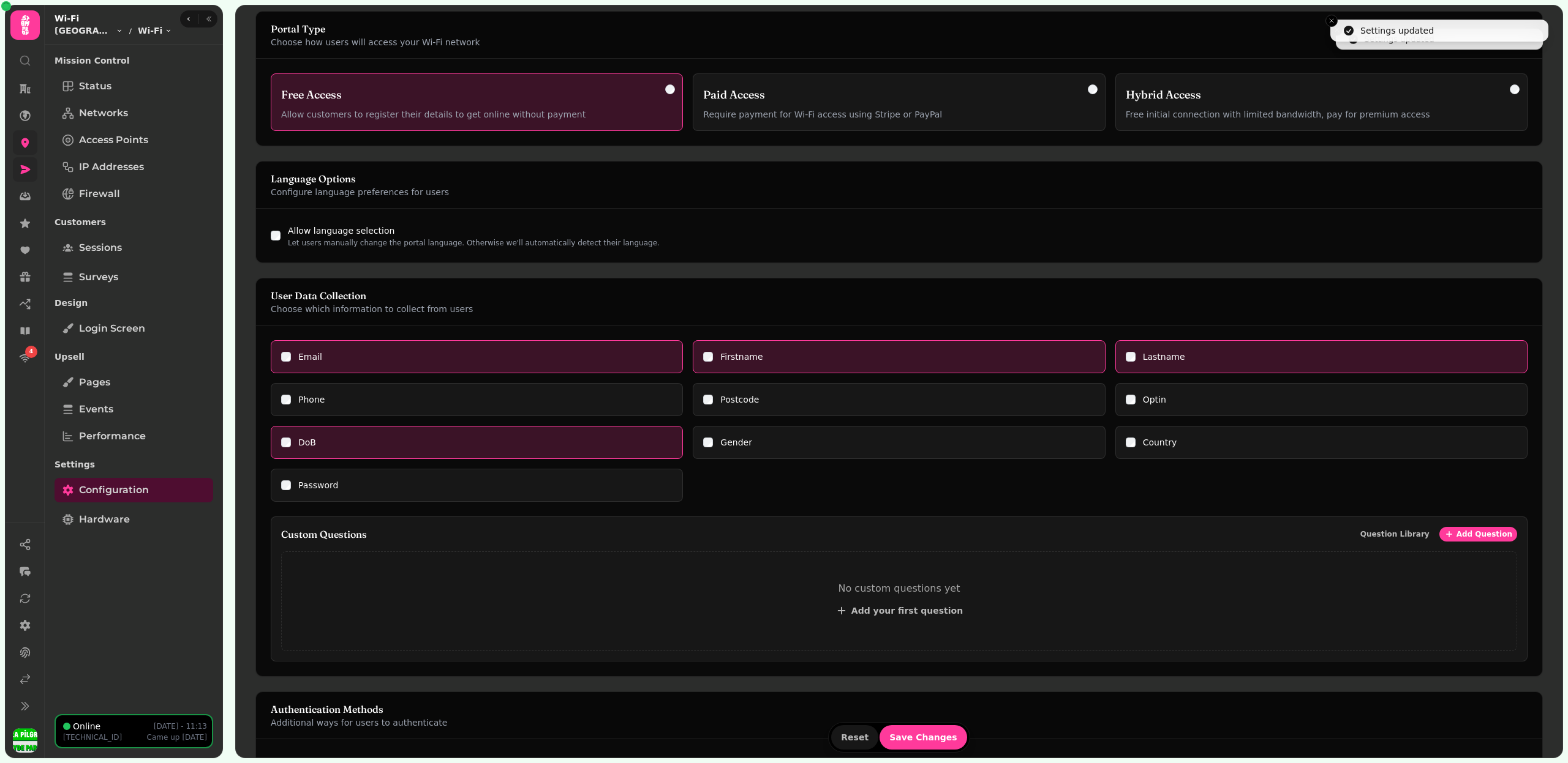
scroll to position [0, 0]
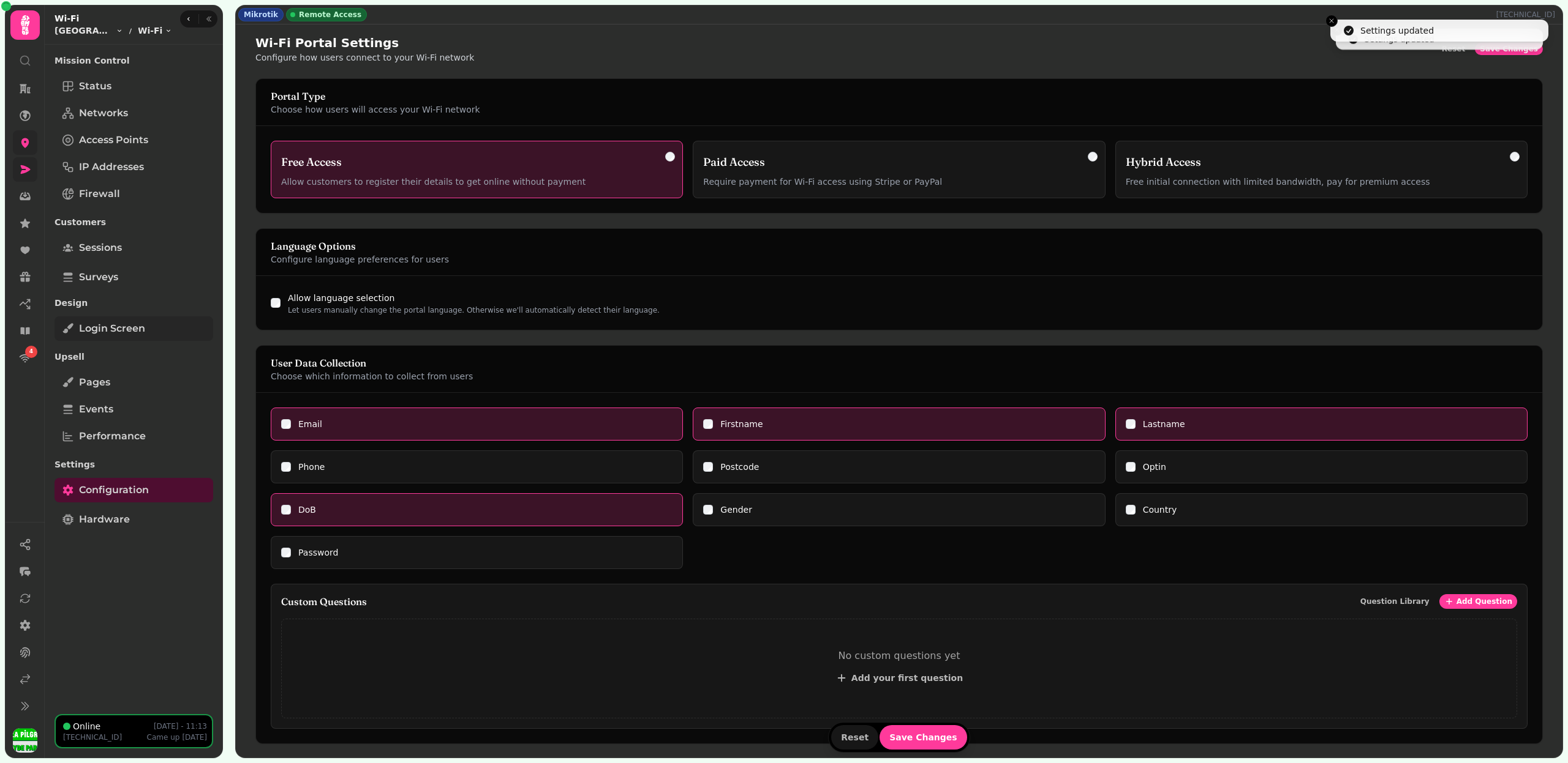
click at [151, 331] on link "Login screen" at bounding box center [133, 329] width 159 height 25
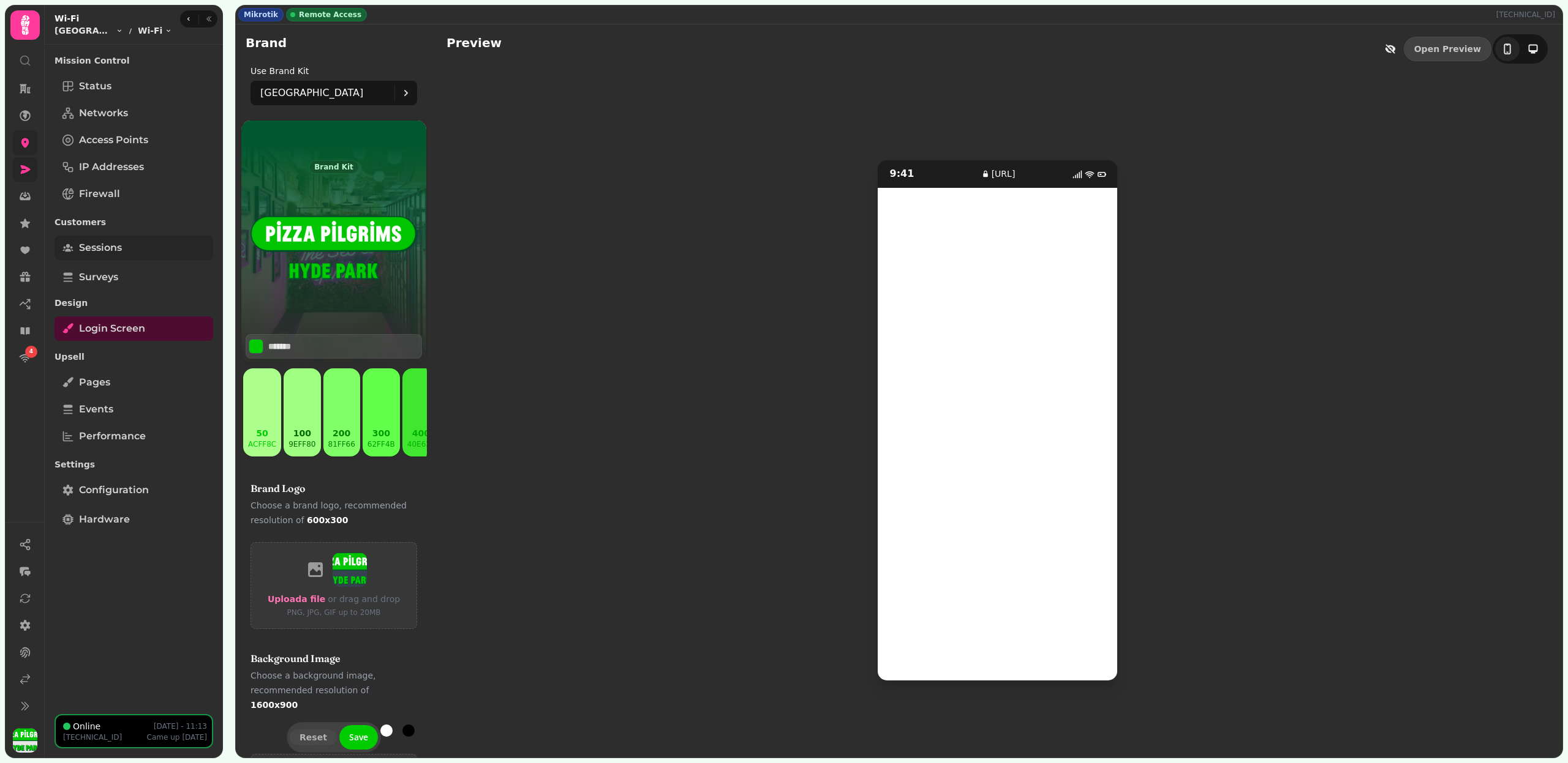
click at [139, 252] on link "Sessions" at bounding box center [133, 248] width 159 height 25
select select "**"
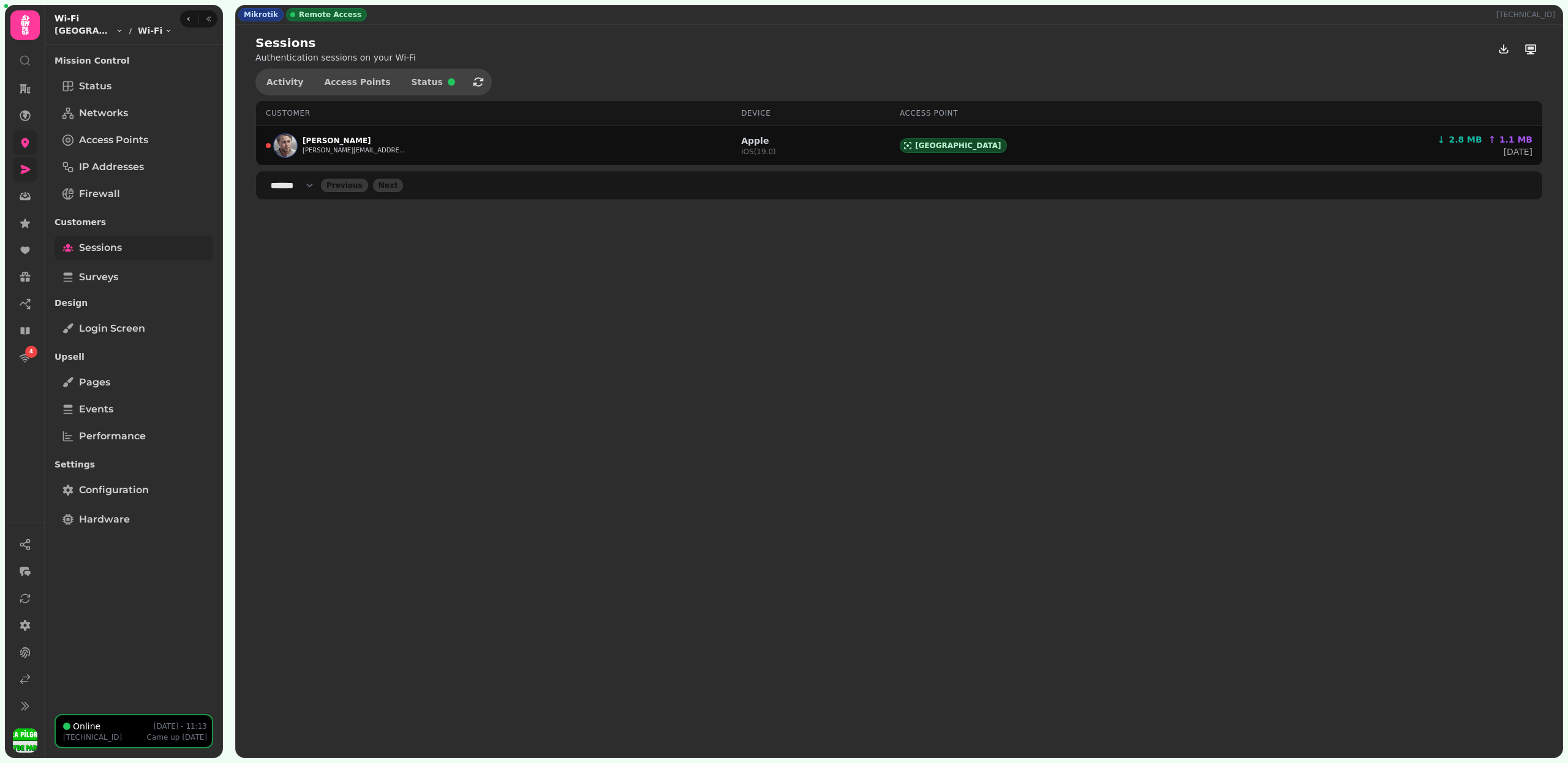
click at [109, 250] on span "Sessions" at bounding box center [100, 248] width 43 height 15
click at [26, 136] on icon at bounding box center [25, 142] width 12 height 12
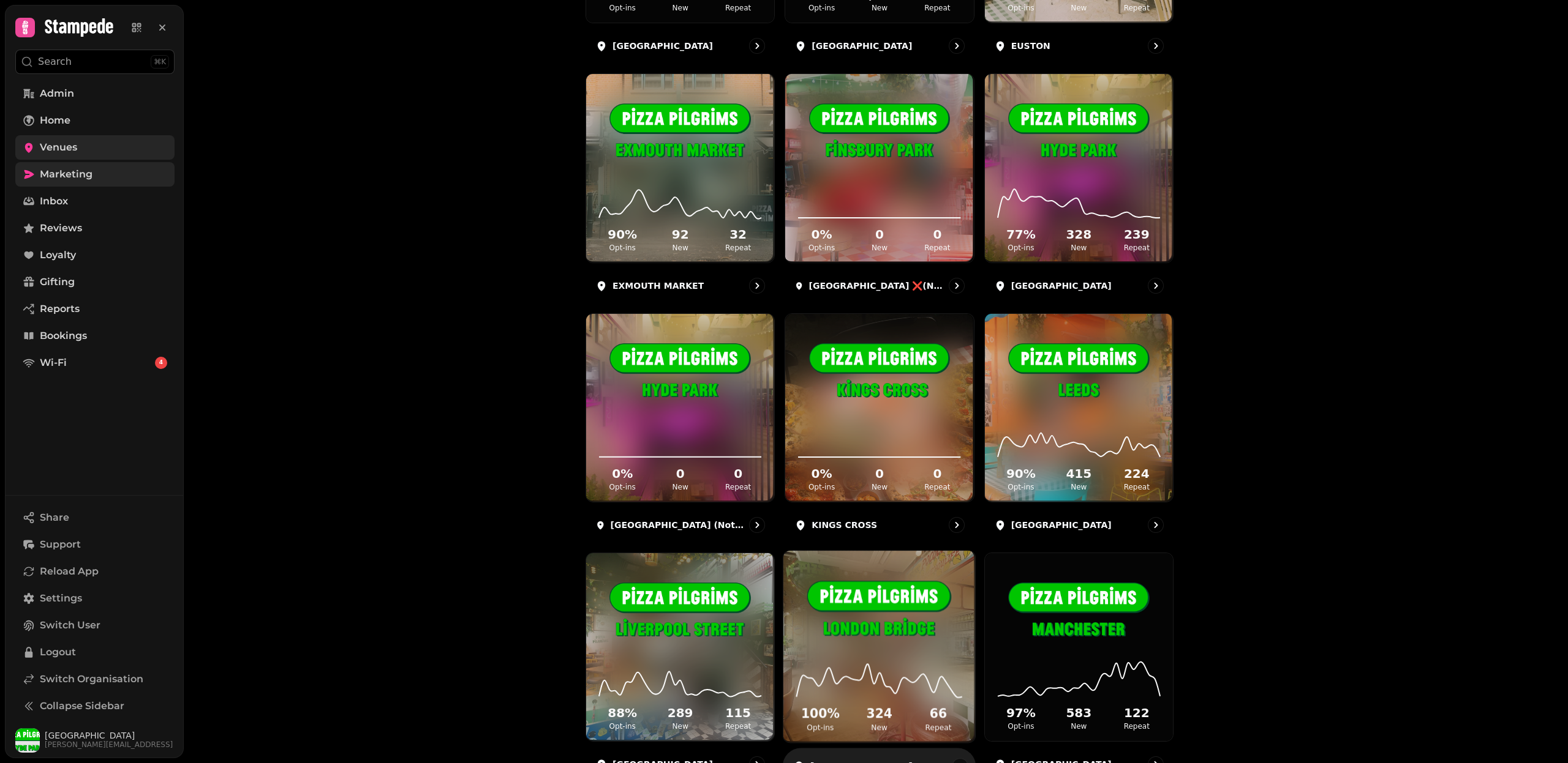
scroll to position [1259, 0]
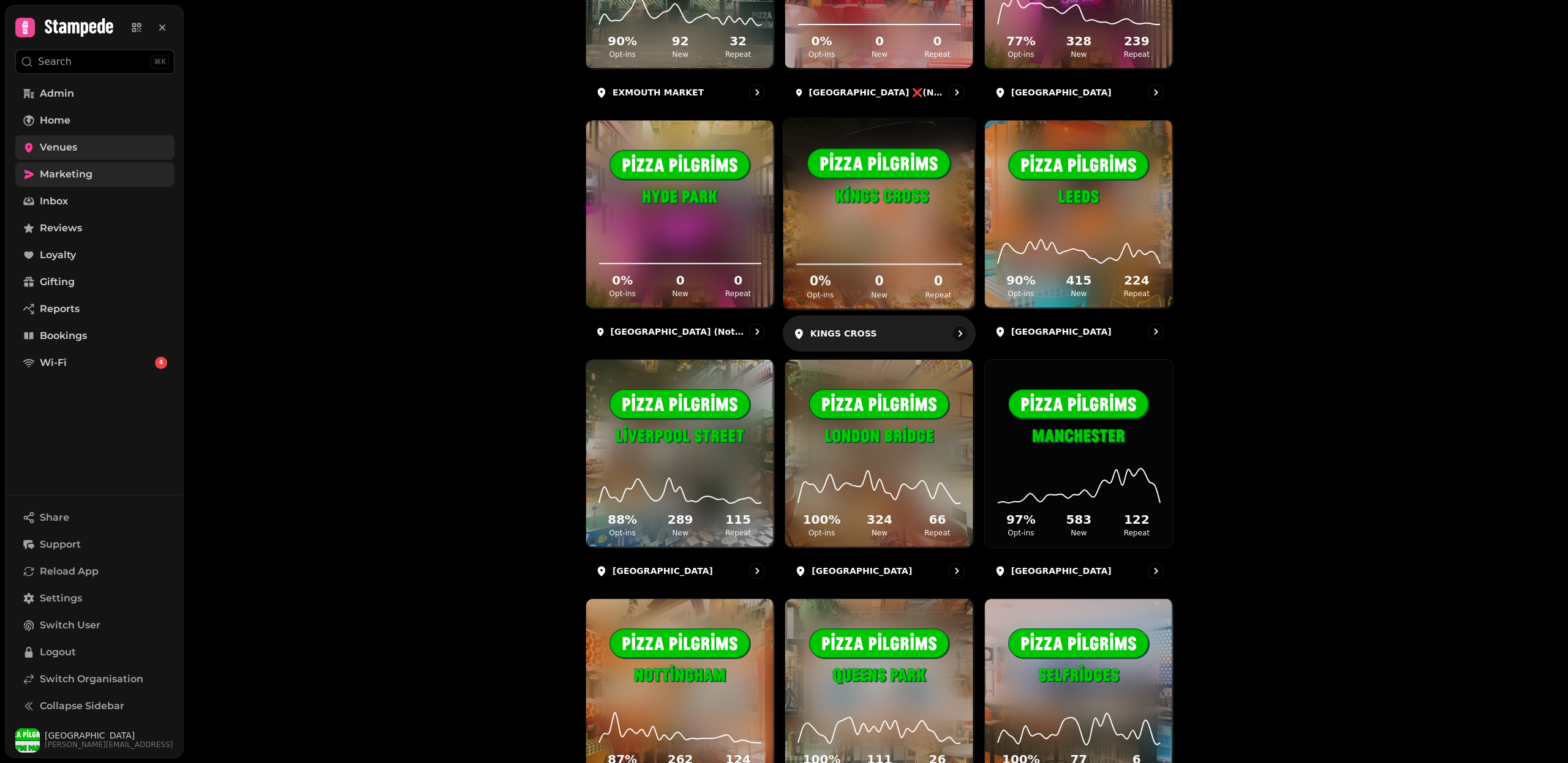
click at [912, 231] on icon at bounding box center [879, 247] width 172 height 39
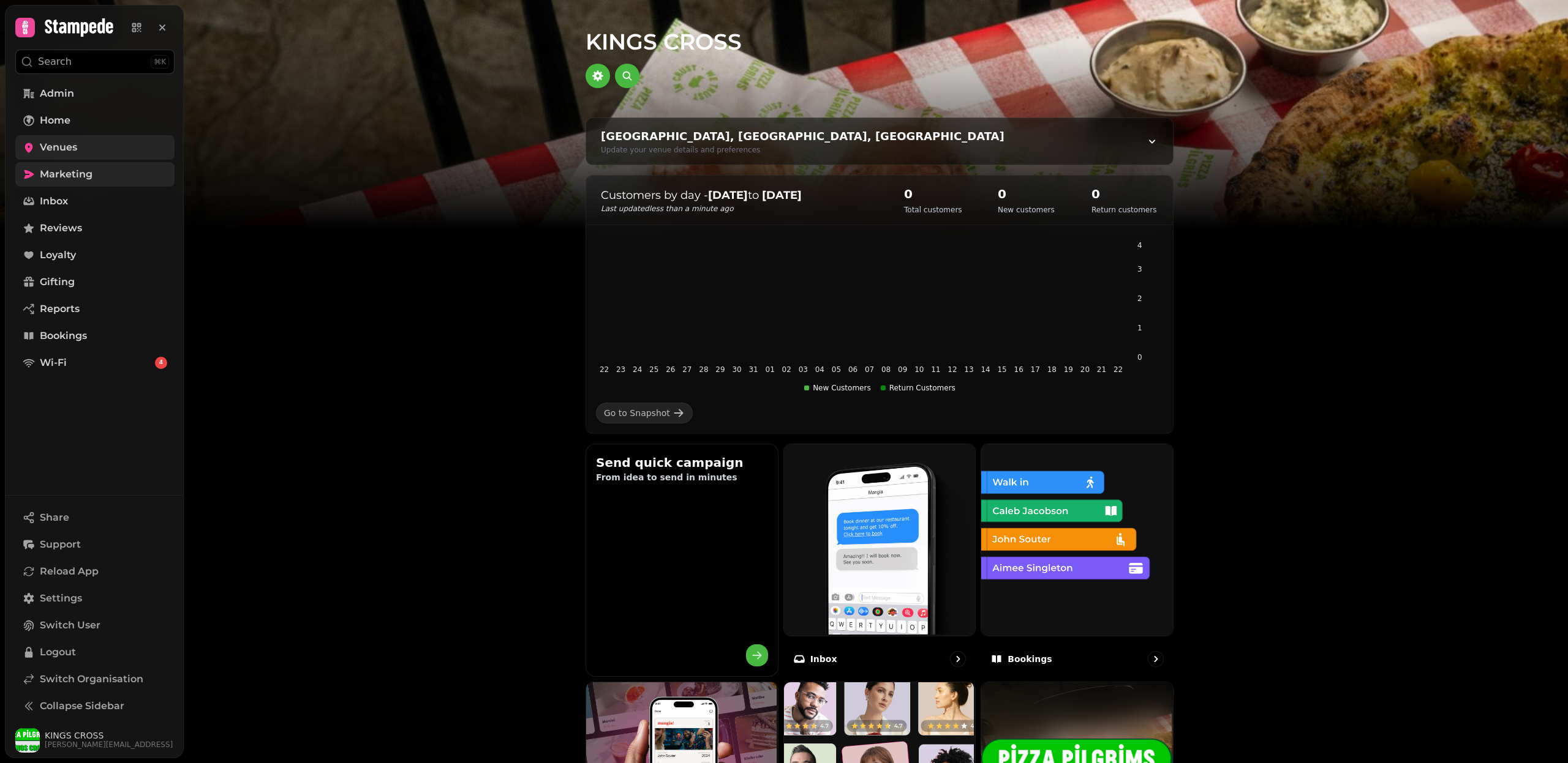
scroll to position [477, 0]
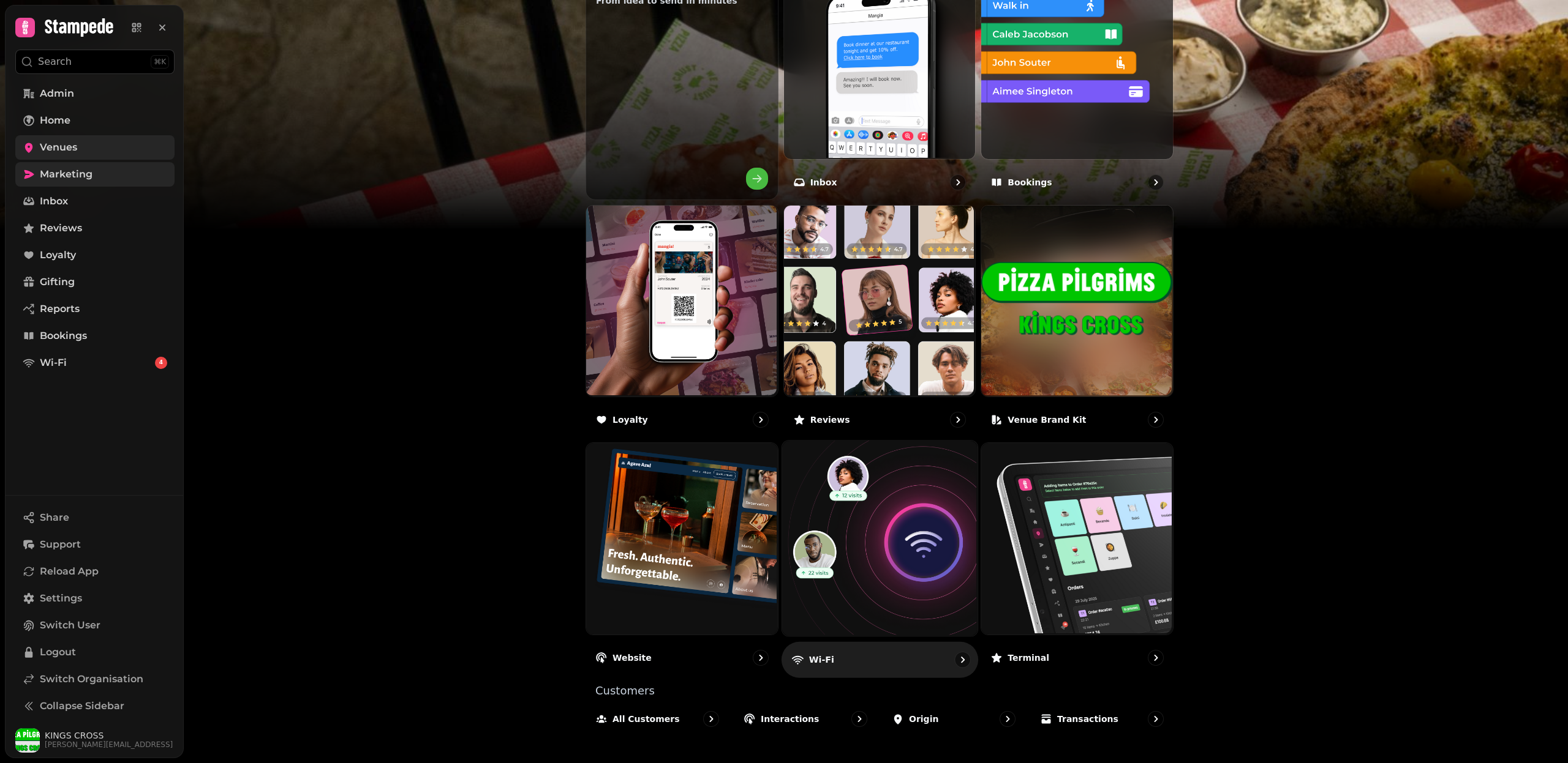
click at [865, 595] on img at bounding box center [877, 537] width 195 height 195
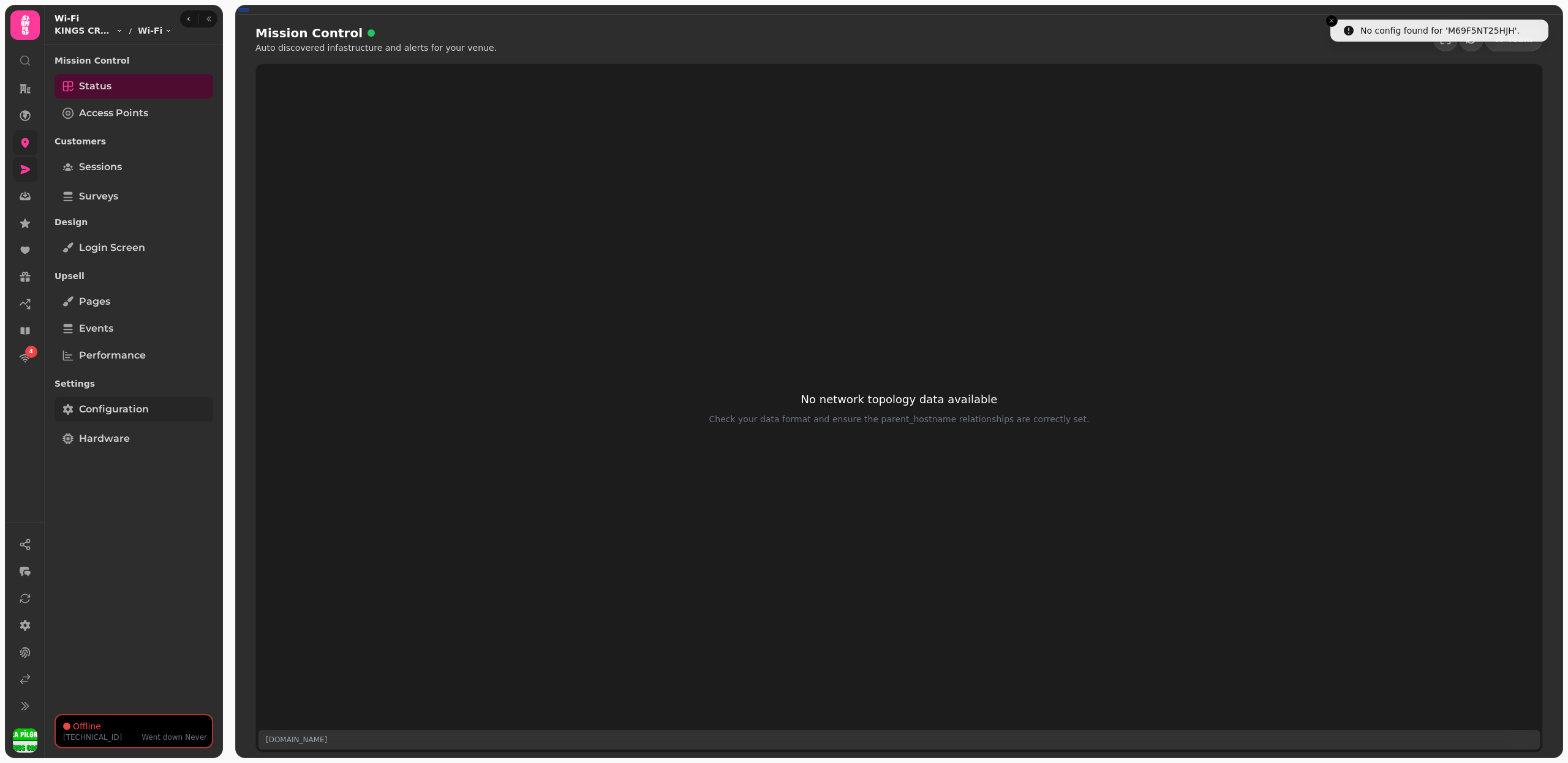
click at [123, 402] on span "Configuration" at bounding box center [114, 409] width 70 height 15
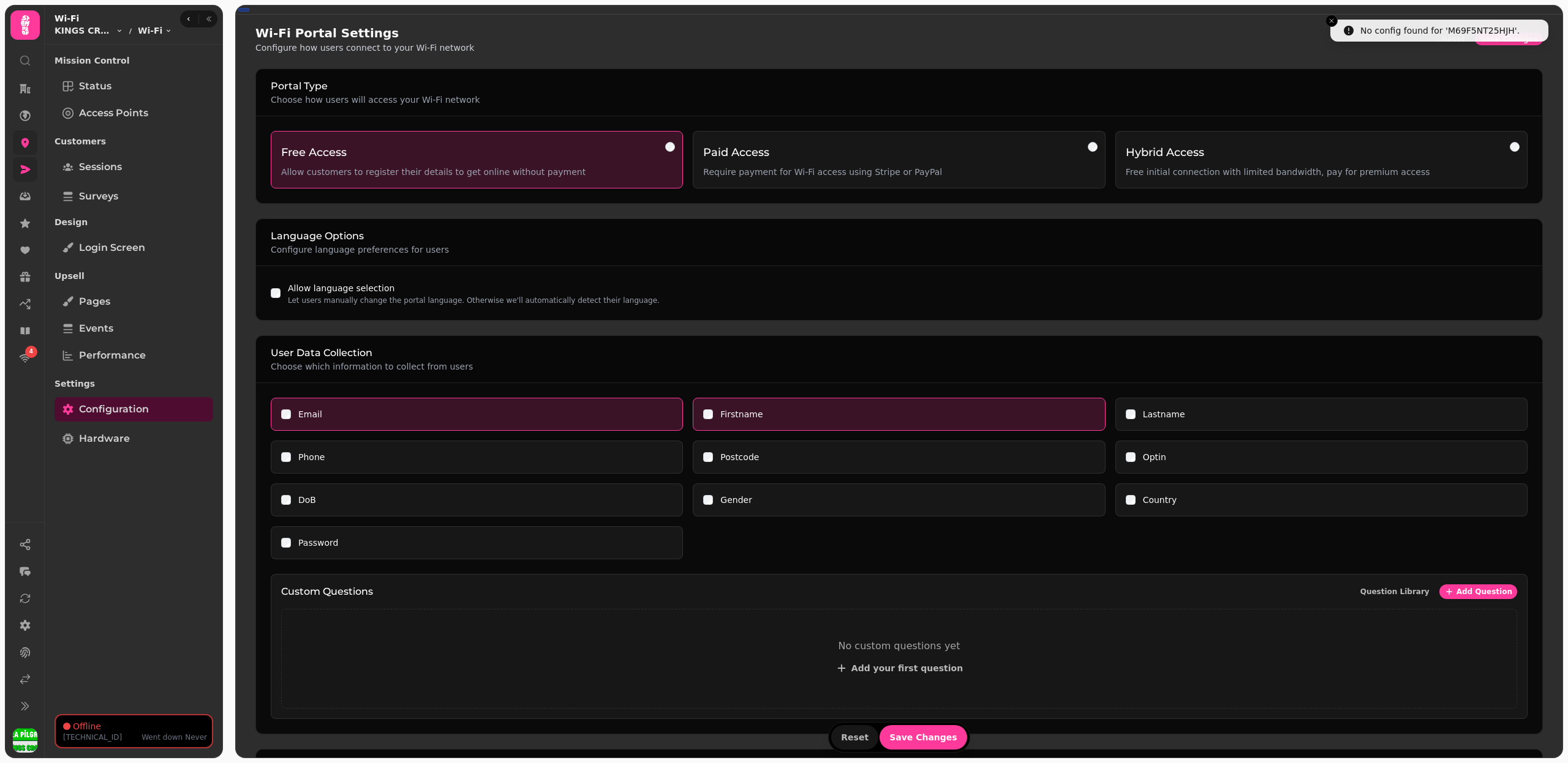
click at [1135, 411] on div "Lastname" at bounding box center [1321, 414] width 392 height 12
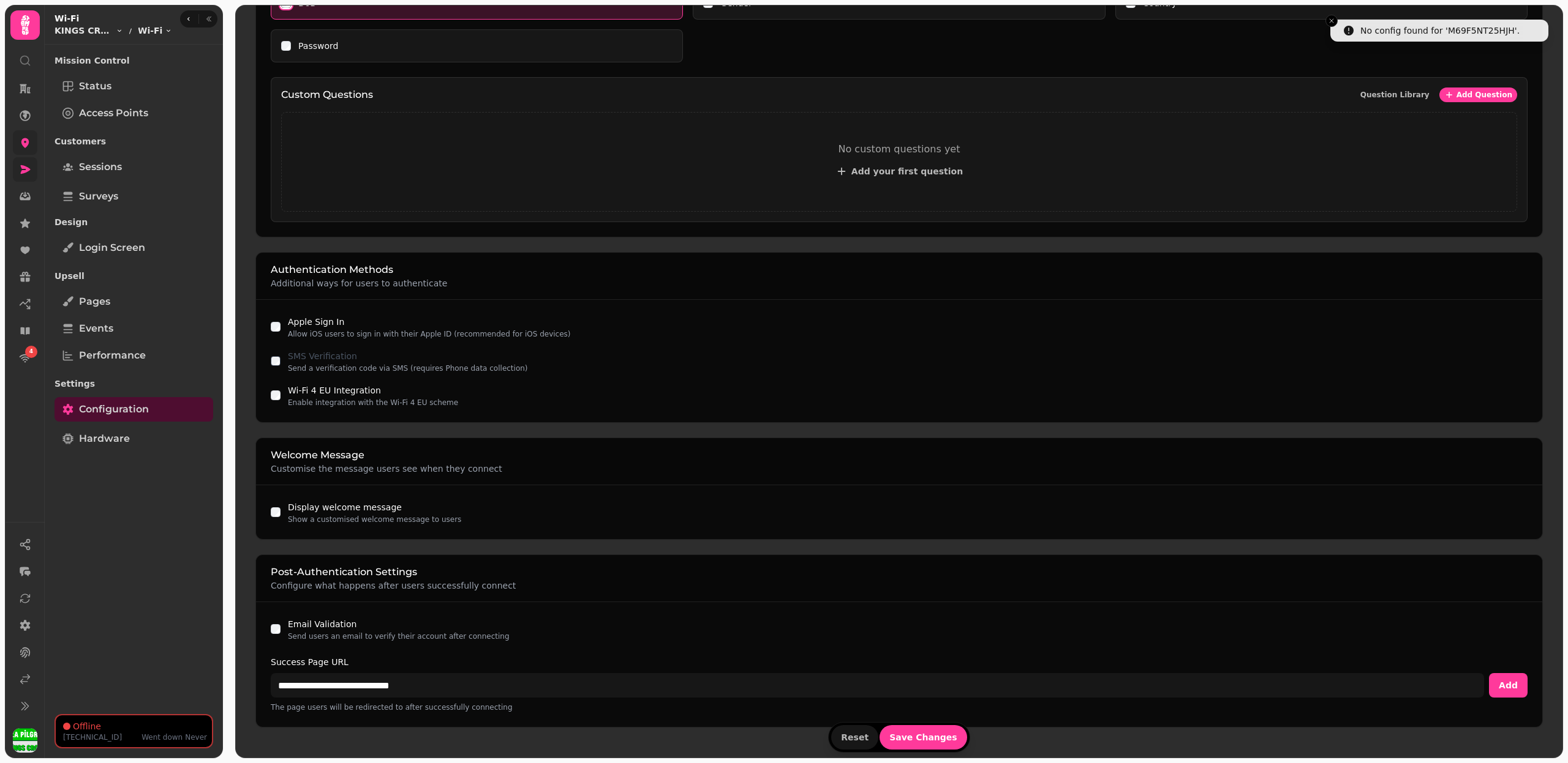
scroll to position [514, 0]
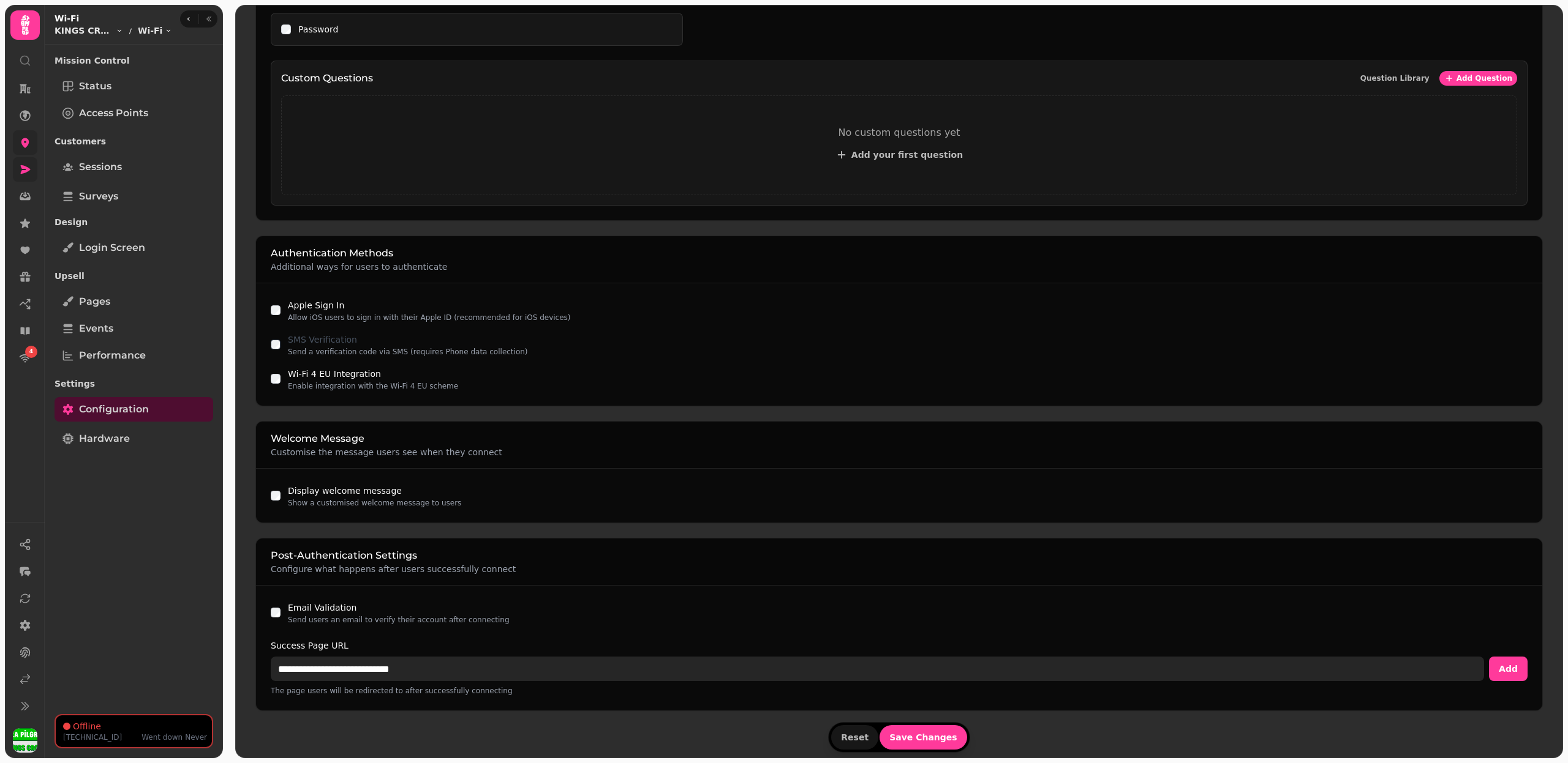
click at [334, 661] on input "**********" at bounding box center [877, 669] width 1213 height 25
paste input "**"
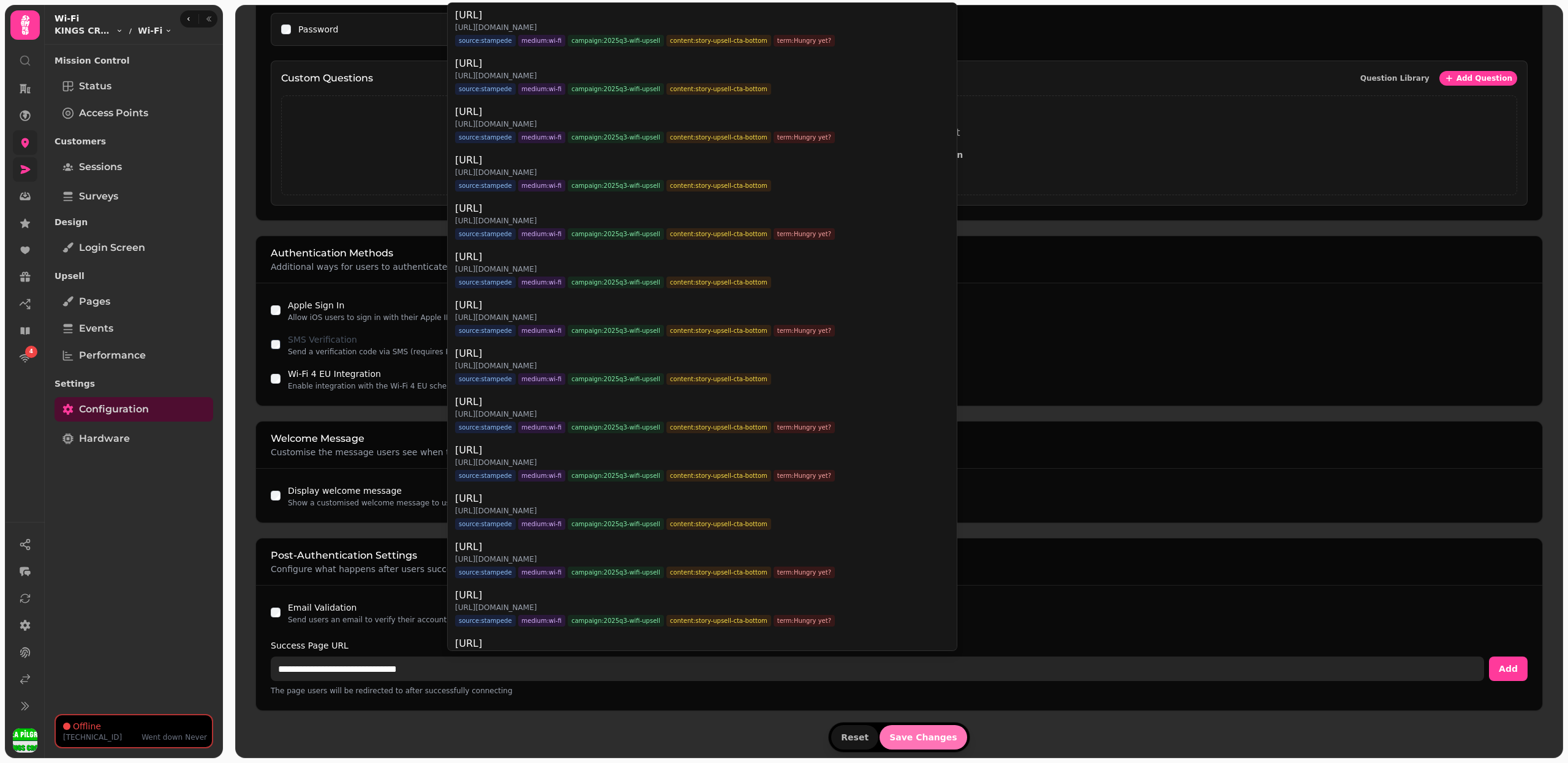
type input "**********"
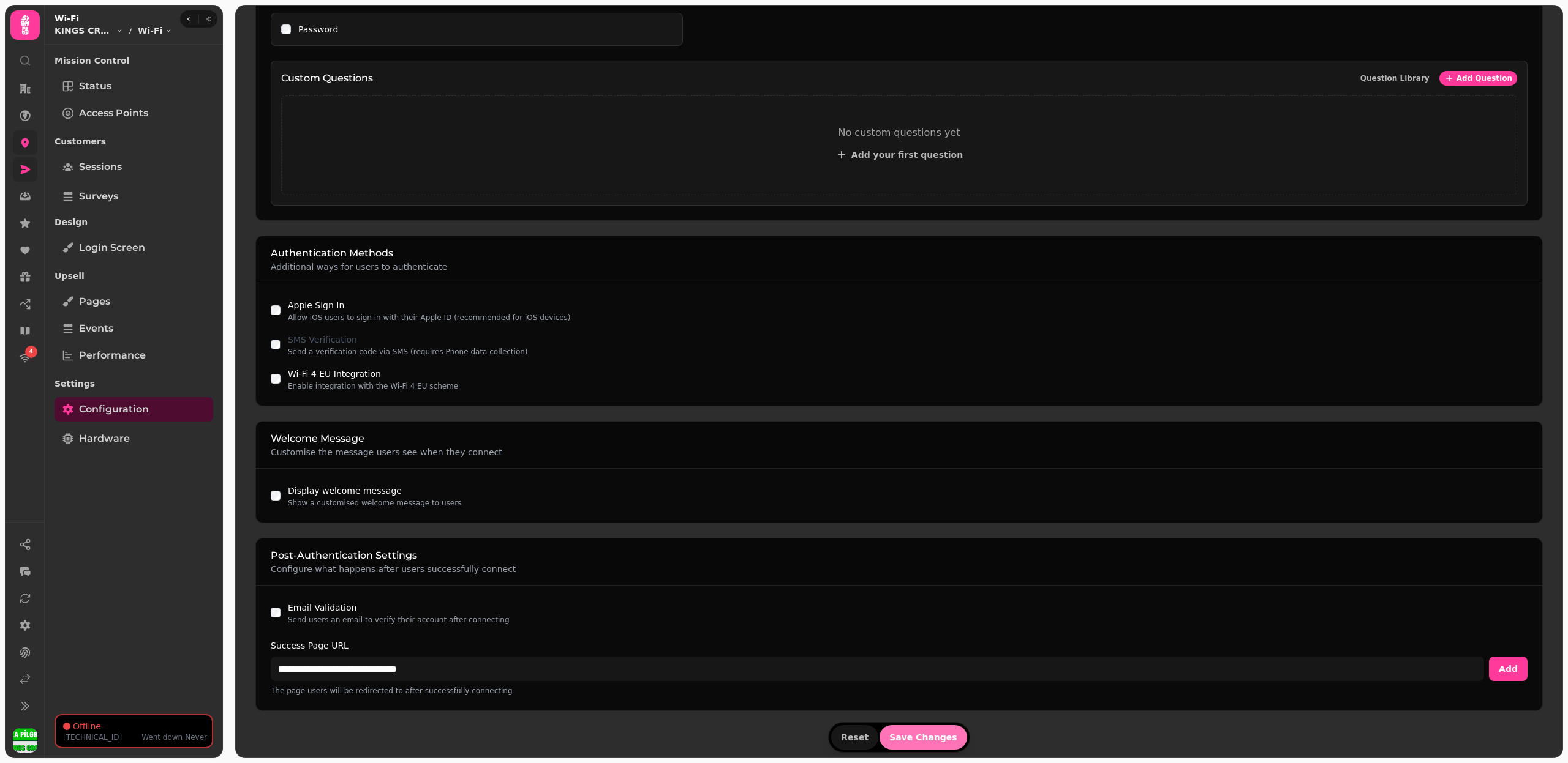
click at [929, 739] on form "Portal Type Choose how users will access your Wi-Fi network Free Access Allow c…" at bounding box center [898, 155] width 1287 height 1201
click at [929, 738] on button "Save Changes" at bounding box center [923, 738] width 87 height 25
click at [905, 733] on span "Save Changes" at bounding box center [923, 738] width 68 height 8
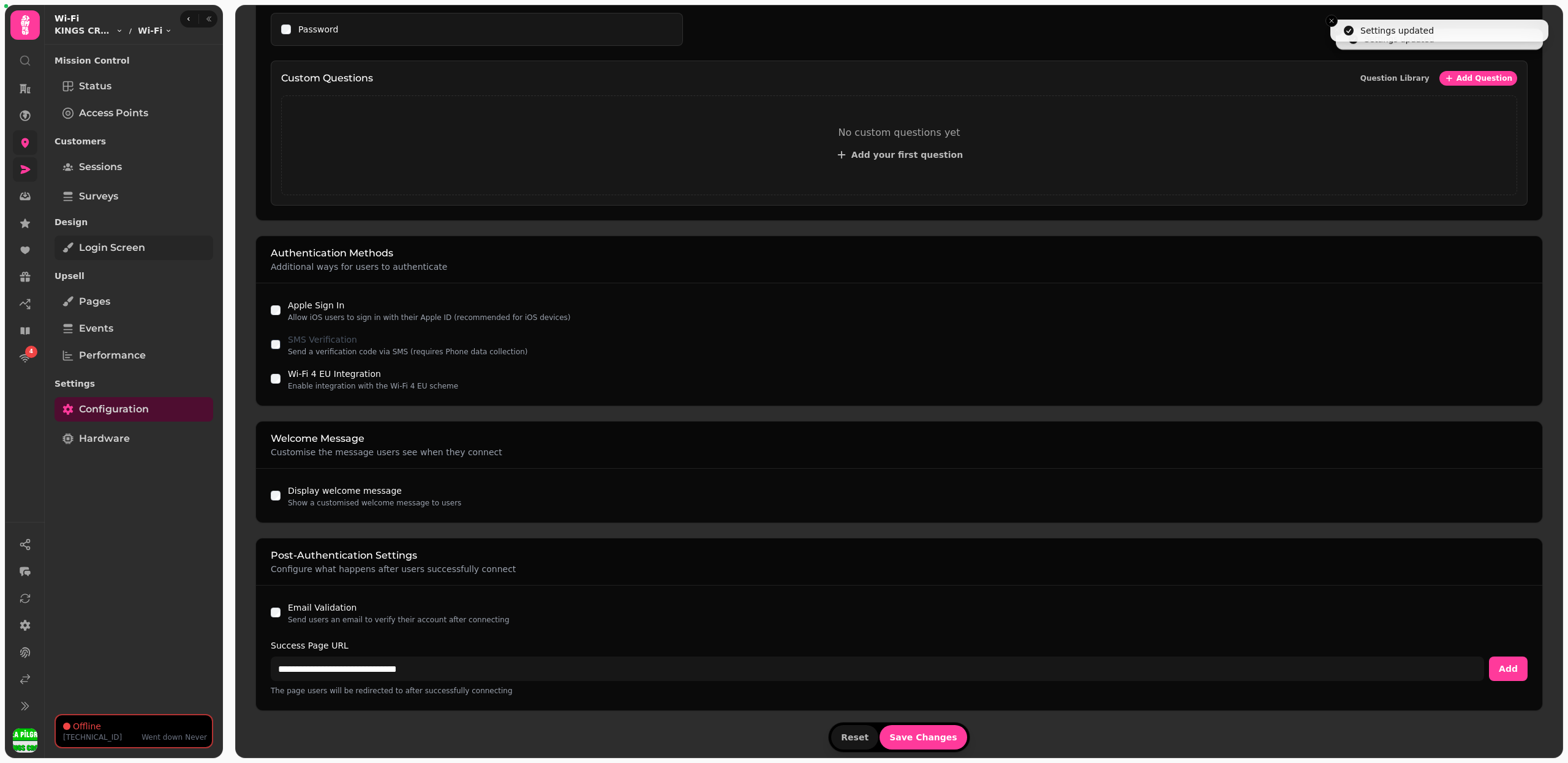
click at [128, 249] on span "Login screen" at bounding box center [112, 248] width 66 height 15
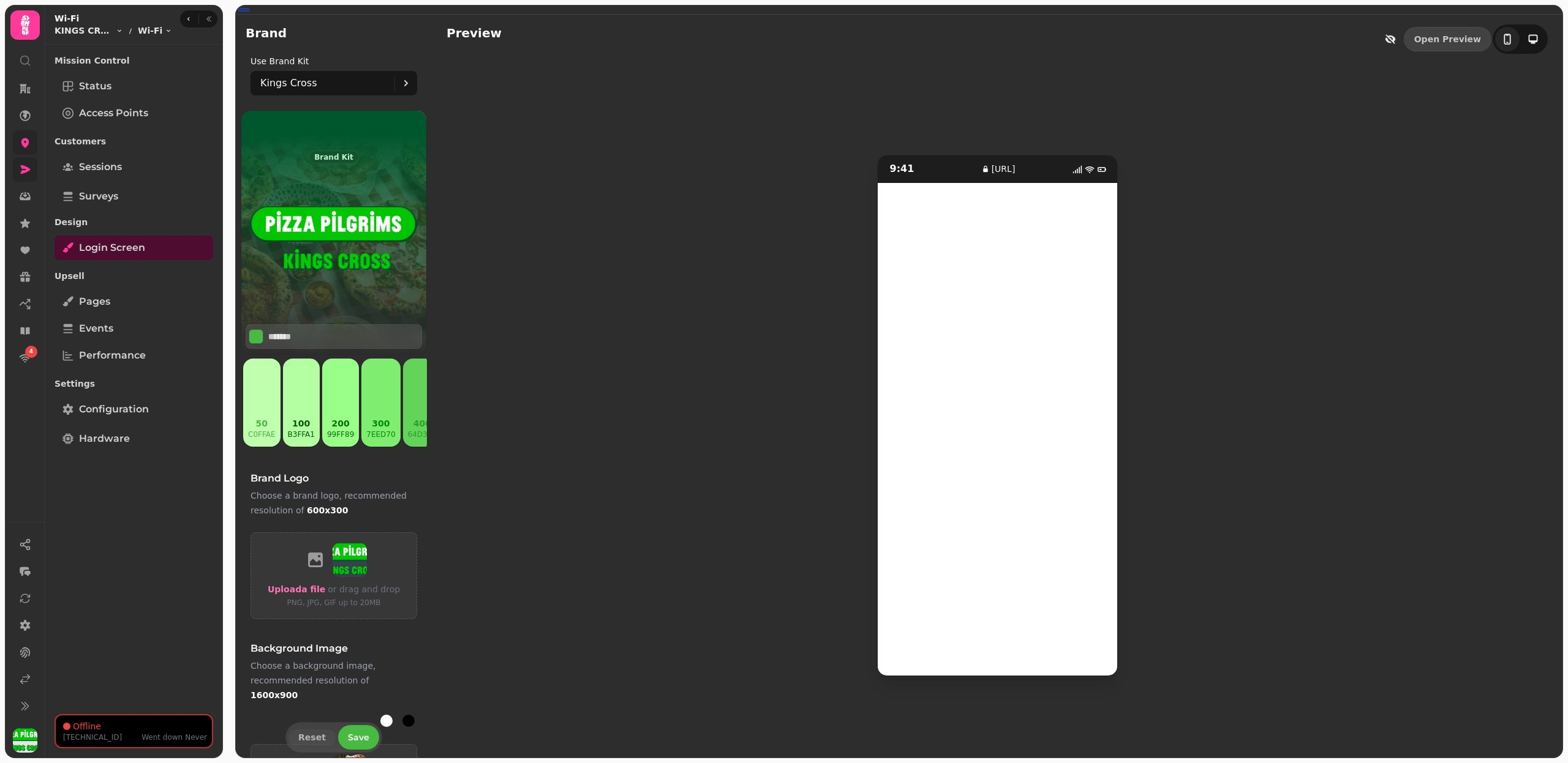
click at [22, 138] on icon at bounding box center [25, 142] width 12 height 12
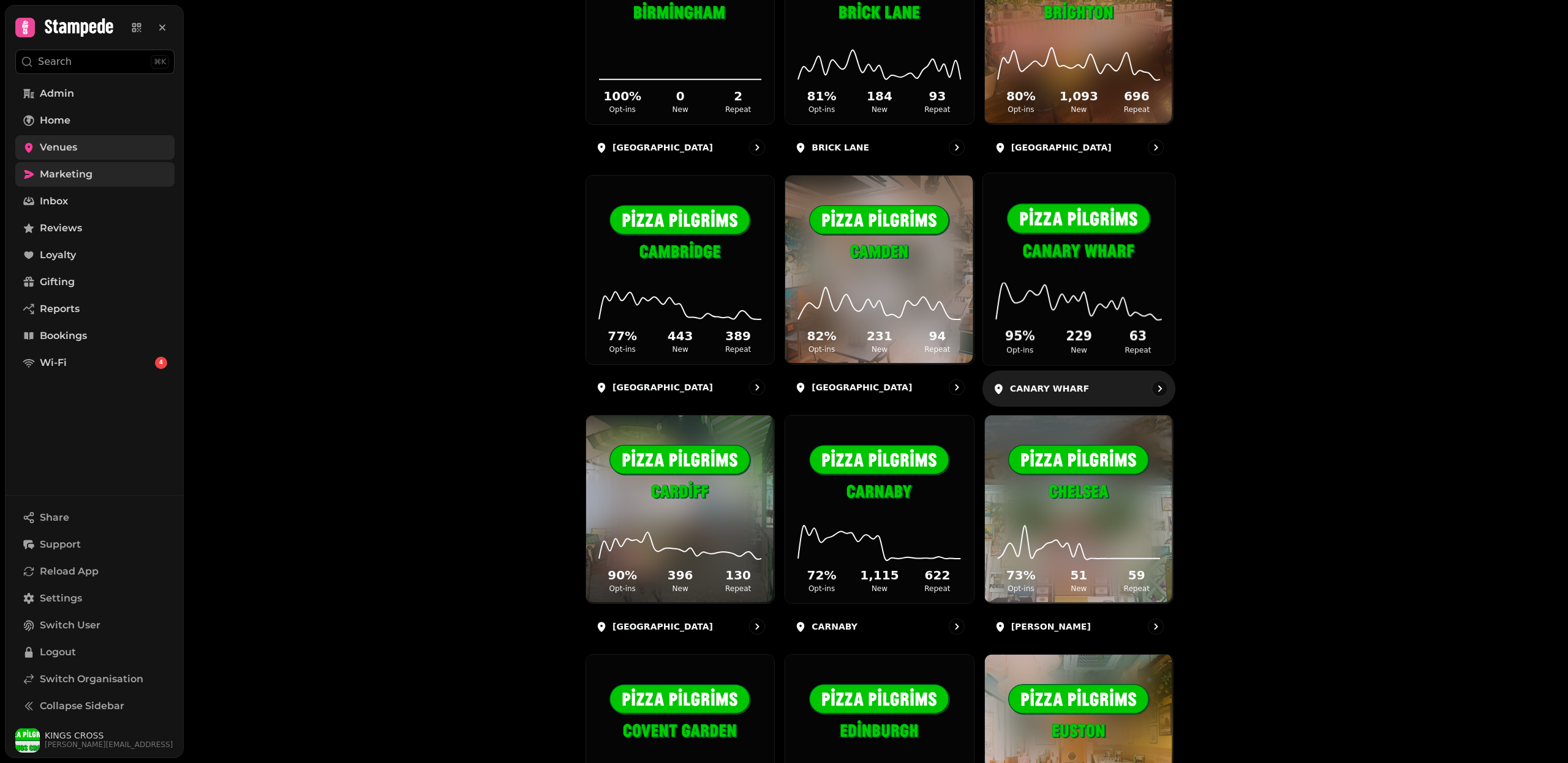
scroll to position [519, 0]
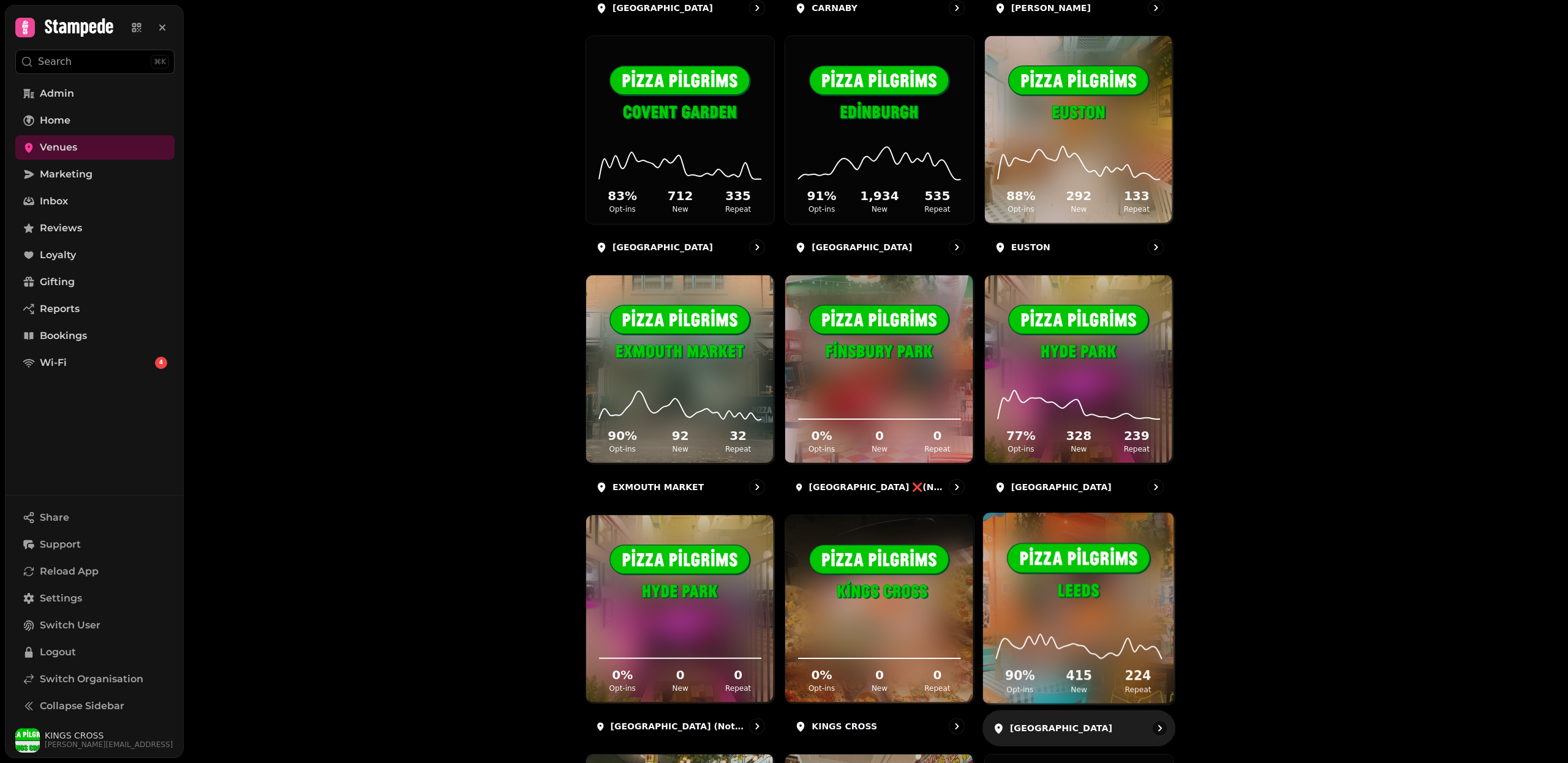
click at [1066, 622] on icon at bounding box center [1079, 642] width 172 height 39
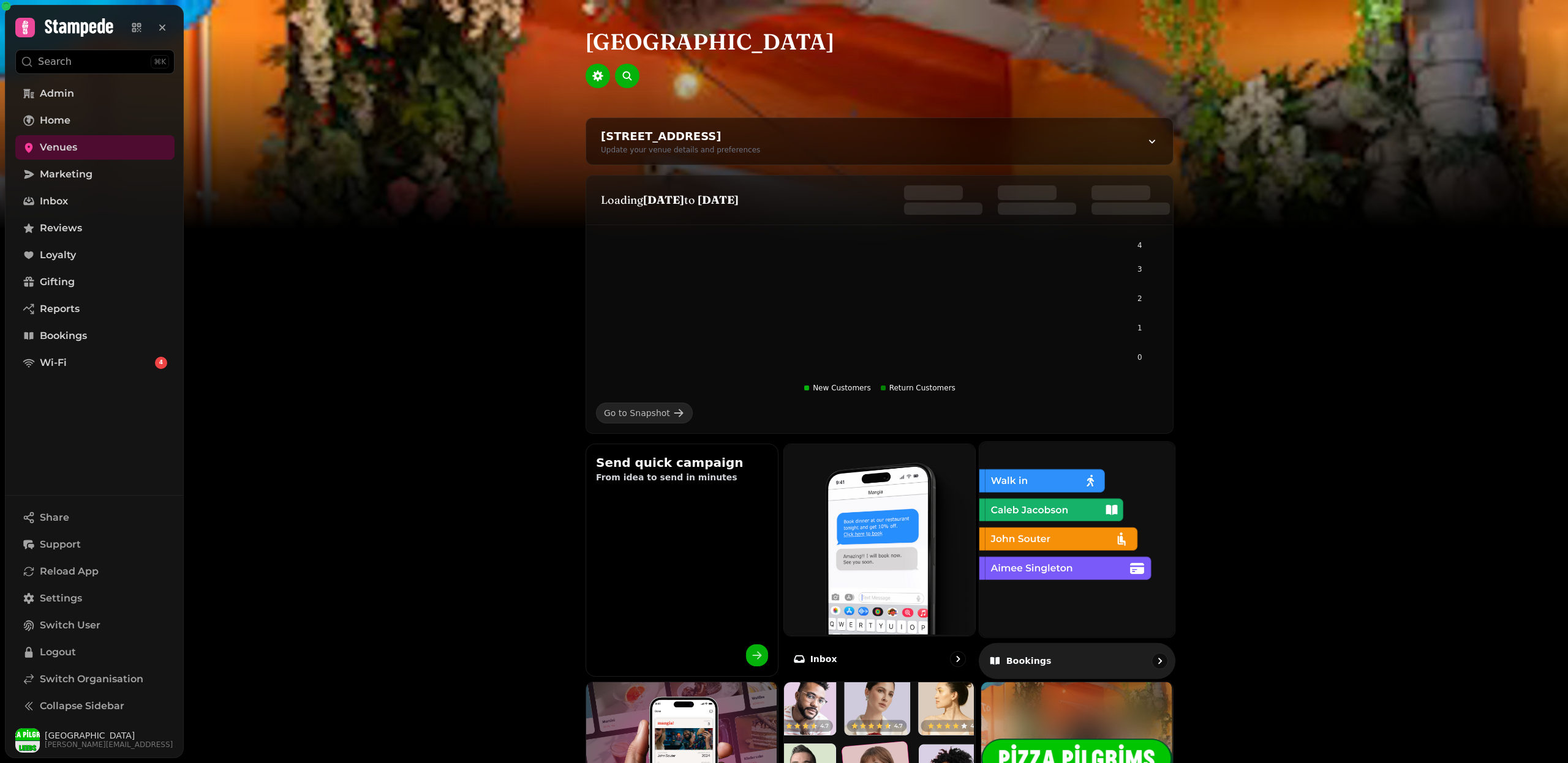
scroll to position [477, 0]
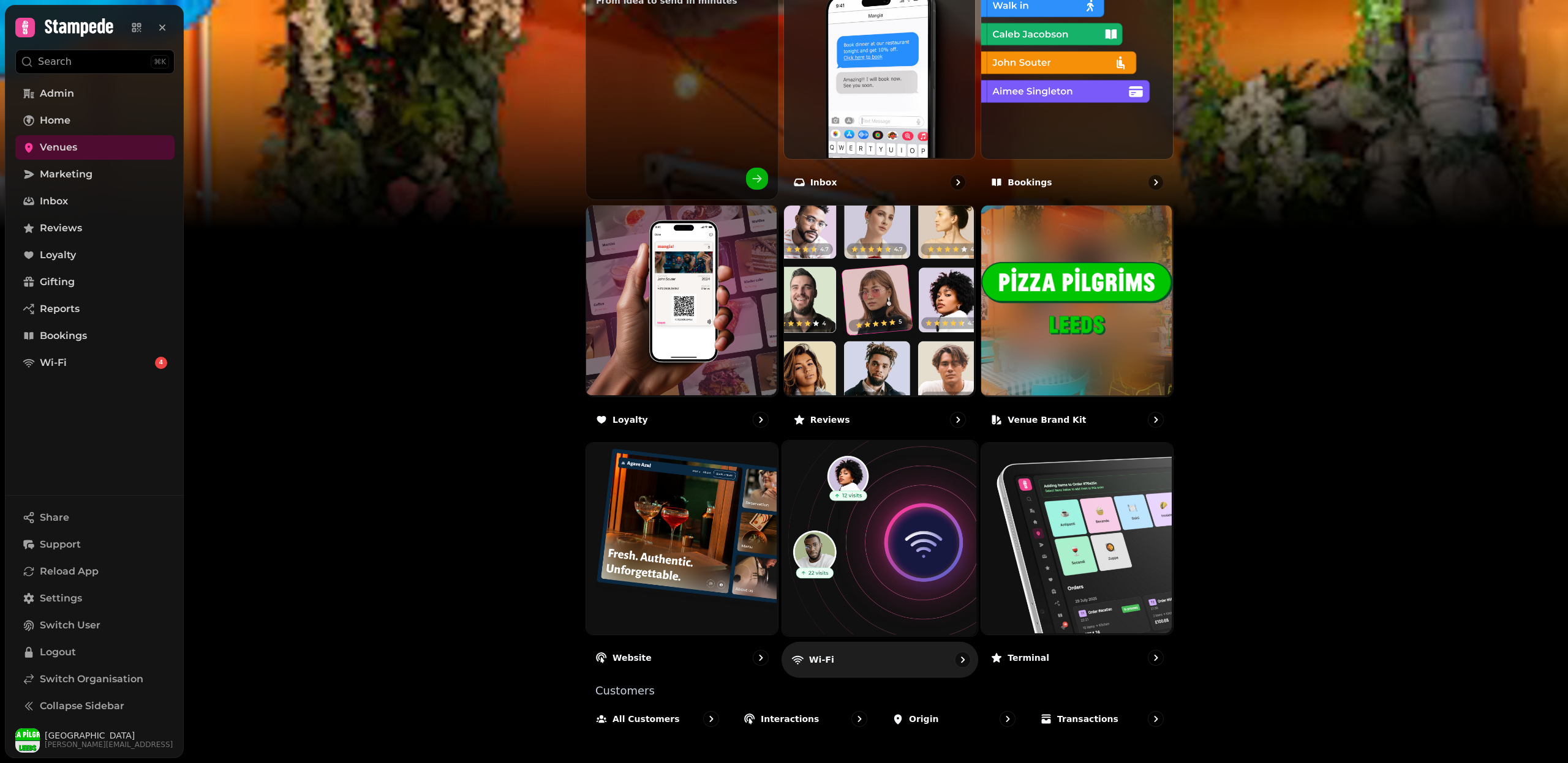
click at [919, 573] on img at bounding box center [877, 537] width 195 height 195
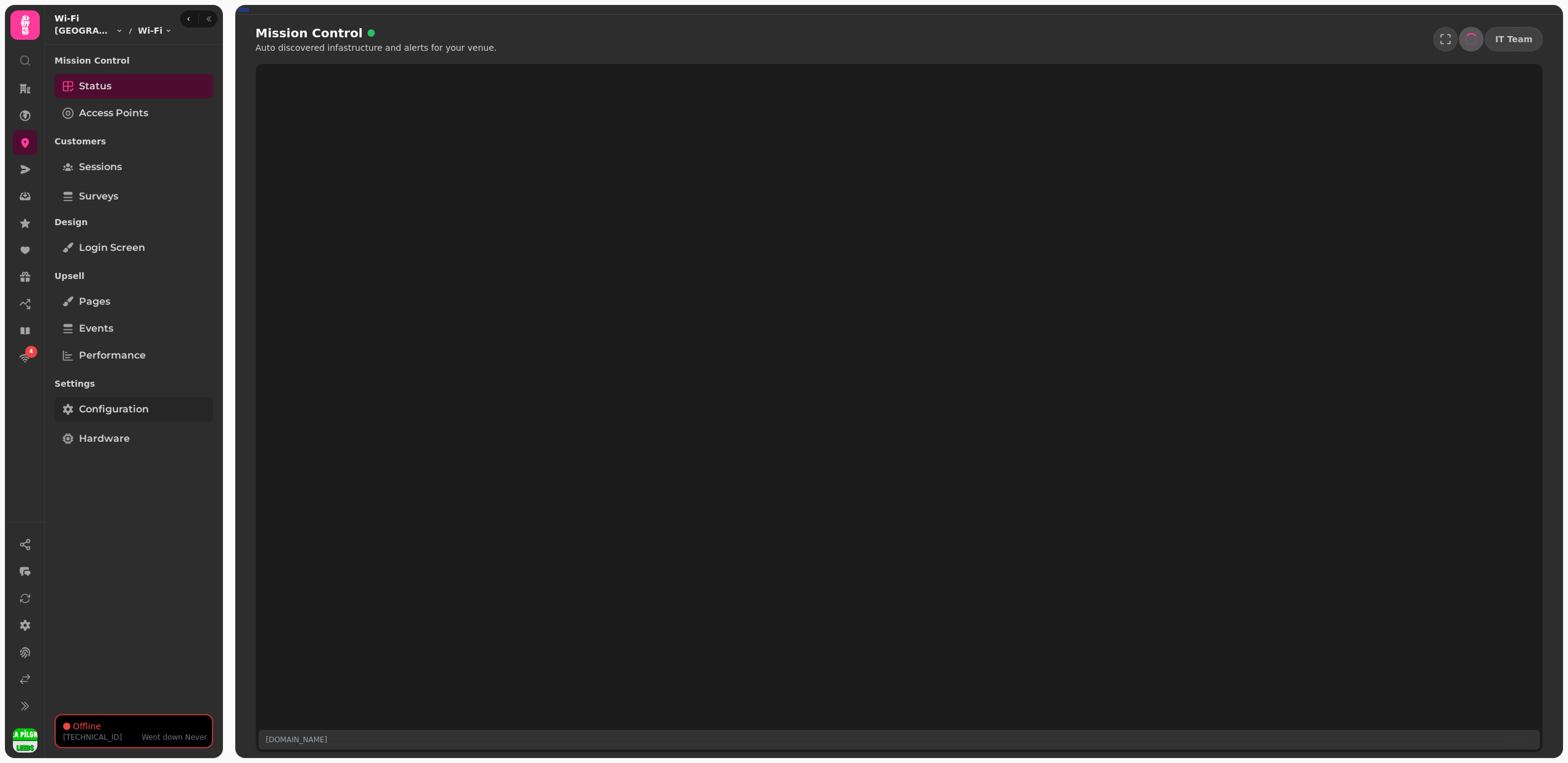
click at [165, 399] on link "Configuration" at bounding box center [133, 409] width 159 height 25
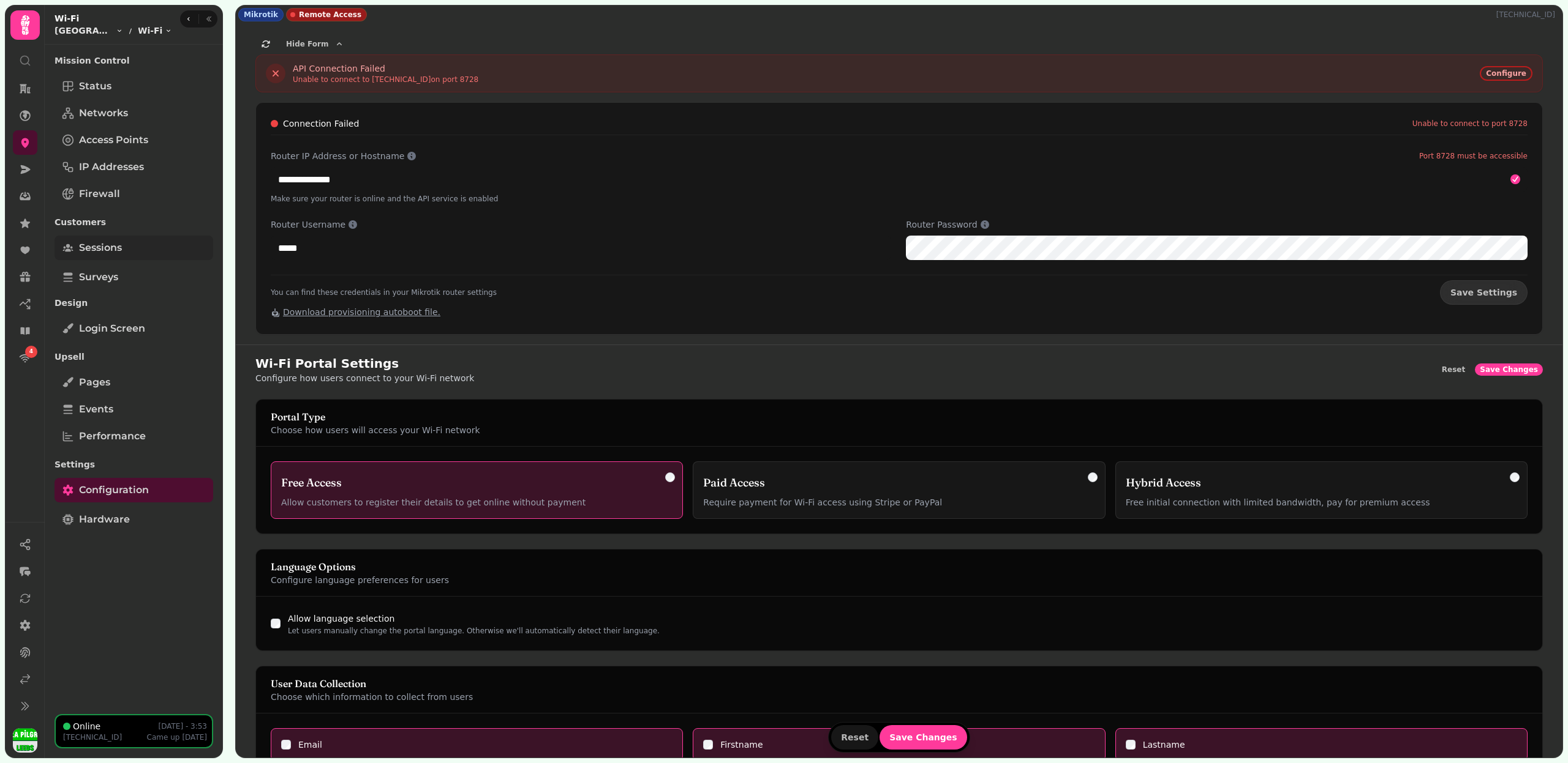
click at [151, 248] on link "Sessions" at bounding box center [133, 248] width 159 height 25
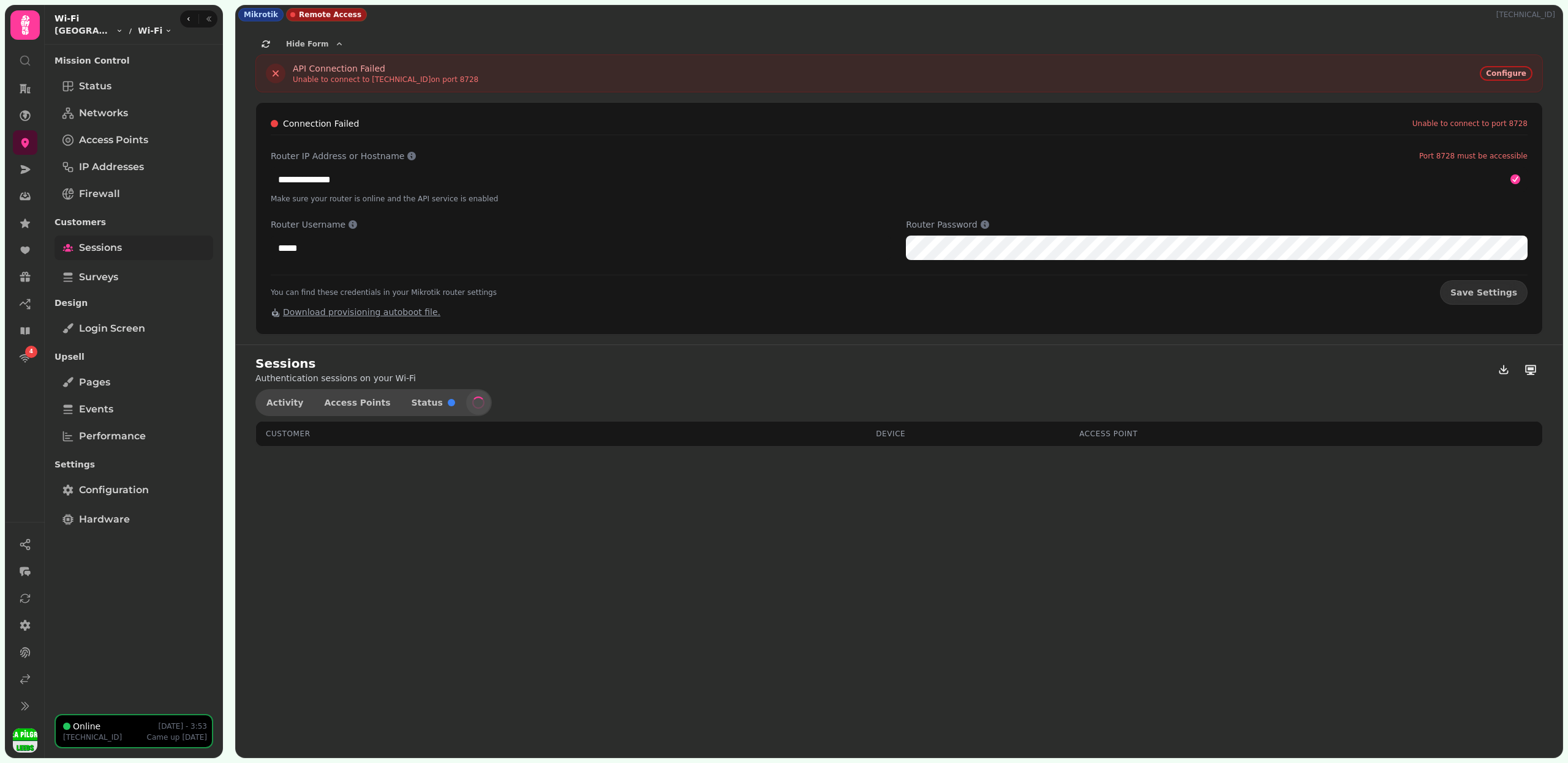
select select "**"
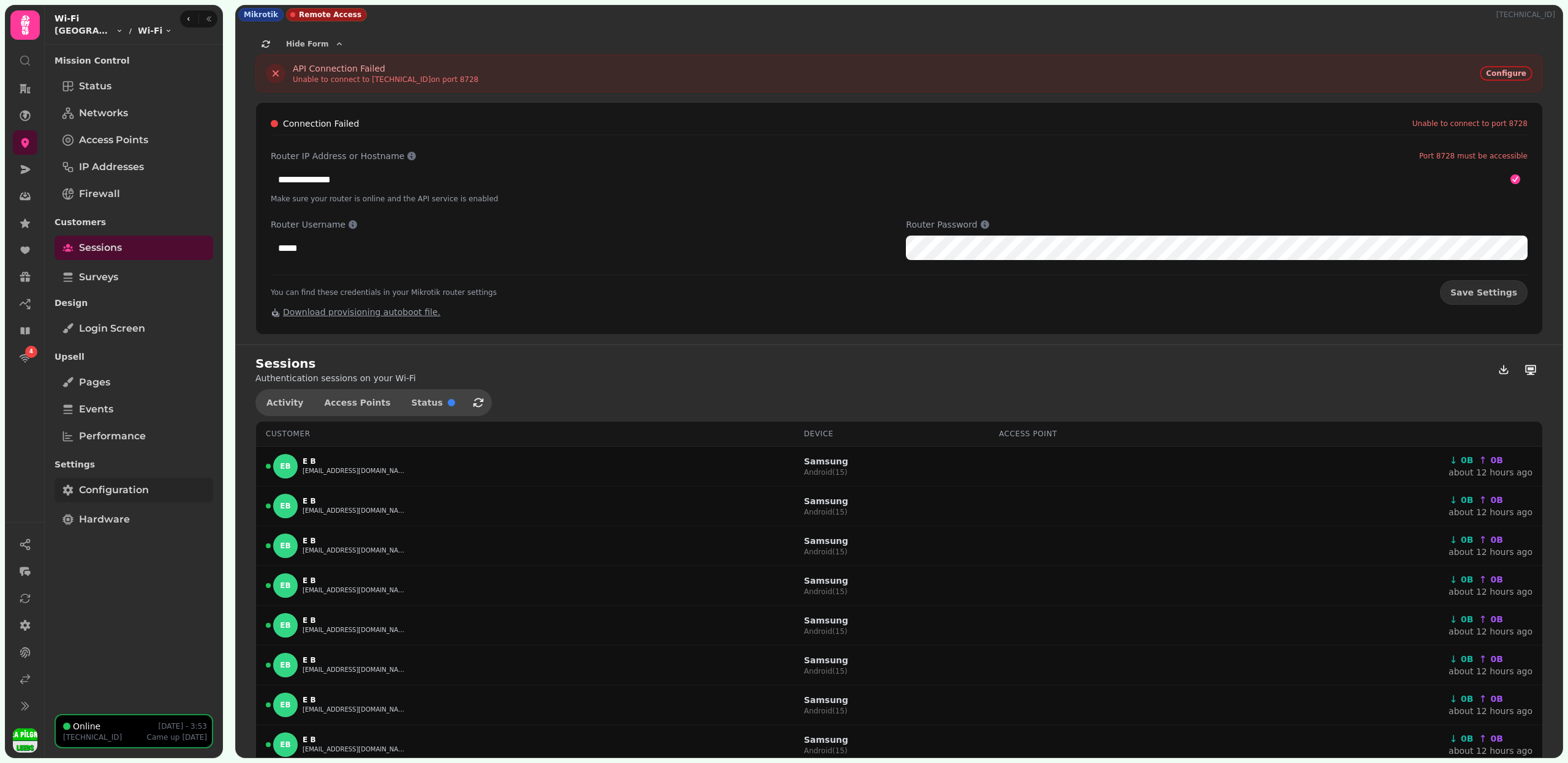
click at [133, 489] on span "Configuration" at bounding box center [114, 490] width 70 height 15
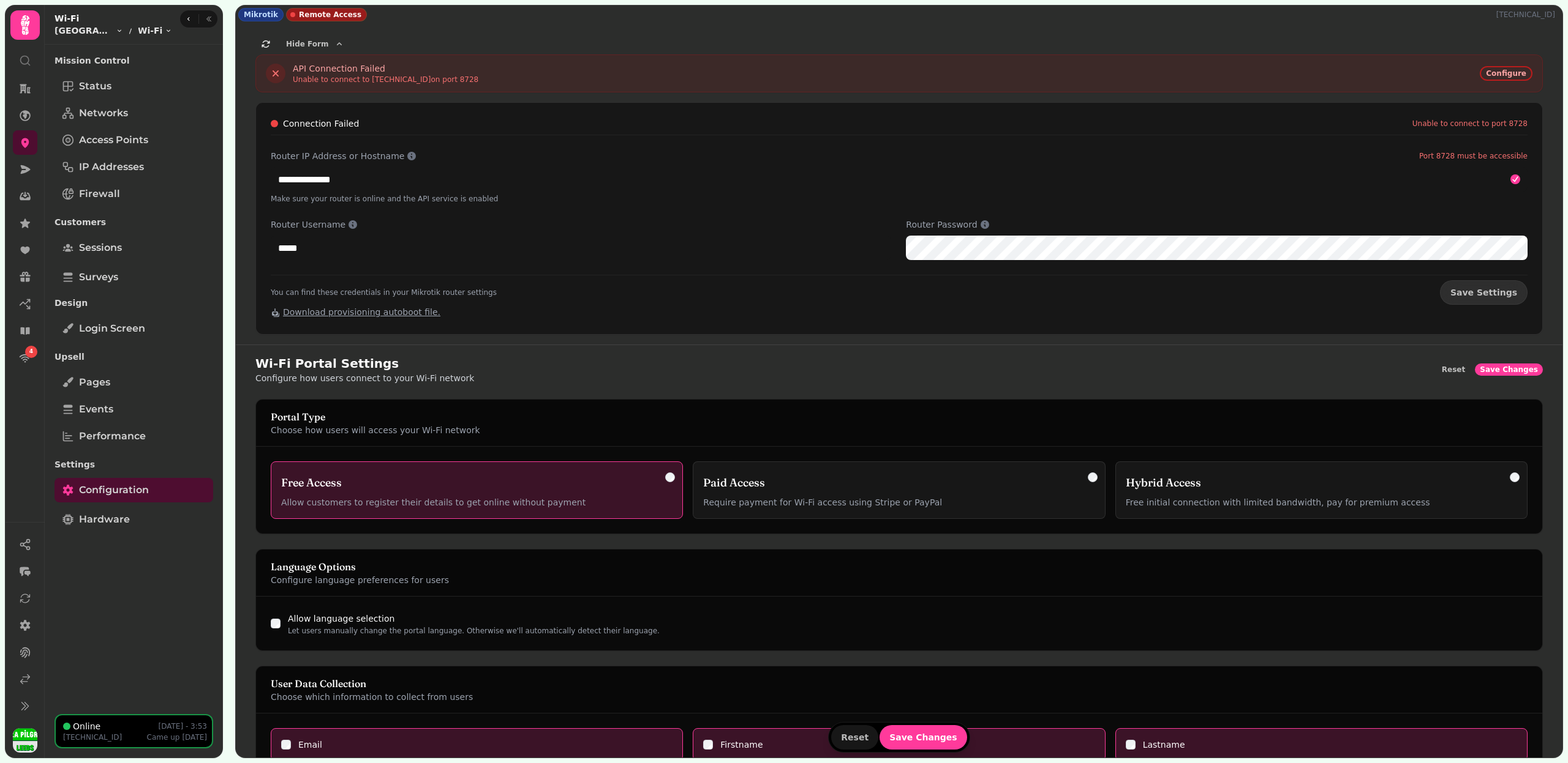
scroll to position [354, 0]
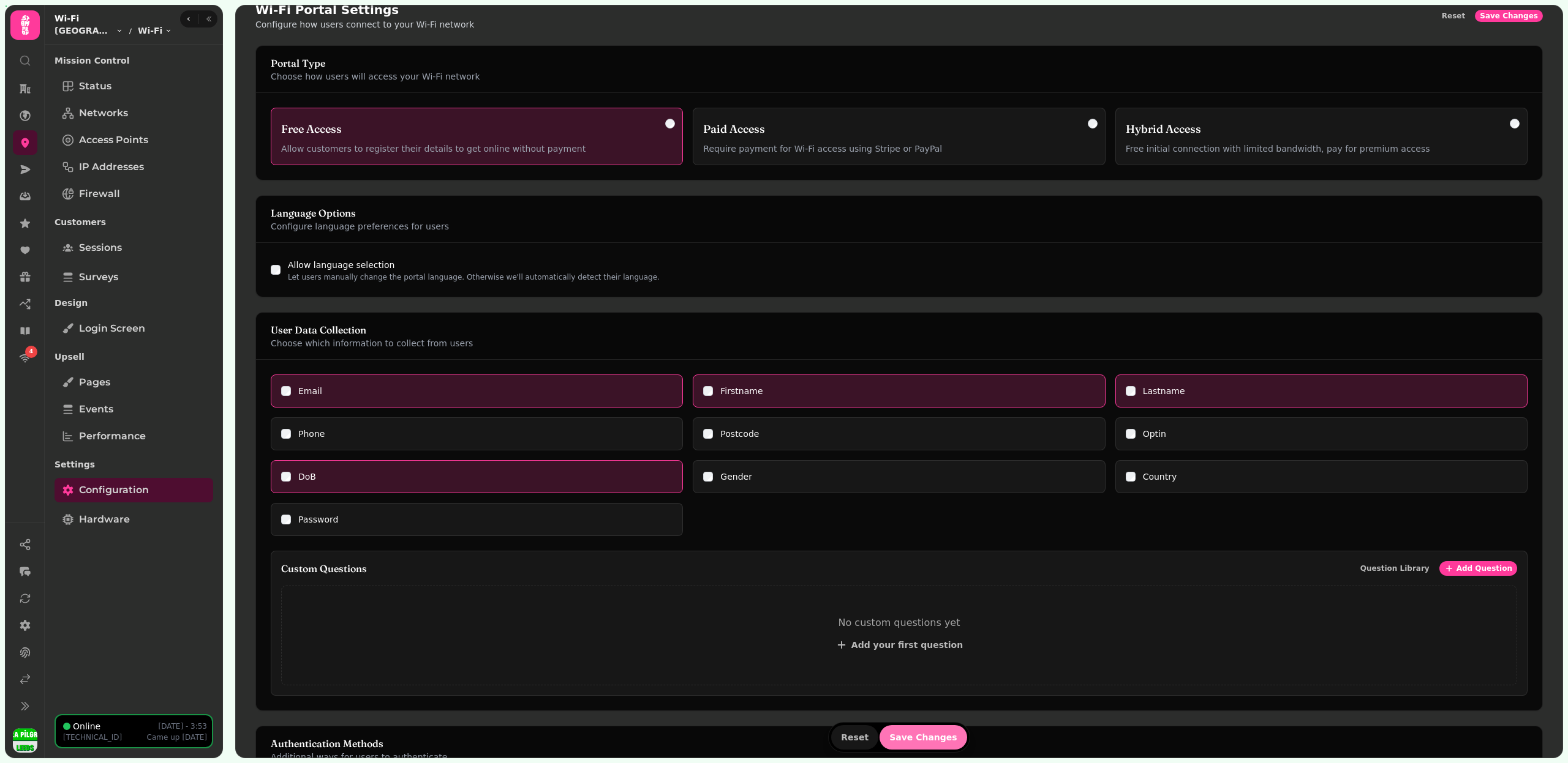
click at [955, 737] on button "Save Changes" at bounding box center [923, 738] width 87 height 25
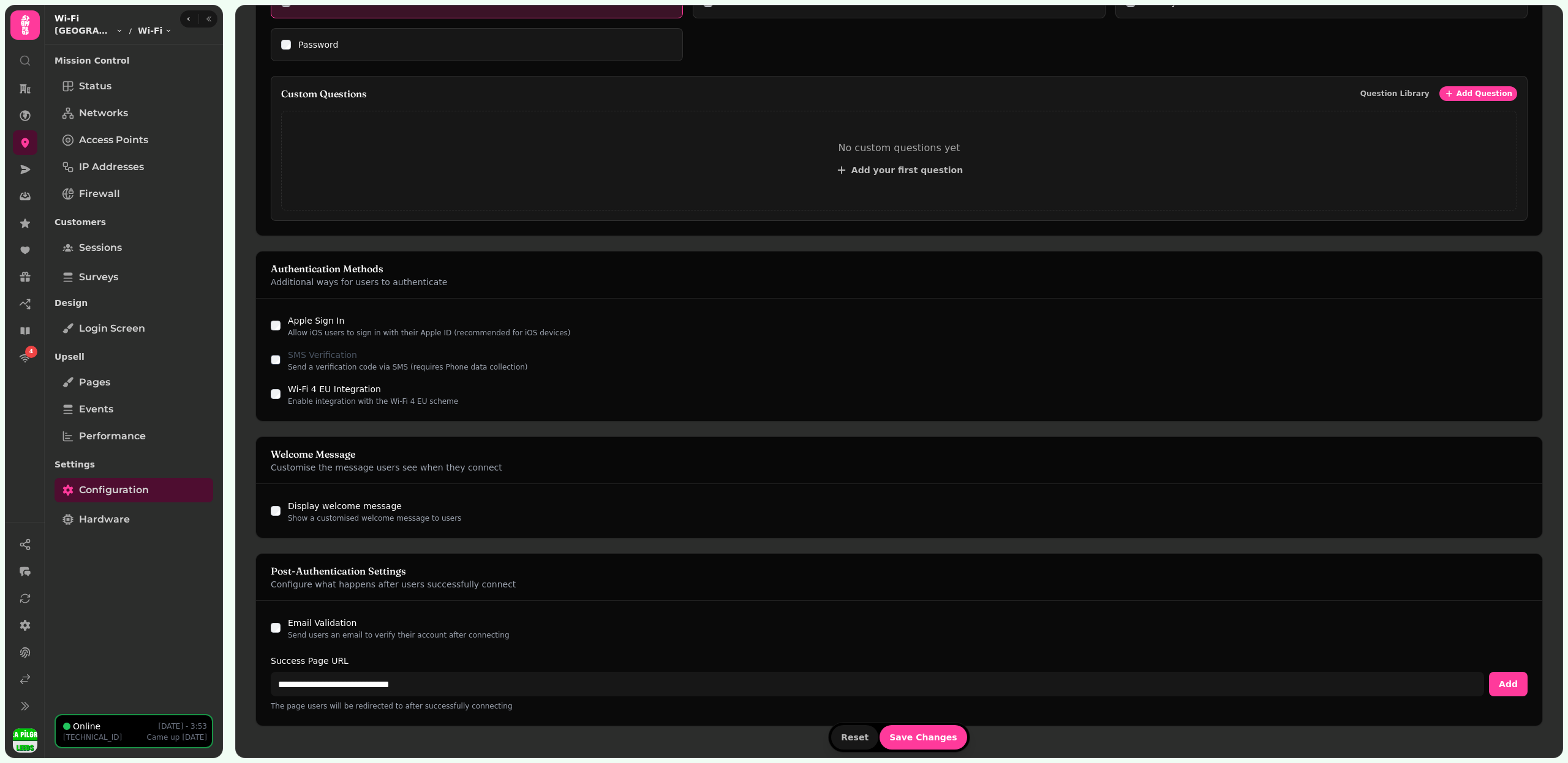
scroll to position [843, 0]
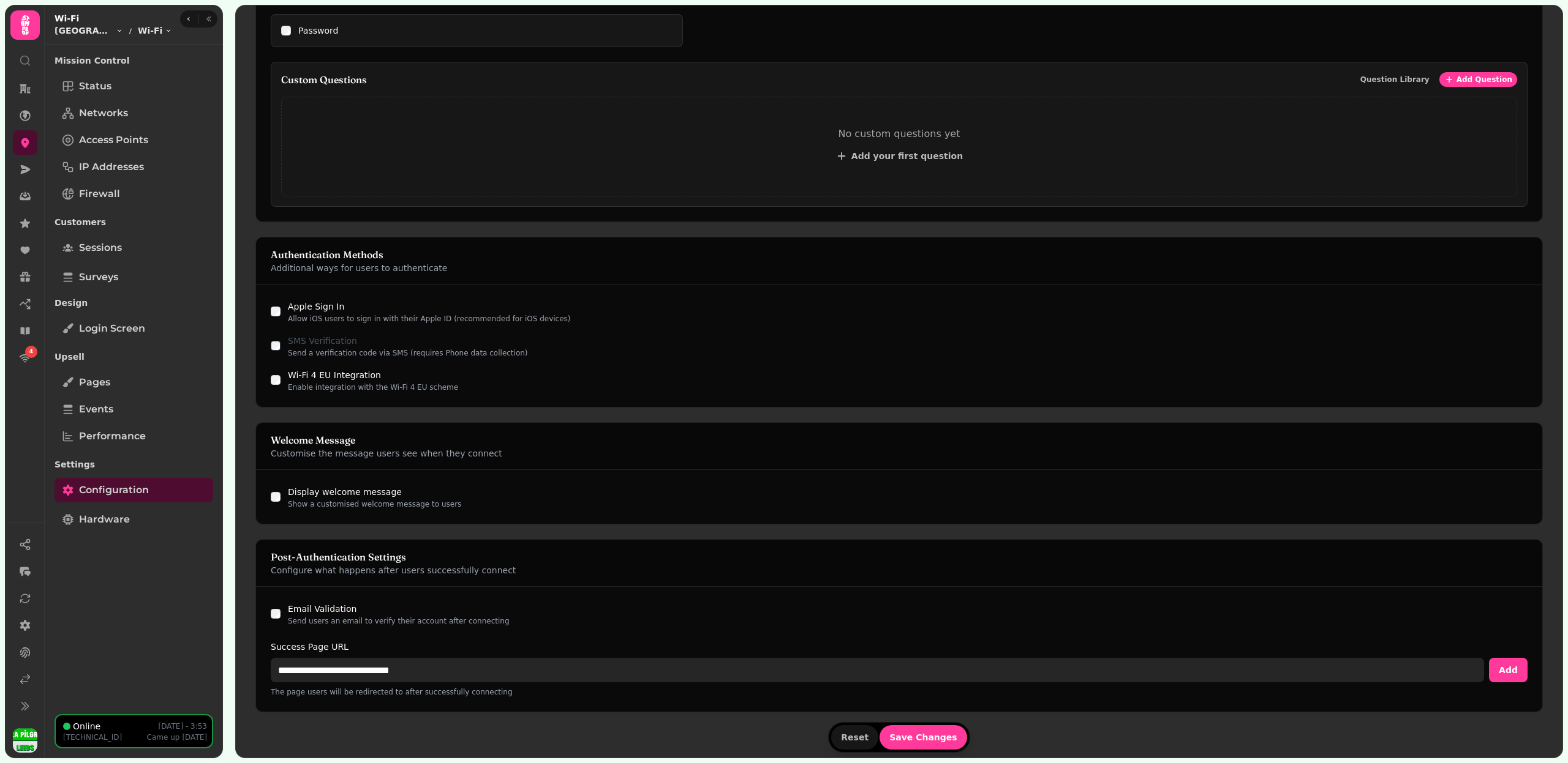
click at [376, 658] on input "**********" at bounding box center [877, 670] width 1213 height 25
paste input "**"
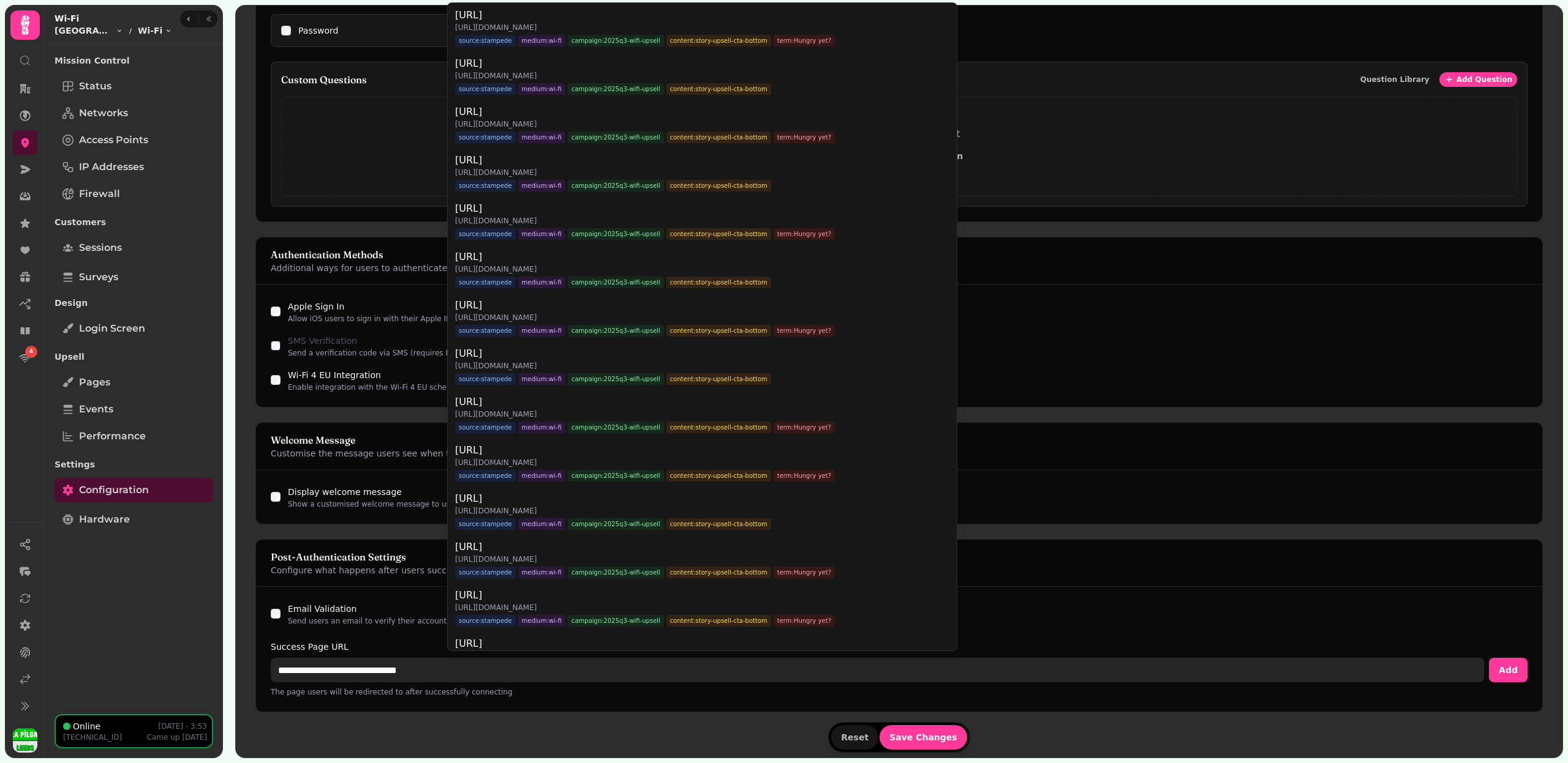
type input "**********"
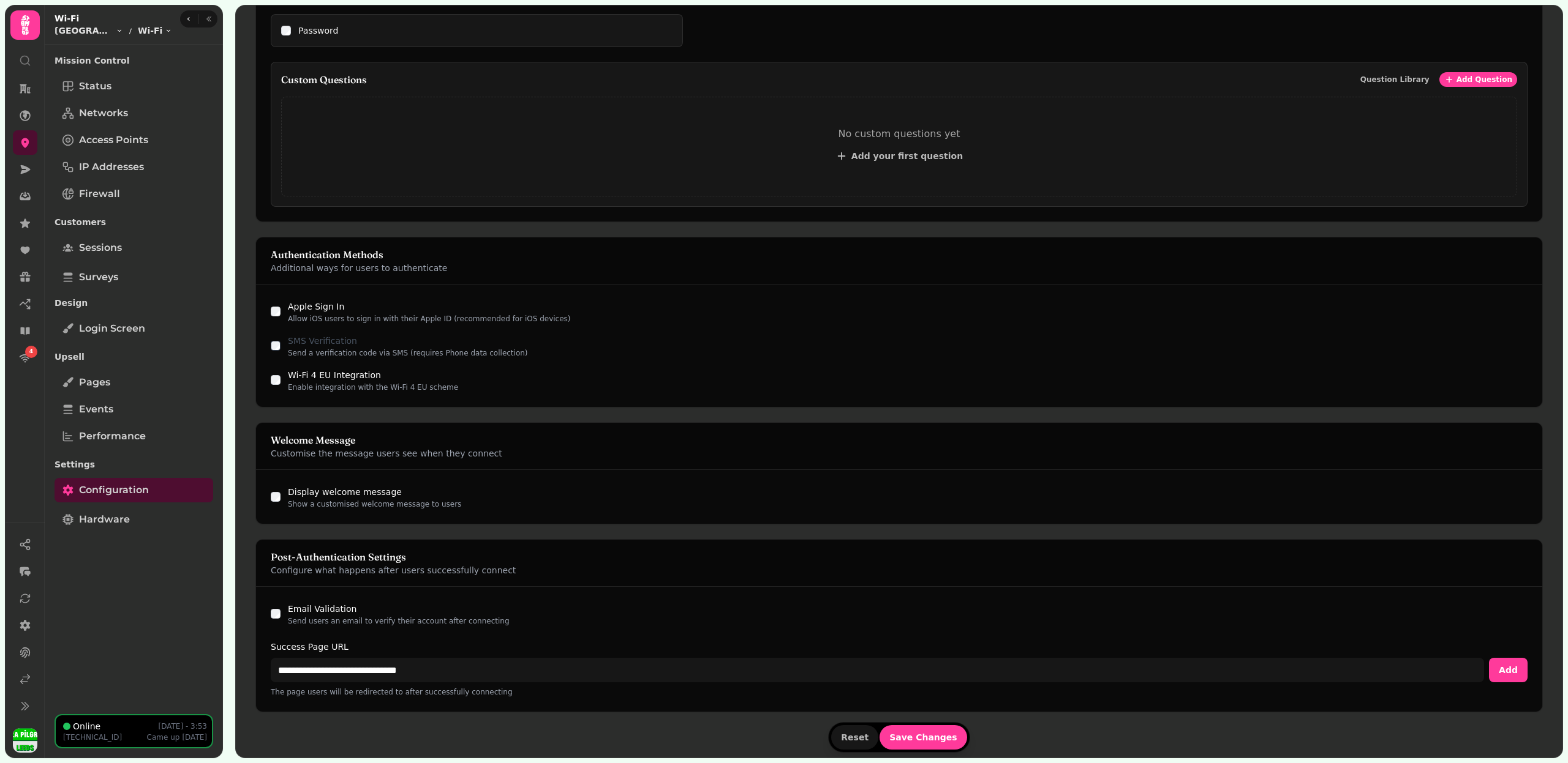
click at [276, 605] on div "**********" at bounding box center [898, 650] width 1286 height 125
click at [916, 733] on span "Save Changes" at bounding box center [923, 738] width 68 height 8
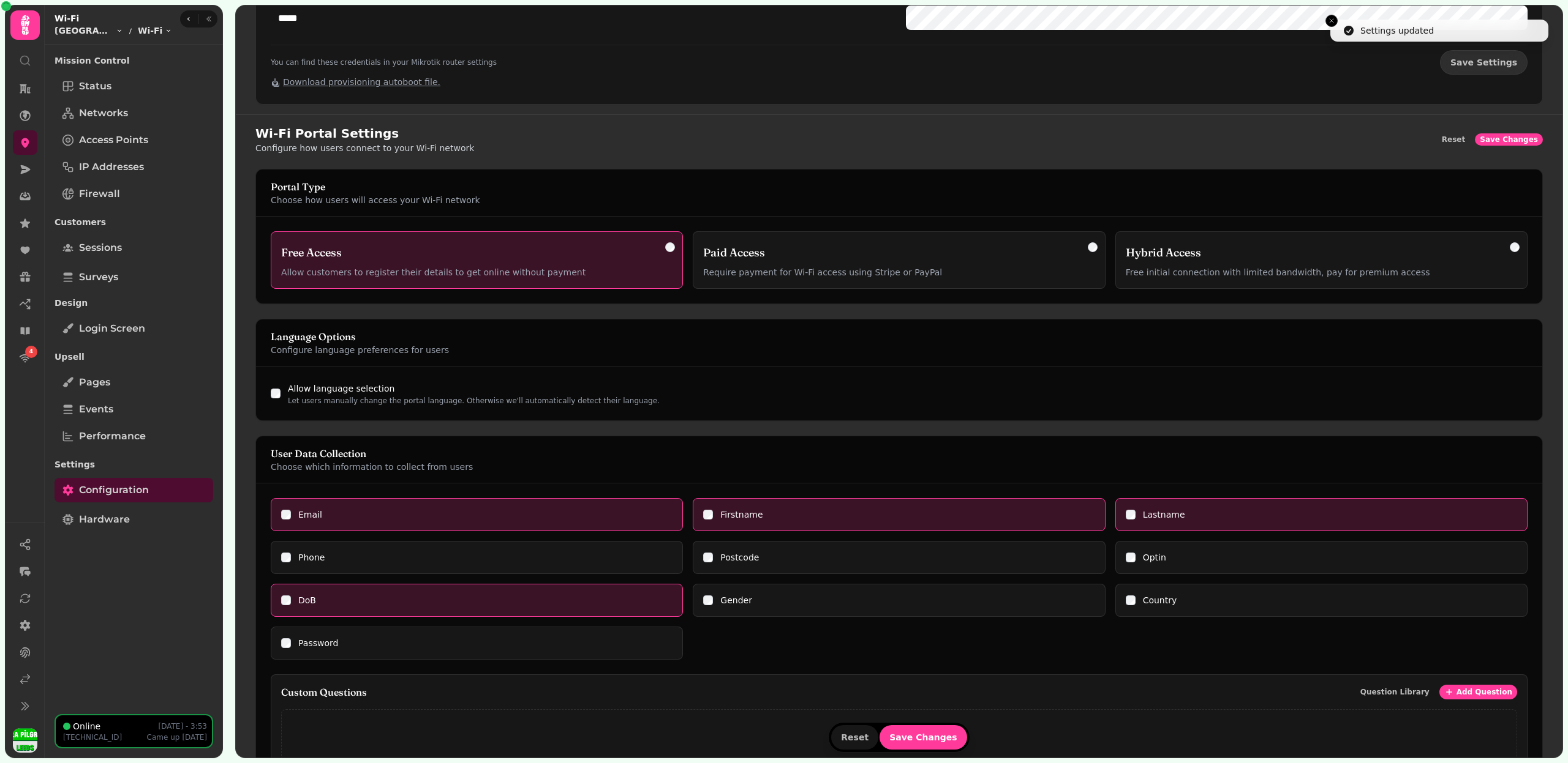
scroll to position [0, 0]
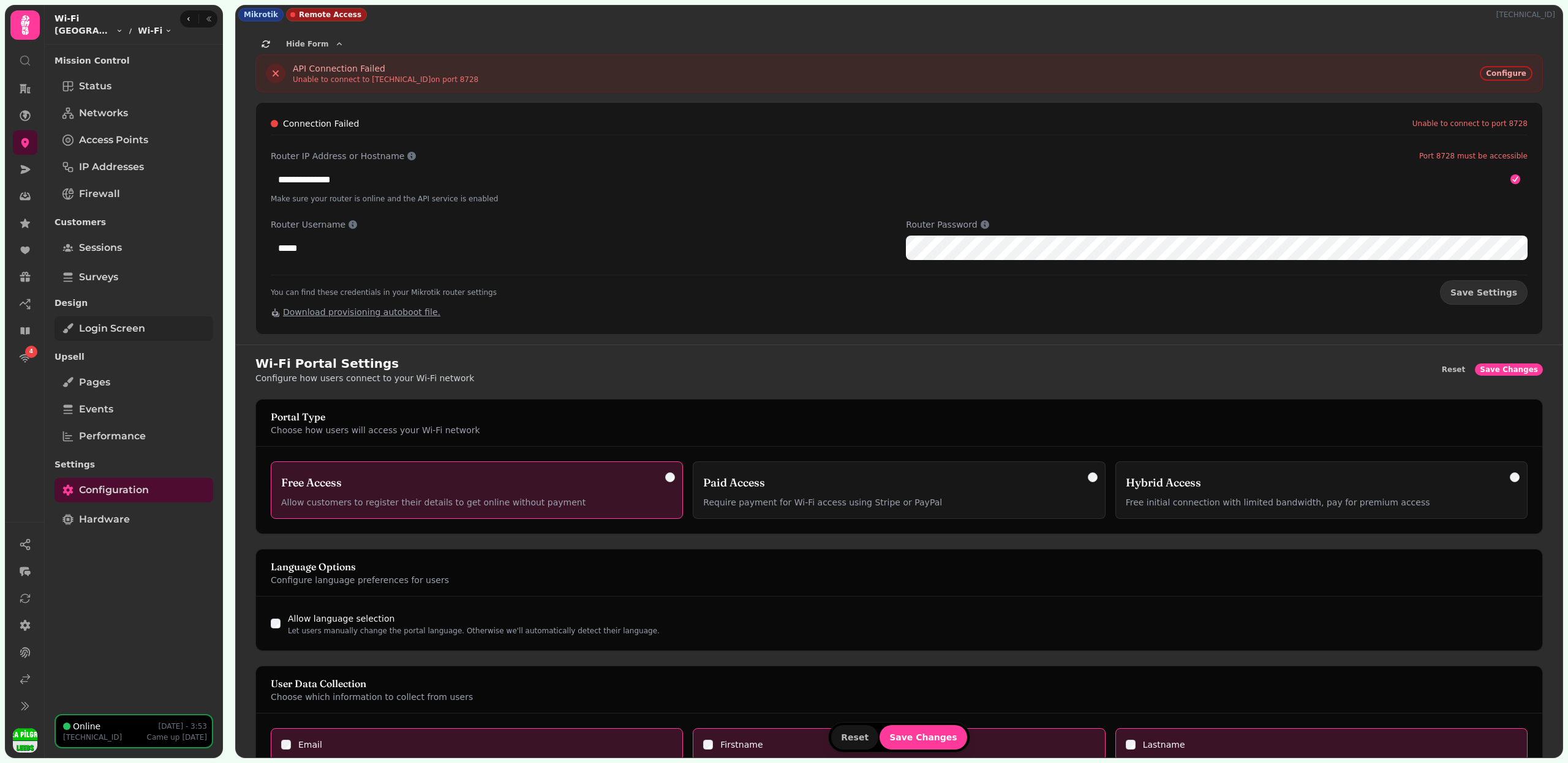
click at [140, 324] on span "Login screen" at bounding box center [112, 329] width 66 height 15
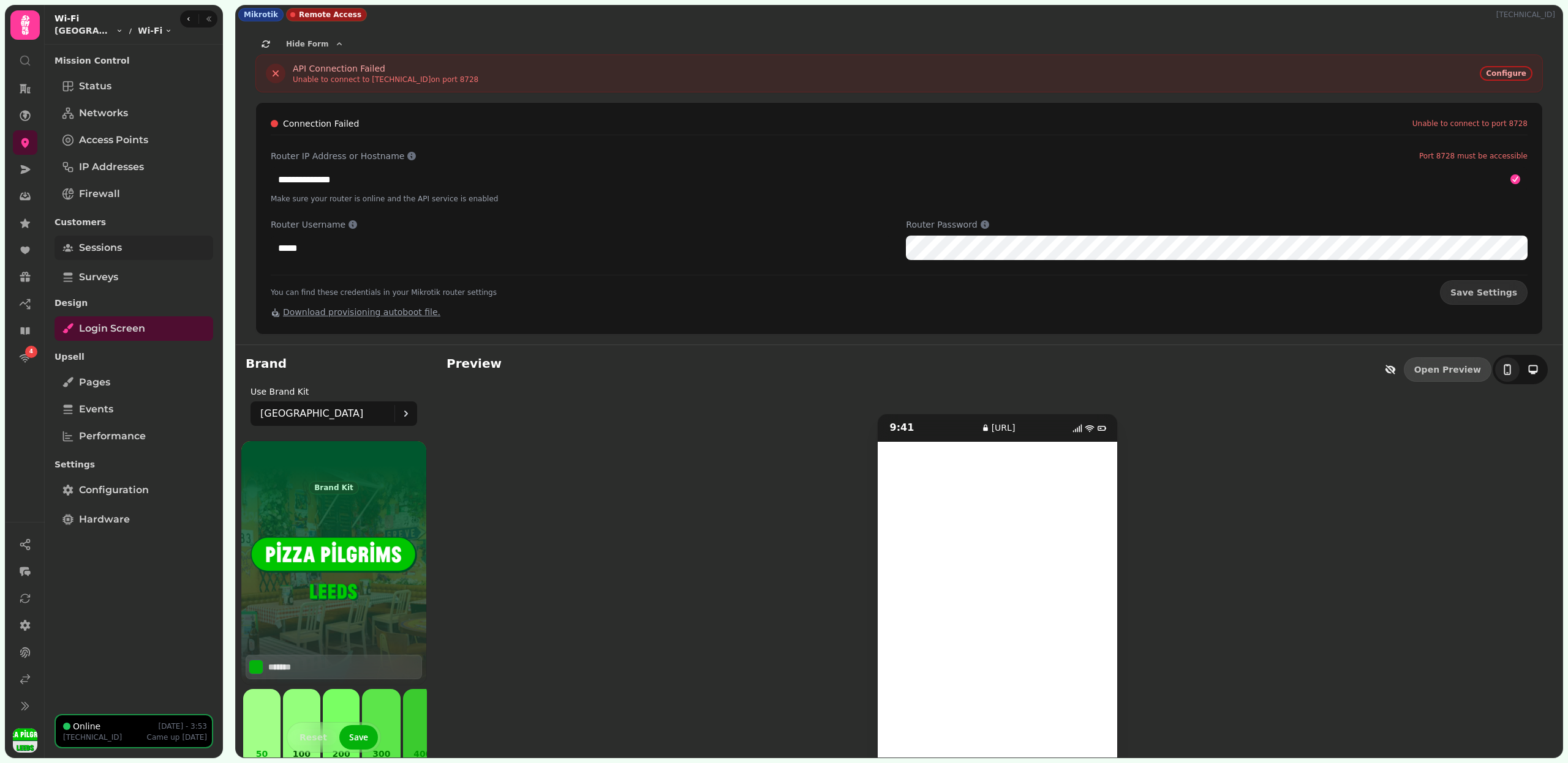
click at [163, 252] on link "Sessions" at bounding box center [133, 248] width 159 height 25
select select "**"
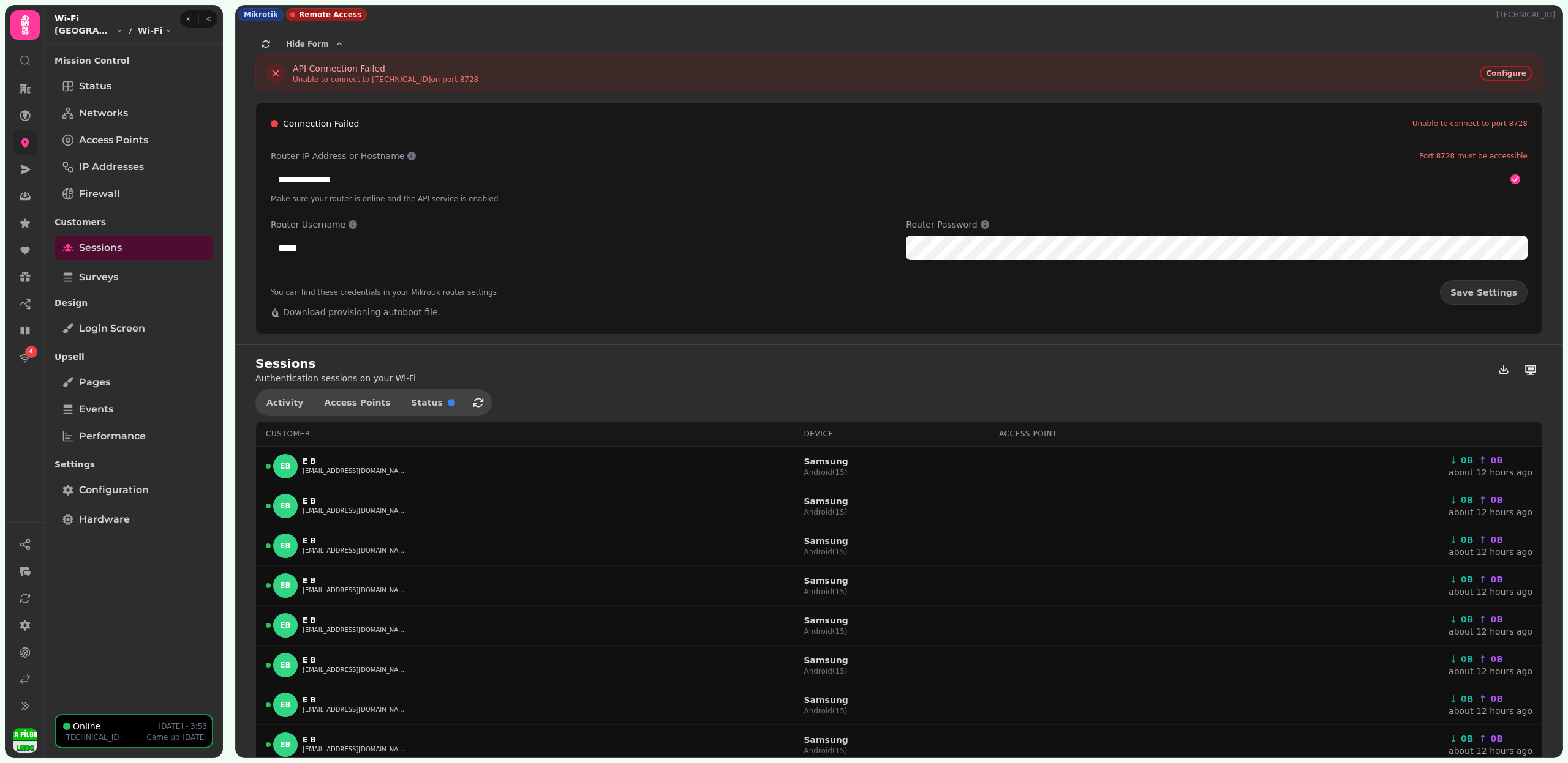
click at [26, 142] on icon at bounding box center [26, 143] width 8 height 10
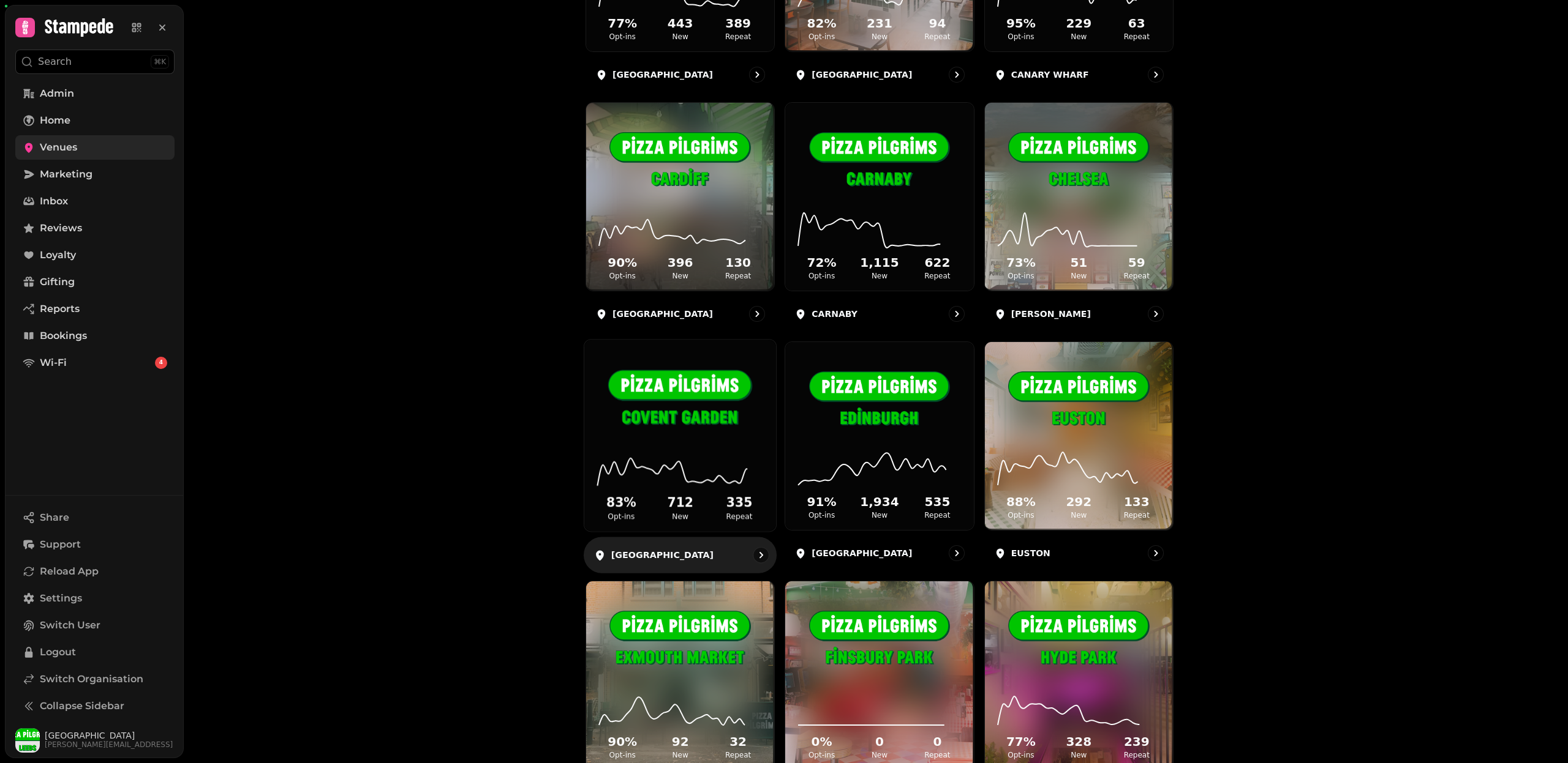
scroll to position [674, 0]
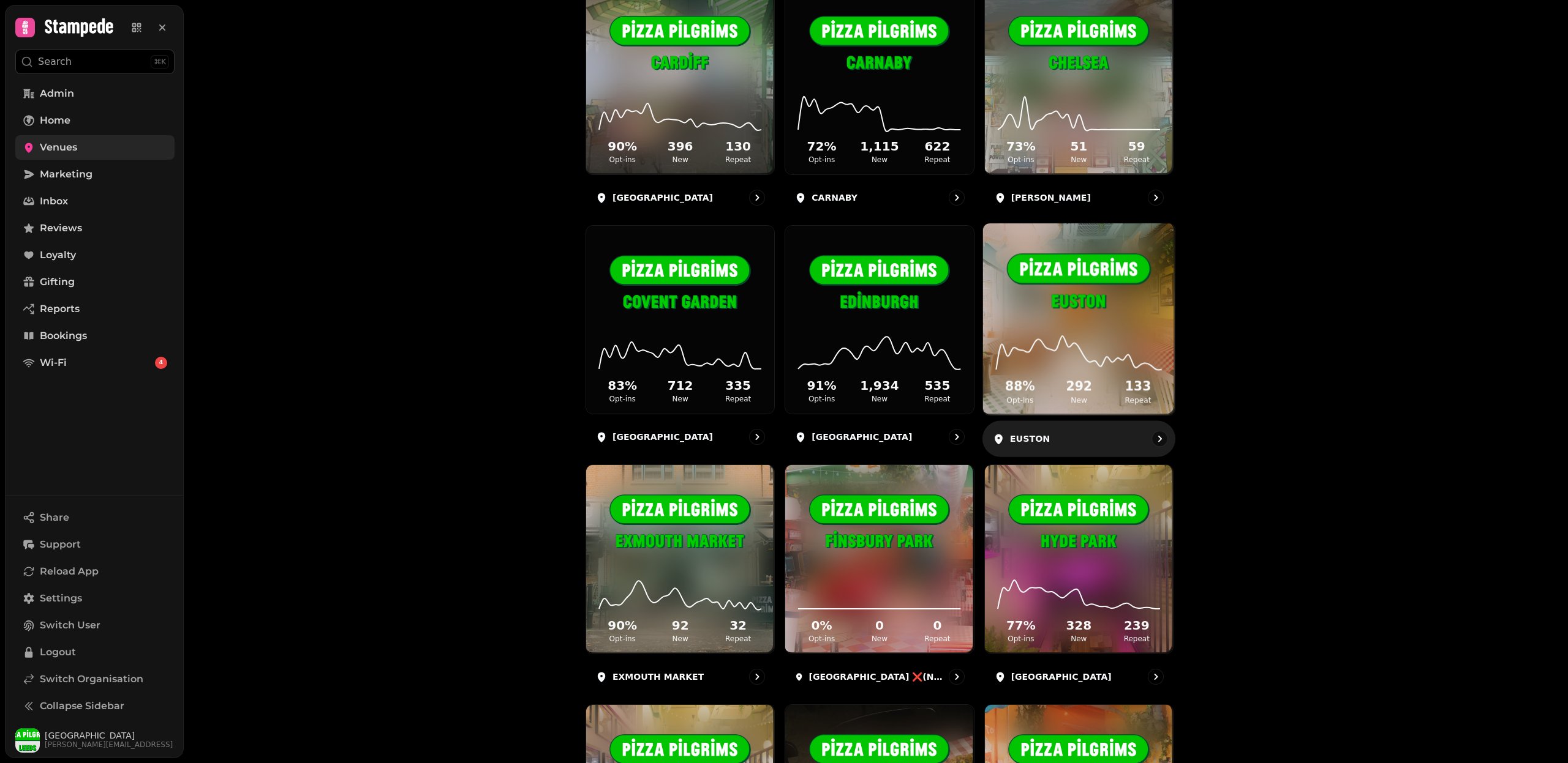
click at [1088, 320] on img at bounding box center [1079, 284] width 144 height 81
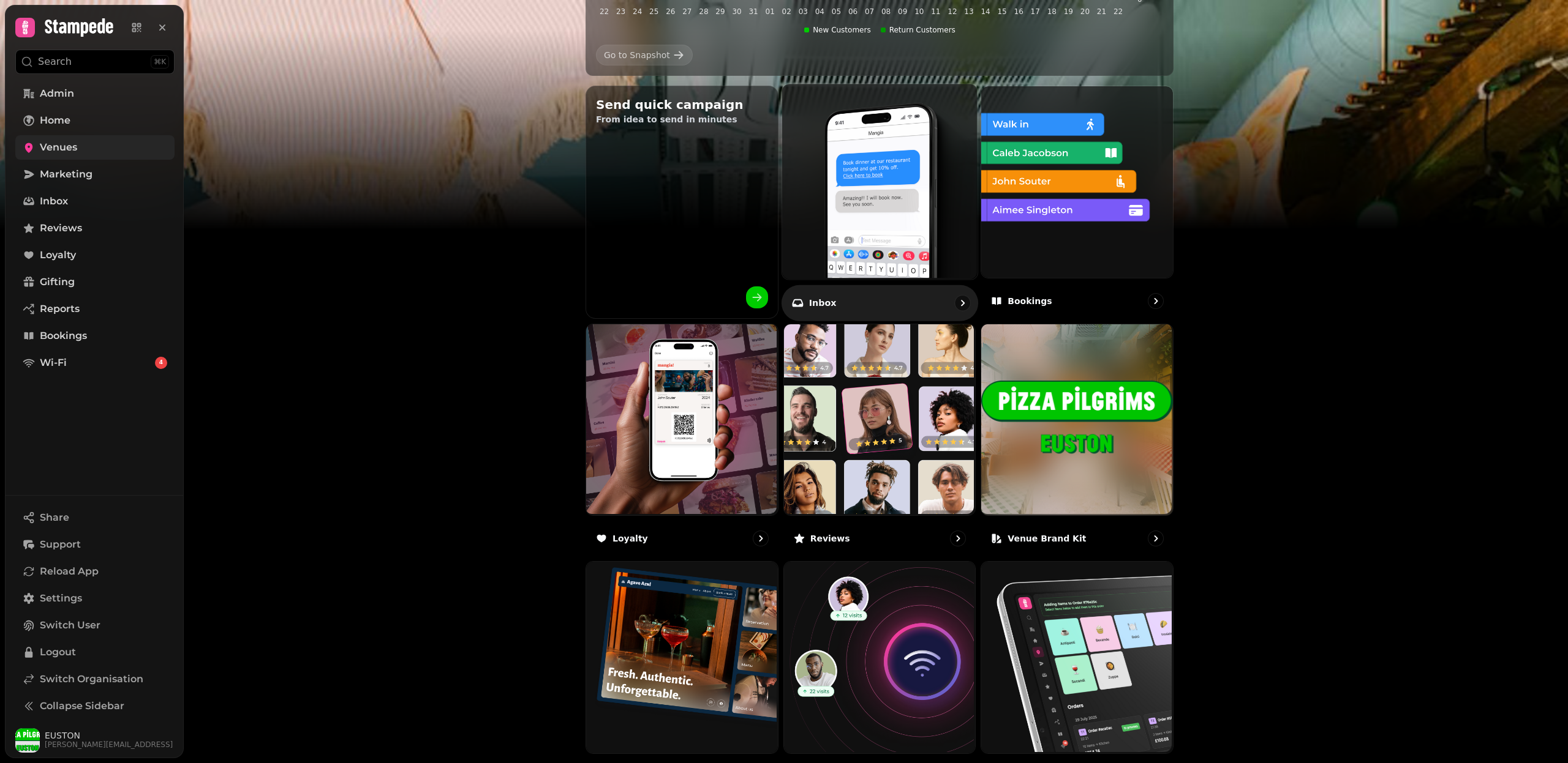
scroll to position [477, 0]
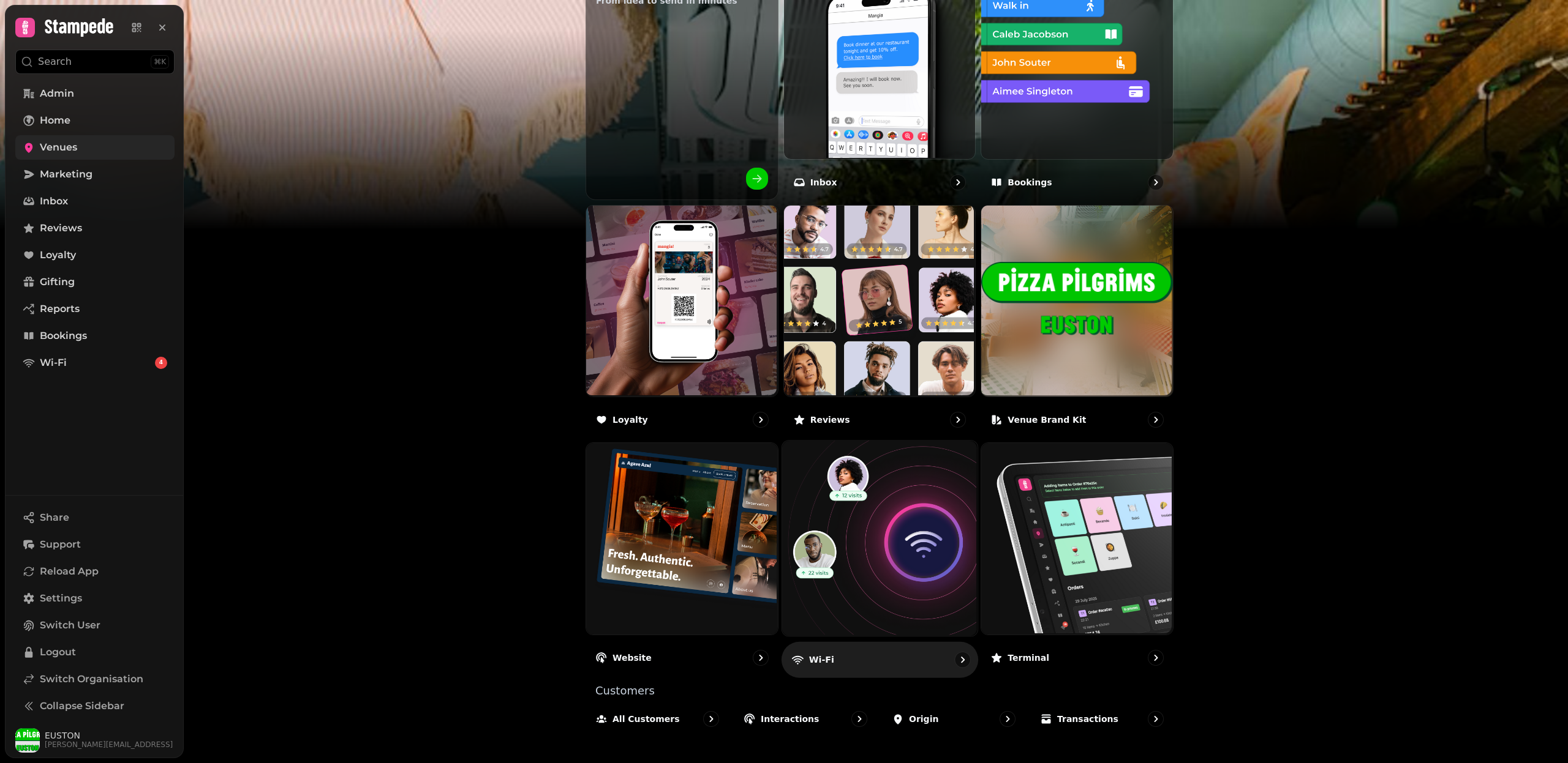
click at [874, 556] on img at bounding box center [877, 537] width 195 height 195
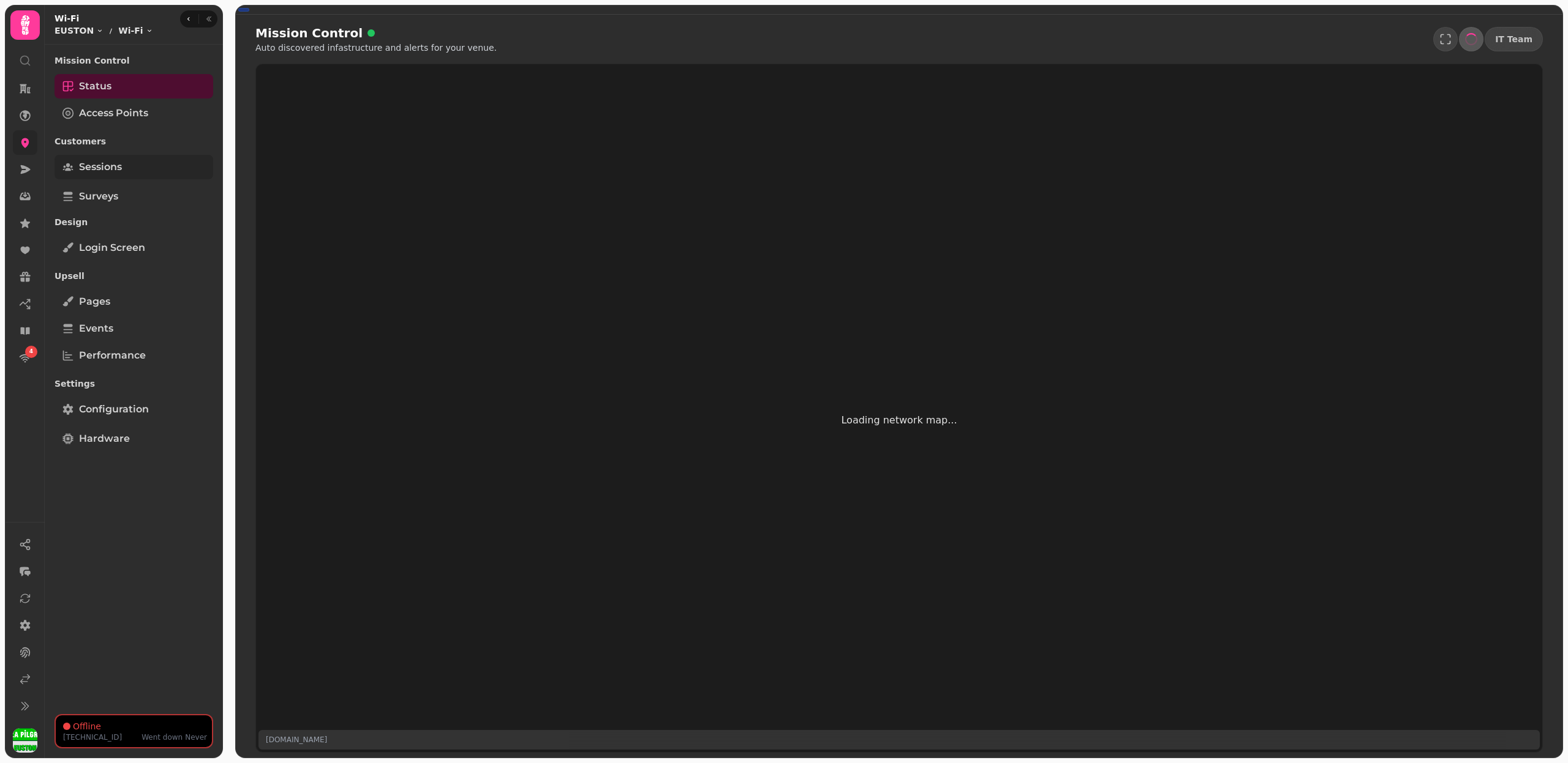
click at [142, 160] on link "Sessions" at bounding box center [133, 167] width 159 height 25
select select "**"
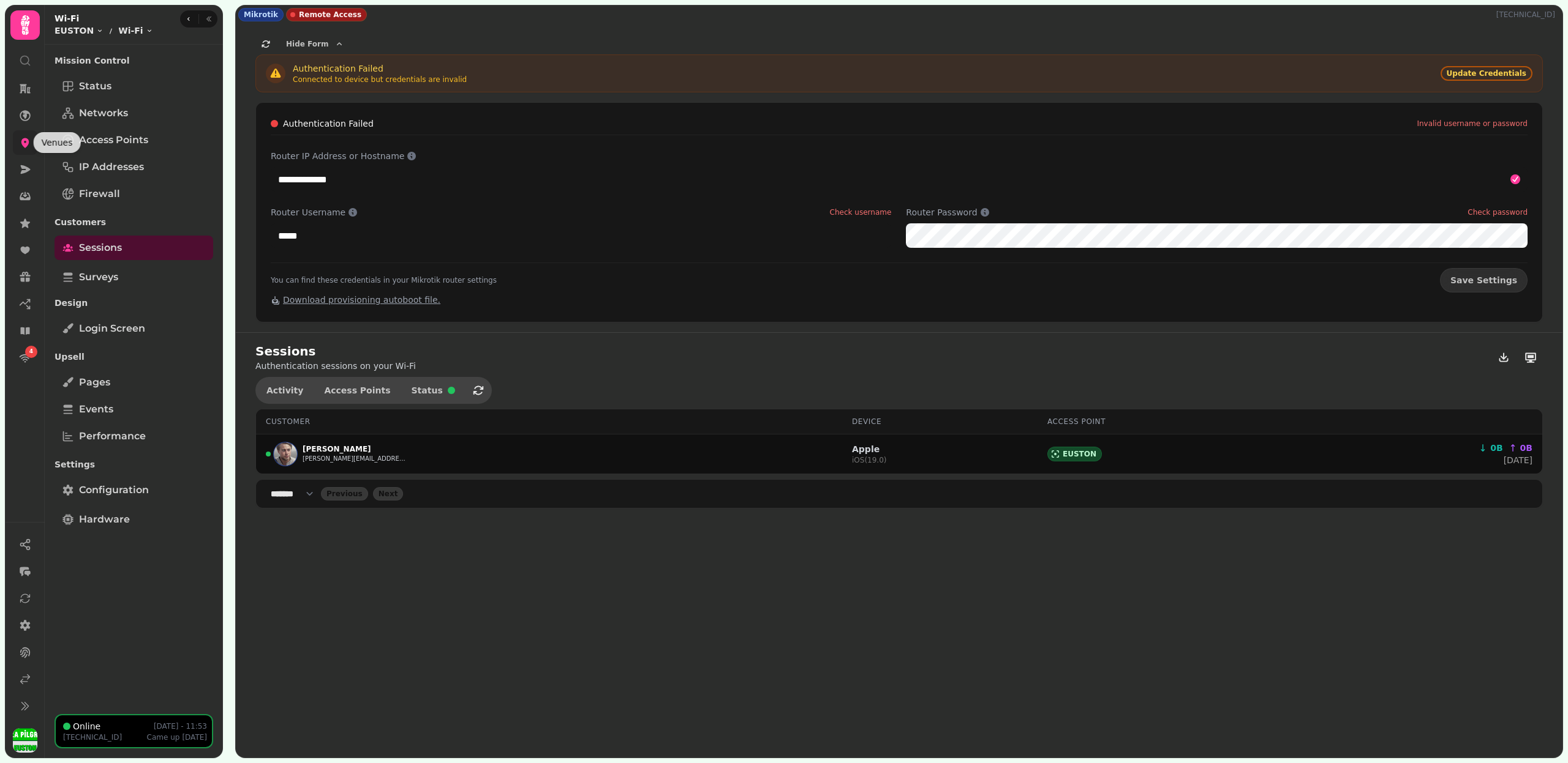
click at [23, 141] on icon at bounding box center [26, 143] width 8 height 10
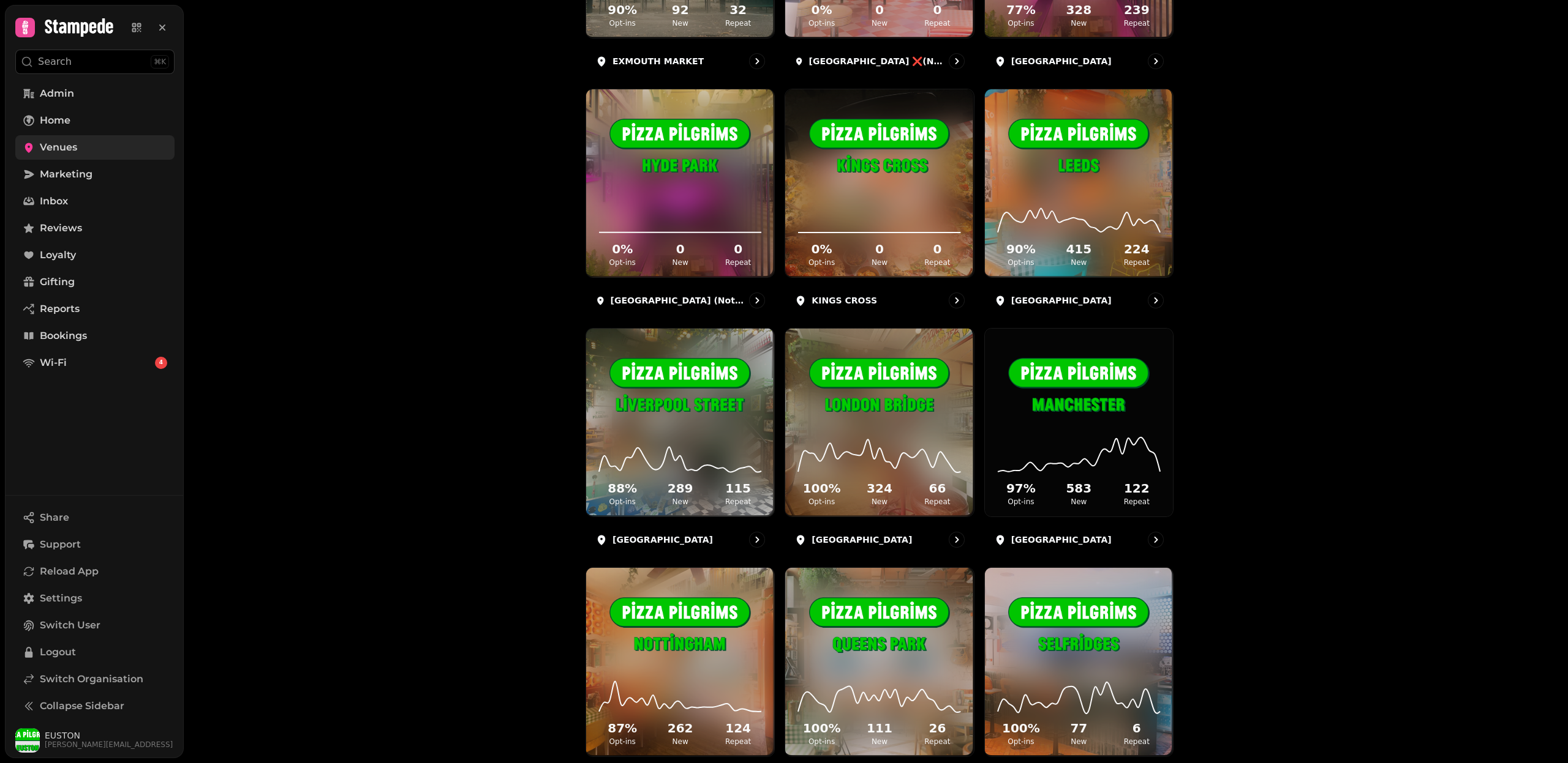
scroll to position [1220, 0]
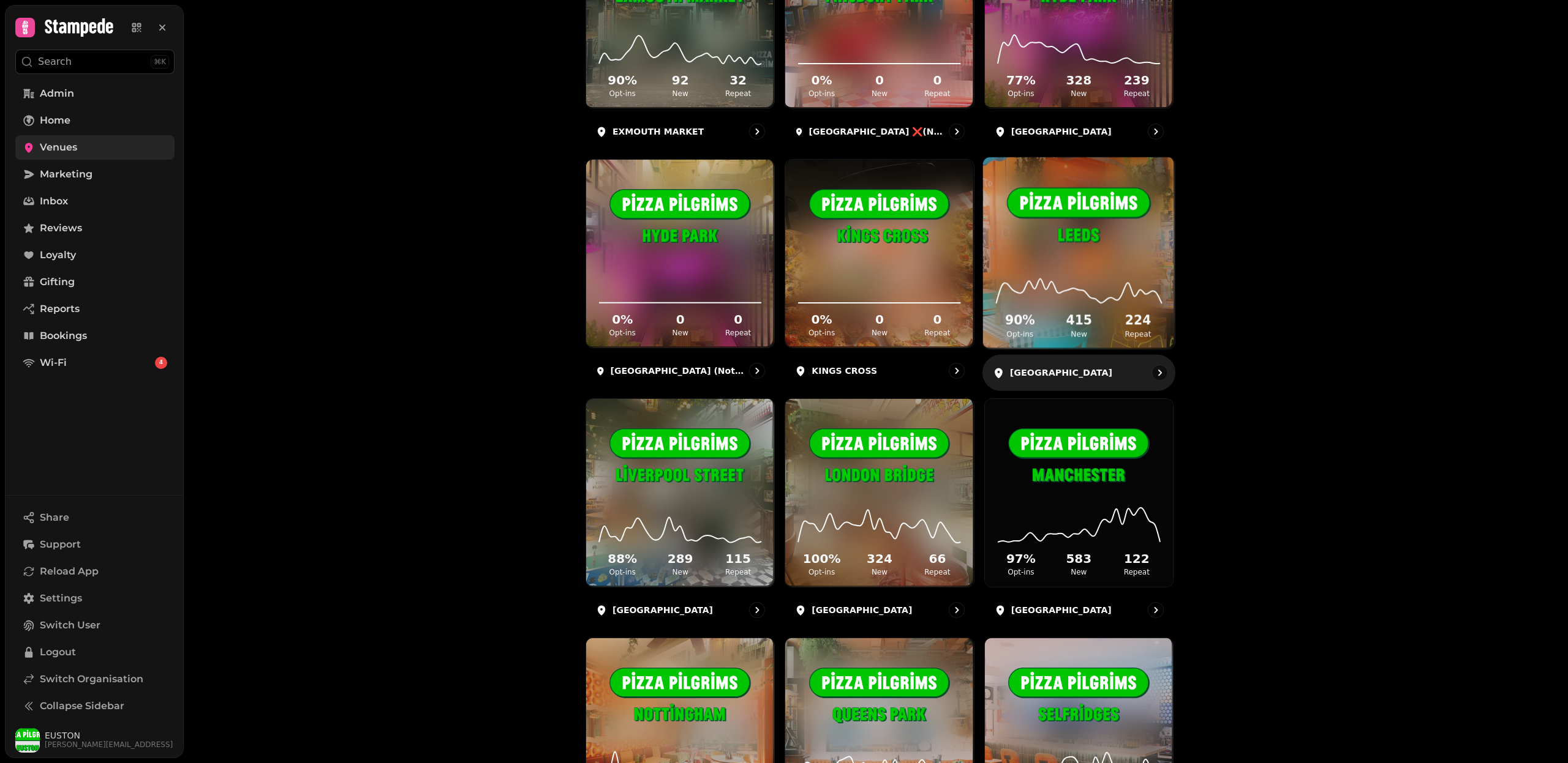
click at [1047, 267] on icon at bounding box center [1079, 287] width 172 height 39
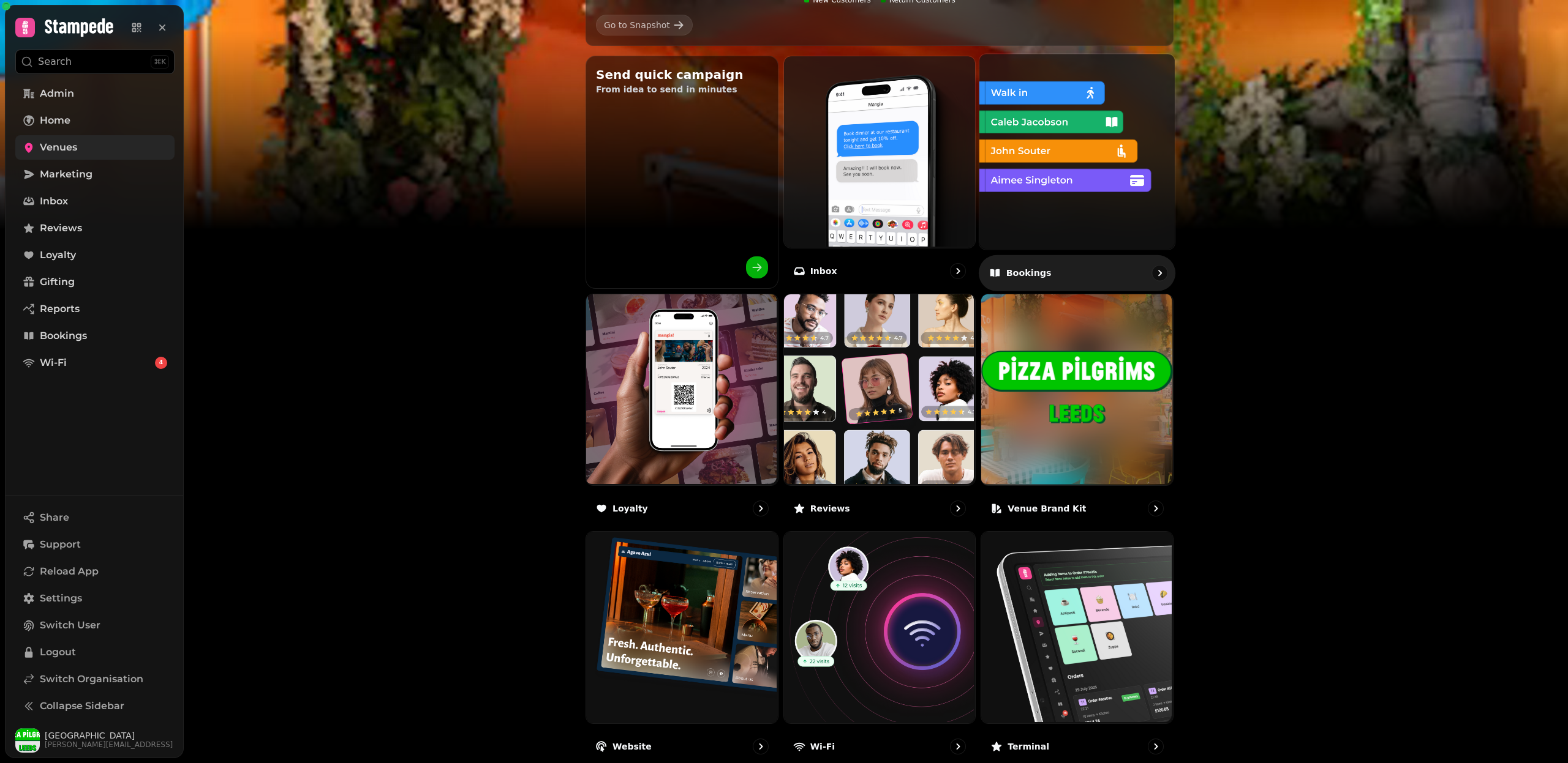
scroll to position [477, 0]
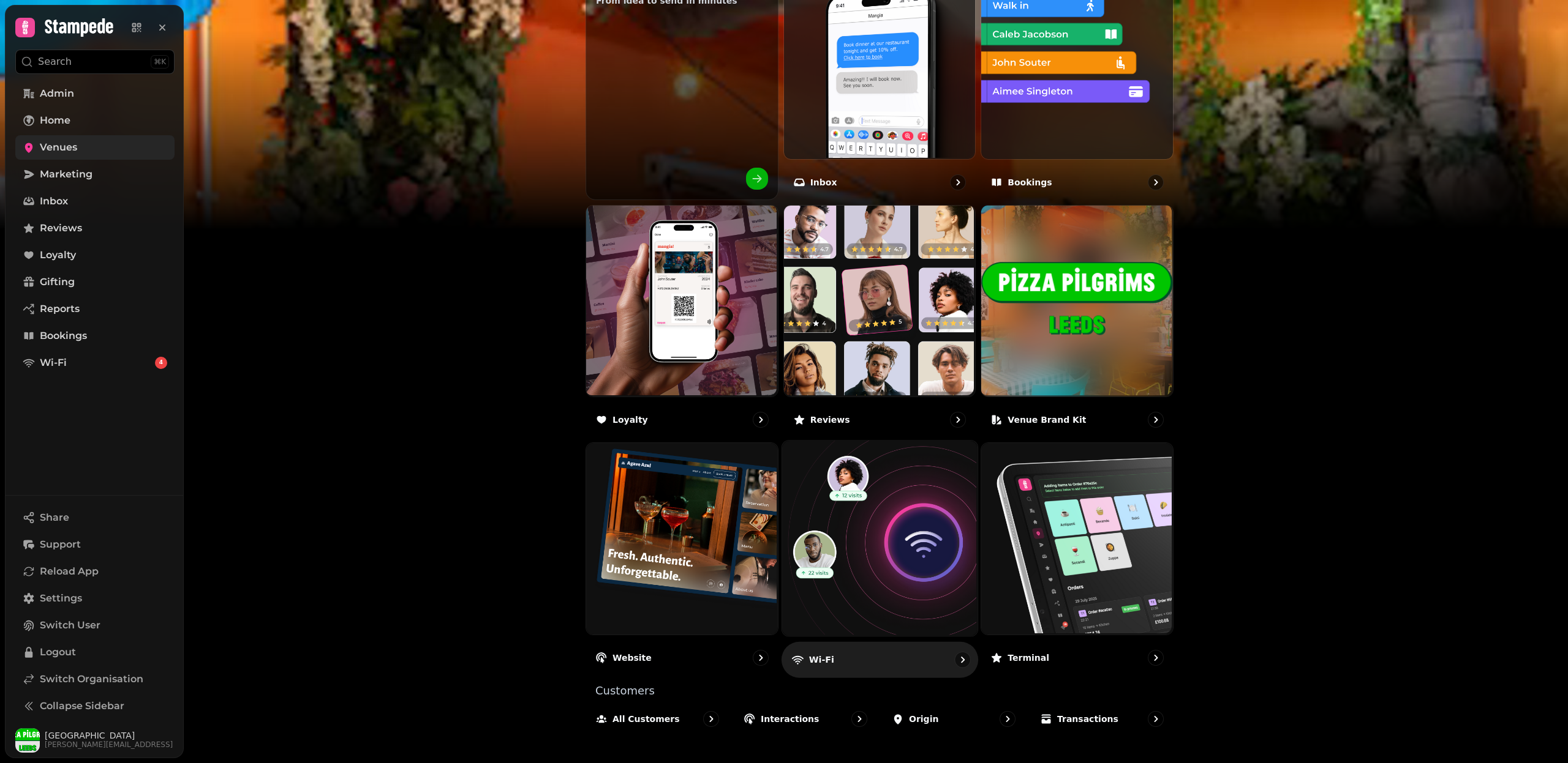
click at [896, 543] on img at bounding box center [877, 537] width 195 height 195
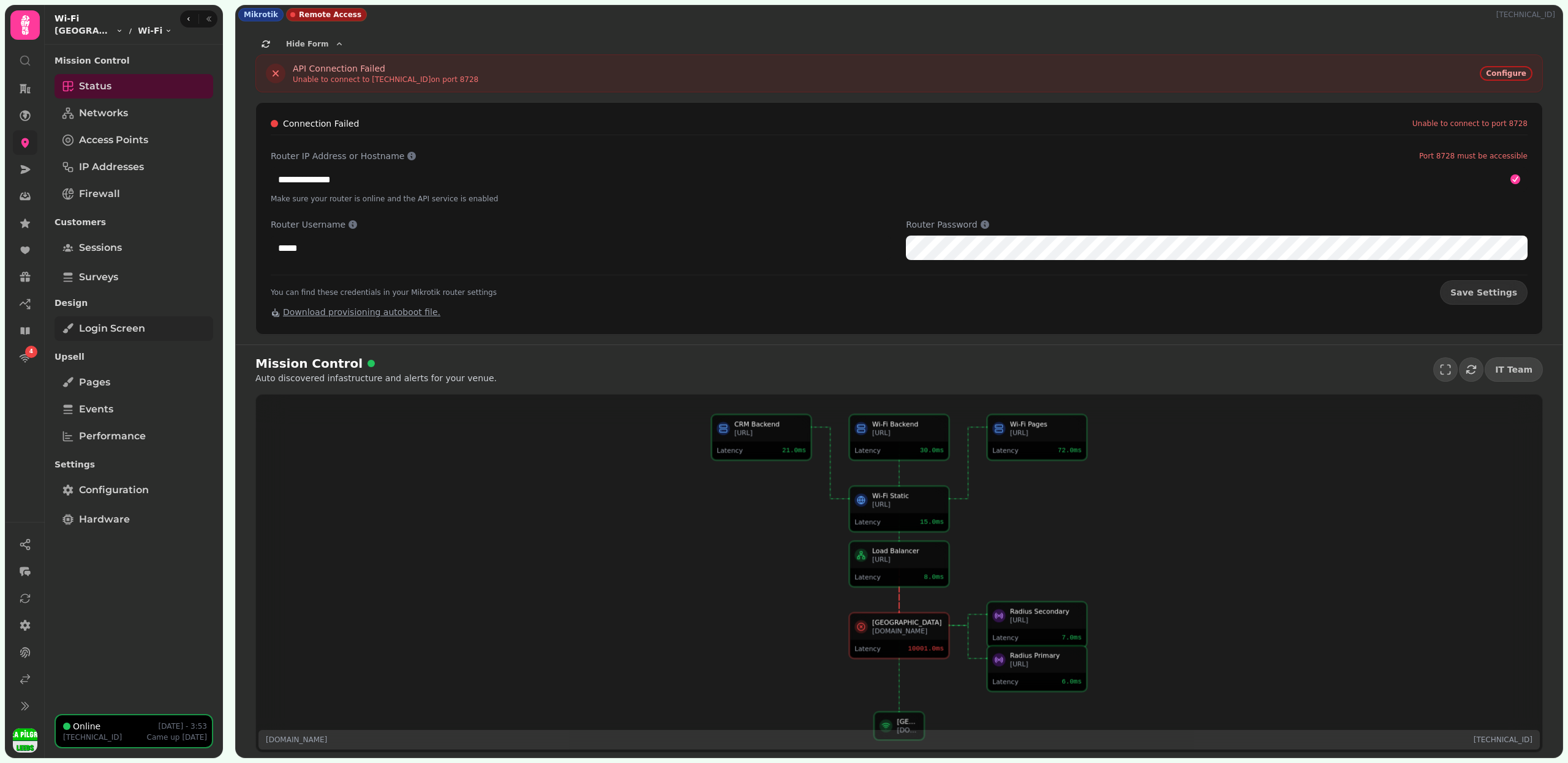
click at [128, 317] on link "Login screen" at bounding box center [133, 329] width 159 height 25
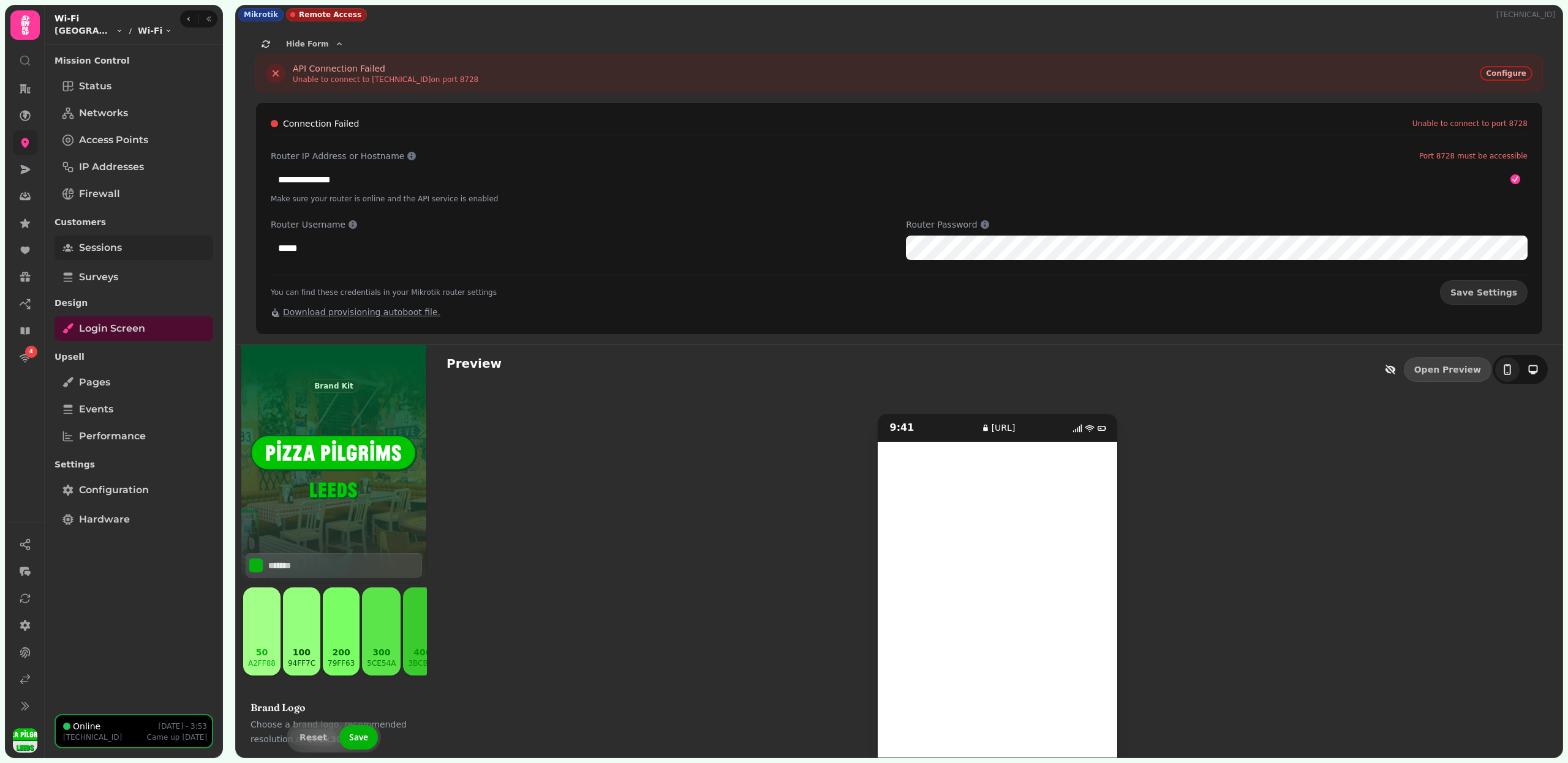
click at [118, 250] on span "Sessions" at bounding box center [100, 248] width 43 height 15
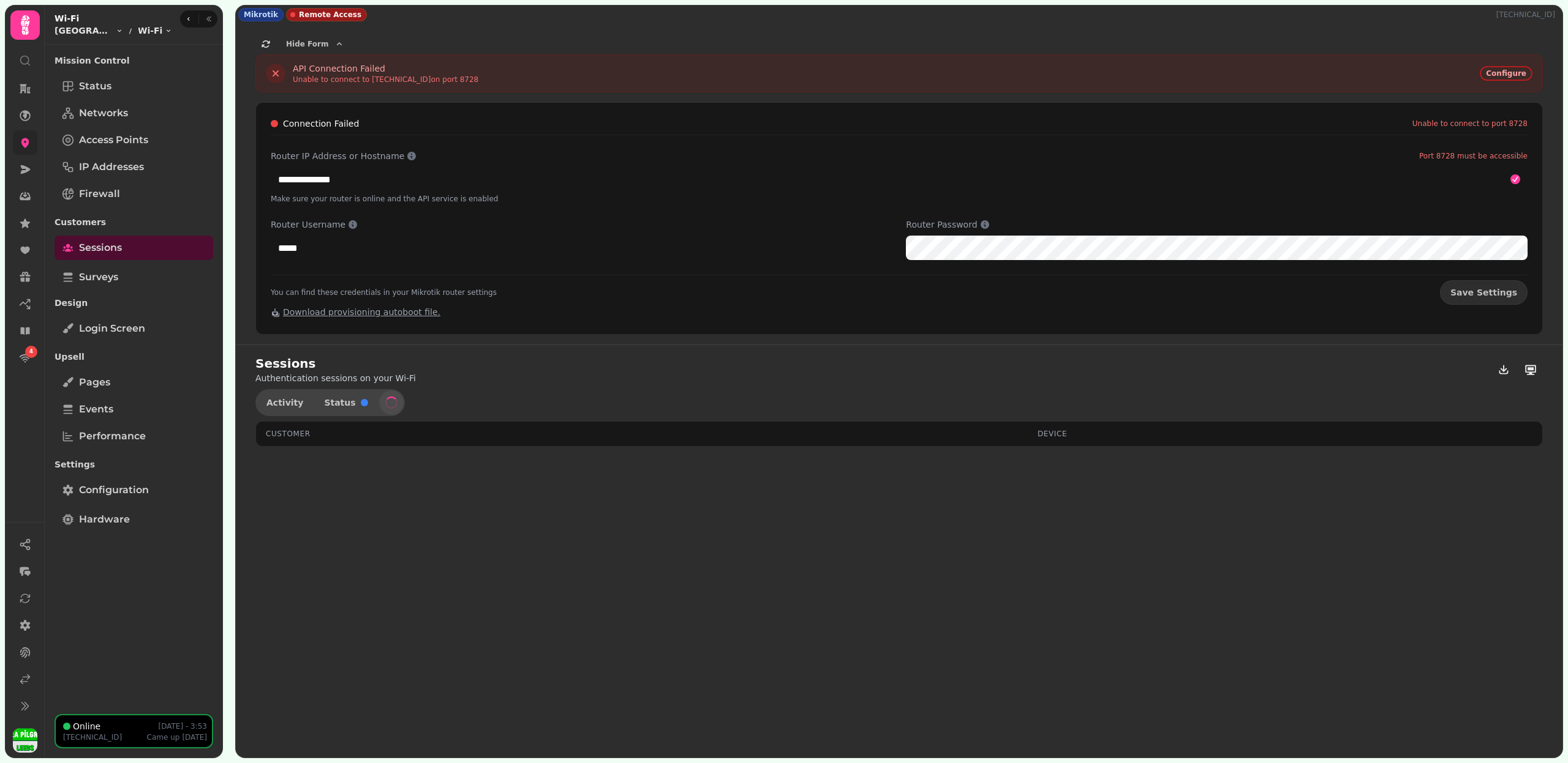
select select "**"
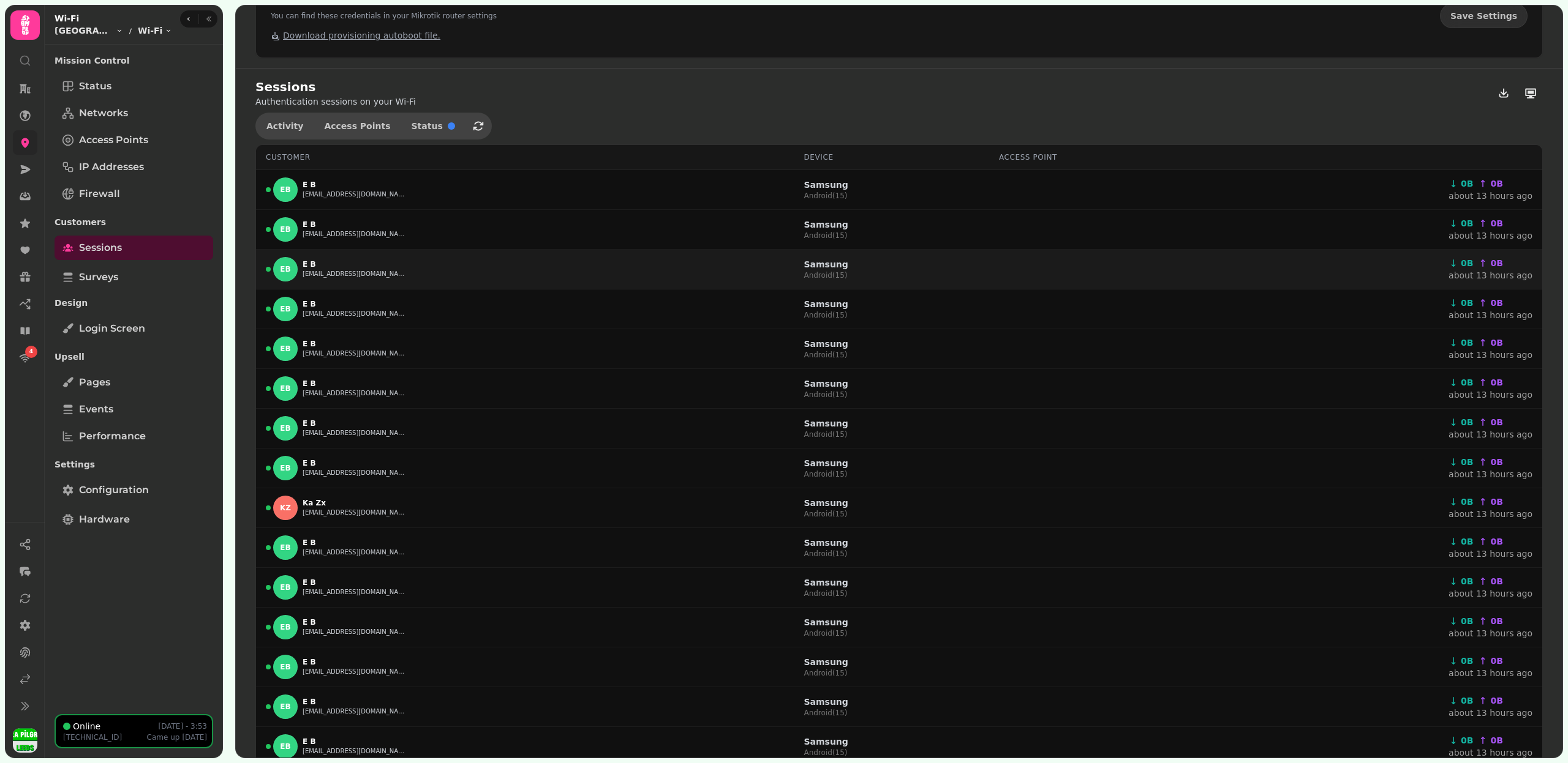
scroll to position [228, 0]
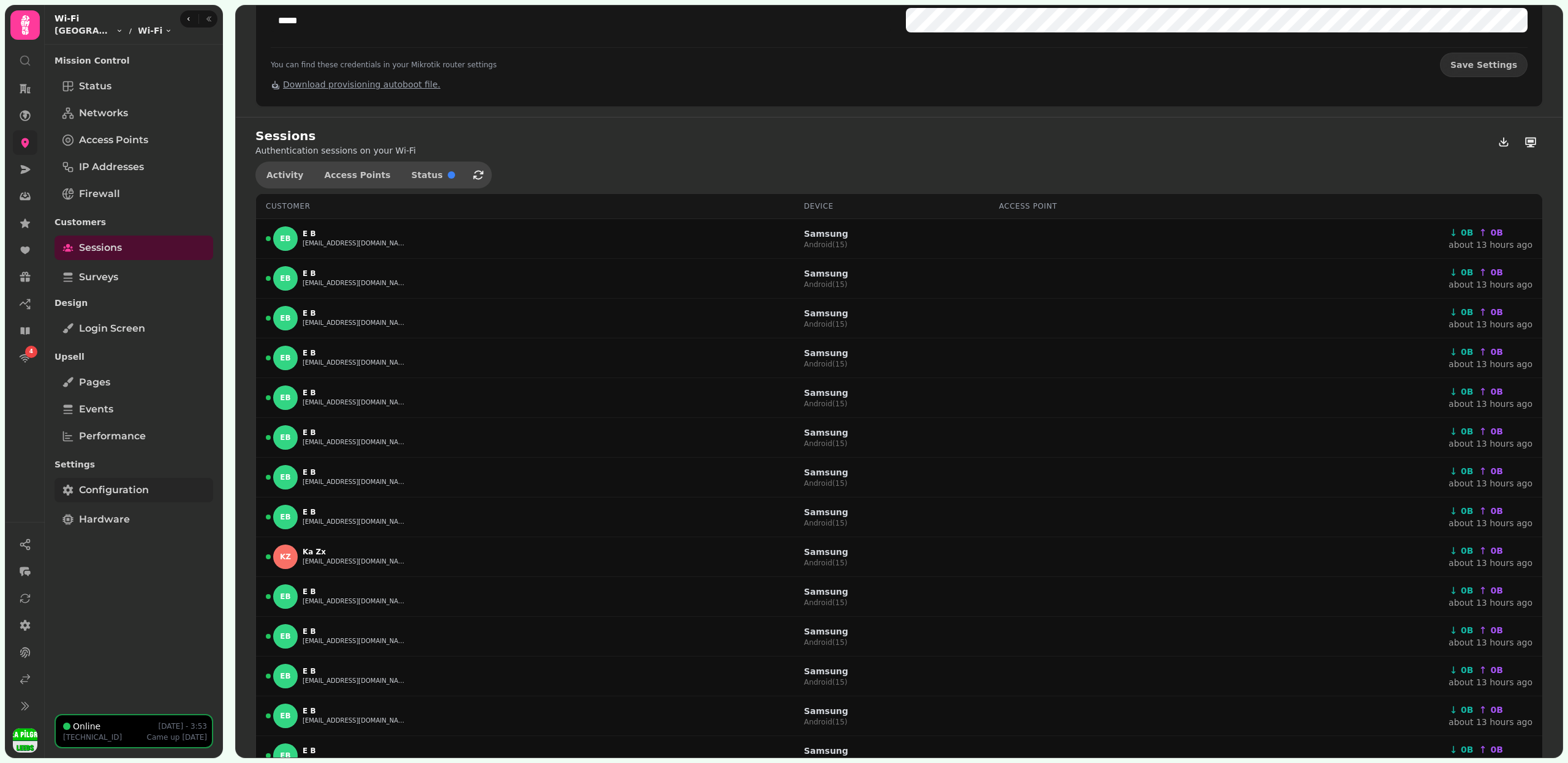
click at [141, 481] on link "Configuration" at bounding box center [133, 490] width 159 height 25
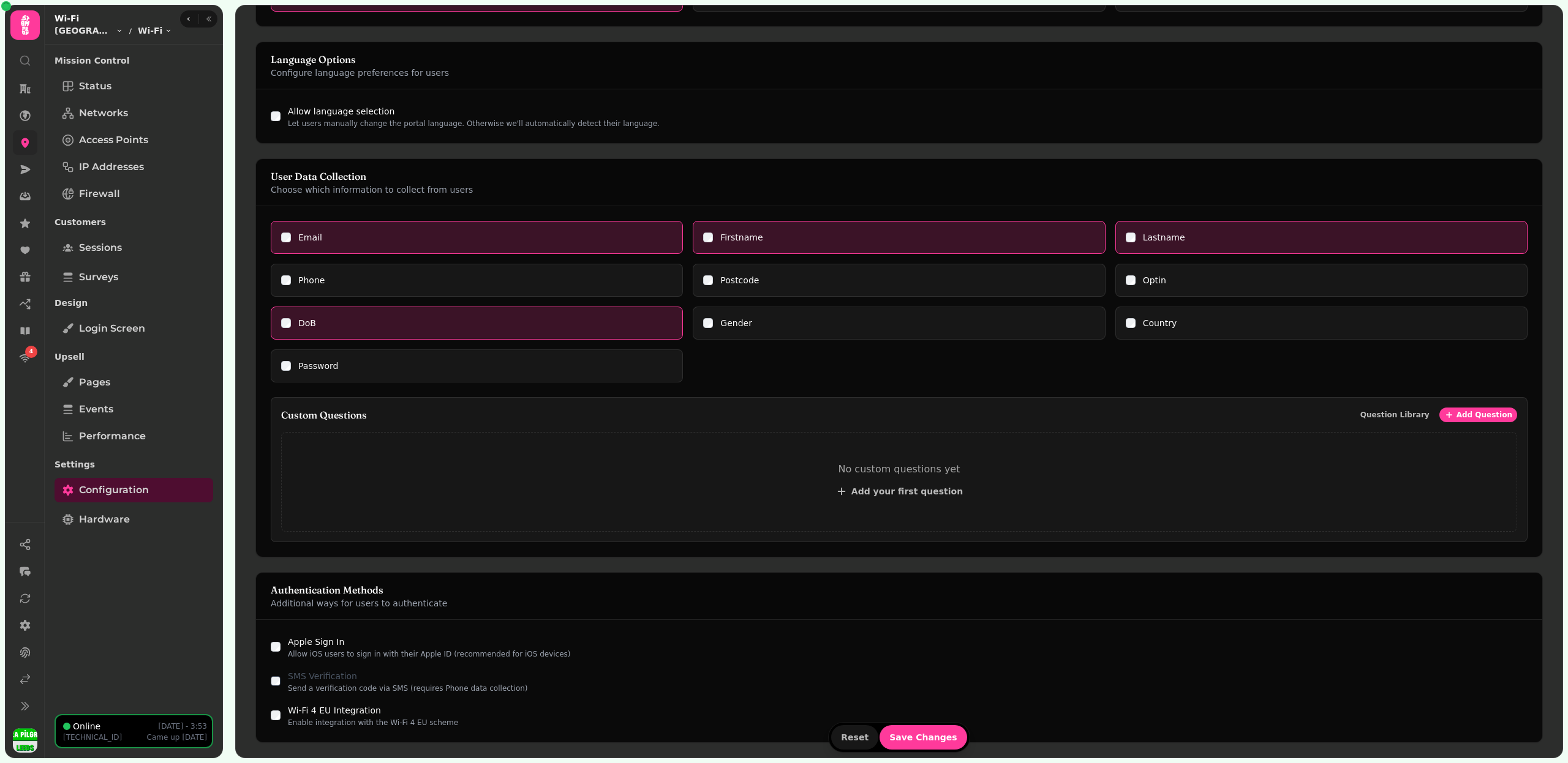
scroll to position [843, 0]
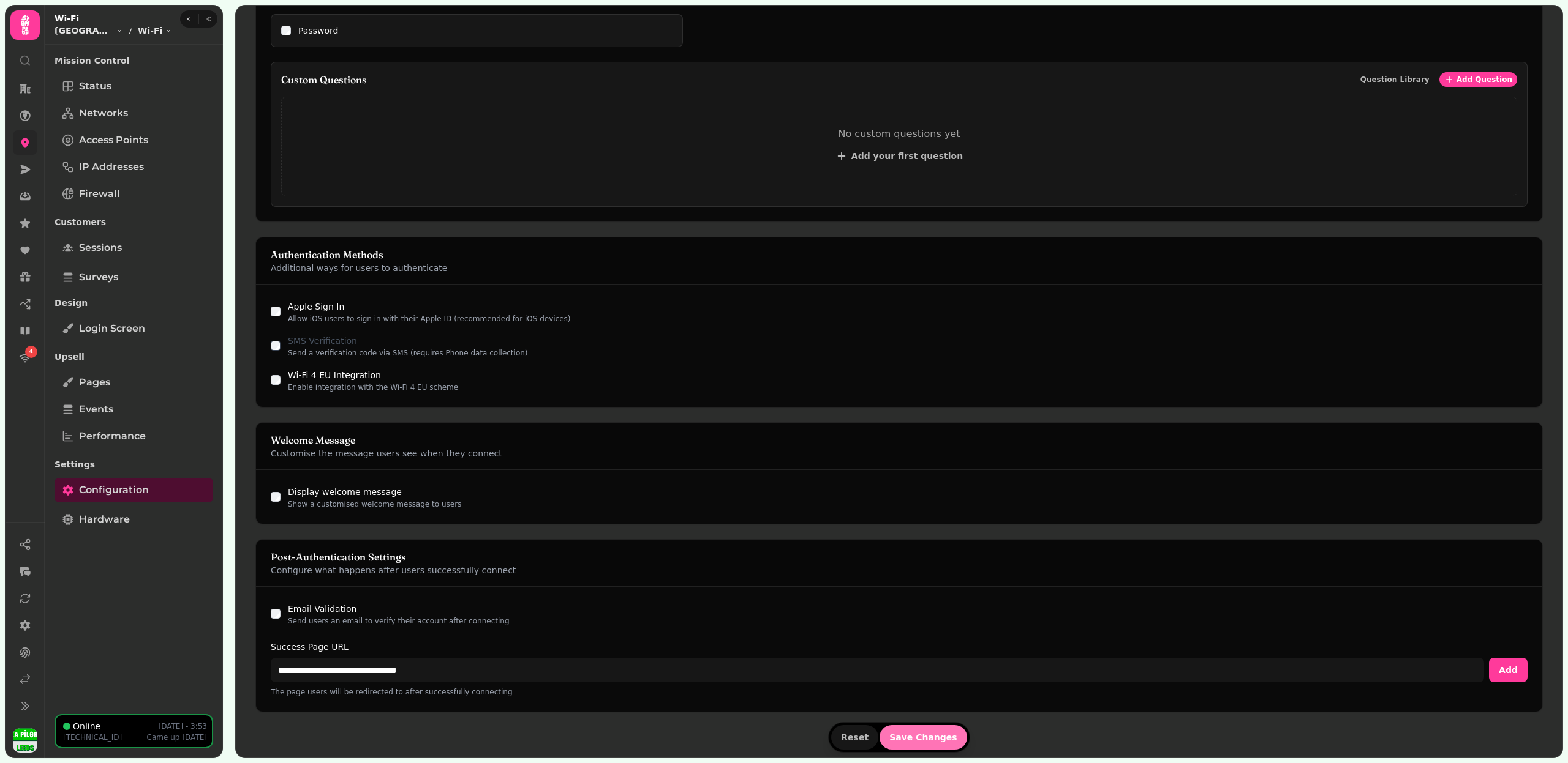
click at [933, 743] on button "Save Changes" at bounding box center [923, 738] width 87 height 25
click at [14, 145] on link at bounding box center [26, 143] width 25 height 25
click at [14, 145] on nav "4" at bounding box center [25, 223] width 32 height 294
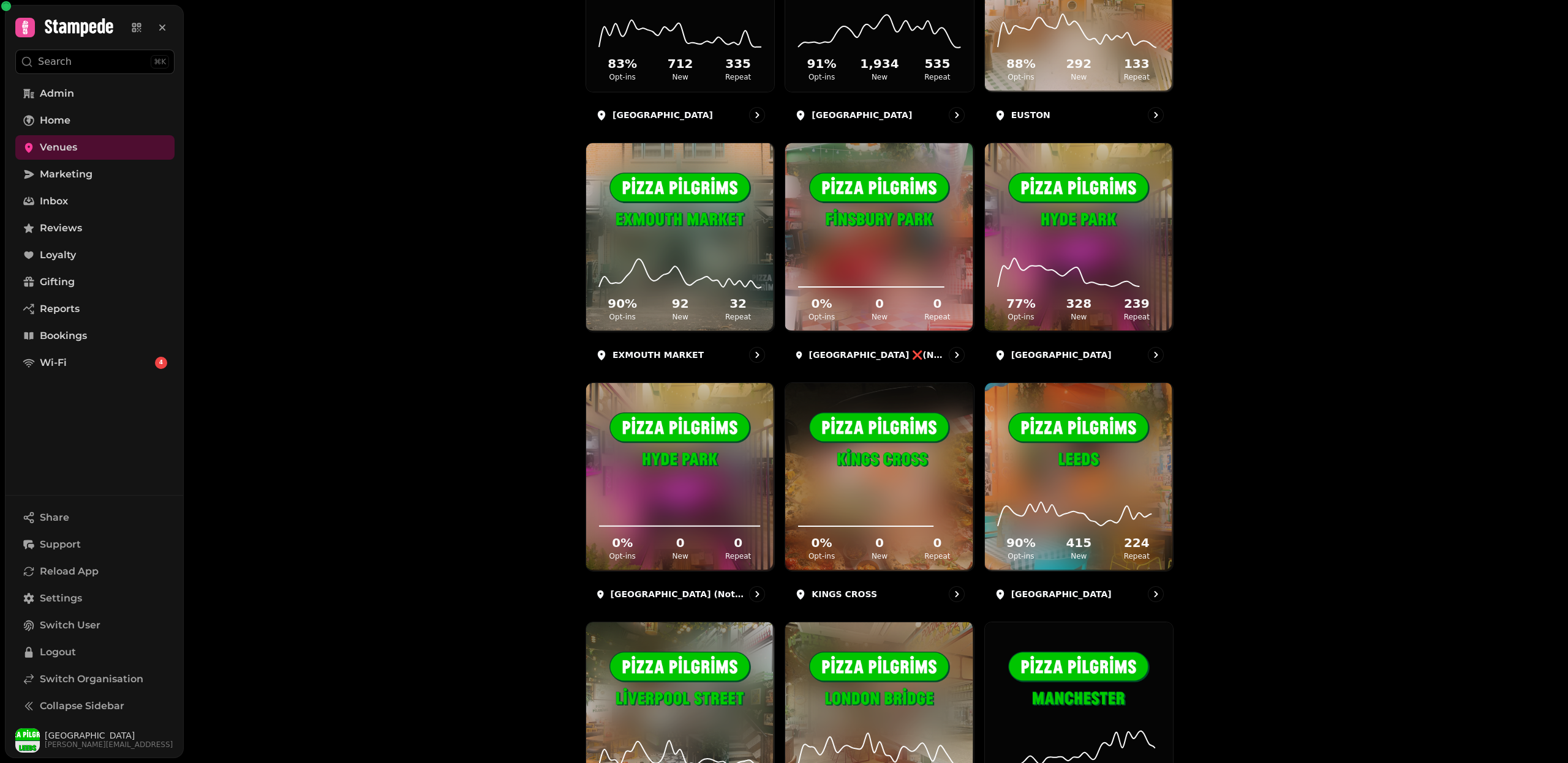
scroll to position [1086, 0]
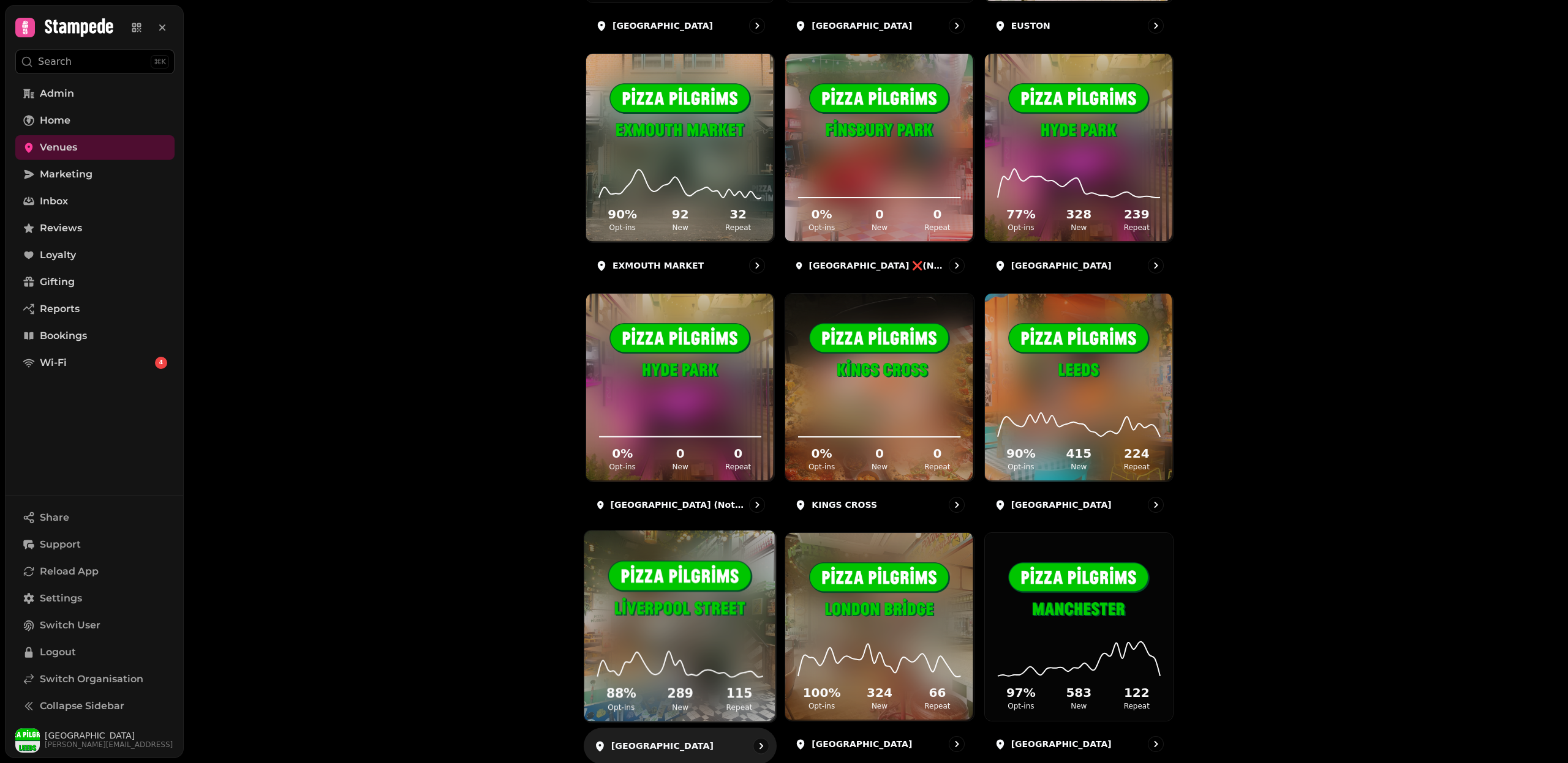
click at [670, 609] on img at bounding box center [680, 590] width 144 height 81
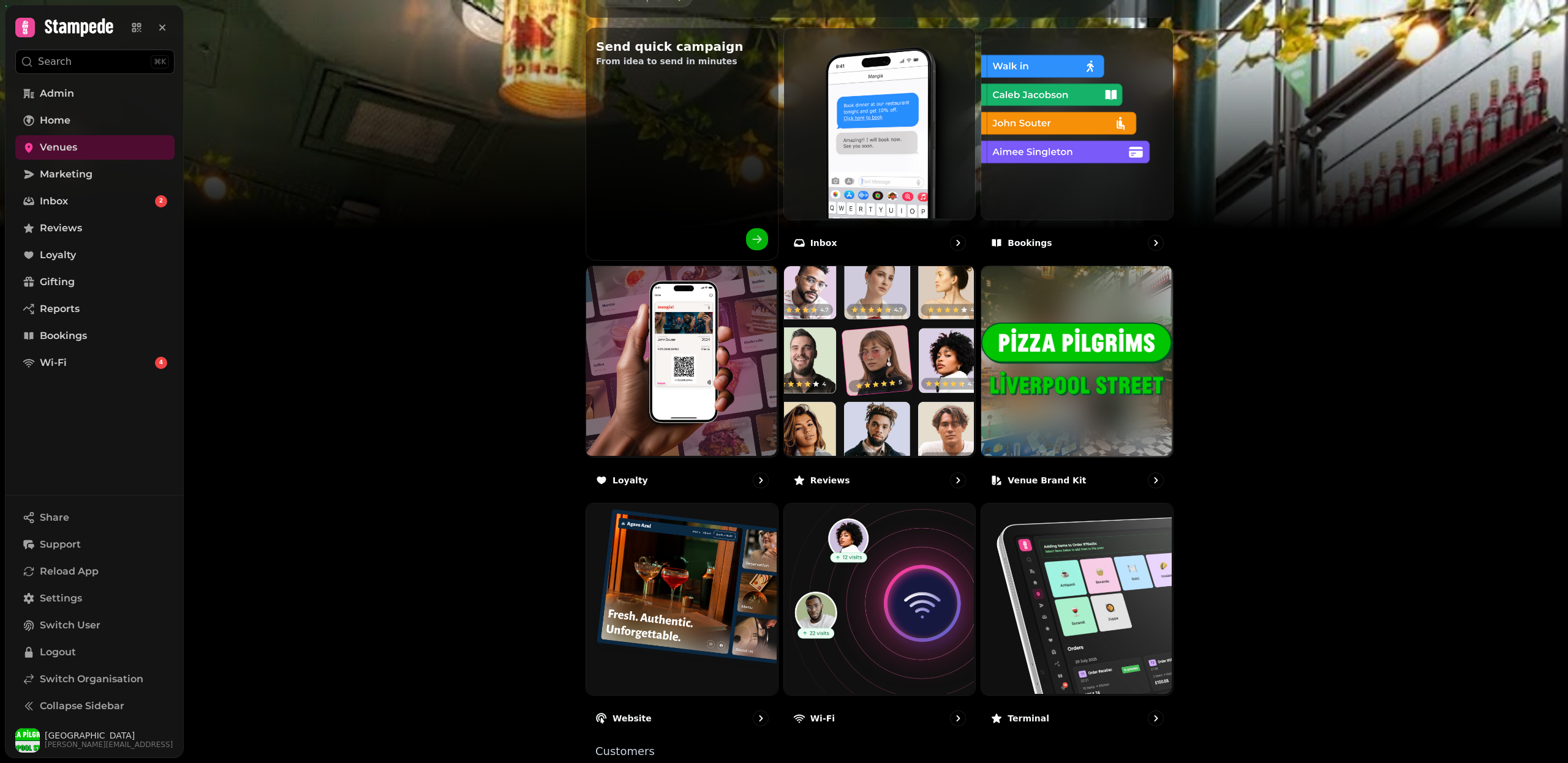
scroll to position [477, 0]
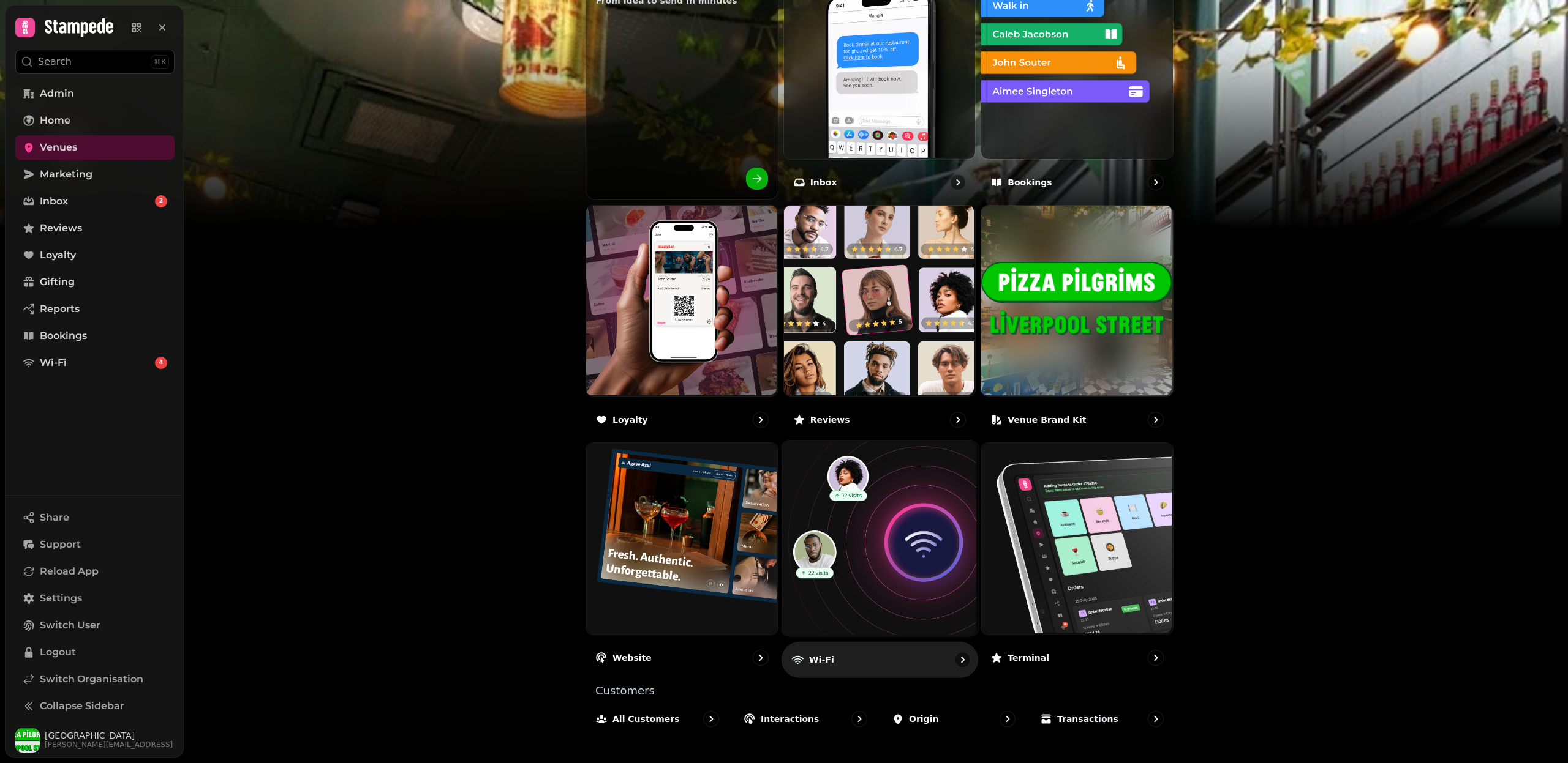
click at [867, 543] on img at bounding box center [877, 537] width 195 height 195
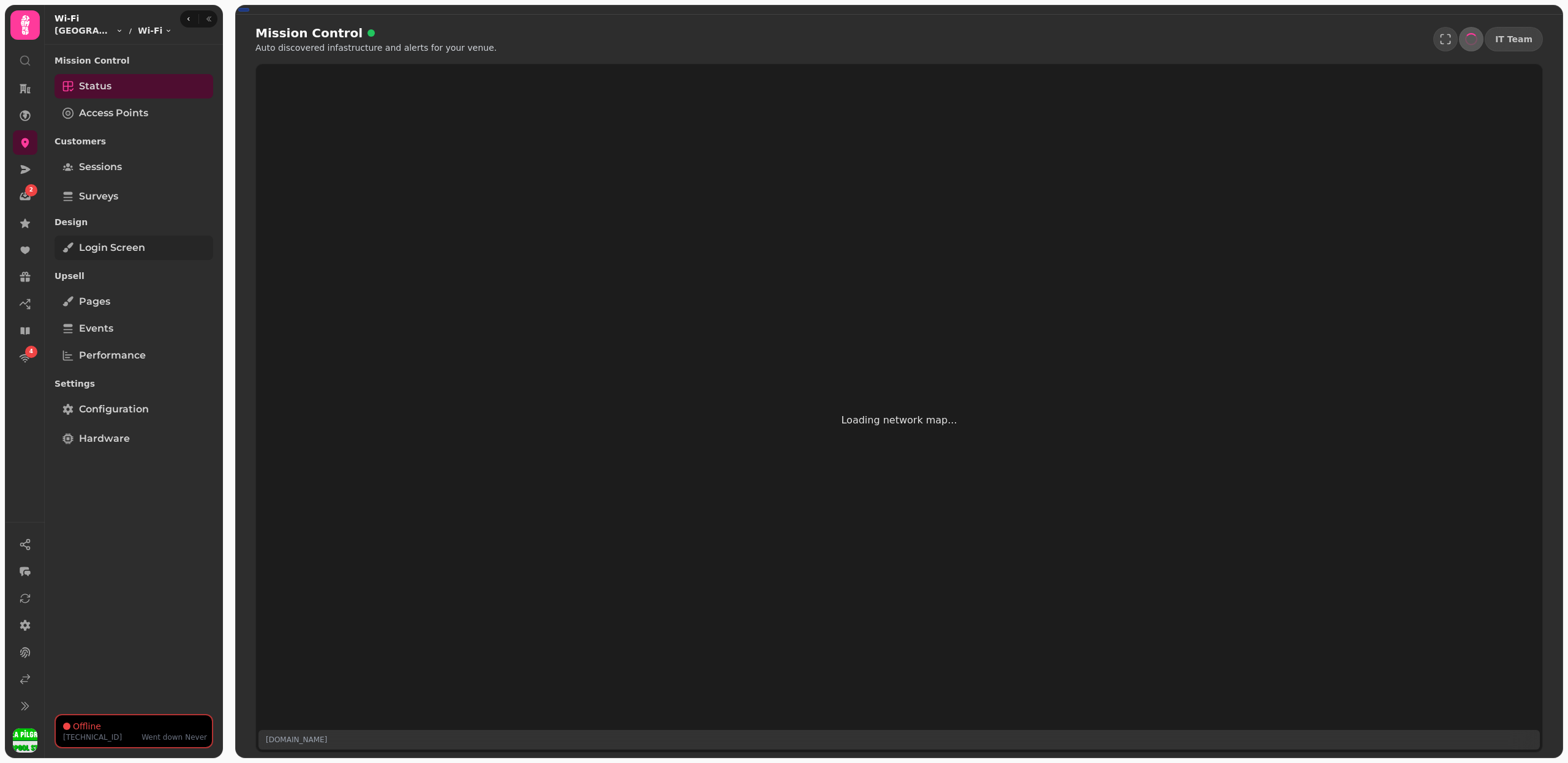
click at [160, 258] on link "Login screen" at bounding box center [133, 248] width 159 height 25
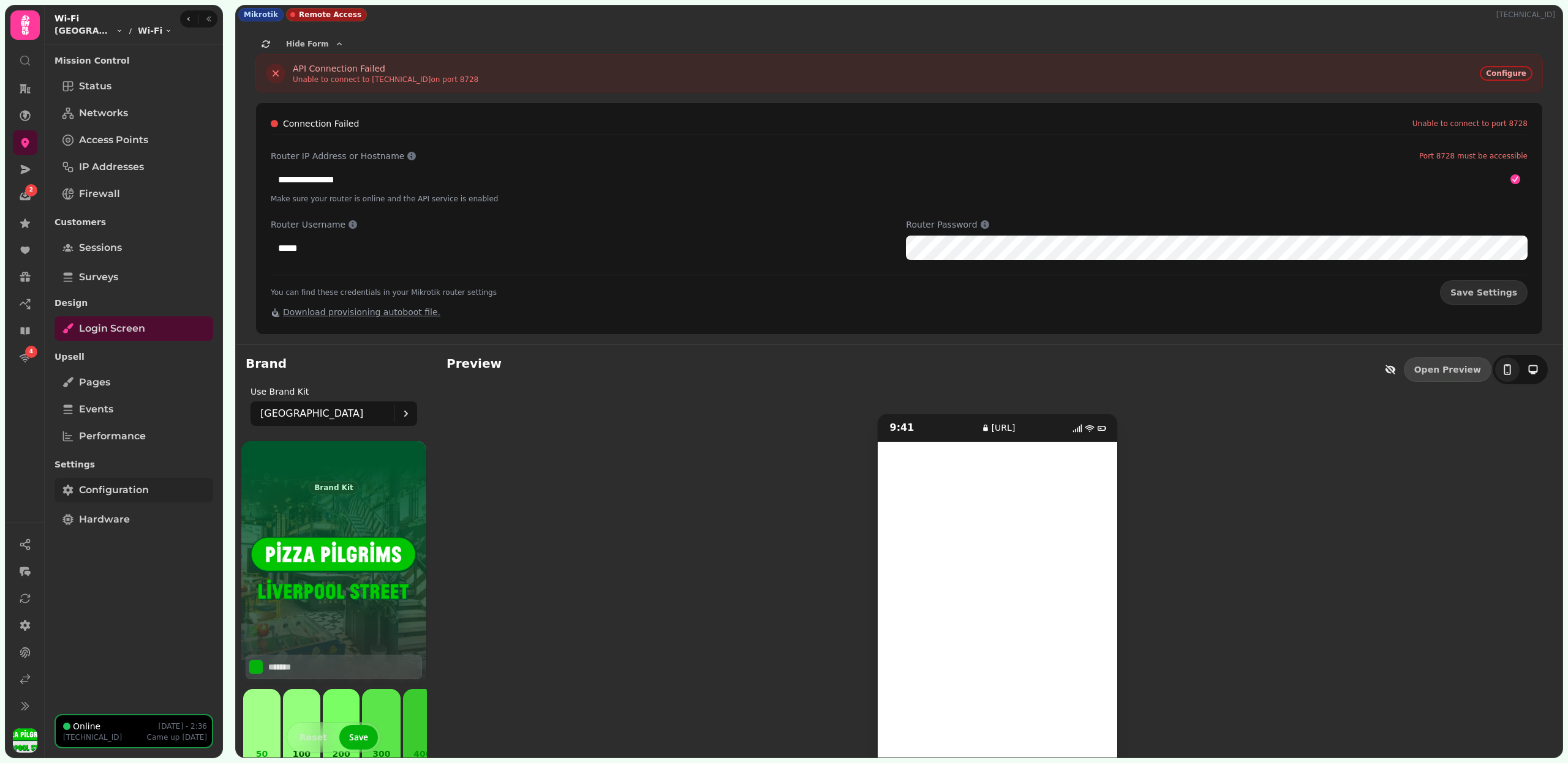
click at [147, 495] on span "Configuration" at bounding box center [114, 490] width 70 height 15
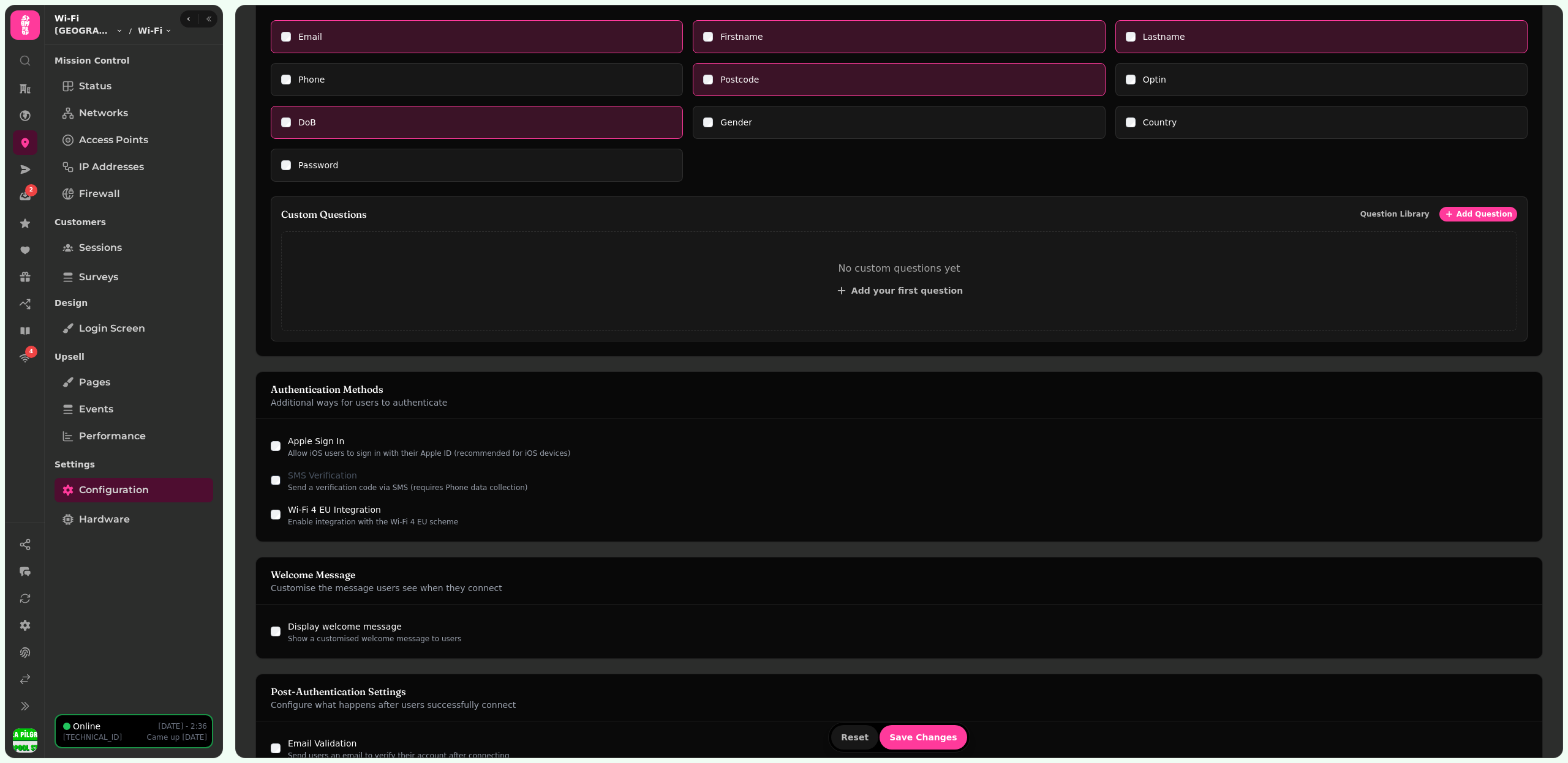
scroll to position [843, 0]
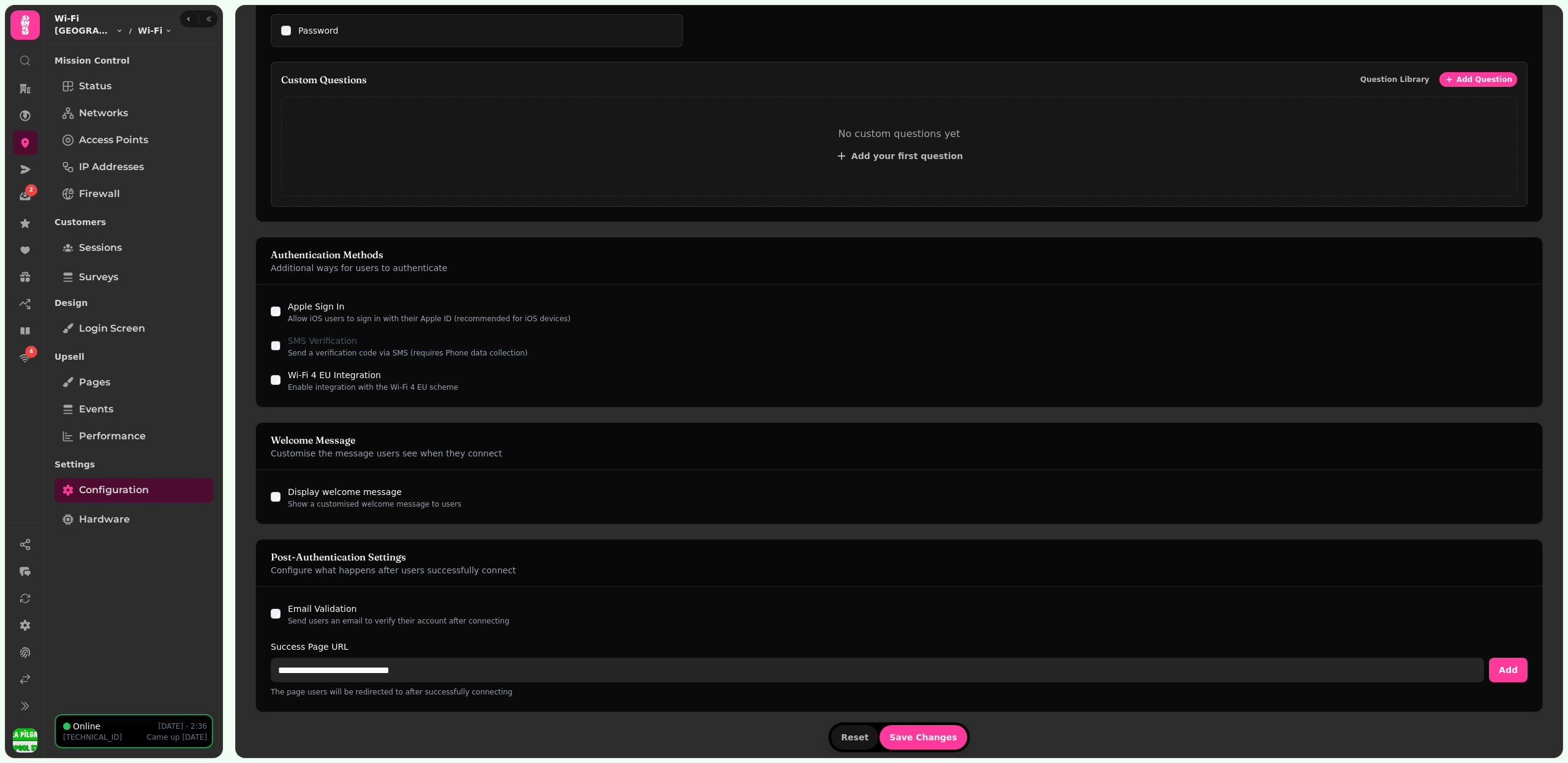
click at [366, 659] on input "**********" at bounding box center [877, 670] width 1213 height 25
paste input "**"
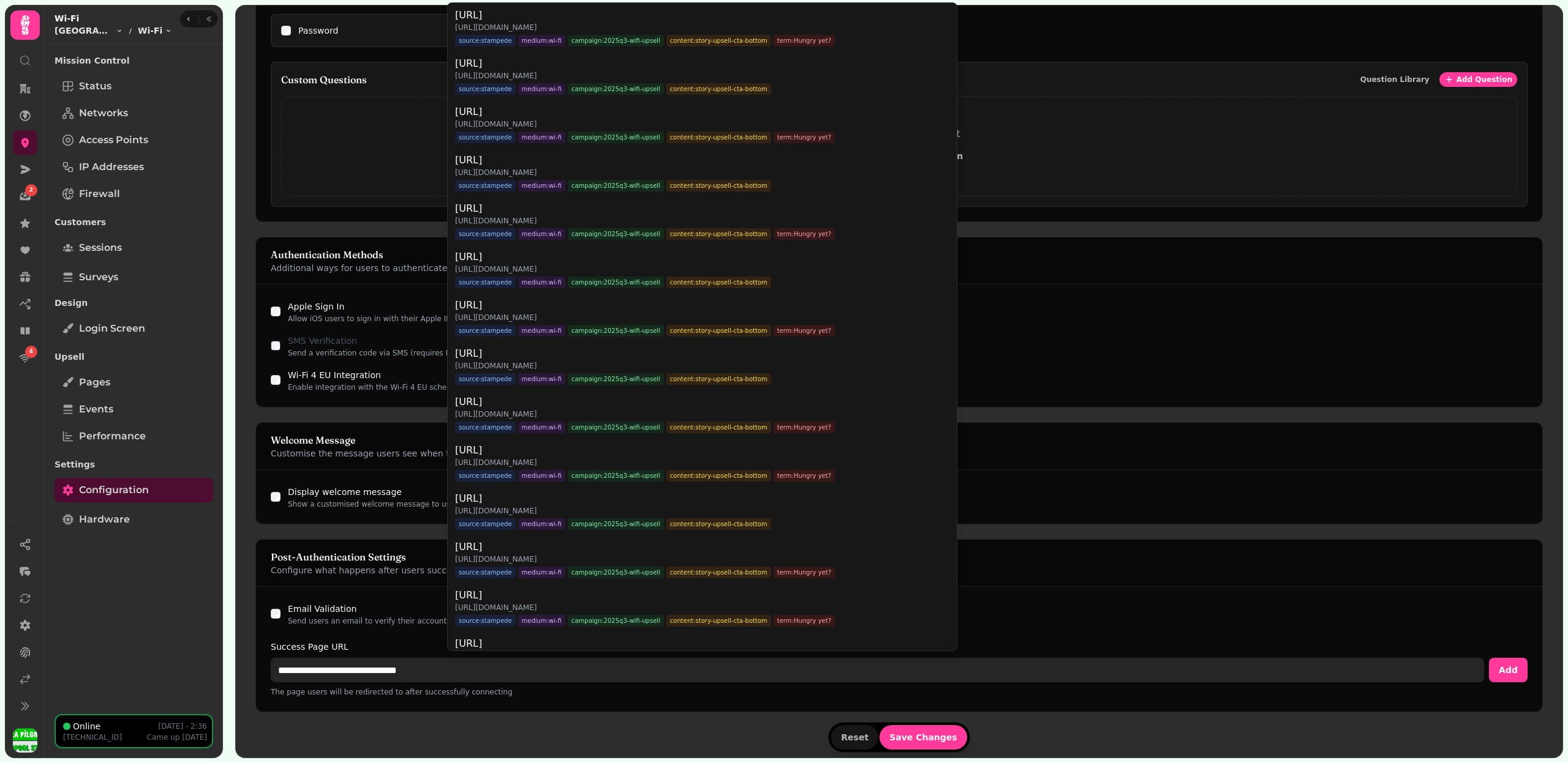
type input "**********"
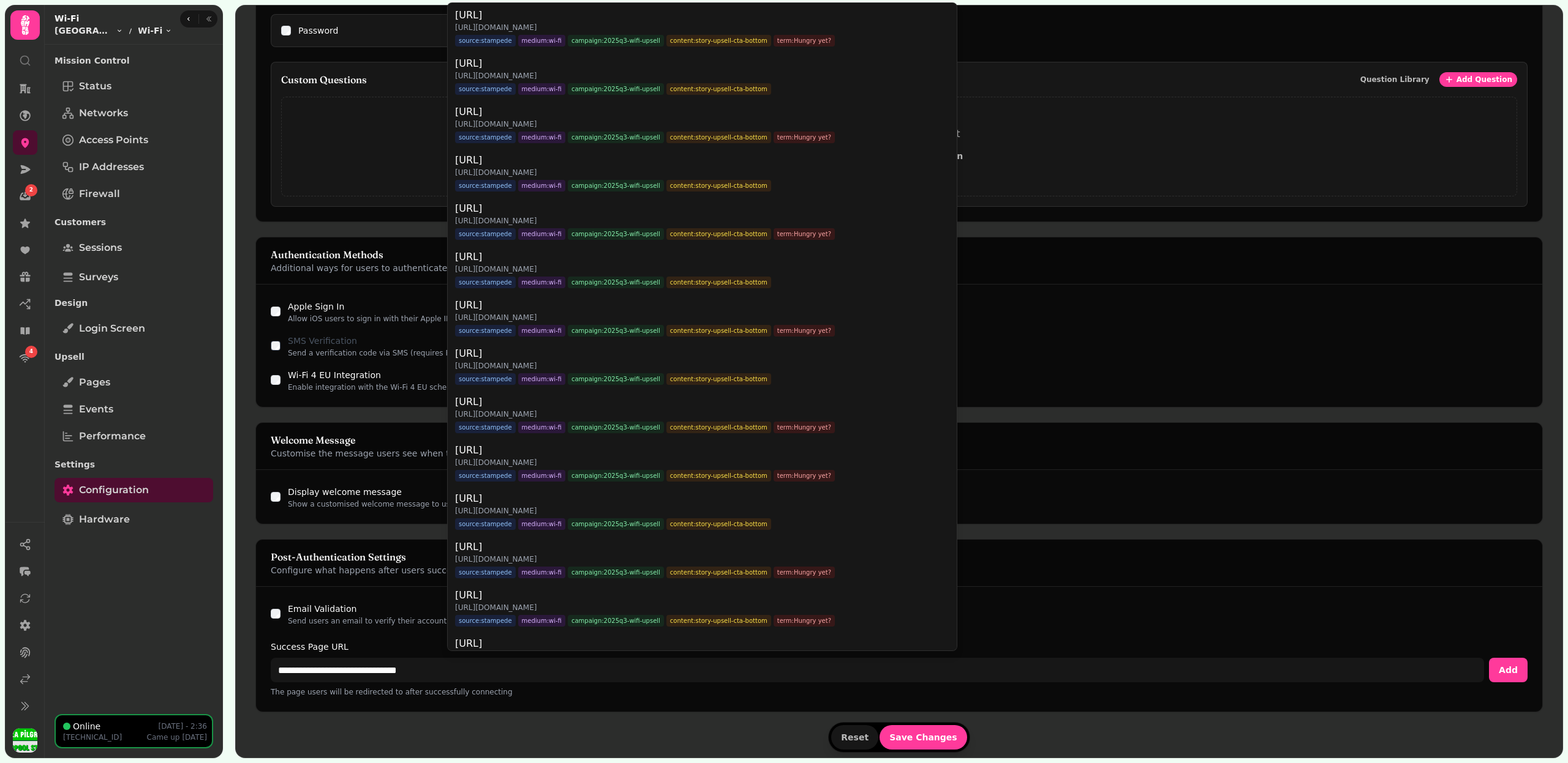
click at [279, 604] on div "**********" at bounding box center [898, 650] width 1286 height 125
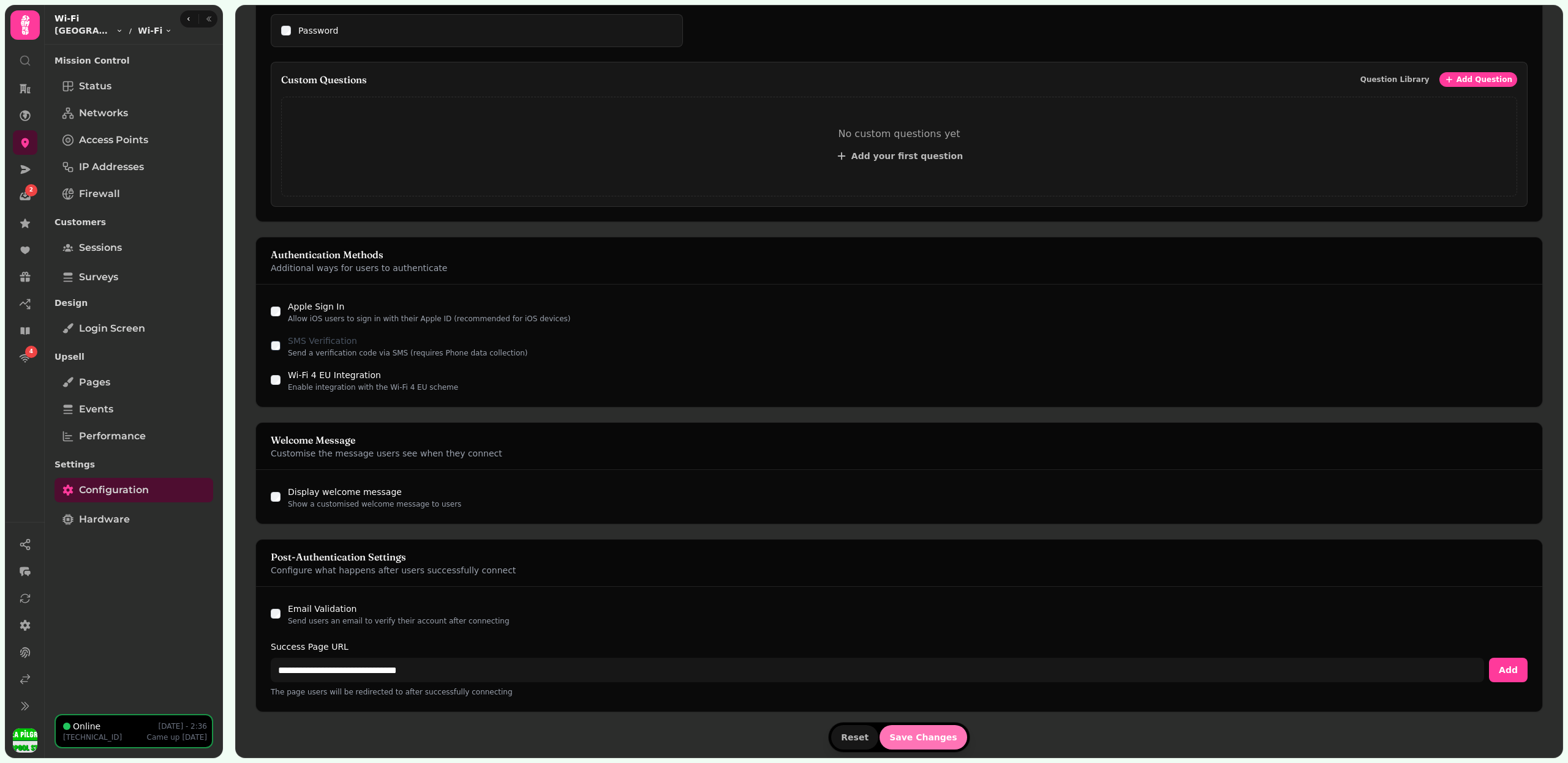
click at [951, 728] on button "Save Changes" at bounding box center [923, 738] width 87 height 25
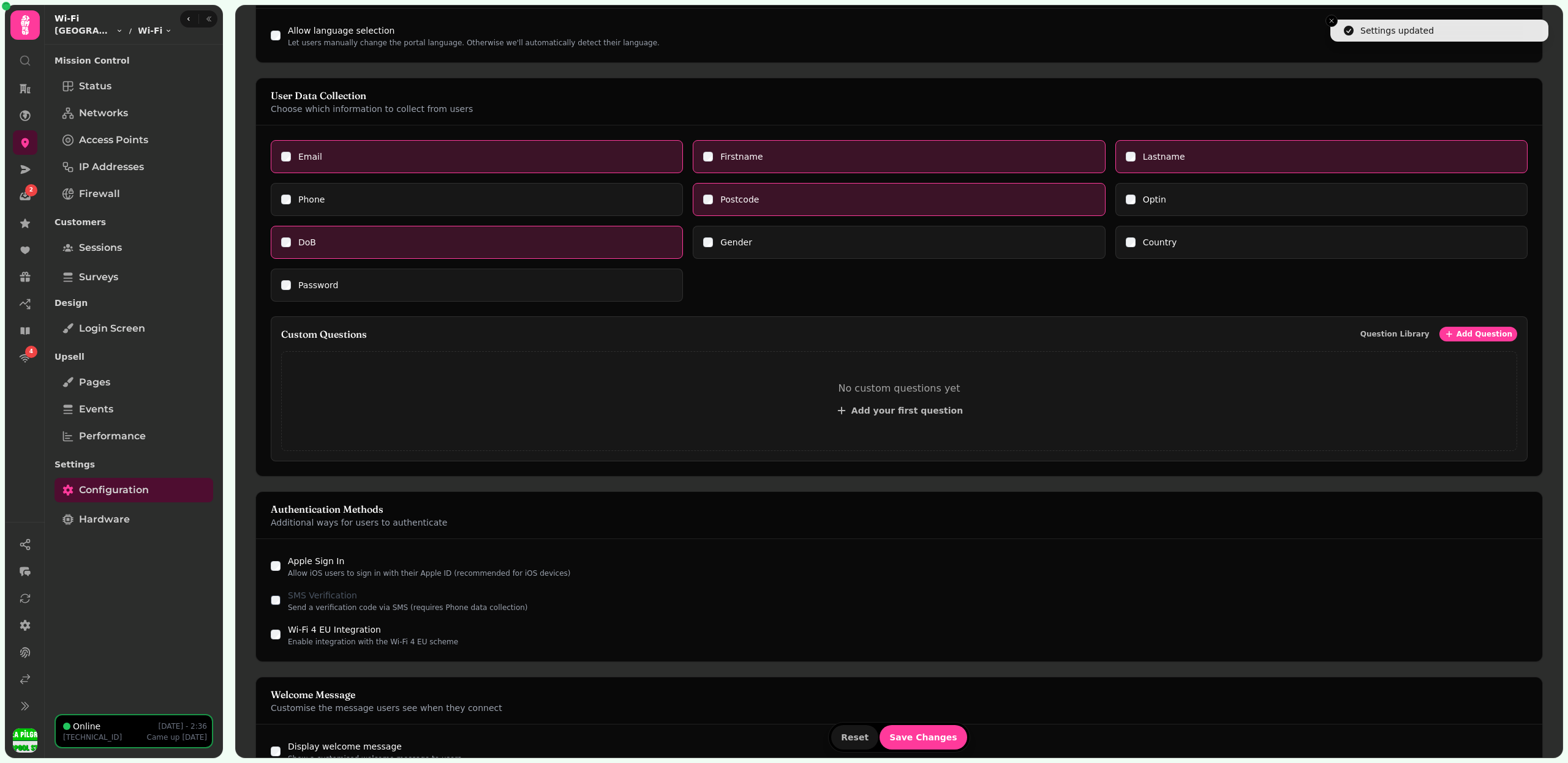
scroll to position [255, 0]
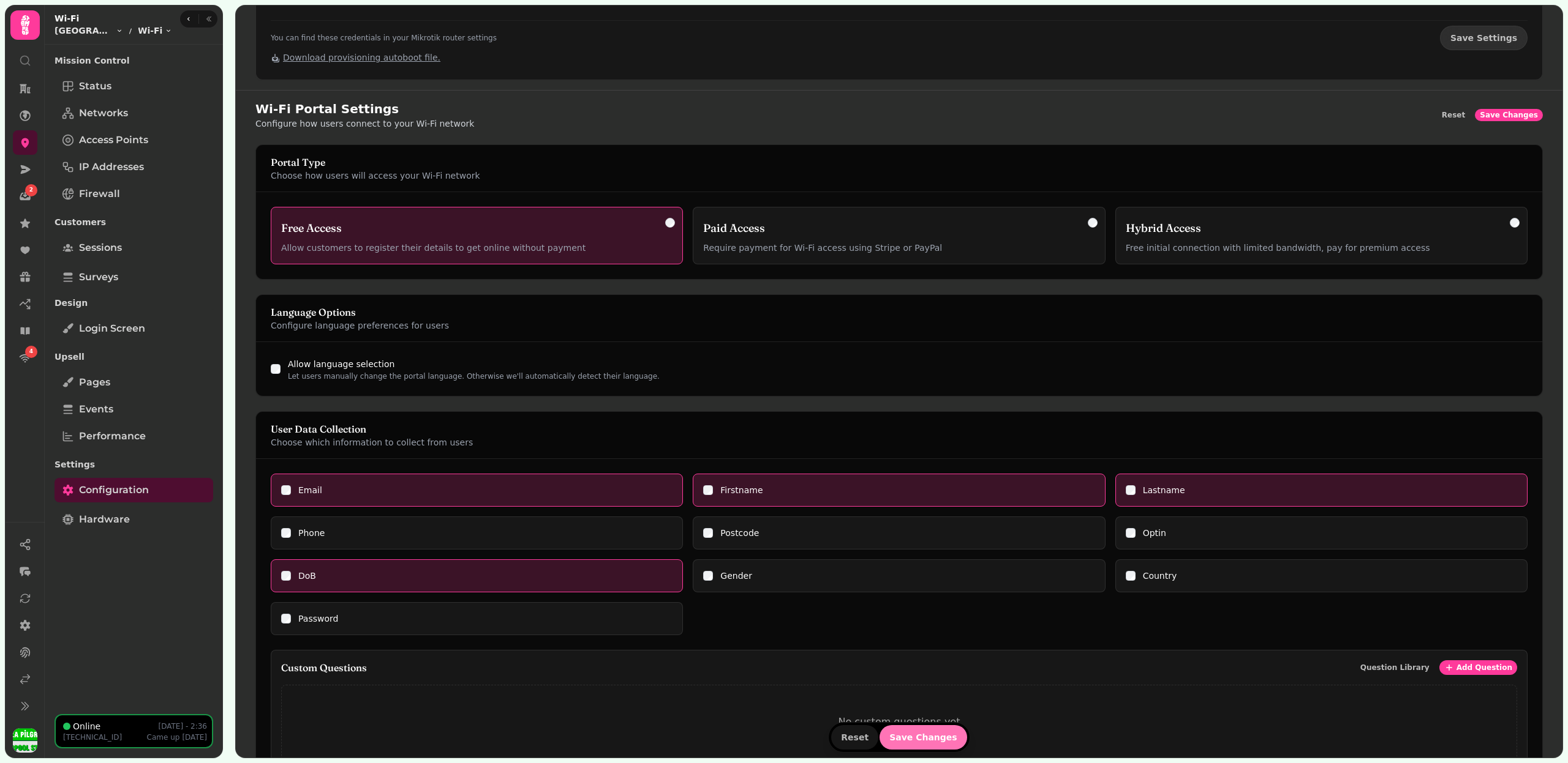
click at [919, 738] on span "Save Changes" at bounding box center [923, 738] width 68 height 8
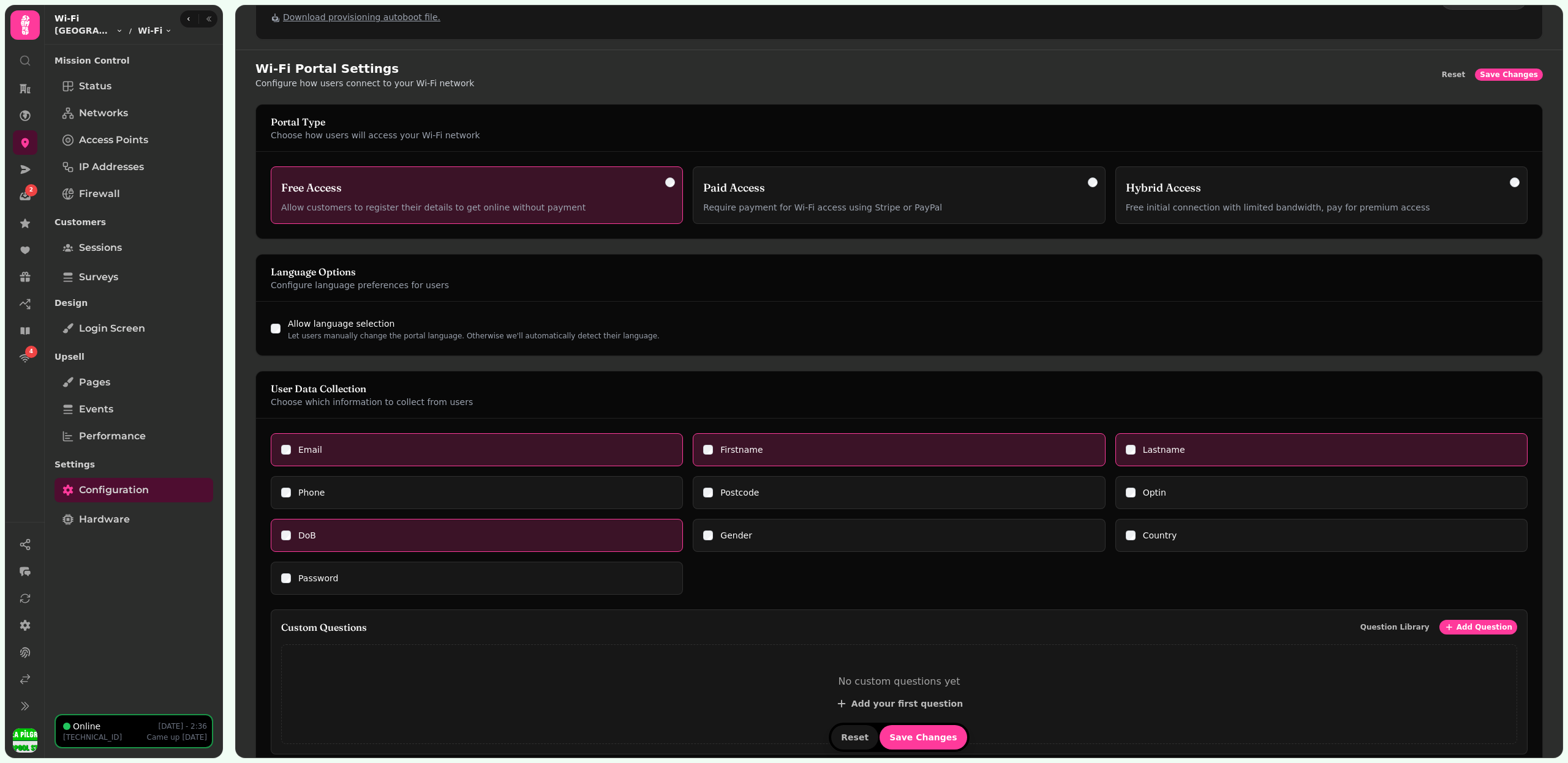
scroll to position [739, 0]
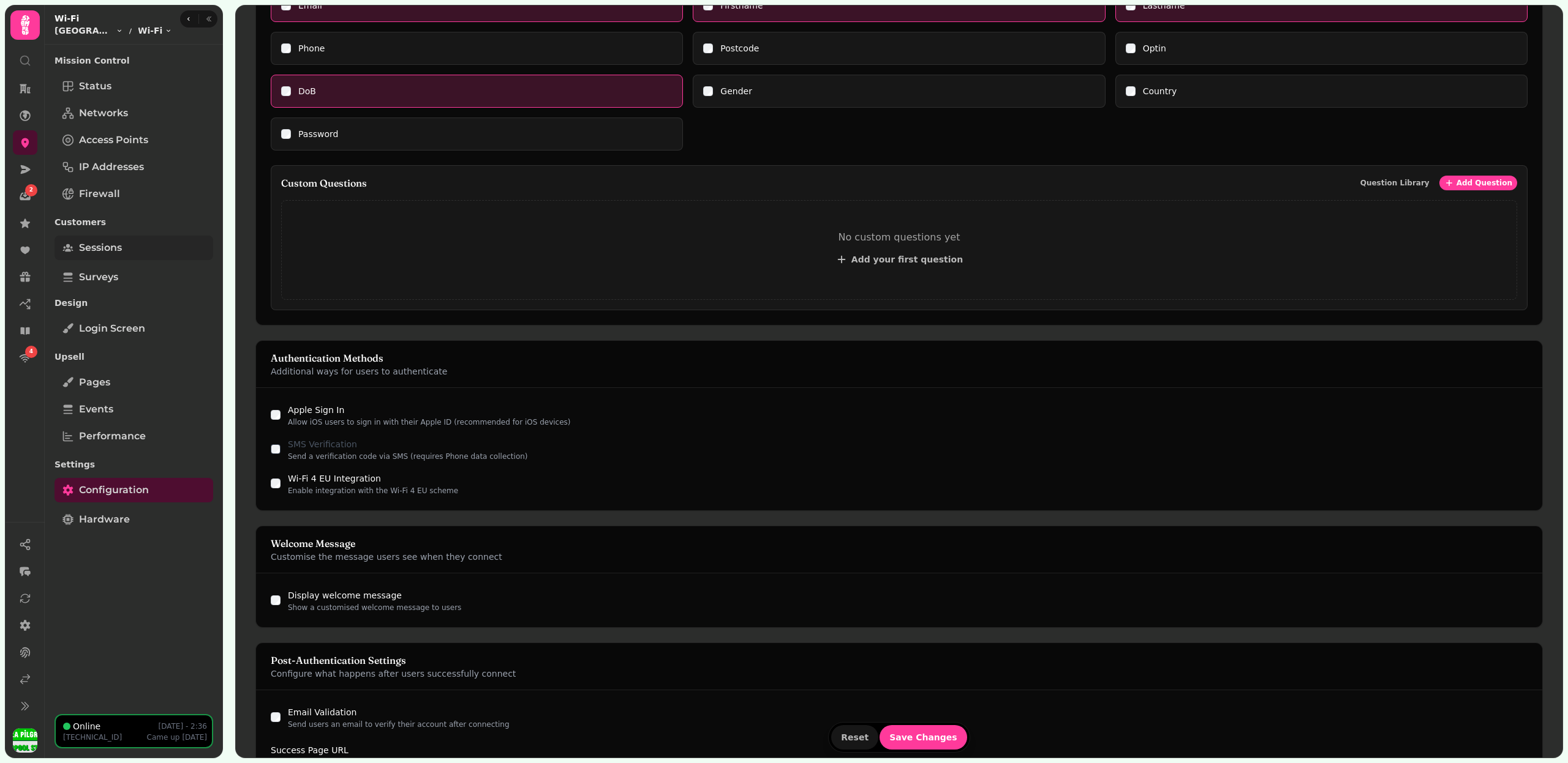
click at [137, 247] on link "Sessions" at bounding box center [133, 248] width 159 height 25
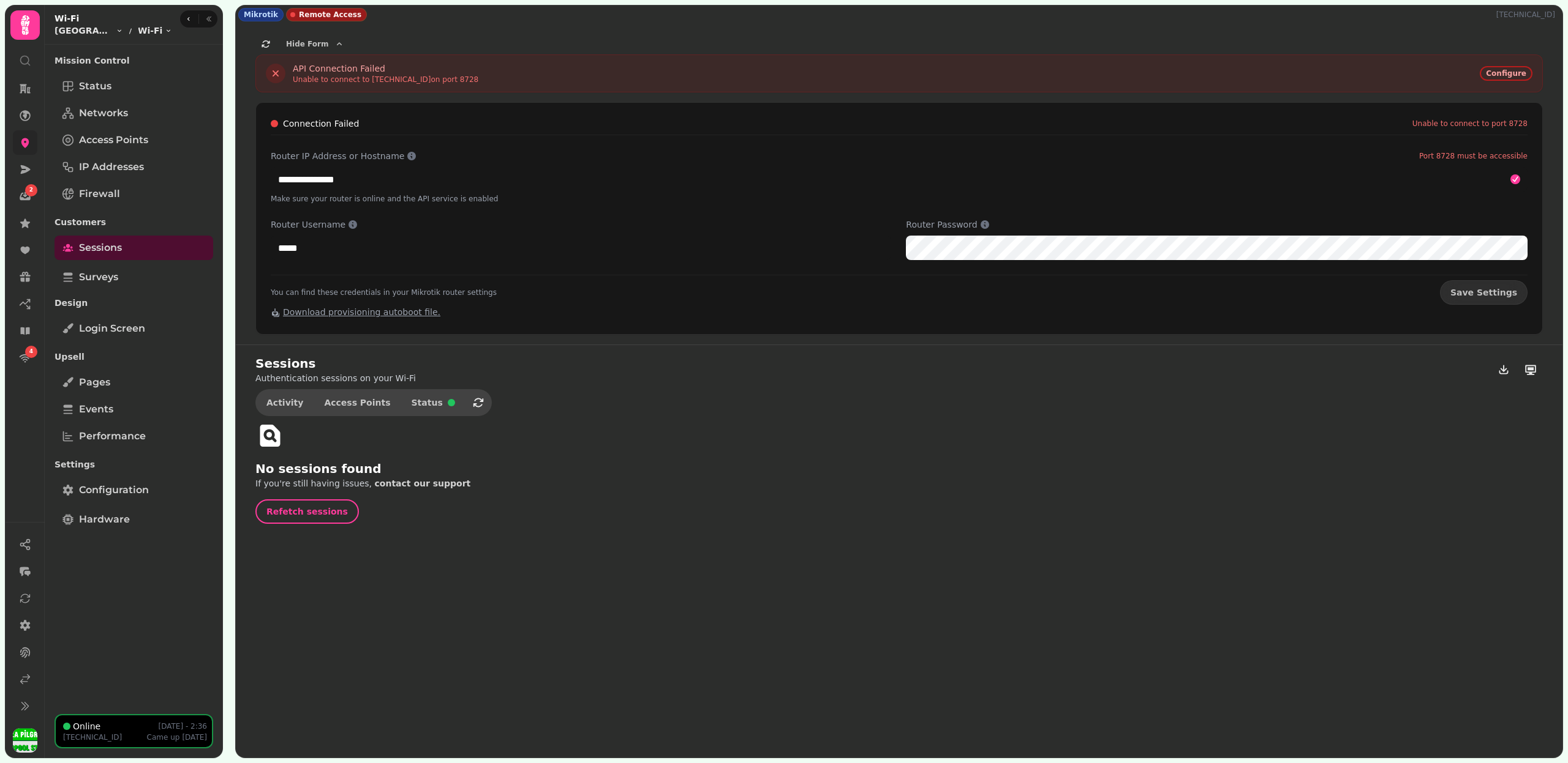
click at [16, 133] on link at bounding box center [26, 143] width 25 height 25
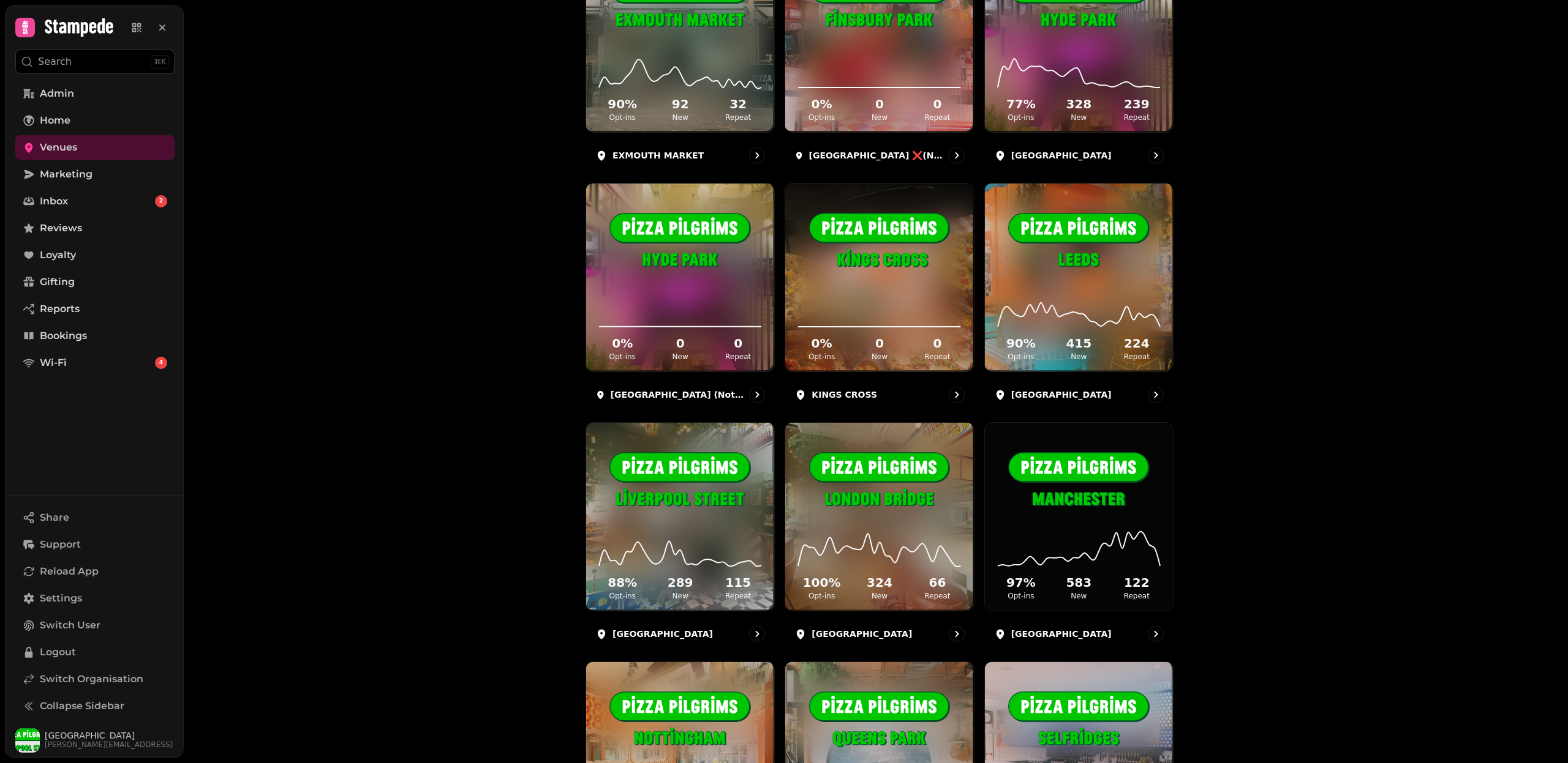
scroll to position [1202, 0]
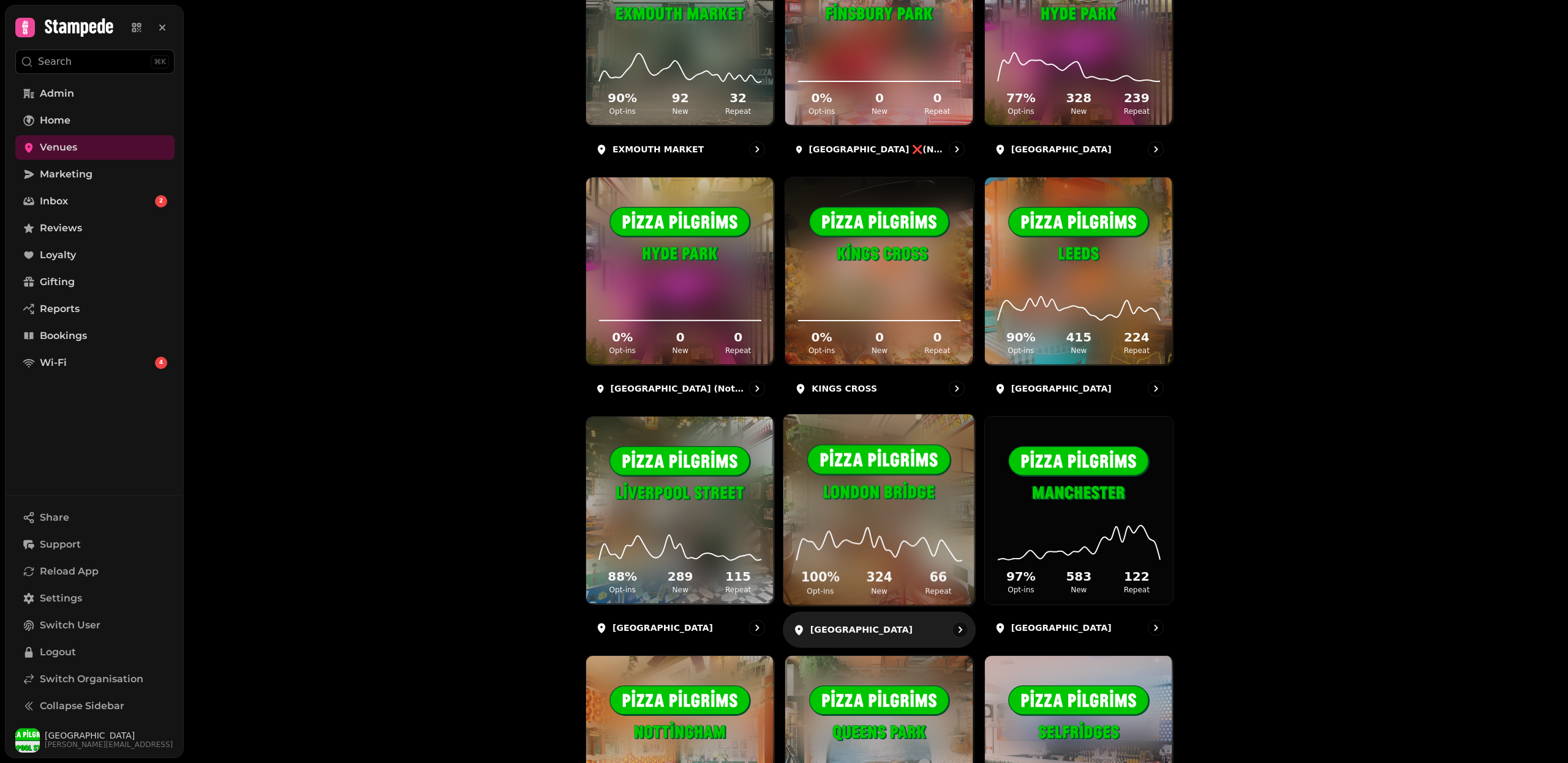
click at [924, 559] on icon at bounding box center [879, 543] width 172 height 39
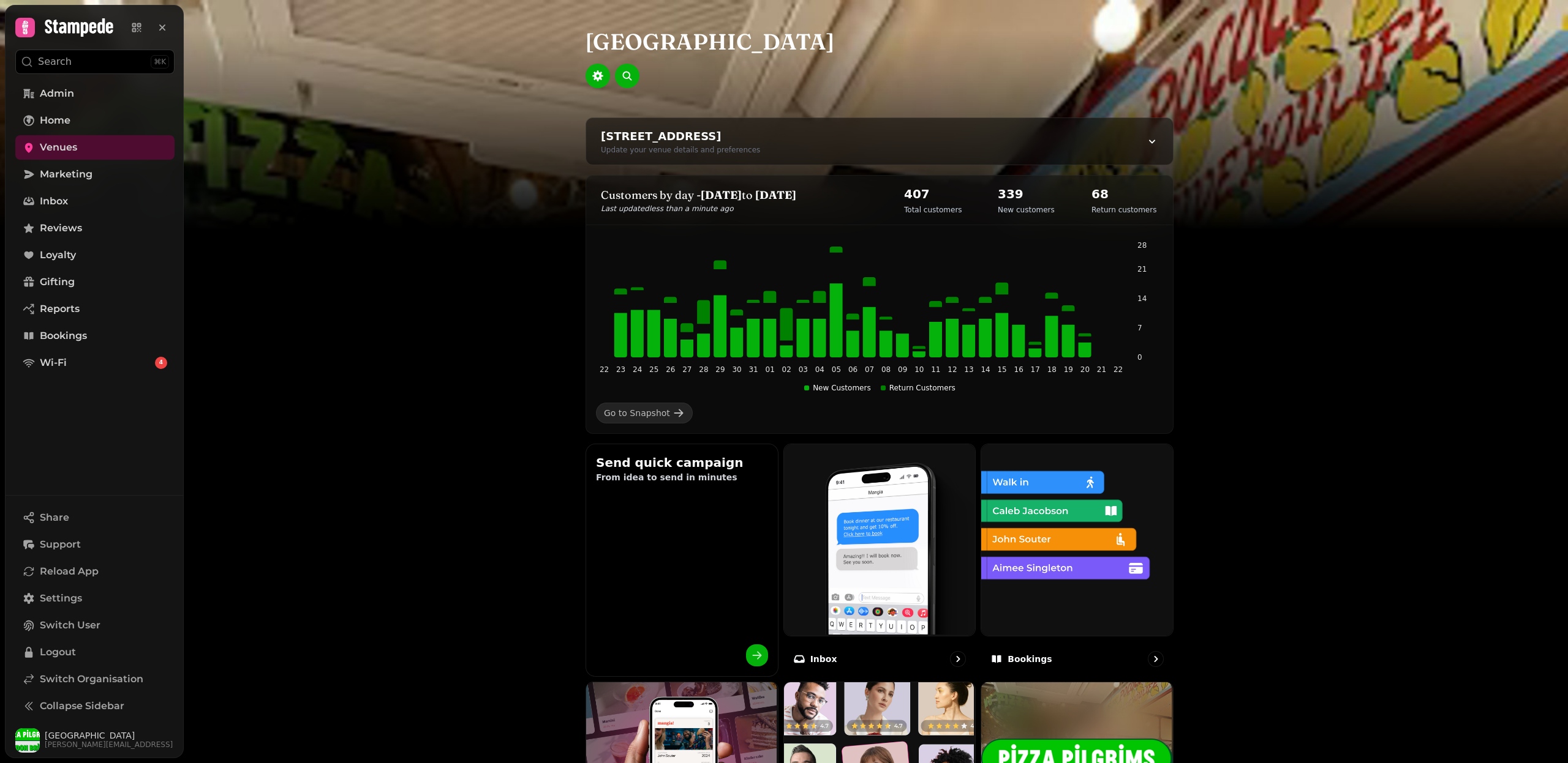
scroll to position [477, 0]
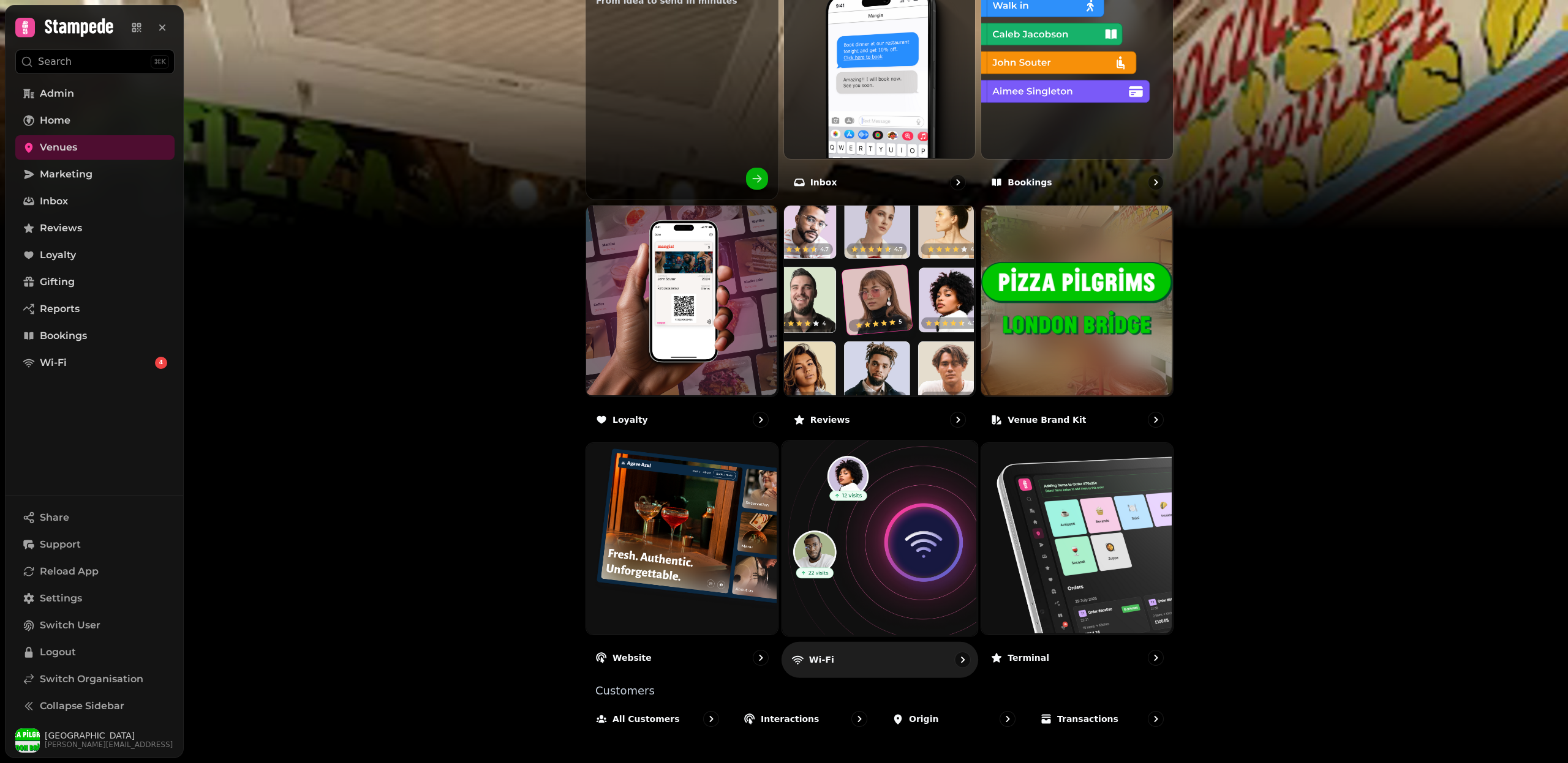
click at [915, 539] on img at bounding box center [877, 537] width 195 height 195
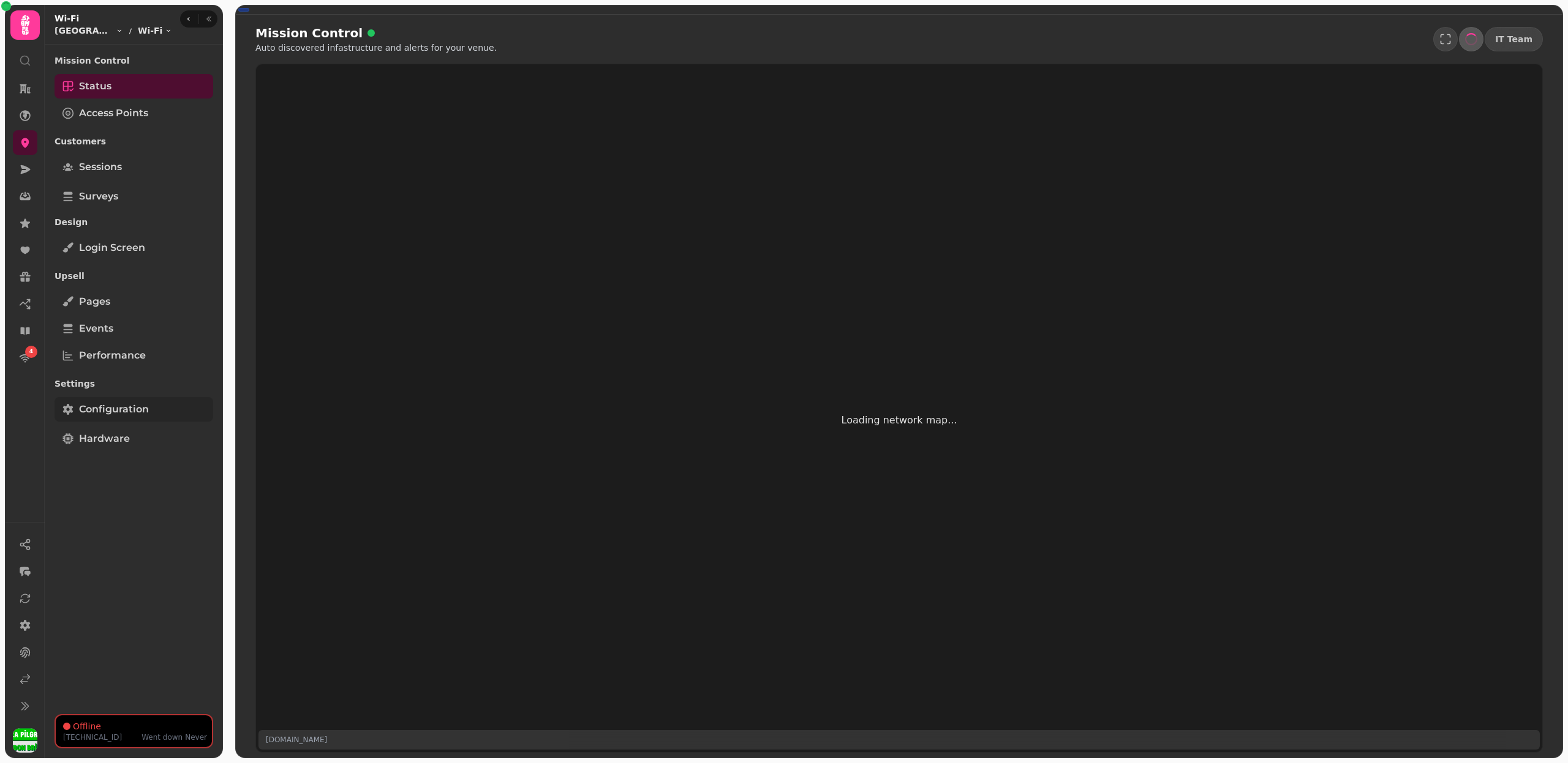
click at [138, 418] on link "Configuration" at bounding box center [133, 409] width 159 height 25
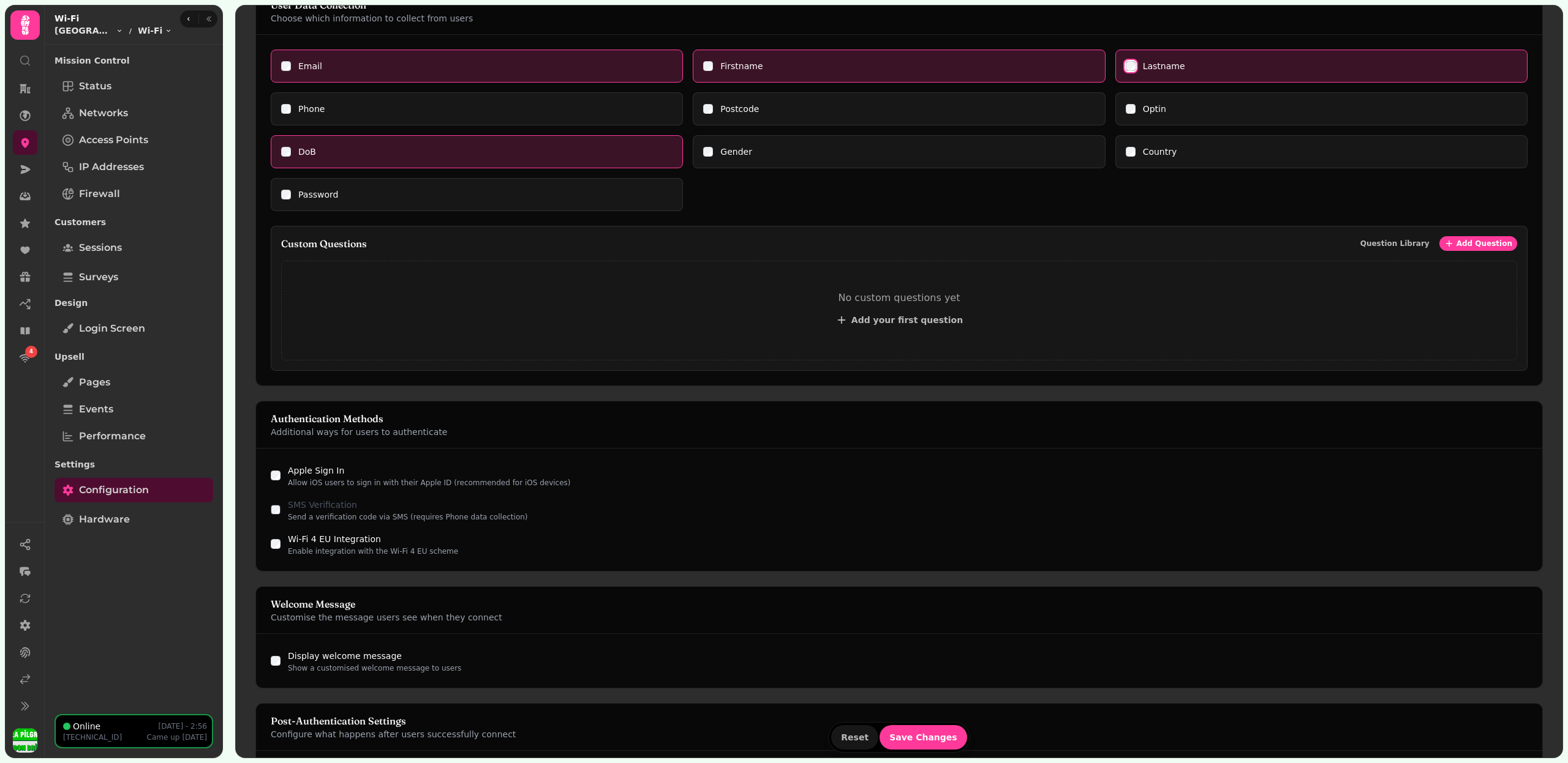
scroll to position [843, 0]
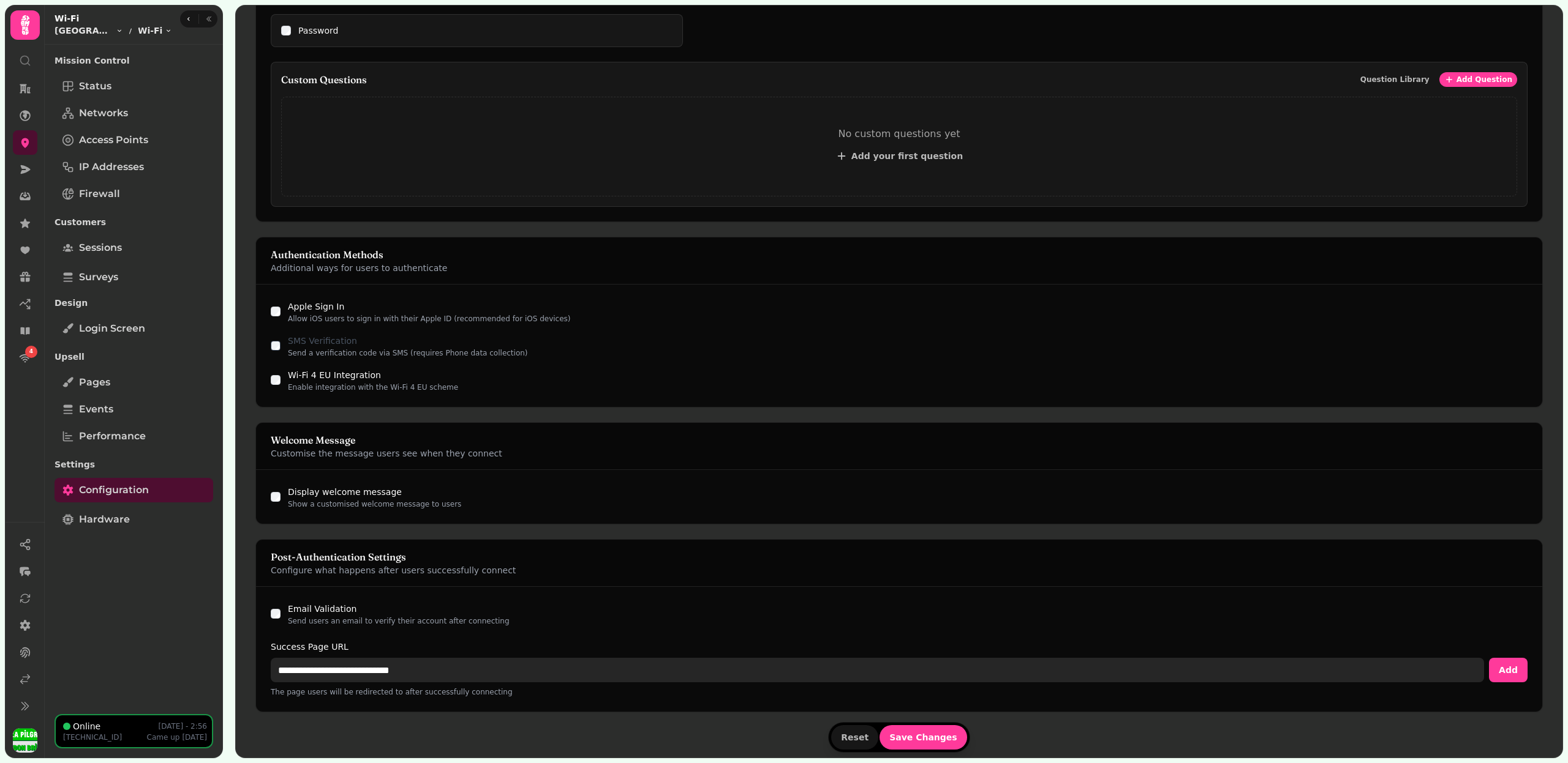
click at [330, 672] on input "**********" at bounding box center [877, 670] width 1213 height 25
paste input "**"
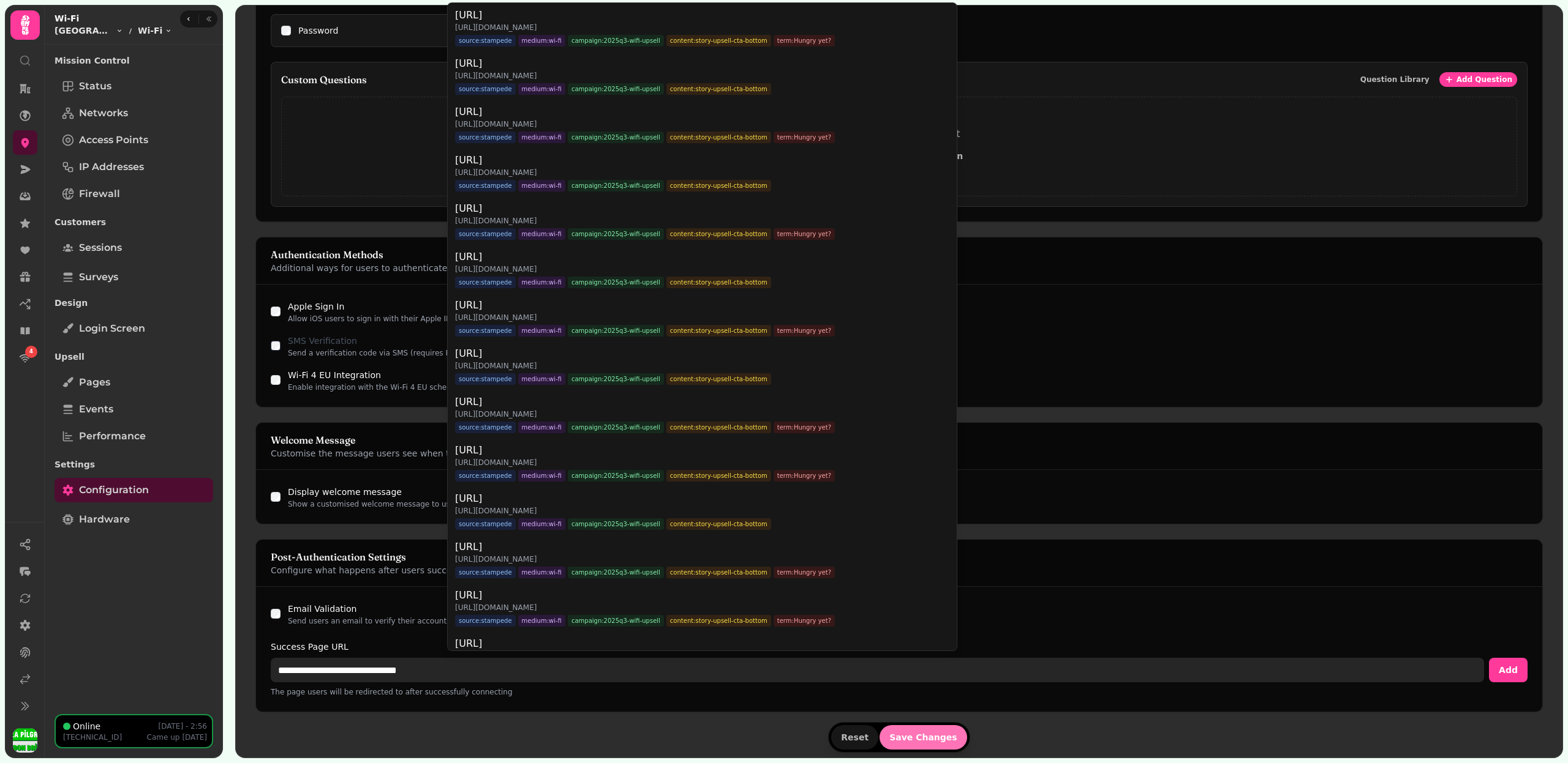
type input "**********"
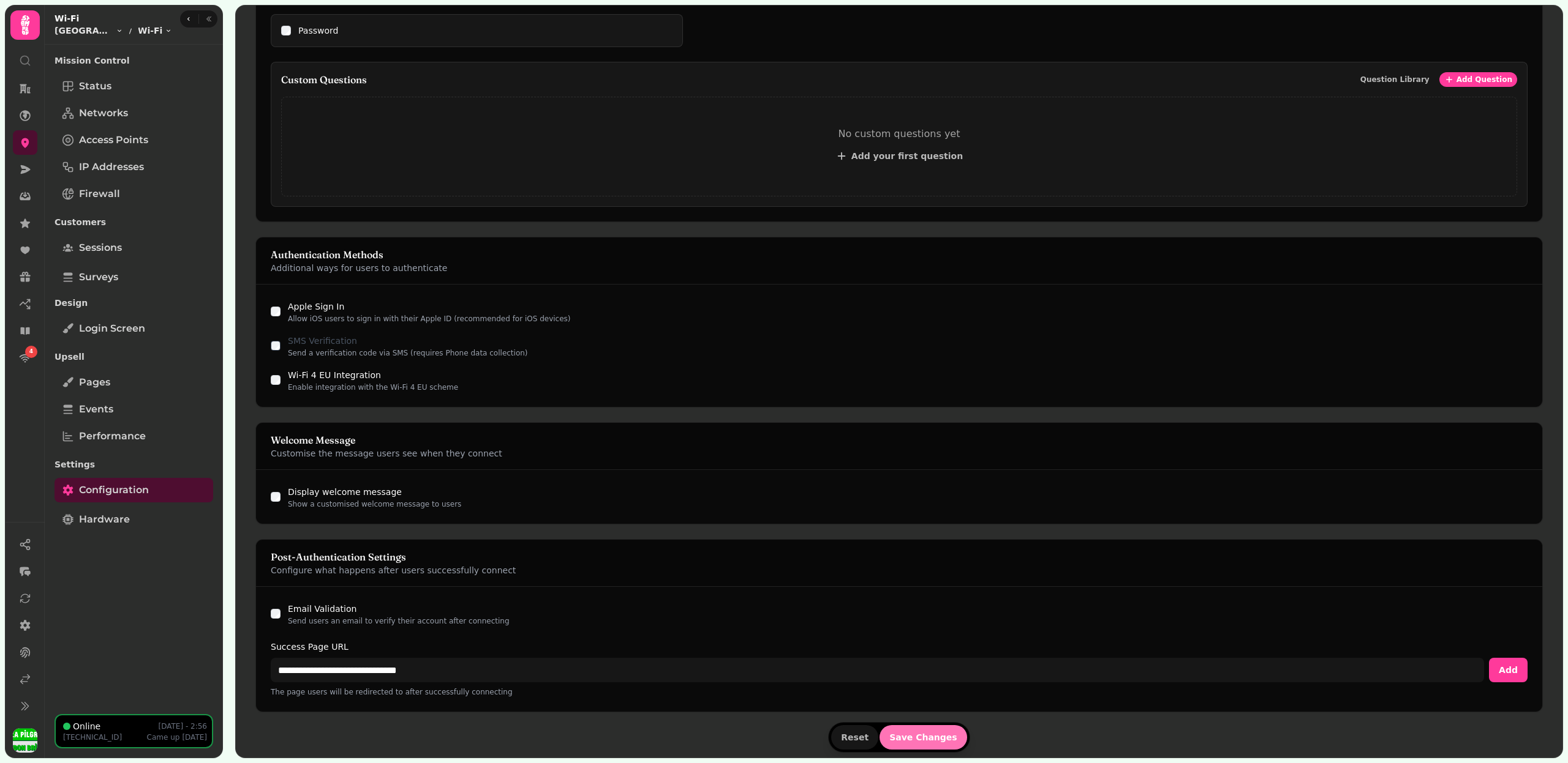
click at [906, 724] on form "Portal Type Choose how users will access your Wi-Fi network Free Access Allow c…" at bounding box center [898, 156] width 1287 height 1201
click at [906, 725] on button "Save Changes" at bounding box center [923, 738] width 87 height 25
click at [907, 733] on span "Save Changes" at bounding box center [923, 738] width 68 height 8
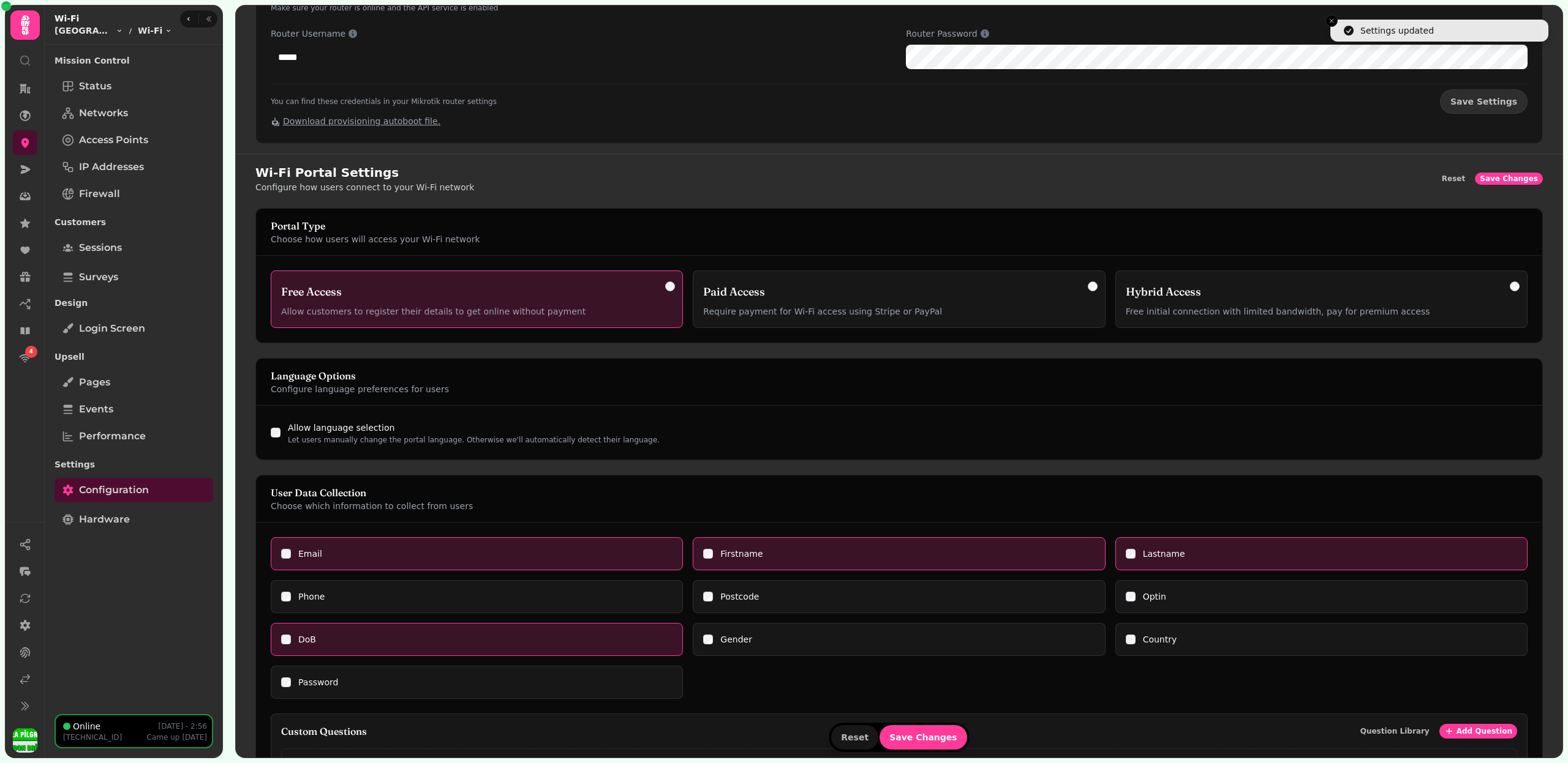
scroll to position [0, 0]
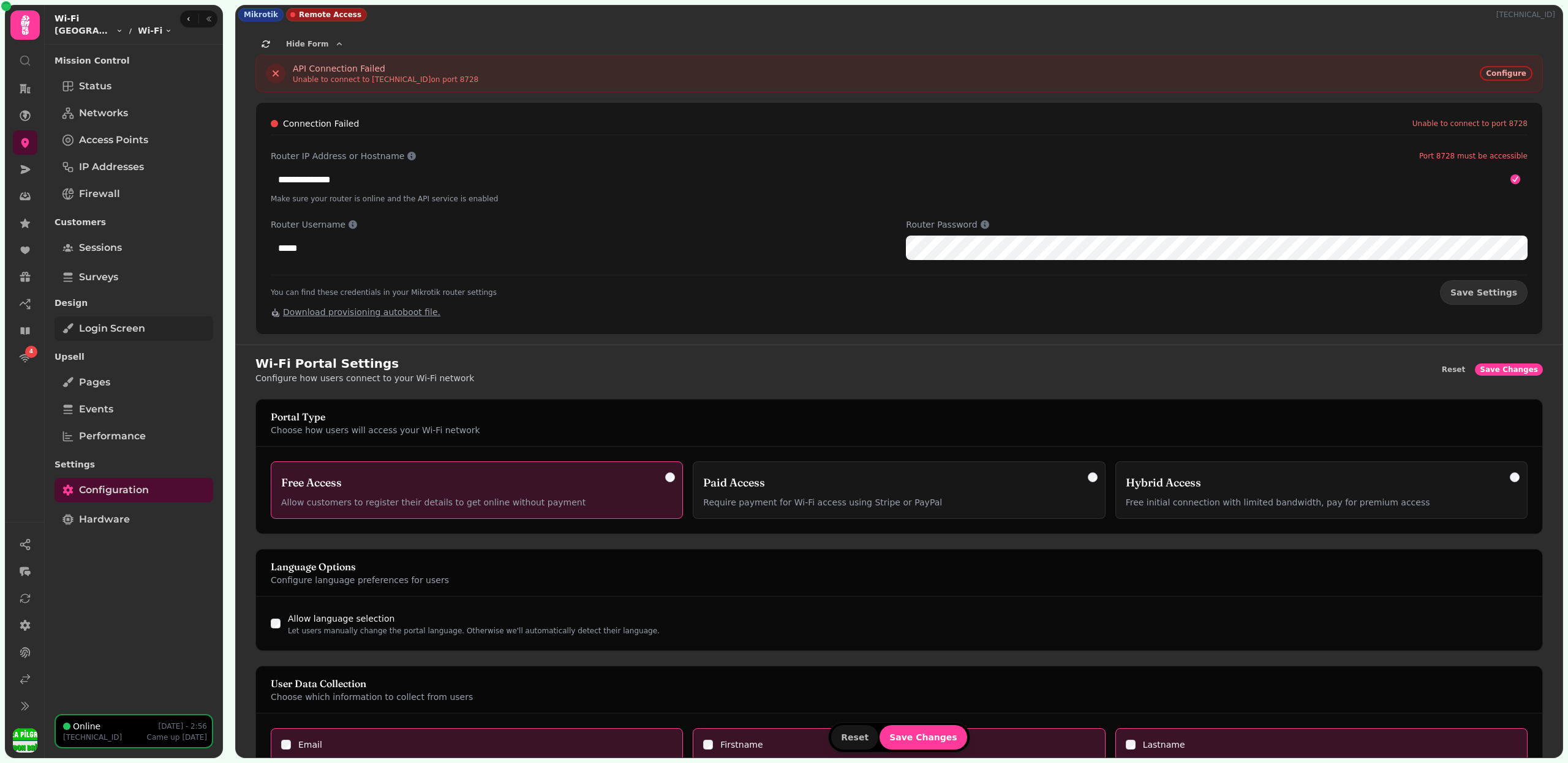
click at [153, 321] on link "Login screen" at bounding box center [133, 329] width 159 height 25
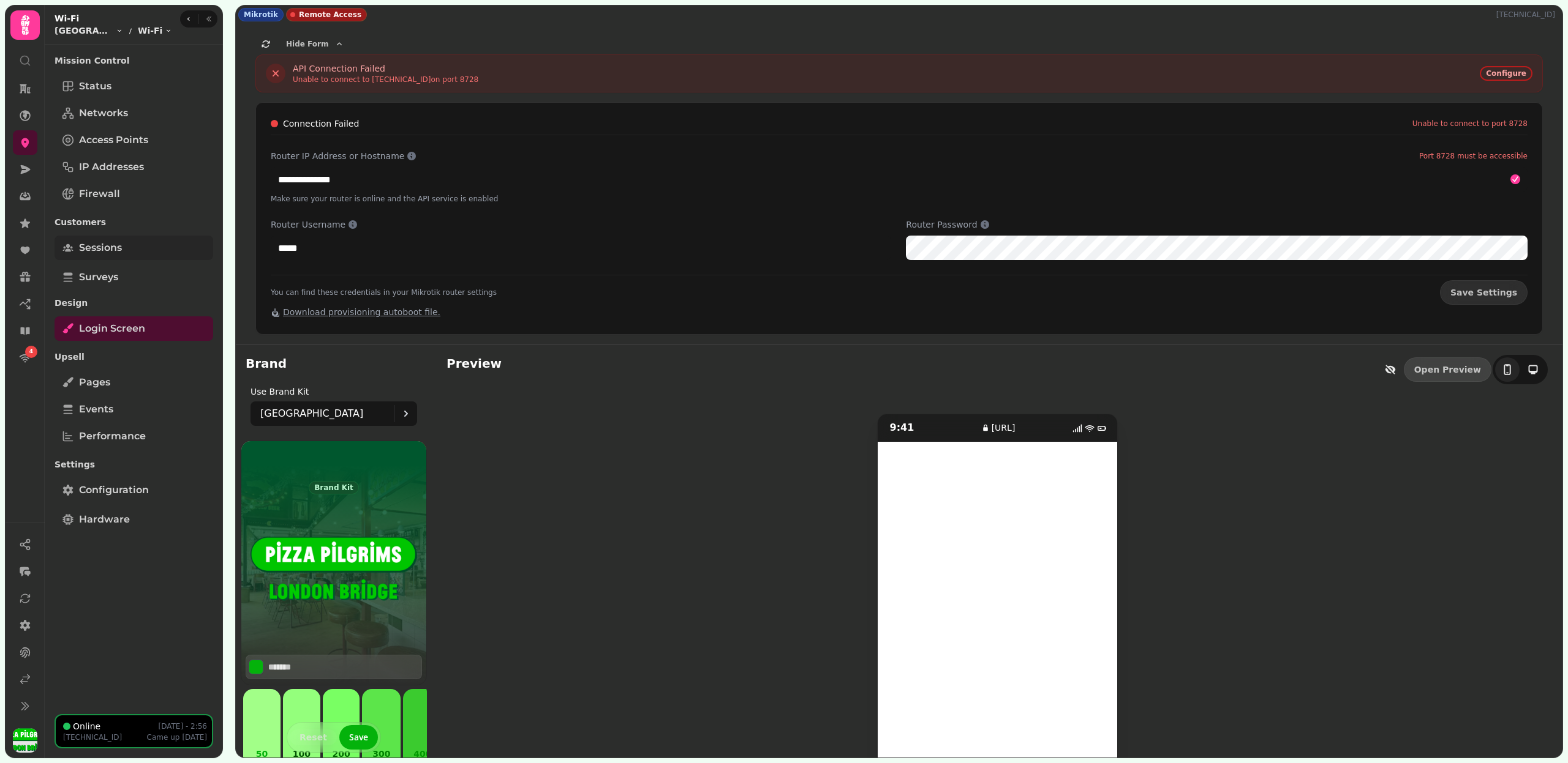
click at [121, 249] on span "Sessions" at bounding box center [100, 248] width 43 height 15
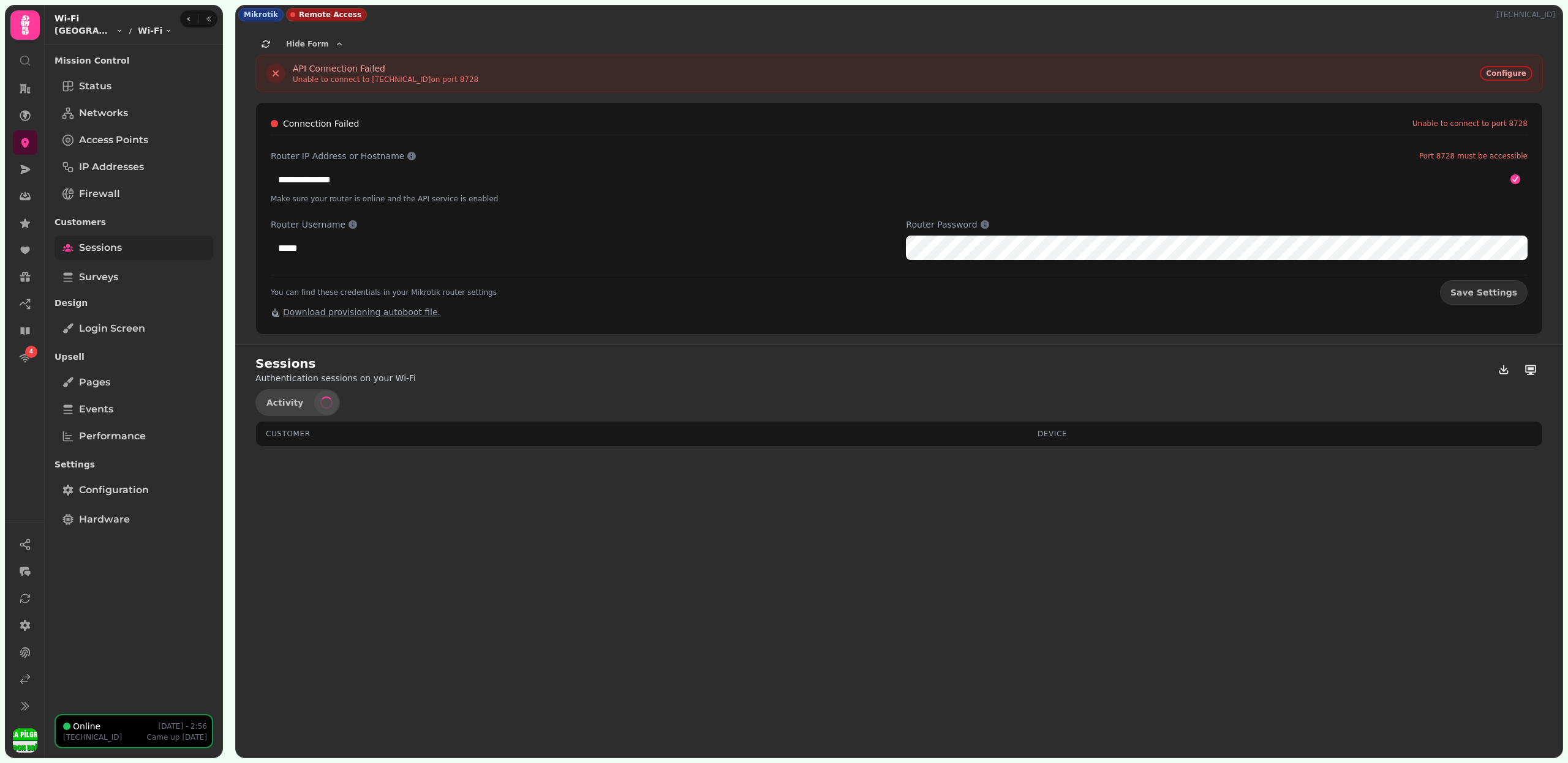
select select "**"
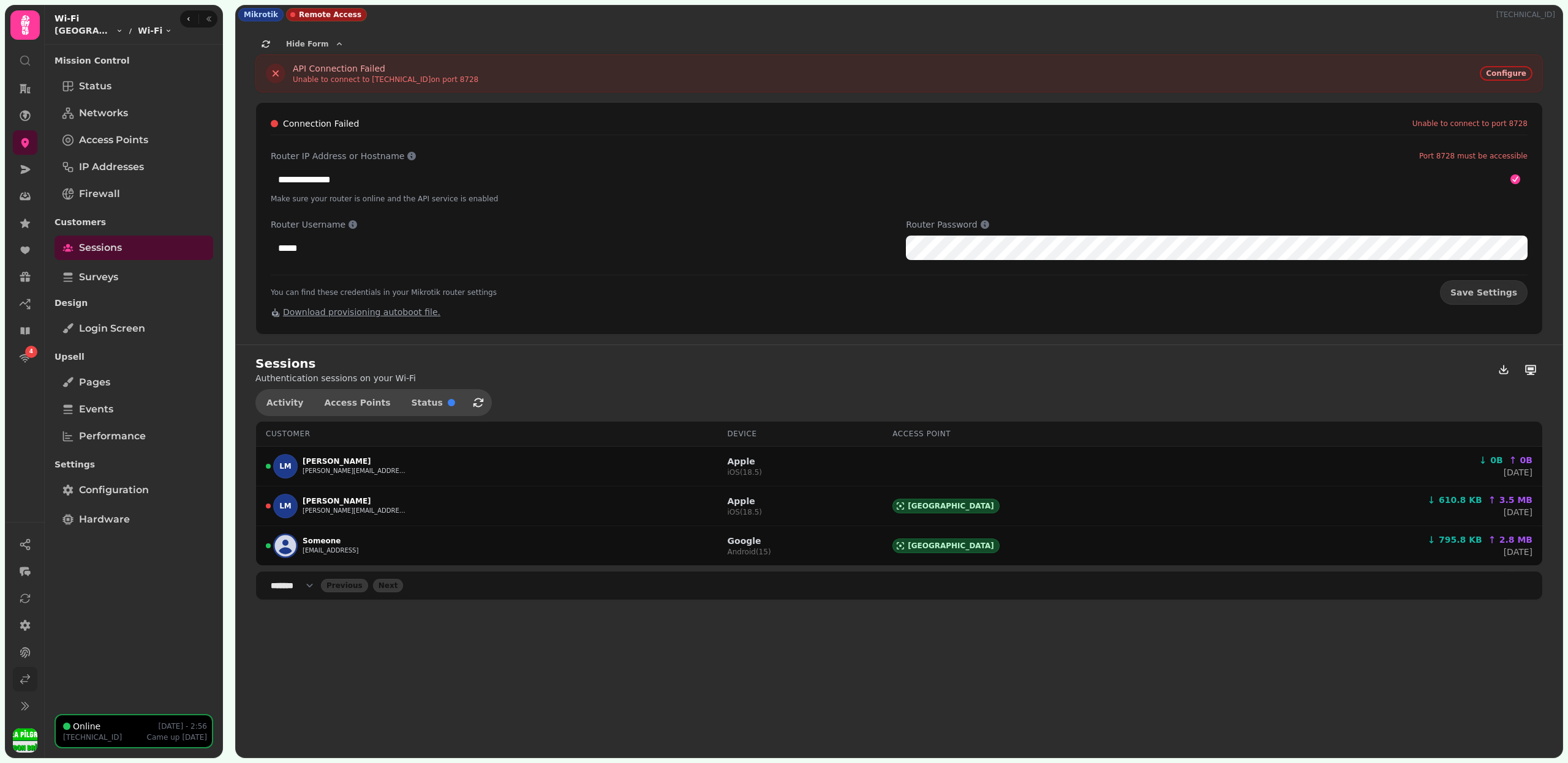
click at [27, 682] on icon at bounding box center [25, 679] width 9 height 9
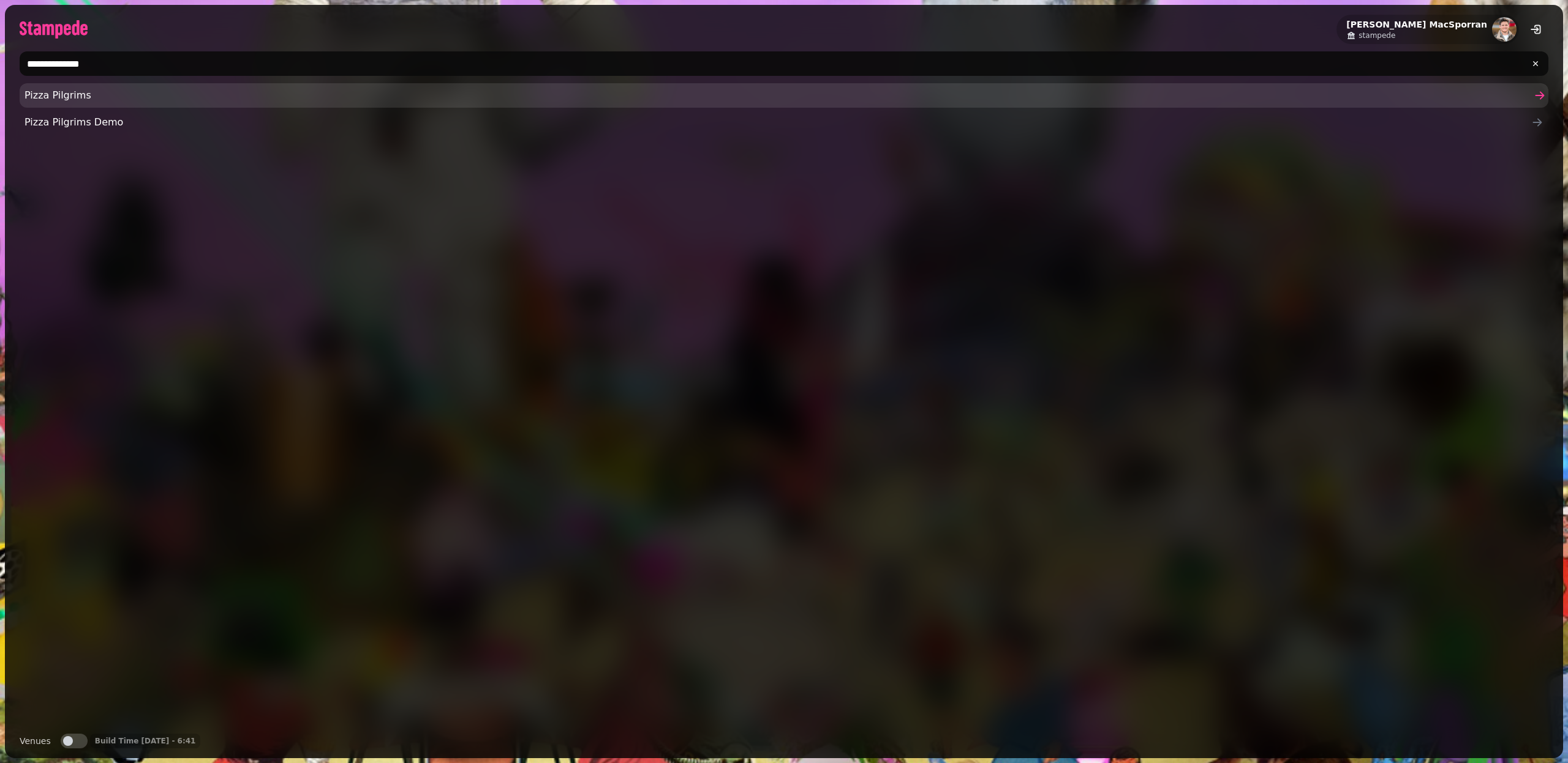
type input "**********"
click at [82, 97] on span "Pizza Pilgrims" at bounding box center [777, 95] width 1506 height 15
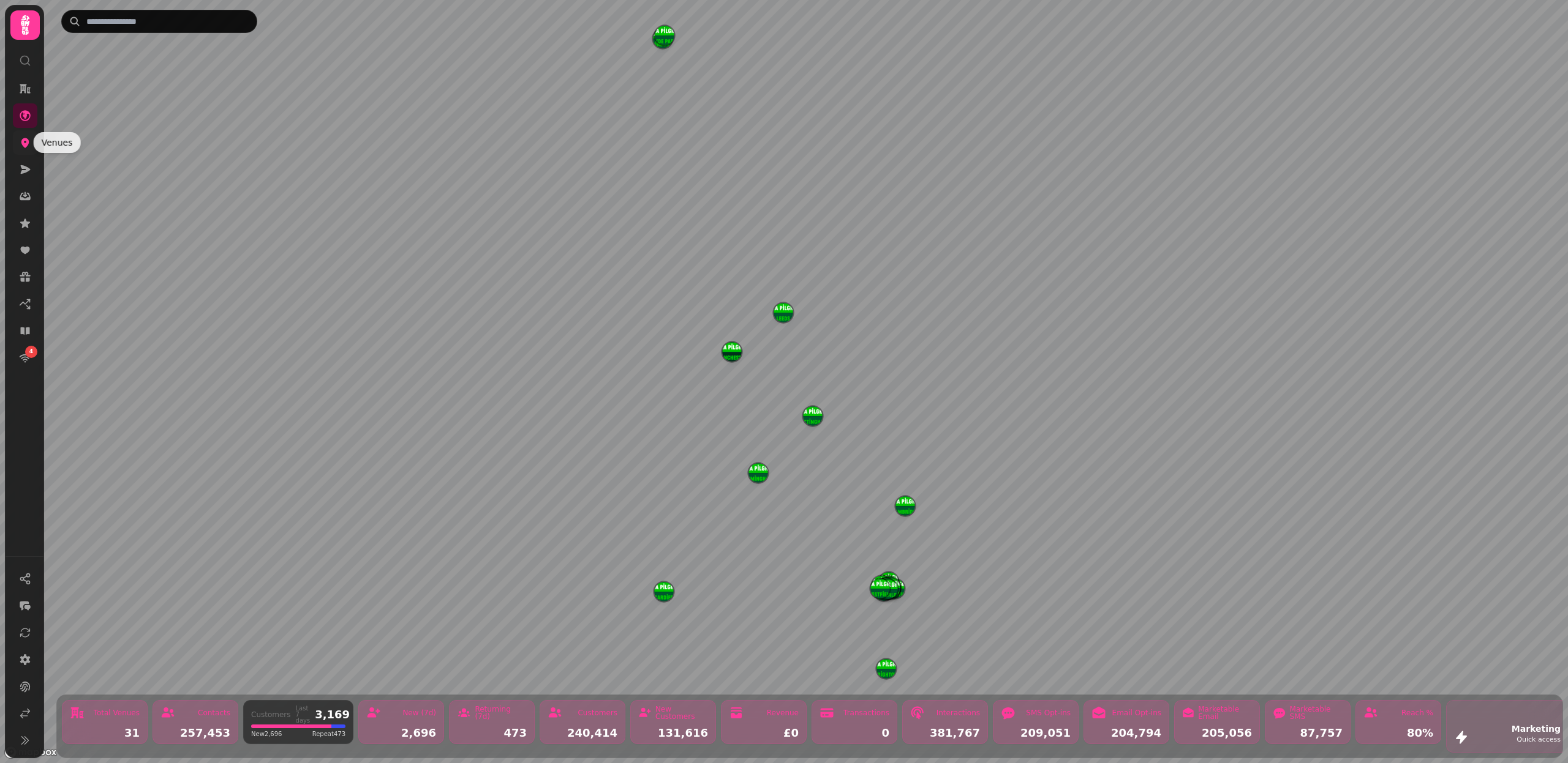
click at [26, 147] on icon at bounding box center [26, 143] width 8 height 10
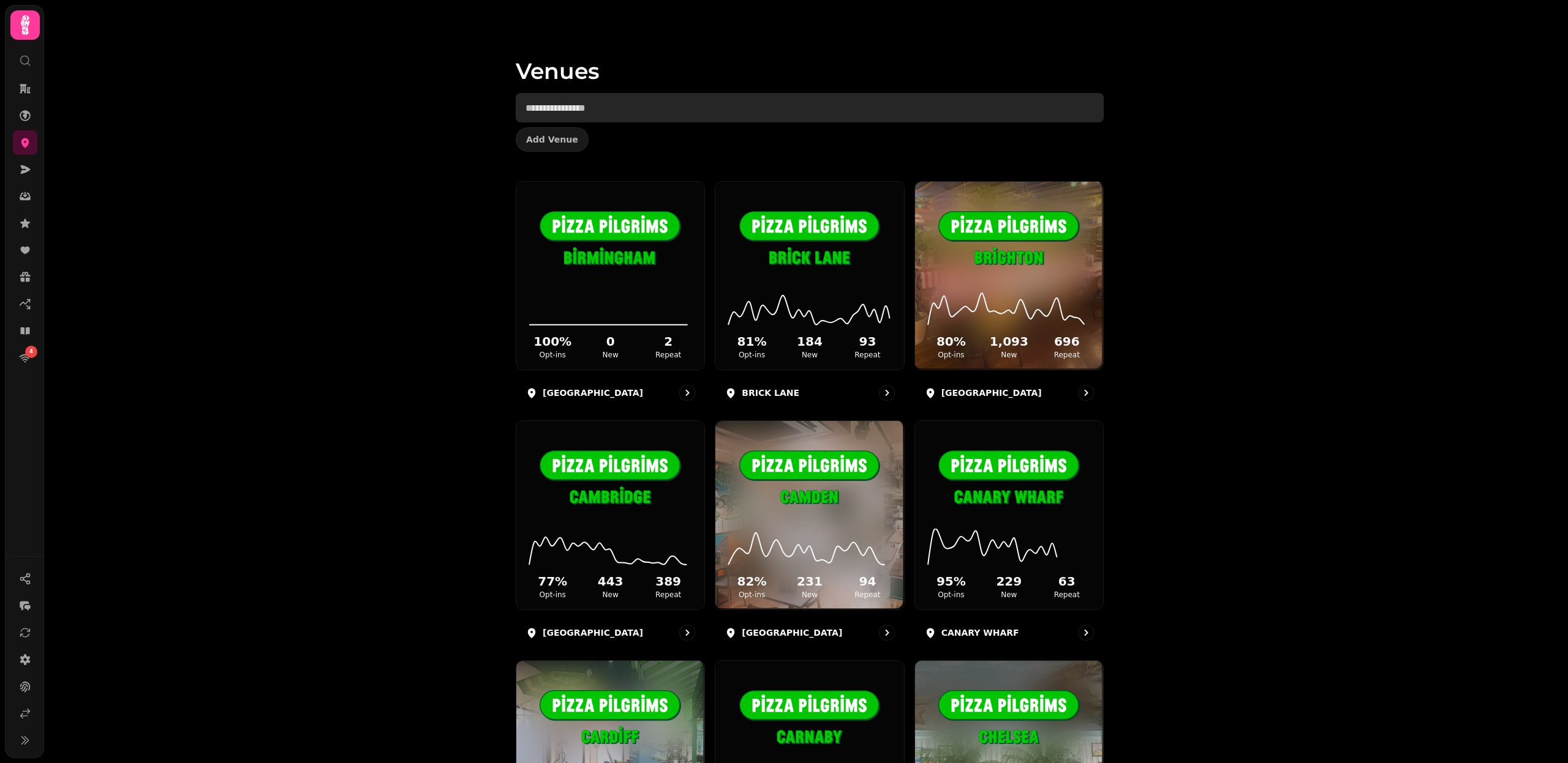
click at [601, 109] on input "text" at bounding box center [810, 108] width 588 height 30
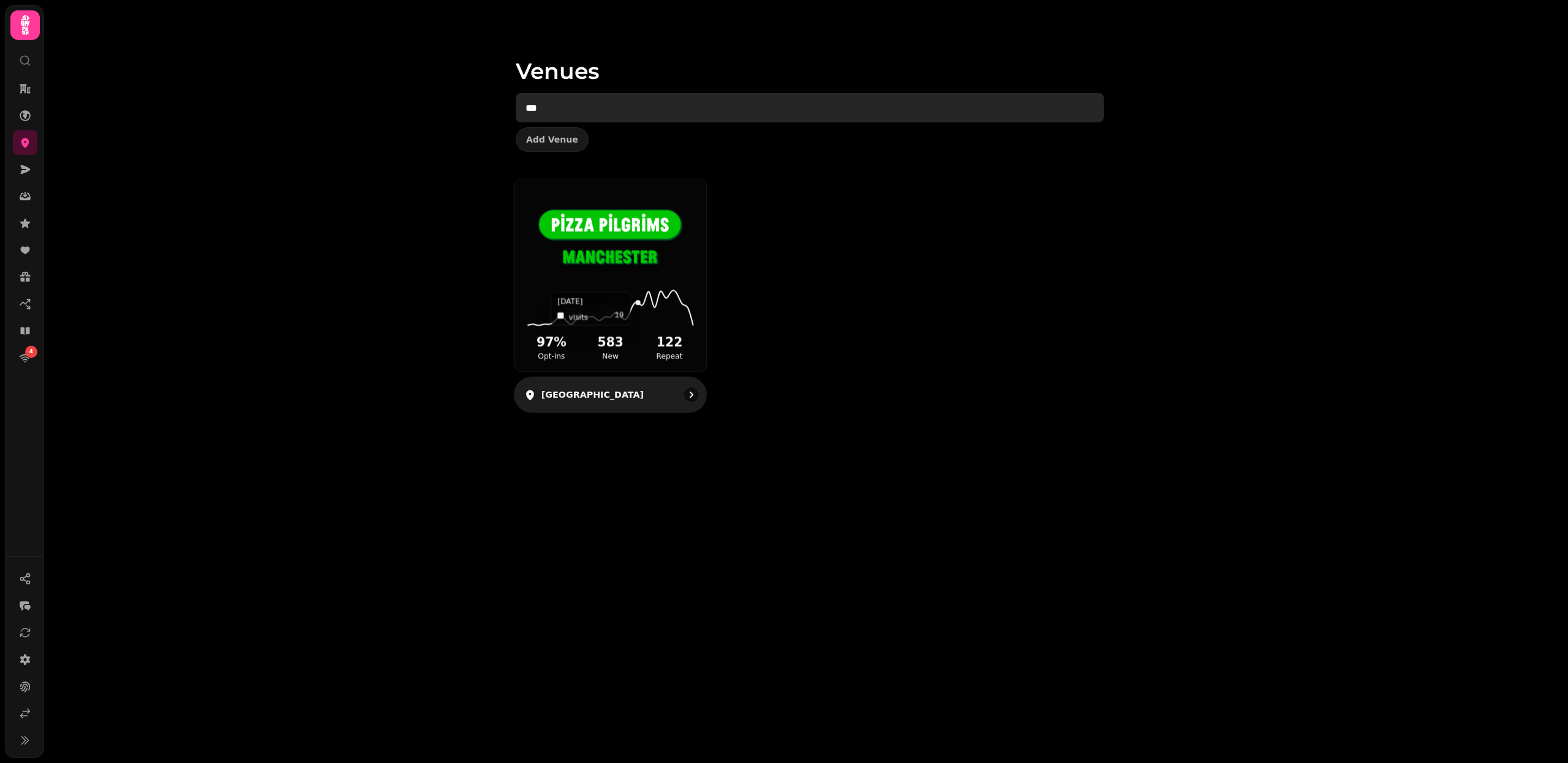
type input "***"
click at [629, 293] on icon at bounding box center [610, 308] width 172 height 39
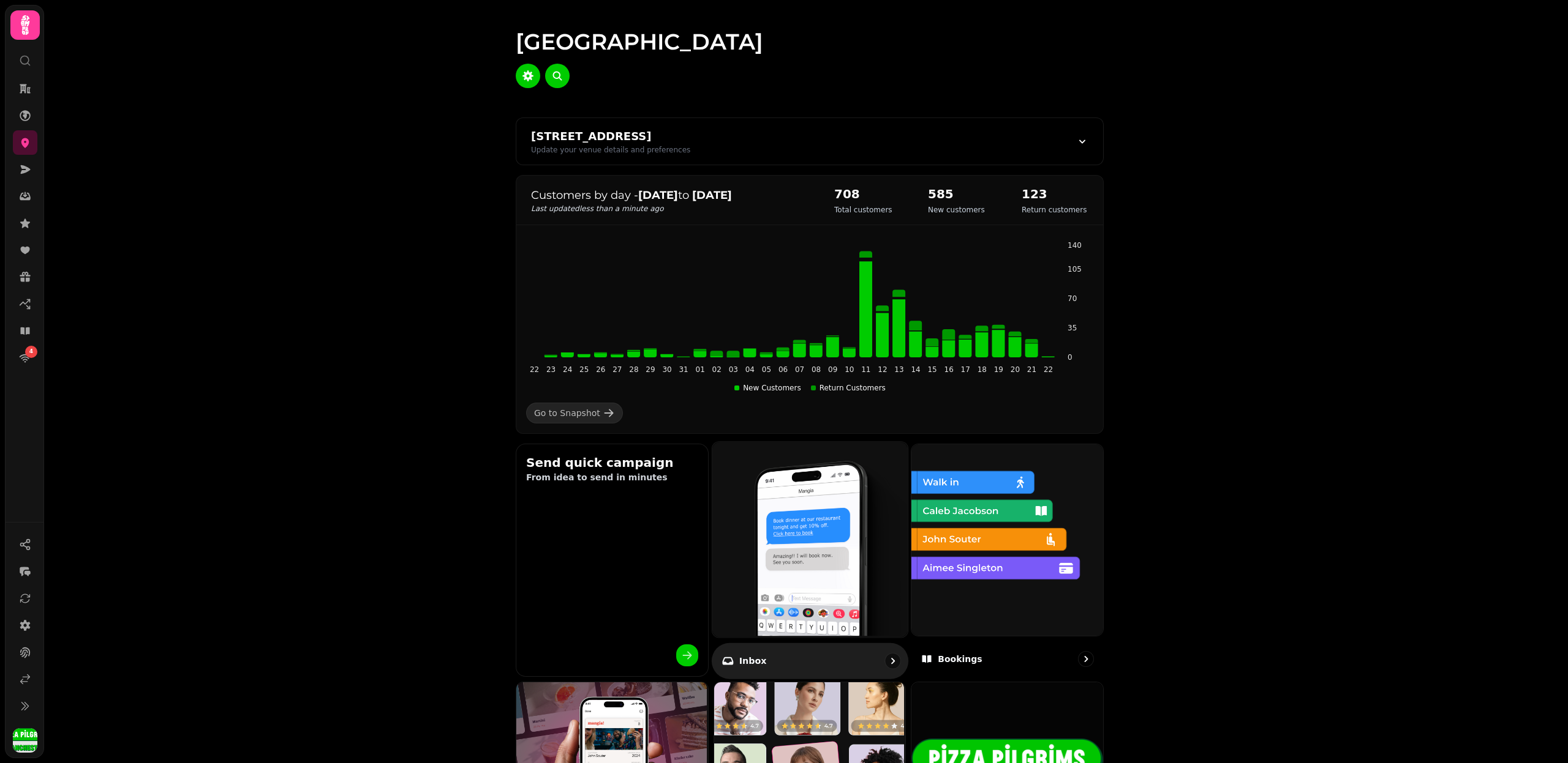
scroll to position [477, 0]
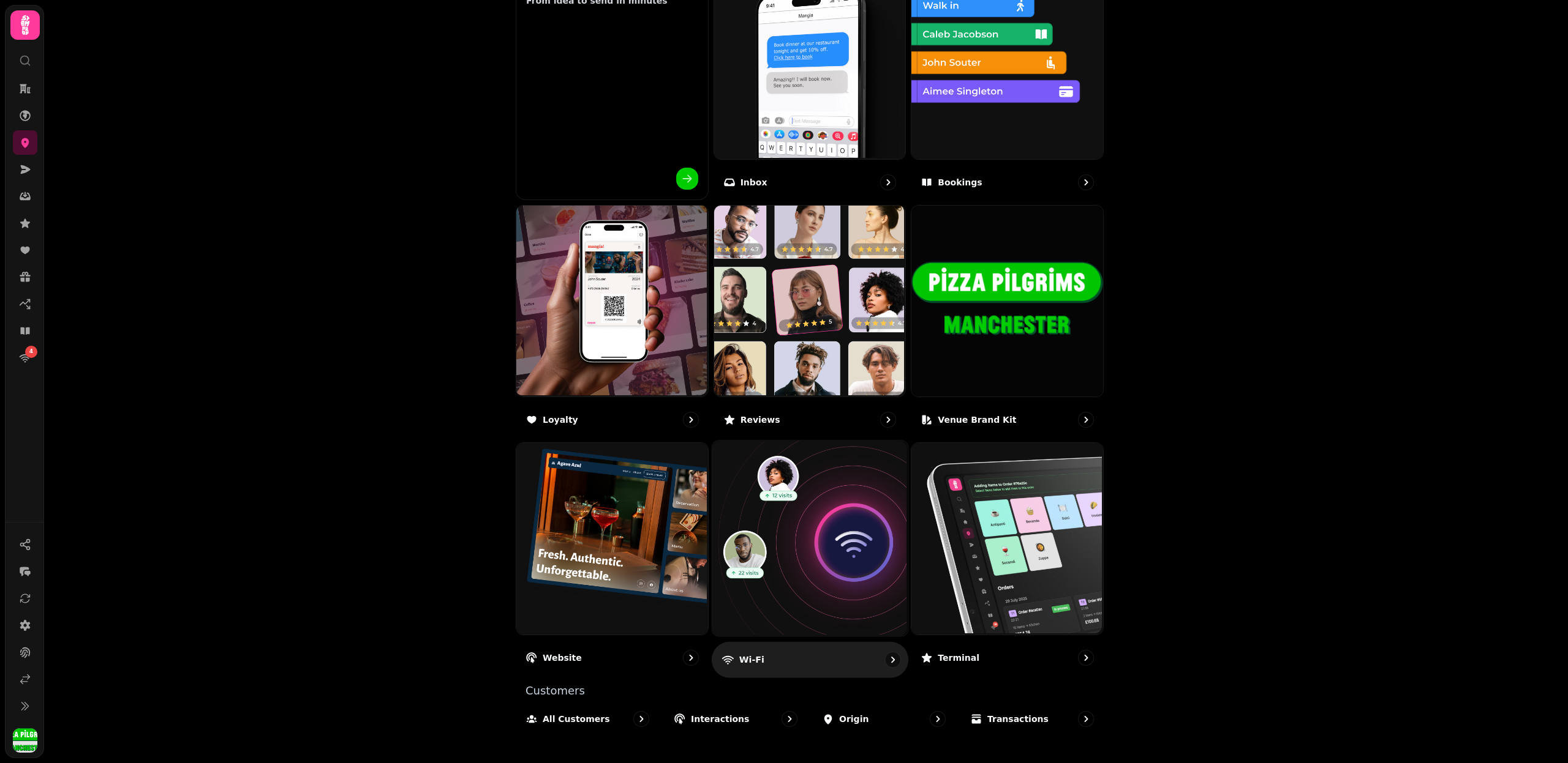
click at [834, 540] on img at bounding box center [808, 537] width 195 height 195
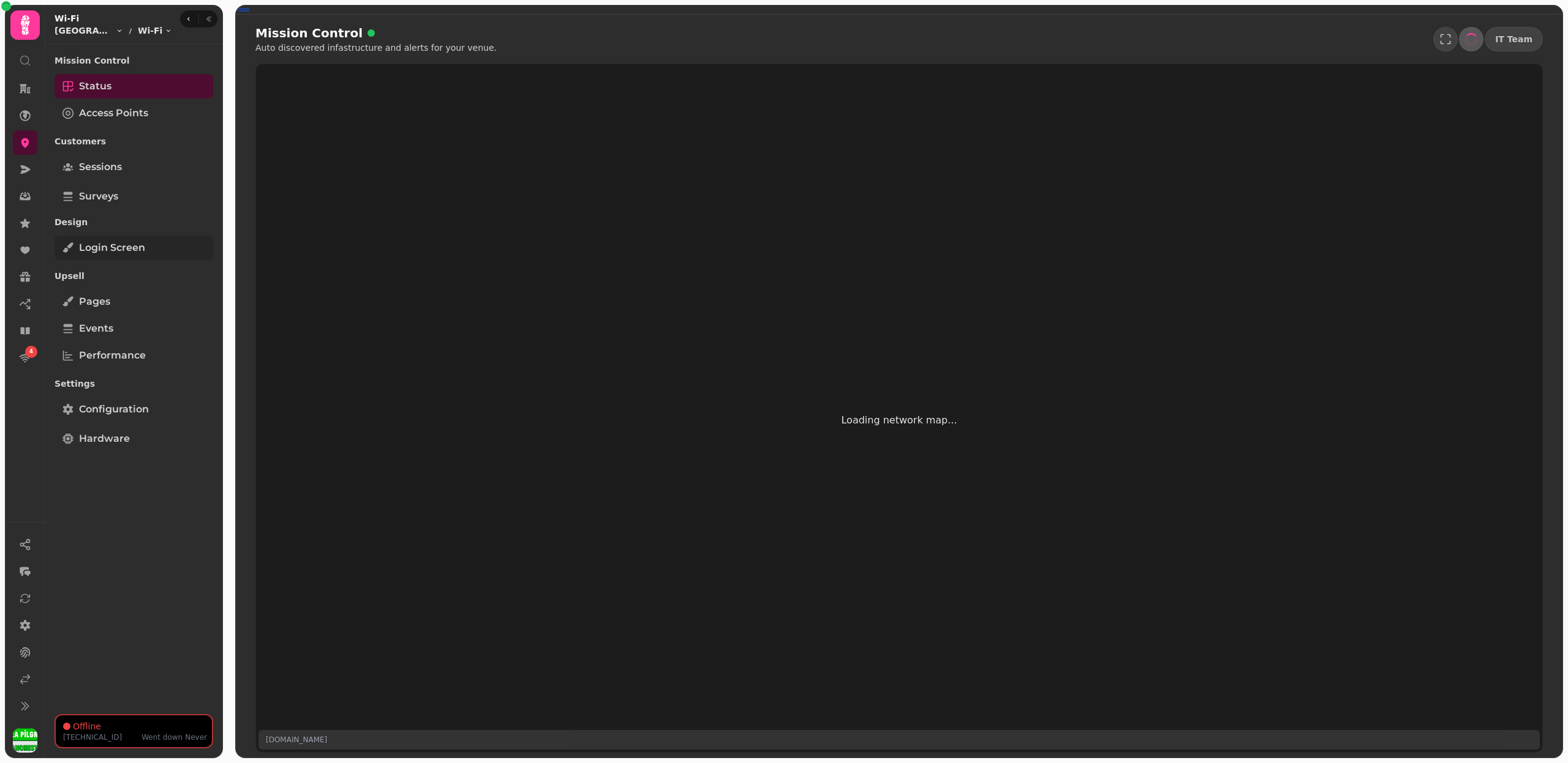
click at [151, 241] on link "Login screen" at bounding box center [133, 248] width 159 height 25
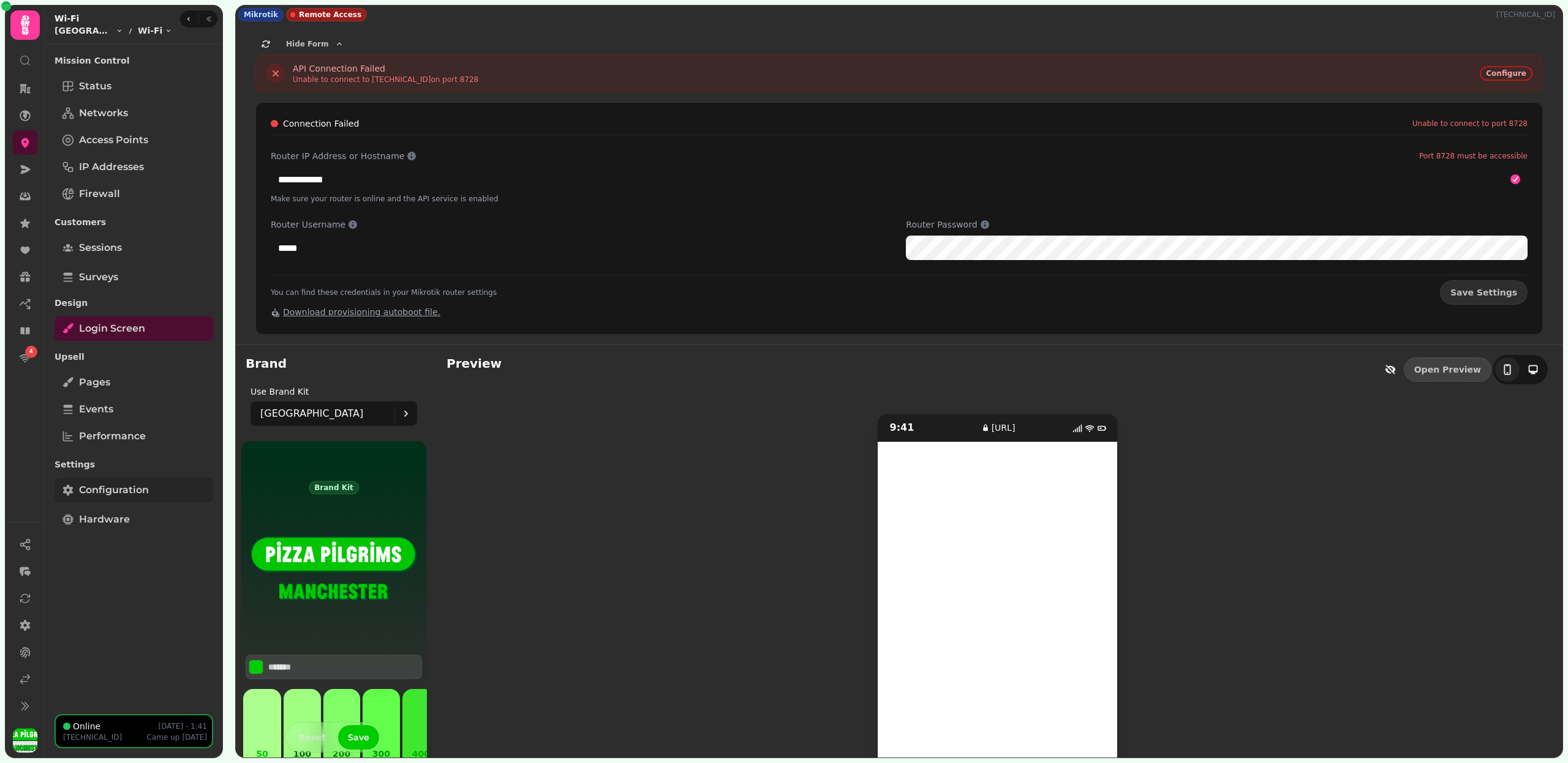
click at [163, 488] on link "Configuration" at bounding box center [133, 490] width 159 height 25
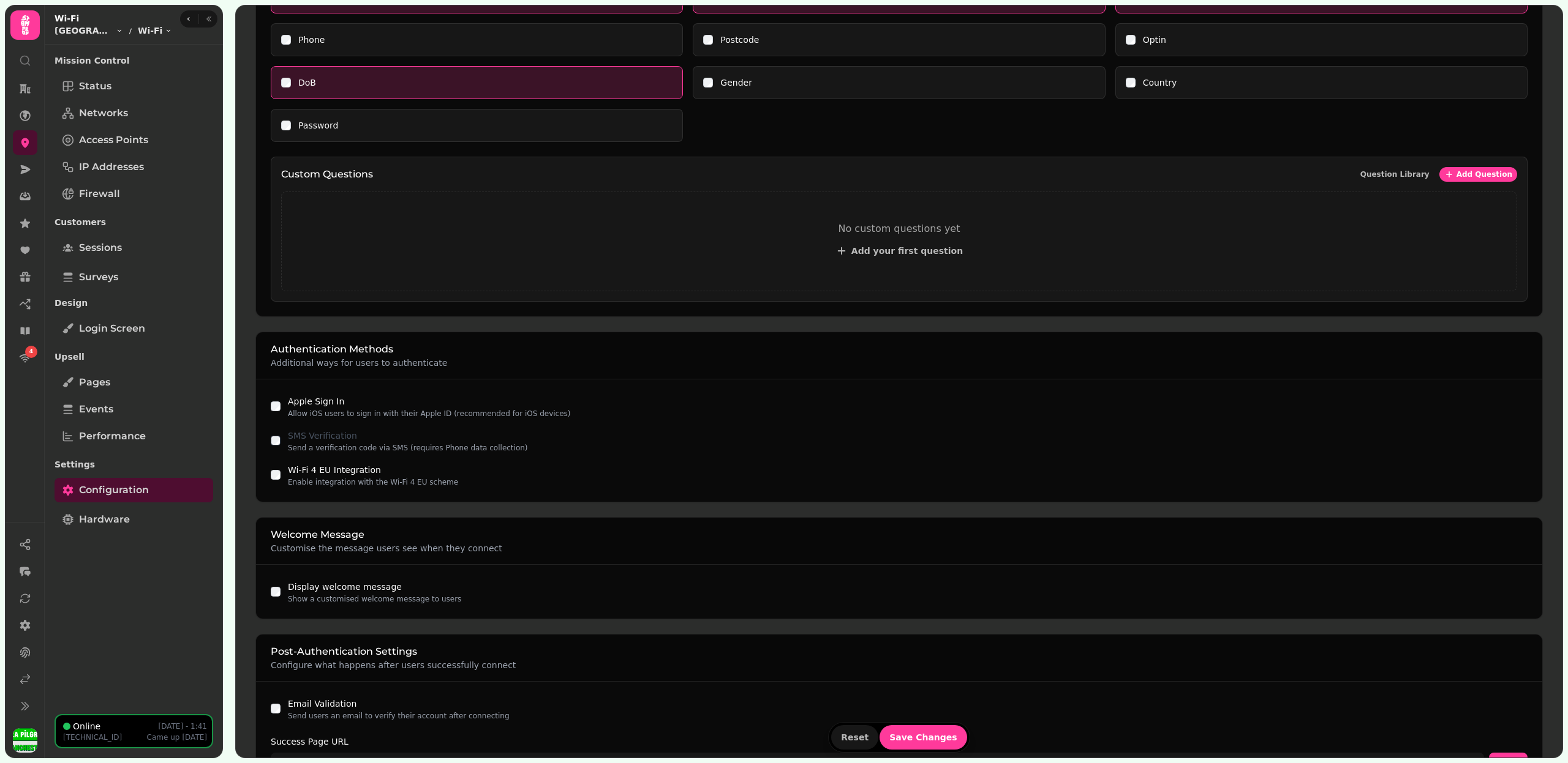
scroll to position [843, 0]
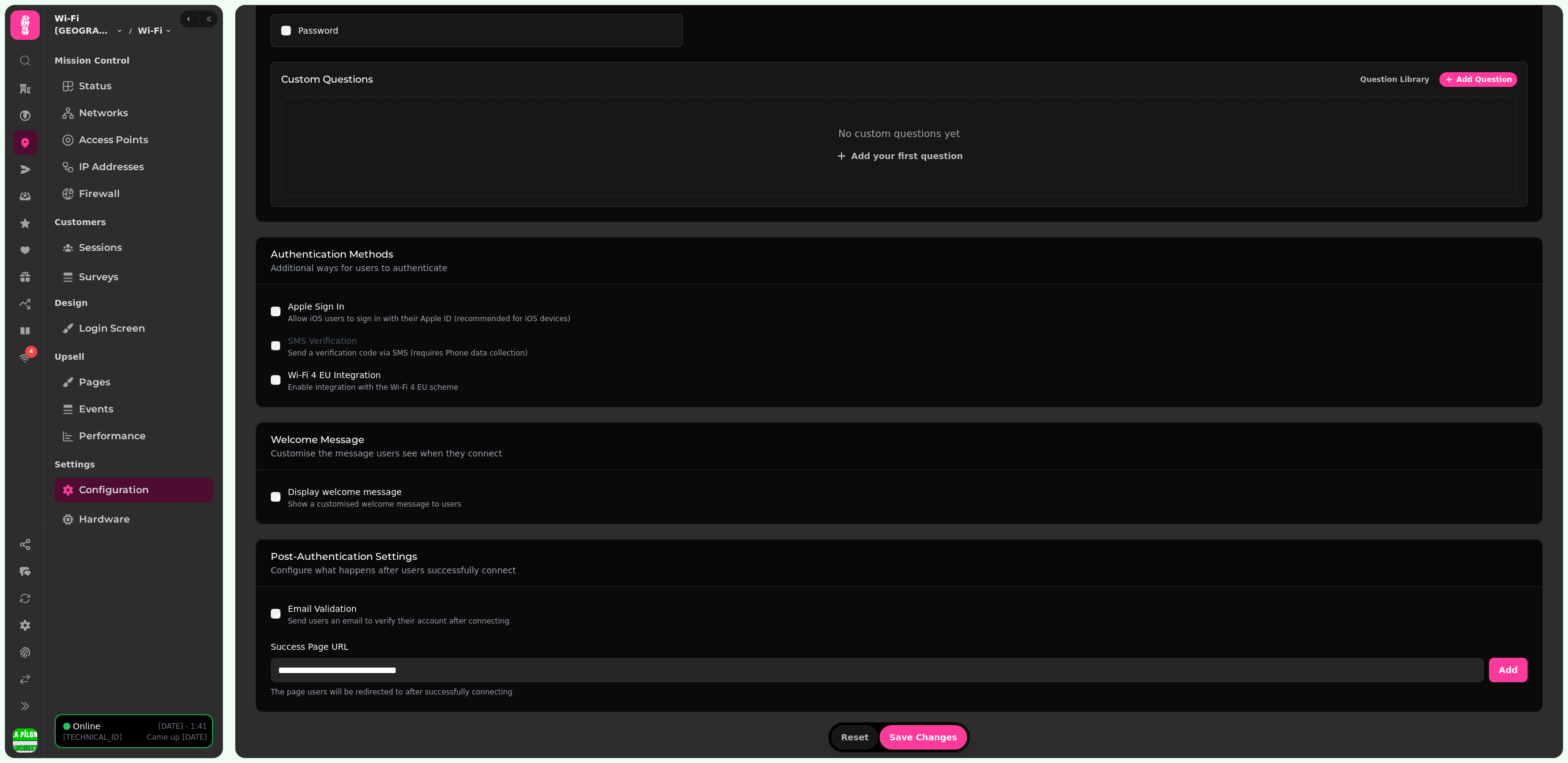
click at [392, 658] on input "**********" at bounding box center [877, 670] width 1213 height 25
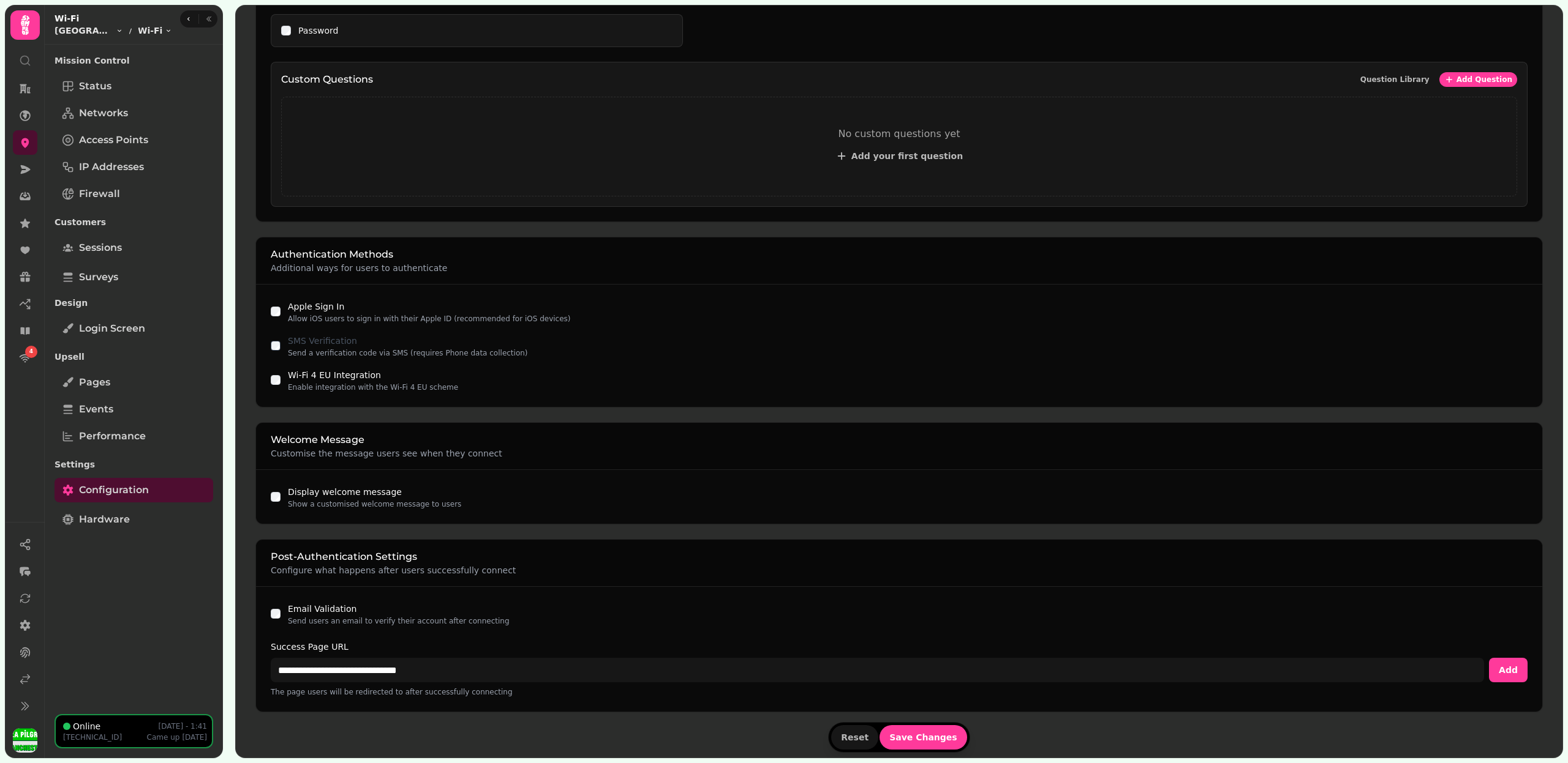
click at [279, 608] on div "Email Validation Send users an email to verify their account after connecting" at bounding box center [899, 614] width 1257 height 25
click at [907, 733] on span "Save Changes" at bounding box center [923, 738] width 68 height 8
click at [26, 138] on icon at bounding box center [25, 142] width 12 height 12
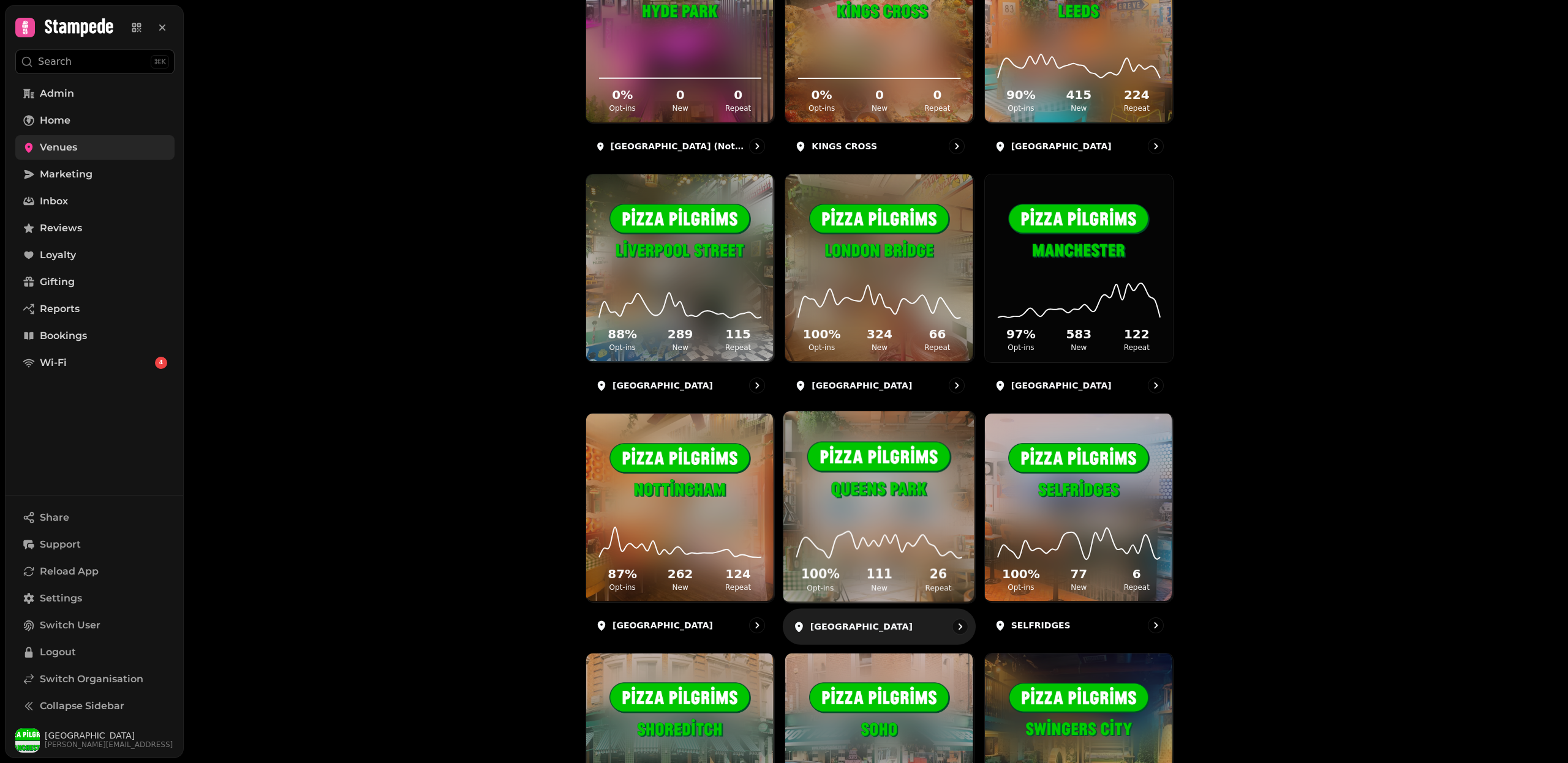
scroll to position [1463, 0]
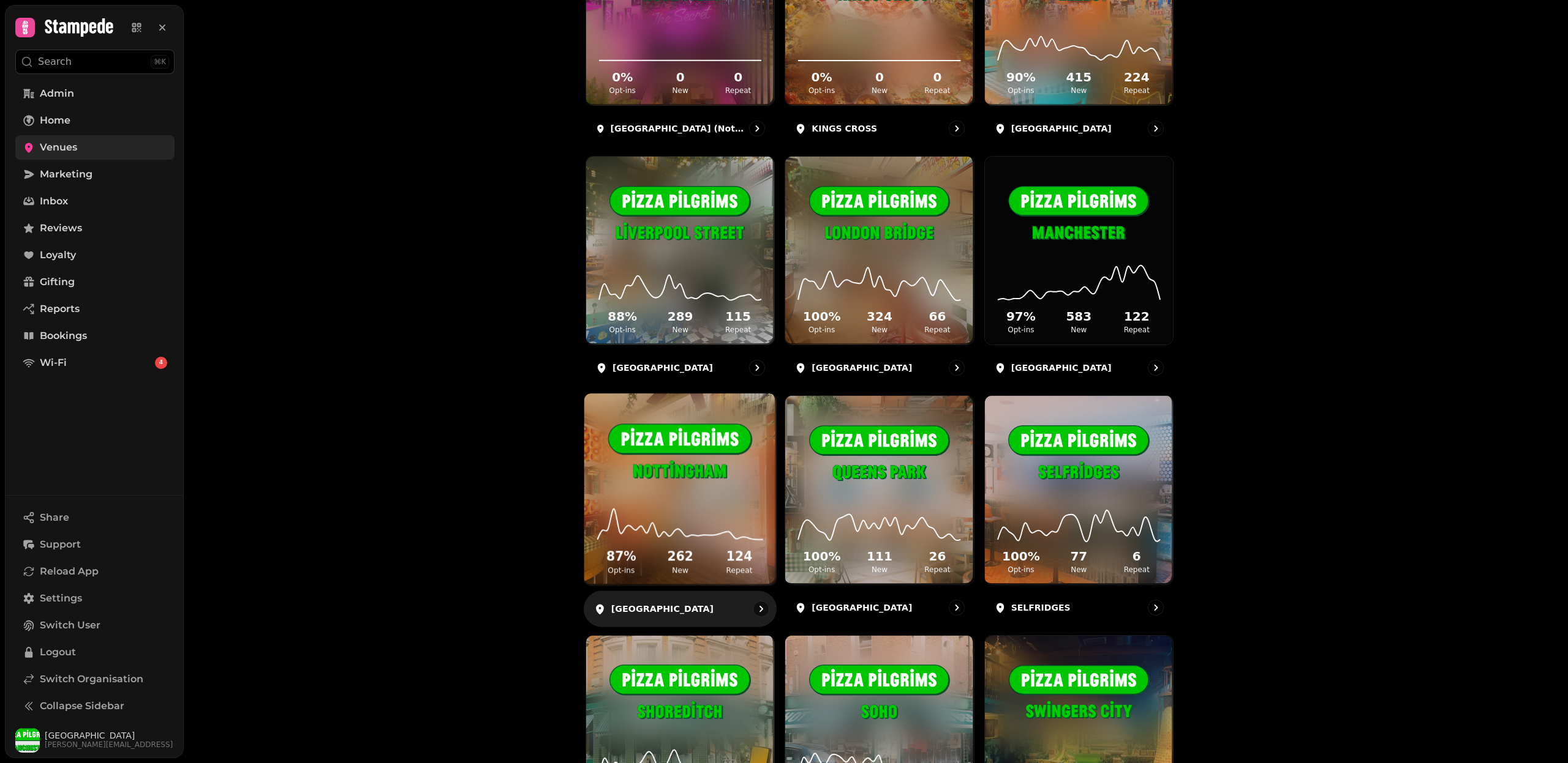
click at [740, 485] on img at bounding box center [680, 454] width 144 height 81
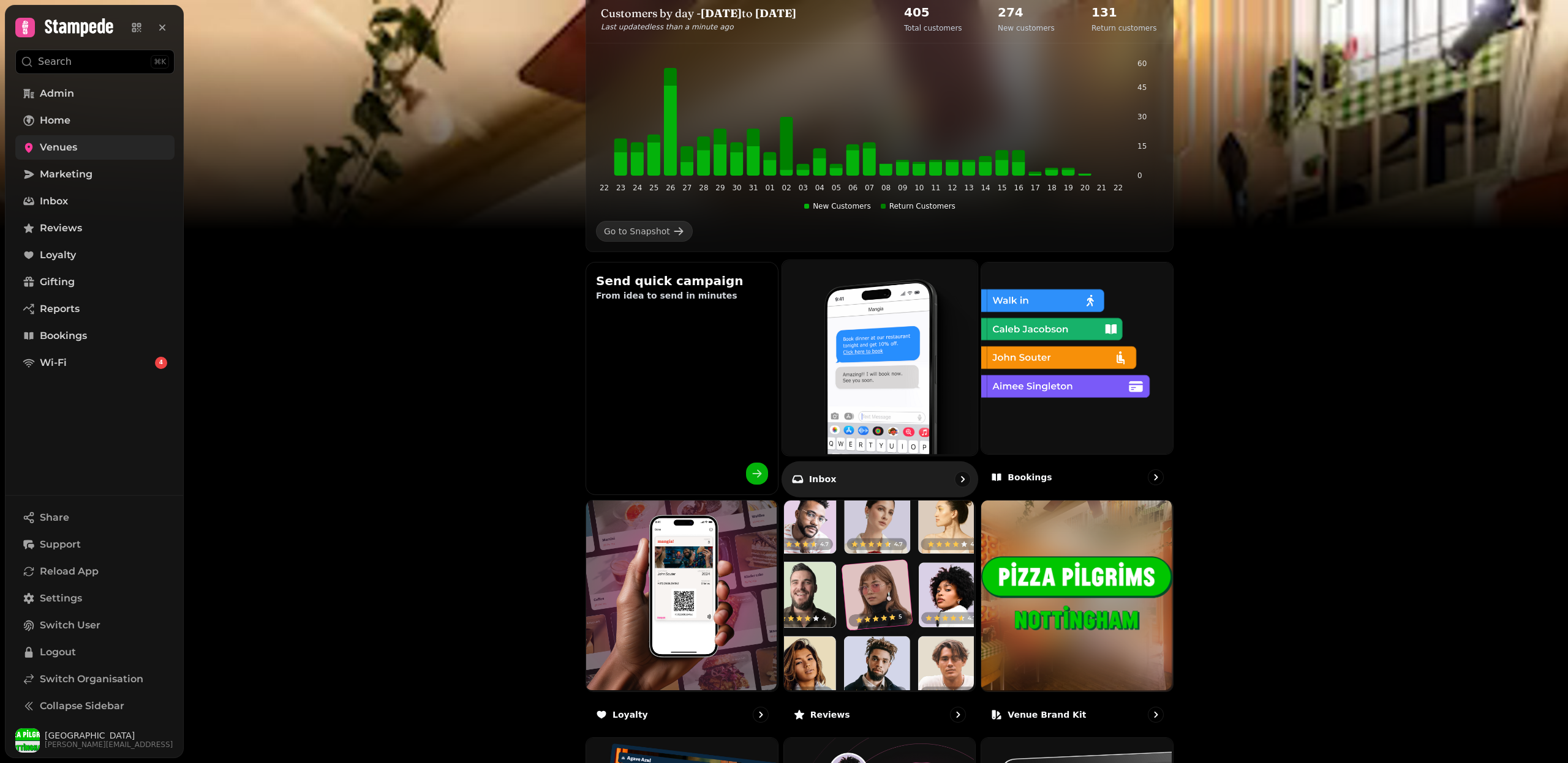
scroll to position [477, 0]
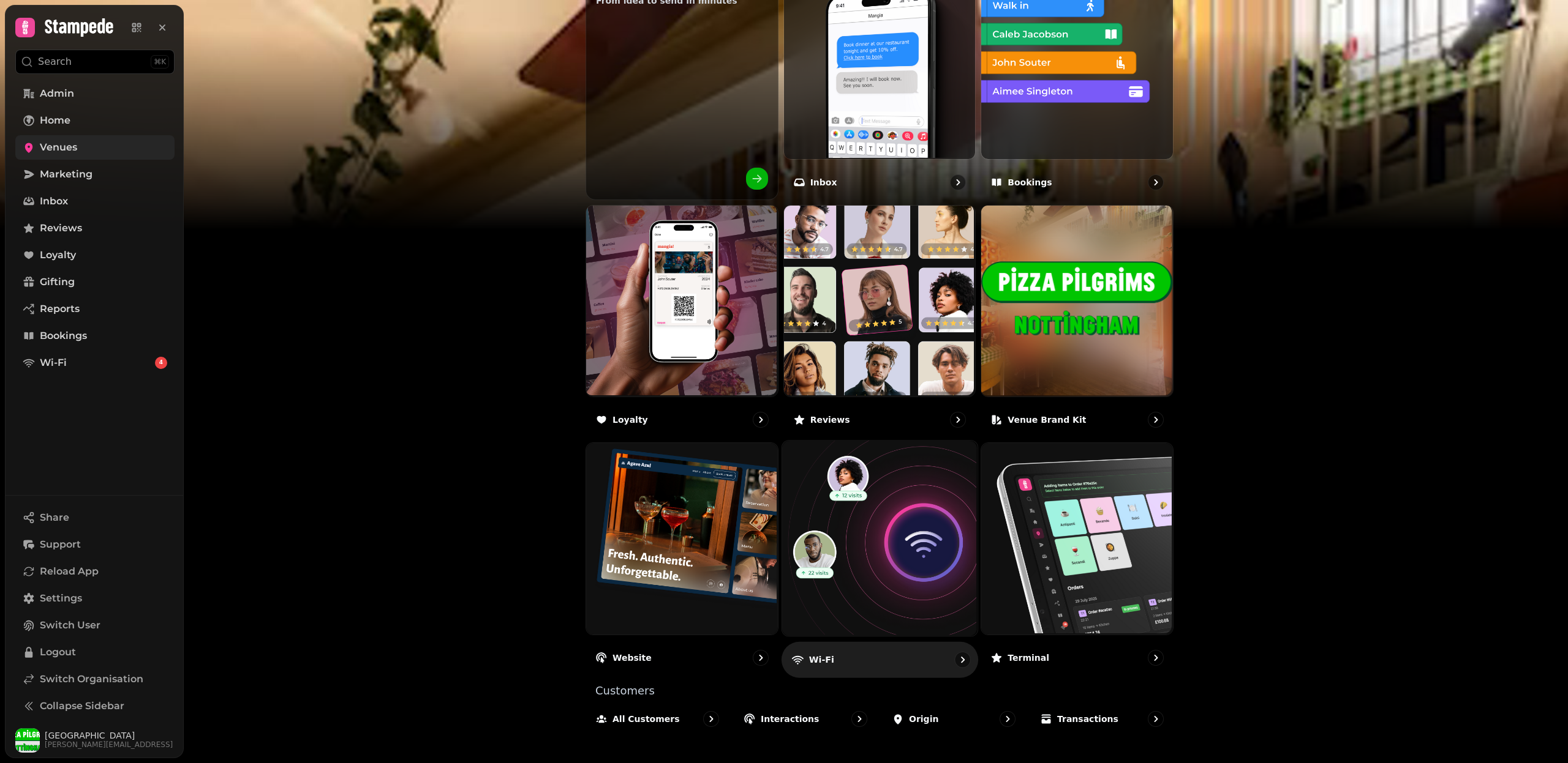
click at [890, 574] on img at bounding box center [877, 537] width 195 height 195
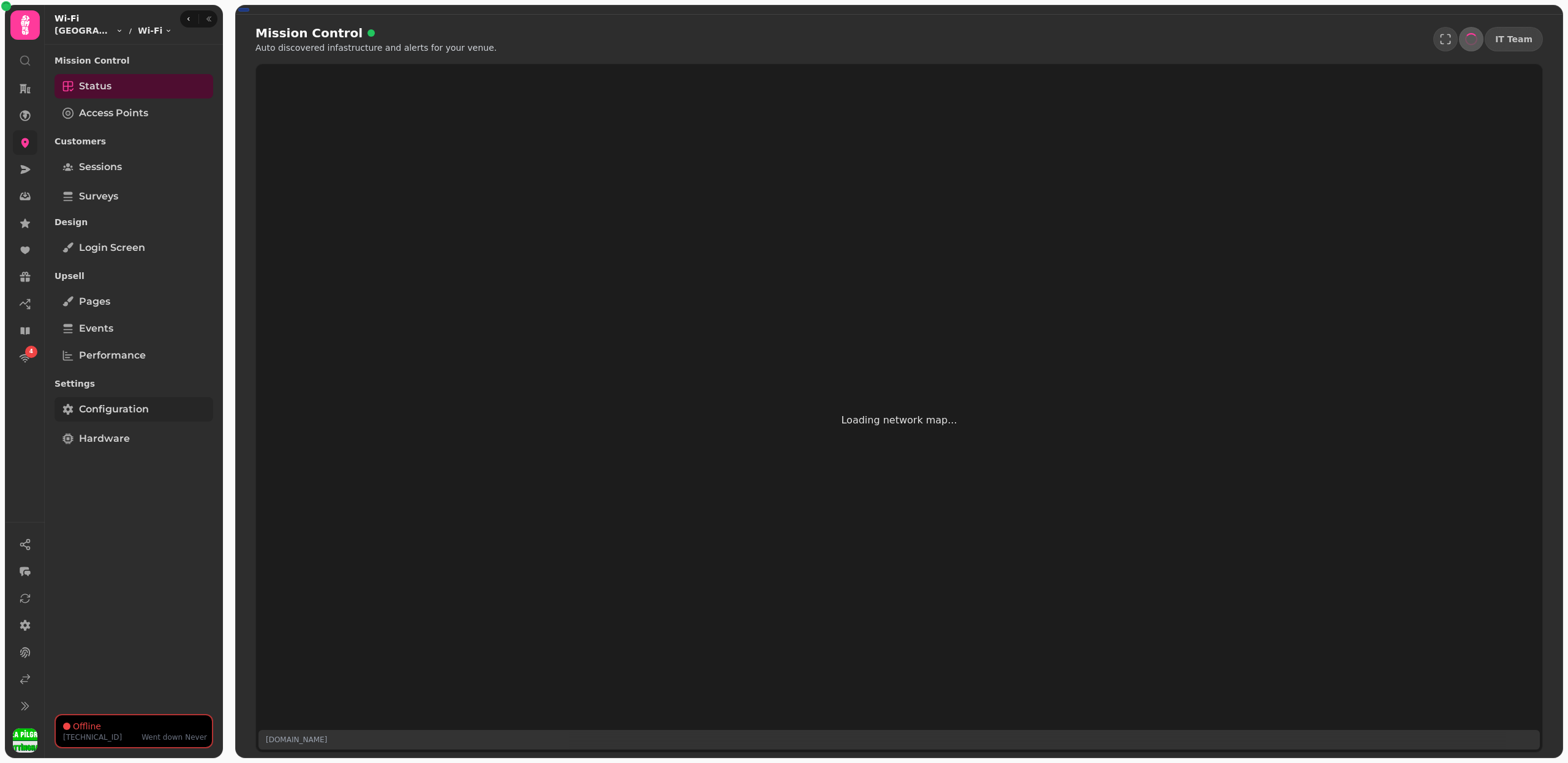
click at [152, 401] on link "Configuration" at bounding box center [133, 409] width 159 height 25
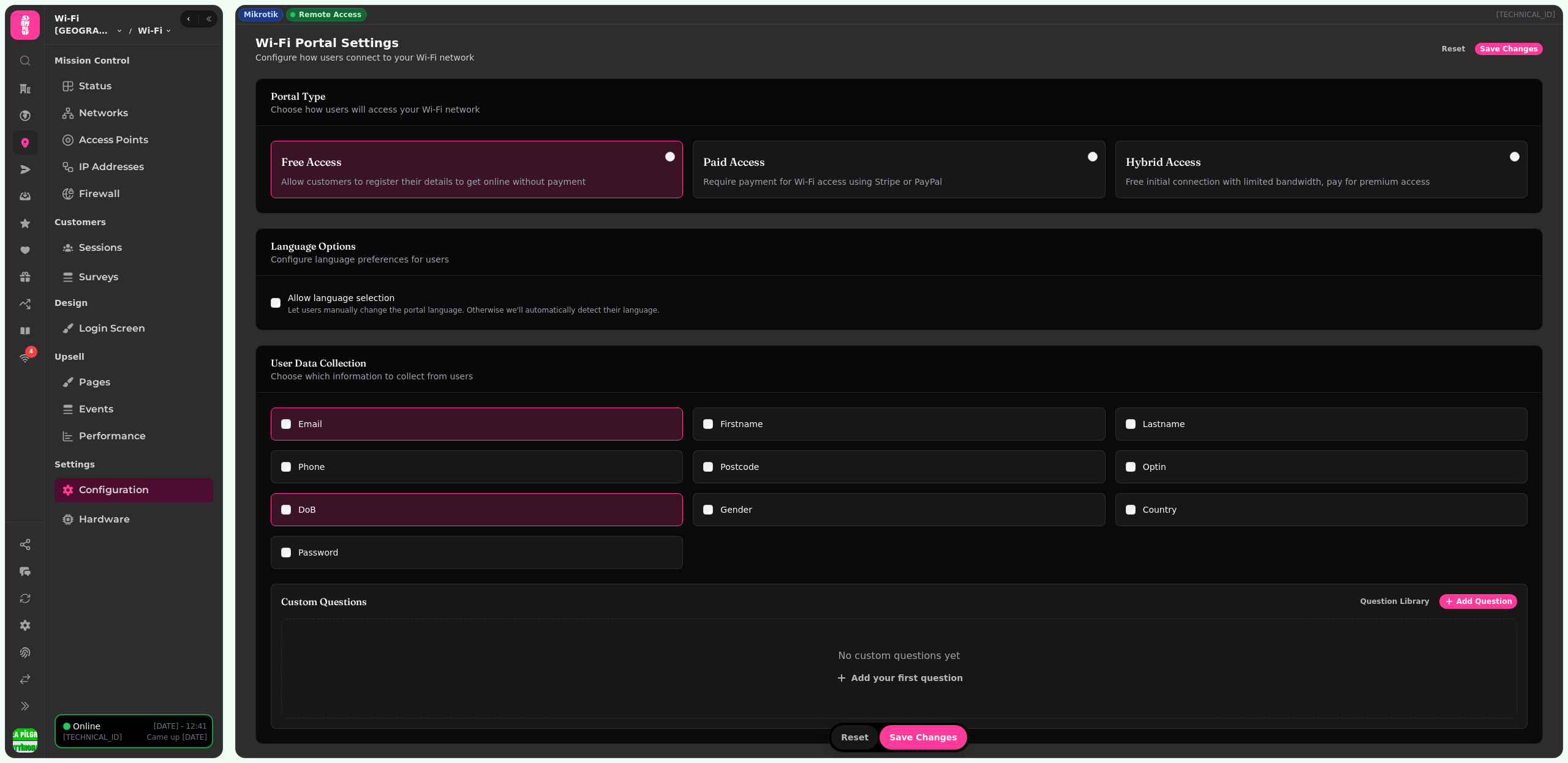
click at [707, 426] on div "Firstname" at bounding box center [899, 423] width 392 height 12
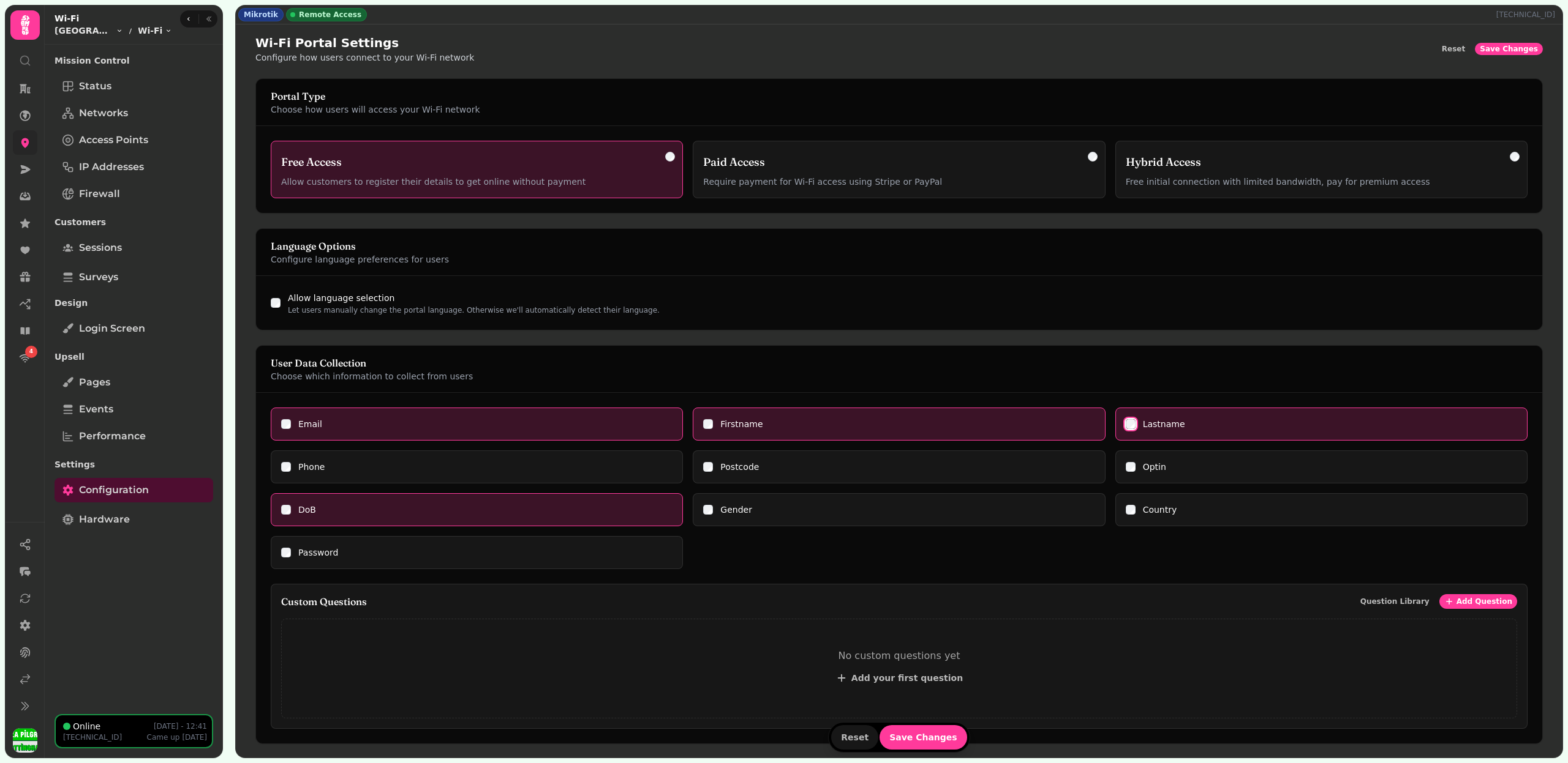
scroll to position [523, 0]
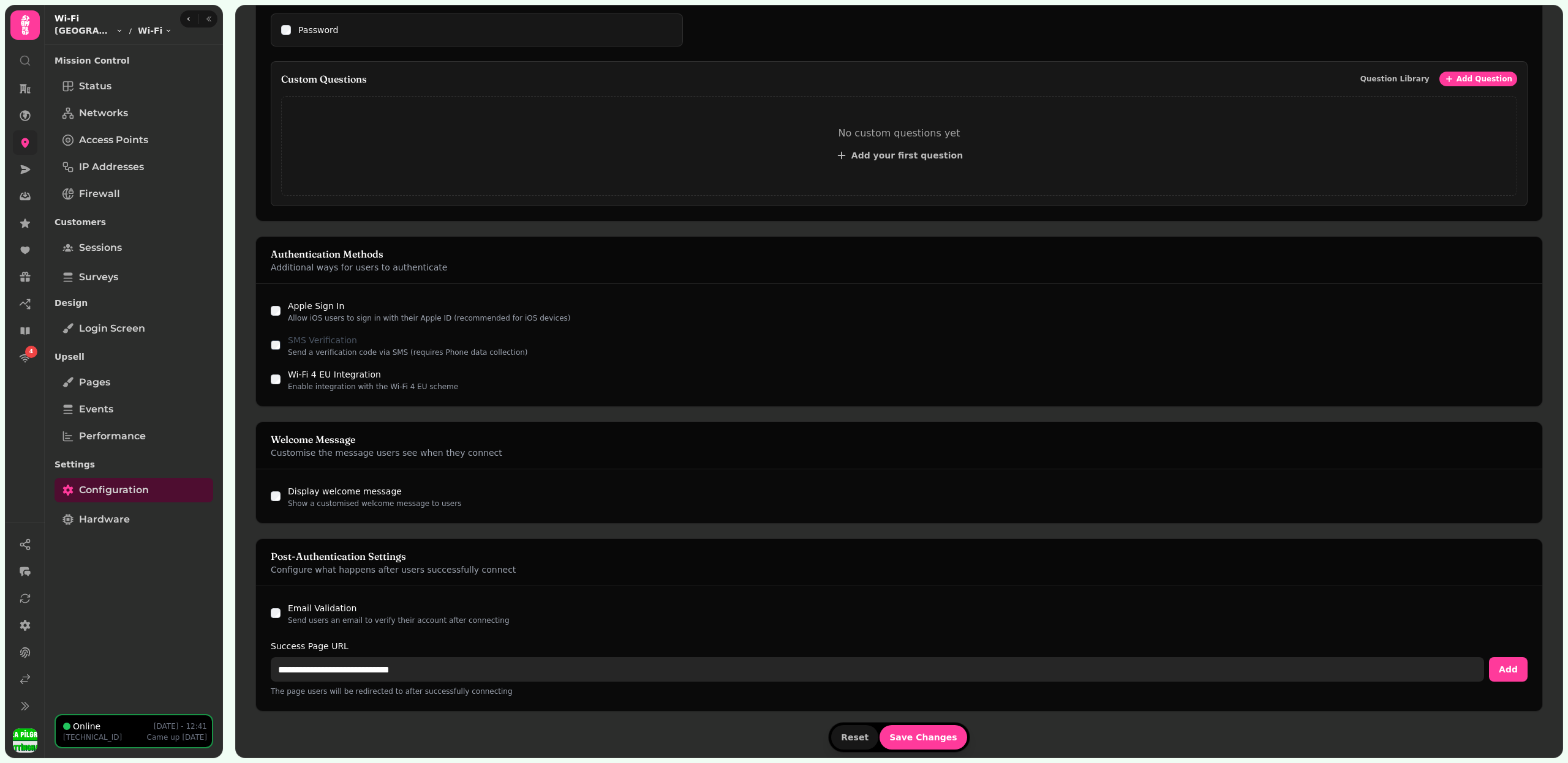
click at [383, 672] on input "**********" at bounding box center [877, 670] width 1213 height 25
paste input "**"
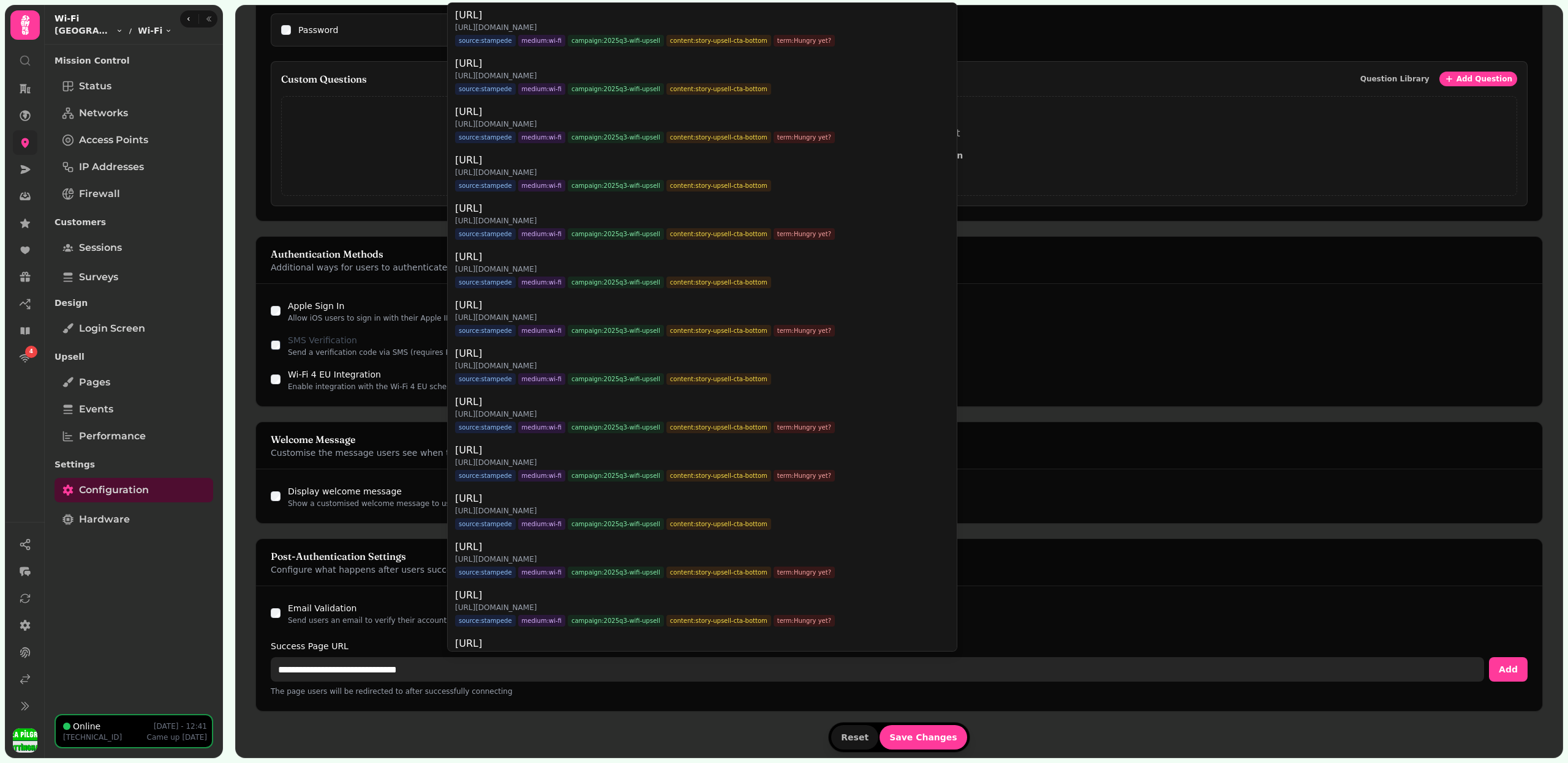
type input "**********"
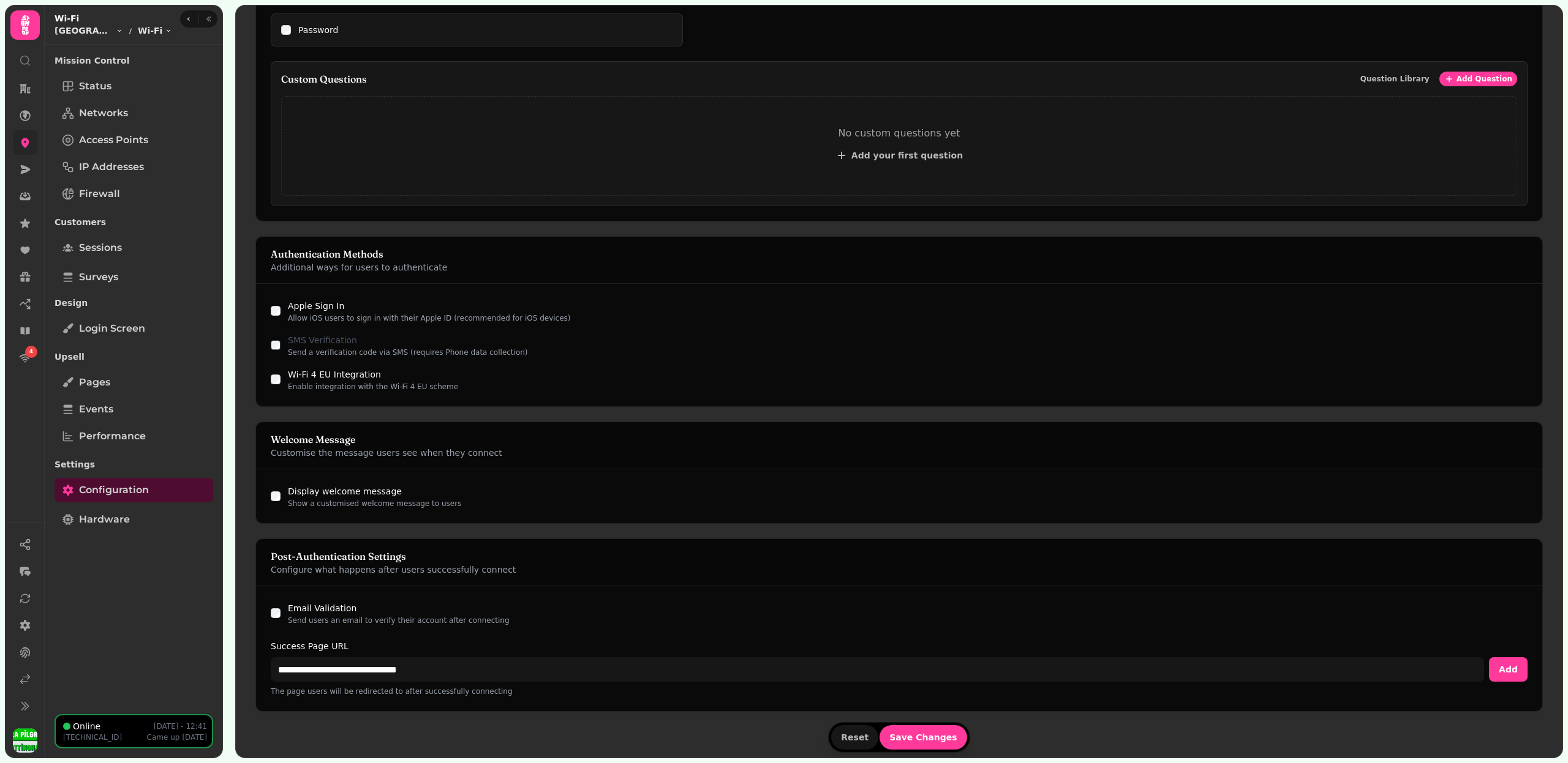
click at [935, 741] on form "Portal Type Choose how users will access your Wi-Fi network Free Access Allow c…" at bounding box center [898, 156] width 1287 height 1201
click at [935, 739] on button "Save Changes" at bounding box center [923, 738] width 87 height 25
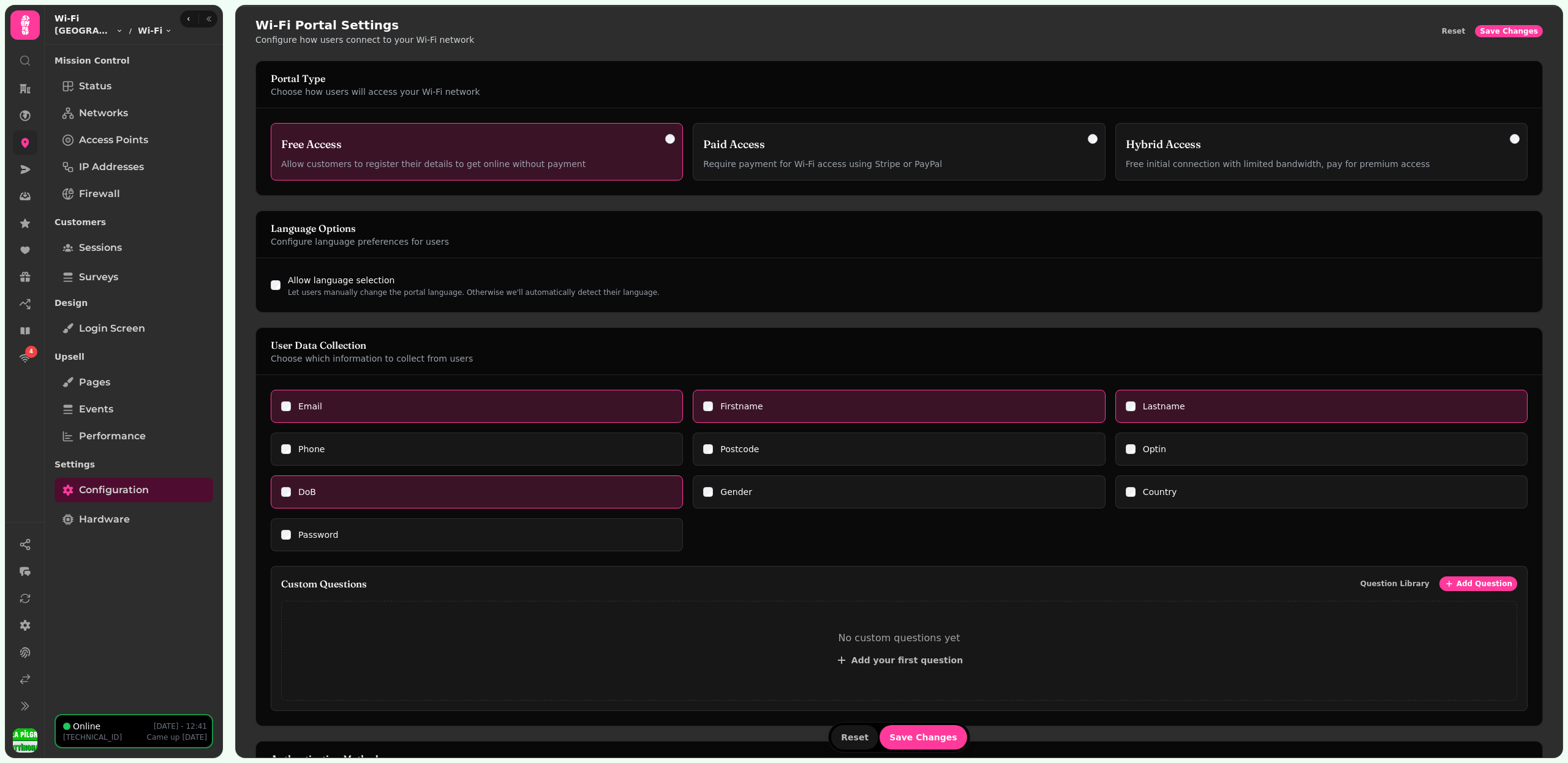
scroll to position [157, 0]
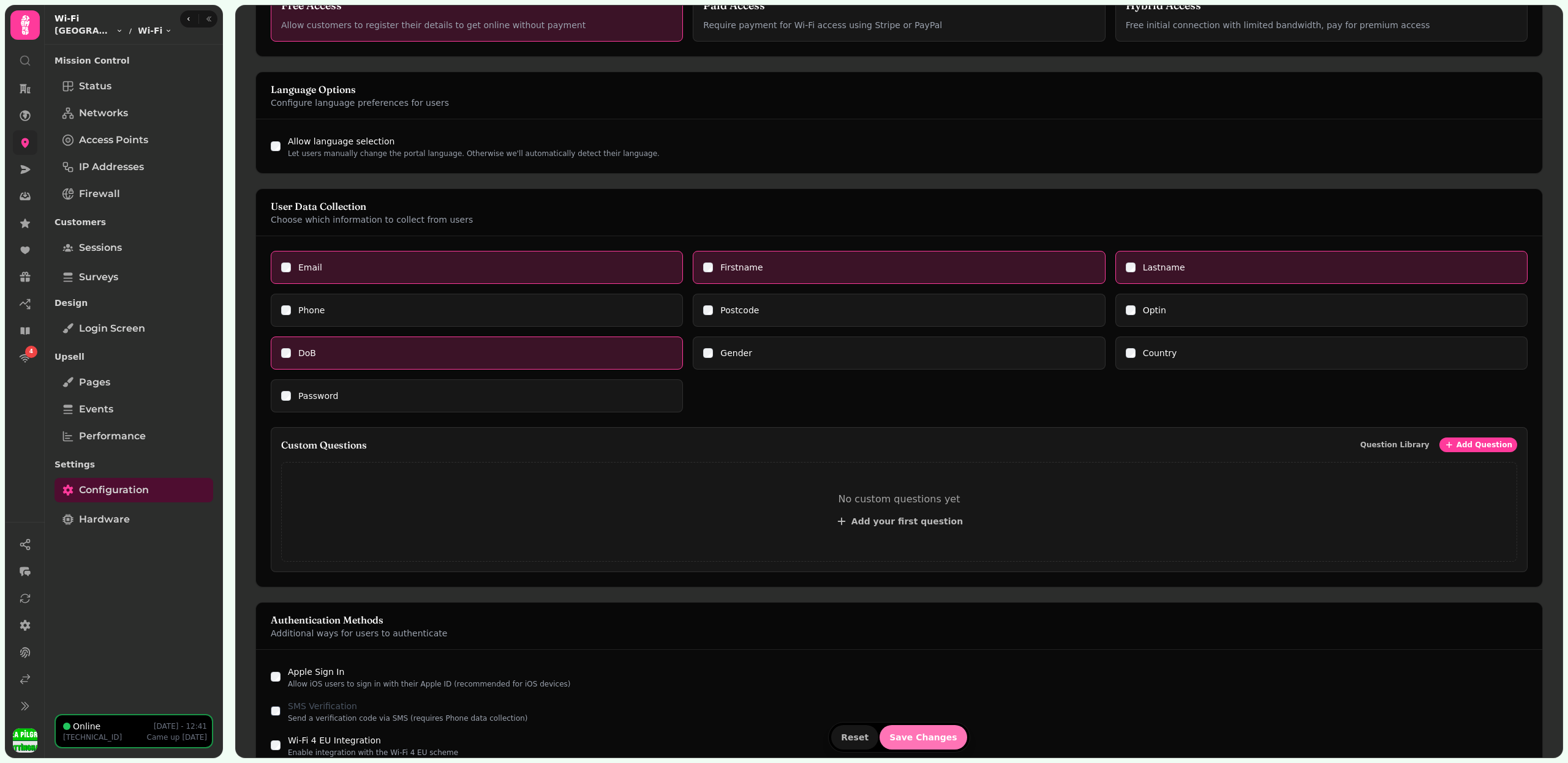
click at [923, 738] on span "Save Changes" at bounding box center [923, 738] width 68 height 8
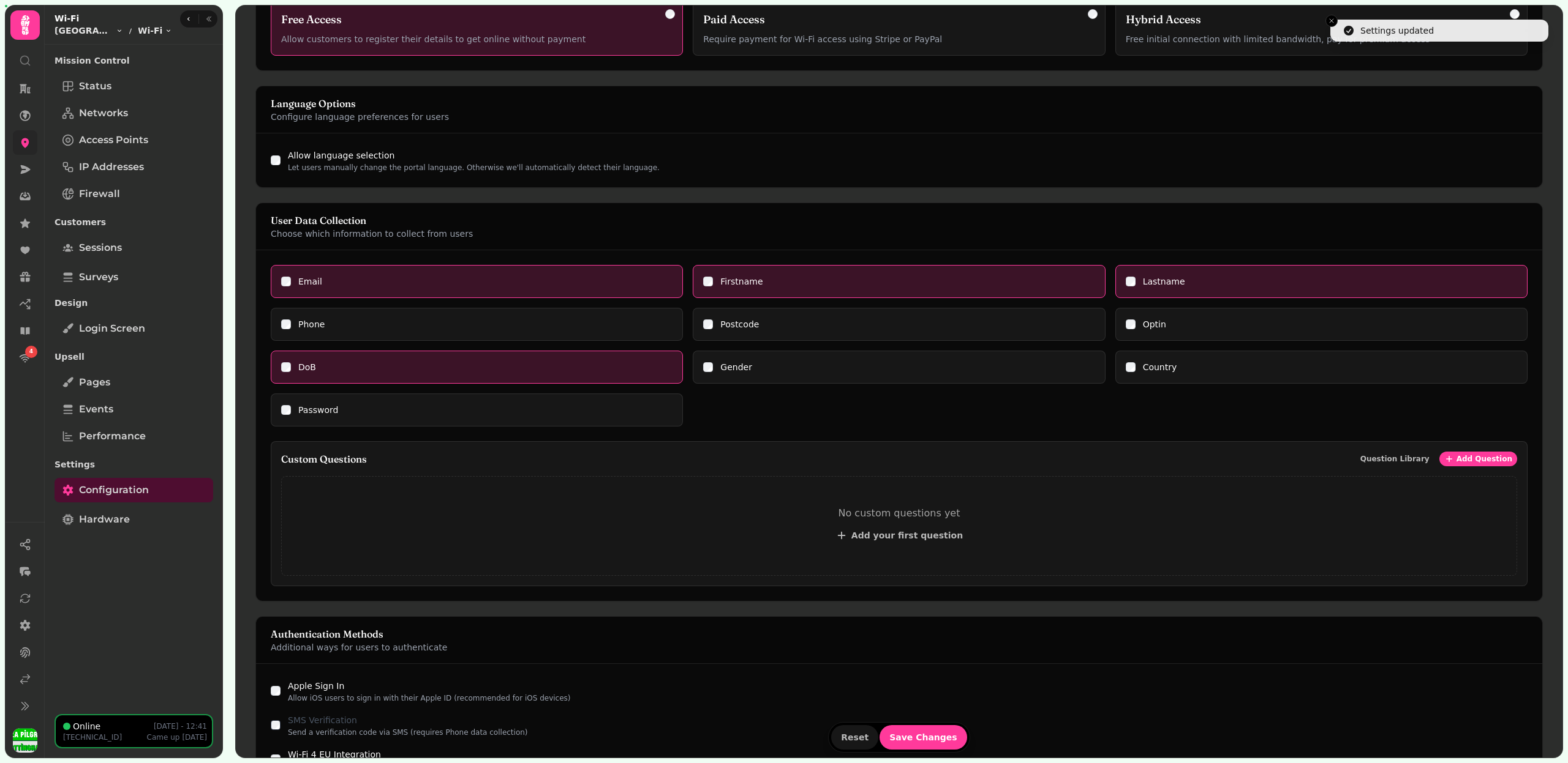
scroll to position [136, 0]
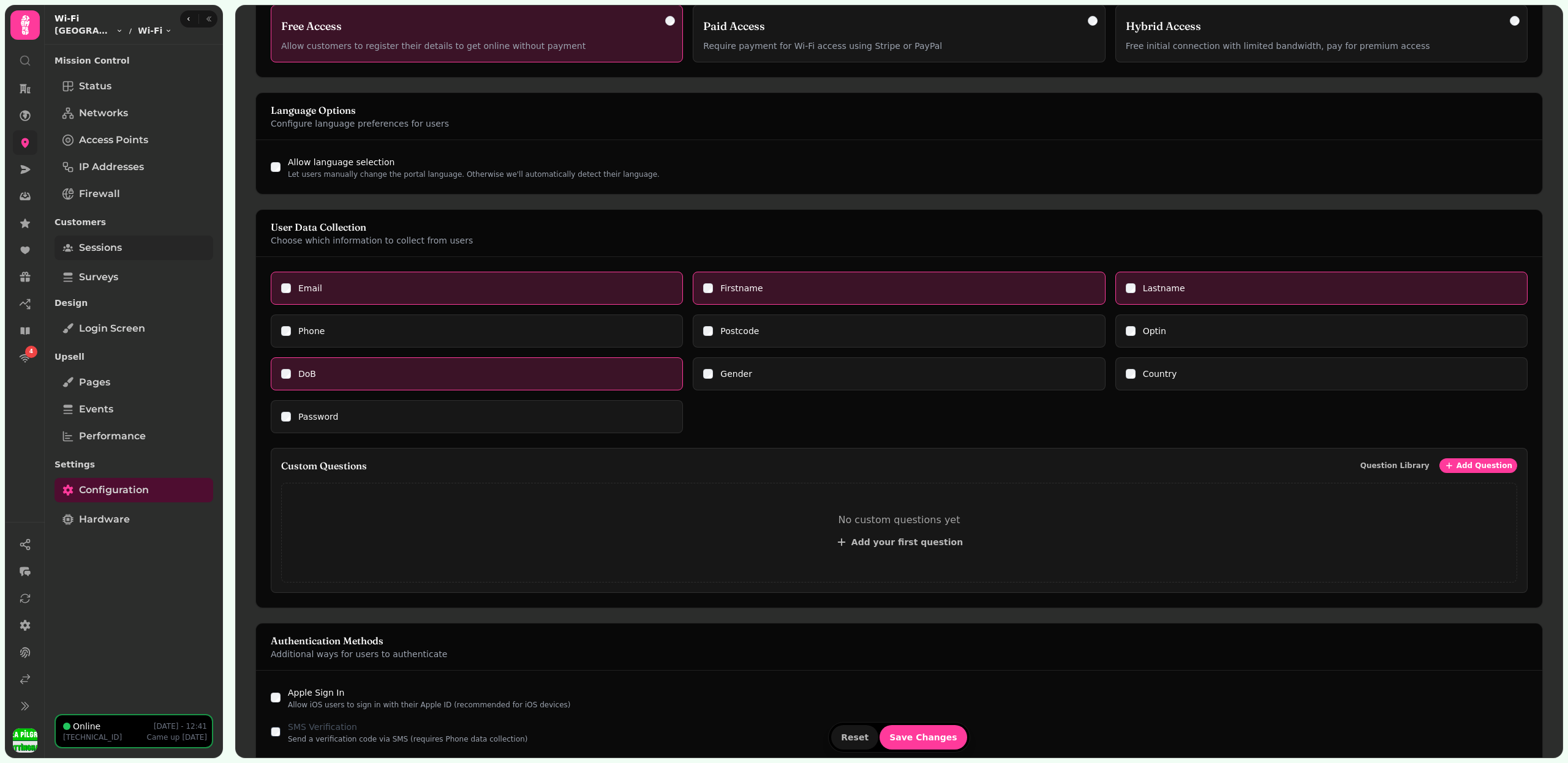
click at [115, 259] on link "Sessions" at bounding box center [133, 248] width 159 height 25
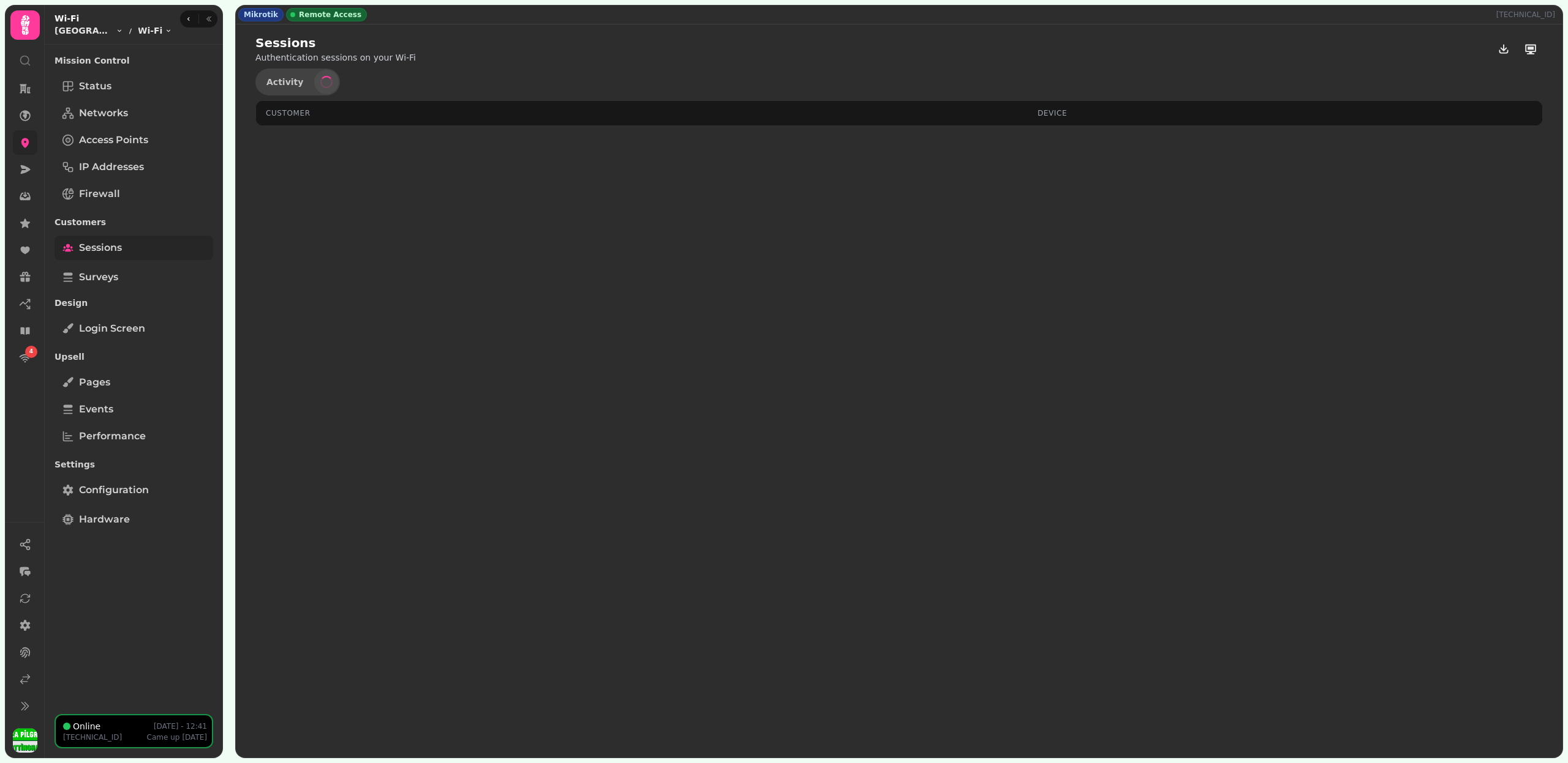
select select "**"
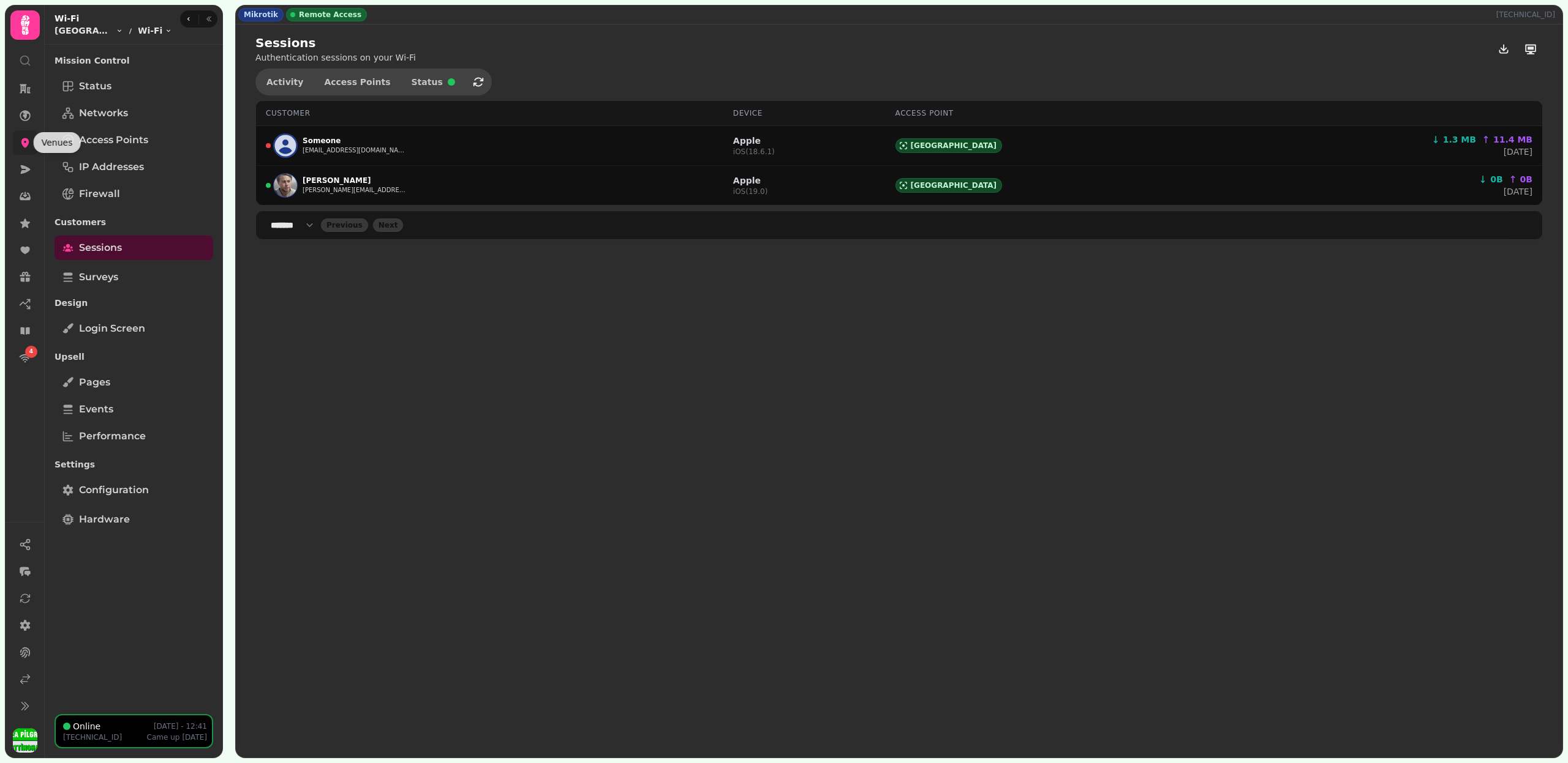
click at [23, 146] on icon at bounding box center [25, 142] width 12 height 12
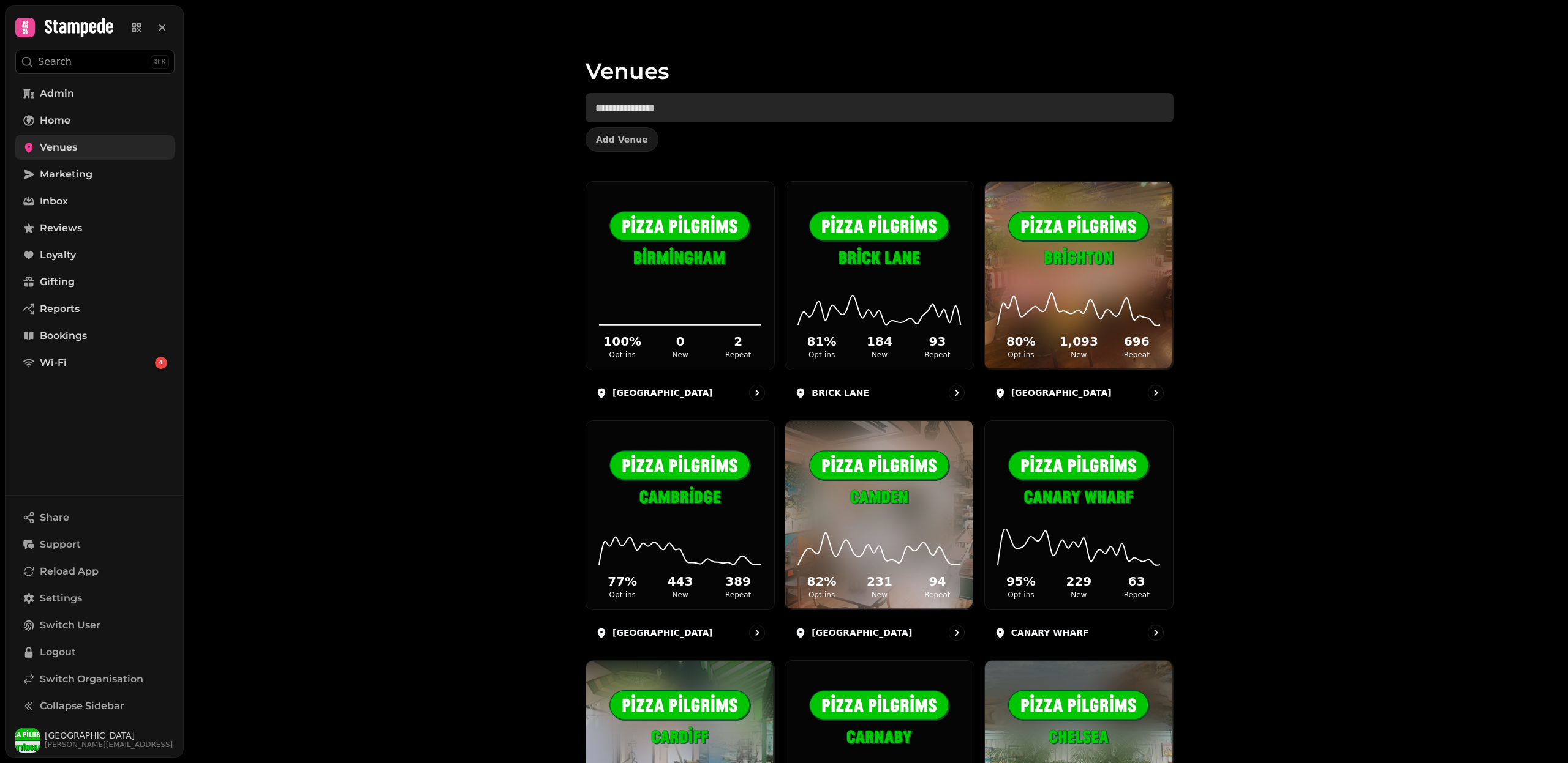
click at [681, 111] on input "text" at bounding box center [879, 108] width 588 height 30
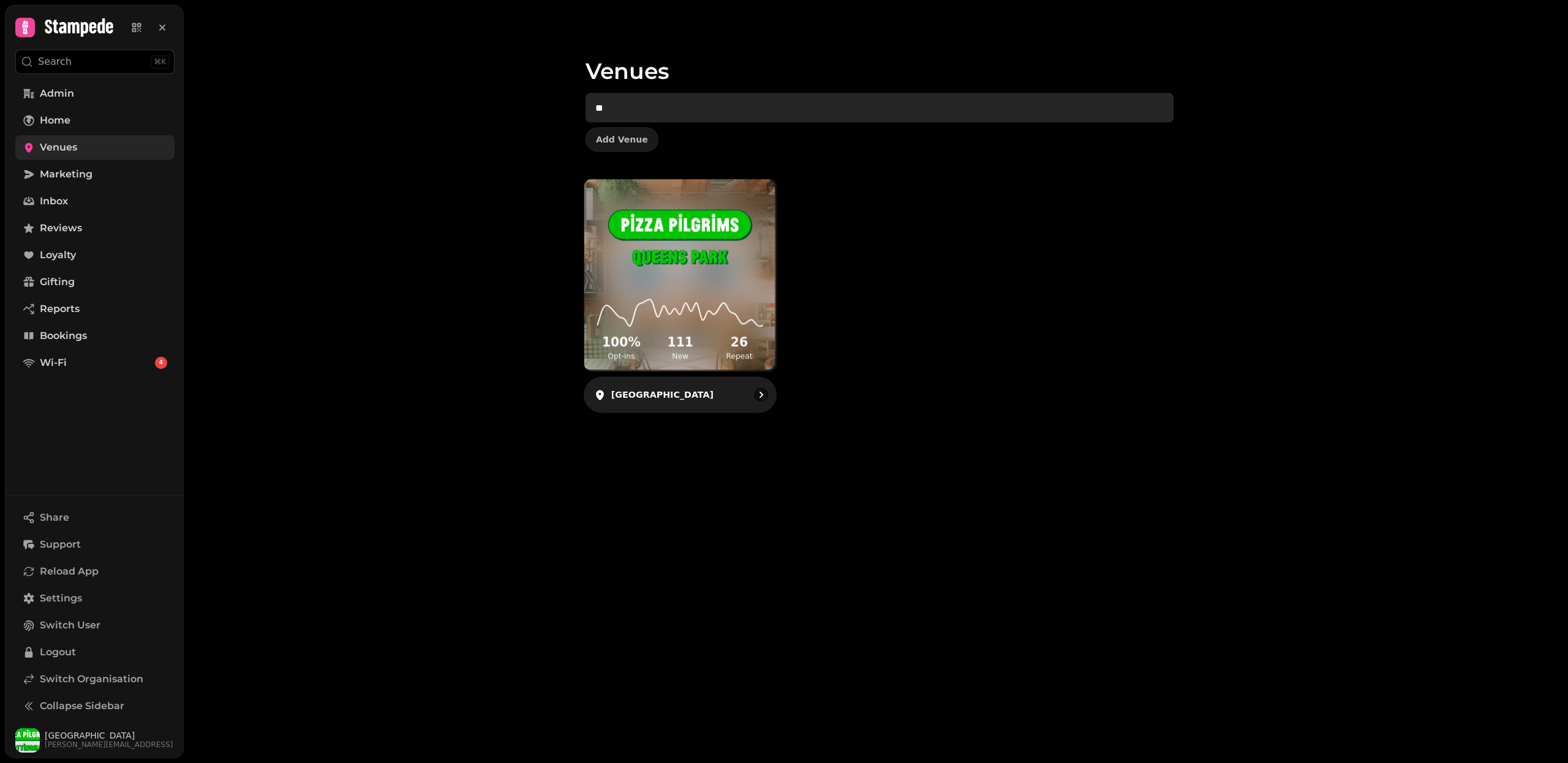
type input "**"
click at [711, 272] on img at bounding box center [680, 239] width 144 height 81
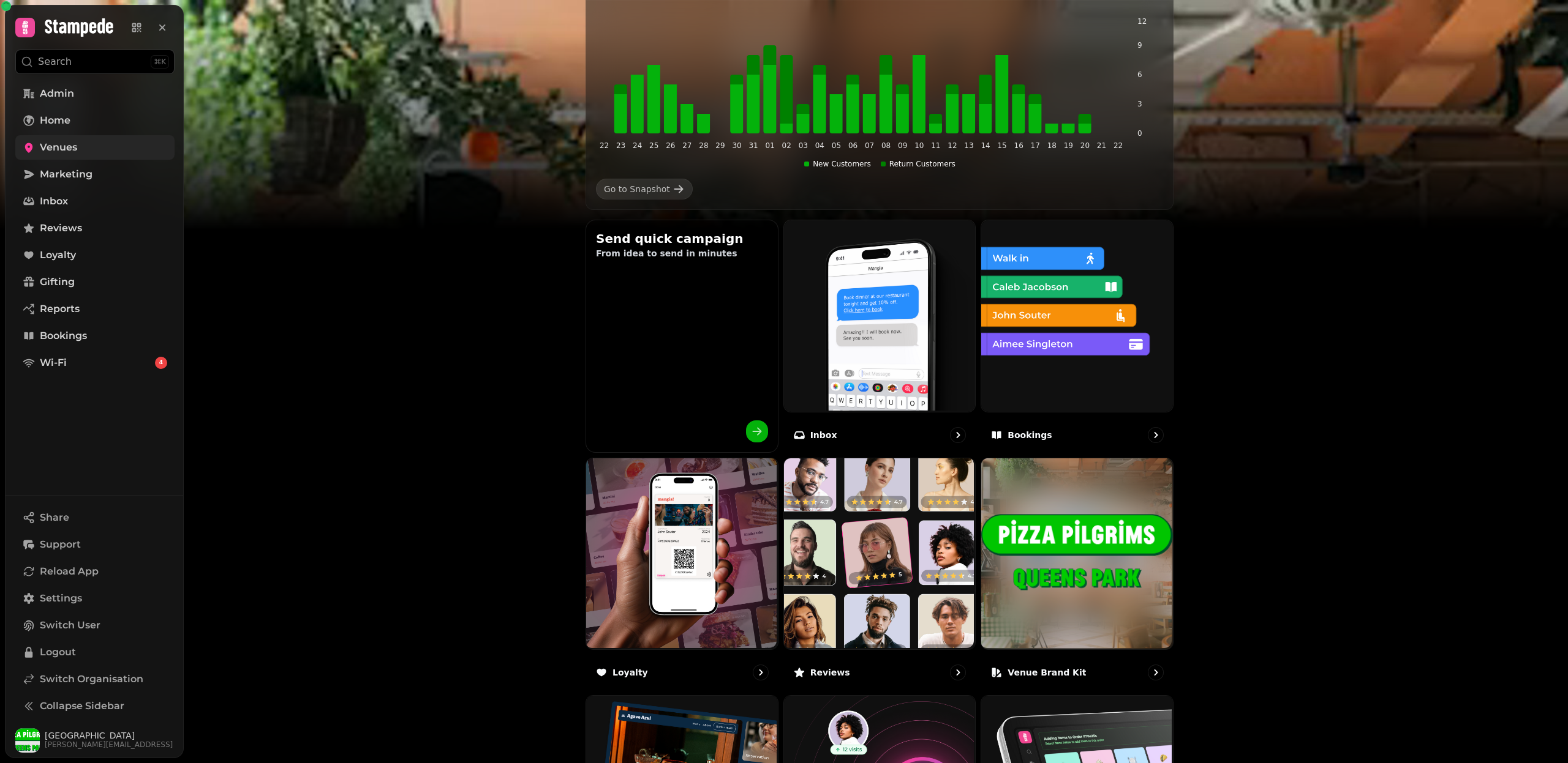
scroll to position [477, 0]
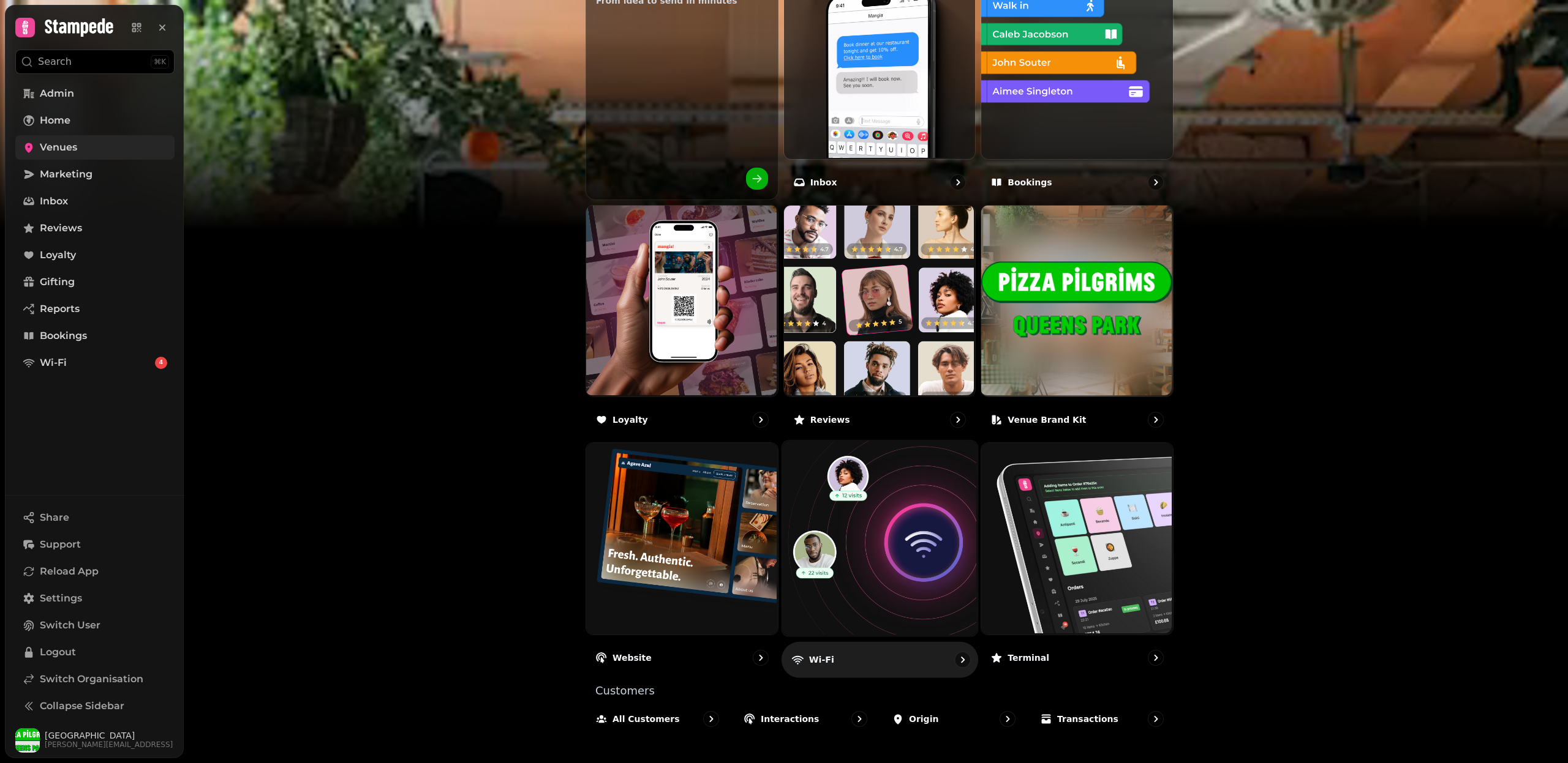
click at [895, 586] on img at bounding box center [877, 537] width 195 height 195
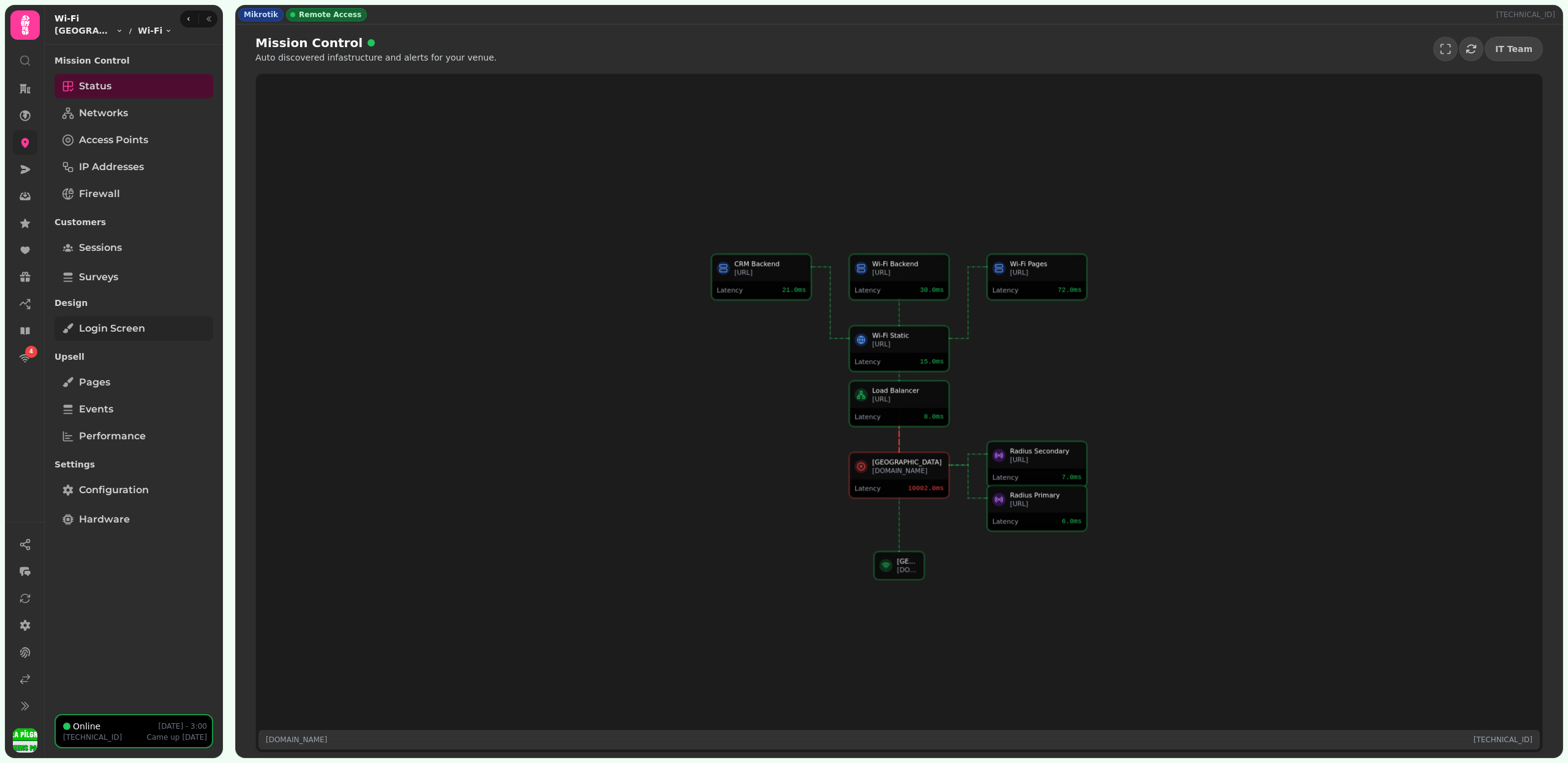
click at [150, 330] on link "Login screen" at bounding box center [133, 329] width 159 height 25
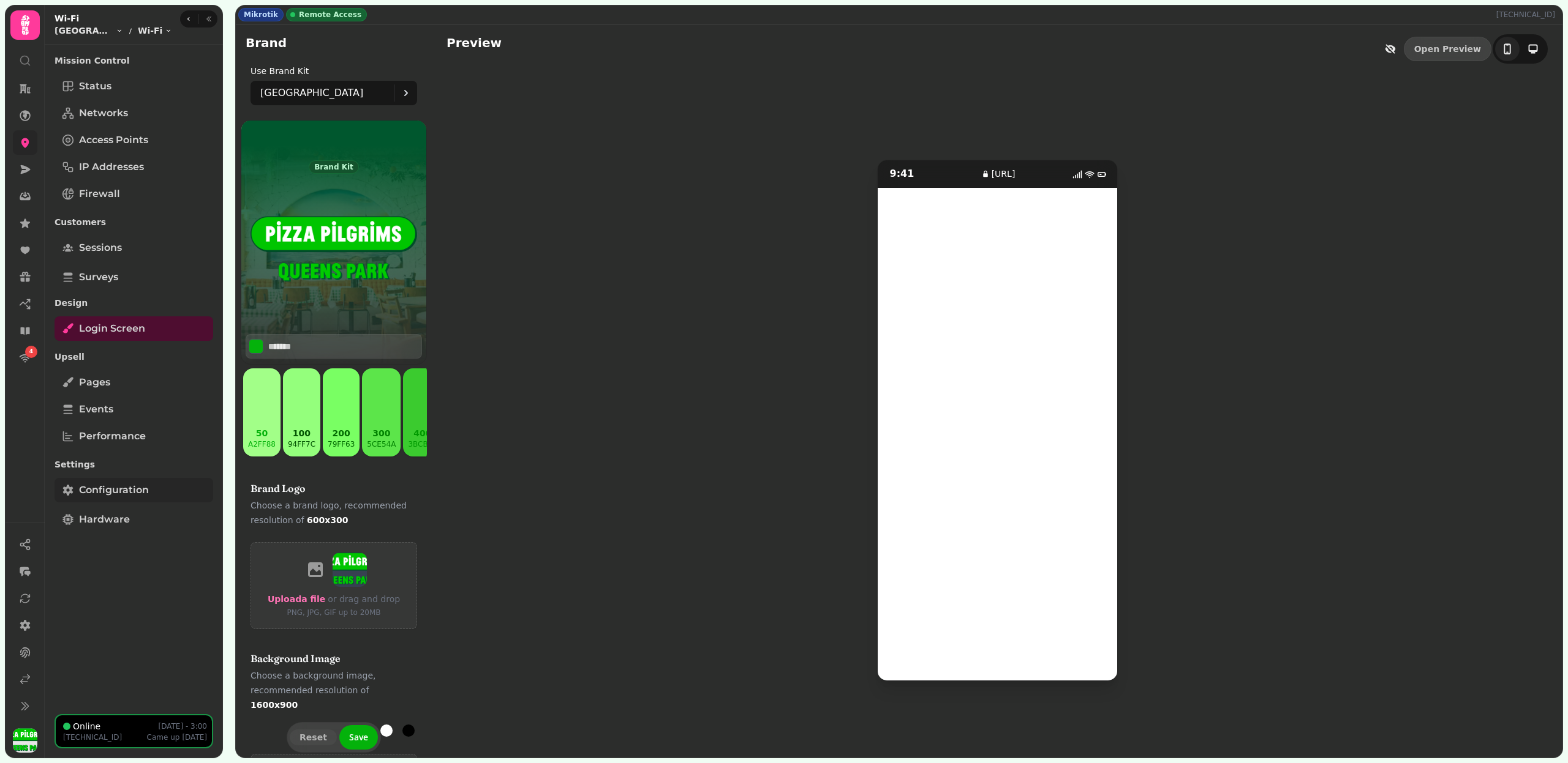
click at [132, 488] on span "Configuration" at bounding box center [114, 490] width 70 height 15
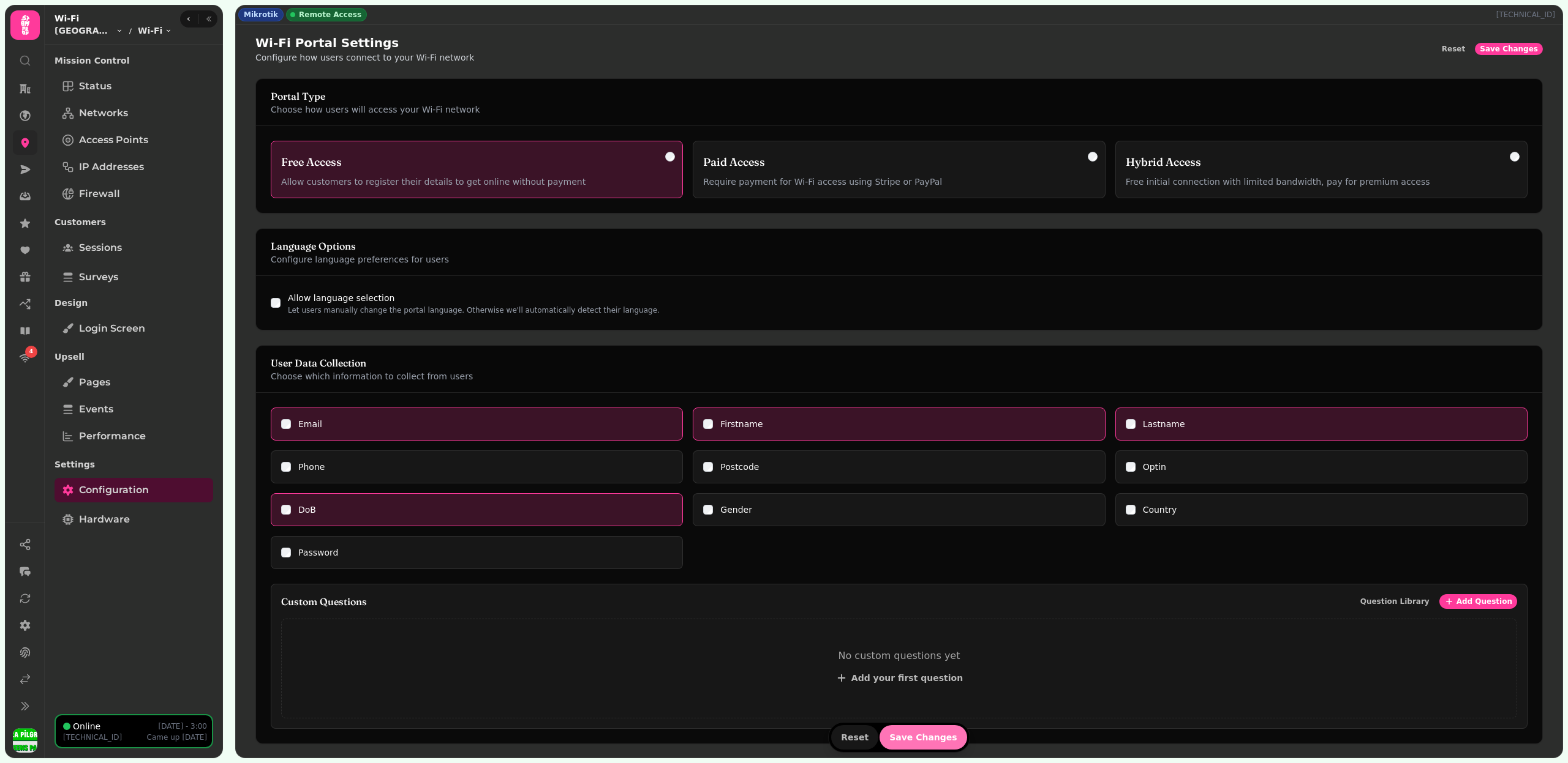
click at [931, 733] on span "Save Changes" at bounding box center [923, 738] width 68 height 8
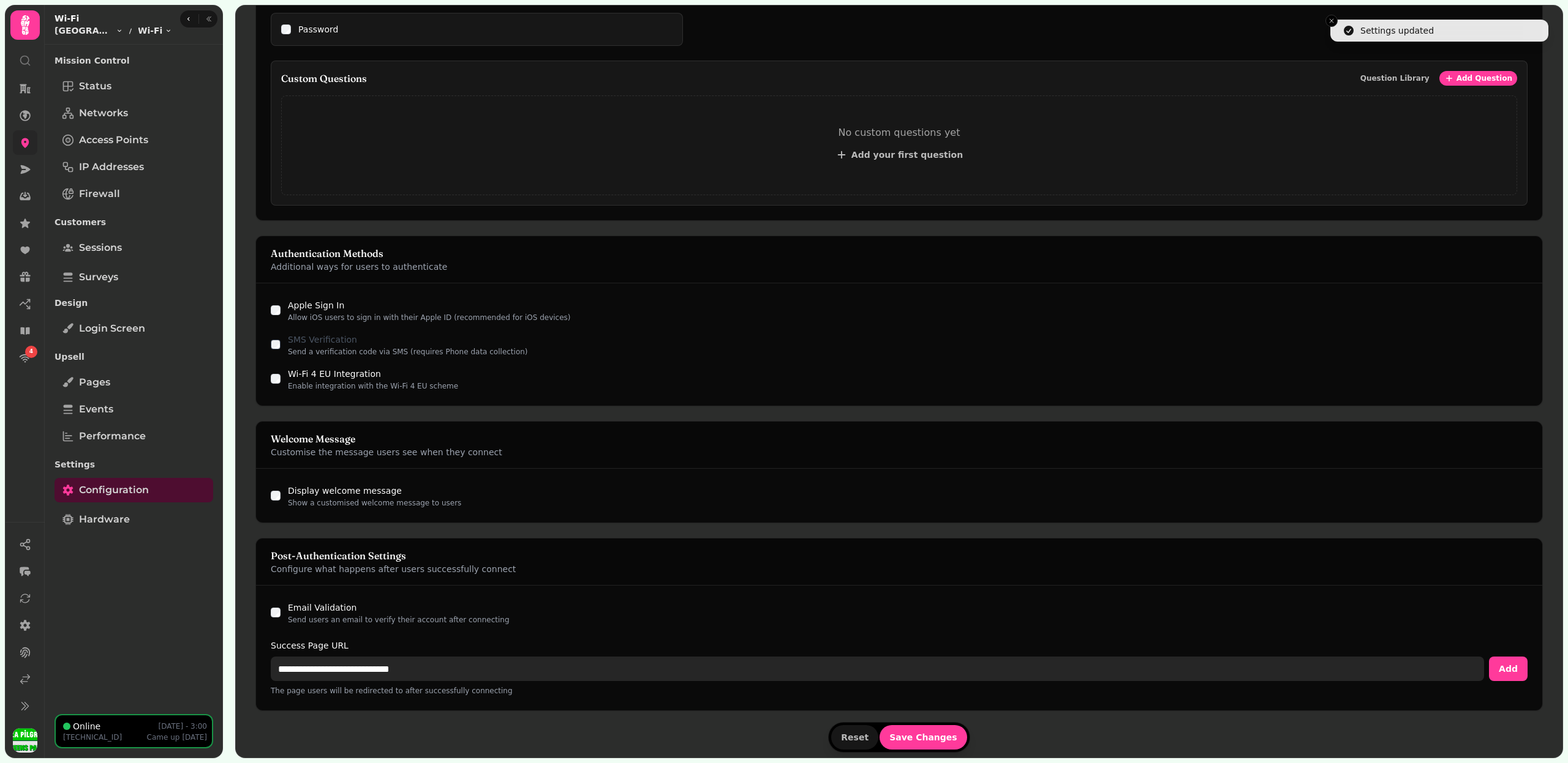
click at [360, 669] on input "**********" at bounding box center [877, 669] width 1213 height 25
paste input "**"
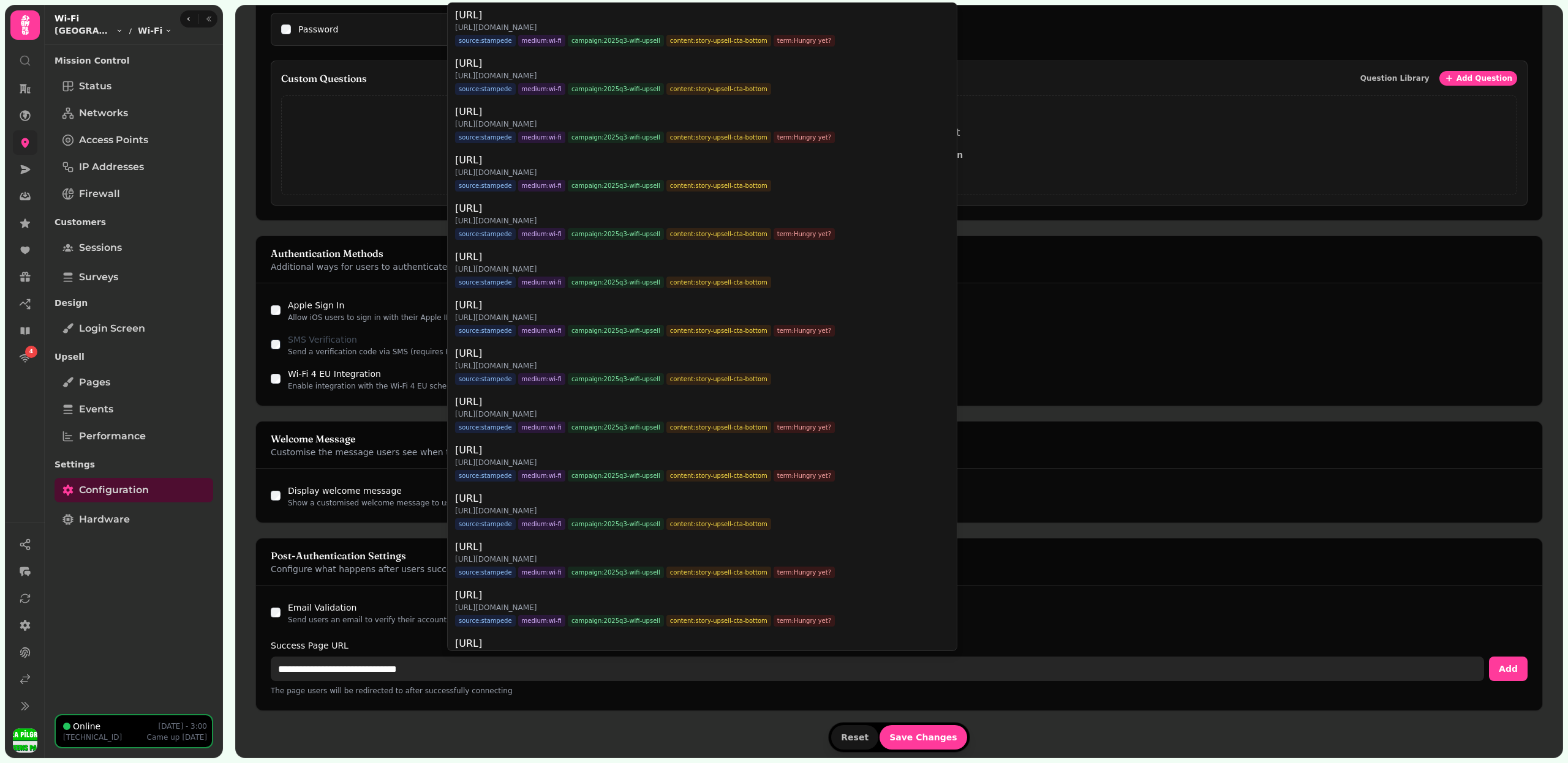
type input "**********"
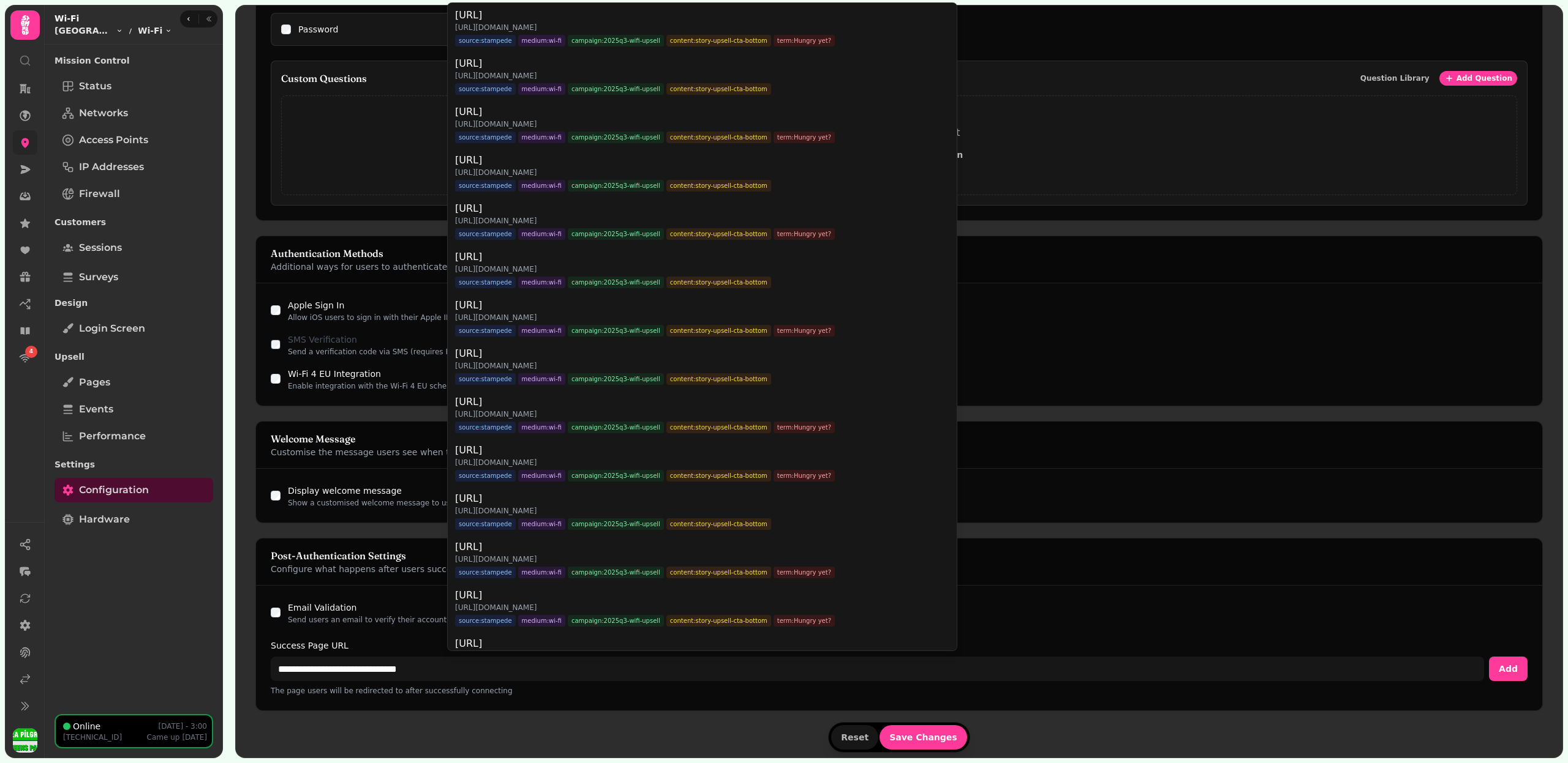
click at [270, 607] on div "**********" at bounding box center [898, 648] width 1286 height 125
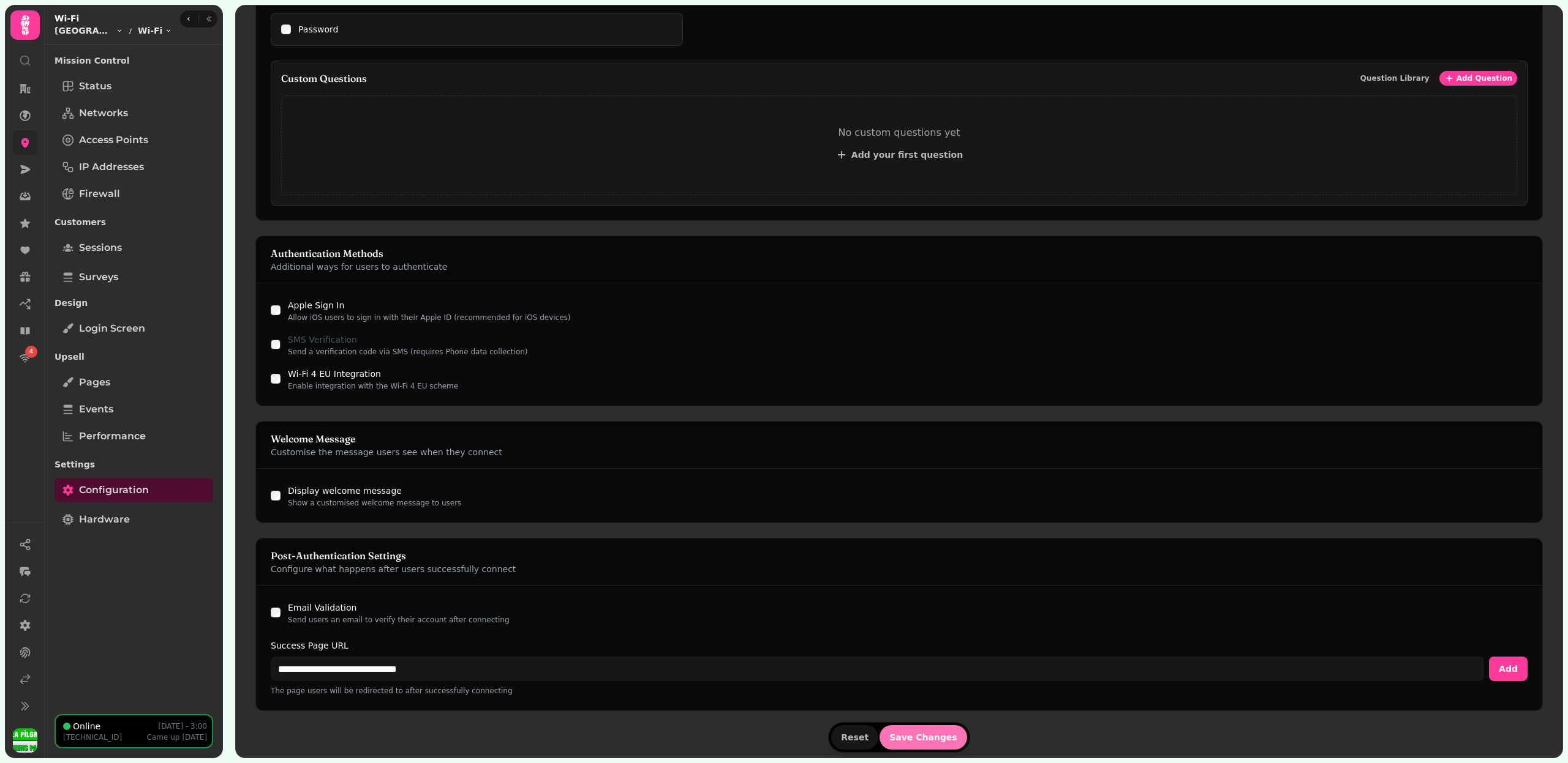
click at [935, 741] on button "Save Changes" at bounding box center [923, 738] width 87 height 25
click at [935, 740] on button "Save Changes" at bounding box center [923, 738] width 87 height 25
click at [130, 323] on span "Login screen" at bounding box center [112, 329] width 66 height 15
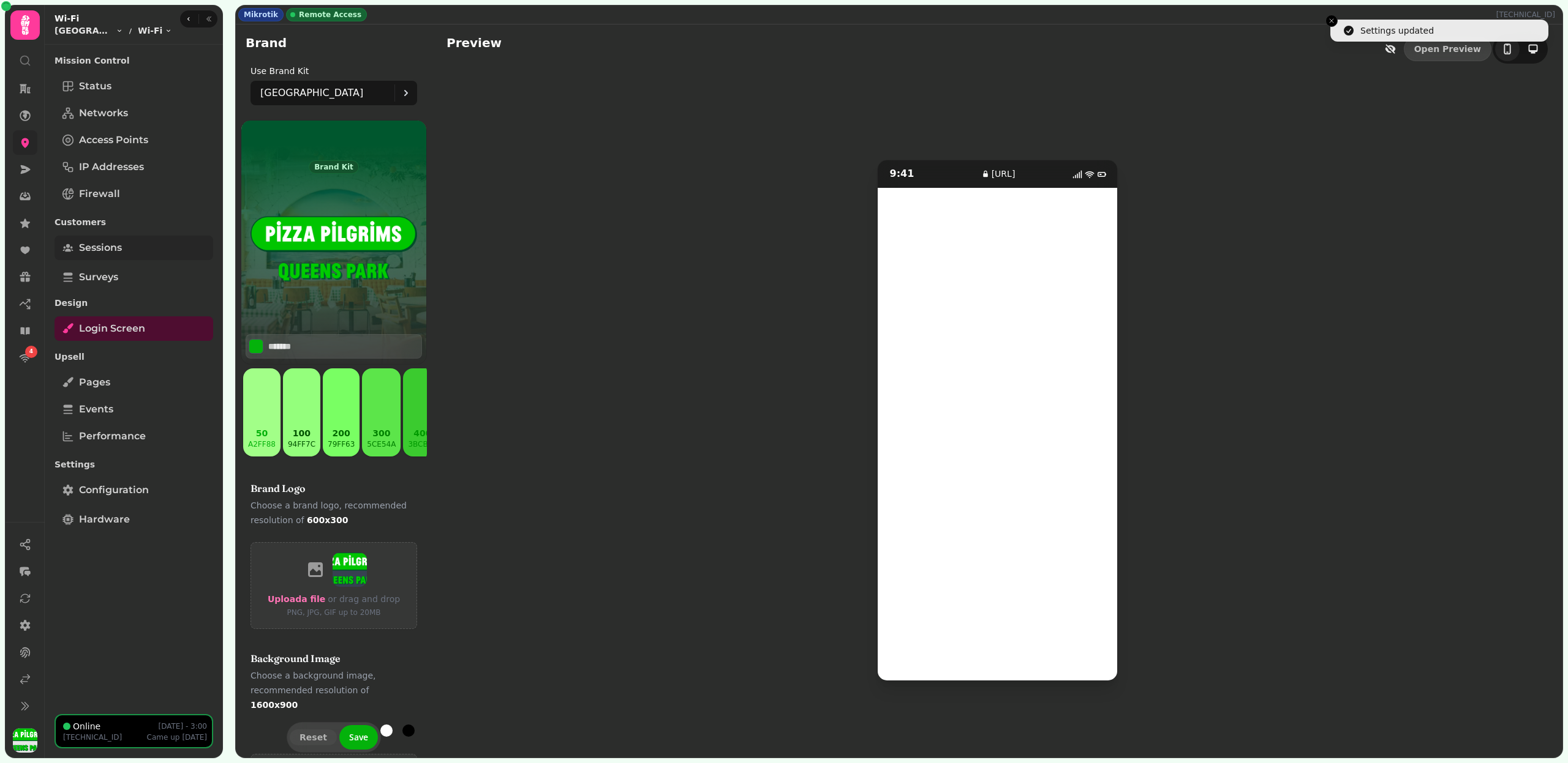
click at [136, 255] on link "Sessions" at bounding box center [133, 248] width 159 height 25
select select "**"
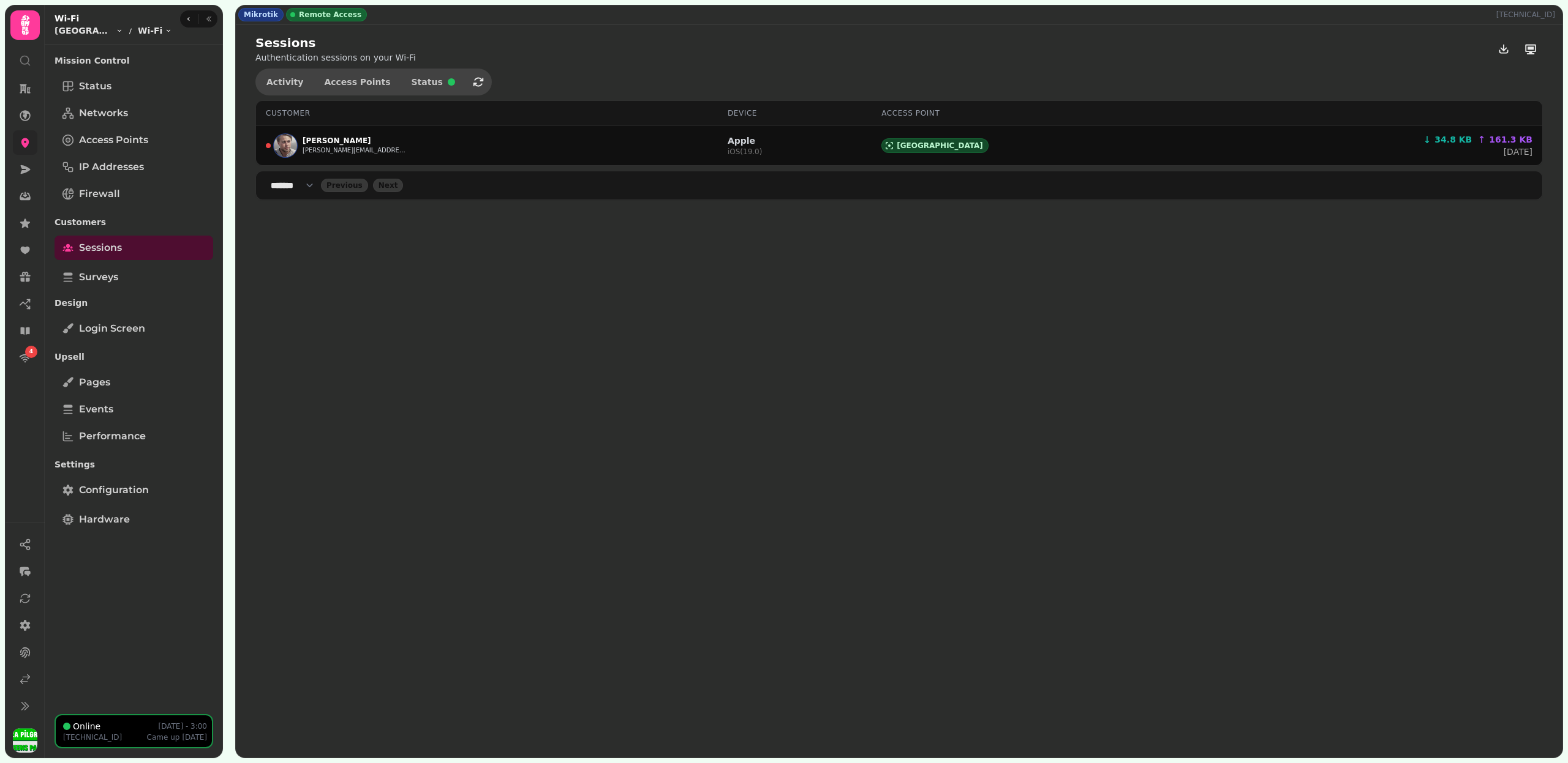
click at [37, 669] on nav at bounding box center [26, 628] width 39 height 191
click at [31, 678] on link at bounding box center [26, 679] width 25 height 25
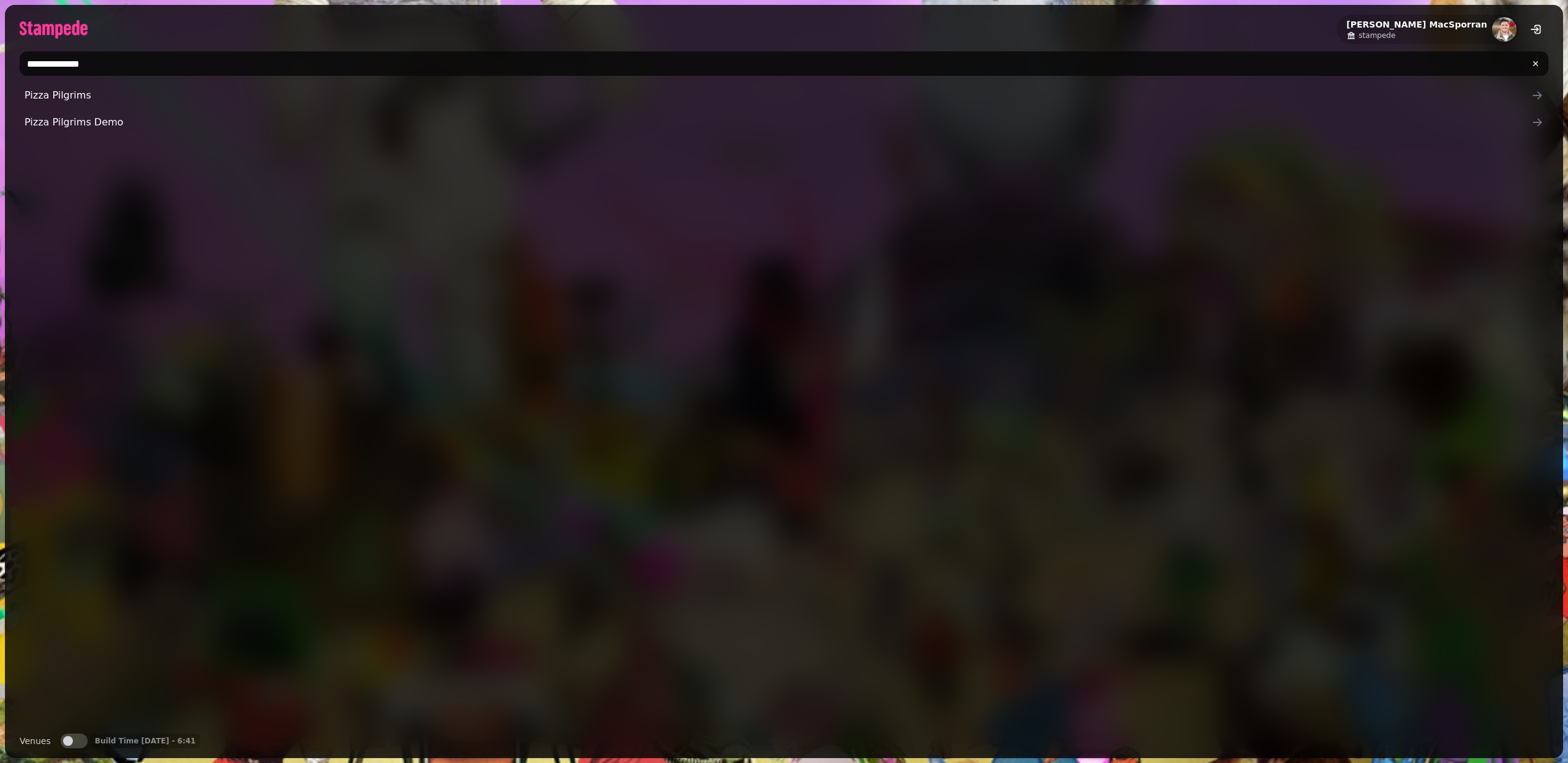
click at [133, 63] on input "**********" at bounding box center [784, 64] width 1529 height 25
type input "*"
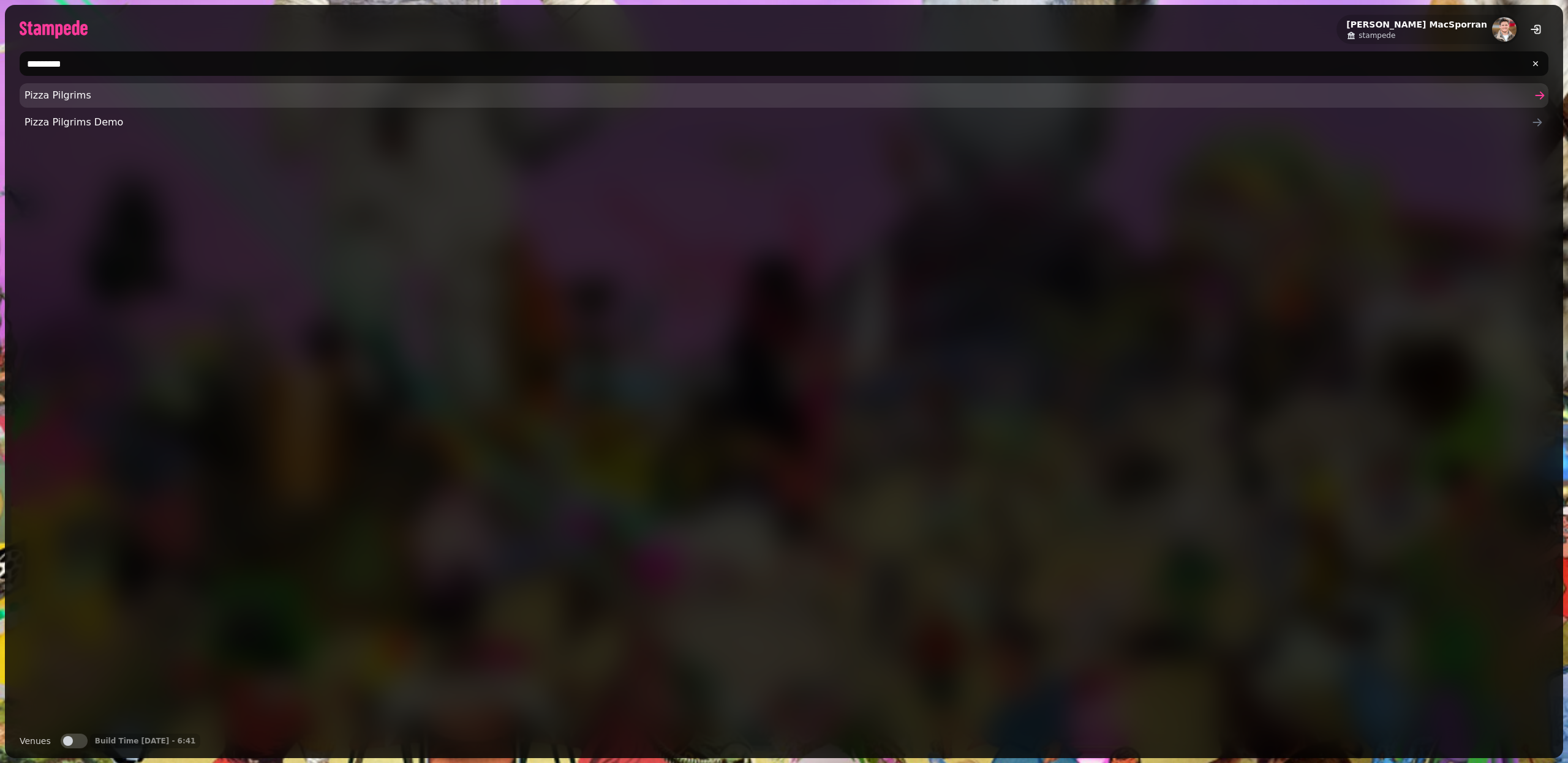
type input "*********"
click at [55, 99] on span "Pizza Pilgrims" at bounding box center [777, 95] width 1506 height 15
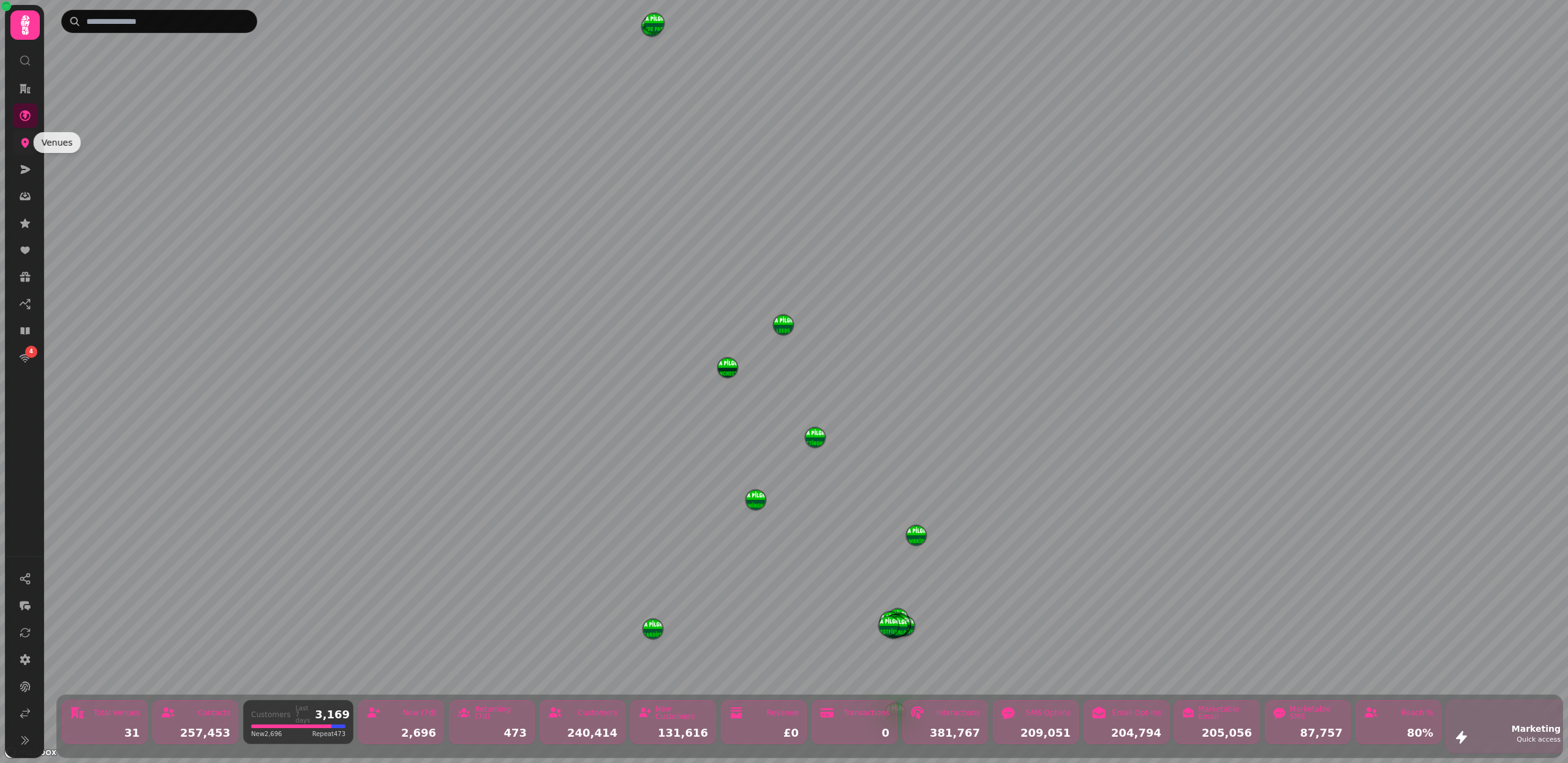
click at [23, 142] on icon at bounding box center [26, 143] width 8 height 10
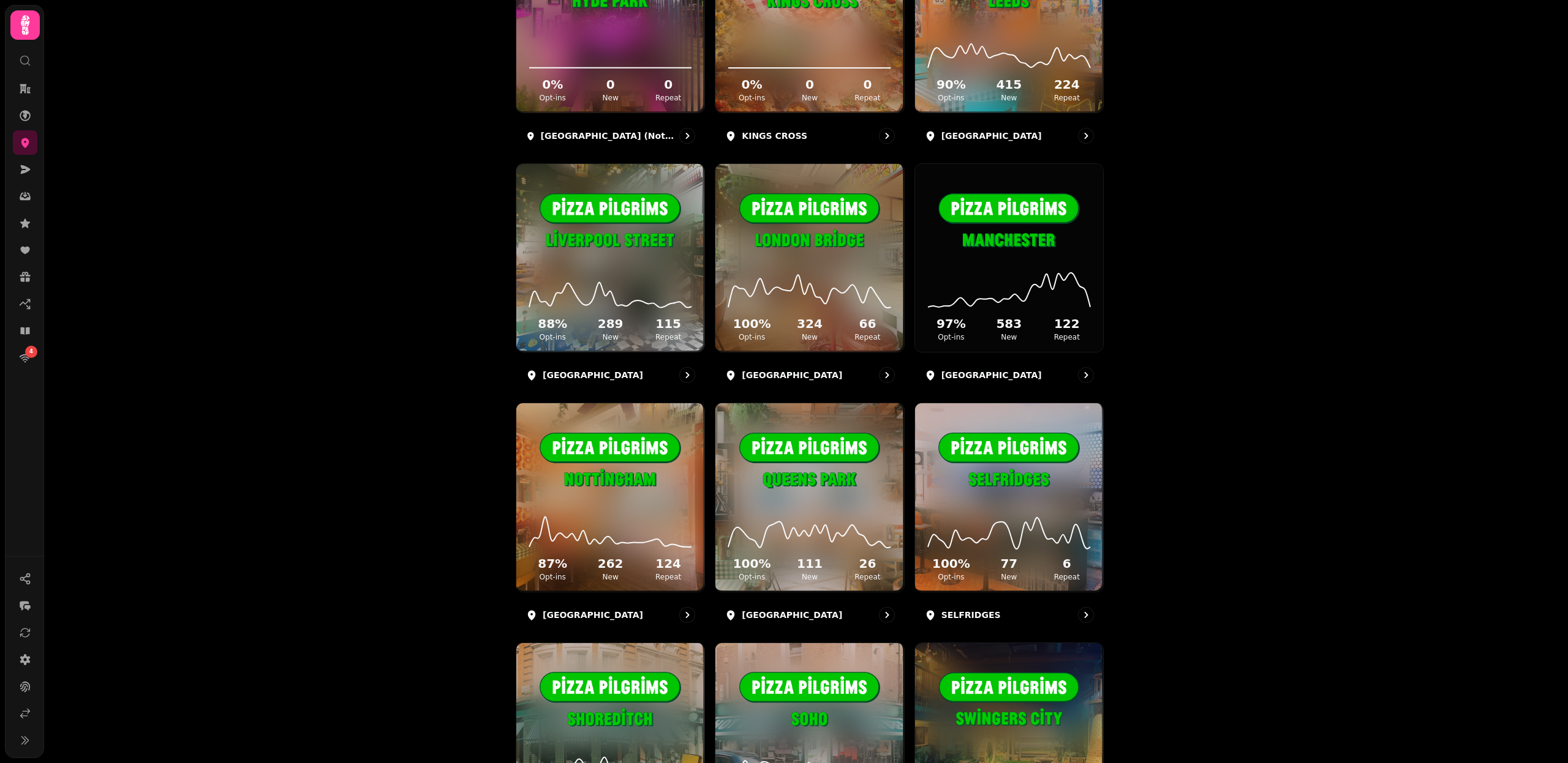
scroll to position [1636, 0]
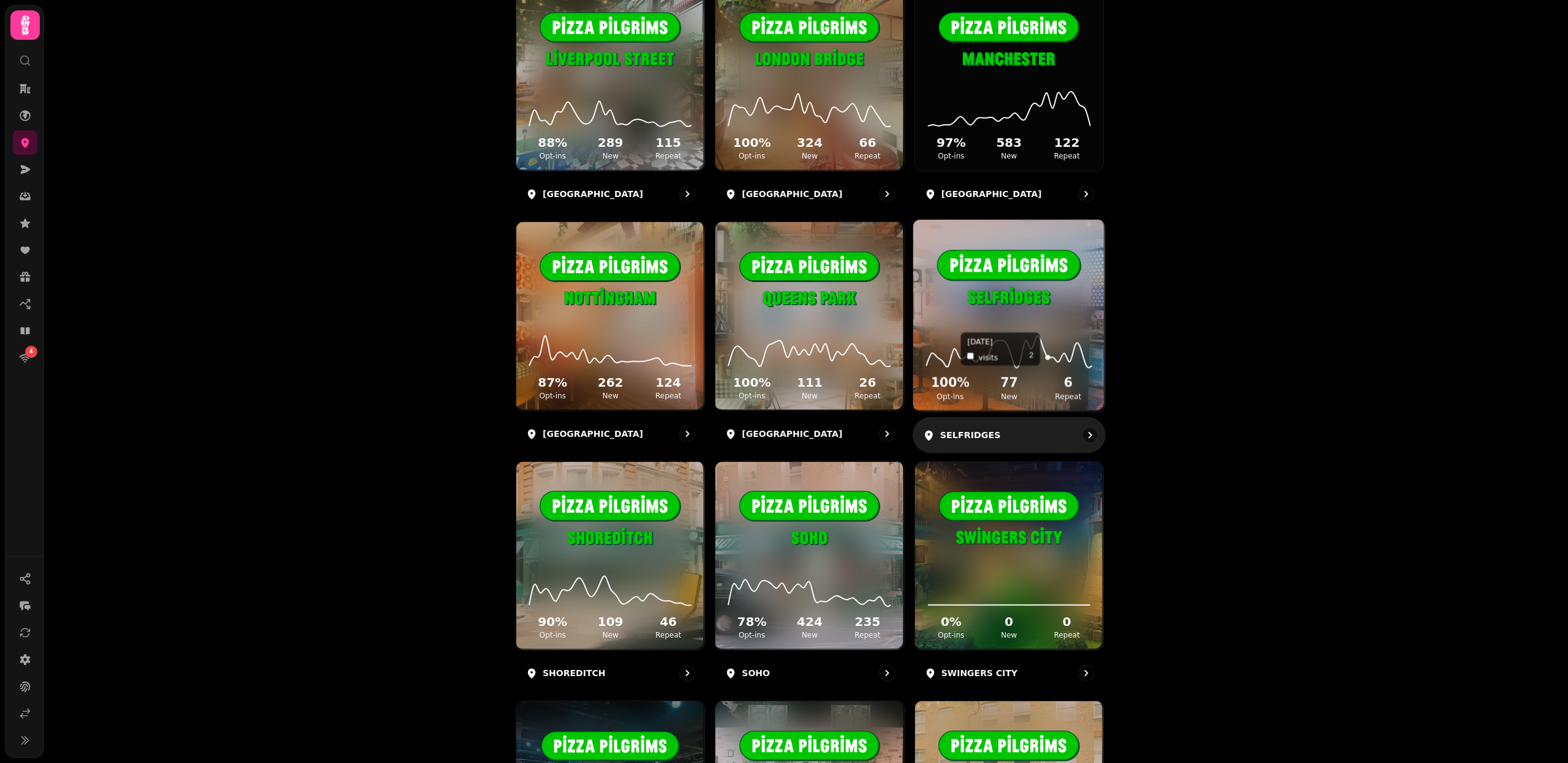
click at [1050, 337] on icon at bounding box center [1009, 349] width 172 height 39
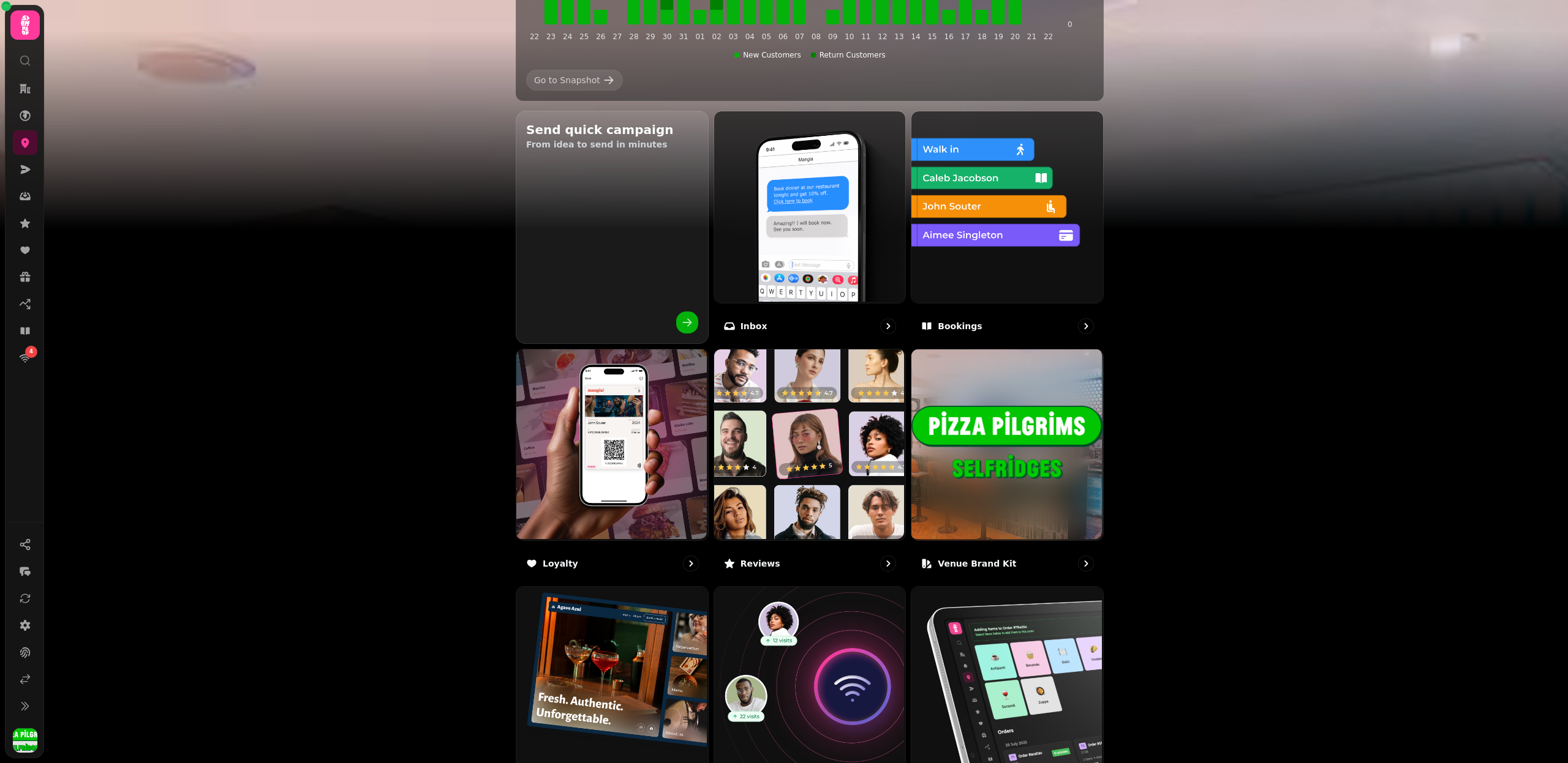
scroll to position [477, 0]
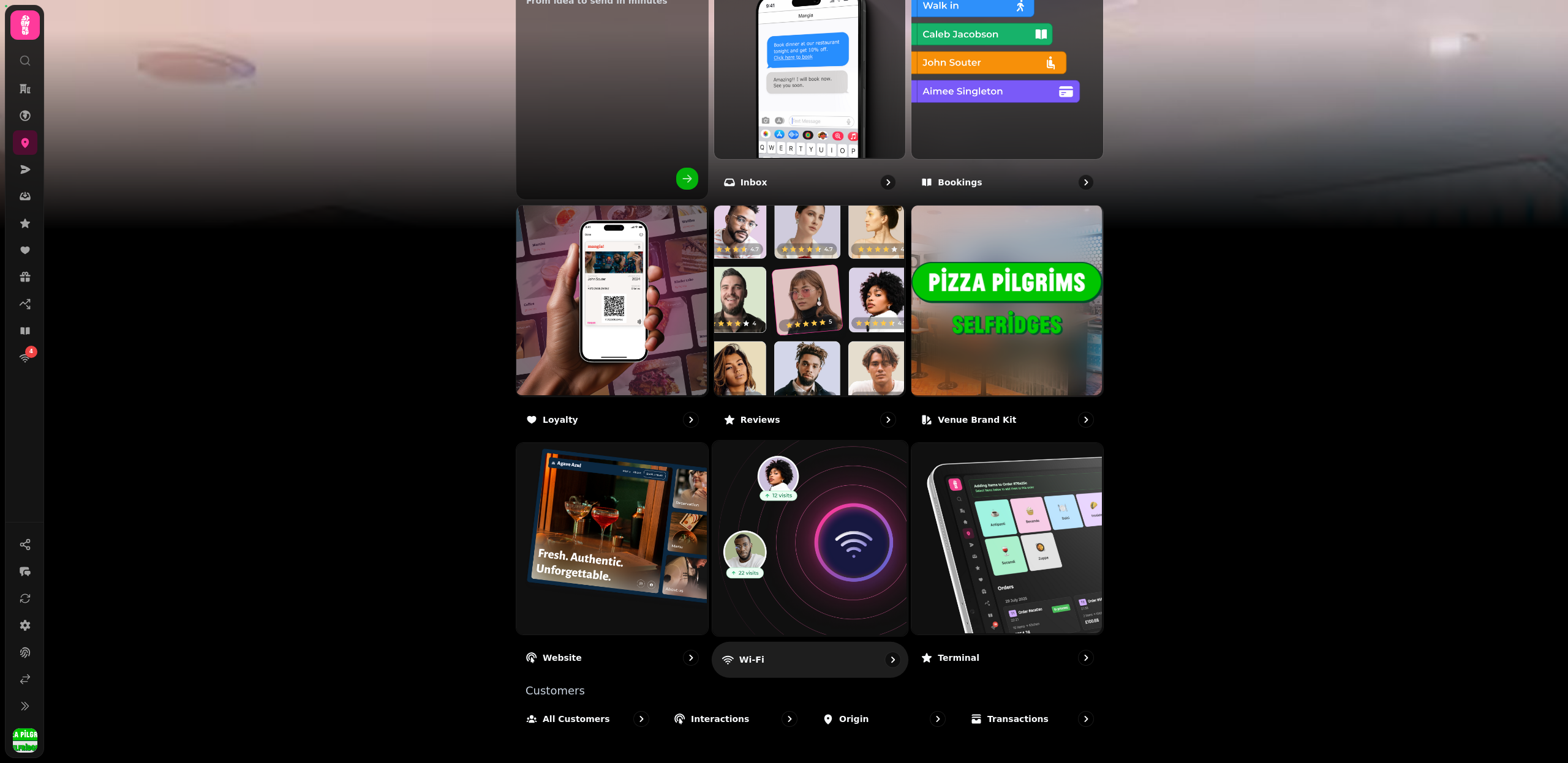
click at [816, 557] on img at bounding box center [808, 537] width 195 height 195
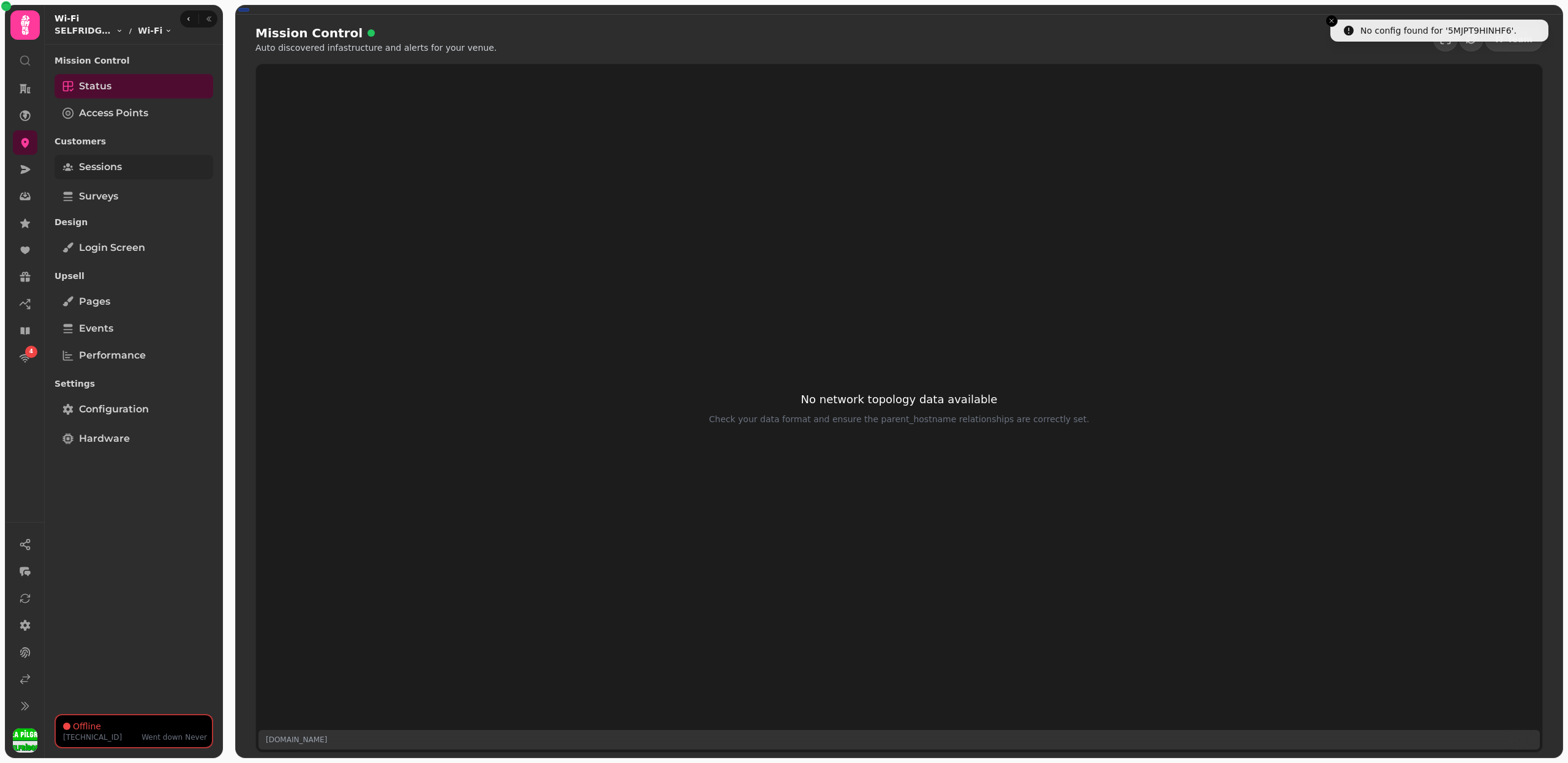
click at [145, 162] on link "Sessions" at bounding box center [133, 167] width 159 height 25
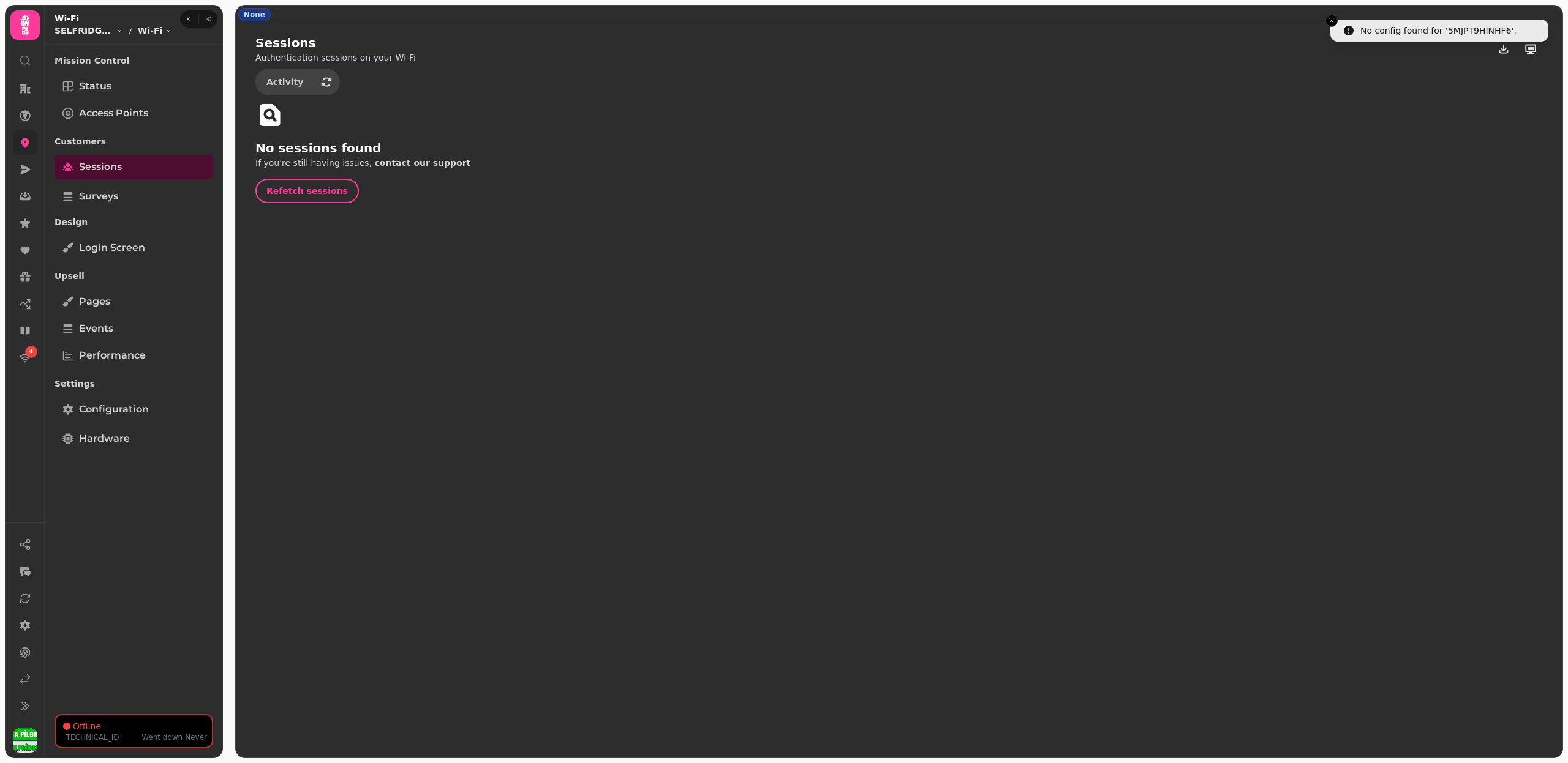
click at [18, 140] on link at bounding box center [26, 143] width 25 height 25
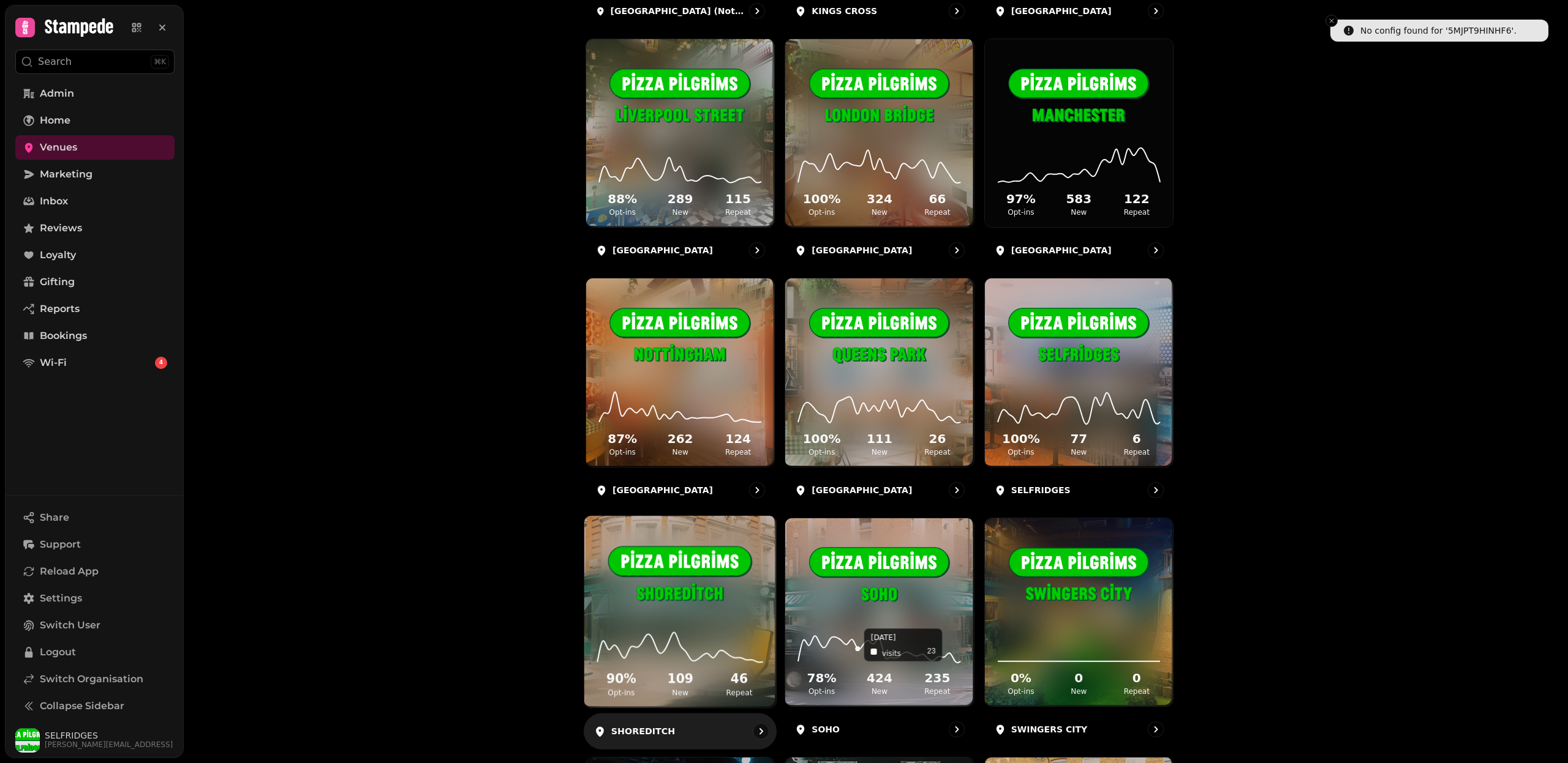
scroll to position [1598, 0]
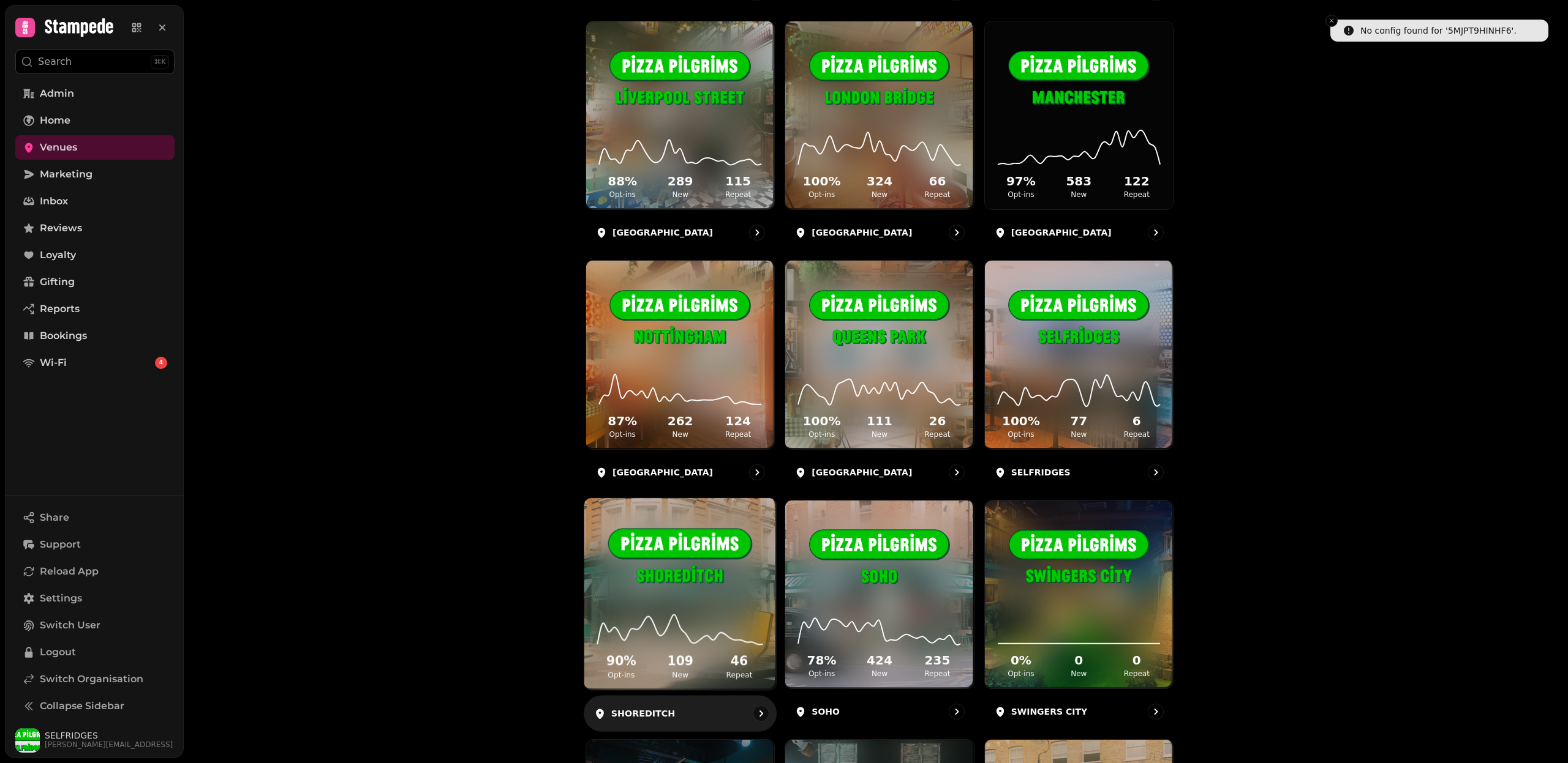
click at [702, 598] on div "90 % Opt-ins 109 New 46 Repeat" at bounding box center [680, 644] width 192 height 92
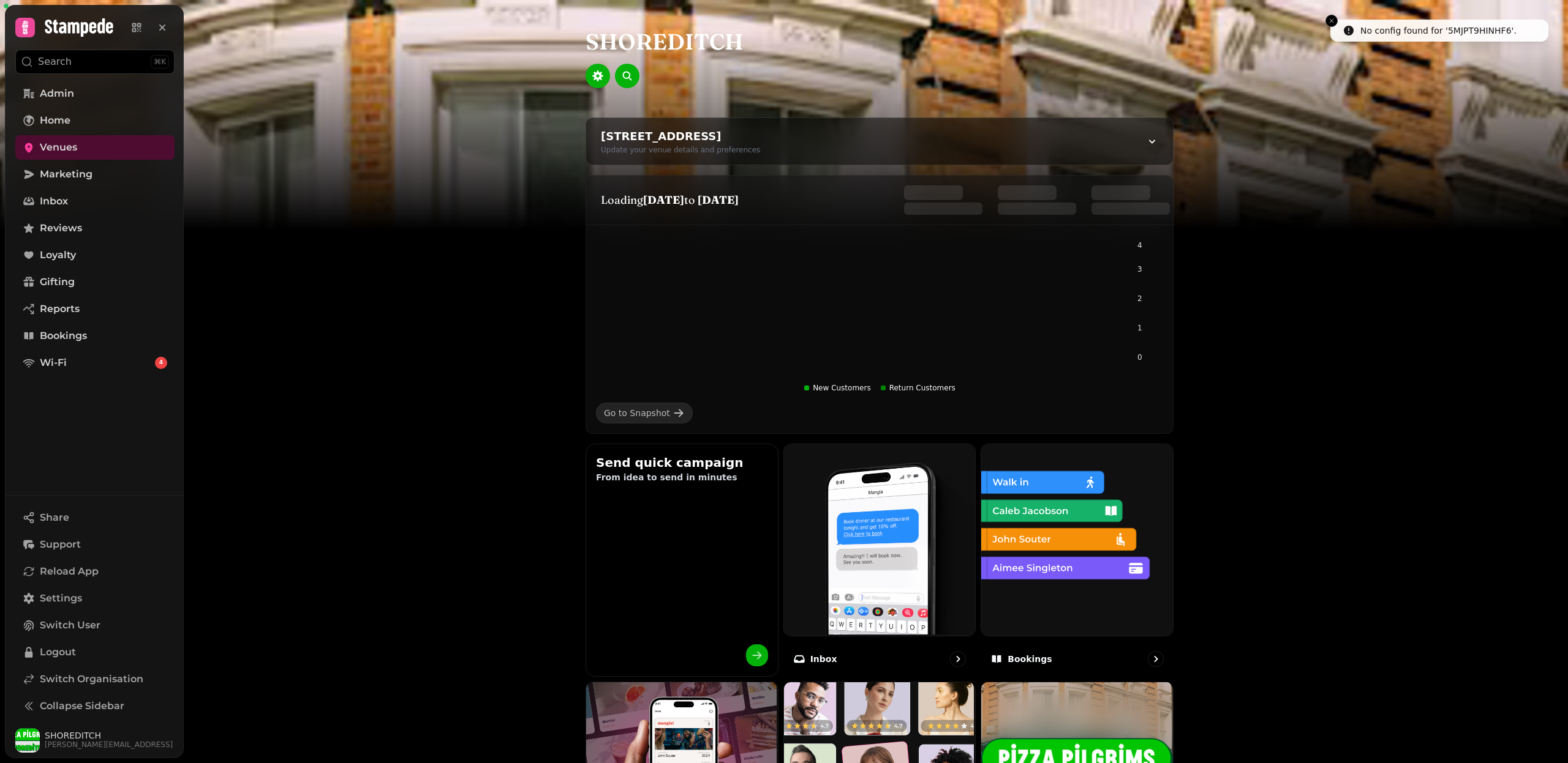
scroll to position [477, 0]
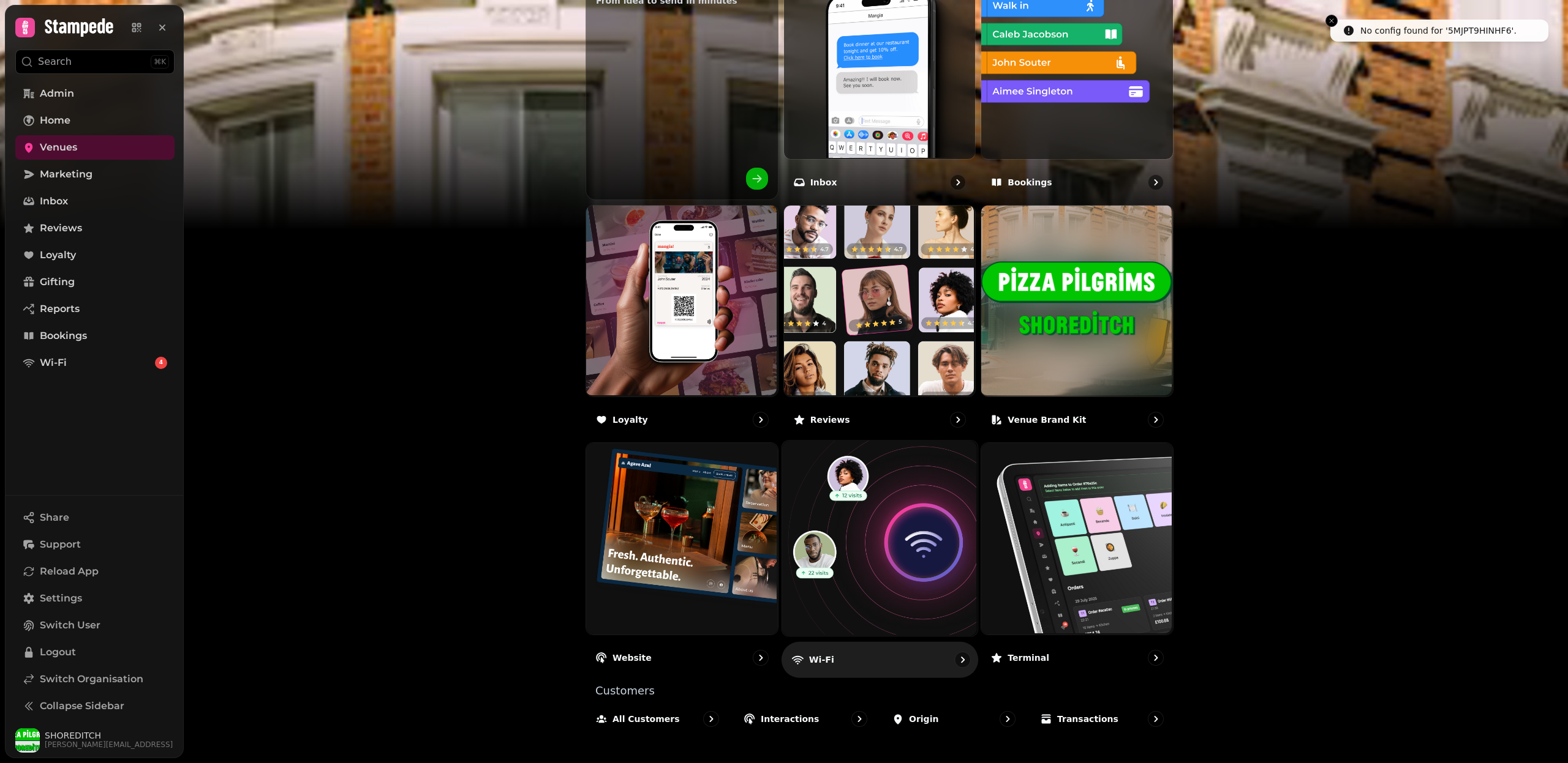
click at [861, 571] on img at bounding box center [877, 537] width 195 height 195
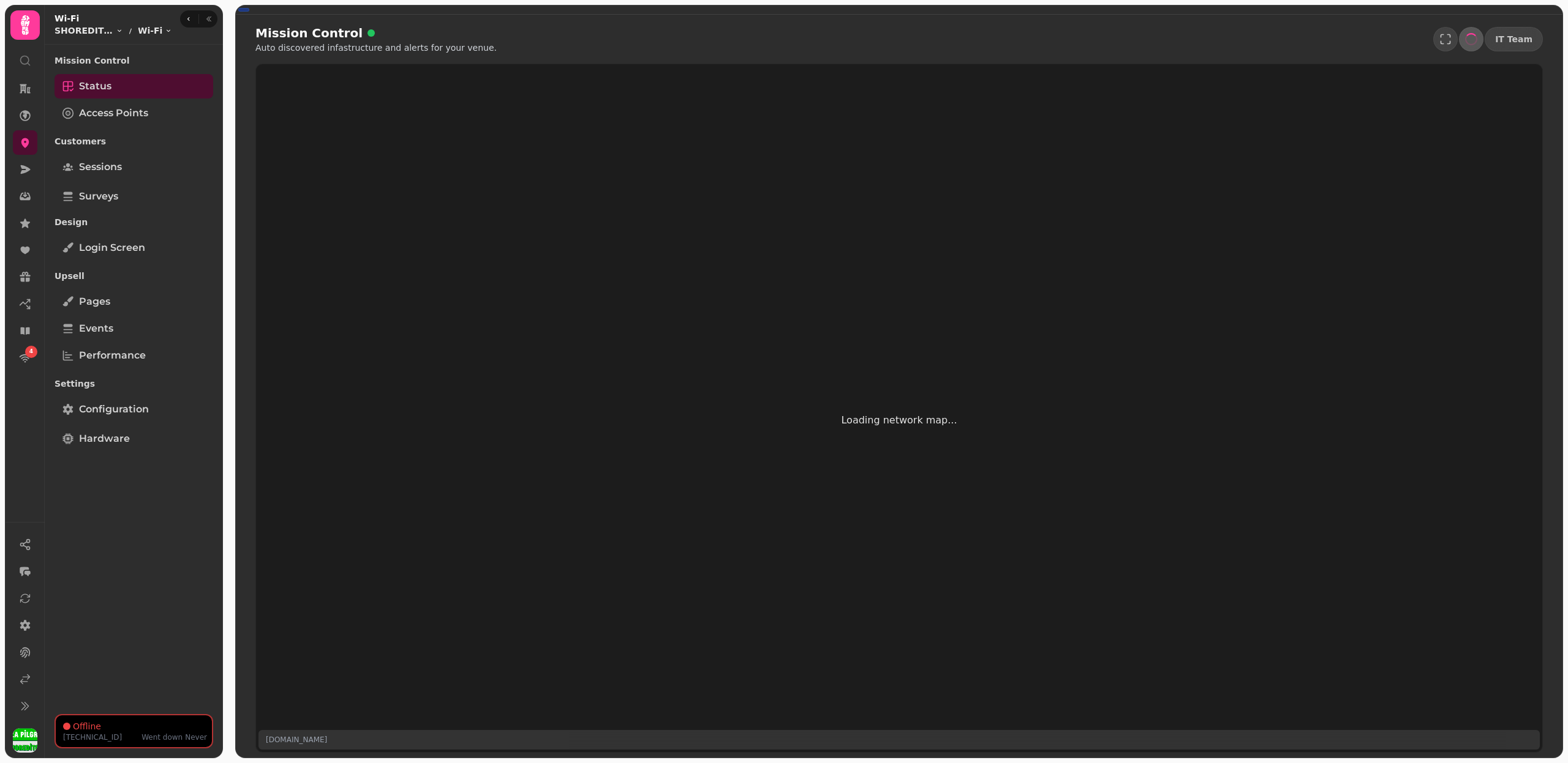
click at [123, 154] on div "Customers Sessions" at bounding box center [133, 156] width 159 height 52
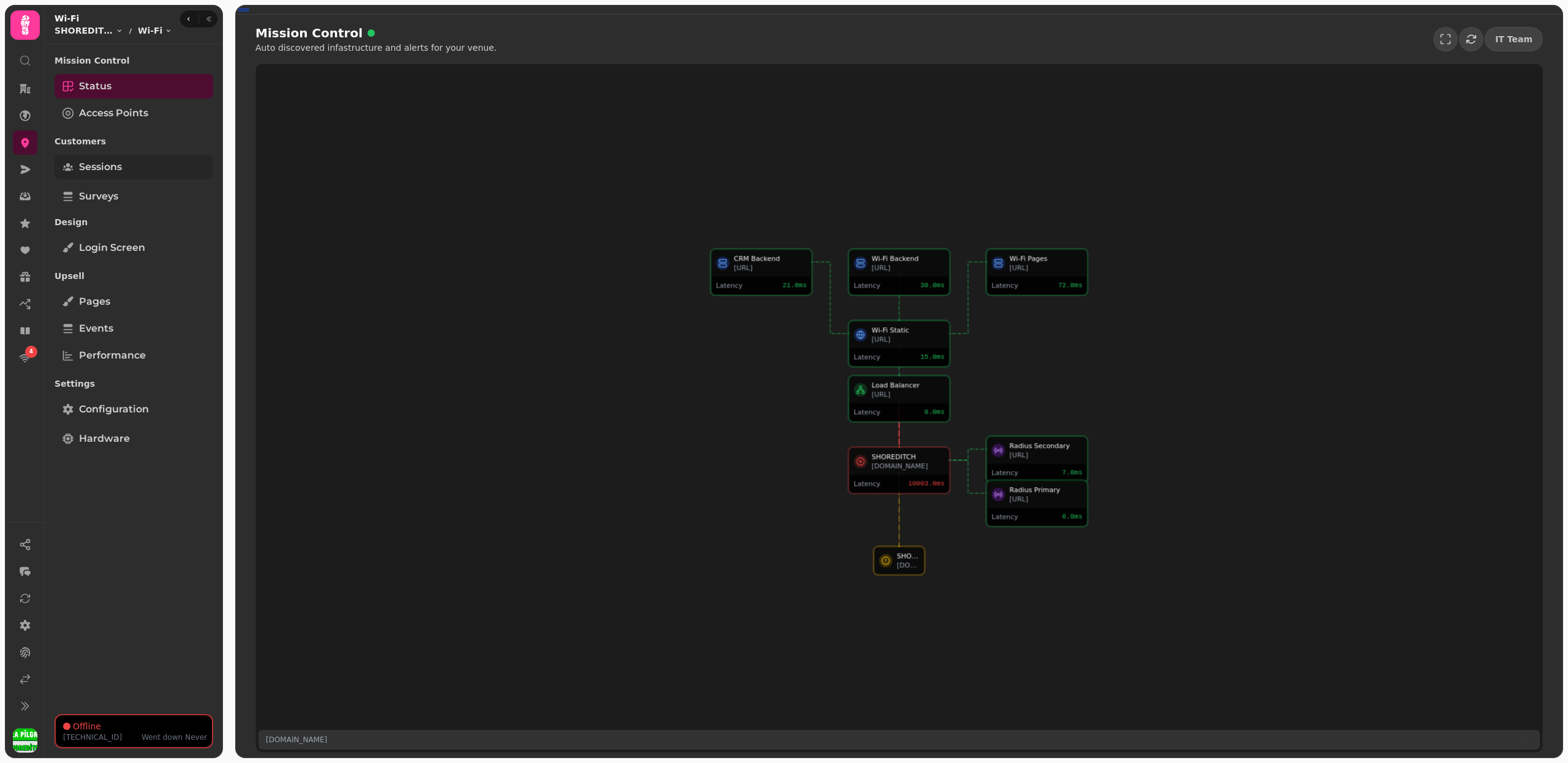
click at [123, 163] on div "Mission Control Status Access Points Customers Sessions Surveys Design Login sc…" at bounding box center [133, 379] width 179 height 660
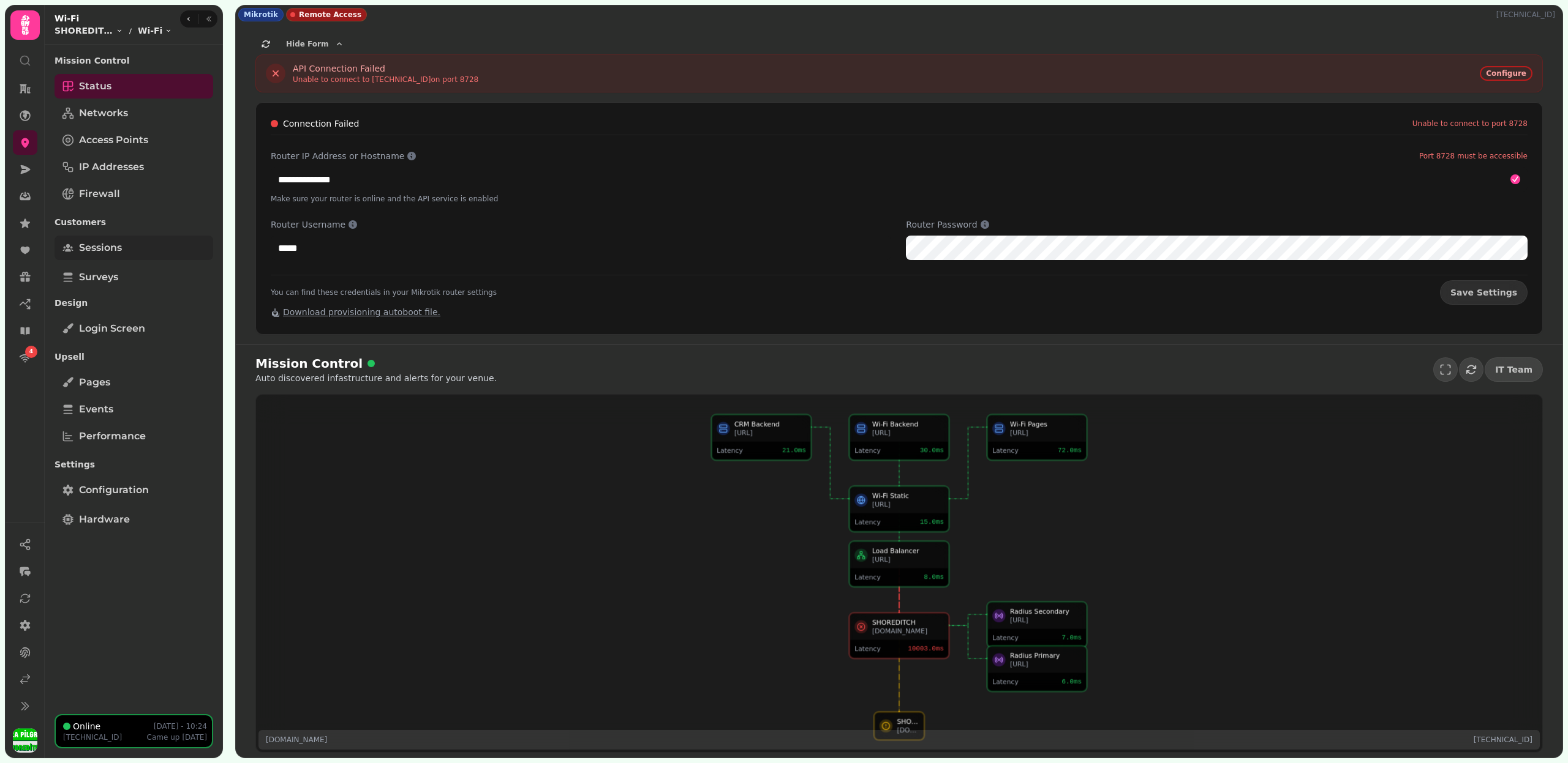
click at [121, 257] on link "Sessions" at bounding box center [133, 248] width 159 height 25
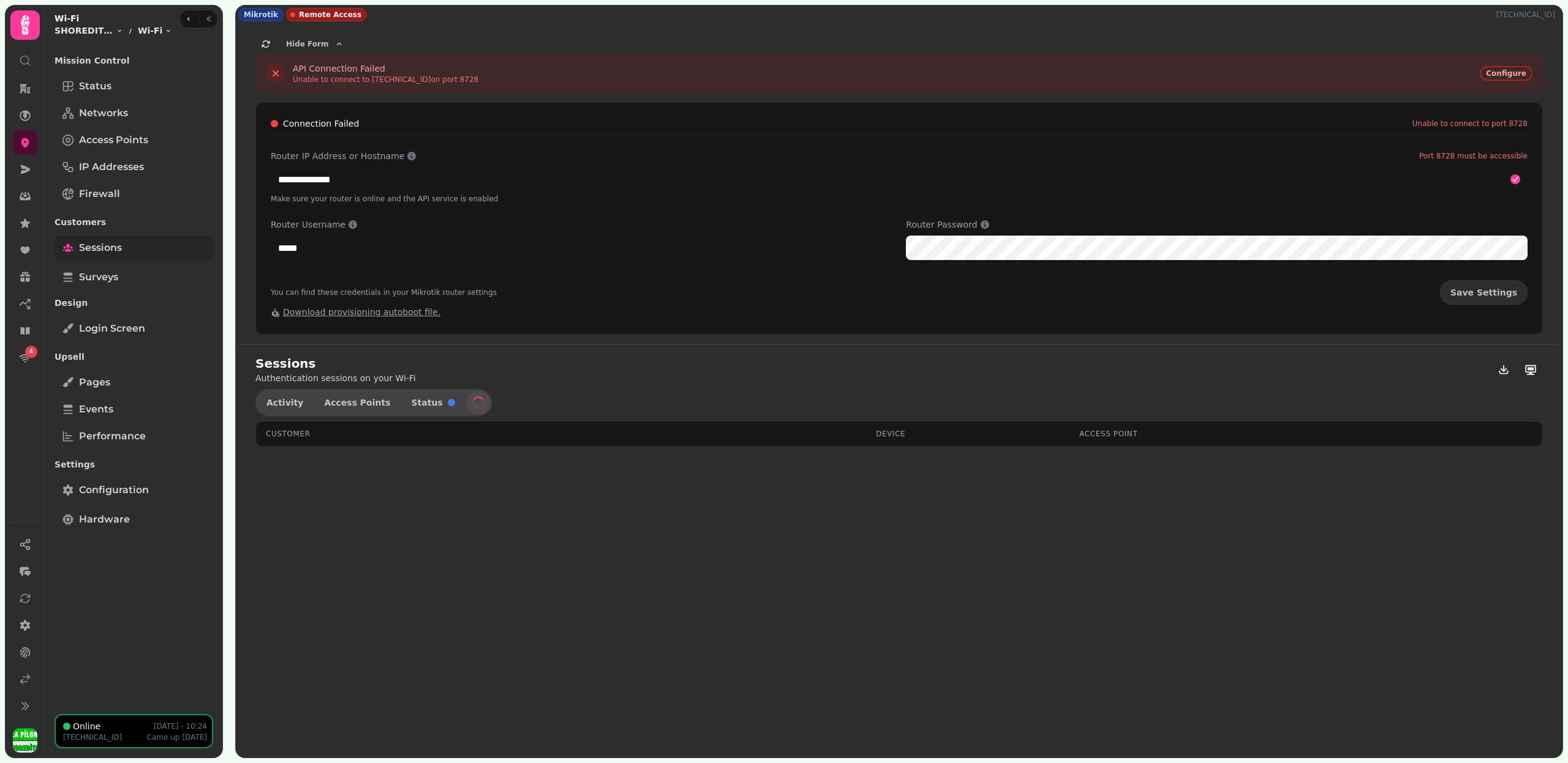
select select "**"
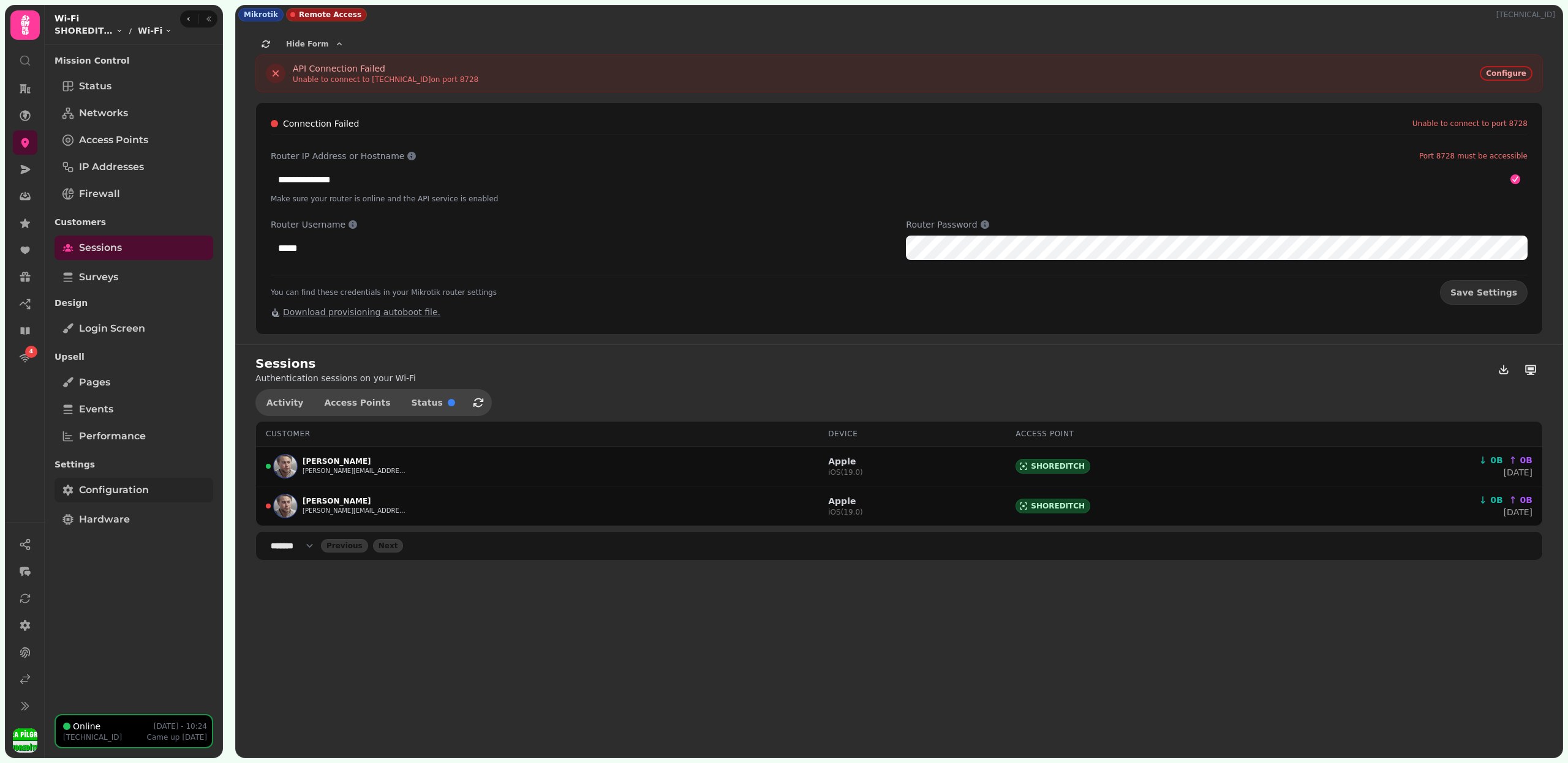
click at [152, 486] on link "Configuration" at bounding box center [133, 490] width 159 height 25
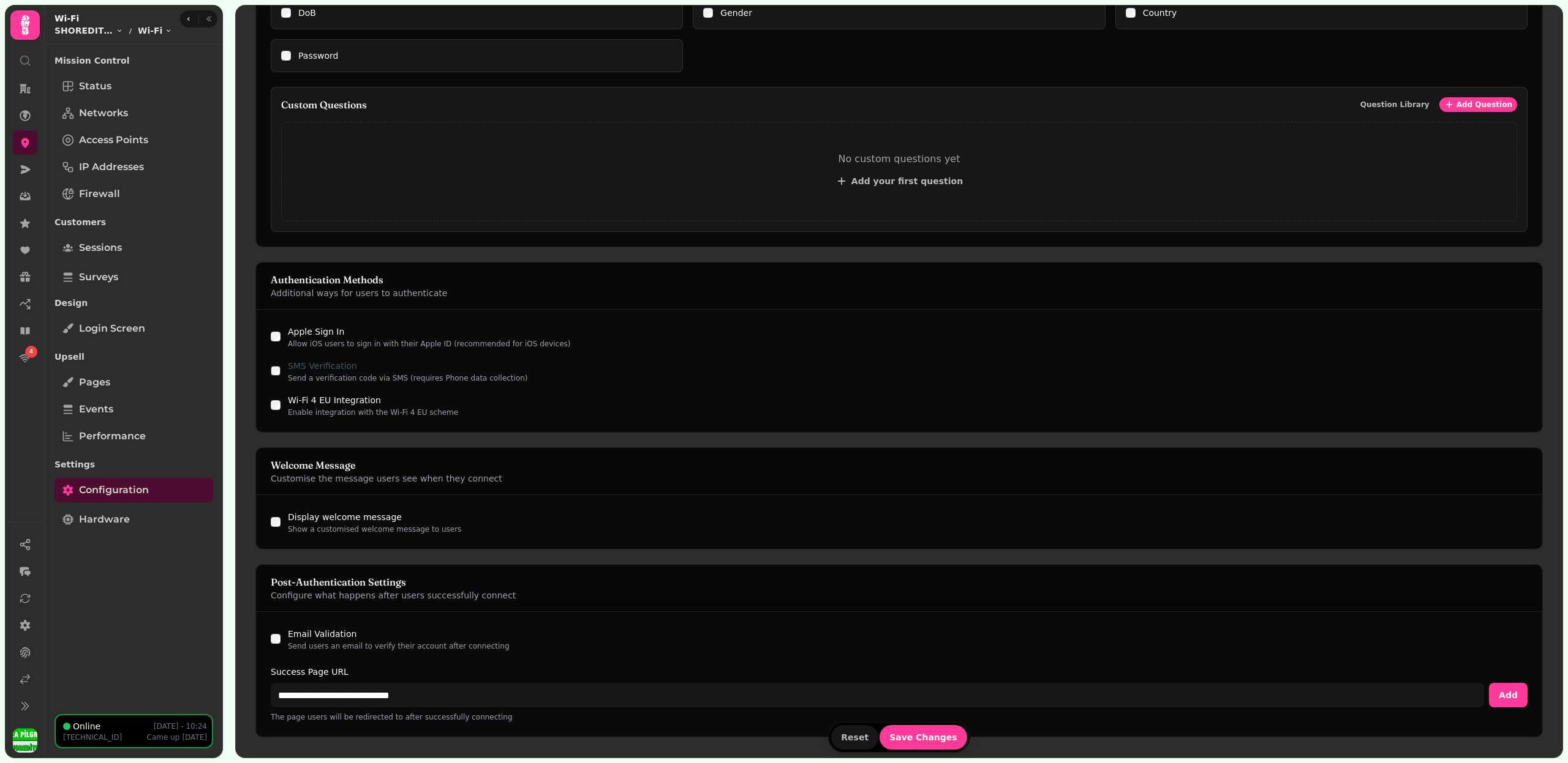
scroll to position [843, 0]
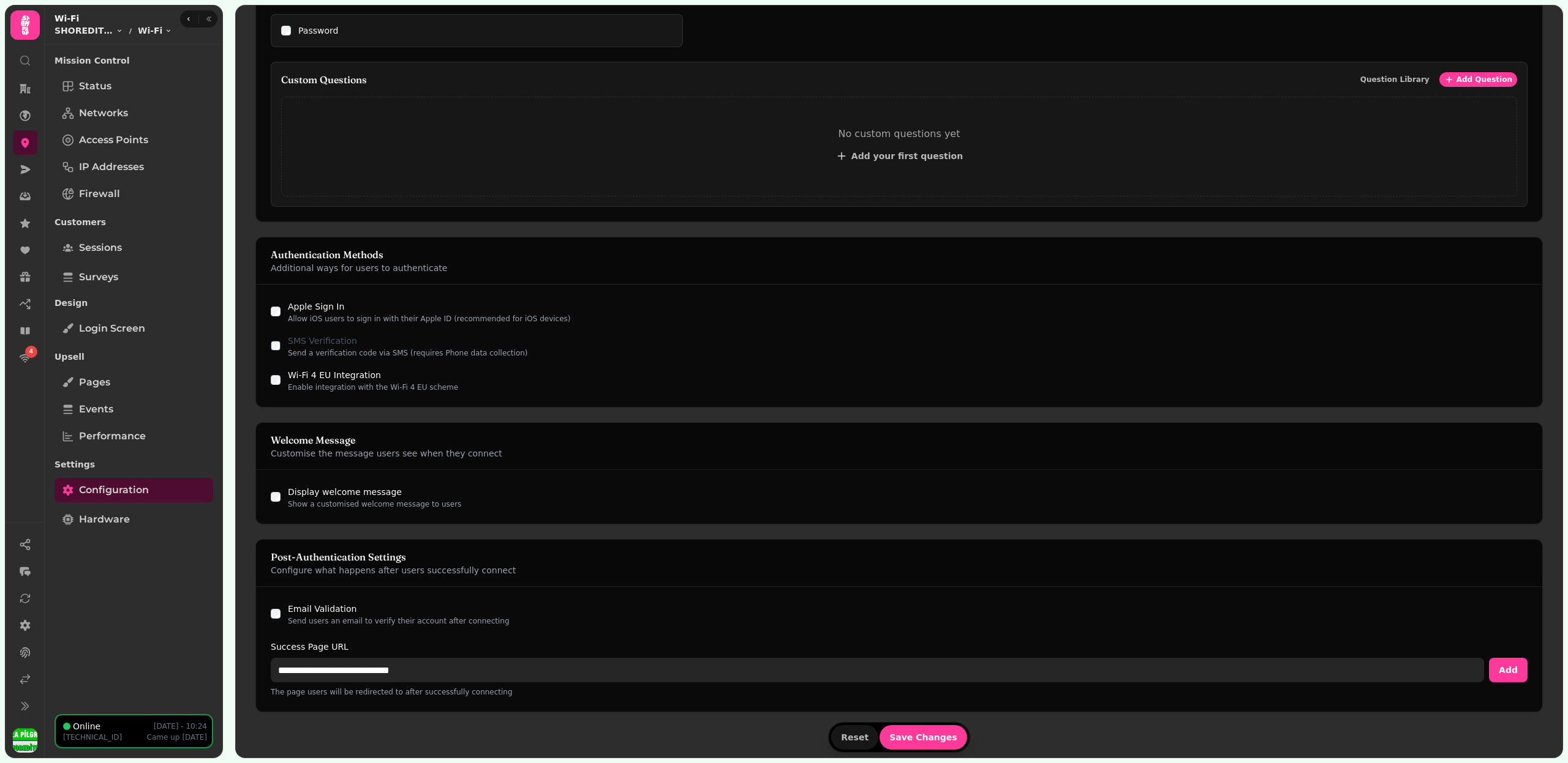
click at [348, 673] on input "**********" at bounding box center [877, 670] width 1213 height 25
paste input "**"
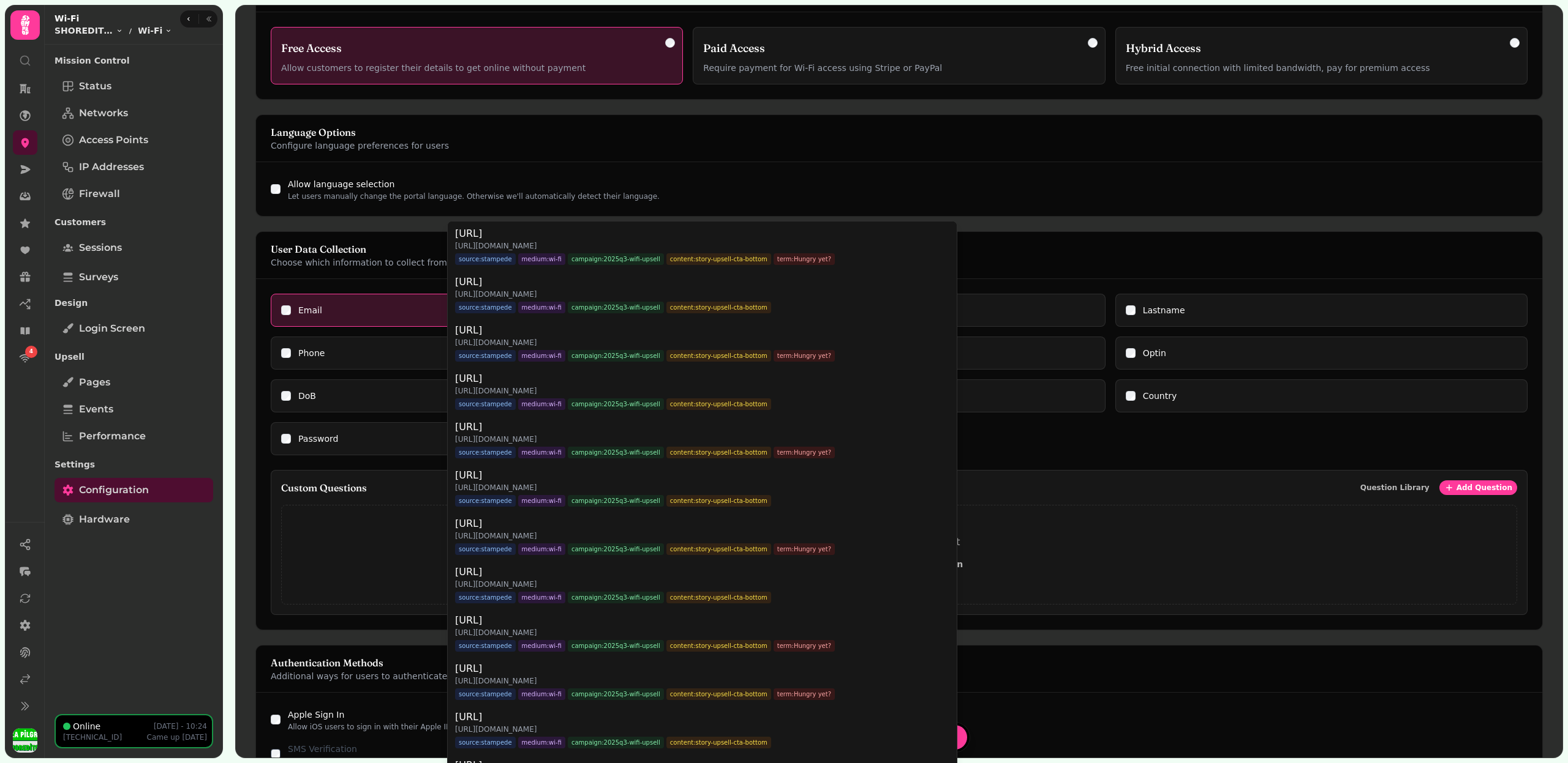
scroll to position [370, 0]
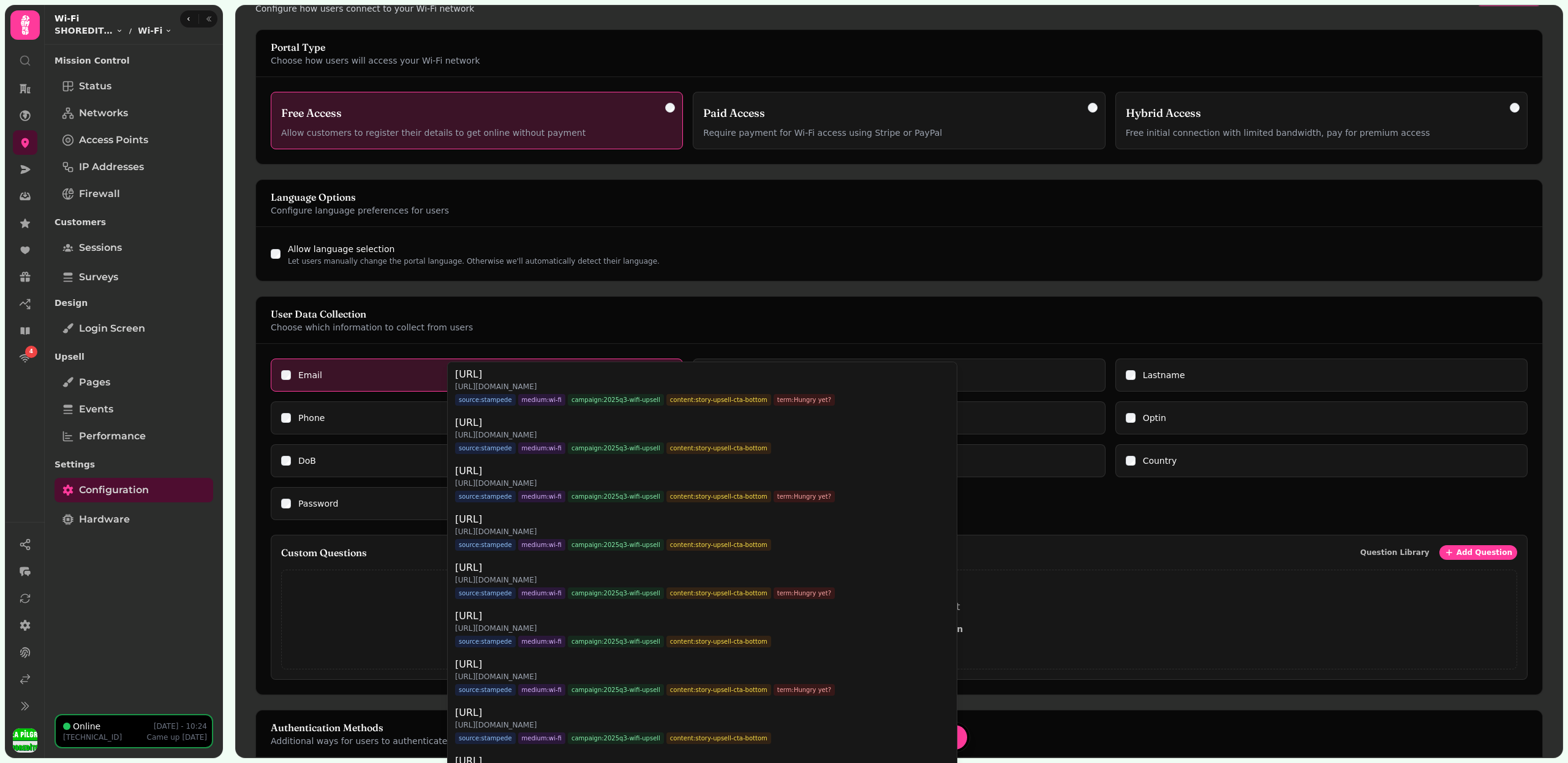
type input "**********"
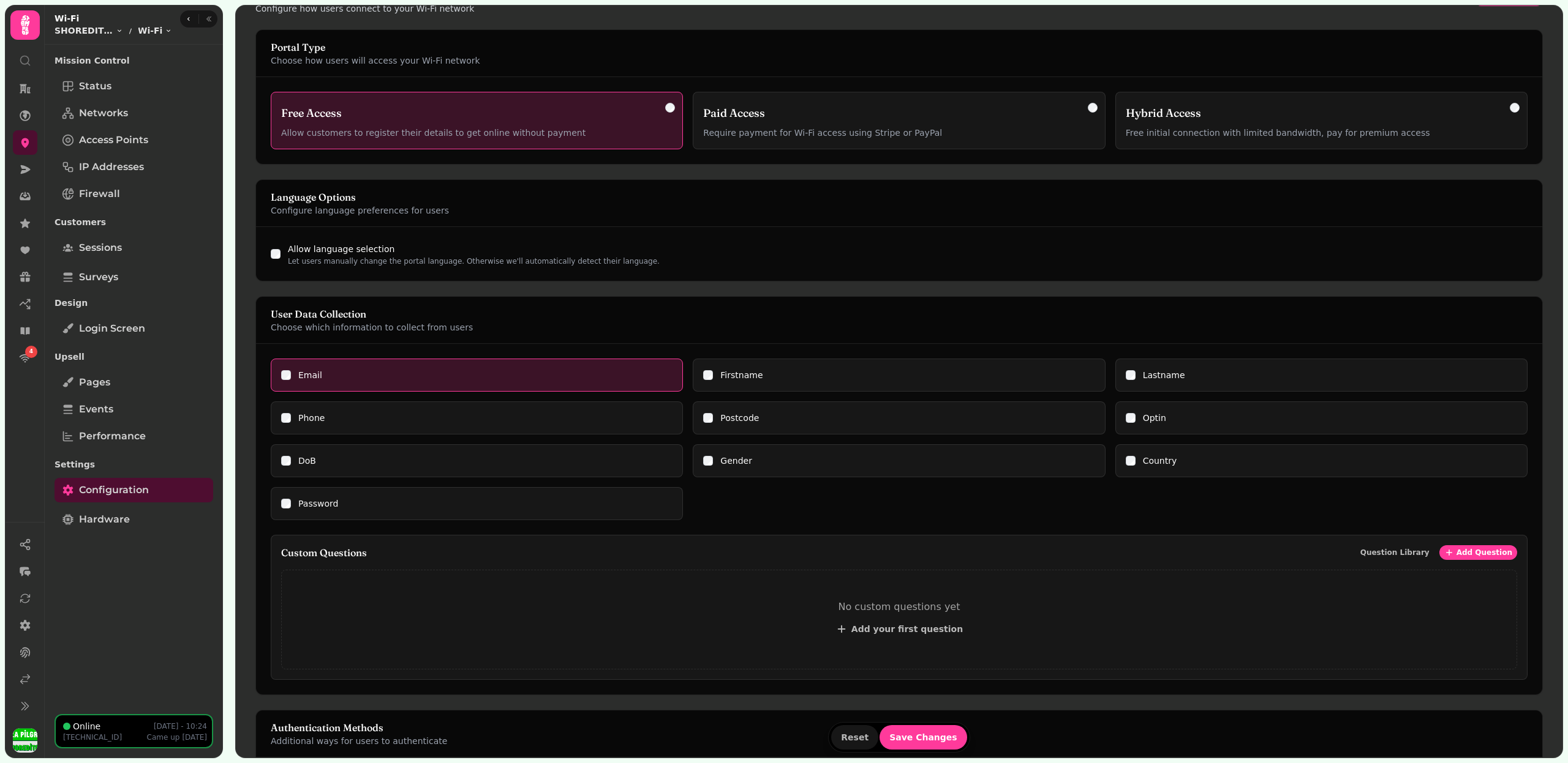
click at [282, 455] on form "Portal Type Choose how users will access your Wi-Fi network Free Access Allow c…" at bounding box center [898, 630] width 1287 height 1201
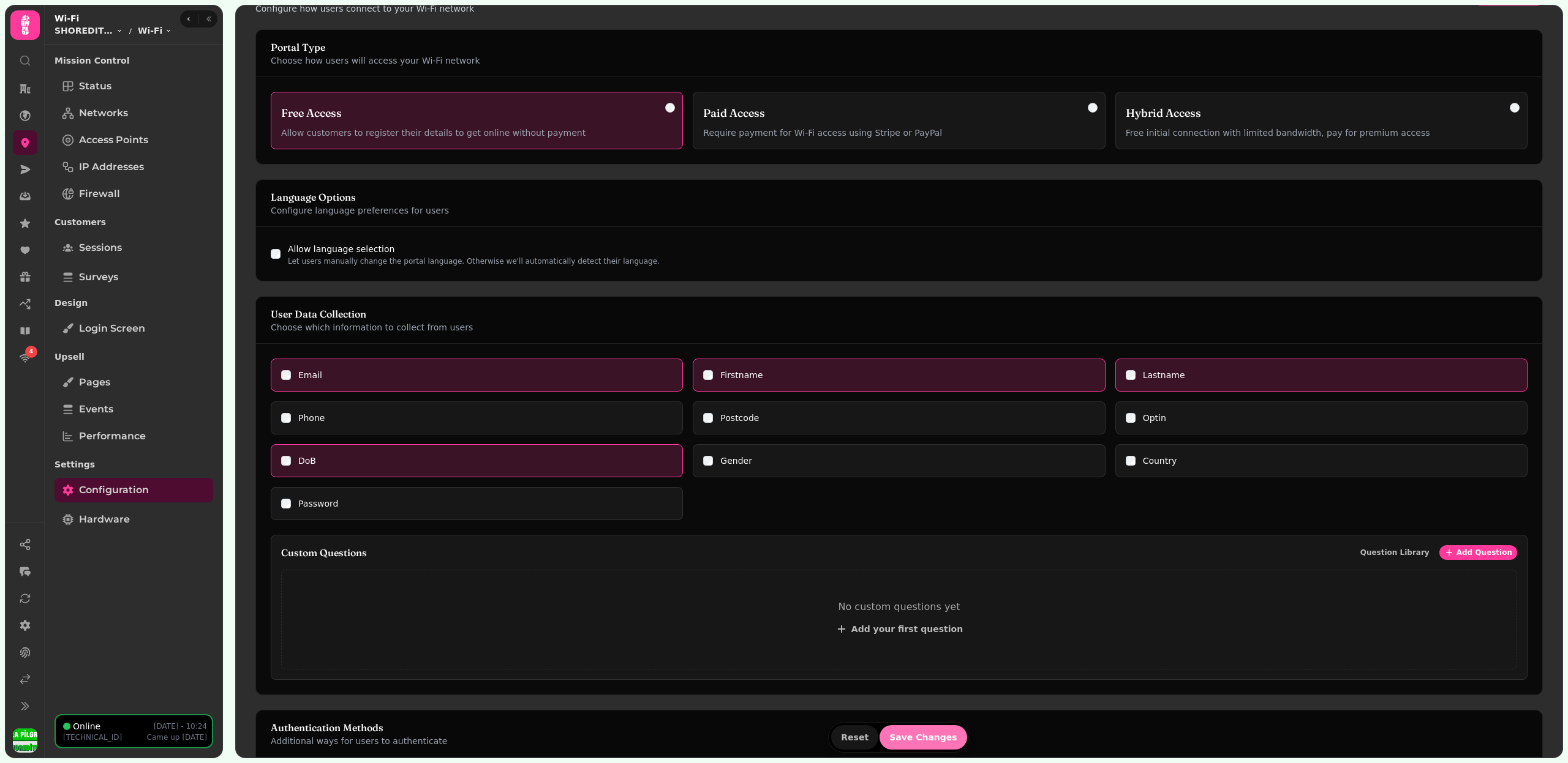
click at [922, 731] on button "Save Changes" at bounding box center [923, 738] width 87 height 25
click at [922, 734] on span "Save Changes" at bounding box center [923, 738] width 68 height 8
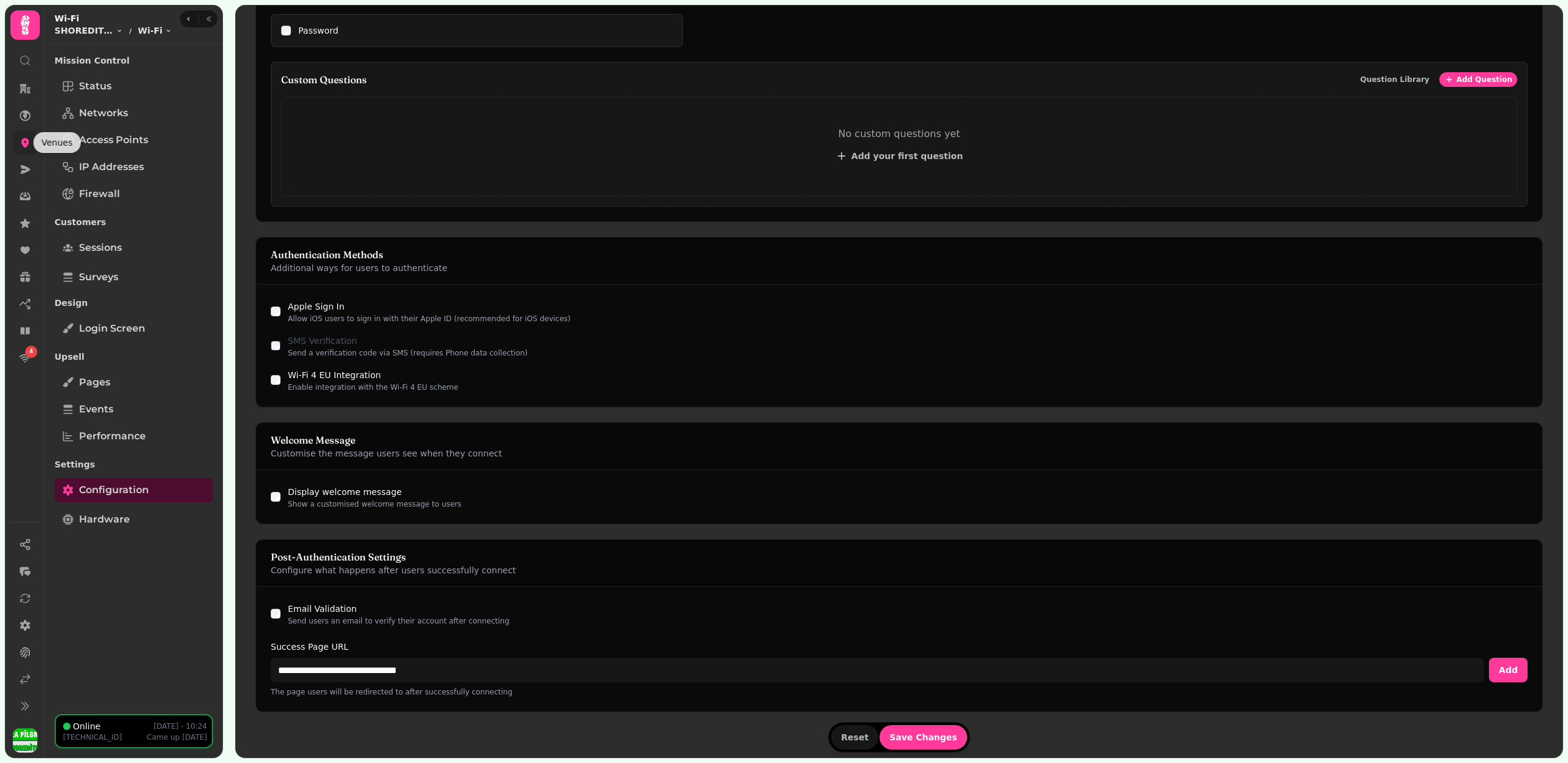
click at [26, 142] on icon at bounding box center [25, 142] width 12 height 12
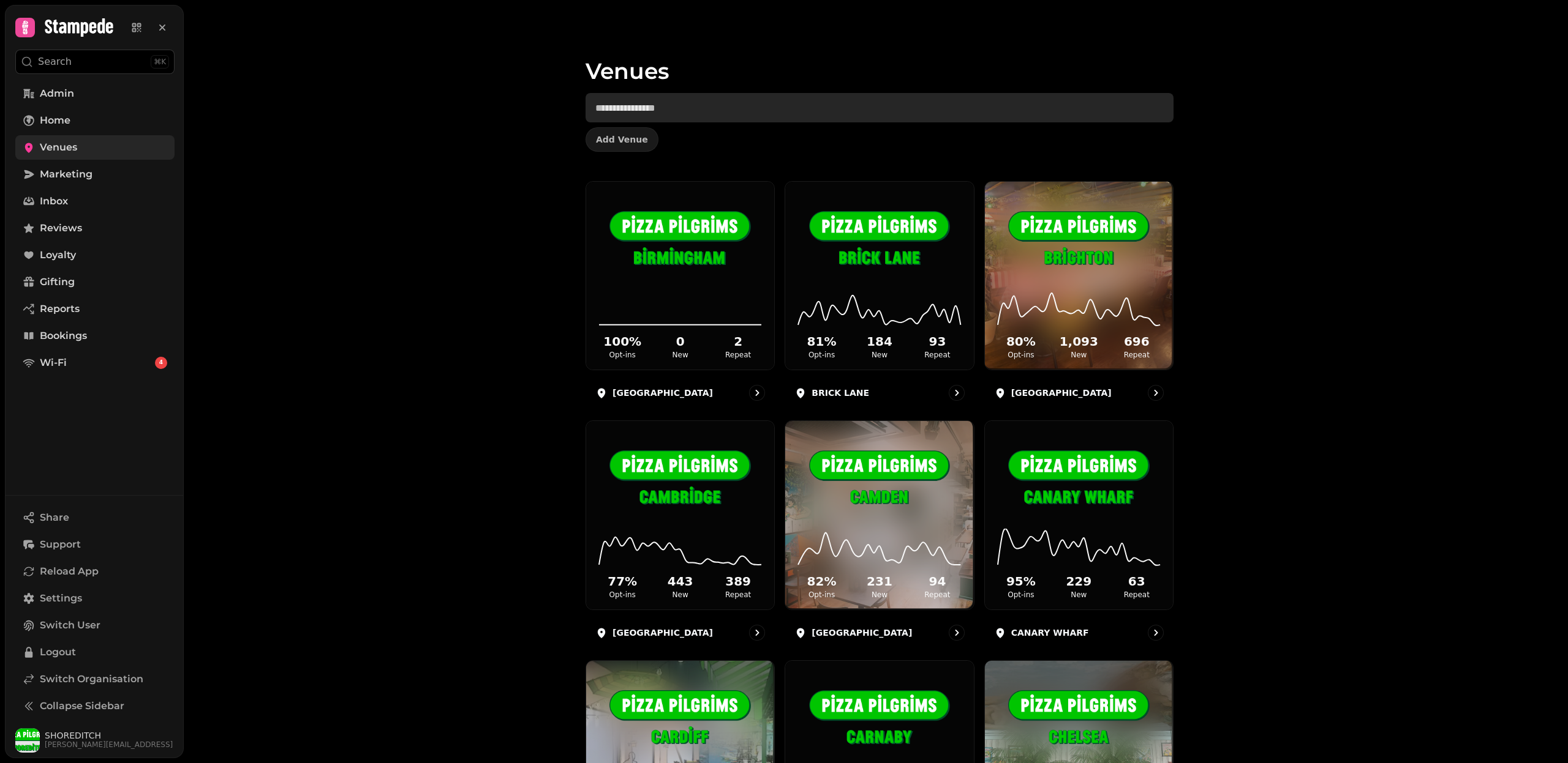
click at [661, 105] on input "text" at bounding box center [879, 108] width 588 height 30
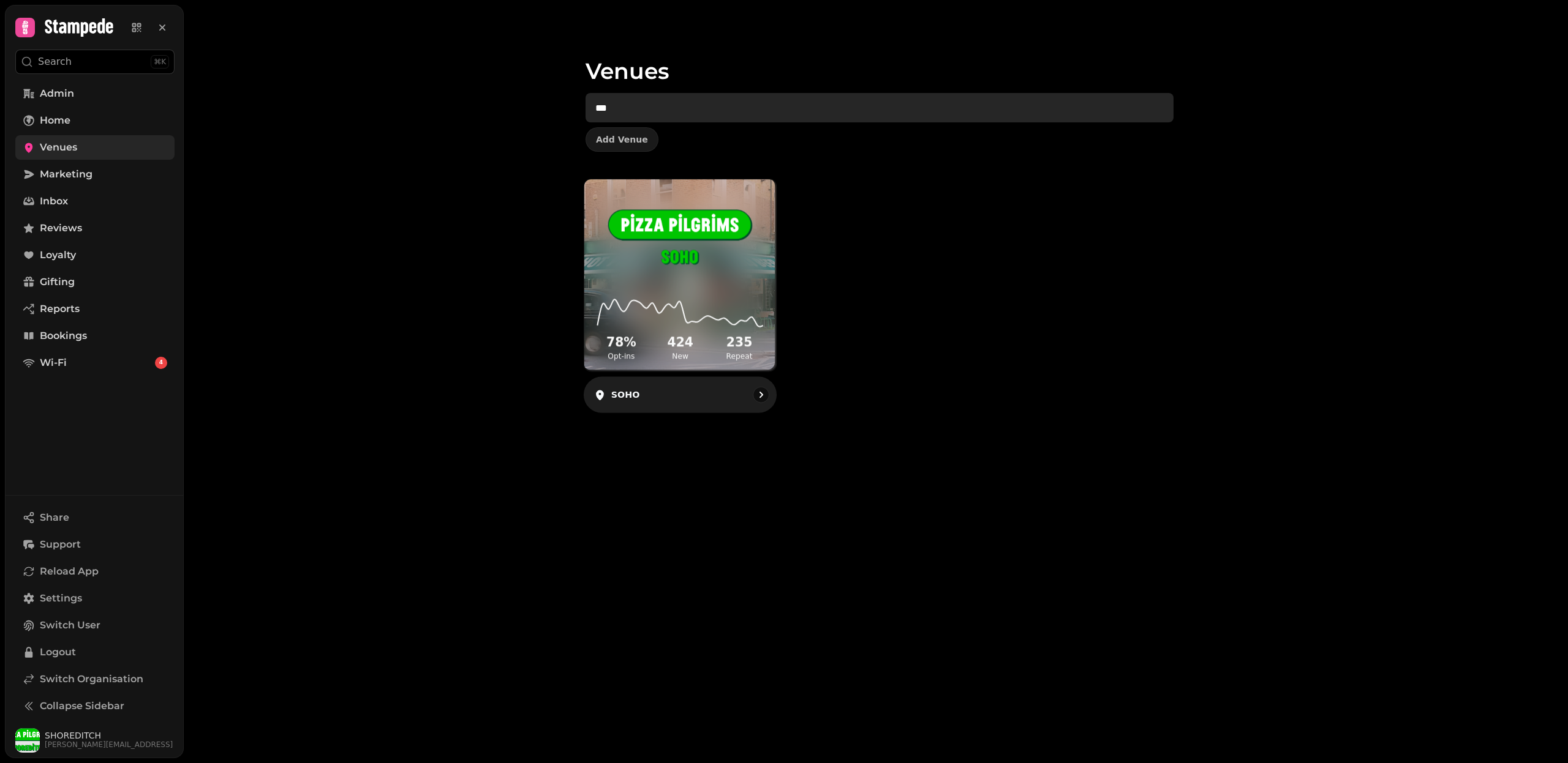
type input "***"
click at [669, 290] on icon at bounding box center [680, 308] width 172 height 39
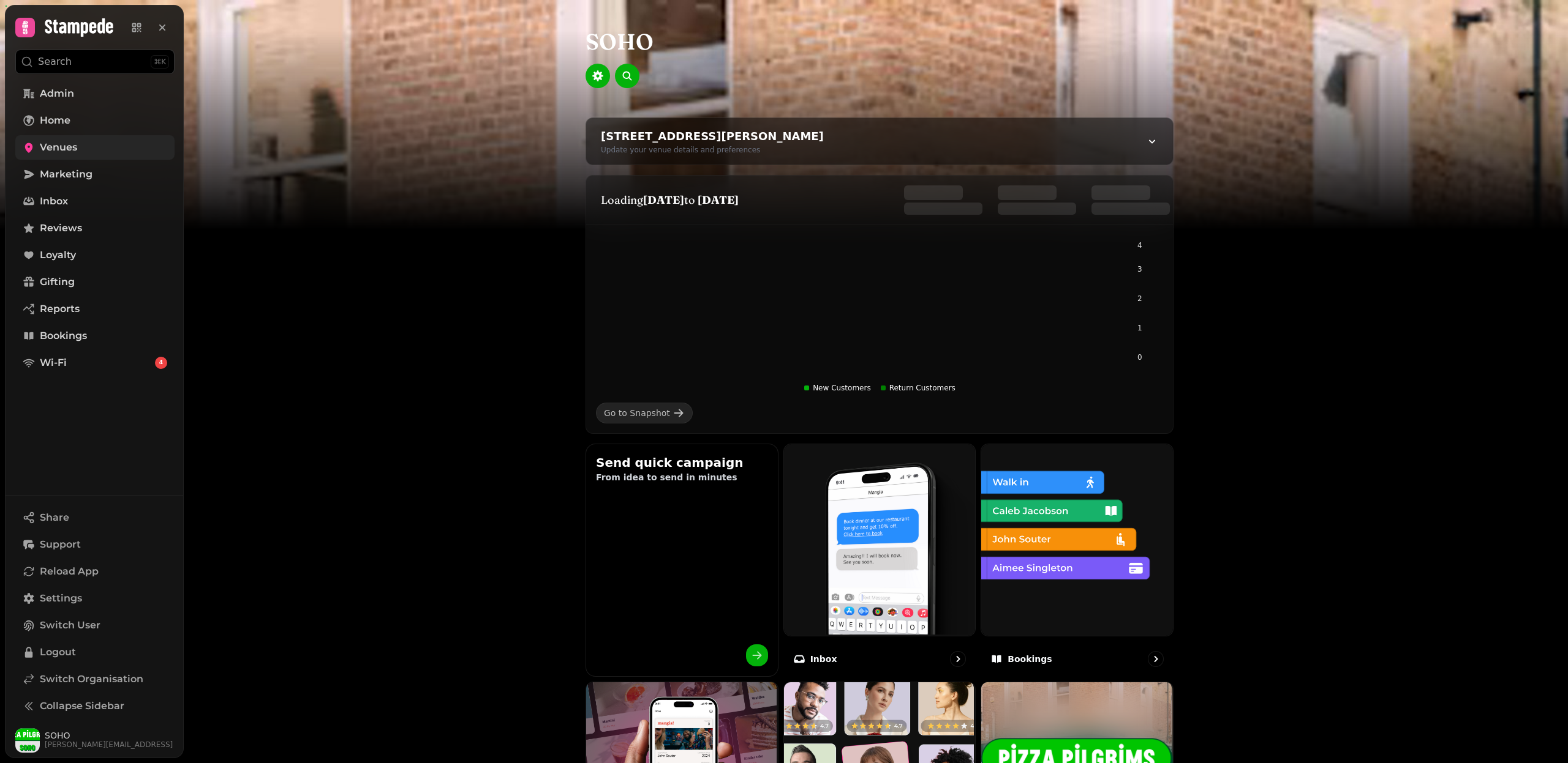
scroll to position [477, 0]
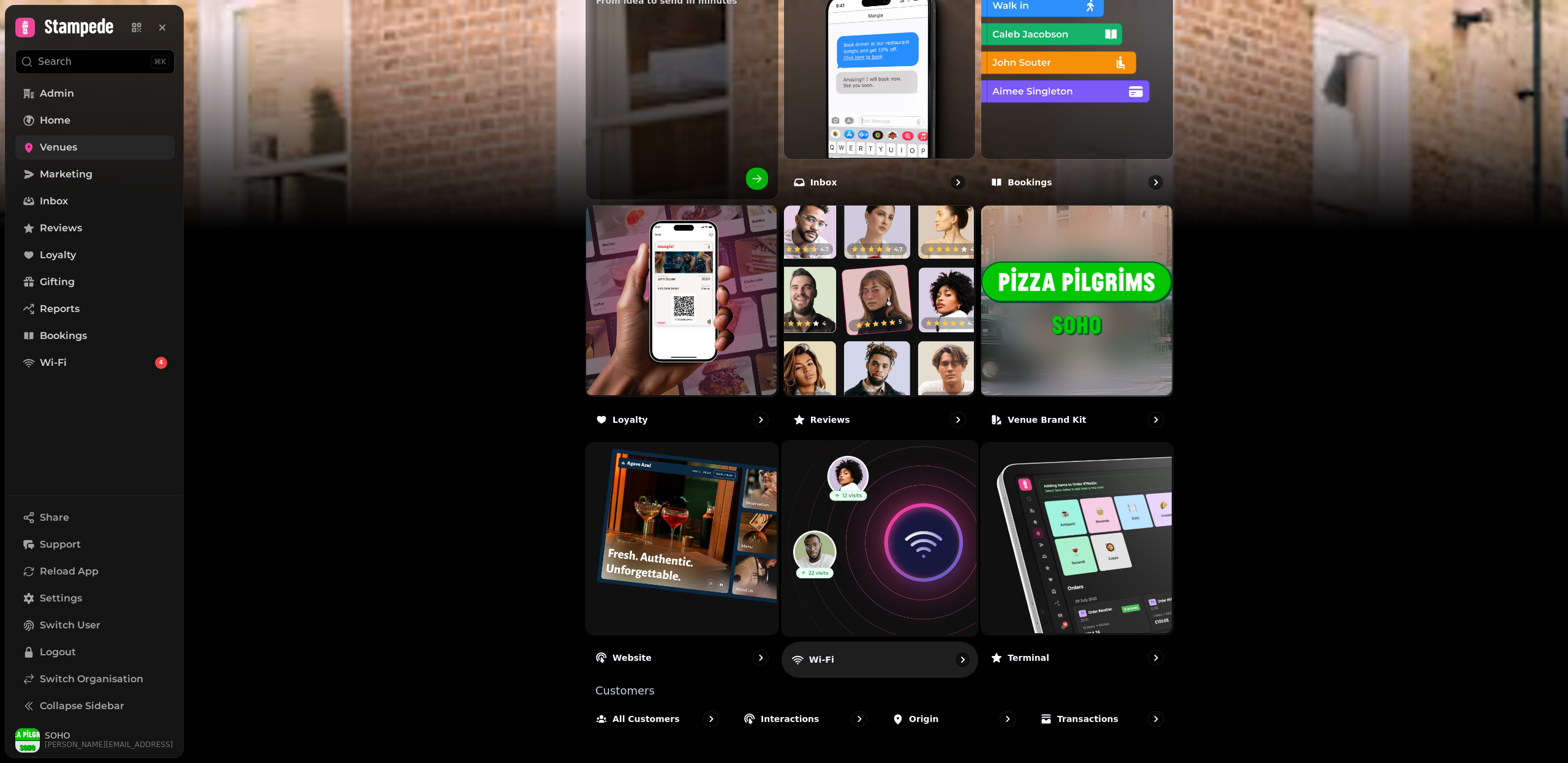
click at [894, 568] on img at bounding box center [877, 537] width 195 height 195
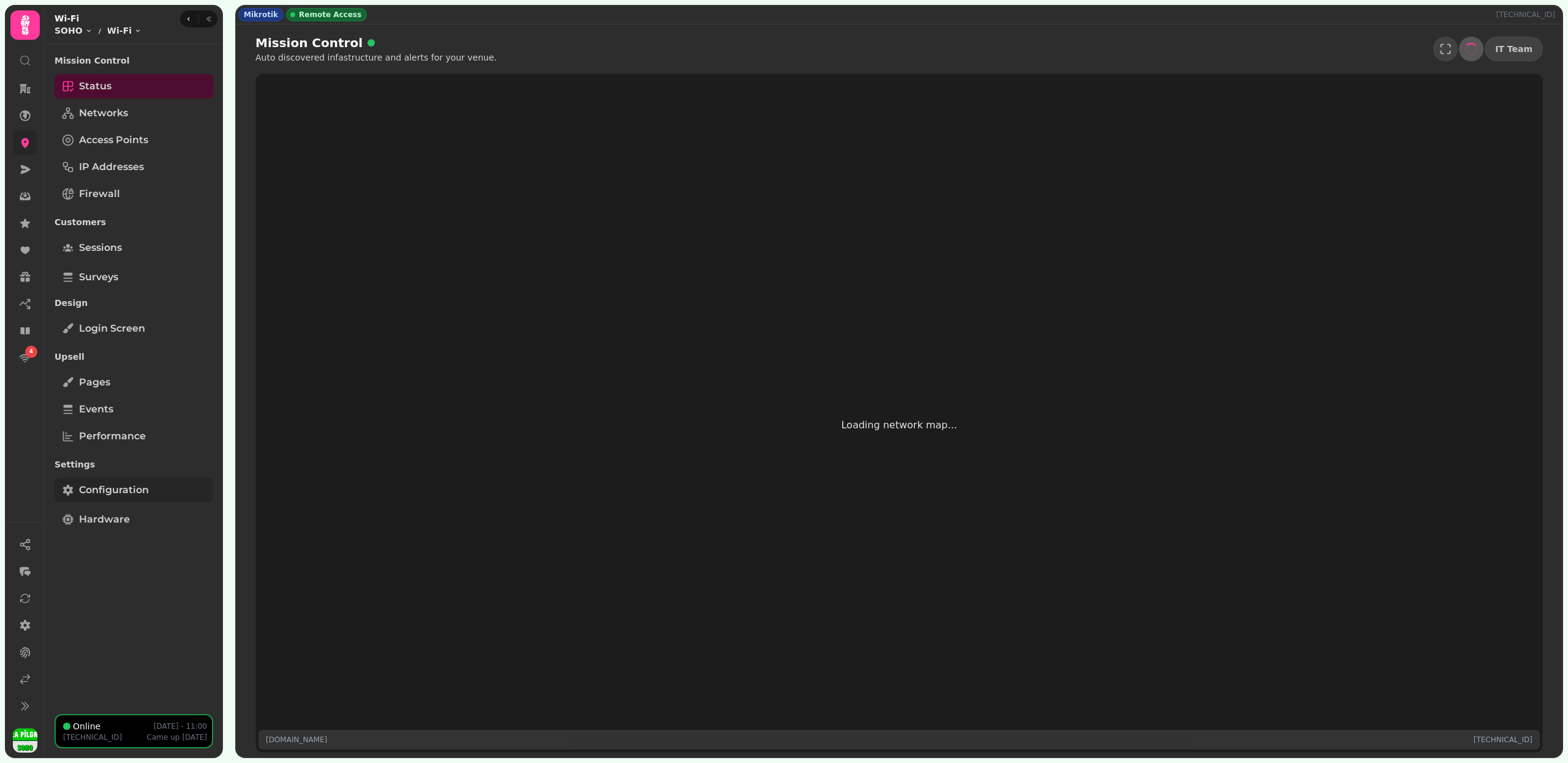
click at [126, 486] on span "Configuration" at bounding box center [114, 490] width 70 height 15
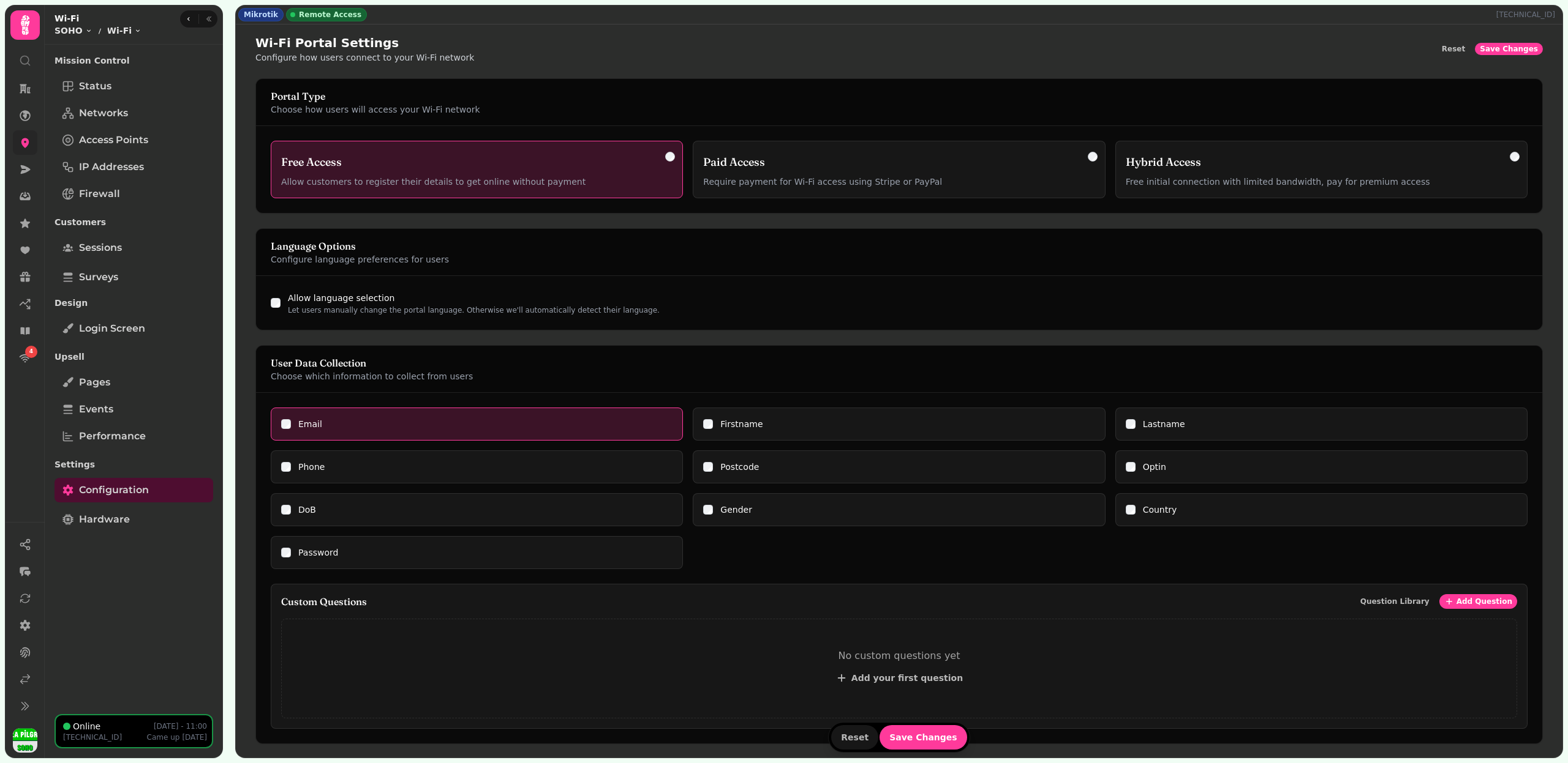
scroll to position [7, 0]
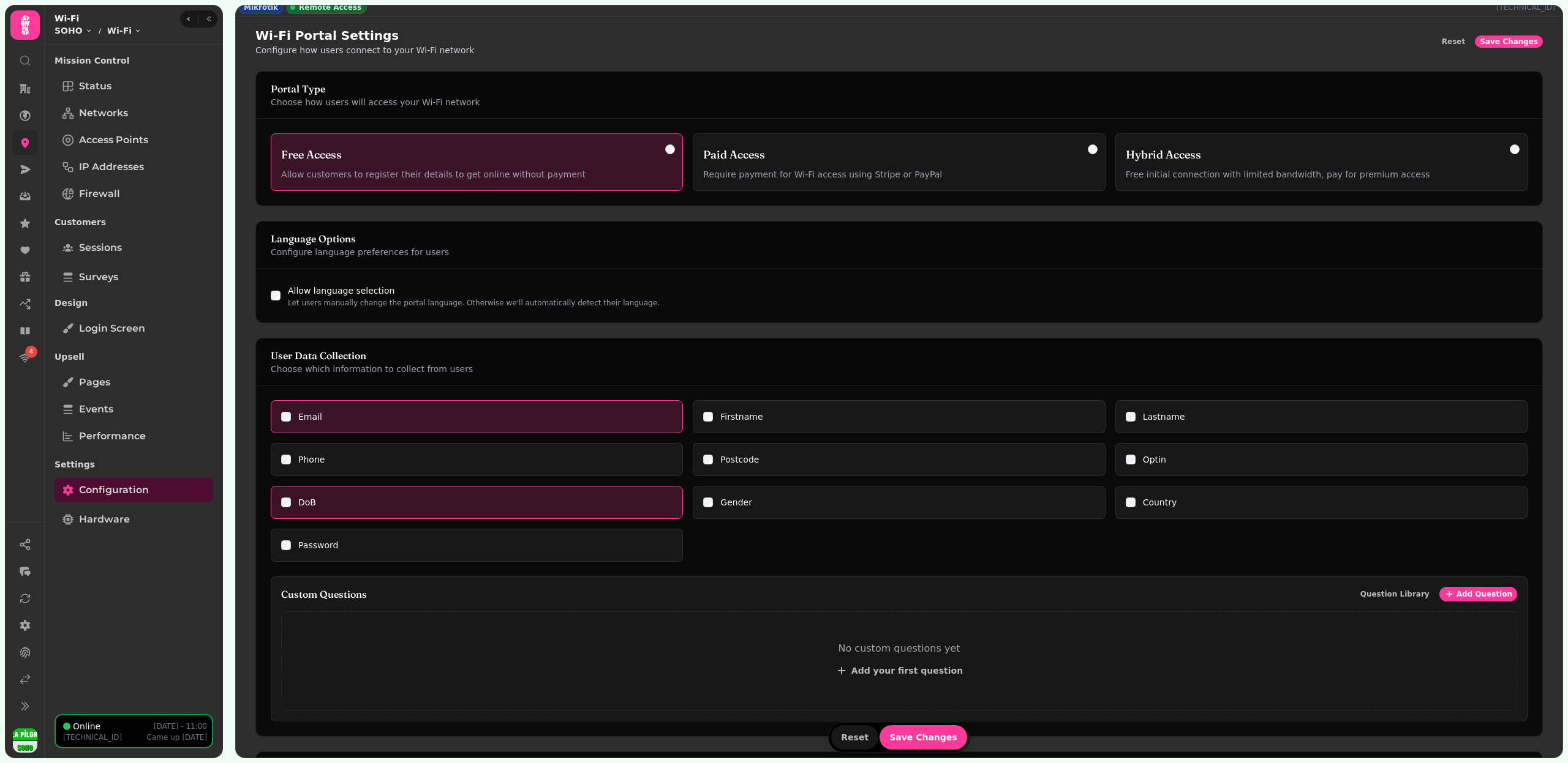
click at [703, 418] on div "Firstname" at bounding box center [899, 417] width 392 height 12
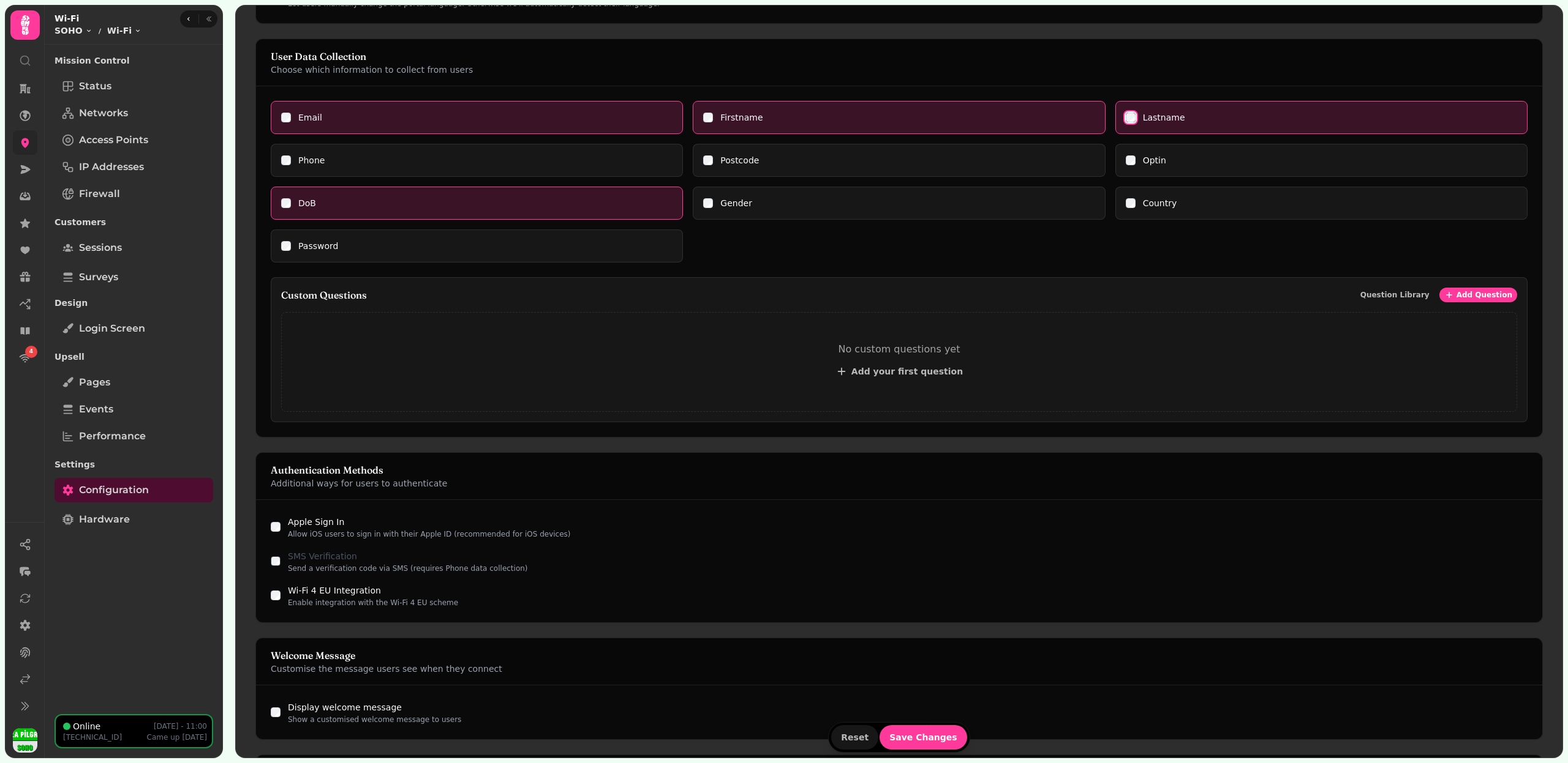
scroll to position [524, 0]
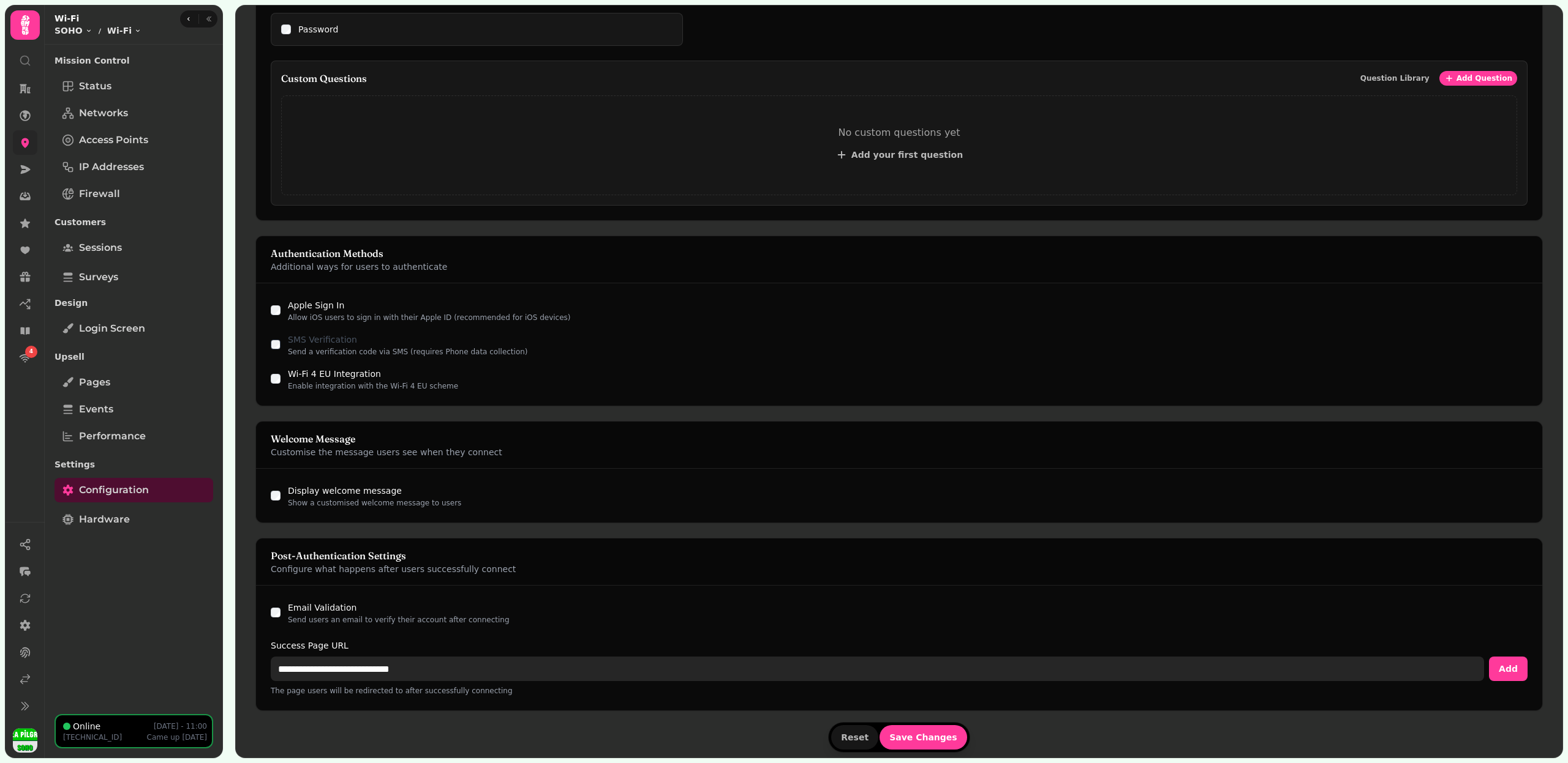
click at [357, 665] on input "**********" at bounding box center [877, 669] width 1213 height 25
paste input "**"
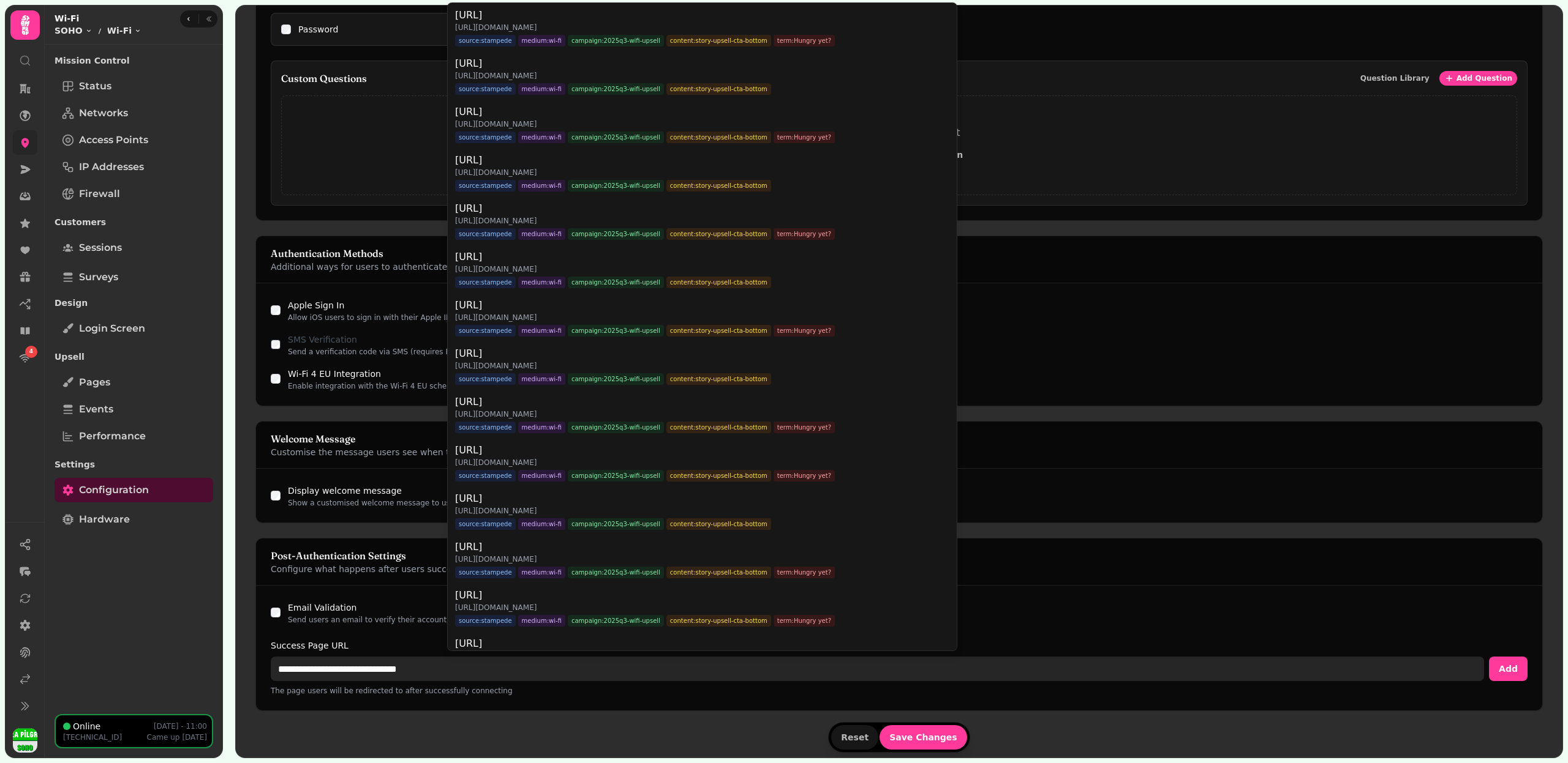
type input "**********"
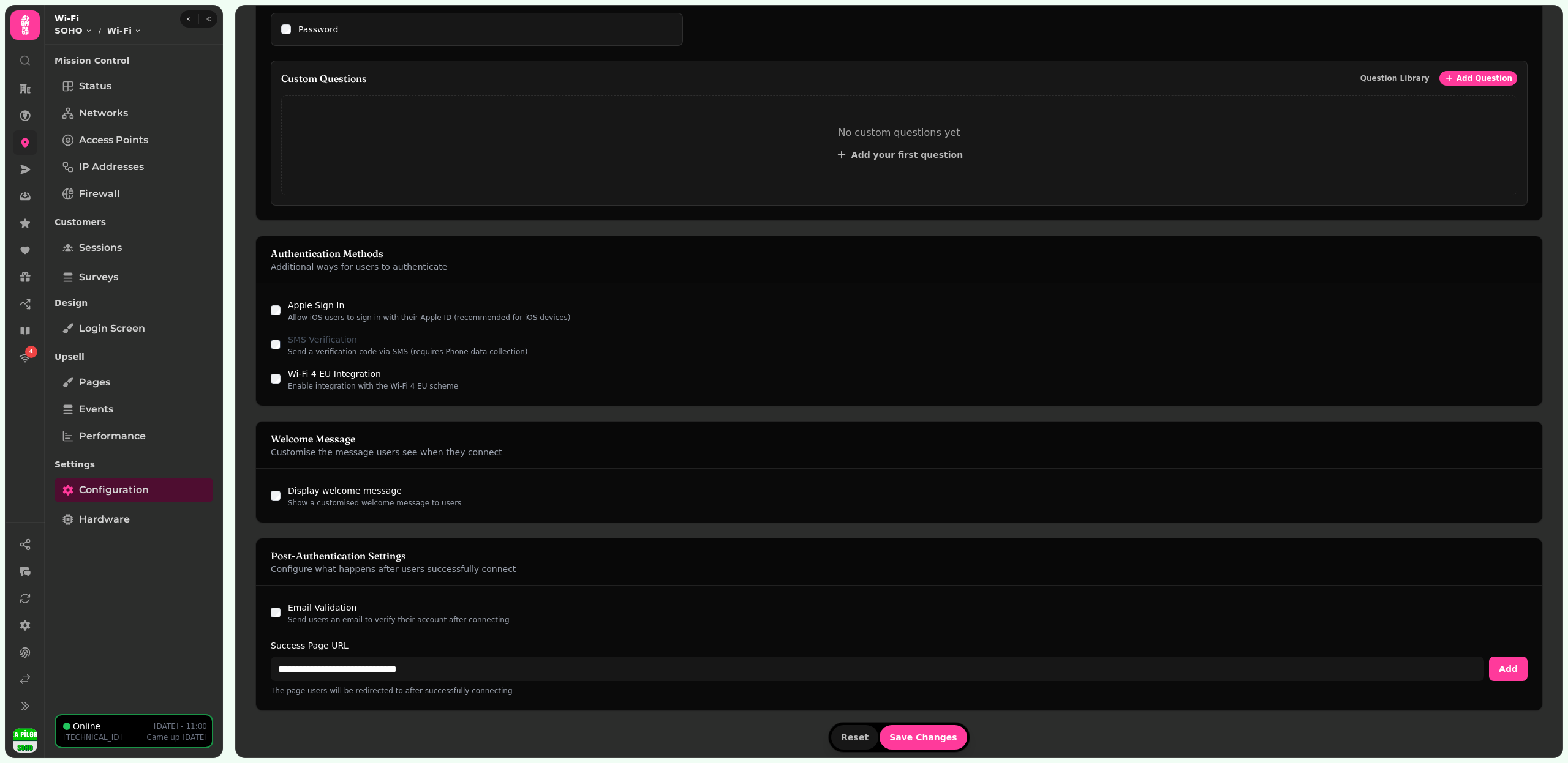
click at [275, 606] on div "**********" at bounding box center [898, 648] width 1286 height 125
click at [924, 737] on span "Save Changes" at bounding box center [923, 738] width 68 height 8
click at [156, 252] on link "Sessions" at bounding box center [133, 248] width 159 height 25
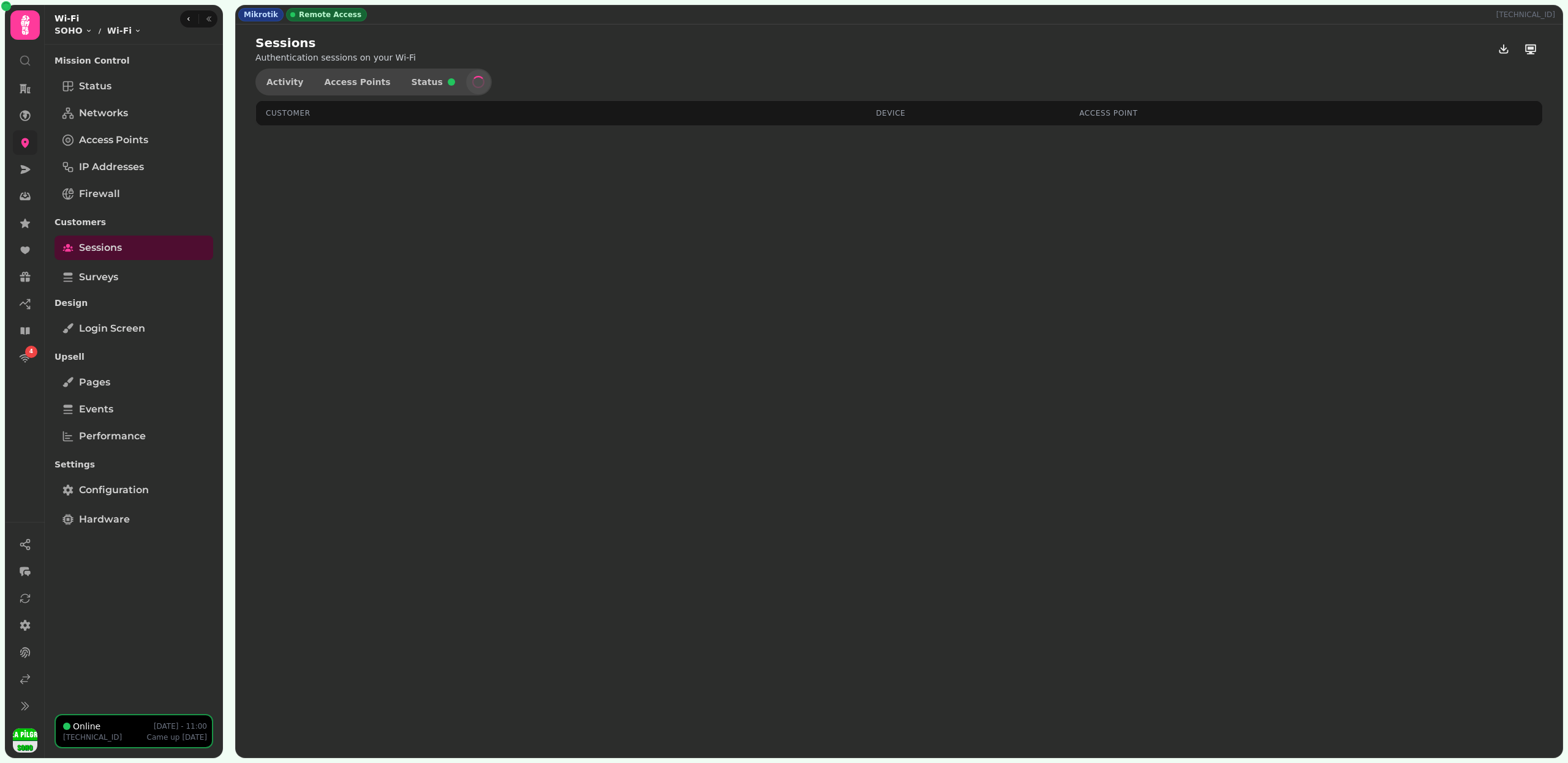
select select "**"
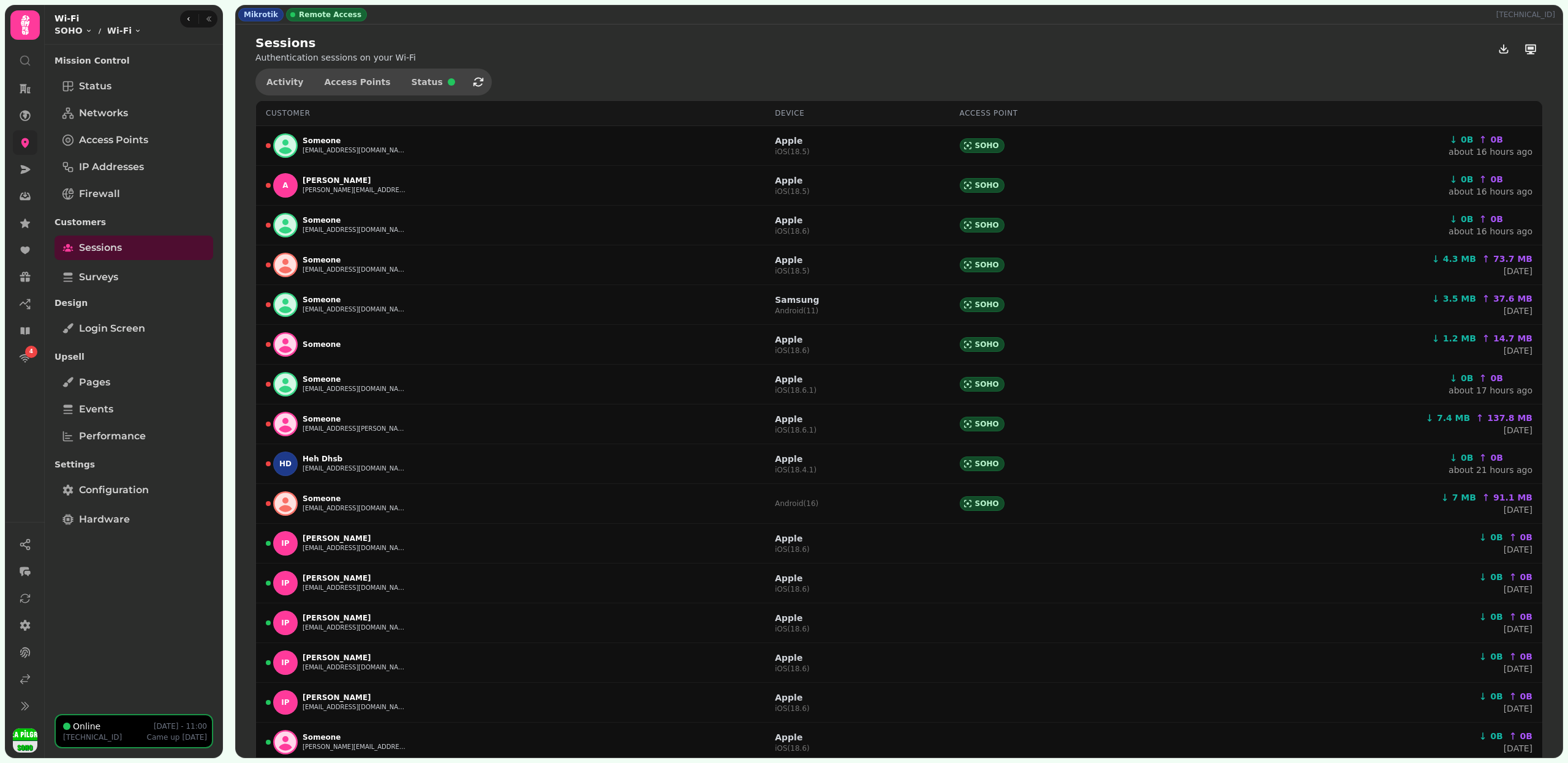
click at [31, 142] on link at bounding box center [26, 143] width 25 height 25
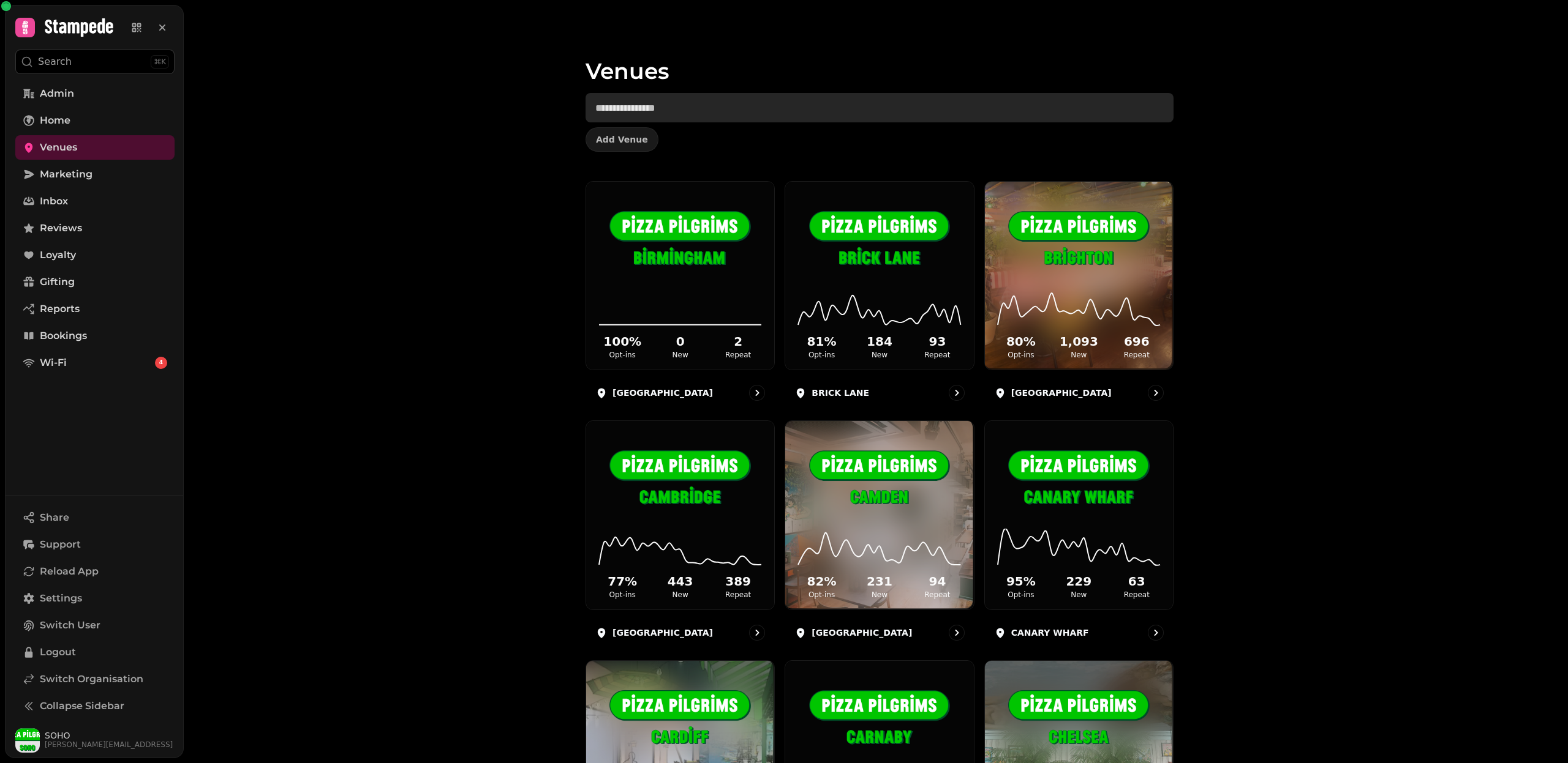
click at [666, 109] on input "text" at bounding box center [879, 108] width 588 height 30
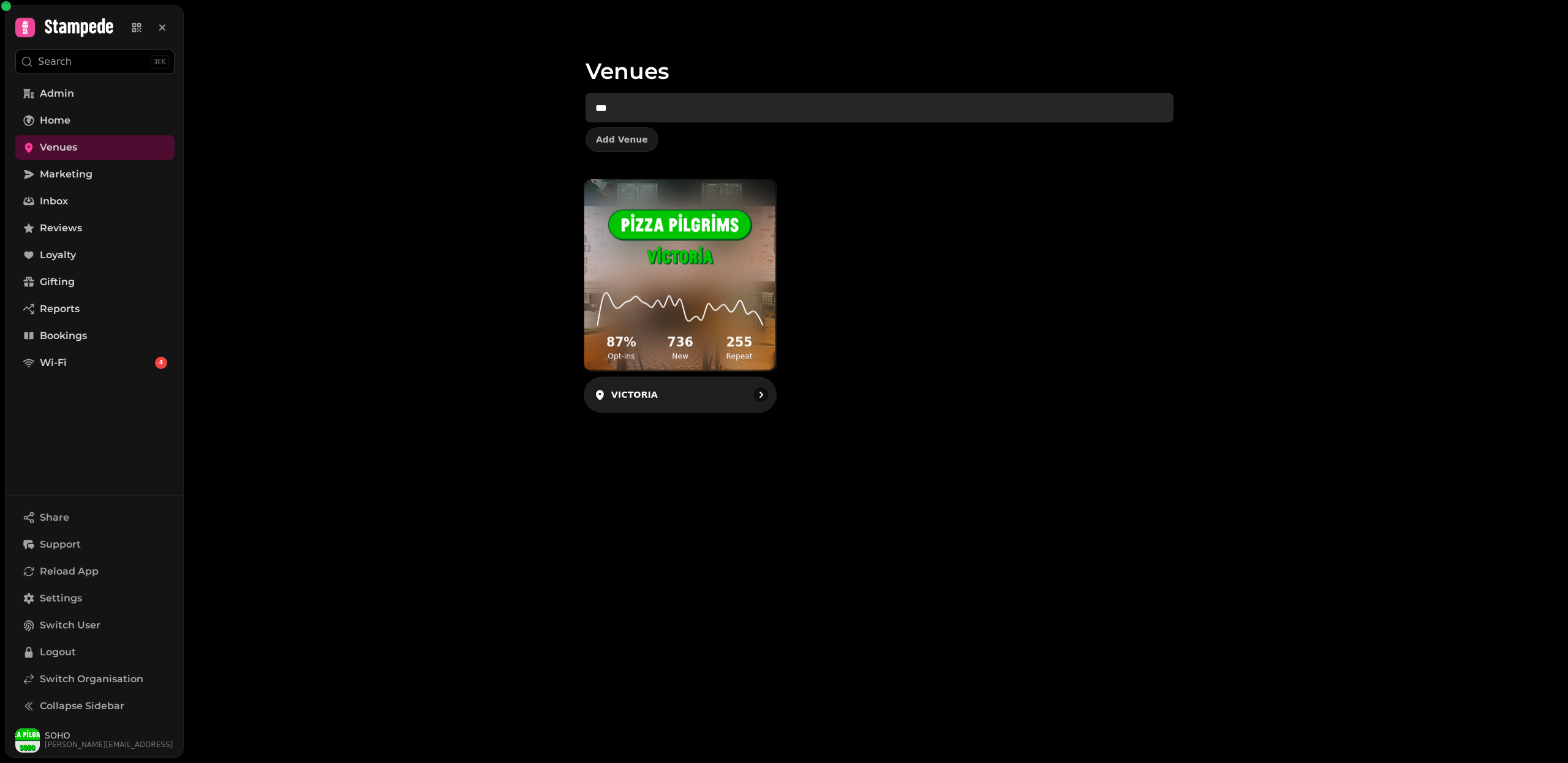
type input "***"
click at [703, 264] on img at bounding box center [680, 239] width 144 height 81
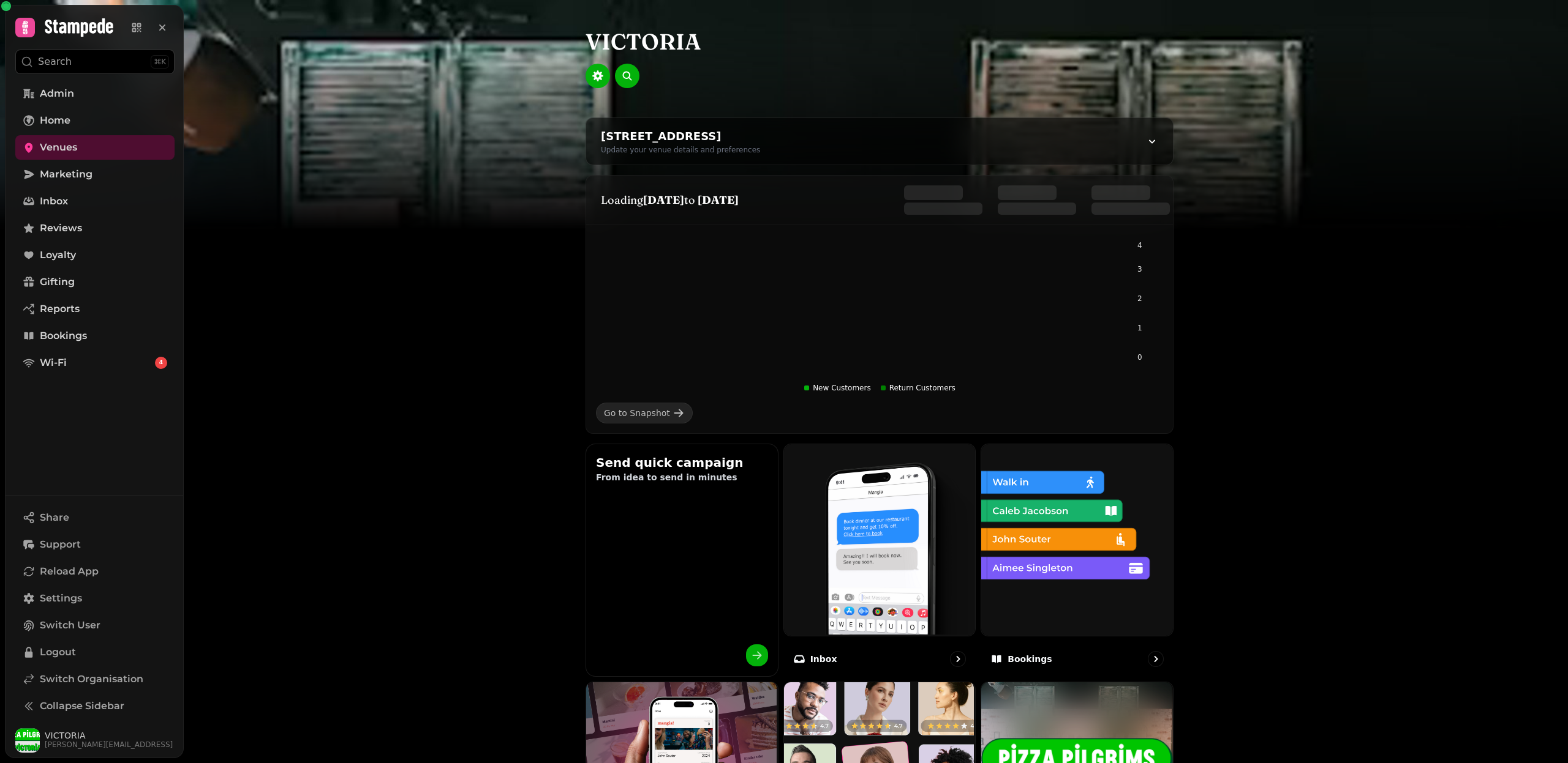
scroll to position [477, 0]
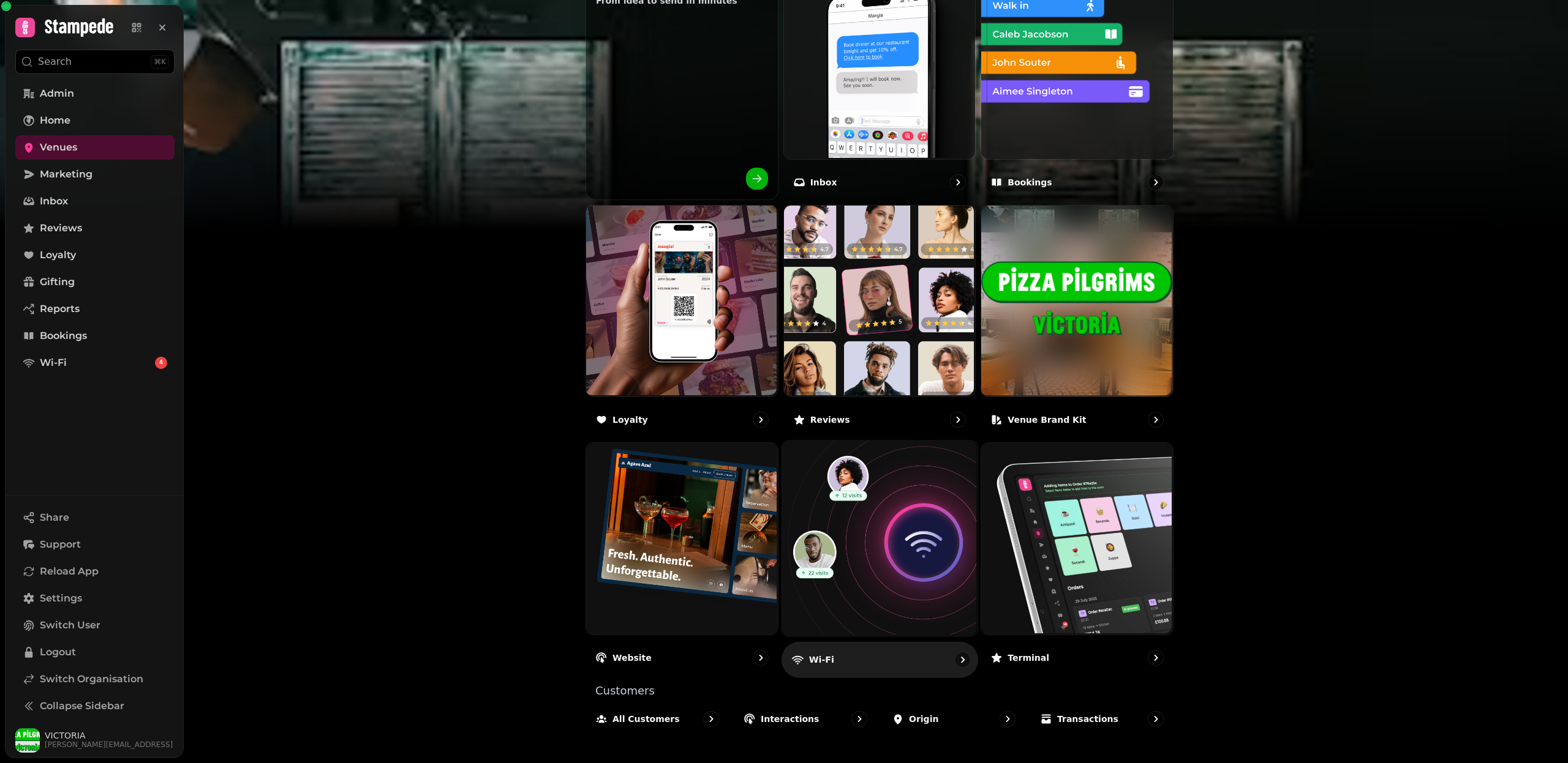
click at [921, 580] on img at bounding box center [877, 537] width 195 height 195
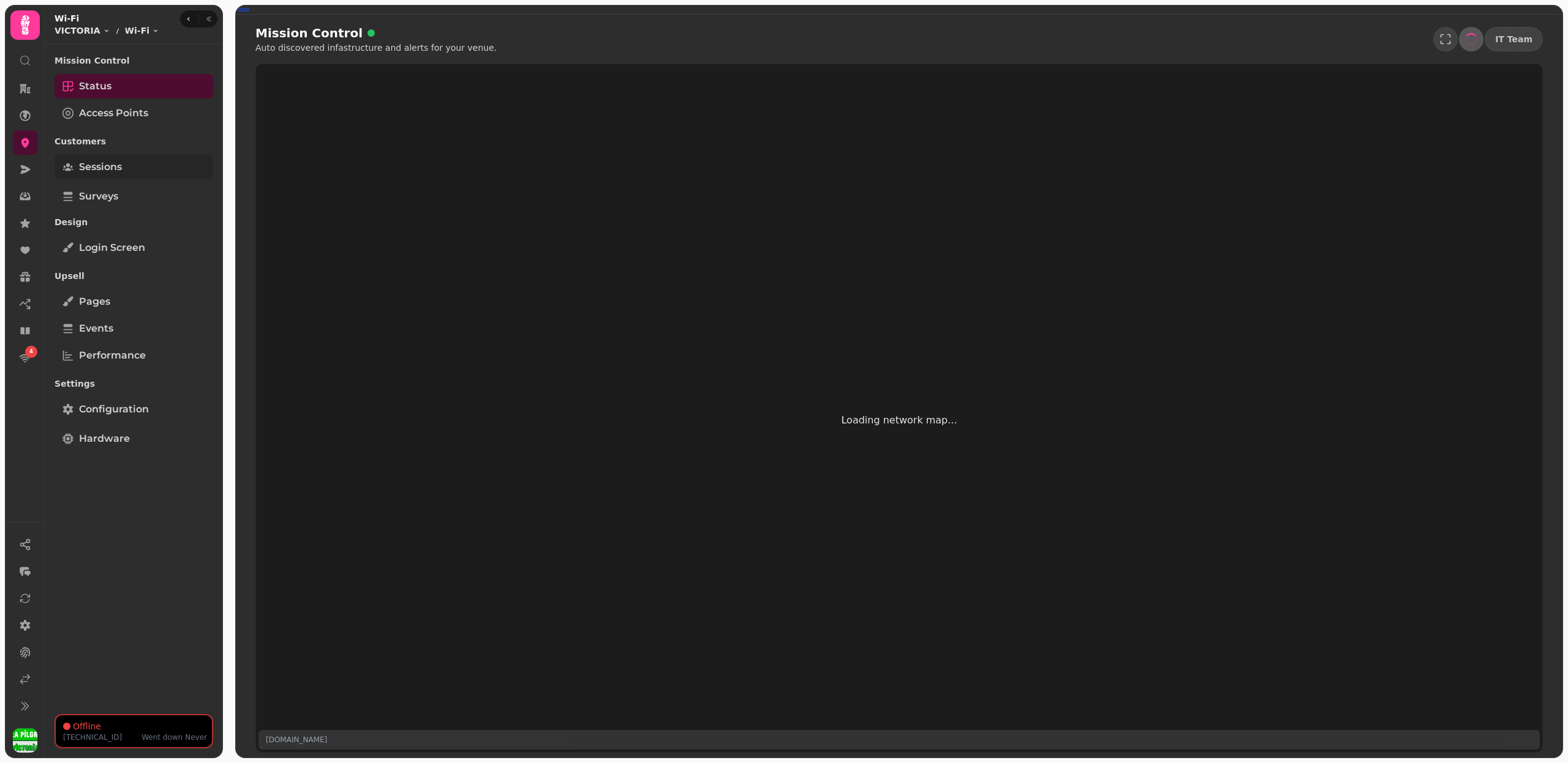
click at [131, 167] on link "Sessions" at bounding box center [133, 167] width 159 height 25
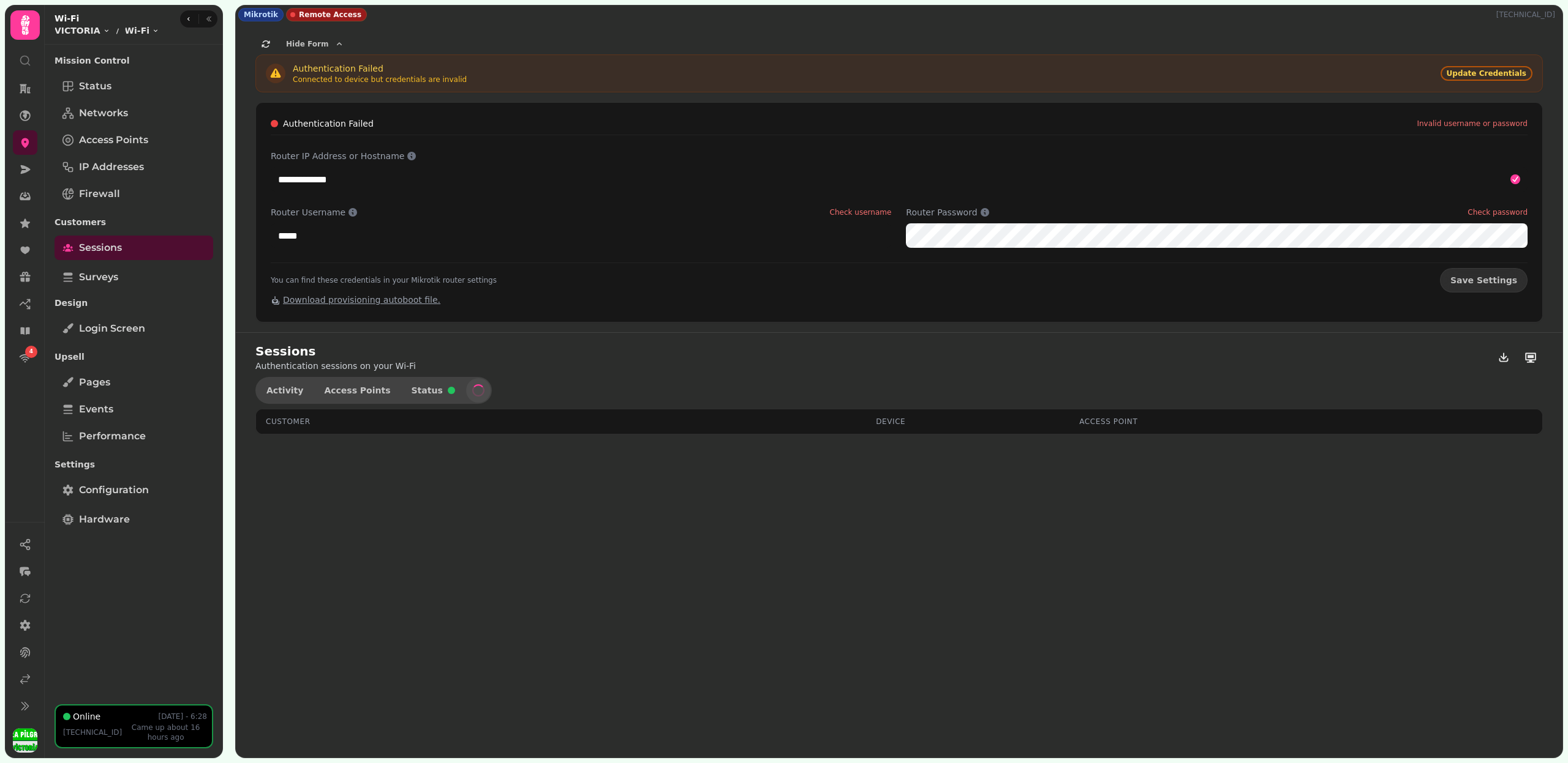
select select "**"
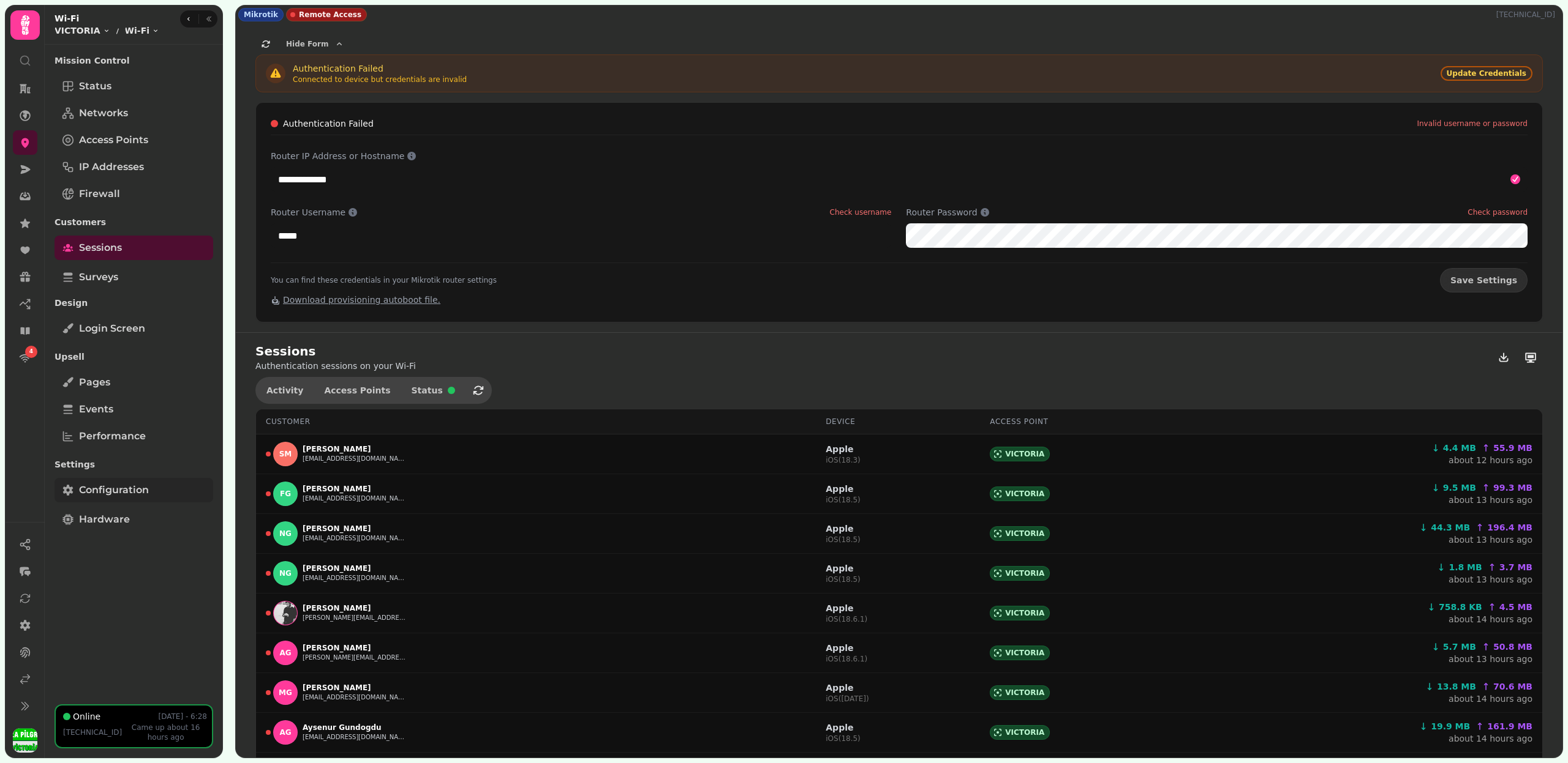
click at [136, 489] on span "Configuration" at bounding box center [114, 490] width 70 height 15
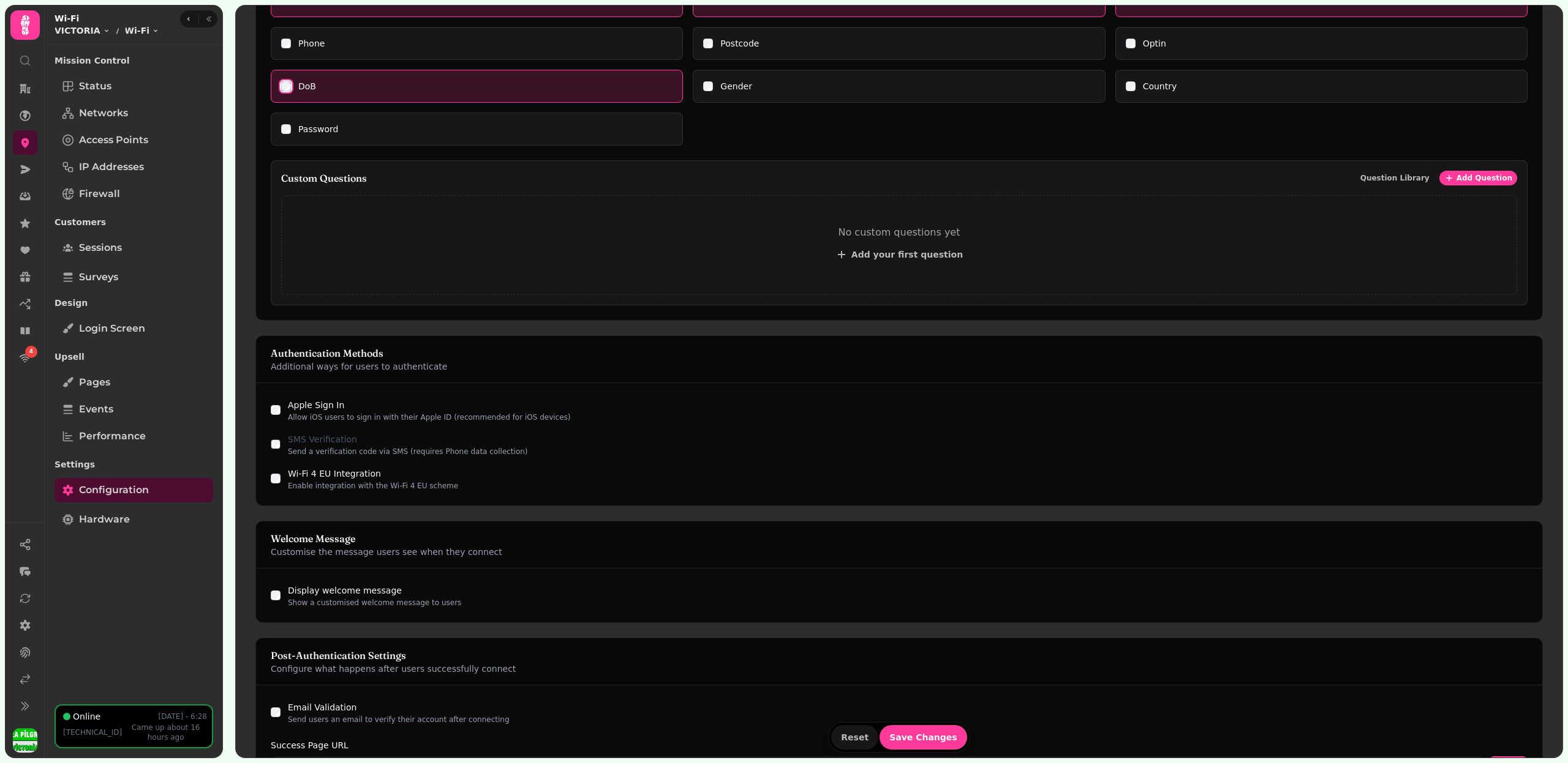
scroll to position [830, 0]
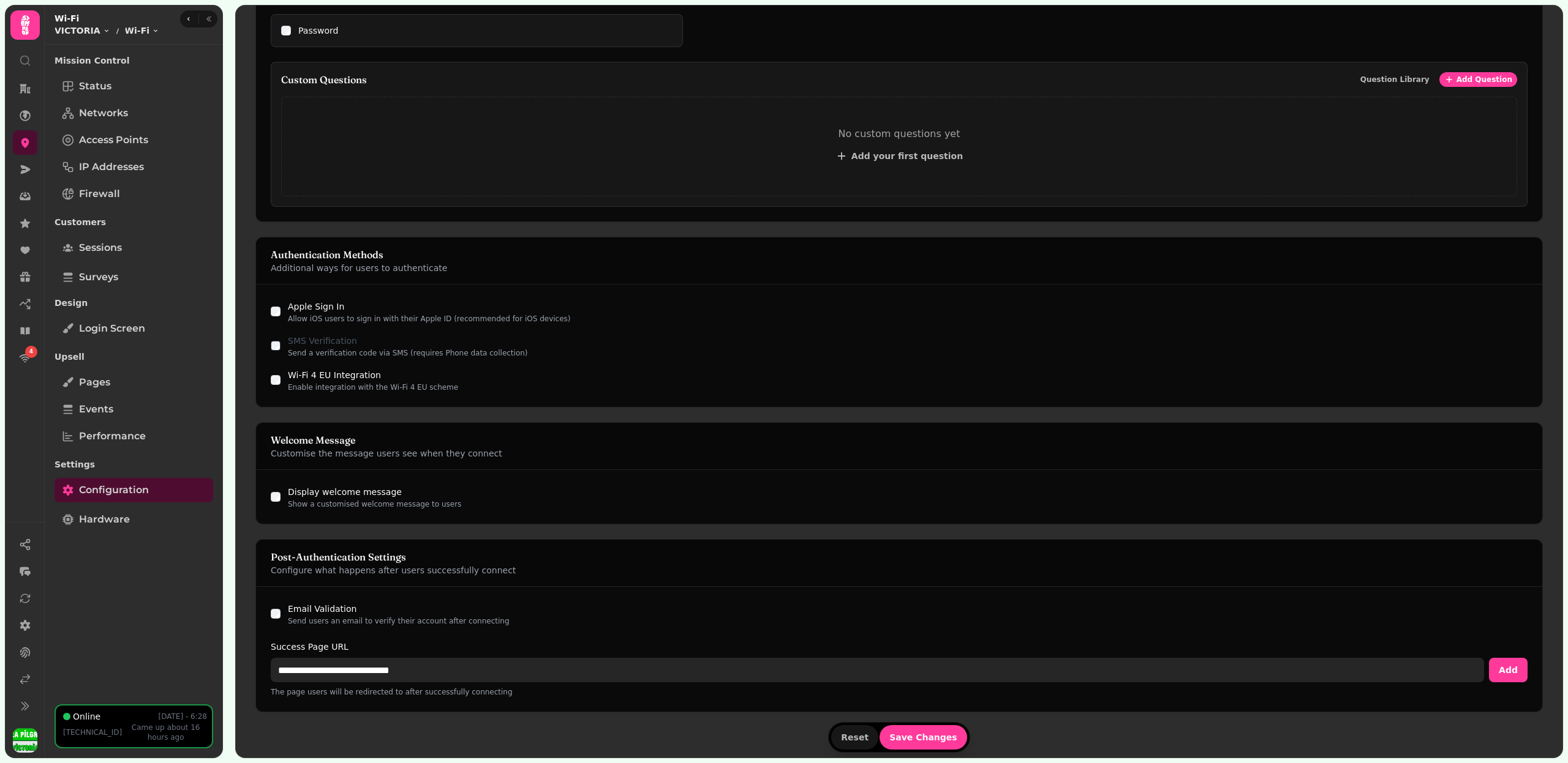
click at [341, 664] on input "**********" at bounding box center [877, 670] width 1213 height 25
paste input "**"
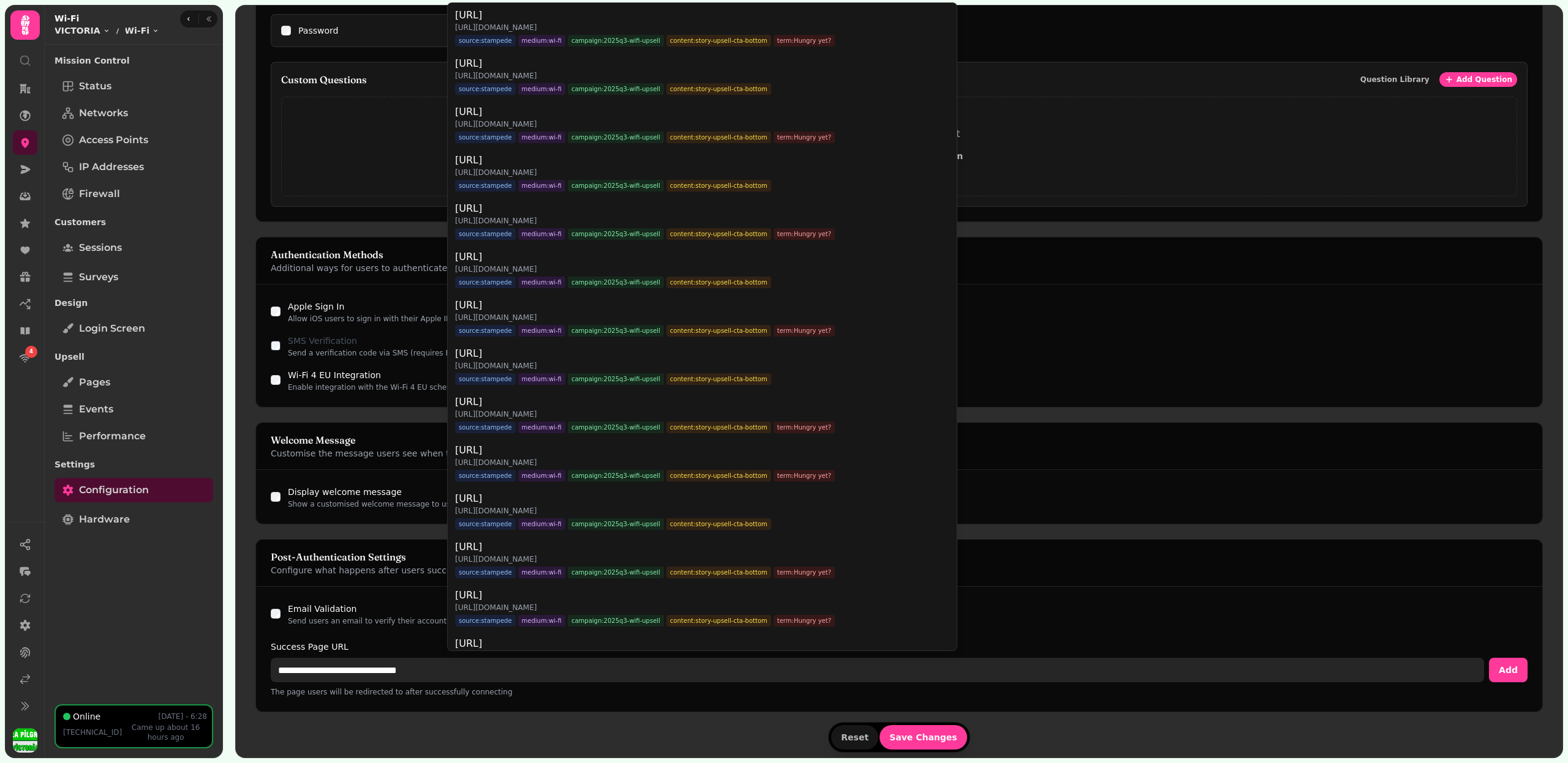
type input "**********"
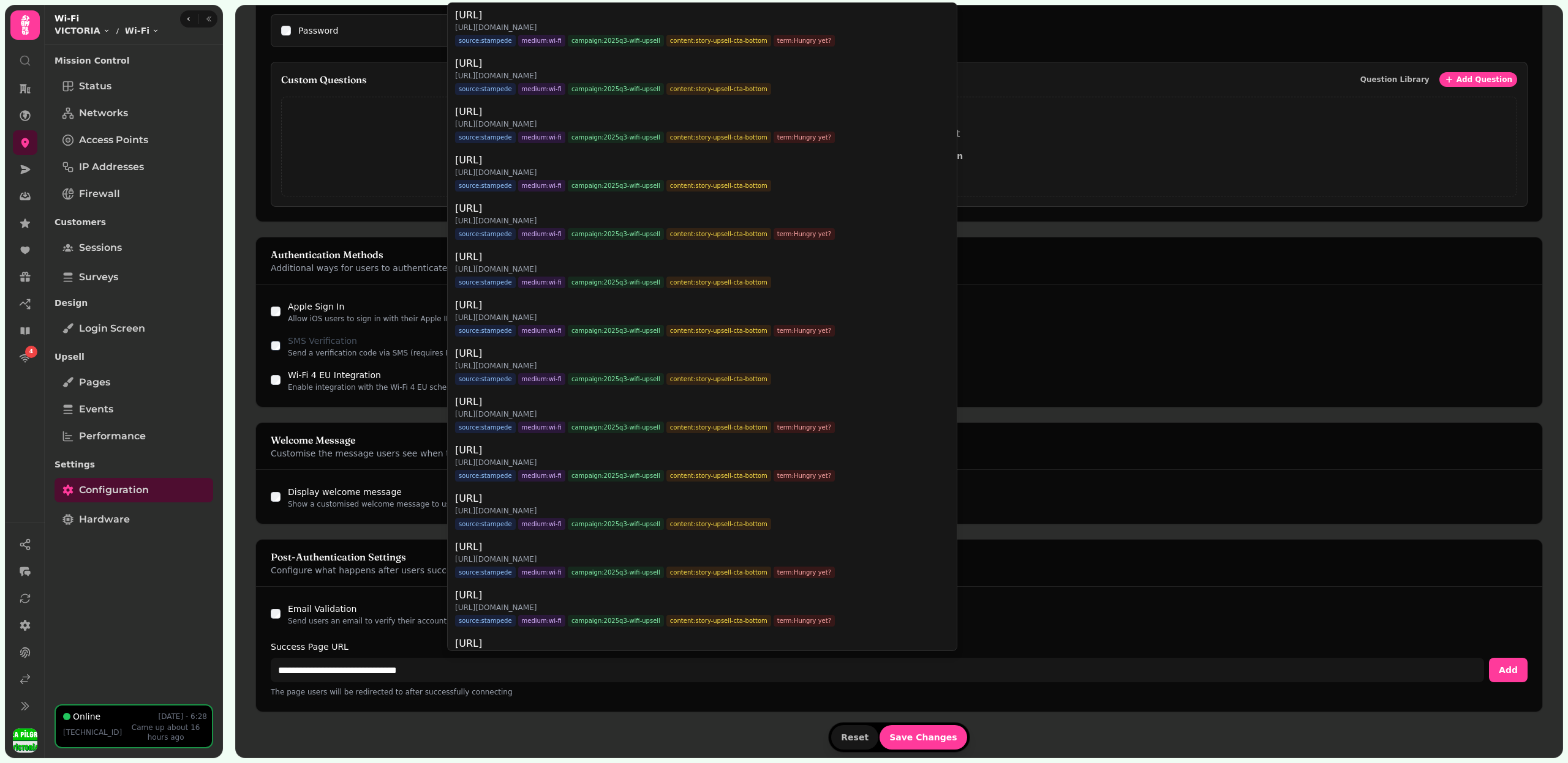
click at [908, 735] on form "Portal Type Choose how users will access your Wi-Fi network Free Access Allow c…" at bounding box center [898, 156] width 1287 height 1201
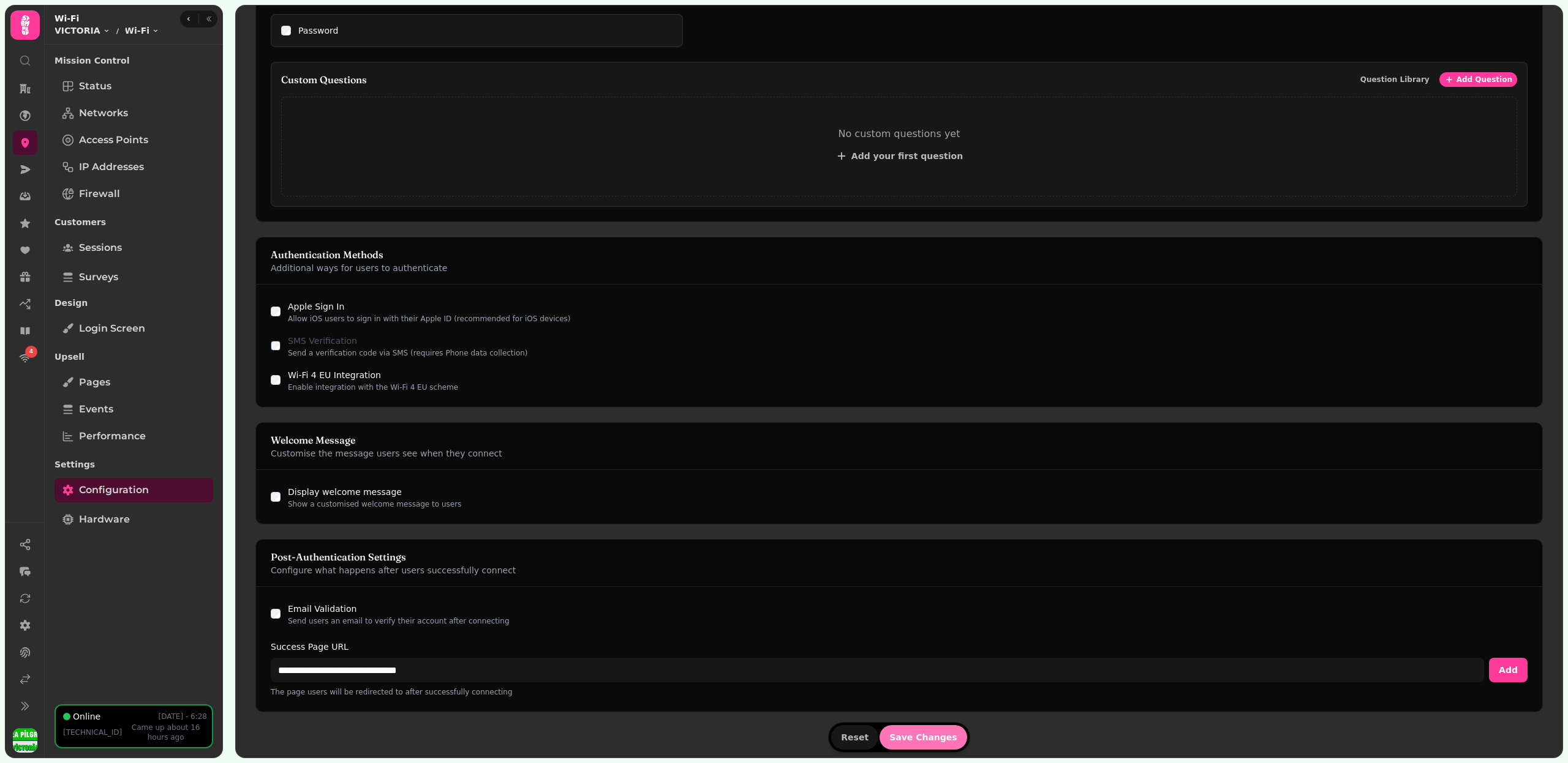
click at [908, 734] on span "Save Changes" at bounding box center [923, 738] width 68 height 8
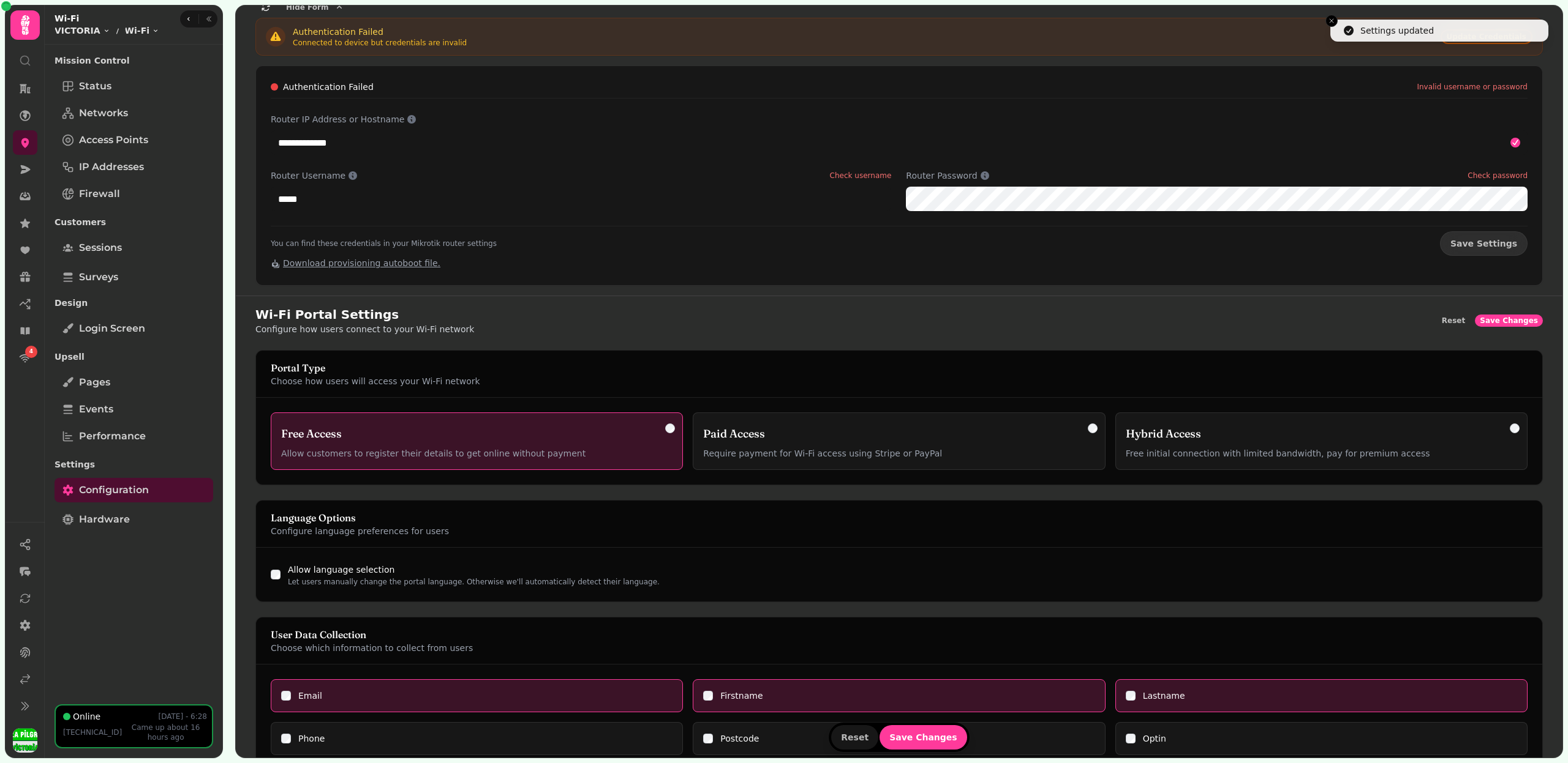
scroll to position [0, 0]
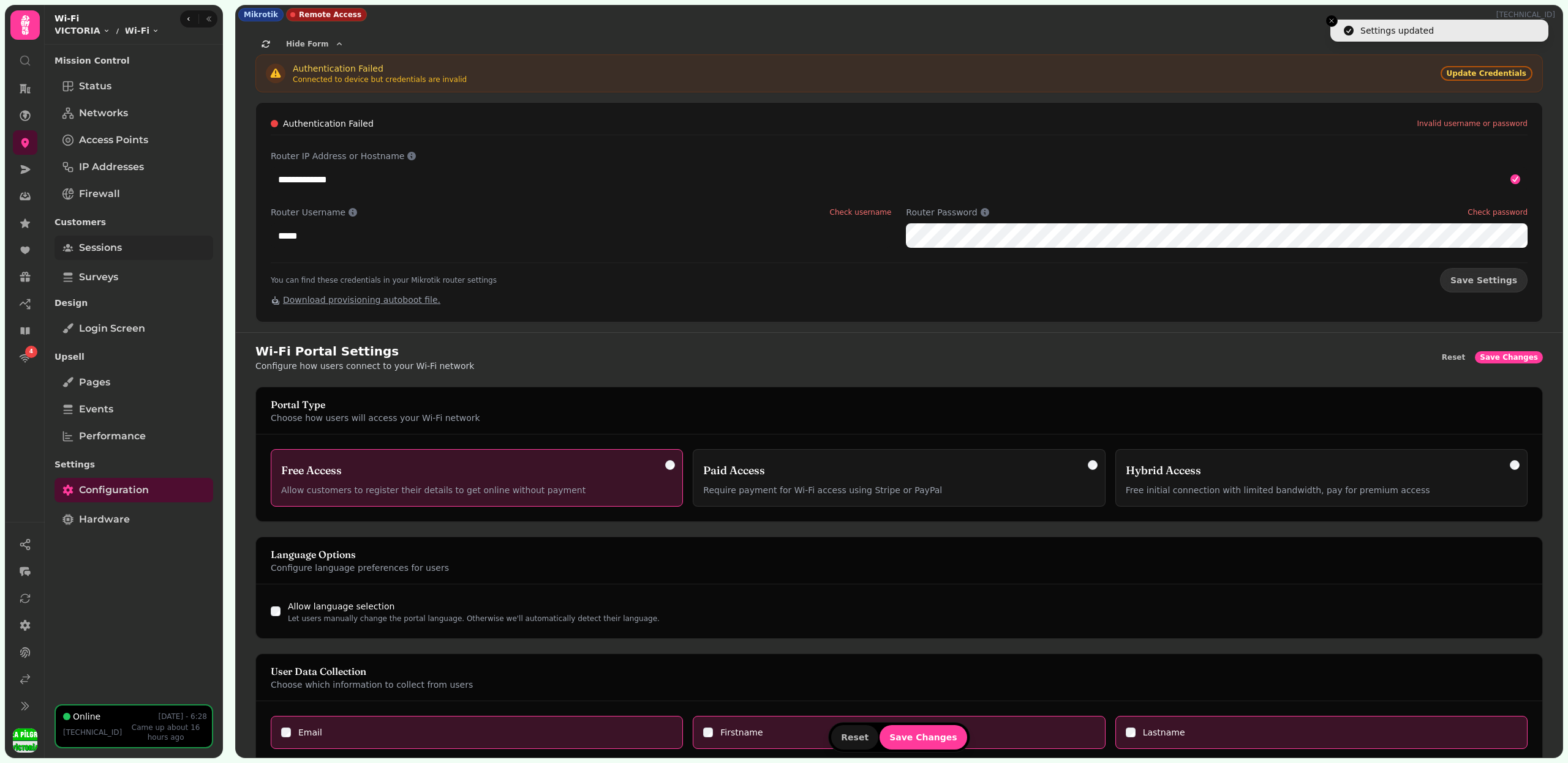
click at [140, 246] on link "Sessions" at bounding box center [133, 248] width 159 height 25
select select "**"
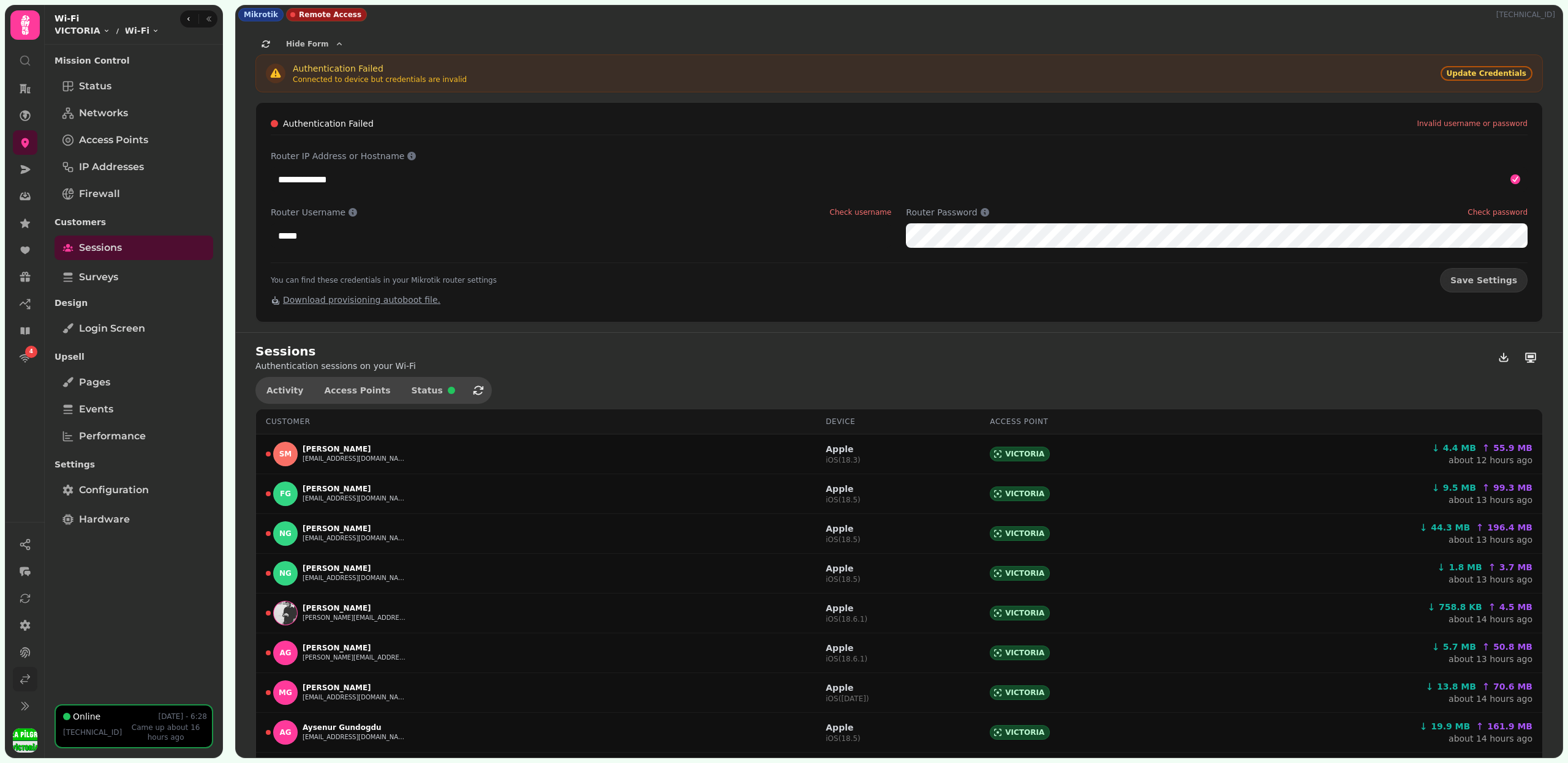
click at [26, 684] on icon at bounding box center [25, 679] width 12 height 12
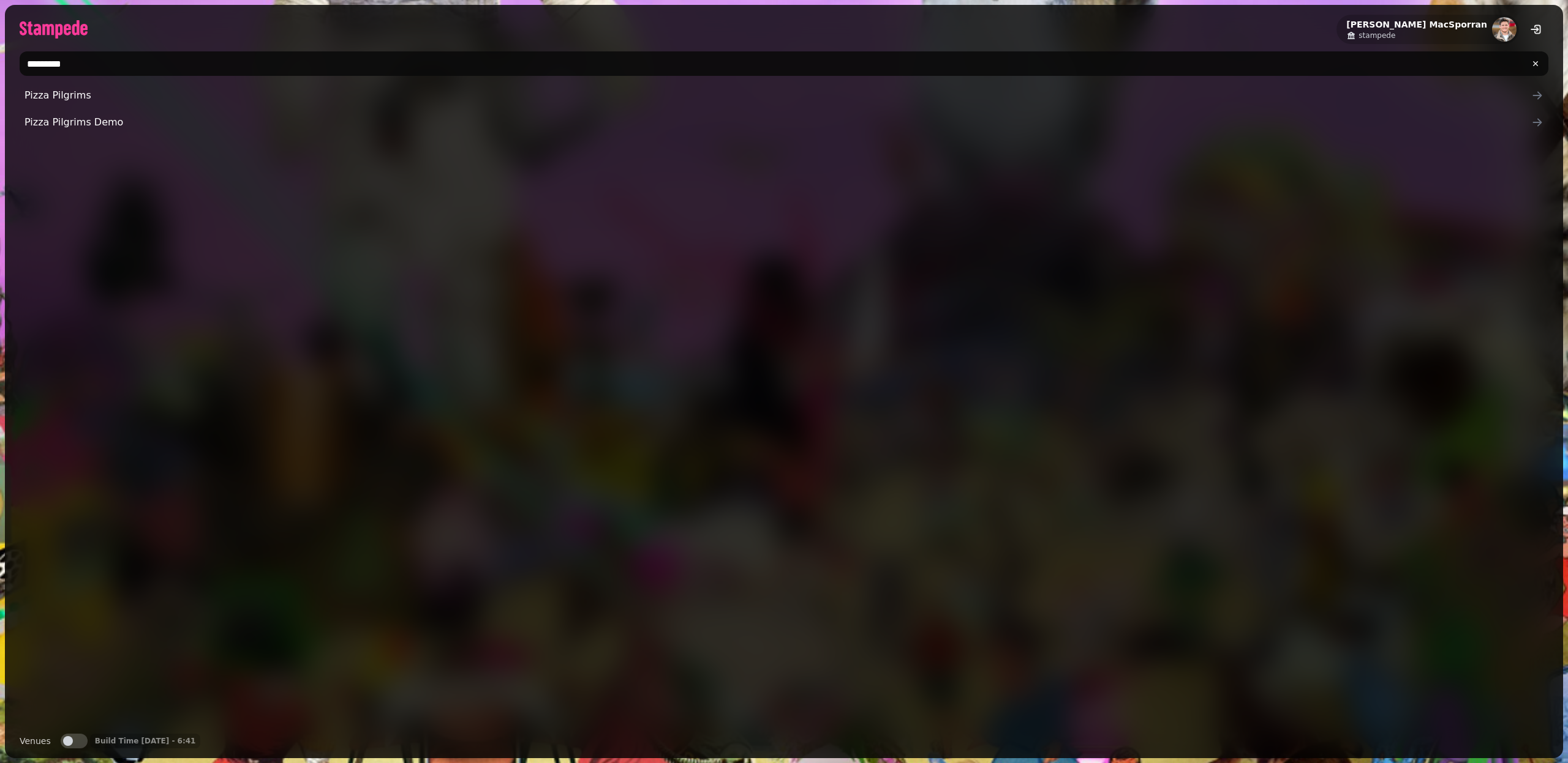
click at [107, 75] on input "*********" at bounding box center [784, 64] width 1529 height 25
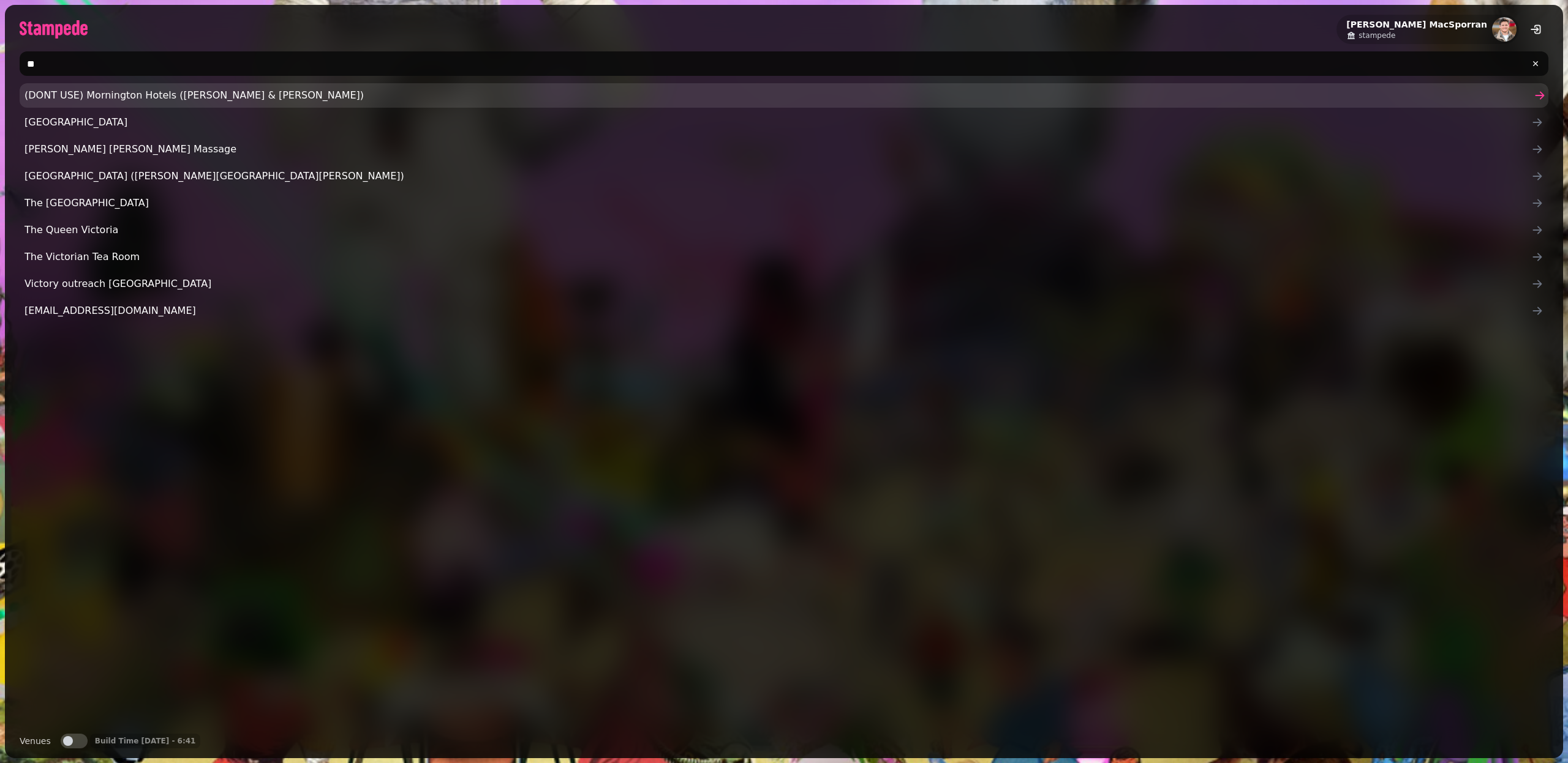
type input "*"
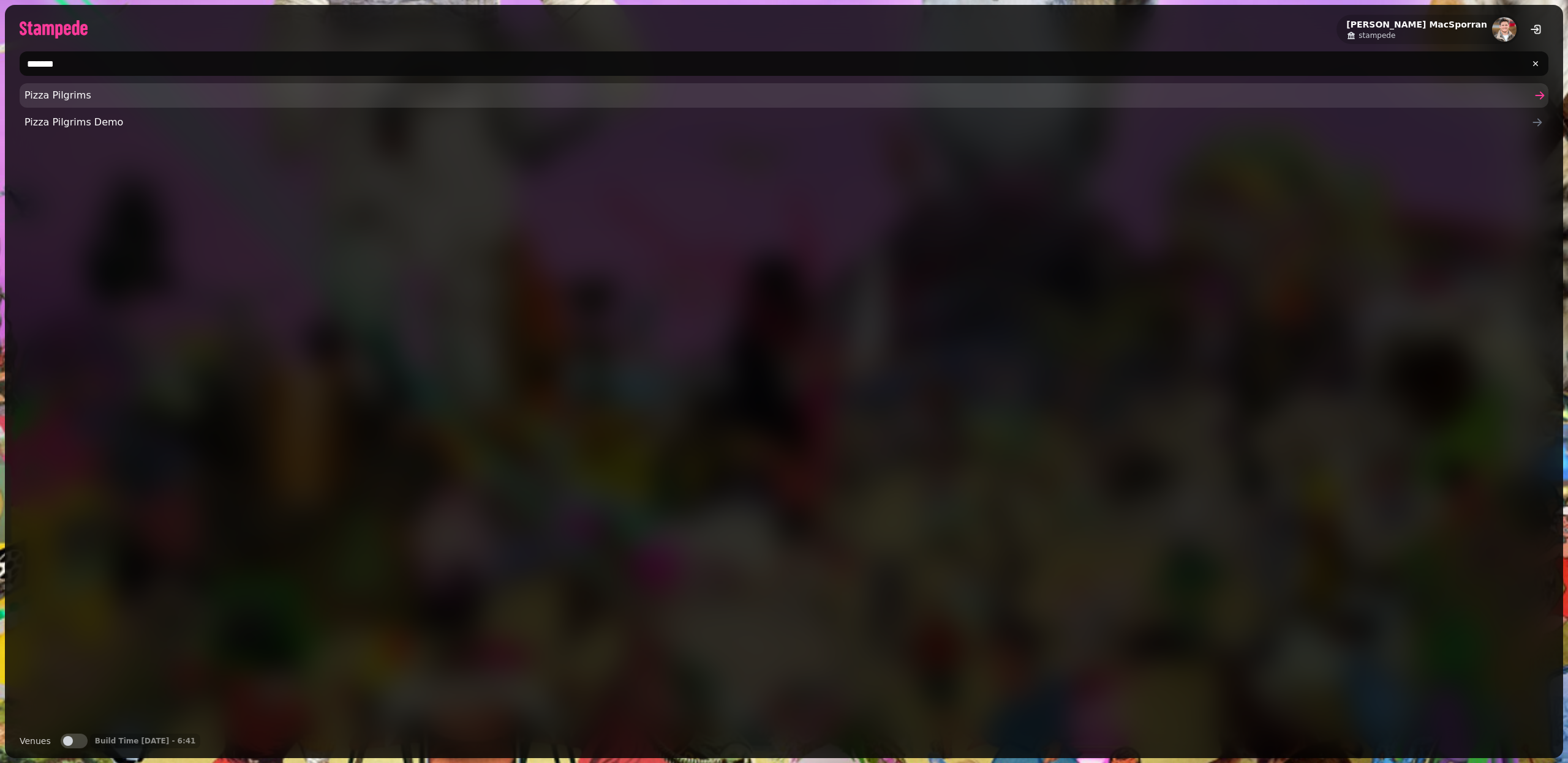
type input "*******"
click at [53, 99] on span "Pizza Pilgrims" at bounding box center [777, 95] width 1506 height 15
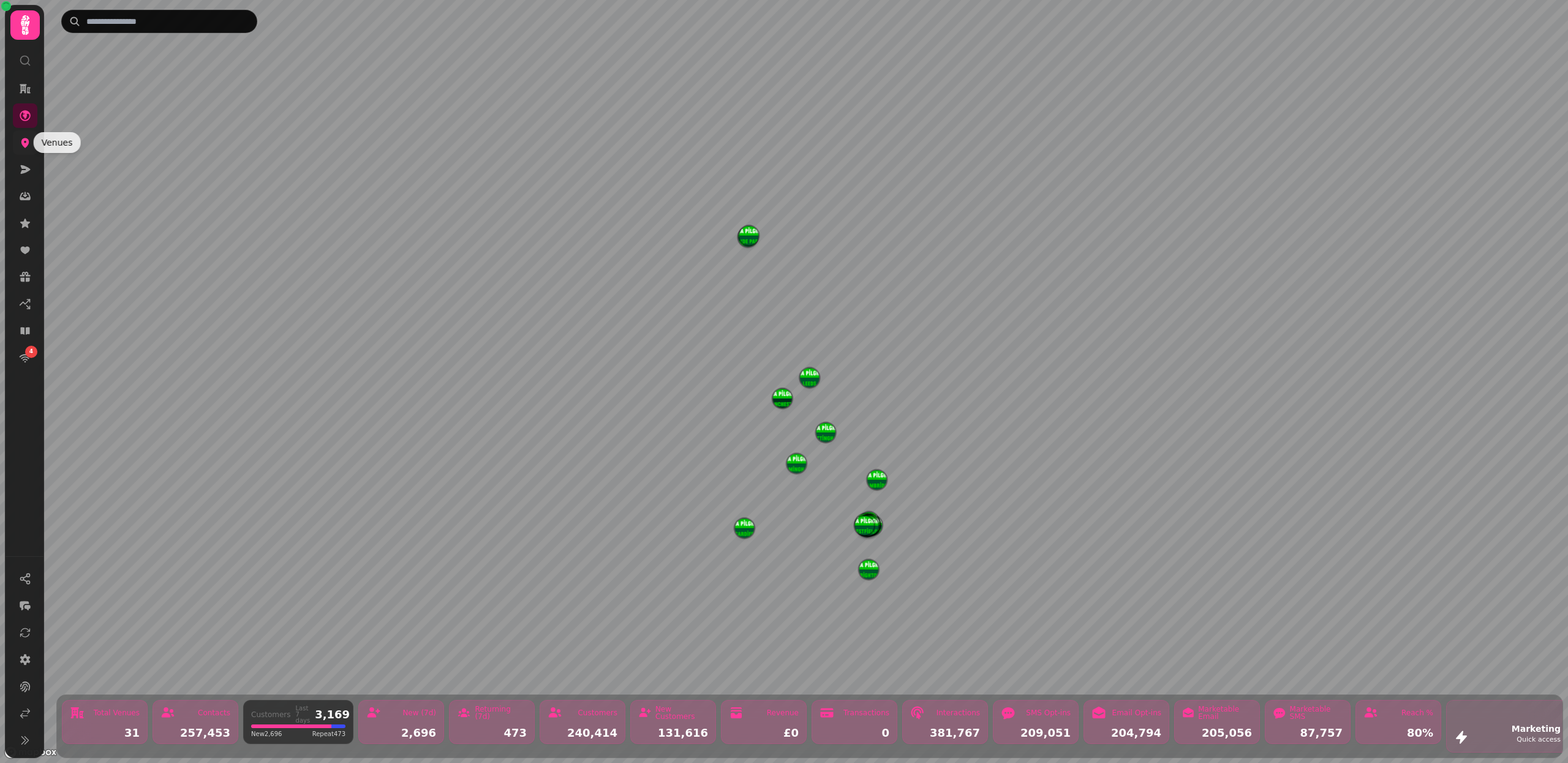
click at [27, 145] on icon at bounding box center [26, 143] width 8 height 10
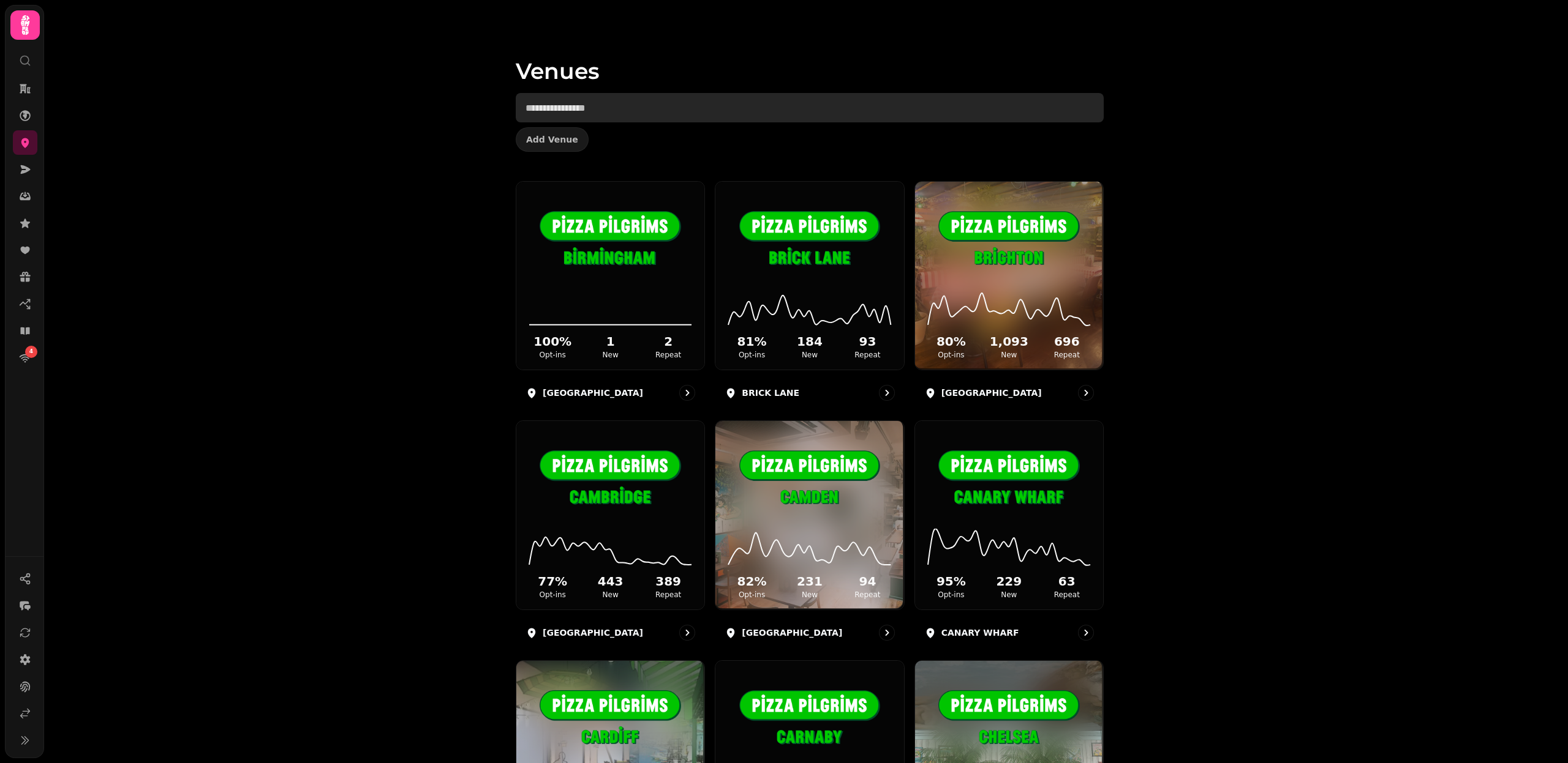
click at [569, 115] on input "text" at bounding box center [810, 108] width 588 height 30
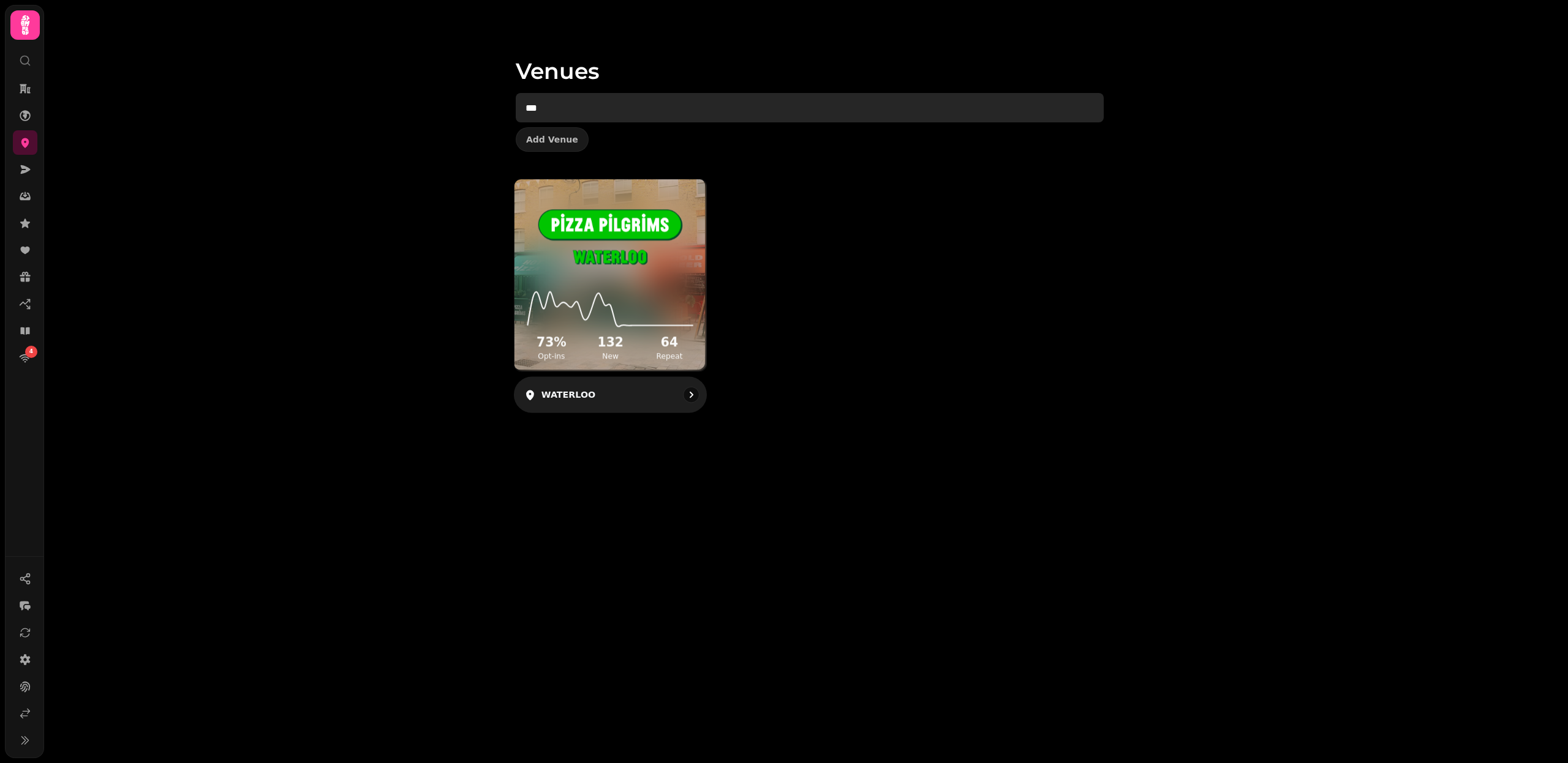
type input "***"
click at [619, 250] on img at bounding box center [610, 239] width 144 height 81
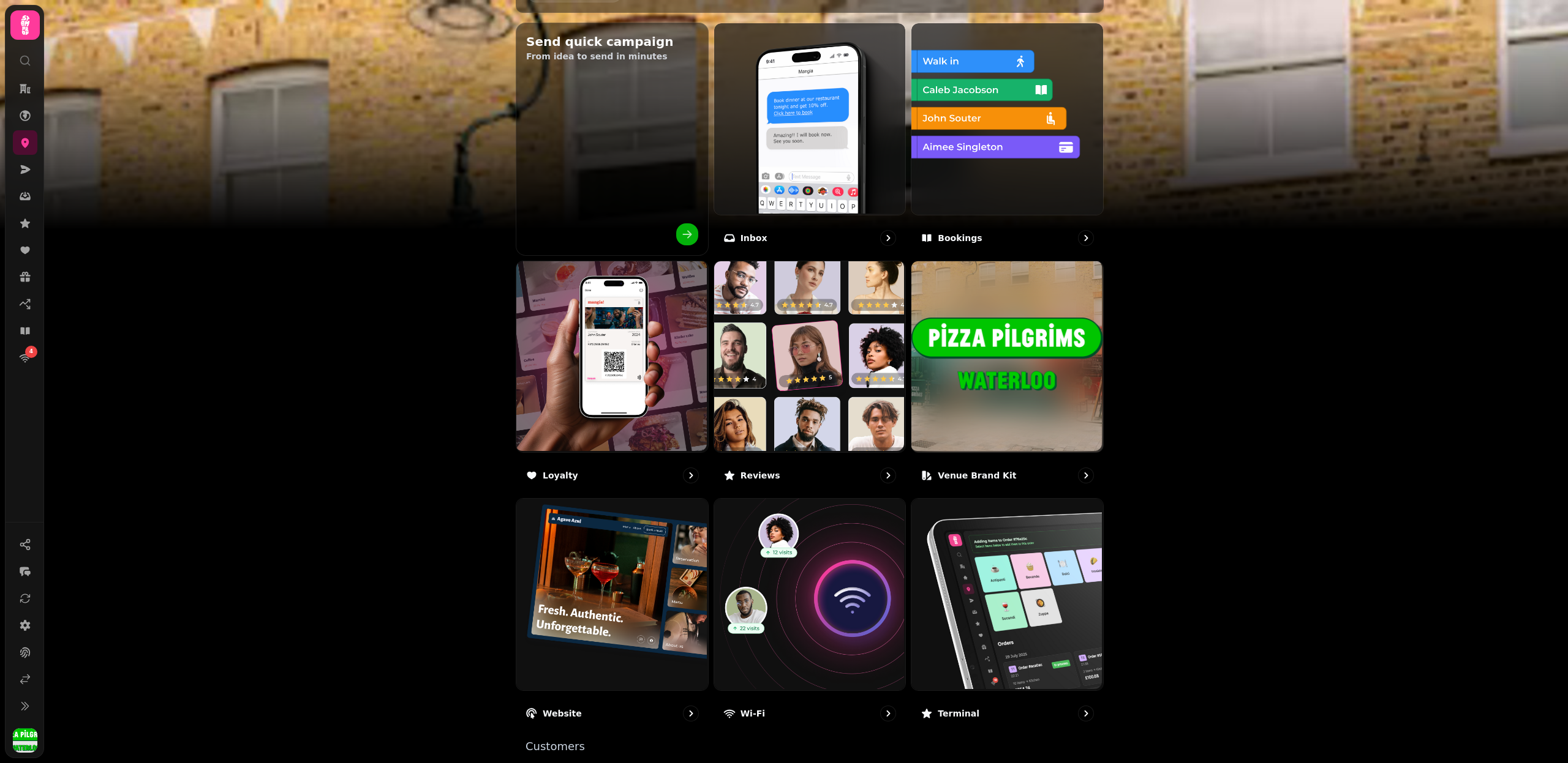
scroll to position [477, 0]
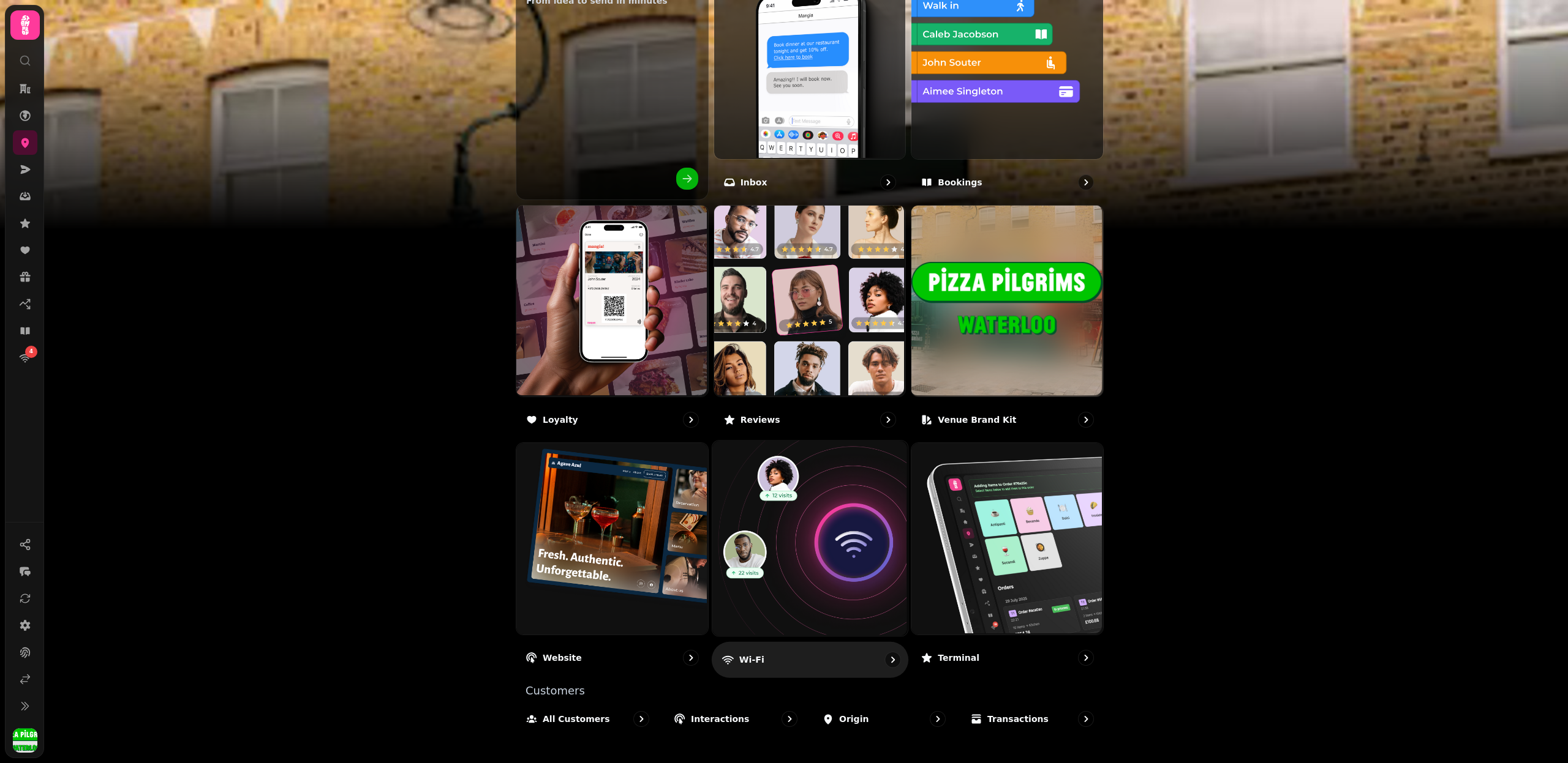
click at [807, 509] on img at bounding box center [808, 537] width 195 height 195
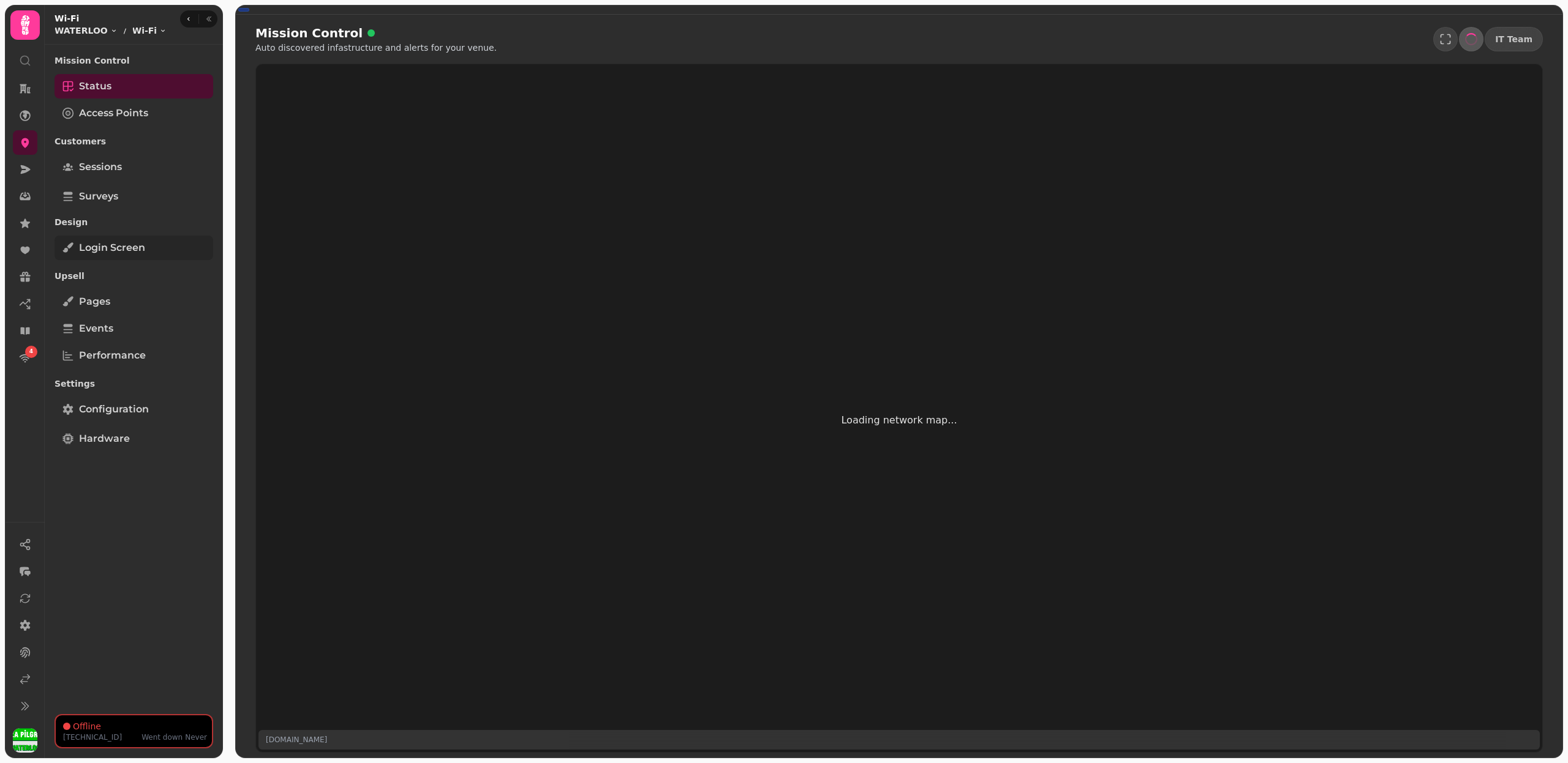
click at [123, 243] on span "Login screen" at bounding box center [112, 248] width 66 height 15
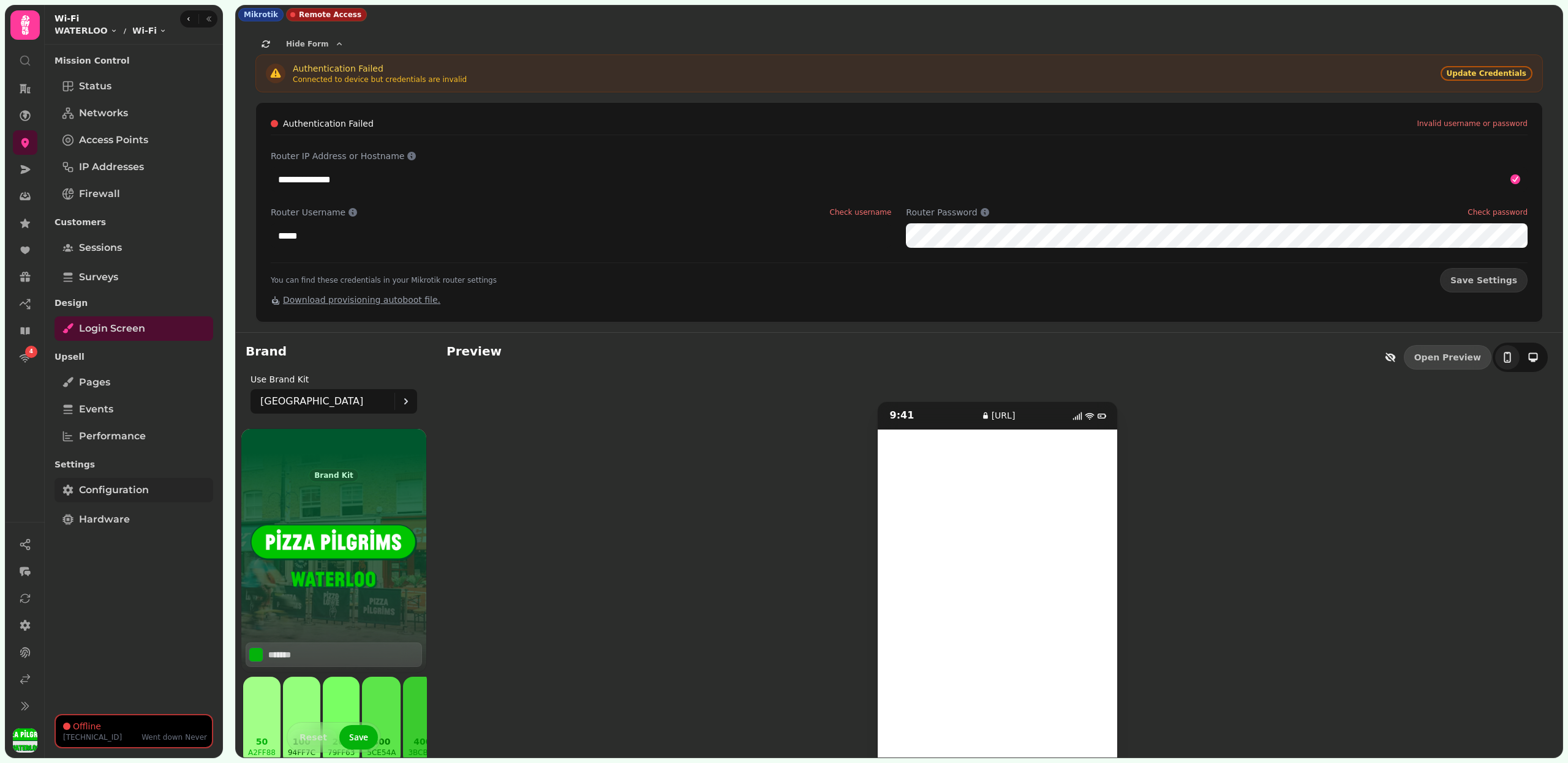
click at [138, 499] on link "Configuration" at bounding box center [133, 490] width 159 height 25
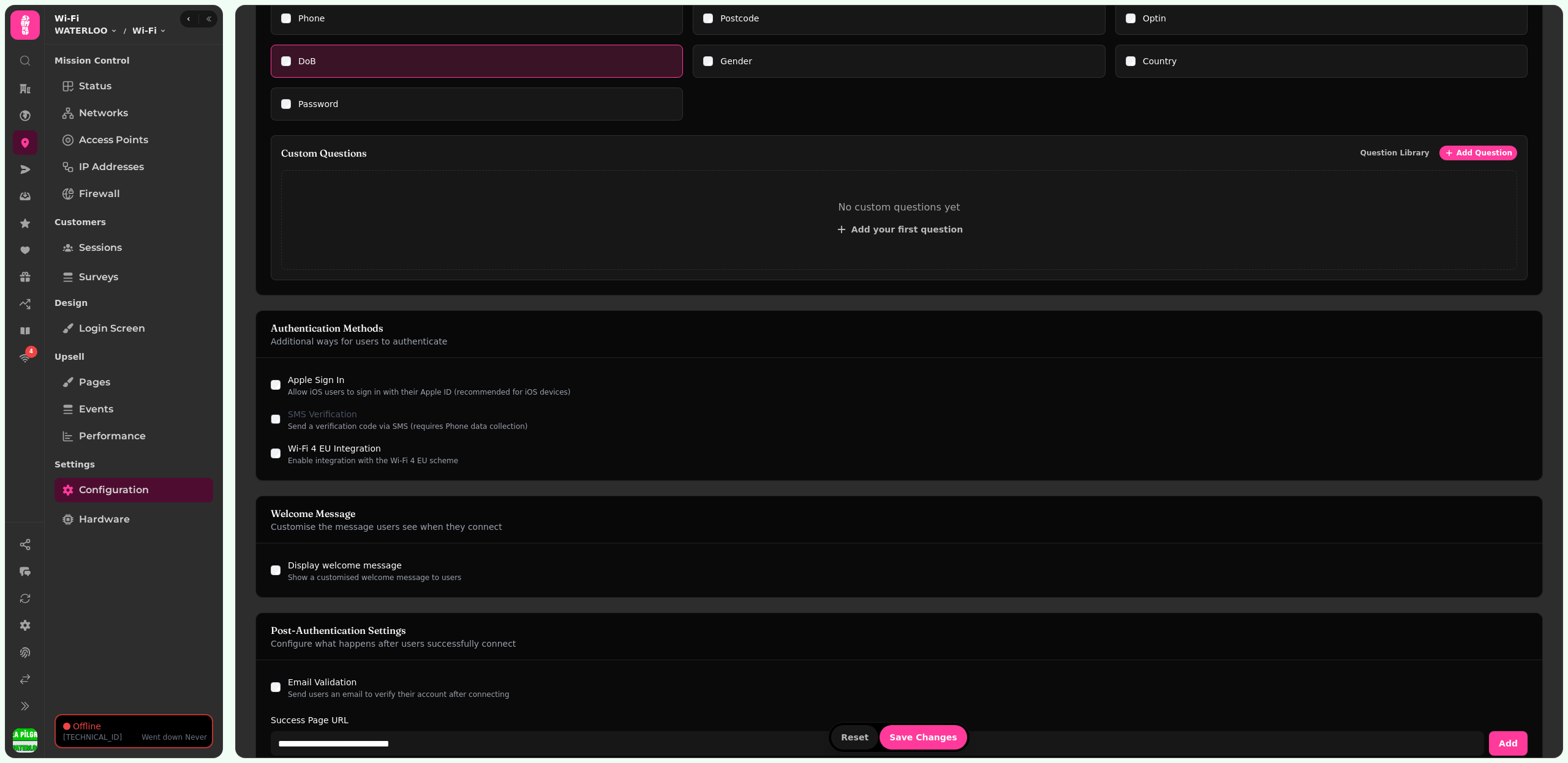
scroll to position [830, 0]
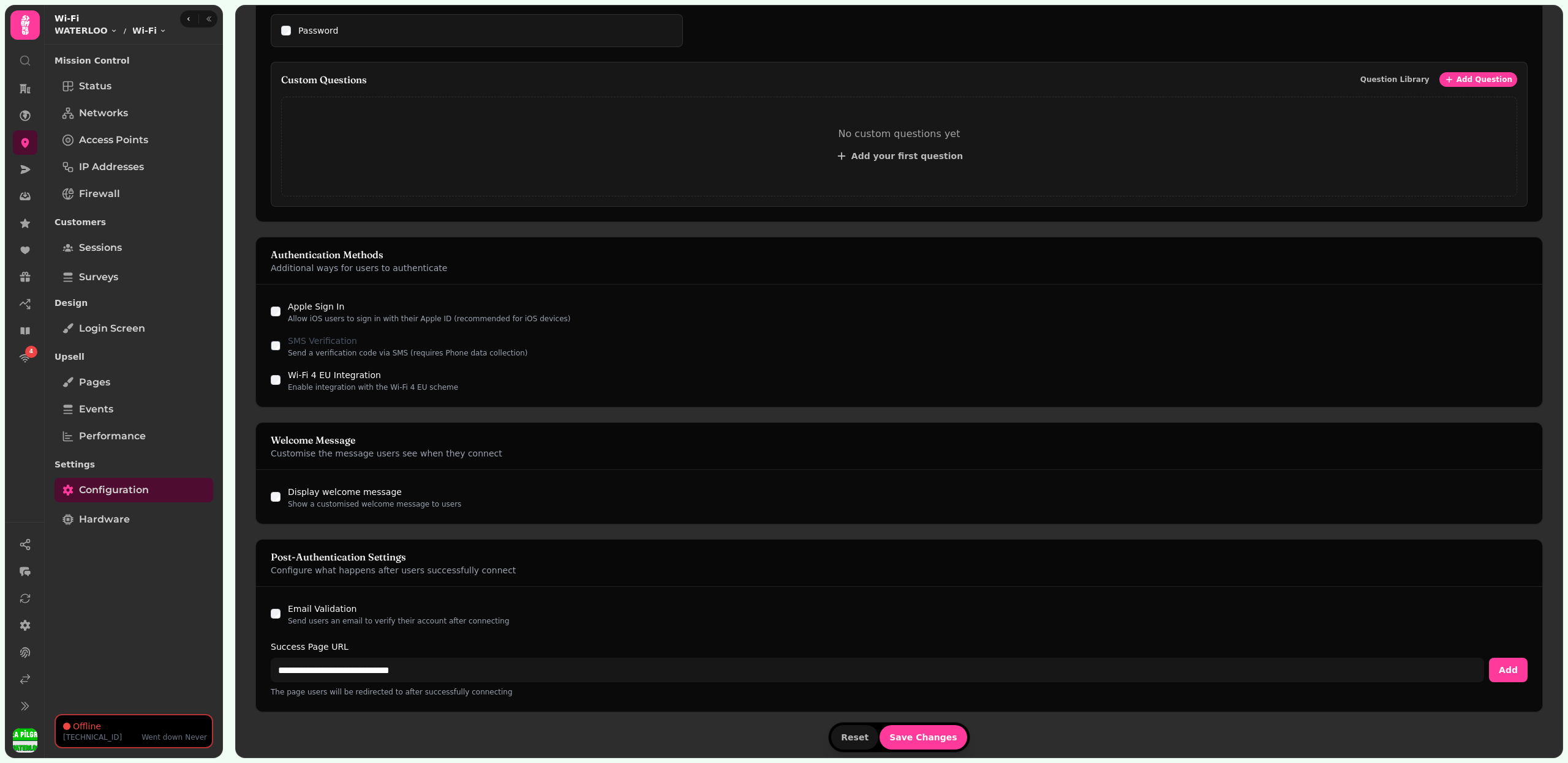
click at [315, 687] on p "The page users will be redirected to after successfully connecting" at bounding box center [899, 692] width 1257 height 10
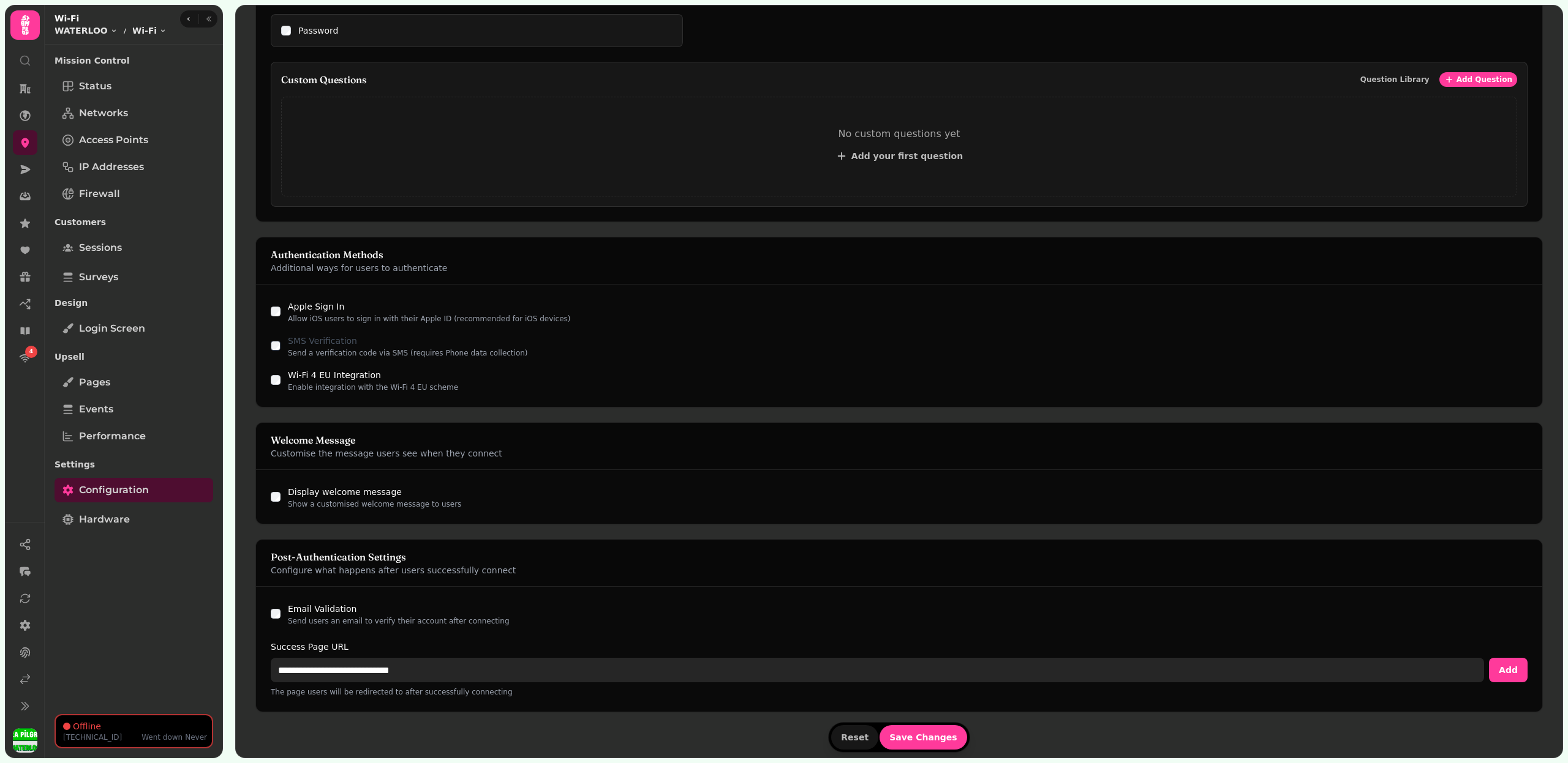
click at [320, 658] on input "**********" at bounding box center [877, 670] width 1213 height 25
paste input "**"
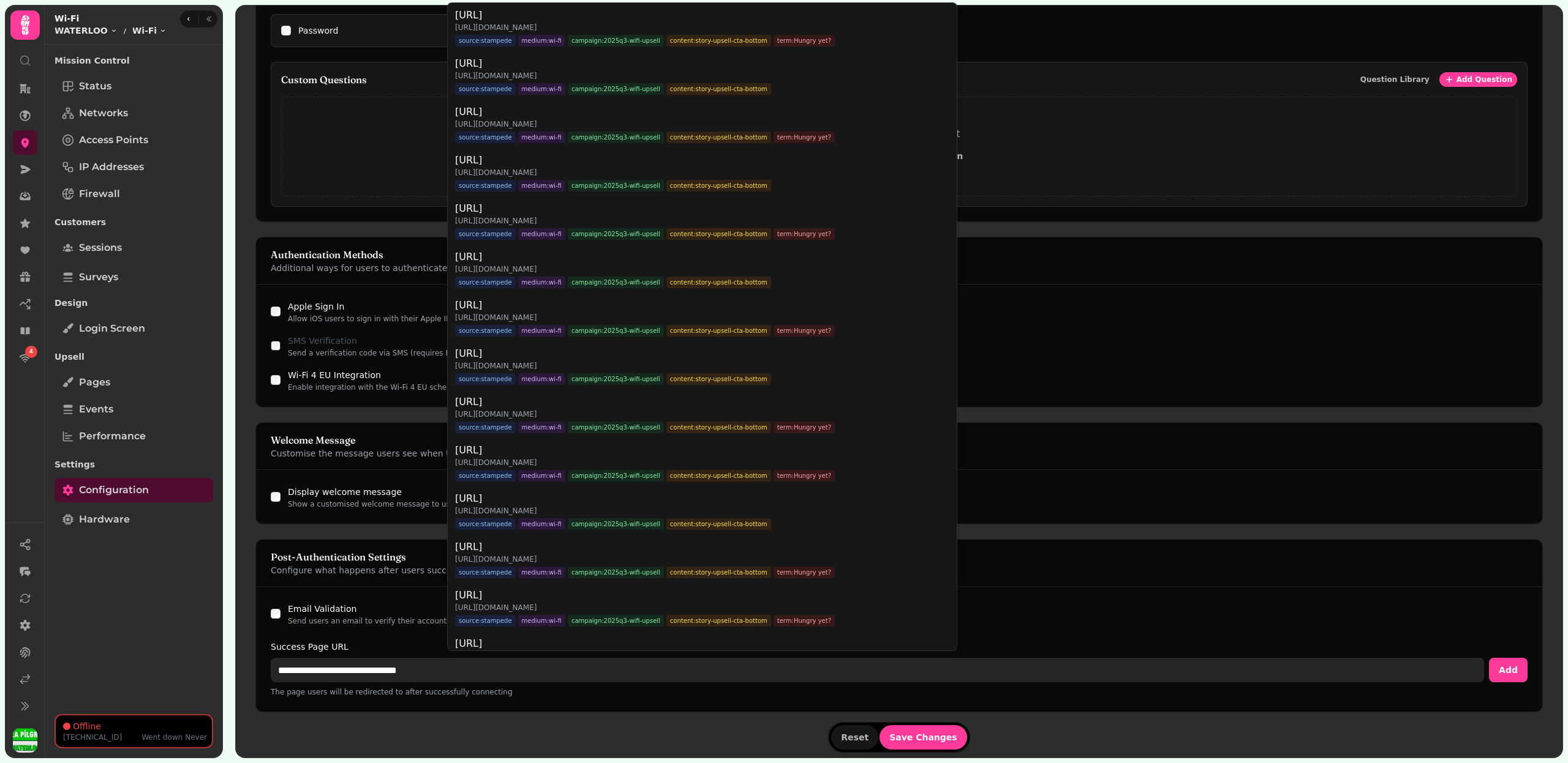
type input "**********"
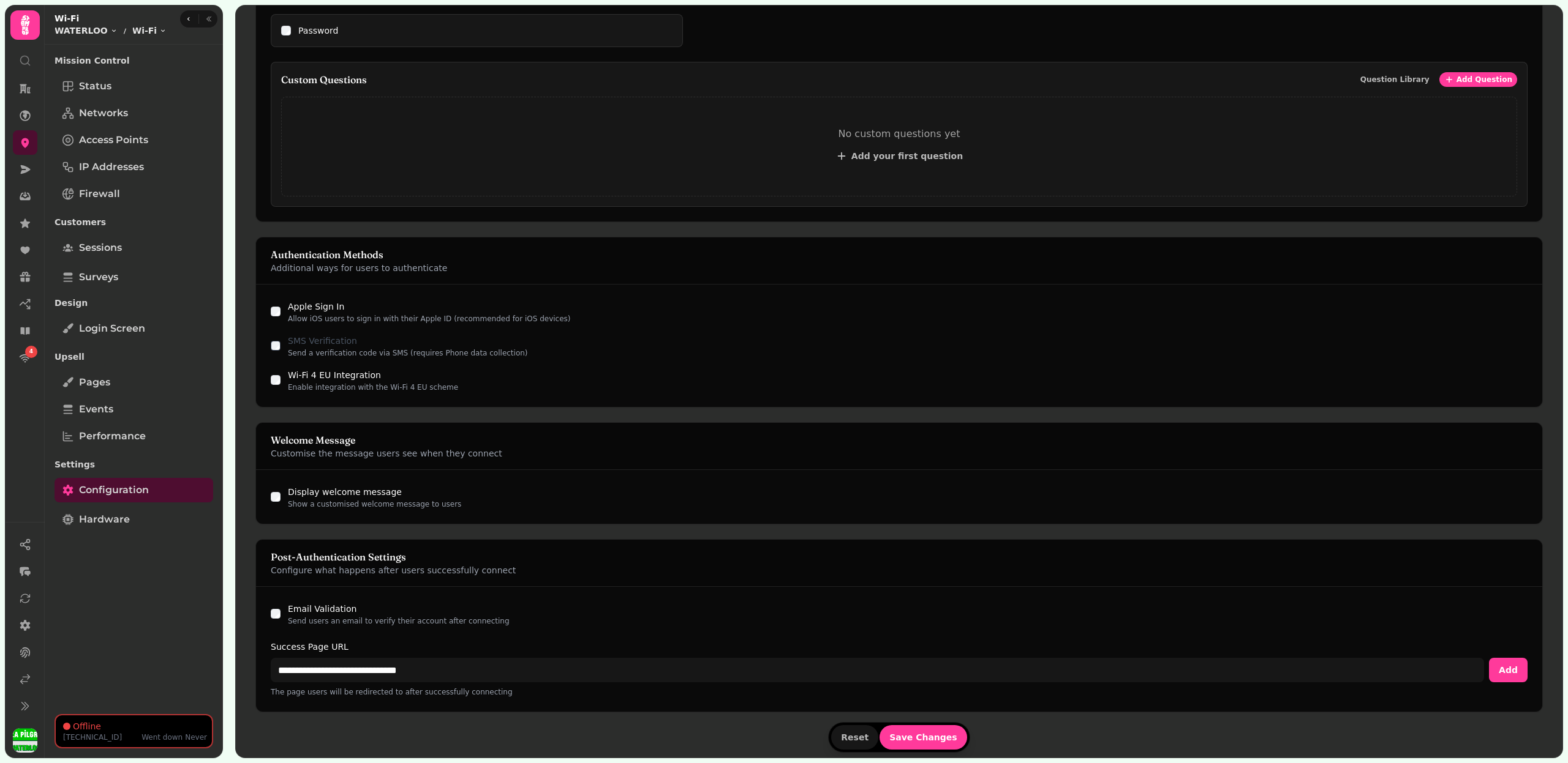
click at [271, 605] on div "**********" at bounding box center [898, 650] width 1286 height 125
click at [916, 733] on span "Save Changes" at bounding box center [923, 738] width 68 height 8
click at [135, 239] on link "Sessions" at bounding box center [133, 248] width 159 height 25
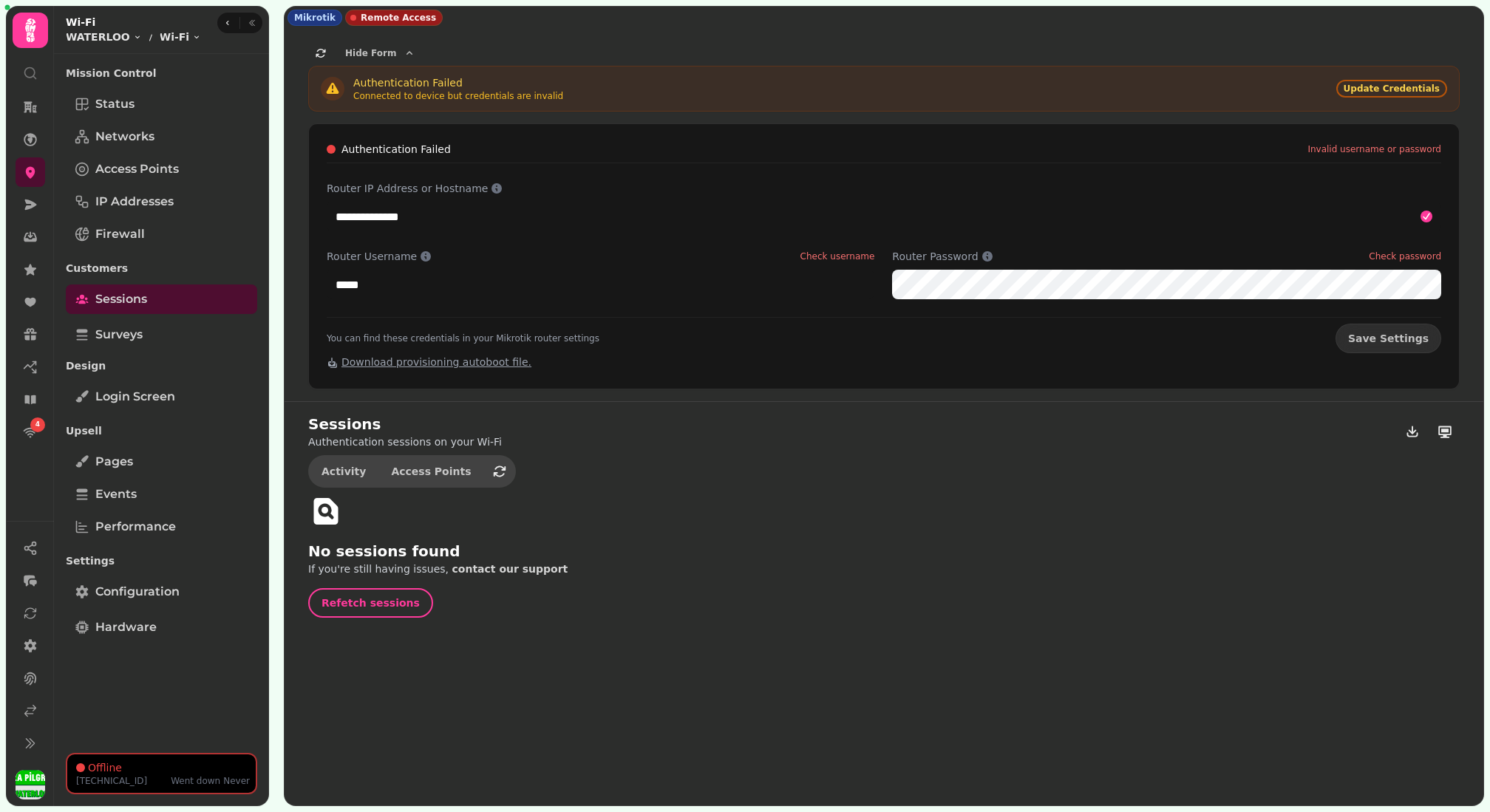
click at [272, 767] on div "**********" at bounding box center [880, 406] width 1221 height 812
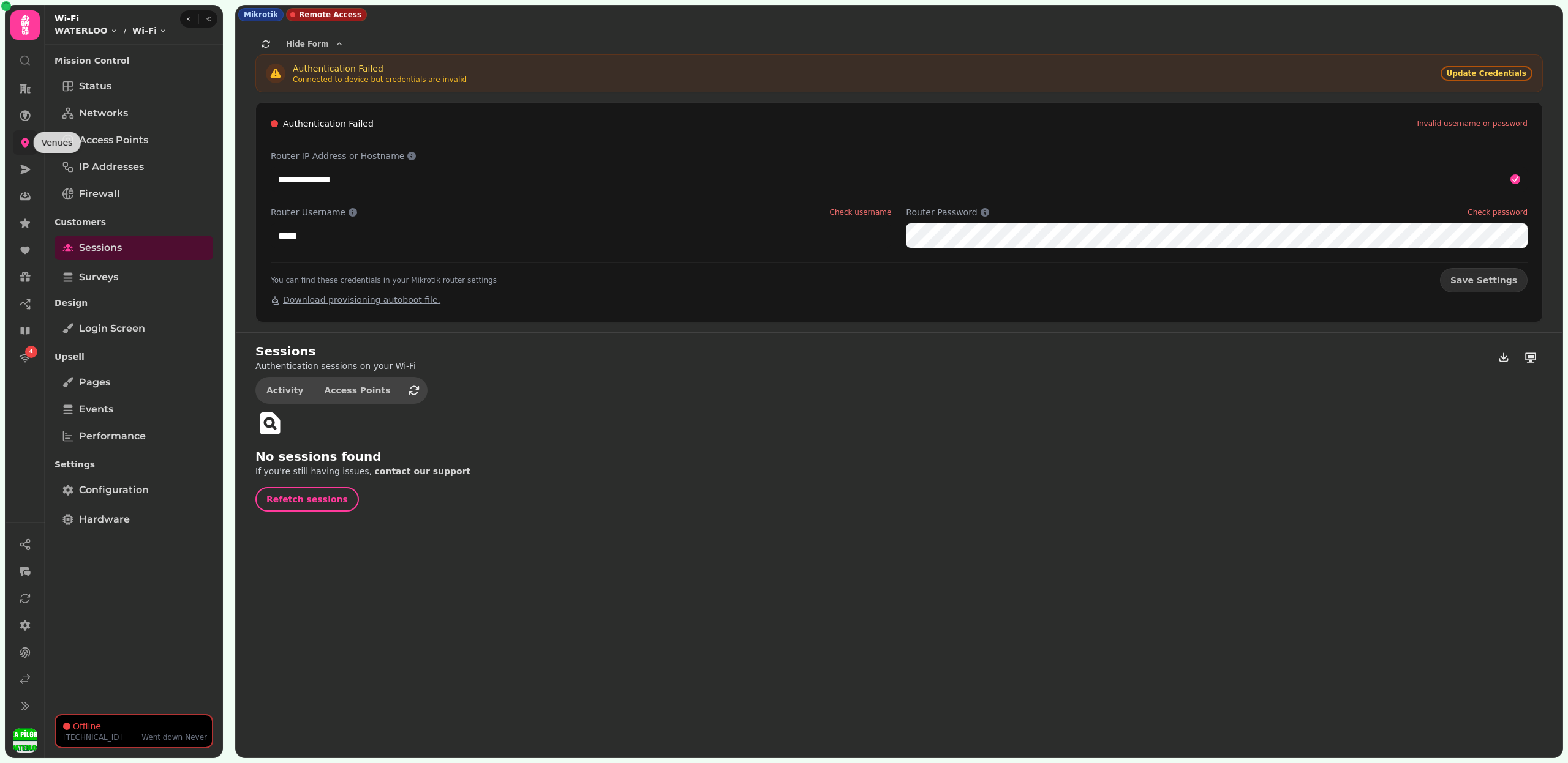
click at [20, 133] on link at bounding box center [26, 143] width 25 height 25
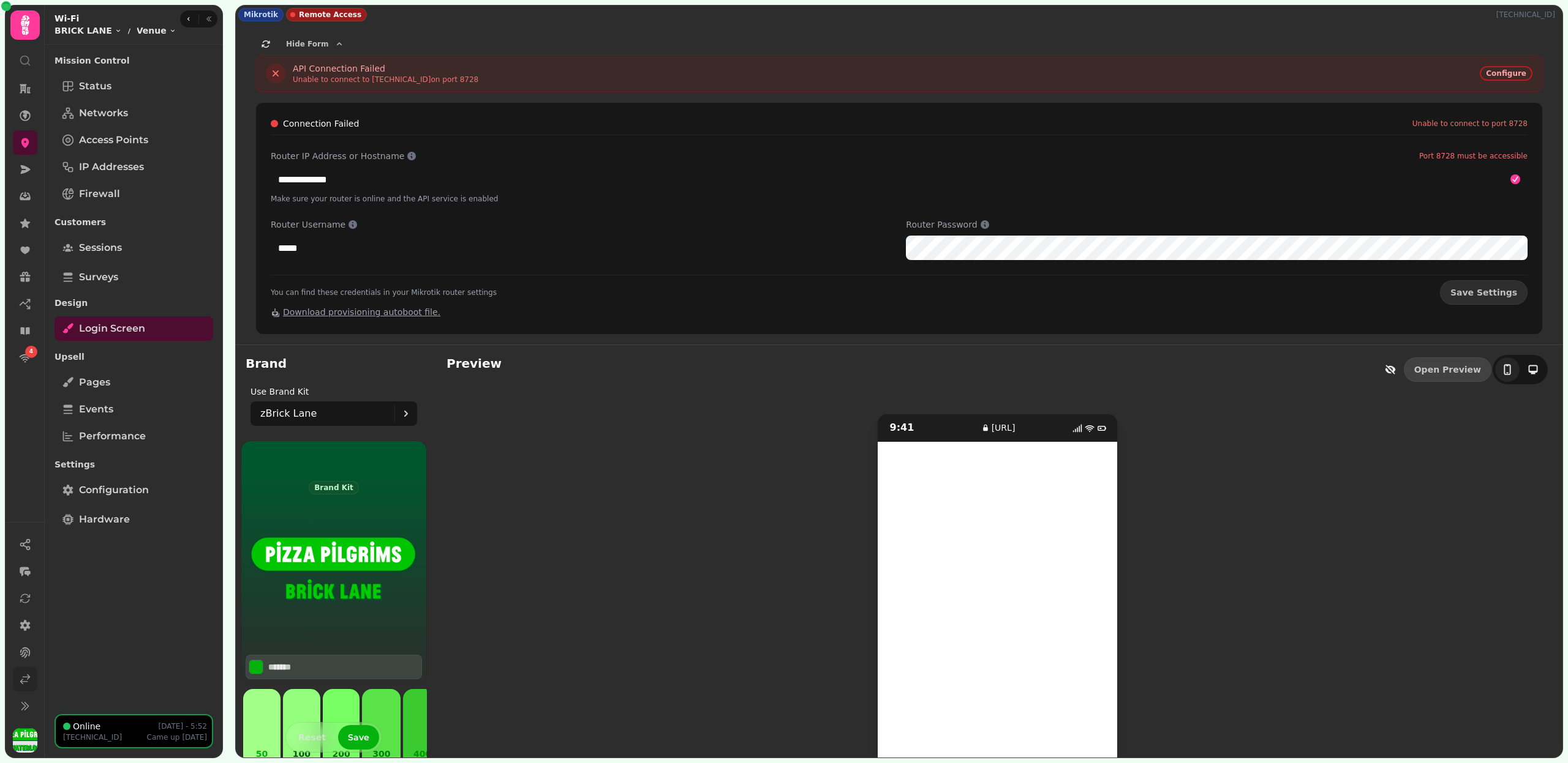
click at [23, 685] on icon at bounding box center [25, 679] width 12 height 12
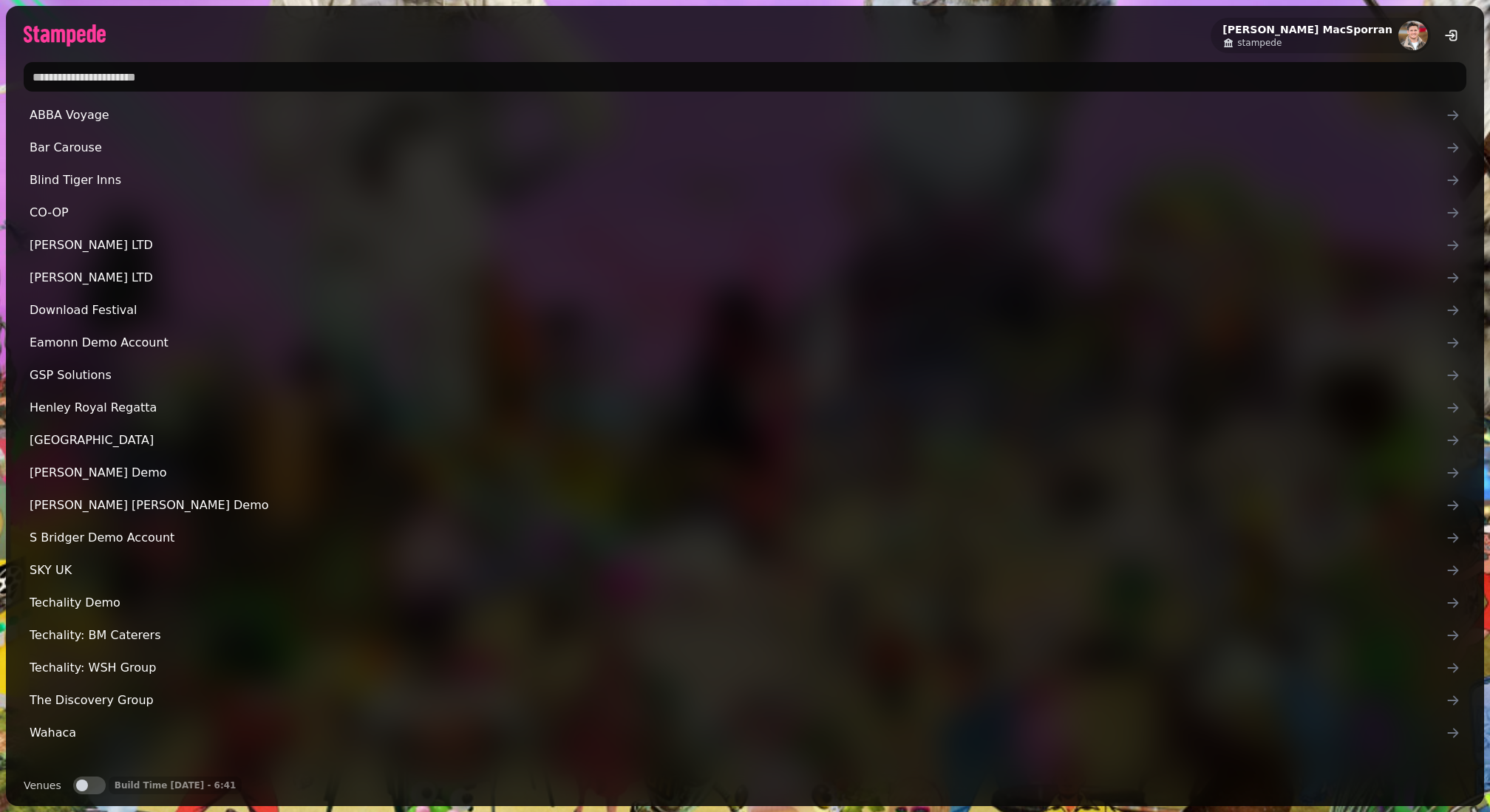
click at [91, 782] on button "Venues" at bounding box center [89, 785] width 33 height 18
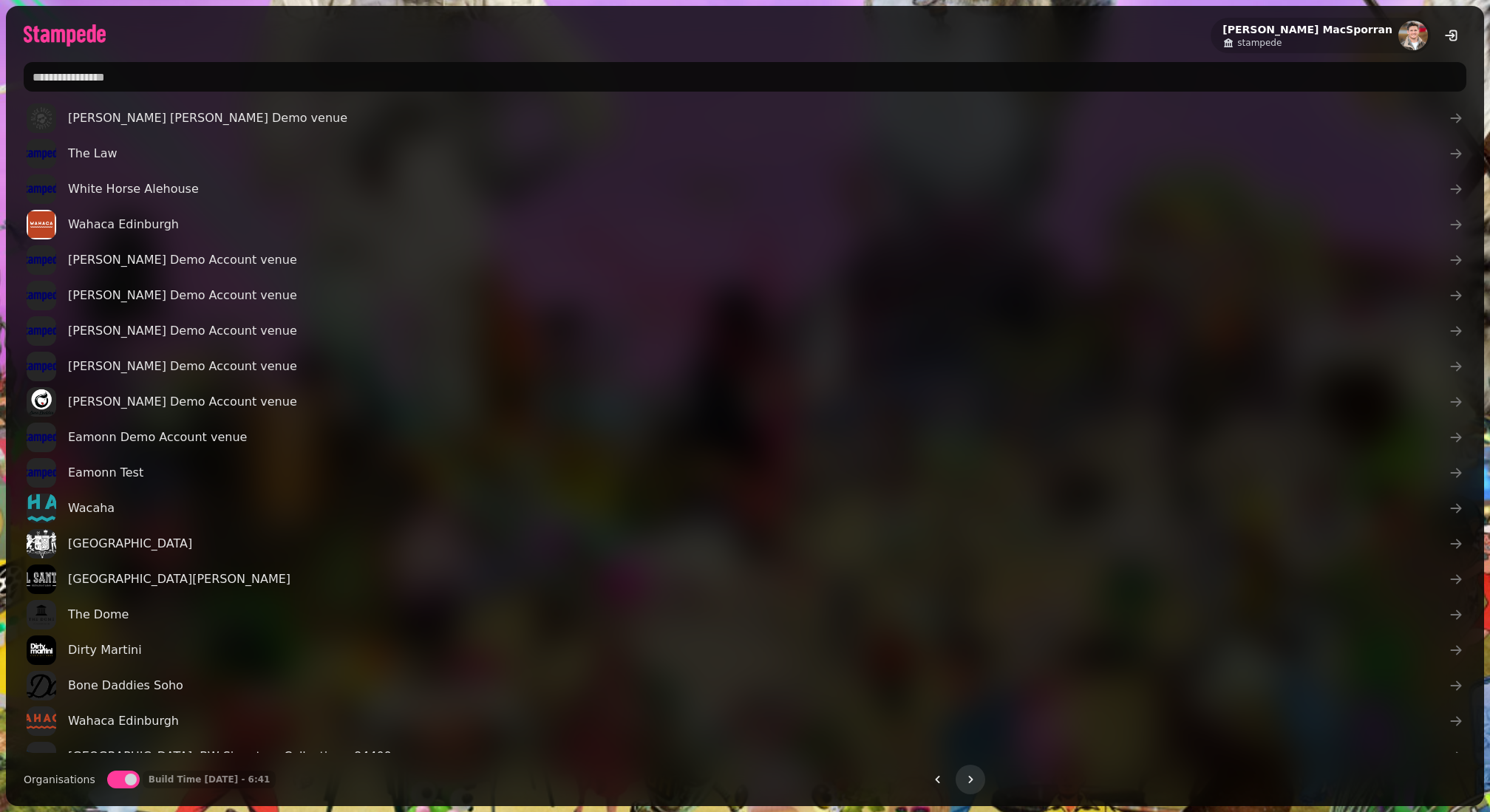
click at [75, 79] on input "text" at bounding box center [745, 77] width 1442 height 30
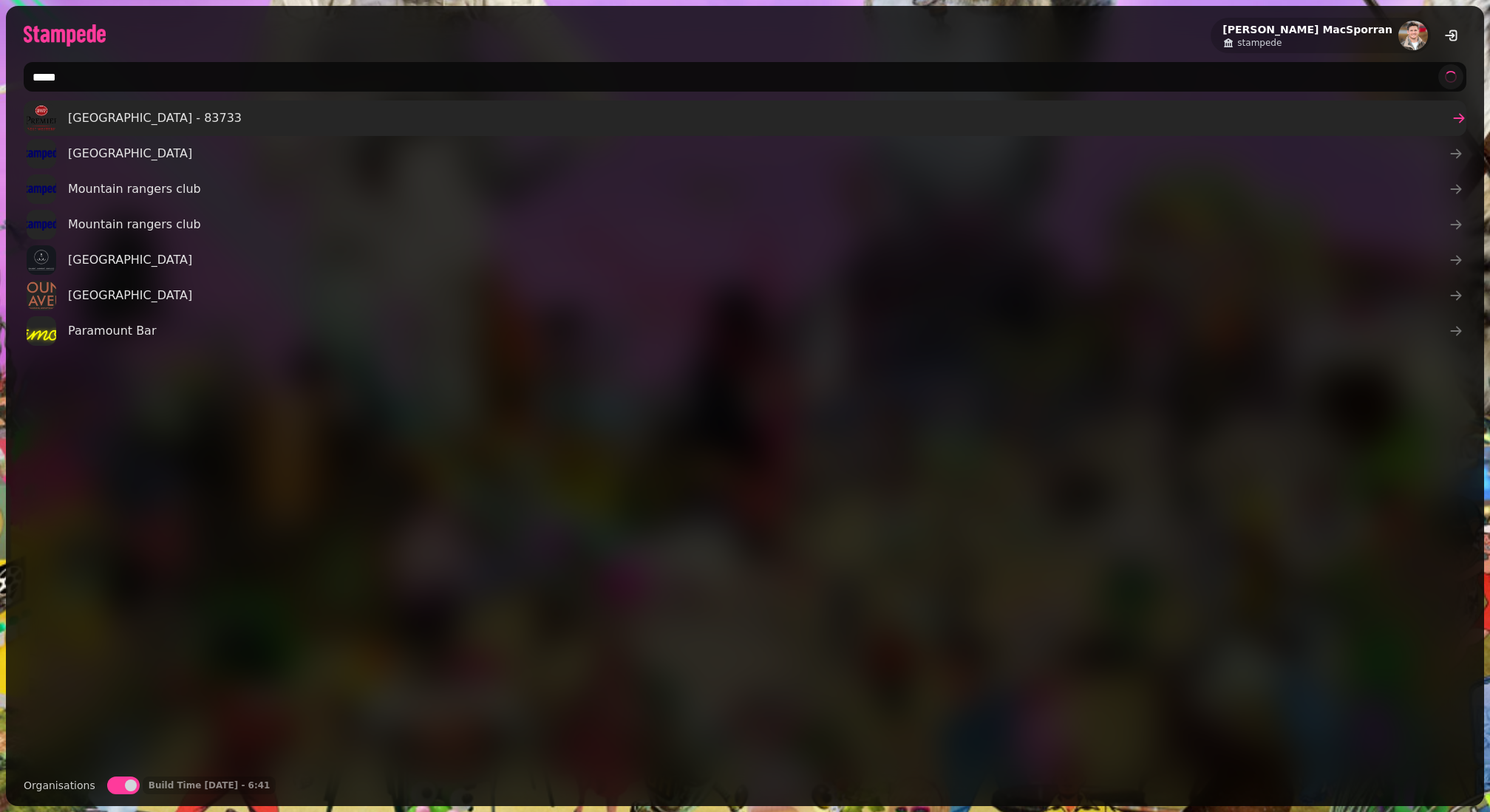
type input "*****"
click at [100, 121] on span "Mount Pleasant hotel - 83733" at bounding box center [154, 118] width 174 height 18
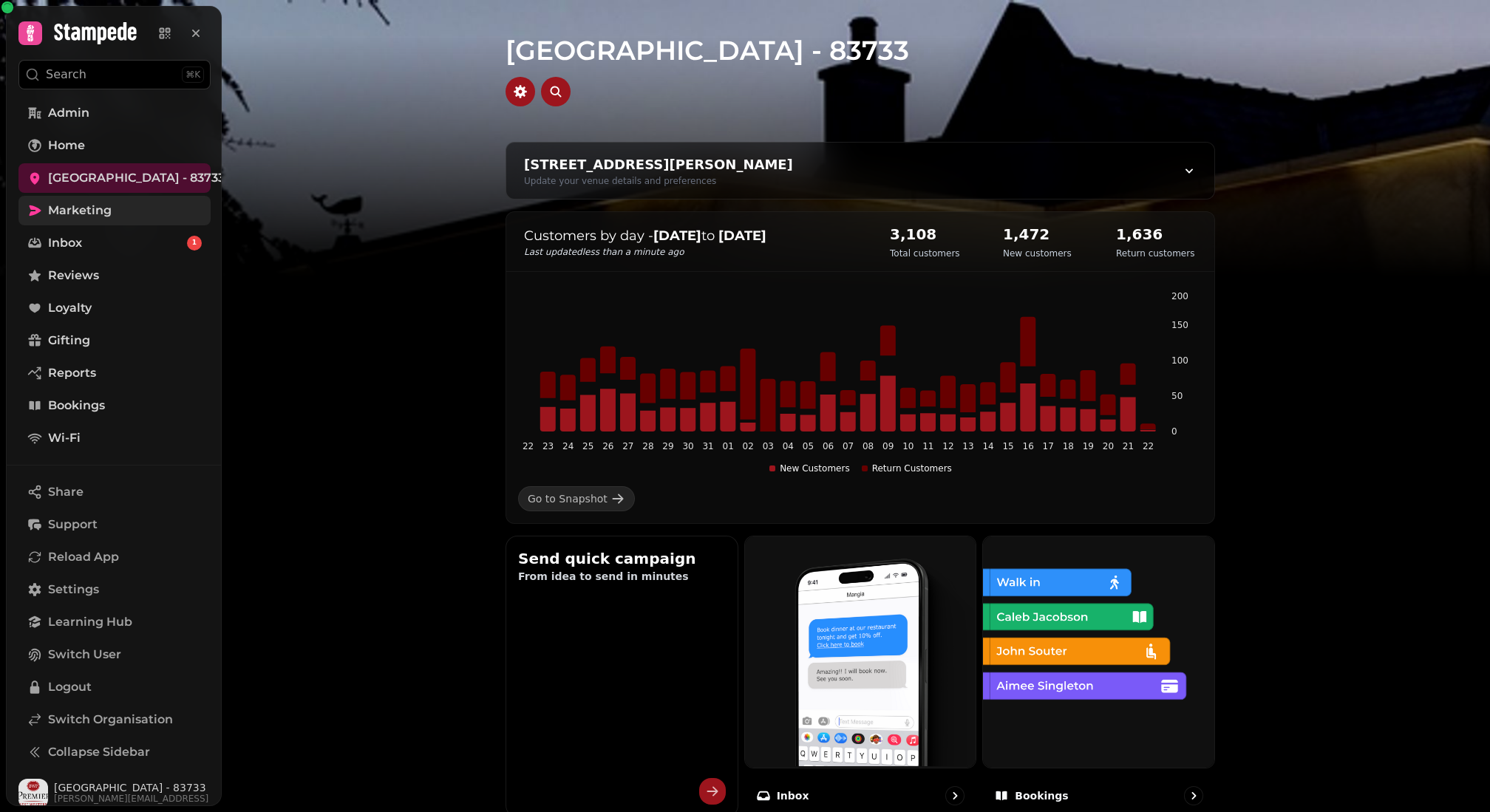
click at [112, 206] on link "Marketing" at bounding box center [115, 210] width 193 height 30
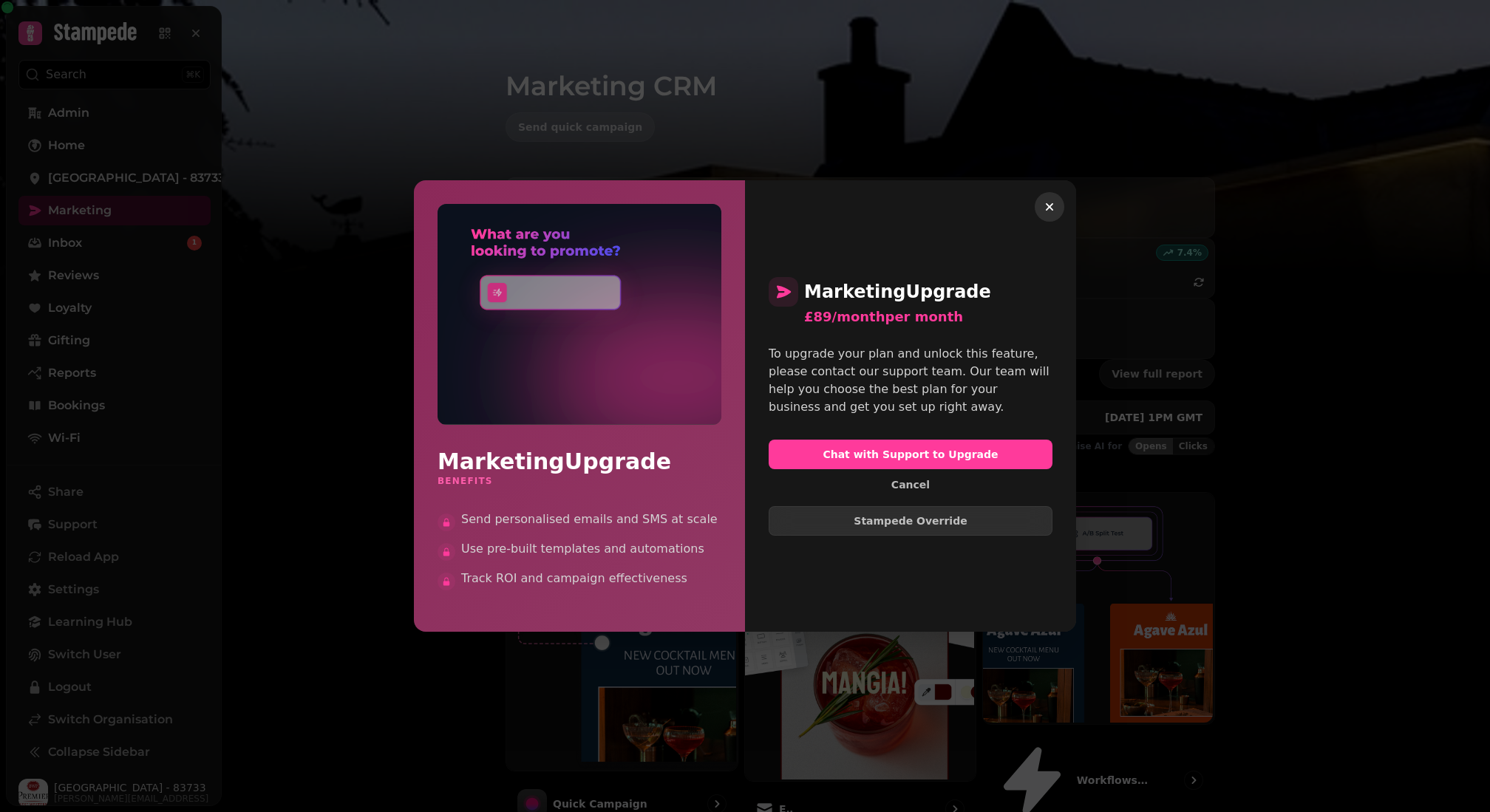
click at [1046, 202] on icon "button" at bounding box center [1049, 206] width 15 height 15
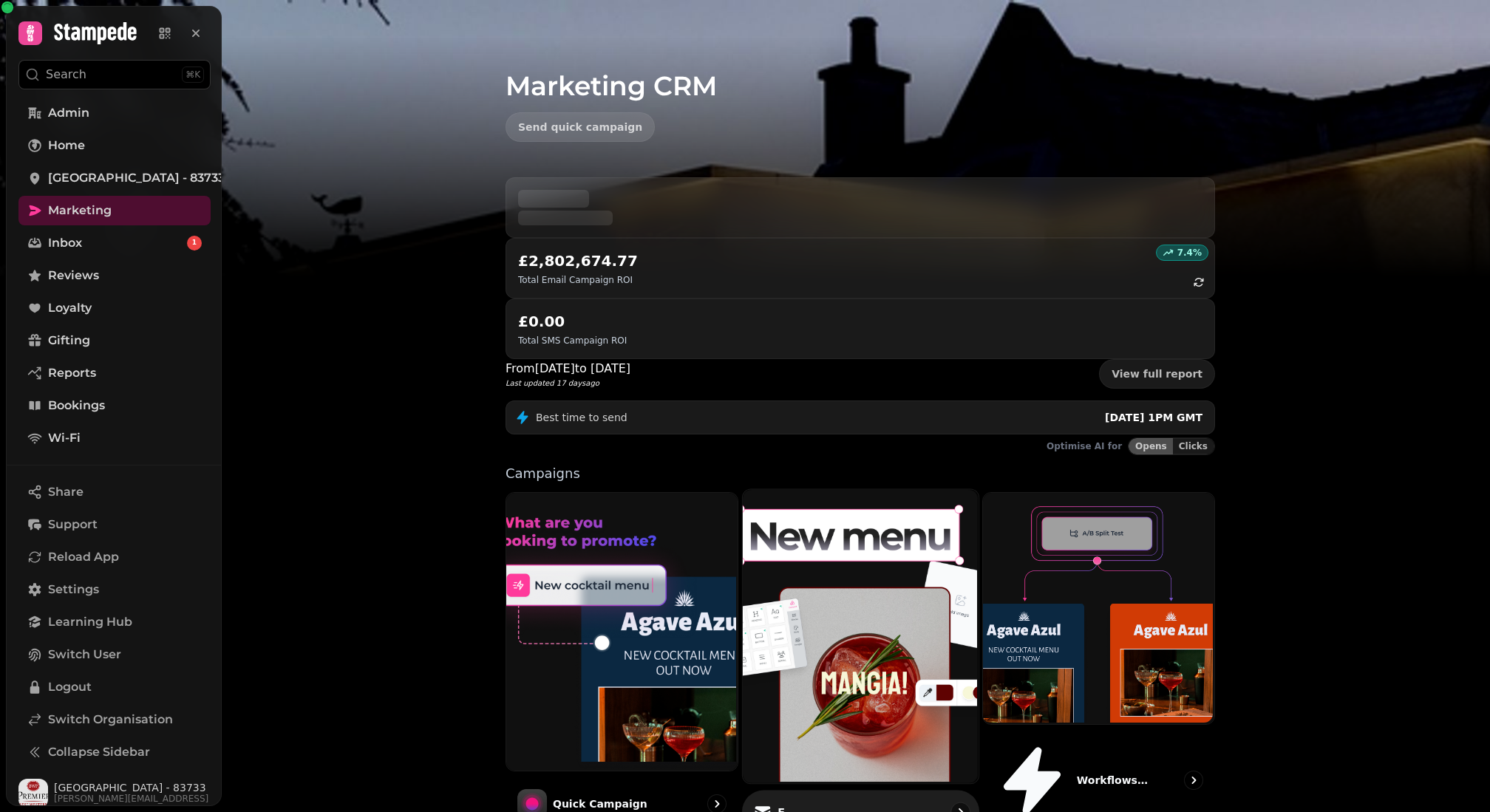
click at [868, 487] on img at bounding box center [858, 634] width 235 height 294
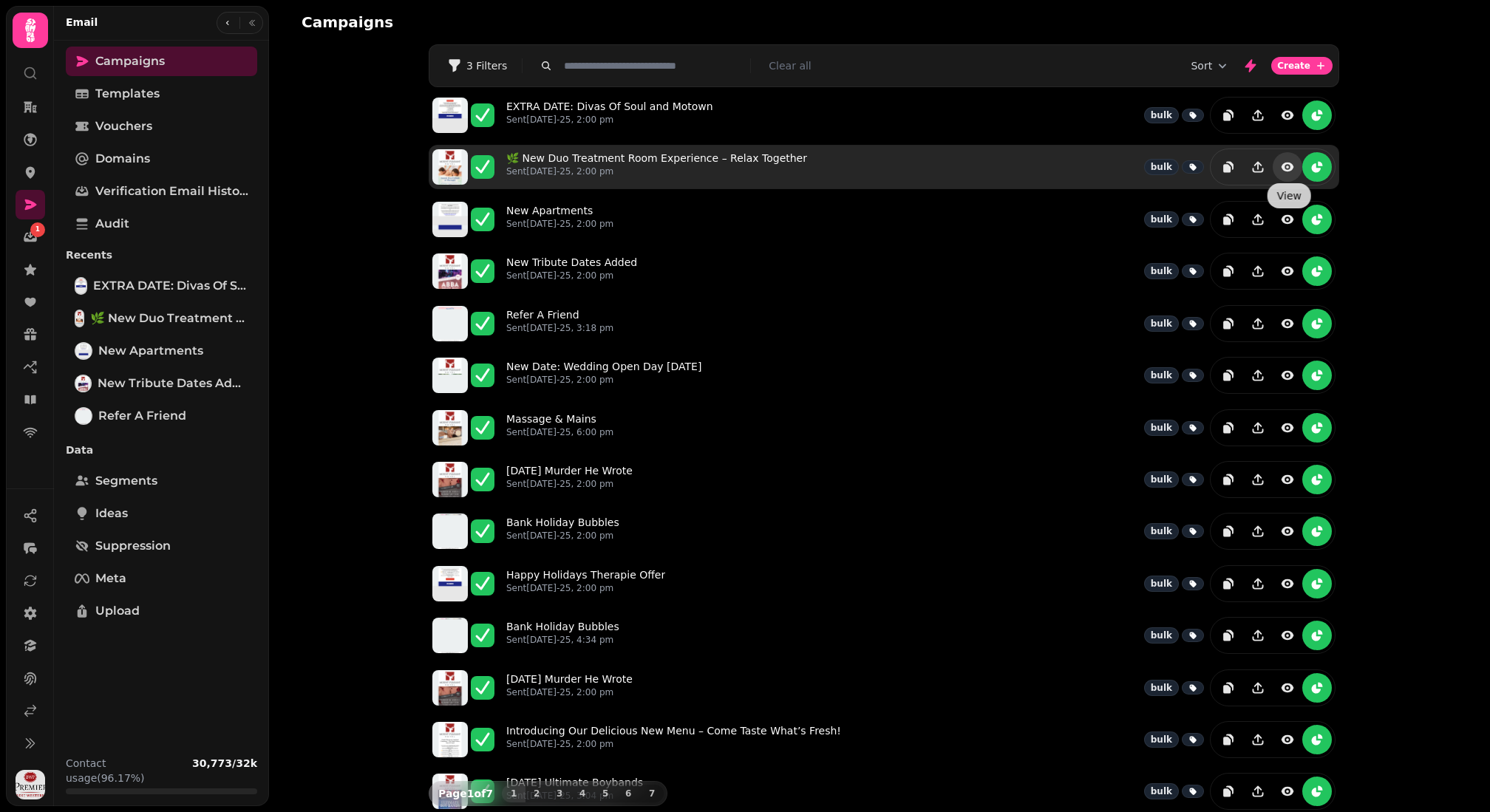
click at [1288, 171] on icon "view" at bounding box center [1287, 167] width 15 height 15
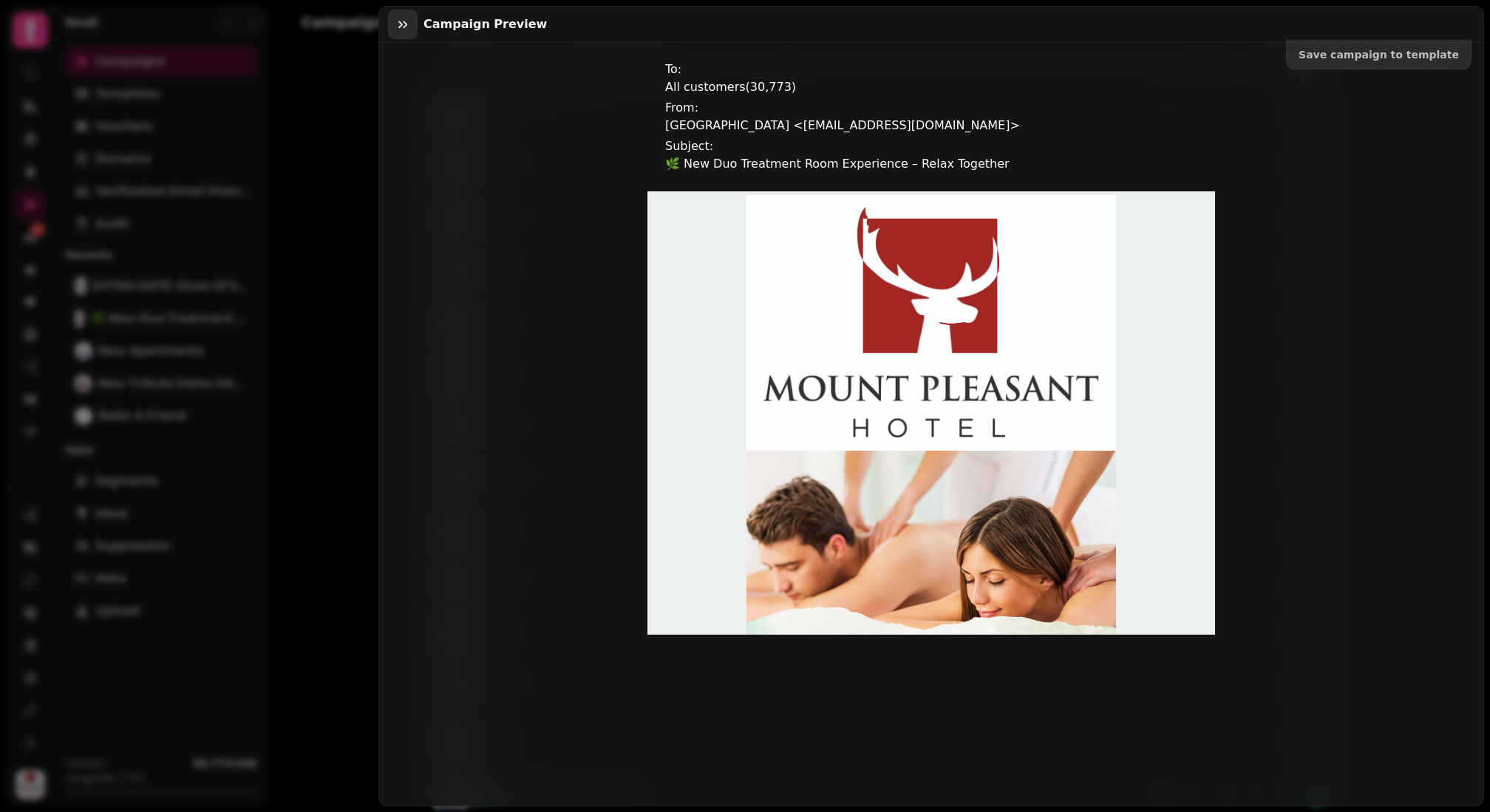
click at [389, 28] on button "button" at bounding box center [403, 25] width 30 height 30
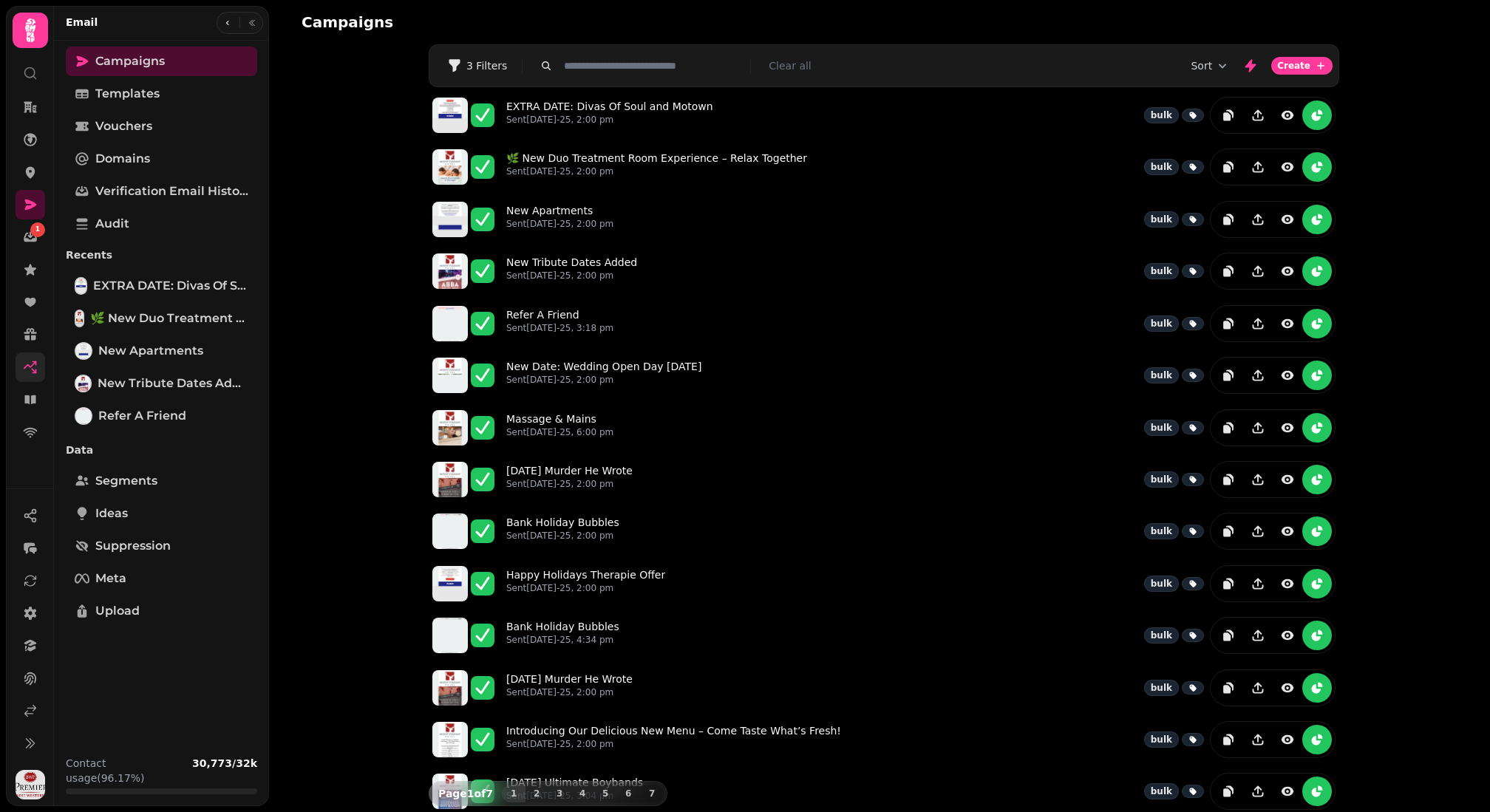
click at [36, 374] on icon at bounding box center [30, 367] width 15 height 15
select select "**"
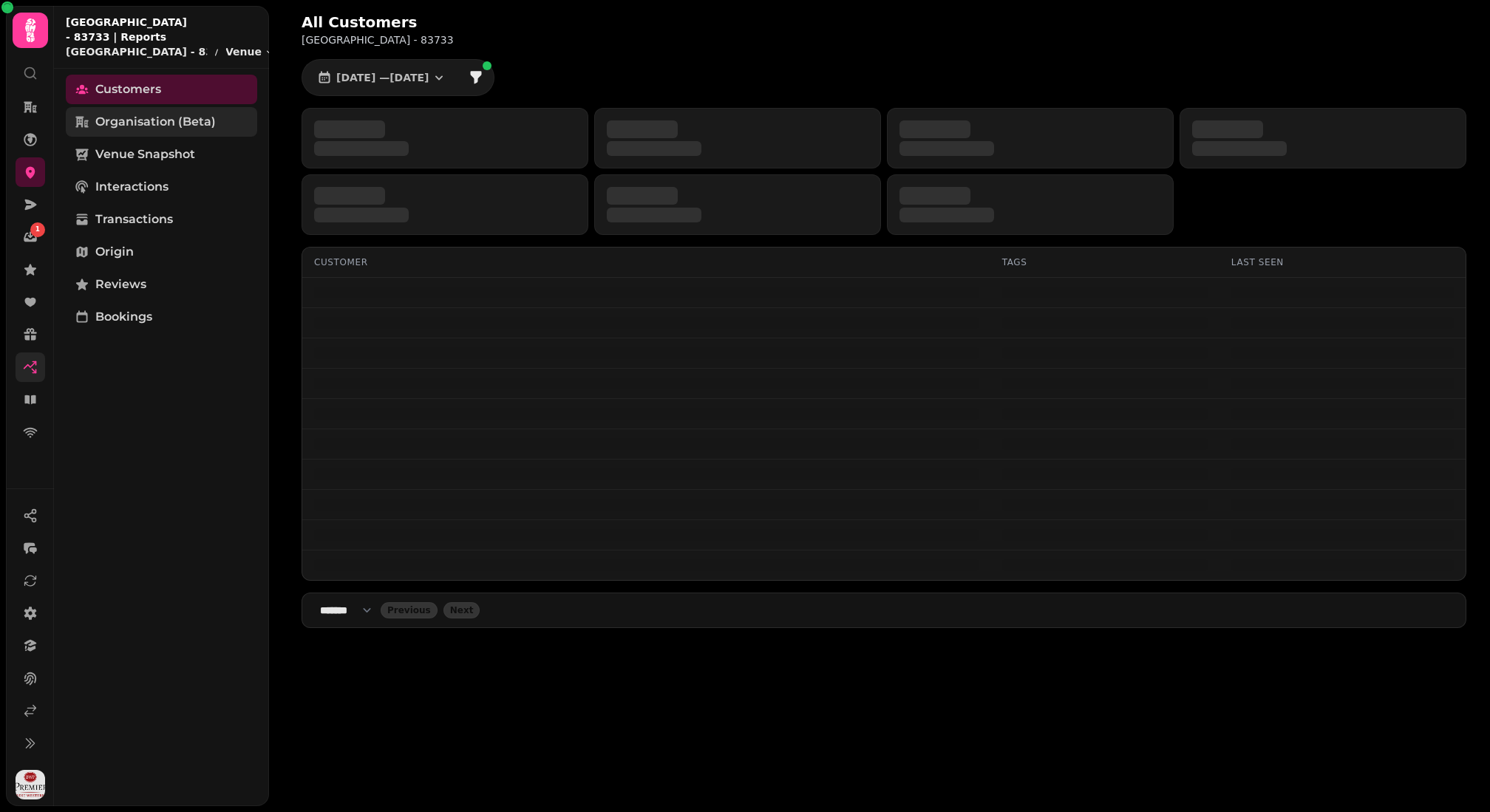
click at [167, 117] on link "Organisation (beta)" at bounding box center [161, 122] width 192 height 30
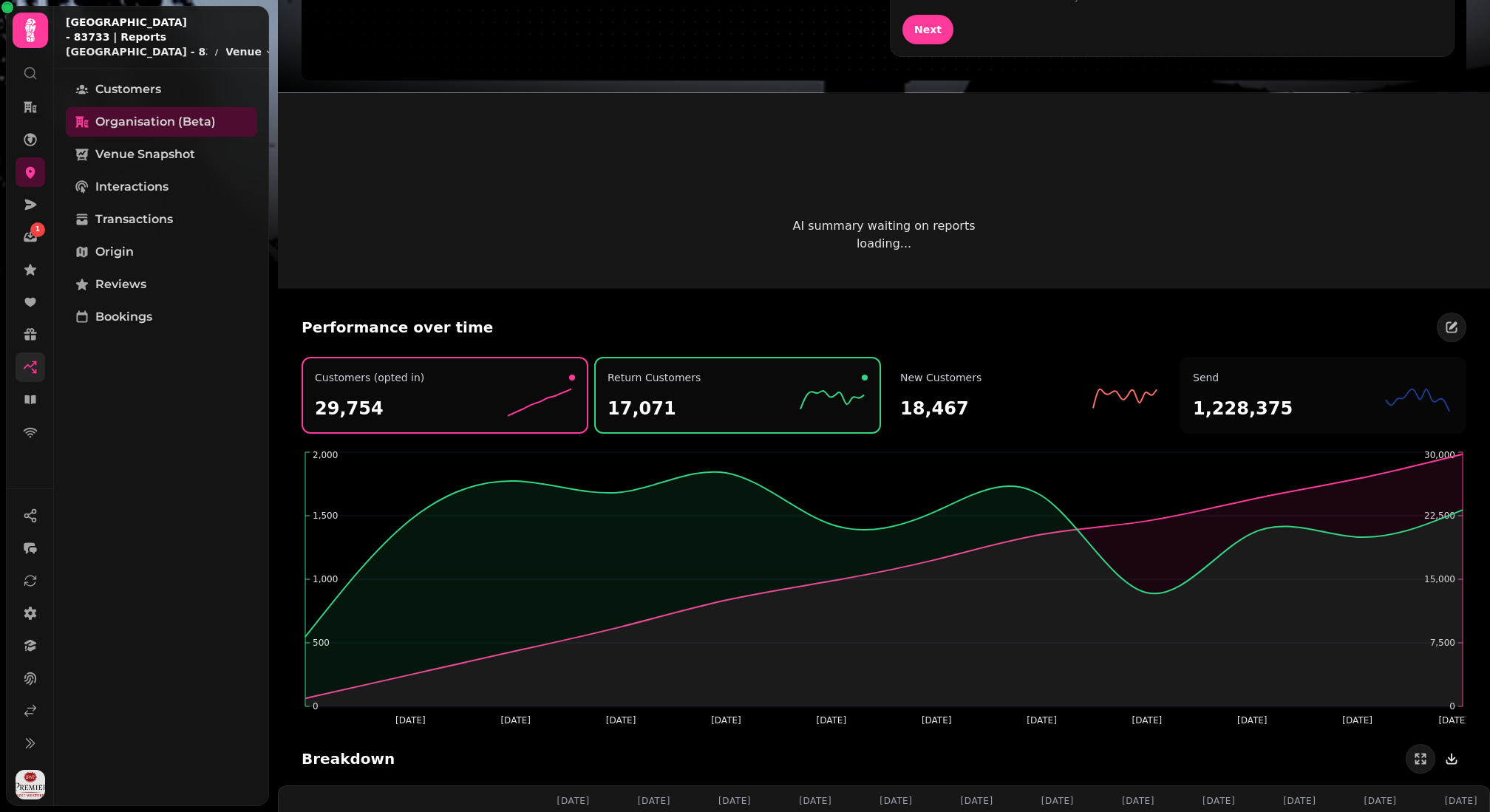
scroll to position [1178, 0]
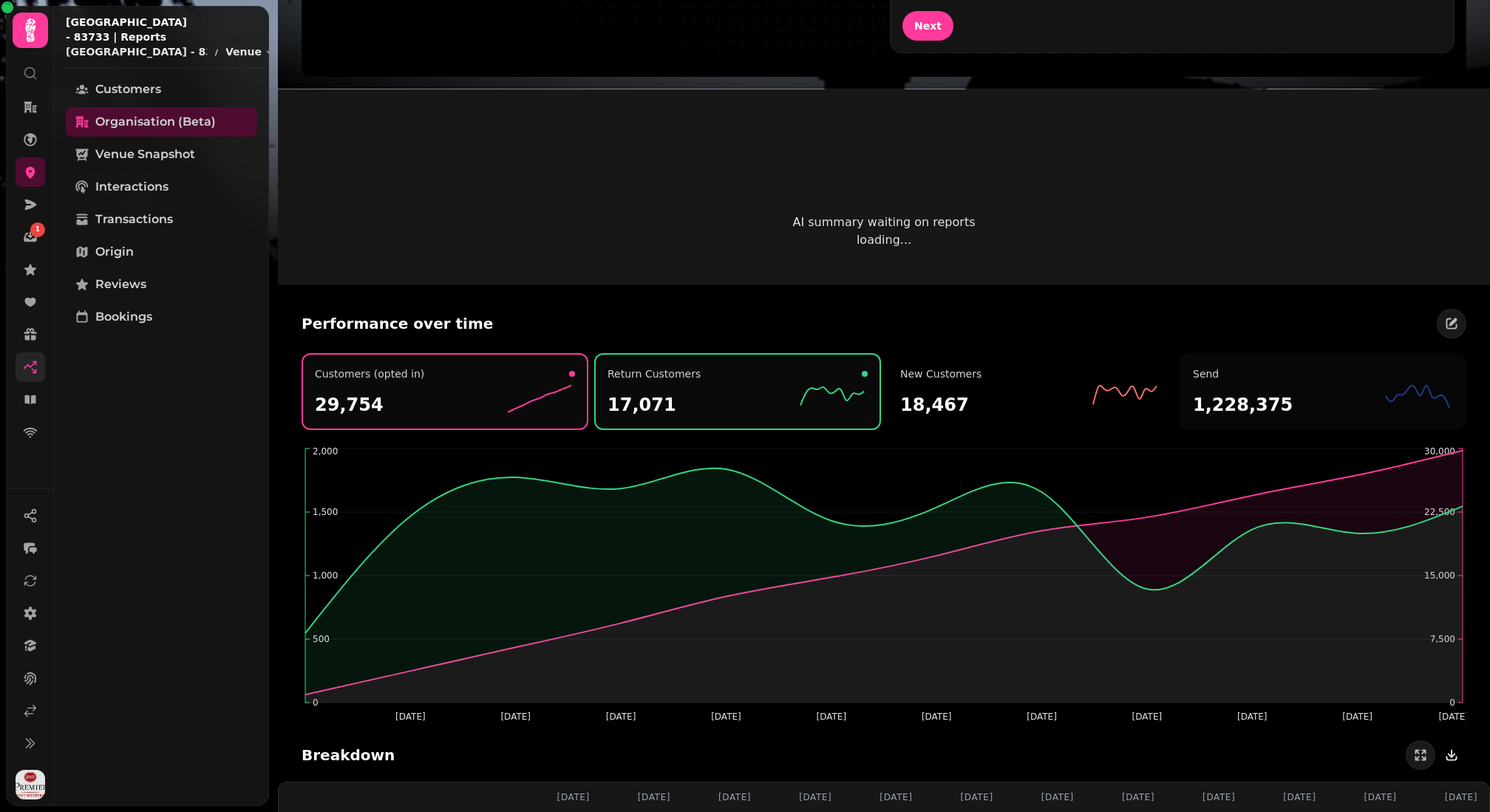
click at [1251, 403] on h2 "1,228,375" at bounding box center [1243, 405] width 100 height 24
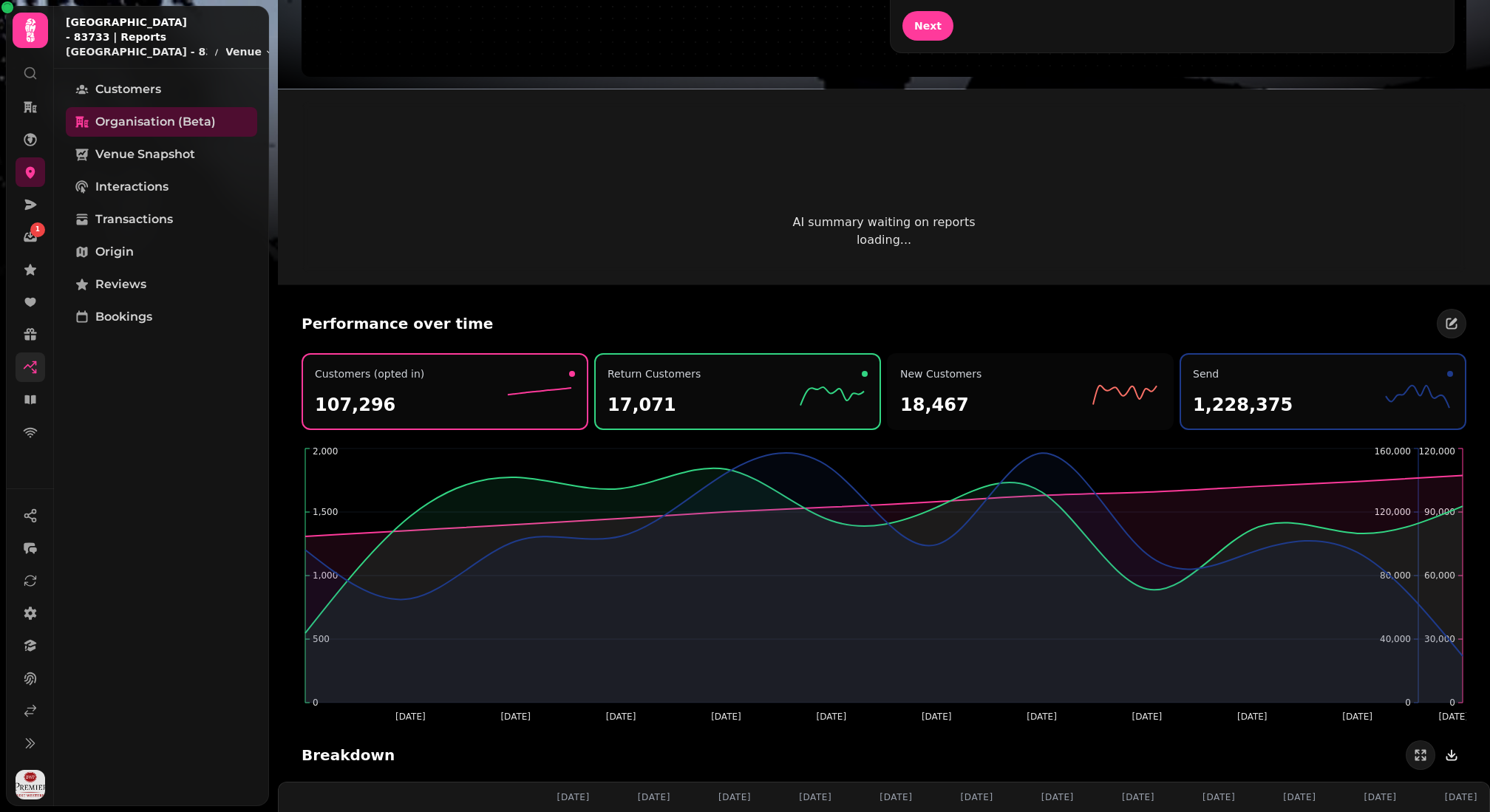
click at [1051, 383] on div "18,467" at bounding box center [1030, 399] width 260 height 36
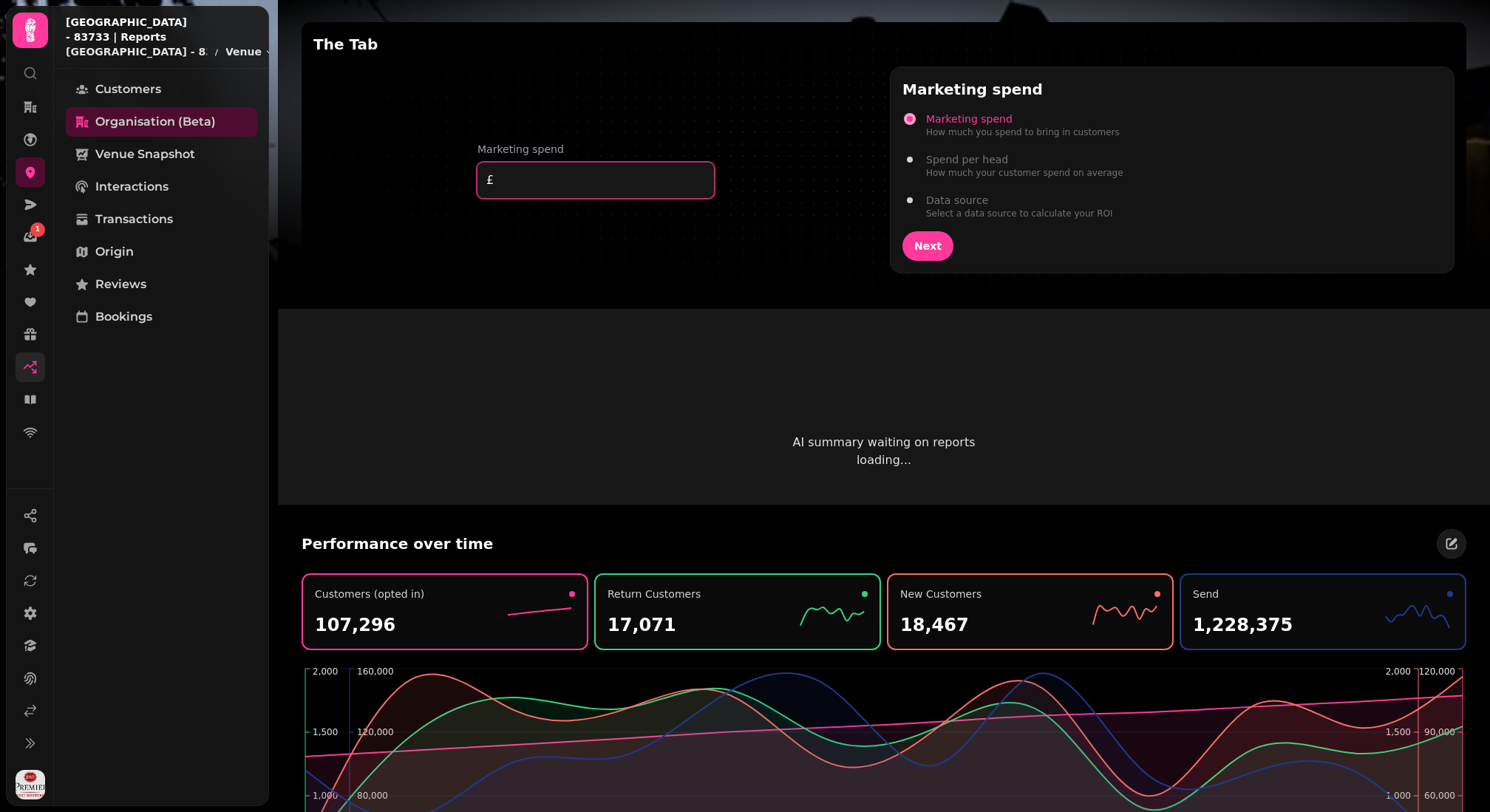
scroll to position [968, 0]
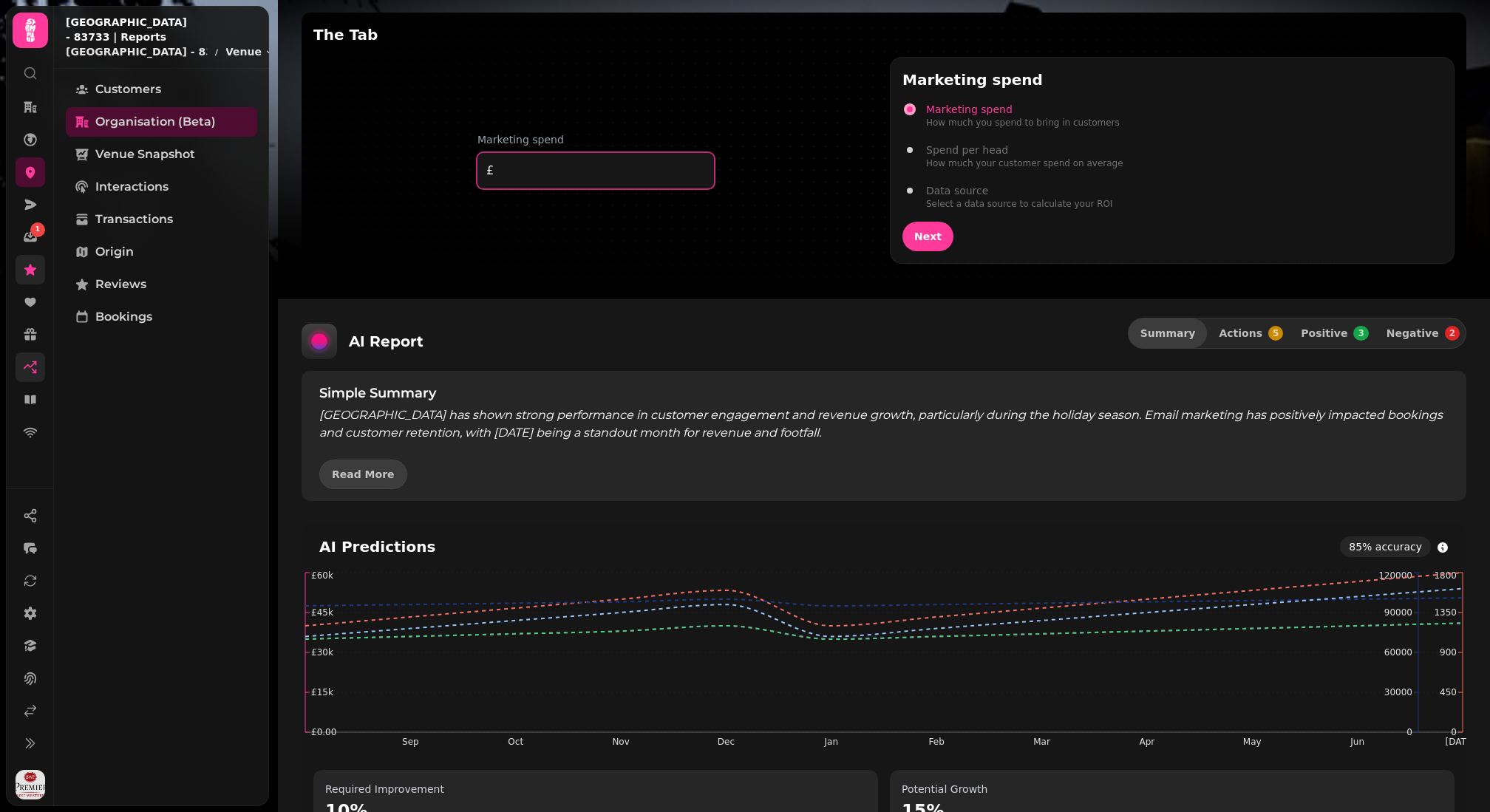
click at [39, 276] on link at bounding box center [31, 270] width 30 height 30
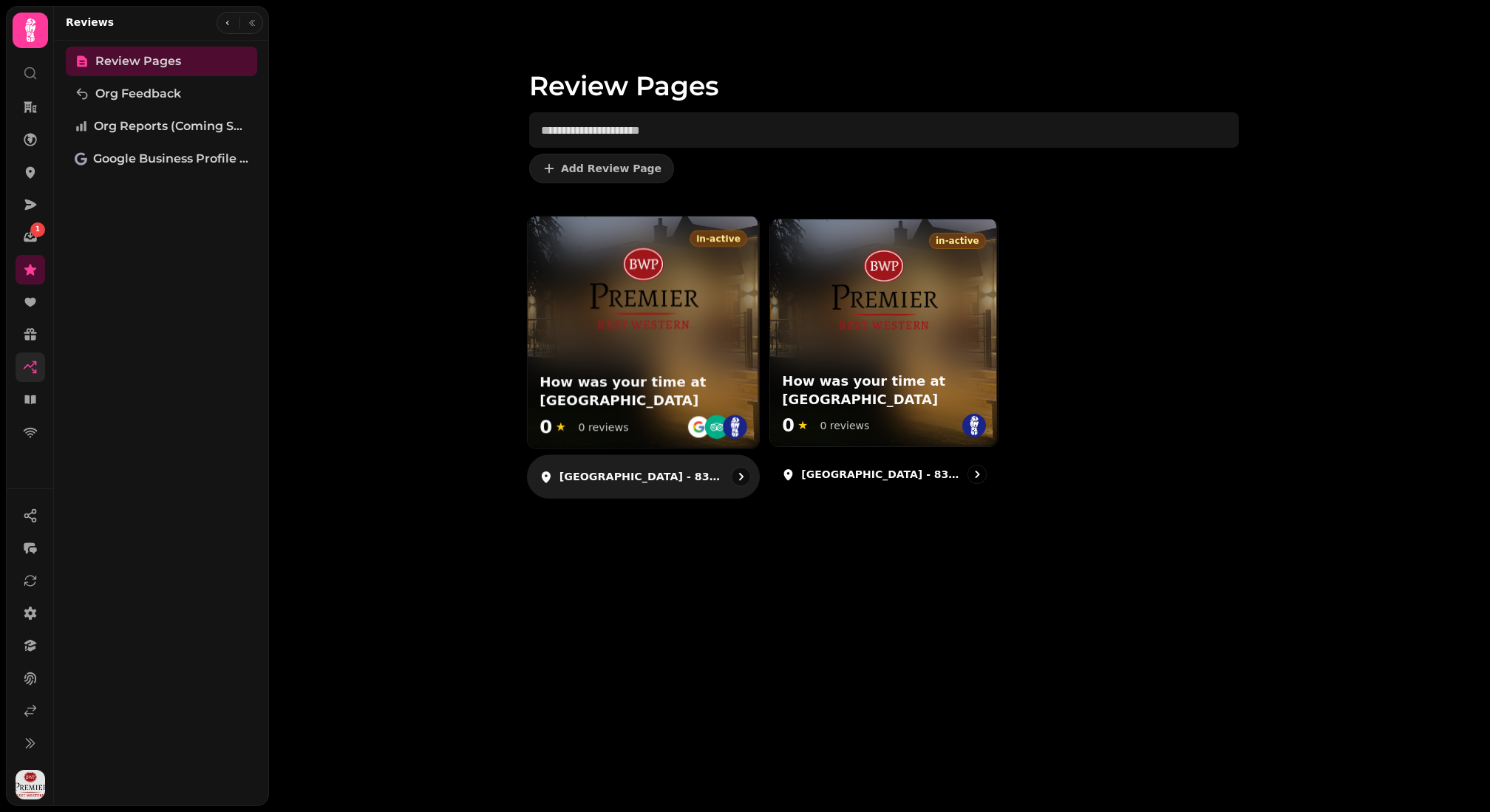
click at [638, 328] on img at bounding box center [643, 290] width 121 height 97
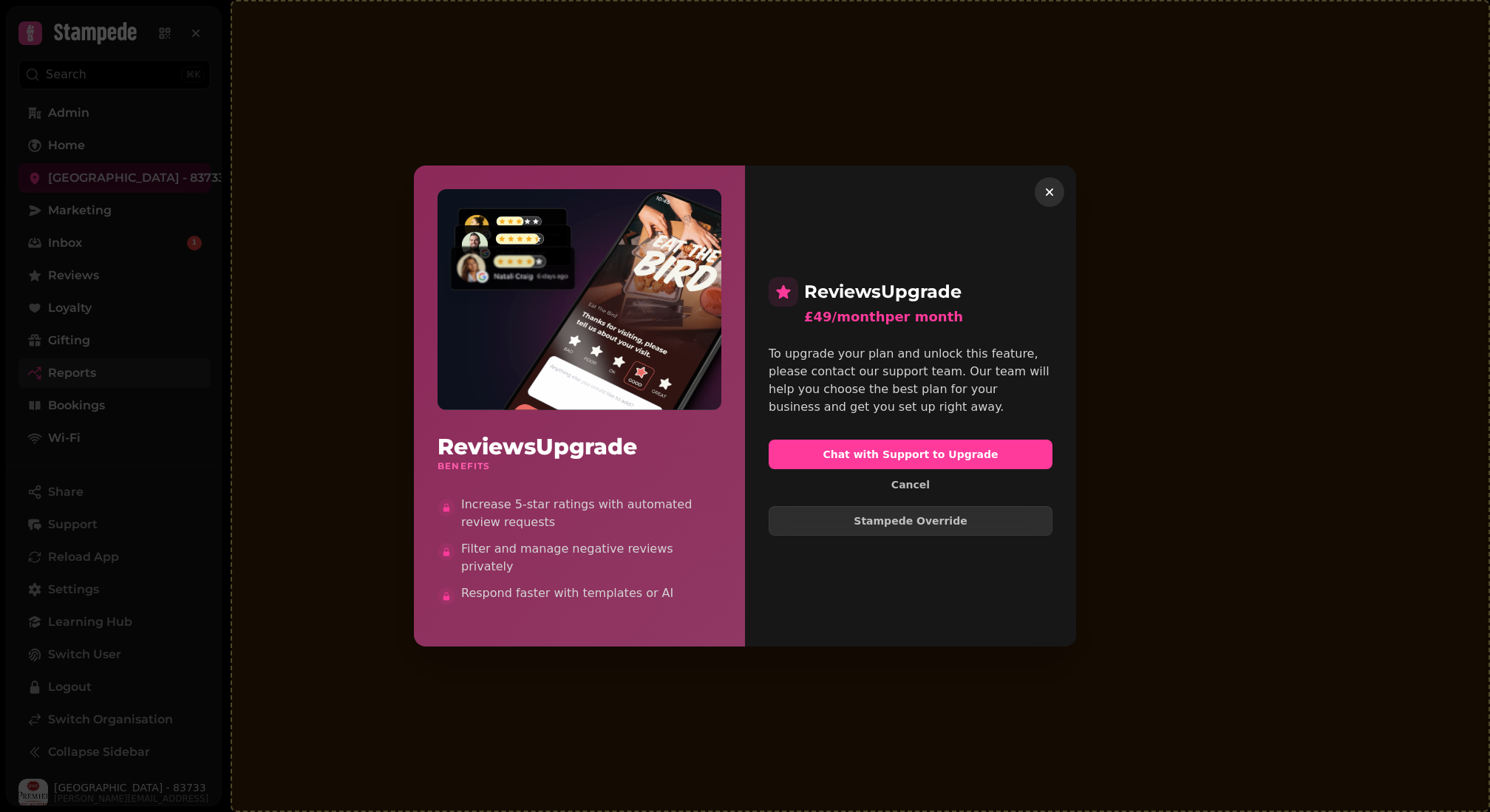
click at [1038, 193] on button "button" at bounding box center [1049, 193] width 30 height 30
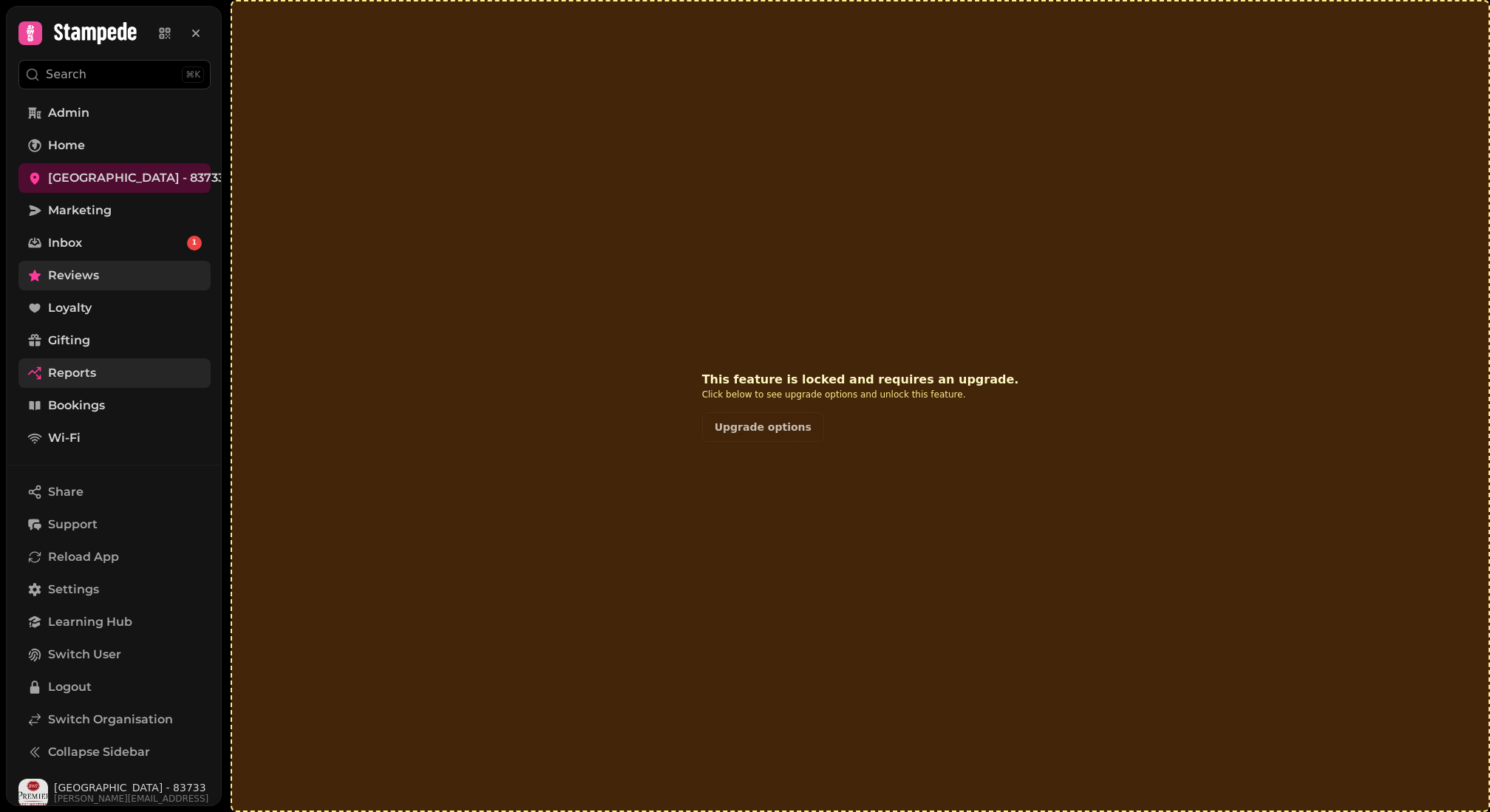
click at [124, 282] on link "Reviews" at bounding box center [115, 276] width 193 height 30
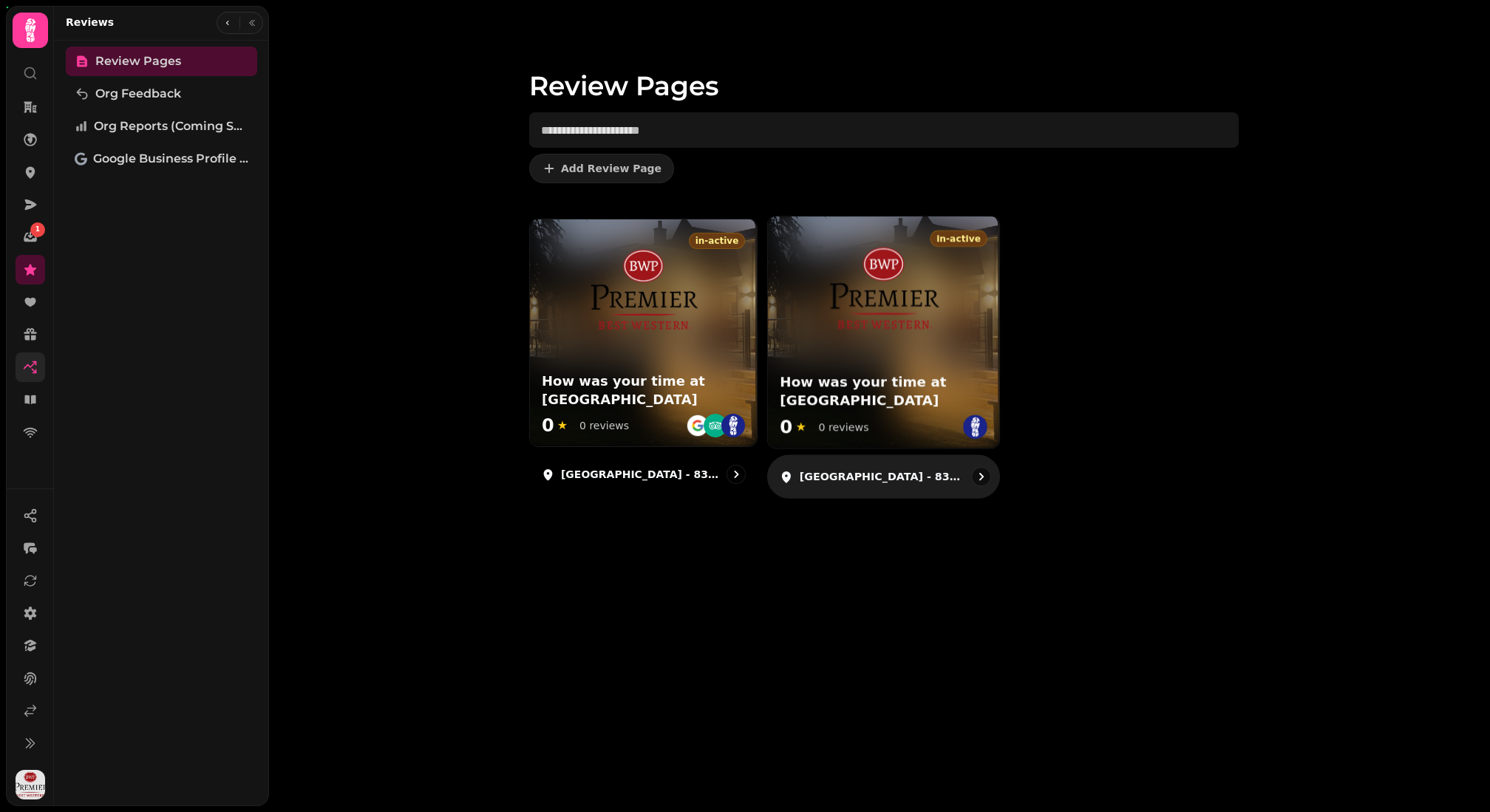
click at [745, 375] on h3 "How was your time at Mount Pleasant hotel" at bounding box center [643, 390] width 203 height 37
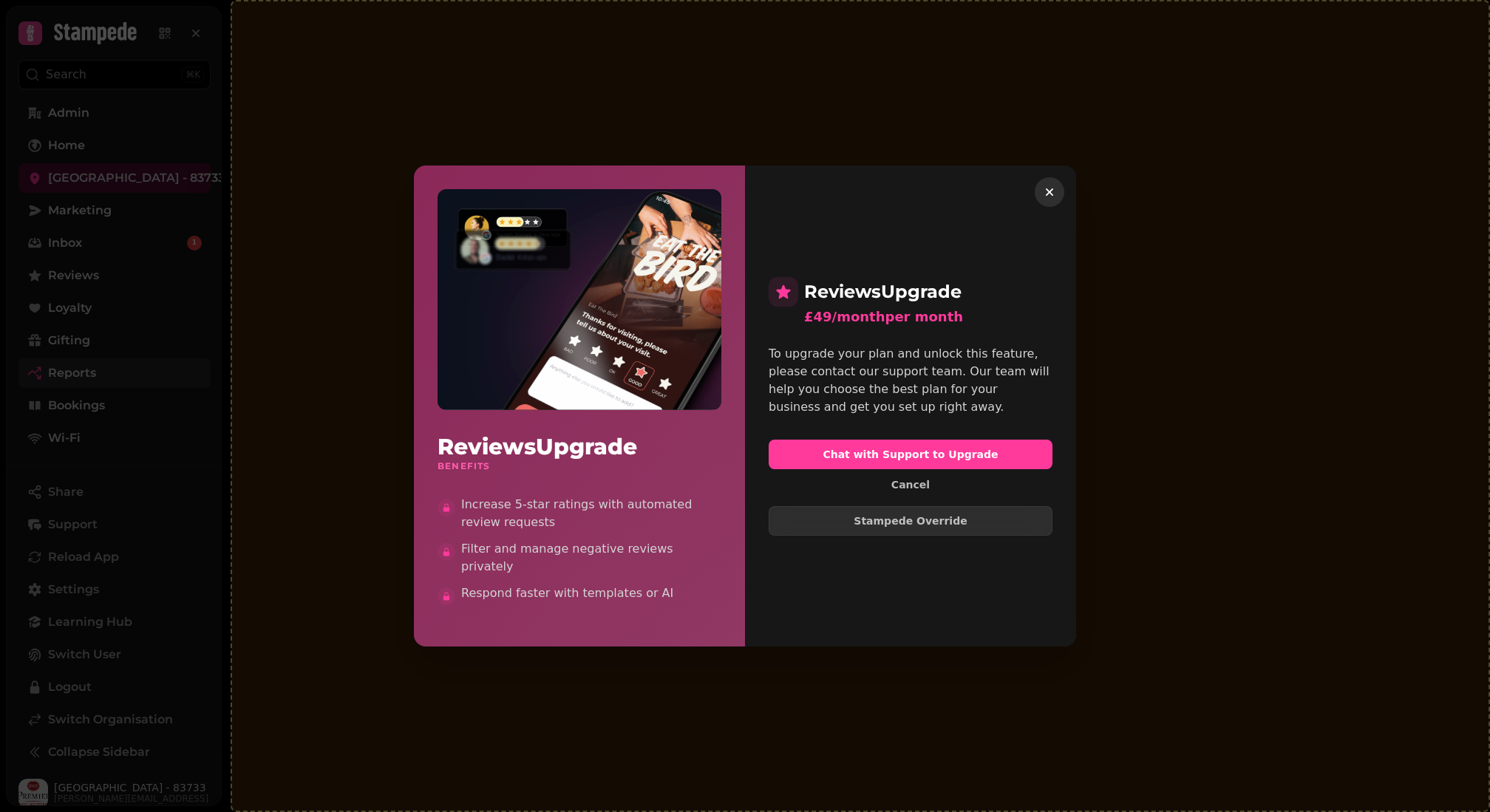
click at [1045, 196] on icon "button" at bounding box center [1049, 192] width 15 height 15
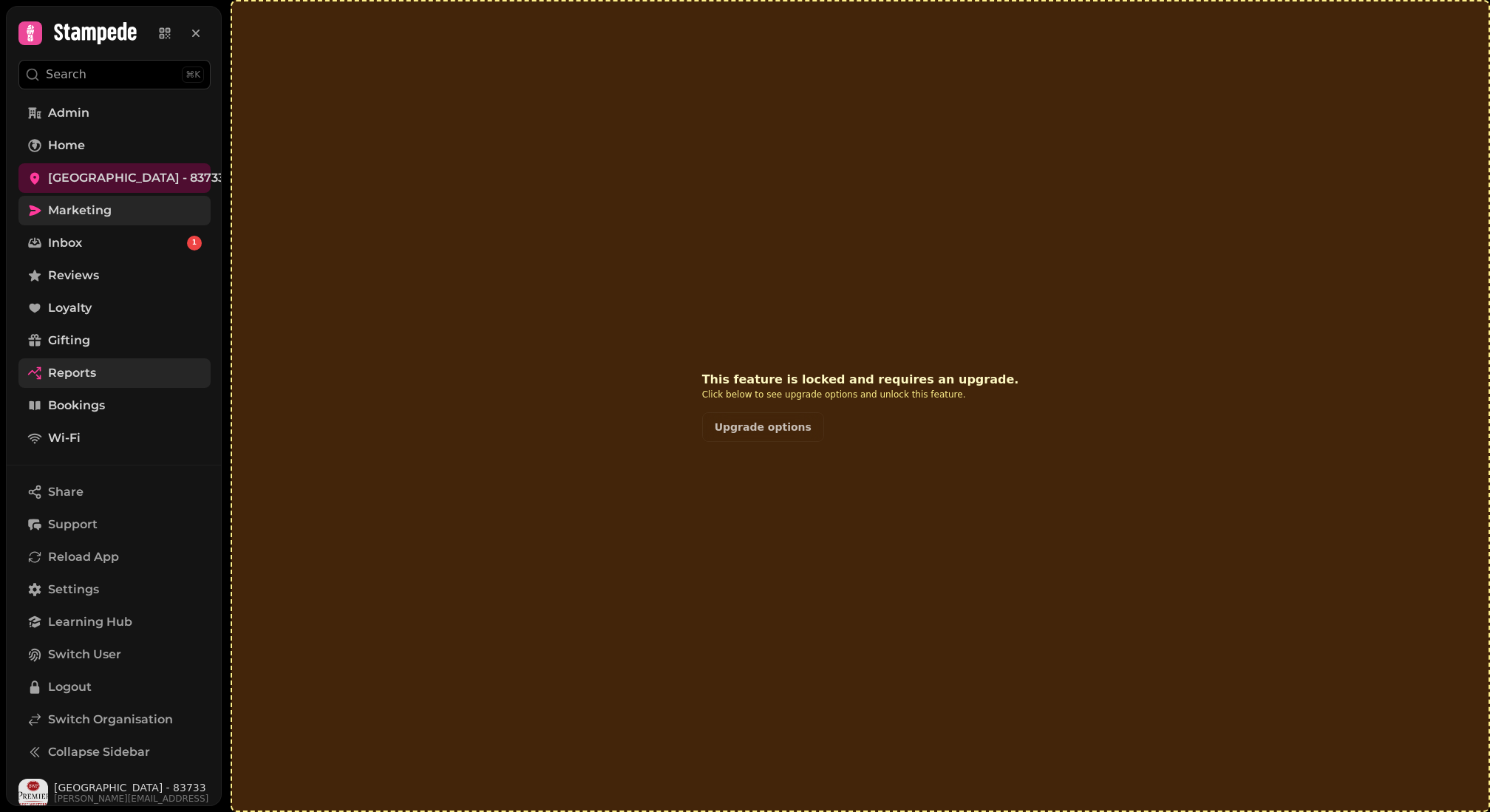
click at [83, 207] on span "Marketing" at bounding box center [79, 210] width 64 height 18
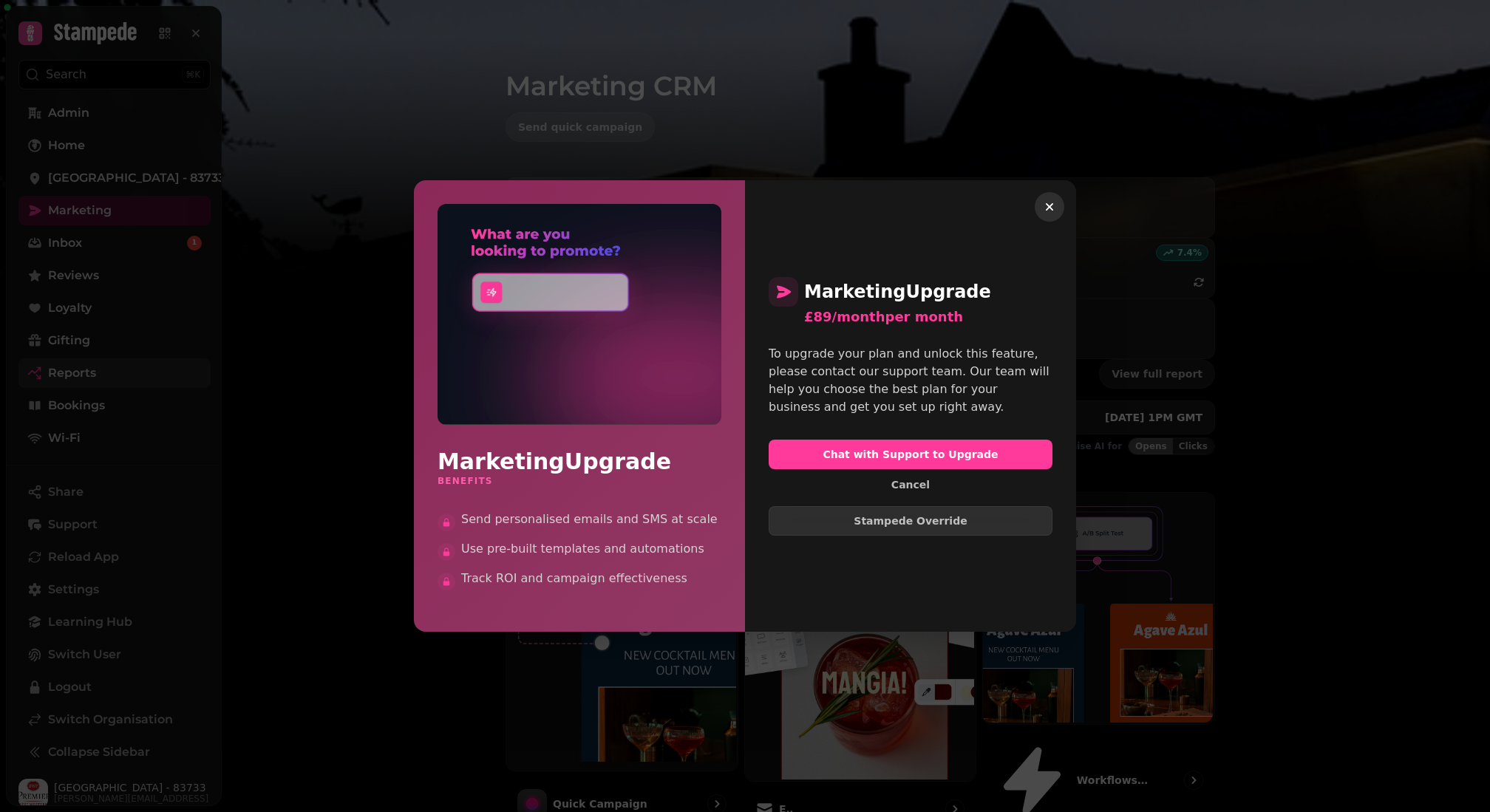
click at [1054, 208] on icon "button" at bounding box center [1049, 206] width 15 height 15
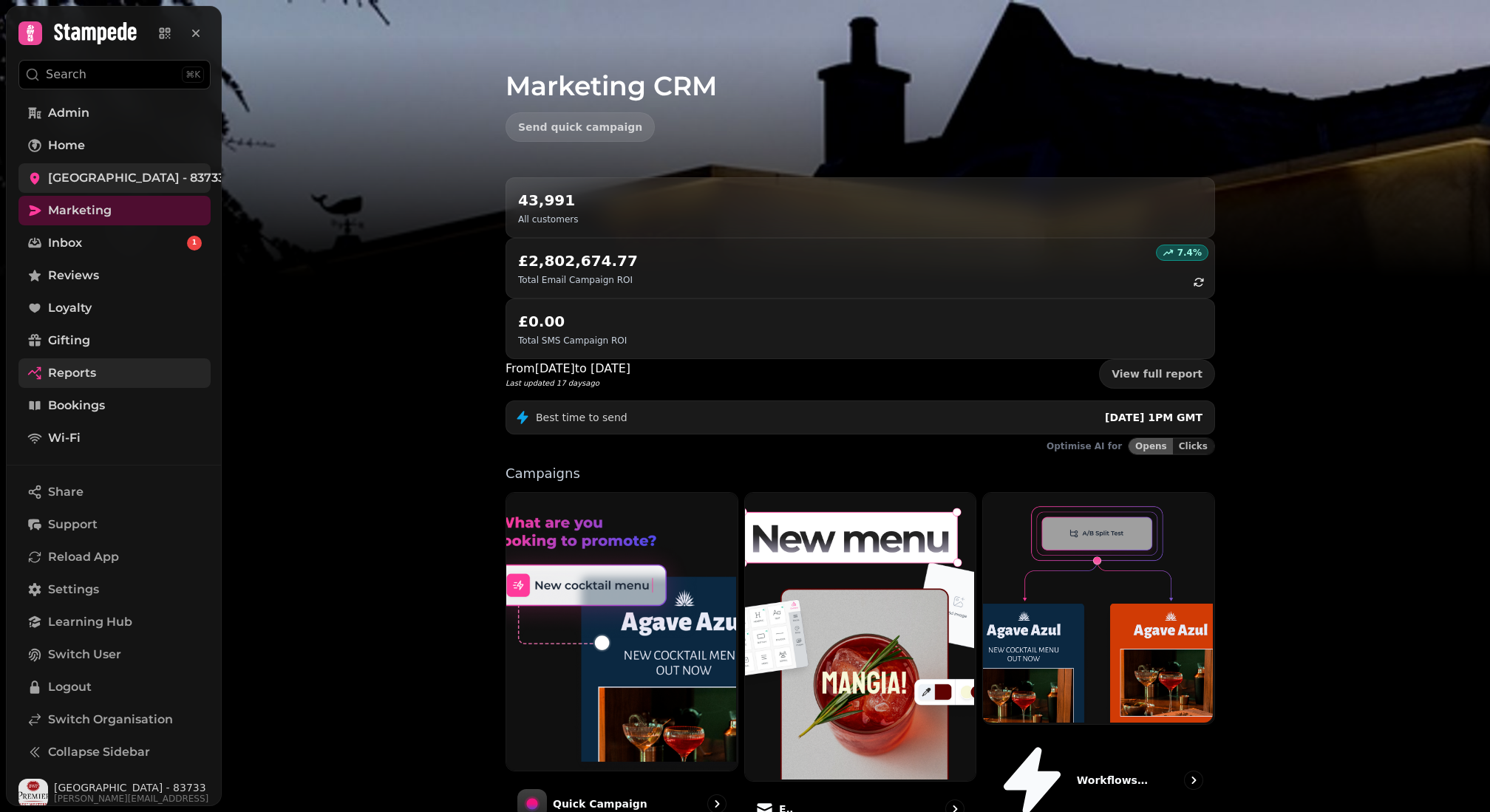
click at [155, 174] on span "Mount Pleasant hotel - 83733" at bounding box center [136, 178] width 177 height 18
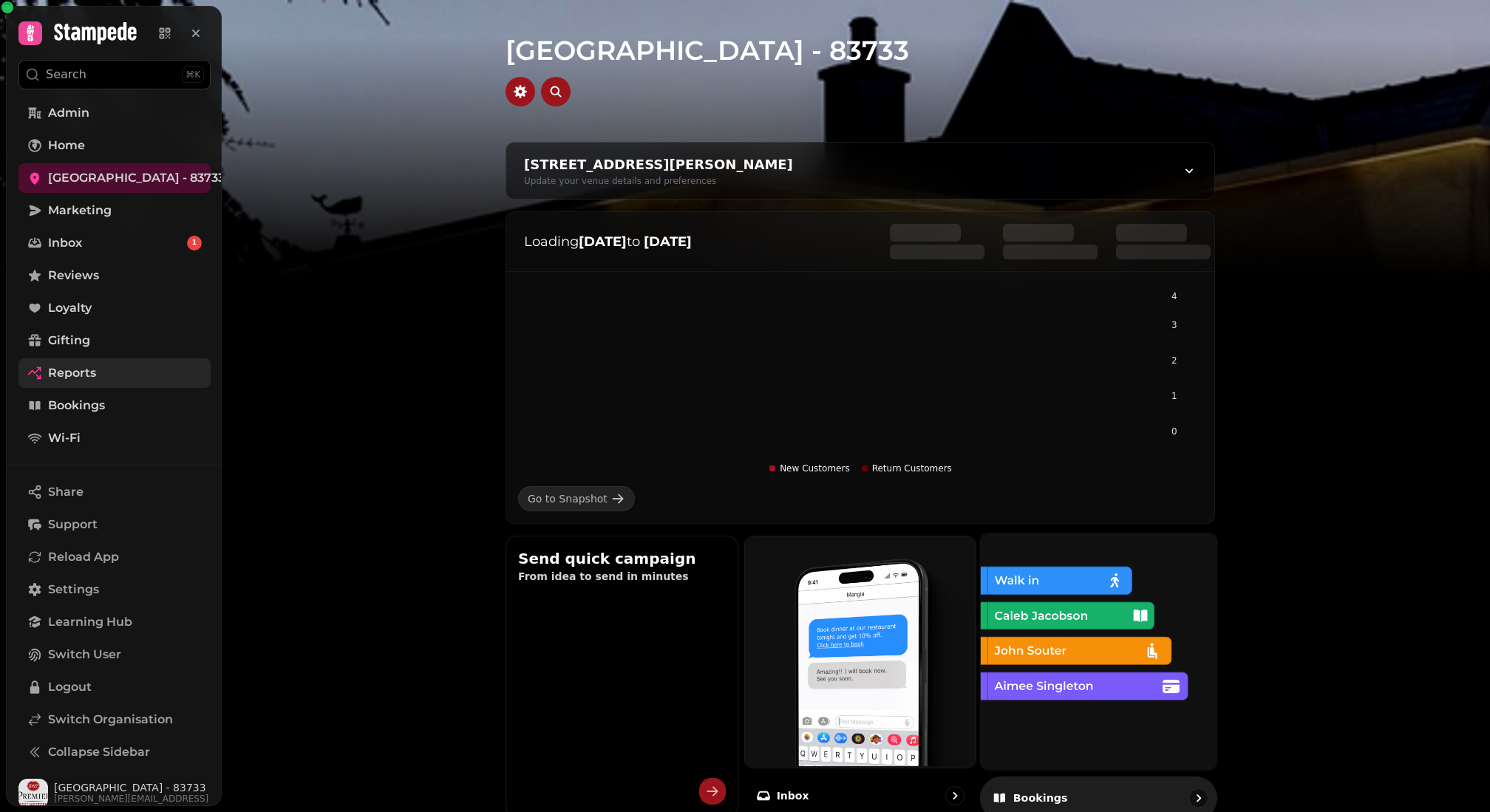
click at [1097, 649] on img at bounding box center [1096, 649] width 235 height 235
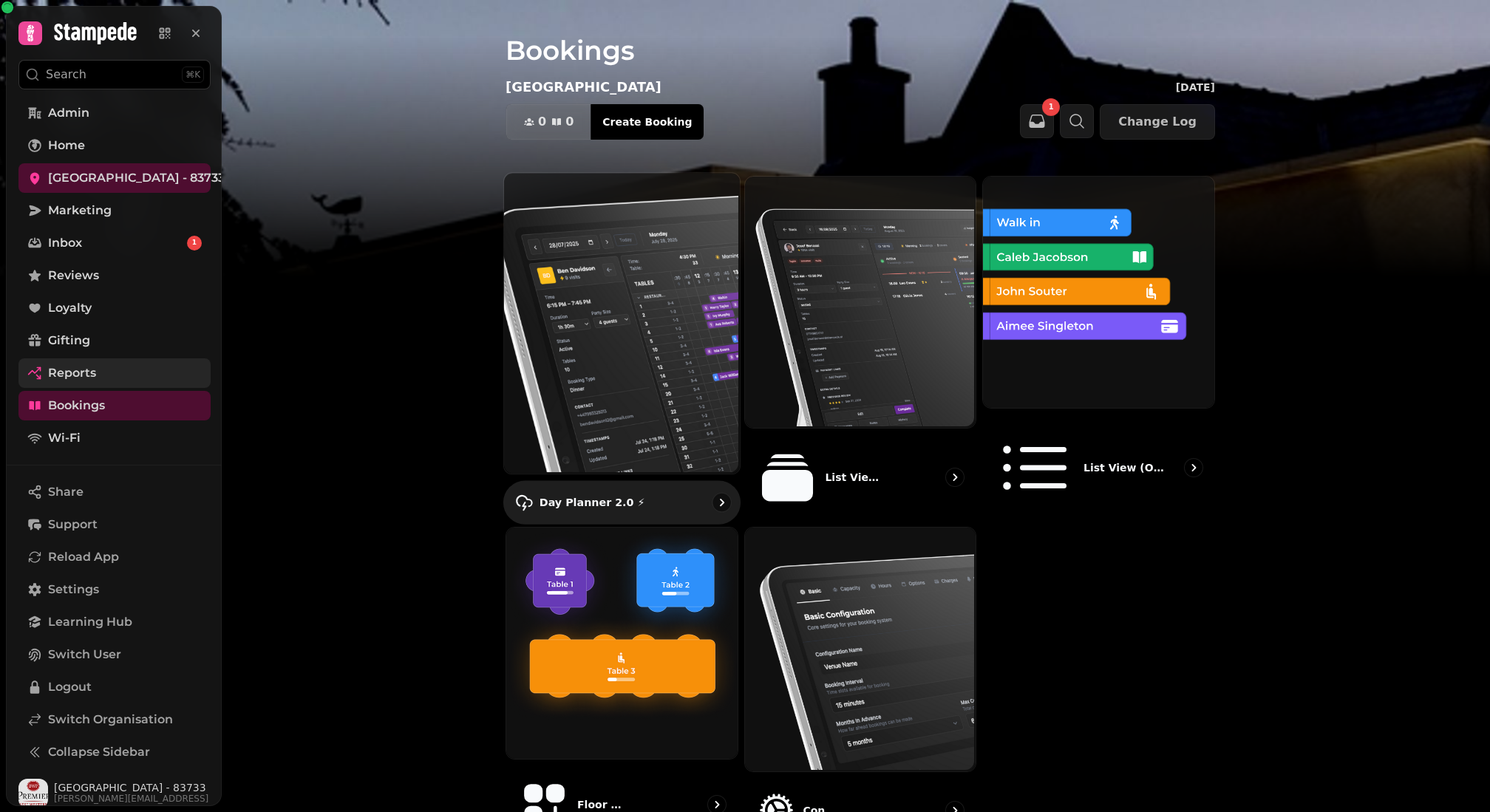
click at [622, 304] on img at bounding box center [619, 322] width 235 height 301
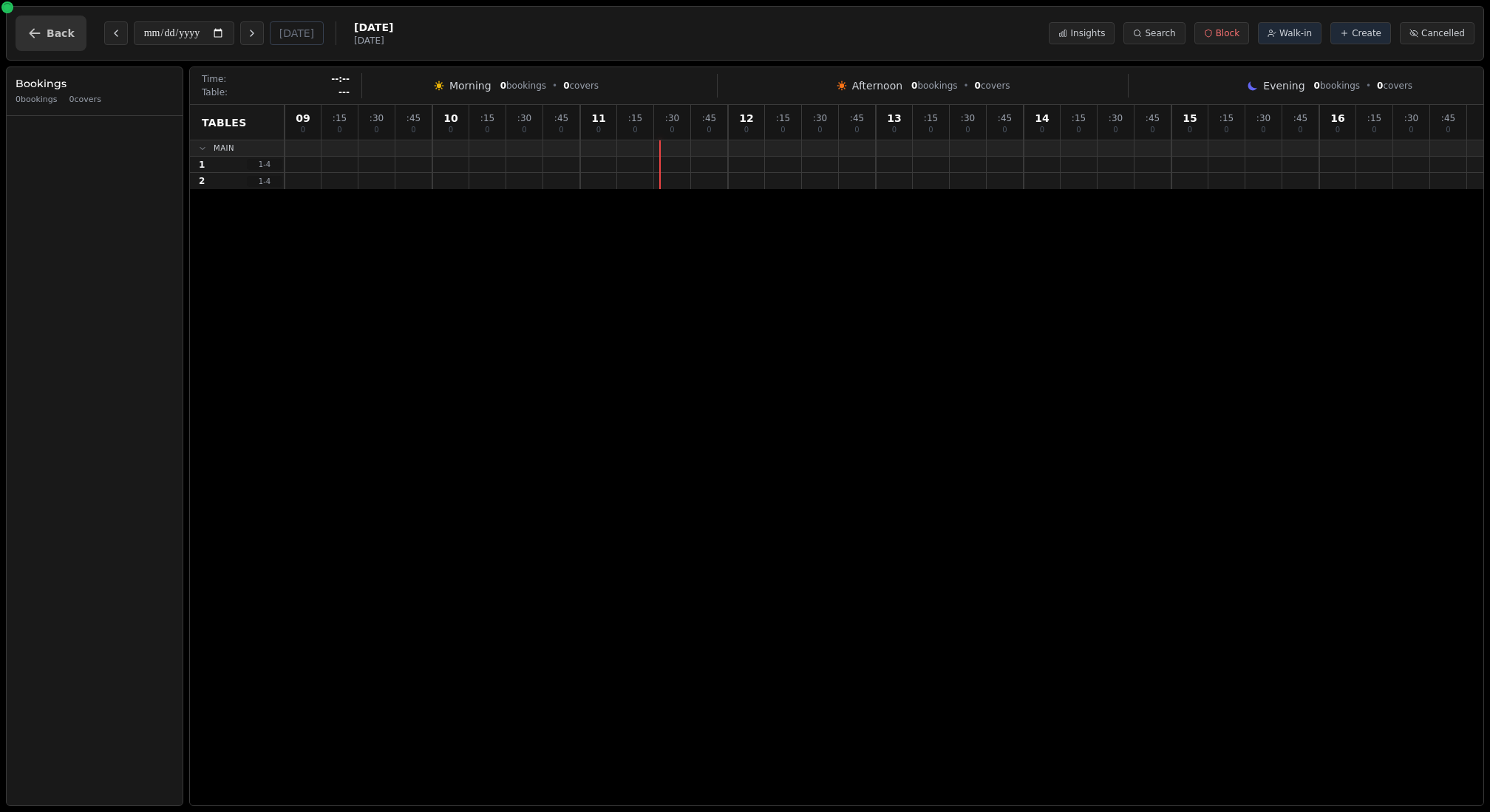
click at [39, 19] on button "Back" at bounding box center [51, 34] width 70 height 36
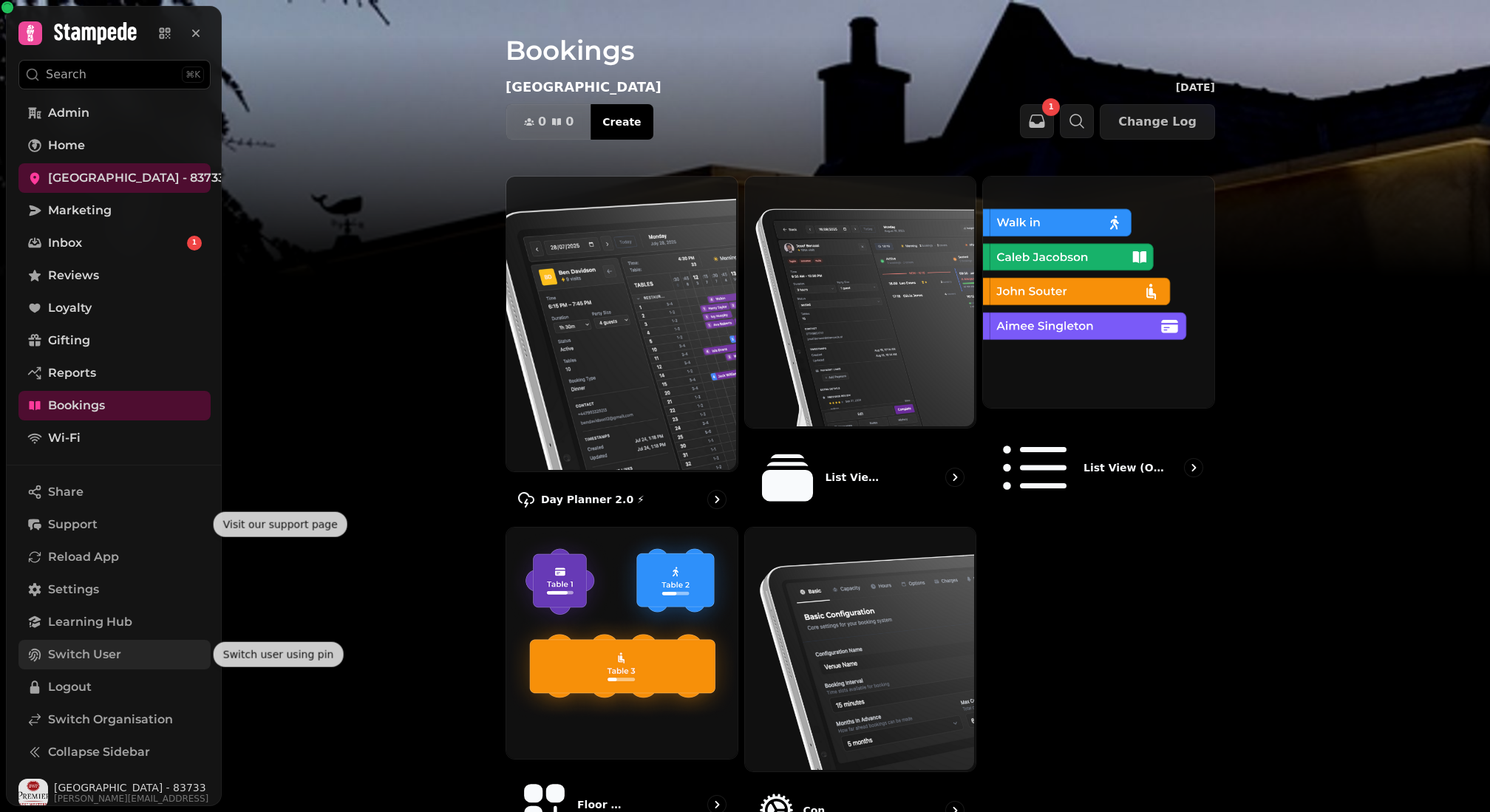
scroll to position [8, 0]
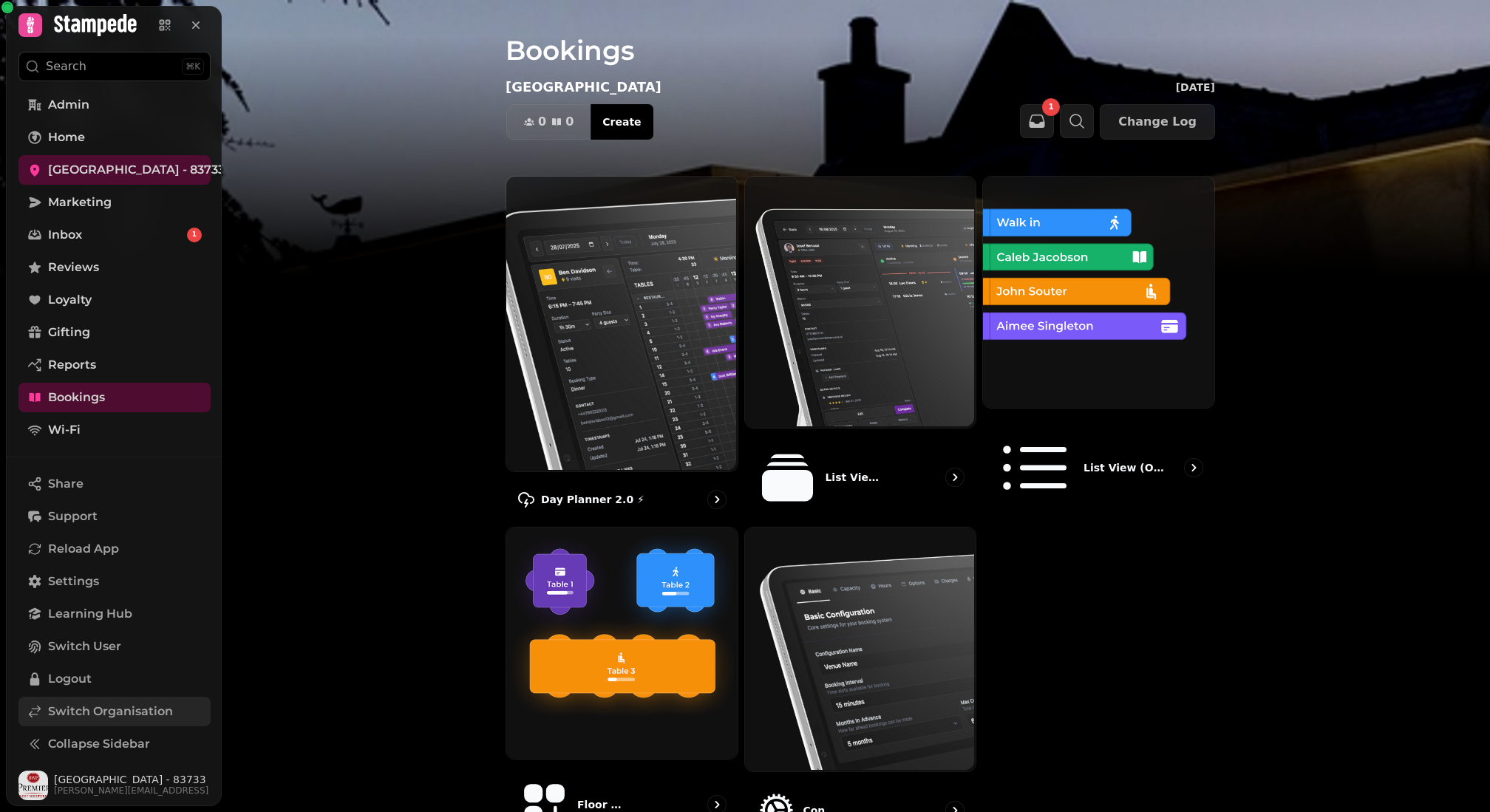
click at [102, 708] on span "Switch Organisation" at bounding box center [110, 712] width 125 height 18
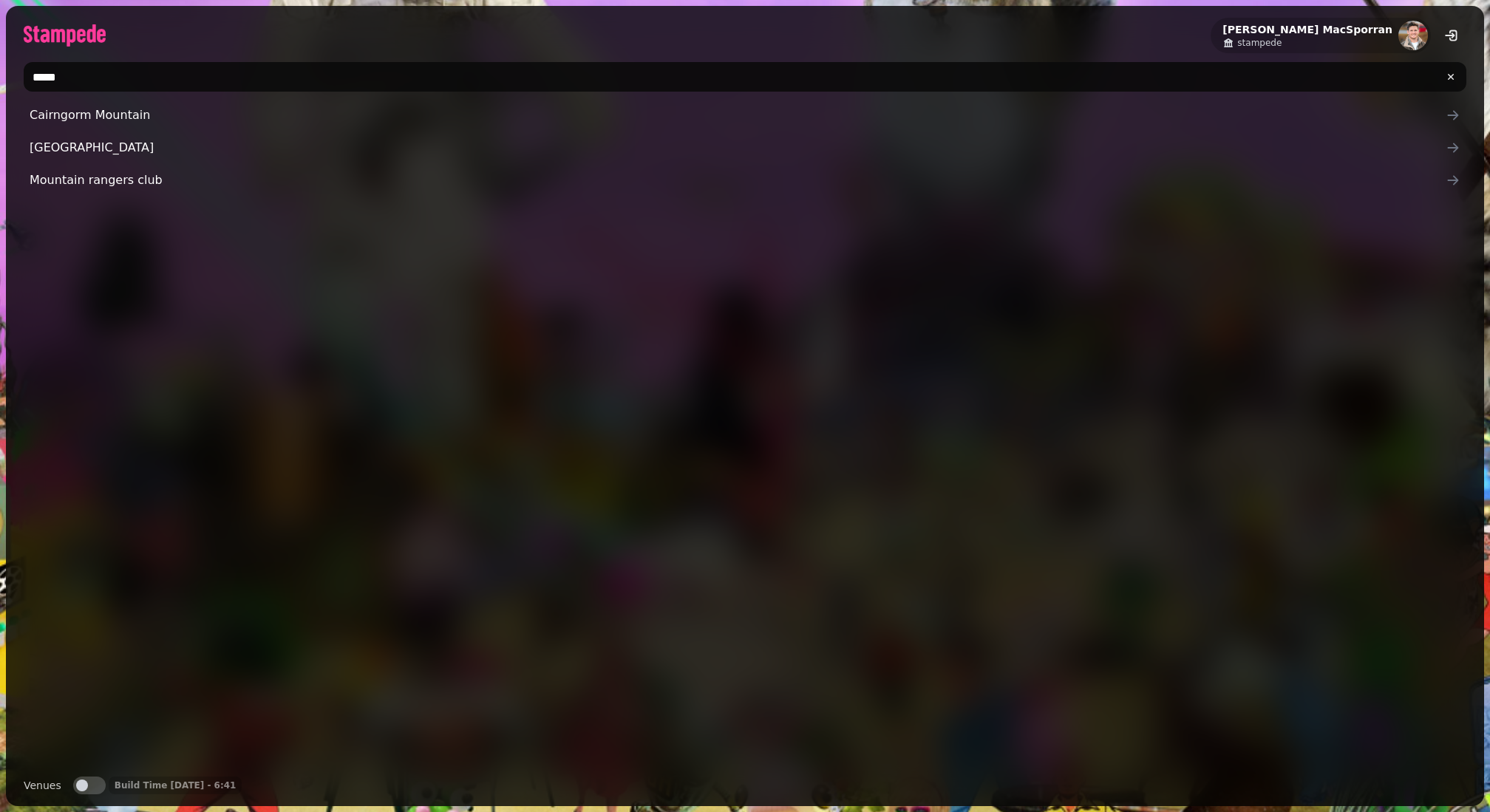
click at [94, 82] on input "*****" at bounding box center [745, 77] width 1442 height 30
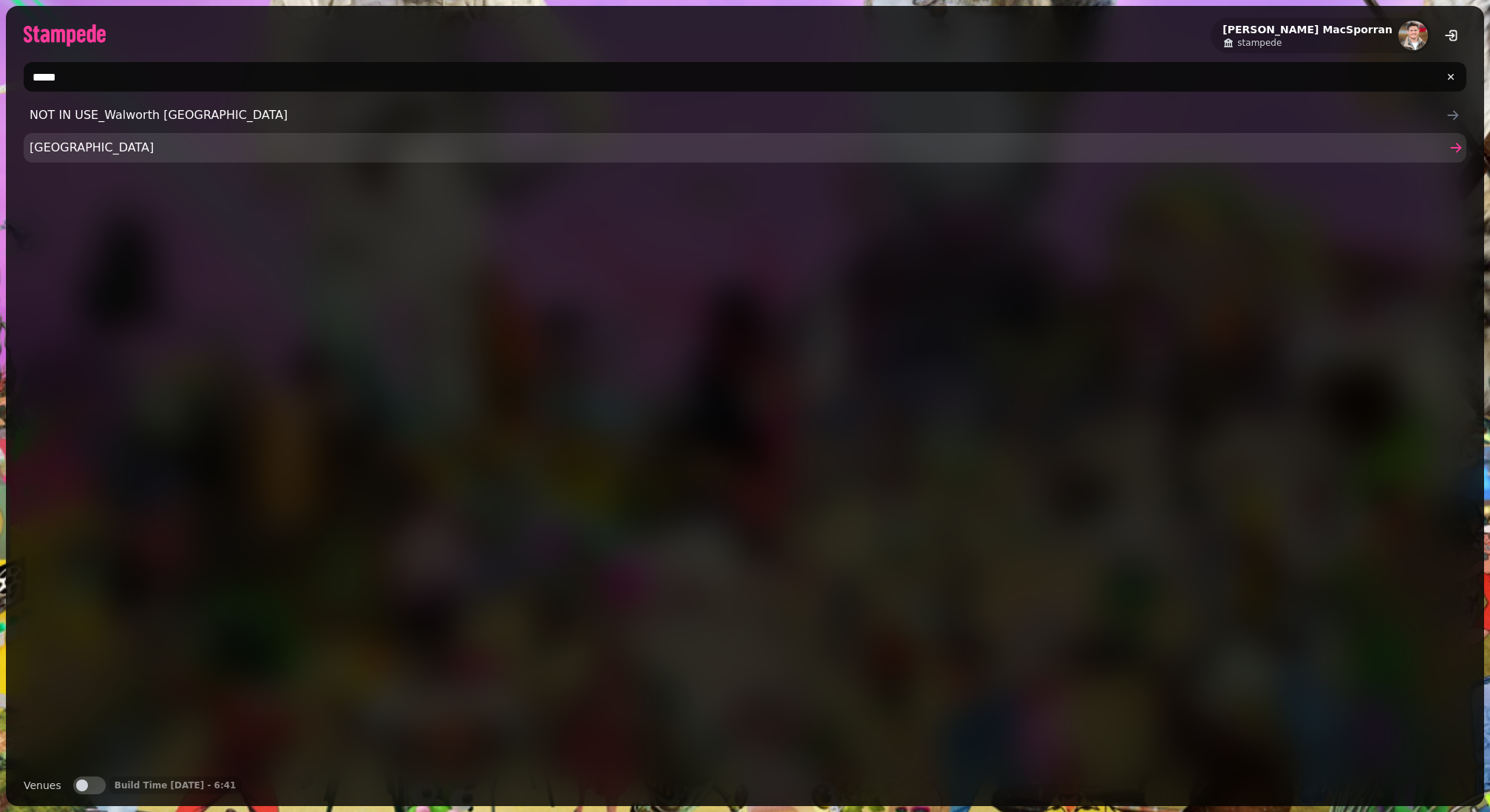
type input "*****"
click at [84, 141] on span "Walworth Castle" at bounding box center [738, 148] width 1416 height 18
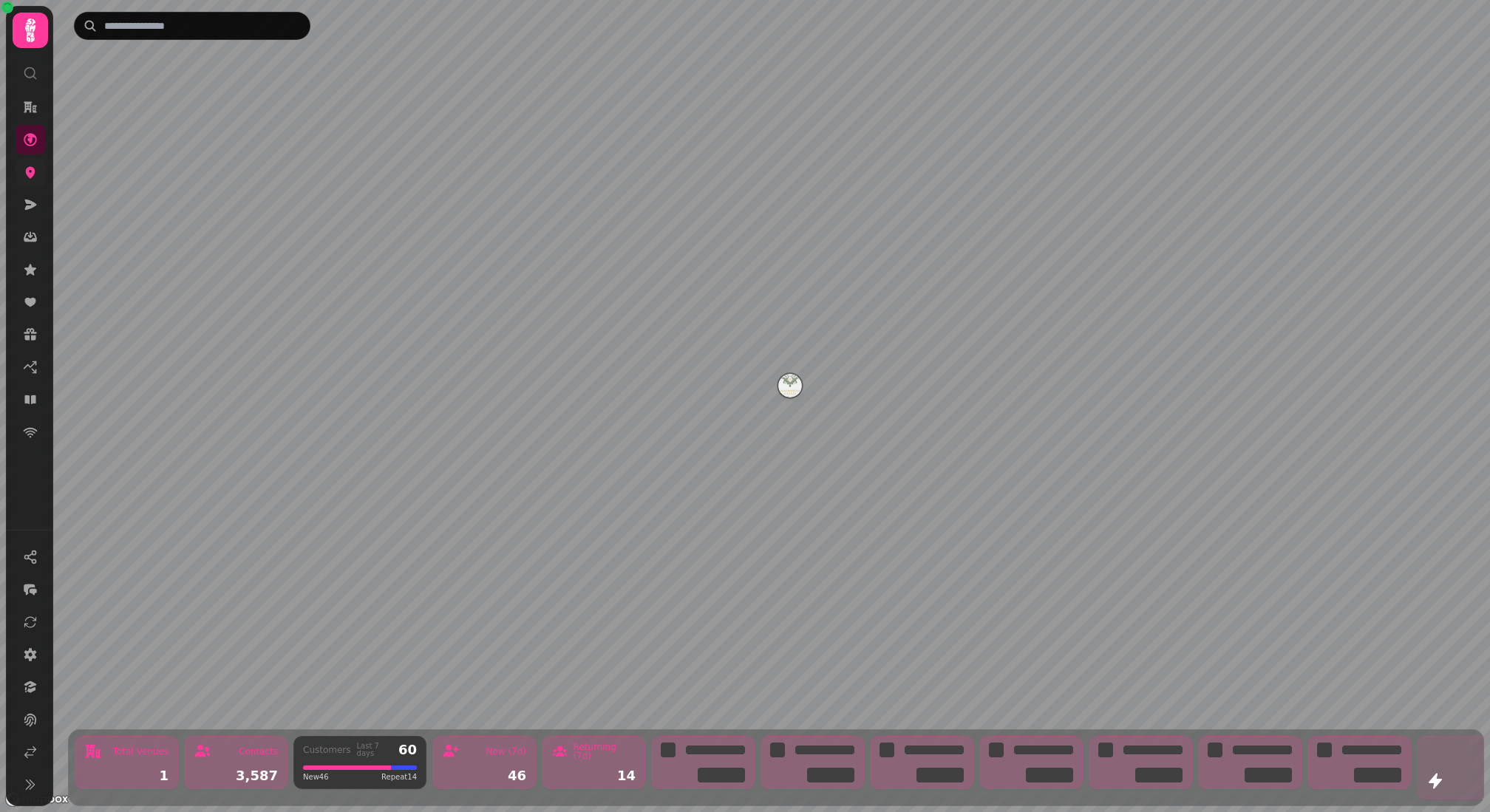
click at [25, 178] on icon at bounding box center [30, 172] width 15 height 15
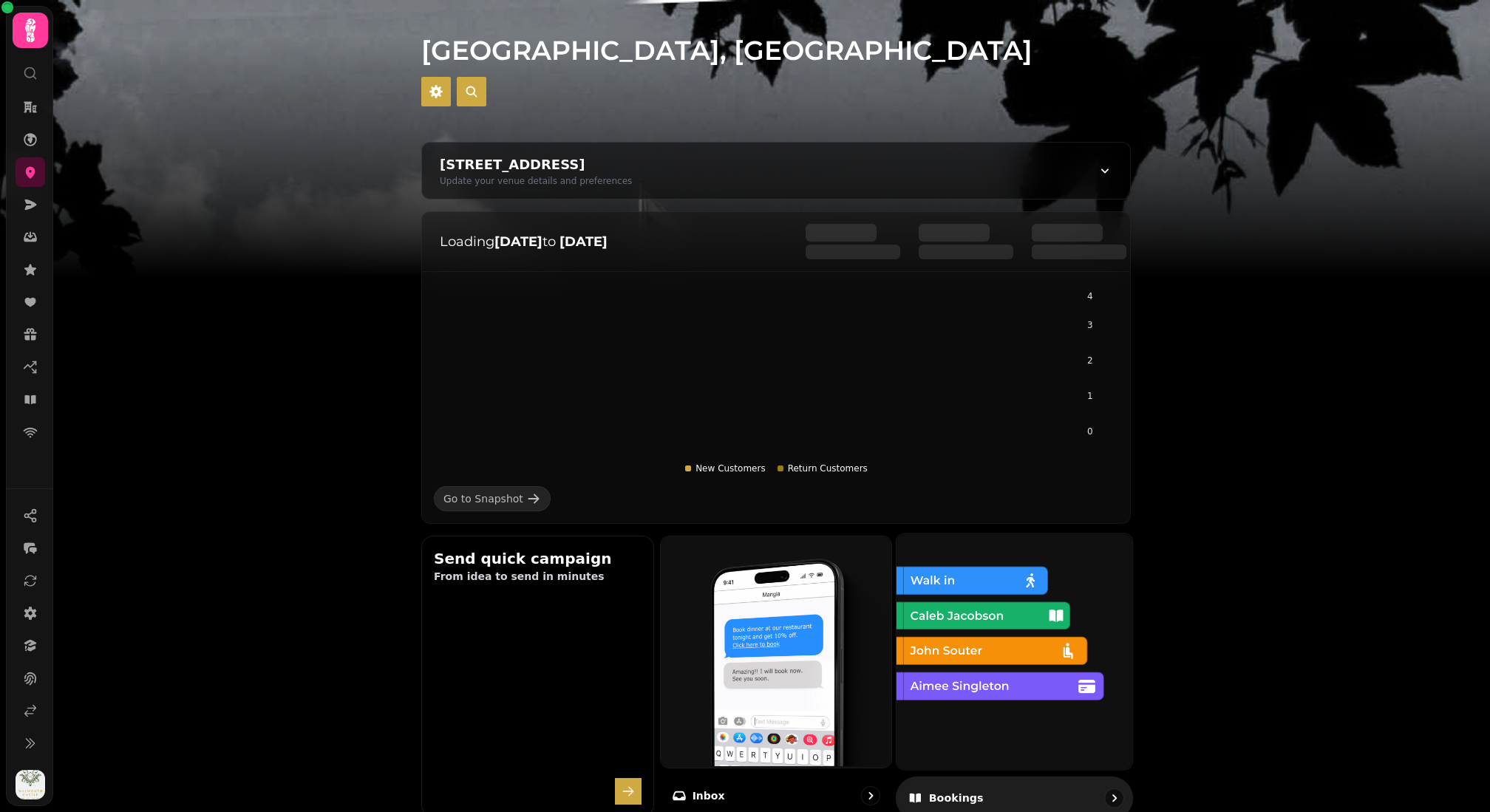
click at [1010, 639] on img at bounding box center [1013, 649] width 235 height 235
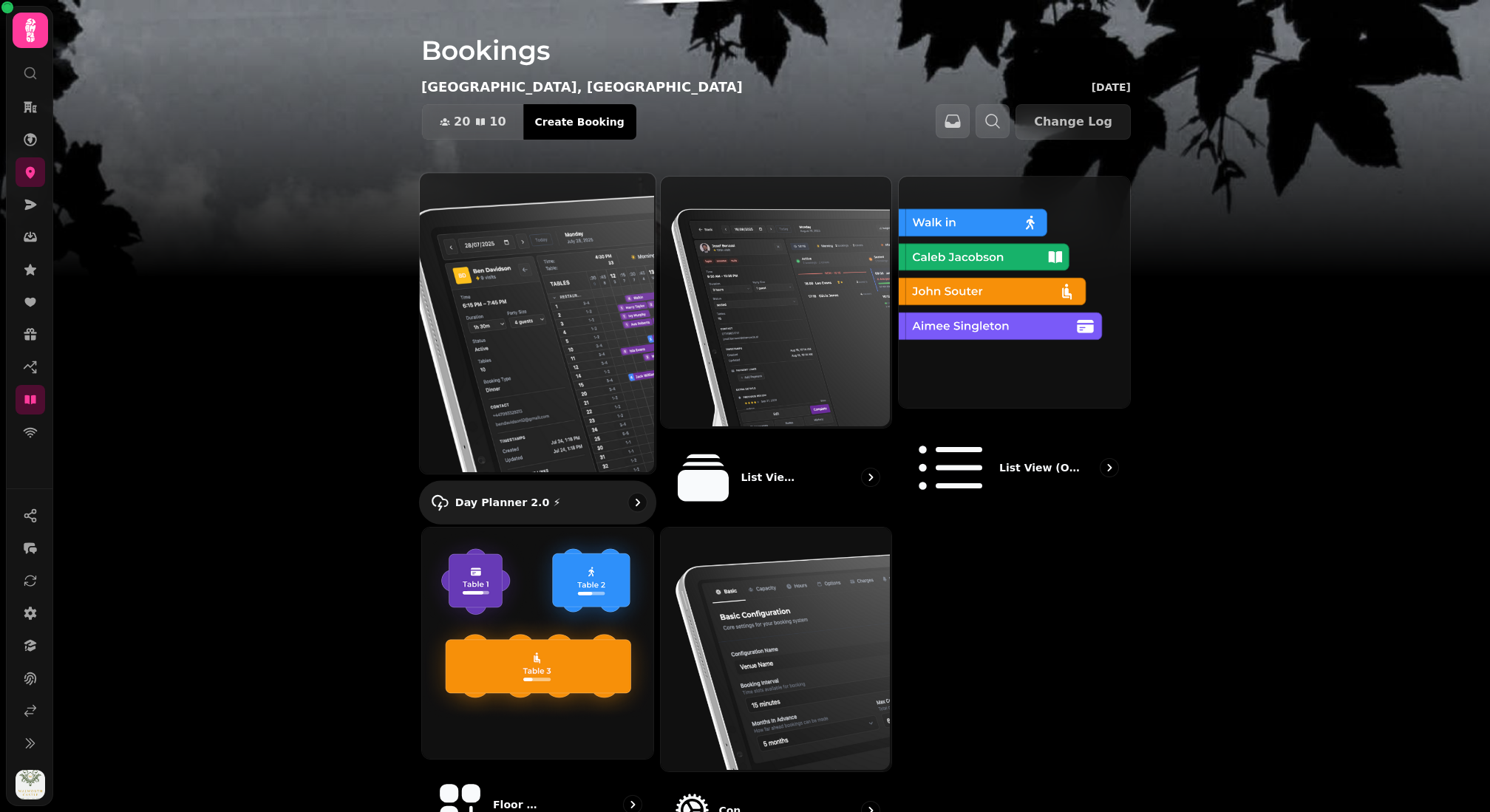
click at [496, 275] on img at bounding box center [535, 322] width 235 height 301
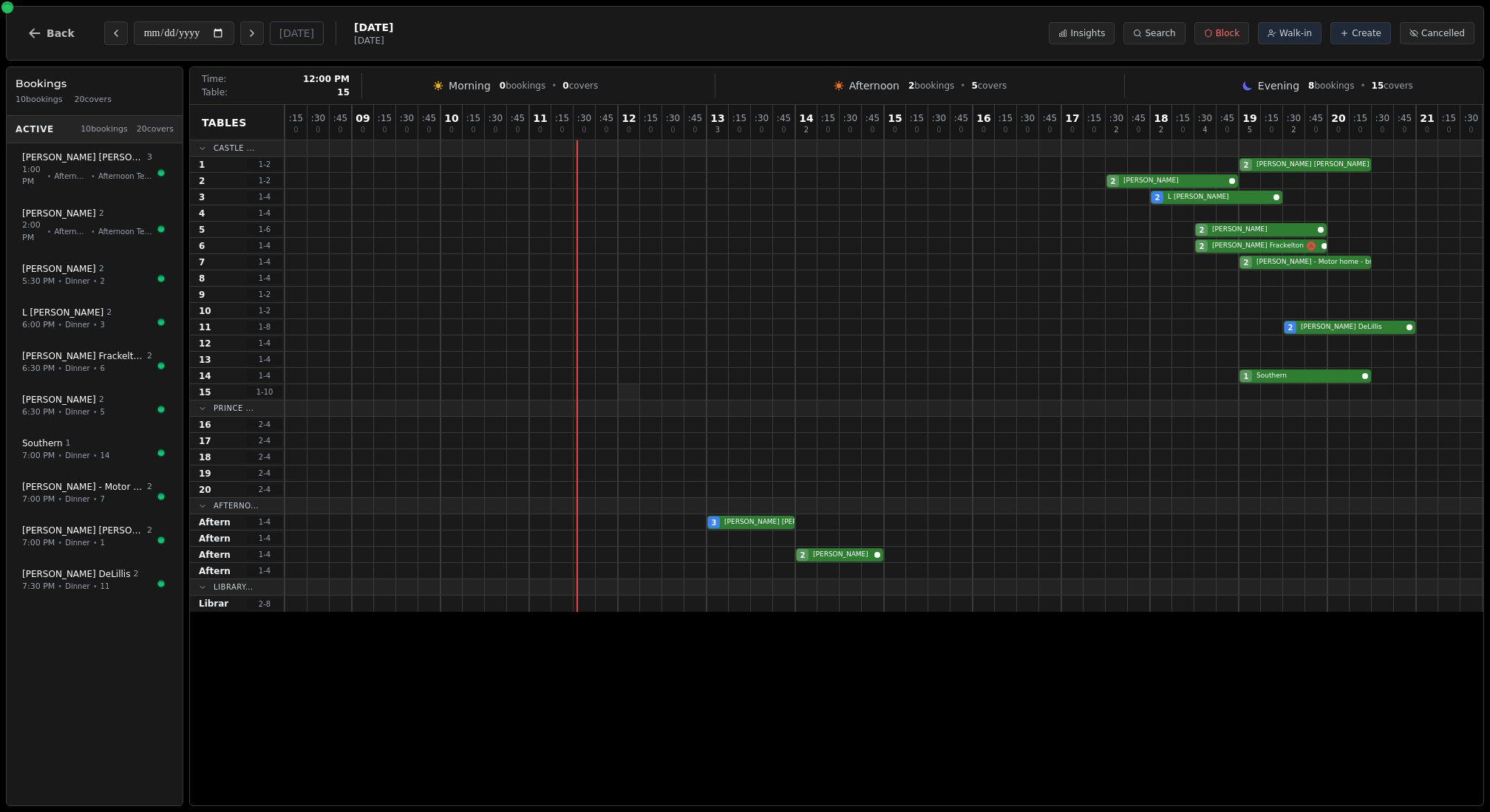
scroll to position [0, 175]
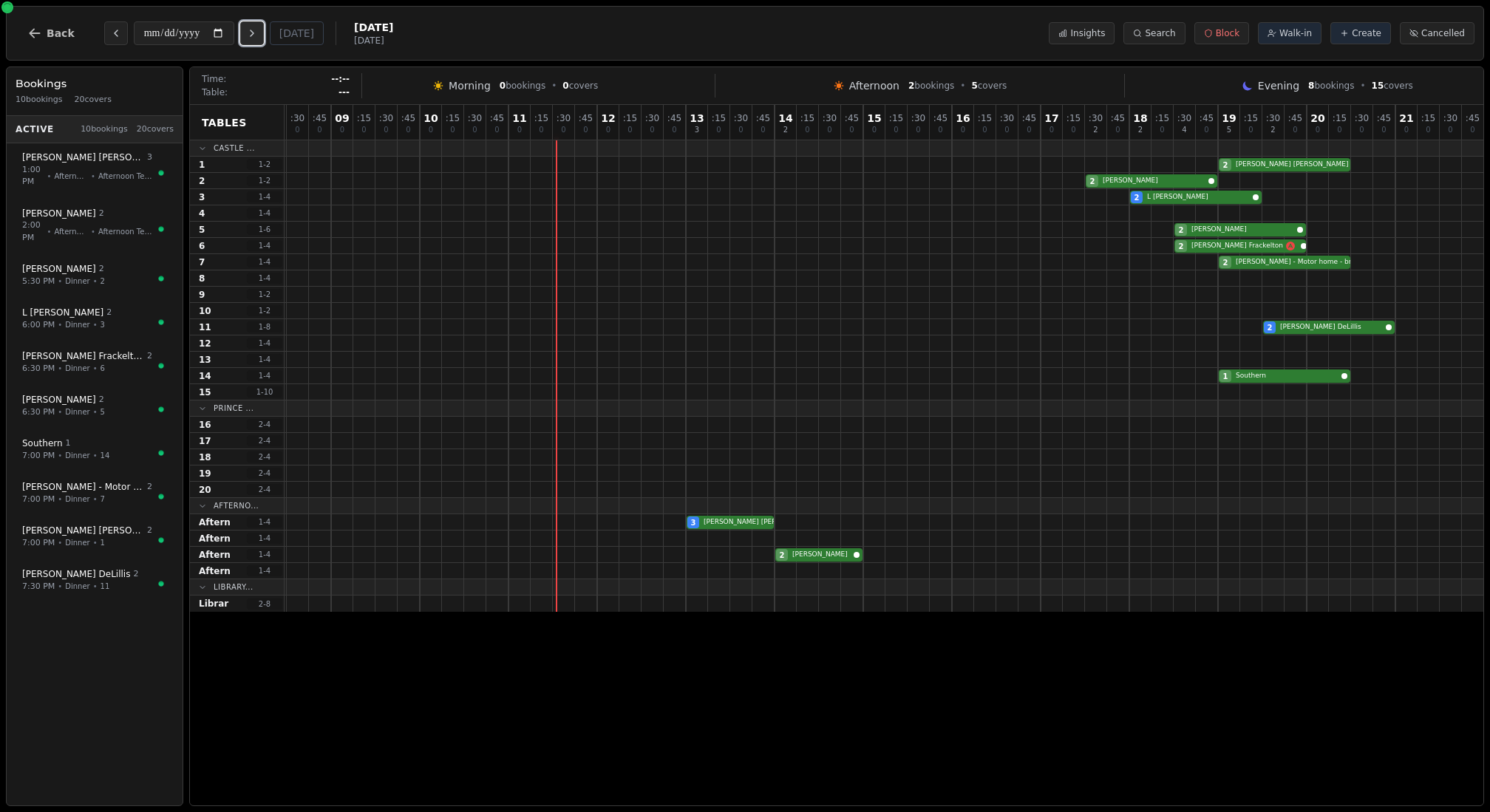
click at [249, 33] on button "Next day" at bounding box center [252, 34] width 24 height 24
type input "**********"
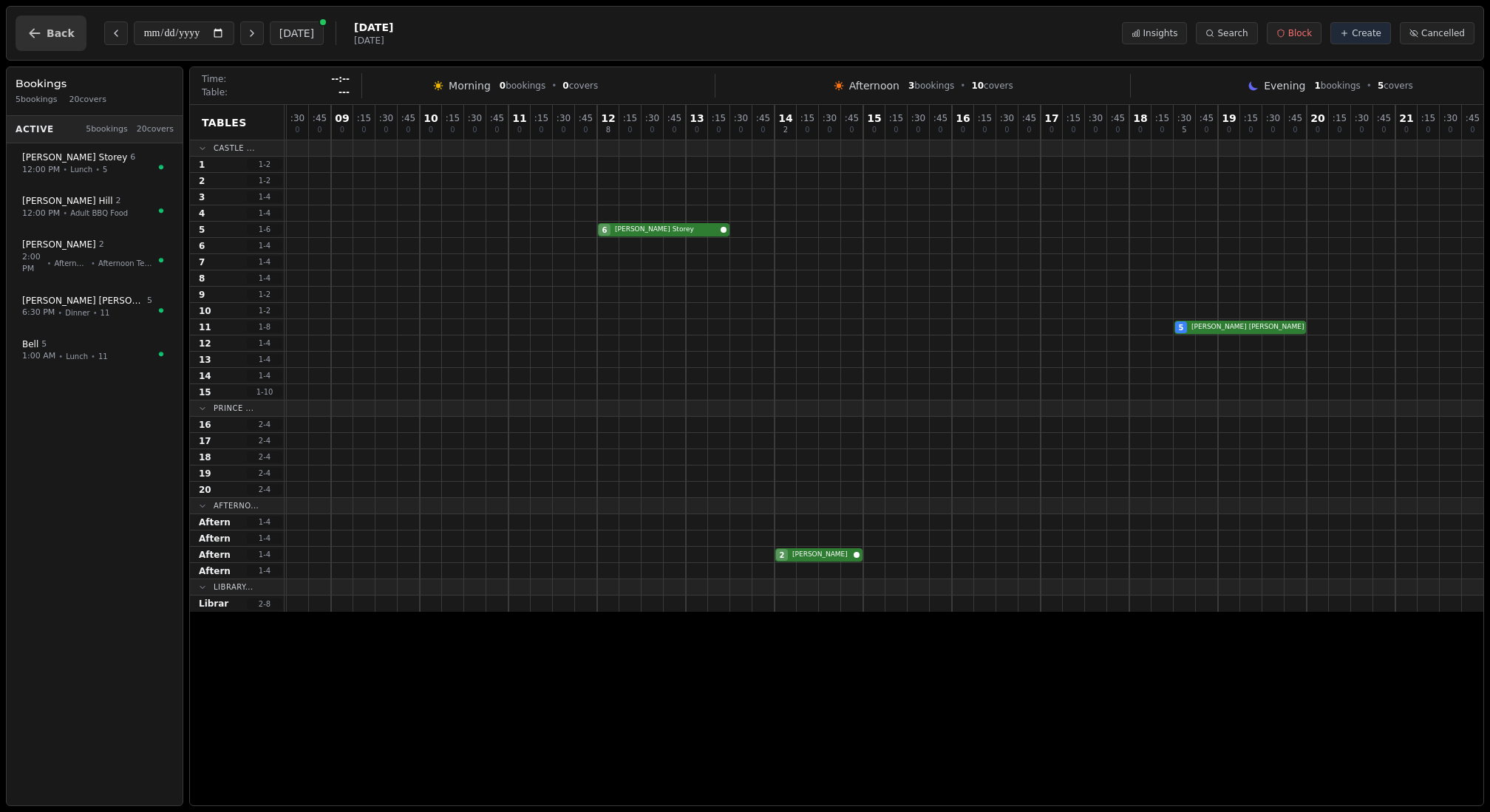
click at [35, 31] on icon "button" at bounding box center [35, 33] width 15 height 15
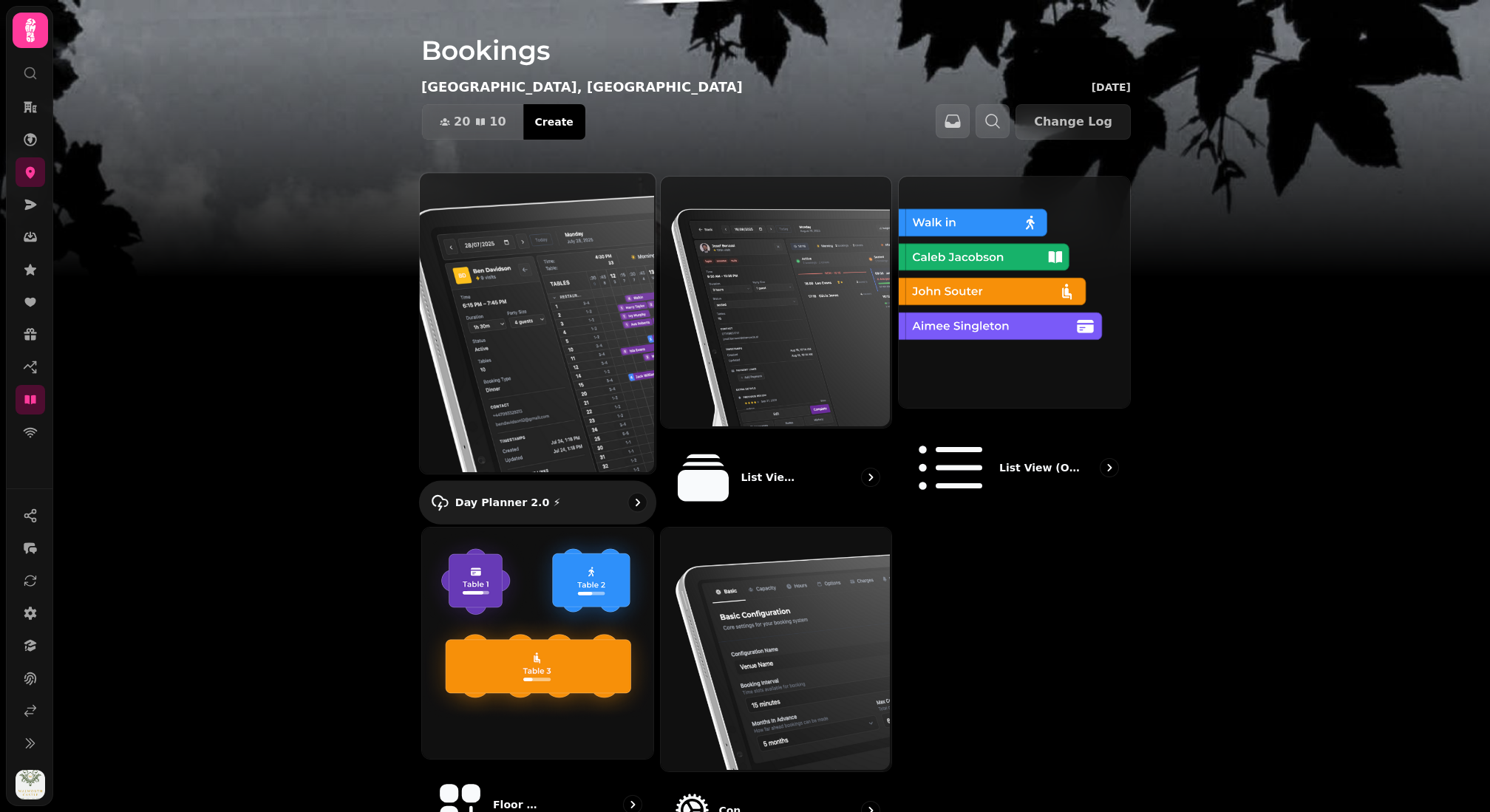
click at [560, 279] on img at bounding box center [535, 322] width 235 height 301
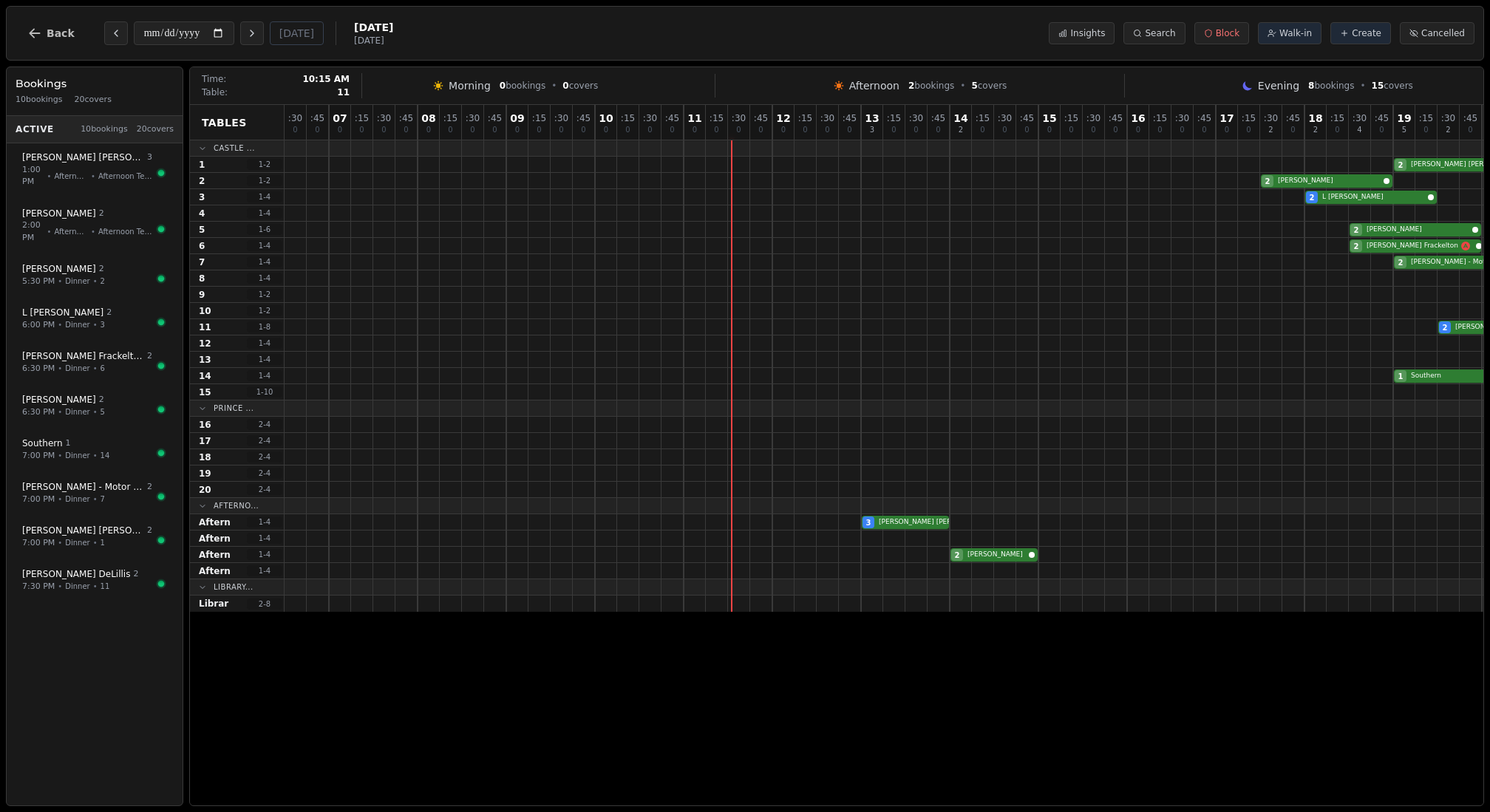
scroll to position [0, 106]
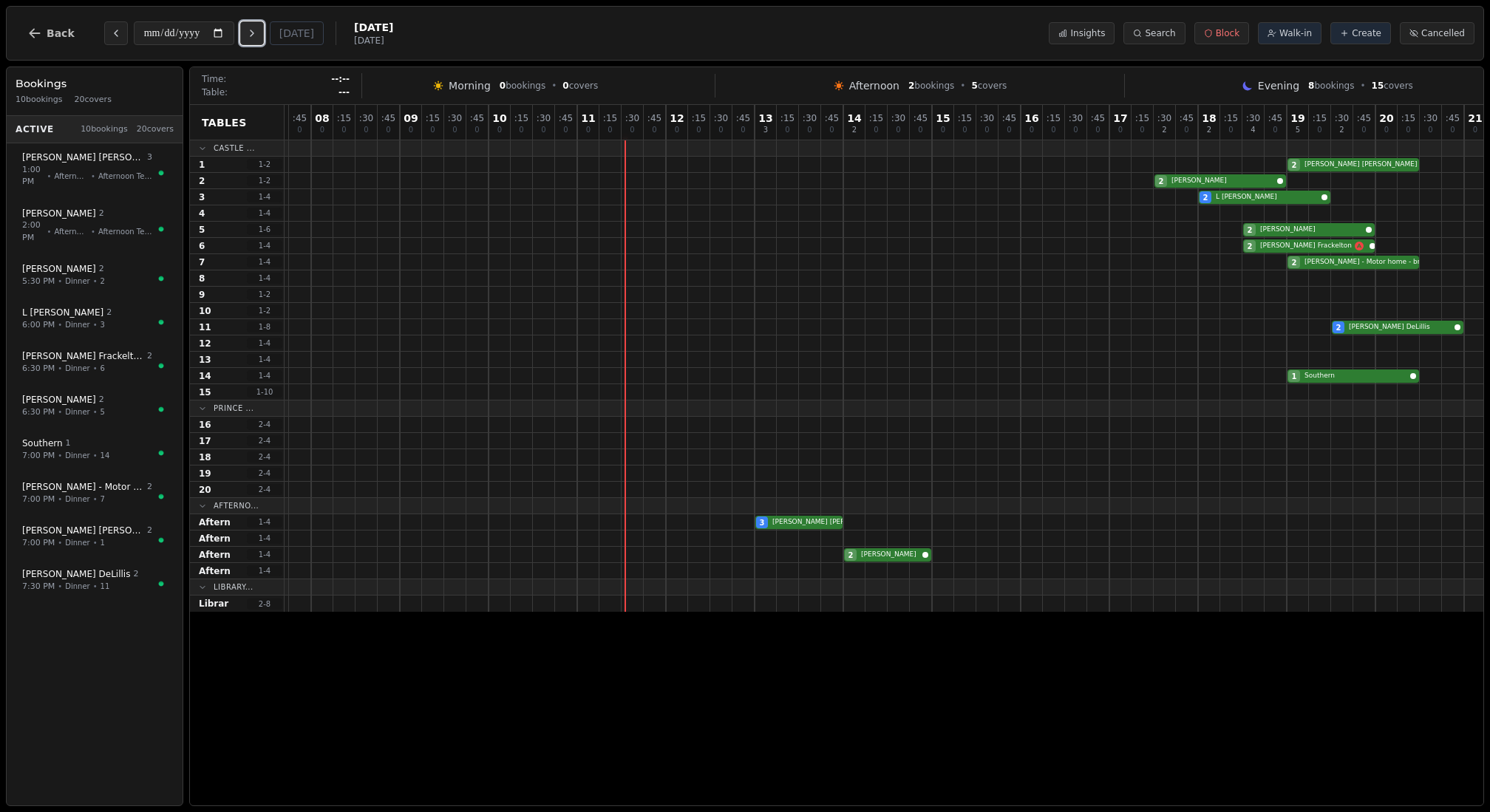
click at [262, 41] on button "Next day" at bounding box center [252, 34] width 24 height 24
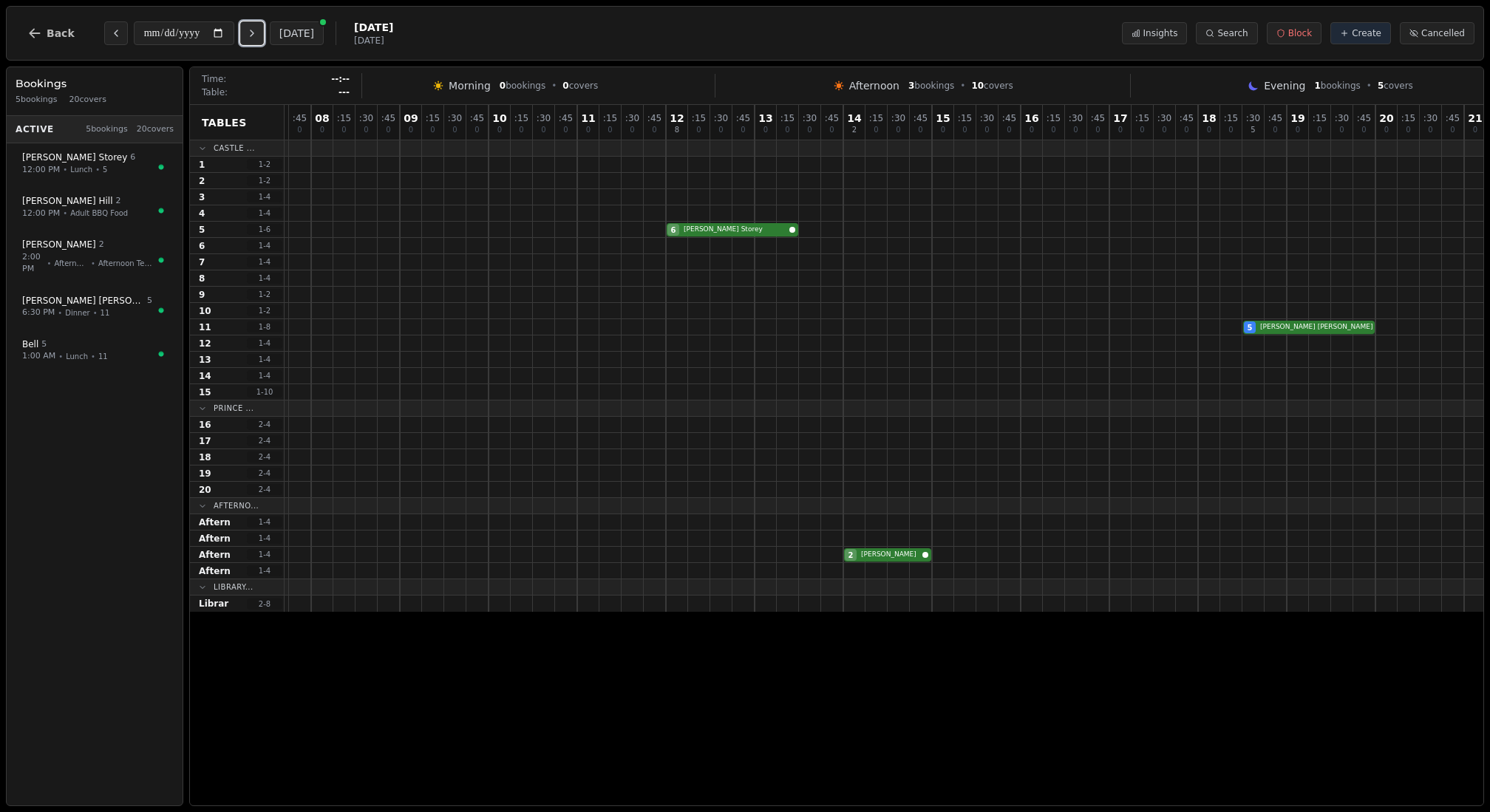
click at [261, 41] on button "Next day" at bounding box center [252, 34] width 24 height 24
type input "**********"
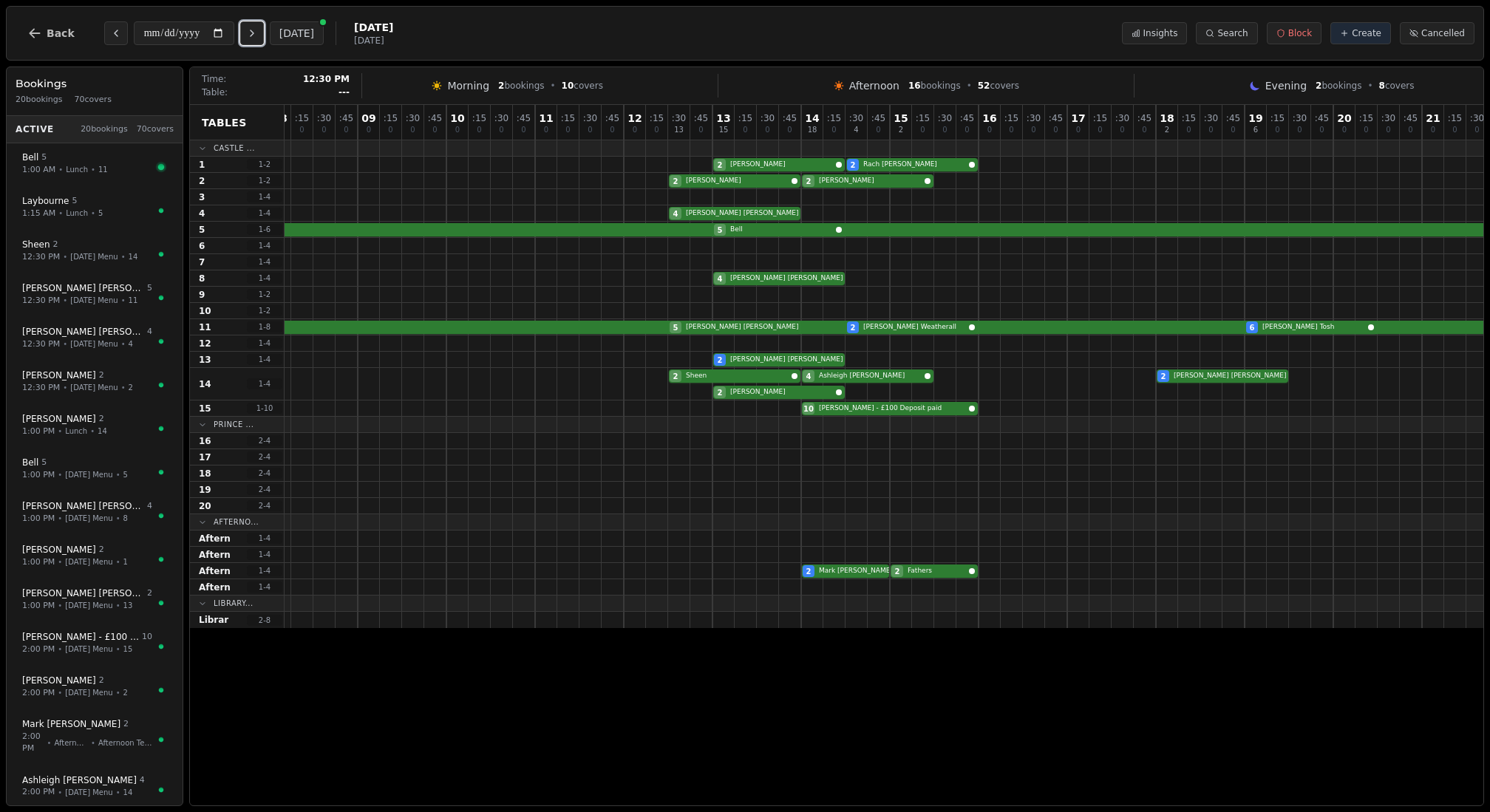
scroll to position [0, 175]
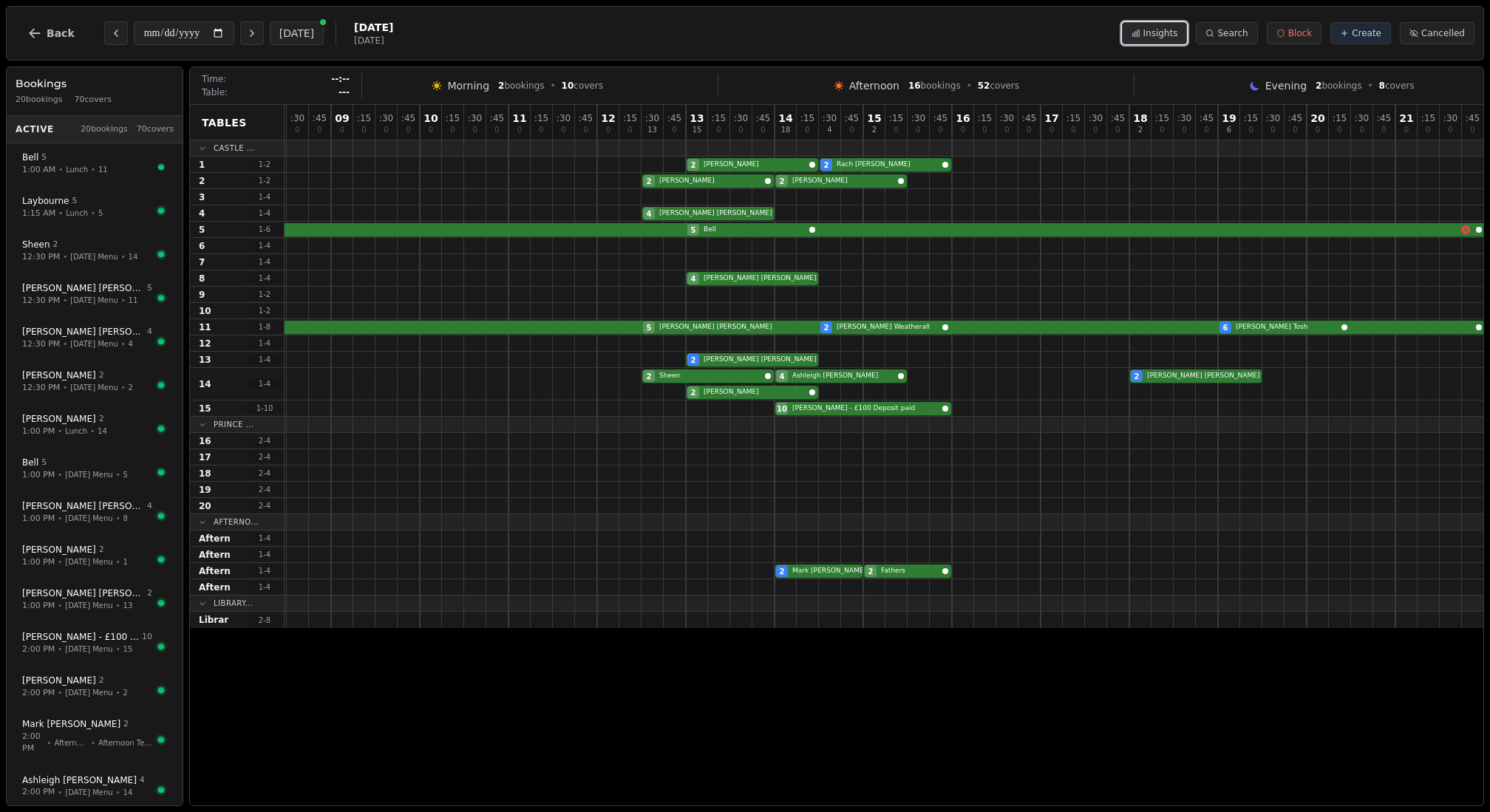
click at [1158, 24] on button "Insights" at bounding box center [1154, 33] width 66 height 22
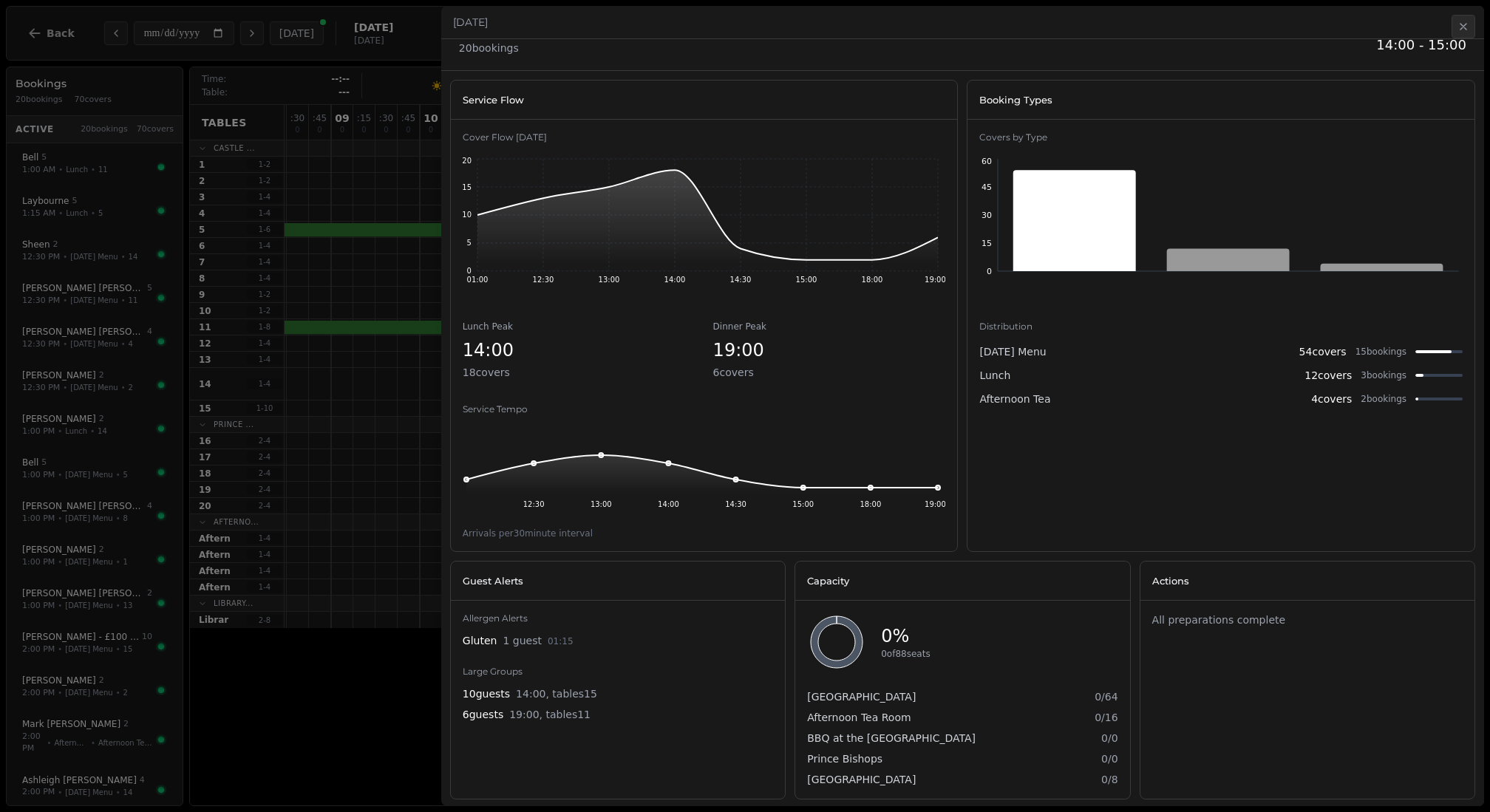
scroll to position [0, 0]
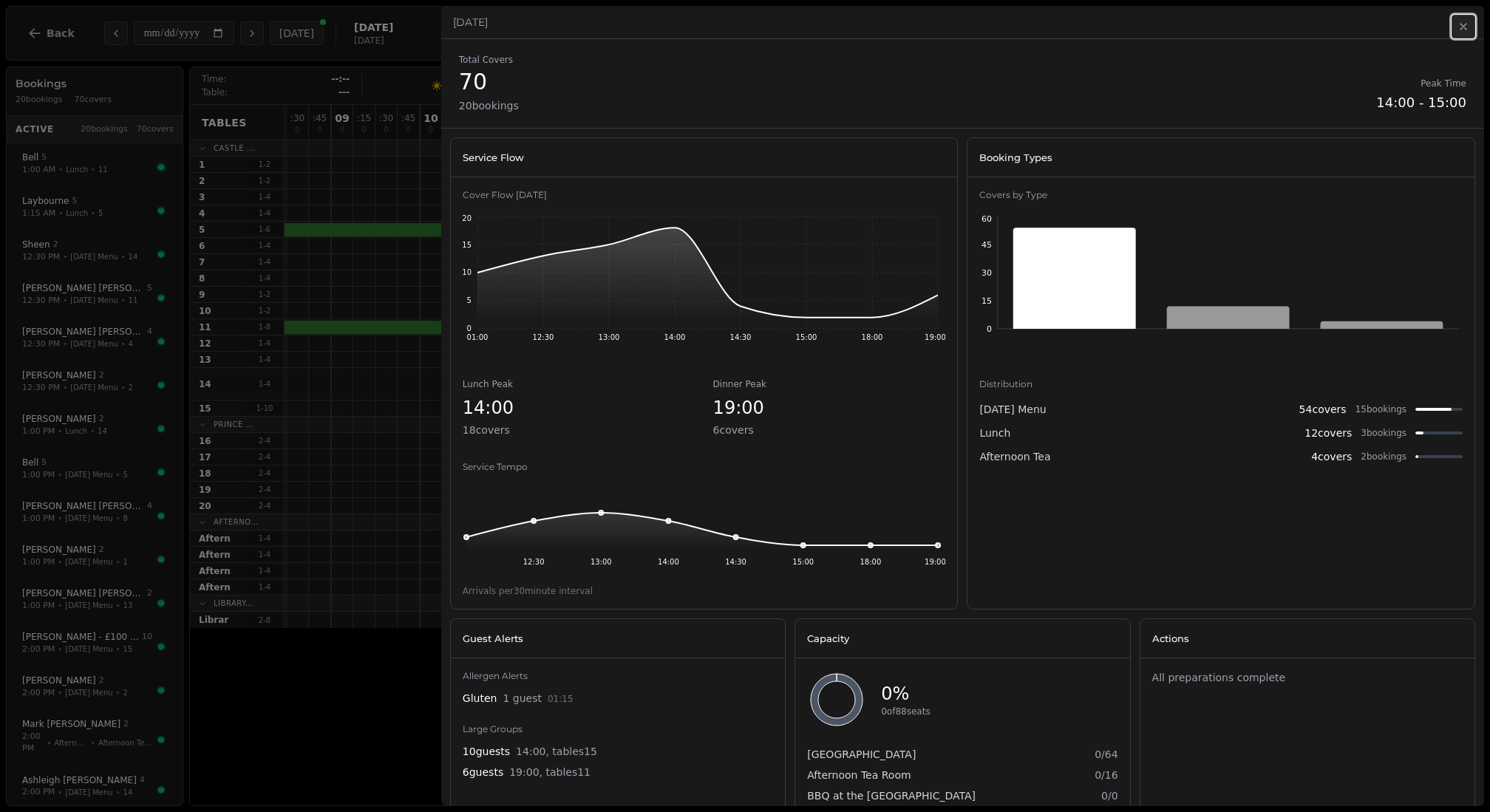
click at [1464, 25] on icon "button" at bounding box center [1463, 27] width 6 height 6
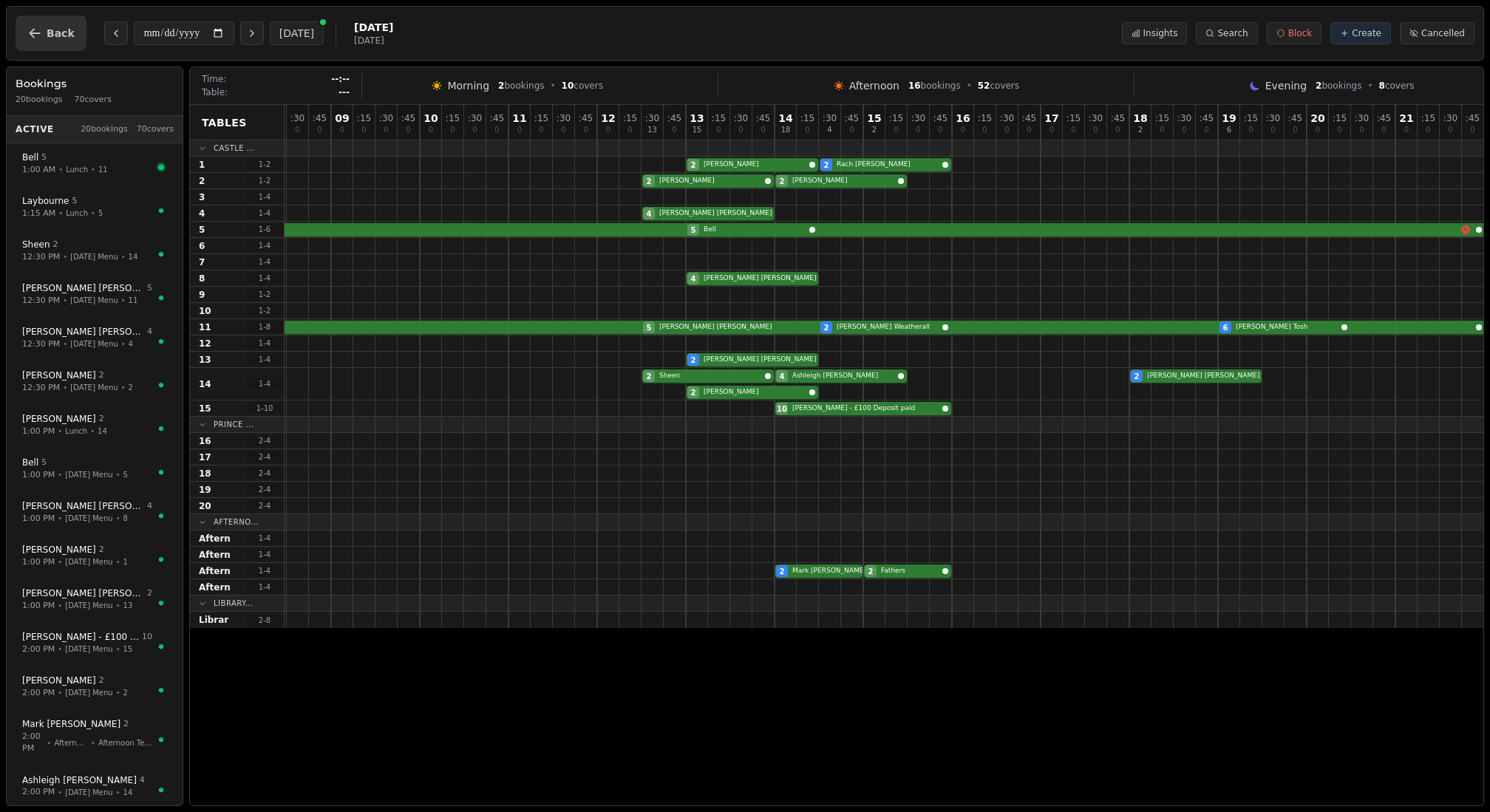
click at [39, 47] on button "Back" at bounding box center [51, 34] width 70 height 36
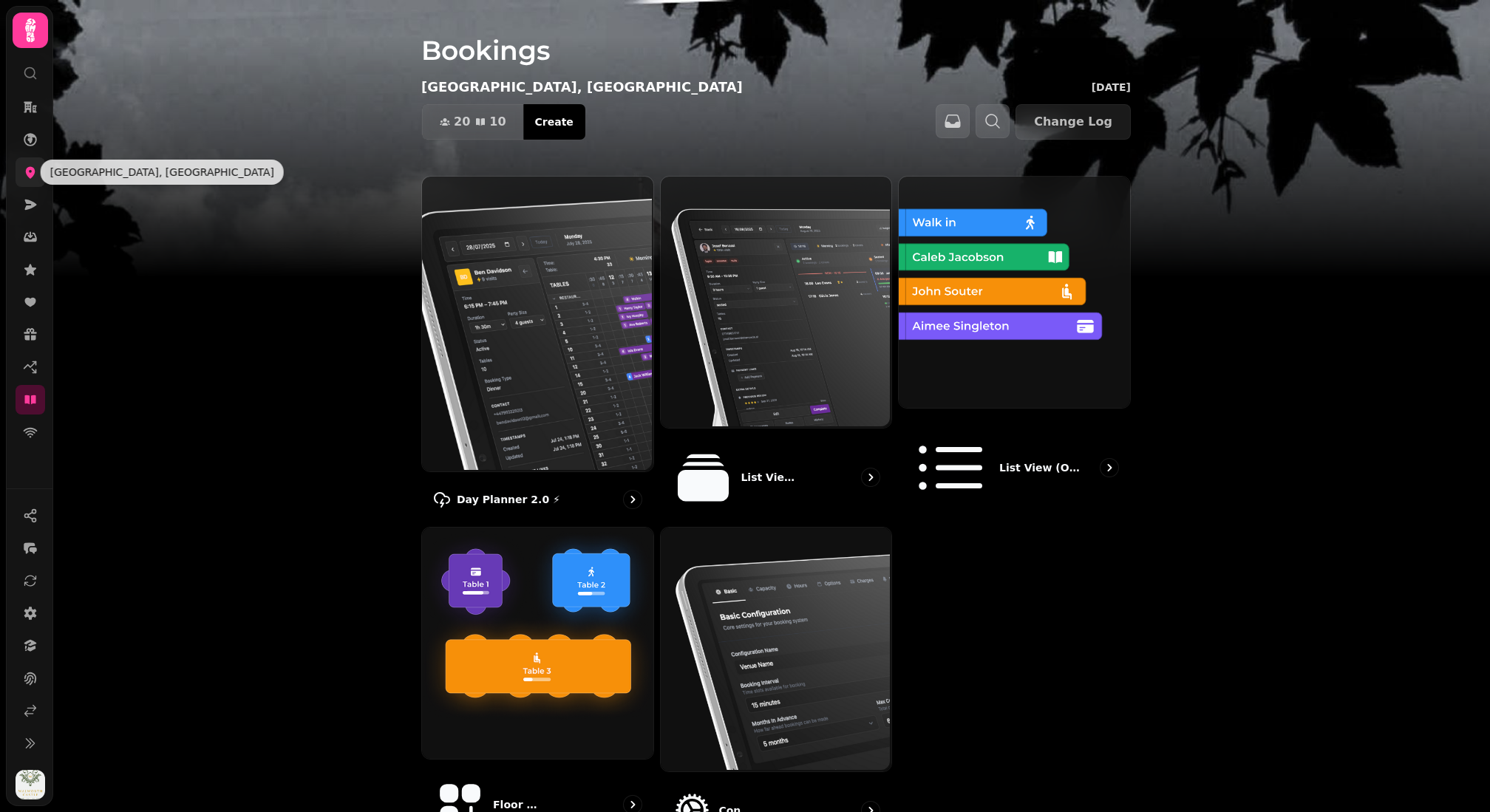
click at [28, 178] on icon at bounding box center [30, 172] width 15 height 15
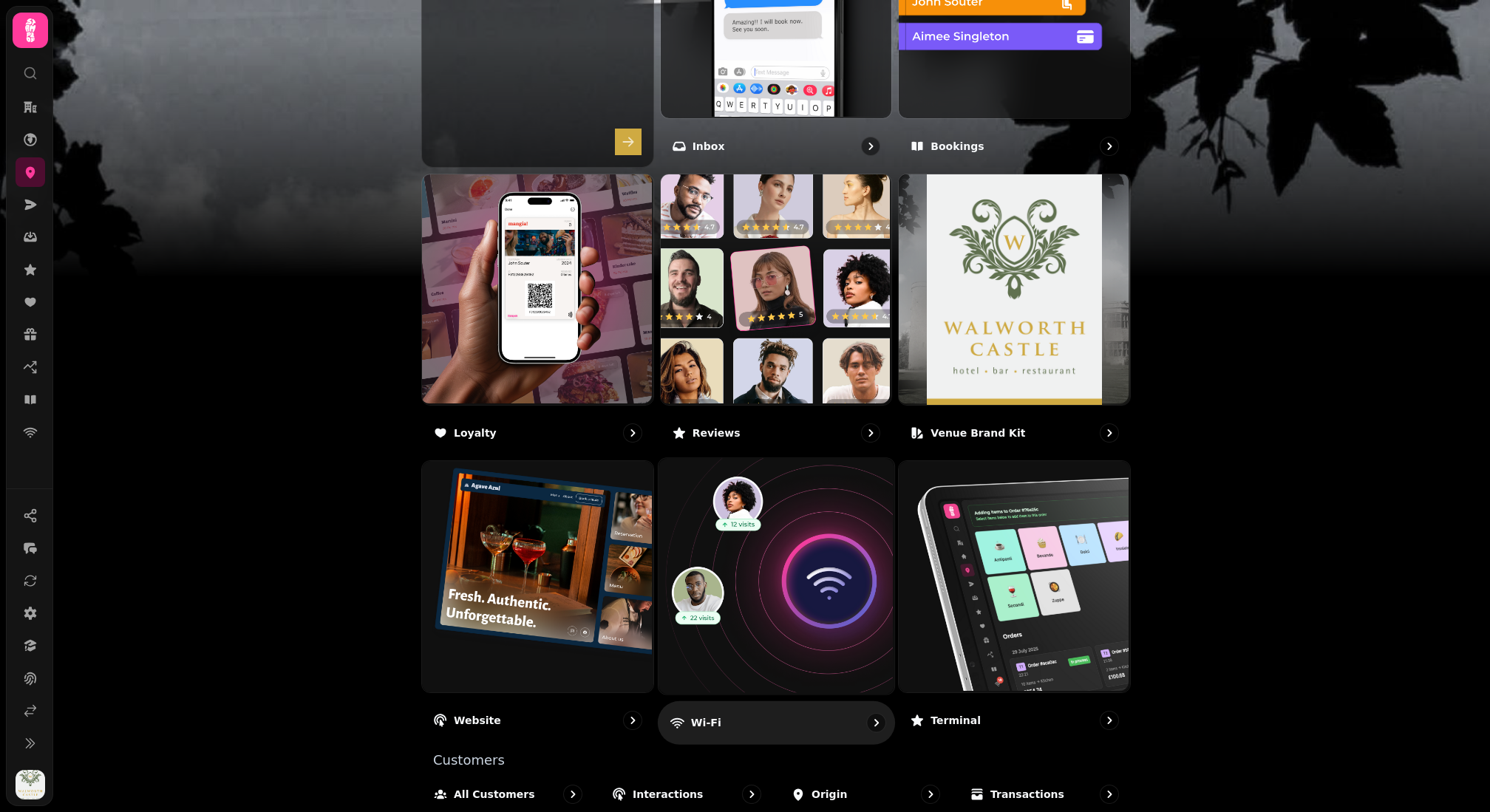
scroll to position [685, 0]
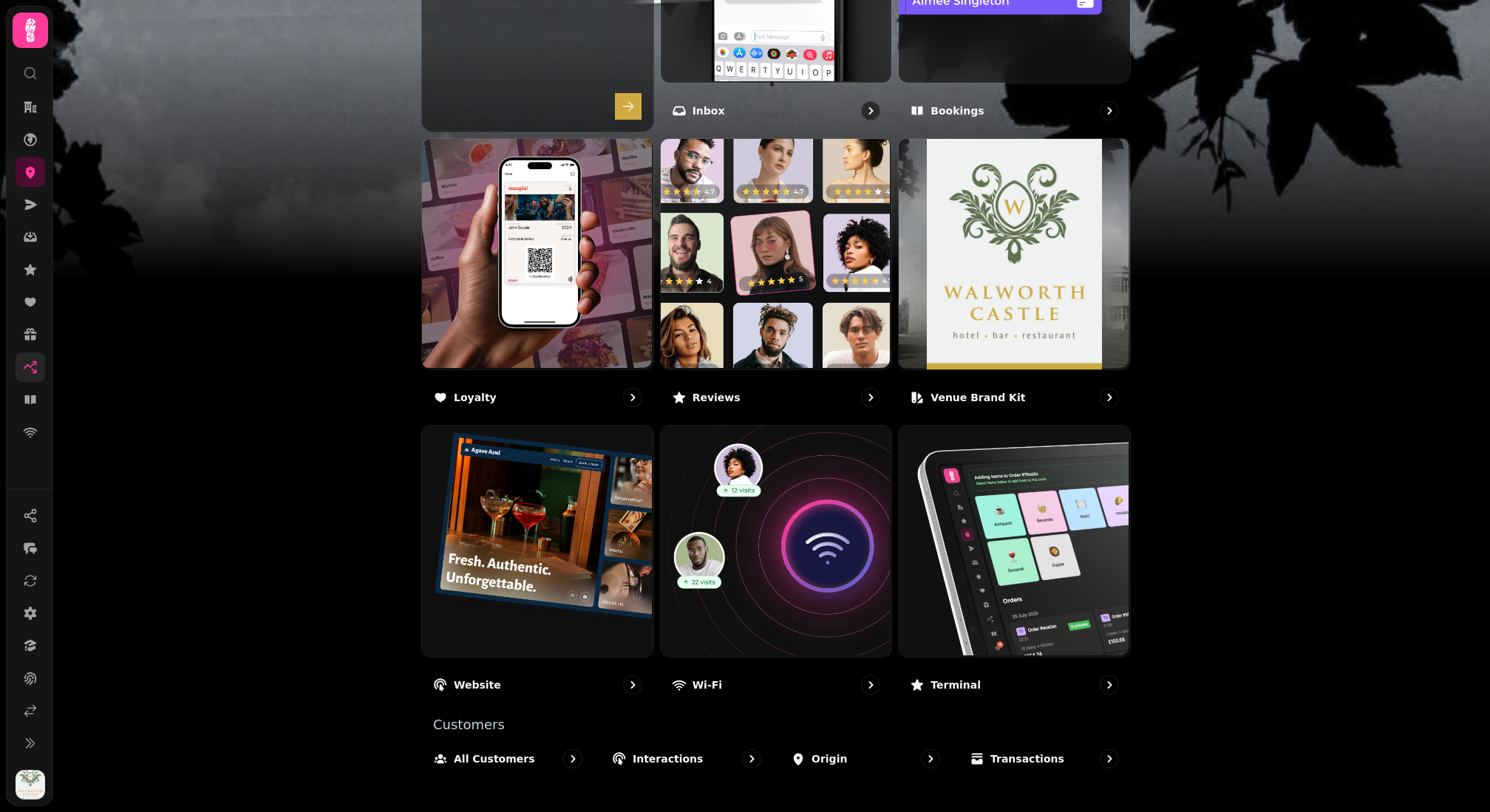
click at [33, 374] on link at bounding box center [31, 367] width 30 height 30
select select "**"
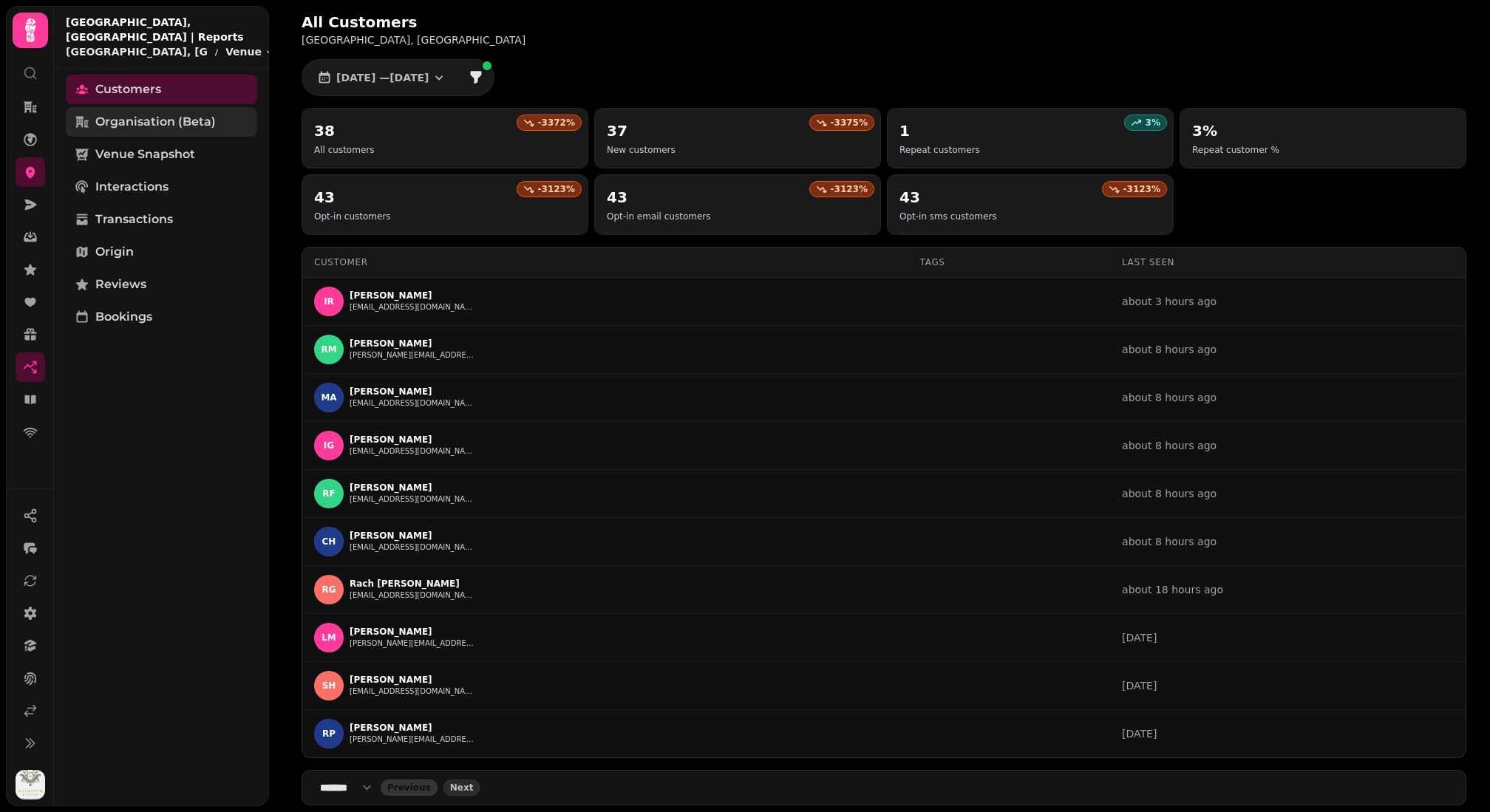
click at [160, 114] on span "Organisation (beta)" at bounding box center [155, 122] width 120 height 18
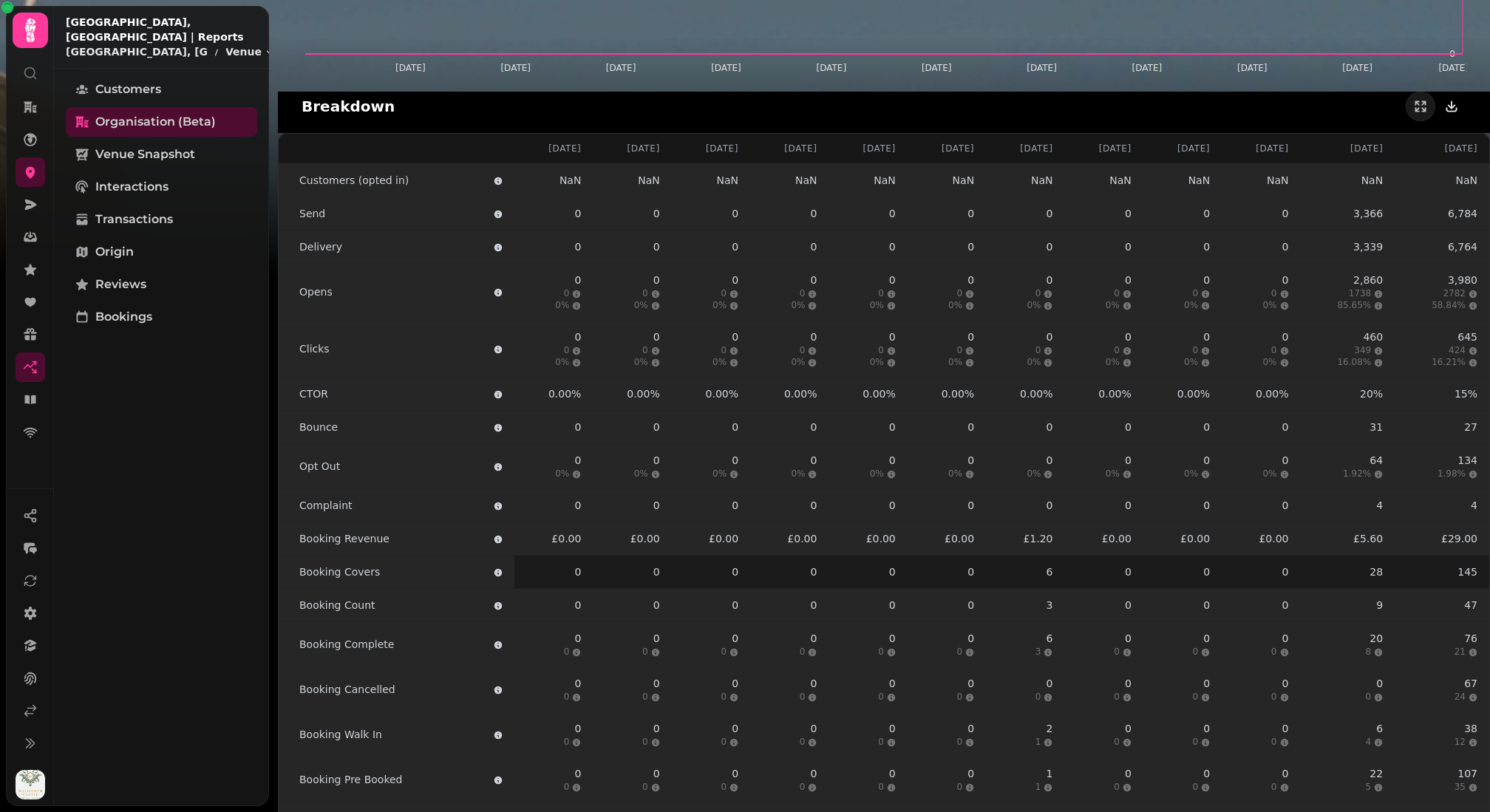
type input "*"
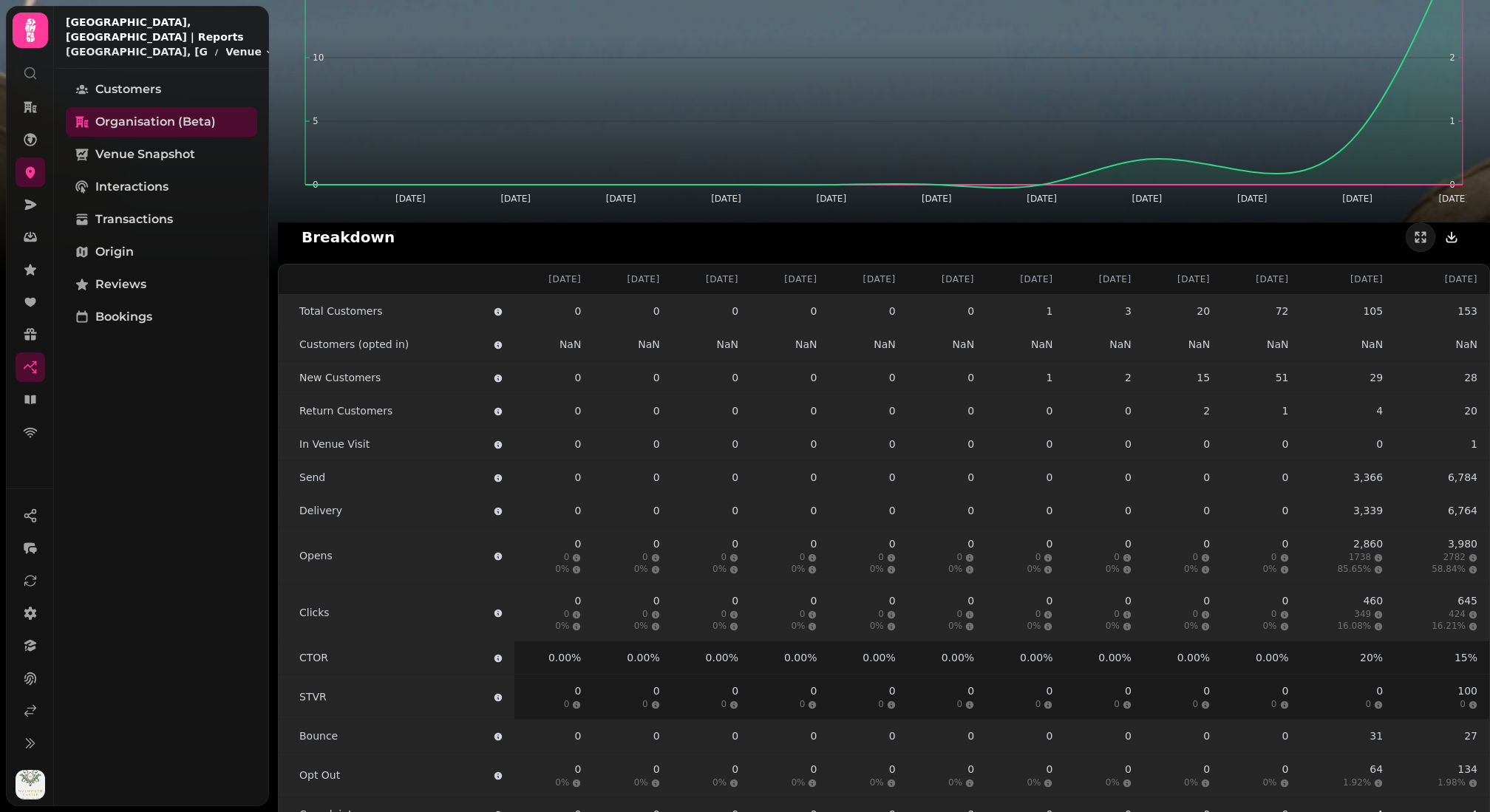
scroll to position [1824, 0]
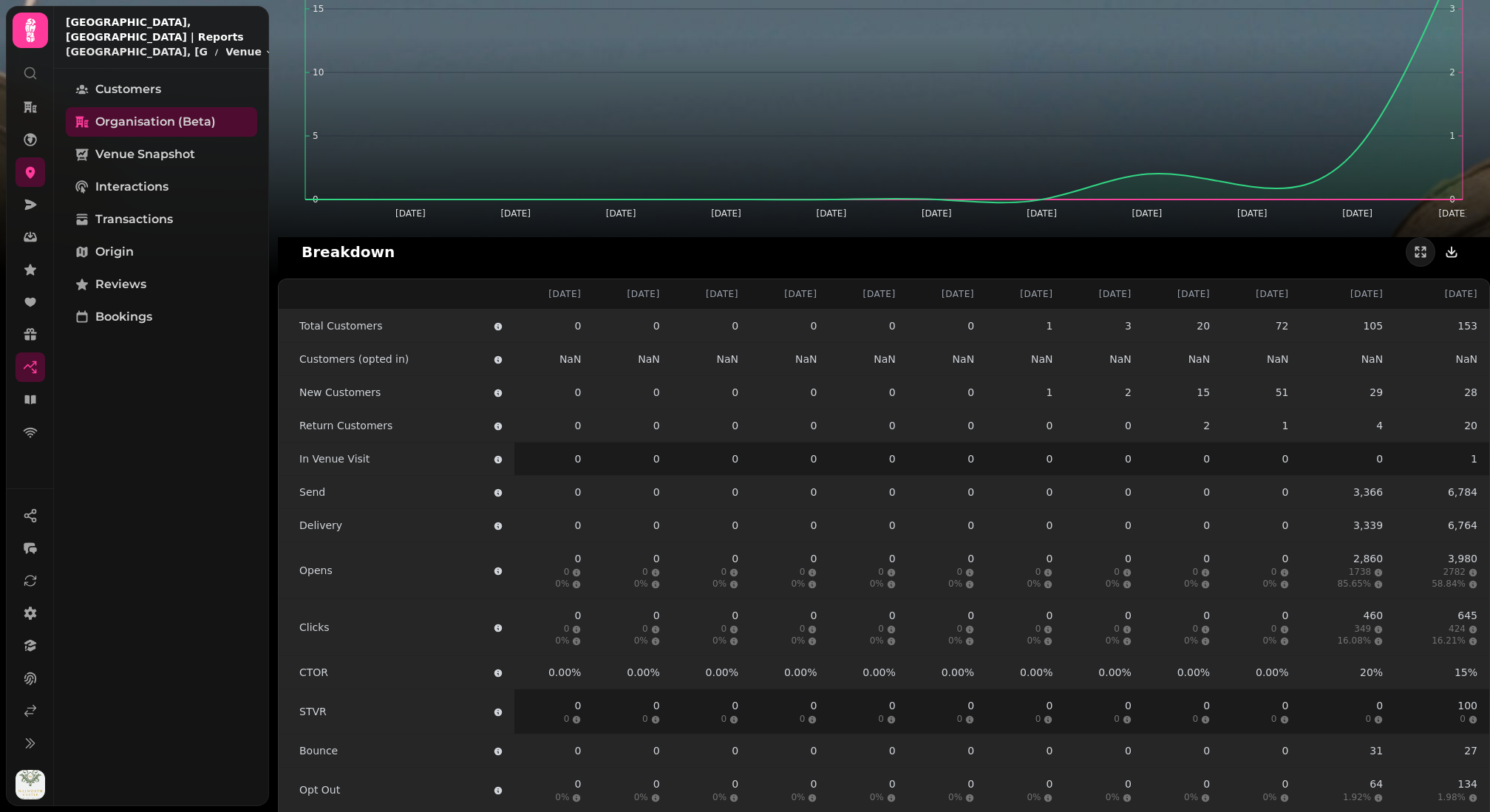
select select "**"
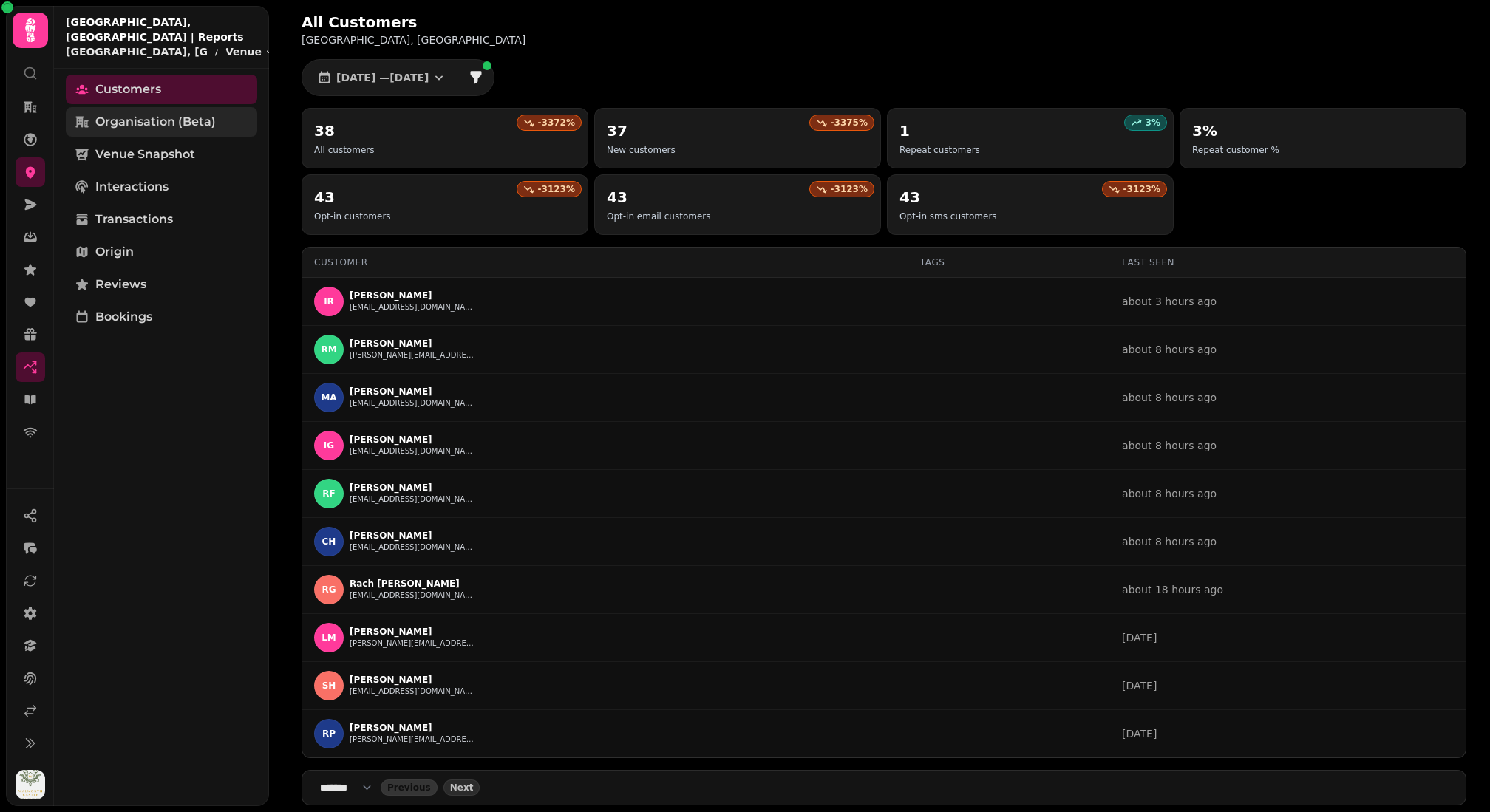
click at [197, 108] on link "Organisation (beta)" at bounding box center [161, 122] width 192 height 30
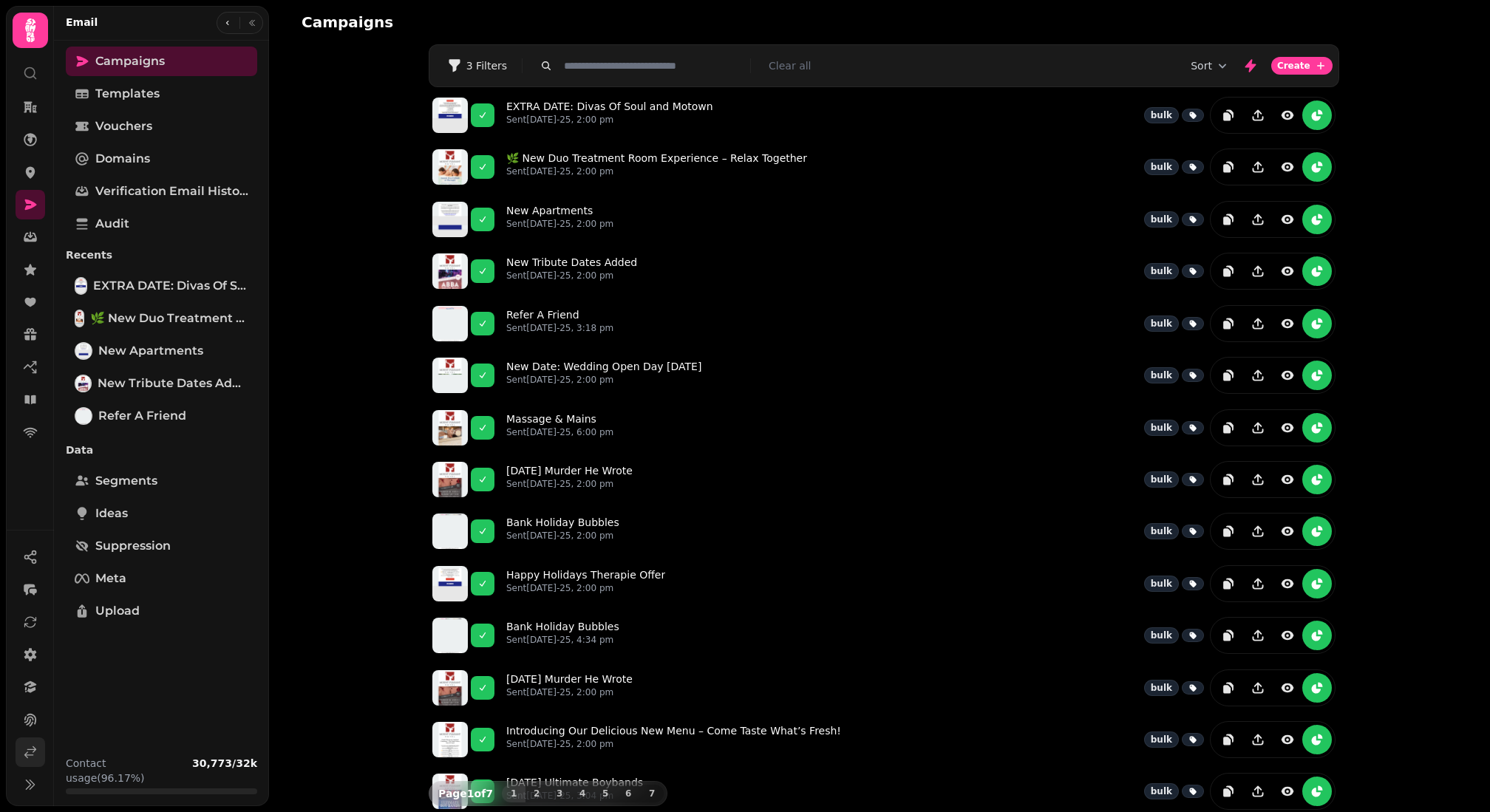
click at [30, 747] on icon at bounding box center [30, 751] width 15 height 15
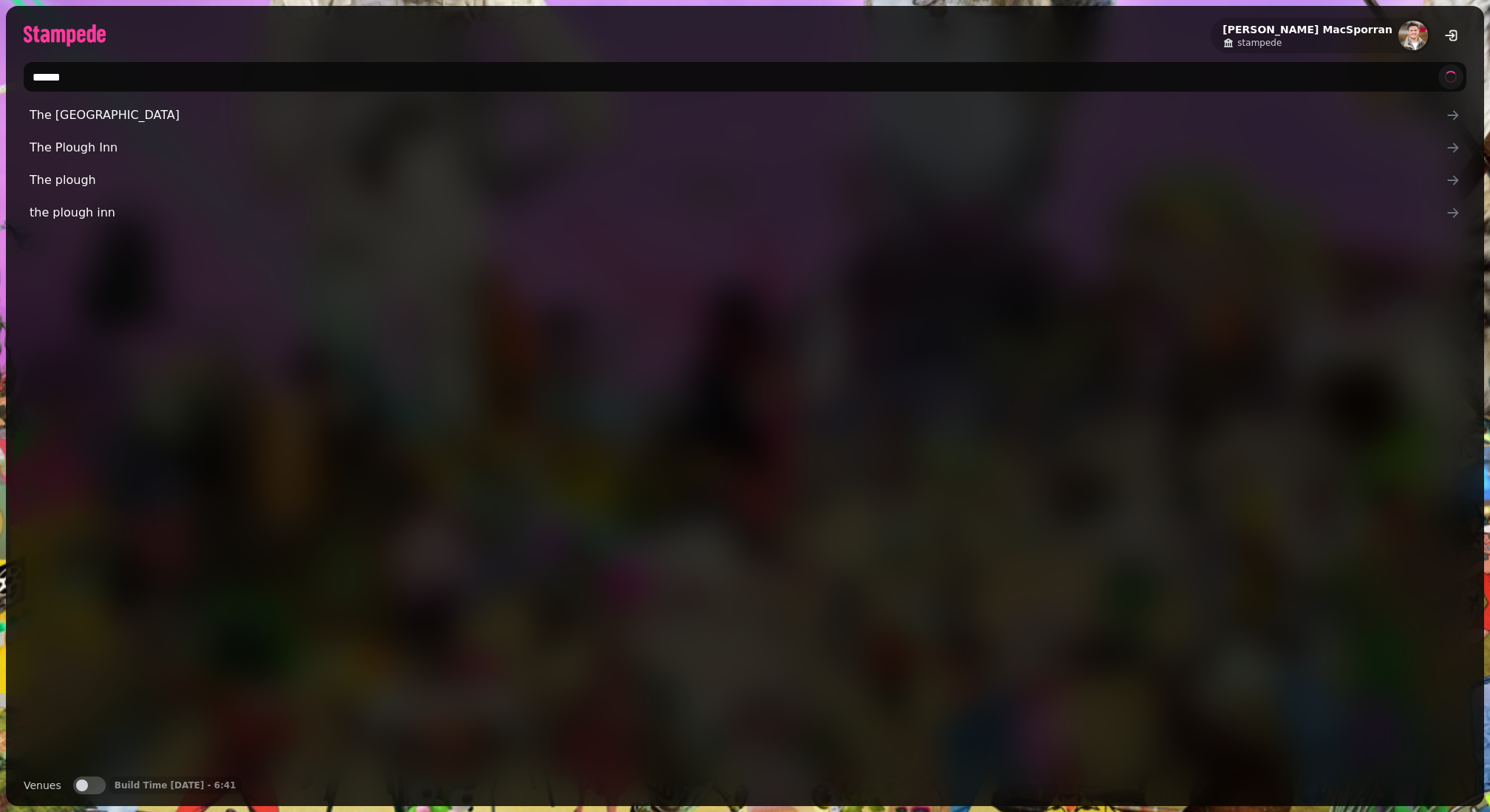
click at [90, 783] on button "Venues" at bounding box center [89, 785] width 33 height 18
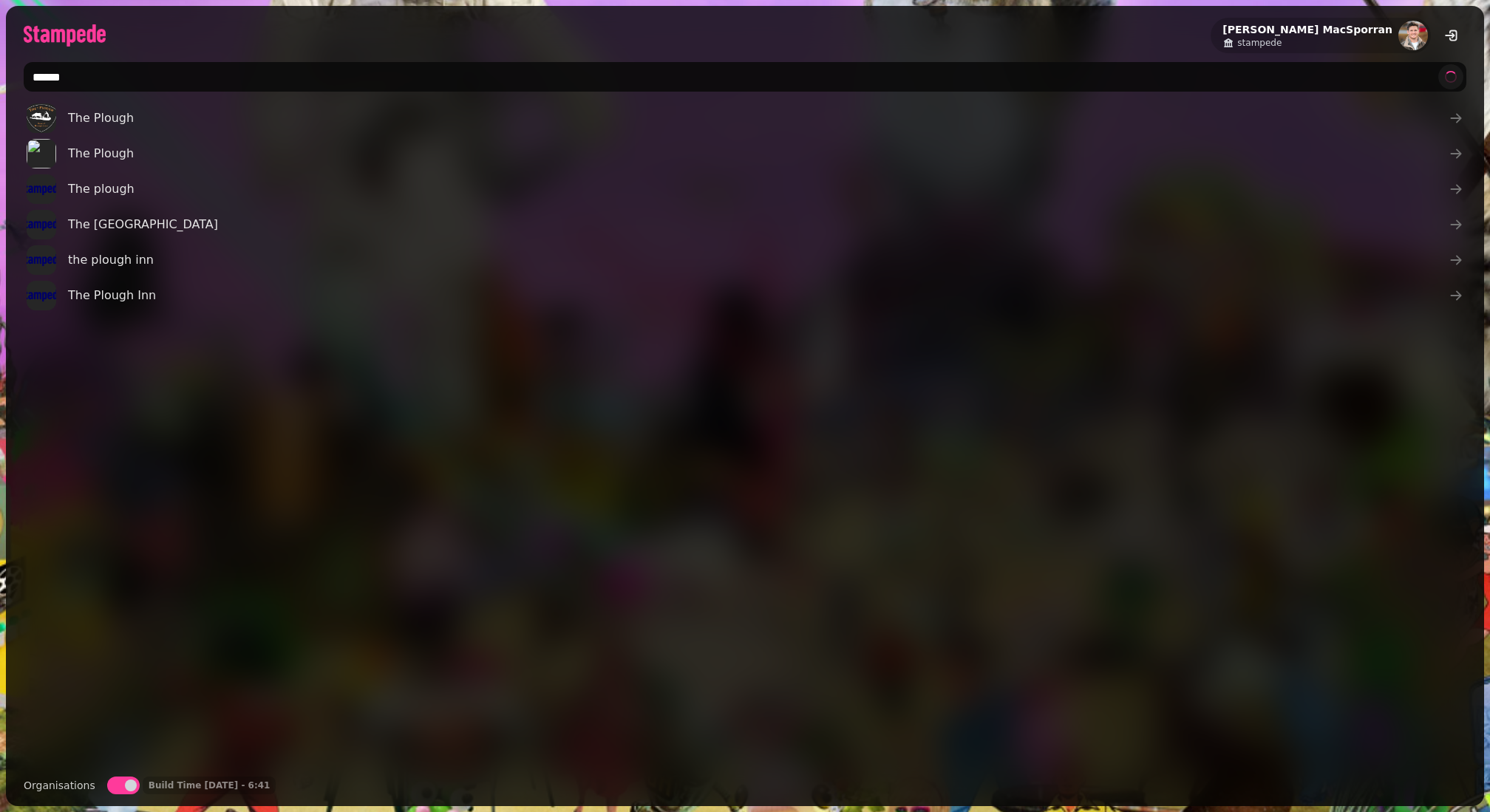
click at [68, 68] on input "******" at bounding box center [745, 77] width 1442 height 30
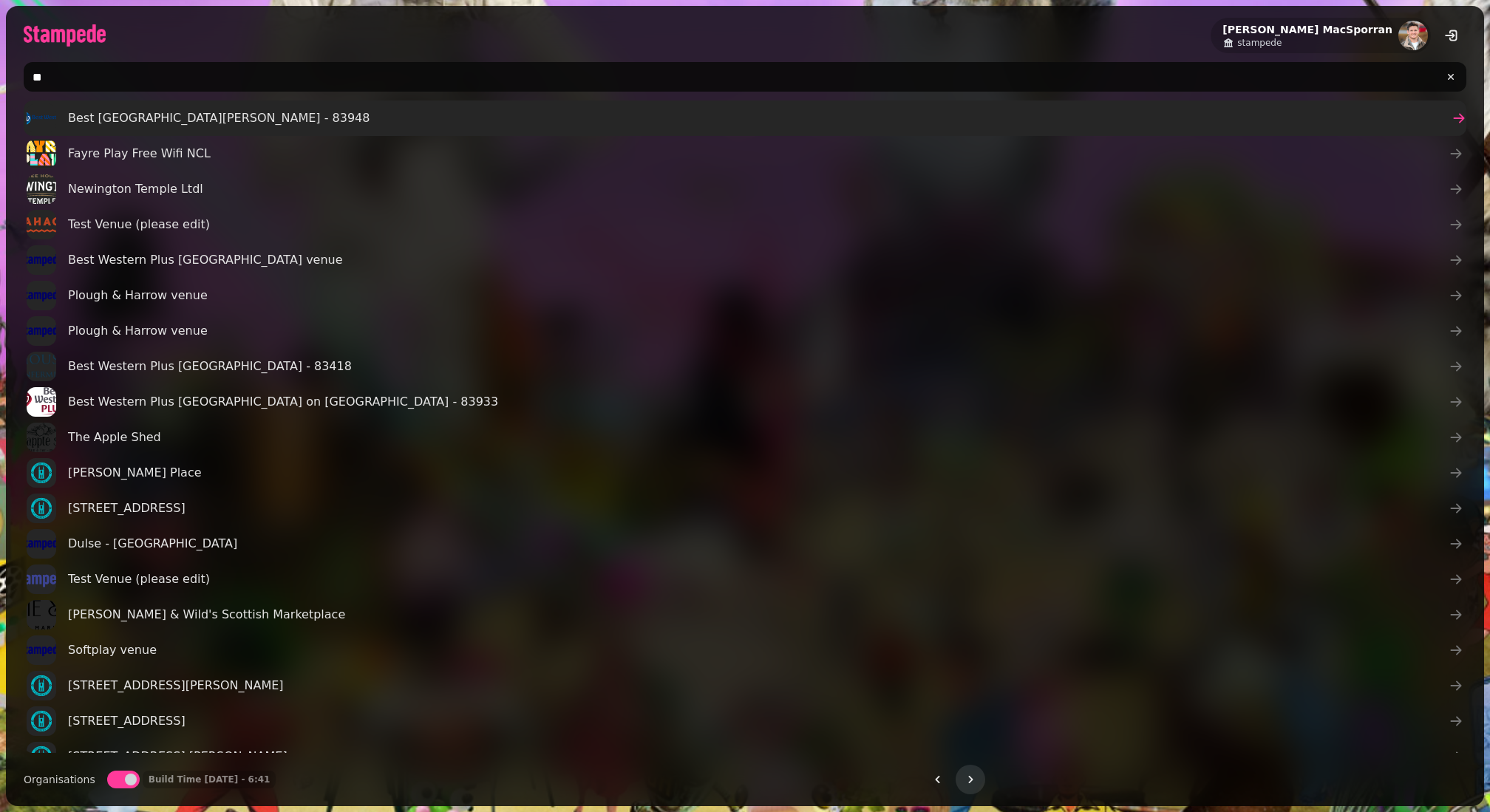
type input "**"
click at [164, 125] on span "Best Western Appleby Park Hotel - 83948" at bounding box center [218, 118] width 302 height 18
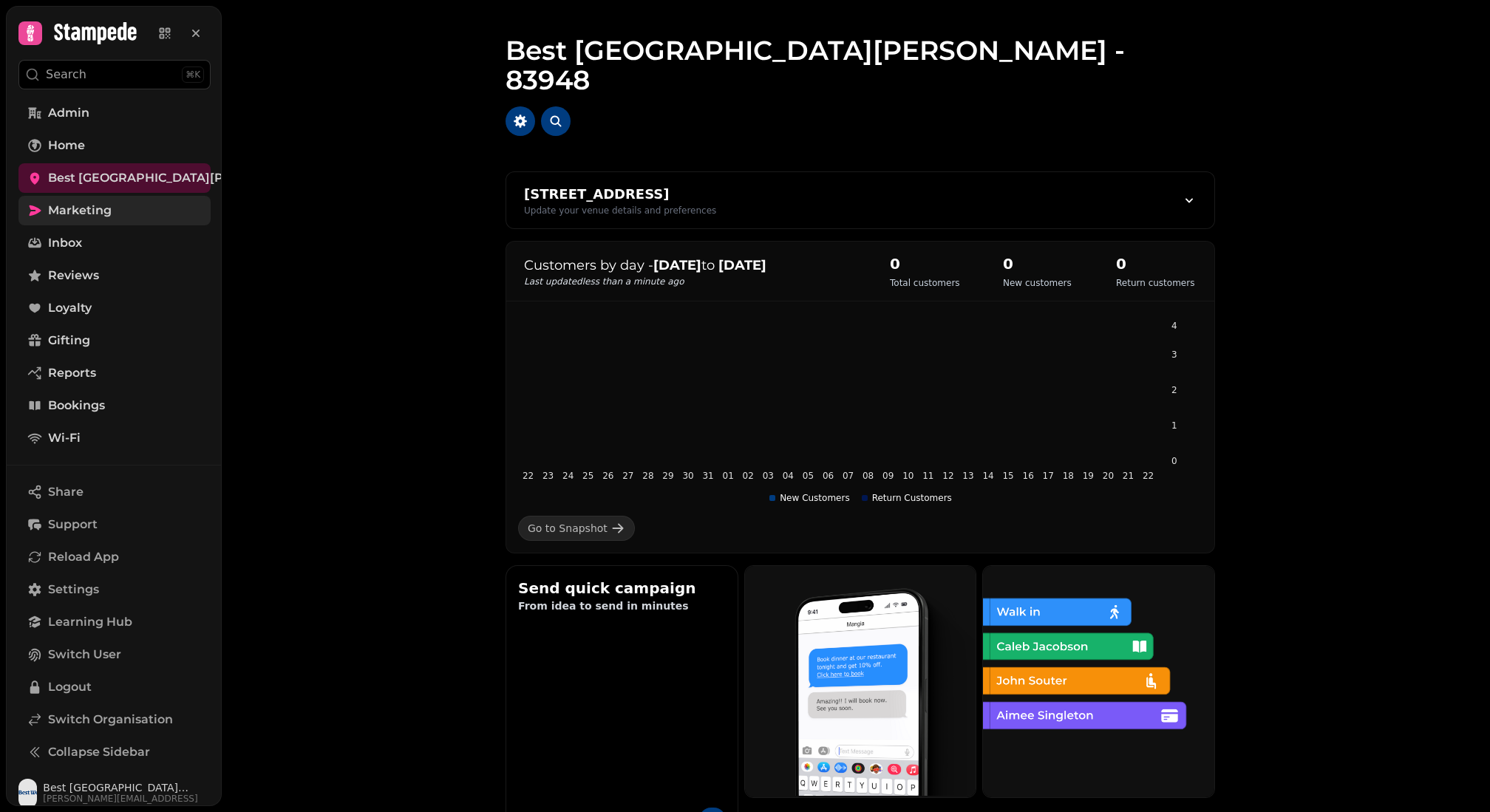
click at [118, 208] on link "Marketing" at bounding box center [115, 210] width 193 height 30
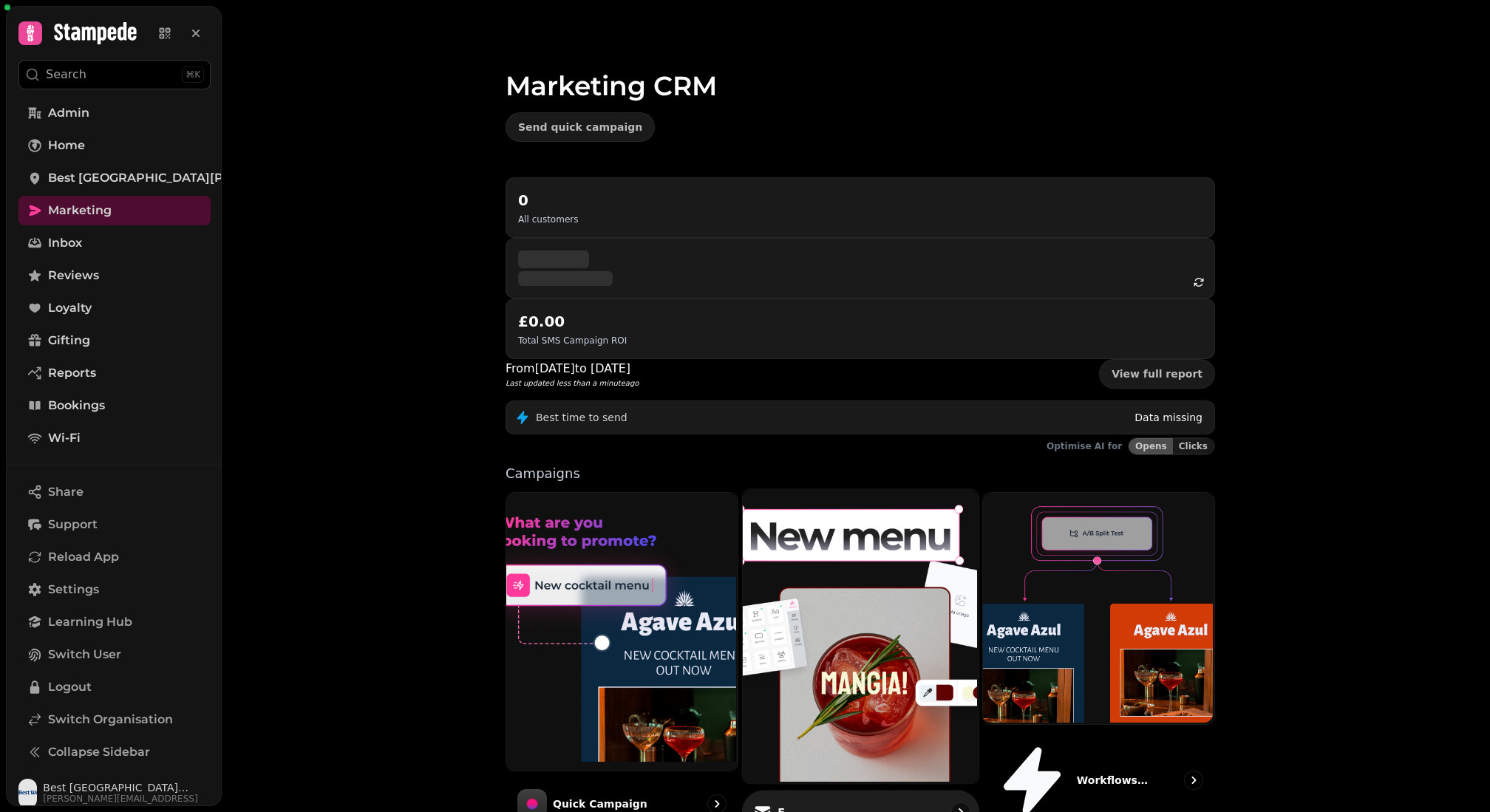
click at [880, 529] on img at bounding box center [858, 634] width 235 height 294
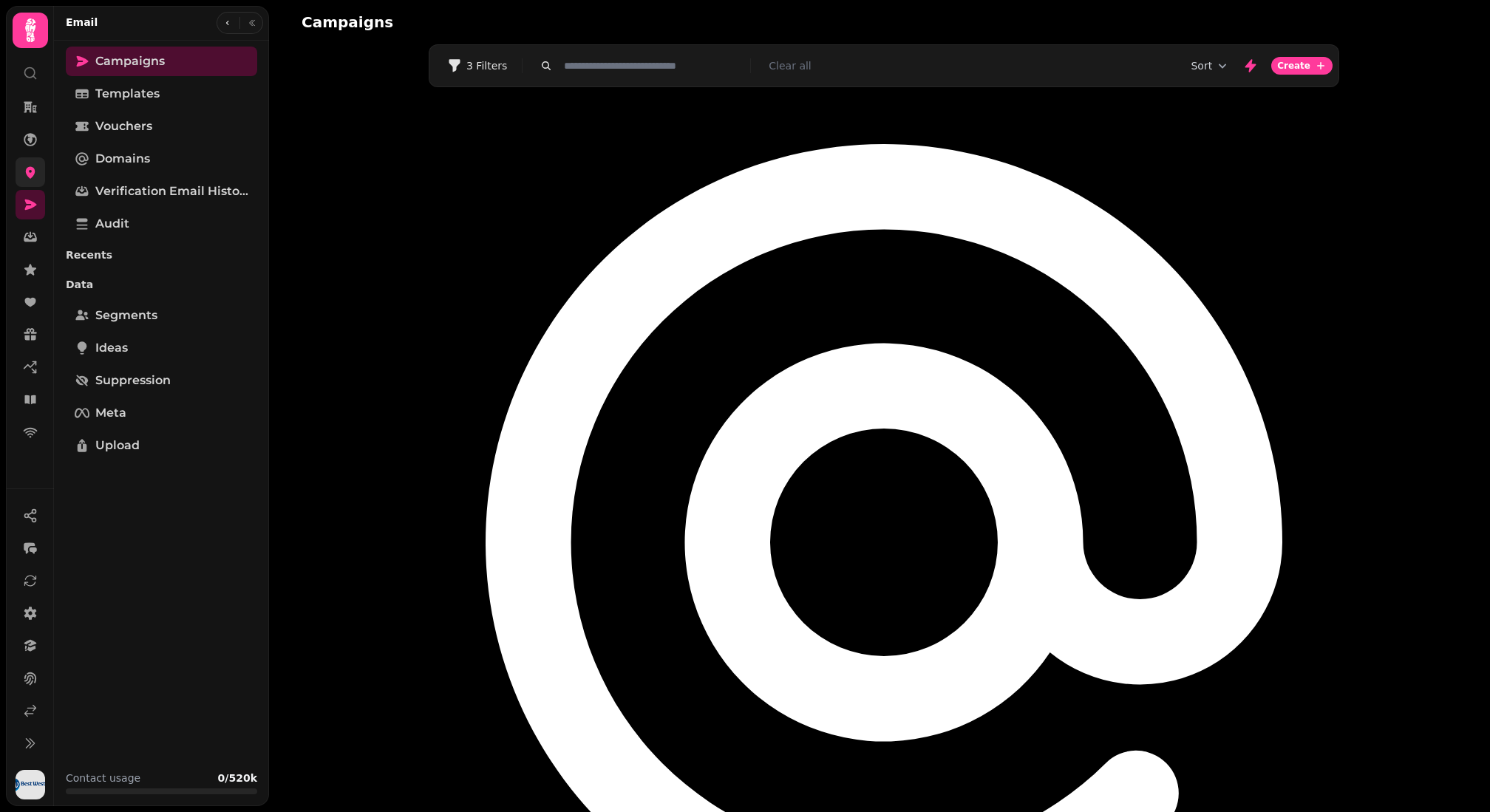
click at [31, 165] on icon at bounding box center [30, 172] width 15 height 15
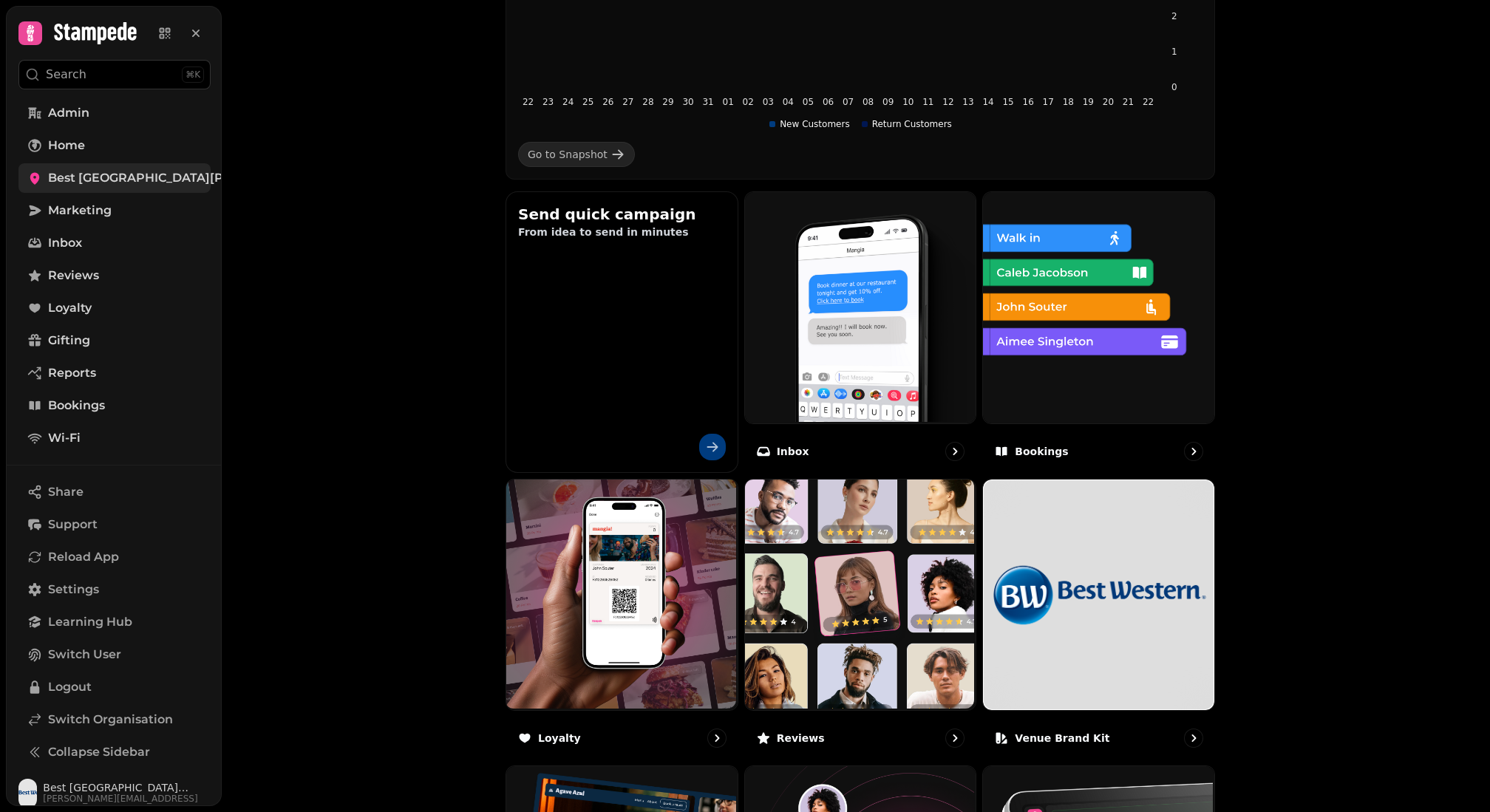
scroll to position [685, 0]
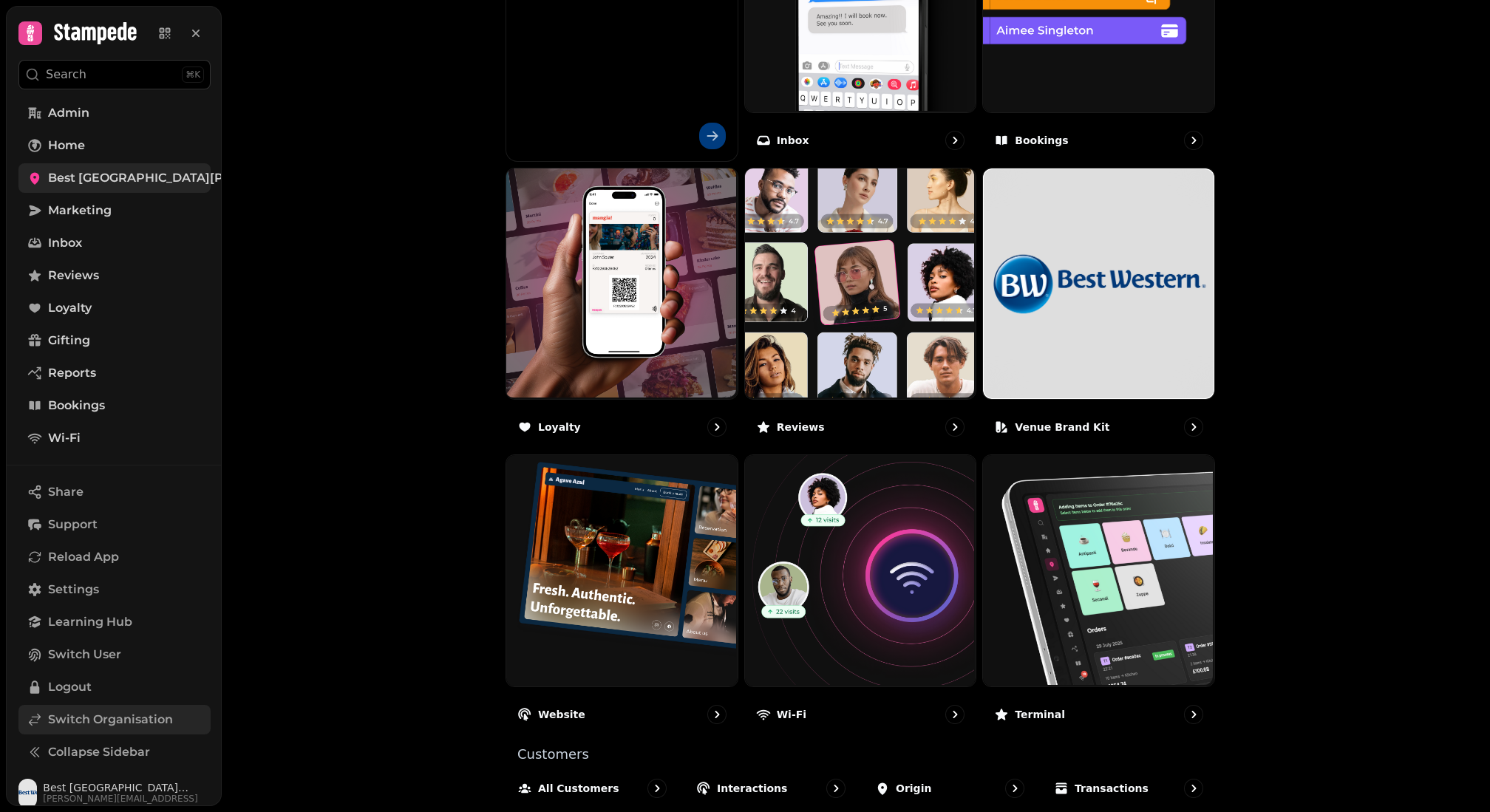
click at [110, 719] on span "Switch Organisation" at bounding box center [110, 720] width 125 height 18
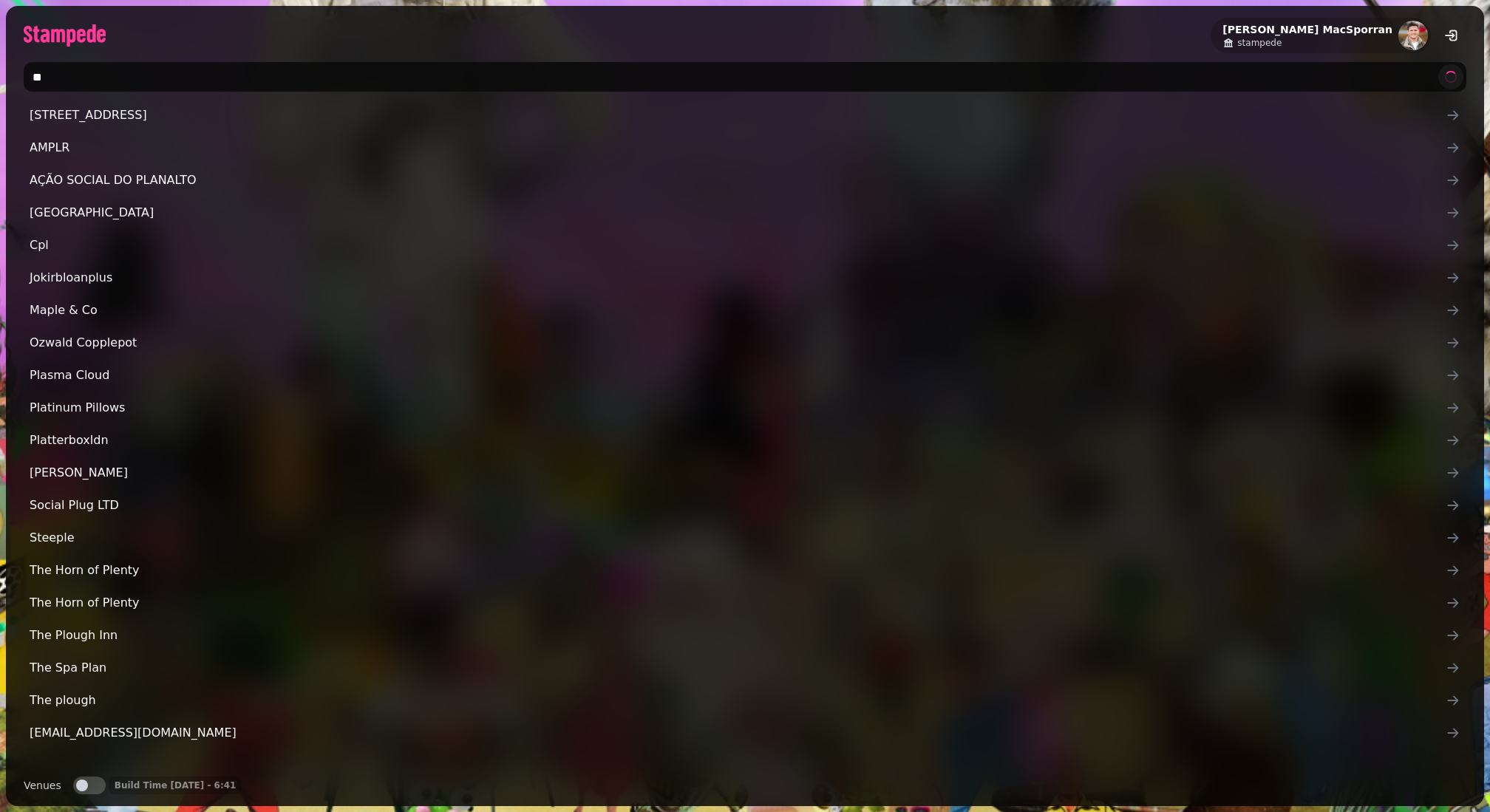
click at [54, 74] on input "**" at bounding box center [745, 77] width 1442 height 30
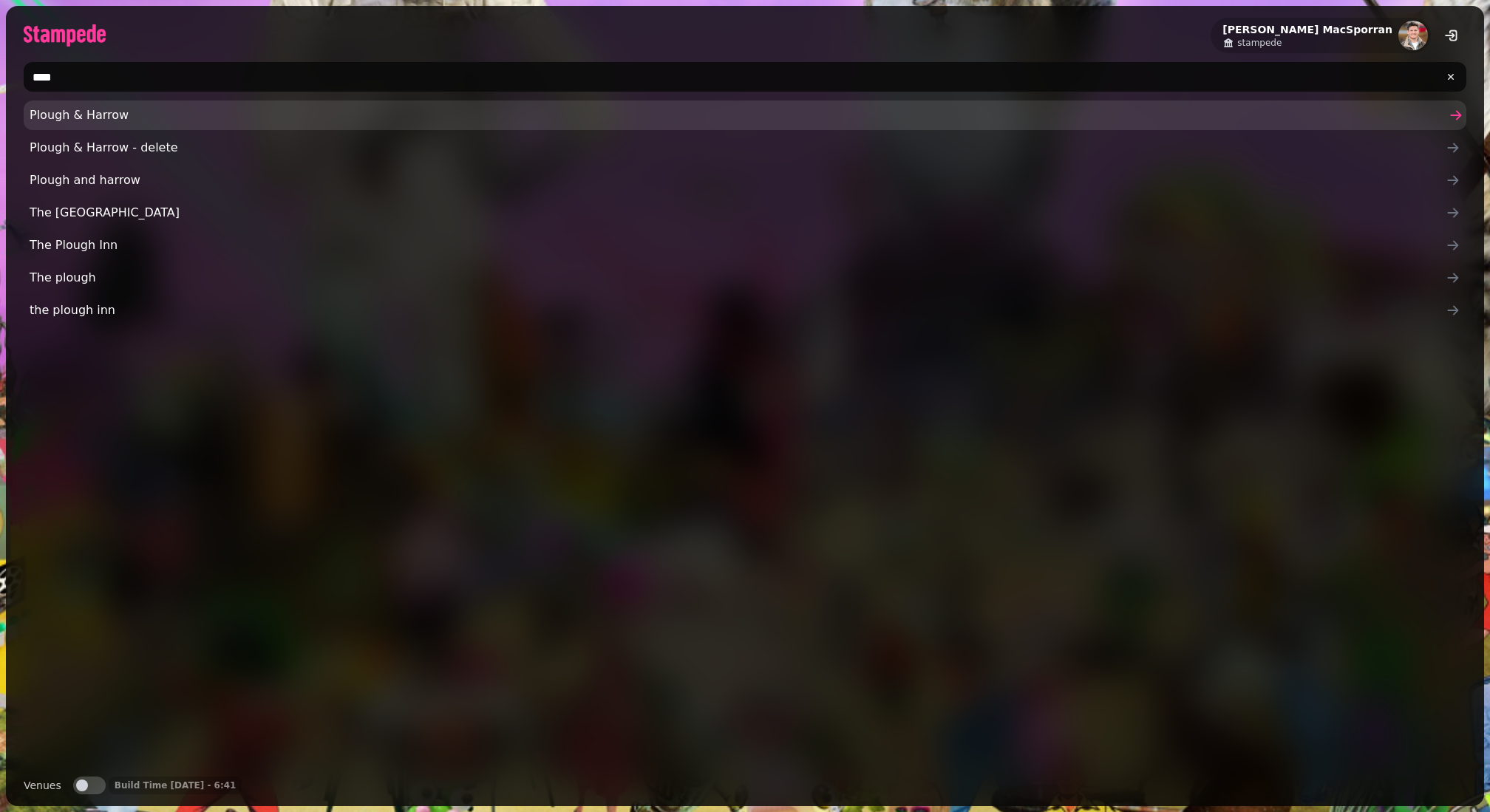
type input "****"
click at [132, 111] on span "Plough & Harrow" at bounding box center [738, 115] width 1416 height 18
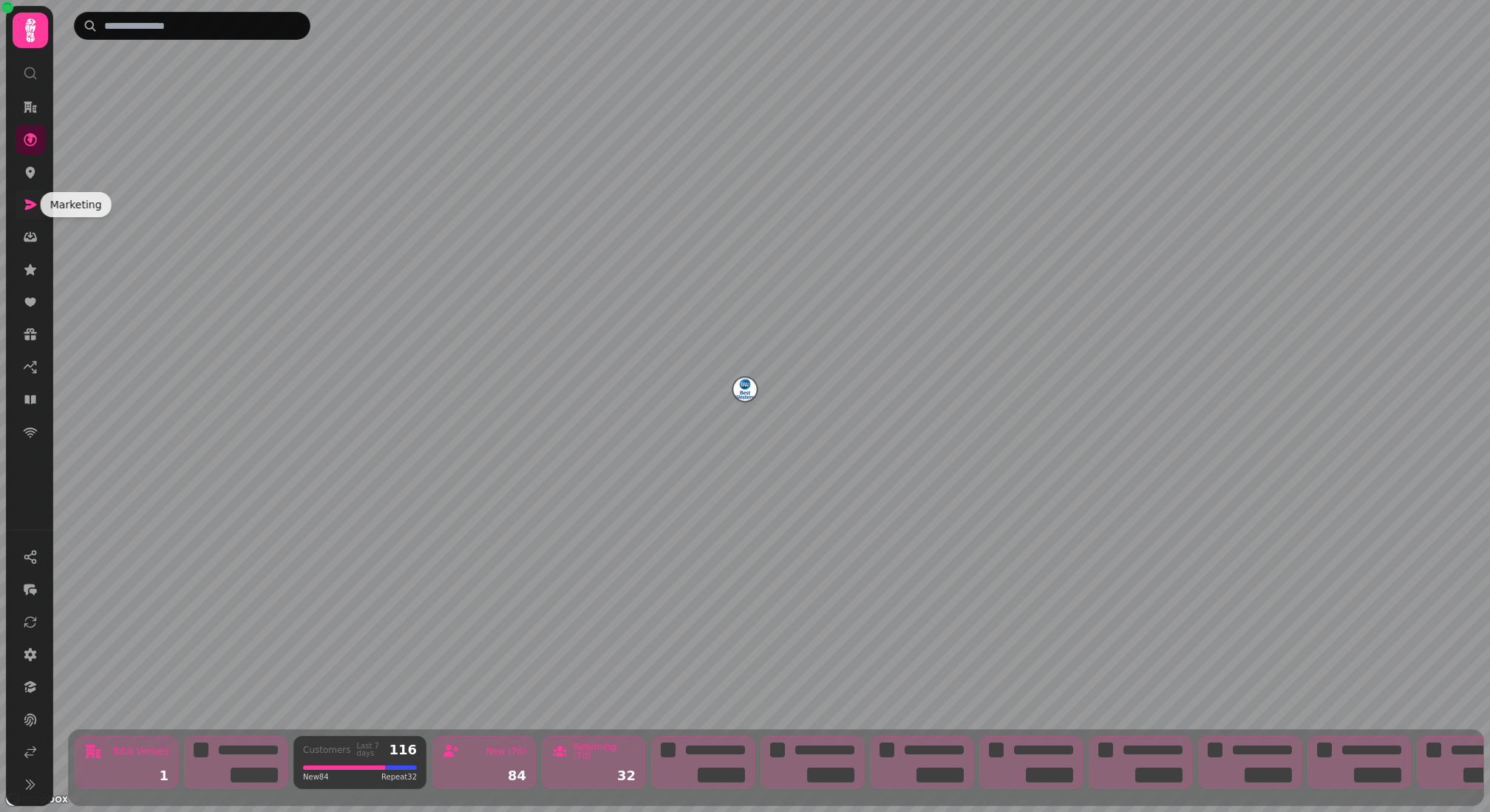
click at [36, 210] on icon at bounding box center [30, 204] width 15 height 15
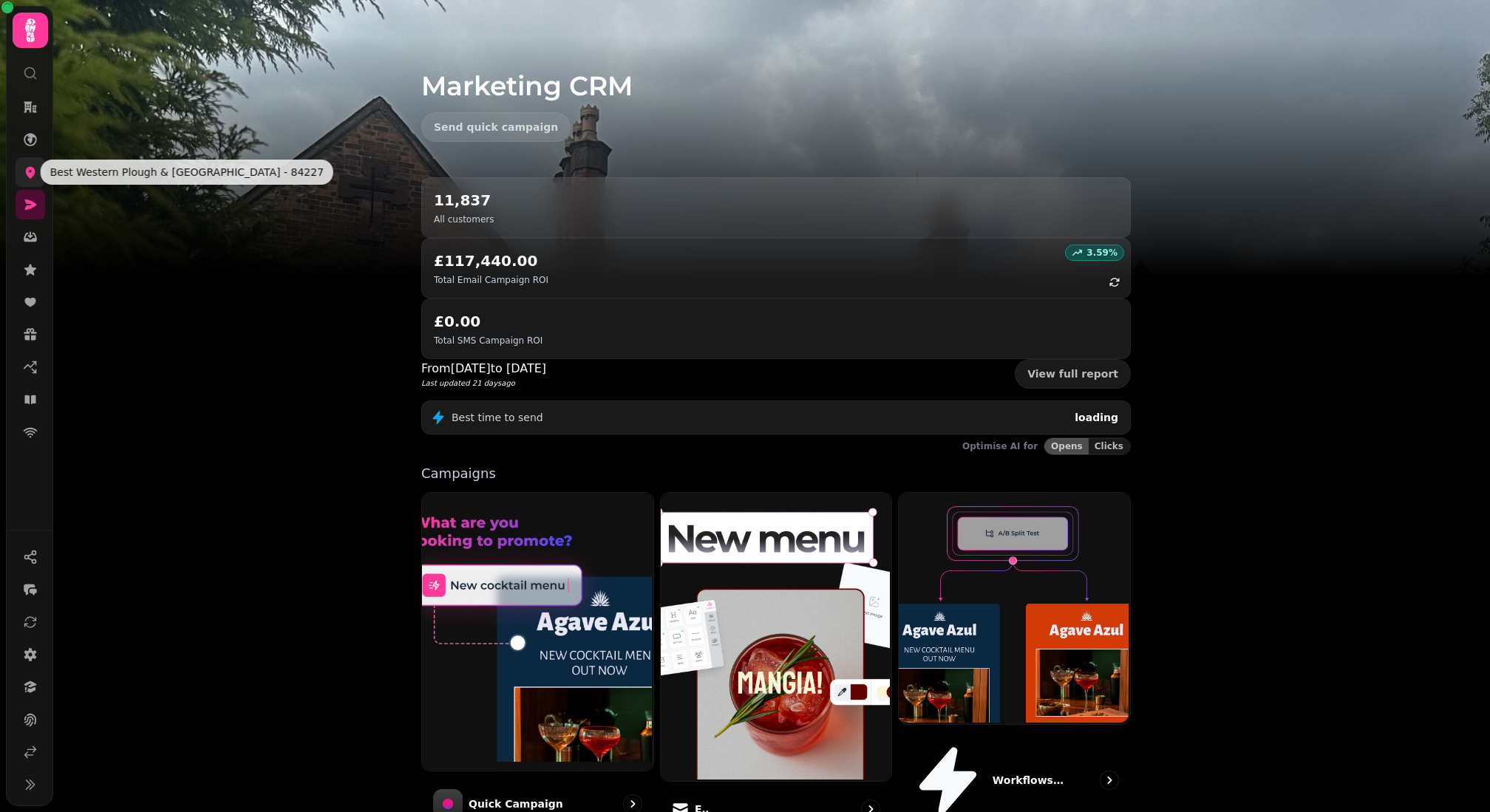
click at [37, 165] on icon at bounding box center [30, 172] width 15 height 15
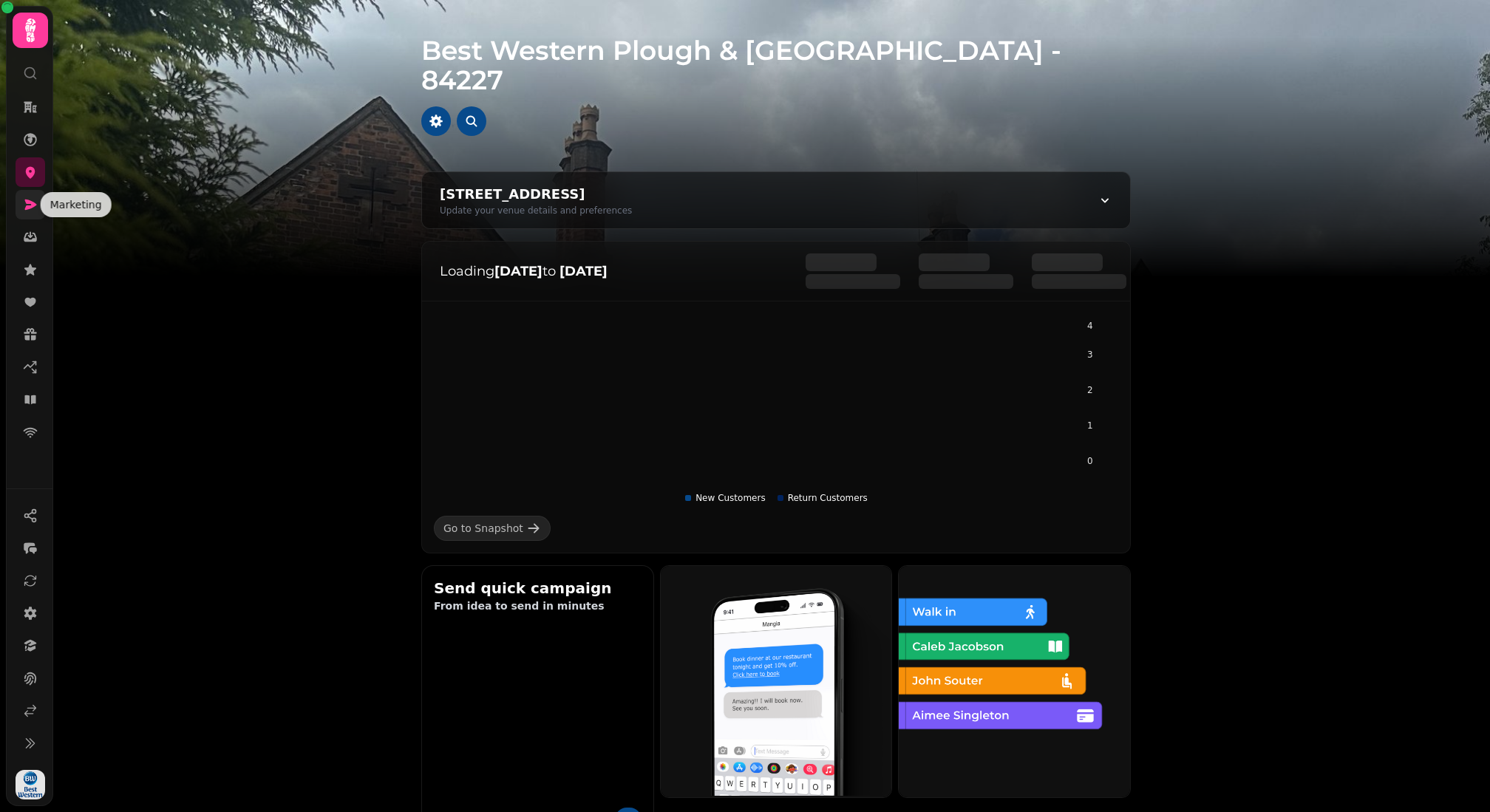
click at [32, 203] on icon at bounding box center [31, 204] width 12 height 10
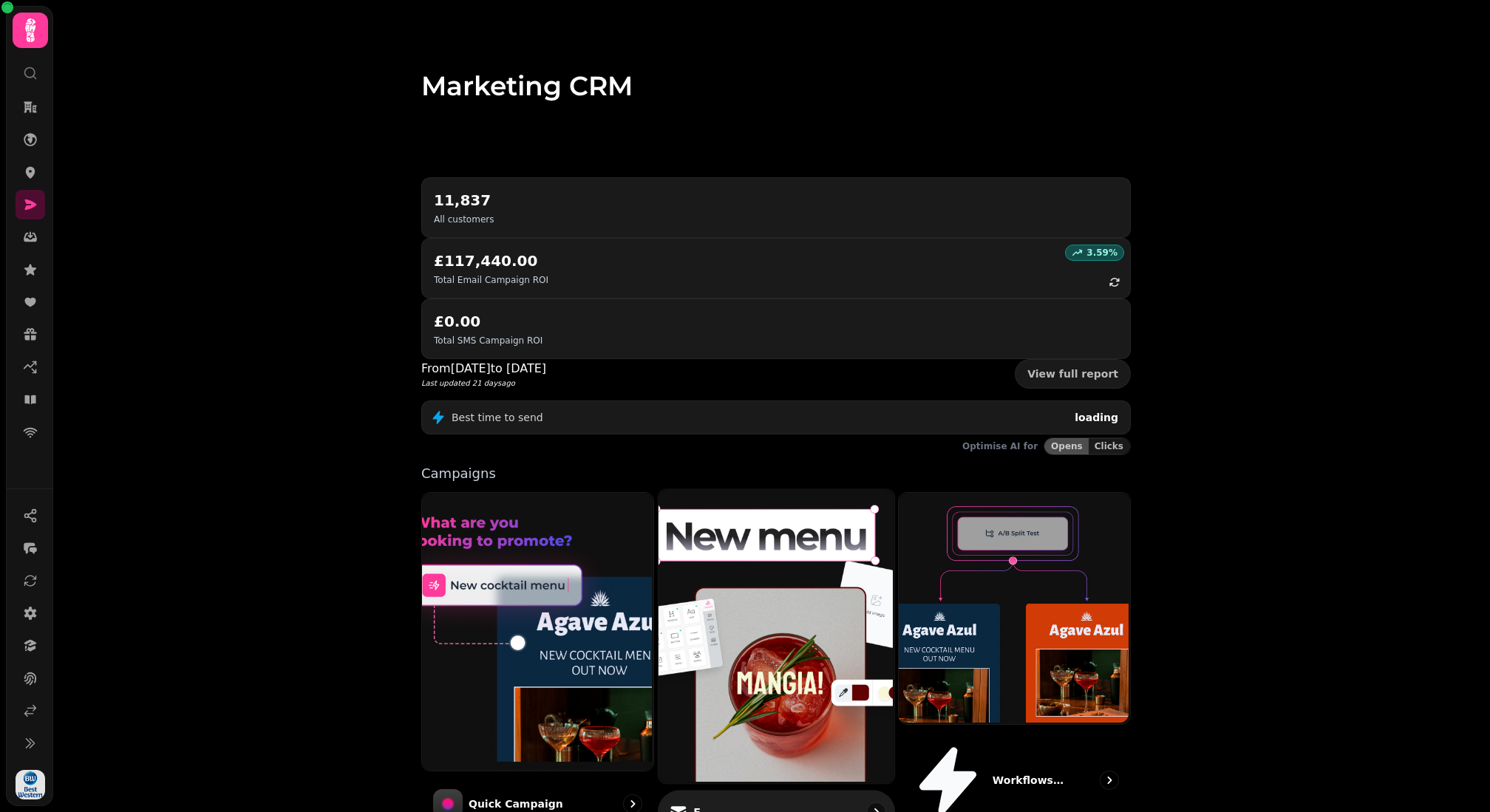
click at [806, 566] on img at bounding box center [773, 634] width 235 height 294
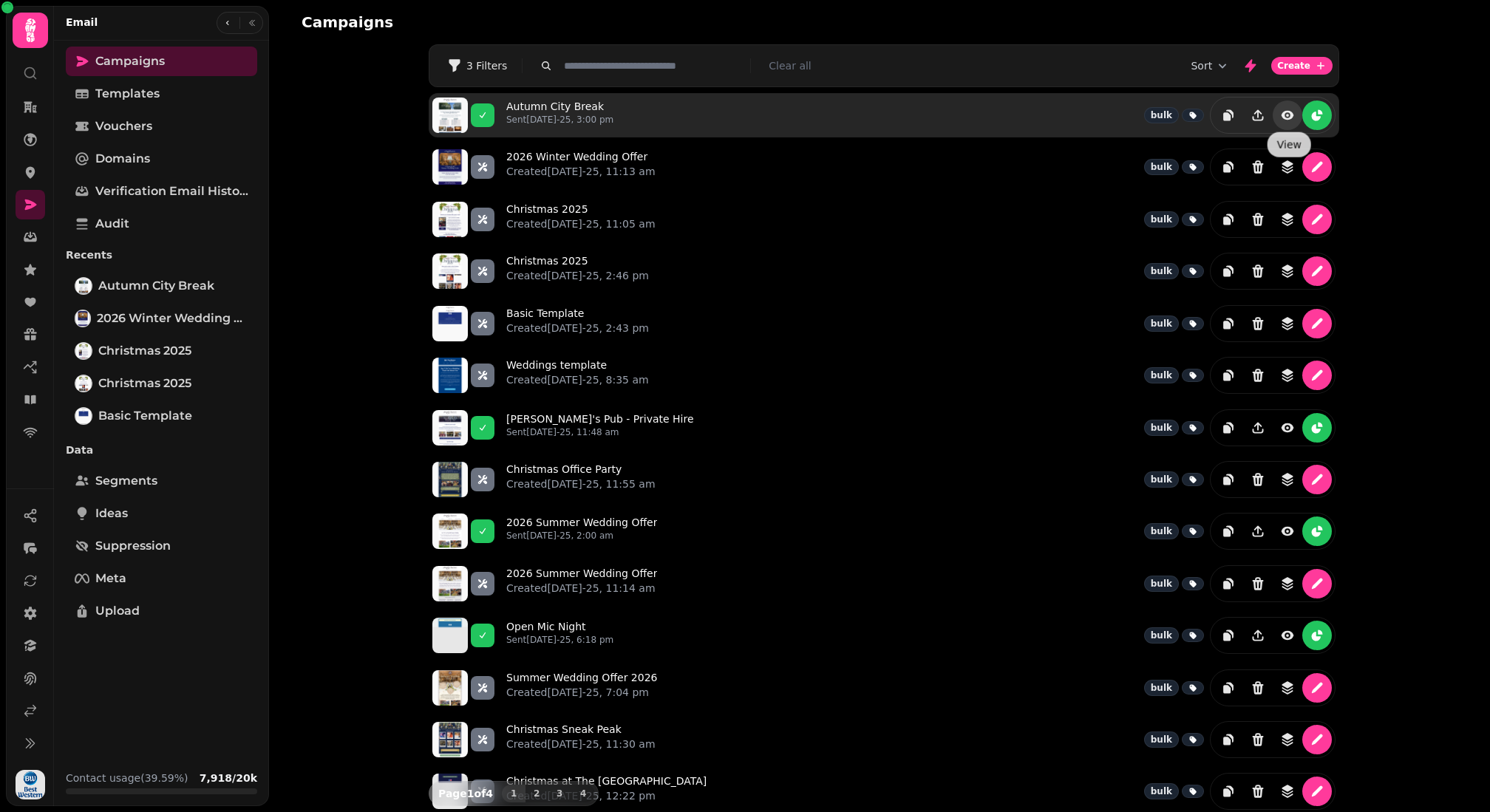
click at [1289, 108] on icon "view" at bounding box center [1287, 115] width 15 height 15
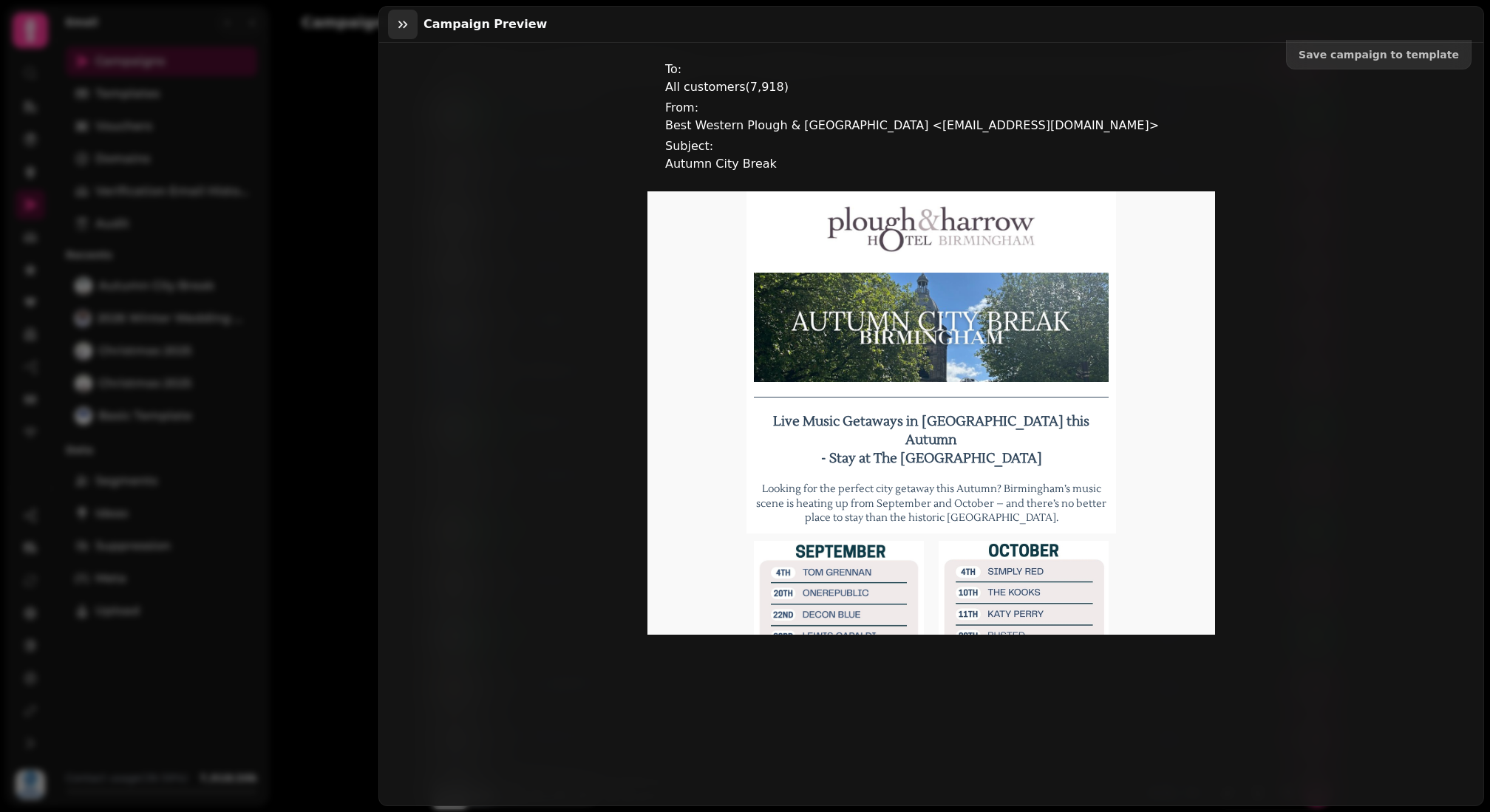
click at [393, 23] on button "button" at bounding box center [403, 25] width 30 height 30
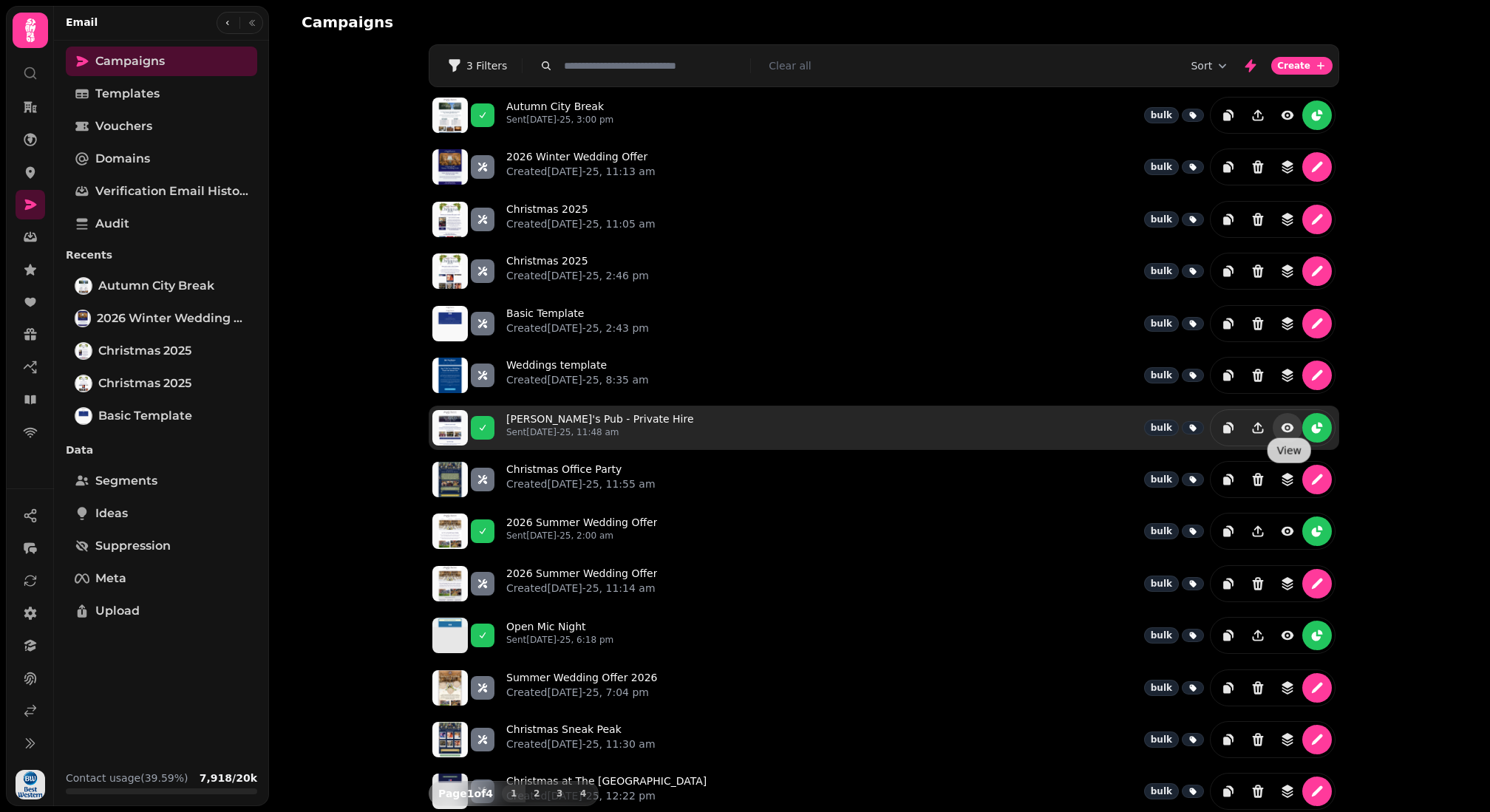
click at [1290, 423] on icon "view" at bounding box center [1287, 427] width 13 height 9
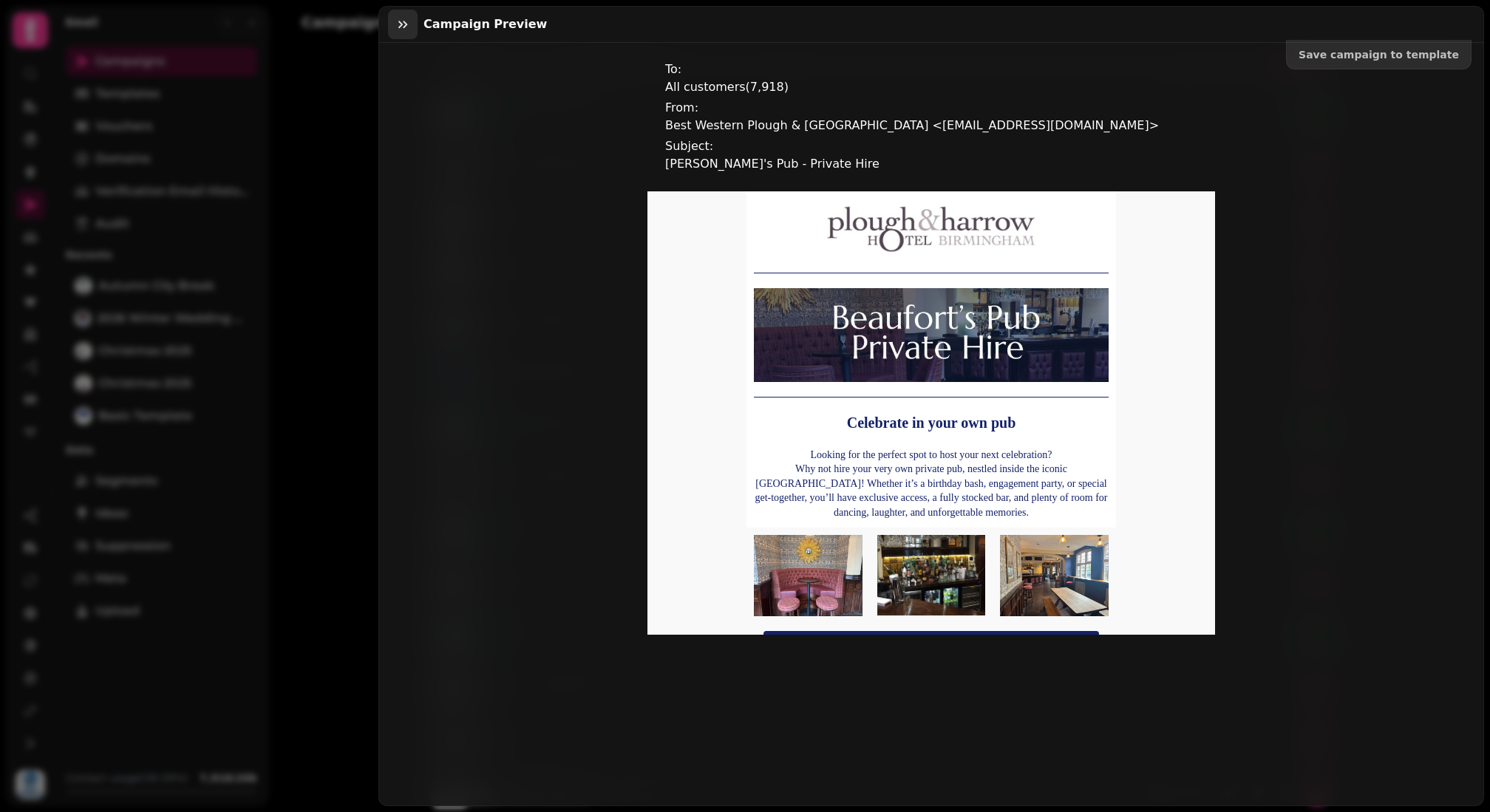
click at [398, 25] on icon "button" at bounding box center [402, 24] width 15 height 15
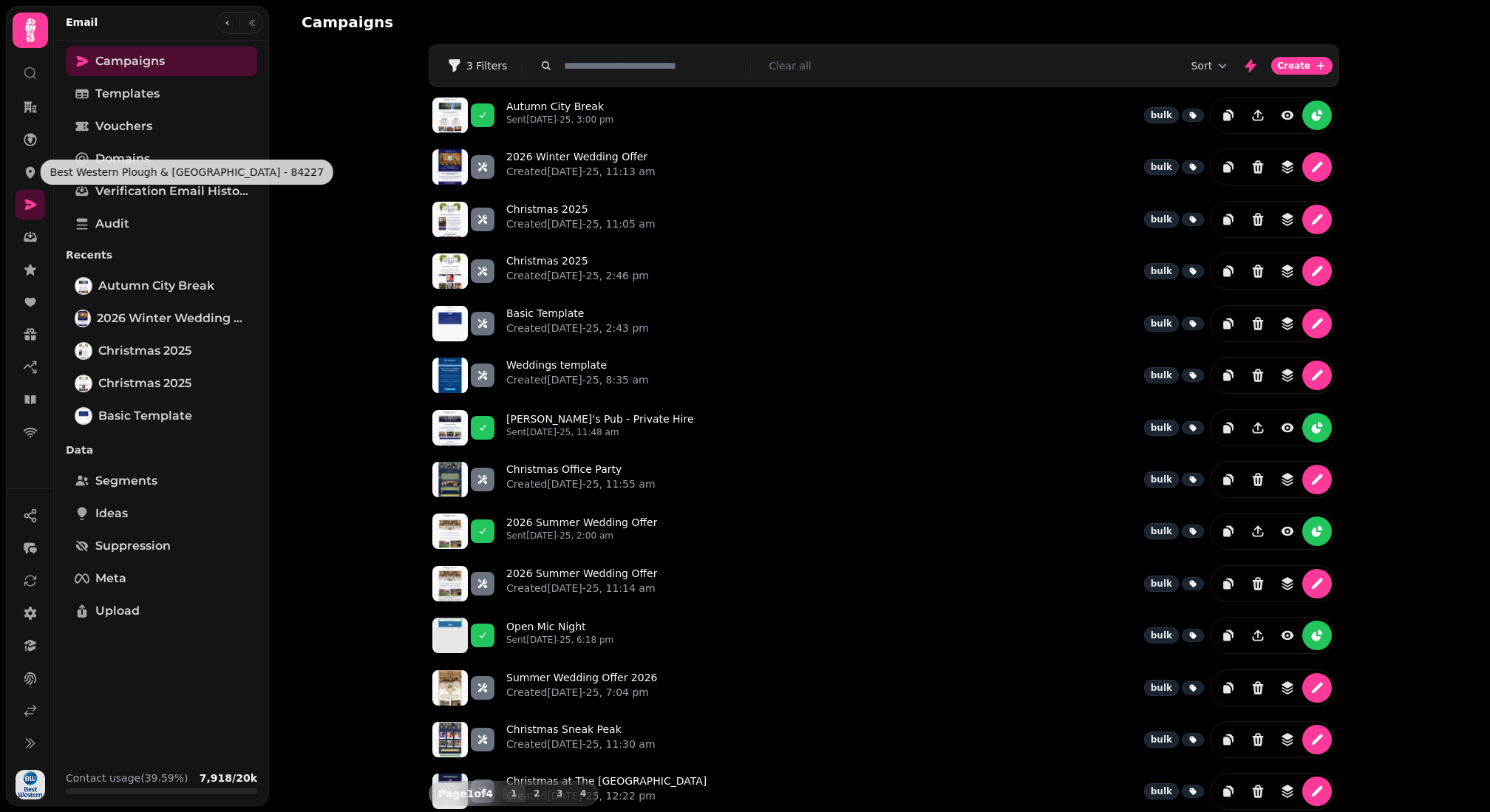
click at [25, 189] on nav at bounding box center [30, 269] width 39 height 354
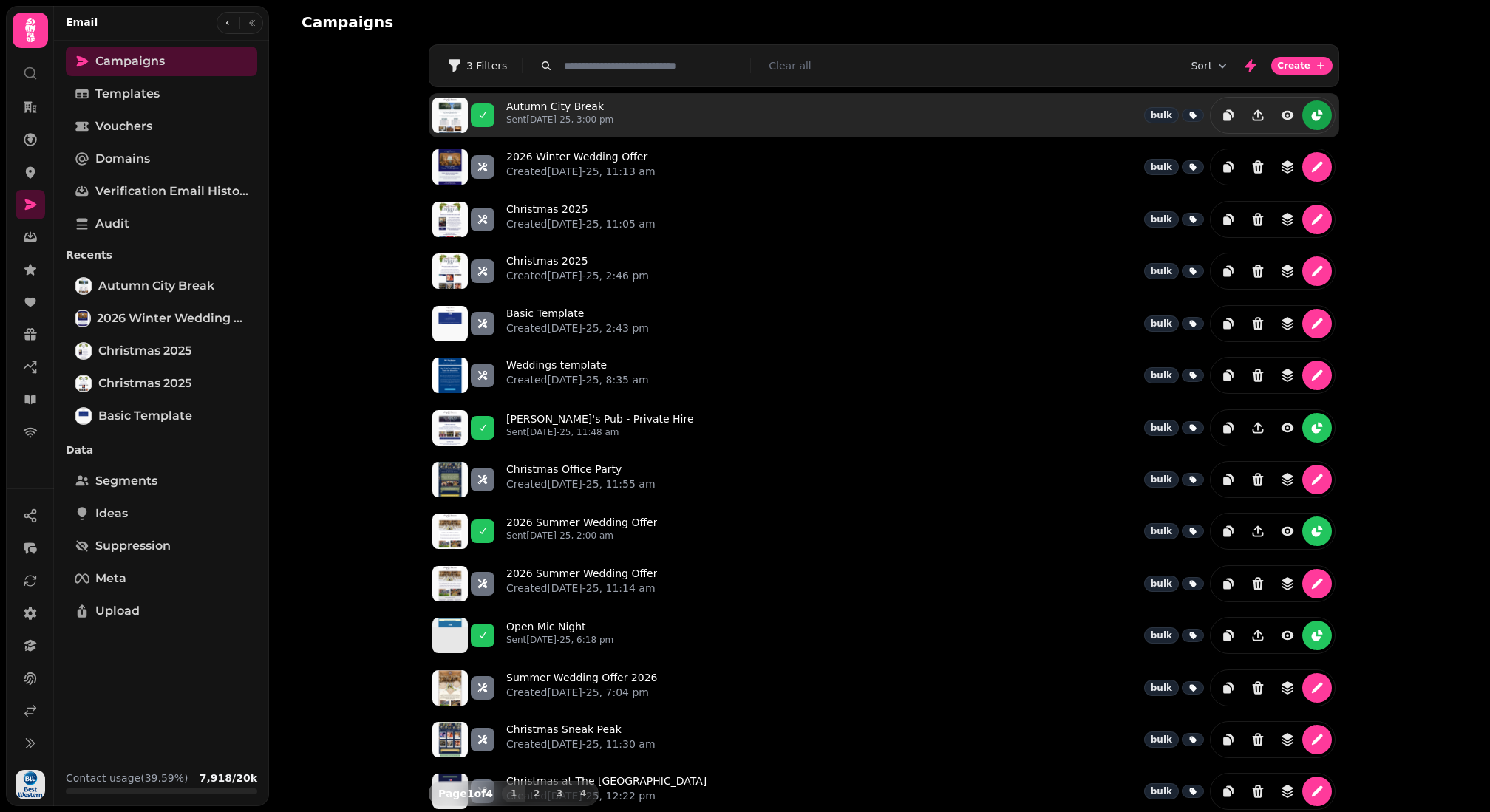
click at [1307, 114] on button "reports" at bounding box center [1317, 115] width 30 height 30
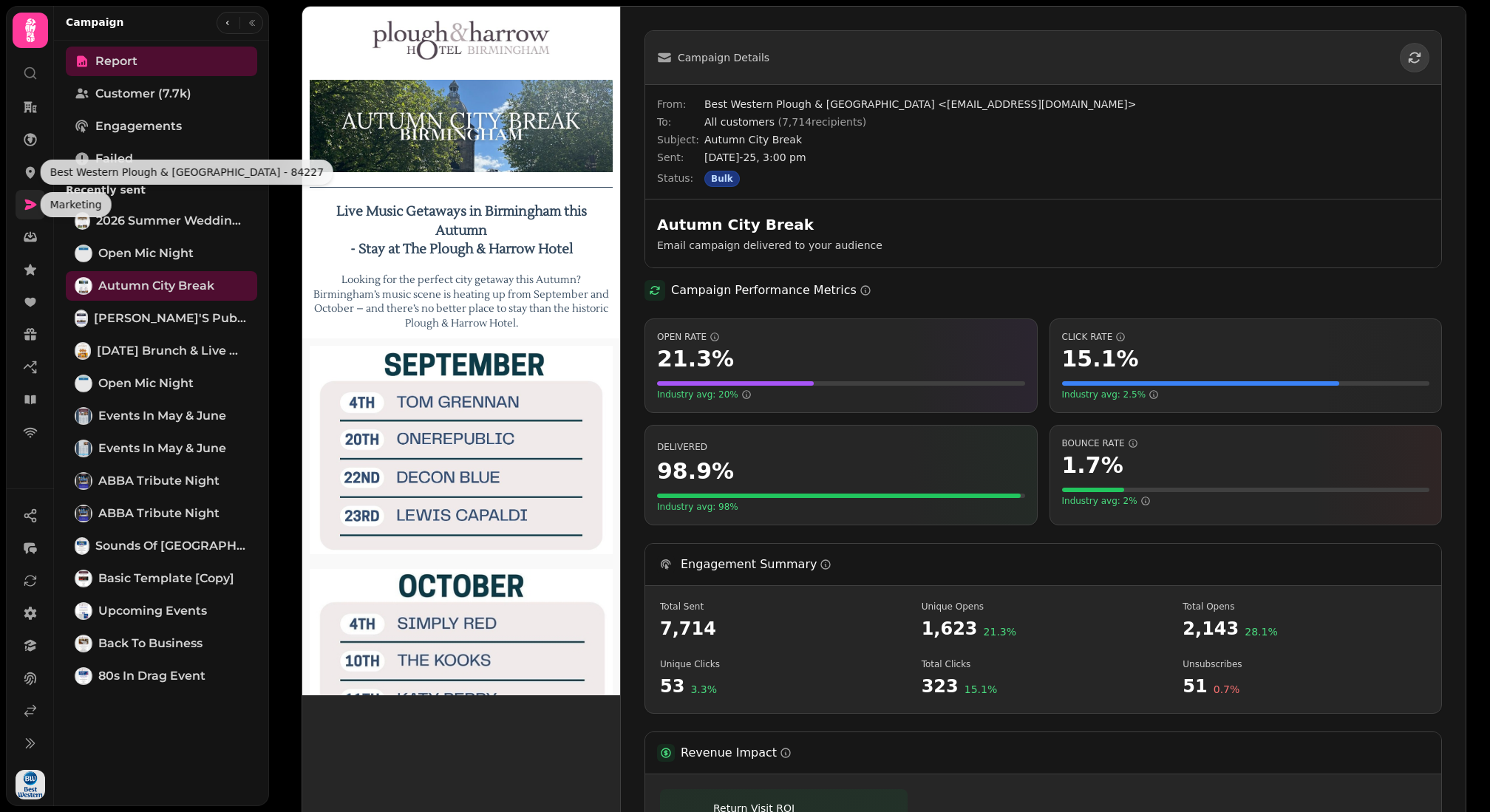
click at [24, 204] on icon at bounding box center [30, 204] width 15 height 15
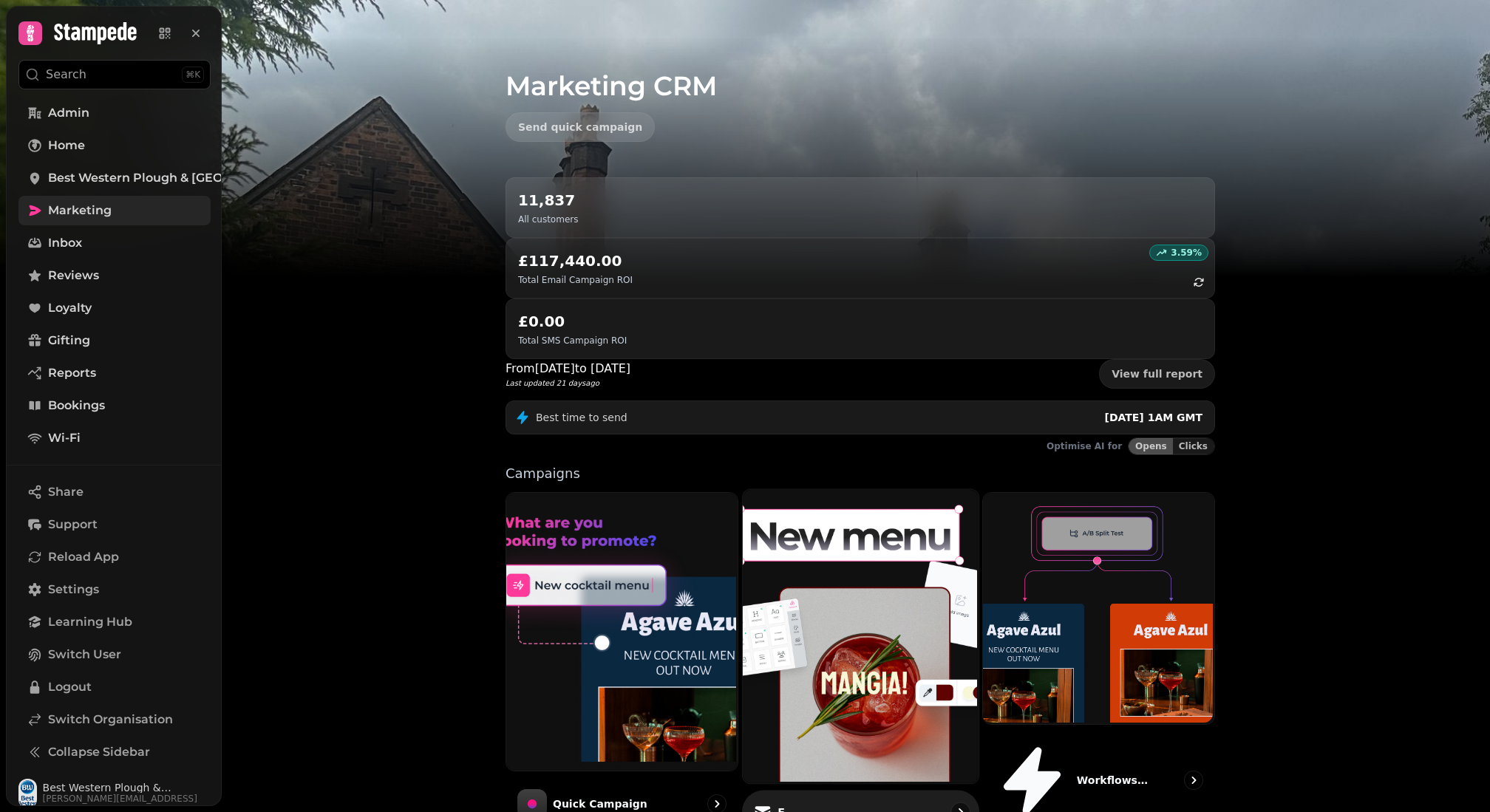
click at [854, 487] on img at bounding box center [858, 634] width 235 height 294
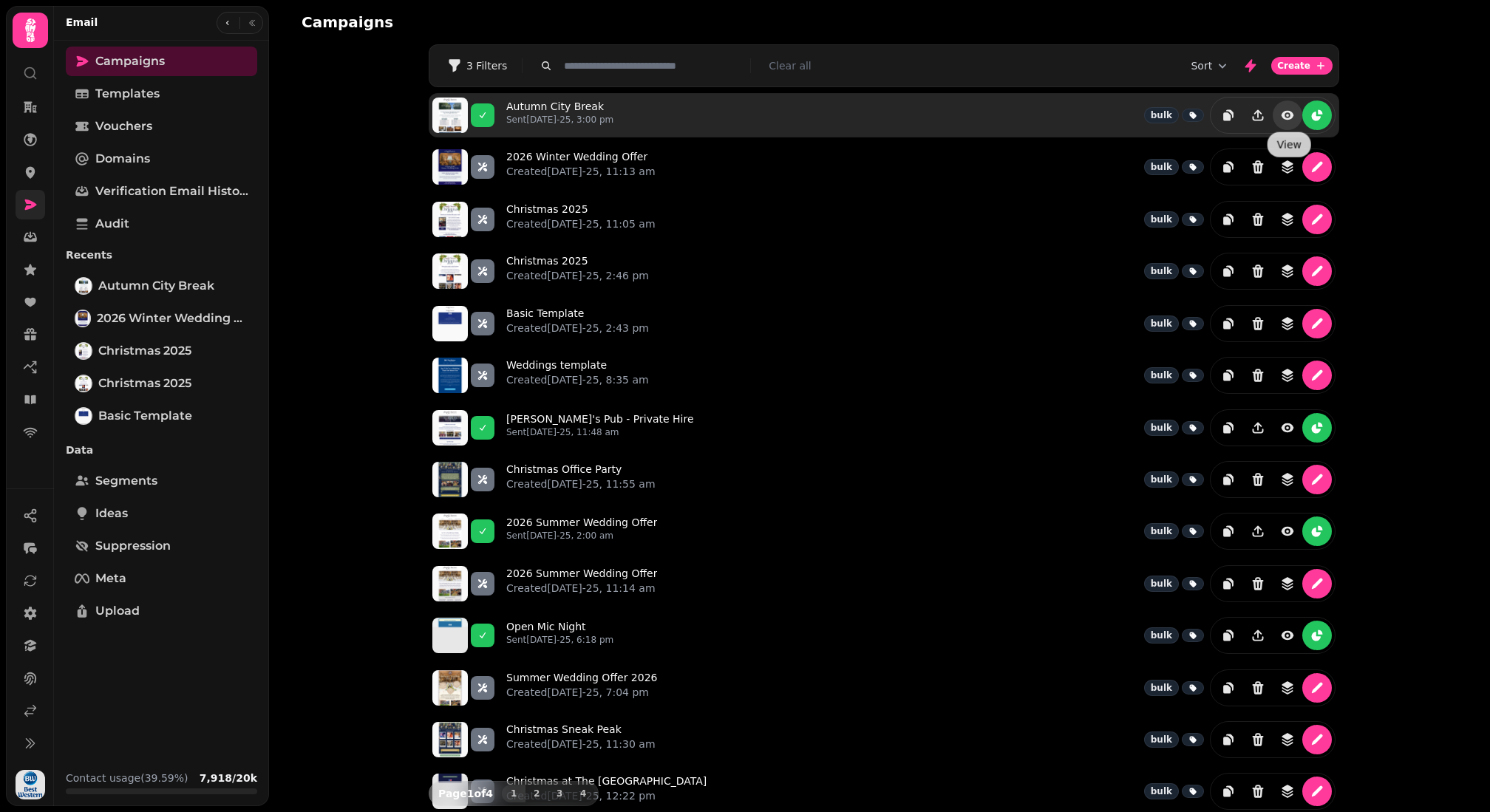
click at [1290, 112] on icon "view" at bounding box center [1287, 115] width 13 height 9
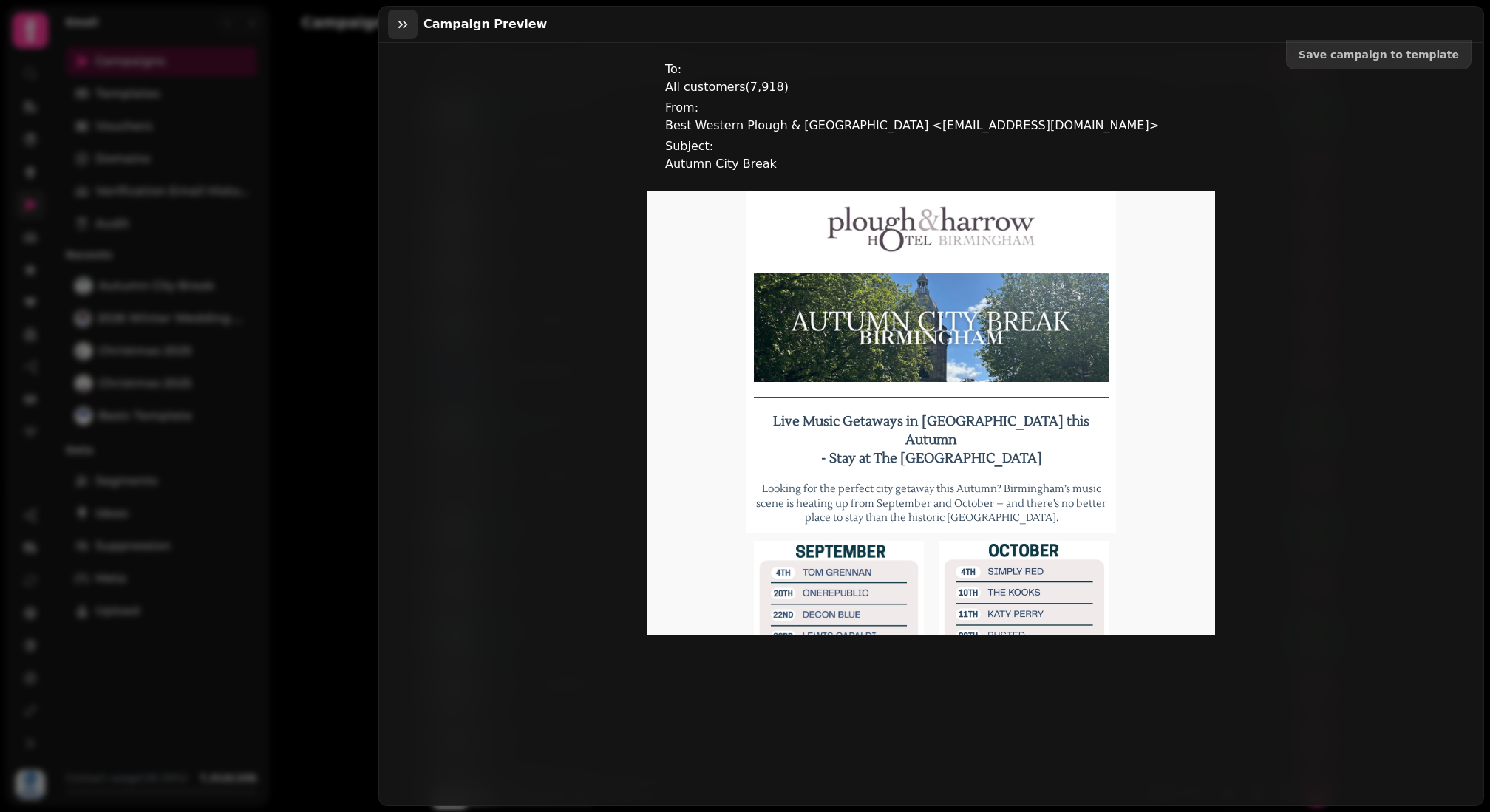
click at [403, 31] on icon "button" at bounding box center [402, 24] width 15 height 15
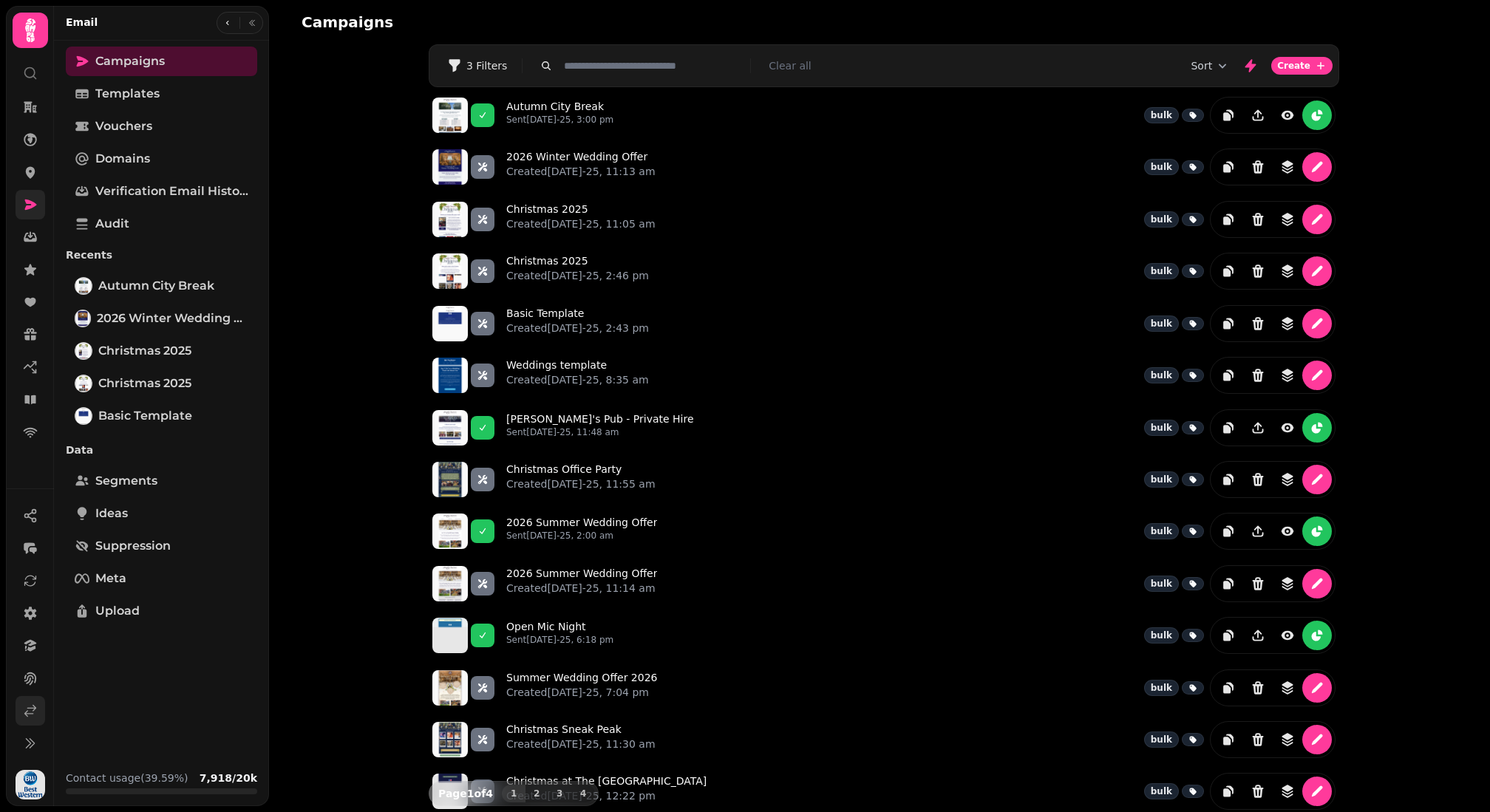
click at [36, 710] on icon at bounding box center [30, 711] width 15 height 15
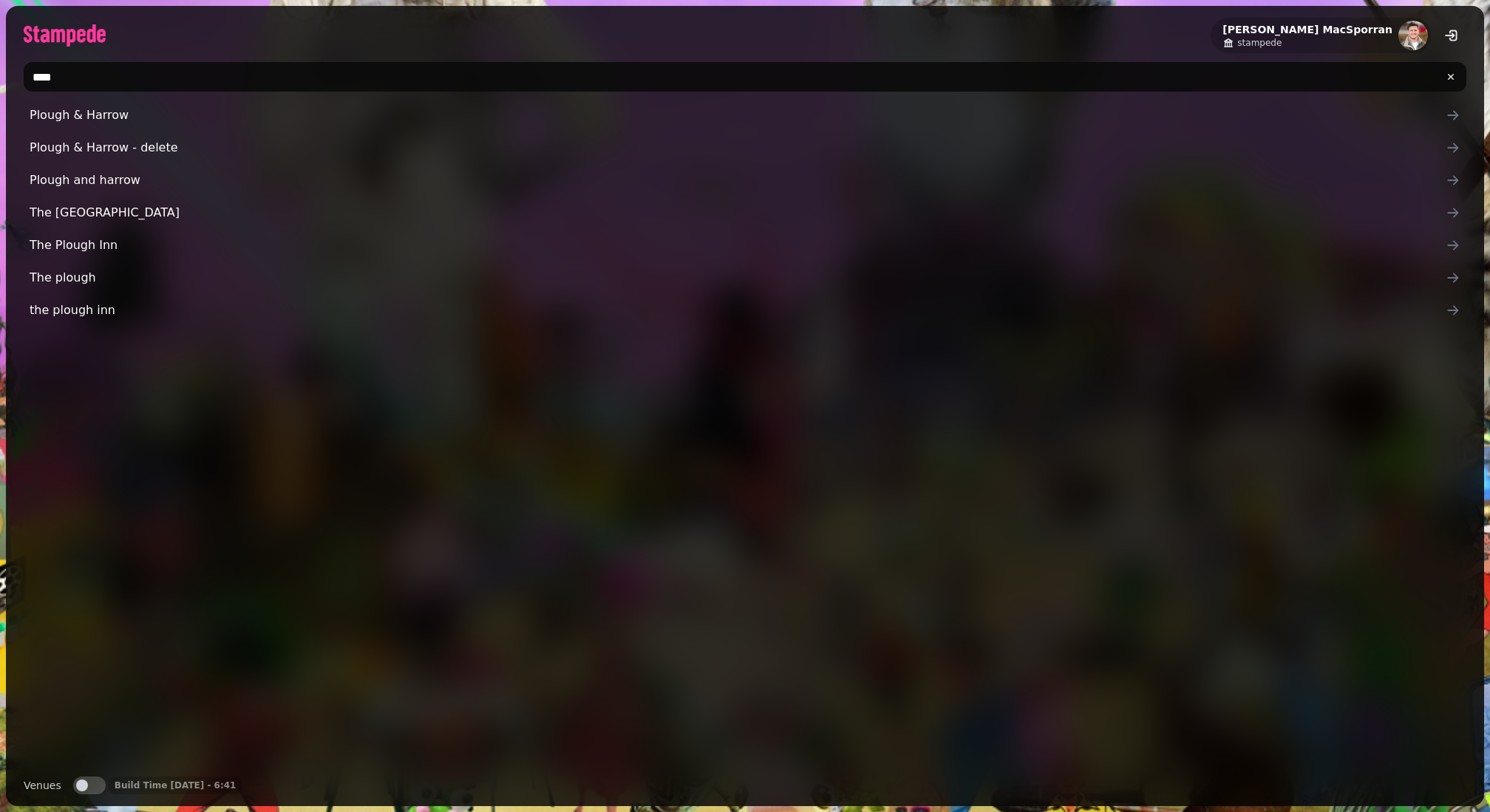
click at [77, 67] on input "****" at bounding box center [745, 77] width 1442 height 30
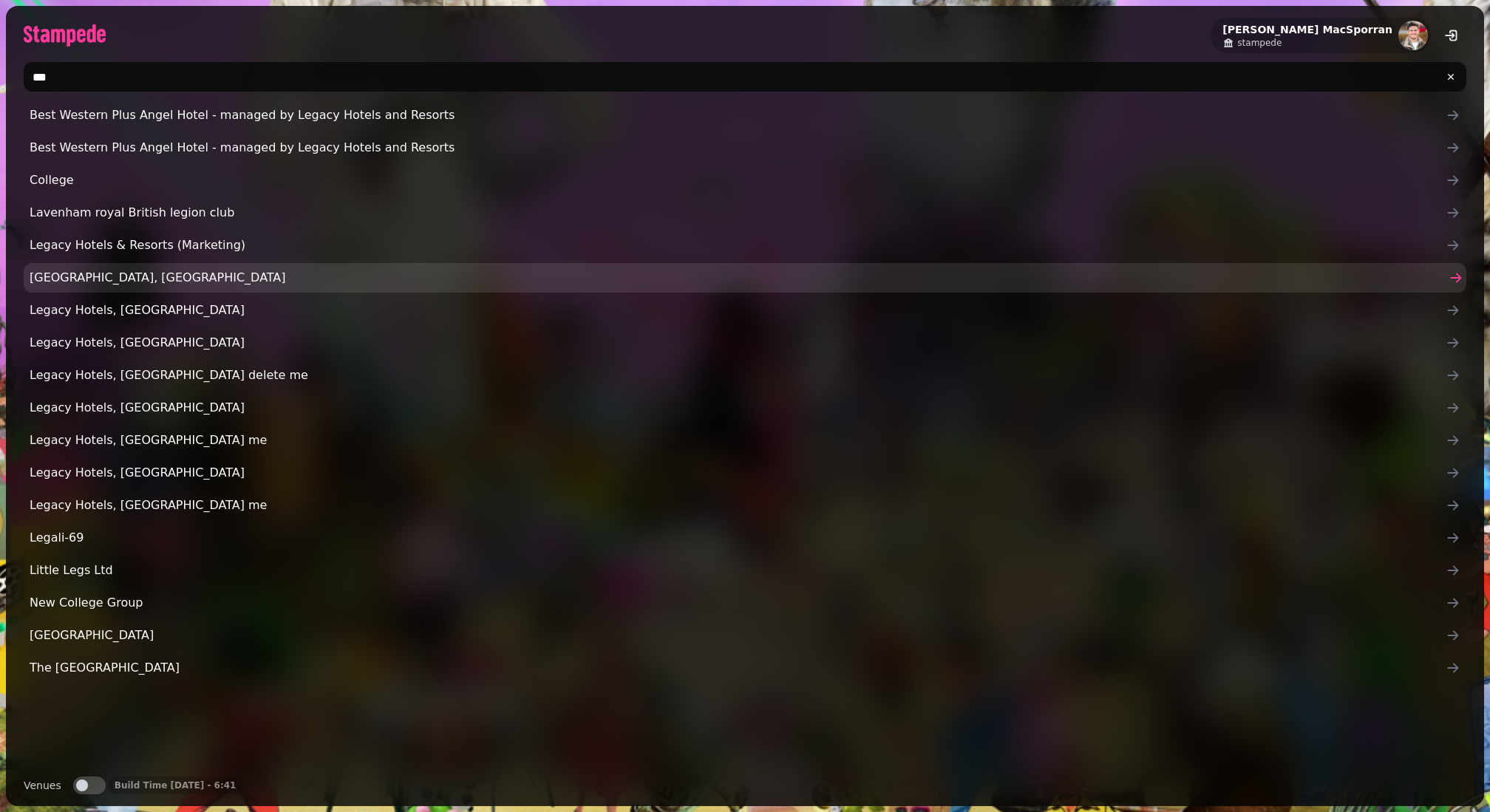
type input "***"
click at [181, 279] on span "[GEOGRAPHIC_DATA], [GEOGRAPHIC_DATA]" at bounding box center [738, 278] width 1416 height 18
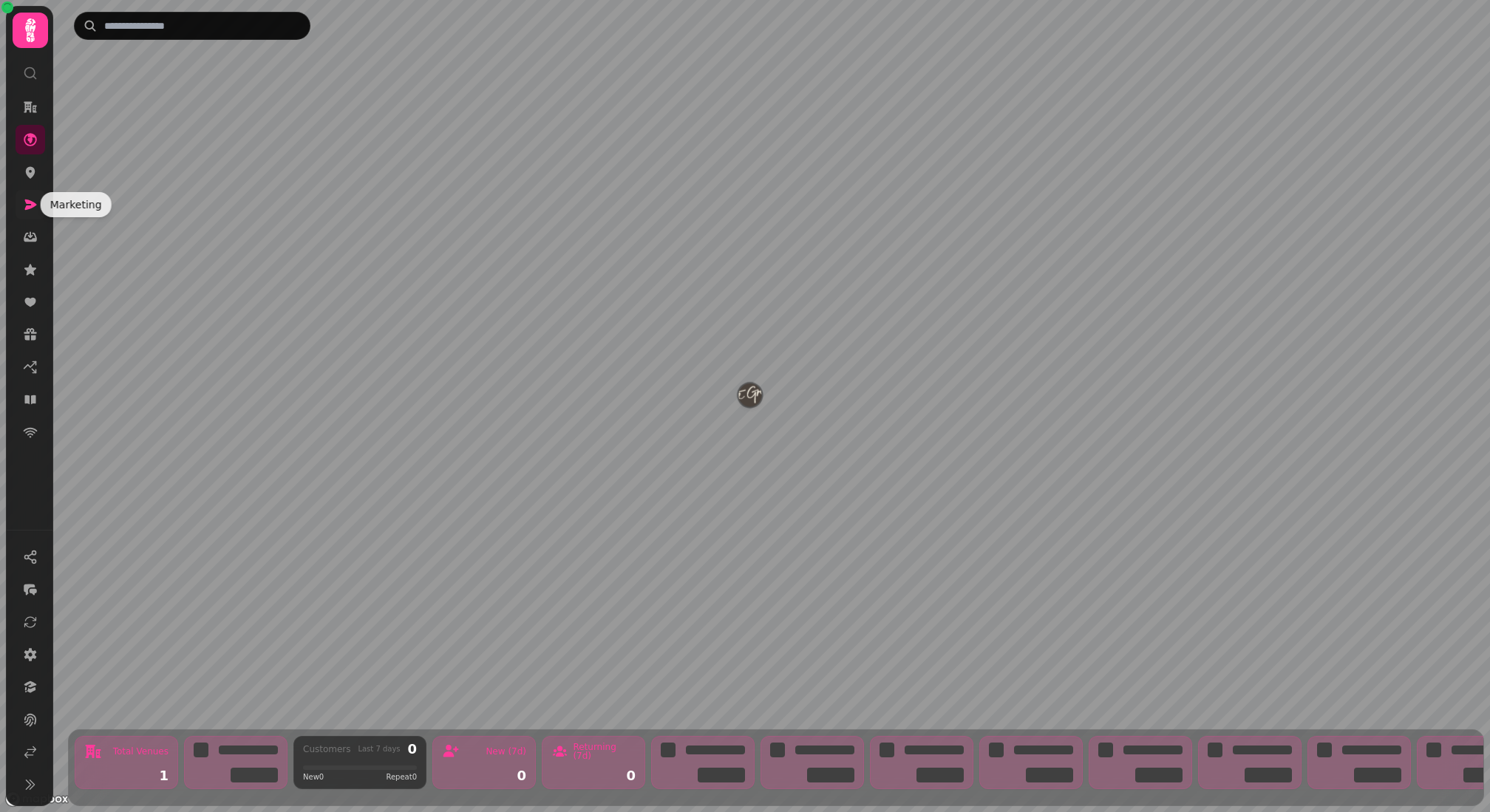
click at [22, 201] on link at bounding box center [31, 204] width 30 height 30
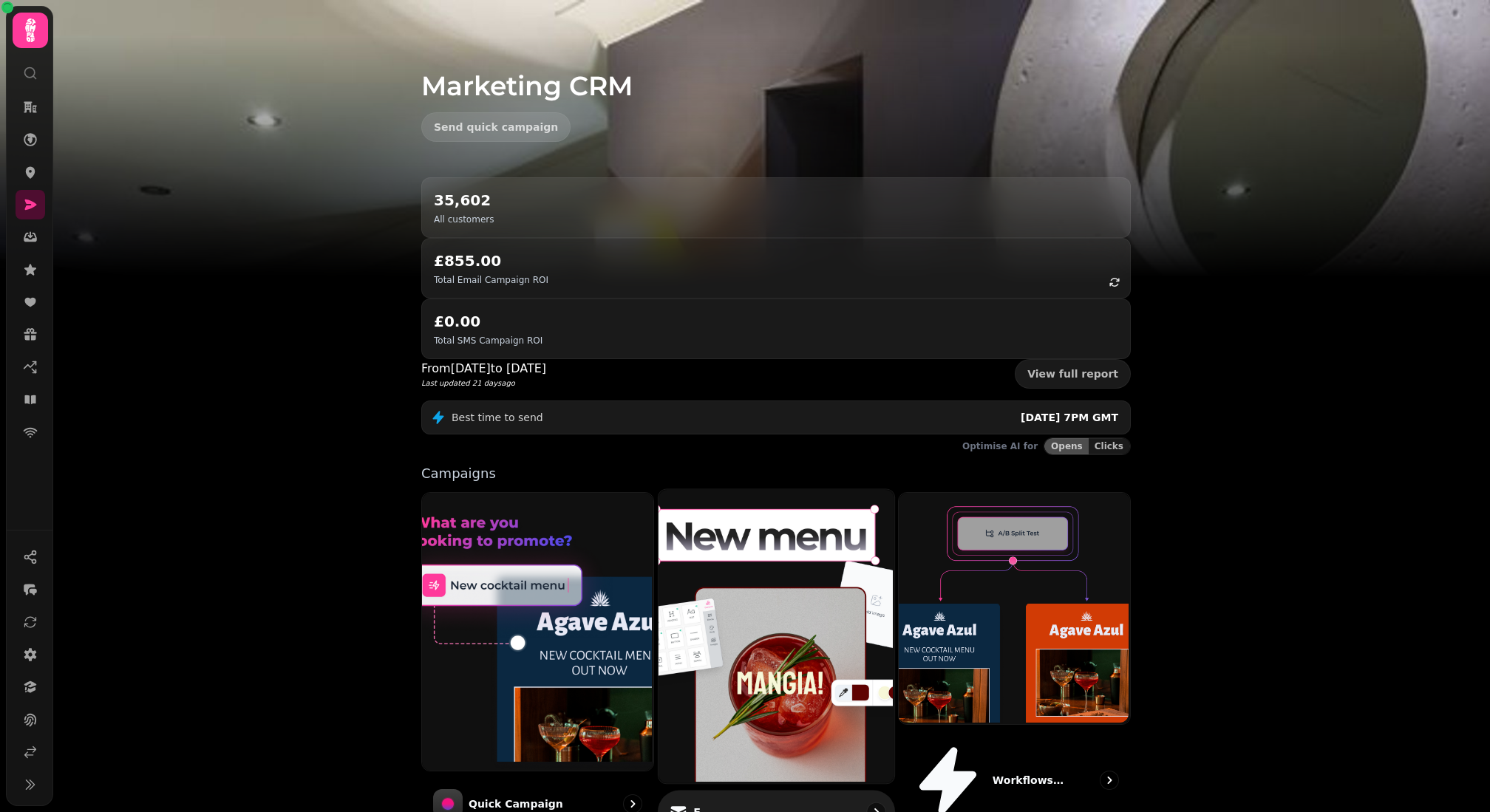
click at [784, 519] on img at bounding box center [773, 634] width 235 height 294
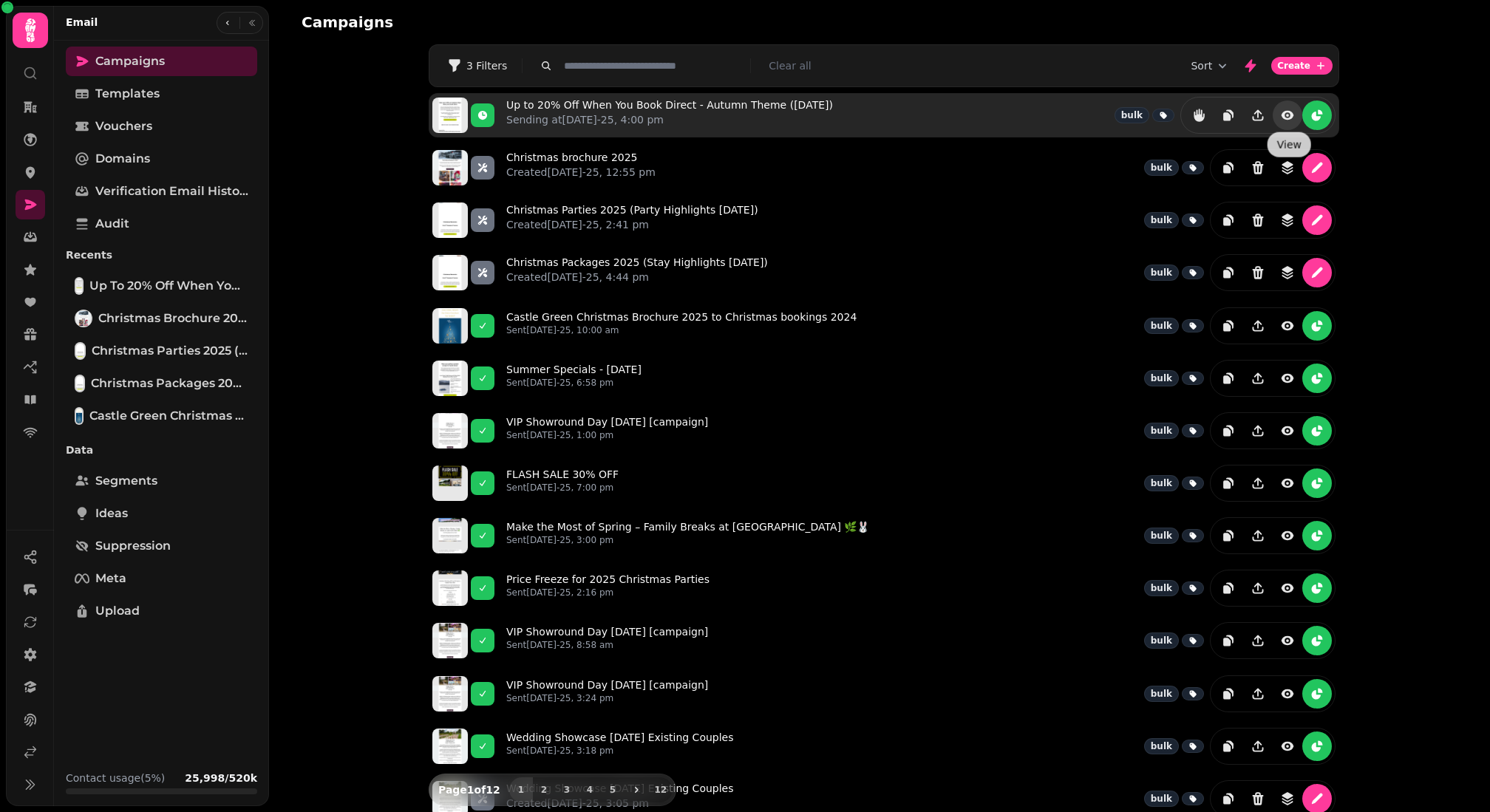
click at [1286, 117] on icon "view" at bounding box center [1287, 115] width 13 height 9
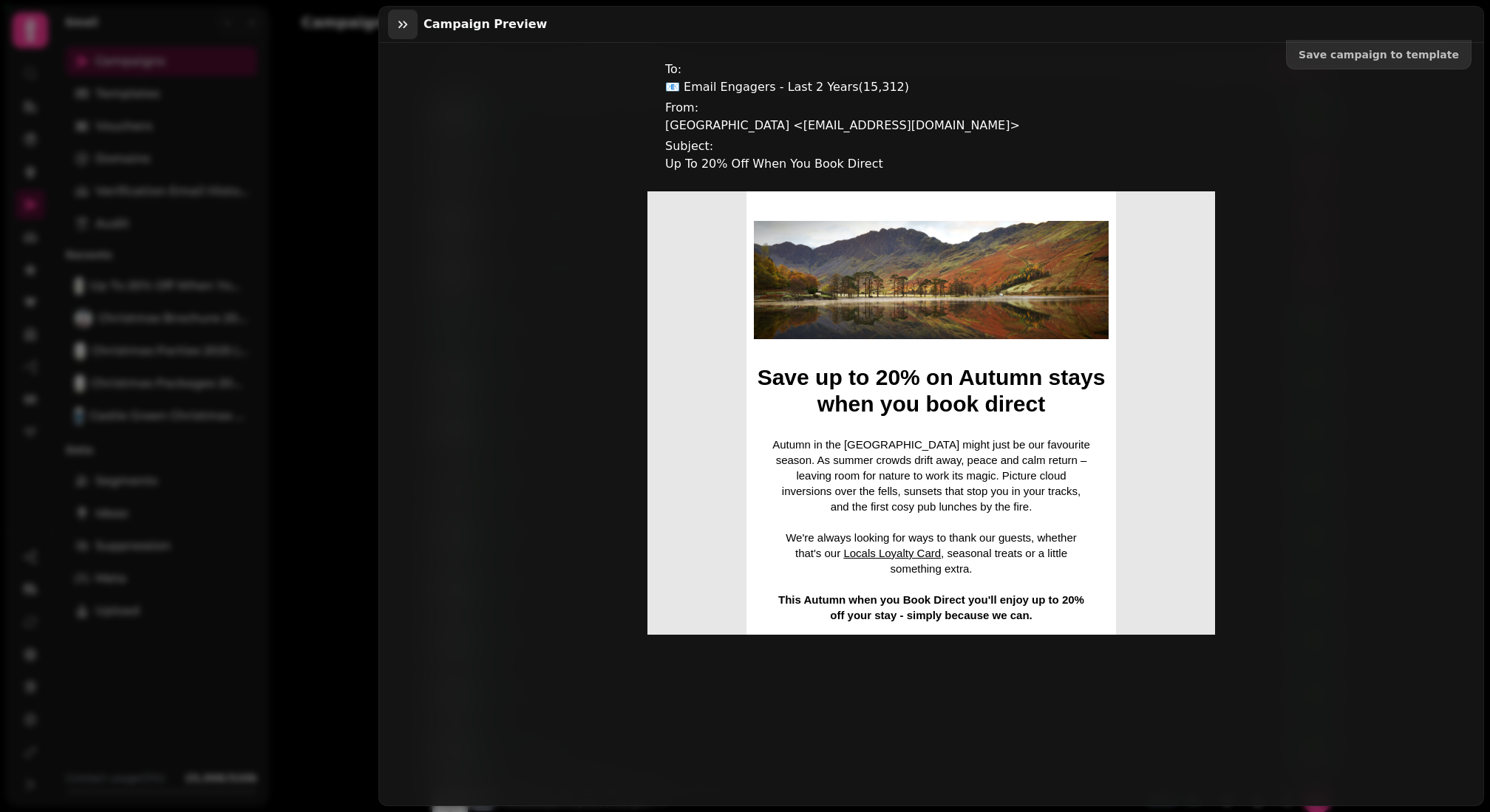
click at [407, 14] on button "button" at bounding box center [403, 25] width 30 height 30
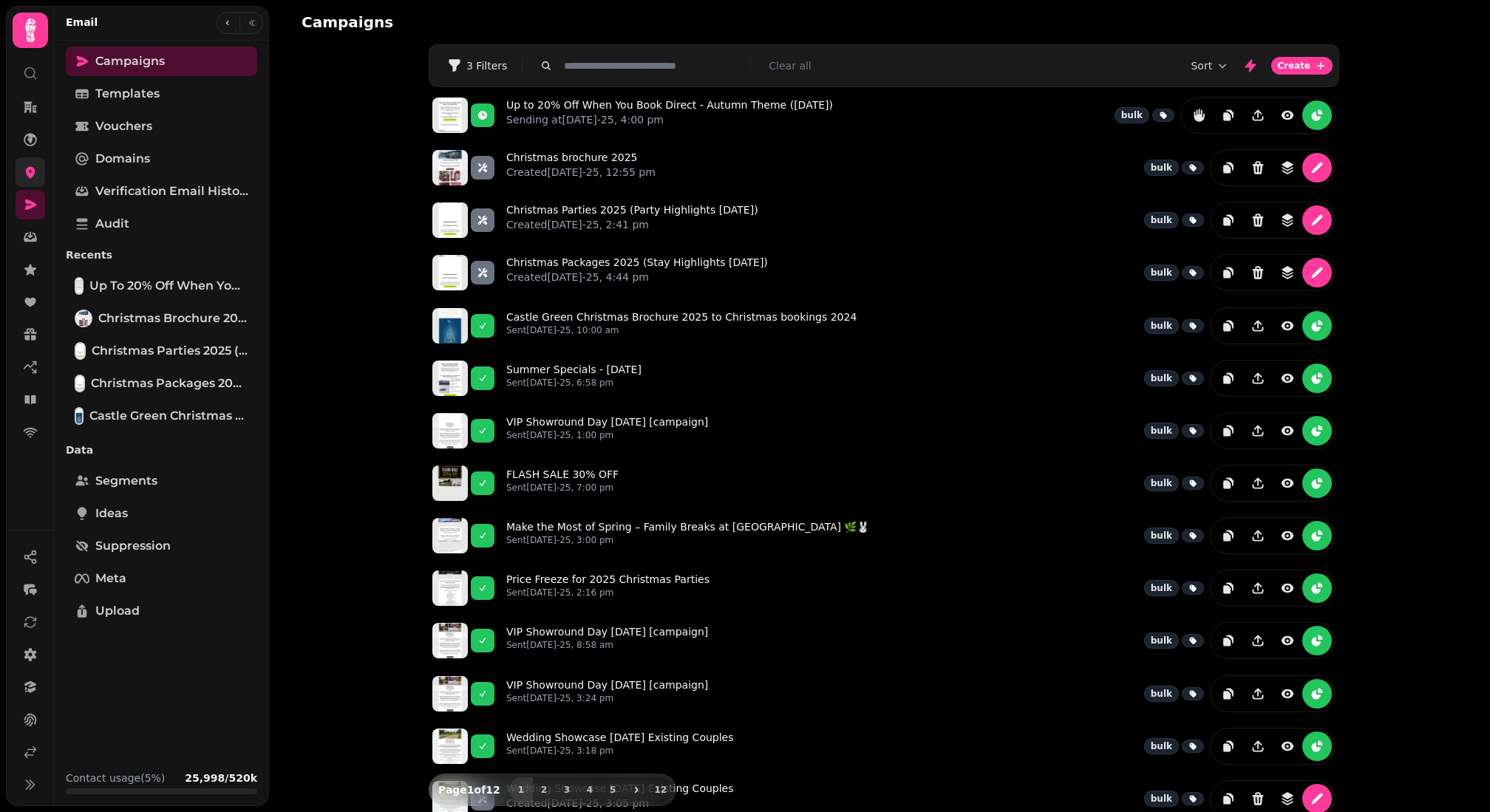
click at [33, 164] on link at bounding box center [31, 173] width 30 height 30
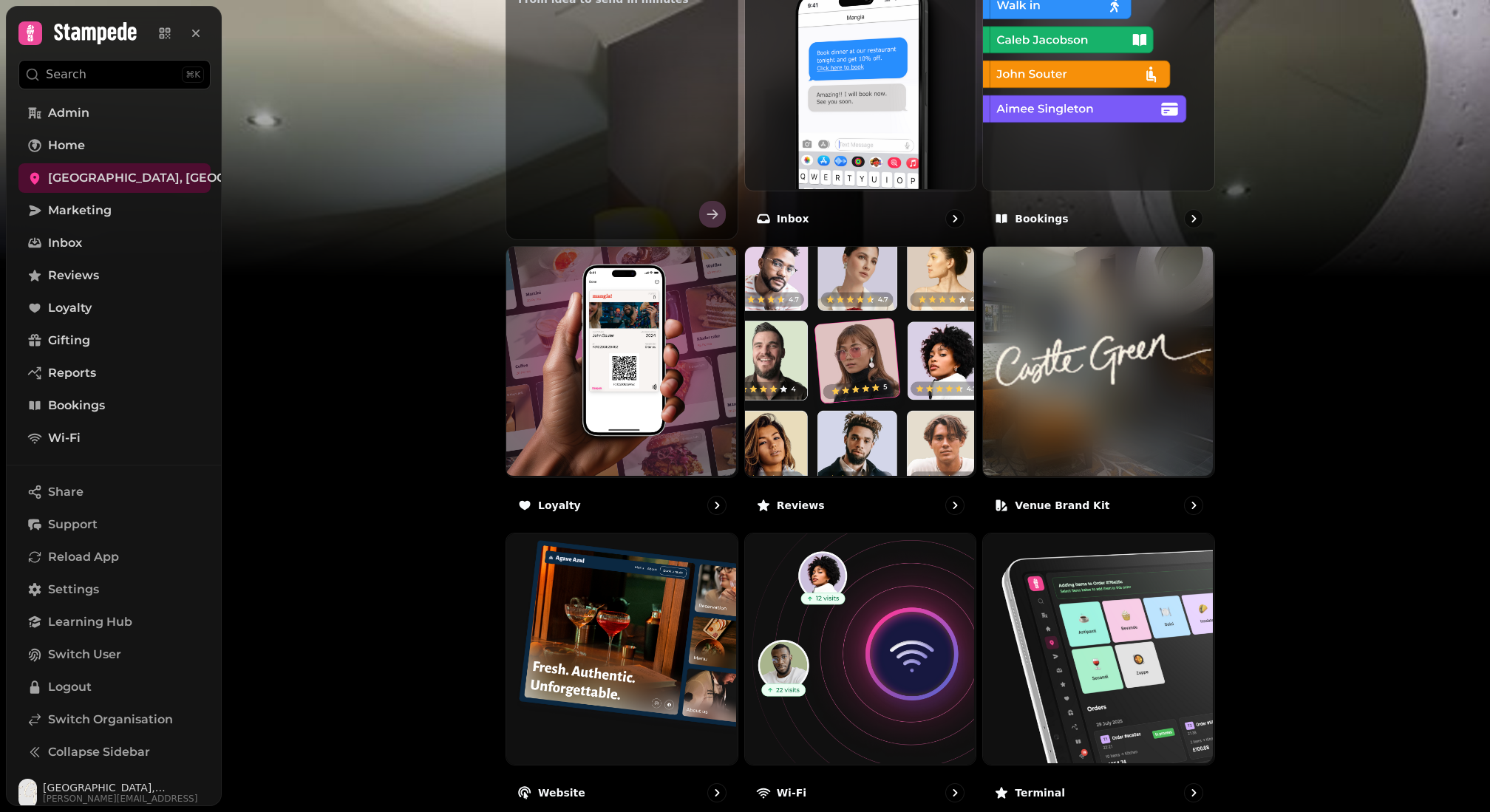
scroll to position [685, 0]
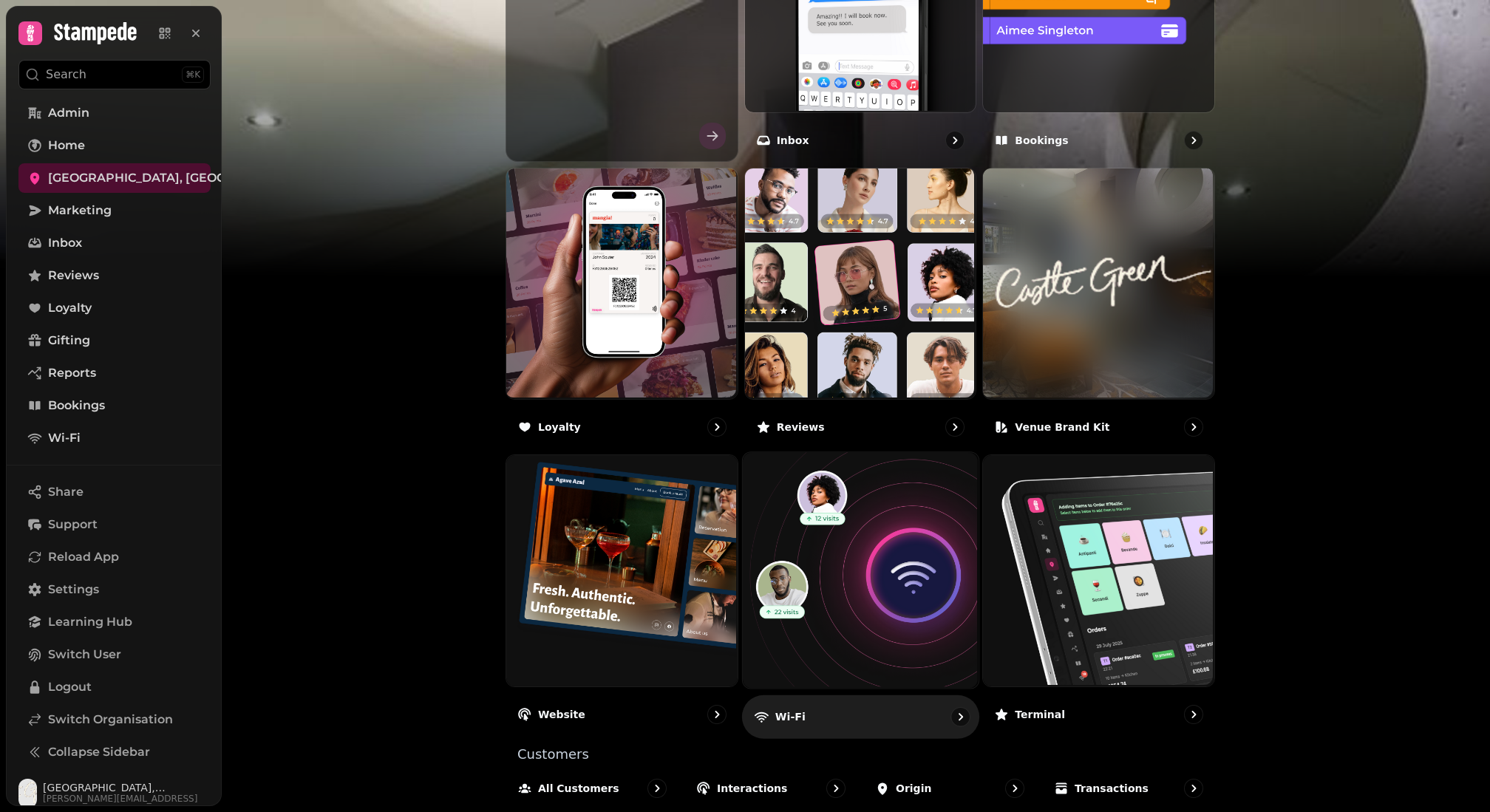
click at [880, 522] on img at bounding box center [858, 569] width 235 height 235
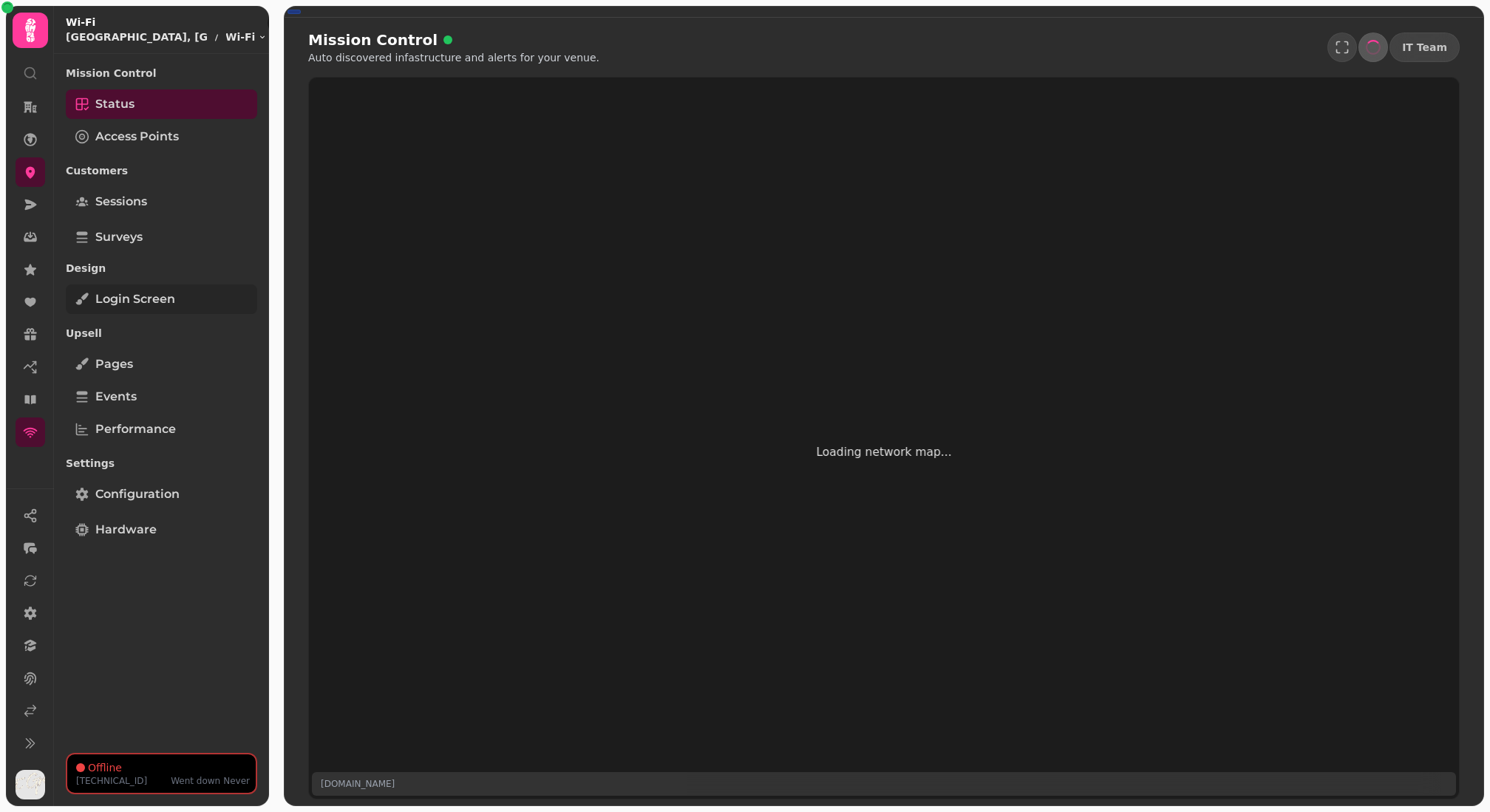
click at [144, 299] on span "Login screen" at bounding box center [135, 300] width 79 height 18
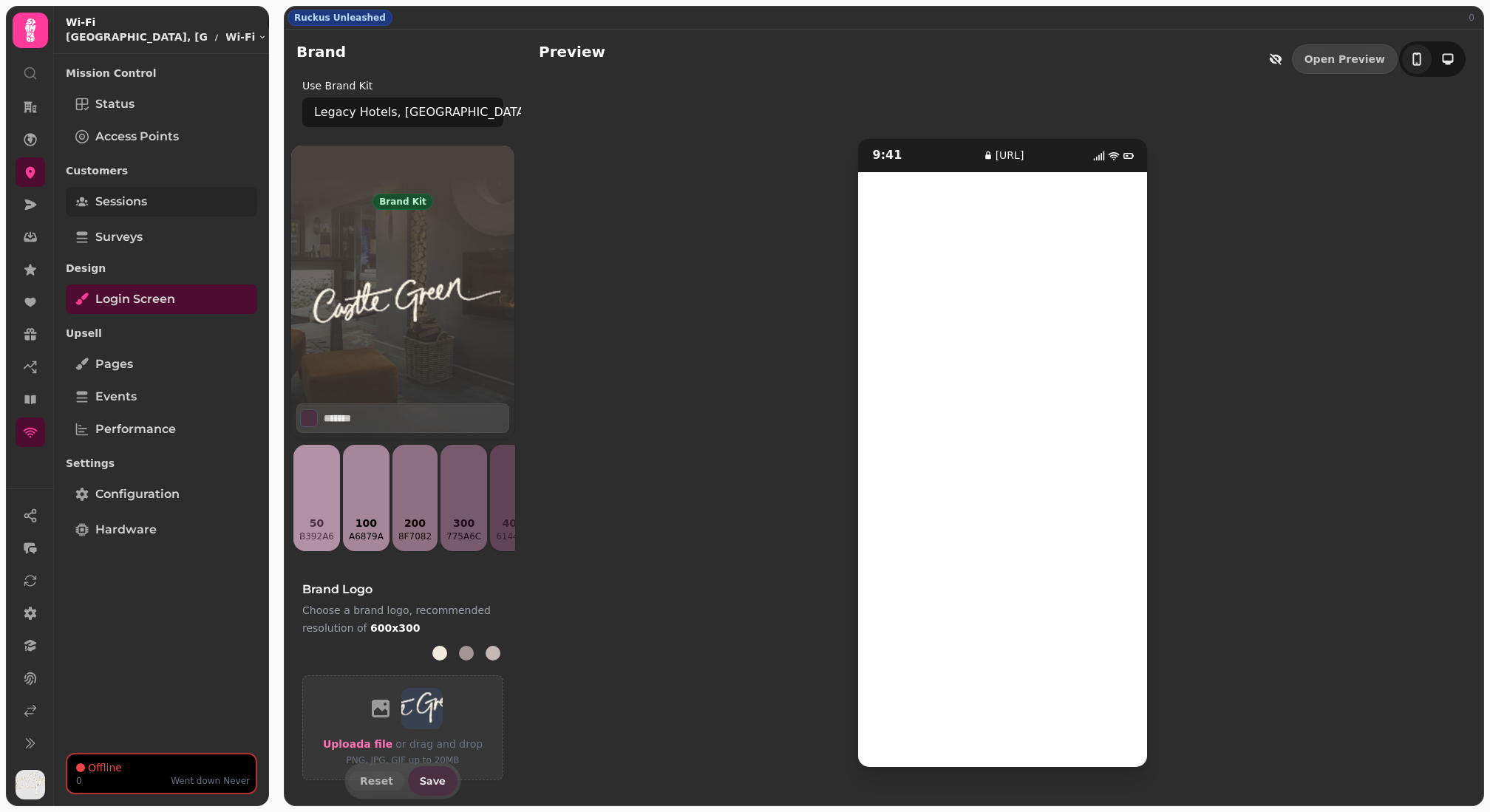
click at [120, 203] on span "Sessions" at bounding box center [121, 202] width 52 height 18
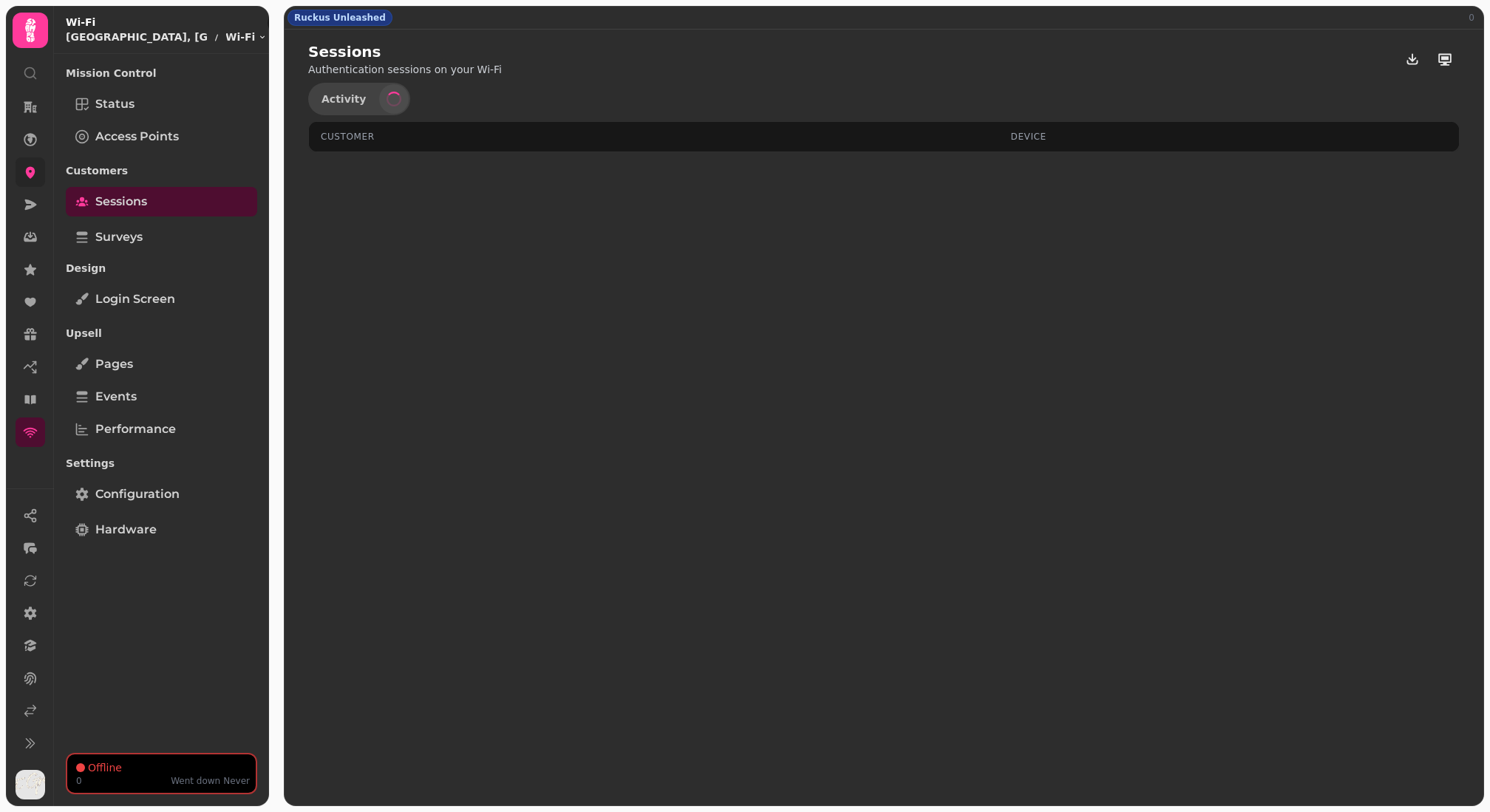
click at [32, 181] on link at bounding box center [31, 173] width 30 height 30
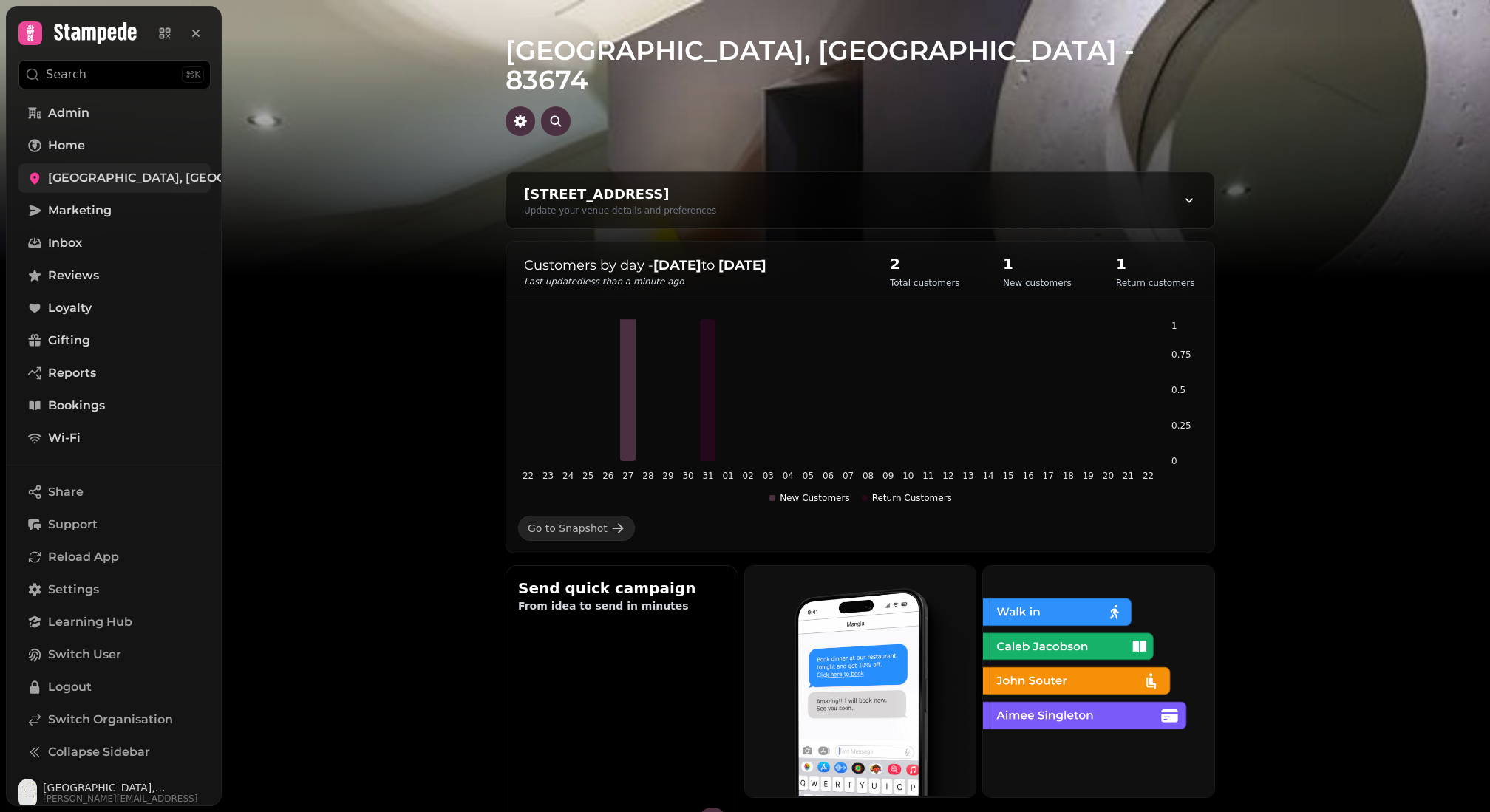
click at [50, 181] on span "Legacy Hotels, Castle Green Hotel - 83674" at bounding box center [205, 178] width 316 height 18
click at [101, 725] on span "Switch Organisation" at bounding box center [110, 720] width 125 height 18
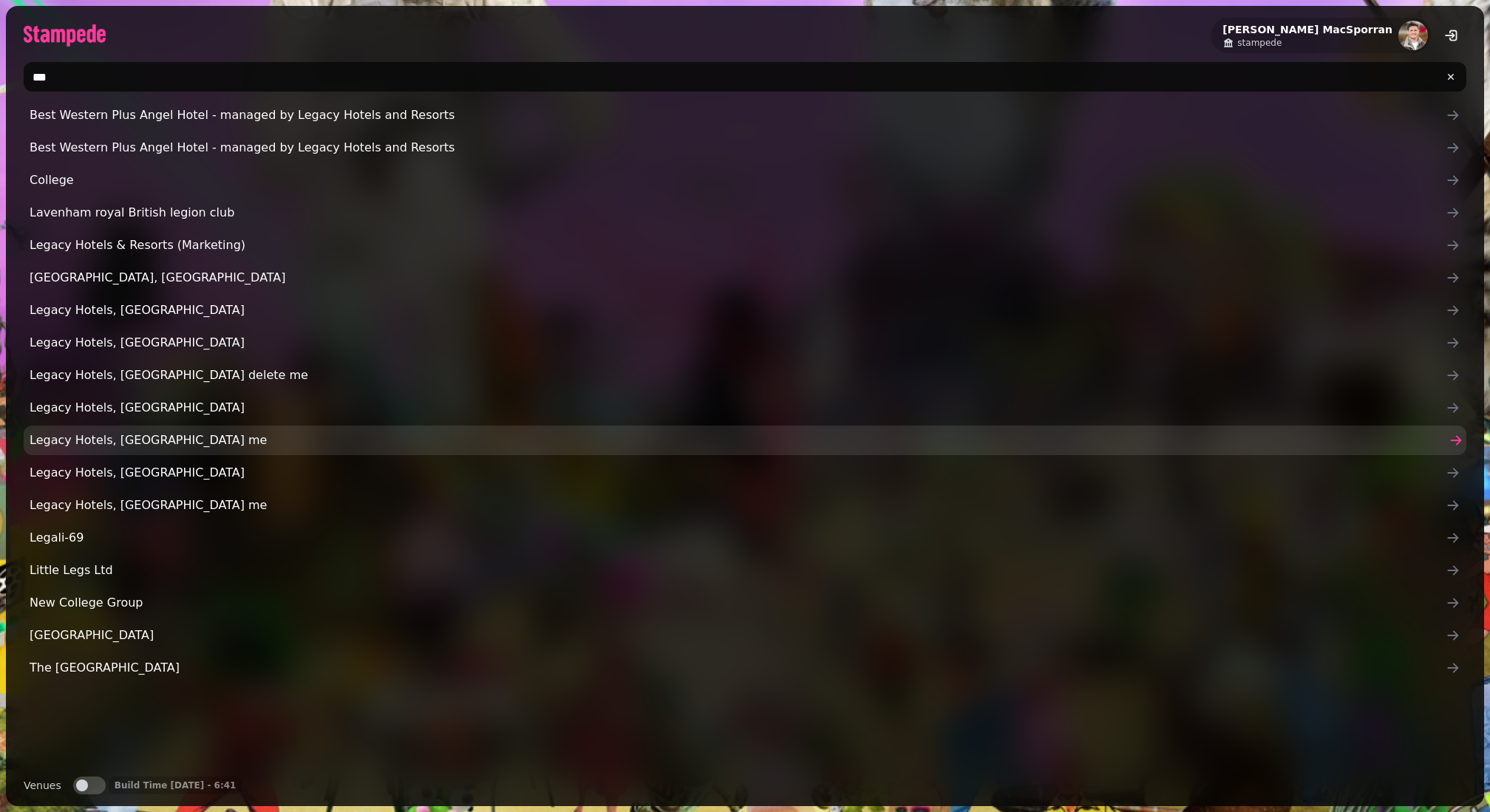
click at [74, 441] on span "Legacy Hotels, The Angel Hotel Delete me" at bounding box center [738, 441] width 1416 height 18
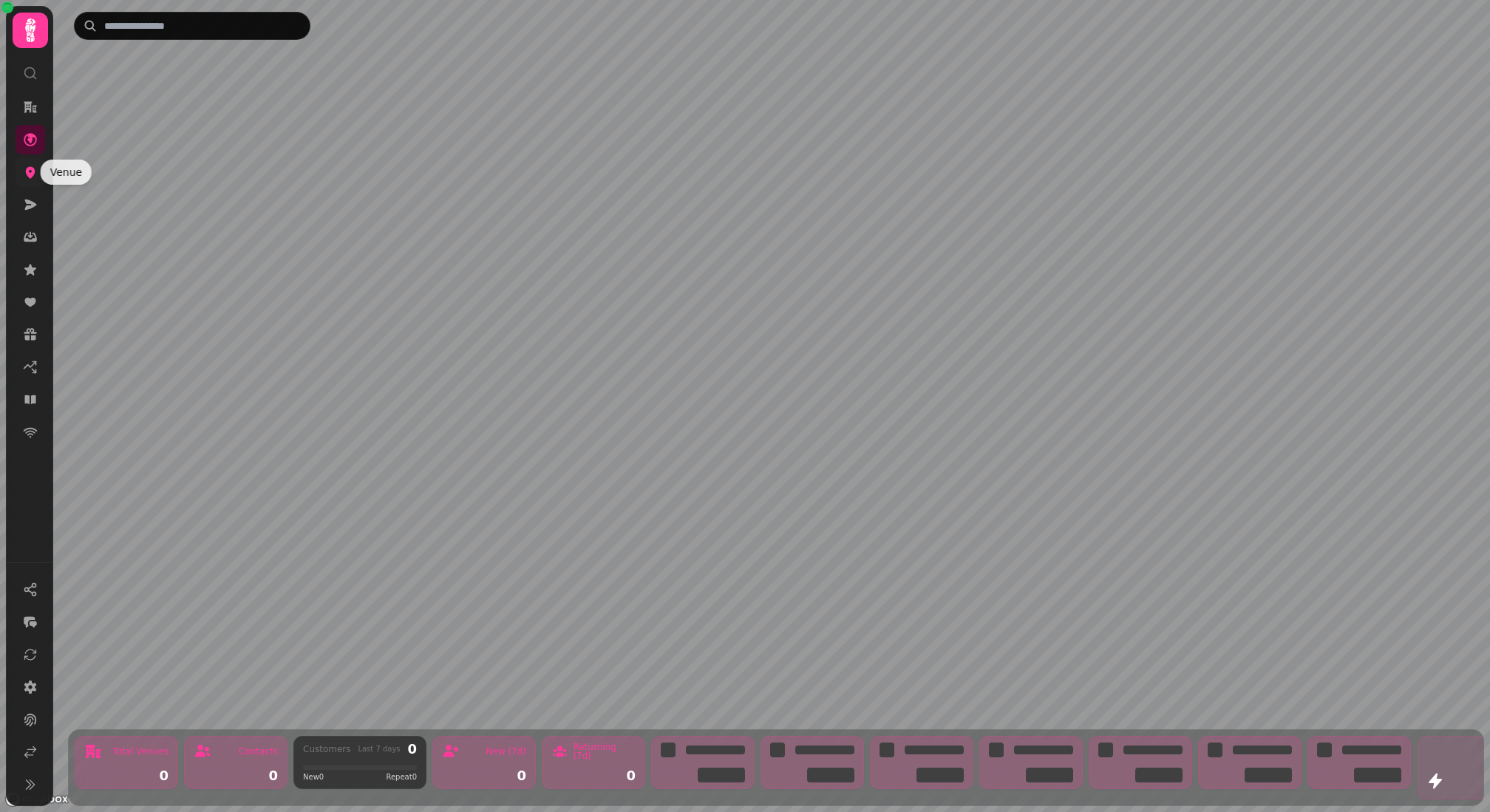
click at [34, 175] on icon at bounding box center [30, 172] width 15 height 15
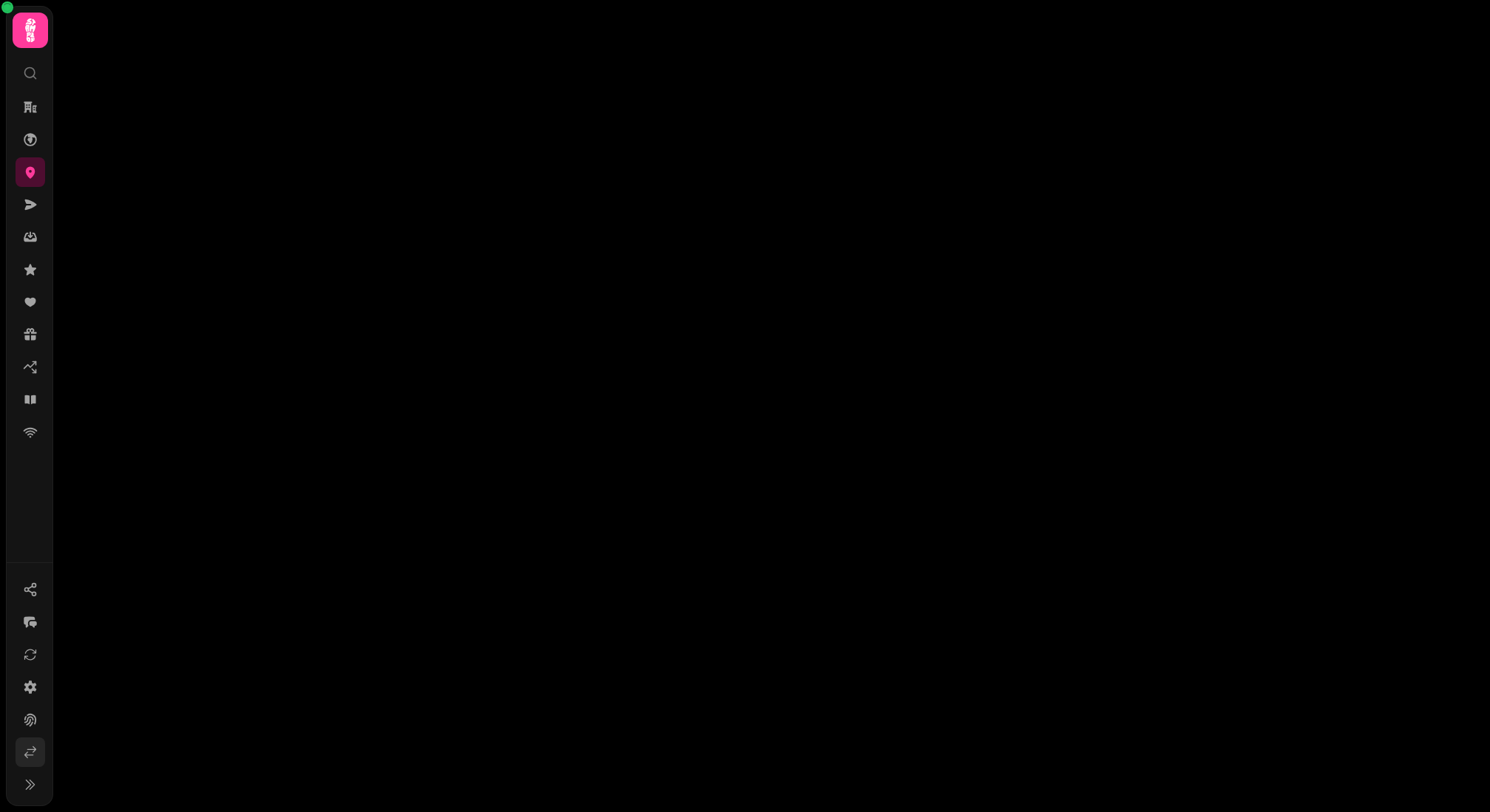
click at [37, 744] on link at bounding box center [31, 752] width 30 height 30
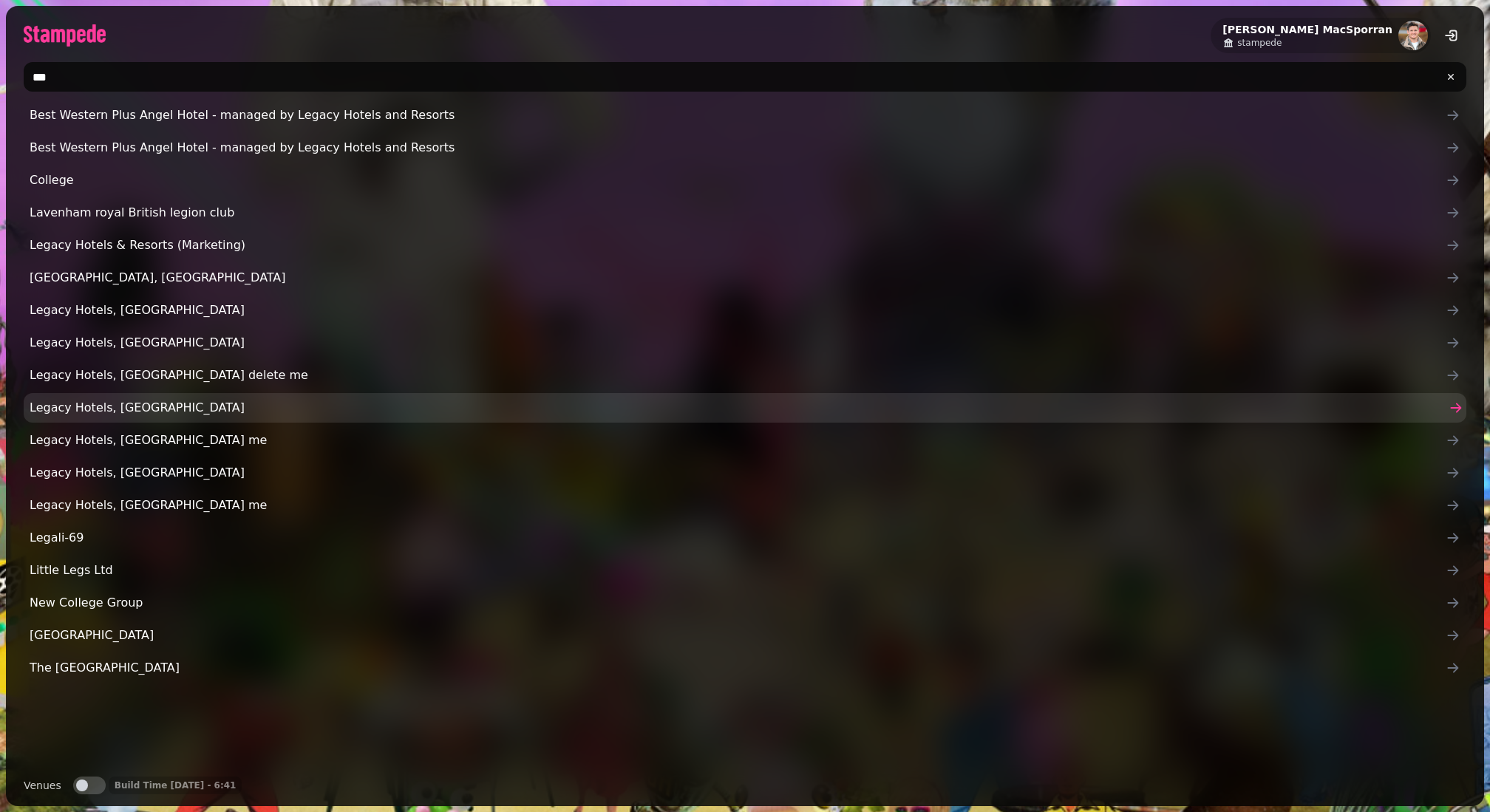
click at [155, 403] on span "Legacy Hotels, The Angel Hotel" at bounding box center [738, 408] width 1416 height 18
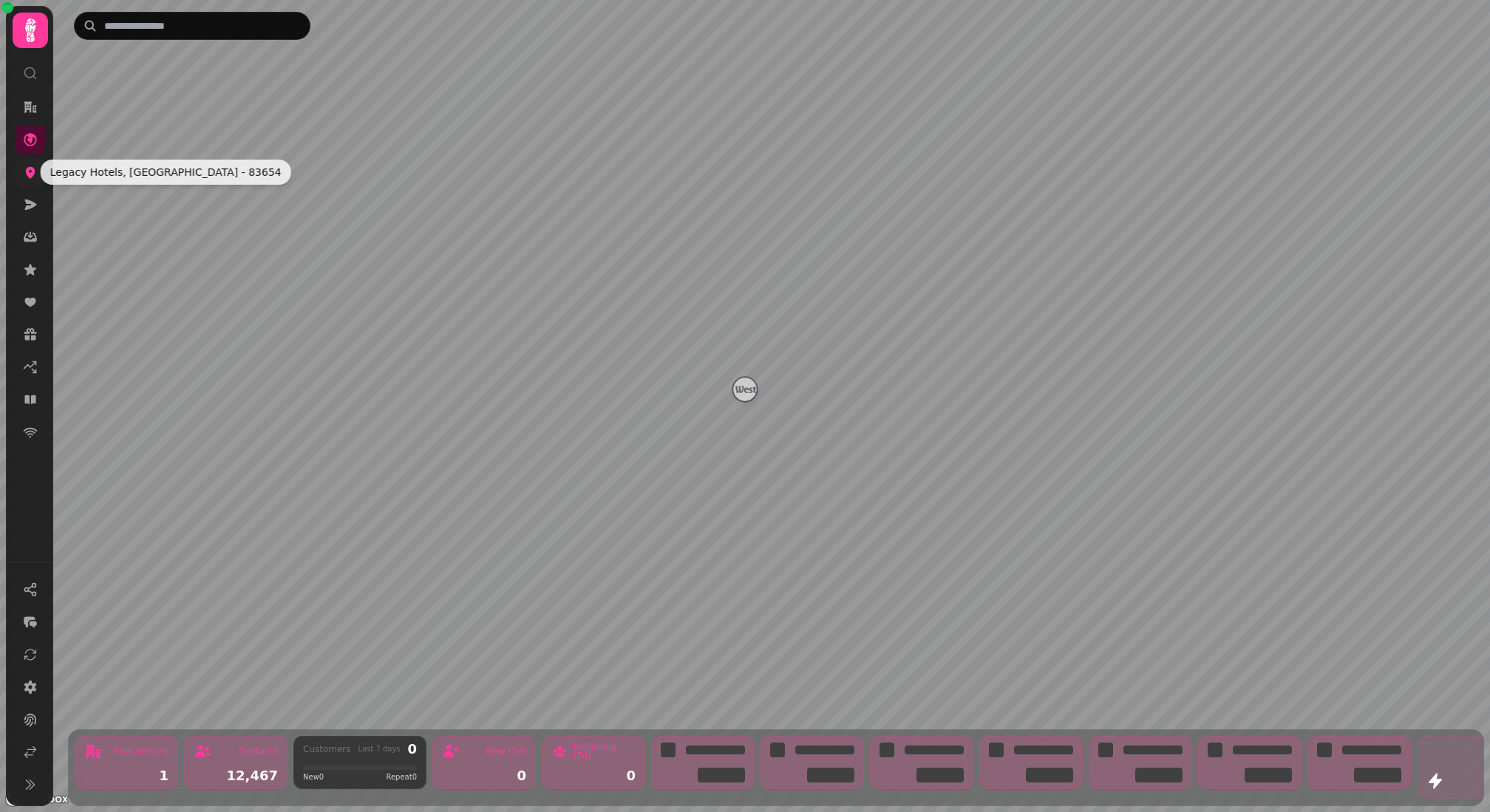
click at [32, 168] on icon at bounding box center [31, 173] width 10 height 12
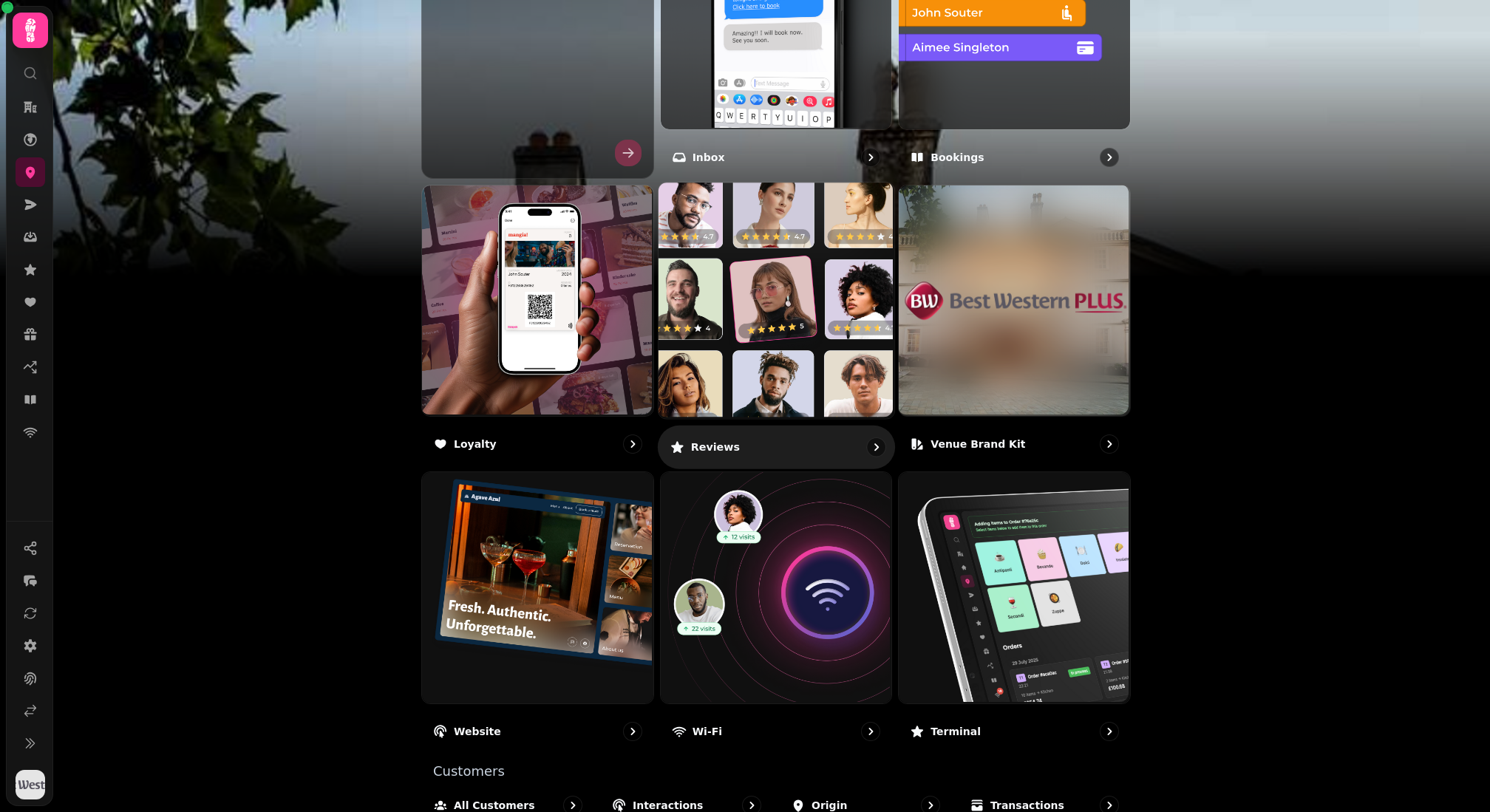
scroll to position [685, 0]
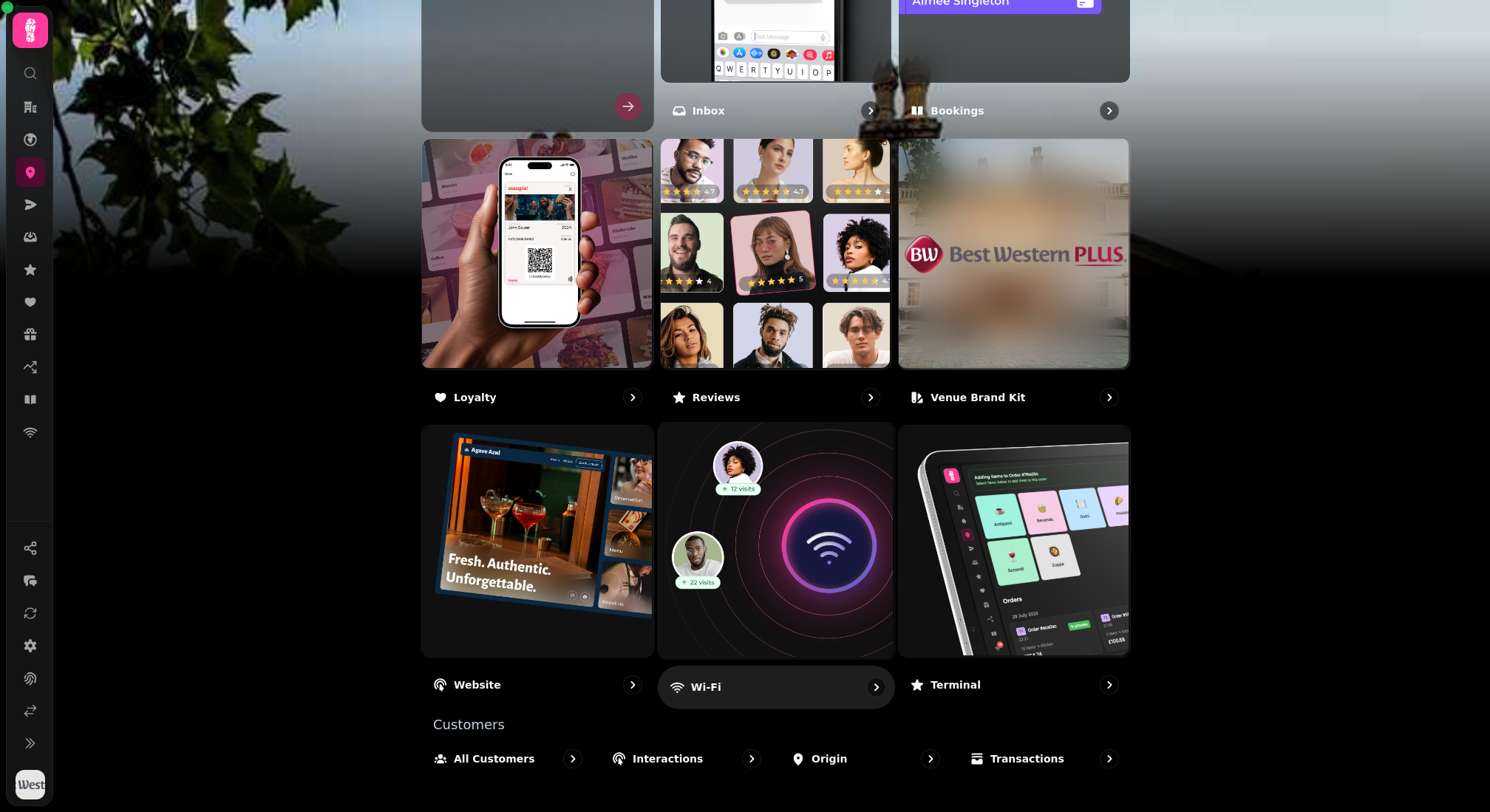
click at [773, 561] on img at bounding box center [773, 539] width 235 height 235
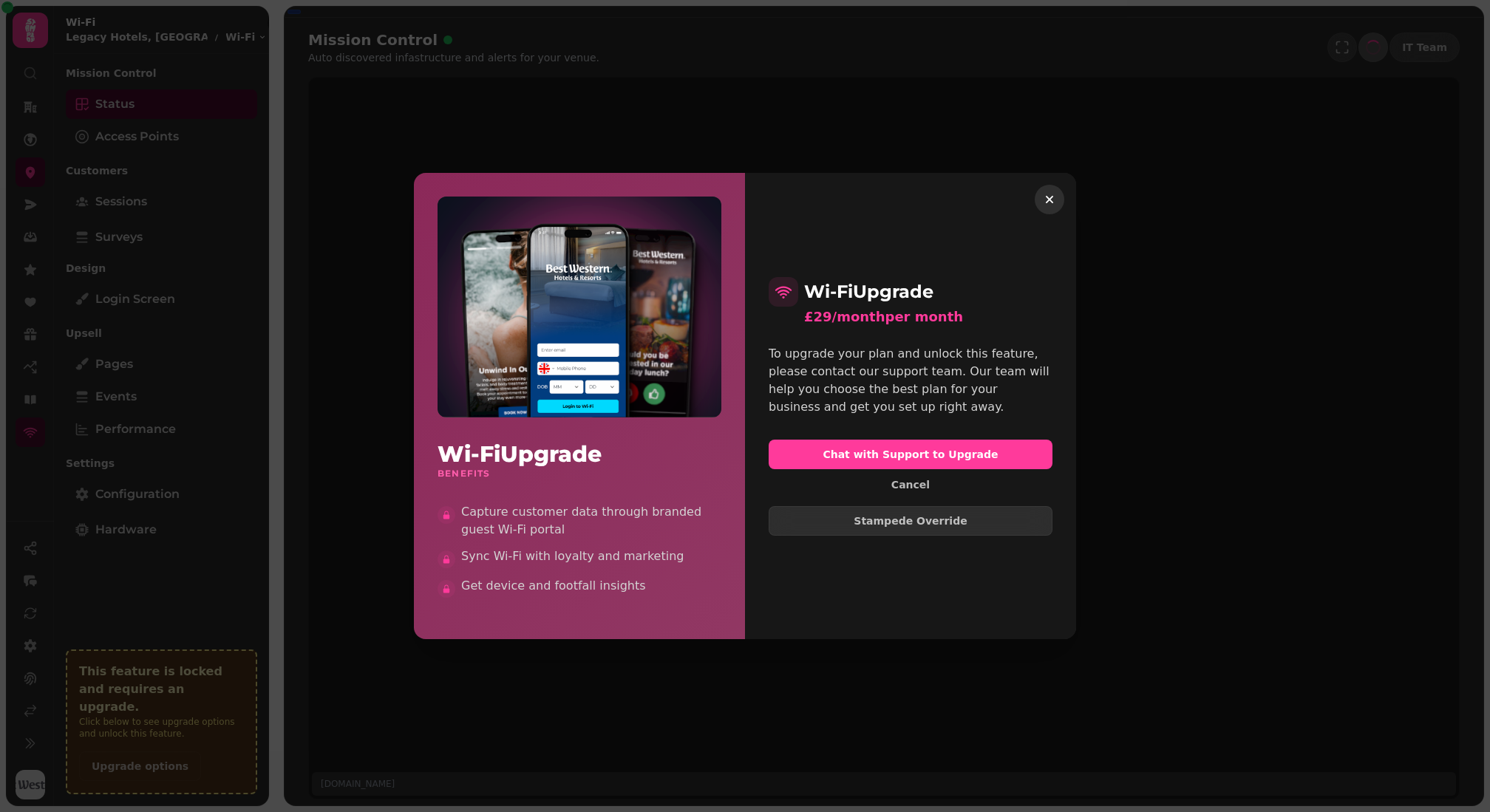
click at [1051, 197] on icon "button" at bounding box center [1048, 199] width 7 height 7
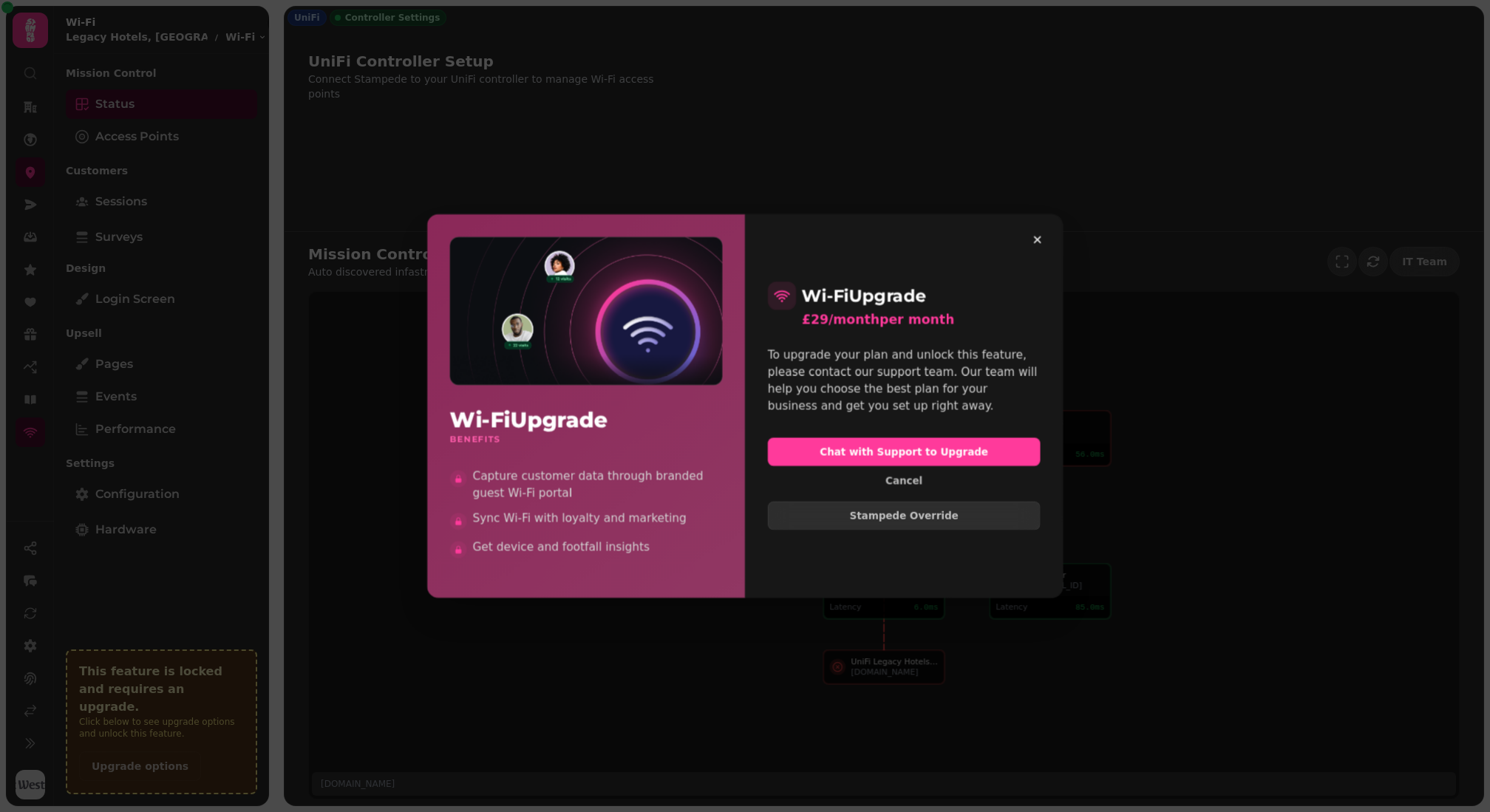
select select "**********"
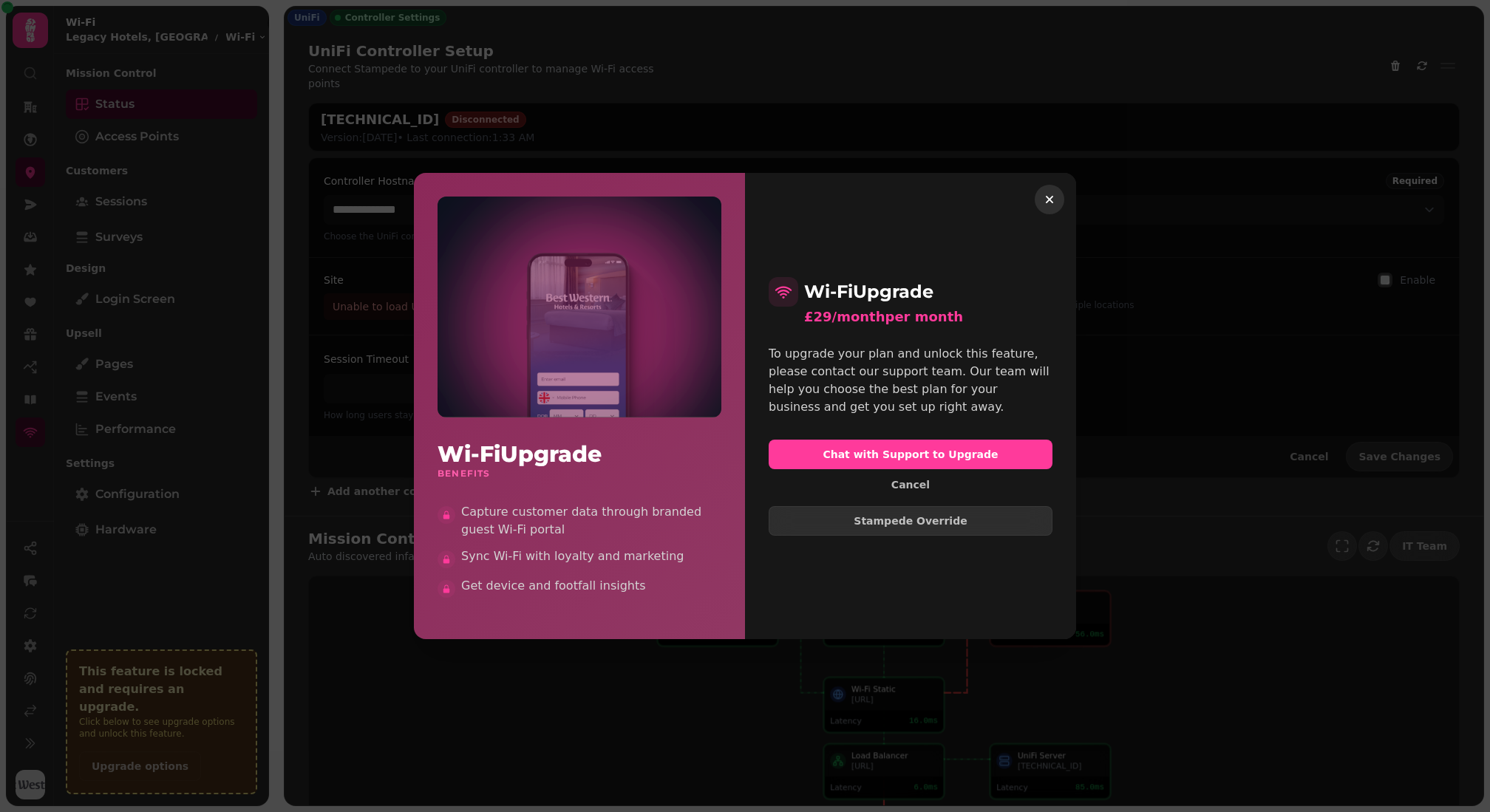
click at [1058, 196] on button "button" at bounding box center [1049, 200] width 30 height 30
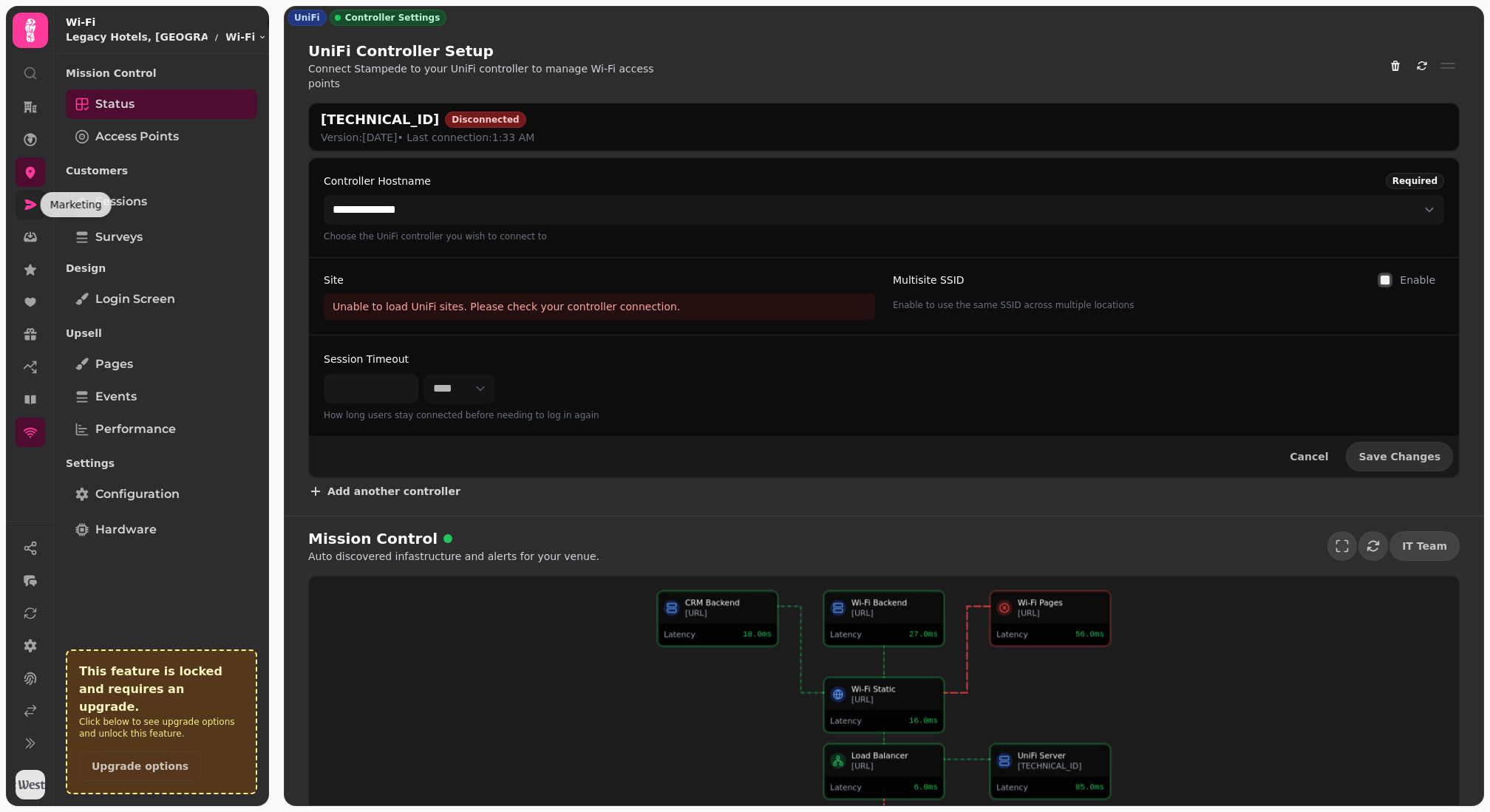
click at [24, 201] on icon at bounding box center [30, 204] width 15 height 15
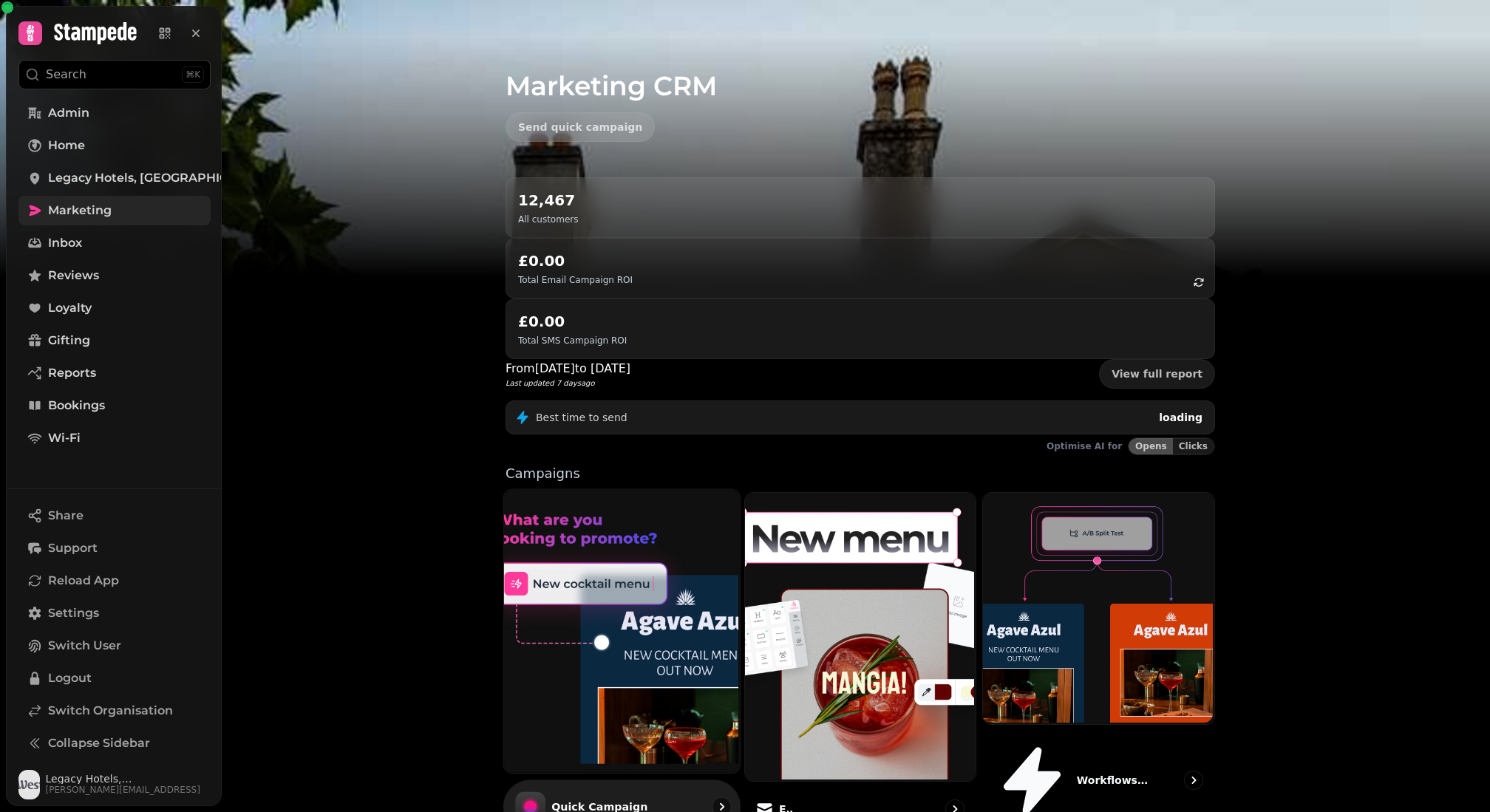
scroll to position [107, 0]
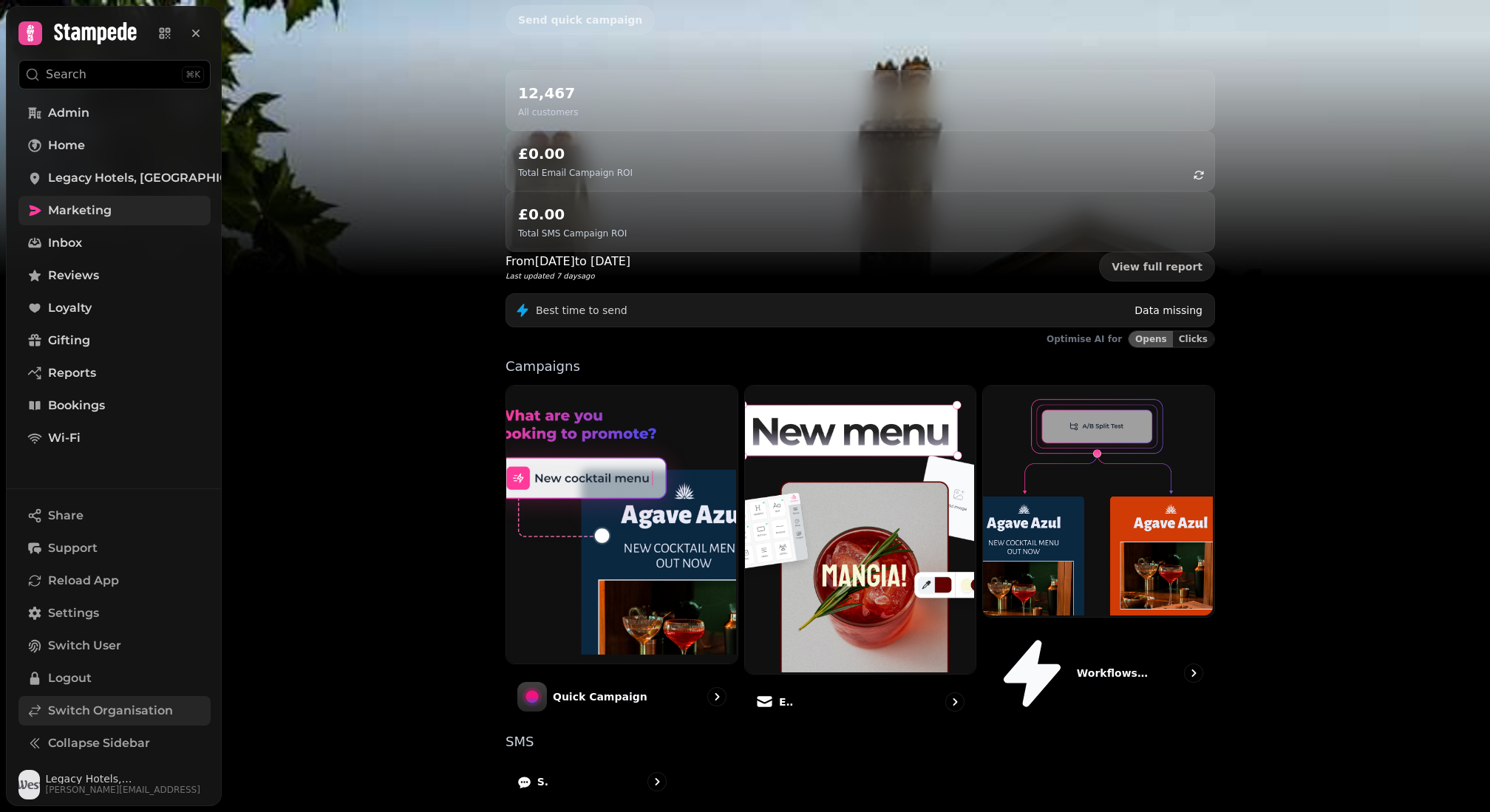
click at [122, 708] on span "Switch Organisation" at bounding box center [110, 711] width 125 height 18
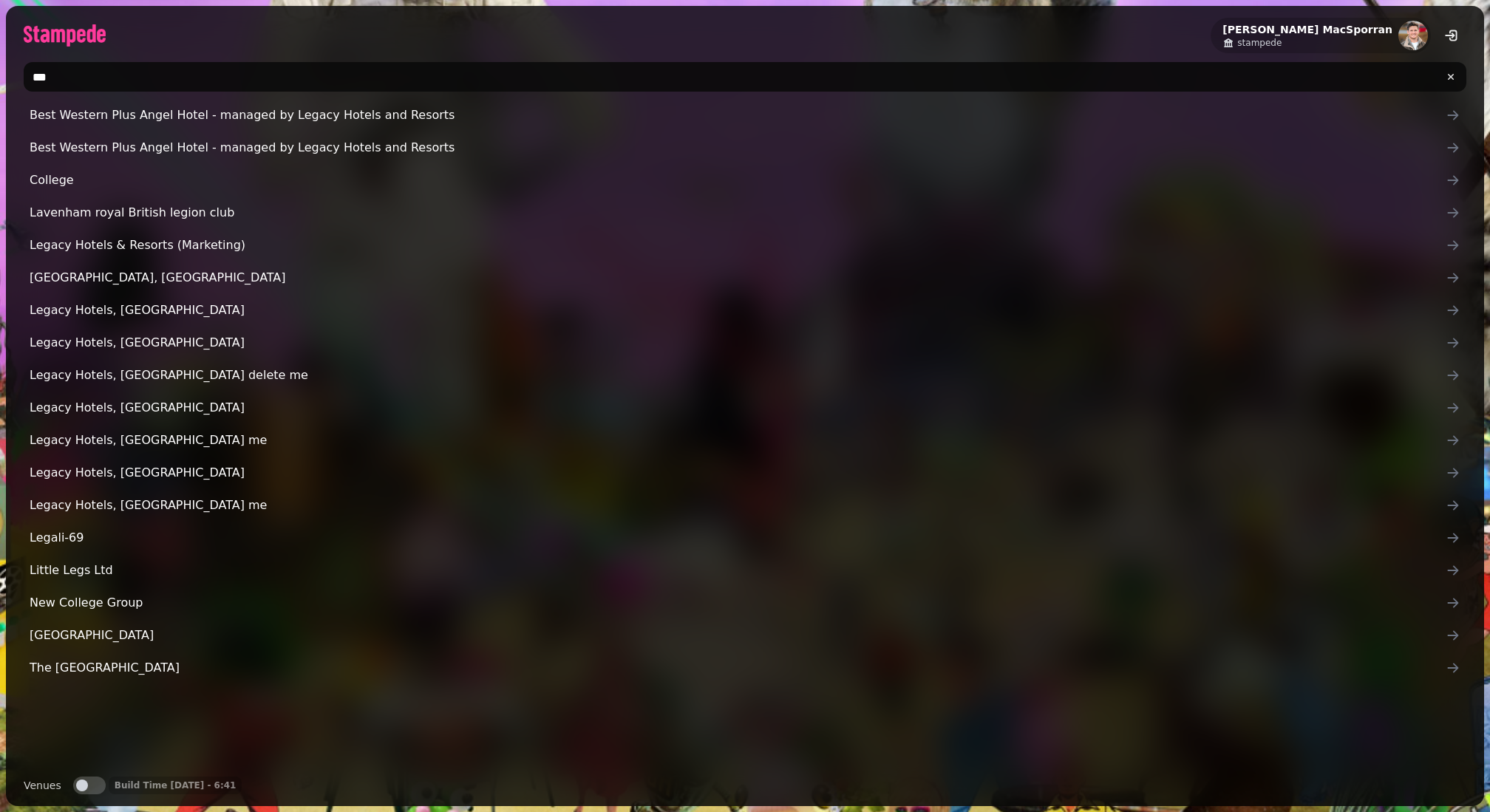
click at [57, 79] on input "***" at bounding box center [745, 77] width 1442 height 30
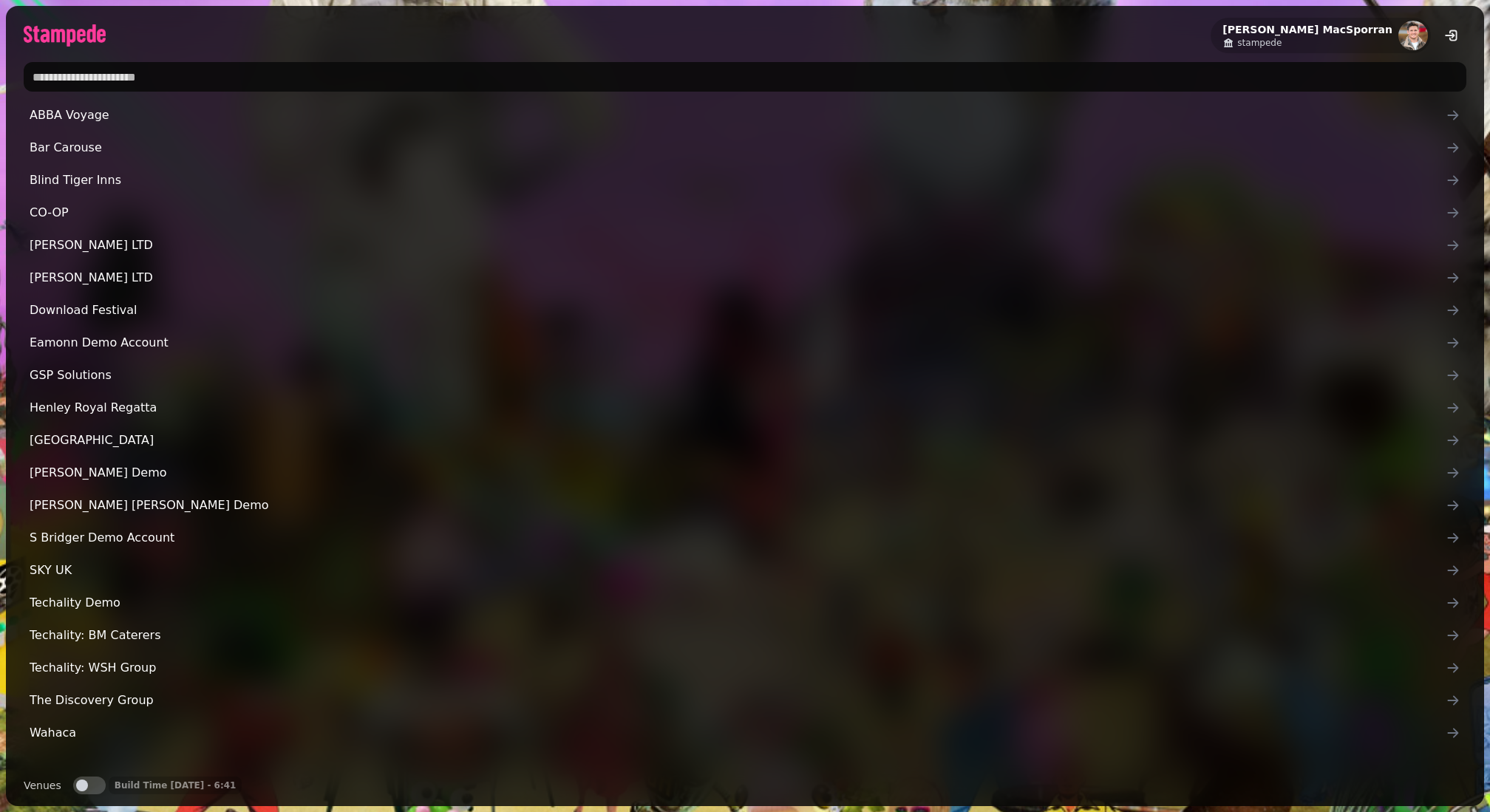
click at [175, 32] on div "Lewis MacSporran stampede" at bounding box center [745, 30] width 1478 height 48
click at [155, 73] on input "text" at bounding box center [745, 77] width 1442 height 30
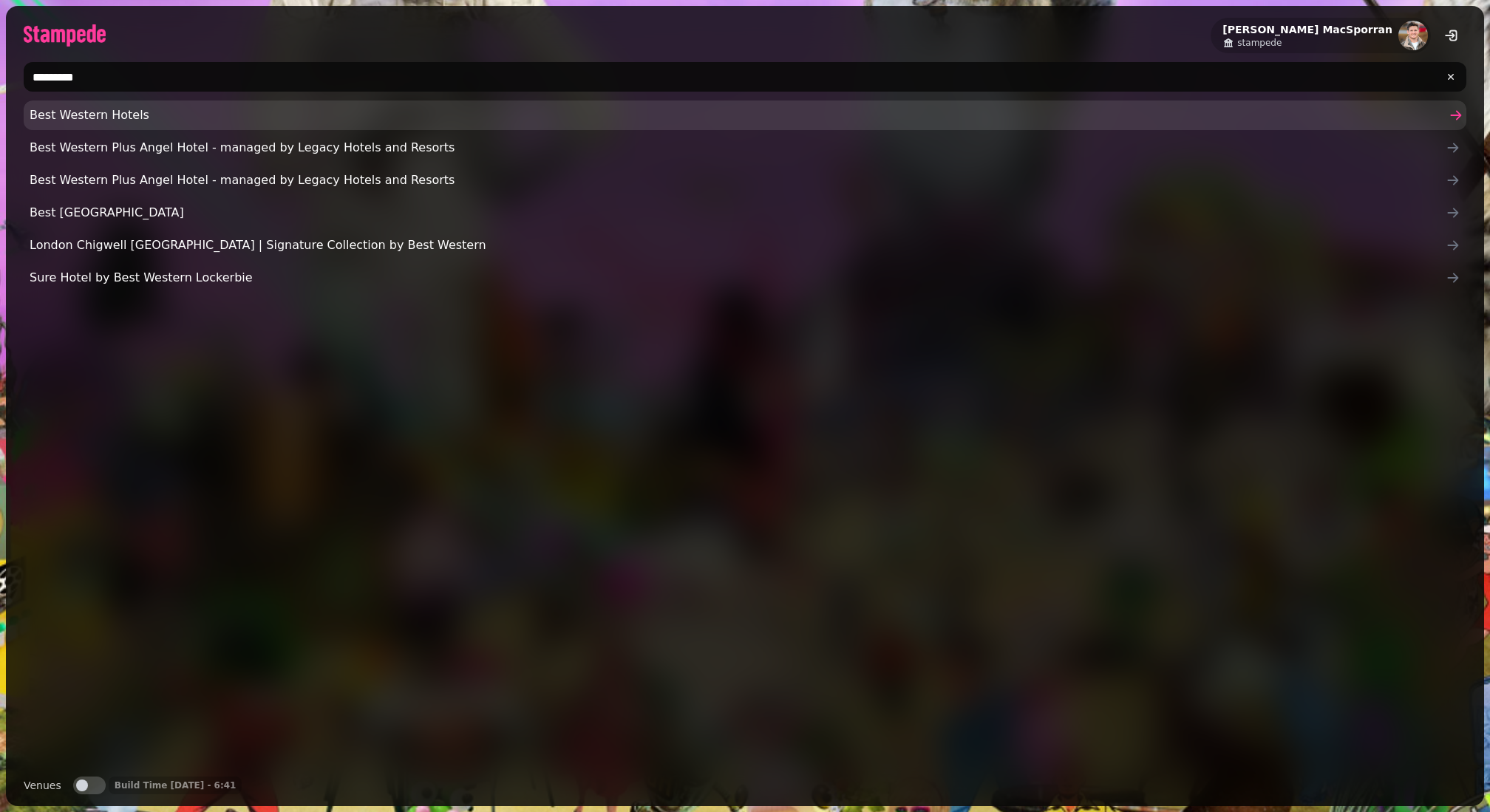
type input "*********"
click at [93, 124] on link "Best Western Hotels" at bounding box center [745, 115] width 1442 height 30
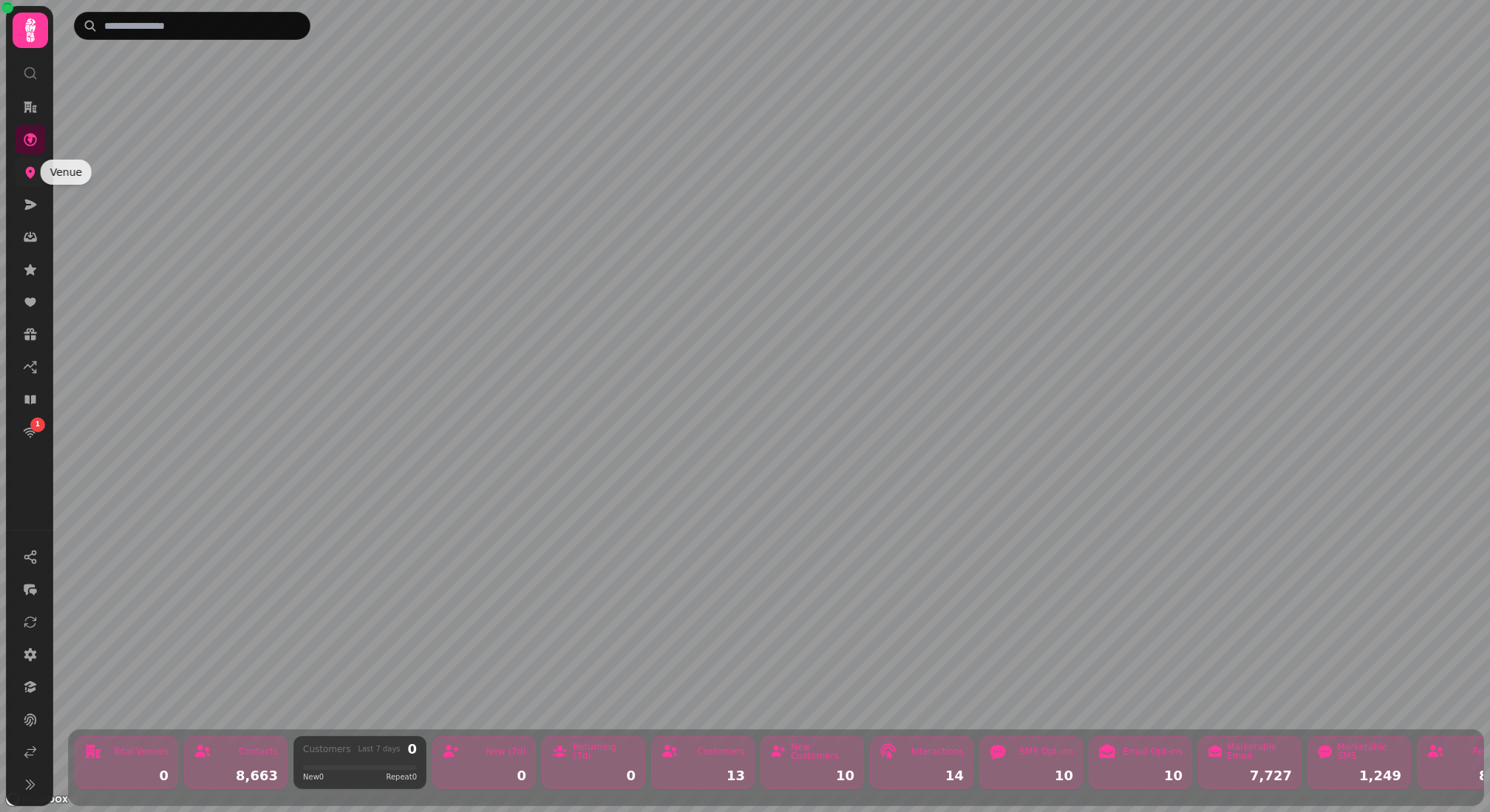
click at [35, 172] on icon at bounding box center [30, 172] width 15 height 15
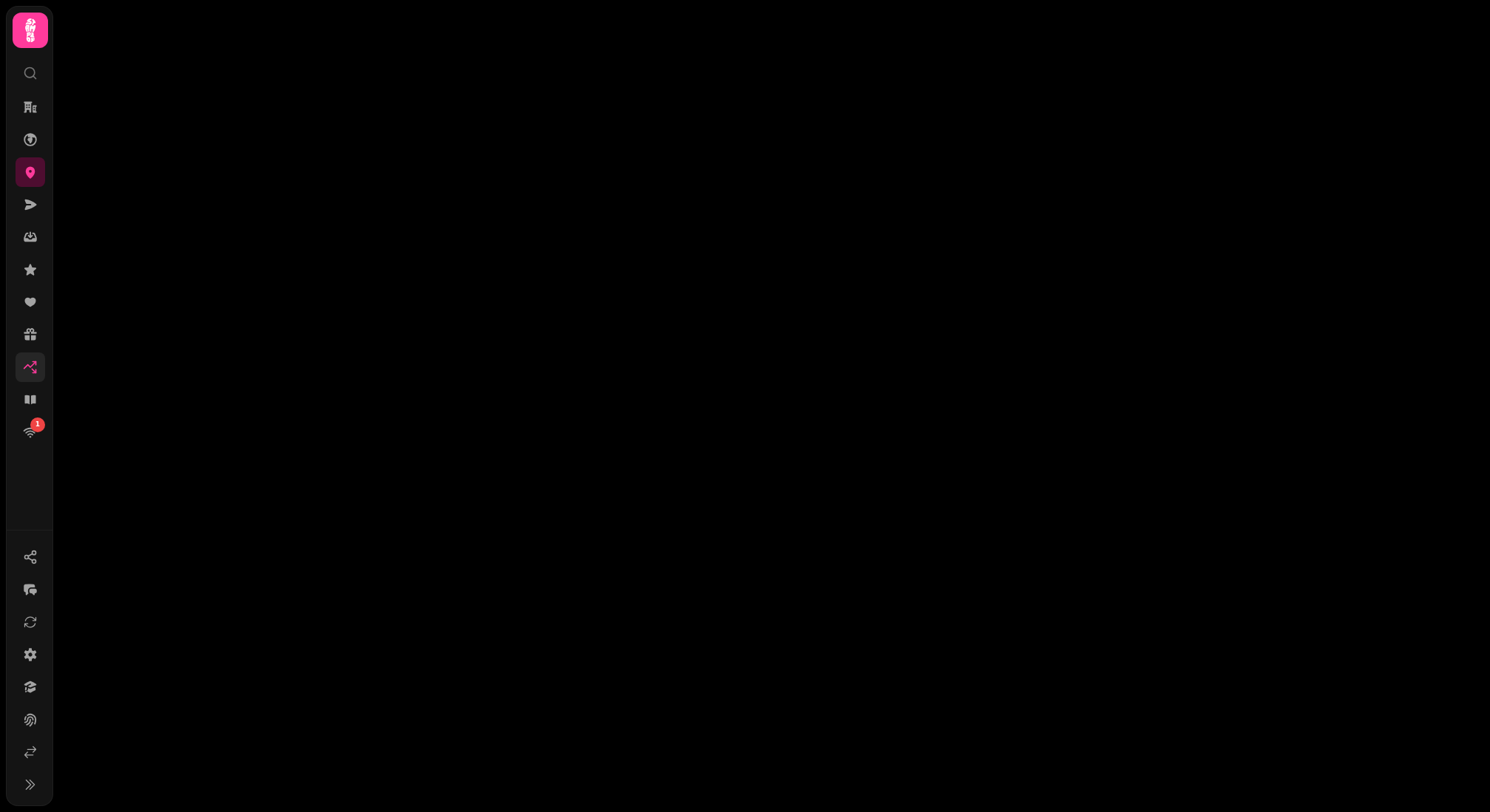
click at [30, 371] on icon at bounding box center [30, 367] width 15 height 15
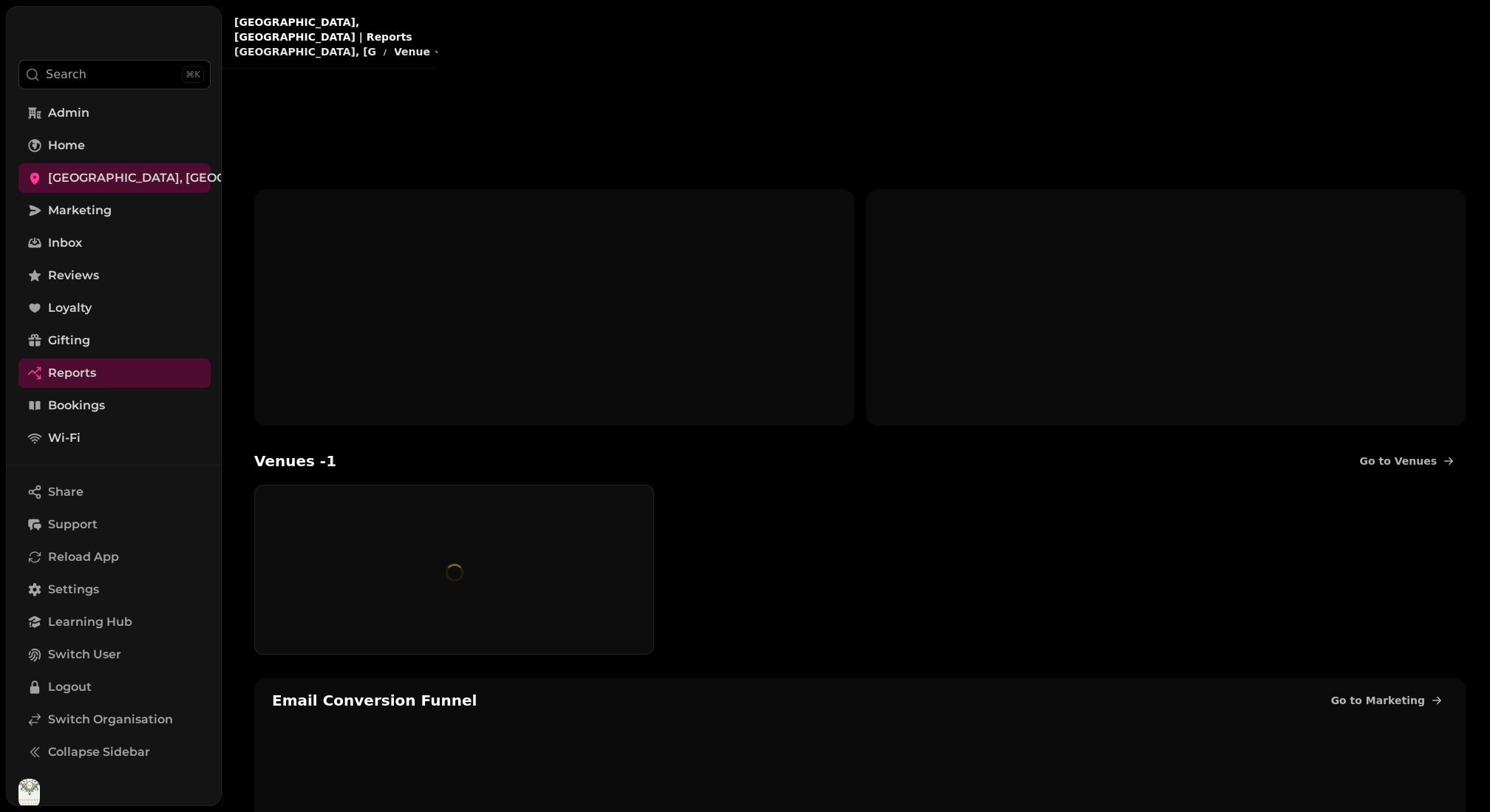
type input "*"
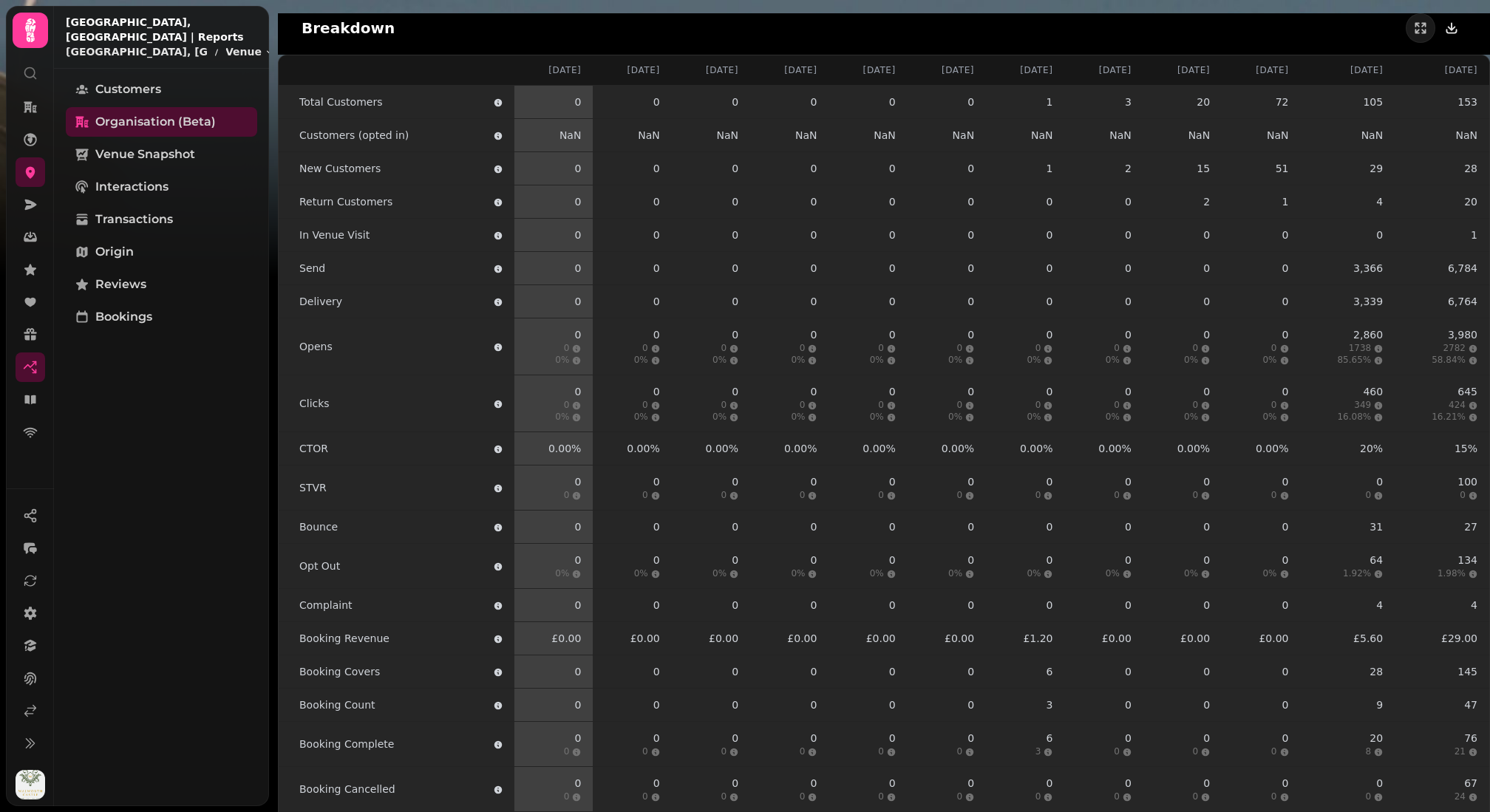
scroll to position [2419, 0]
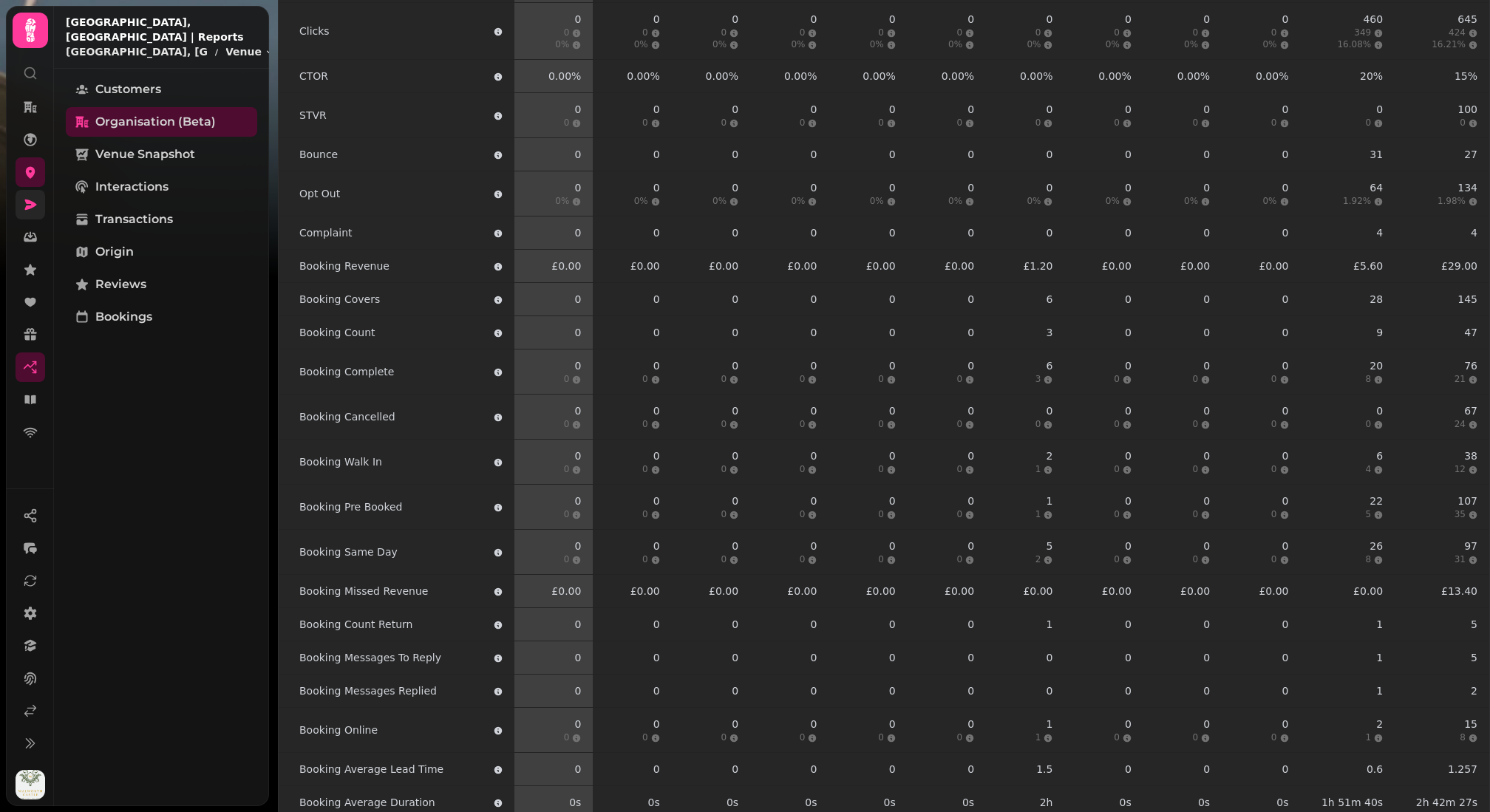
click at [26, 215] on link at bounding box center [31, 204] width 30 height 30
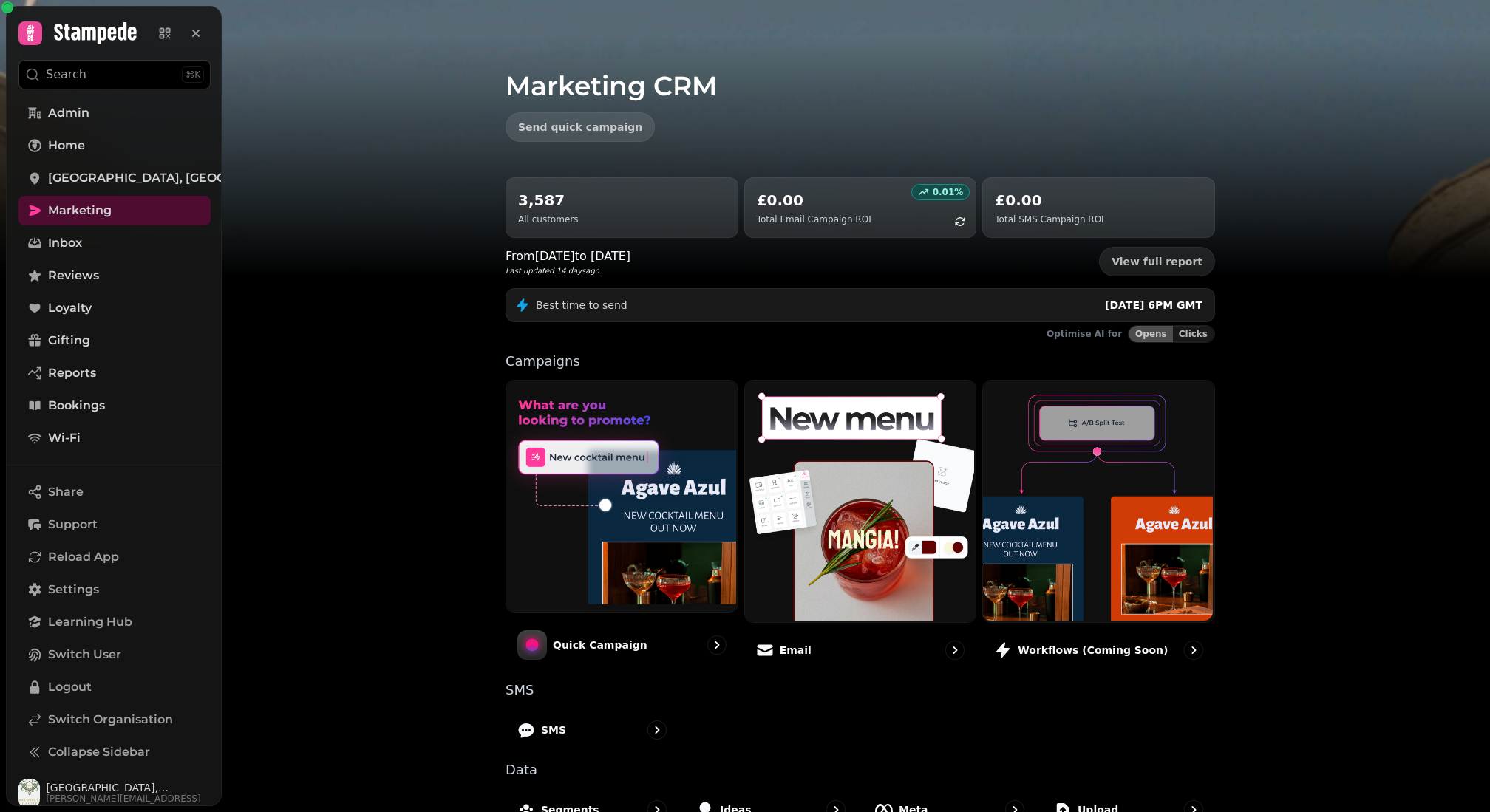
scroll to position [107, 0]
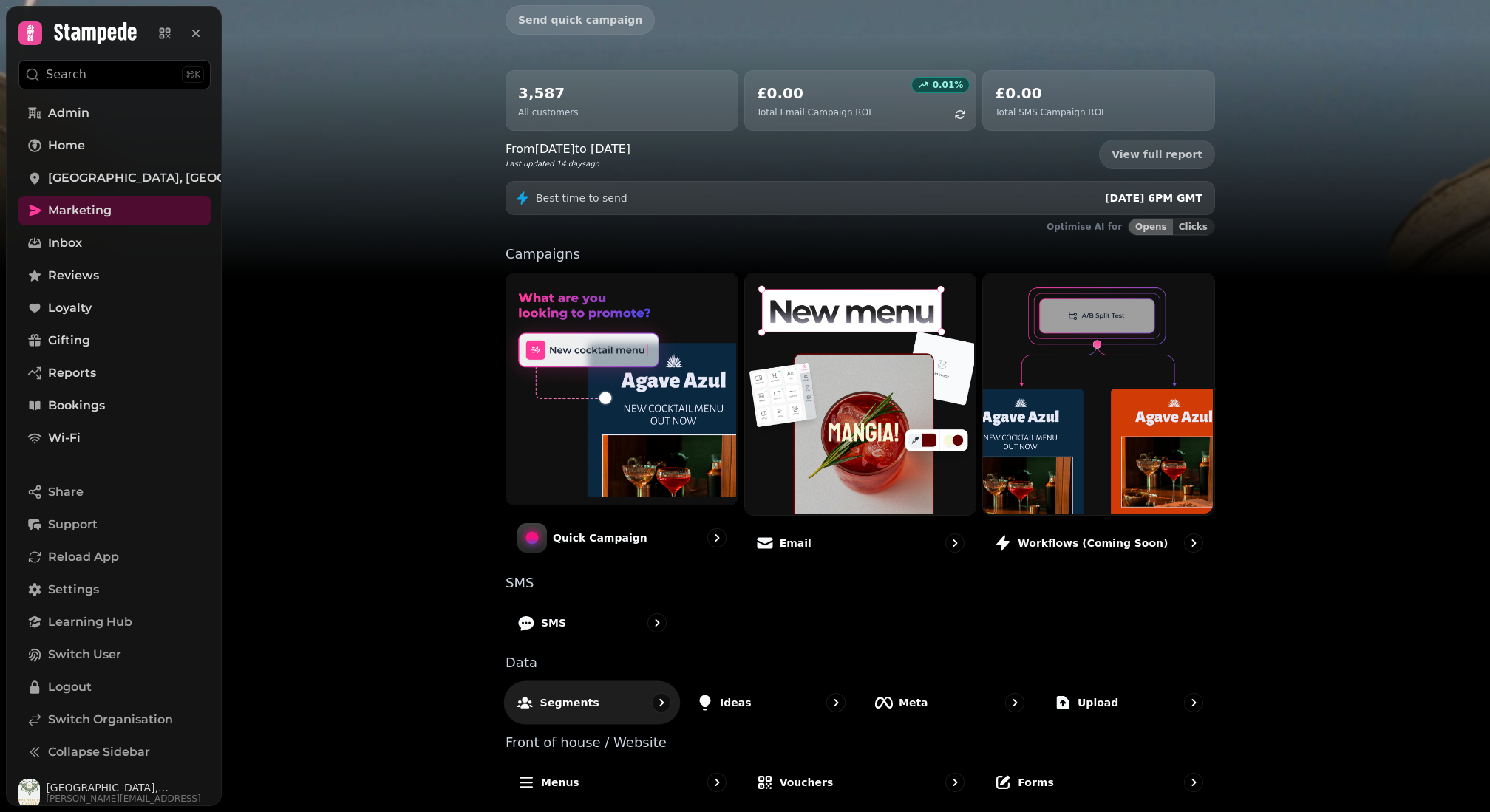
click at [585, 688] on div "Segments" at bounding box center [593, 703] width 177 height 44
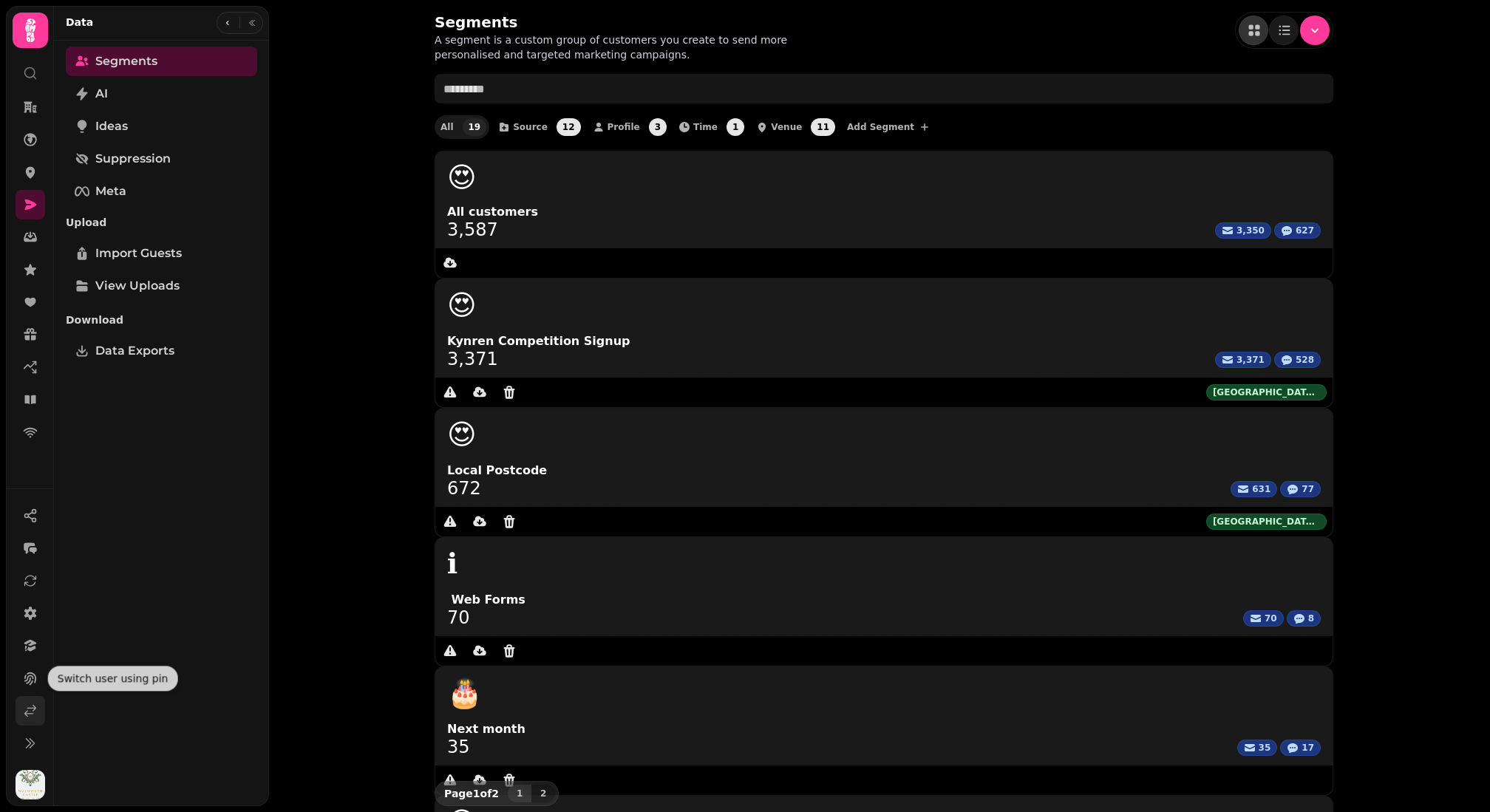
click at [21, 704] on link at bounding box center [31, 711] width 30 height 30
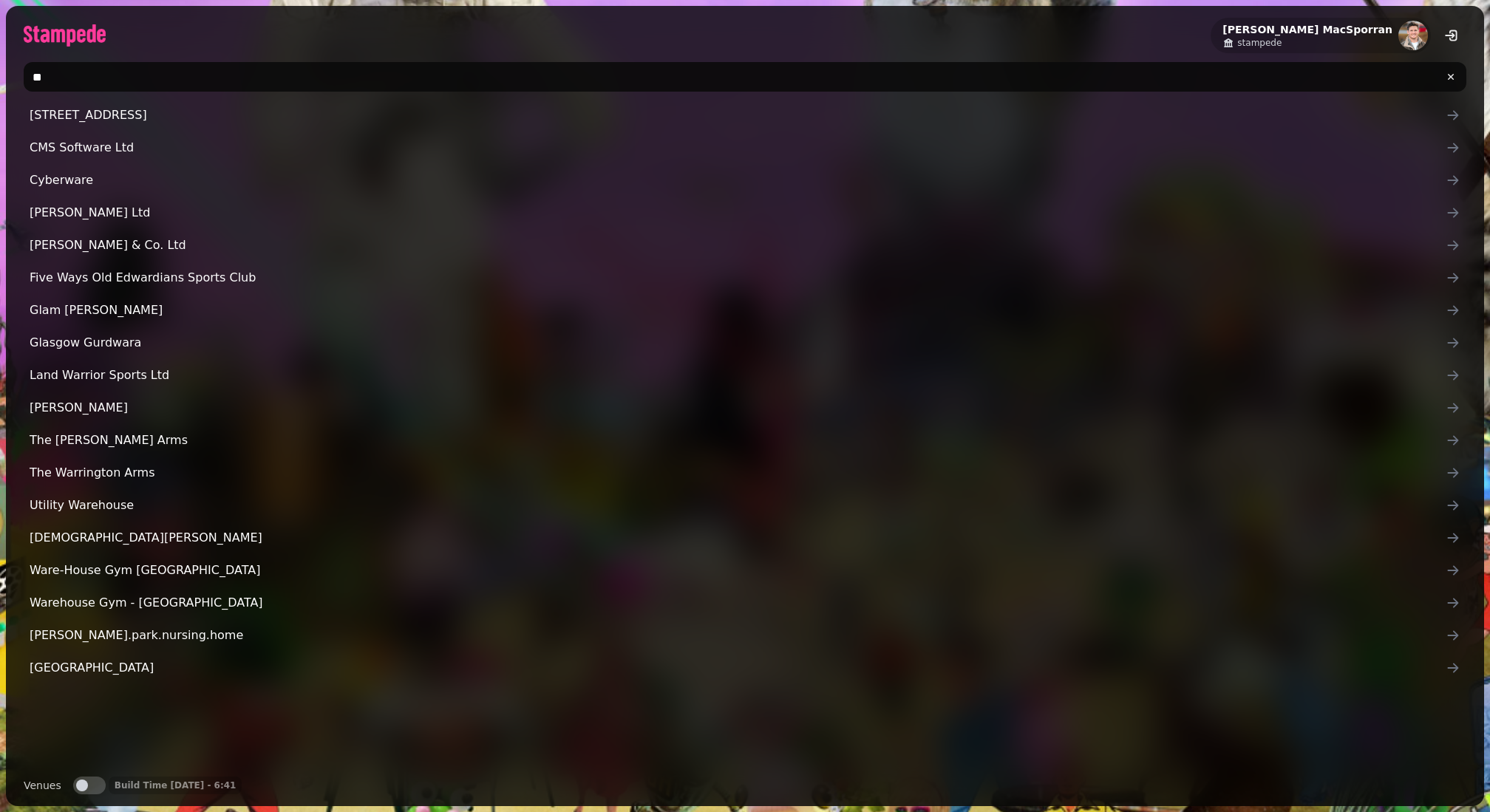
type input "*"
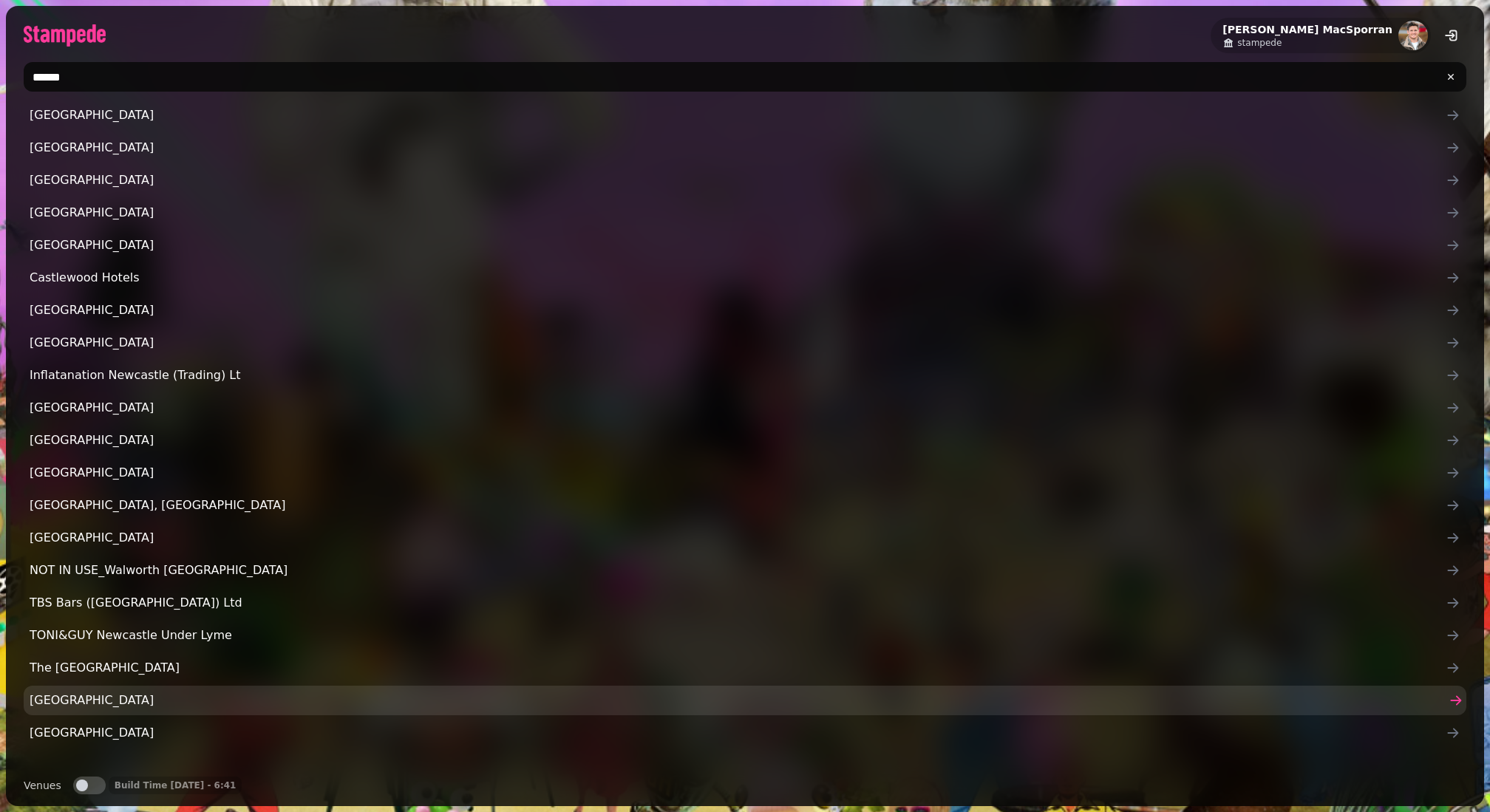
type input "******"
click at [143, 705] on span "[GEOGRAPHIC_DATA]" at bounding box center [738, 701] width 1416 height 18
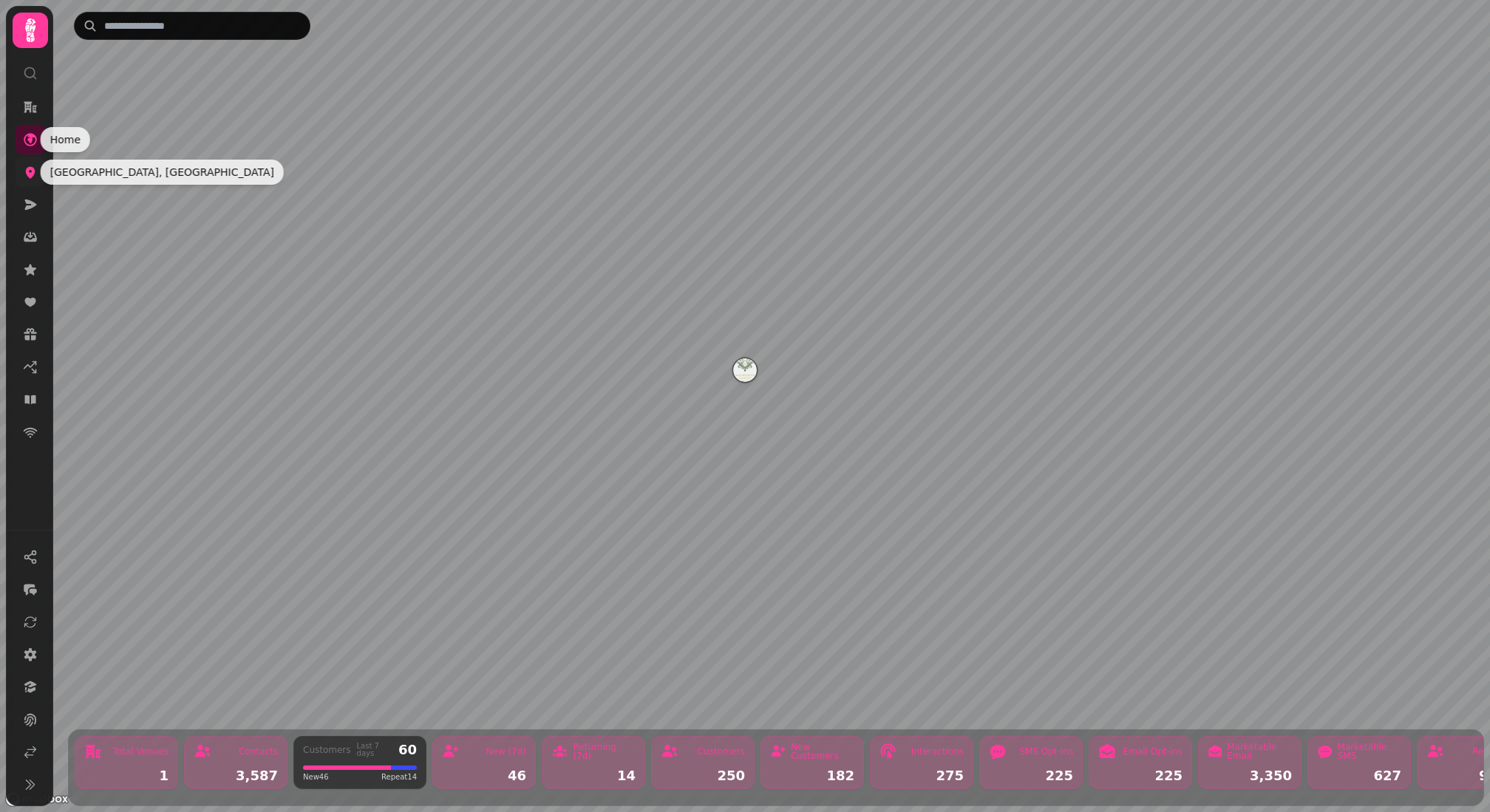
click at [23, 172] on icon at bounding box center [30, 172] width 15 height 15
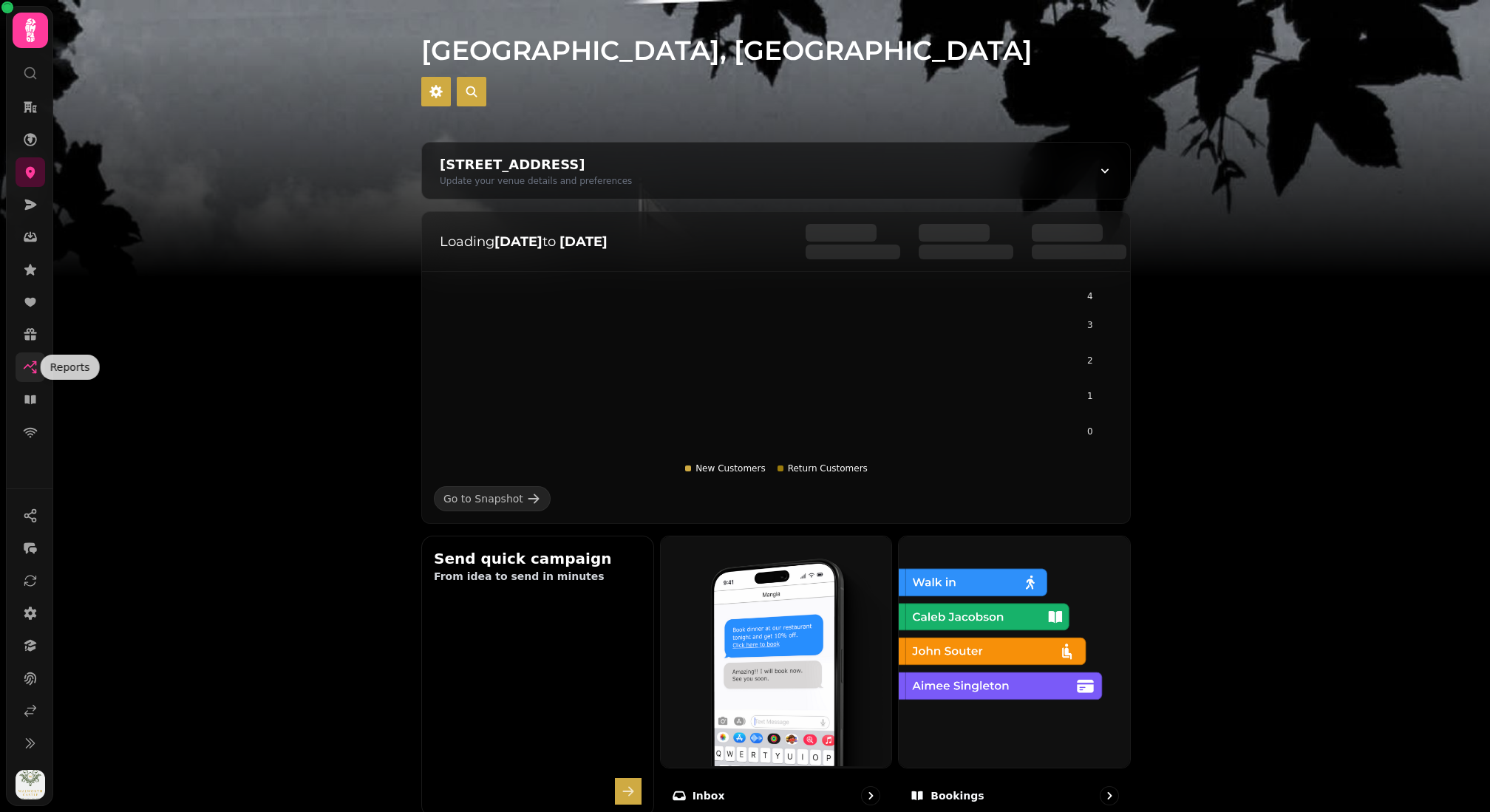
click at [33, 369] on icon at bounding box center [34, 370] width 4 height 4
select select "**"
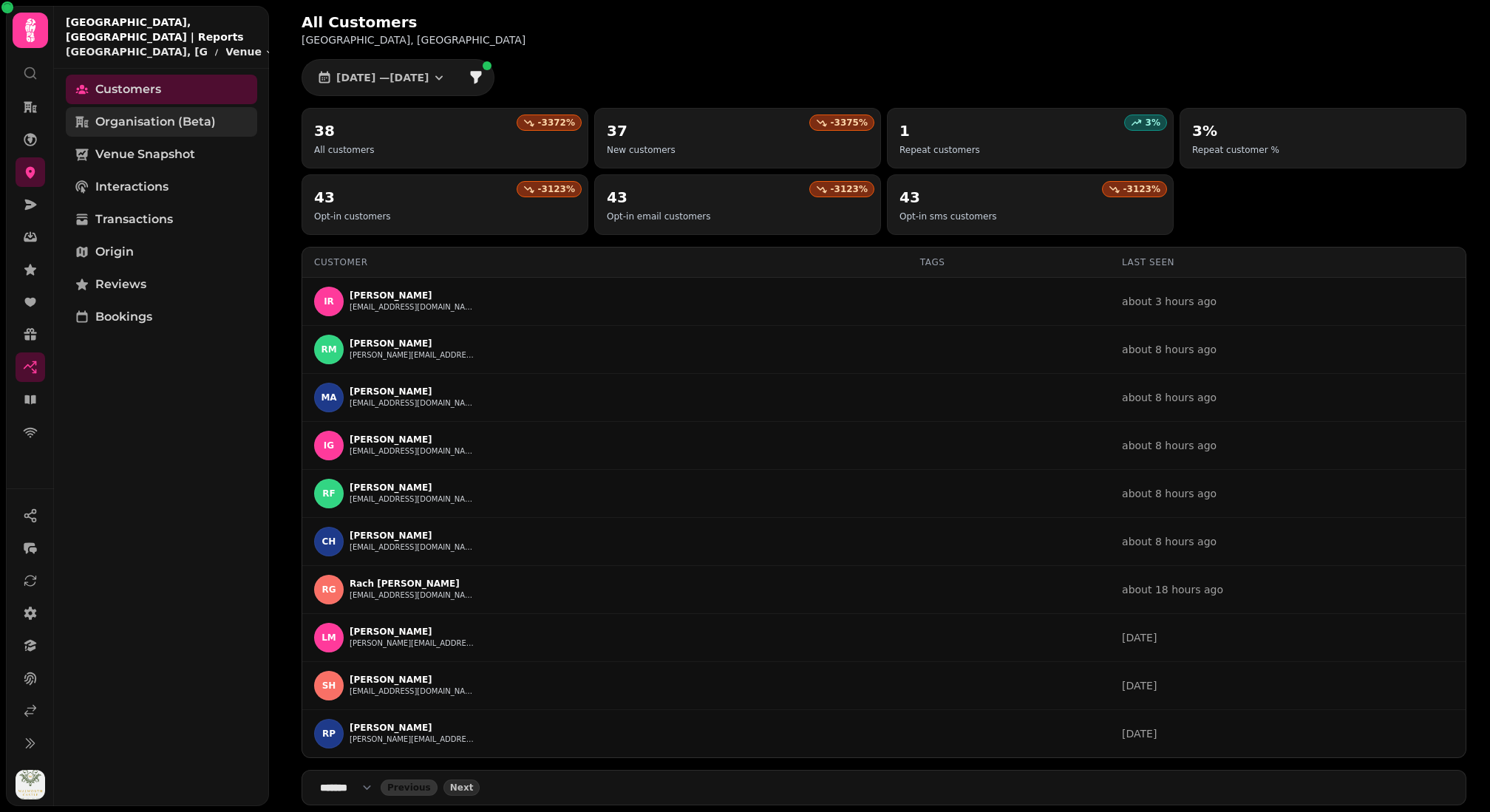
click at [210, 125] on span "Organisation (beta)" at bounding box center [155, 122] width 120 height 18
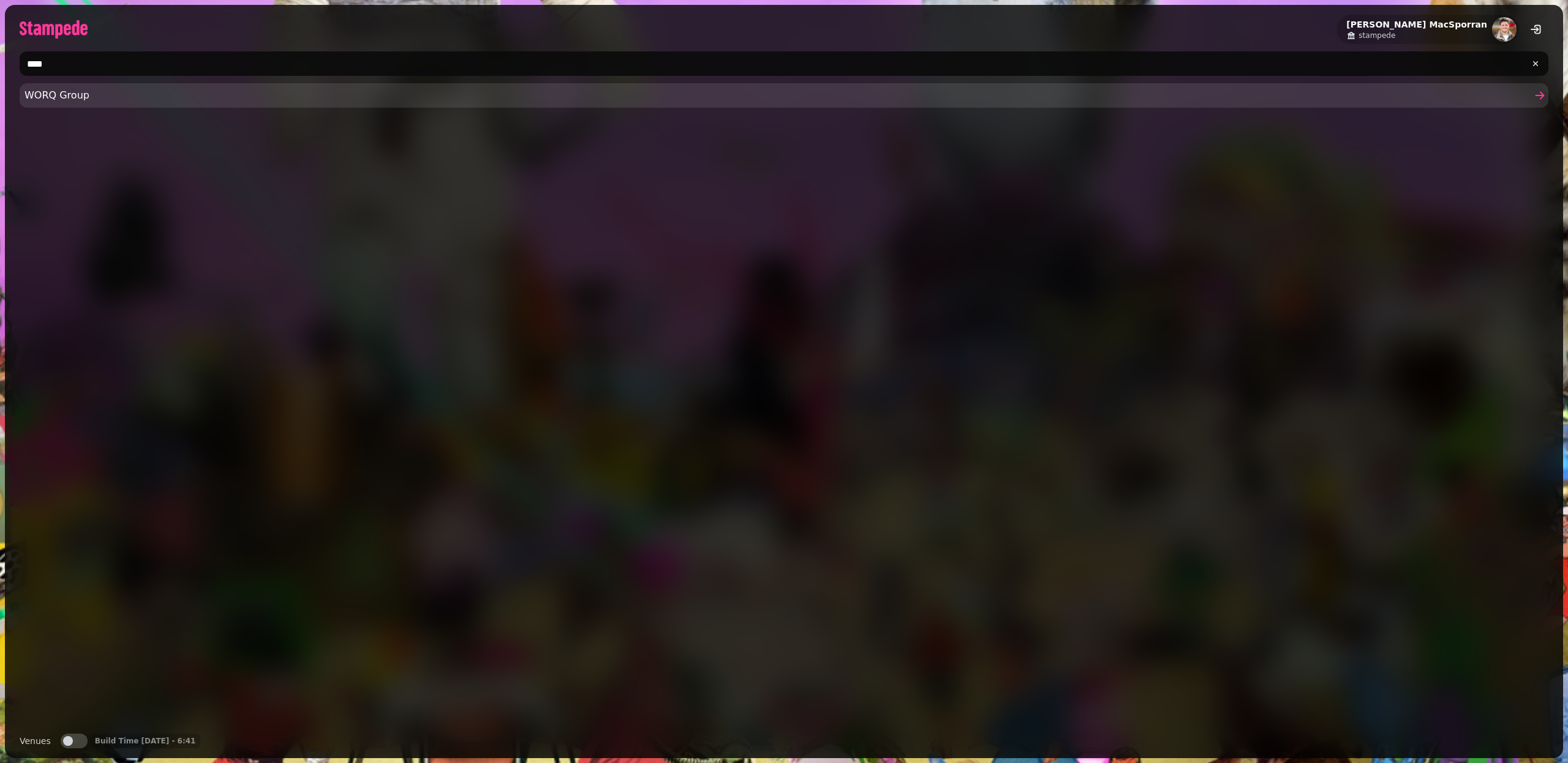
type input "****"
click at [77, 97] on span "WORQ Group" at bounding box center [777, 95] width 1506 height 15
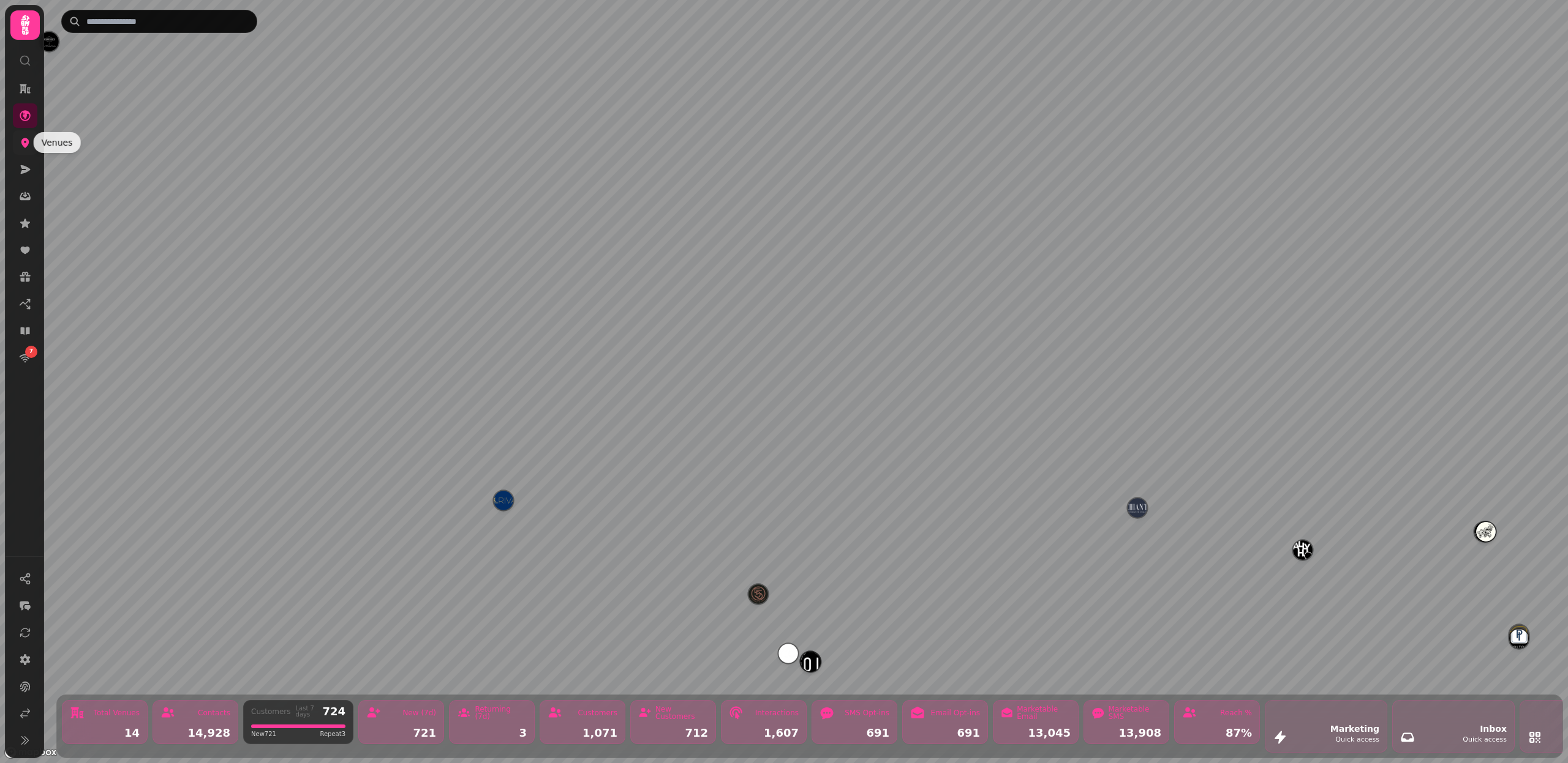
click at [27, 143] on icon at bounding box center [26, 143] width 8 height 10
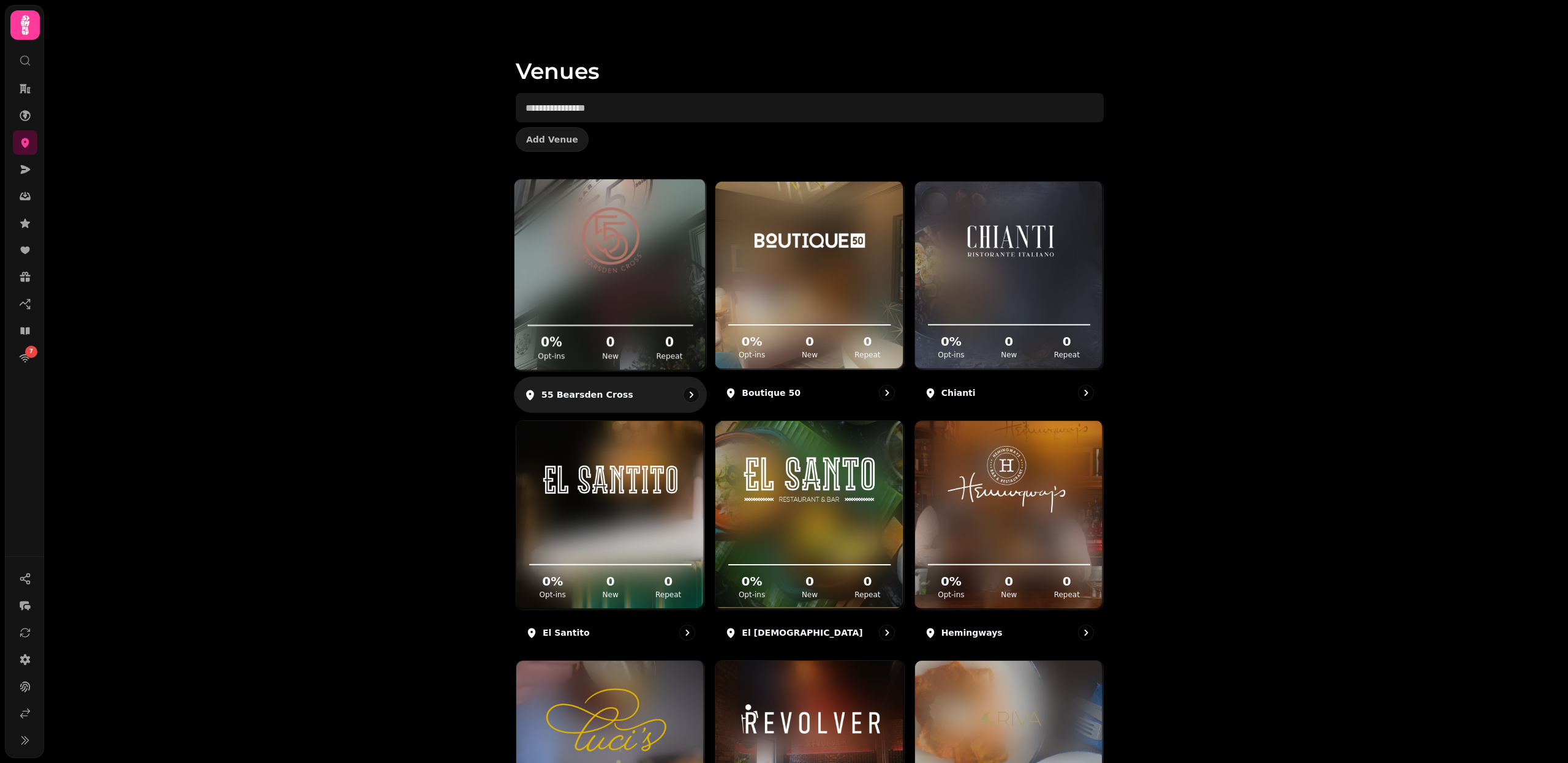
click at [551, 273] on img at bounding box center [610, 239] width 144 height 81
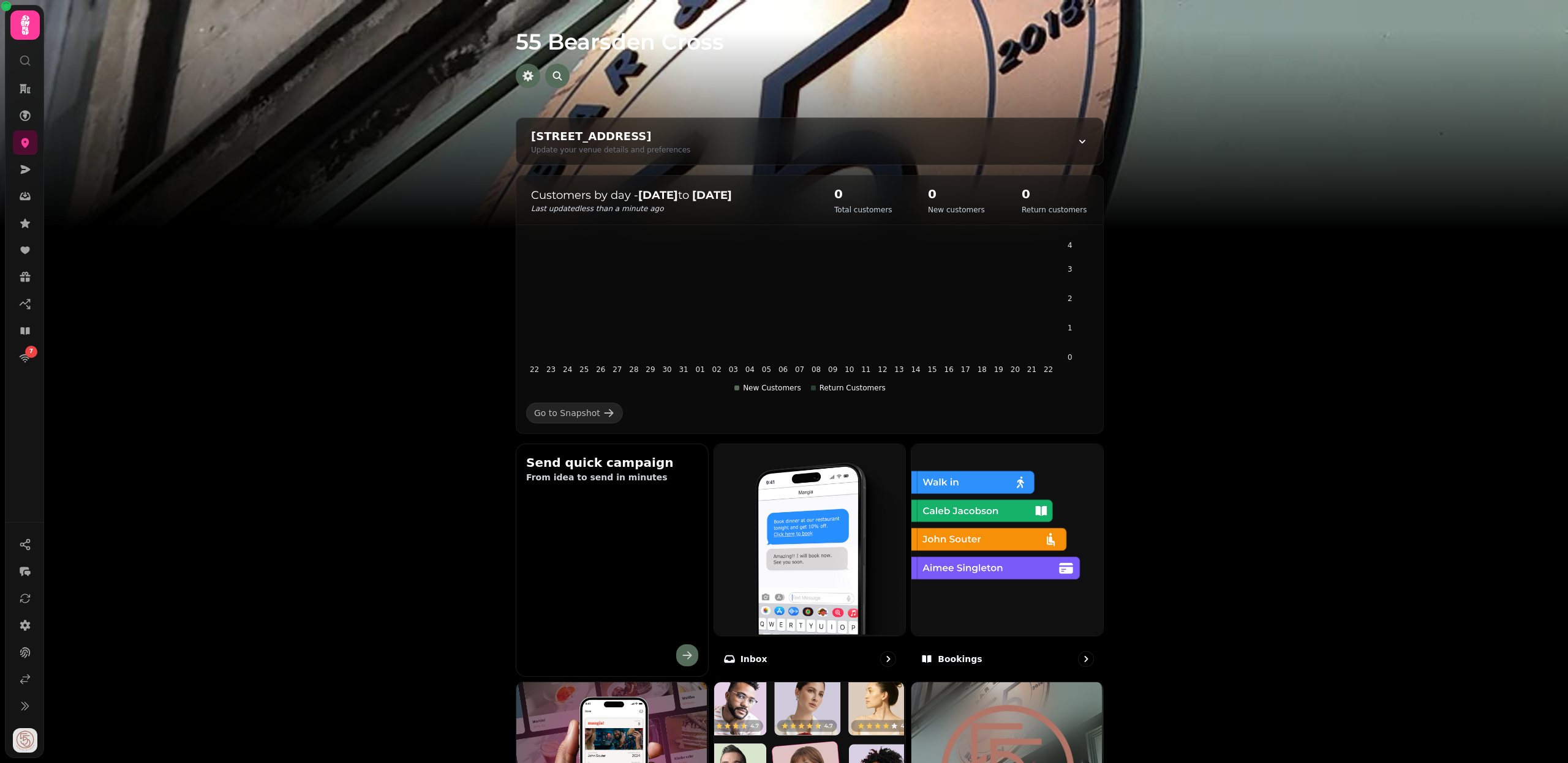
click at [530, 70] on icon "button" at bounding box center [527, 76] width 12 height 12
select select "**********"
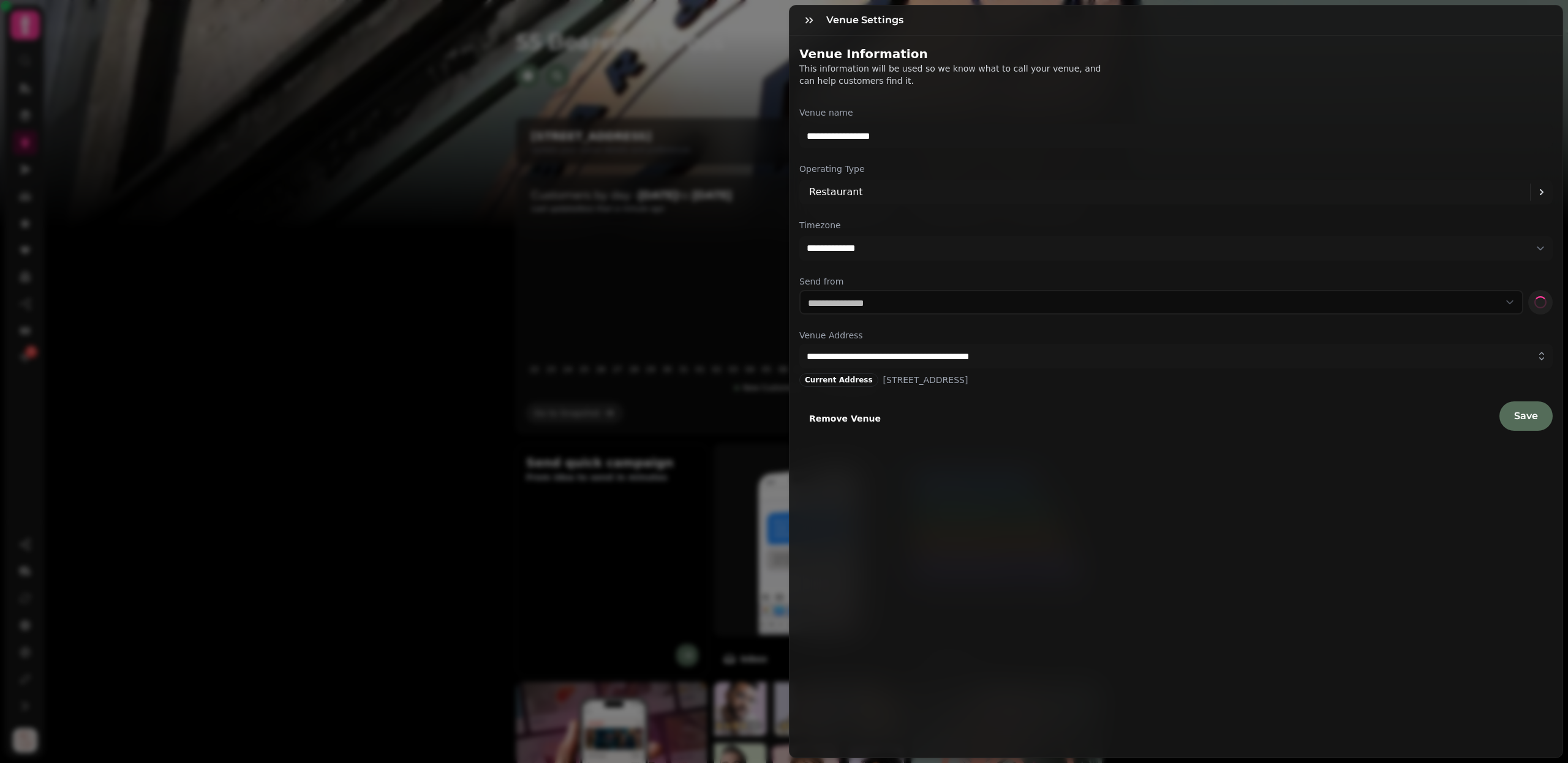
select select "**********"
click at [842, 418] on span "Remove Venue" at bounding box center [844, 418] width 72 height 8
click at [636, 437] on span "Remove" at bounding box center [619, 433] width 33 height 7
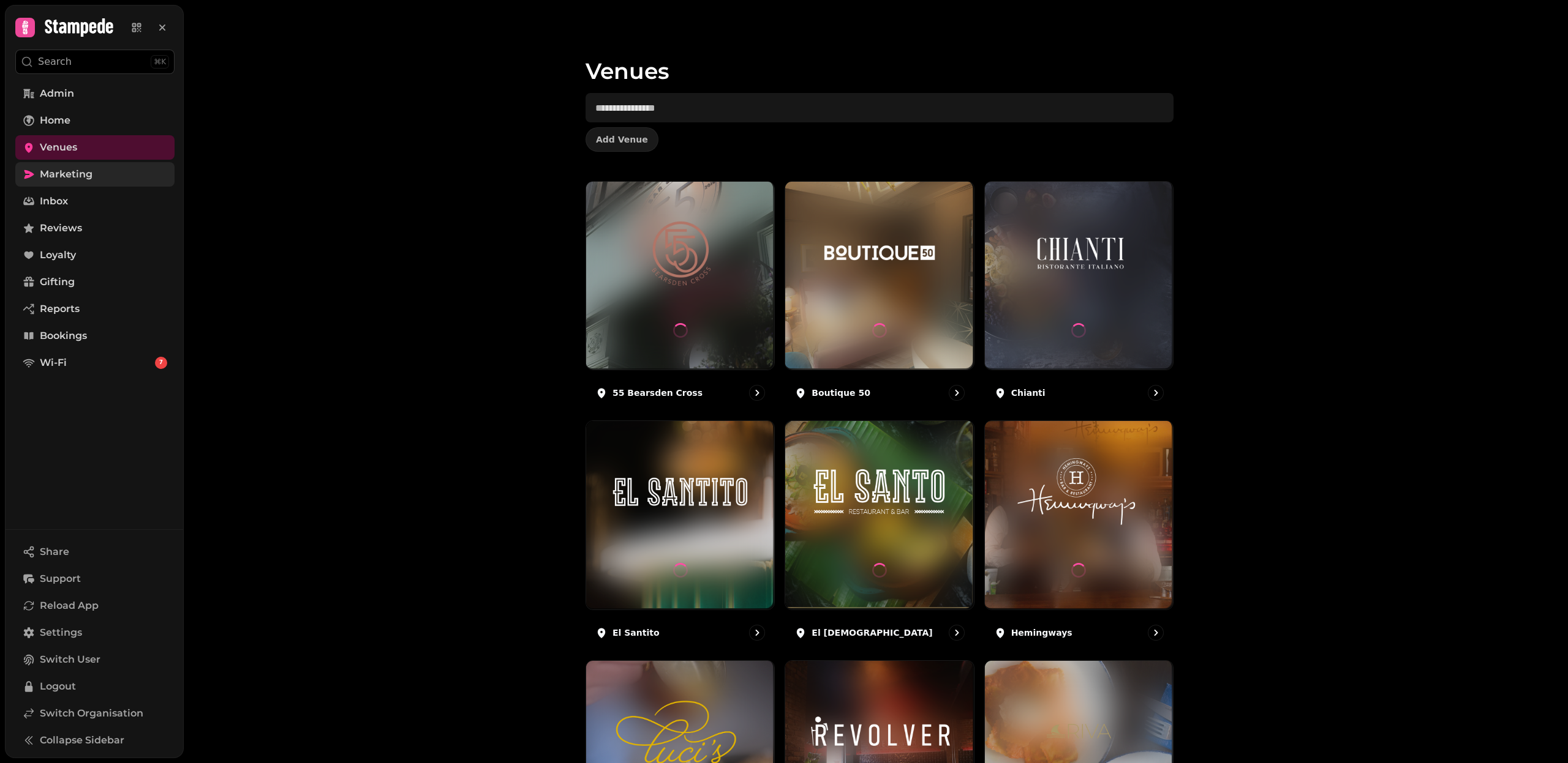
click at [83, 172] on span "Marketing" at bounding box center [66, 174] width 53 height 15
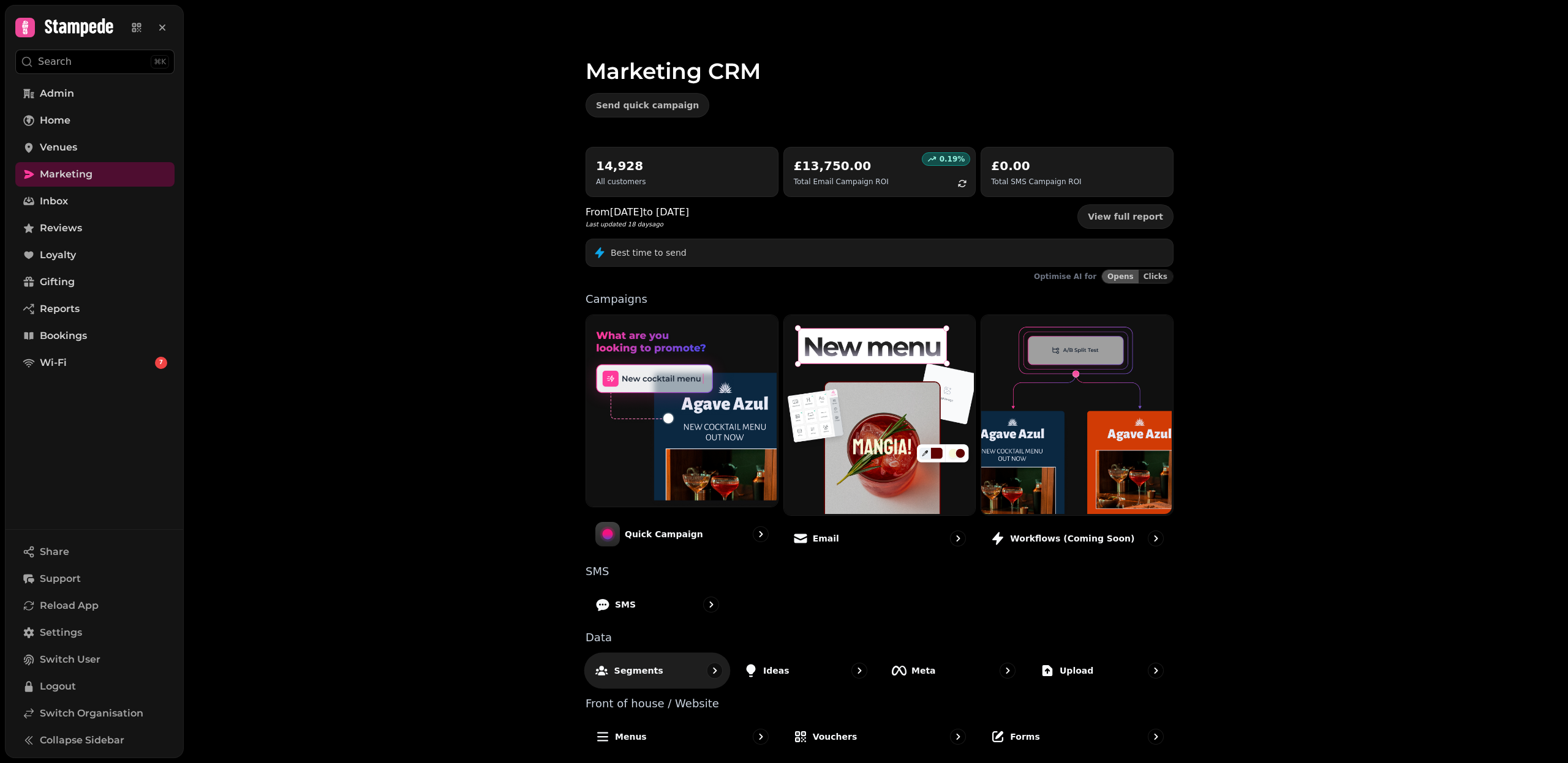
click at [651, 664] on p "Segments" at bounding box center [639, 670] width 49 height 12
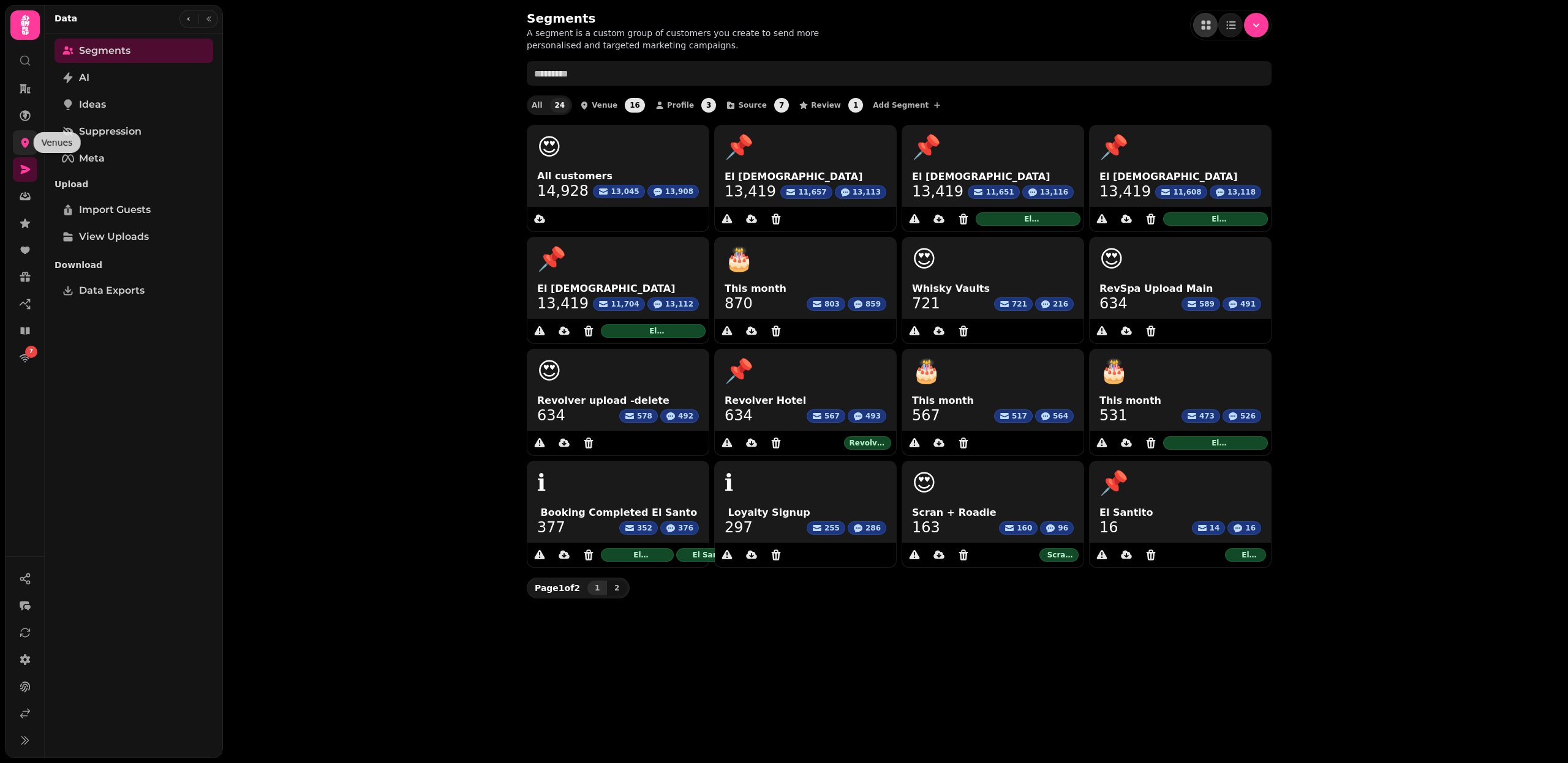
click at [18, 139] on link at bounding box center [26, 143] width 25 height 25
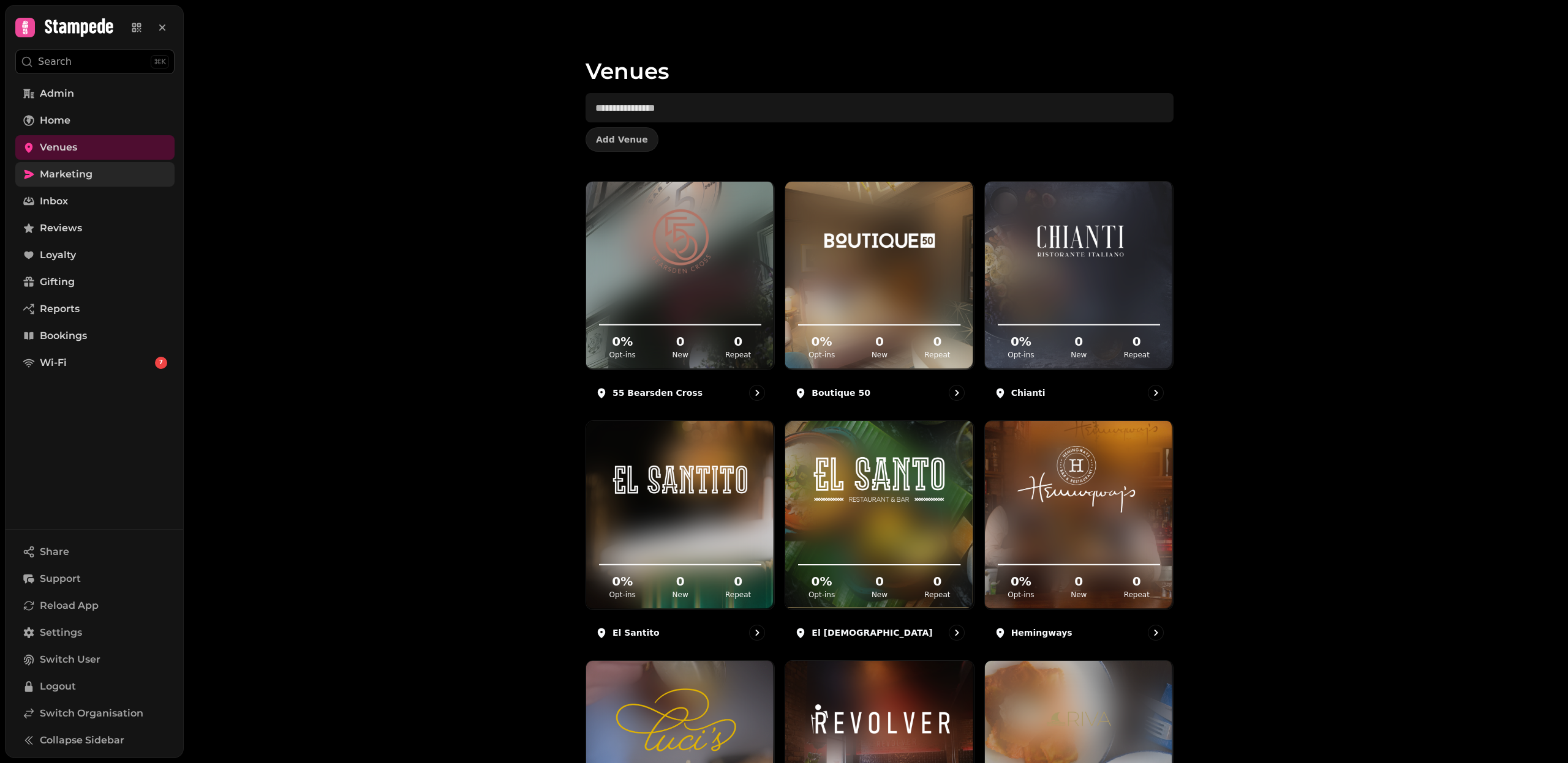
click at [97, 182] on link "Marketing" at bounding box center [95, 174] width 160 height 25
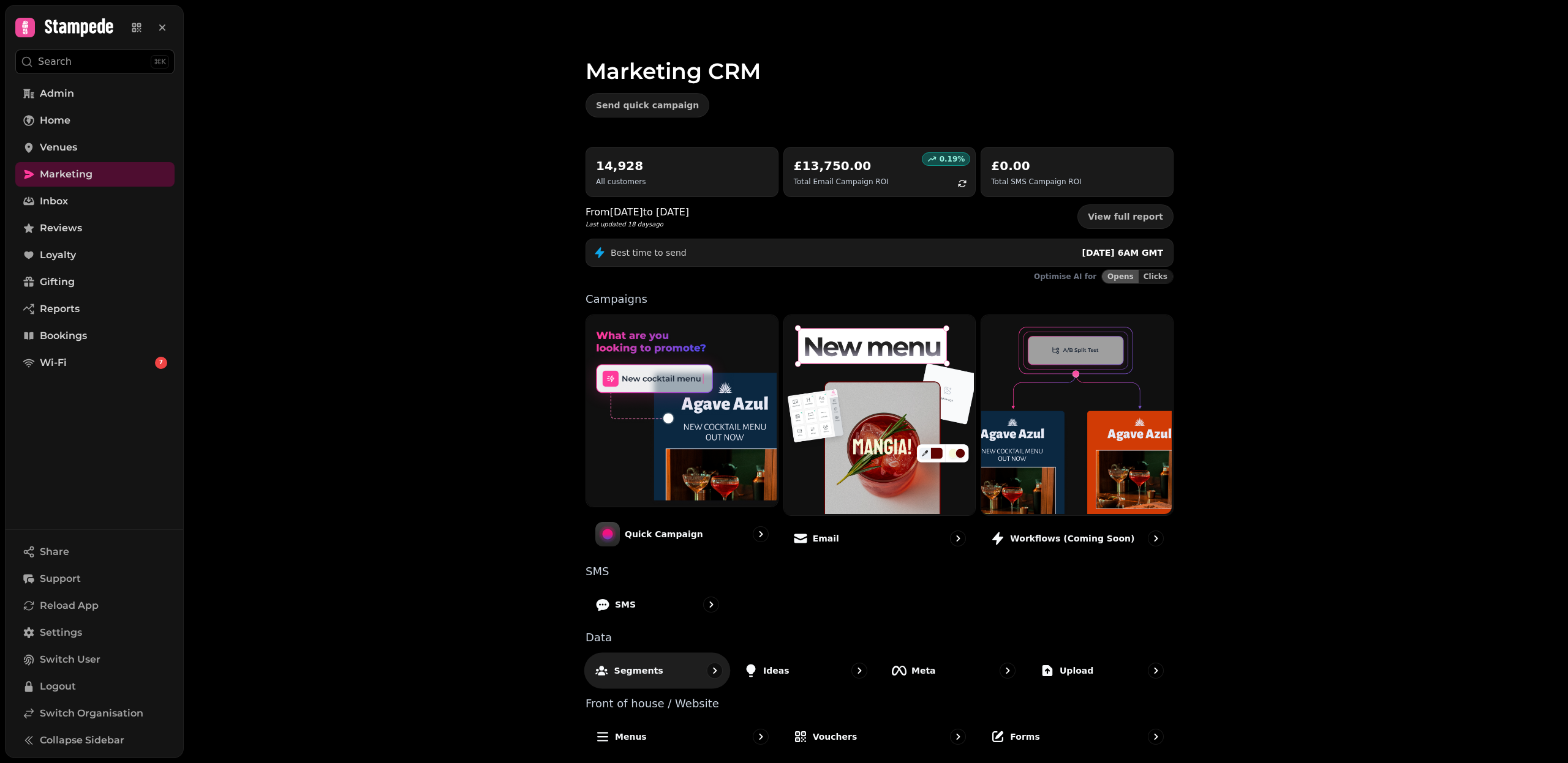
click at [629, 669] on p "Segments" at bounding box center [639, 670] width 49 height 12
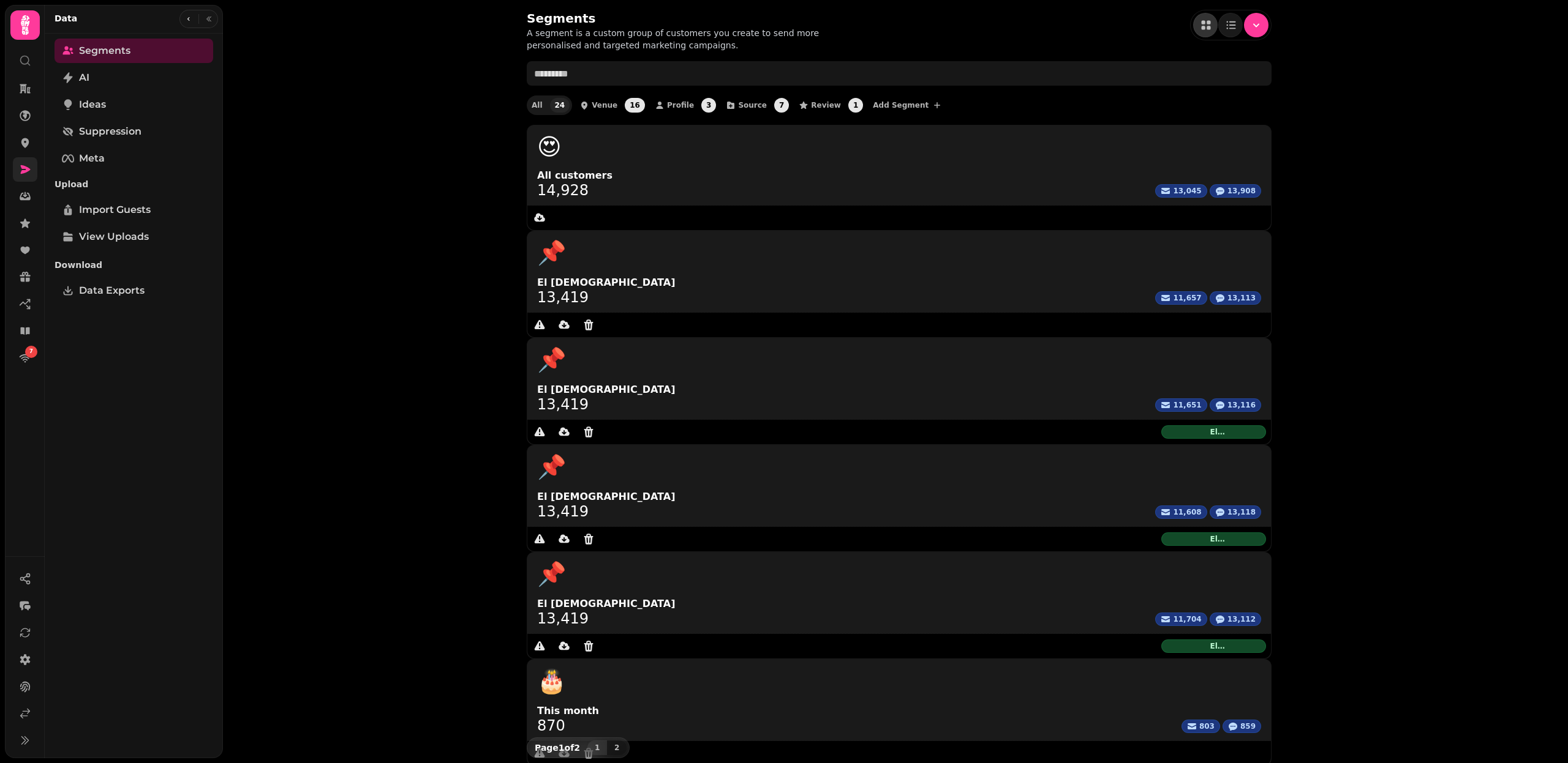
click at [14, 164] on link at bounding box center [26, 169] width 25 height 25
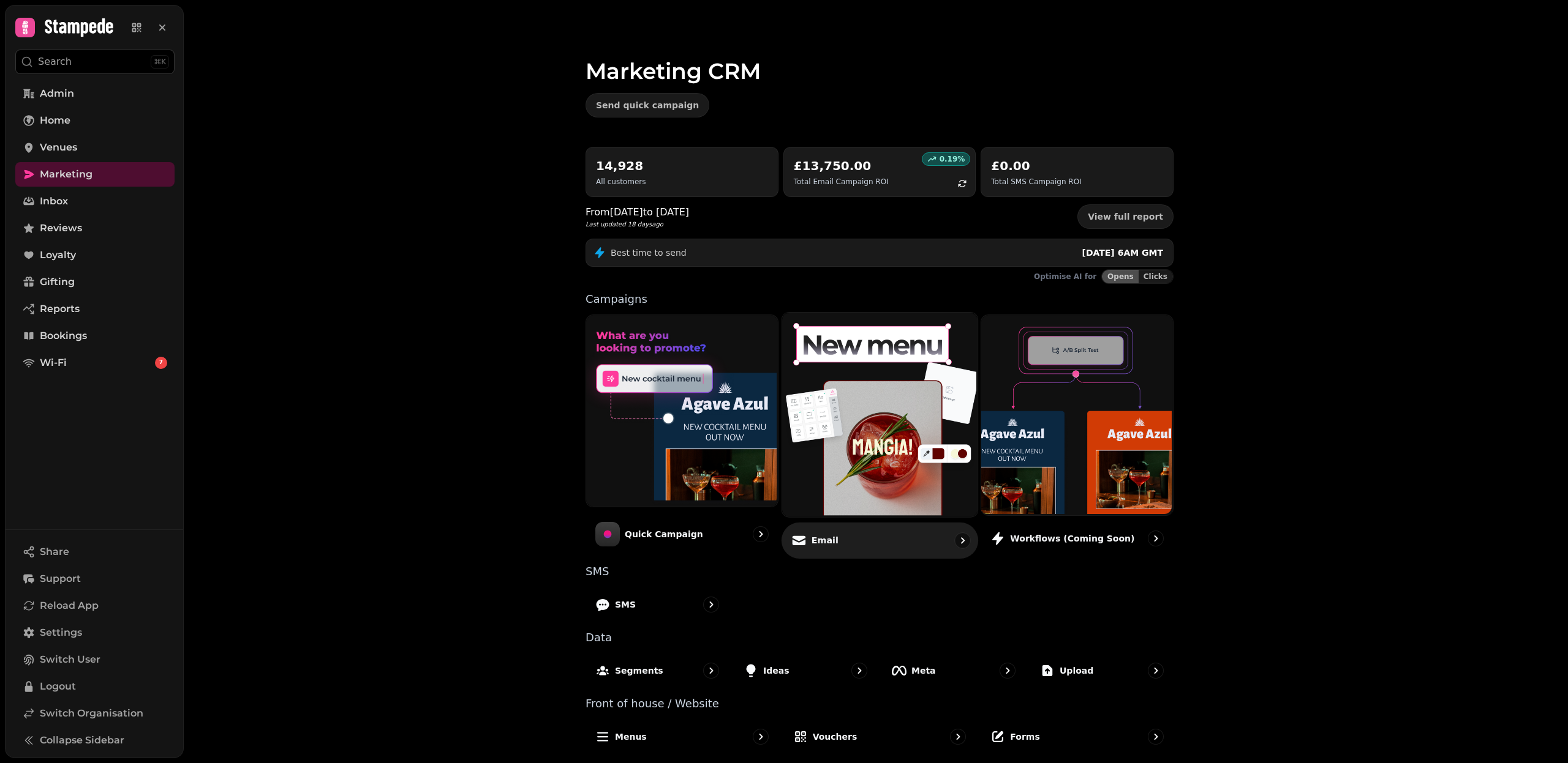
click at [948, 423] on img at bounding box center [877, 414] width 195 height 204
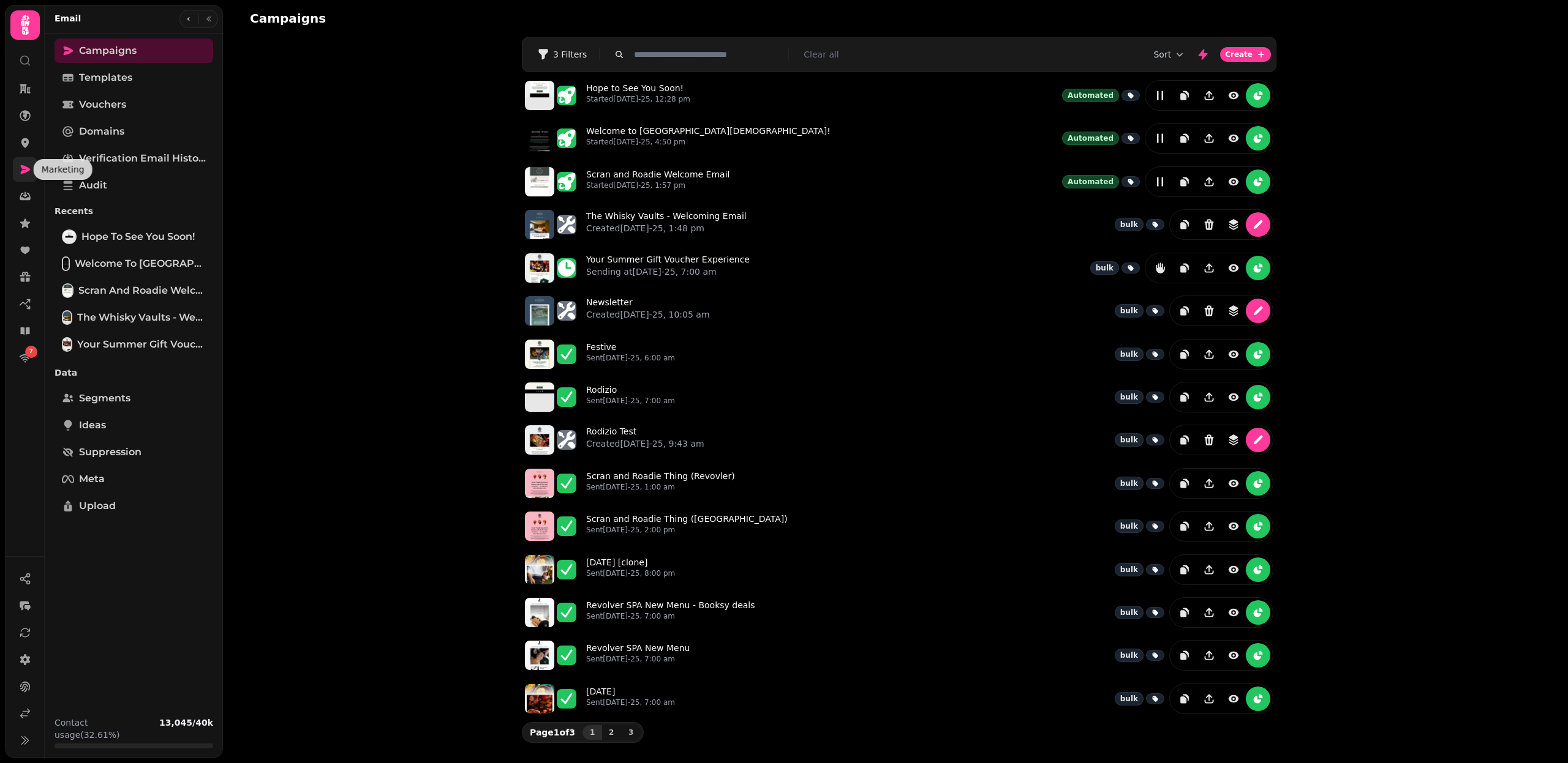
click at [27, 168] on icon at bounding box center [26, 169] width 10 height 8
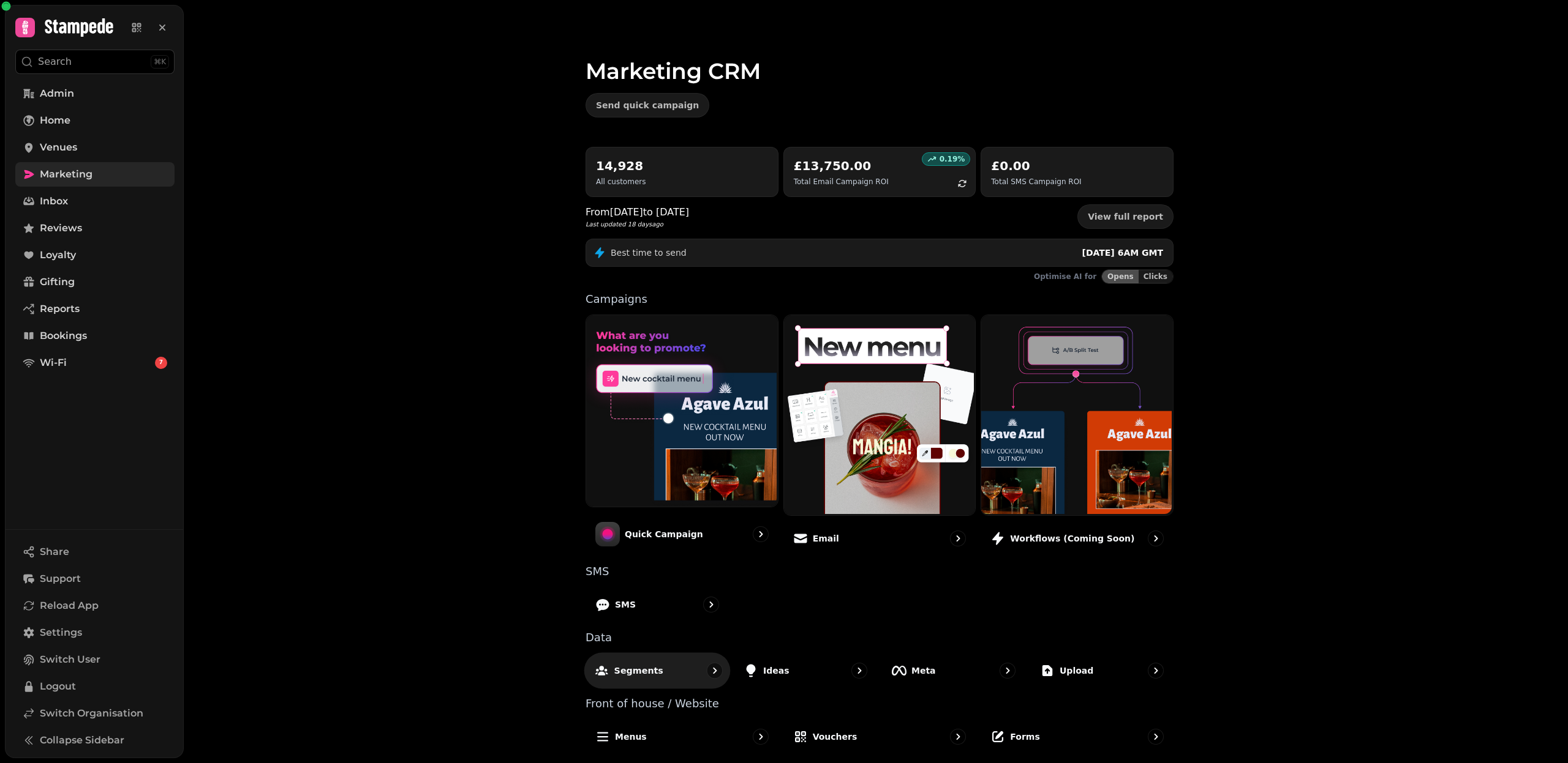
click at [642, 674] on div "Segments" at bounding box center [629, 670] width 69 height 15
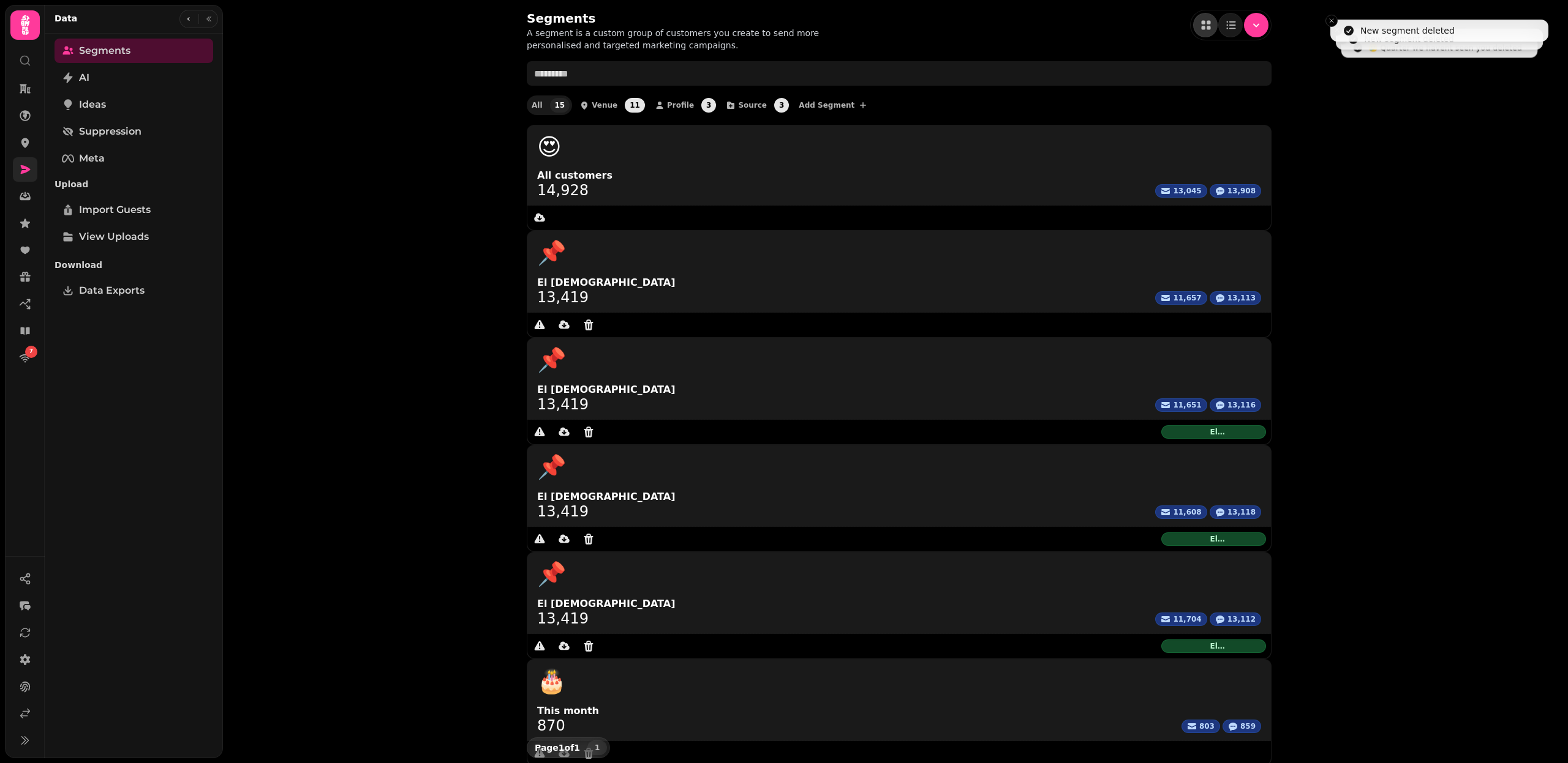
click at [30, 710] on icon at bounding box center [25, 714] width 12 height 12
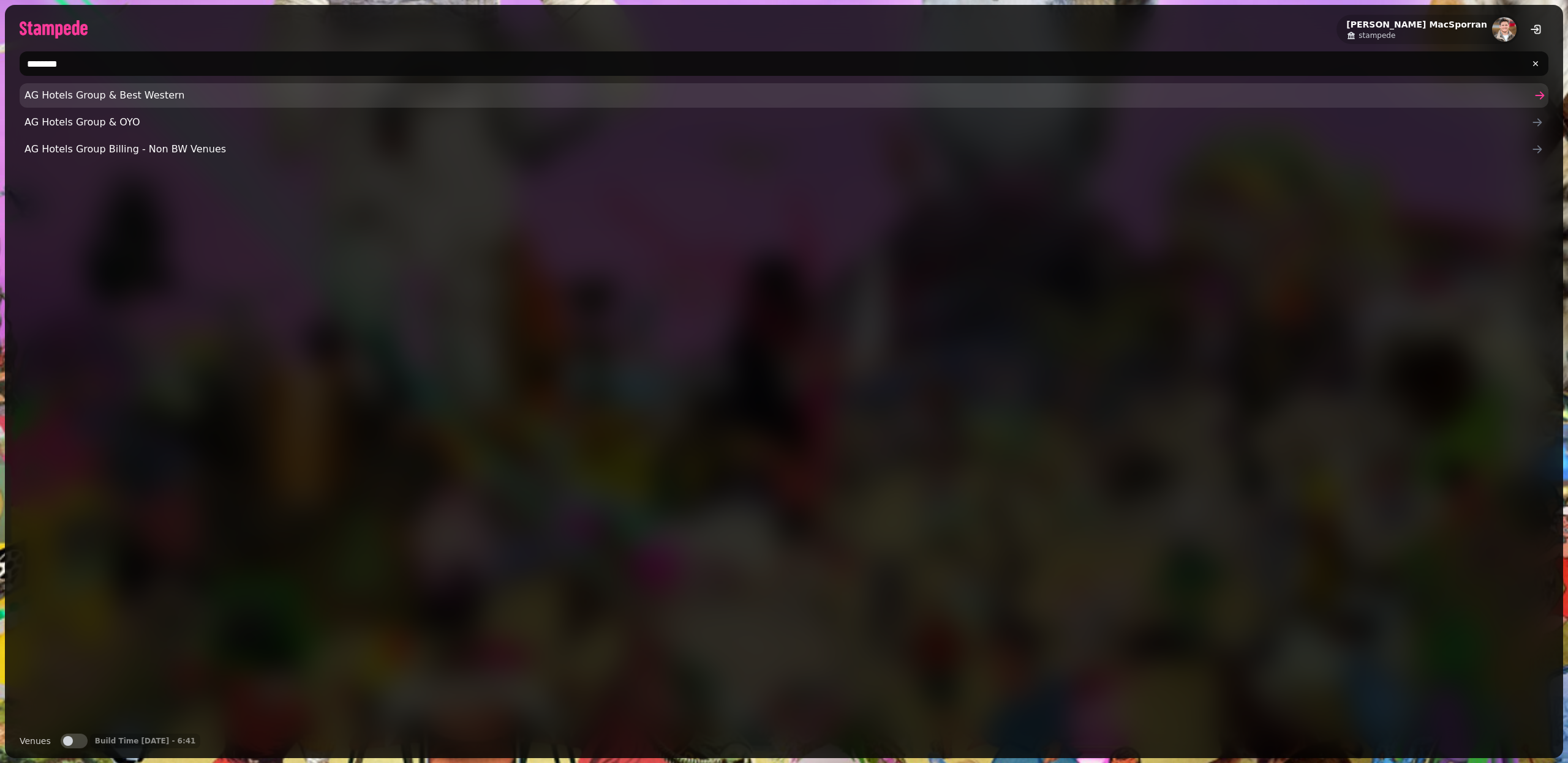
type input "********"
click at [84, 103] on link "AG Hotels Group & Best Western" at bounding box center [784, 95] width 1529 height 25
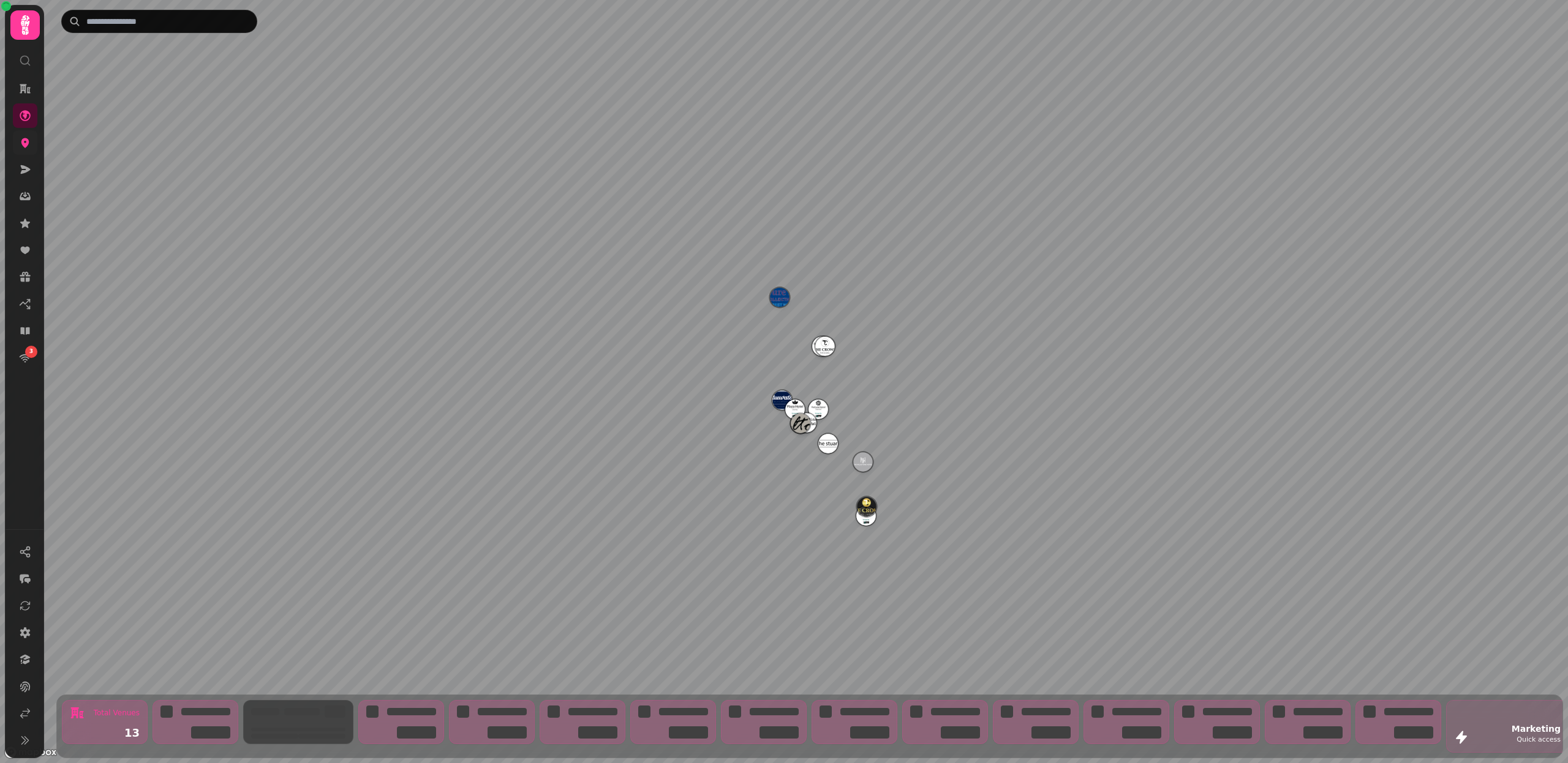
click at [28, 151] on link at bounding box center [26, 143] width 25 height 25
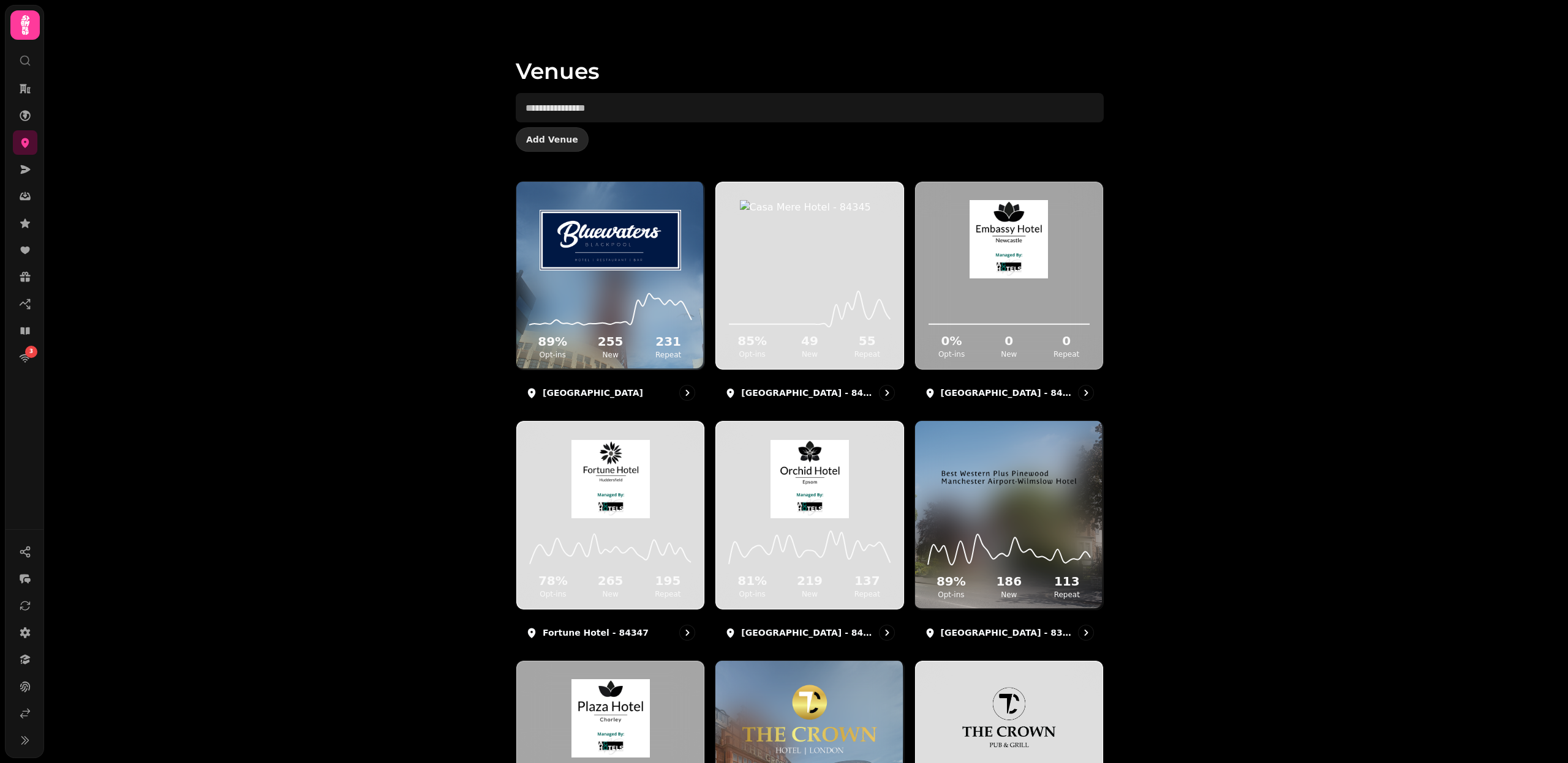
click at [536, 136] on span "Add Venue" at bounding box center [551, 140] width 52 height 8
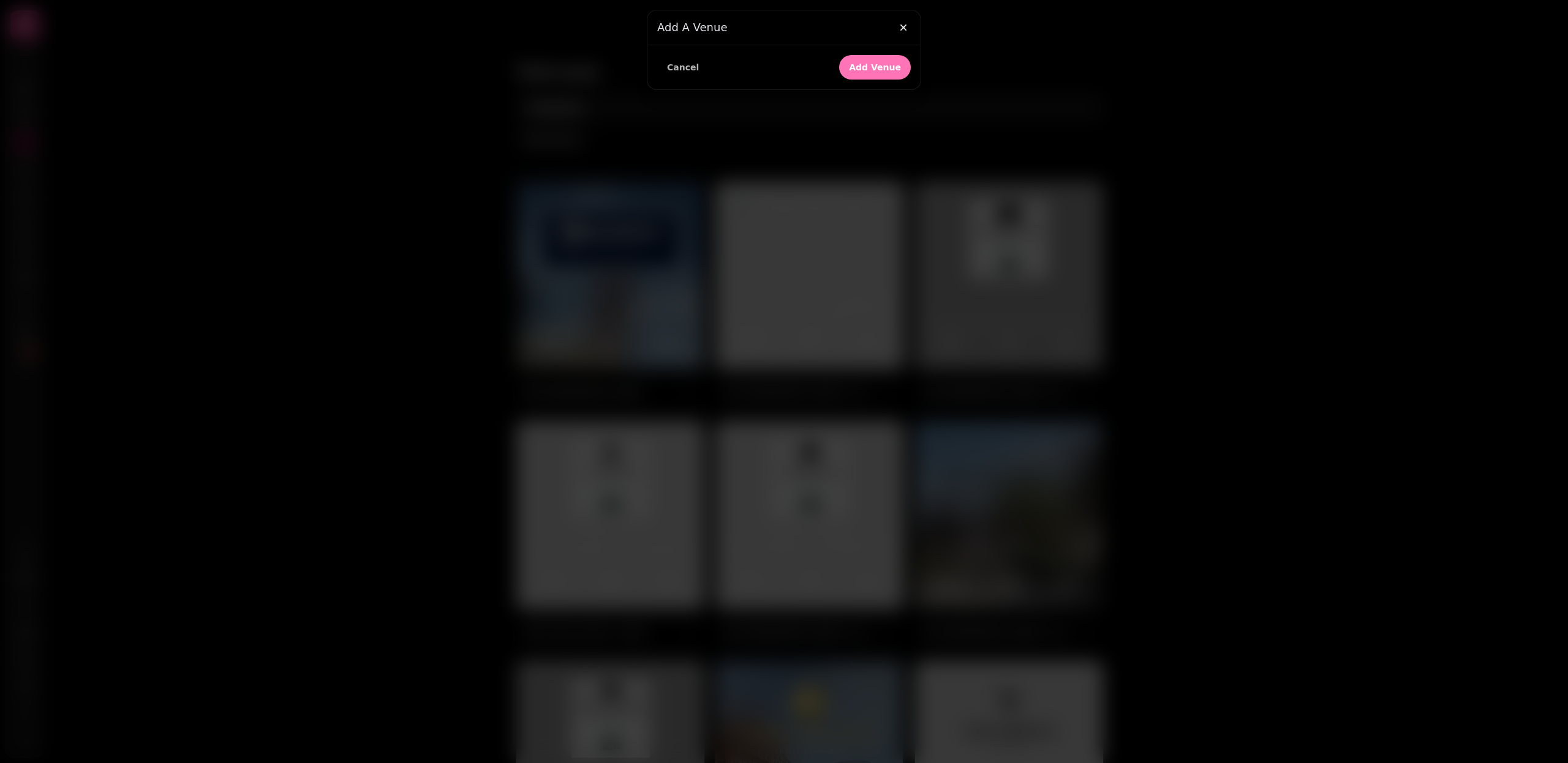
click at [871, 66] on span "Add Venue" at bounding box center [874, 67] width 52 height 8
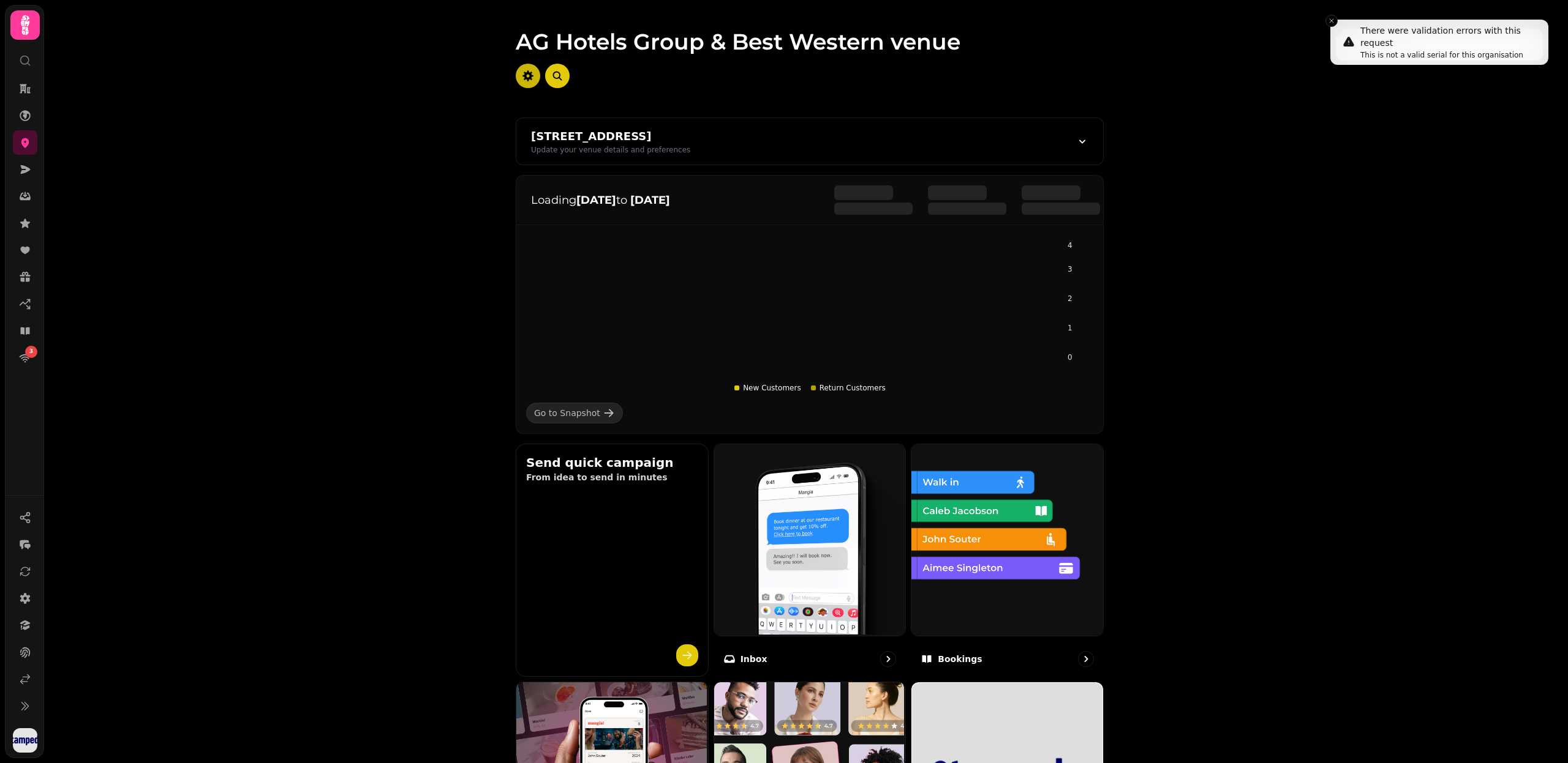
click at [522, 81] on icon "button" at bounding box center [527, 76] width 12 height 12
select select "**********"
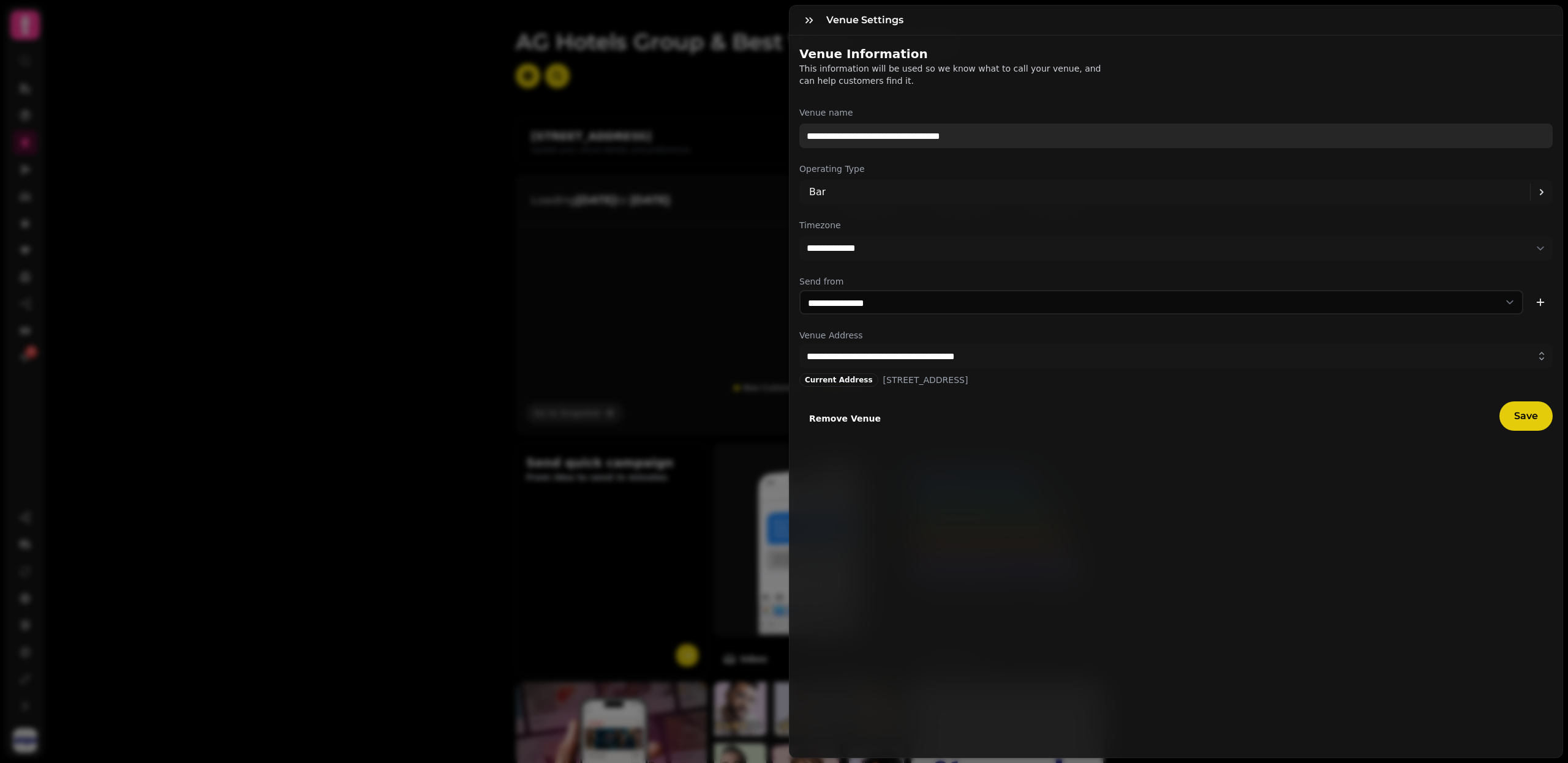
click at [848, 133] on input "**********" at bounding box center [1176, 136] width 754 height 25
paste input "text"
type input "**********"
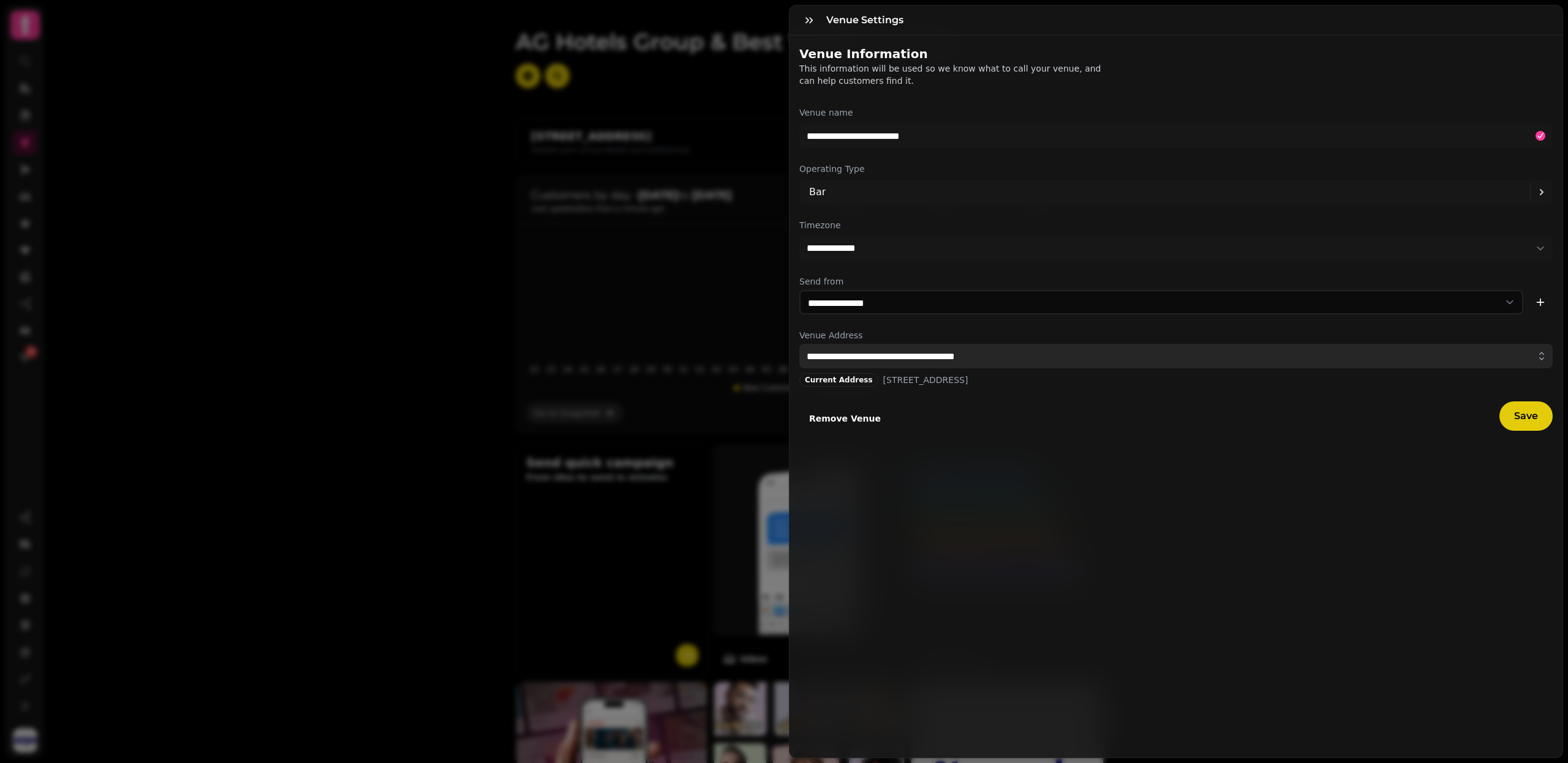
click at [842, 358] on input "**********" at bounding box center [1176, 356] width 754 height 25
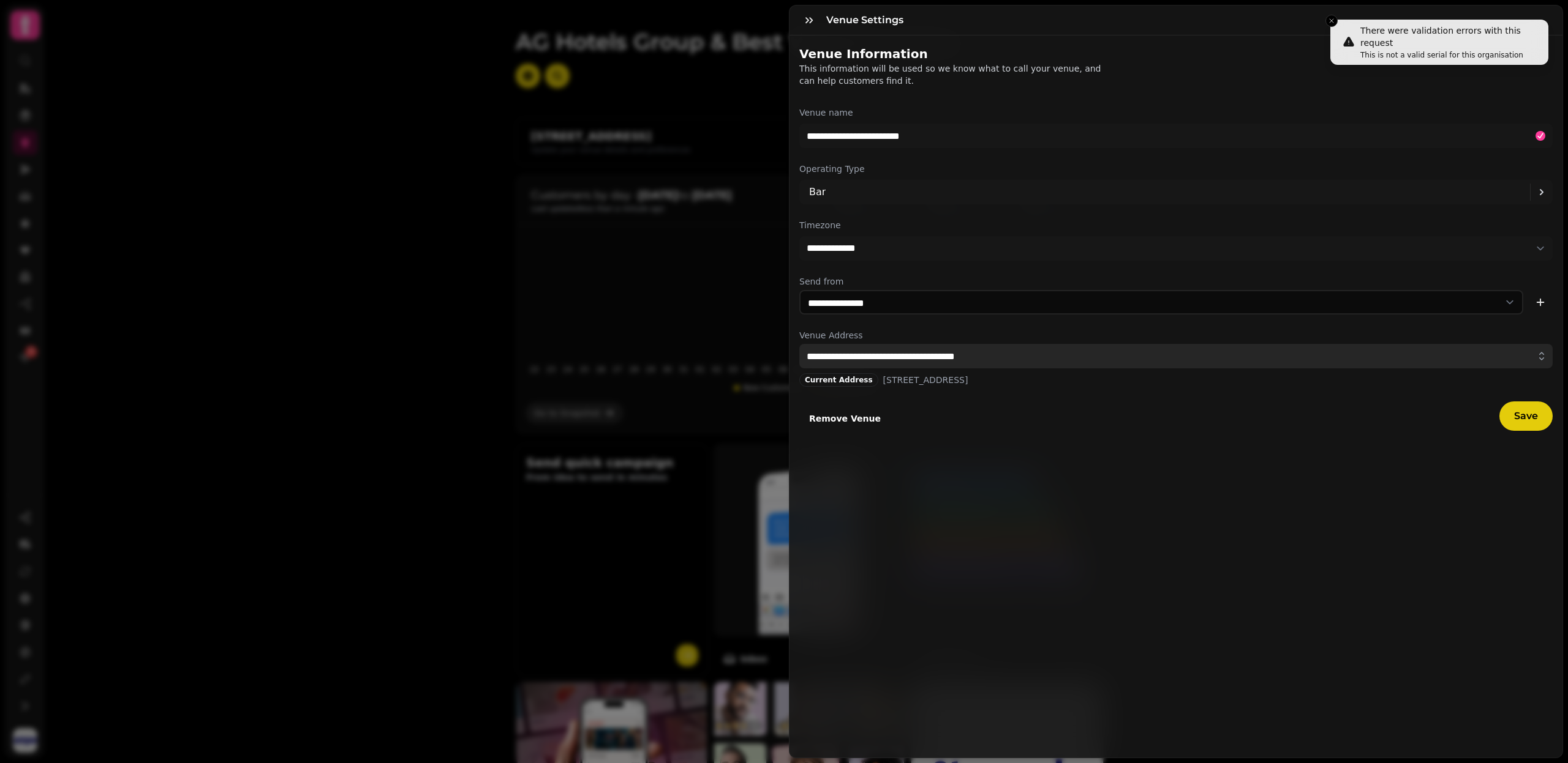
click at [842, 358] on input "**********" at bounding box center [1176, 356] width 754 height 25
paste input "text"
type input "**********"
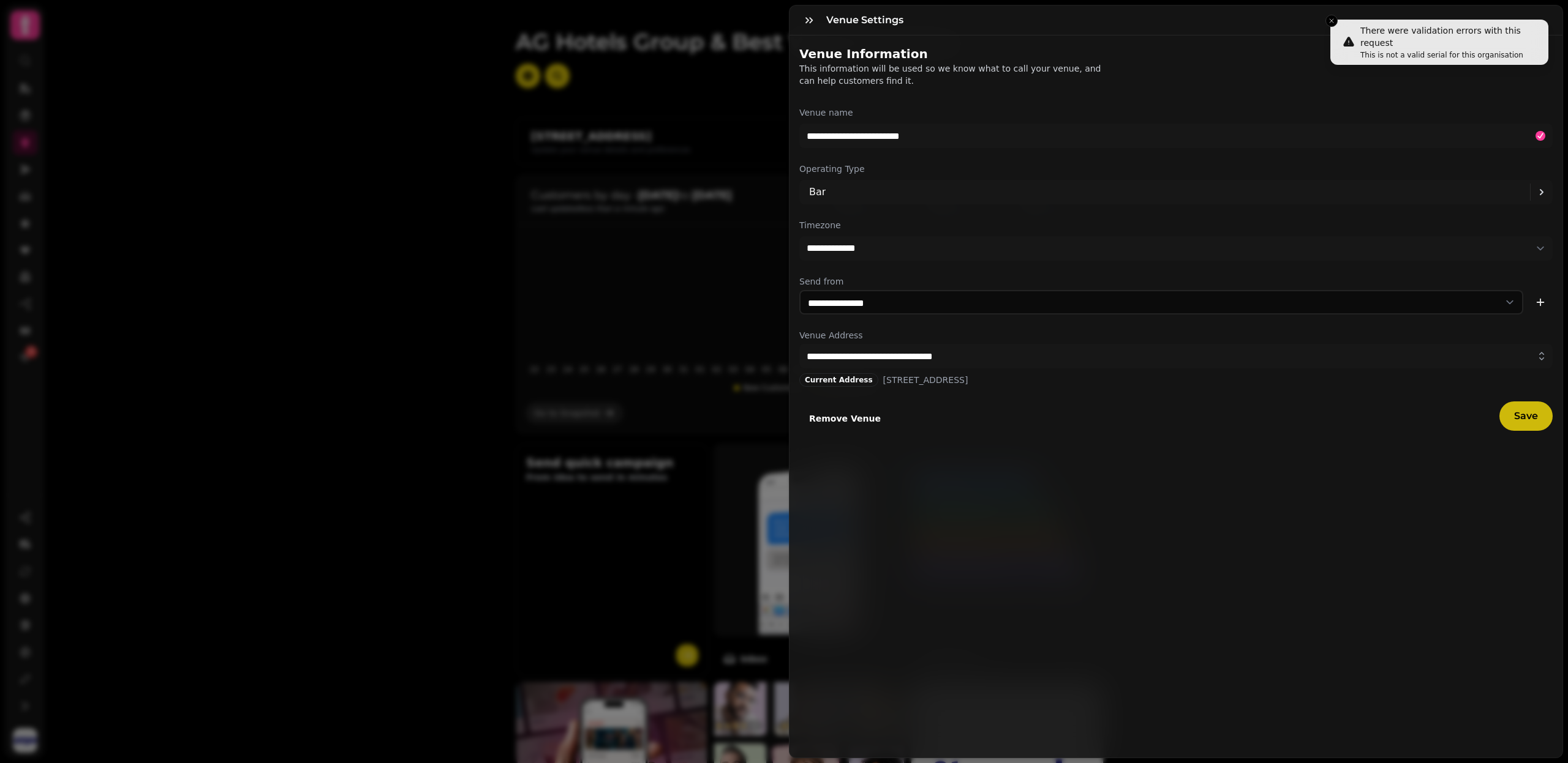
click at [1519, 421] on button "Save" at bounding box center [1525, 416] width 53 height 30
click at [807, 20] on icon "button" at bounding box center [809, 20] width 7 height 6
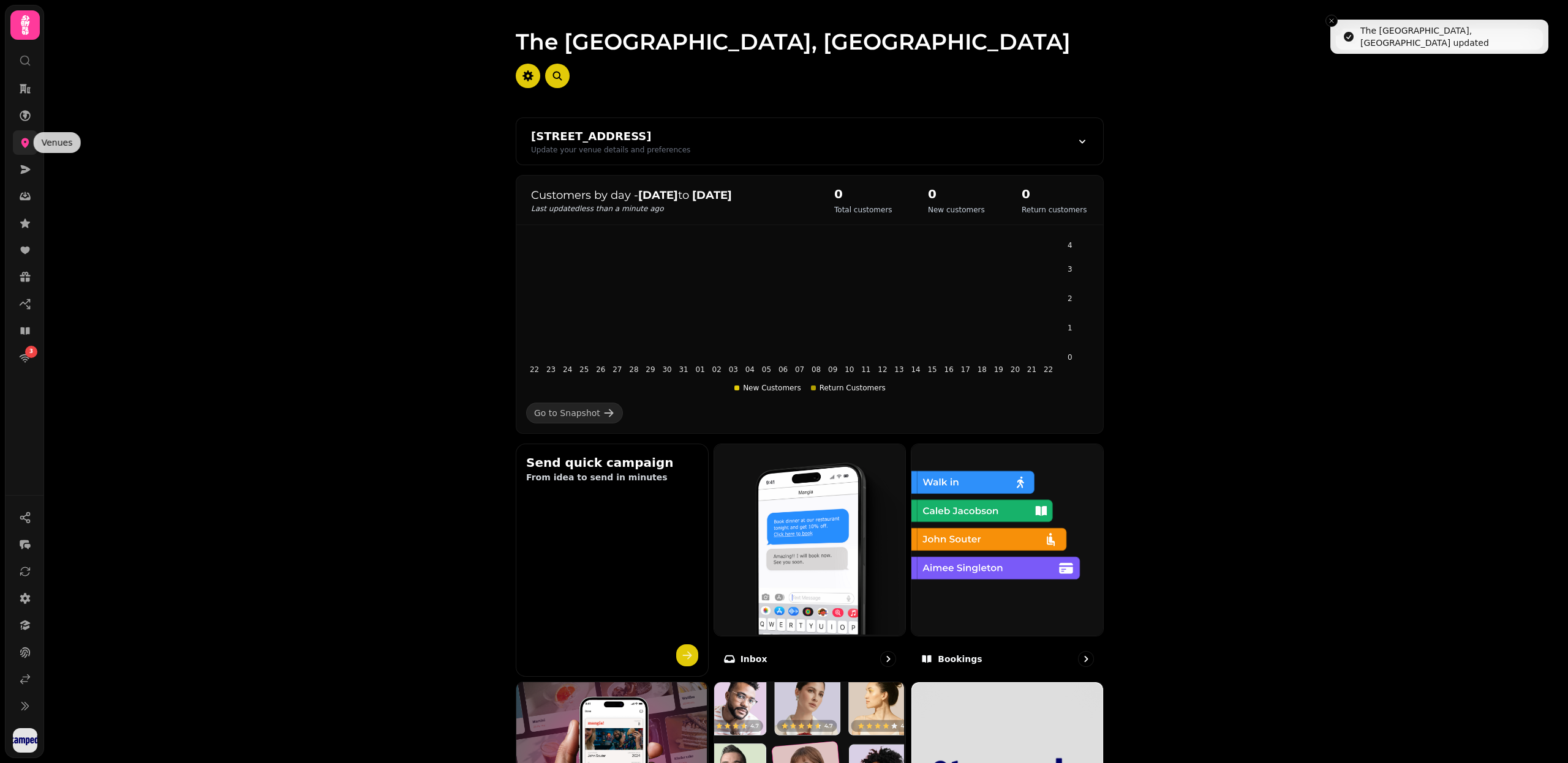
click at [21, 149] on link at bounding box center [26, 143] width 25 height 25
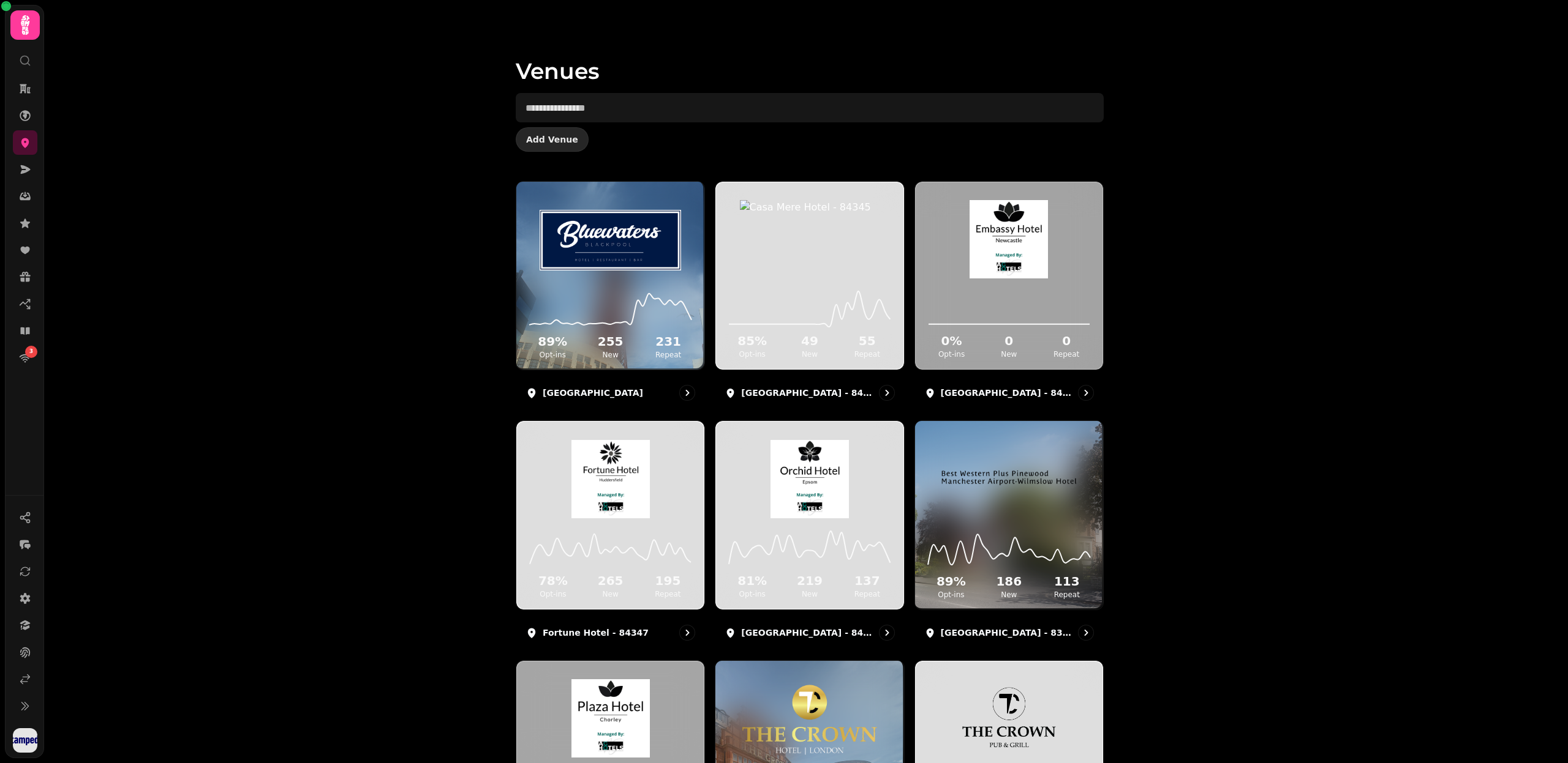
click at [562, 136] on span "Add Venue" at bounding box center [551, 140] width 52 height 8
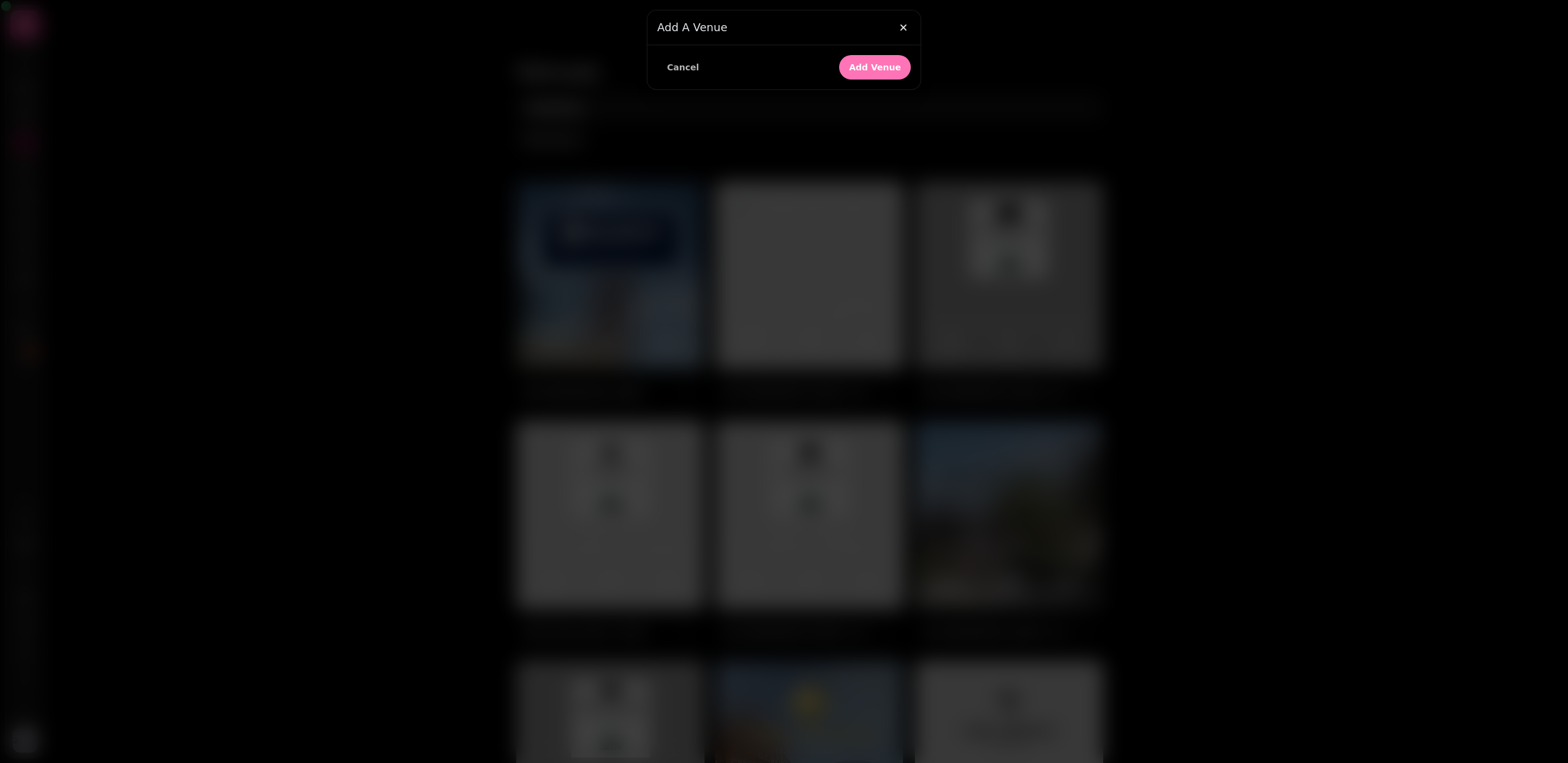
click at [872, 72] on button "Add Venue" at bounding box center [874, 67] width 72 height 25
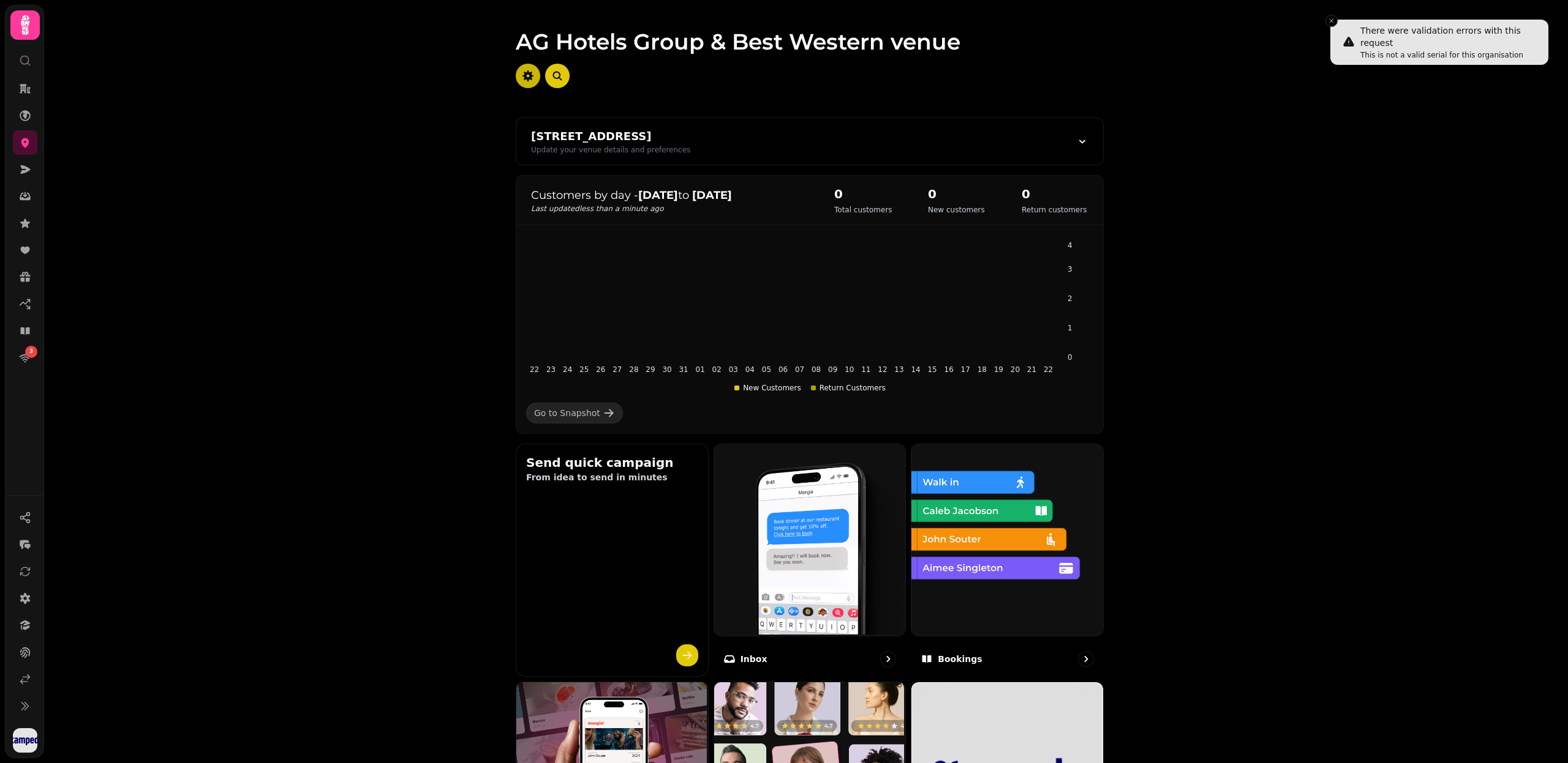
click at [533, 76] on icon "button" at bounding box center [527, 76] width 12 height 12
select select "**********"
click at [531, 78] on icon "button" at bounding box center [527, 76] width 11 height 11
select select "**********"
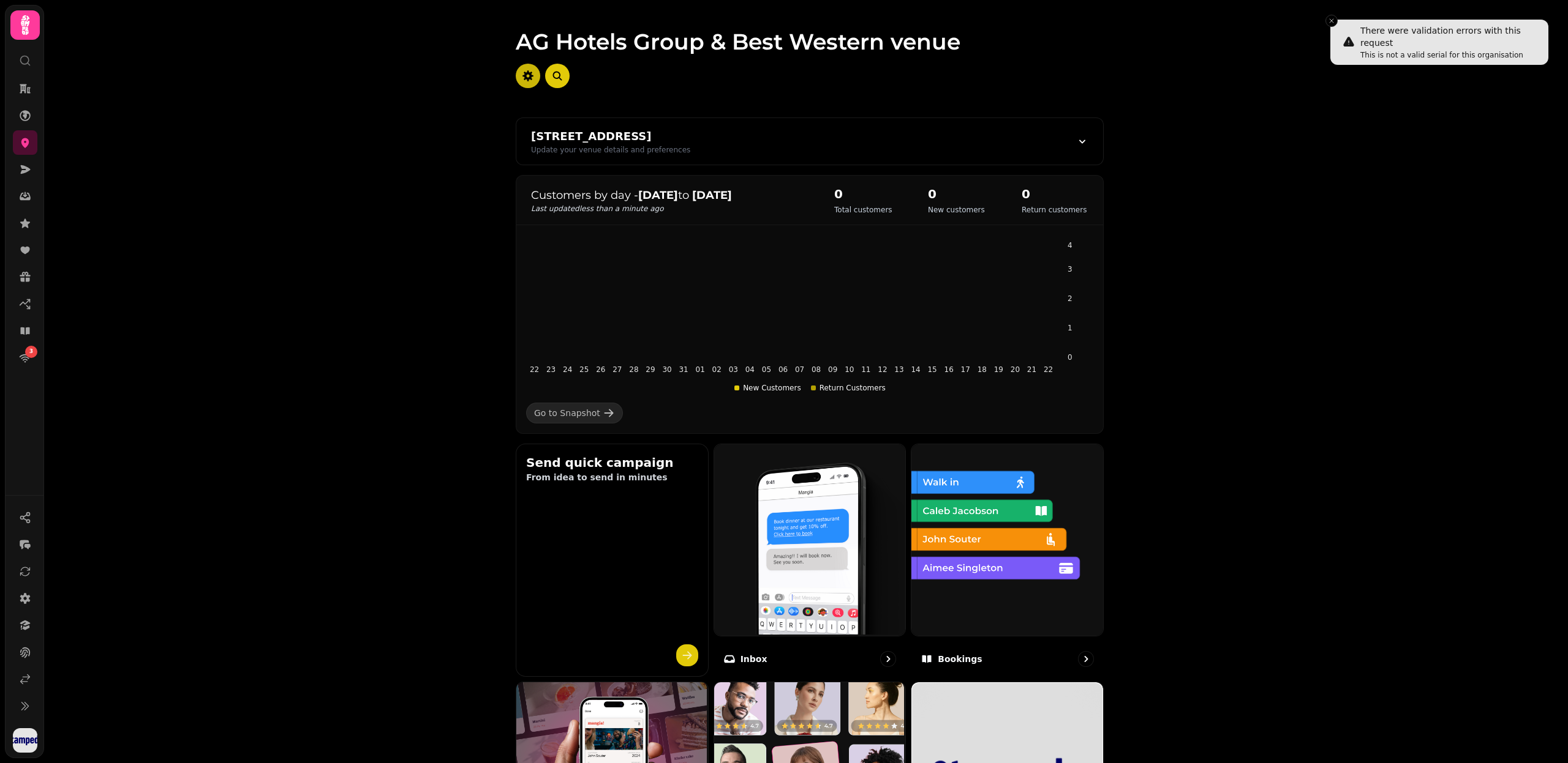
select select "**********"
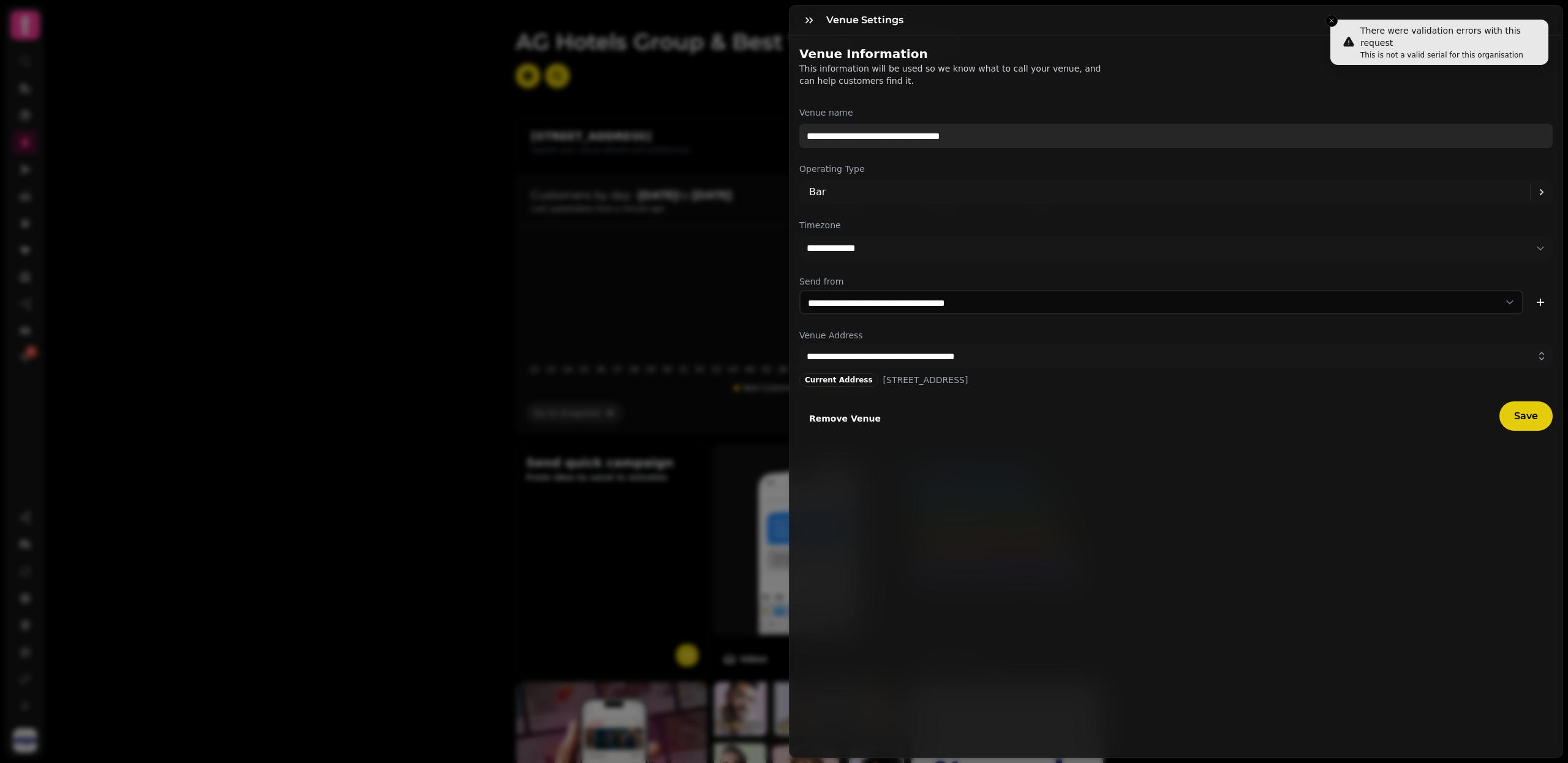
click at [859, 130] on input "**********" at bounding box center [1176, 136] width 754 height 25
paste input "text"
drag, startPoint x: 940, startPoint y: 136, endPoint x: 1028, endPoint y: 136, distance: 88.0
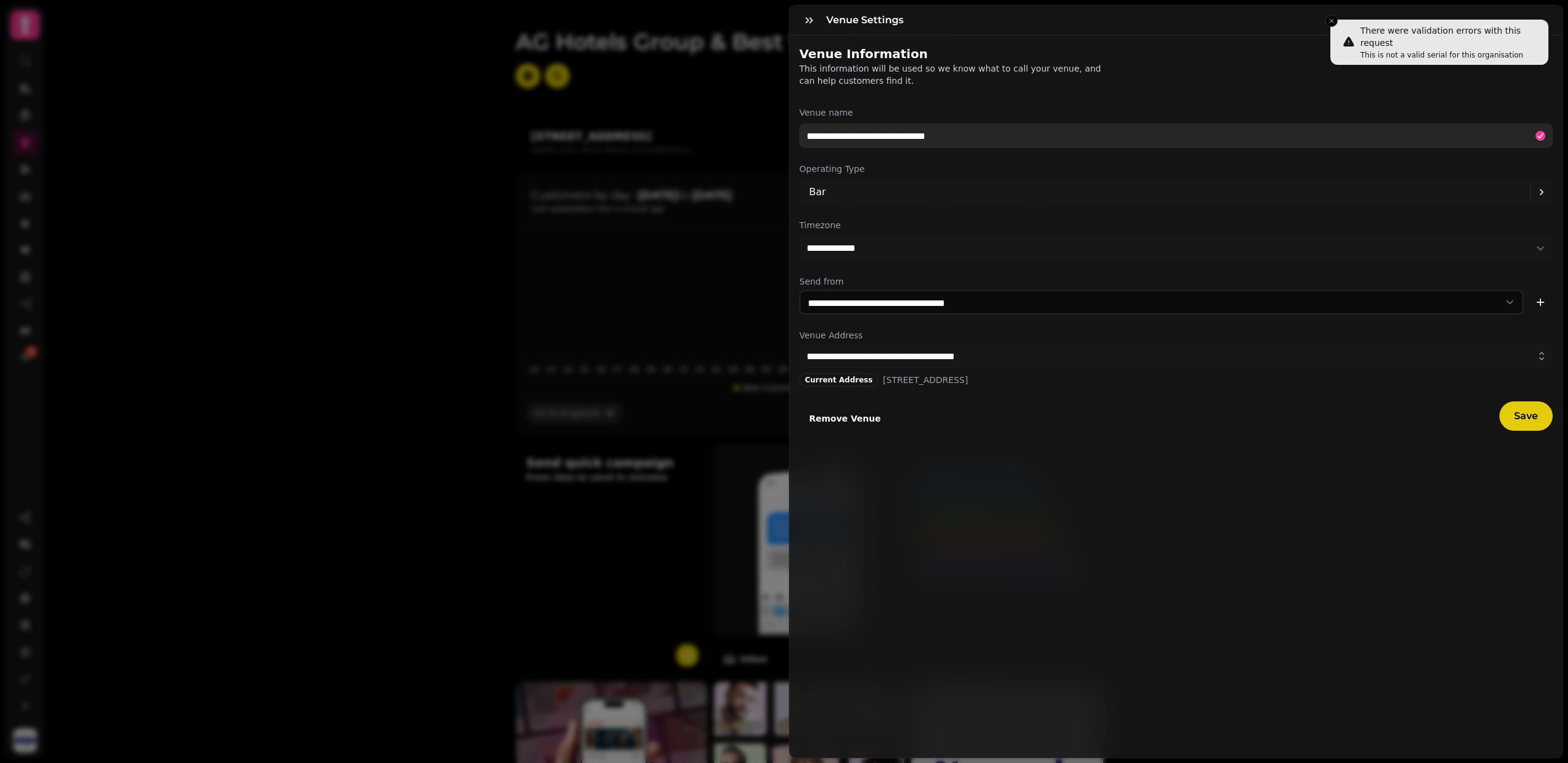
click at [1028, 136] on input "**********" at bounding box center [1176, 136] width 754 height 25
type input "**********"
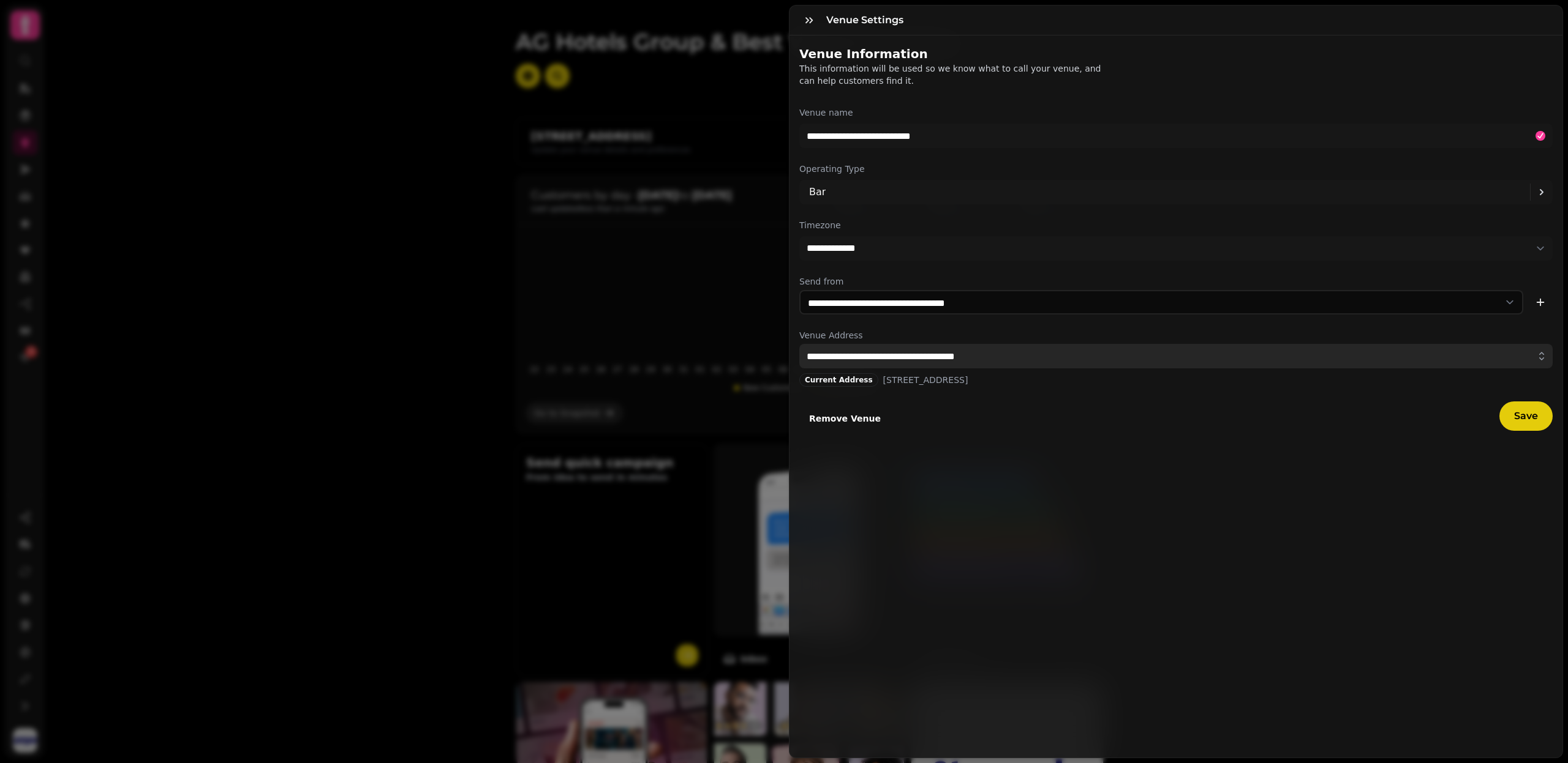
click at [933, 355] on input "**********" at bounding box center [1176, 356] width 754 height 25
paste input "text"
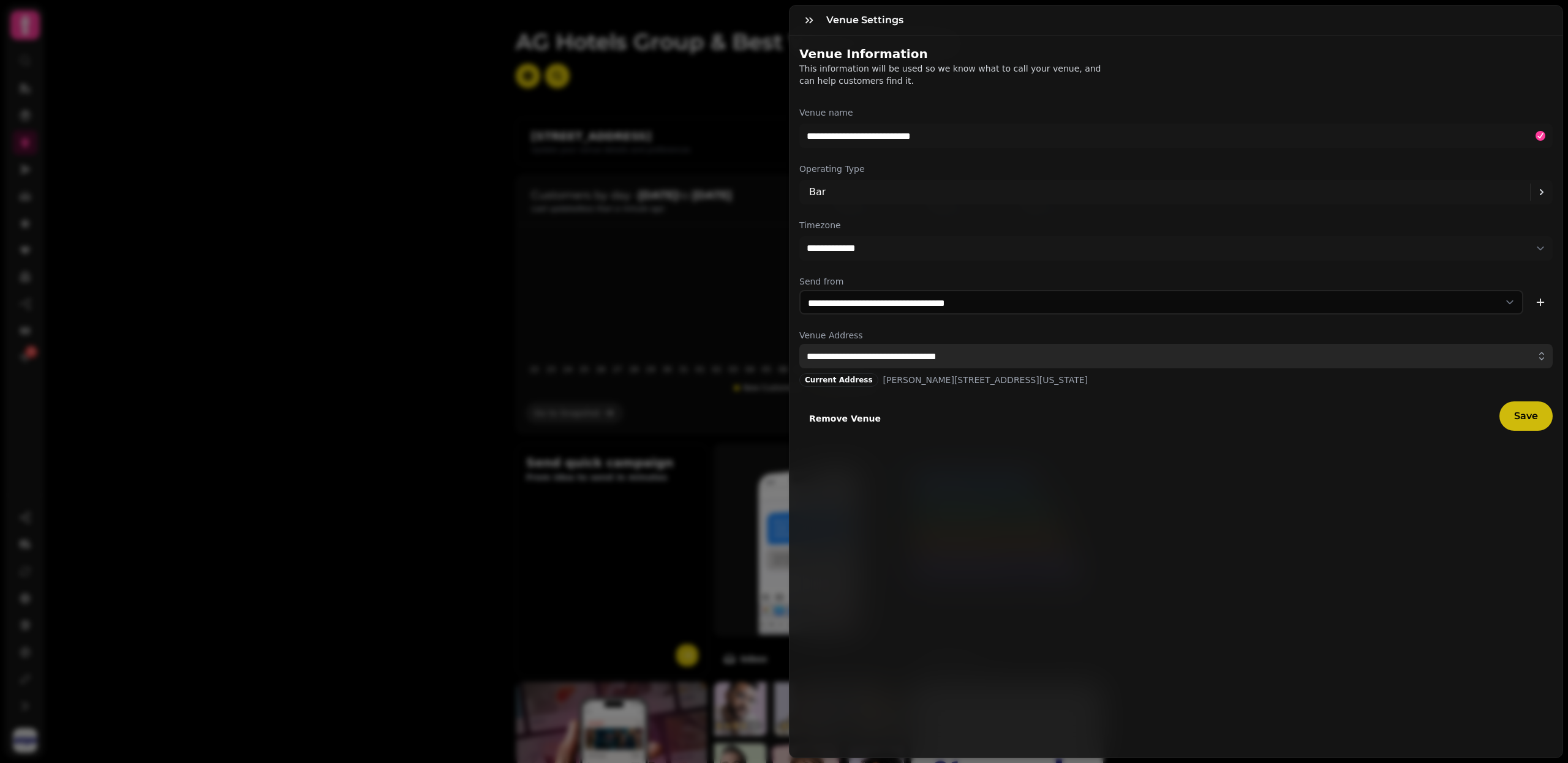
type input "**********"
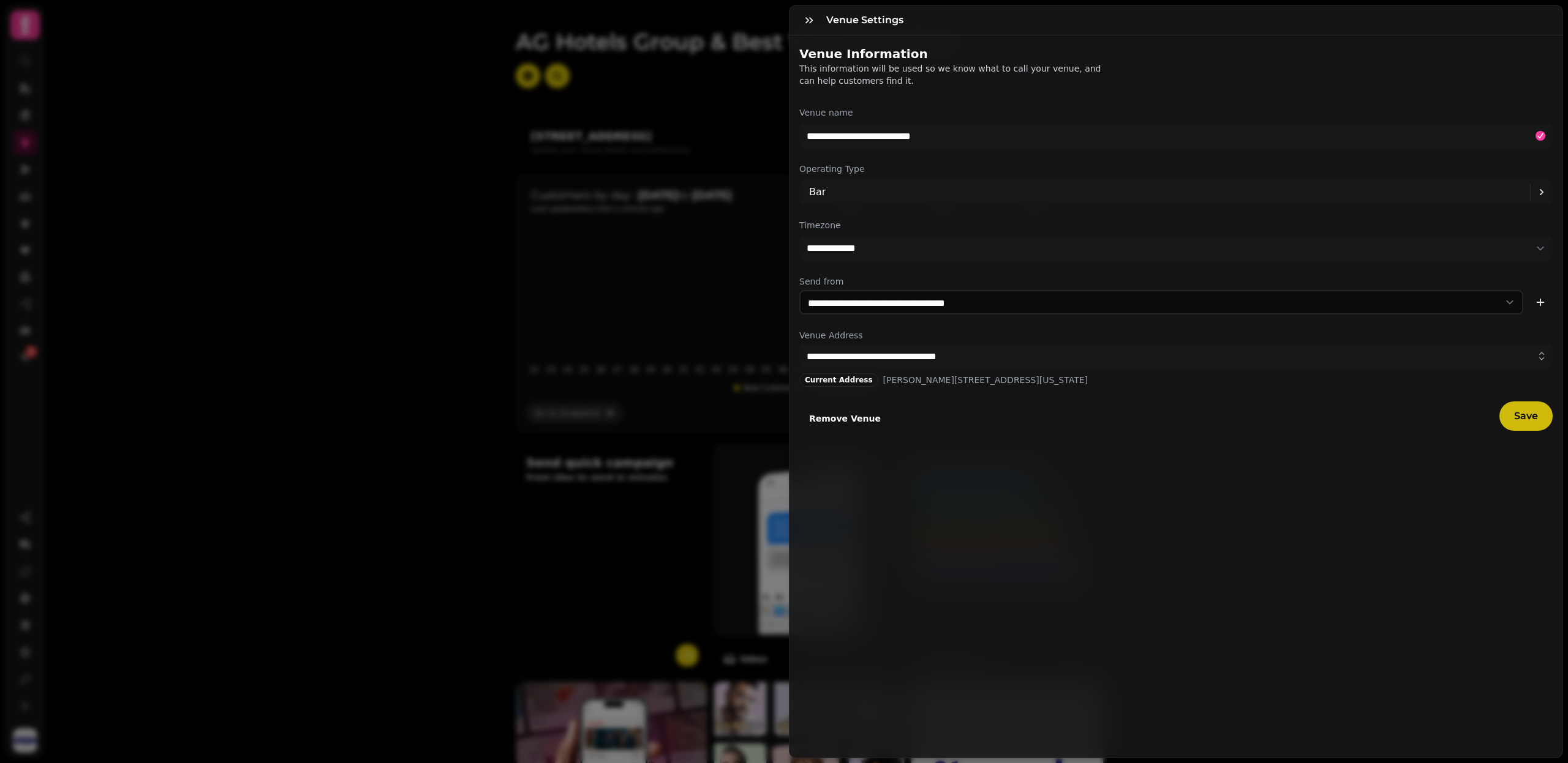
click at [1544, 404] on button "Save" at bounding box center [1525, 416] width 53 height 30
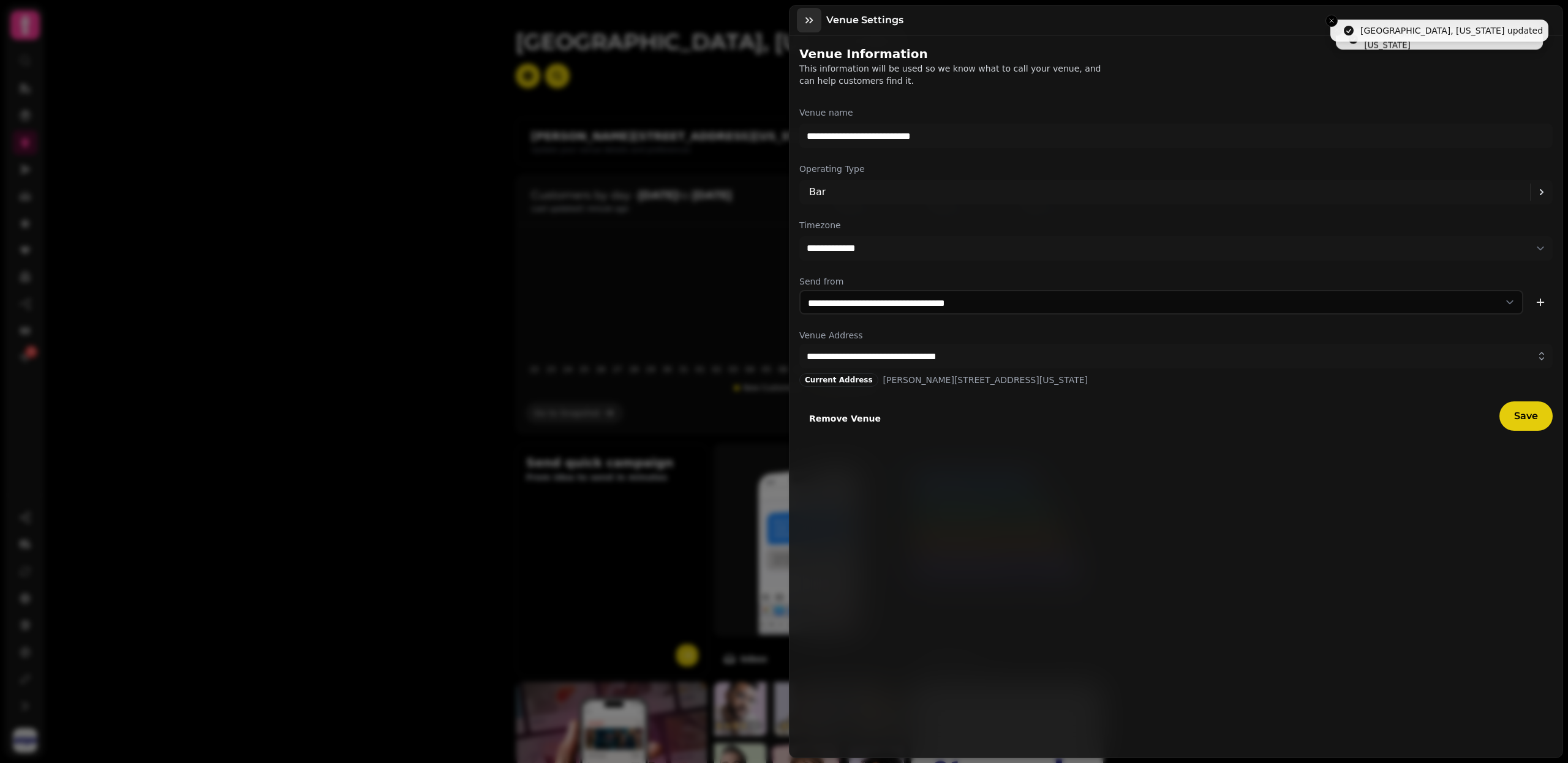
click at [808, 19] on icon "button" at bounding box center [809, 20] width 12 height 12
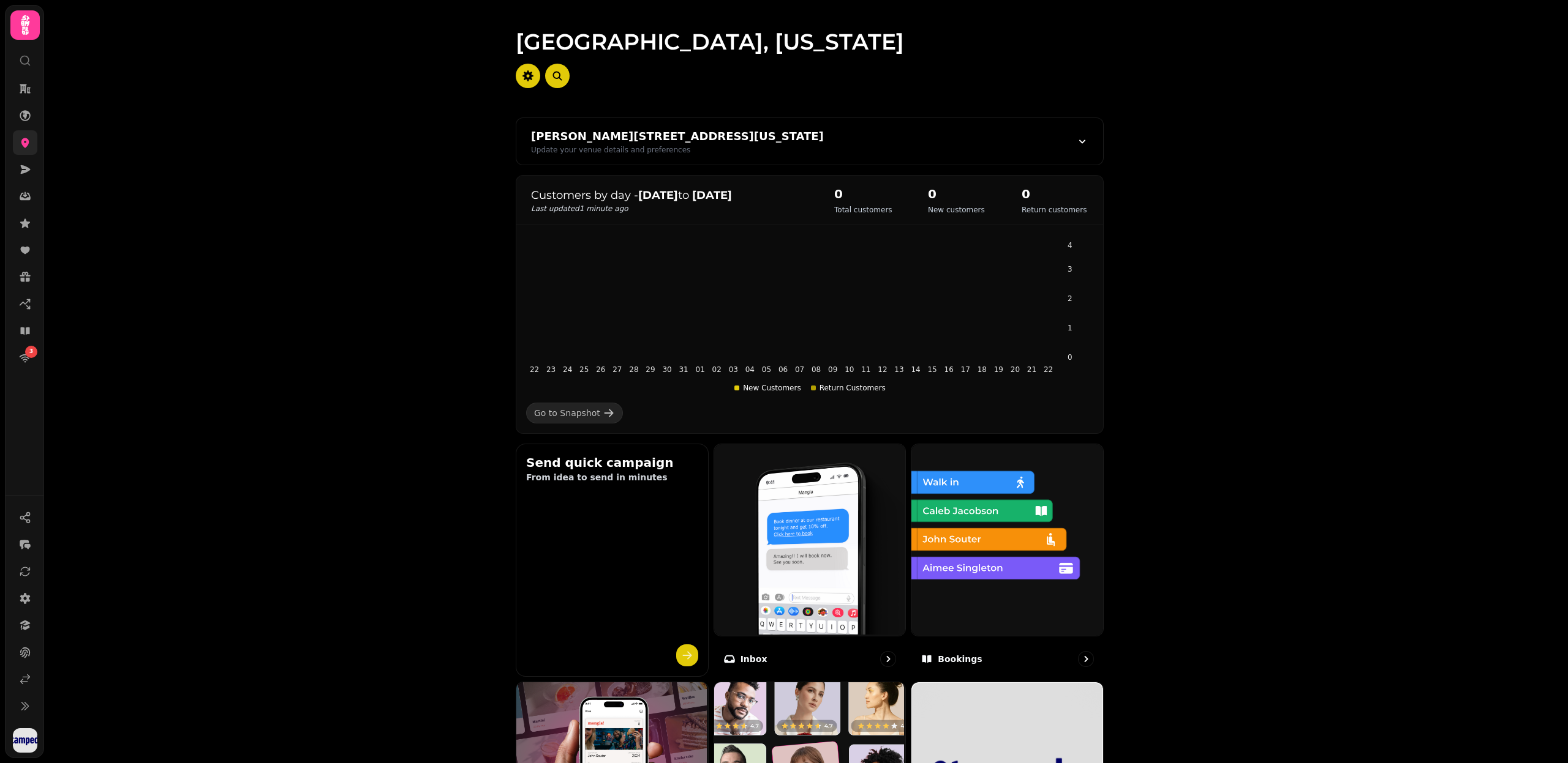
click at [16, 146] on link at bounding box center [26, 143] width 25 height 25
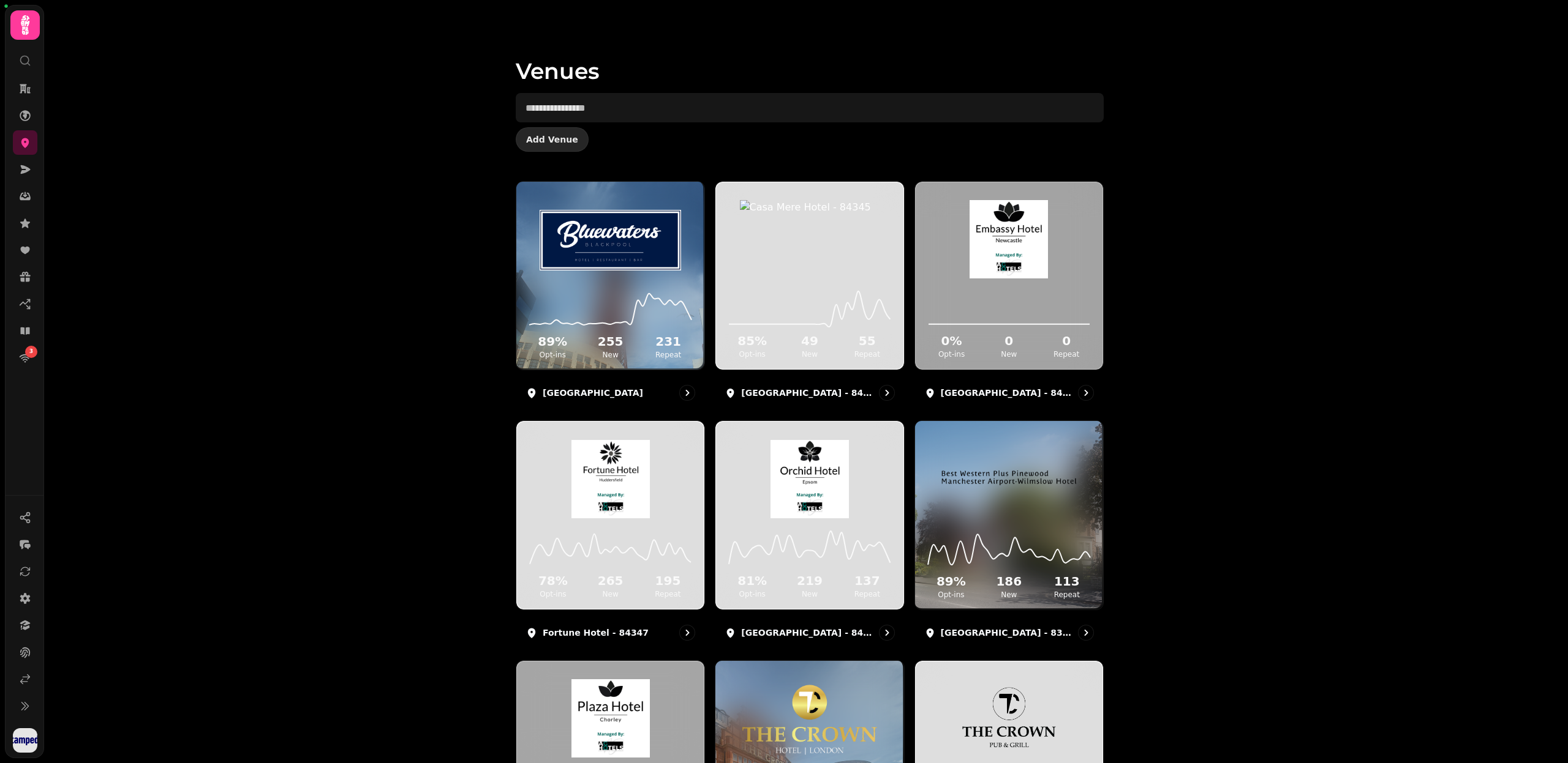
click at [553, 140] on span "Add Venue" at bounding box center [551, 140] width 52 height 8
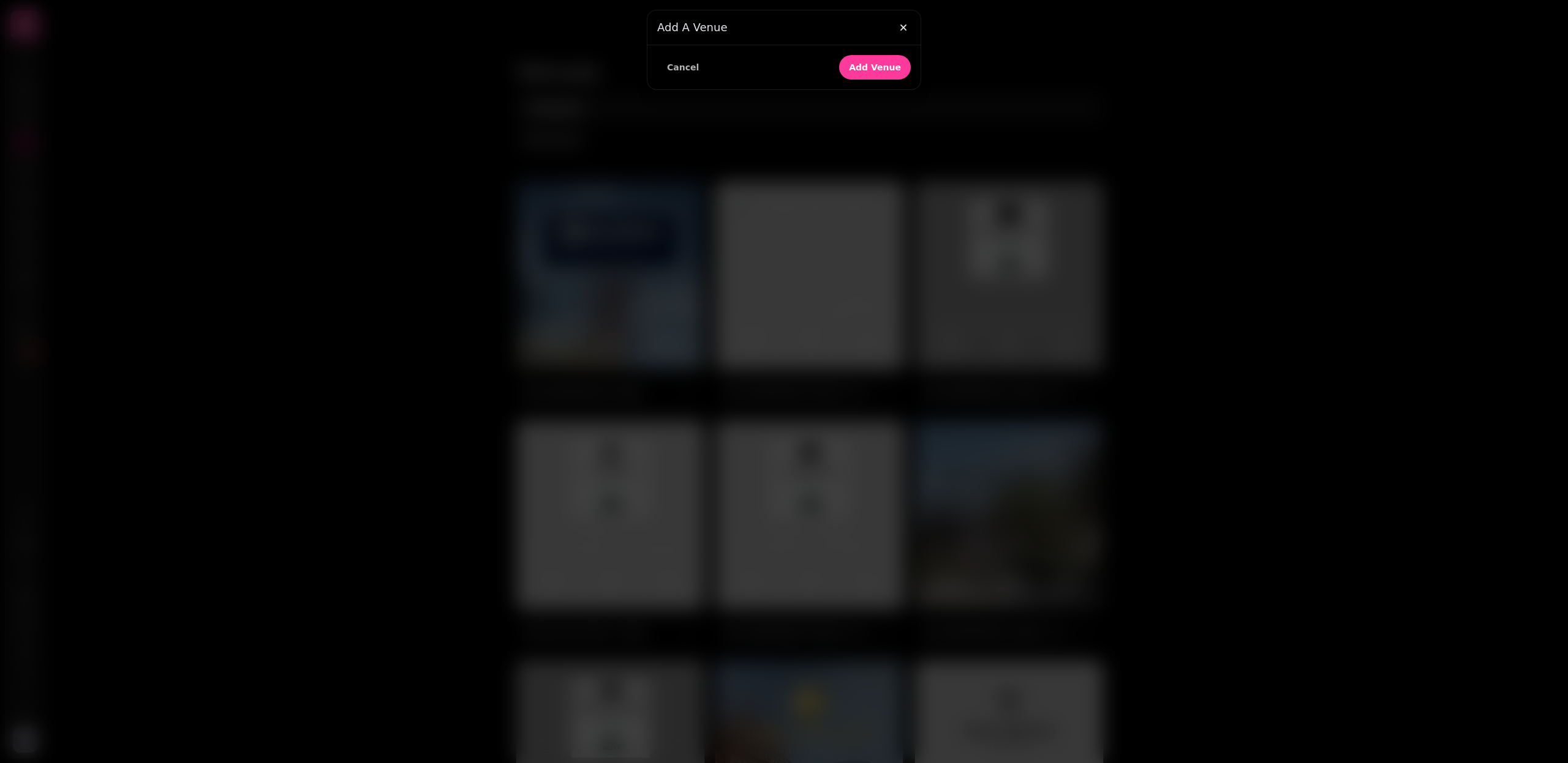
click at [862, 47] on div "Cancel Add Venue" at bounding box center [784, 67] width 273 height 44
click at [862, 67] on span "Add Venue" at bounding box center [874, 67] width 52 height 8
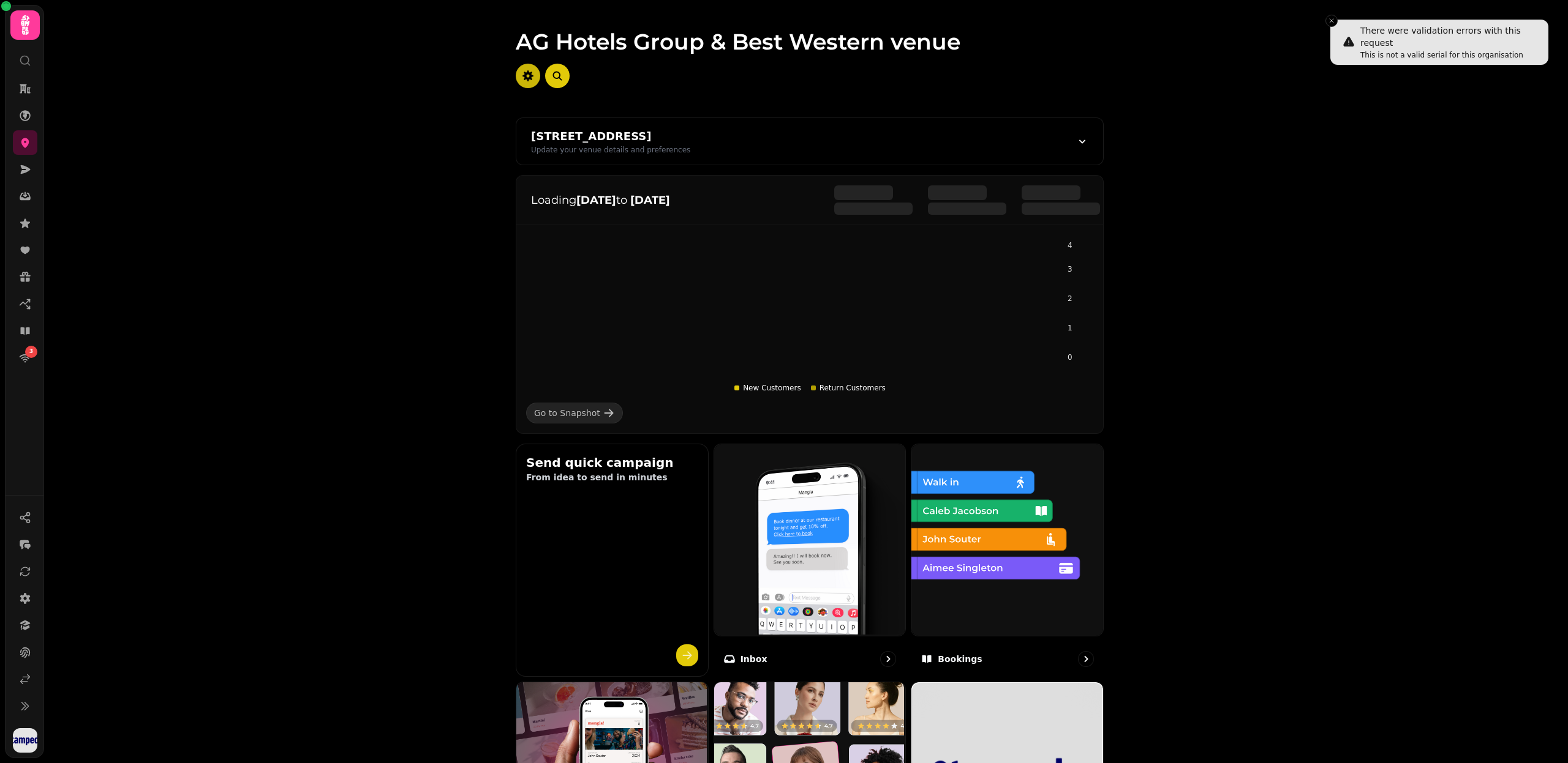
click at [522, 71] on icon "button" at bounding box center [527, 76] width 12 height 12
select select "**********"
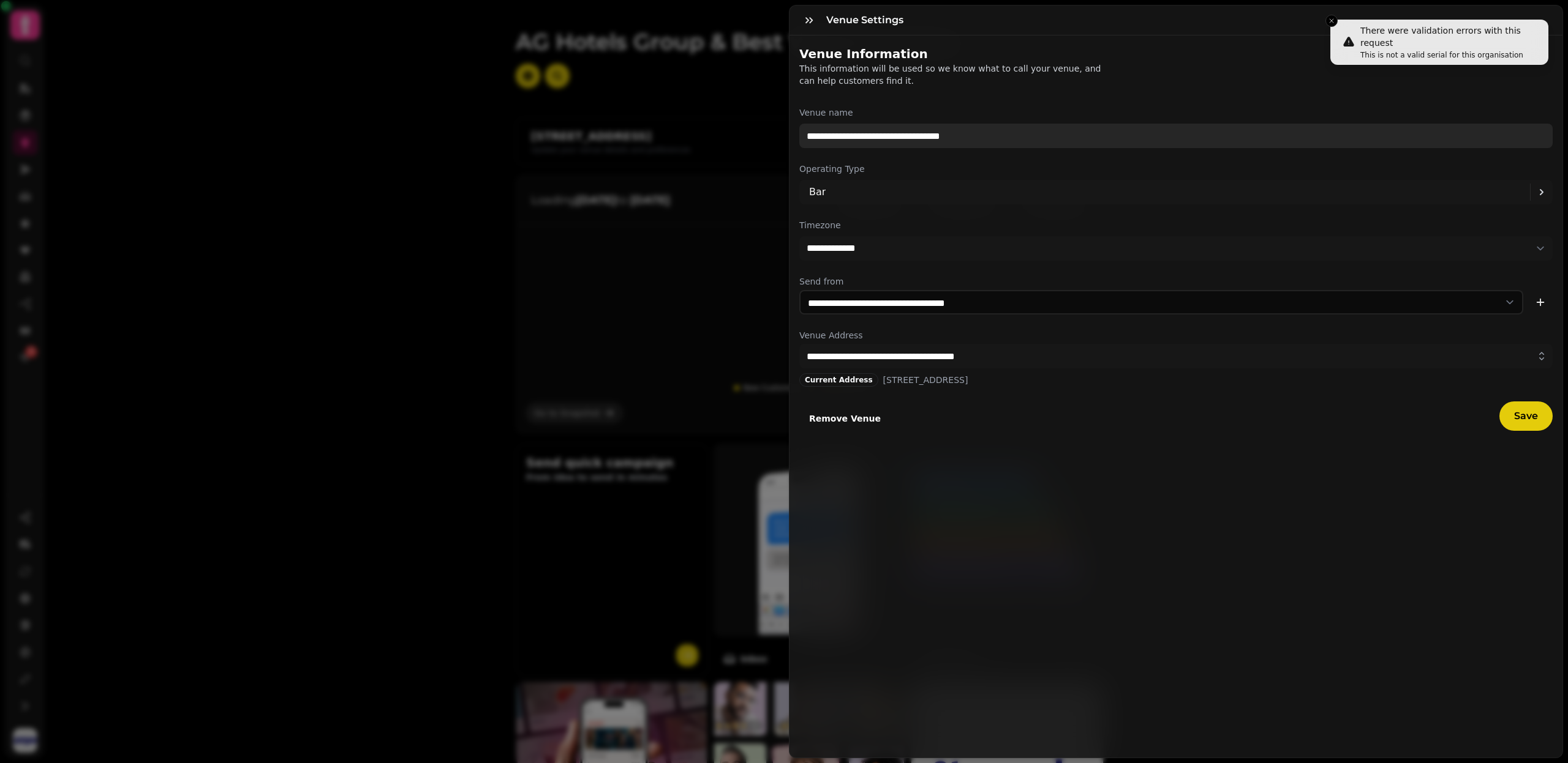
click at [861, 147] on input "**********" at bounding box center [1176, 136] width 754 height 25
click at [861, 142] on input "**********" at bounding box center [1176, 136] width 754 height 25
paste input "text"
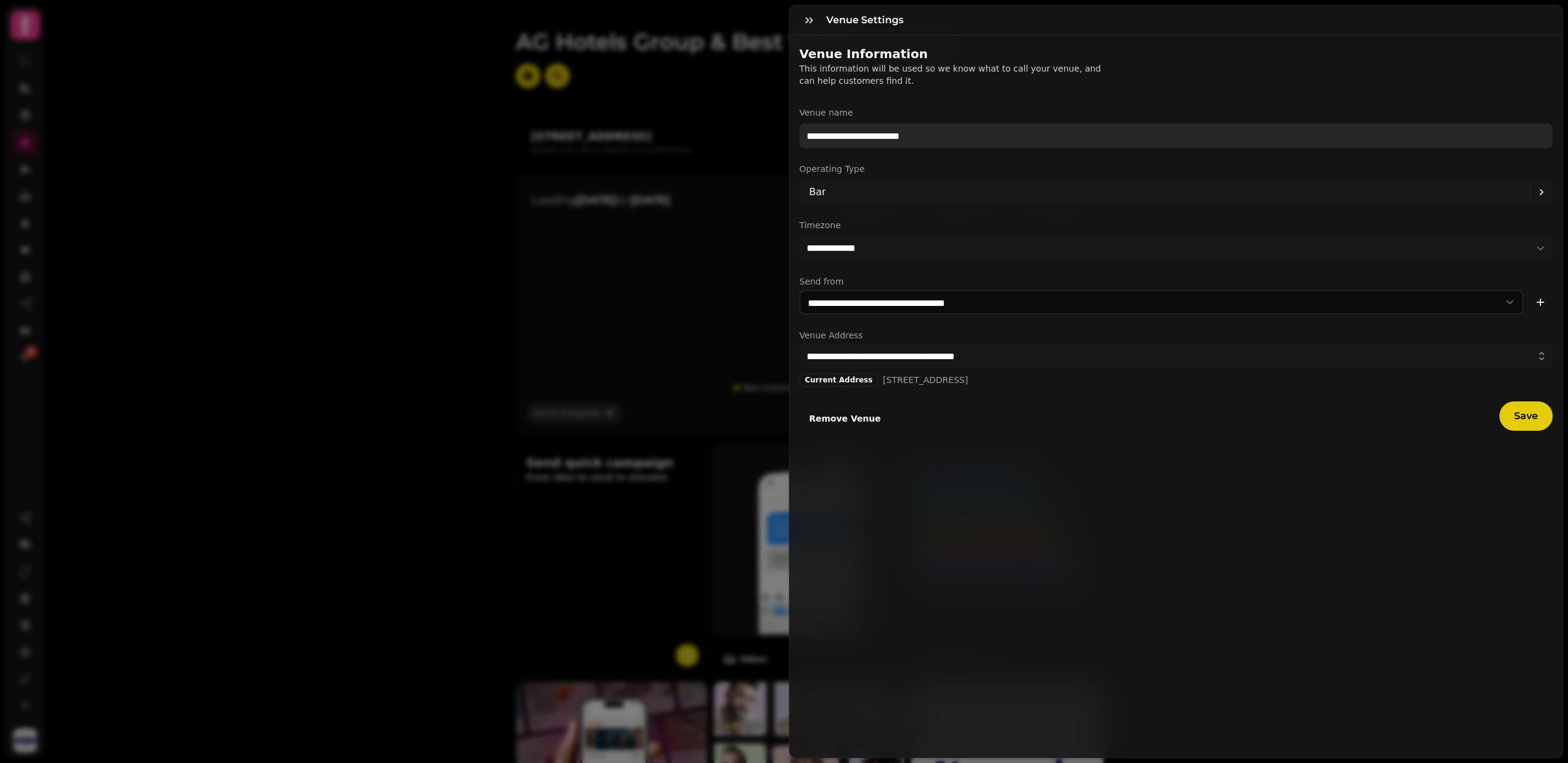
type input "**********"
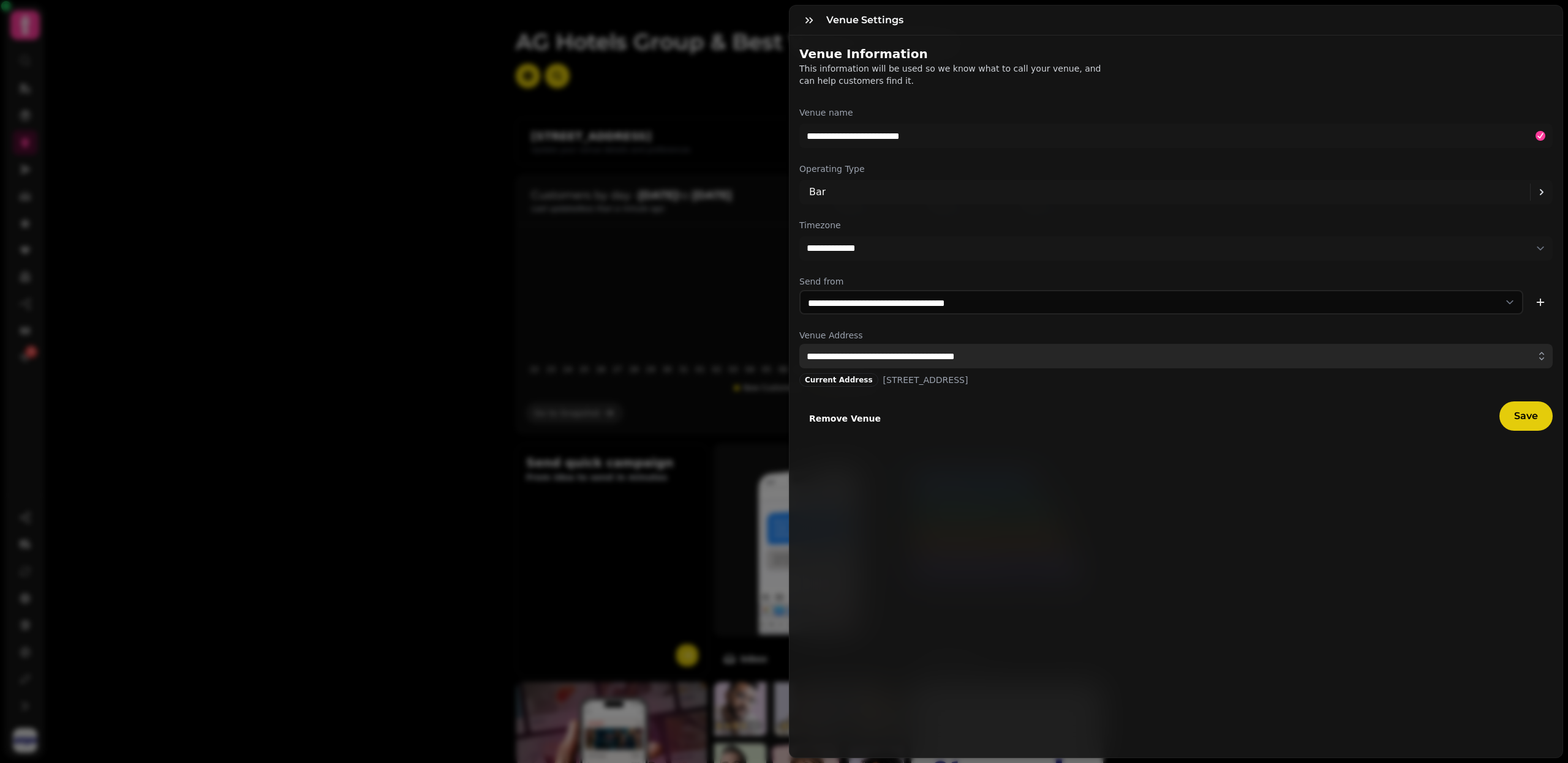
click at [888, 354] on input "**********" at bounding box center [1176, 356] width 754 height 25
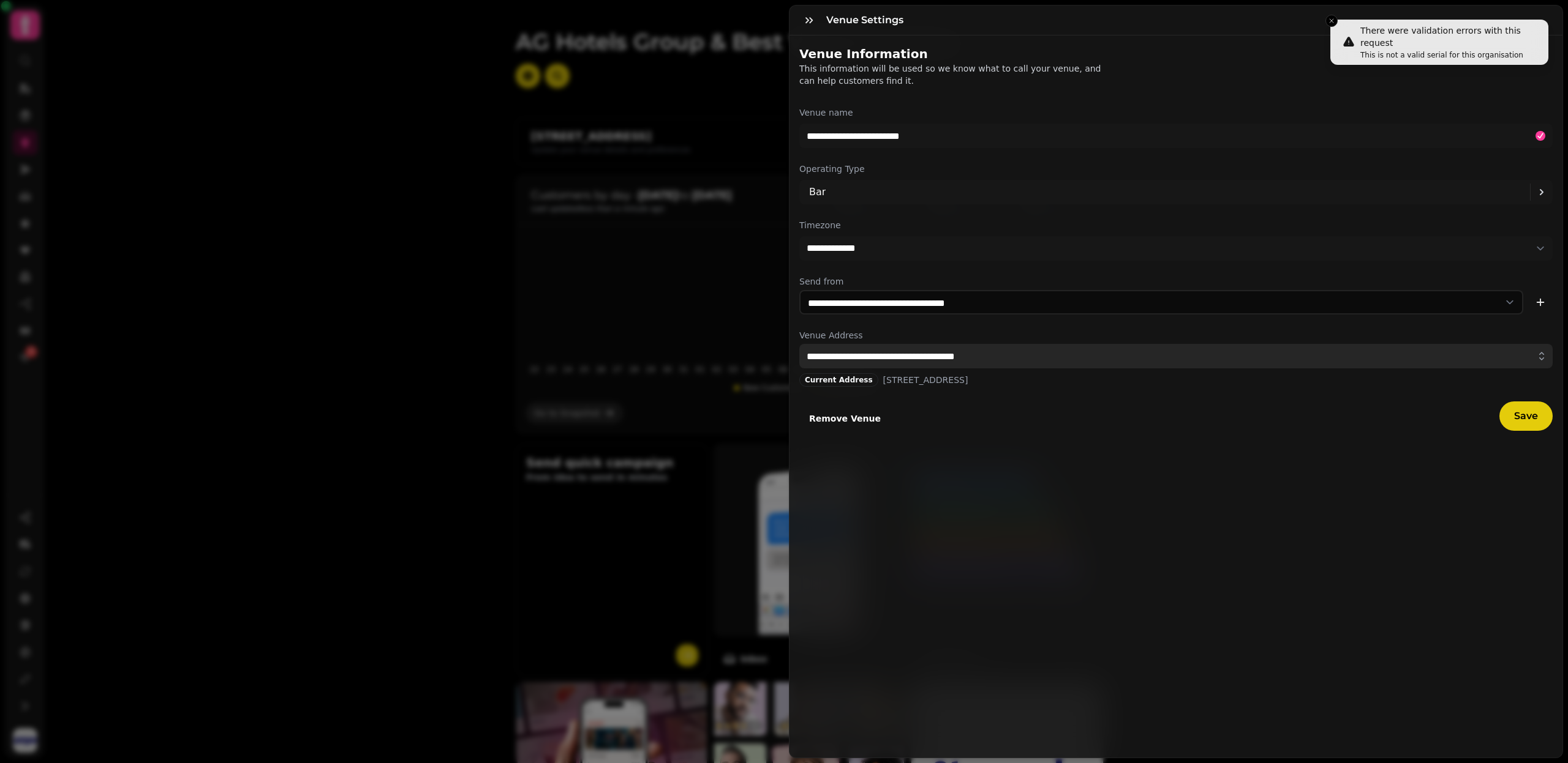
click at [888, 354] on input "**********" at bounding box center [1176, 356] width 754 height 25
paste input "text"
type input "**********"
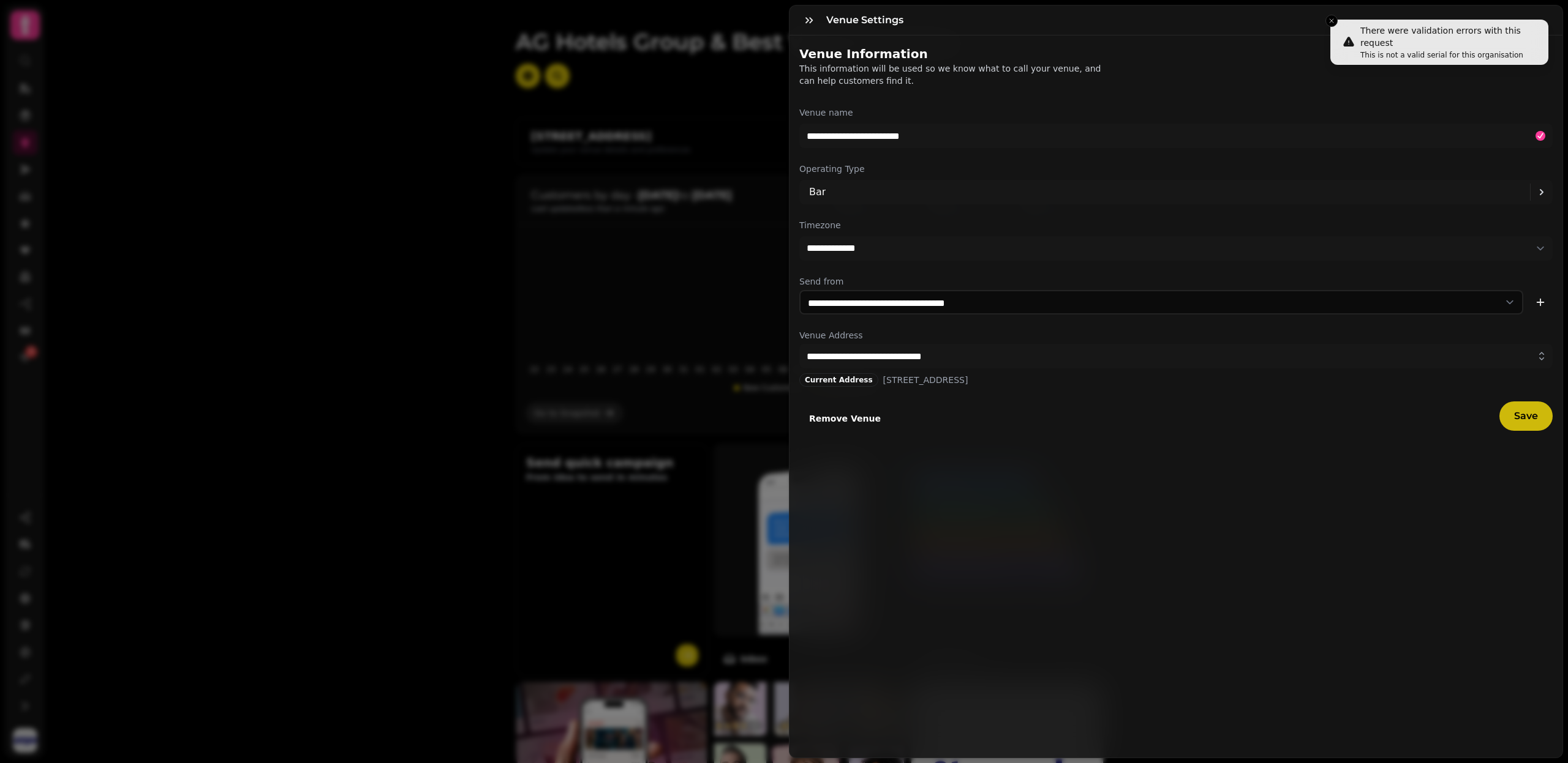
click at [1513, 414] on button "Save" at bounding box center [1525, 416] width 53 height 30
click at [803, 16] on icon "button" at bounding box center [809, 20] width 12 height 12
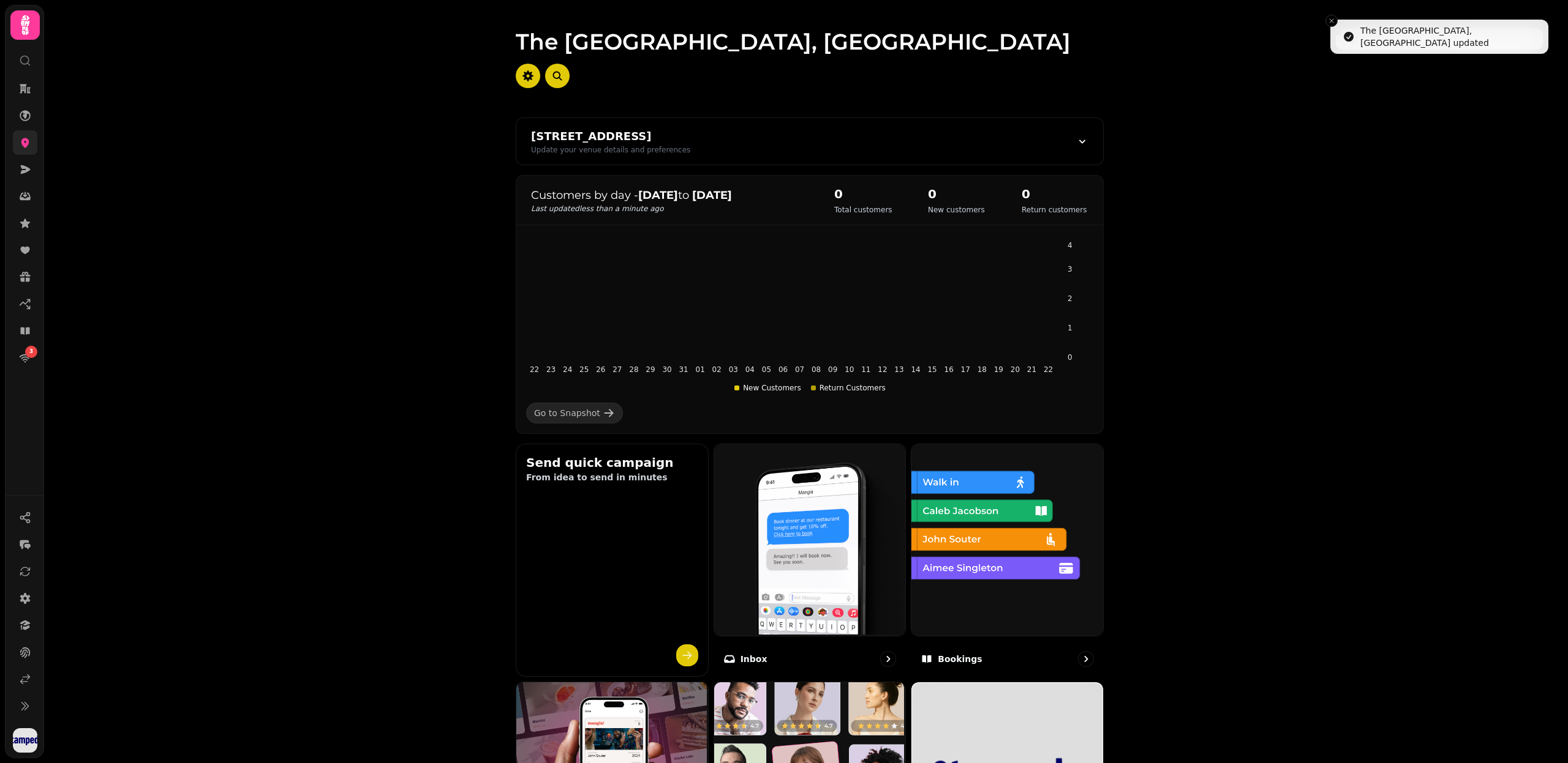
click at [32, 137] on link at bounding box center [26, 143] width 25 height 25
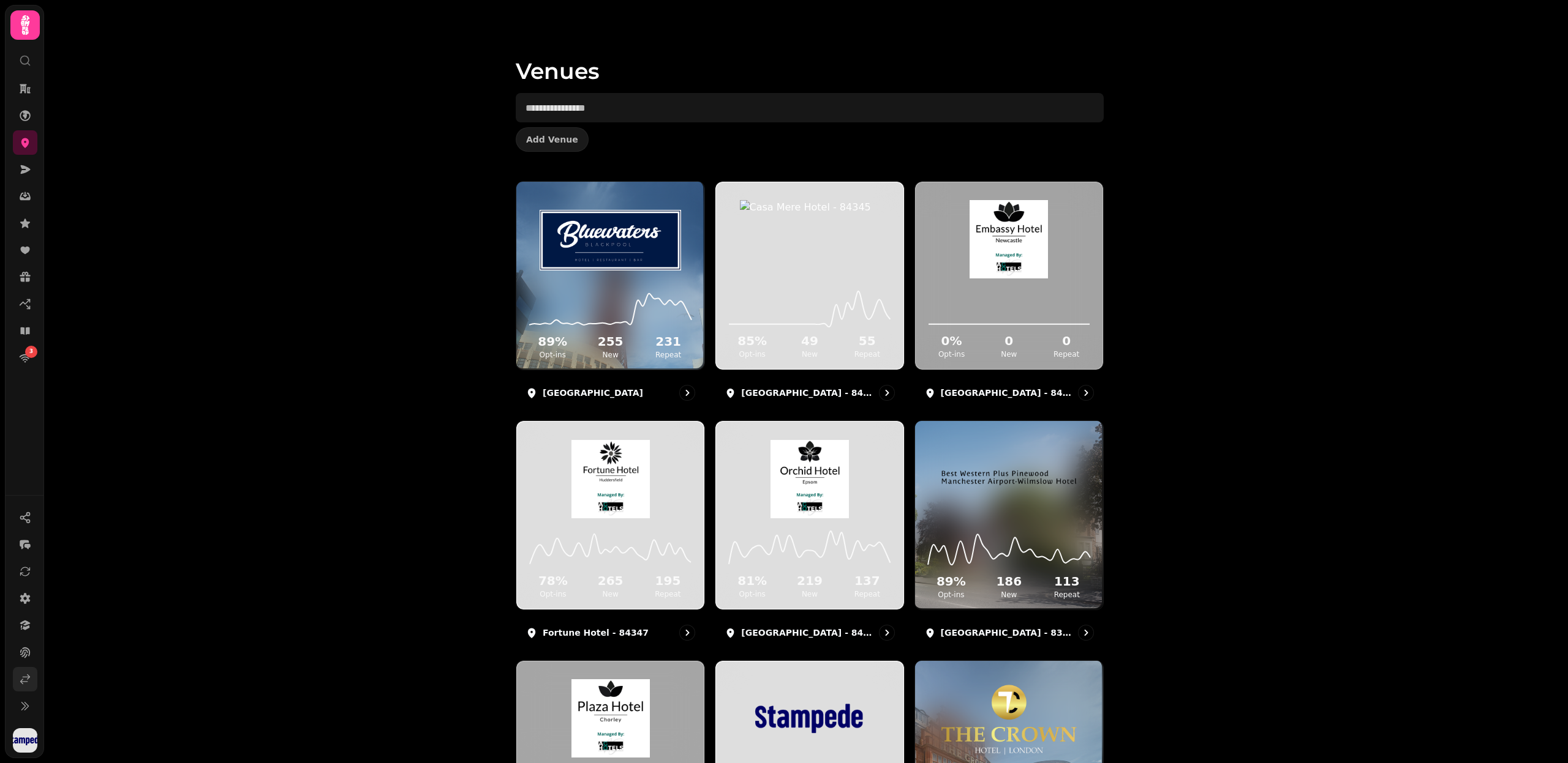
click at [29, 679] on icon at bounding box center [25, 679] width 12 height 12
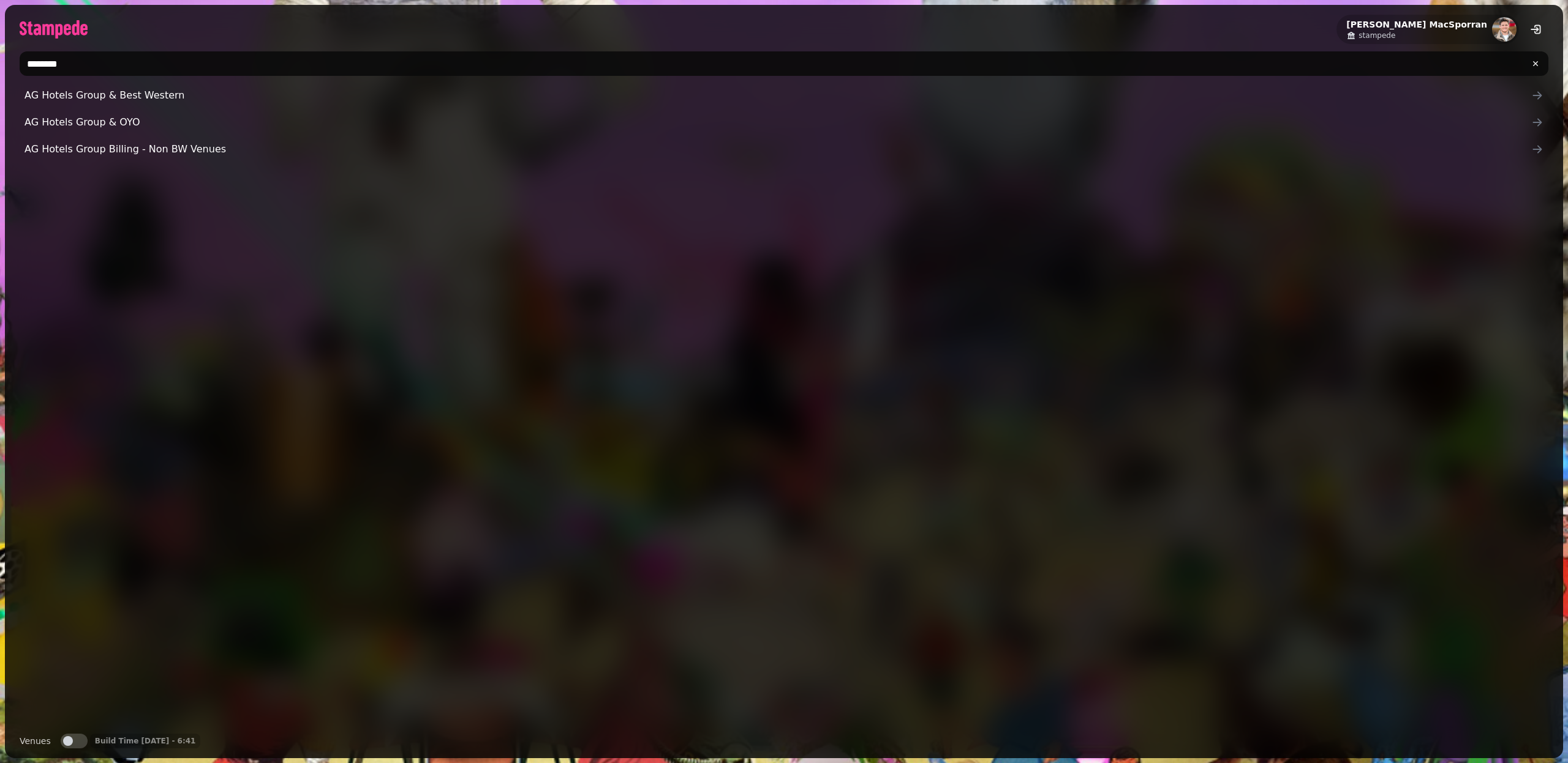
click at [102, 60] on input "********" at bounding box center [784, 64] width 1529 height 25
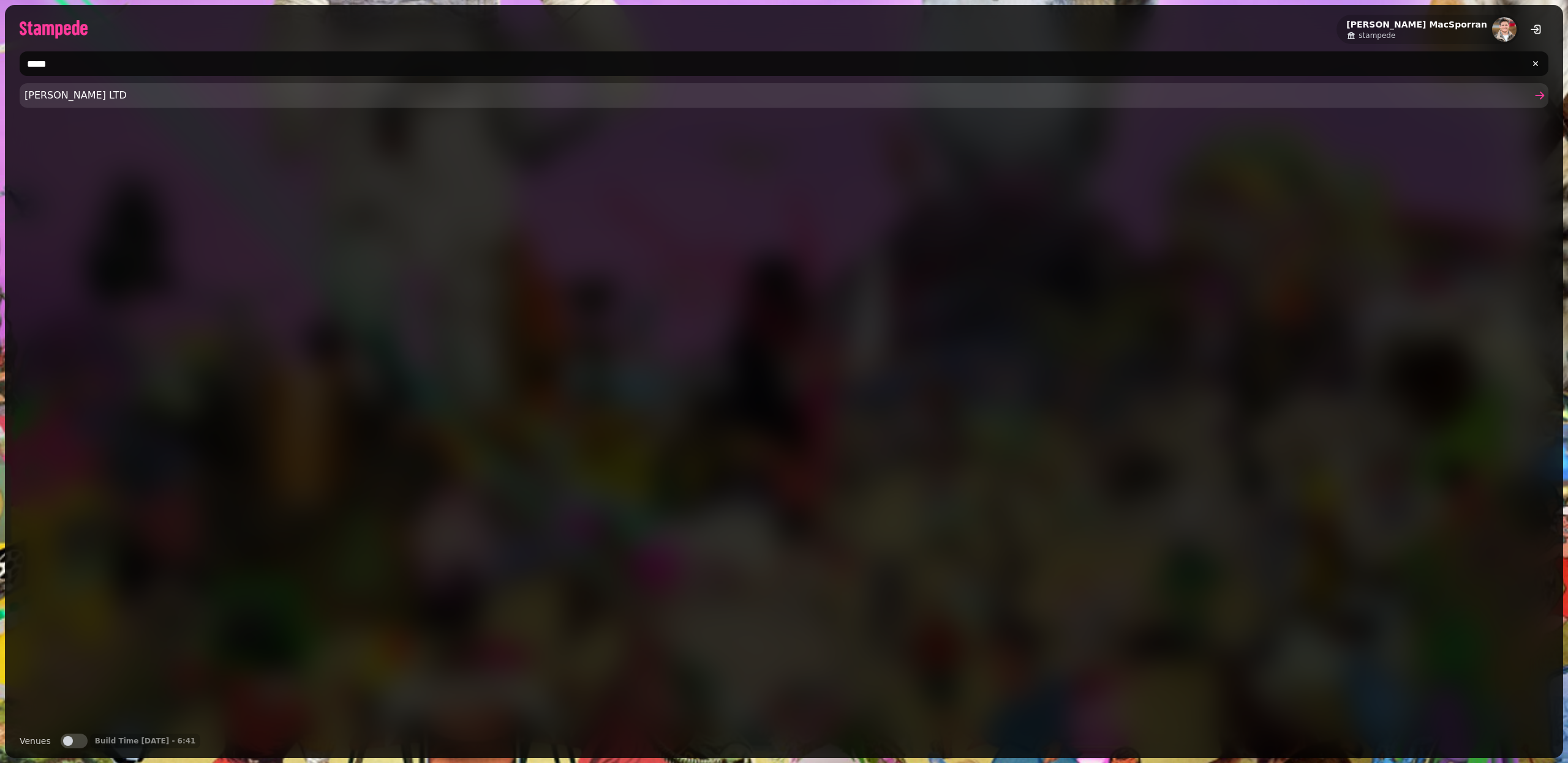
type input "*****"
click at [76, 92] on span "[PERSON_NAME] LTD" at bounding box center [777, 95] width 1506 height 15
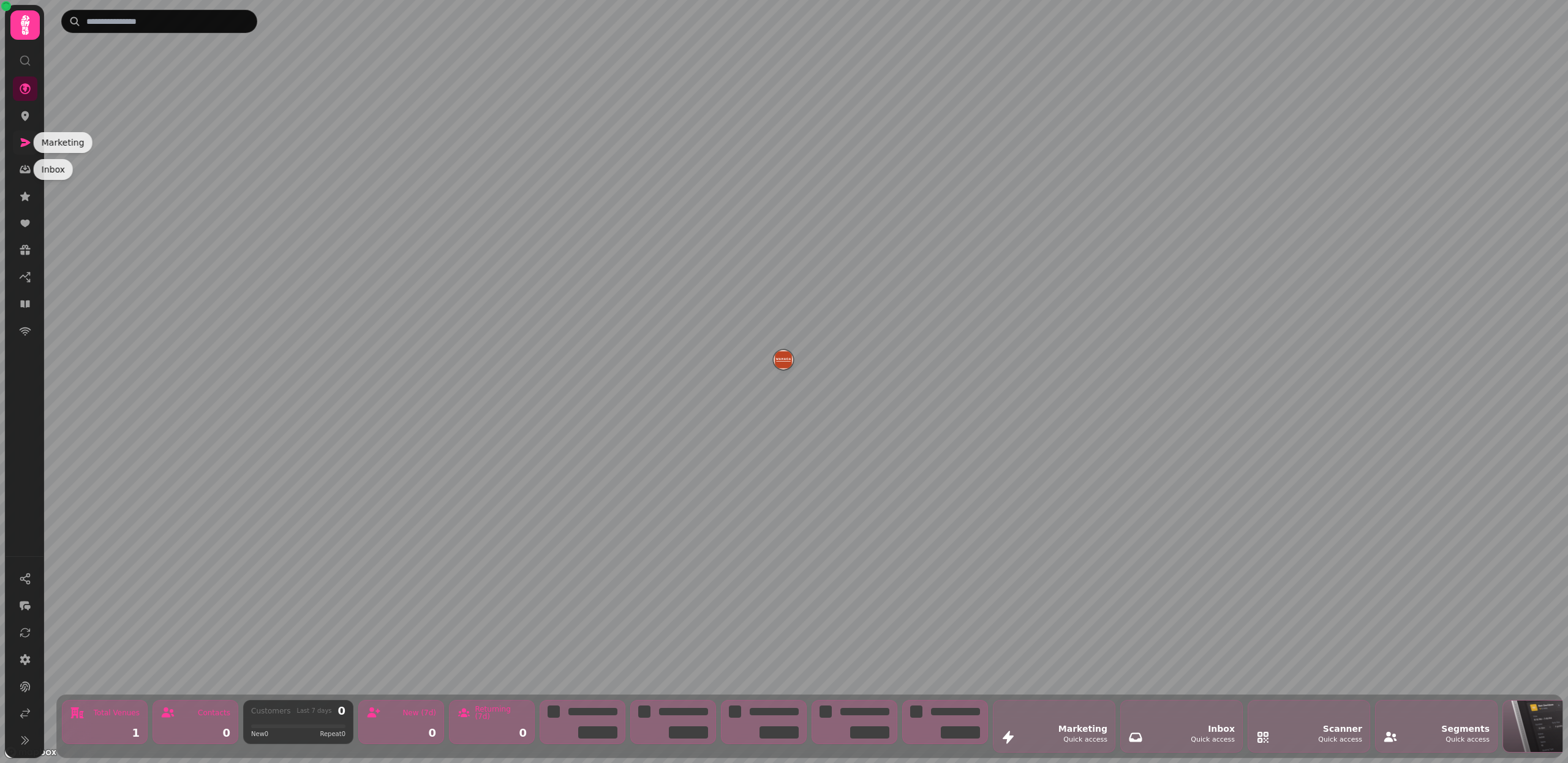
click at [23, 136] on icon at bounding box center [25, 142] width 12 height 12
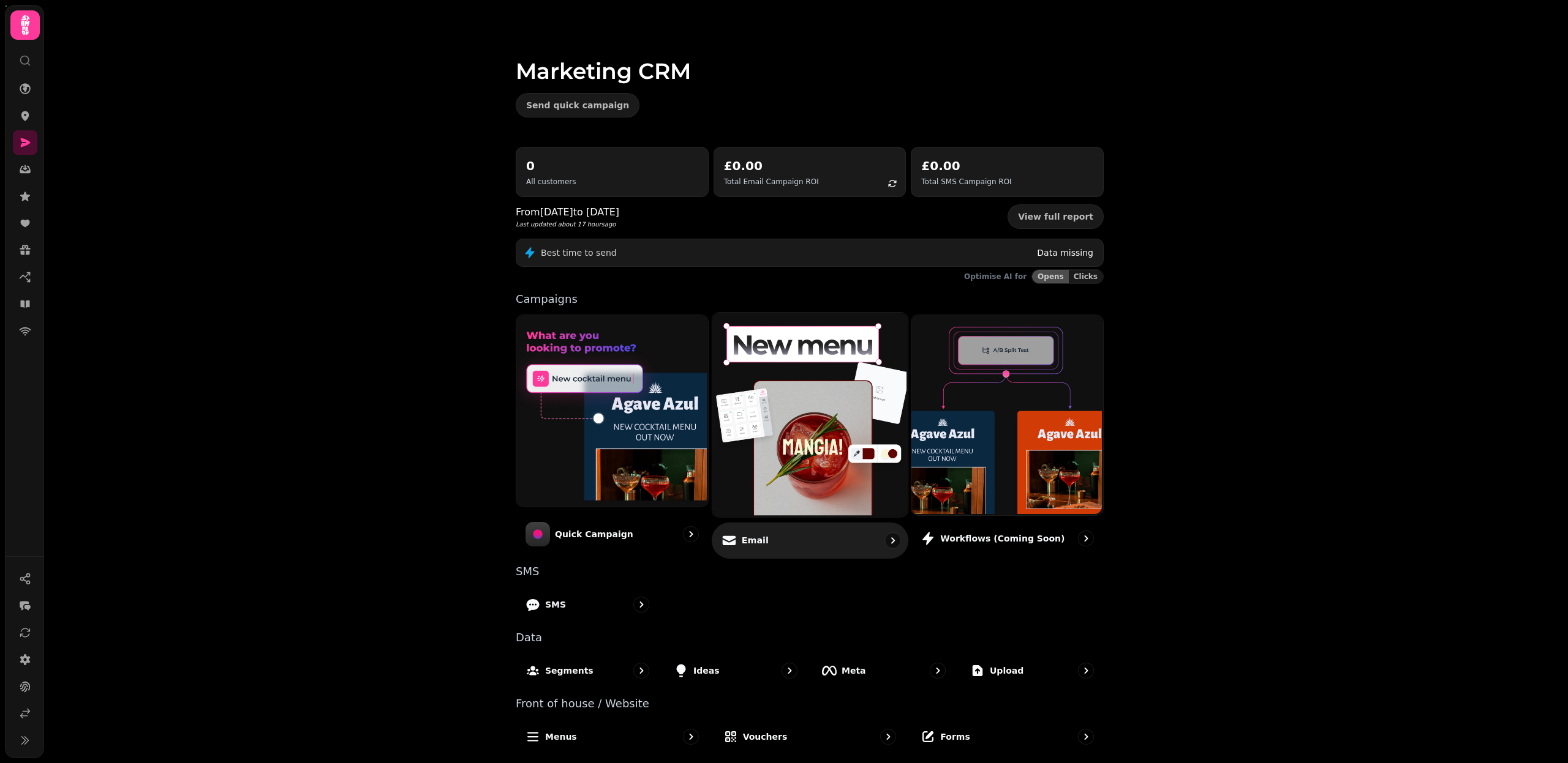
click at [812, 404] on img at bounding box center [808, 414] width 195 height 204
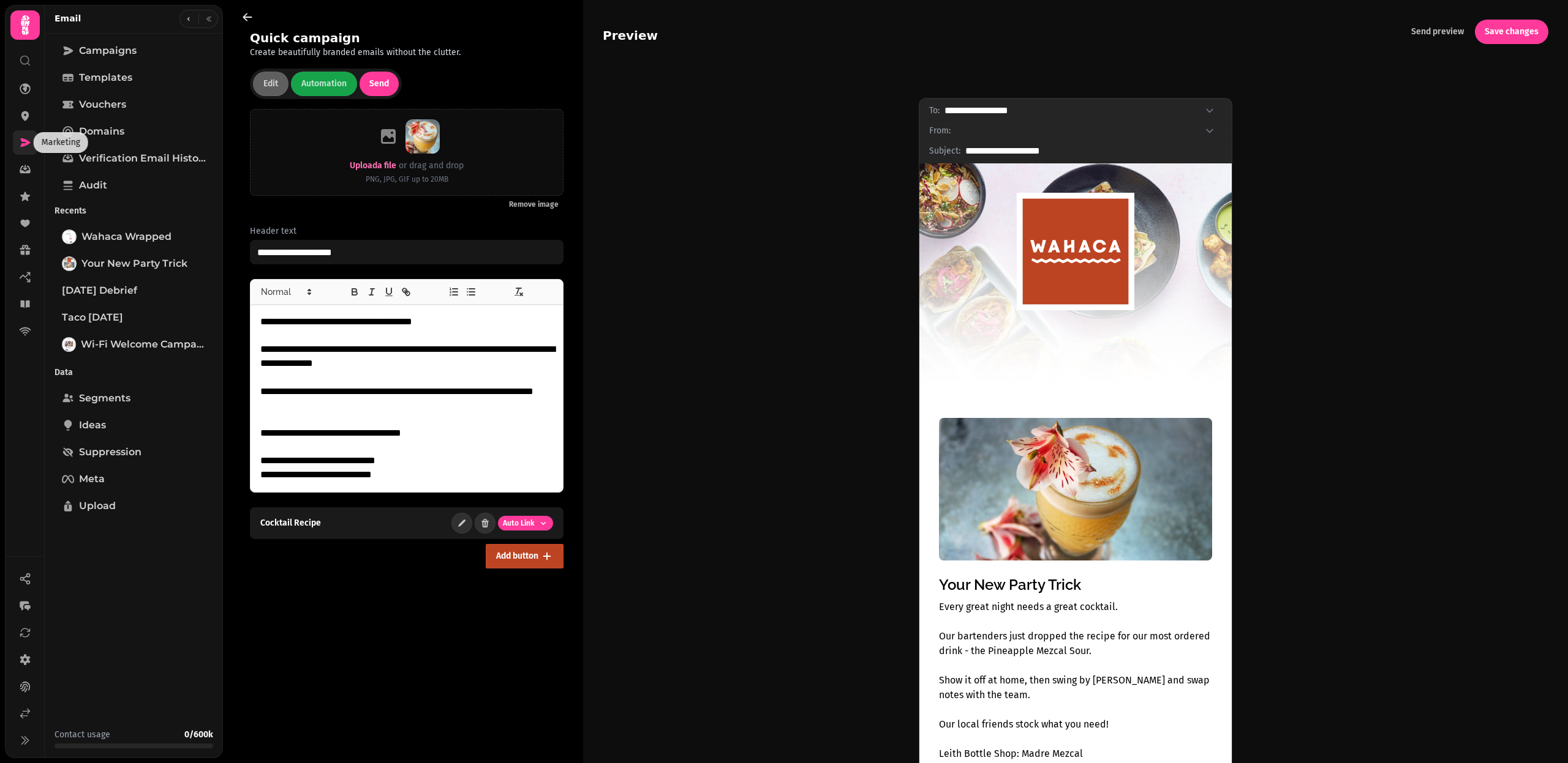
click at [28, 145] on icon at bounding box center [25, 142] width 12 height 12
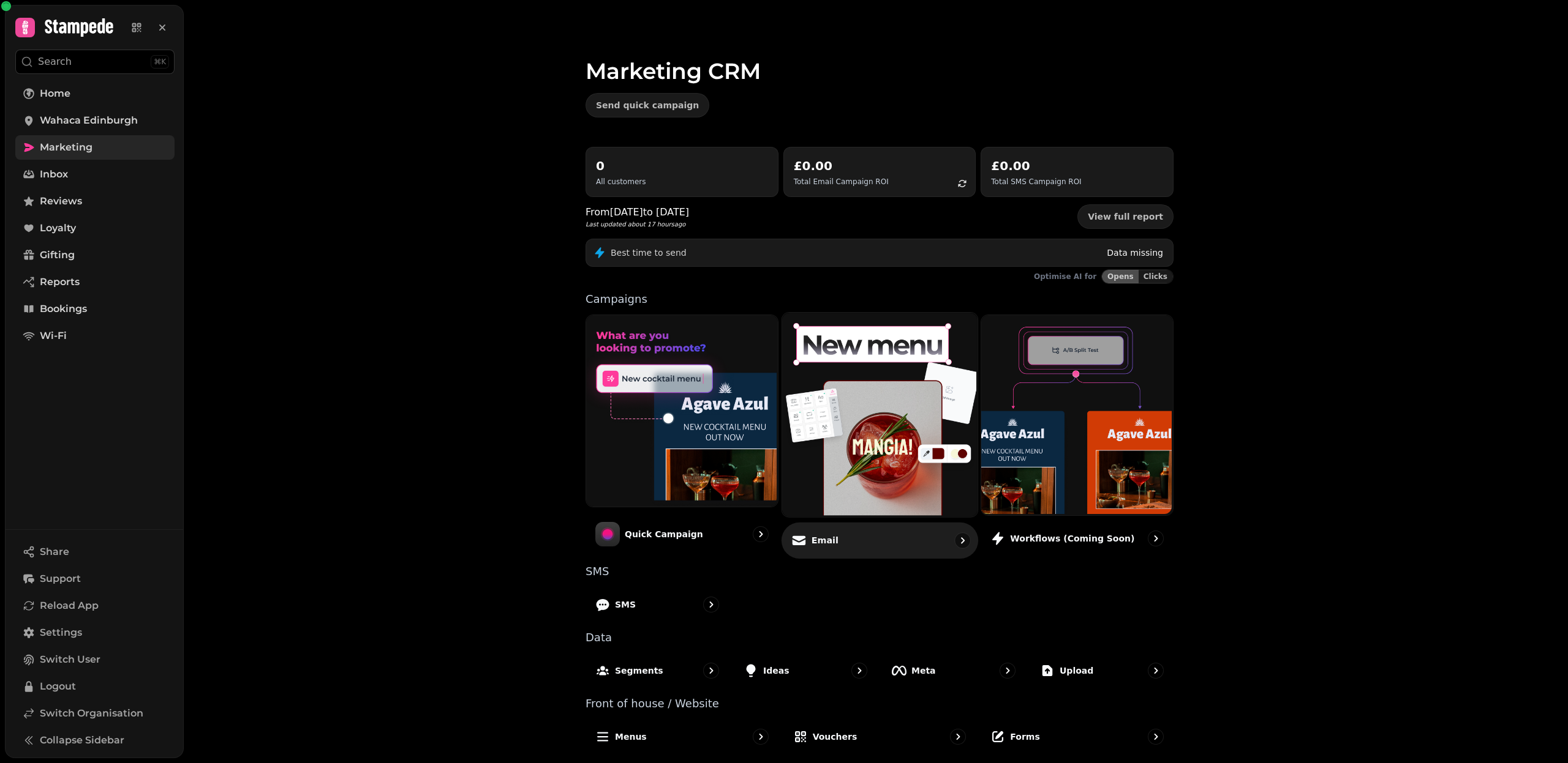
click at [869, 488] on img at bounding box center [877, 414] width 195 height 204
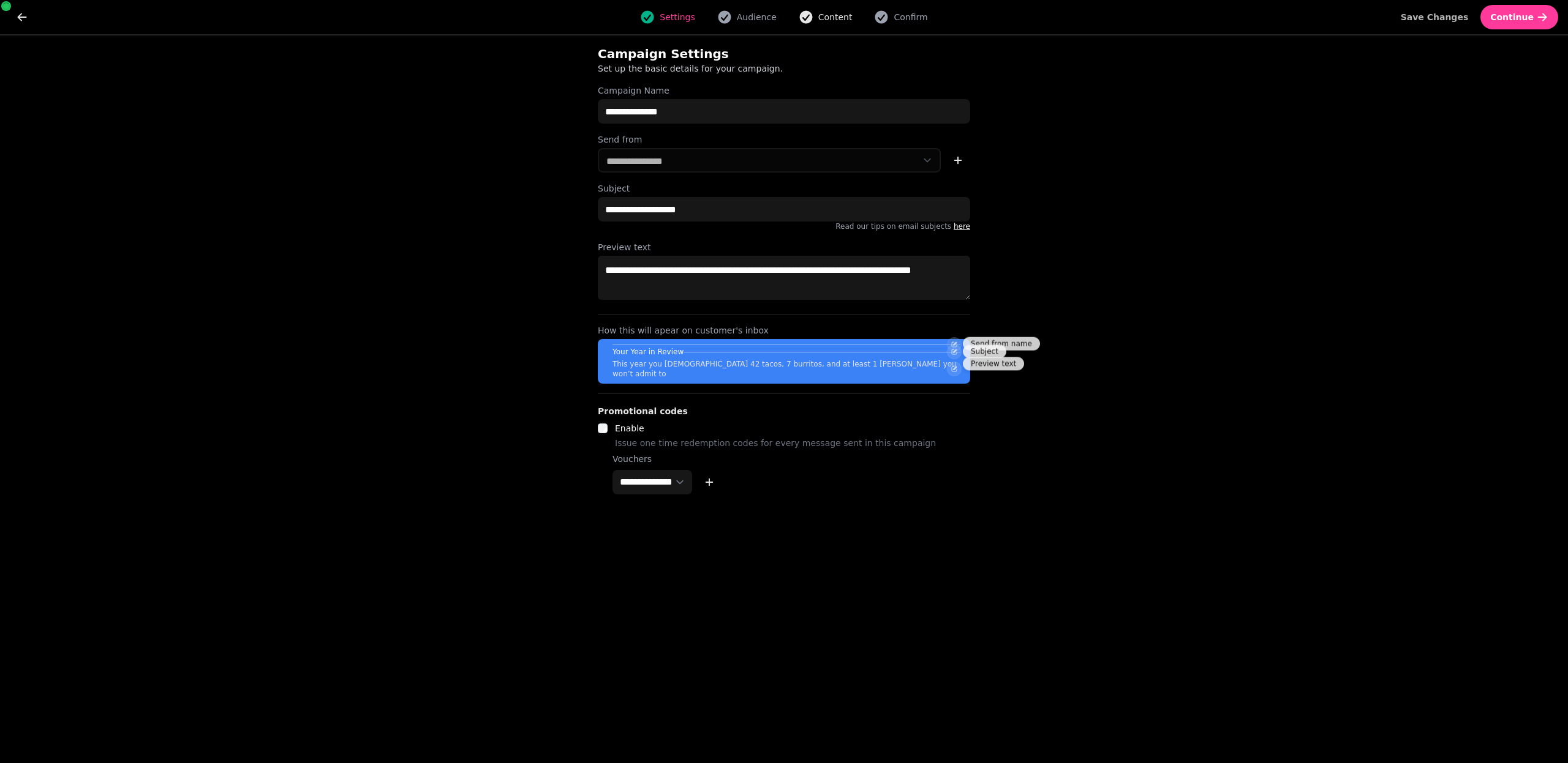
click at [816, 15] on button "Content" at bounding box center [825, 17] width 68 height 15
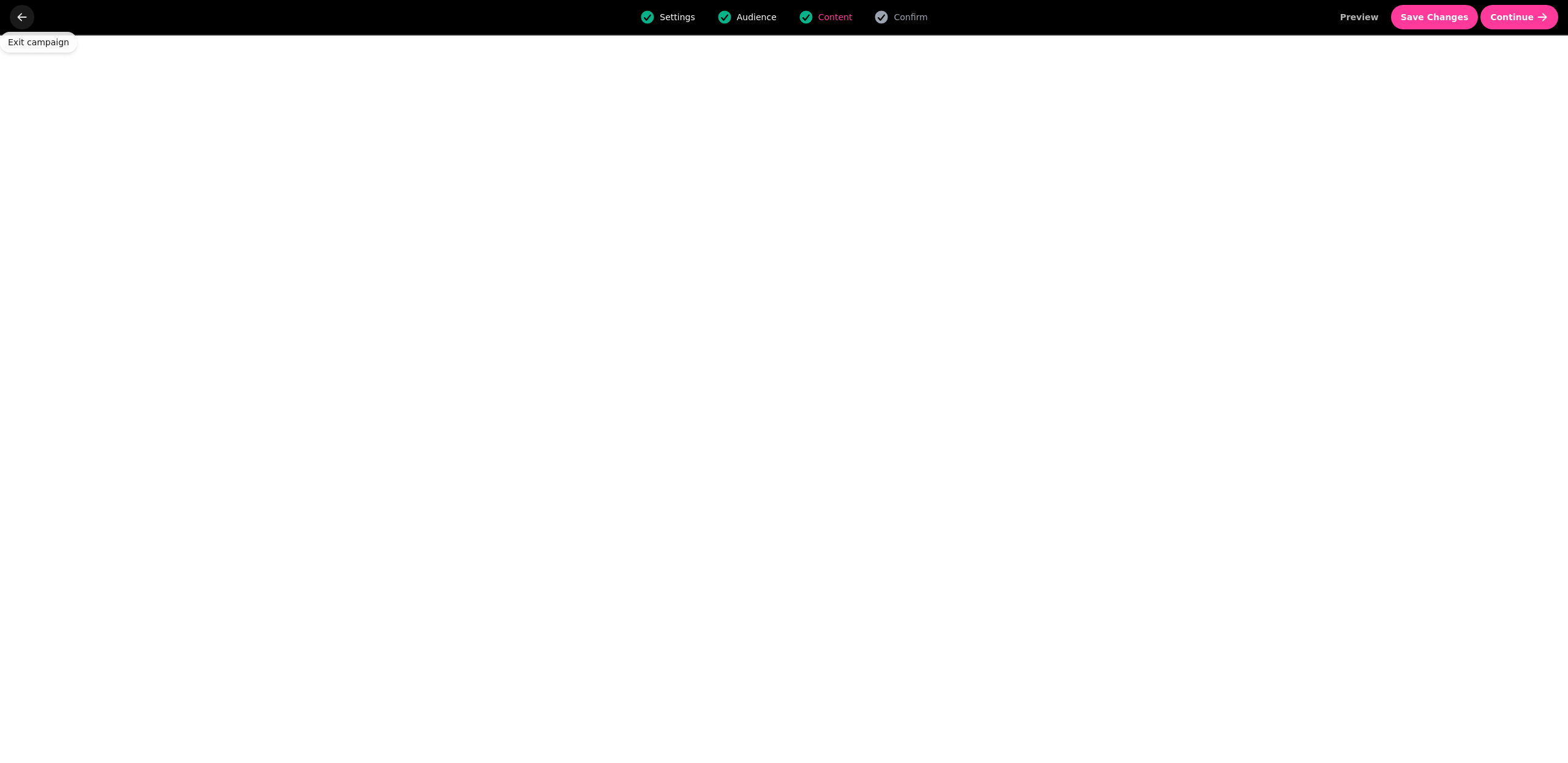
click at [12, 22] on button "go back" at bounding box center [22, 17] width 25 height 25
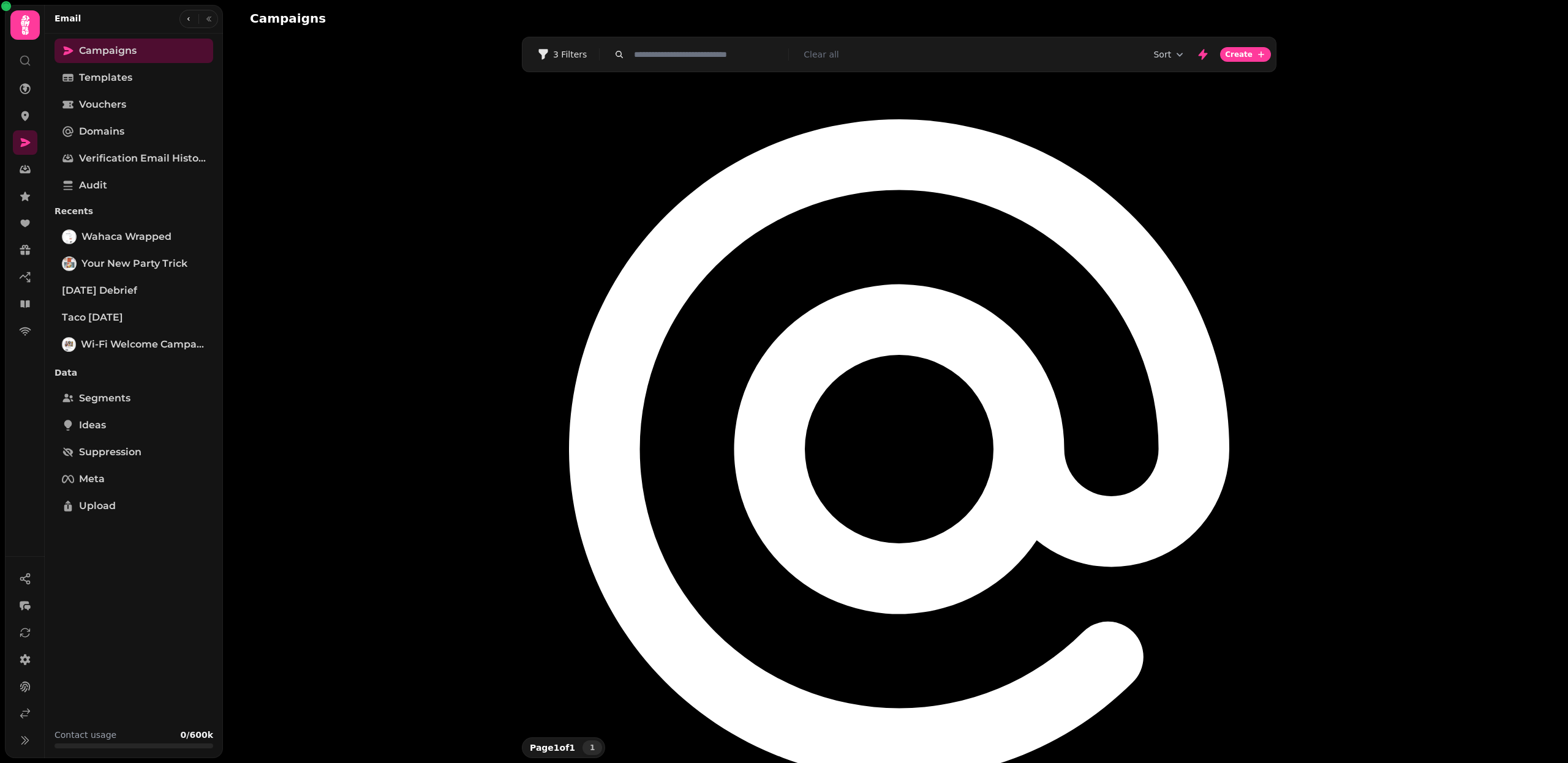
select select "**********"
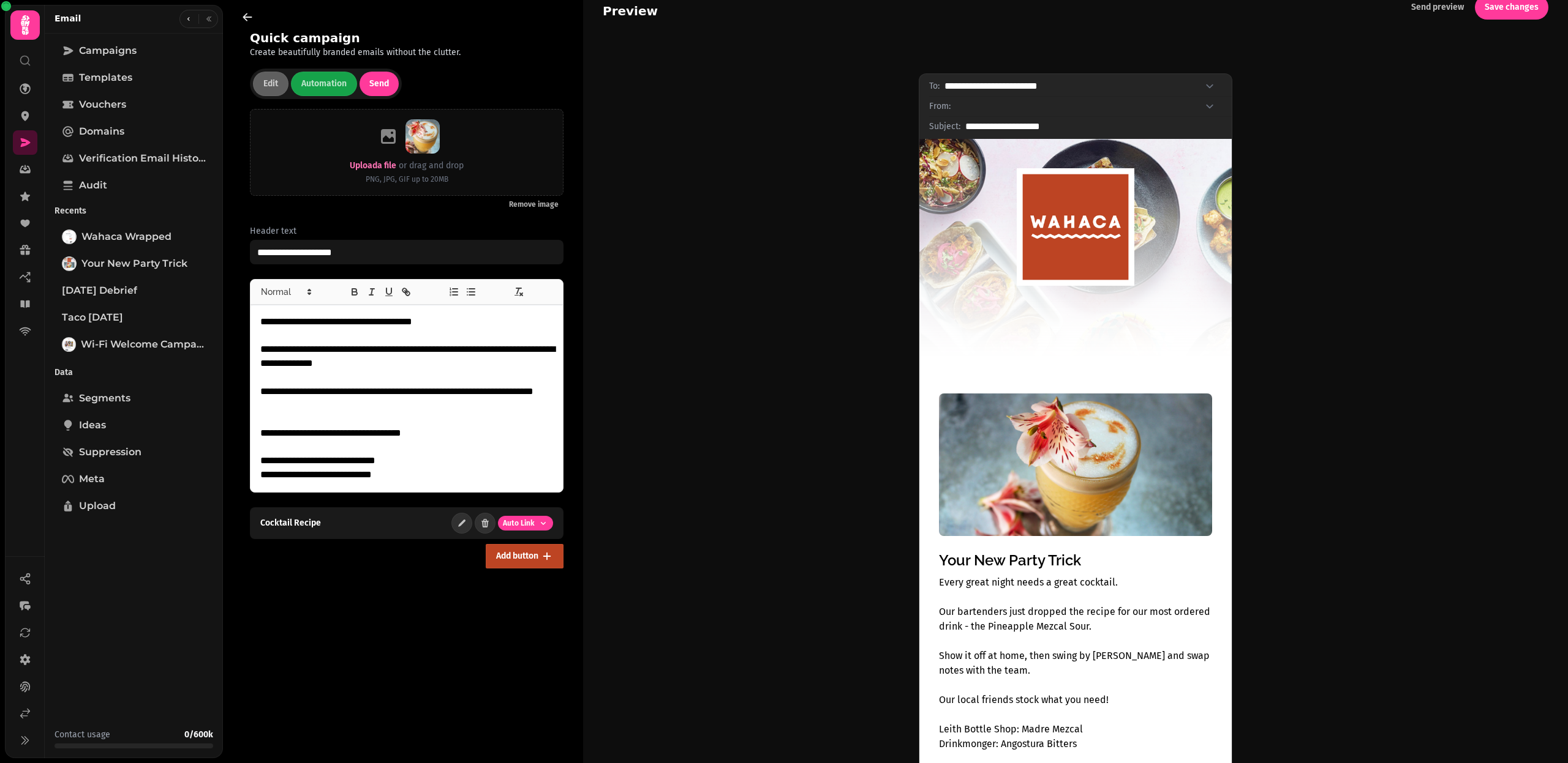
scroll to position [123, 0]
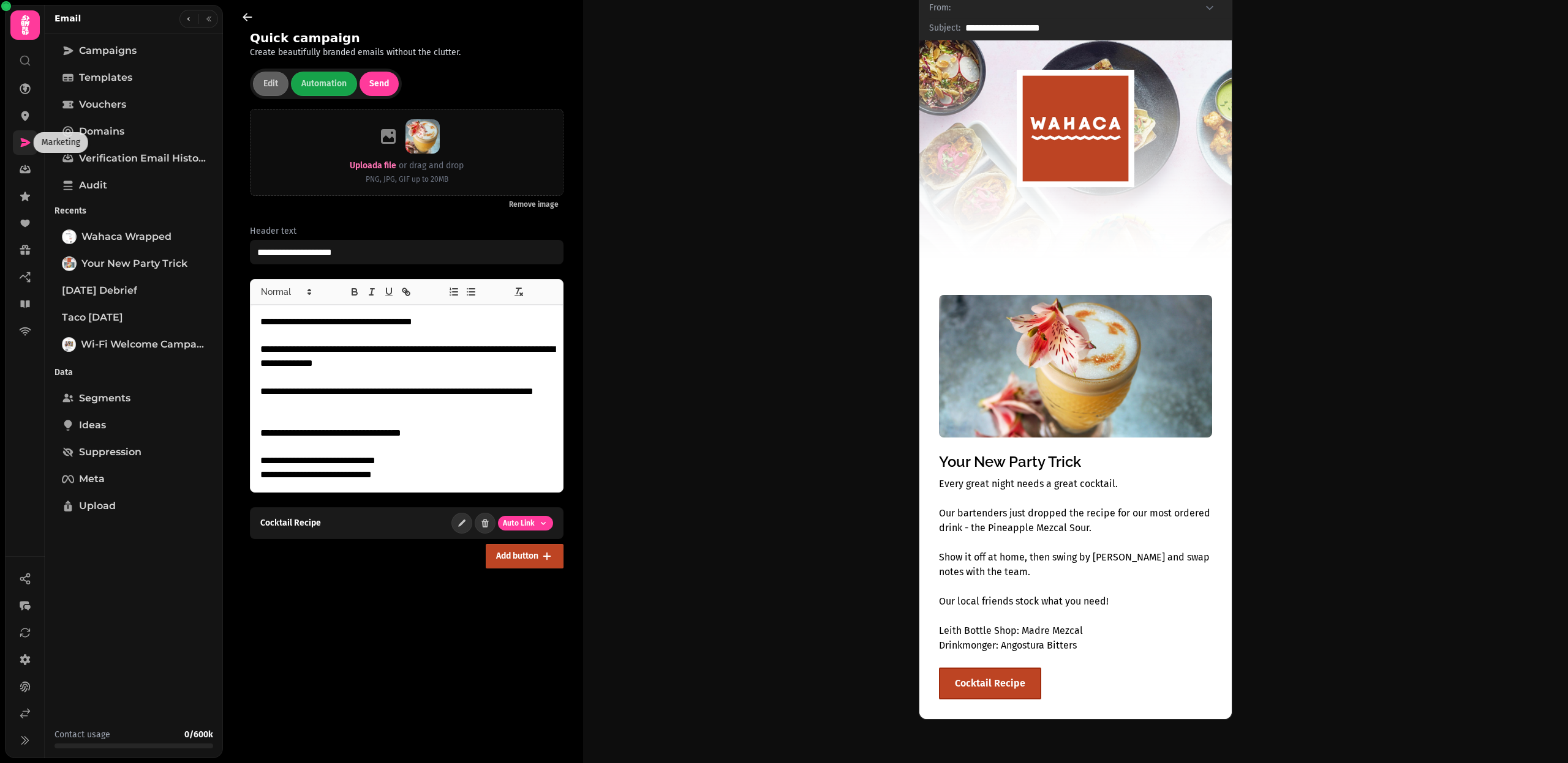
click at [24, 143] on icon at bounding box center [26, 142] width 10 height 8
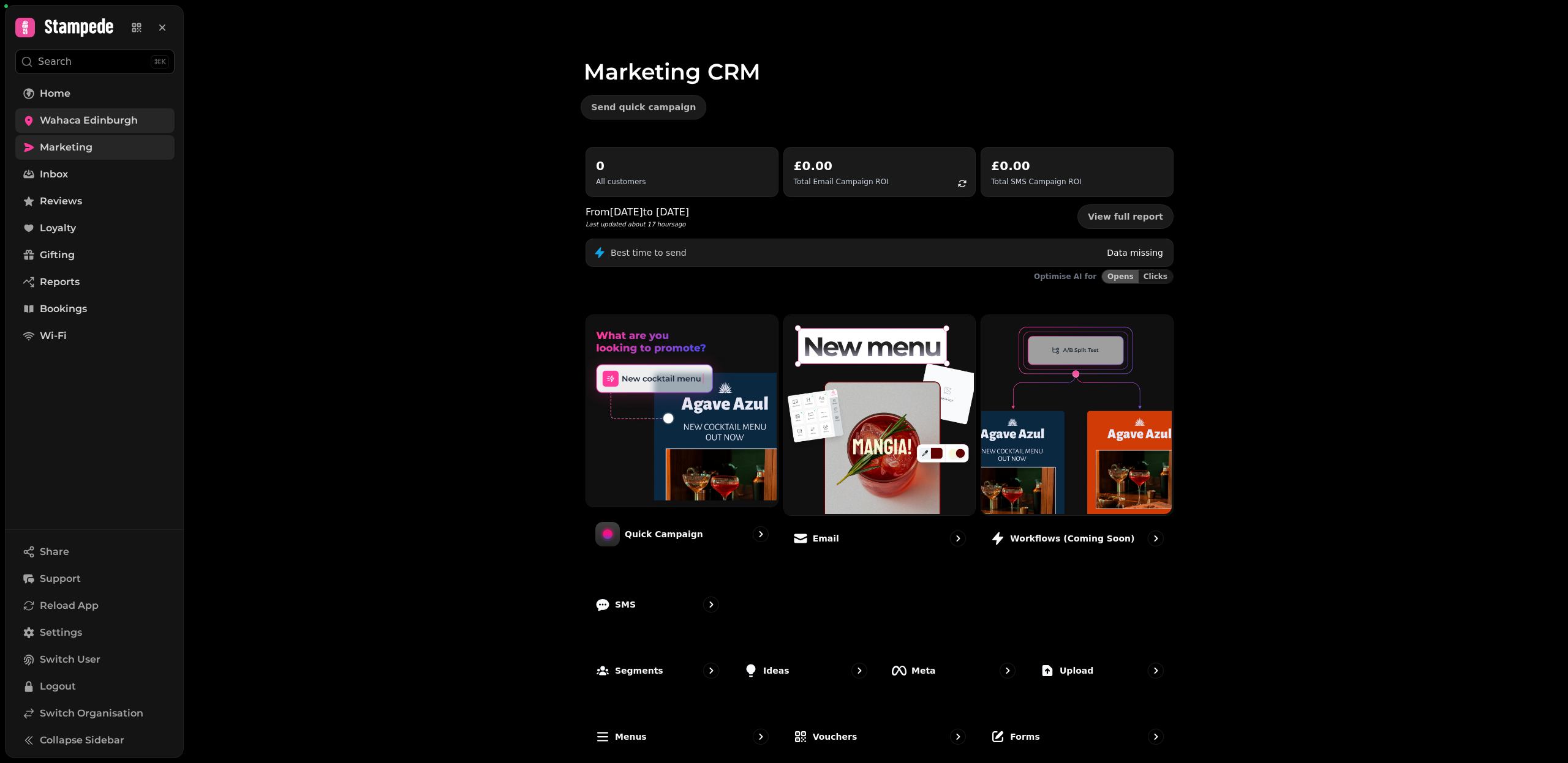
click at [24, 122] on icon at bounding box center [29, 120] width 12 height 12
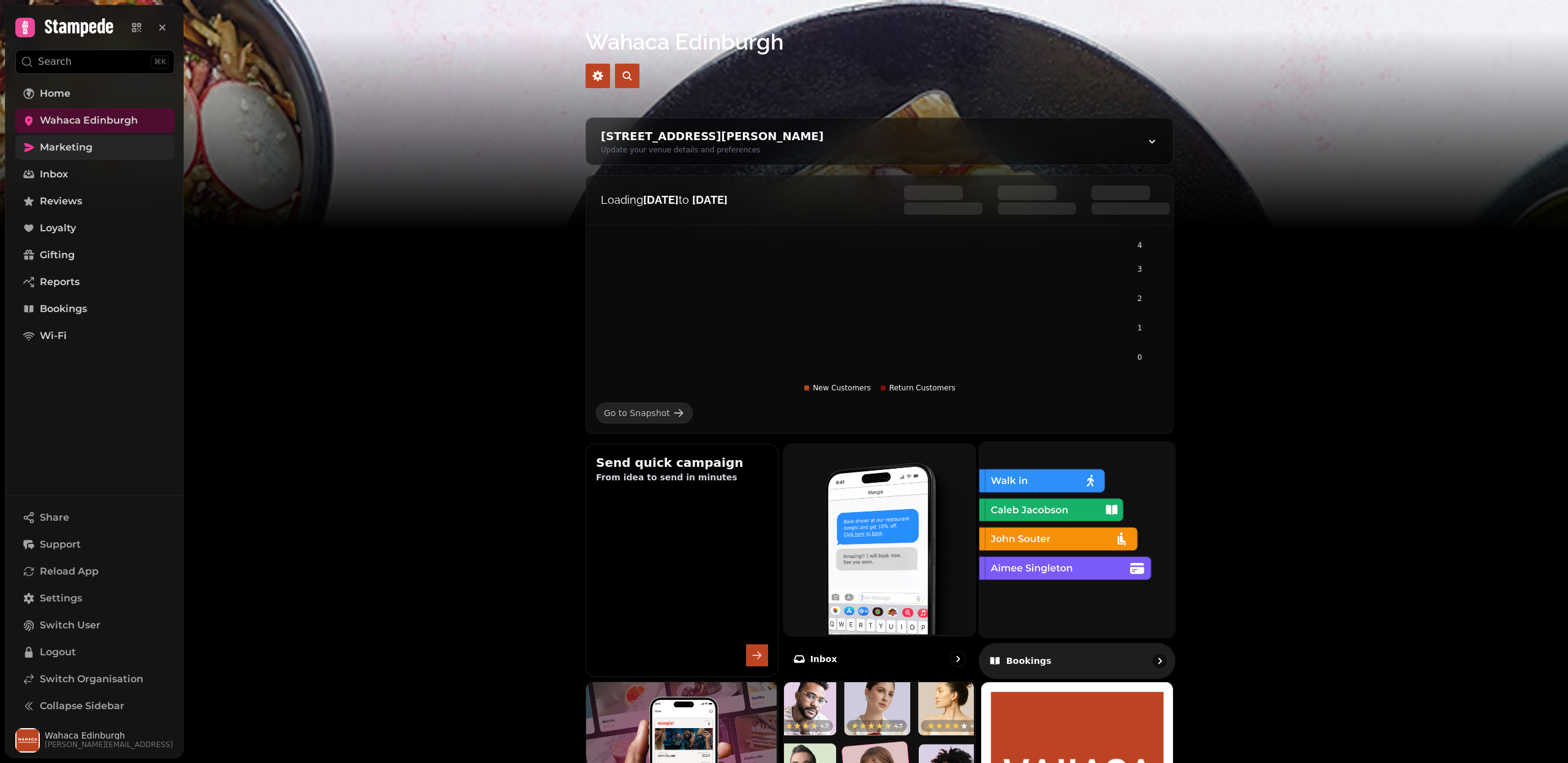
scroll to position [365, 0]
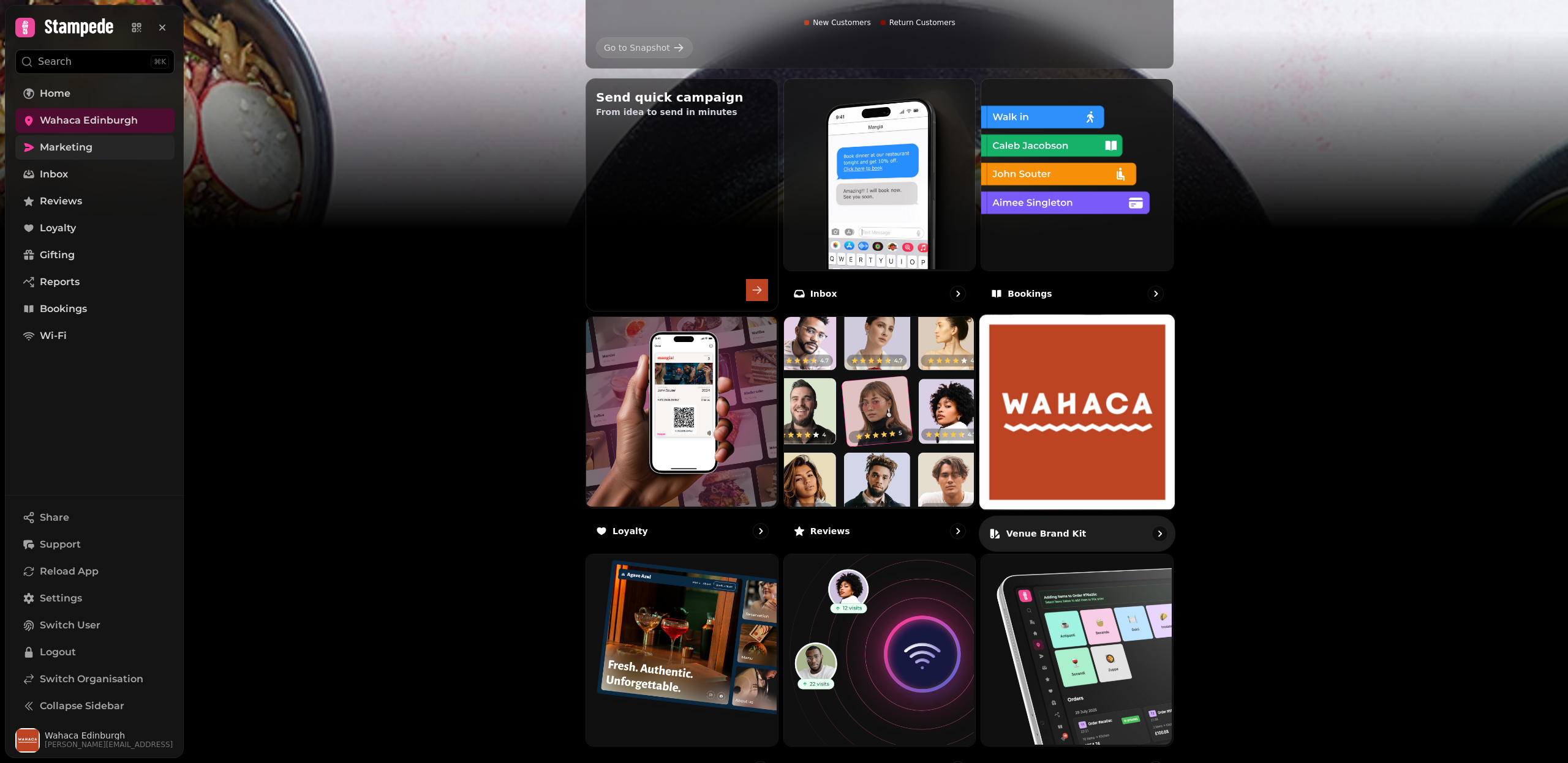
click at [1070, 411] on img at bounding box center [1076, 412] width 195 height 195
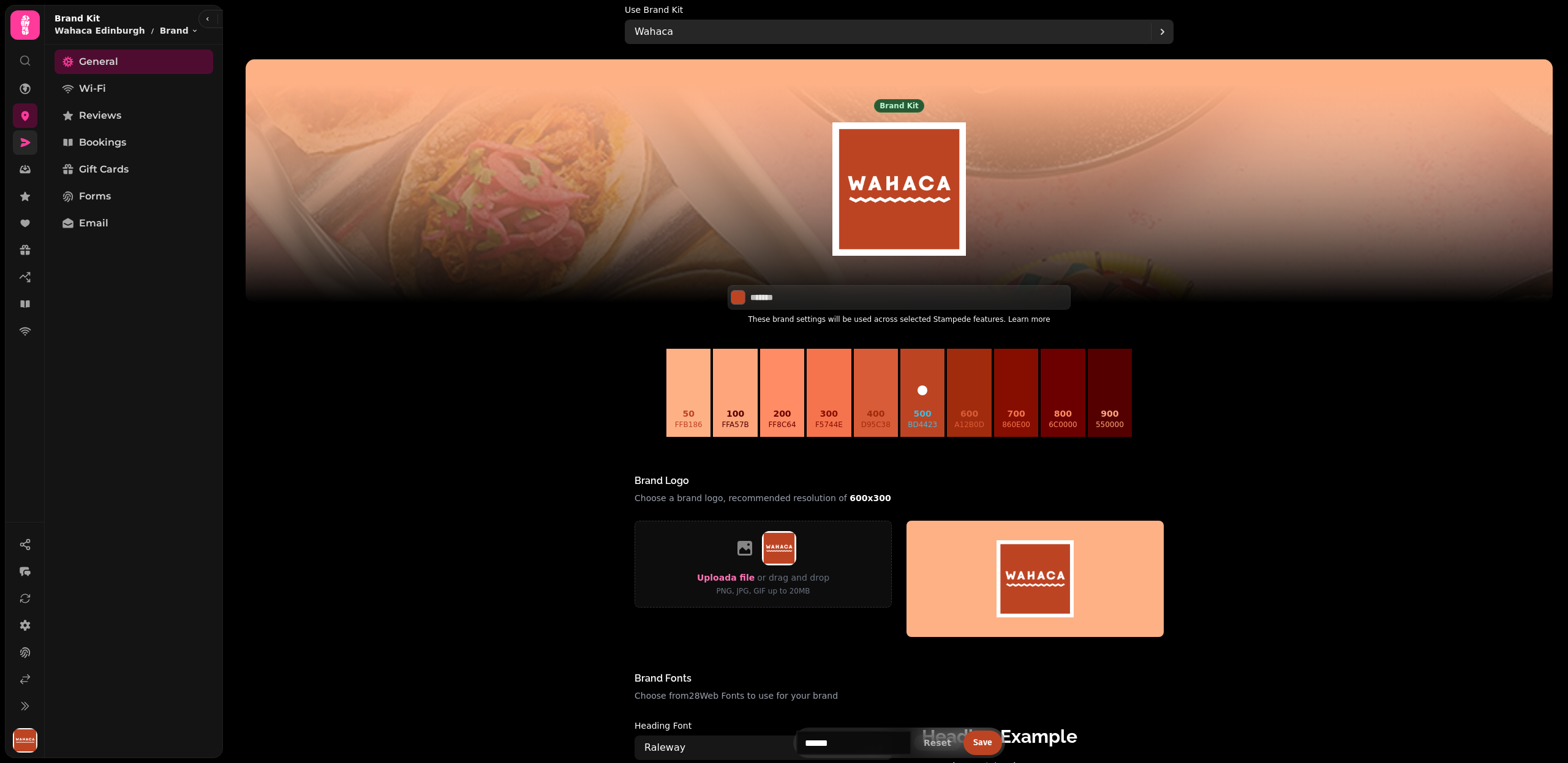
click at [681, 36] on div "Wahaca" at bounding box center [893, 32] width 517 height 25
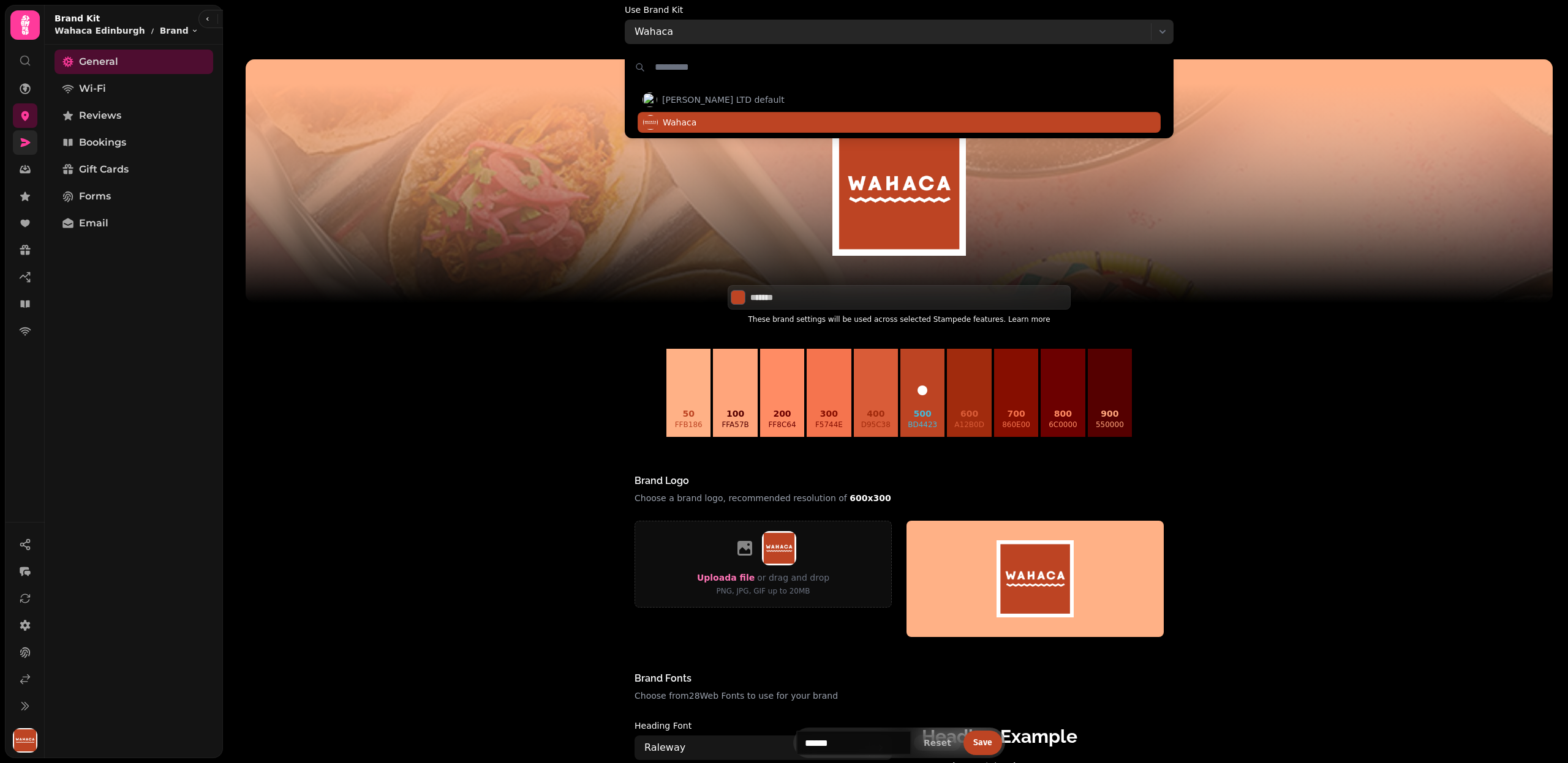
click at [681, 36] on div "Wahaca" at bounding box center [893, 32] width 517 height 25
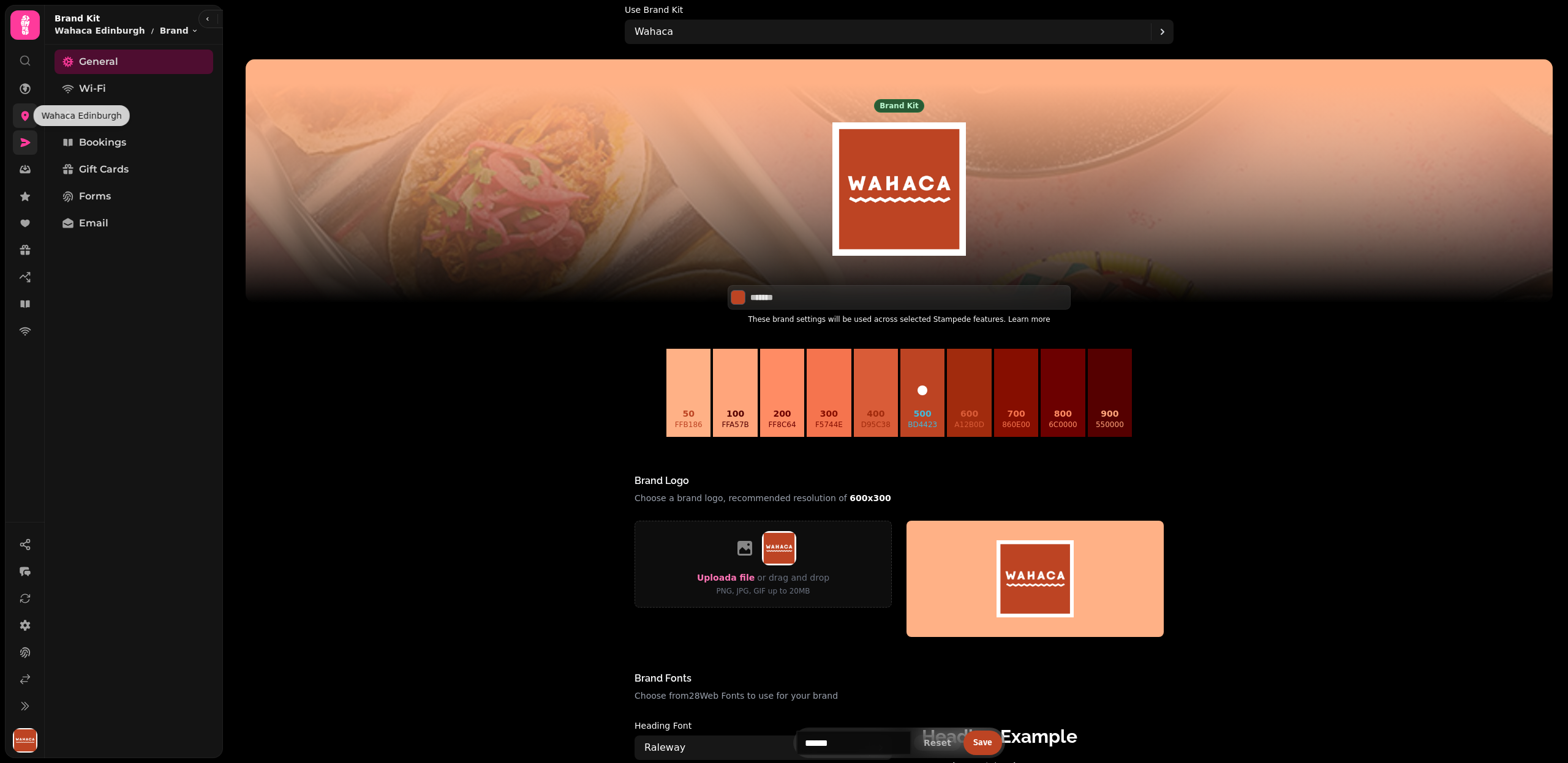
click at [21, 111] on icon at bounding box center [25, 115] width 12 height 12
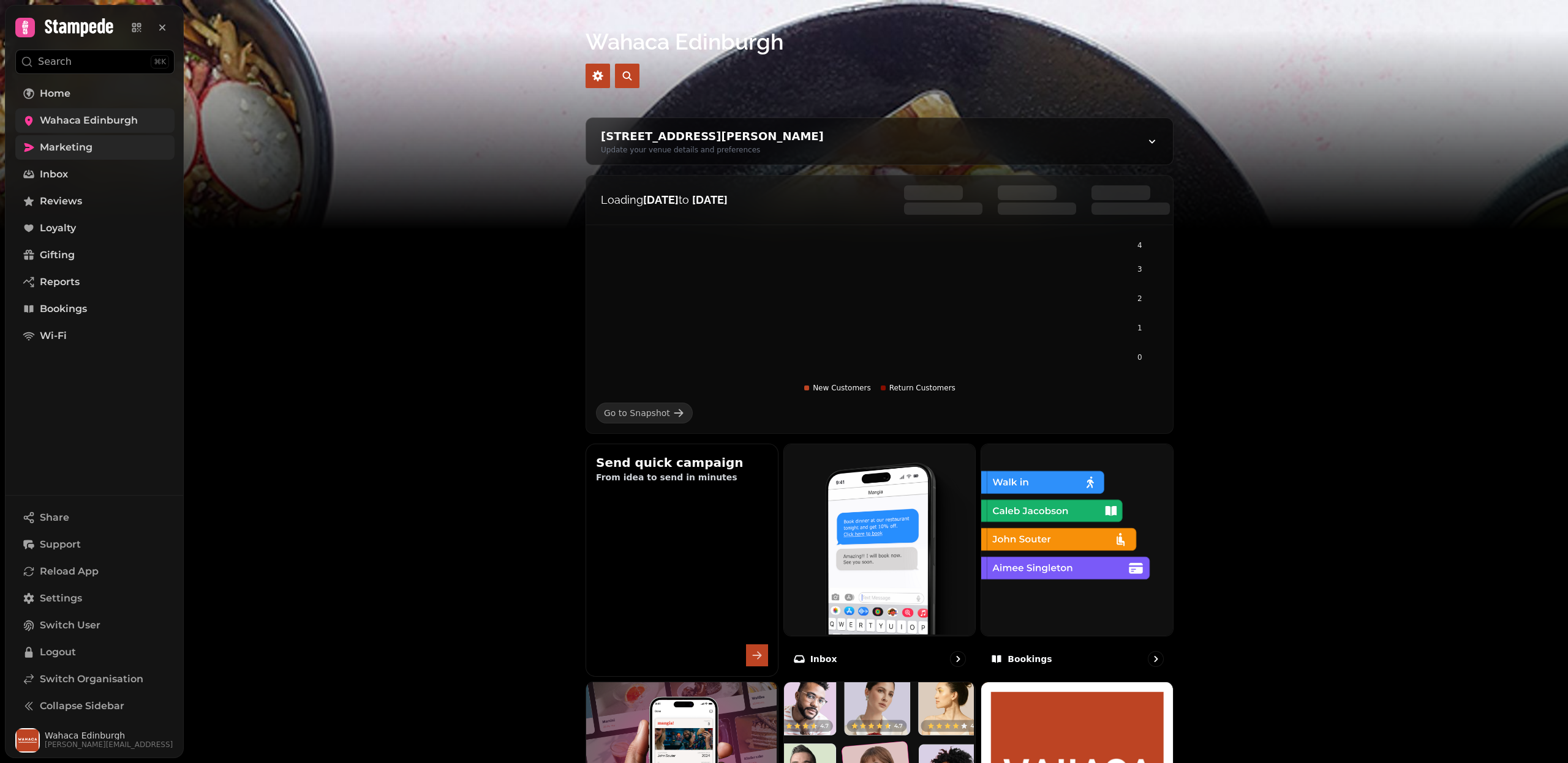
scroll to position [477, 0]
